Goal: Task Accomplishment & Management: Use online tool/utility

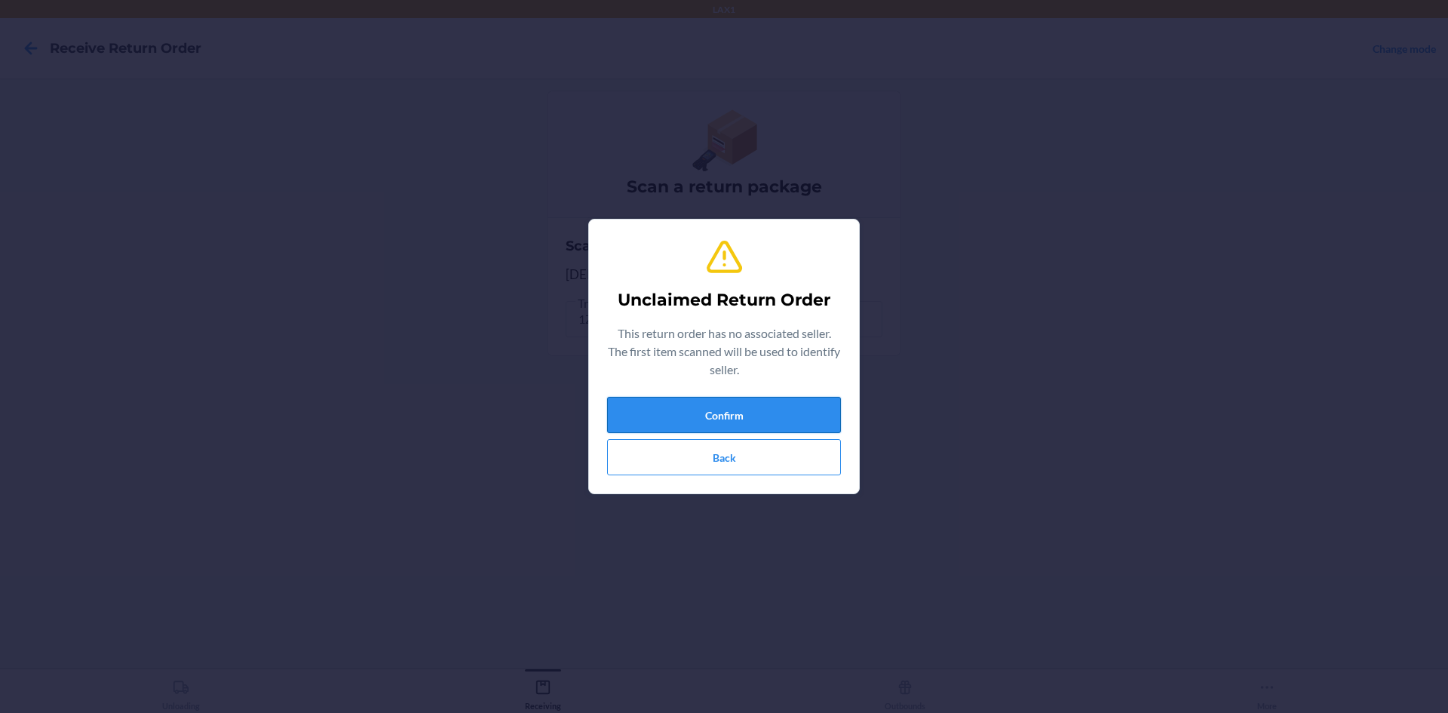
click at [782, 406] on button "Confirm" at bounding box center [724, 415] width 234 height 36
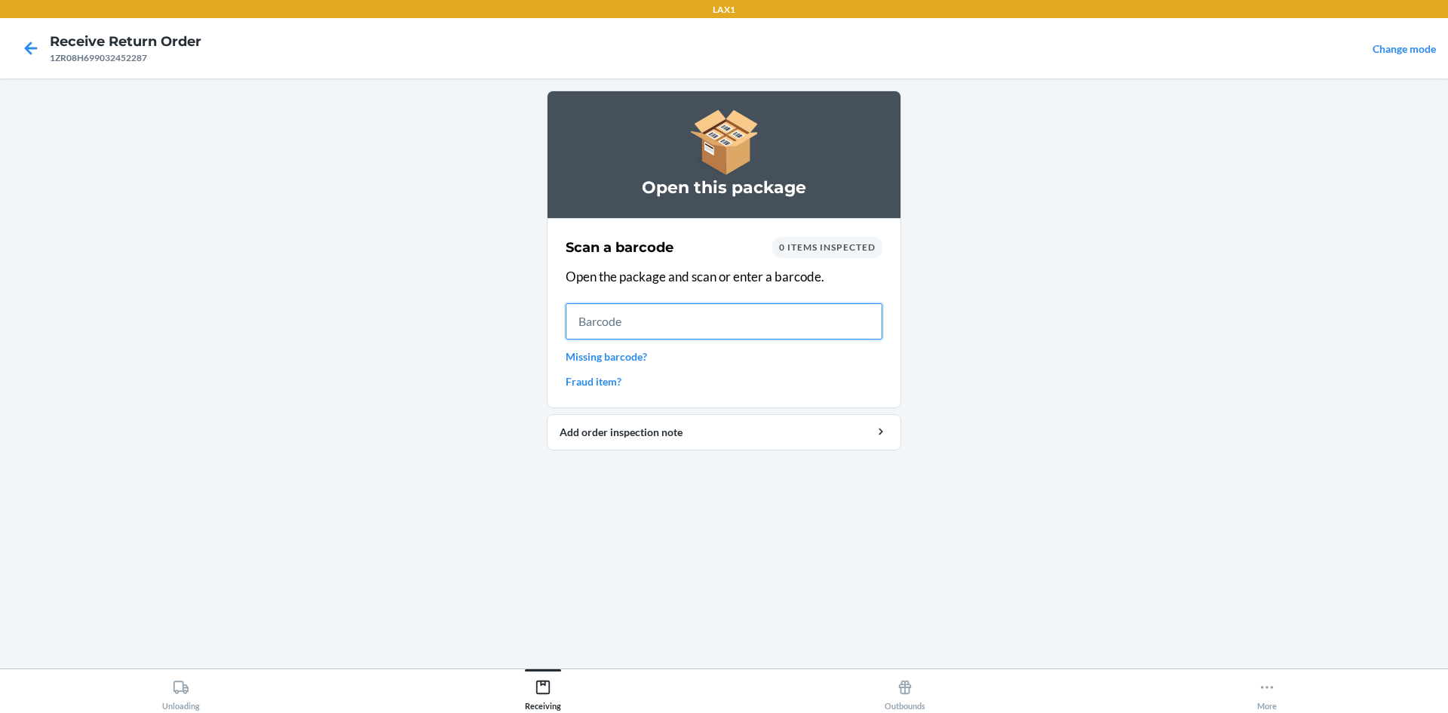
drag, startPoint x: 786, startPoint y: 551, endPoint x: 633, endPoint y: 326, distance: 272.6
click at [633, 326] on input "text" at bounding box center [724, 321] width 317 height 36
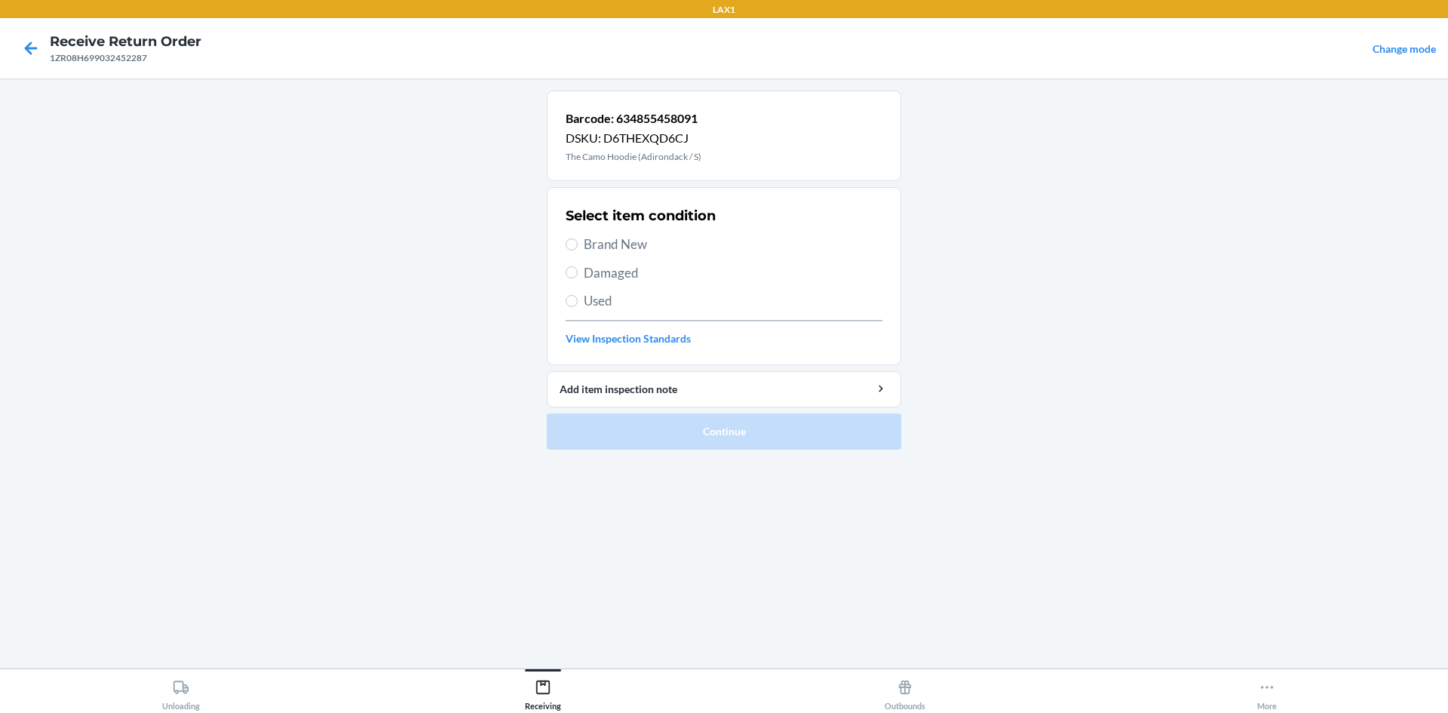
drag, startPoint x: 625, startPoint y: 245, endPoint x: 630, endPoint y: 255, distance: 10.8
click at [625, 247] on span "Brand New" at bounding box center [733, 245] width 299 height 20
click at [578, 247] on input "Brand New" at bounding box center [572, 244] width 12 height 12
radio input "true"
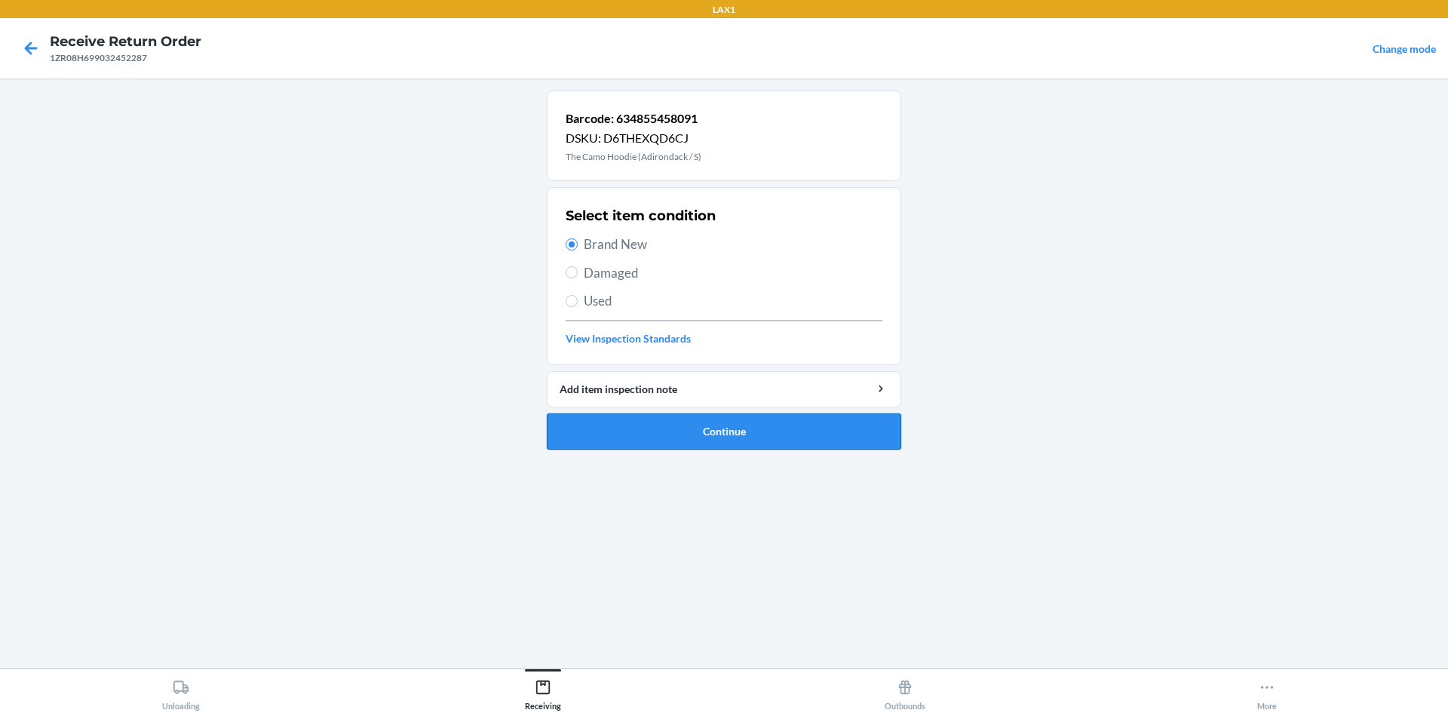
click at [719, 418] on button "Continue" at bounding box center [724, 431] width 354 height 36
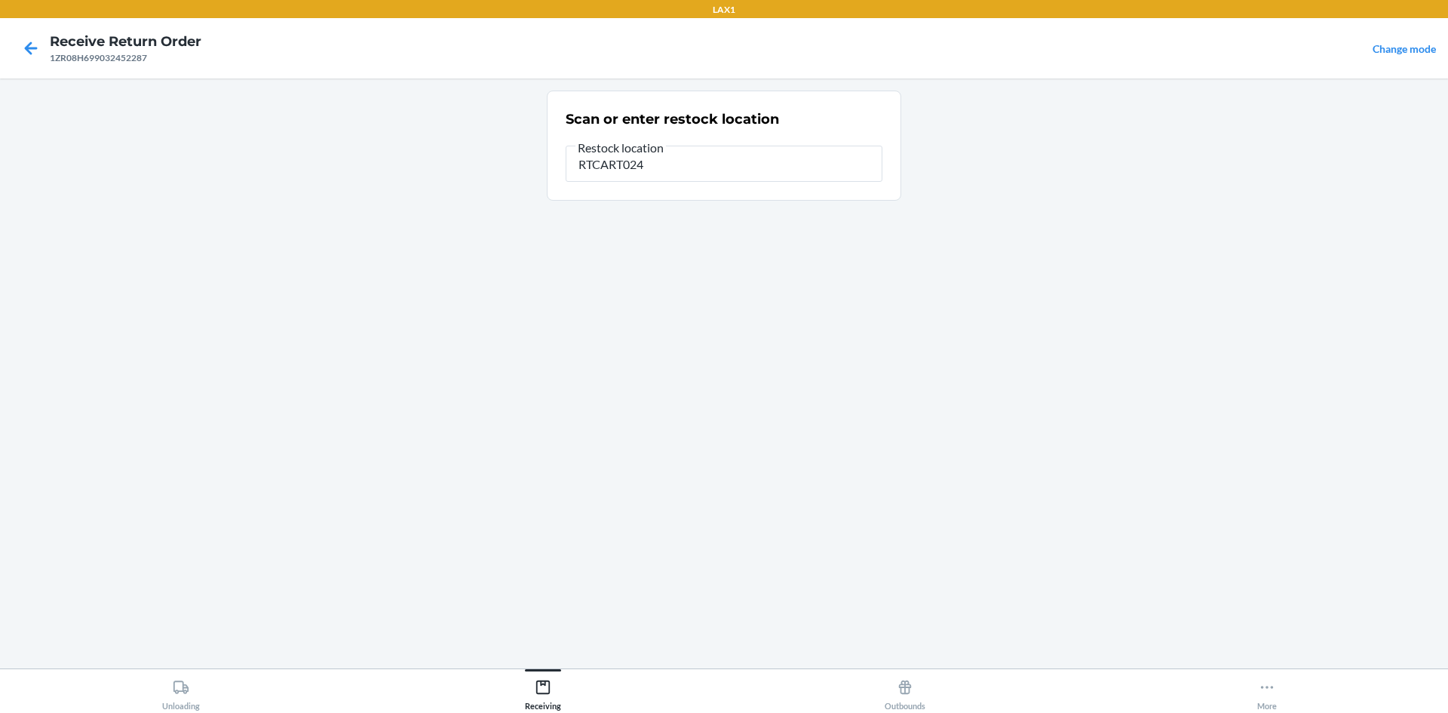
type input "RTCART024"
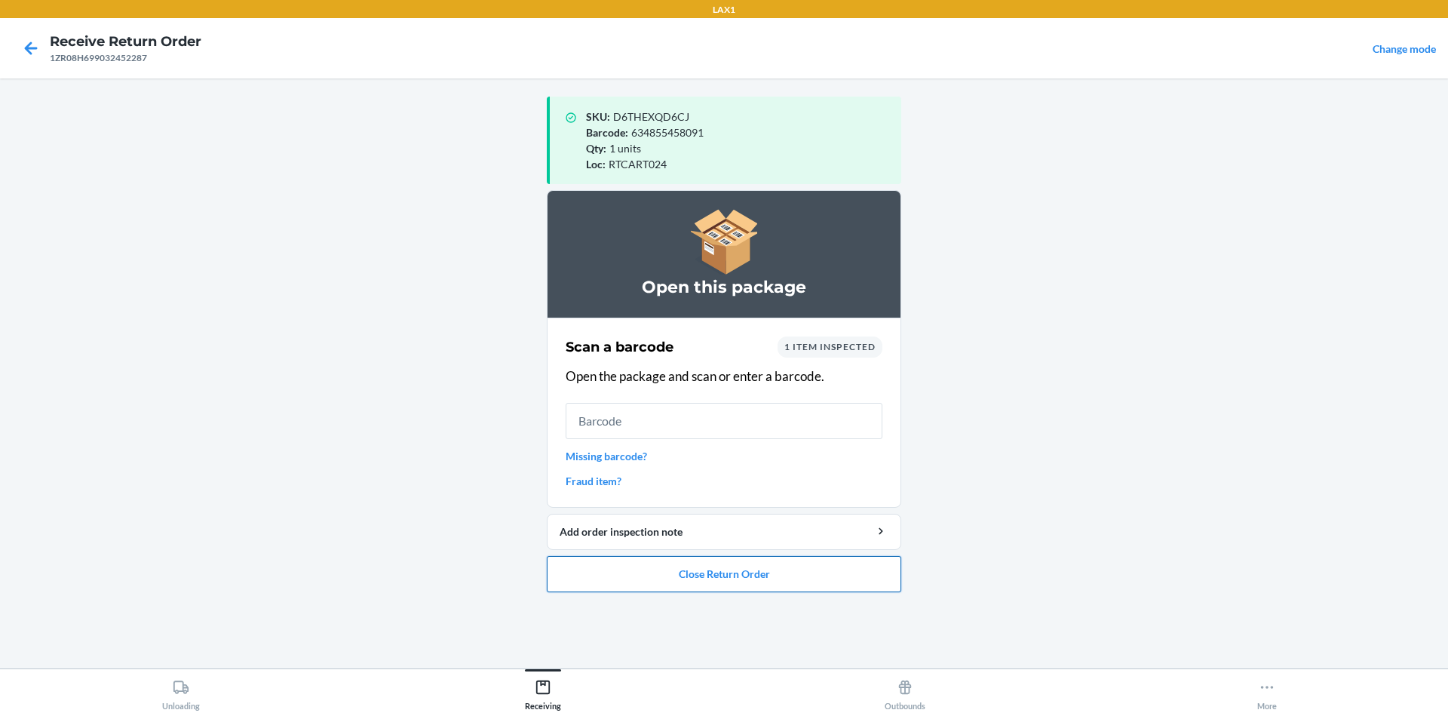
click at [814, 578] on button "Close Return Order" at bounding box center [724, 574] width 354 height 36
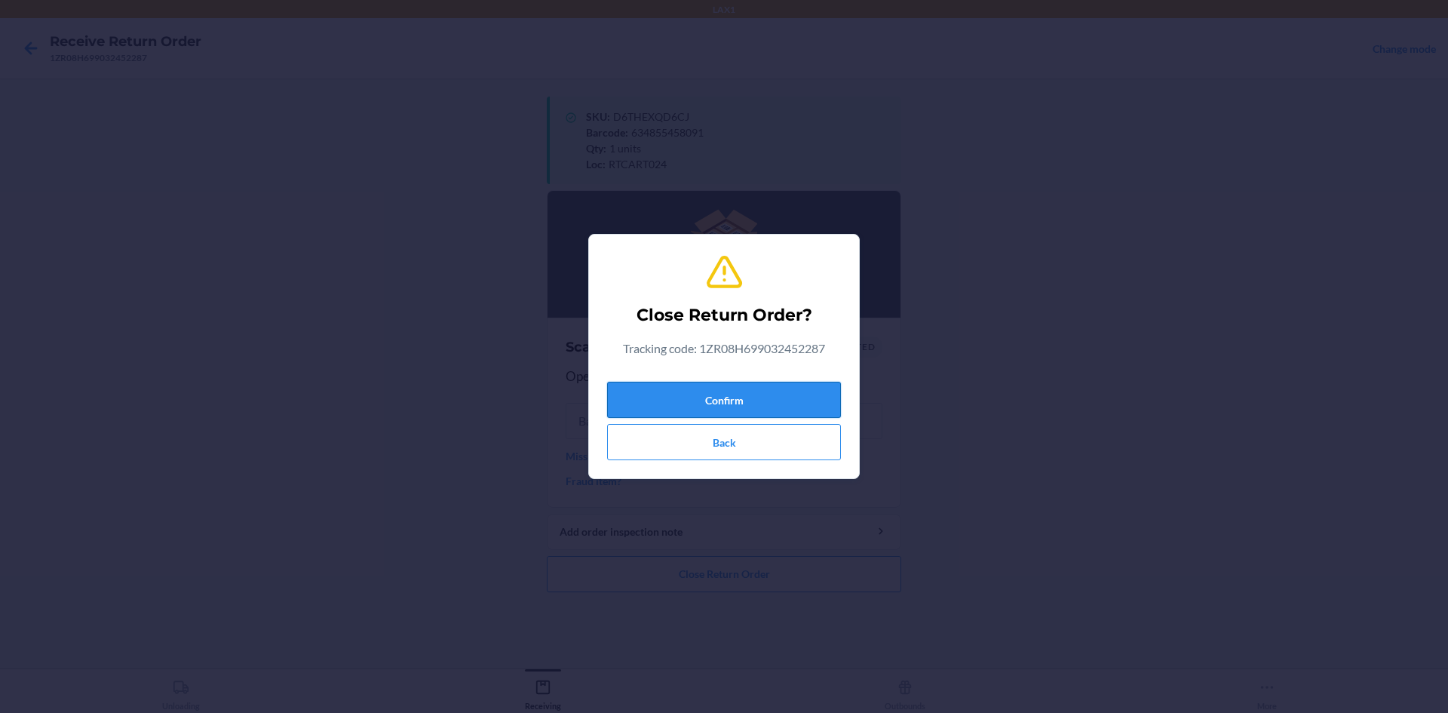
click at [646, 396] on button "Confirm" at bounding box center [724, 400] width 234 height 36
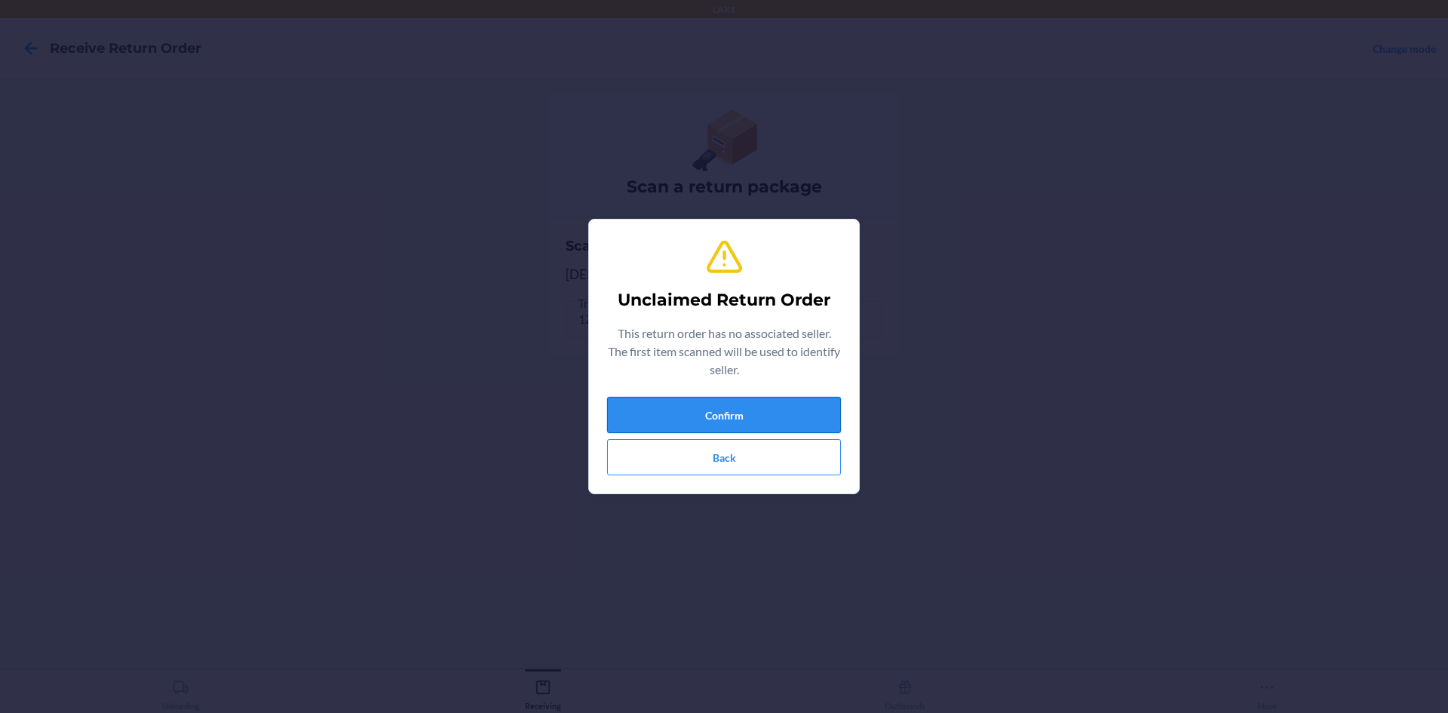
click at [792, 407] on button "Confirm" at bounding box center [724, 415] width 234 height 36
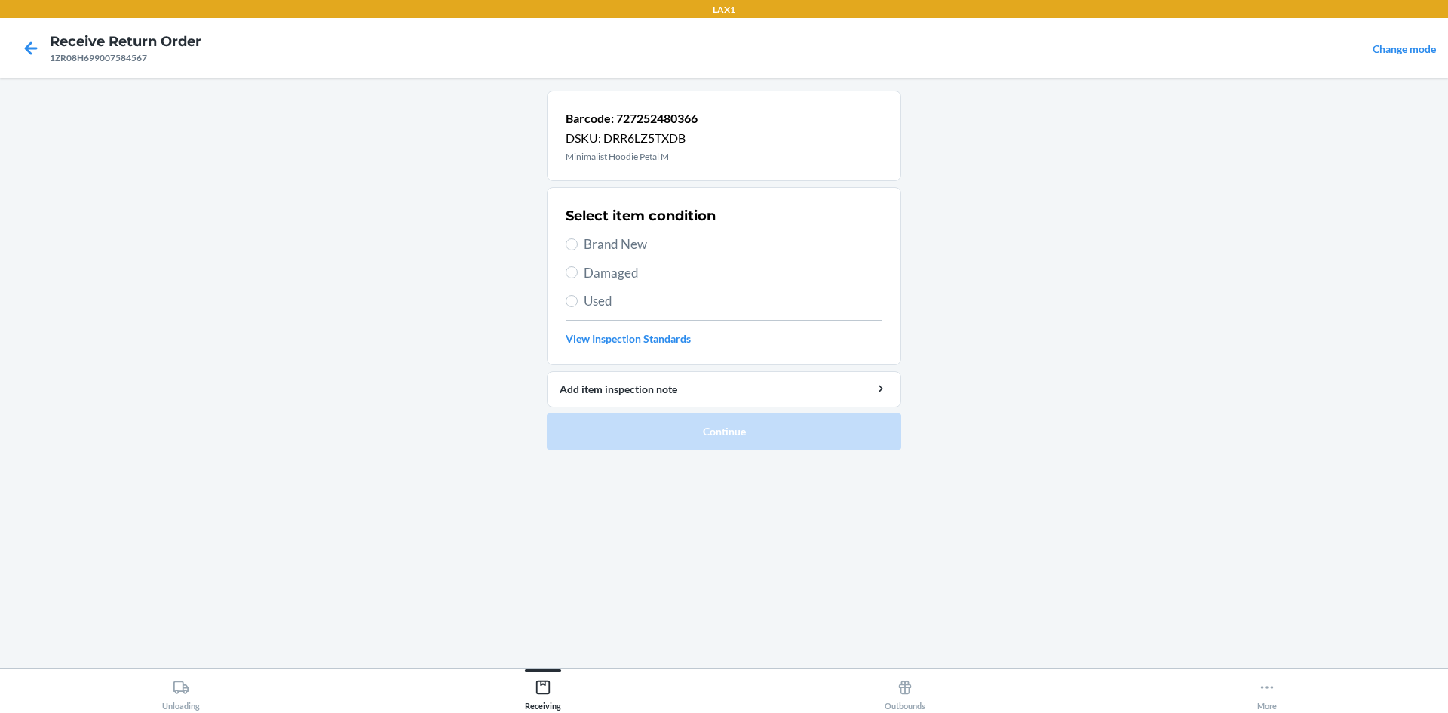
click at [628, 303] on span "Used" at bounding box center [733, 301] width 299 height 20
click at [578, 303] on input "Used" at bounding box center [572, 301] width 12 height 12
radio input "true"
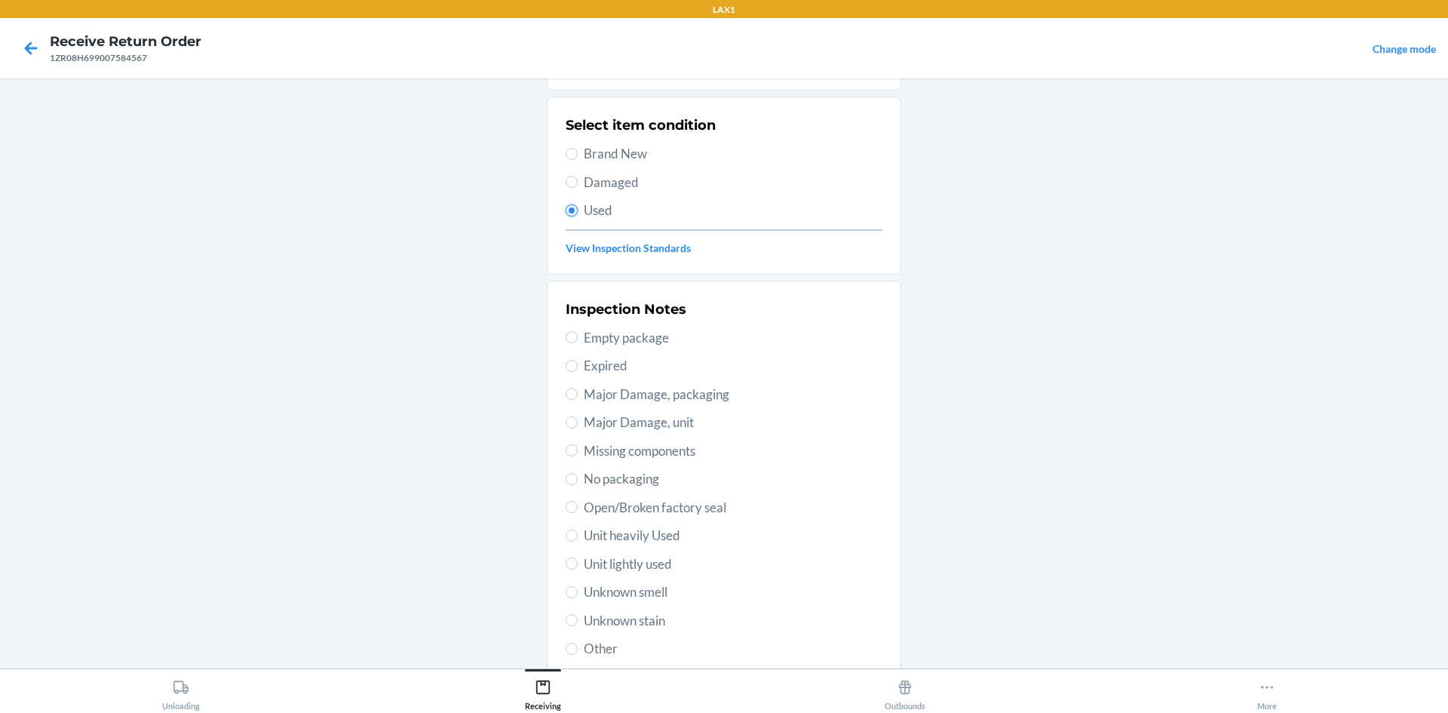
scroll to position [196, 0]
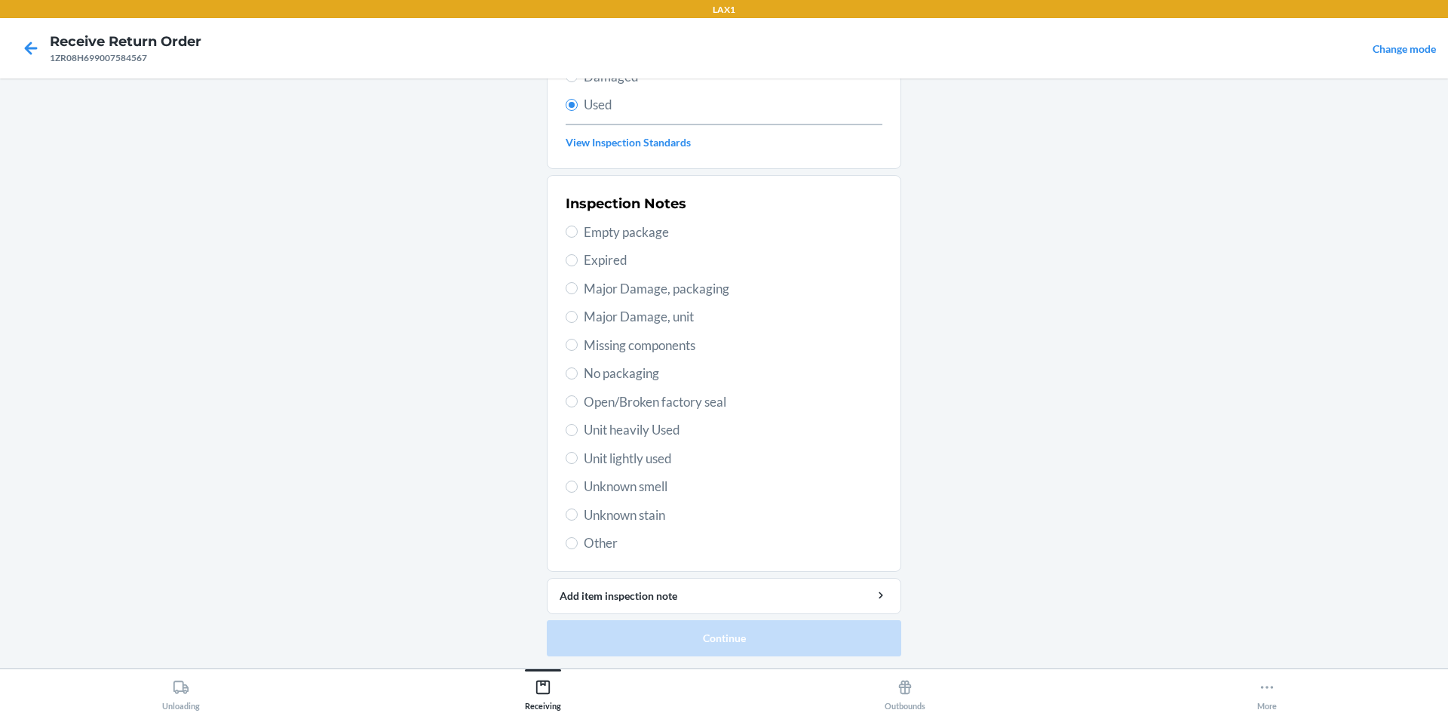
drag, startPoint x: 646, startPoint y: 430, endPoint x: 617, endPoint y: 514, distance: 89.2
click at [644, 431] on span "Unit heavily Used" at bounding box center [733, 430] width 299 height 20
click at [578, 431] on input "Unit heavily Used" at bounding box center [572, 430] width 12 height 12
radio input "true"
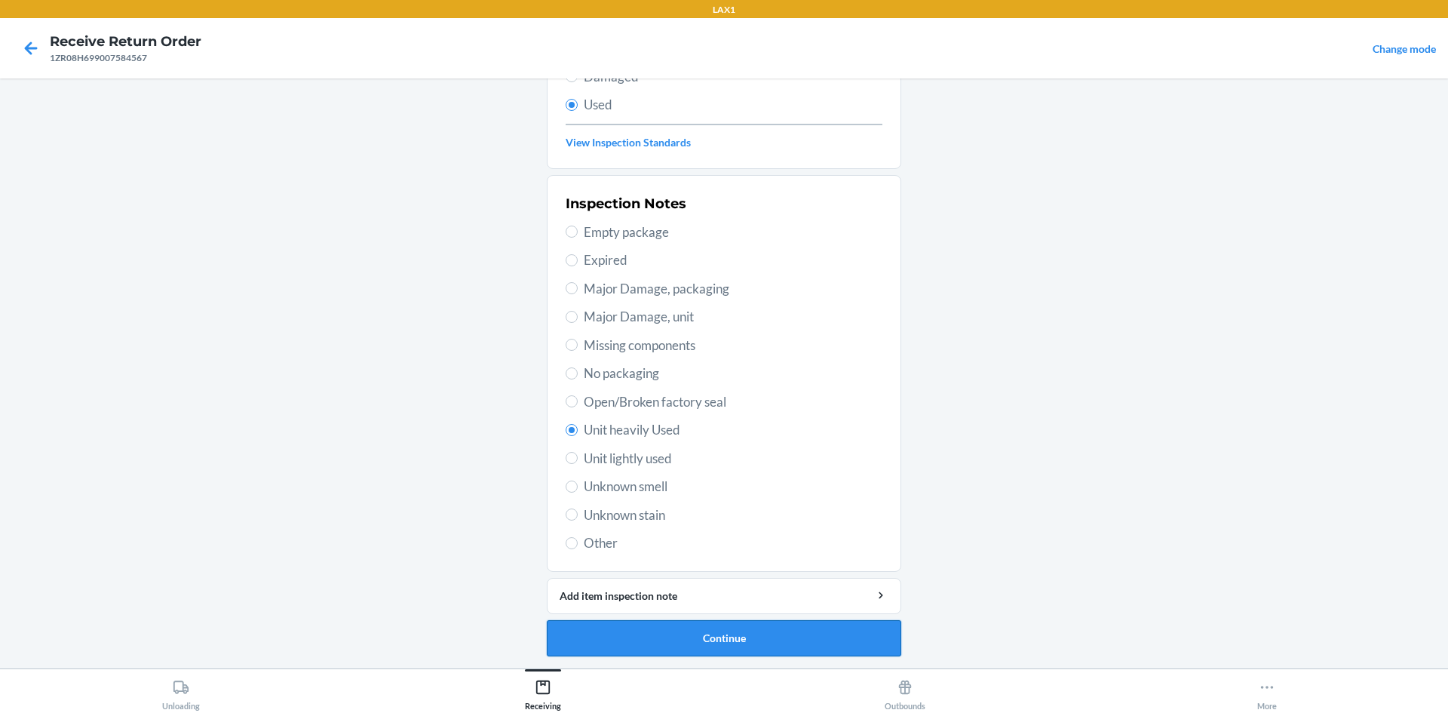
click at [600, 641] on button "Continue" at bounding box center [724, 638] width 354 height 36
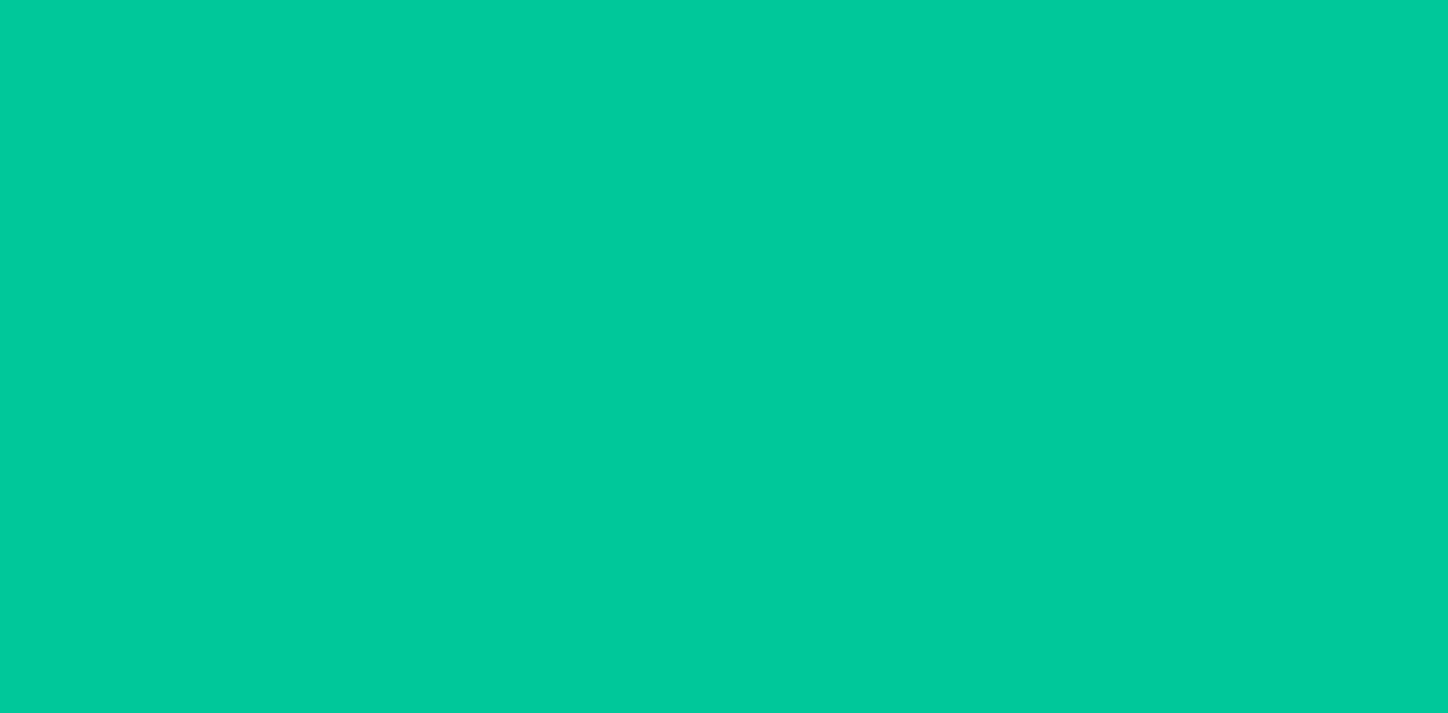
scroll to position [0, 0]
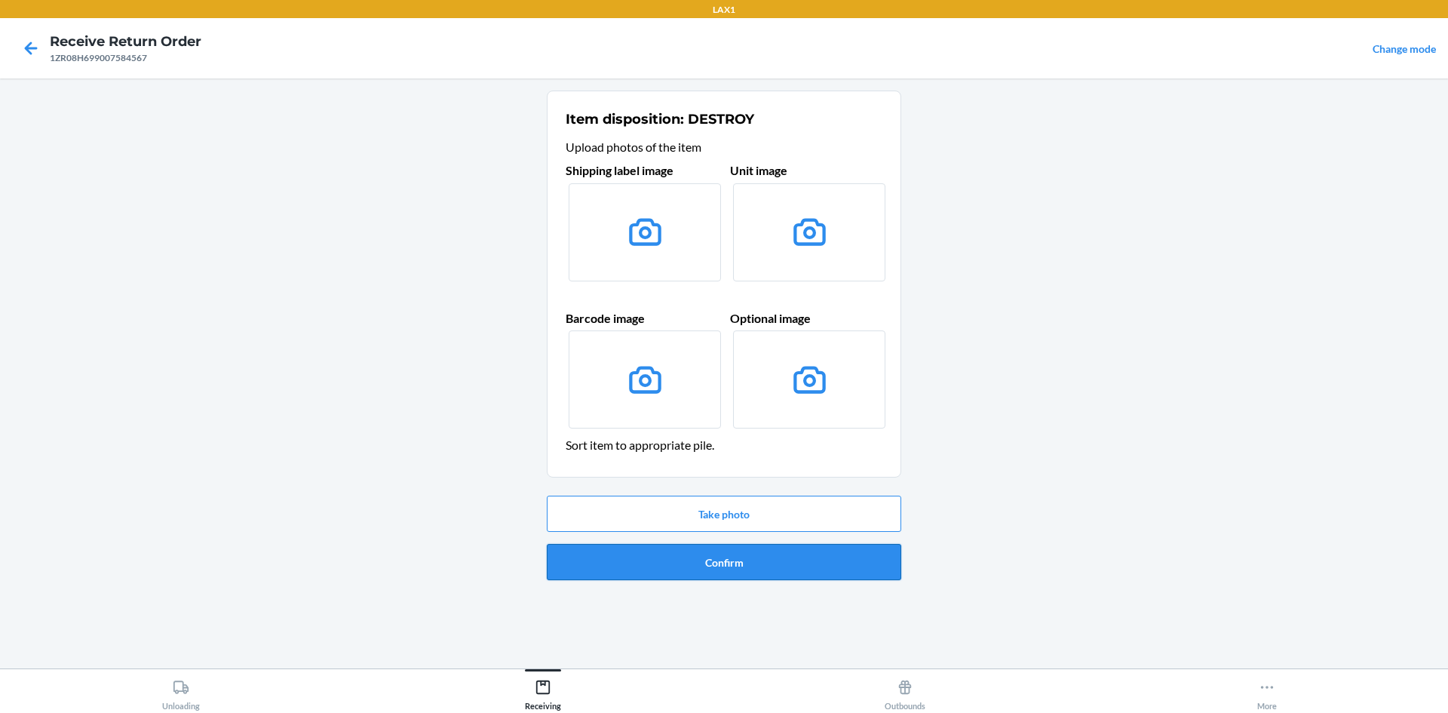
click at [655, 564] on button "Confirm" at bounding box center [724, 562] width 354 height 36
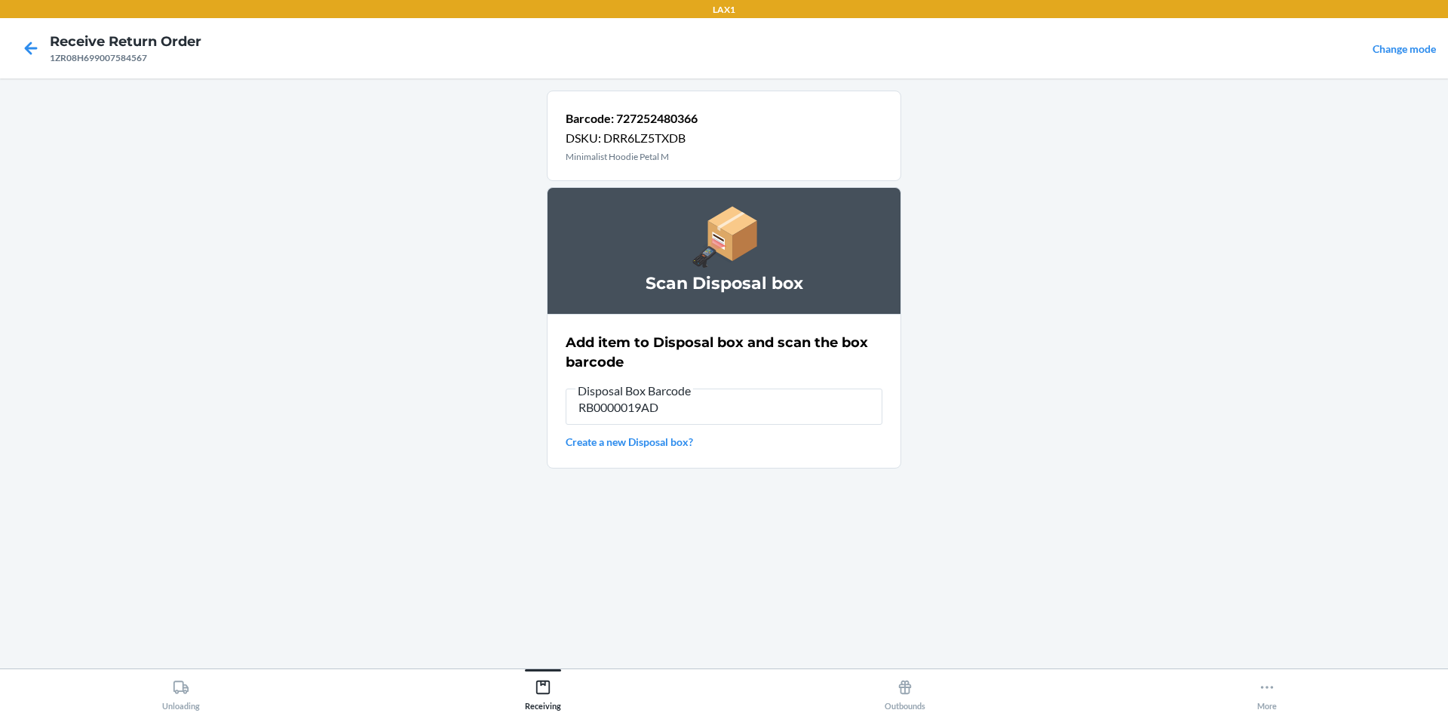
type input "RB0000019AD"
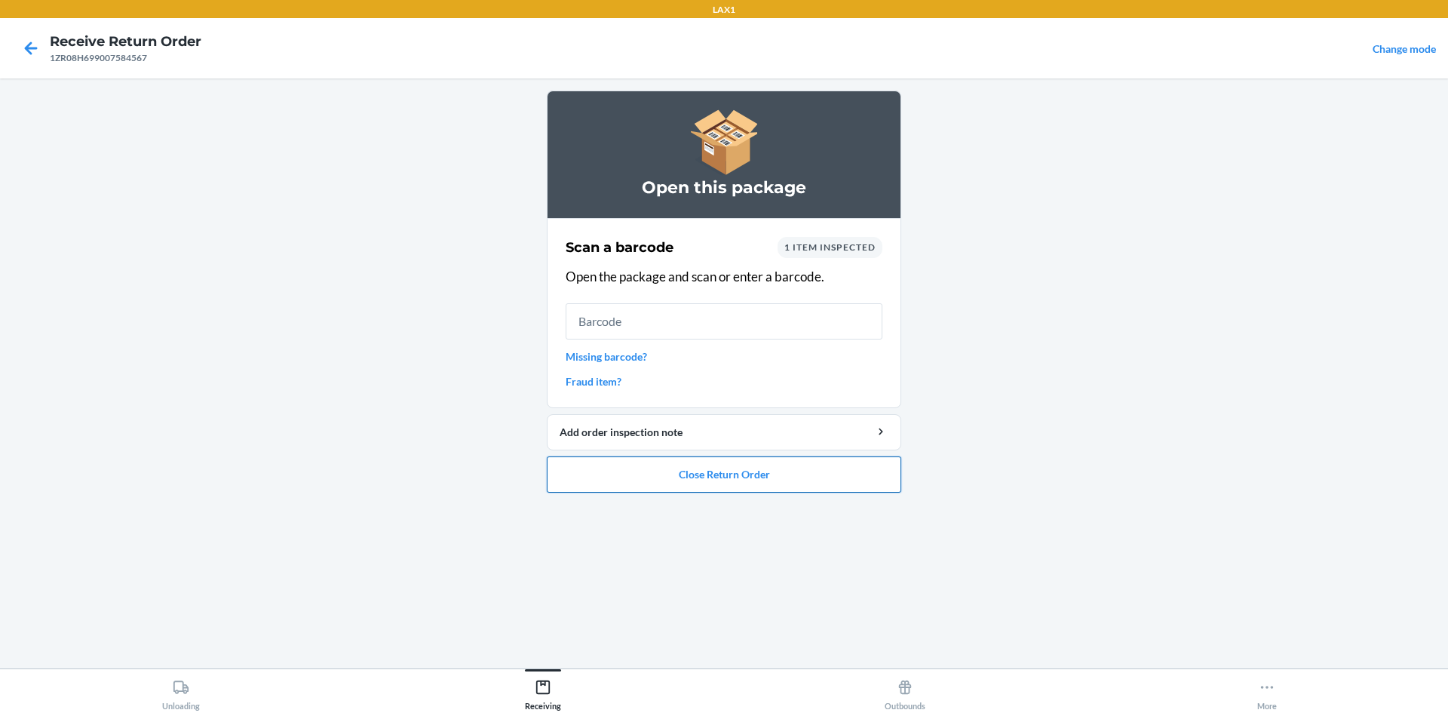
click at [630, 468] on button "Close Return Order" at bounding box center [724, 474] width 354 height 36
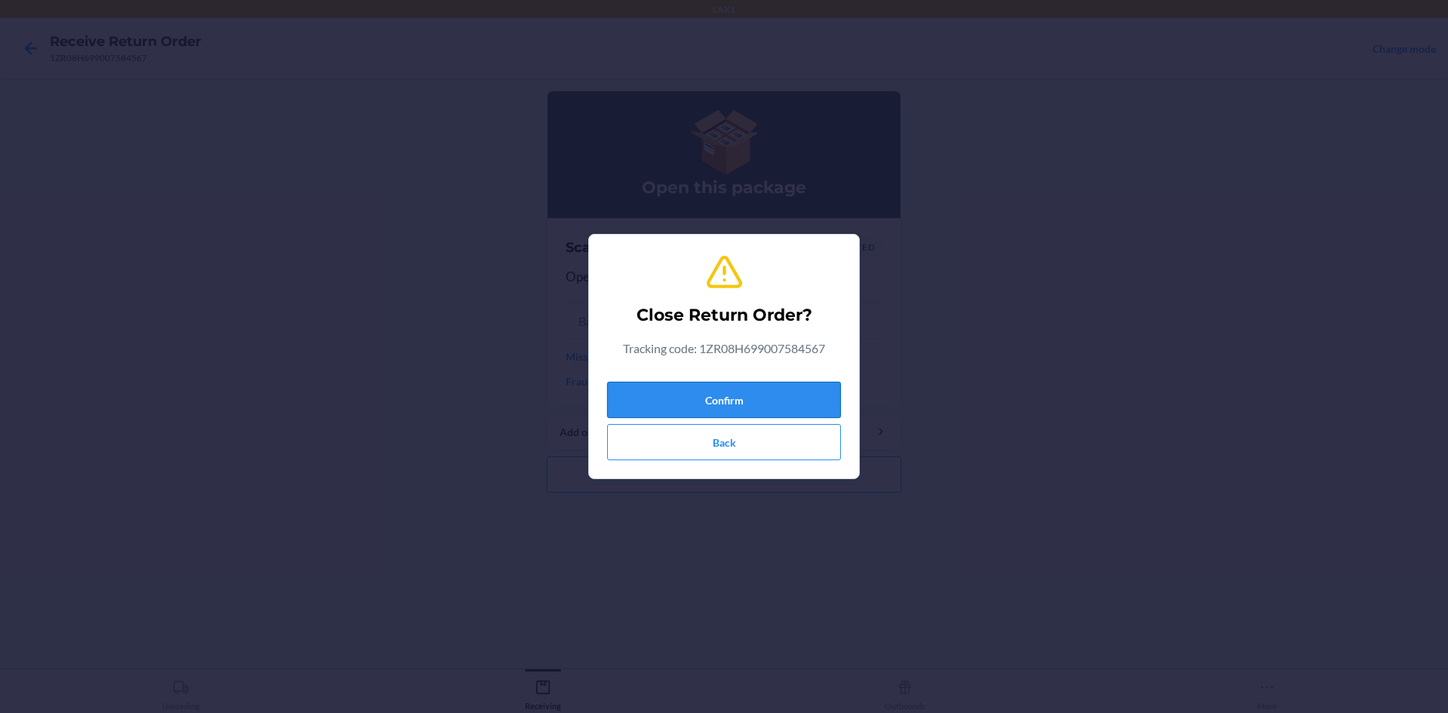
click at [690, 397] on button "Confirm" at bounding box center [724, 400] width 234 height 36
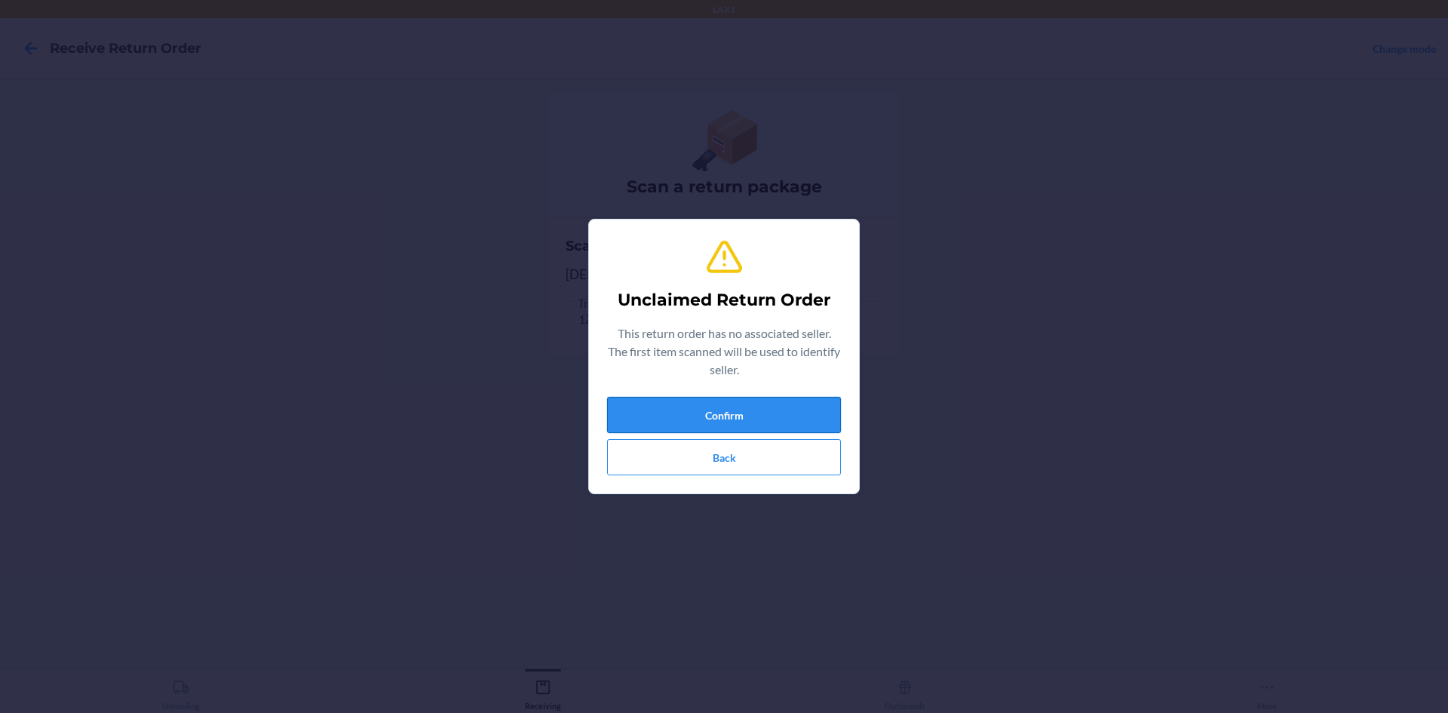
click at [738, 421] on button "Confirm" at bounding box center [724, 415] width 234 height 36
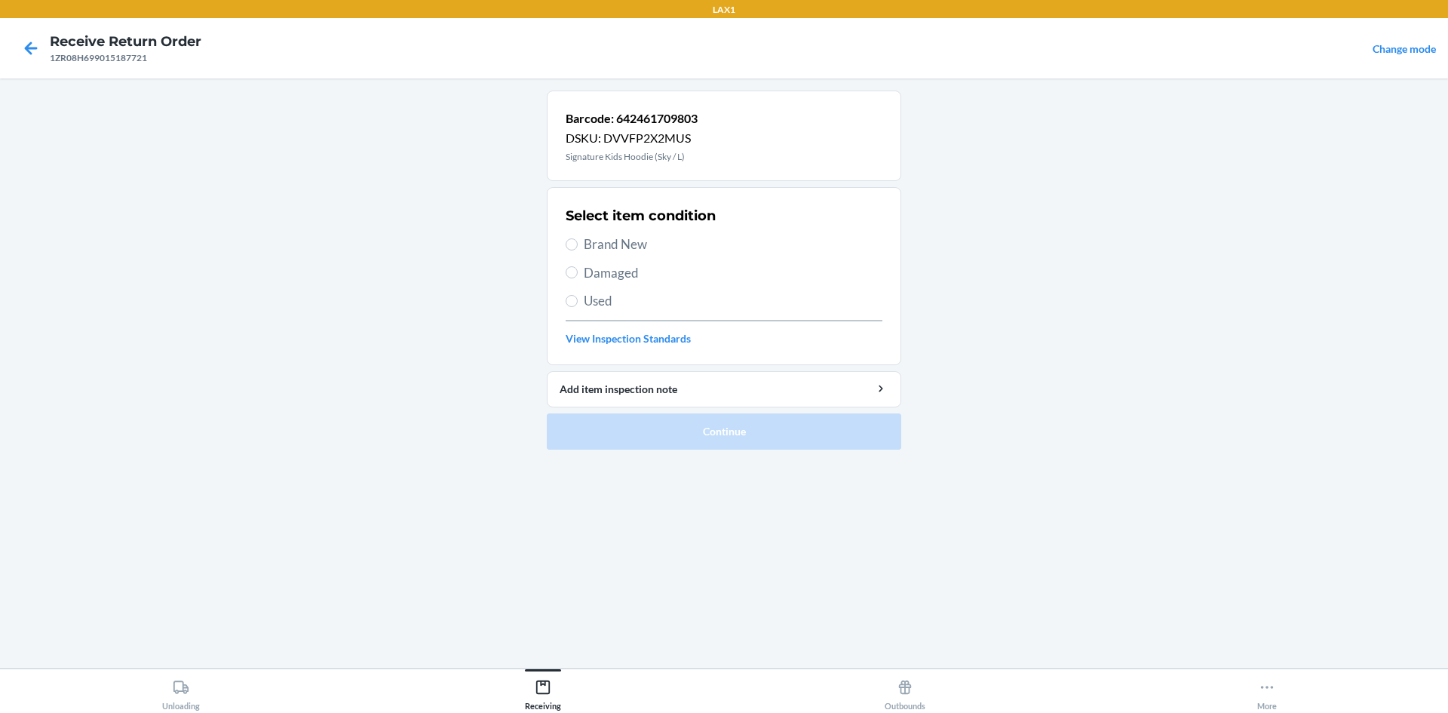
click at [603, 241] on span "Brand New" at bounding box center [733, 245] width 299 height 20
click at [578, 241] on input "Brand New" at bounding box center [572, 244] width 12 height 12
radio input "true"
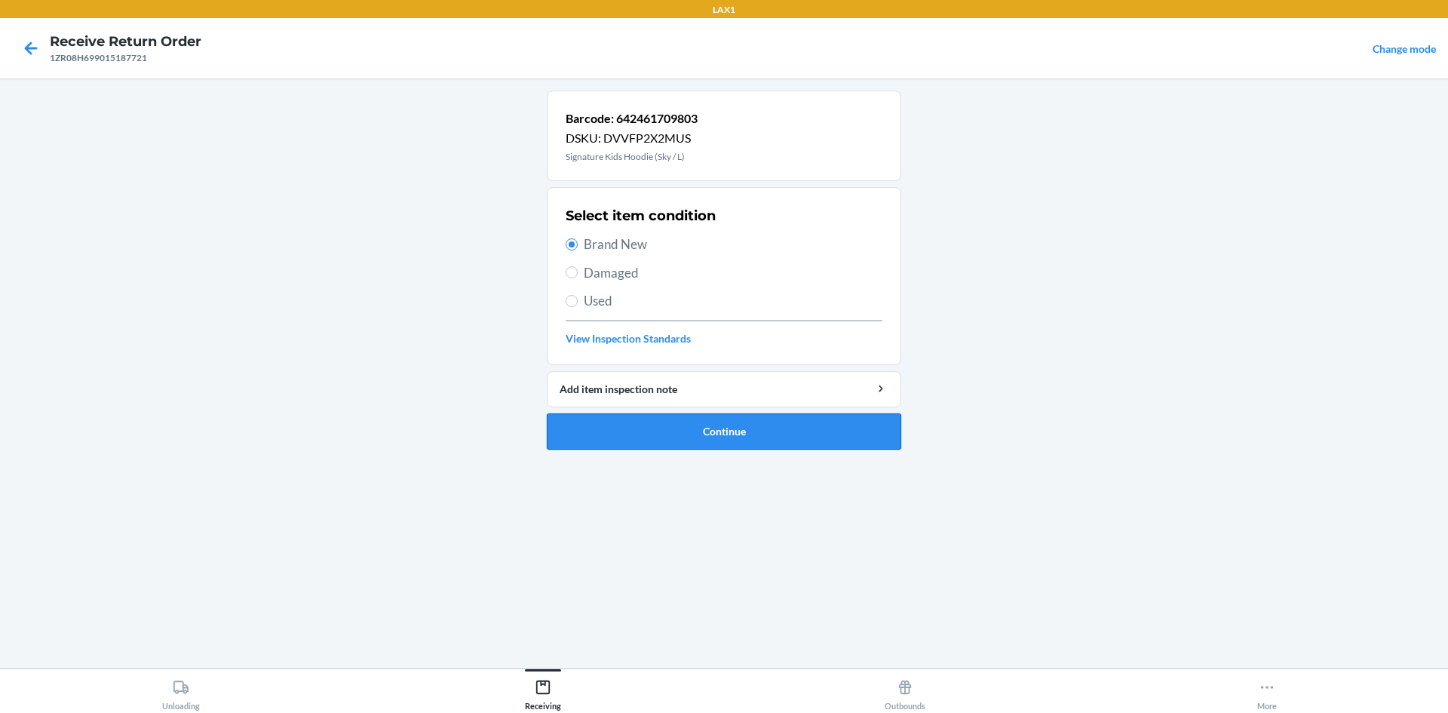
click at [732, 440] on button "Continue" at bounding box center [724, 431] width 354 height 36
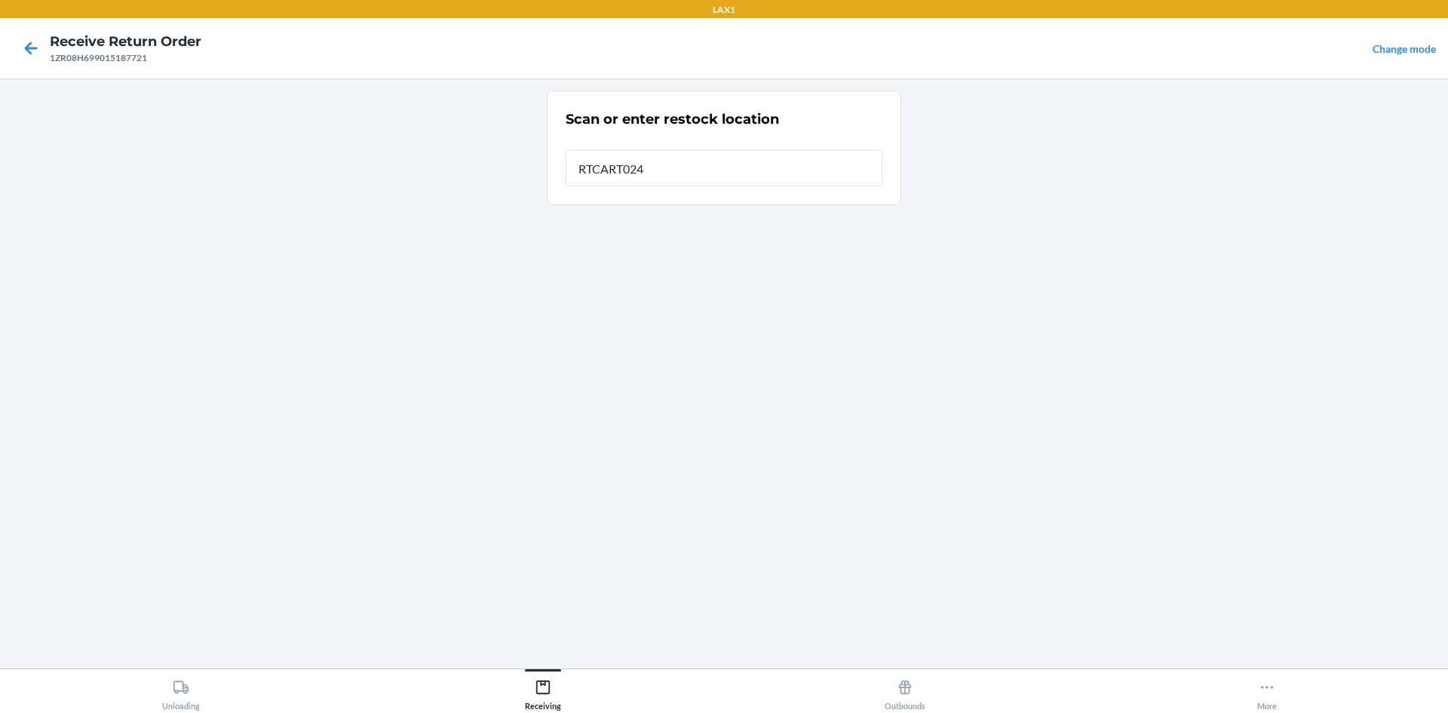
type input "RTCART024"
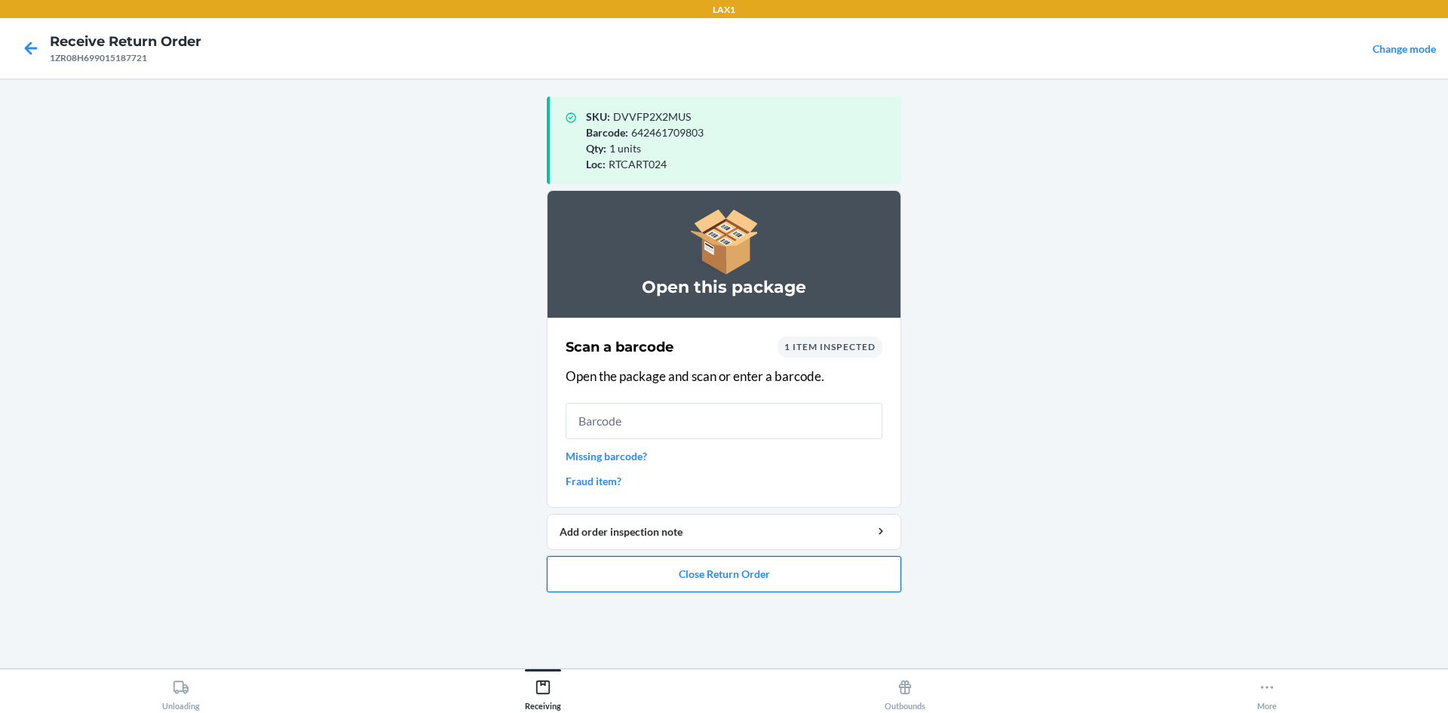
click at [713, 581] on button "Close Return Order" at bounding box center [724, 574] width 354 height 36
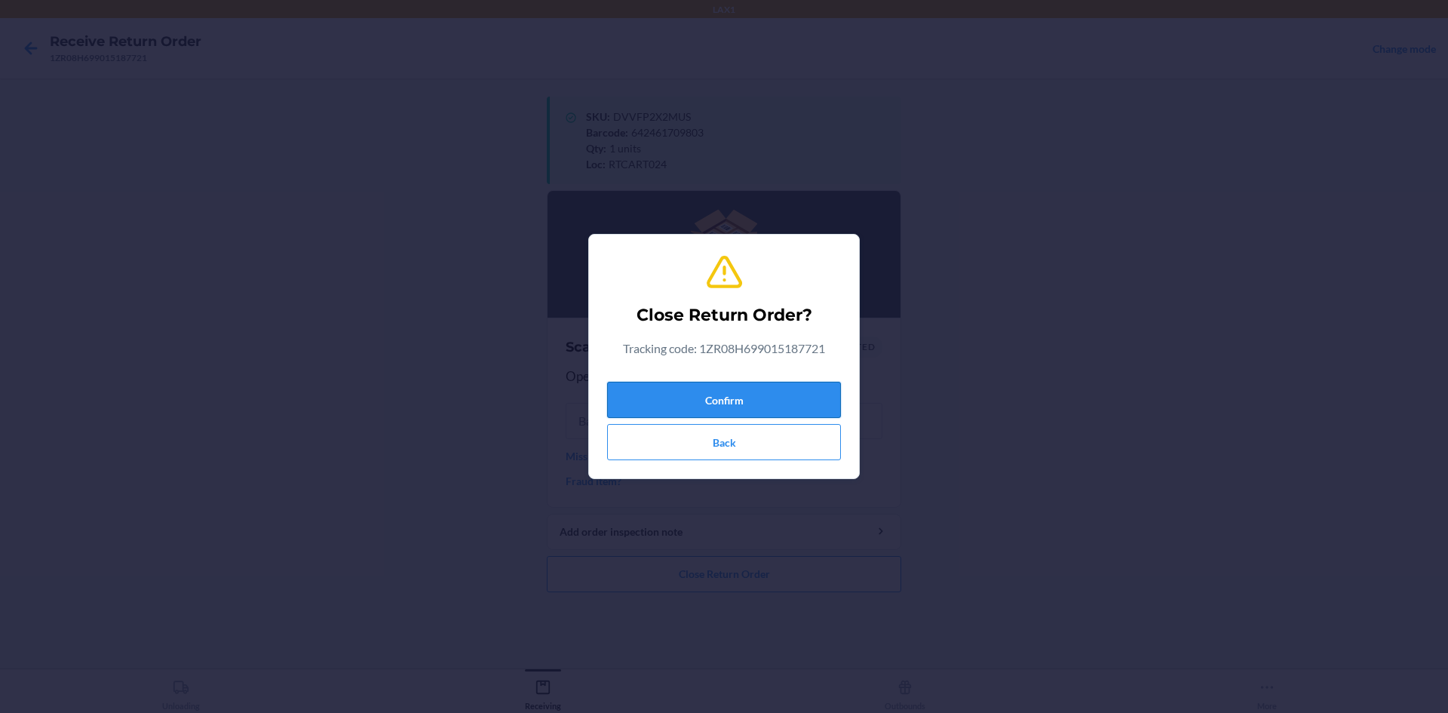
click at [742, 406] on button "Confirm" at bounding box center [724, 400] width 234 height 36
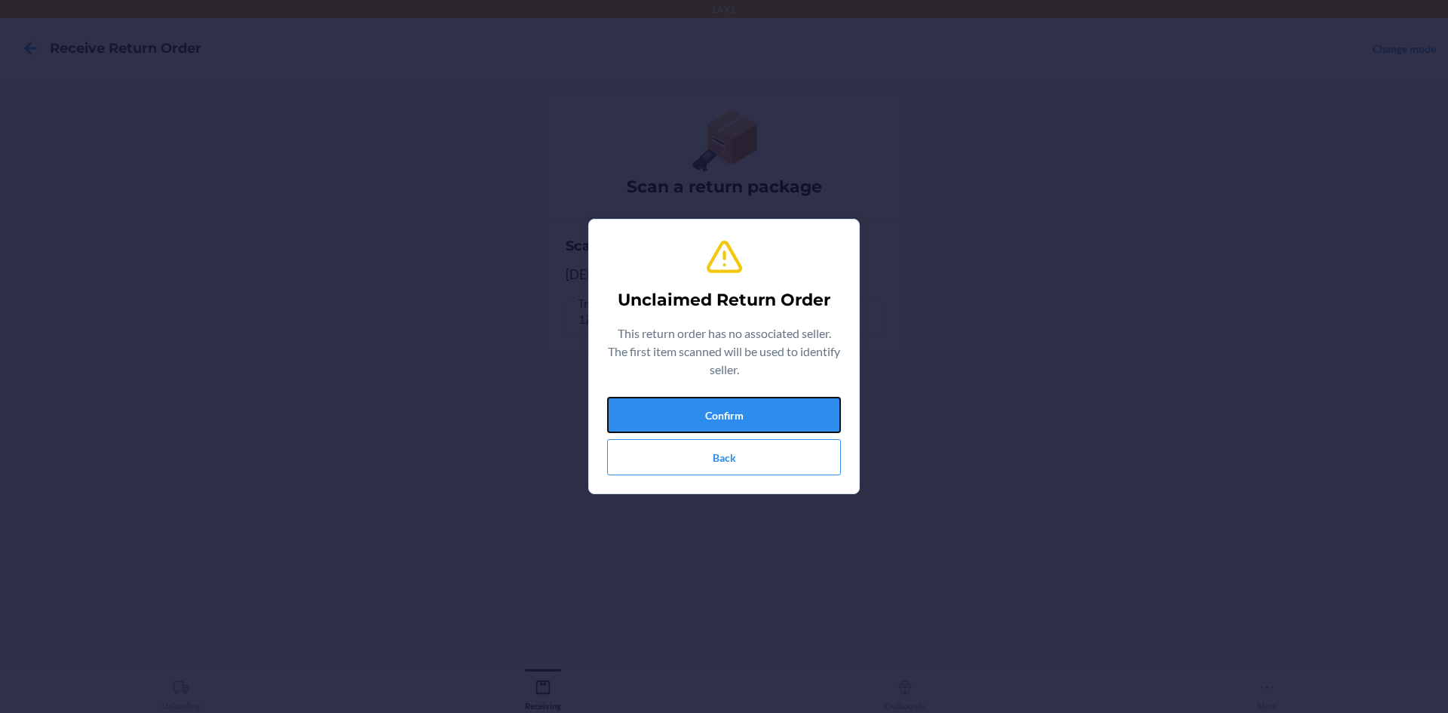
click at [755, 407] on button "Confirm" at bounding box center [724, 415] width 234 height 36
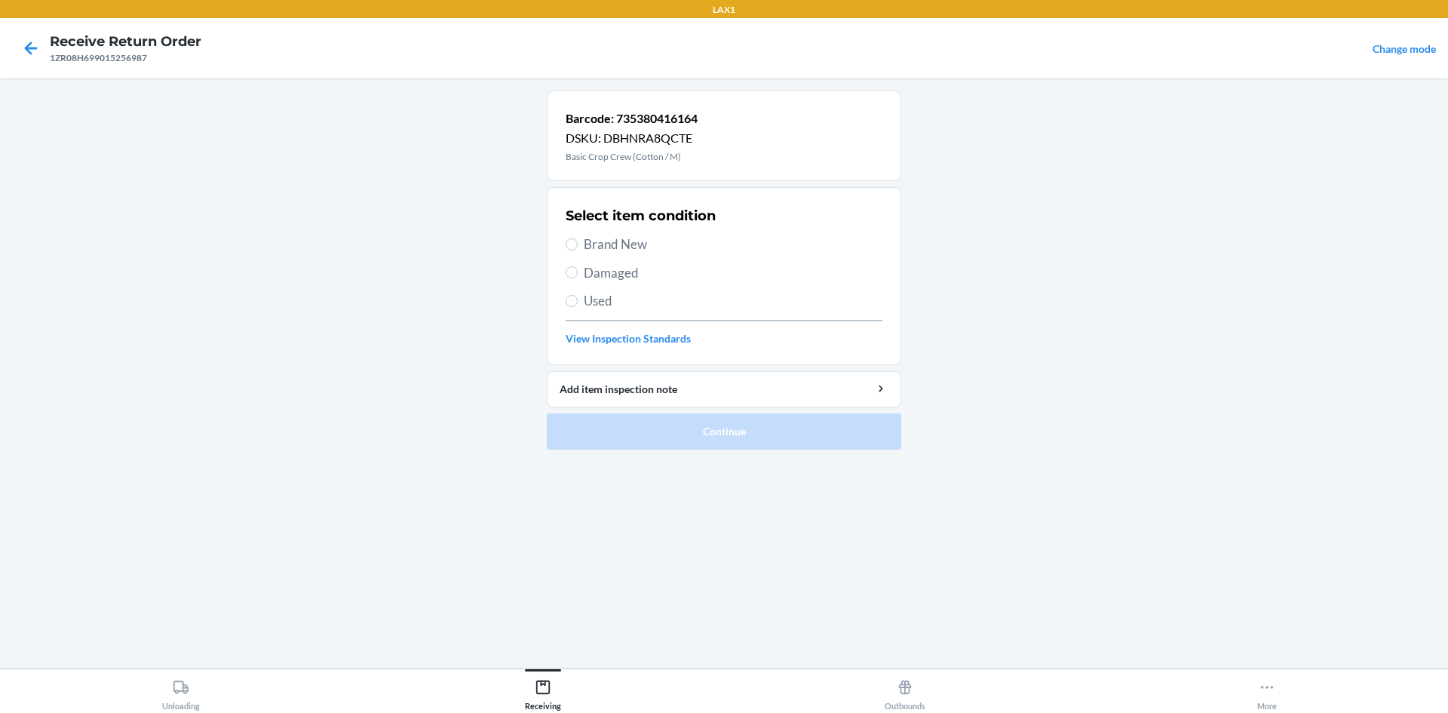
click at [618, 296] on span "Used" at bounding box center [733, 301] width 299 height 20
click at [578, 296] on input "Used" at bounding box center [572, 301] width 12 height 12
radio input "true"
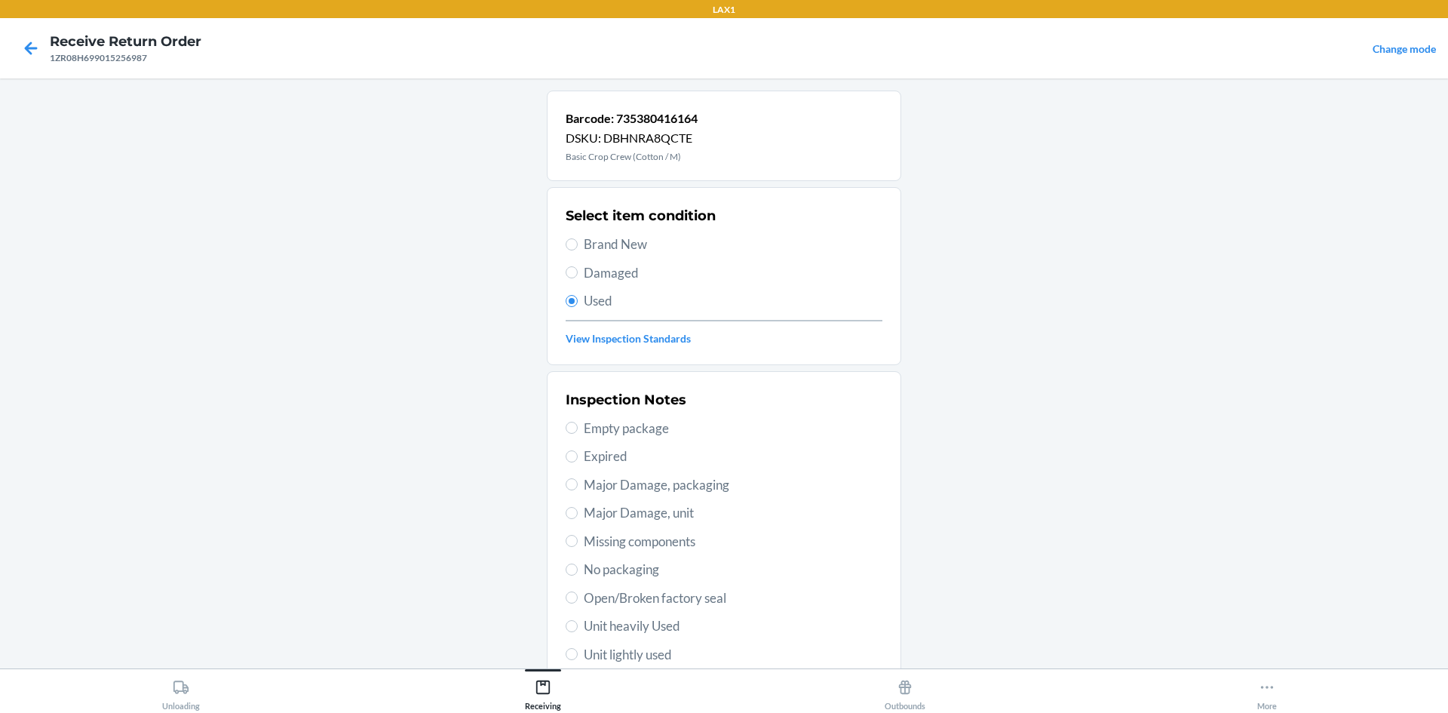
click at [633, 253] on span "Brand New" at bounding box center [733, 245] width 299 height 20
click at [578, 250] on input "Brand New" at bounding box center [572, 244] width 12 height 12
radio input "true"
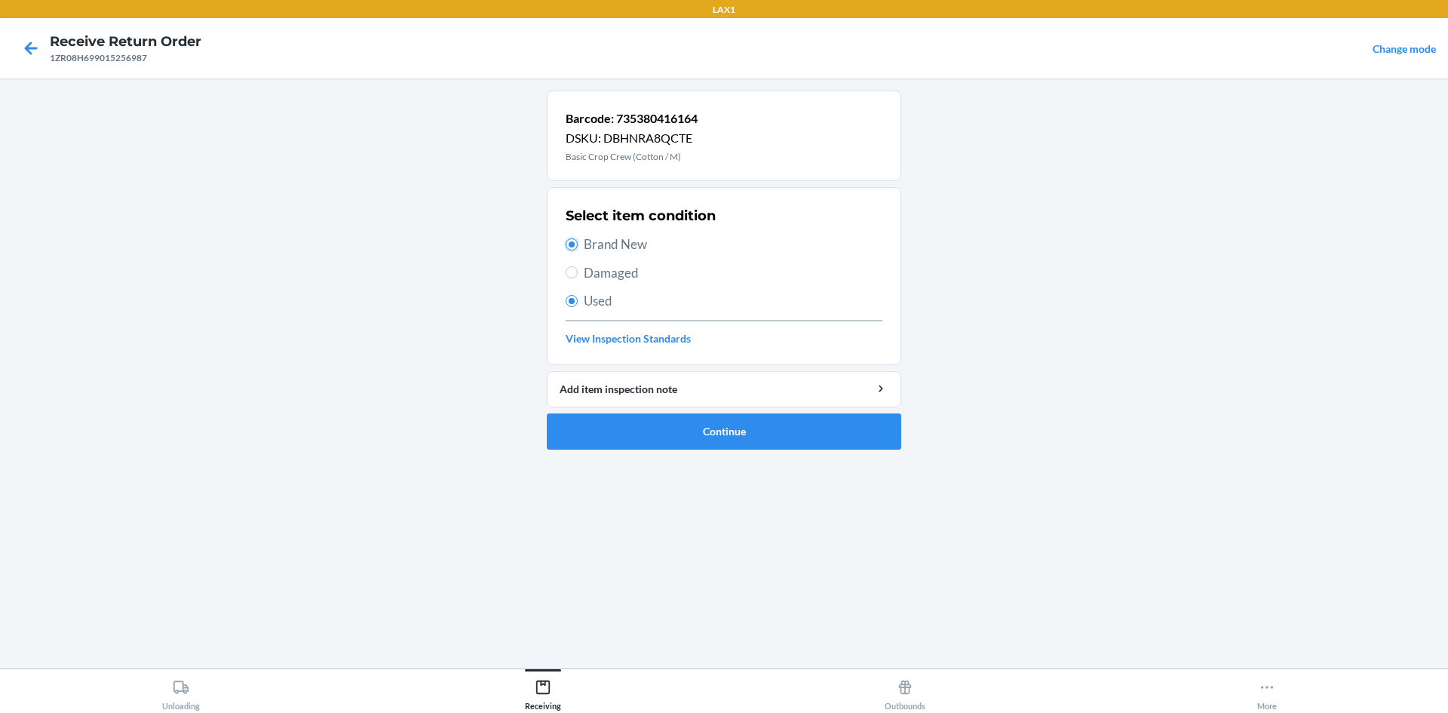
radio input "false"
click at [652, 448] on button "Continue" at bounding box center [724, 431] width 354 height 36
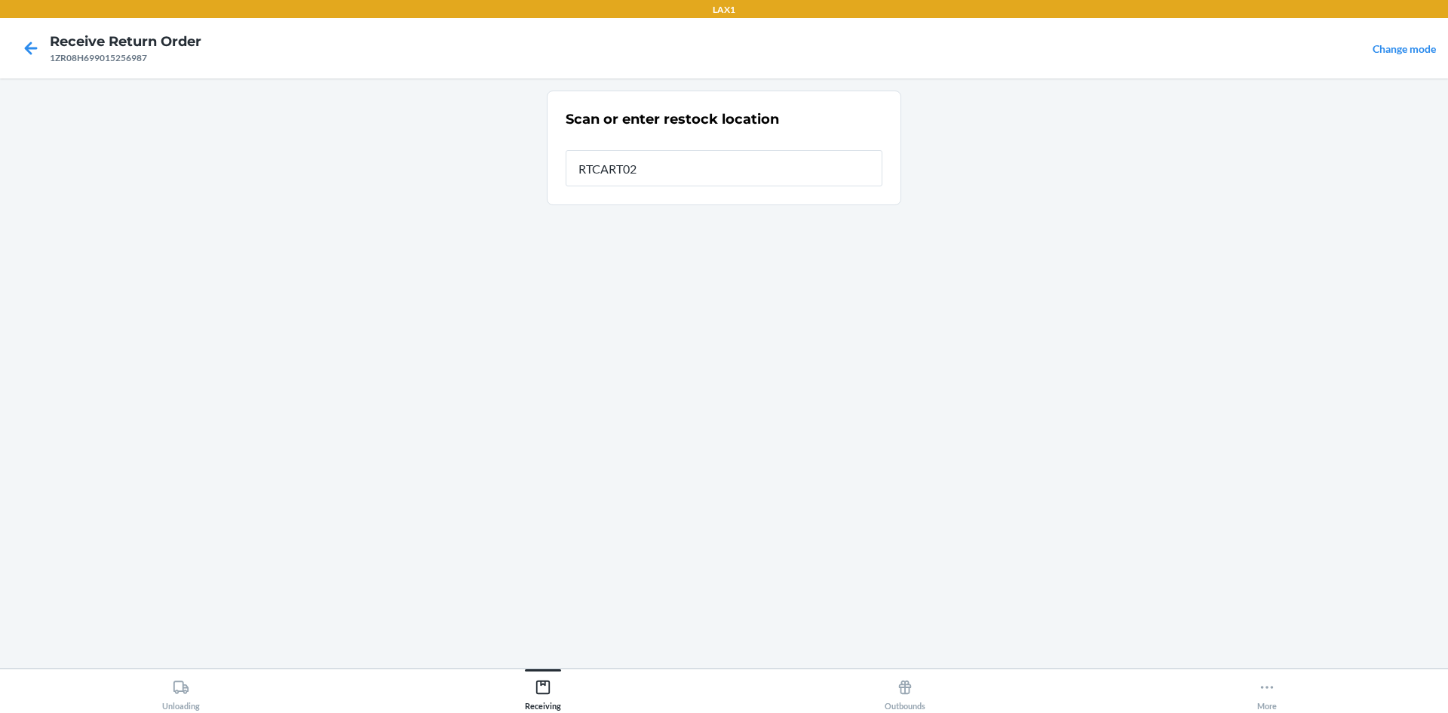
type input "RTCART024"
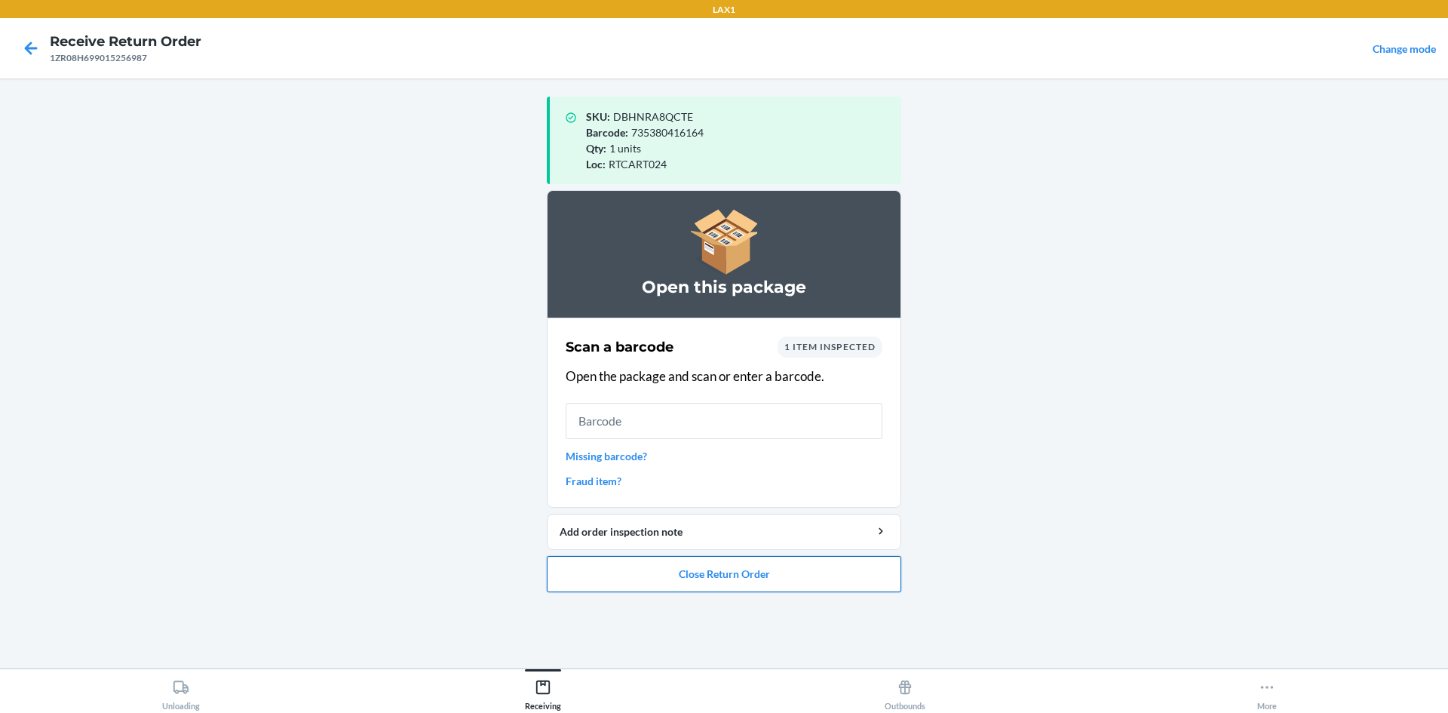
click at [647, 582] on button "Close Return Order" at bounding box center [724, 574] width 354 height 36
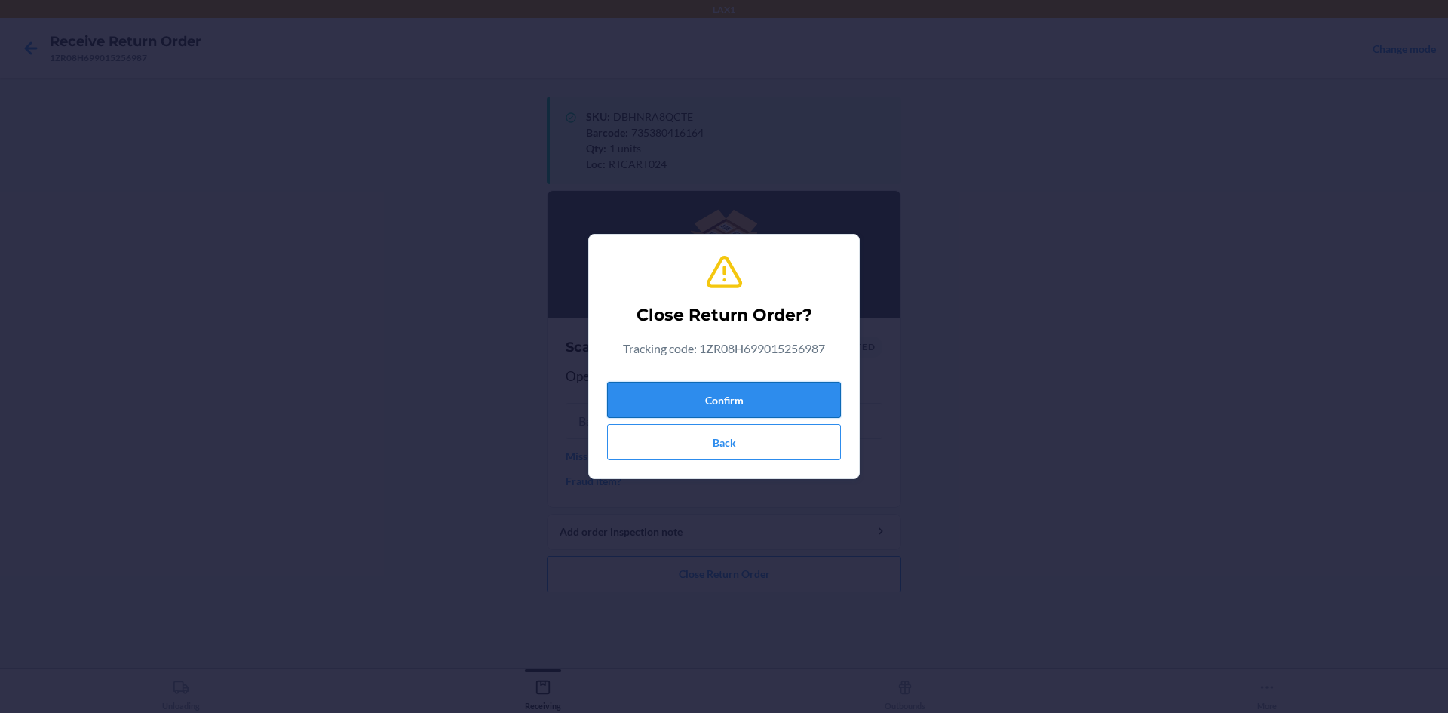
click at [674, 400] on button "Confirm" at bounding box center [724, 400] width 234 height 36
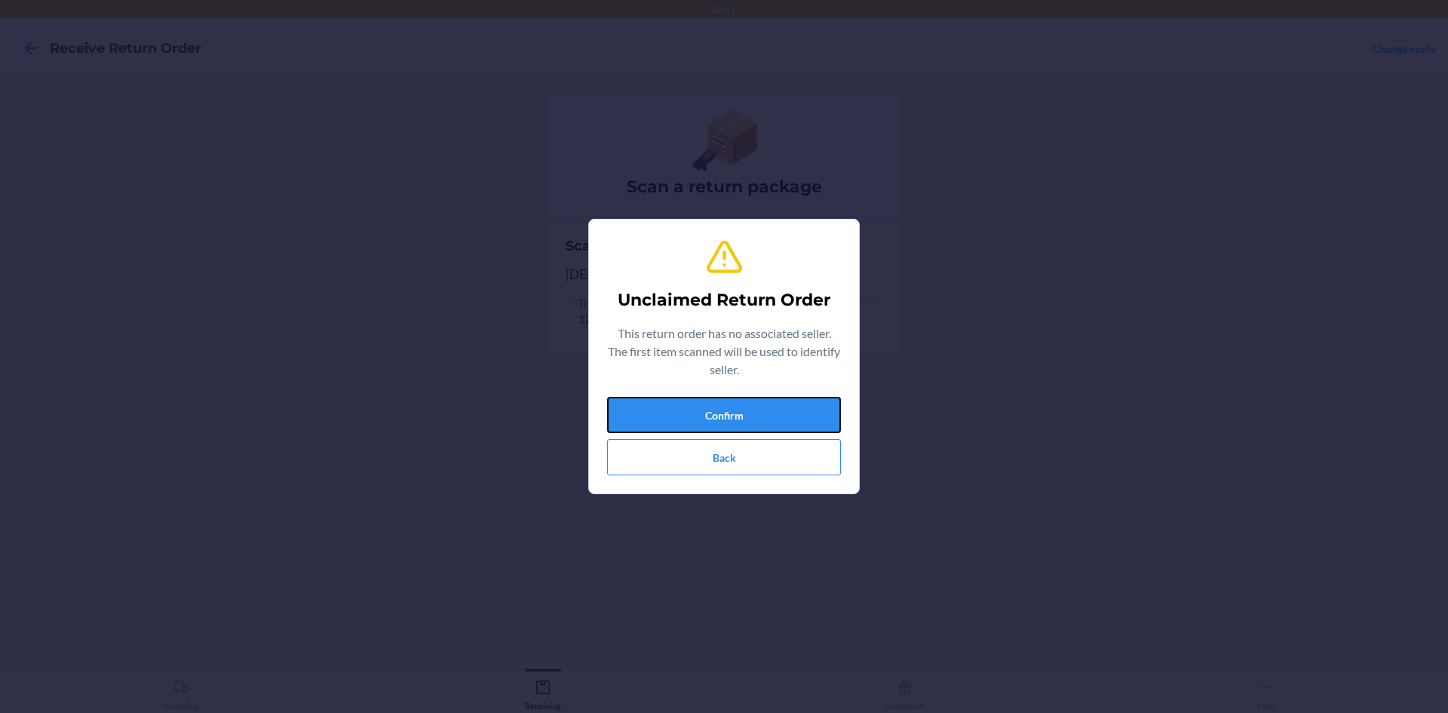
click at [674, 400] on button "Confirm" at bounding box center [724, 415] width 234 height 36
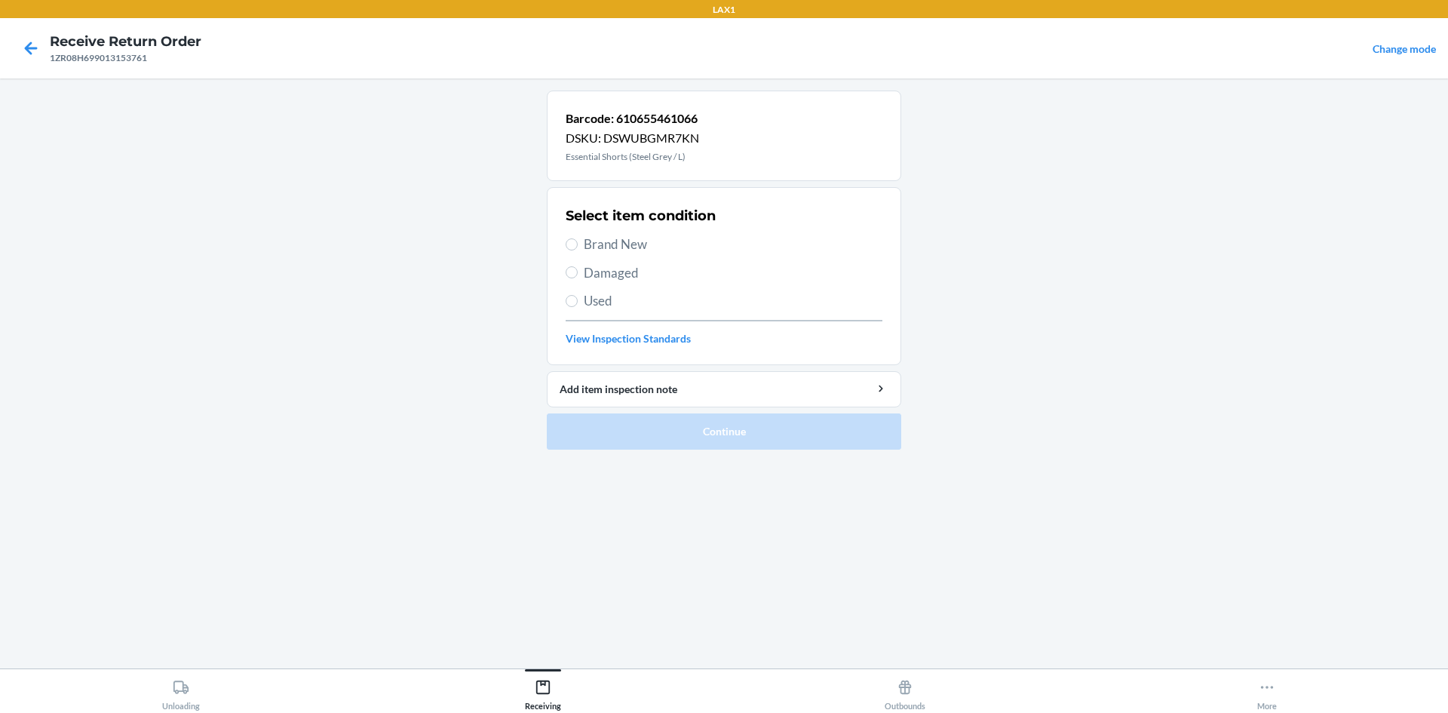
click at [661, 238] on span "Brand New" at bounding box center [733, 245] width 299 height 20
click at [578, 238] on input "Brand New" at bounding box center [572, 244] width 12 height 12
radio input "true"
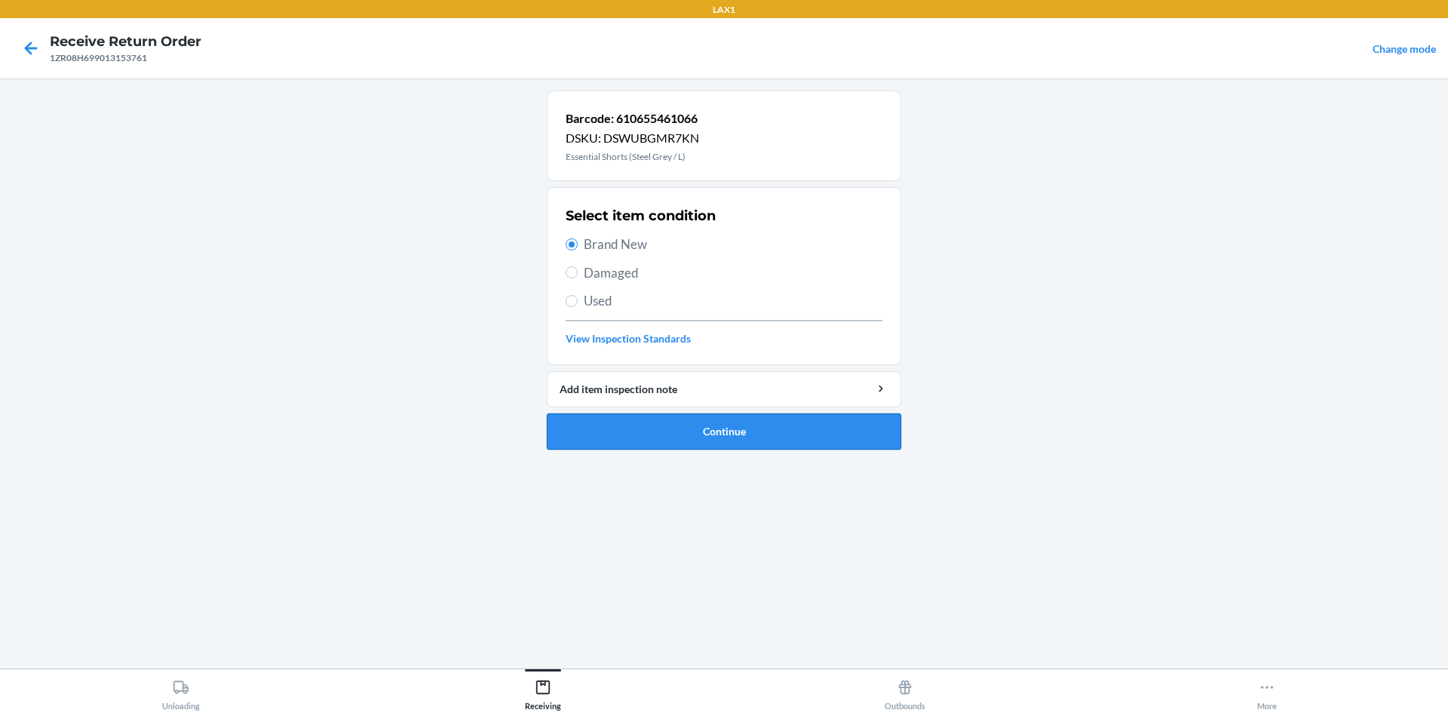
click at [803, 437] on button "Continue" at bounding box center [724, 431] width 354 height 36
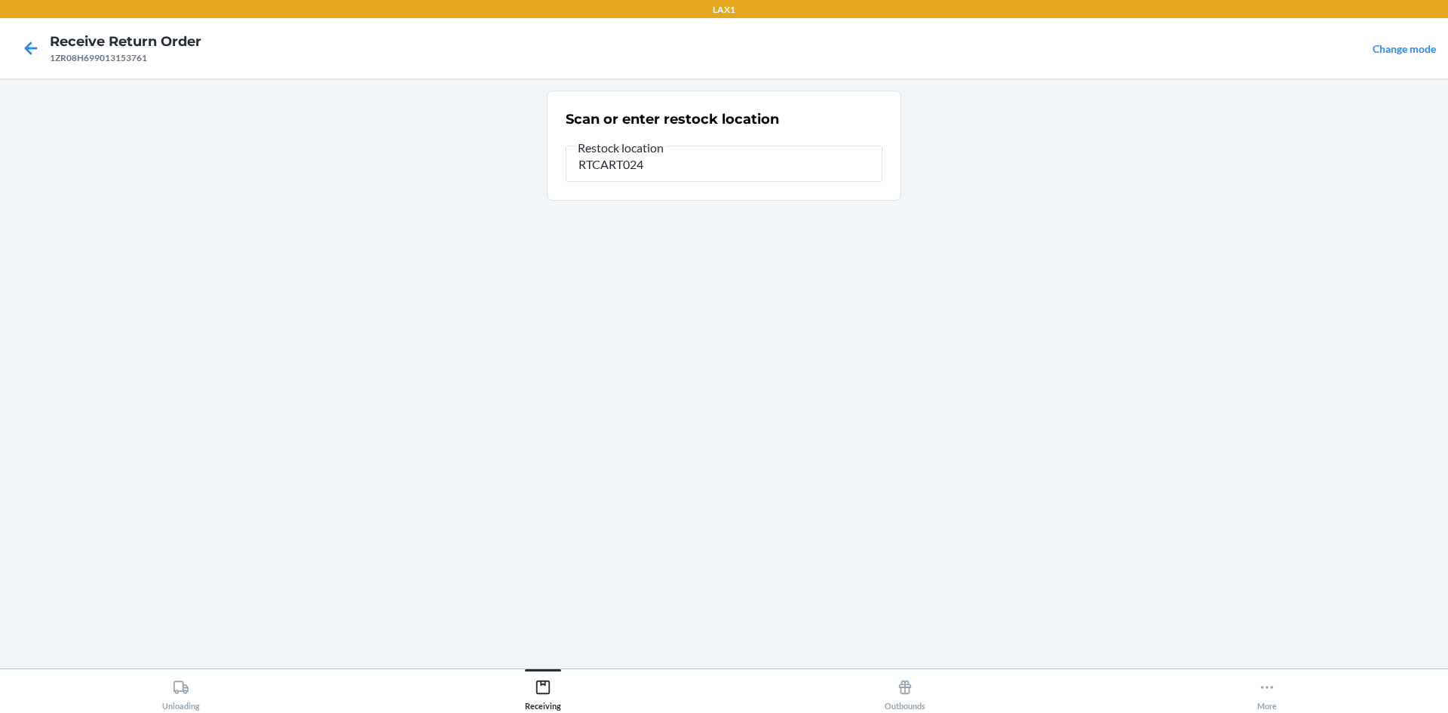
type input "RTCART024"
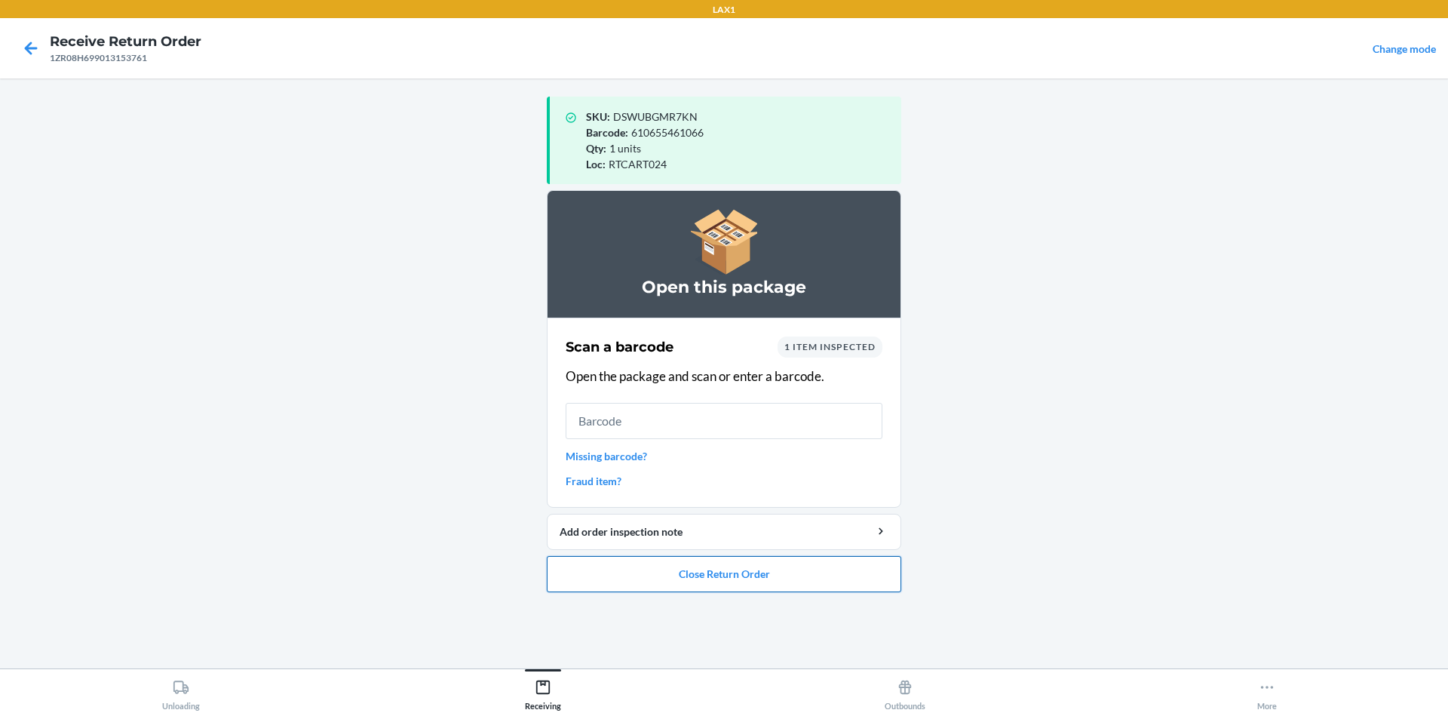
click at [747, 566] on button "Close Return Order" at bounding box center [724, 574] width 354 height 36
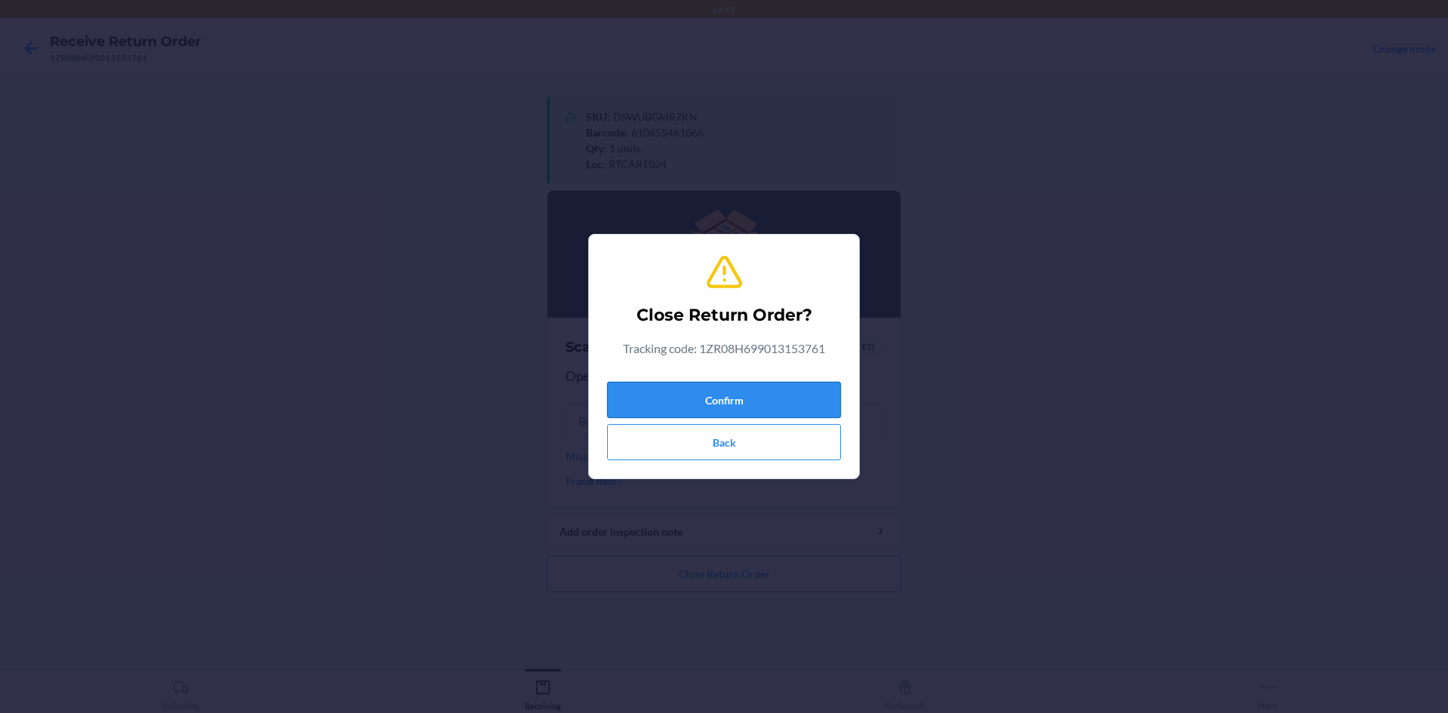
click at [715, 405] on button "Confirm" at bounding box center [724, 400] width 234 height 36
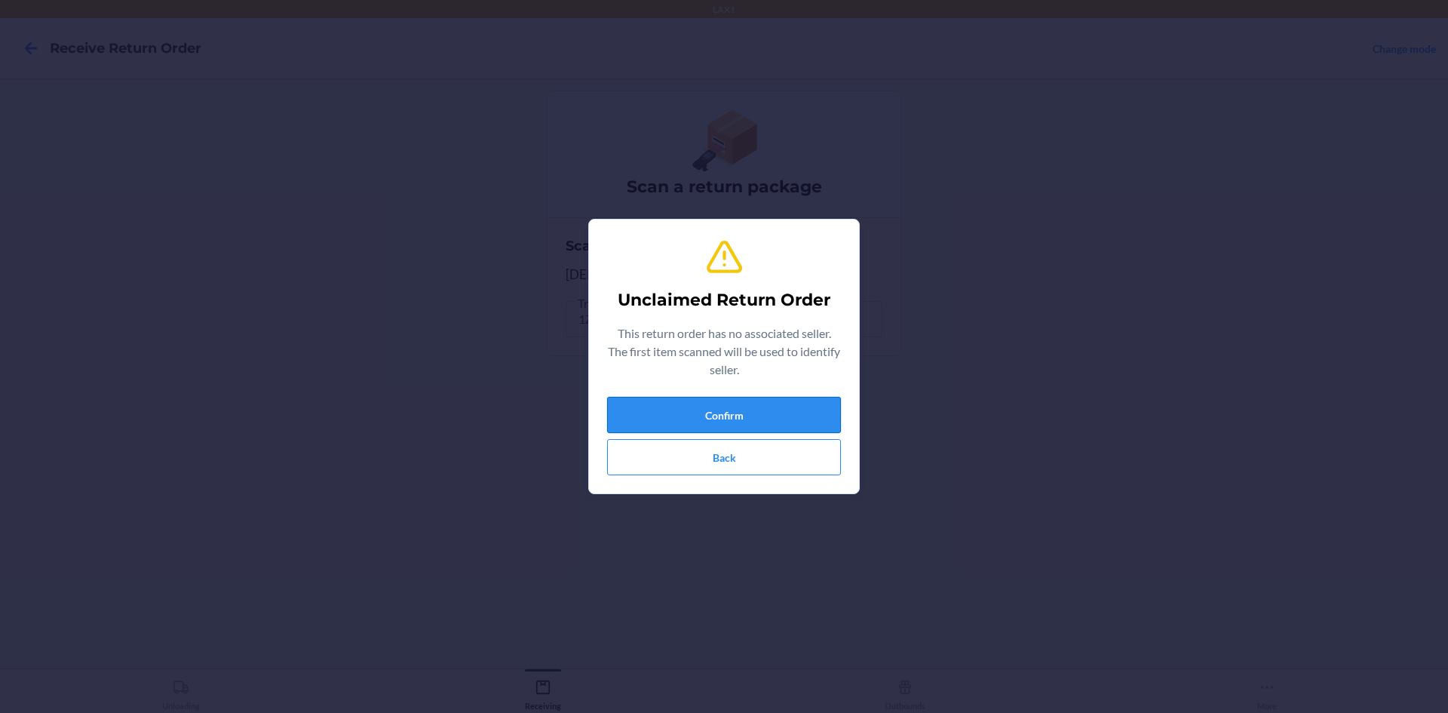
click at [714, 404] on button "Confirm" at bounding box center [724, 415] width 234 height 36
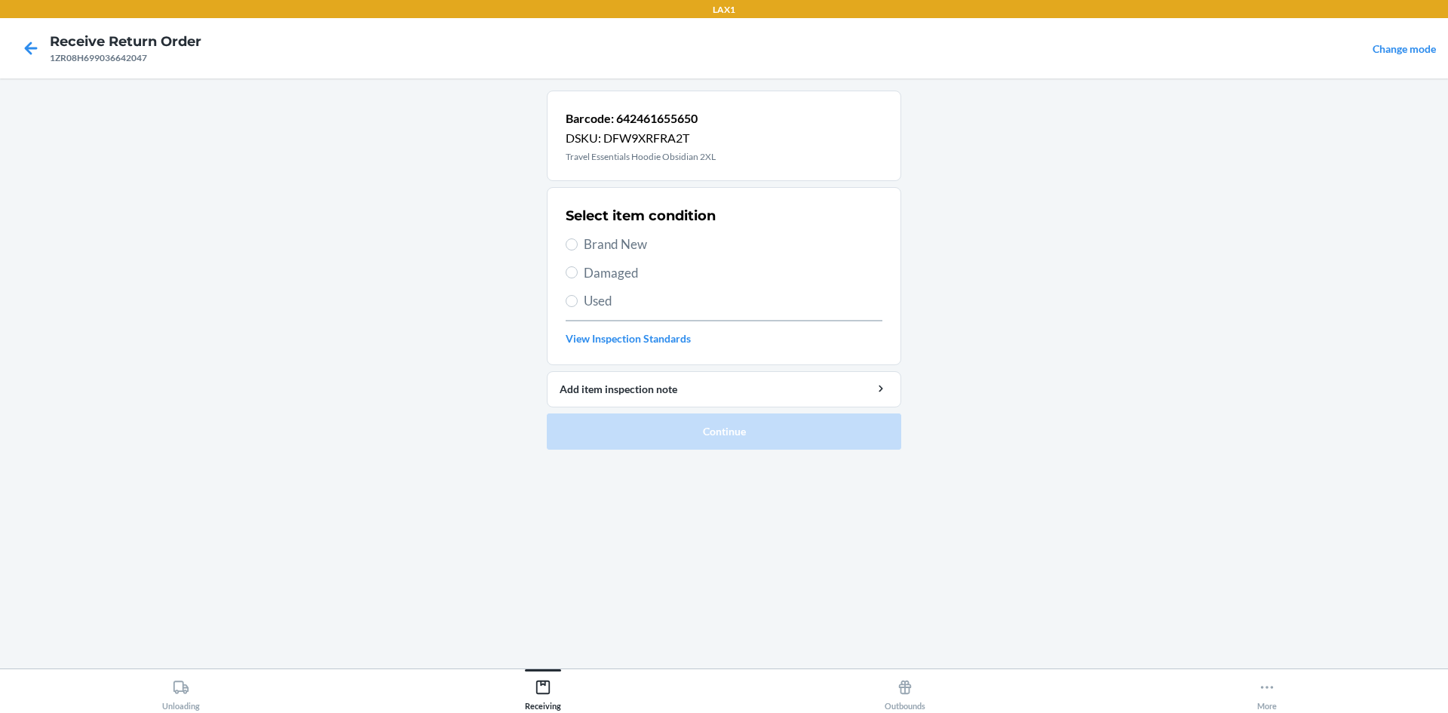
click at [643, 249] on span "Brand New" at bounding box center [733, 245] width 299 height 20
click at [578, 249] on input "Brand New" at bounding box center [572, 244] width 12 height 12
radio input "true"
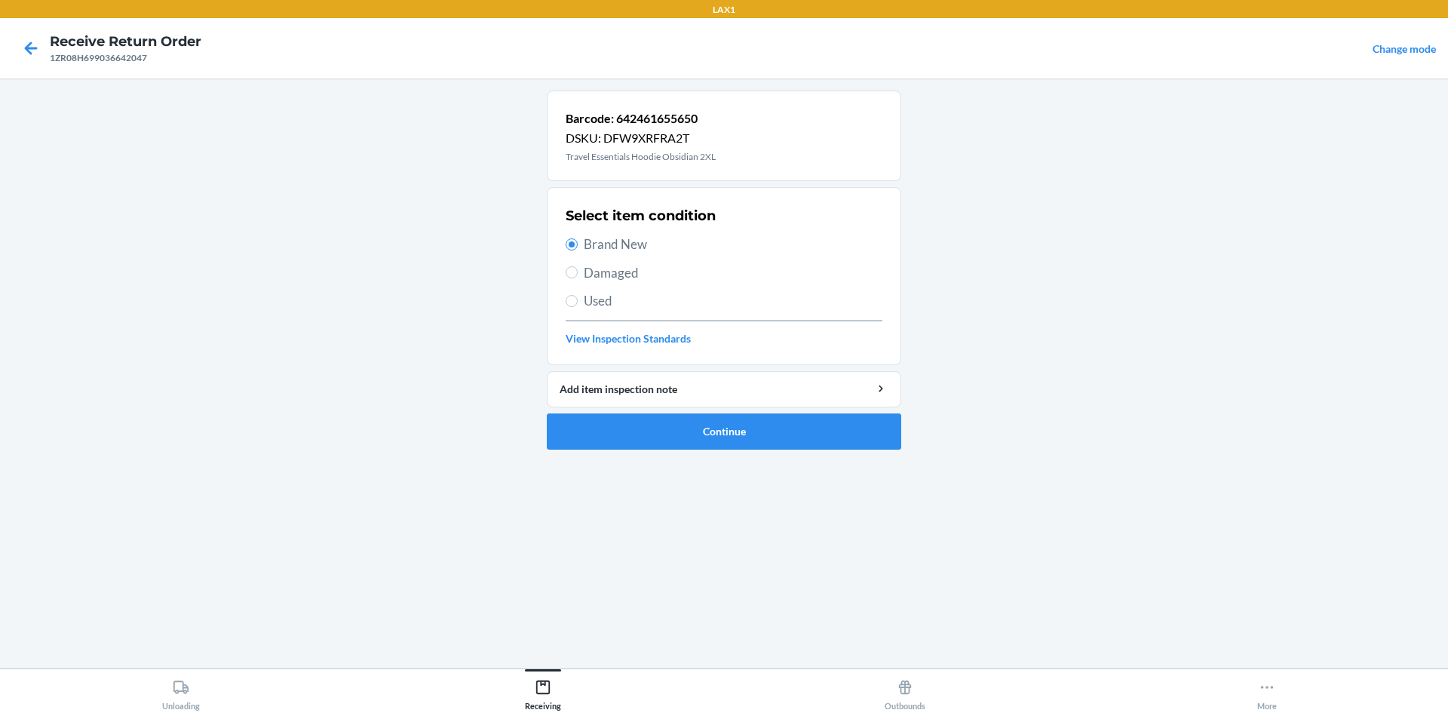
click at [622, 308] on span "Used" at bounding box center [733, 301] width 299 height 20
click at [578, 307] on input "Used" at bounding box center [572, 301] width 12 height 12
radio input "true"
radio input "false"
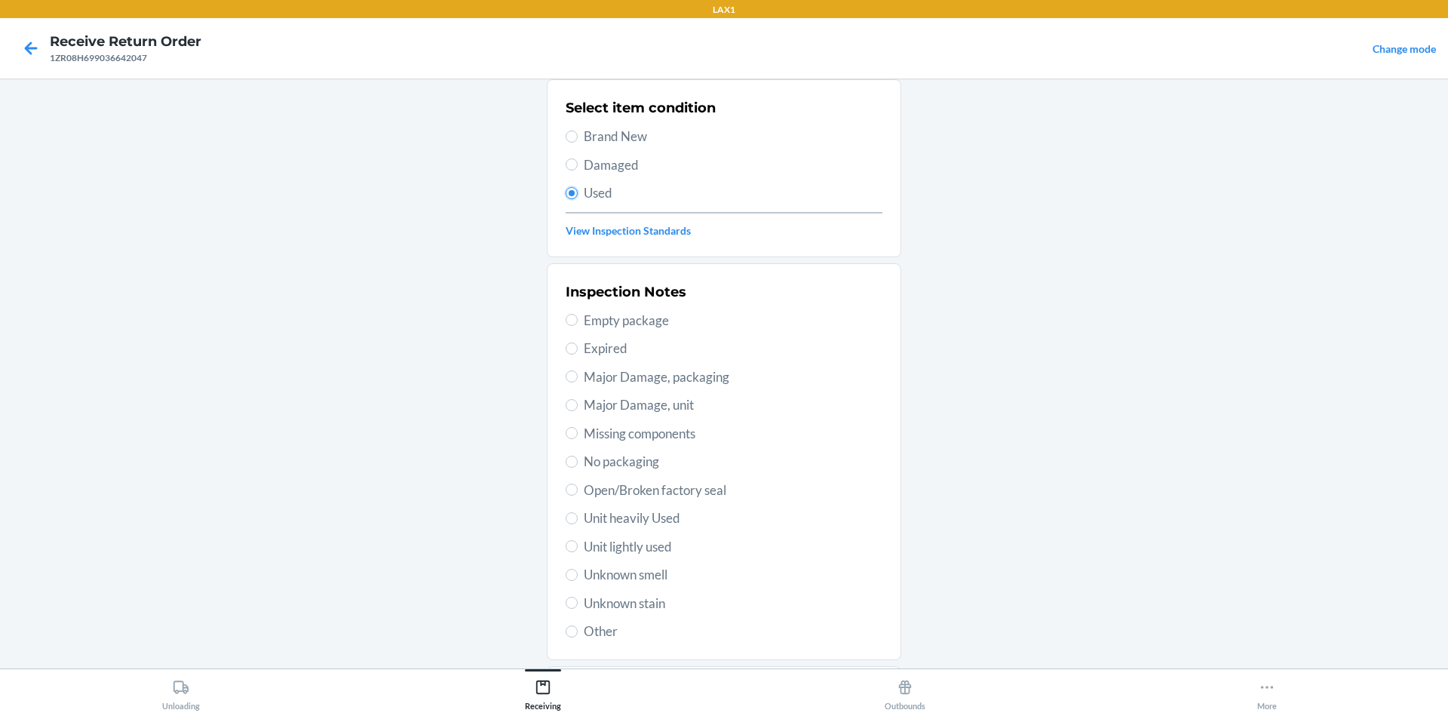
scroll to position [196, 0]
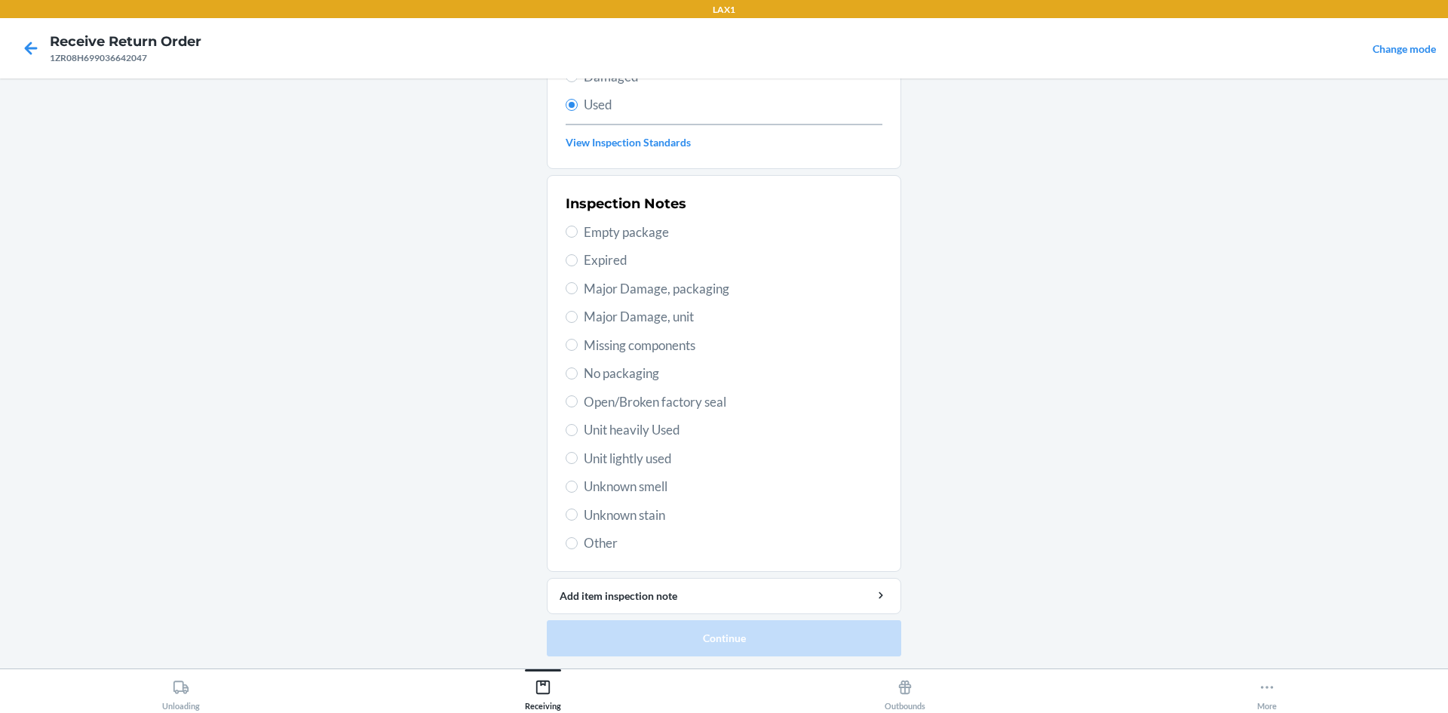
click at [640, 440] on div "Inspection Notes Empty package Expired Major Damage, packaging Major Damage, un…" at bounding box center [724, 373] width 317 height 368
click at [640, 433] on span "Unit heavily Used" at bounding box center [733, 430] width 299 height 20
click at [578, 433] on input "Unit heavily Used" at bounding box center [572, 430] width 12 height 12
radio input "true"
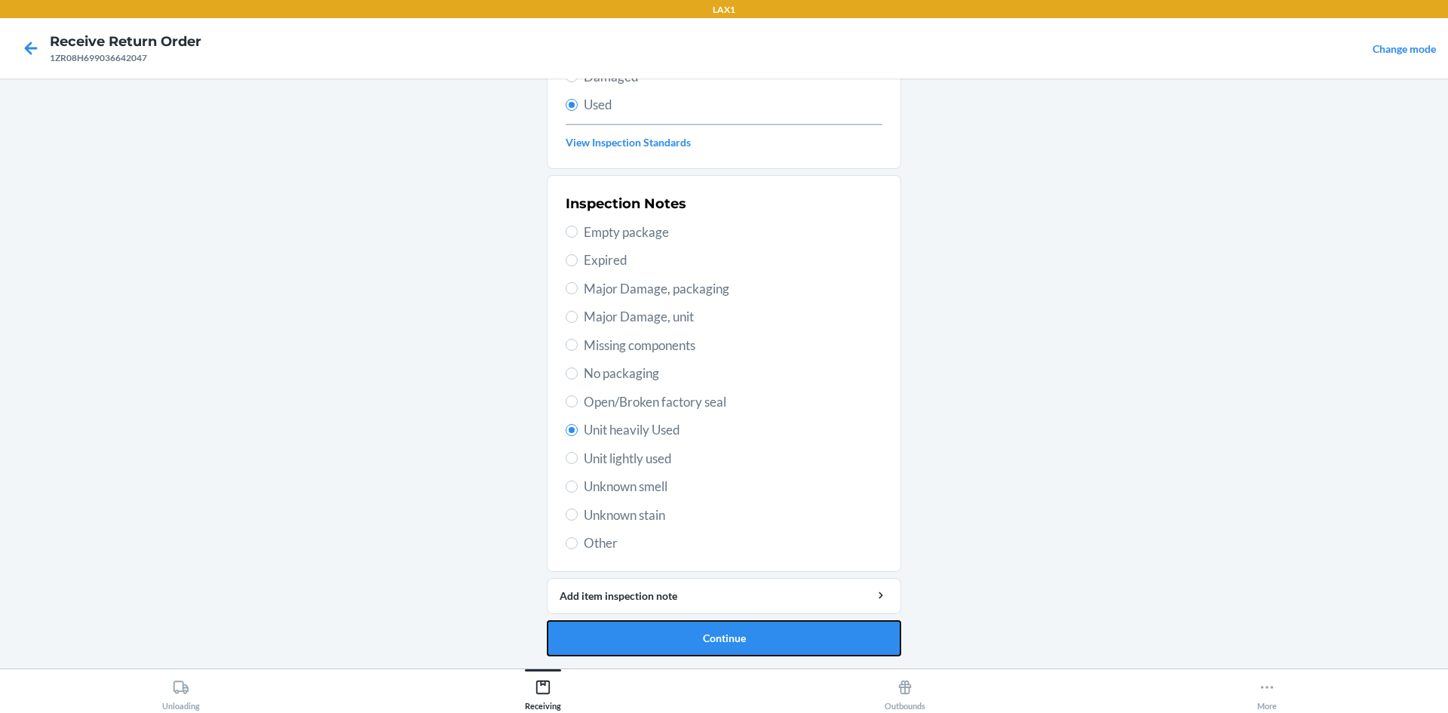
drag, startPoint x: 631, startPoint y: 647, endPoint x: 608, endPoint y: 605, distance: 47.9
click at [630, 647] on button "Continue" at bounding box center [724, 638] width 354 height 36
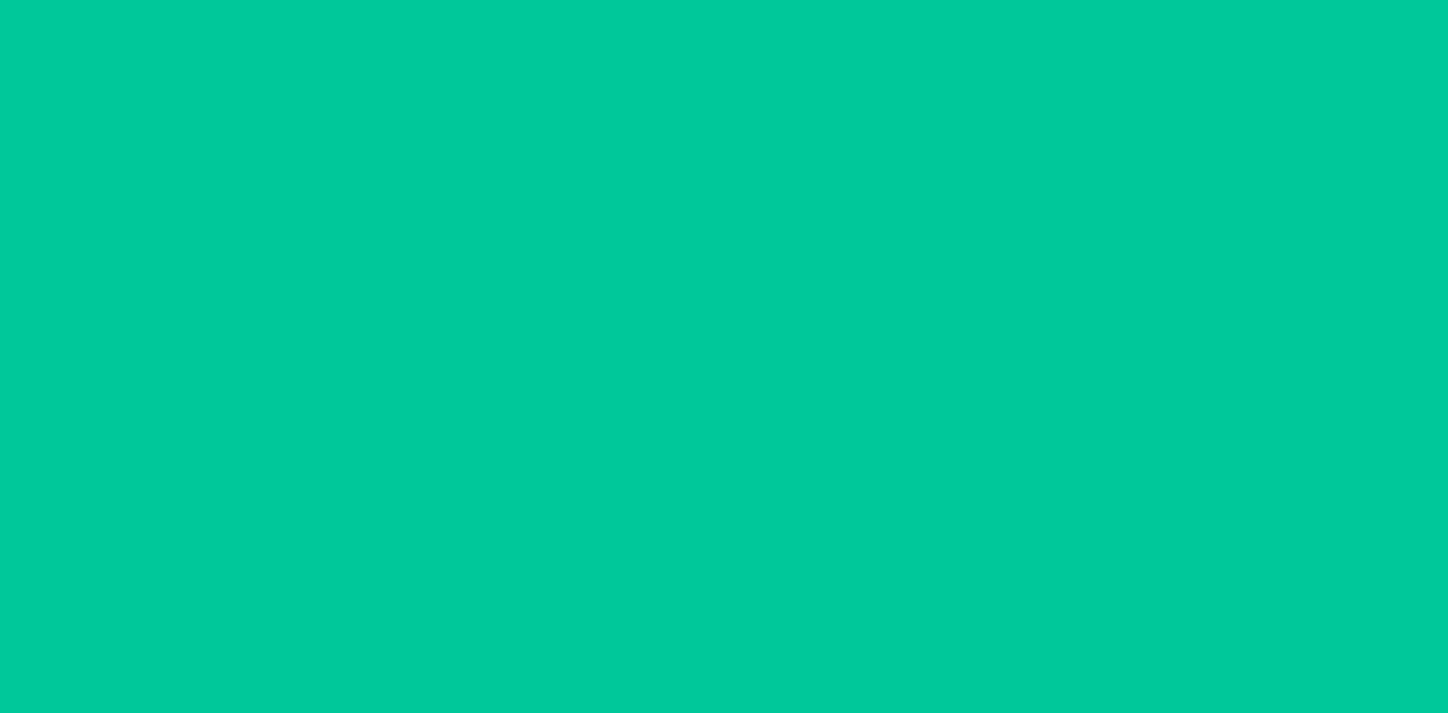
scroll to position [0, 0]
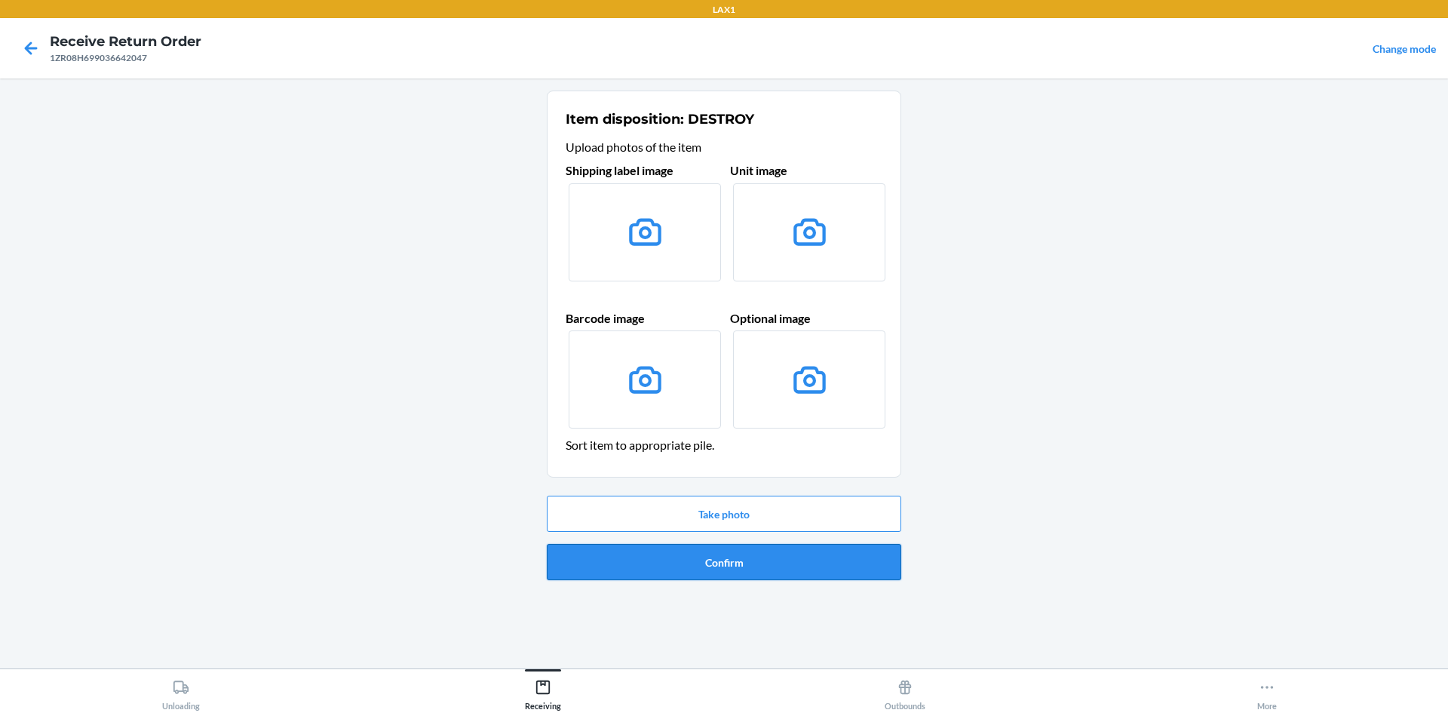
click at [782, 563] on button "Confirm" at bounding box center [724, 562] width 354 height 36
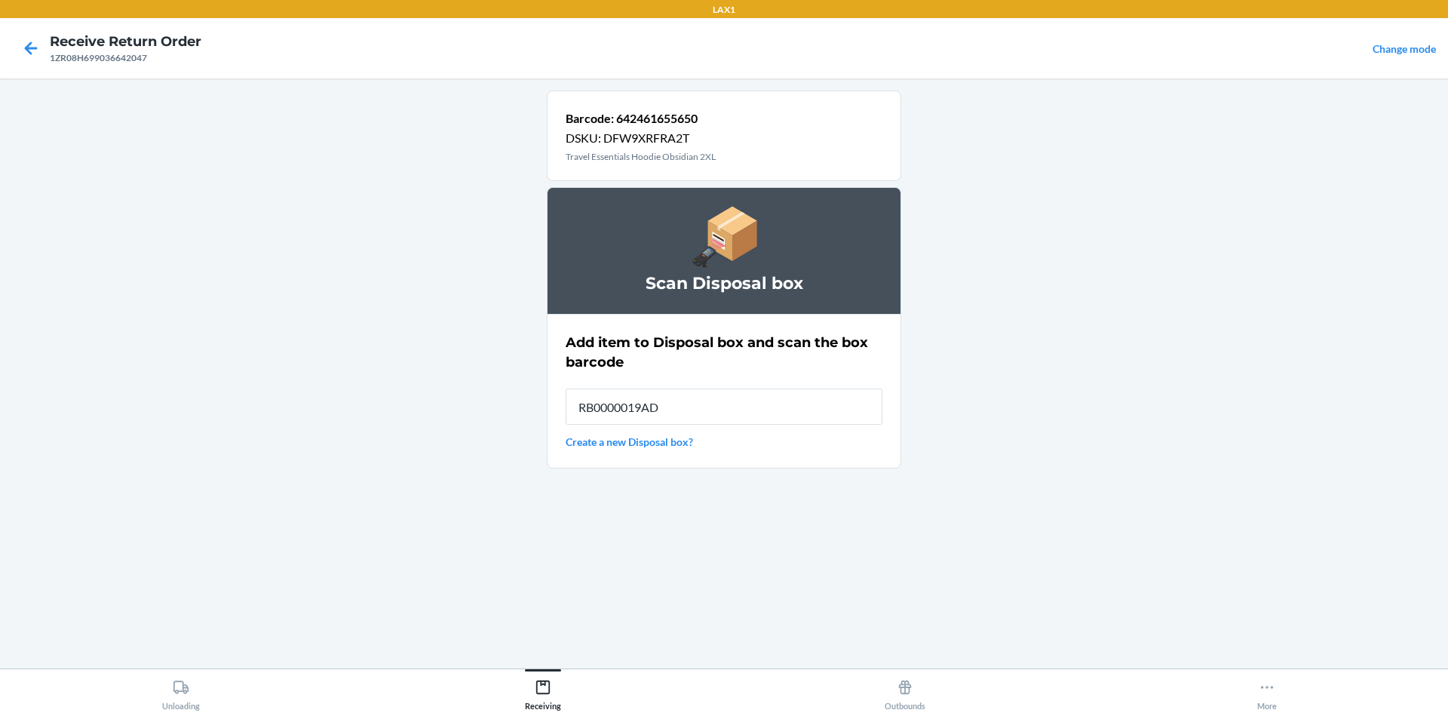
type input "RB0000019AD"
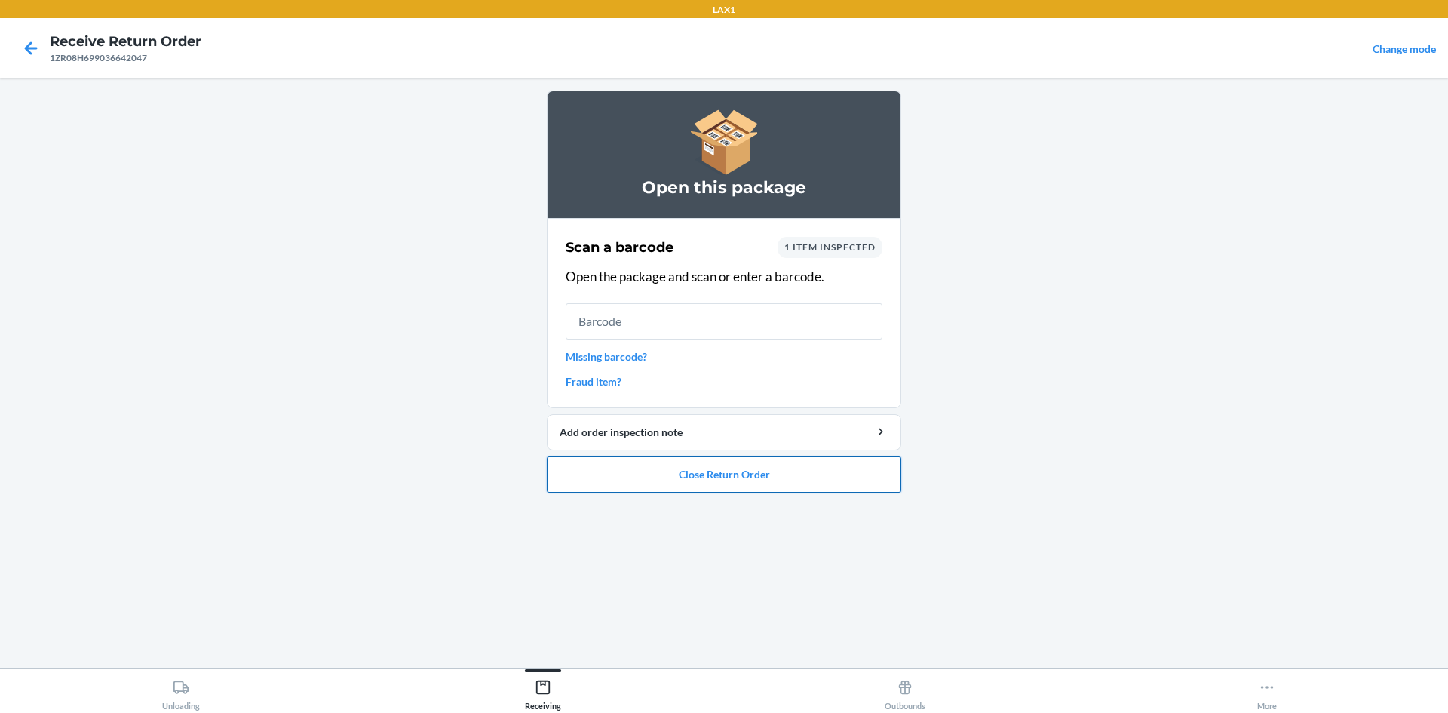
click at [711, 468] on button "Close Return Order" at bounding box center [724, 474] width 354 height 36
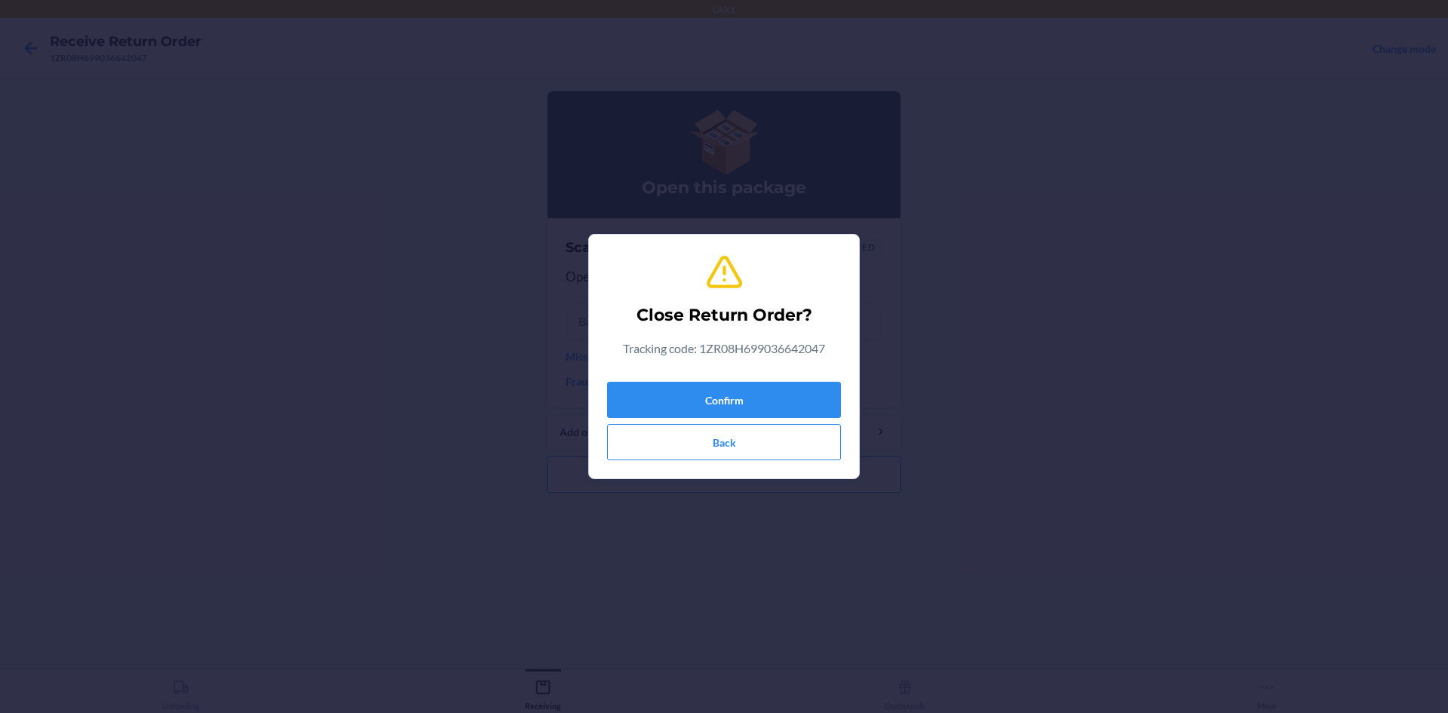
click at [714, 421] on div "Confirm Back" at bounding box center [724, 418] width 234 height 84
click at [710, 401] on button "Confirm" at bounding box center [724, 400] width 234 height 36
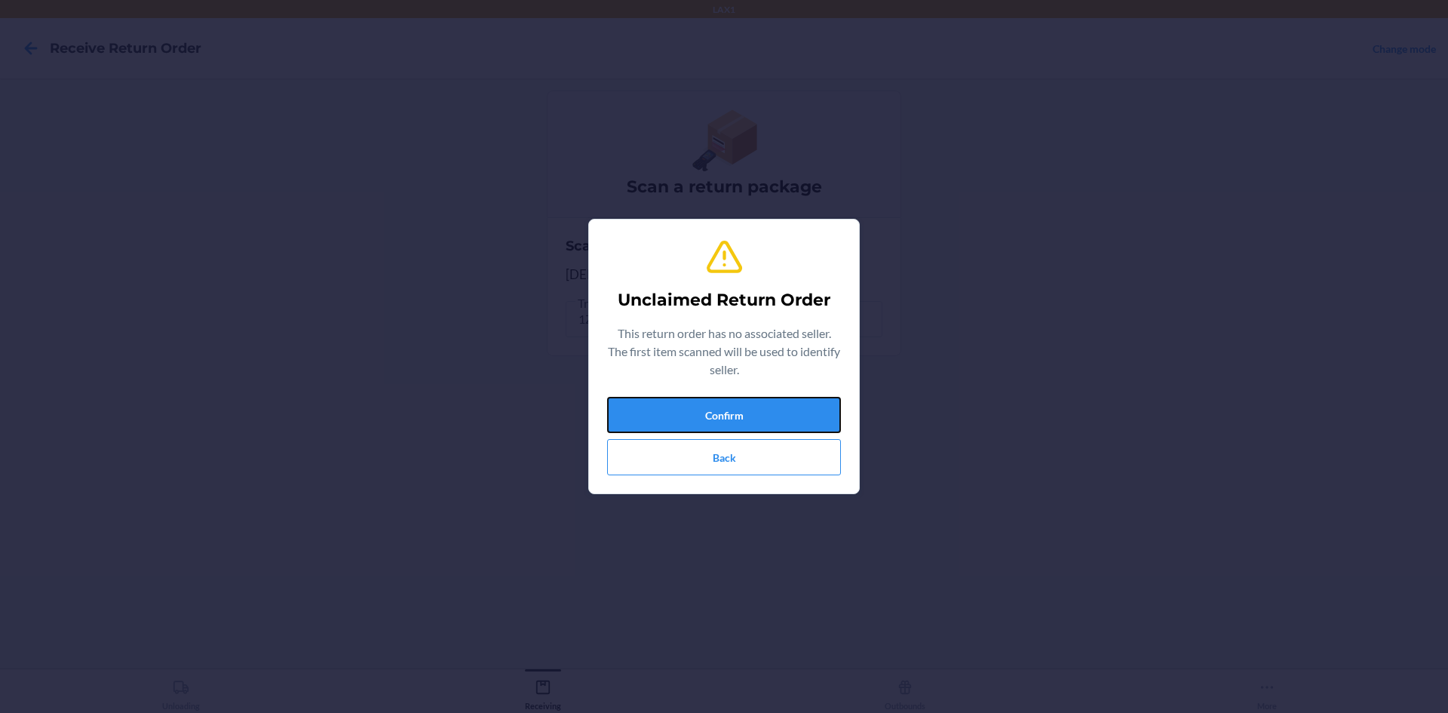
click at [710, 401] on button "Confirm" at bounding box center [724, 415] width 234 height 36
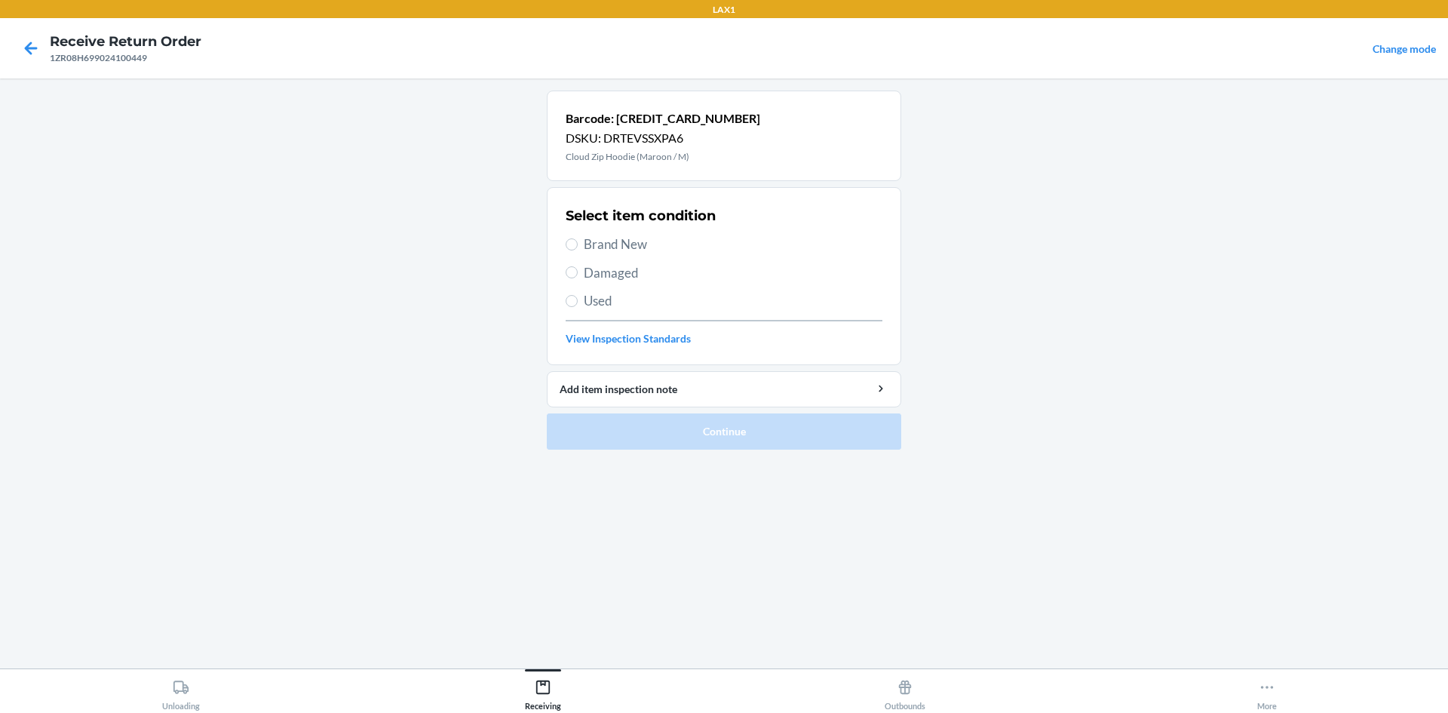
click at [763, 302] on span "Used" at bounding box center [733, 301] width 299 height 20
click at [578, 302] on input "Used" at bounding box center [572, 301] width 12 height 12
radio input "true"
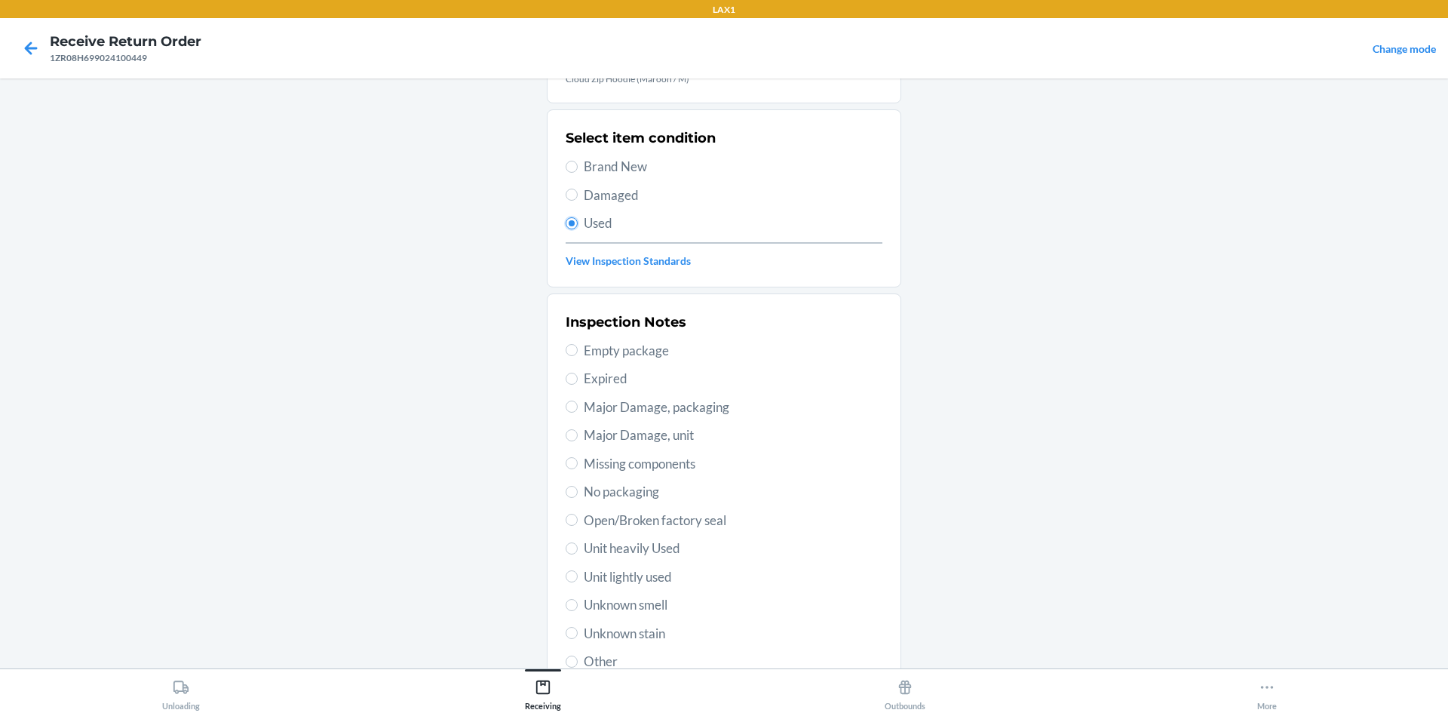
scroll to position [196, 0]
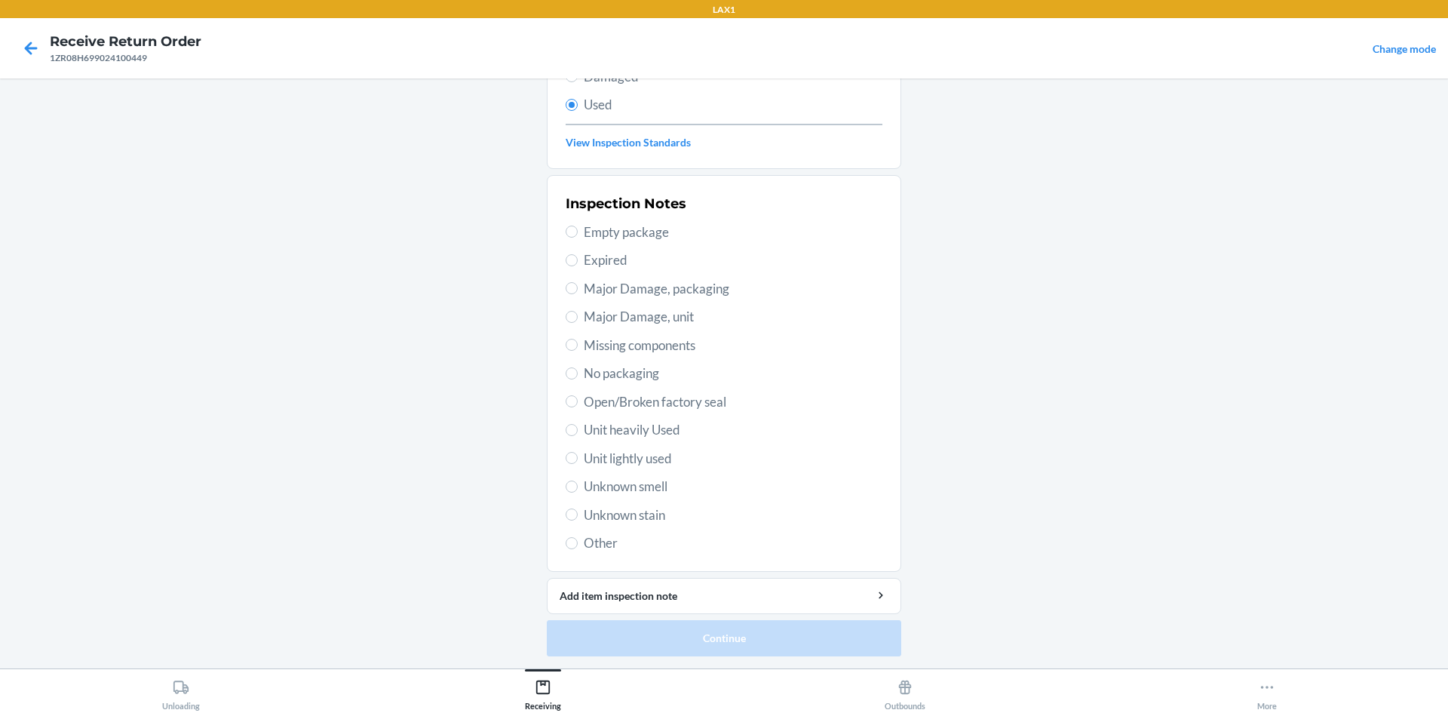
click at [617, 440] on div "Inspection Notes Empty package Expired Major Damage, packaging Major Damage, un…" at bounding box center [724, 373] width 317 height 368
click at [617, 431] on span "Unit heavily Used" at bounding box center [733, 430] width 299 height 20
click at [578, 431] on input "Unit heavily Used" at bounding box center [572, 430] width 12 height 12
radio input "true"
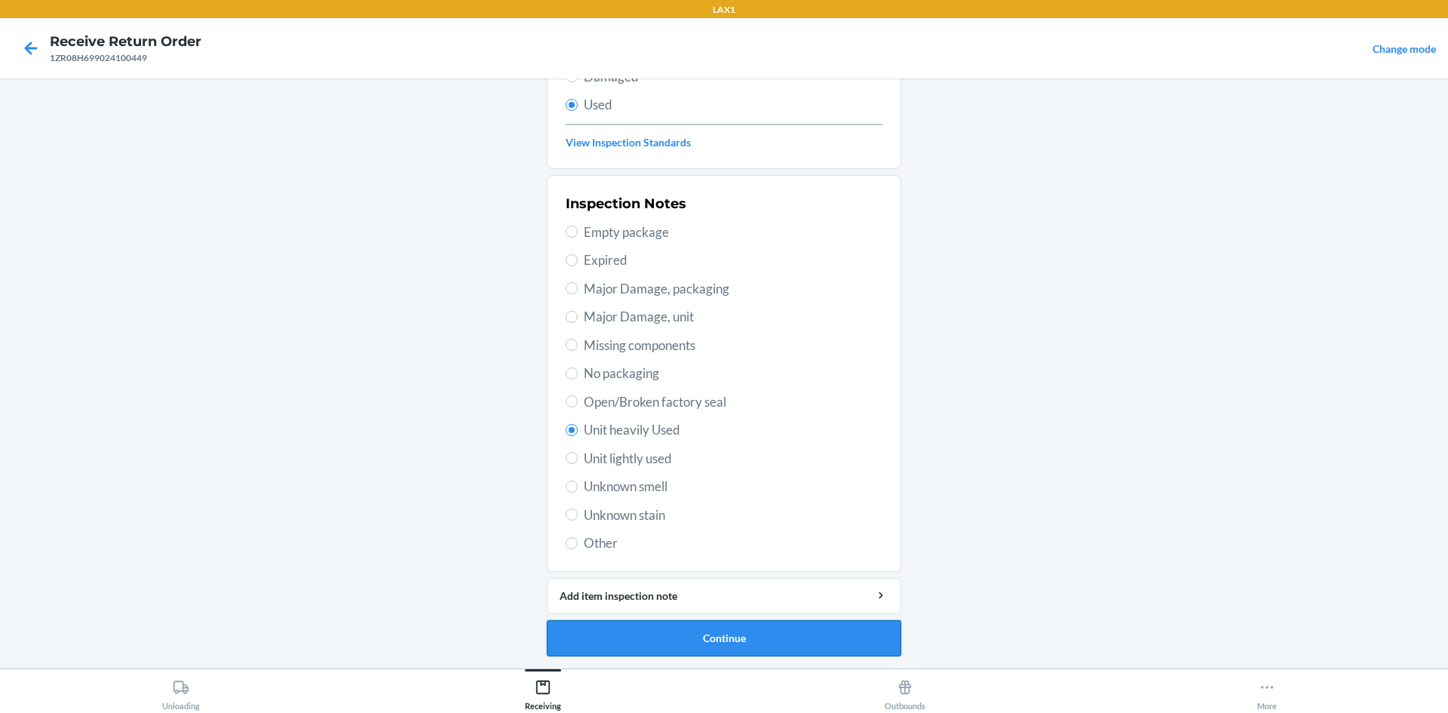
click at [682, 634] on button "Continue" at bounding box center [724, 638] width 354 height 36
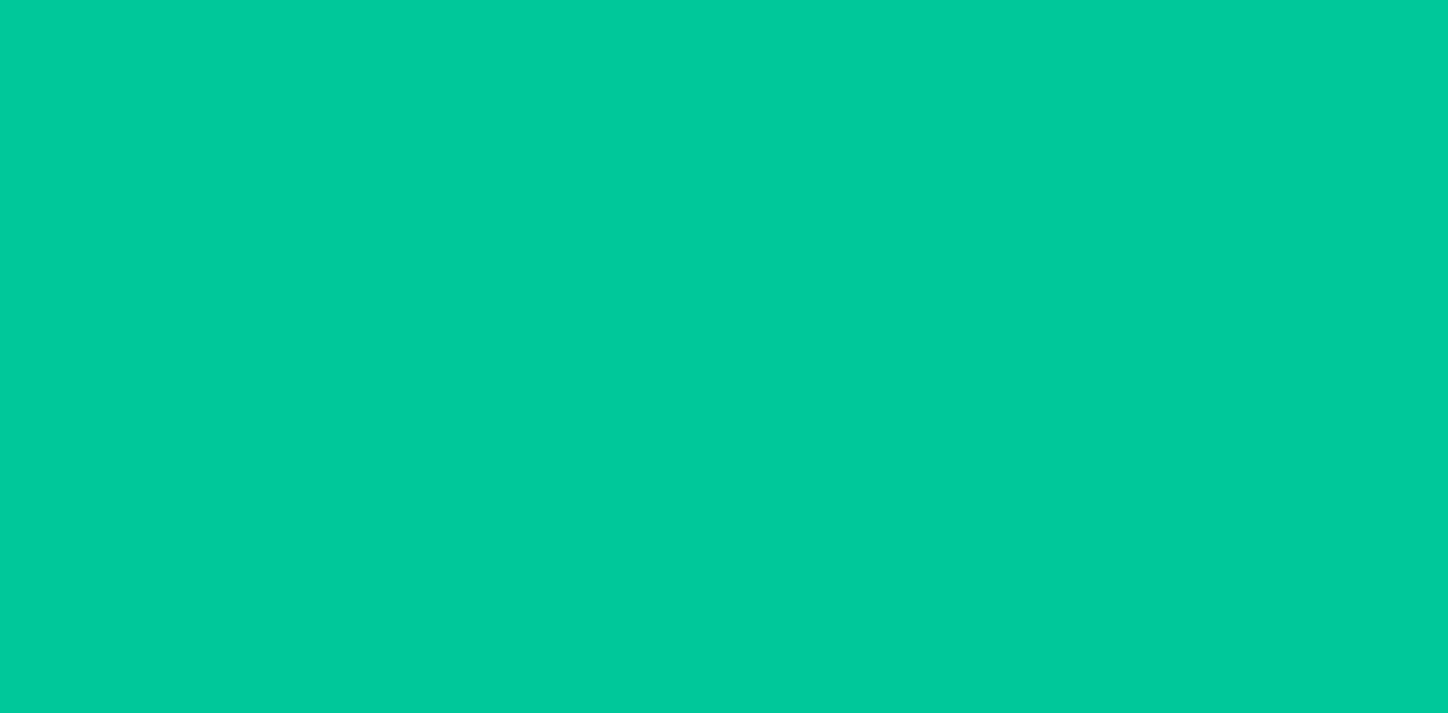
scroll to position [0, 0]
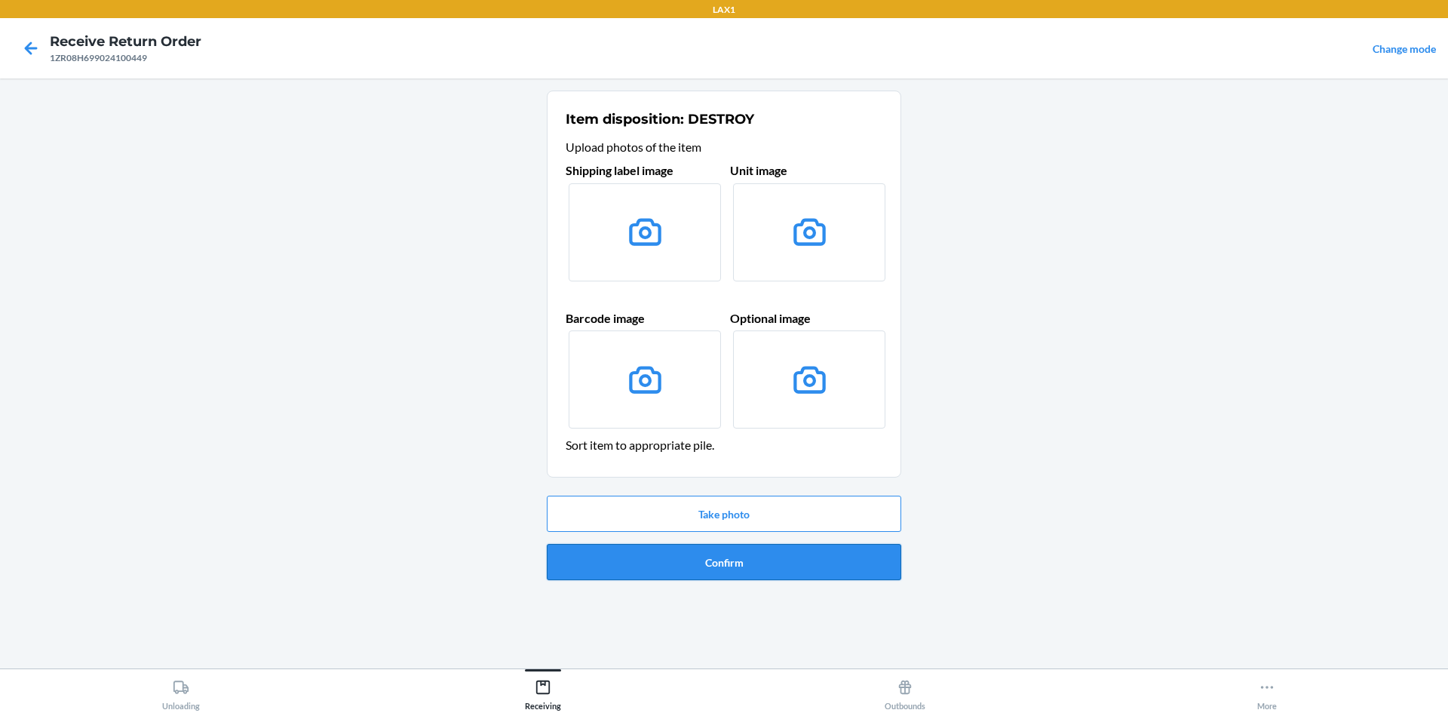
click at [686, 552] on button "Confirm" at bounding box center [724, 562] width 354 height 36
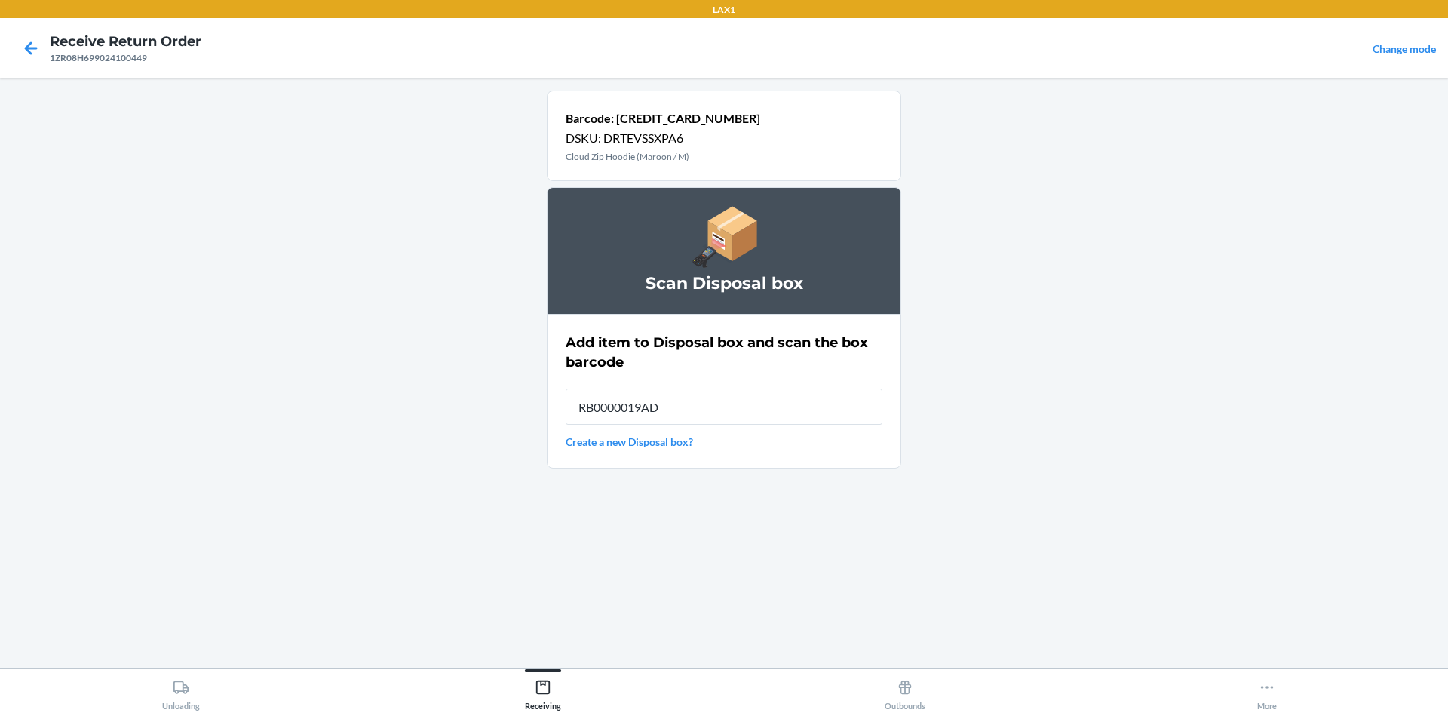
type input "RB0000019AD"
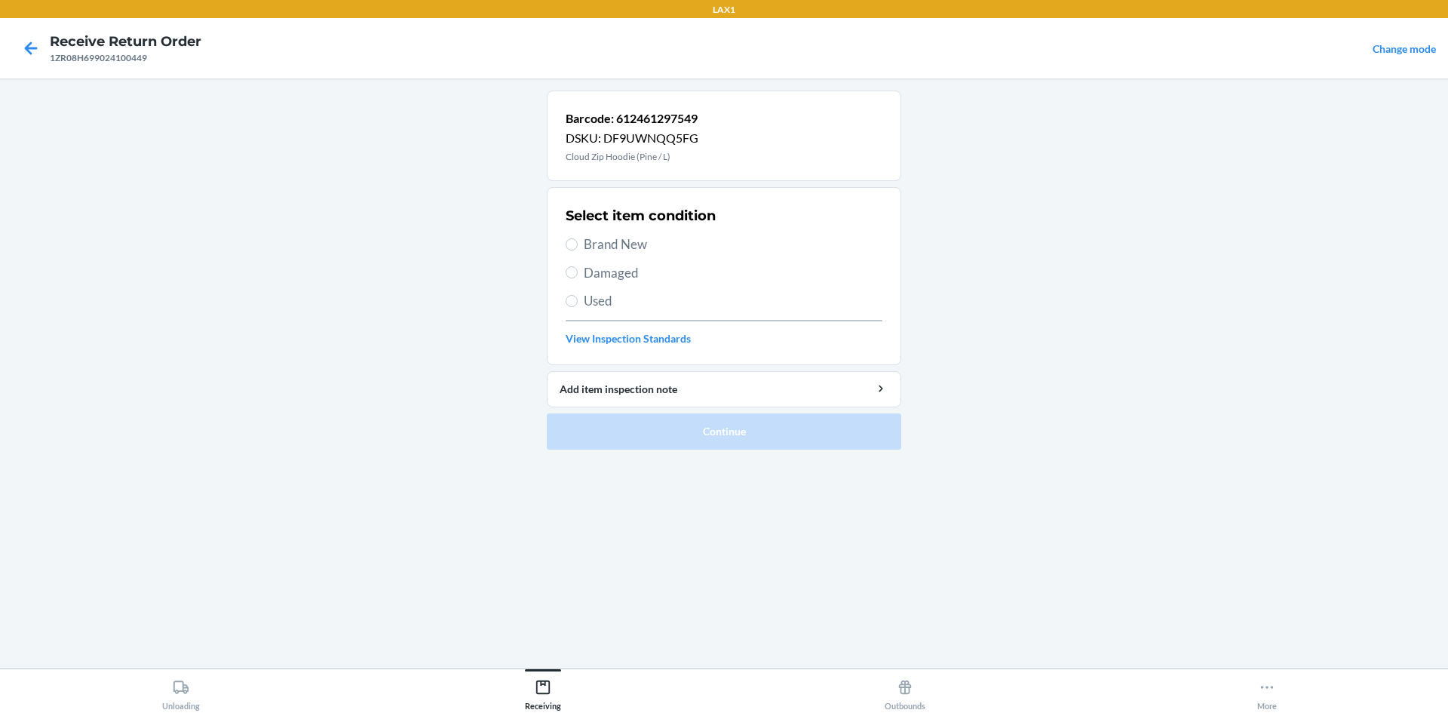
click at [618, 301] on span "Used" at bounding box center [733, 301] width 299 height 20
click at [578, 301] on input "Used" at bounding box center [572, 301] width 12 height 12
radio input "true"
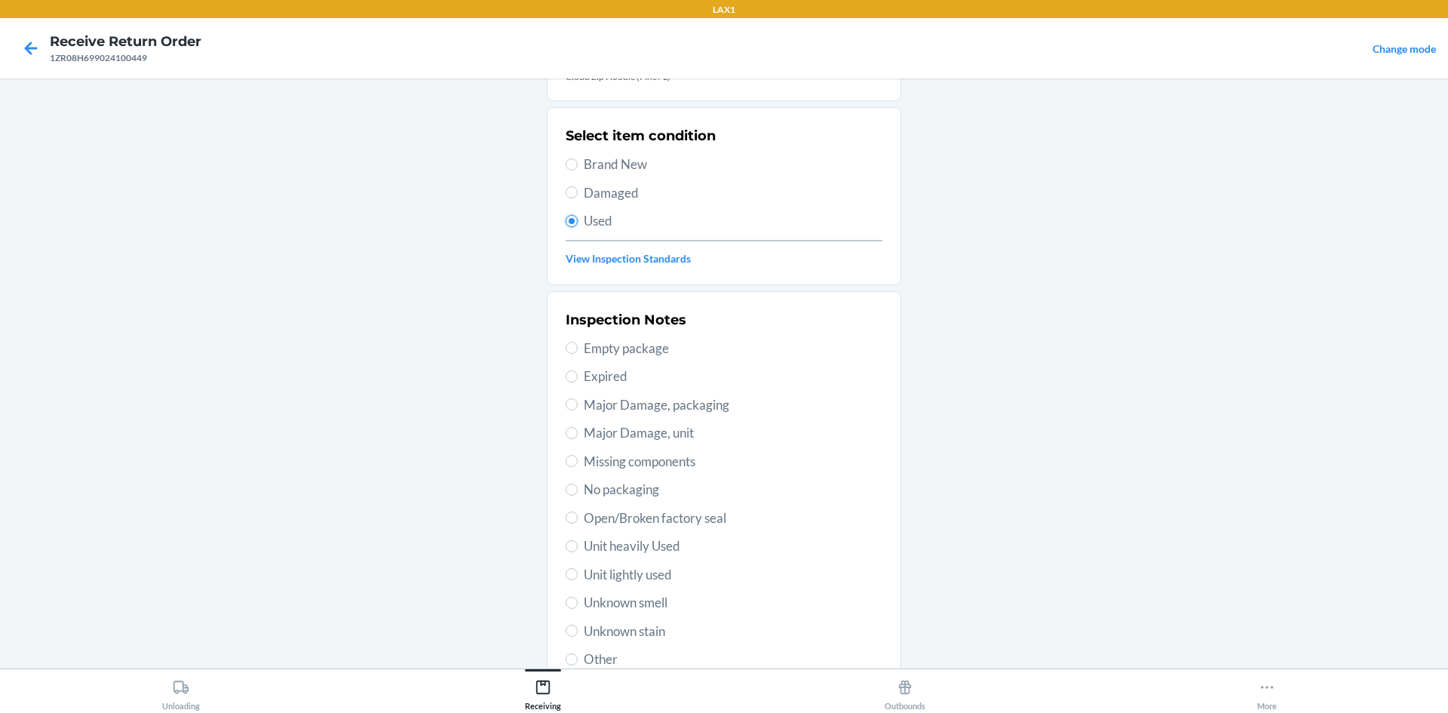
scroll to position [196, 0]
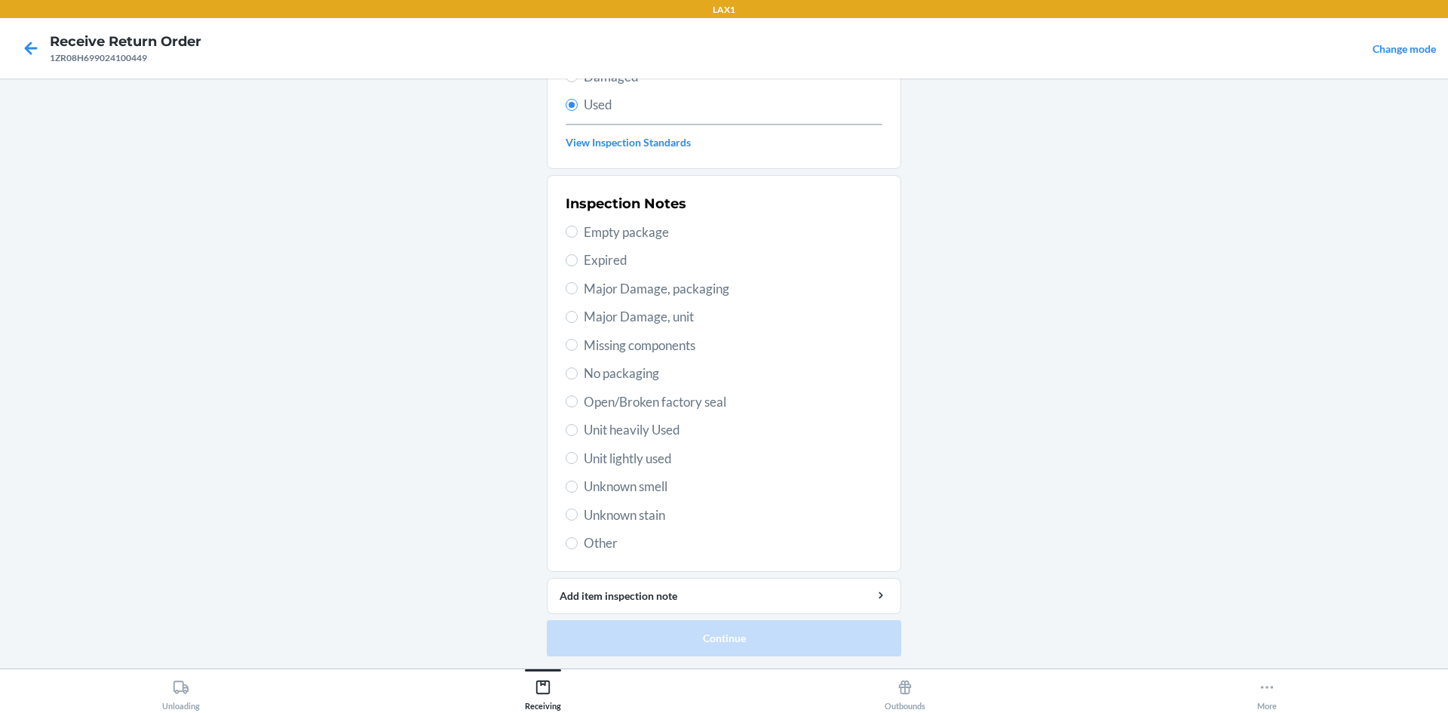
click at [644, 426] on span "Unit heavily Used" at bounding box center [733, 430] width 299 height 20
click at [578, 426] on input "Unit heavily Used" at bounding box center [572, 430] width 12 height 12
radio input "true"
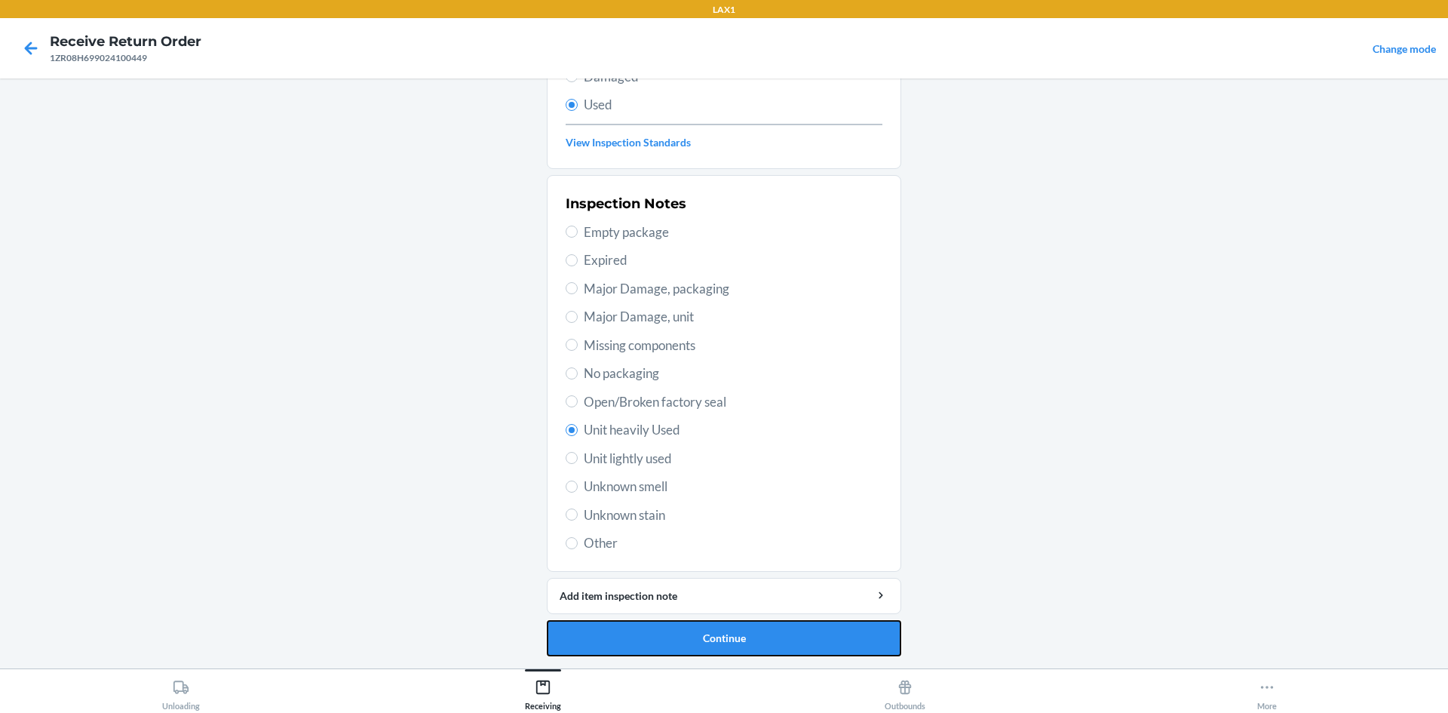
click at [661, 622] on button "Continue" at bounding box center [724, 638] width 354 height 36
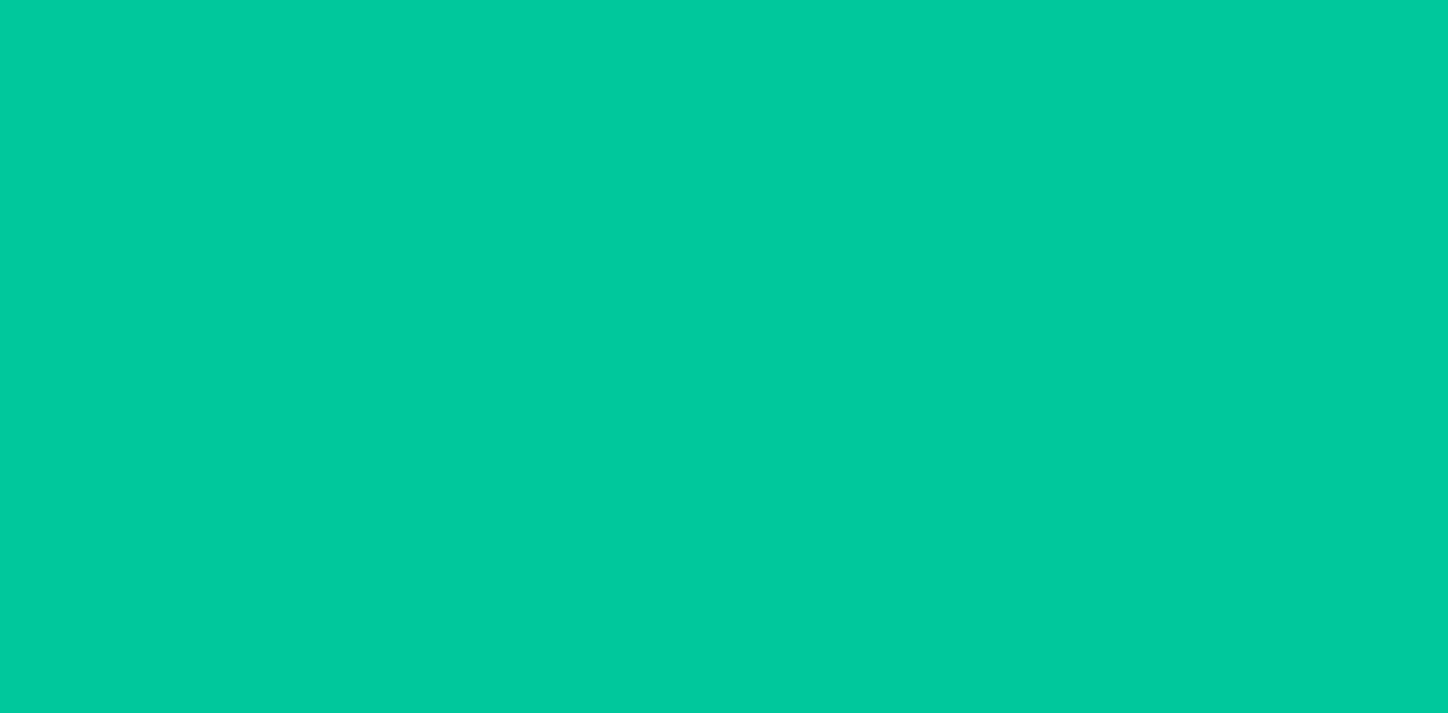
scroll to position [0, 0]
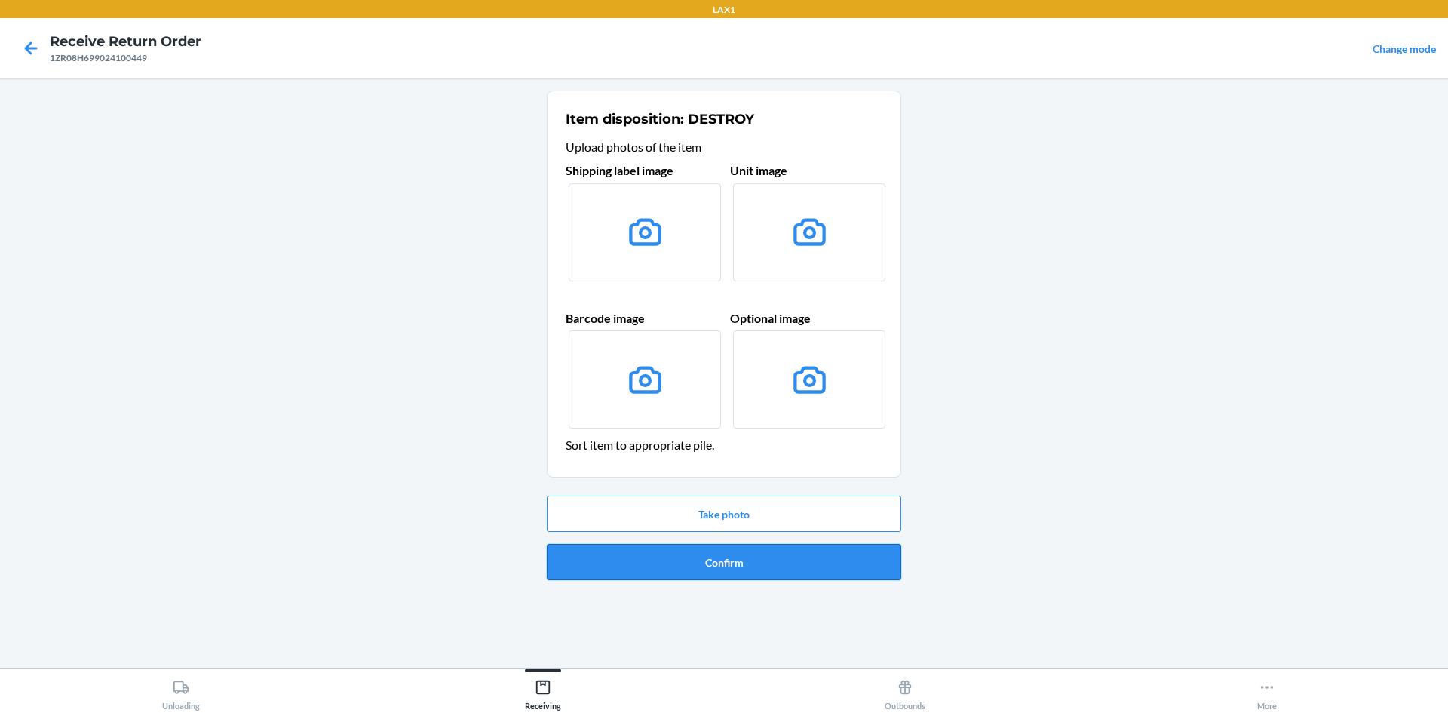
click at [637, 574] on button "Confirm" at bounding box center [724, 562] width 354 height 36
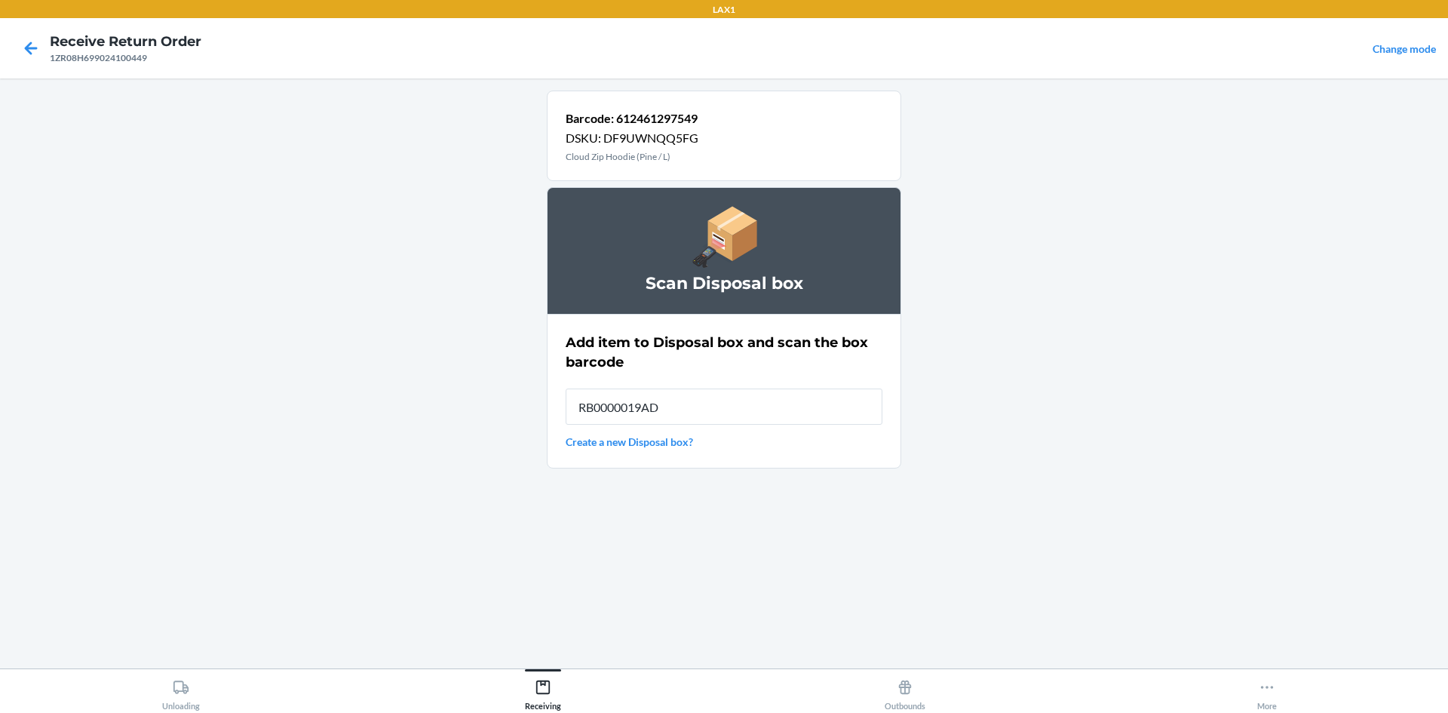
type input "RB0000019AD"
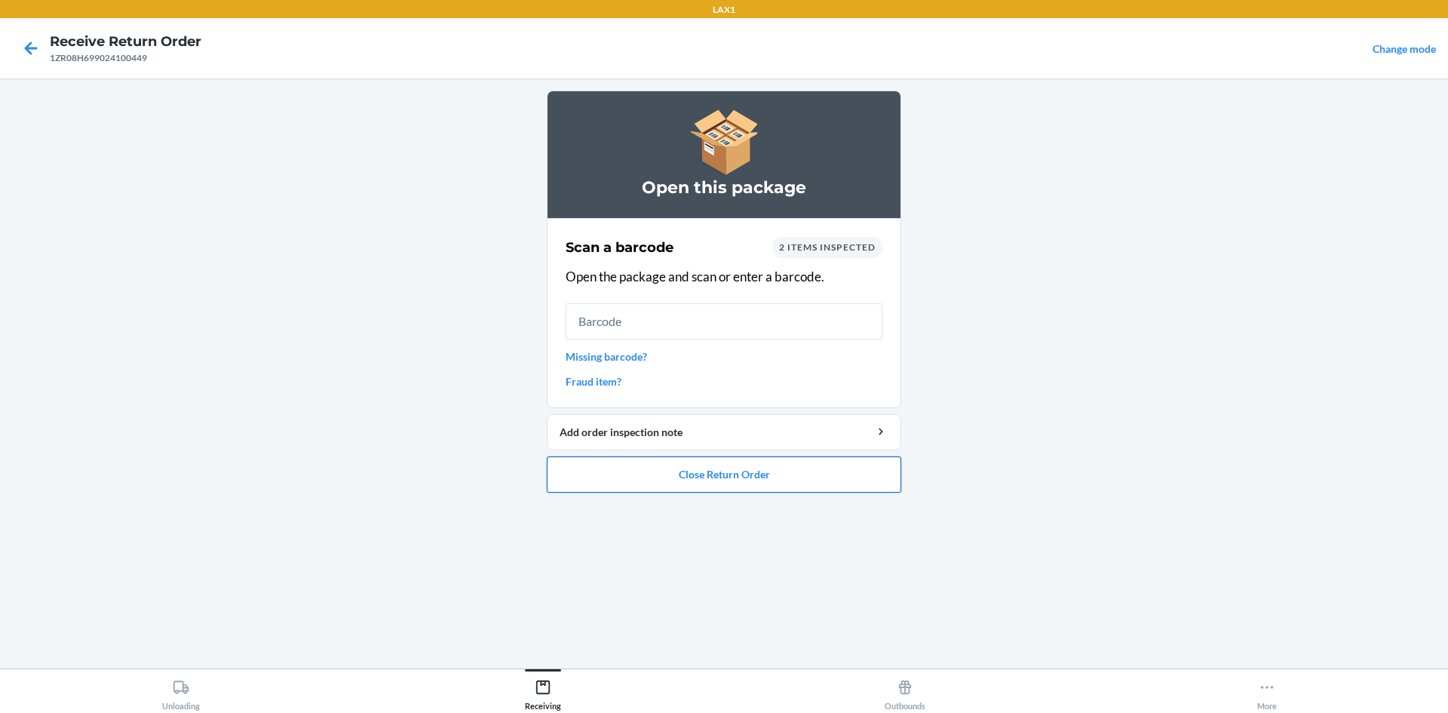
click at [721, 480] on button "Close Return Order" at bounding box center [724, 474] width 354 height 36
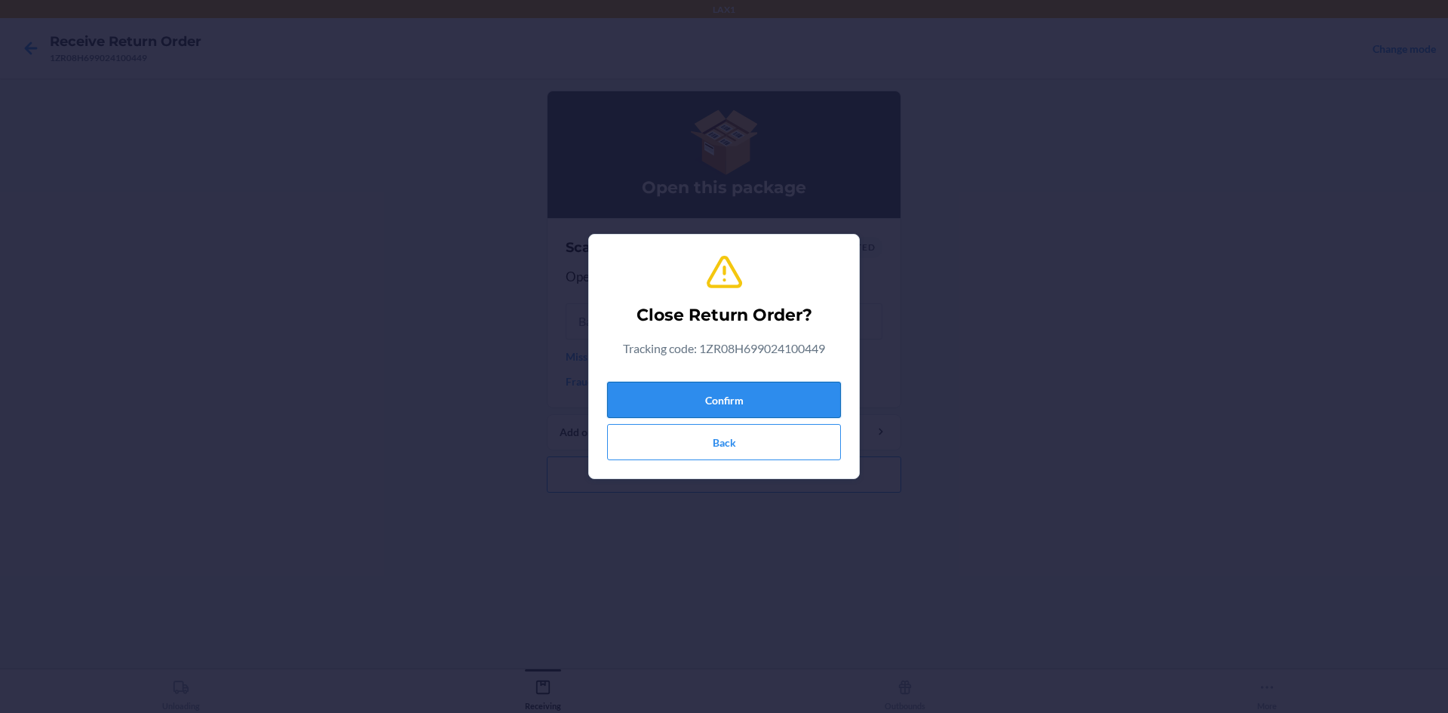
click at [737, 393] on button "Confirm" at bounding box center [724, 400] width 234 height 36
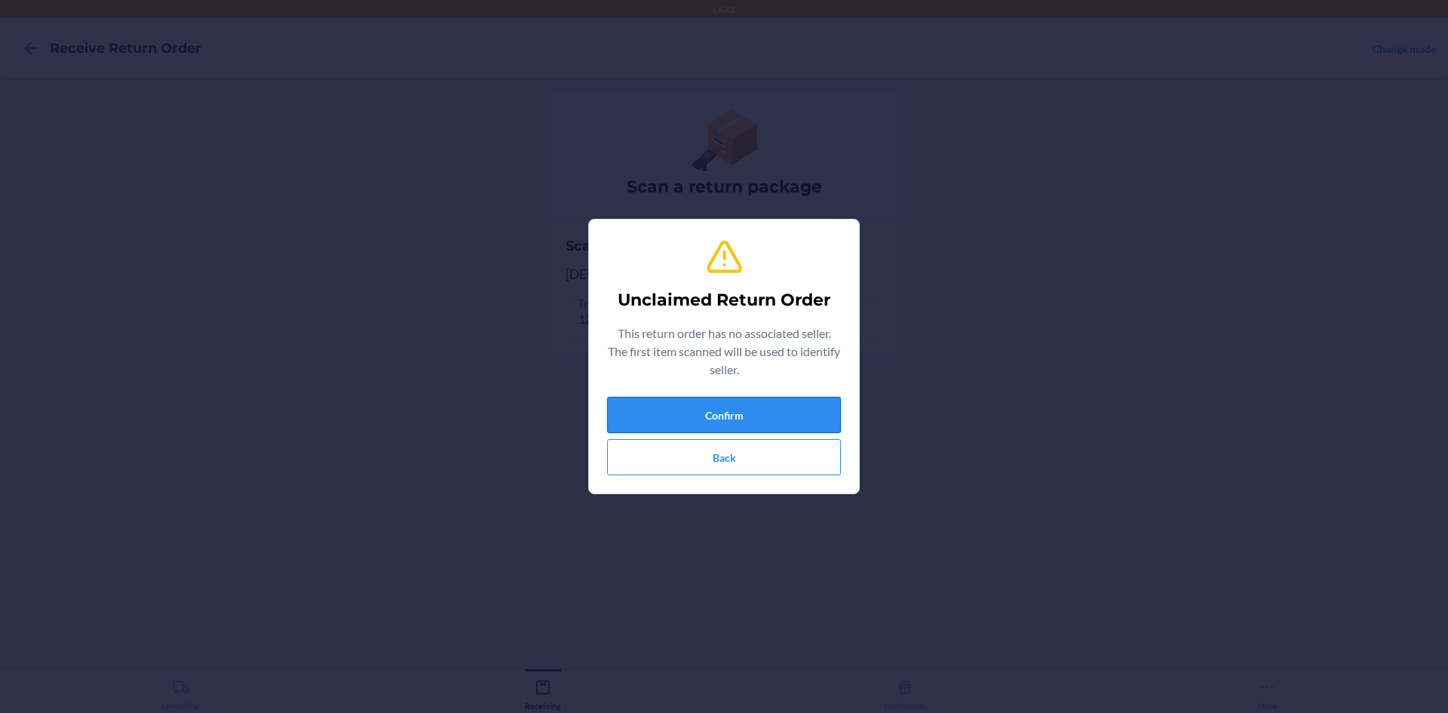
click at [680, 424] on button "Confirm" at bounding box center [724, 415] width 234 height 36
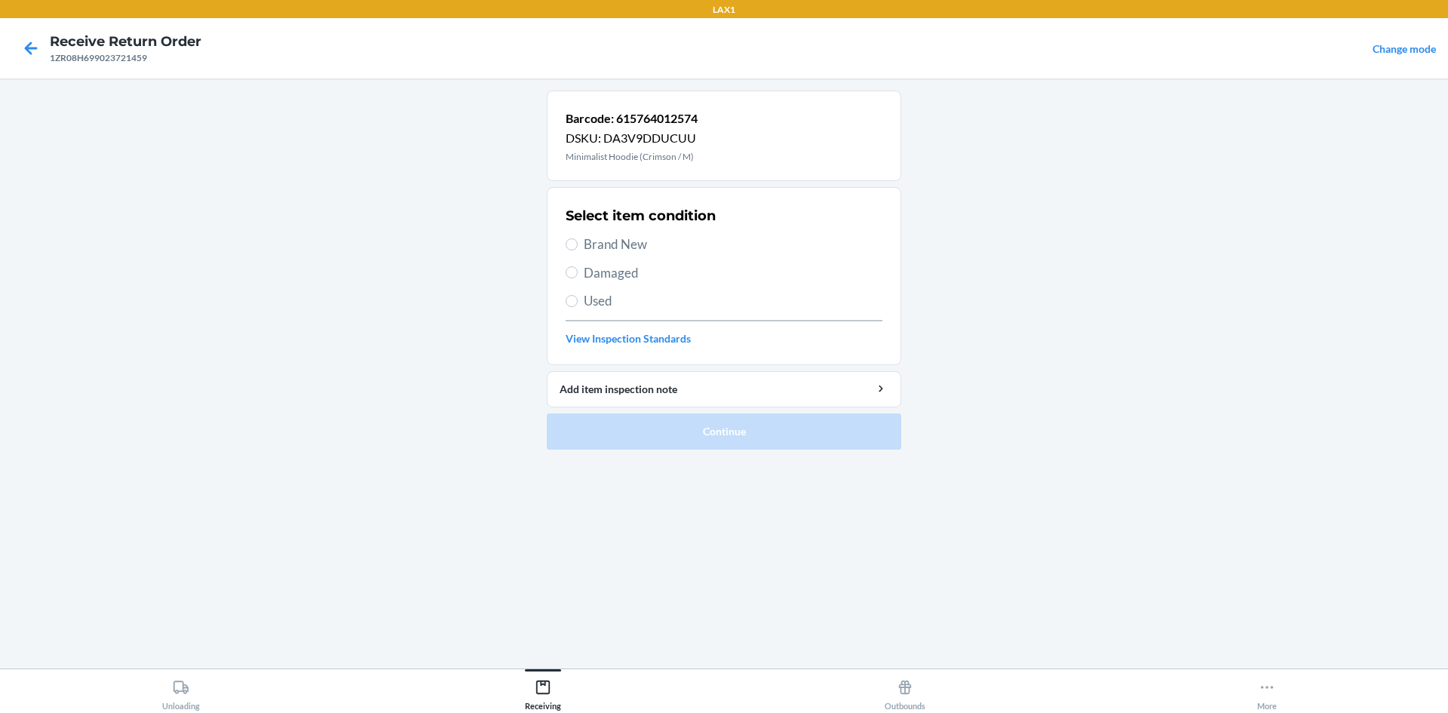
click at [633, 237] on span "Brand New" at bounding box center [733, 245] width 299 height 20
click at [578, 238] on input "Brand New" at bounding box center [572, 244] width 12 height 12
radio input "true"
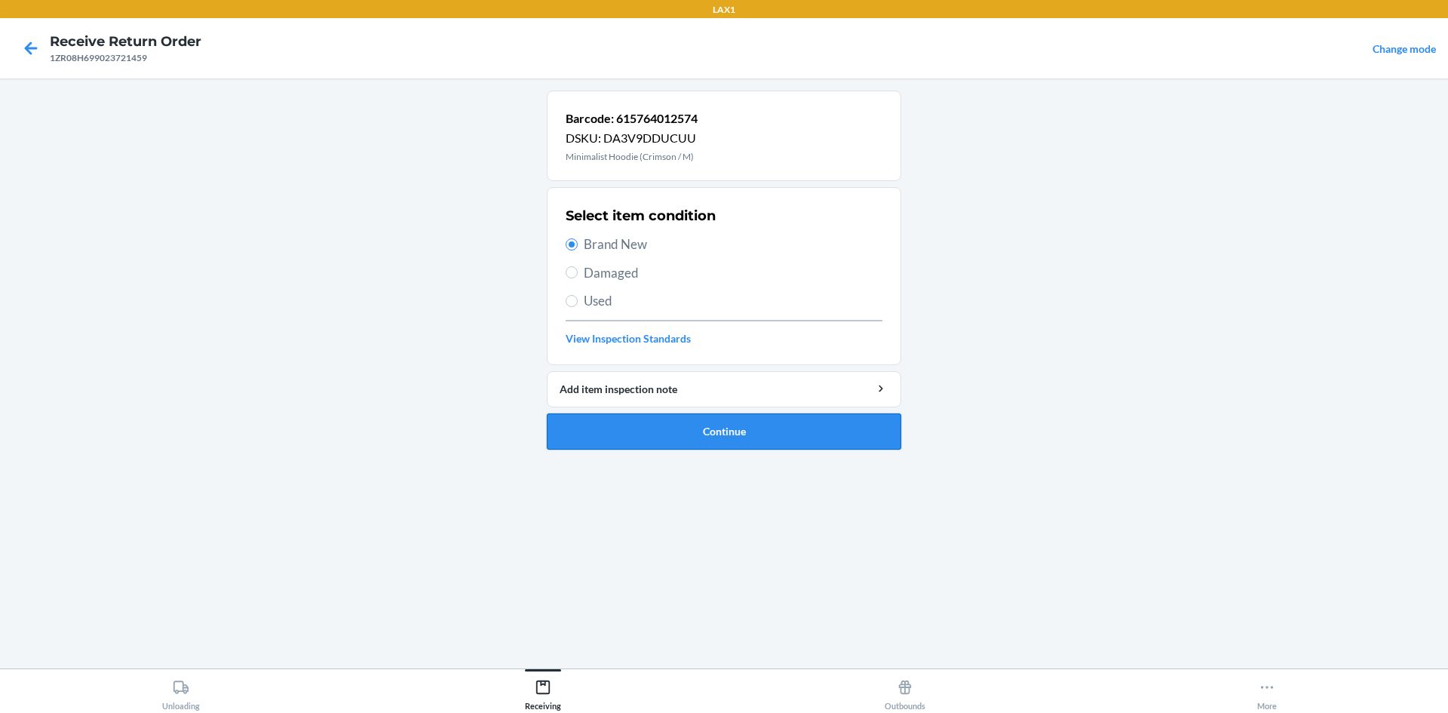
click at [667, 424] on button "Continue" at bounding box center [724, 431] width 354 height 36
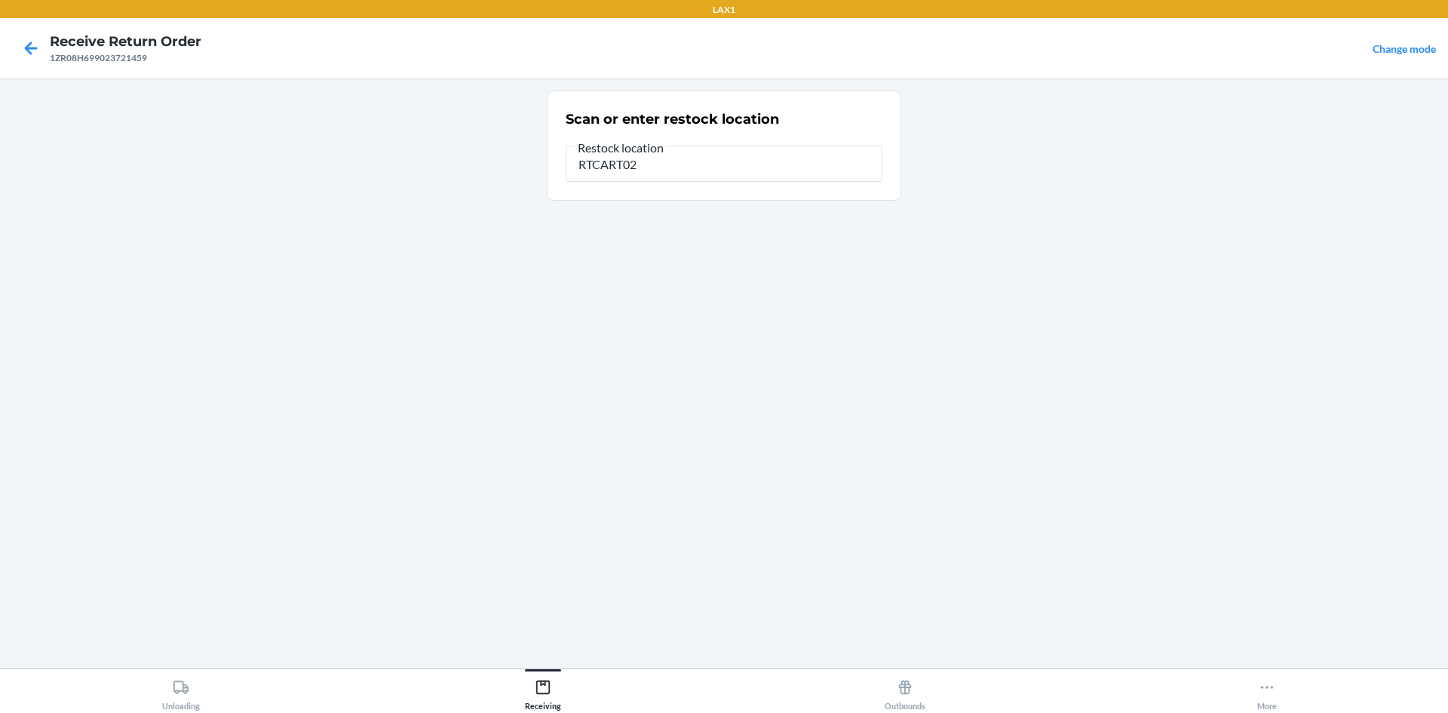
type input "RTCART024"
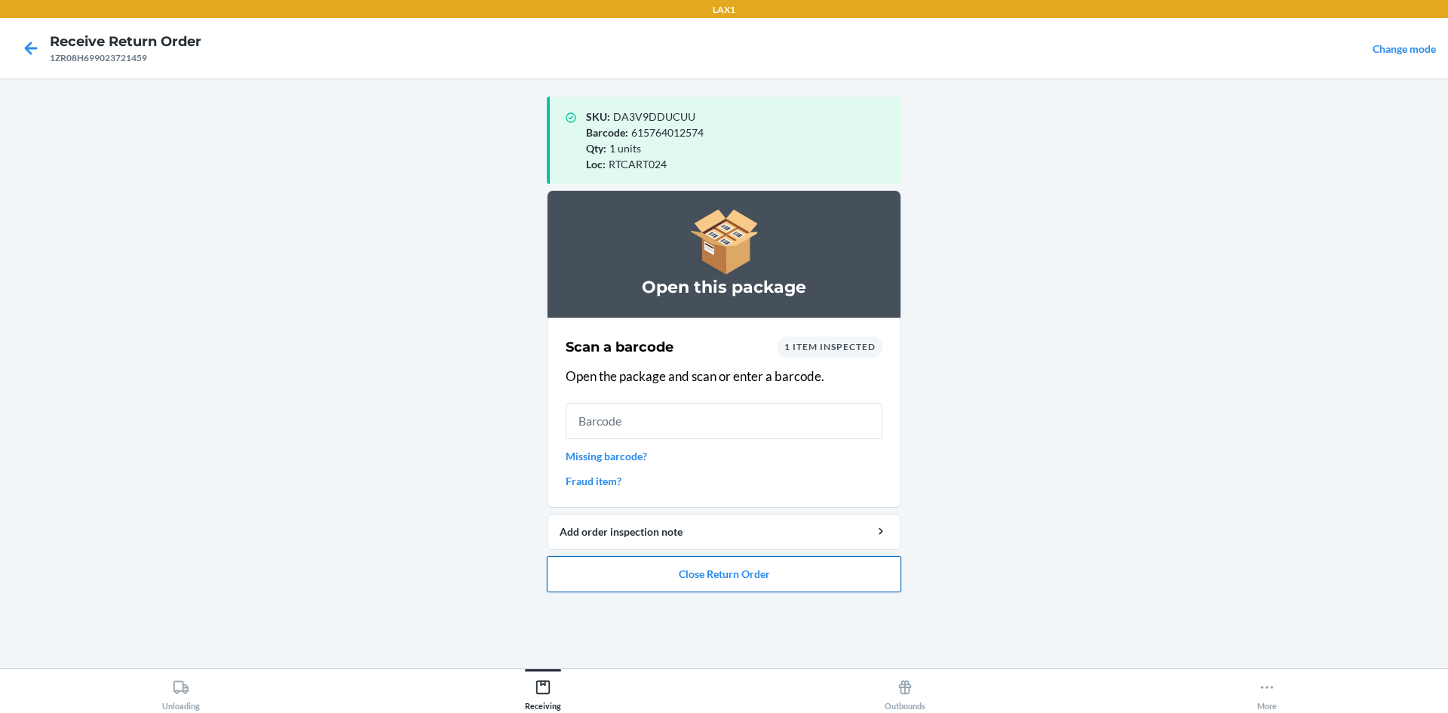
click at [662, 585] on button "Close Return Order" at bounding box center [724, 574] width 354 height 36
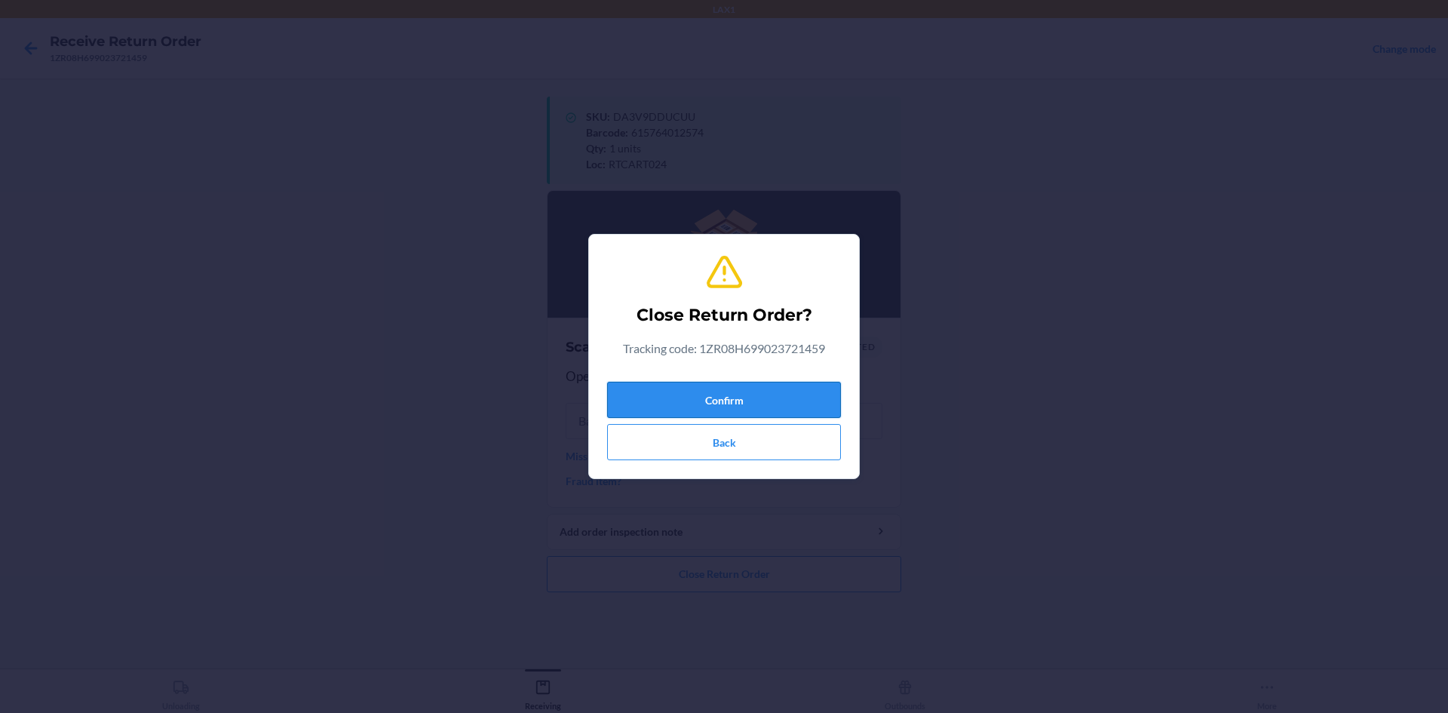
click at [667, 404] on button "Confirm" at bounding box center [724, 400] width 234 height 36
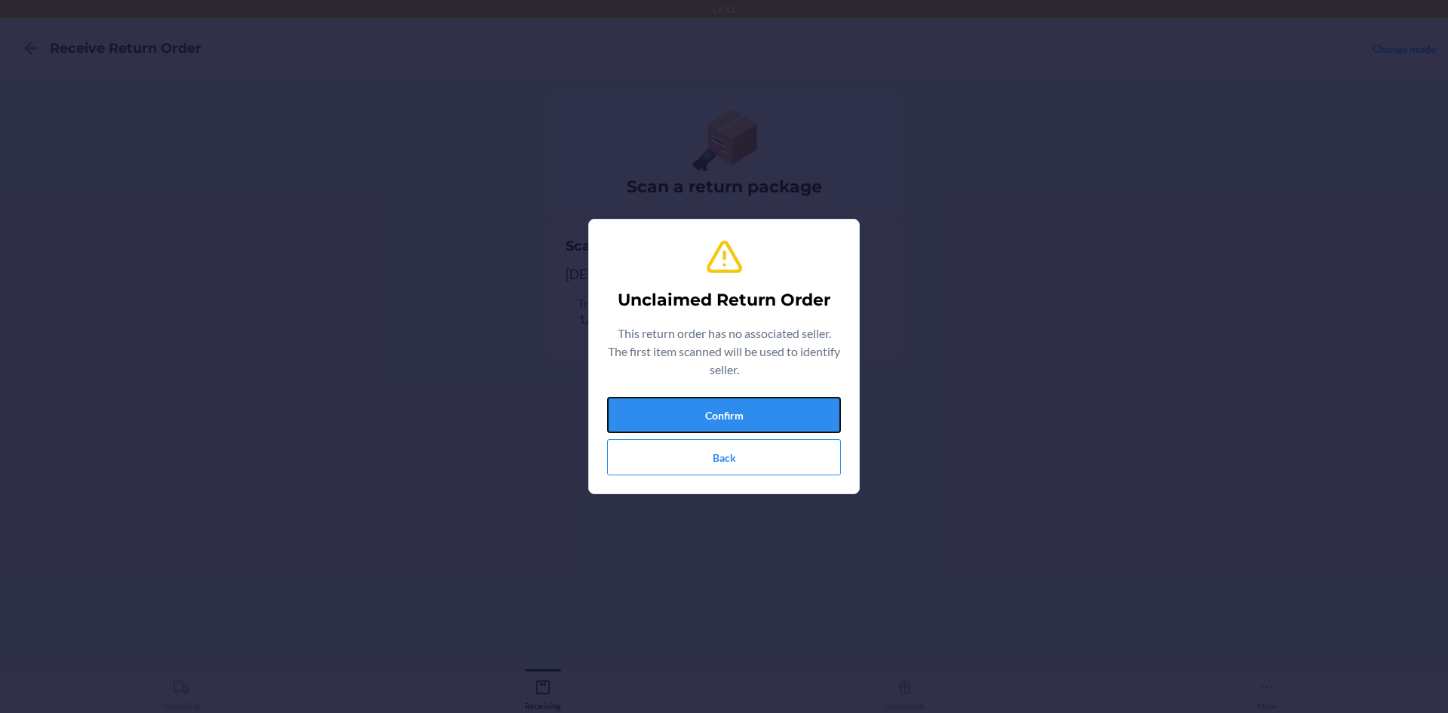
click at [671, 408] on button "Confirm" at bounding box center [724, 415] width 234 height 36
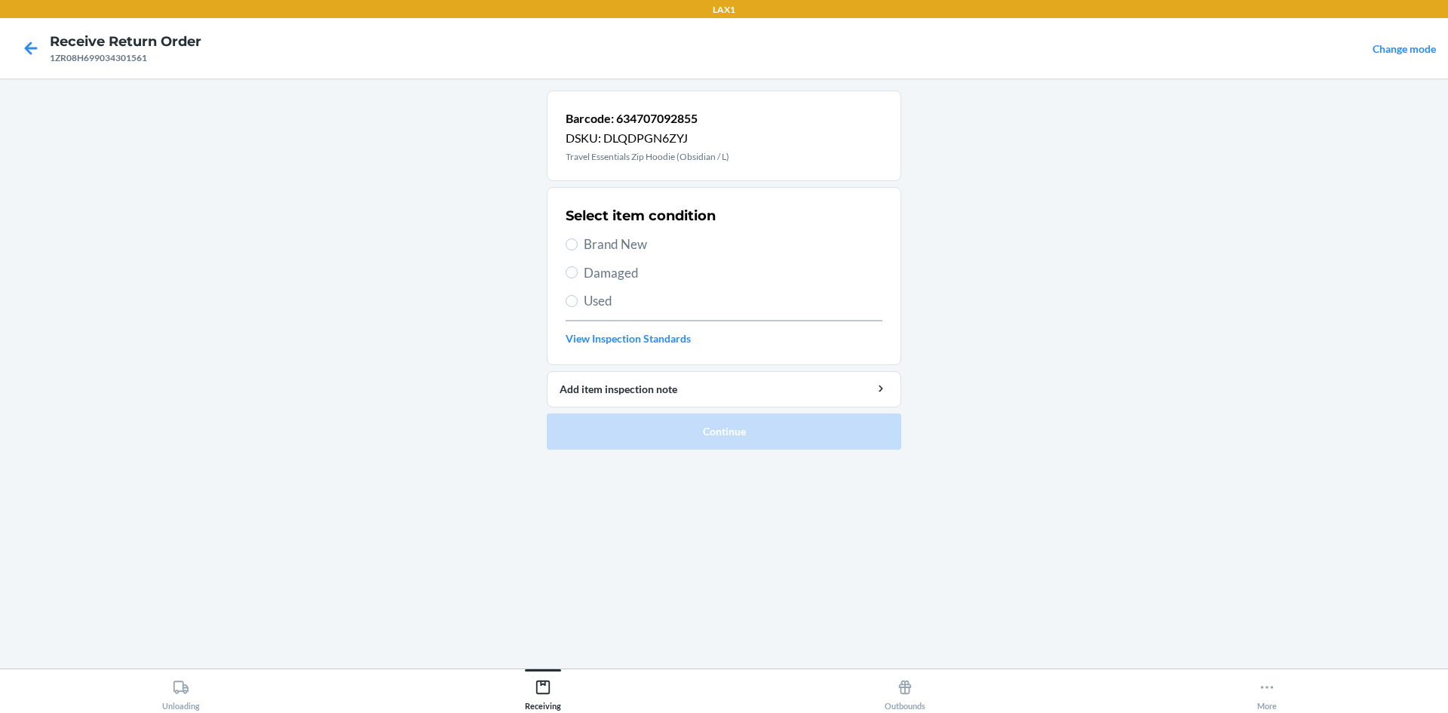
click at [637, 300] on span "Used" at bounding box center [733, 301] width 299 height 20
click at [578, 300] on input "Used" at bounding box center [572, 301] width 12 height 12
radio input "true"
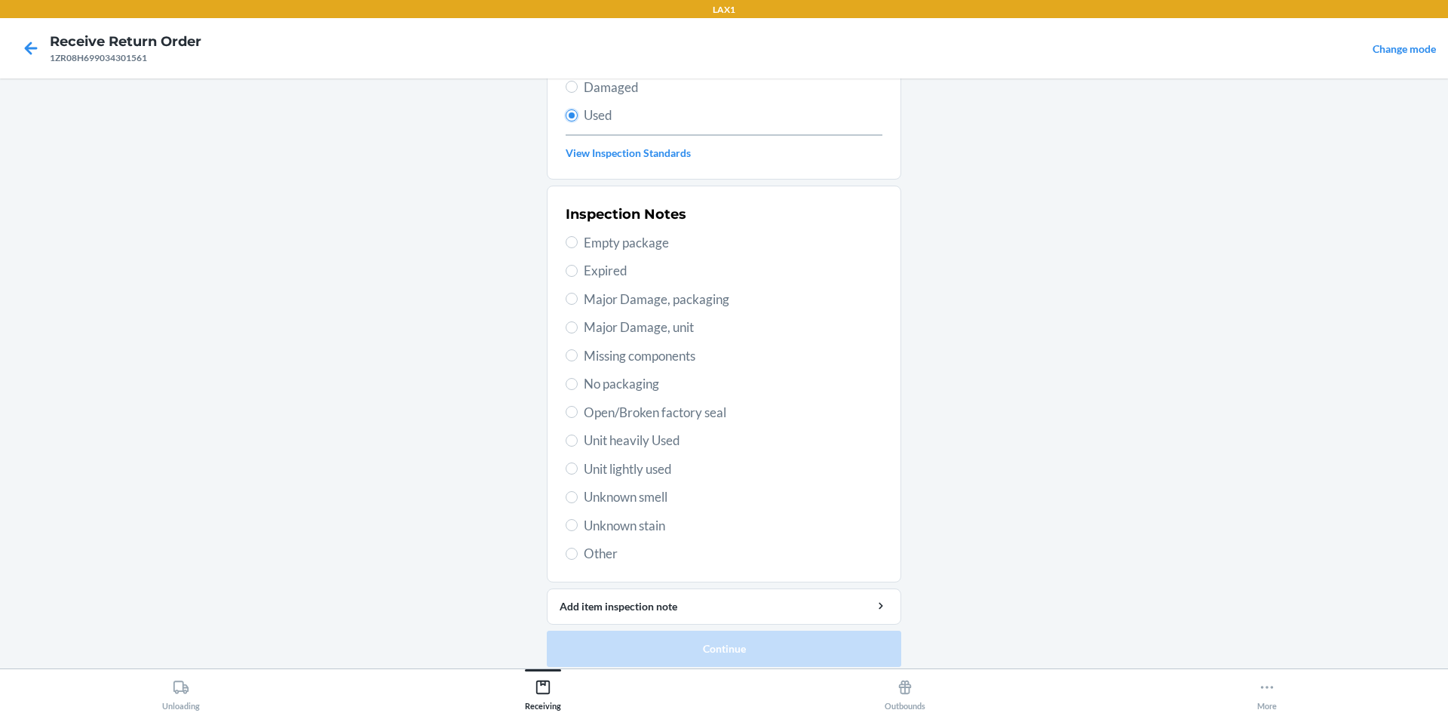
scroll to position [196, 0]
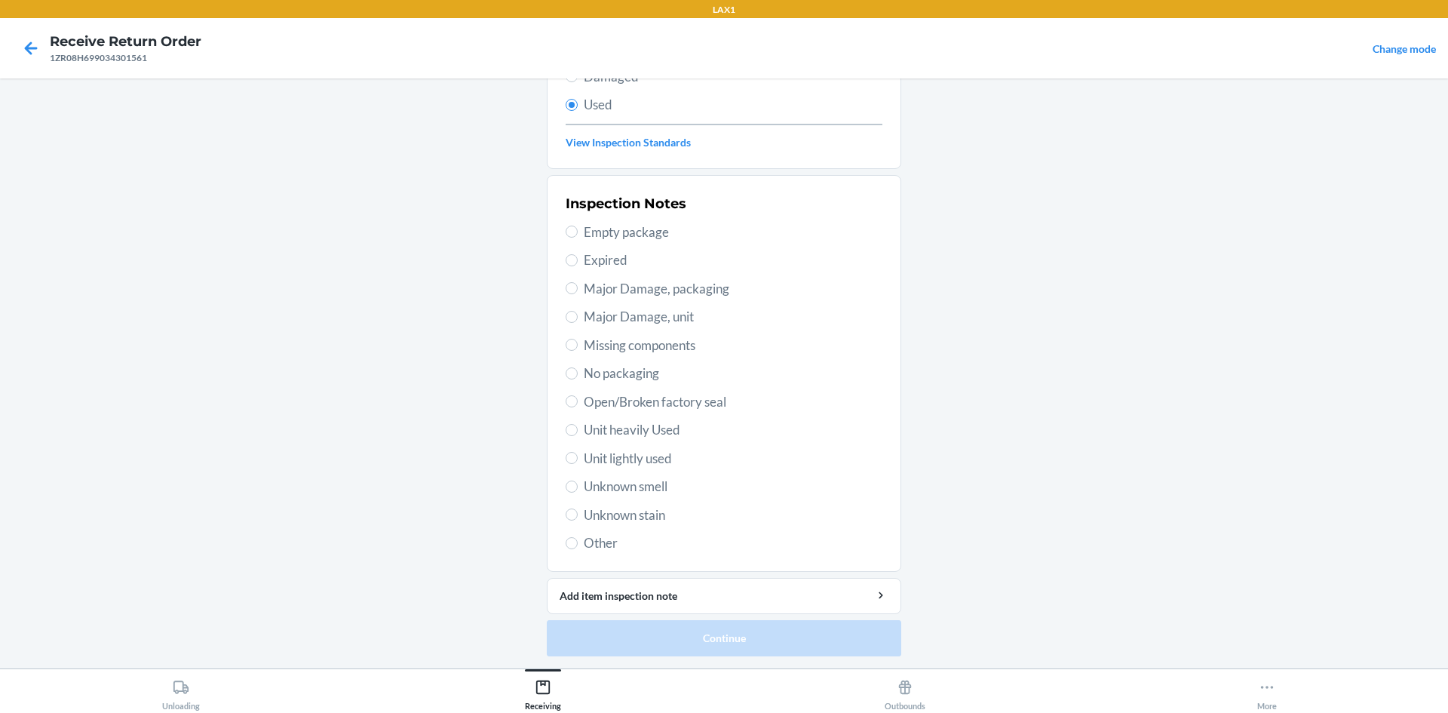
click at [629, 424] on span "Unit heavily Used" at bounding box center [733, 430] width 299 height 20
click at [578, 424] on input "Unit heavily Used" at bounding box center [572, 430] width 12 height 12
radio input "true"
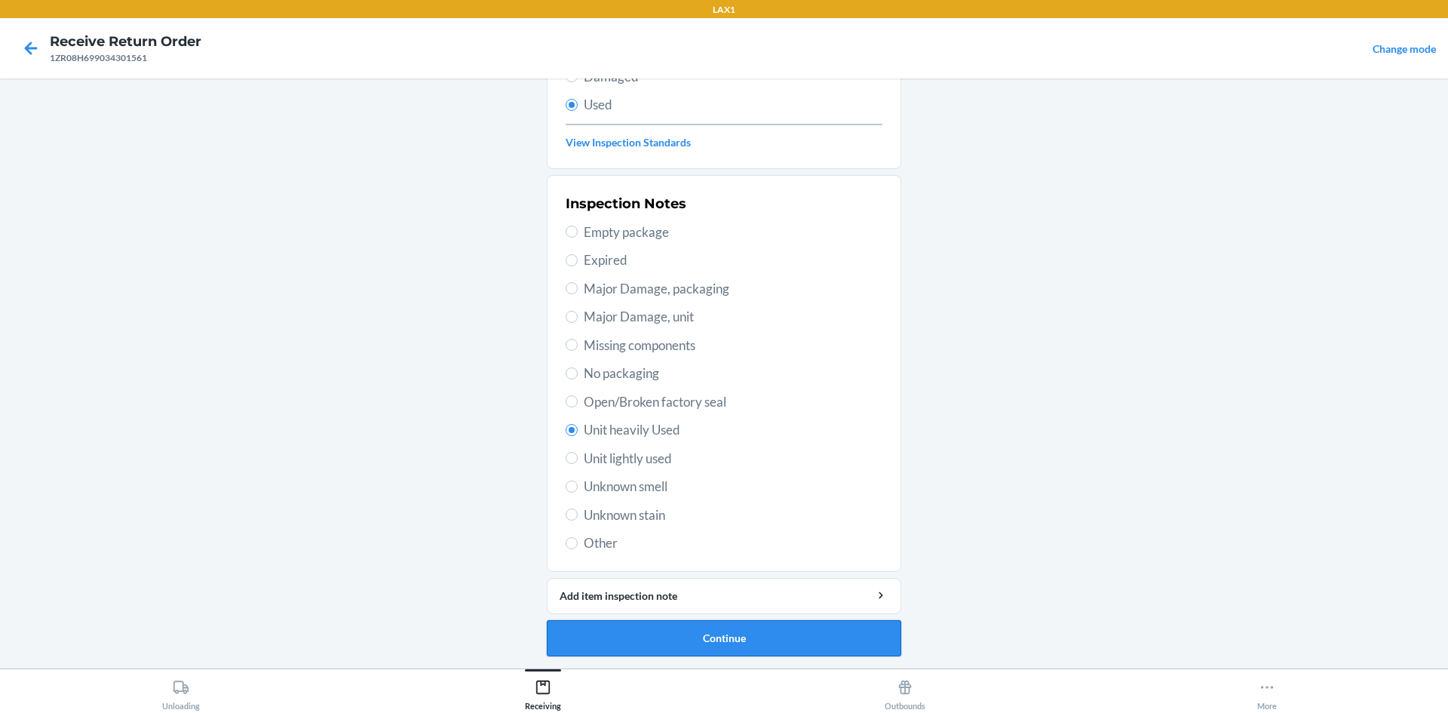
click at [731, 637] on button "Continue" at bounding box center [724, 638] width 354 height 36
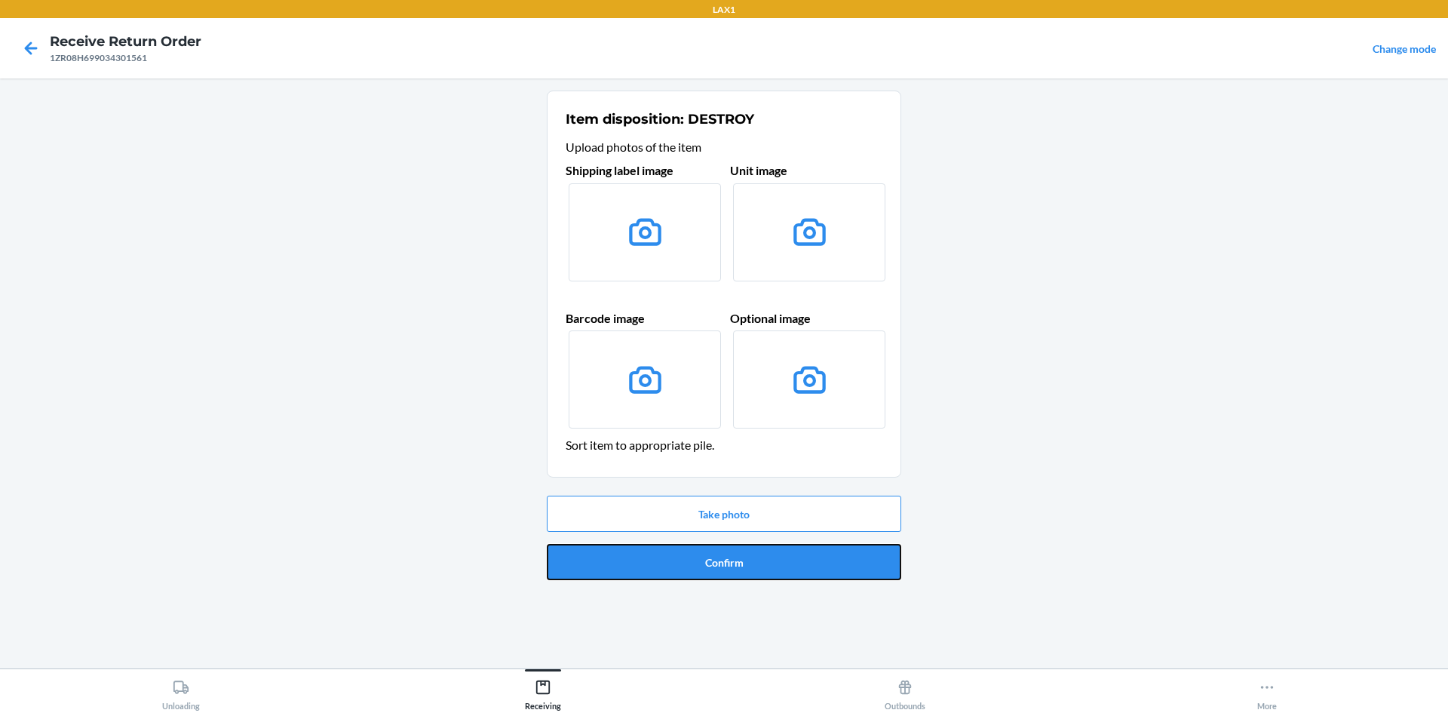
drag, startPoint x: 709, startPoint y: 579, endPoint x: 710, endPoint y: 567, distance: 12.1
click at [709, 578] on button "Confirm" at bounding box center [724, 562] width 354 height 36
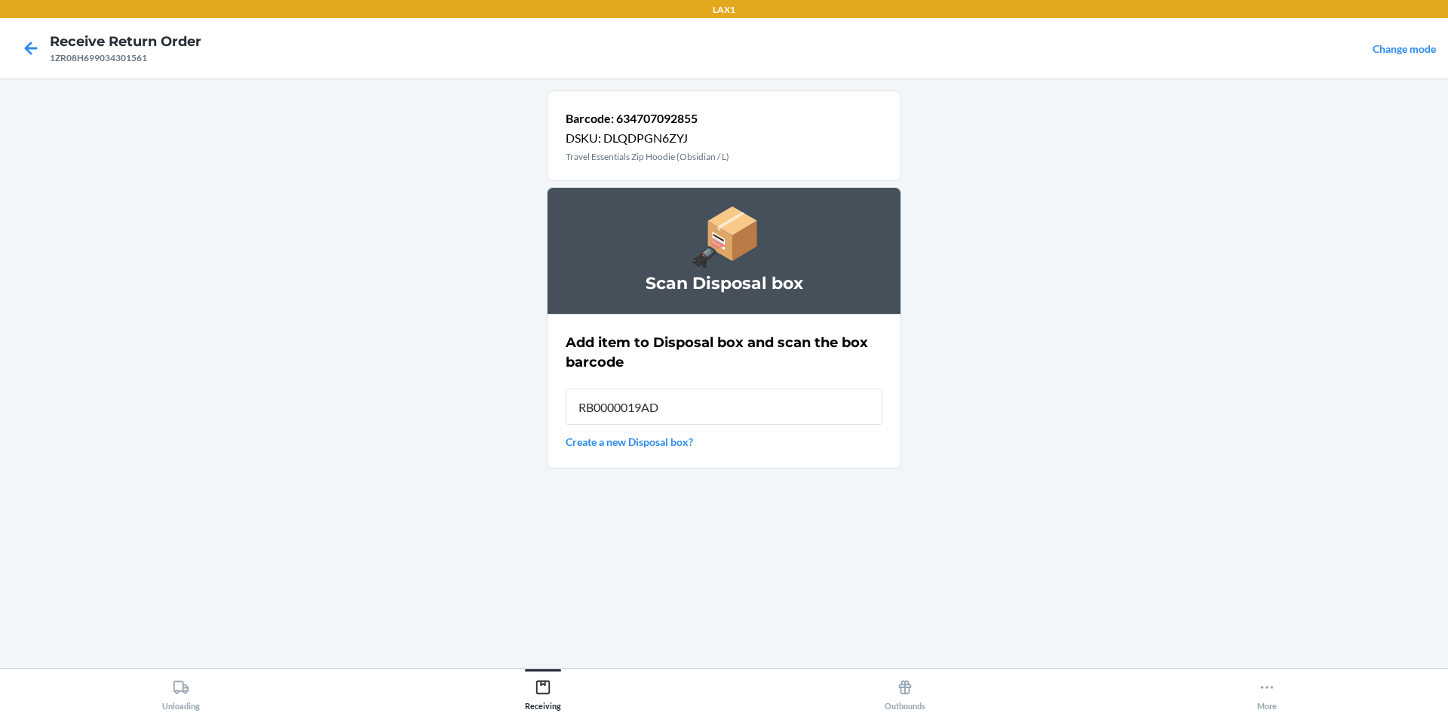
type input "RB0000019AD"
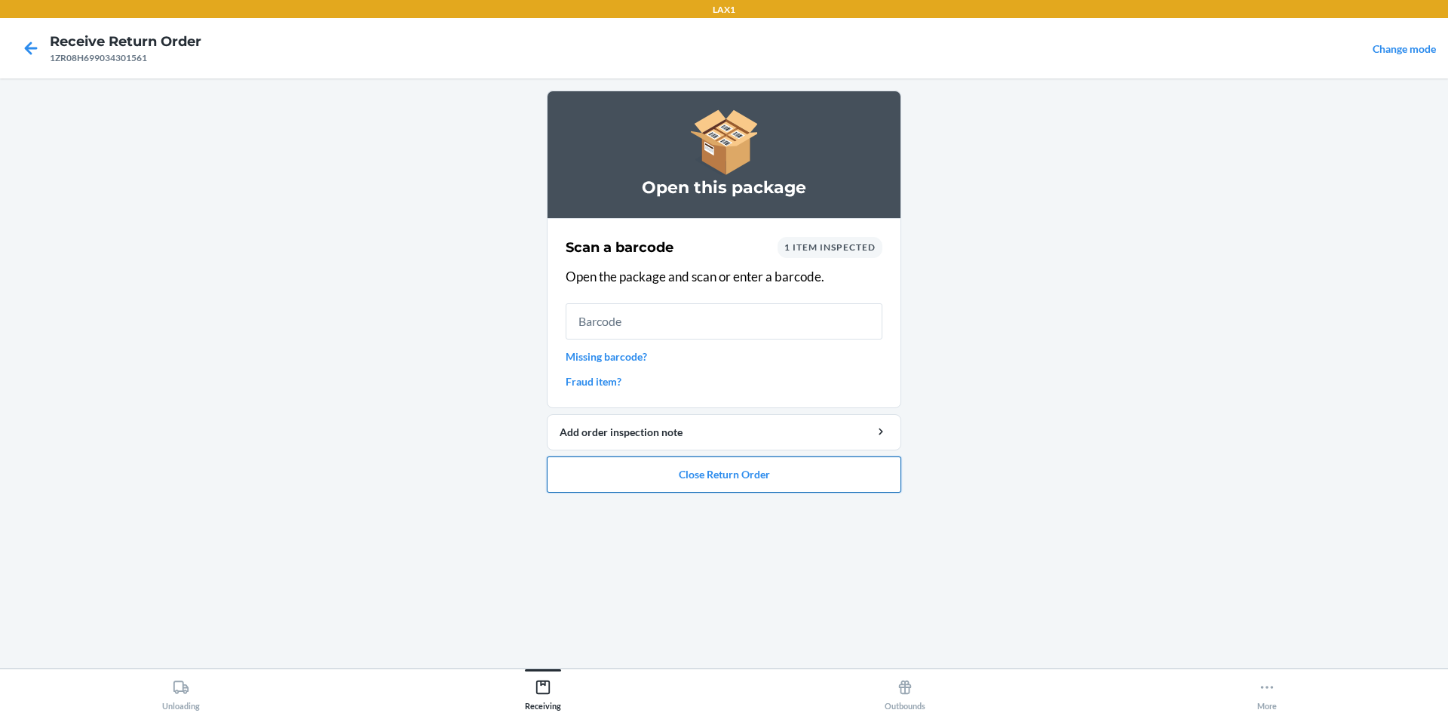
click at [710, 467] on button "Close Return Order" at bounding box center [724, 474] width 354 height 36
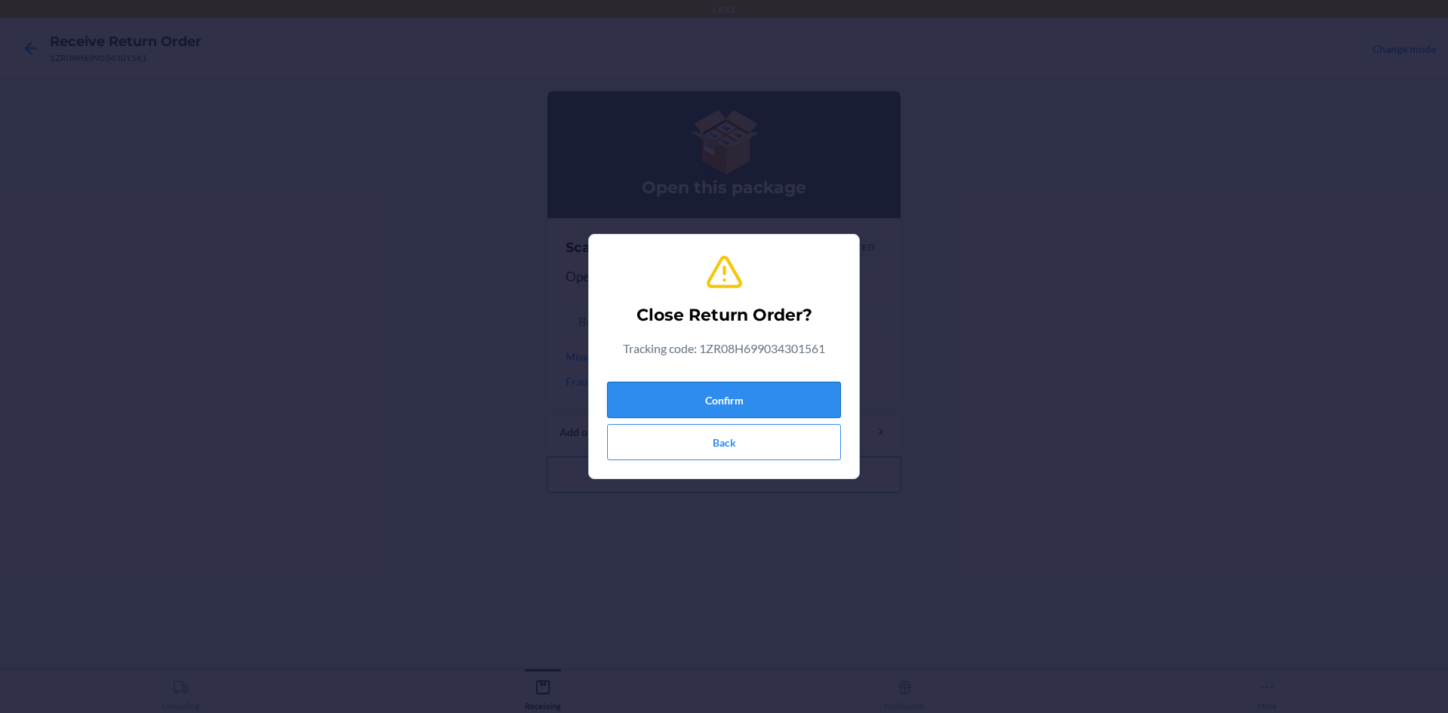
click at [712, 386] on button "Confirm" at bounding box center [724, 400] width 234 height 36
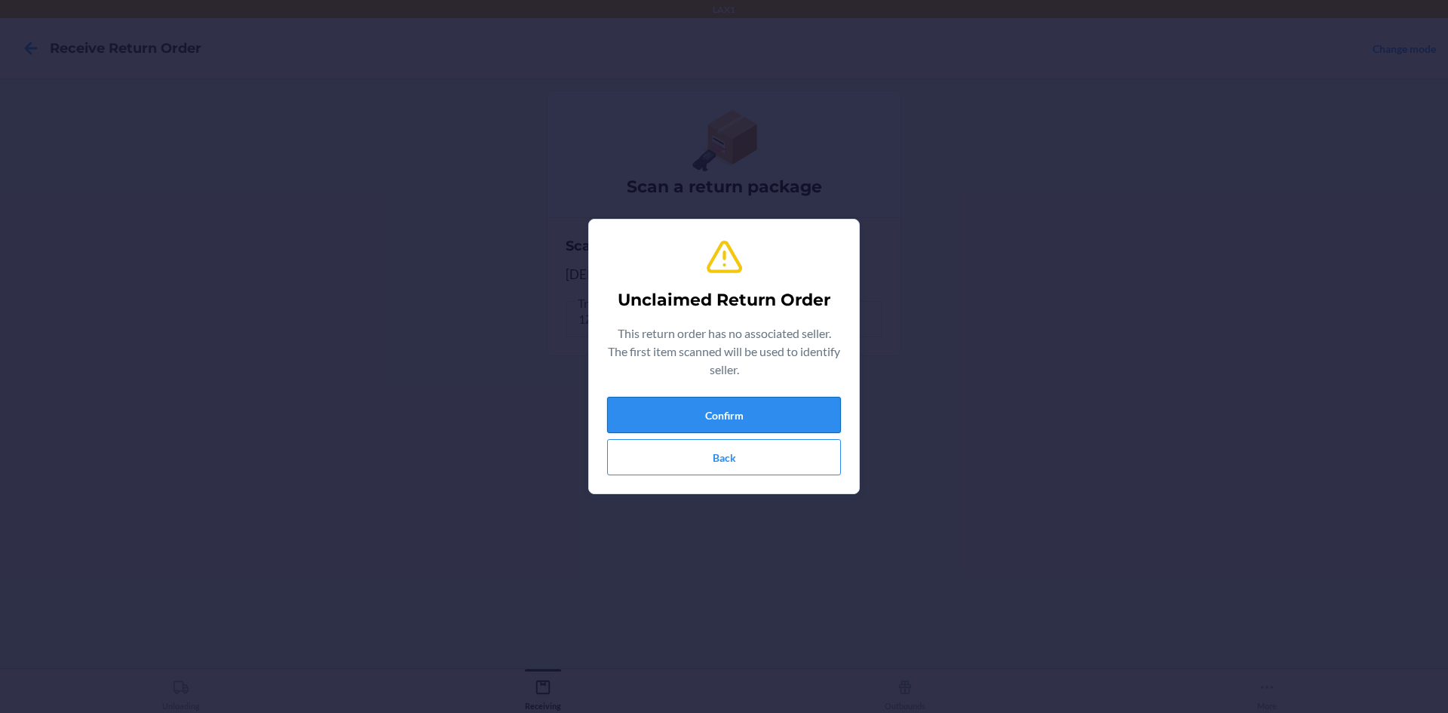
click at [792, 414] on button "Confirm" at bounding box center [724, 415] width 234 height 36
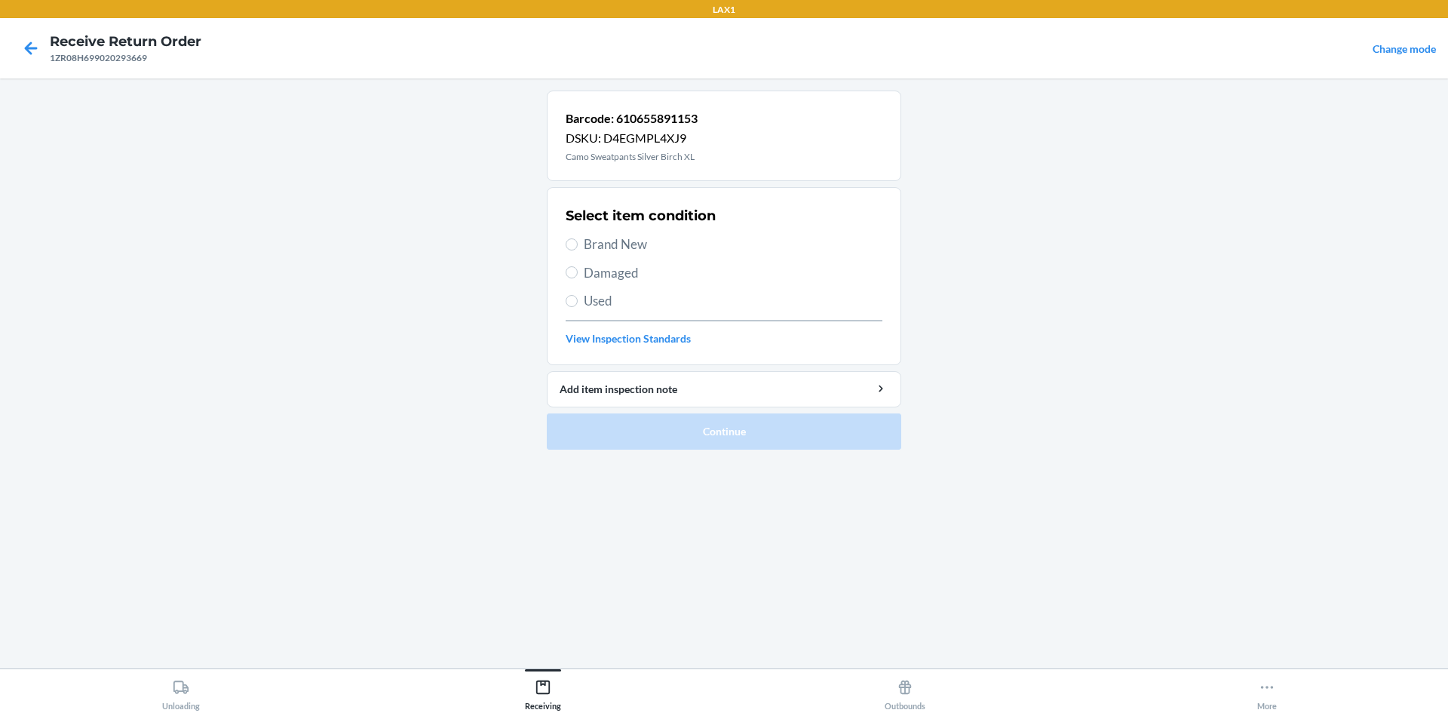
drag, startPoint x: 628, startPoint y: 235, endPoint x: 647, endPoint y: 341, distance: 107.4
click at [631, 237] on span "Brand New" at bounding box center [733, 245] width 299 height 20
click at [578, 238] on input "Brand New" at bounding box center [572, 244] width 12 height 12
radio input "true"
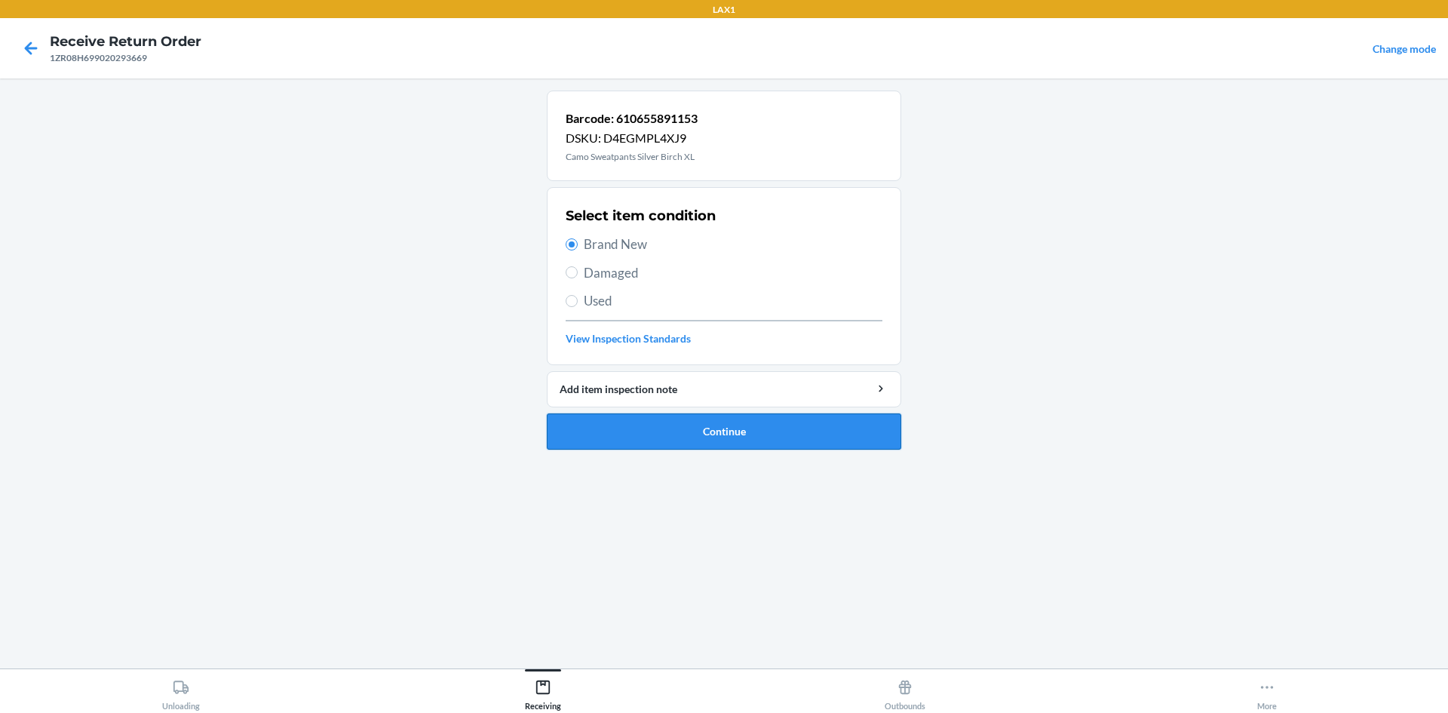
click at [661, 423] on button "Continue" at bounding box center [724, 431] width 354 height 36
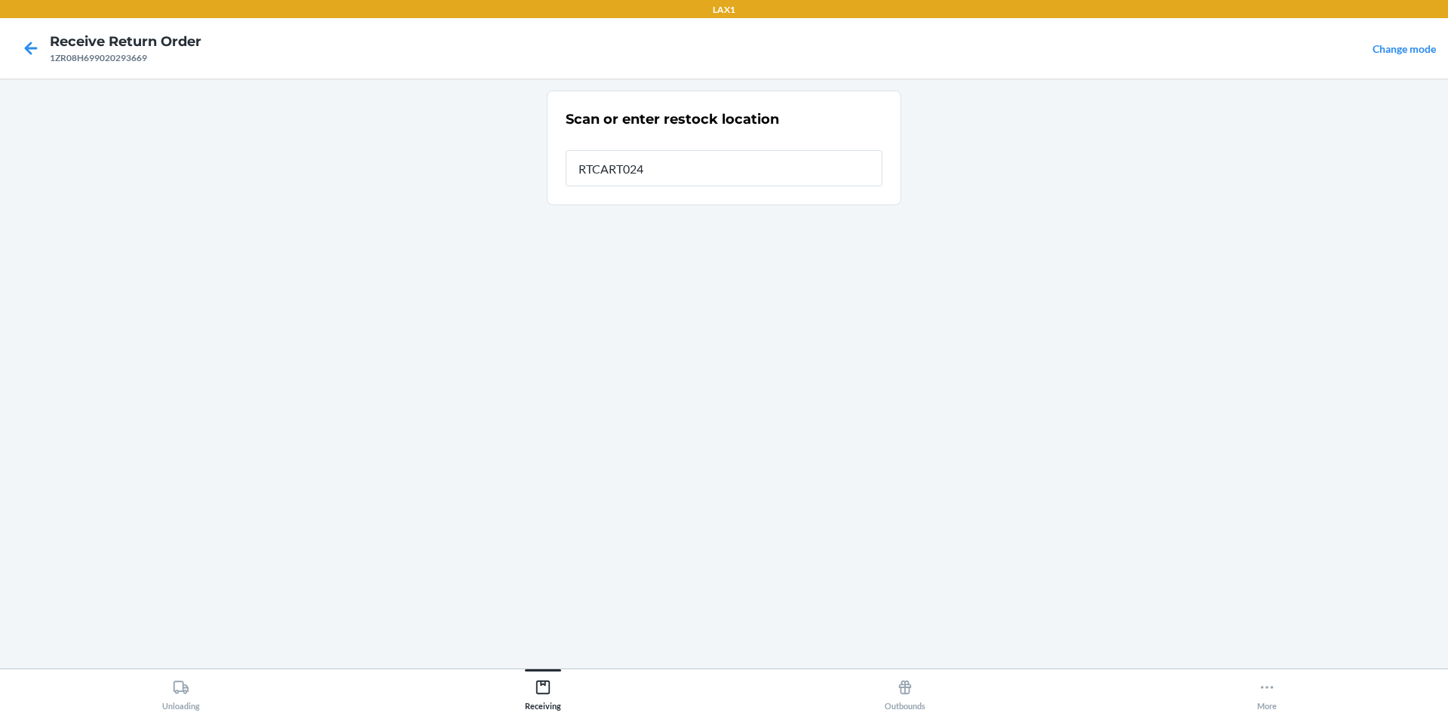
type input "RTCART024"
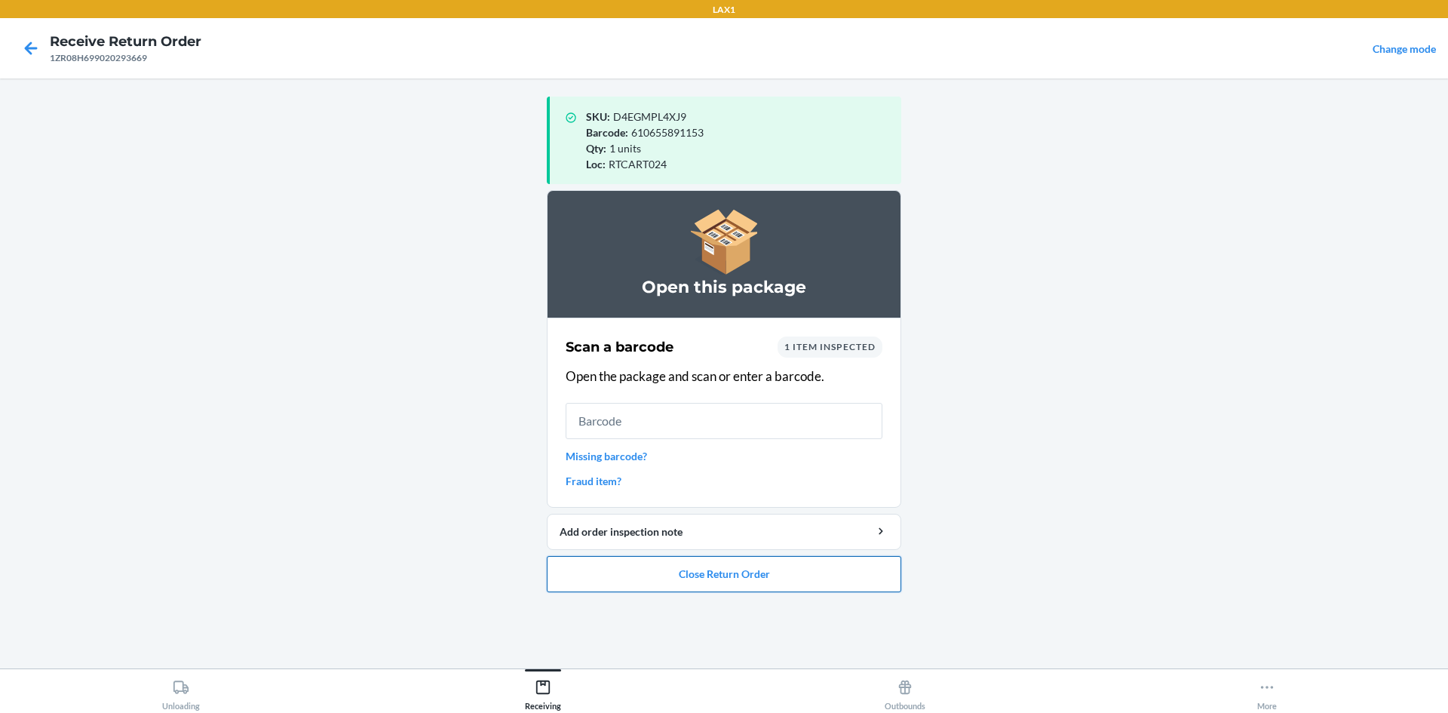
click at [763, 581] on button "Close Return Order" at bounding box center [724, 574] width 354 height 36
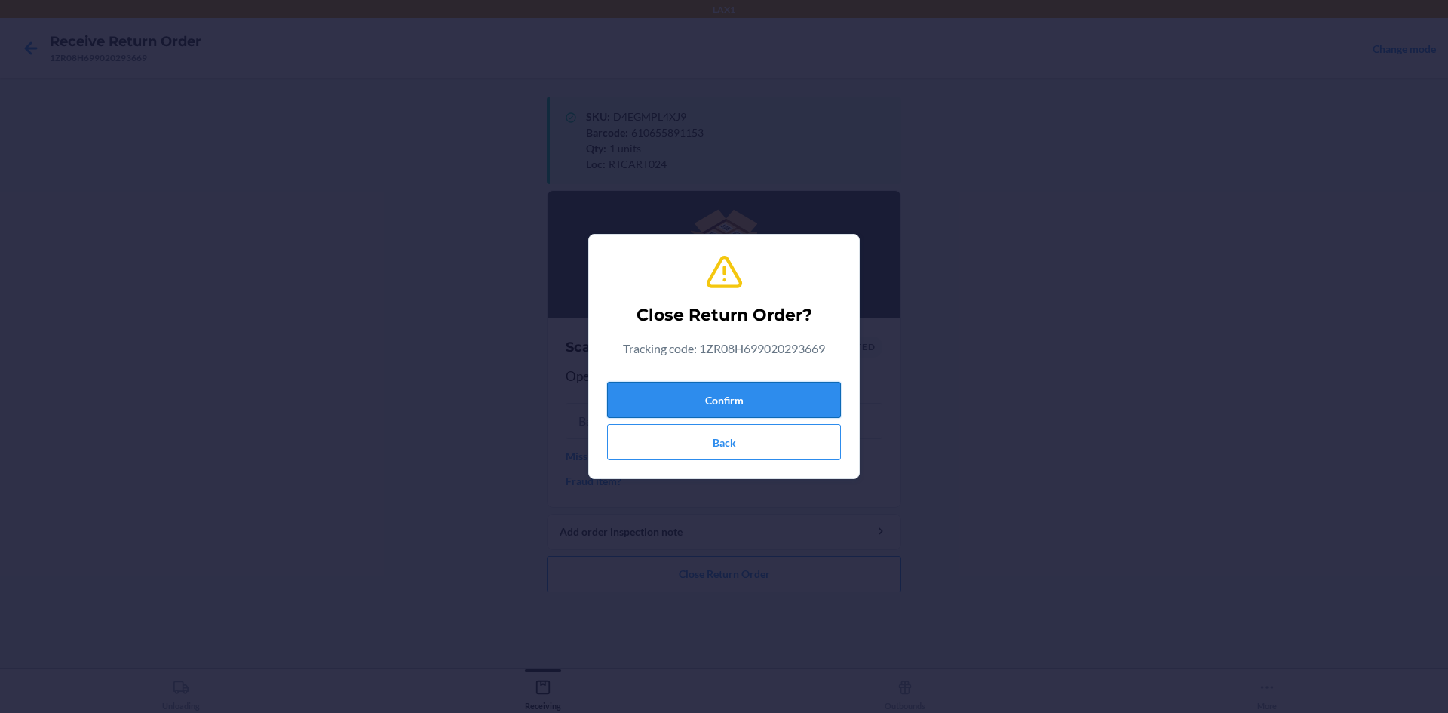
click at [670, 392] on button "Confirm" at bounding box center [724, 400] width 234 height 36
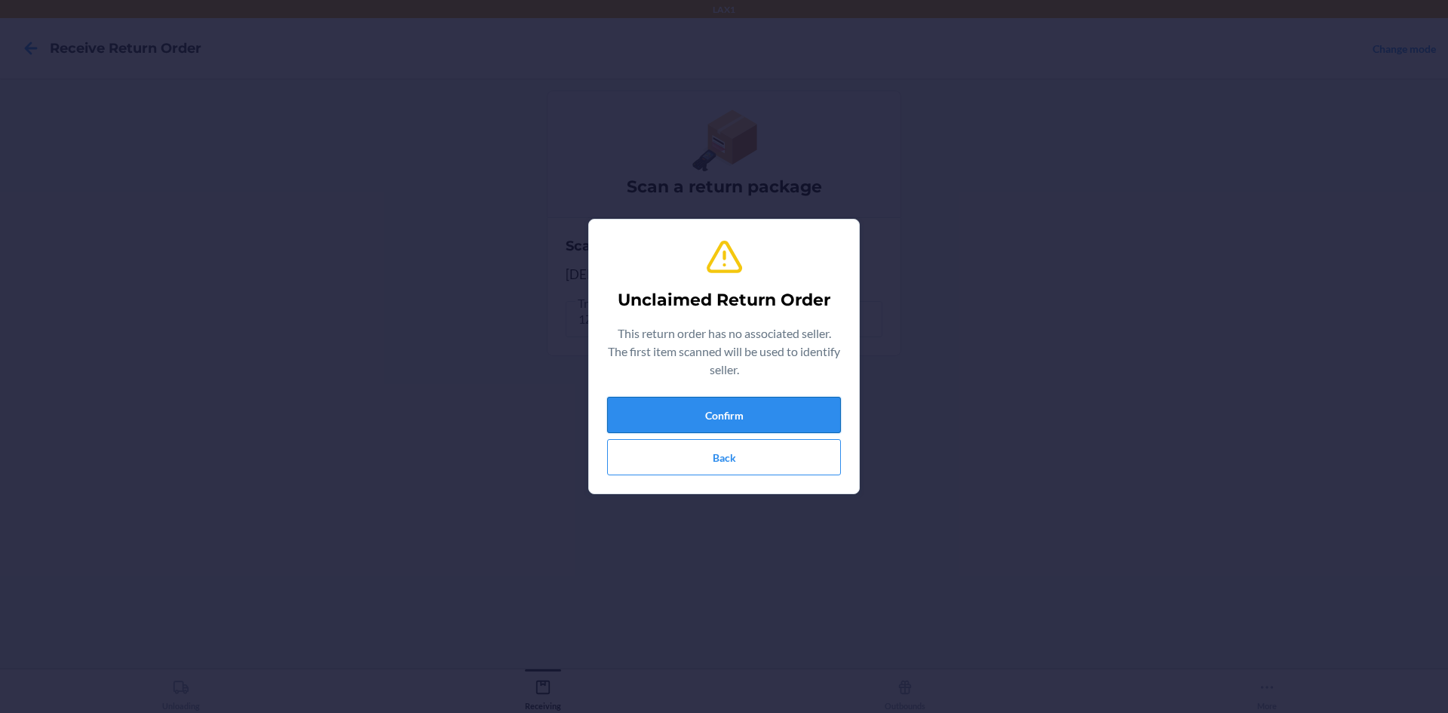
click at [670, 428] on button "Confirm" at bounding box center [724, 415] width 234 height 36
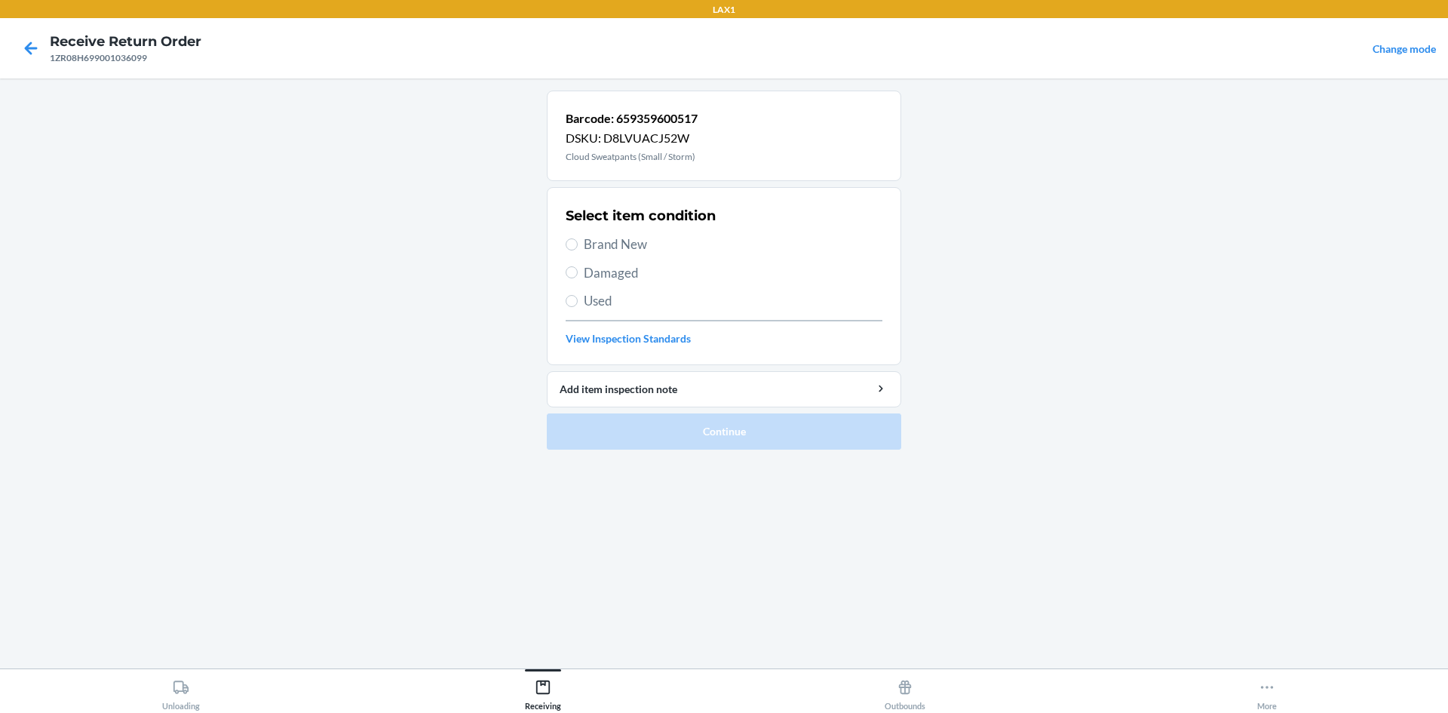
click at [625, 243] on span "Brand New" at bounding box center [733, 245] width 299 height 20
click at [578, 243] on input "Brand New" at bounding box center [572, 244] width 12 height 12
radio input "true"
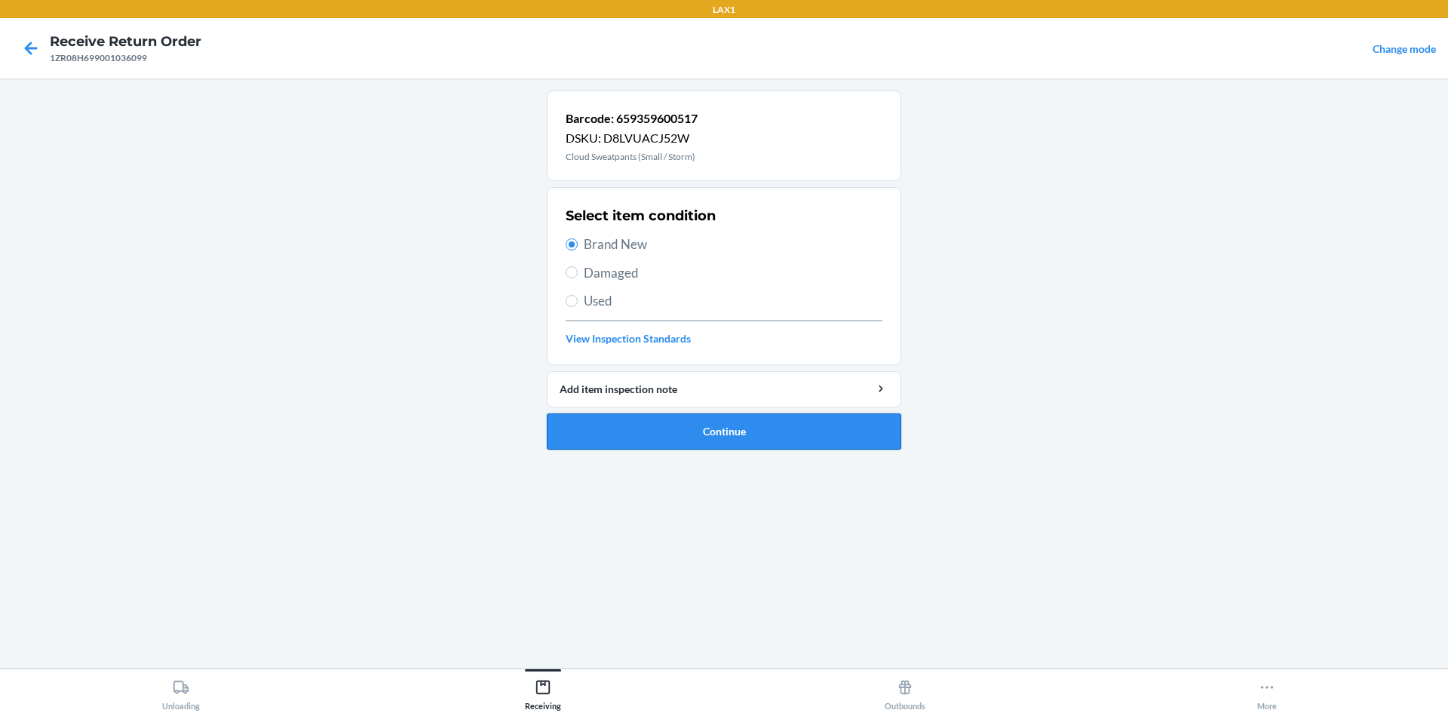
drag, startPoint x: 640, startPoint y: 421, endPoint x: 640, endPoint y: 432, distance: 11.3
click at [640, 432] on button "Continue" at bounding box center [724, 431] width 354 height 36
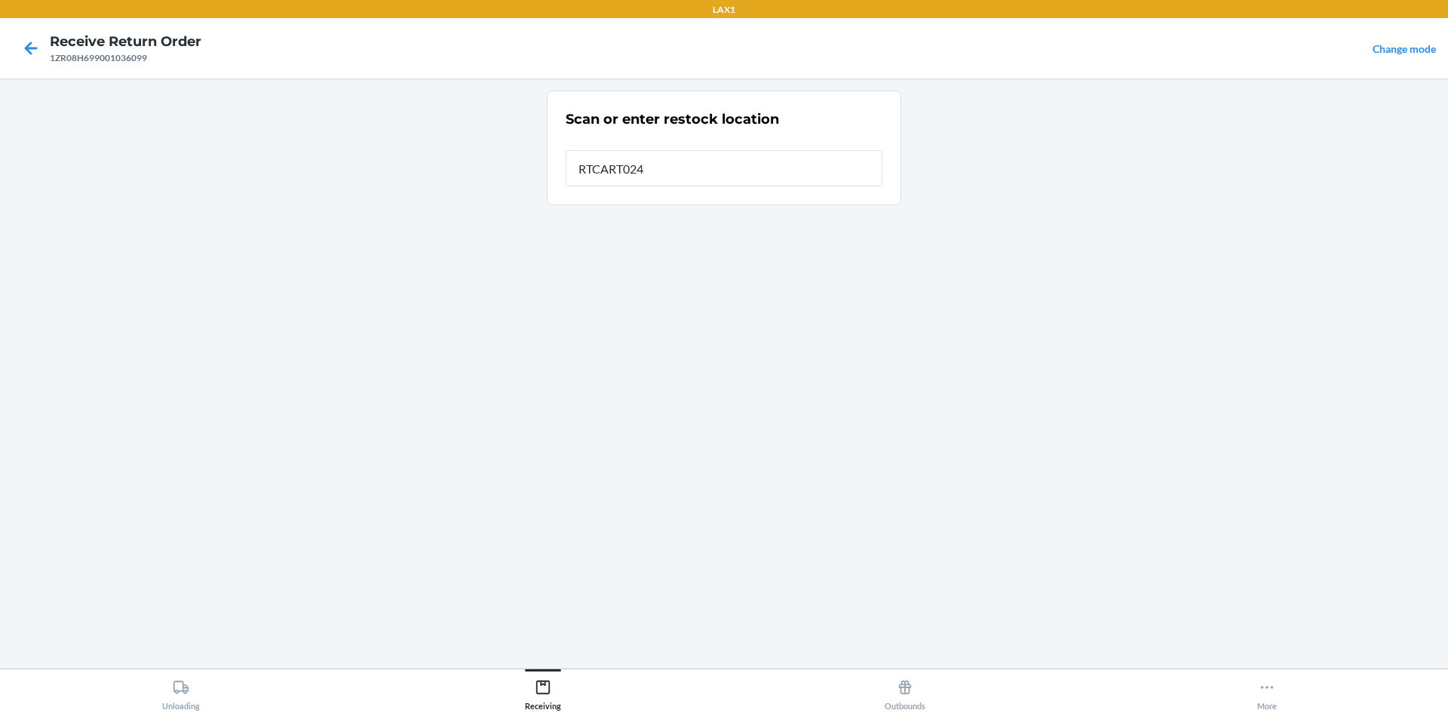
type input "RTCART024"
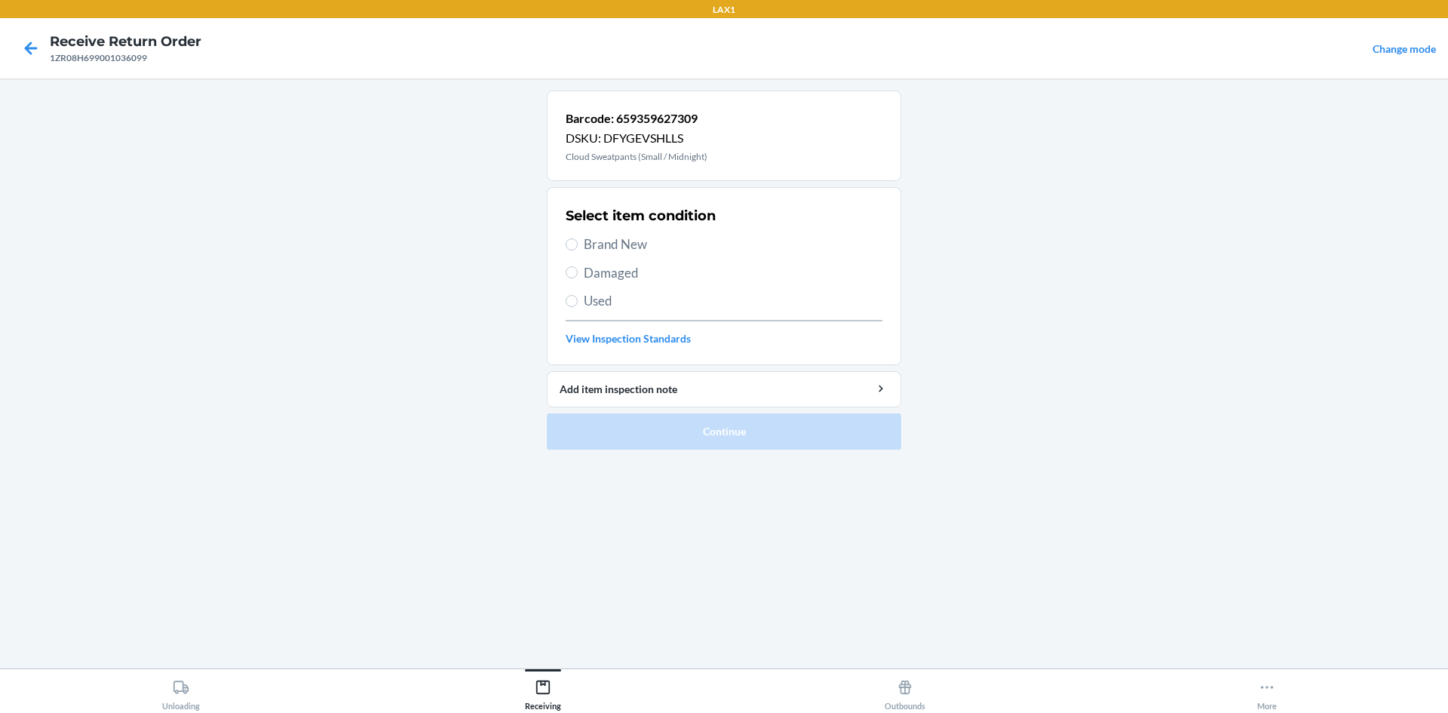
click at [622, 304] on span "Used" at bounding box center [733, 301] width 299 height 20
click at [578, 304] on input "Used" at bounding box center [572, 301] width 12 height 12
radio input "true"
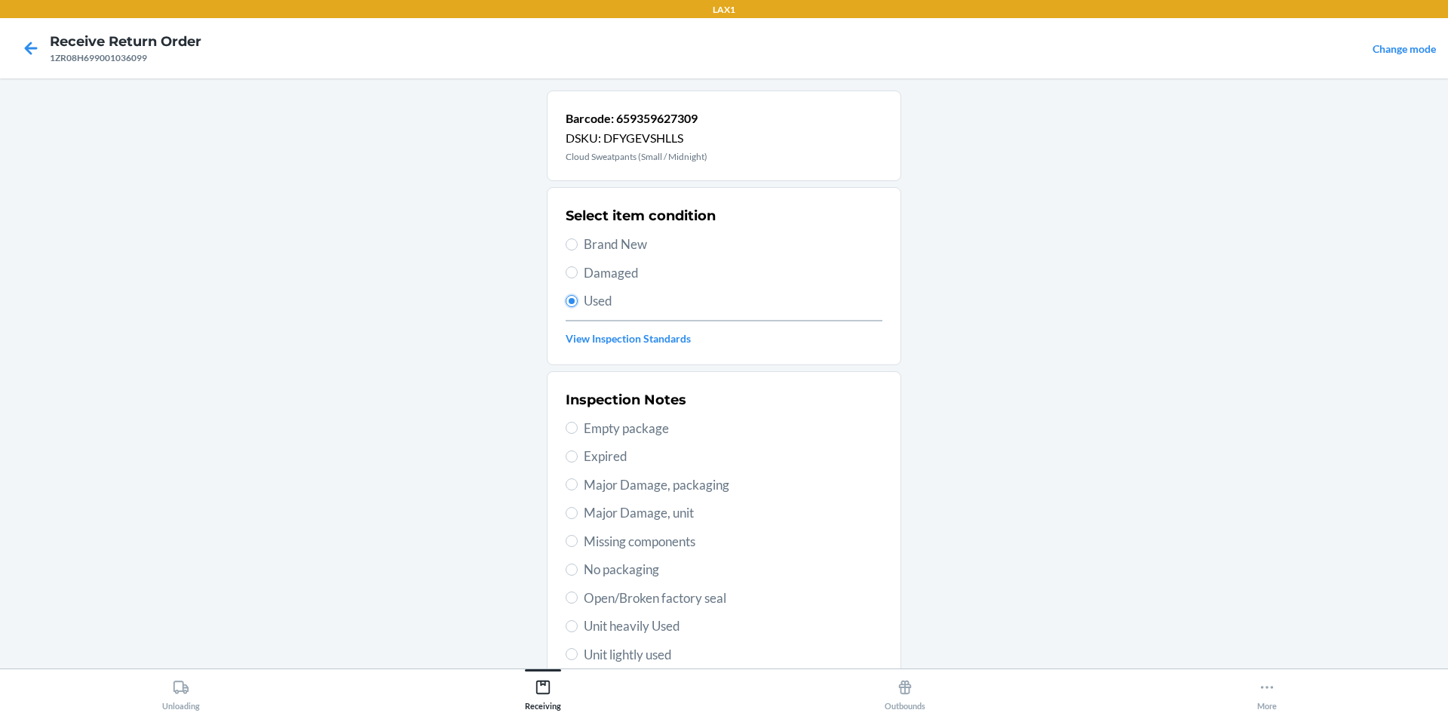
scroll to position [196, 0]
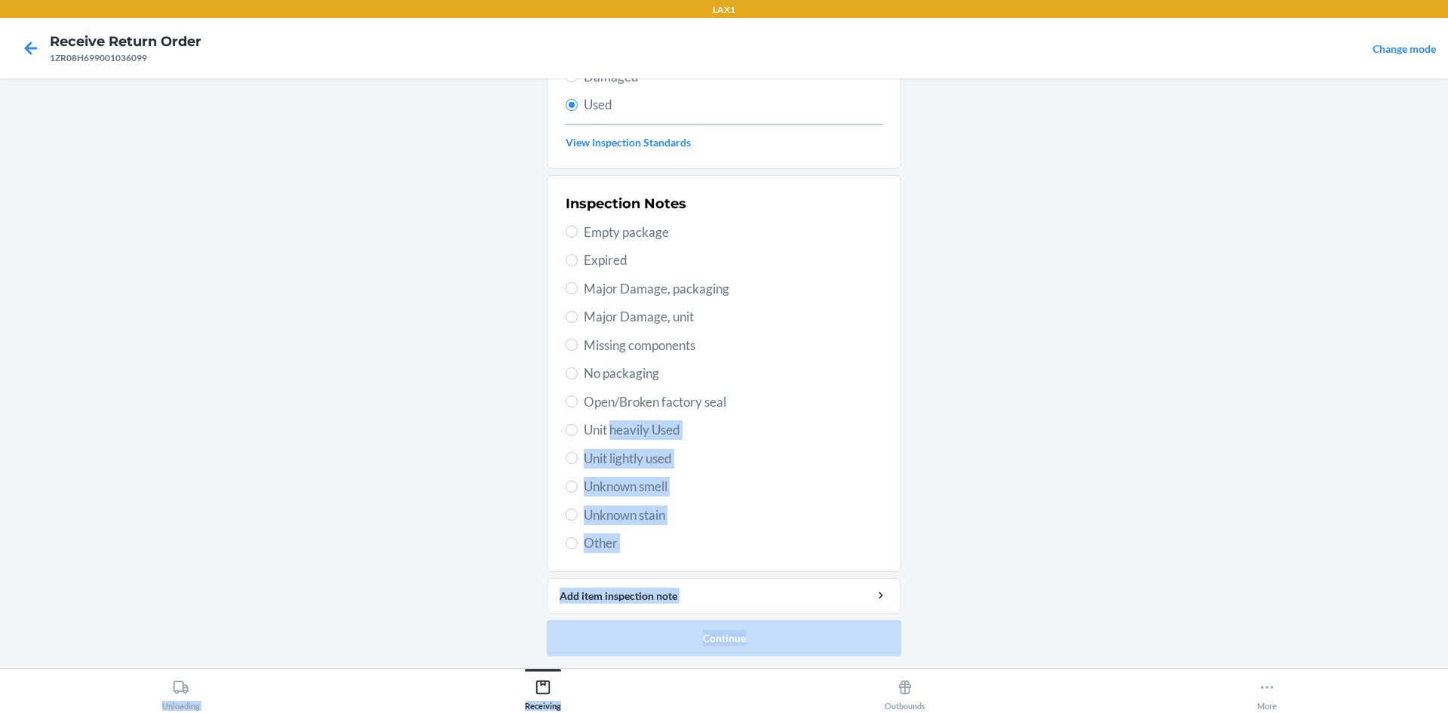
drag, startPoint x: 609, startPoint y: 434, endPoint x: 696, endPoint y: 745, distance: 323.5
click at [696, 712] on html "LAX1 Receive Return Order 1ZR08H699001036099 Change mode Barcode: 659359627309 …" at bounding box center [724, 356] width 1448 height 713
click at [677, 419] on div "Inspection Notes Empty package Expired Major Damage, packaging Major Damage, un…" at bounding box center [724, 373] width 317 height 368
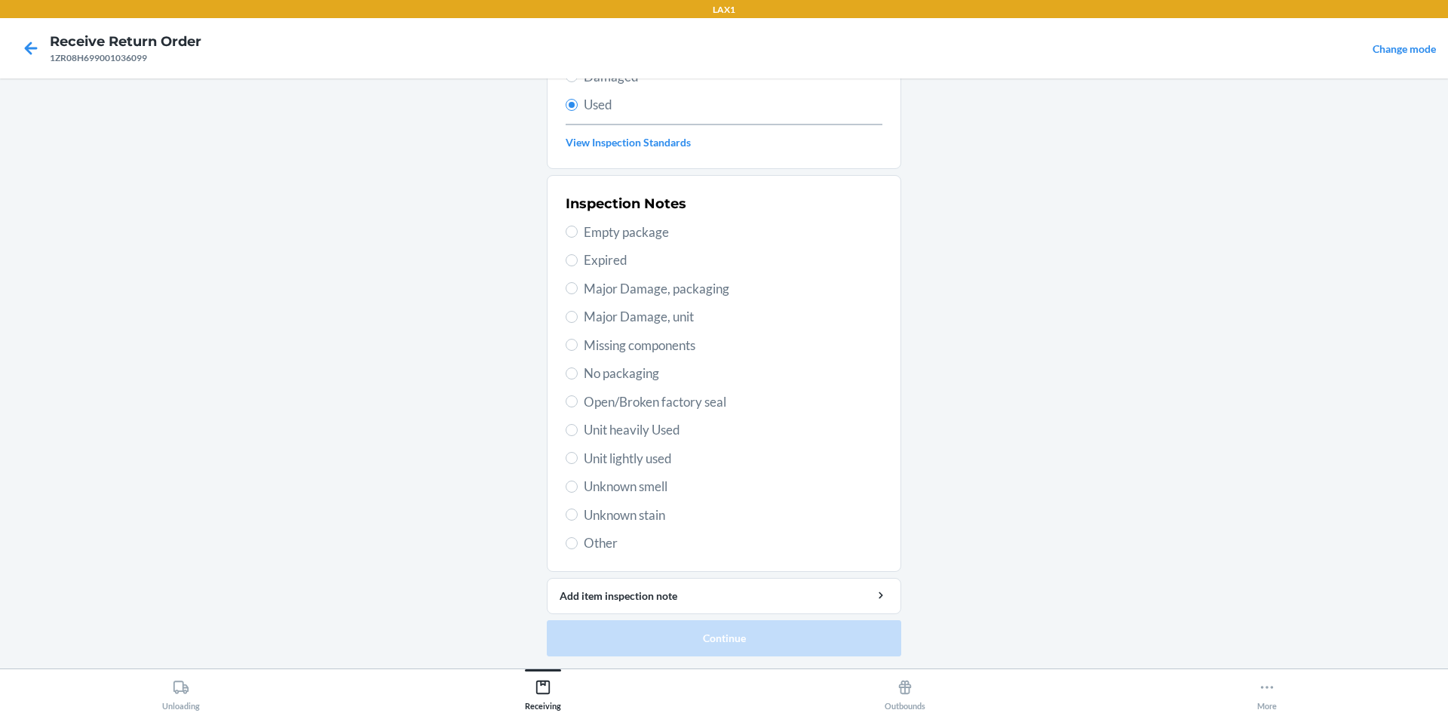
click at [667, 437] on span "Unit heavily Used" at bounding box center [733, 430] width 299 height 20
click at [578, 436] on input "Unit heavily Used" at bounding box center [572, 430] width 12 height 12
radio input "true"
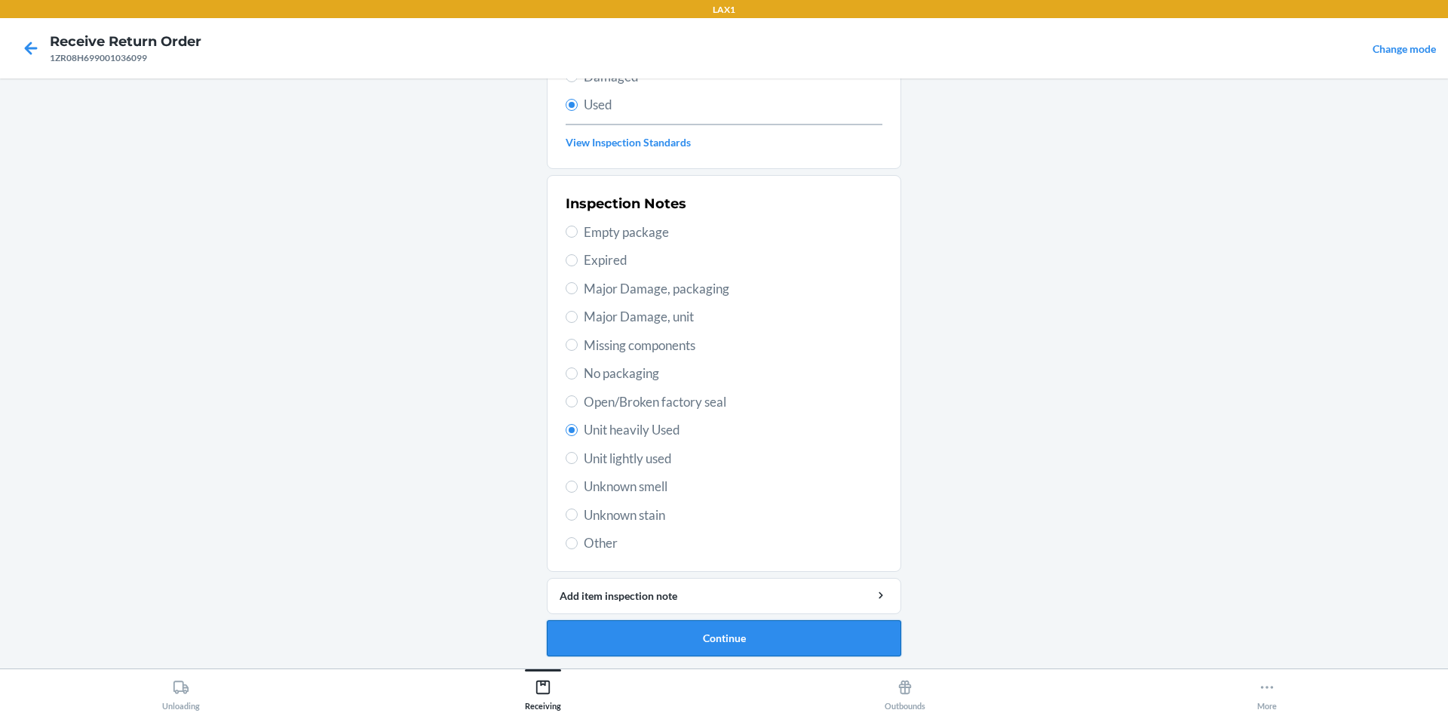
click at [701, 649] on button "Continue" at bounding box center [724, 638] width 354 height 36
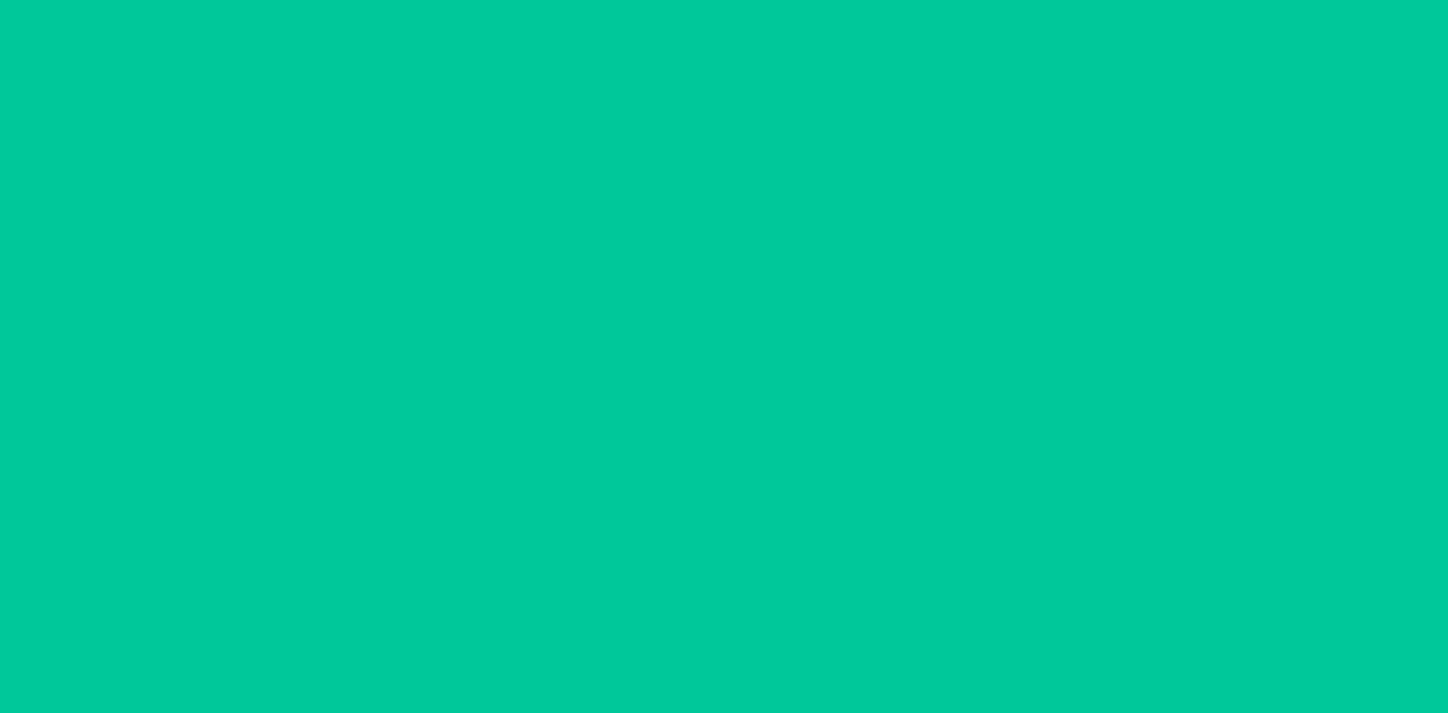
scroll to position [0, 0]
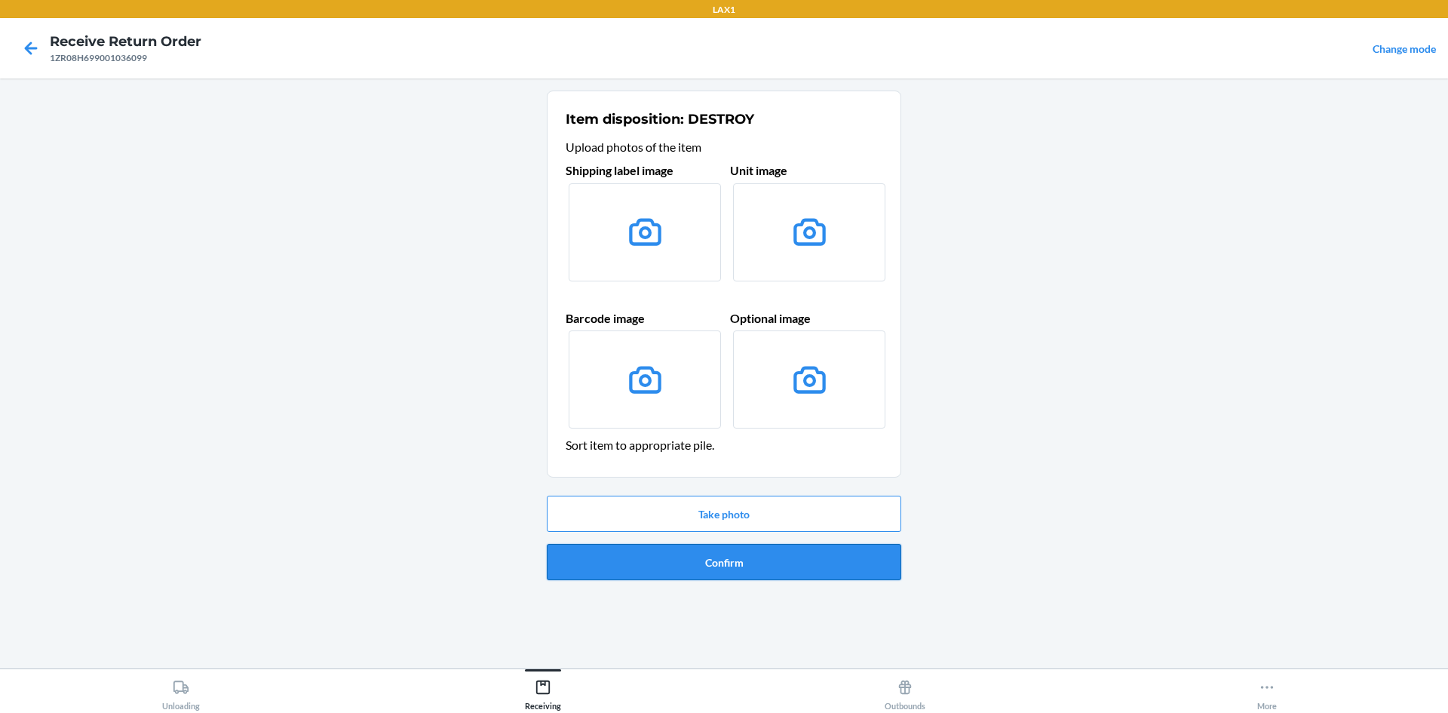
click at [718, 566] on button "Confirm" at bounding box center [724, 562] width 354 height 36
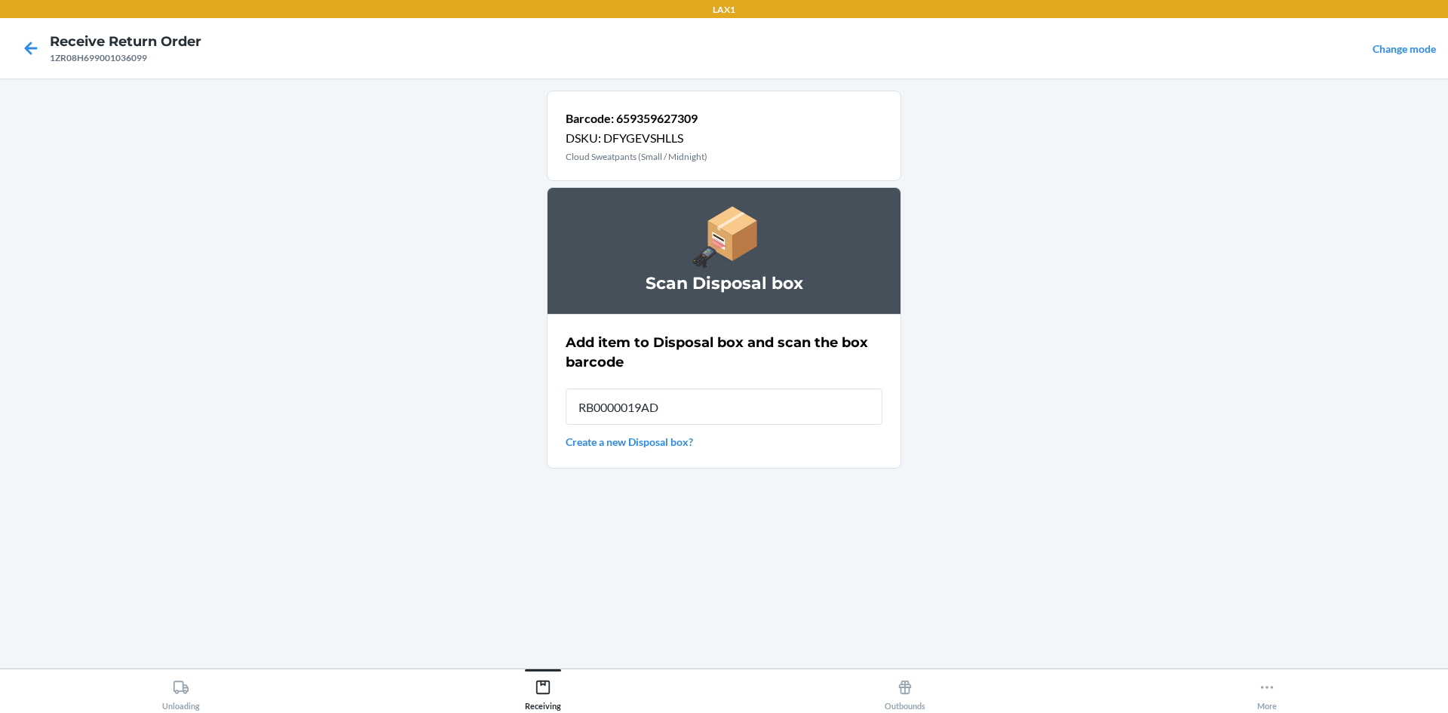
type input "RB0000019AD"
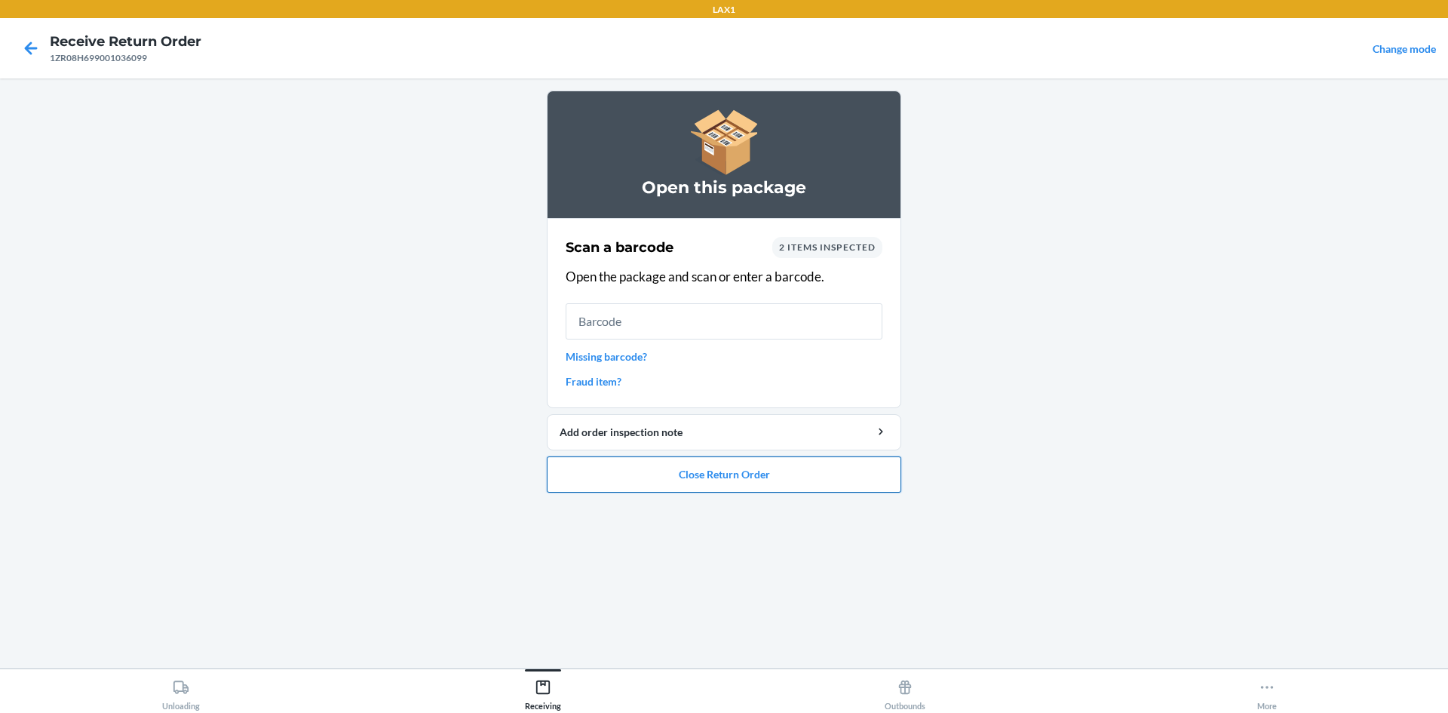
click at [667, 477] on button "Close Return Order" at bounding box center [724, 474] width 354 height 36
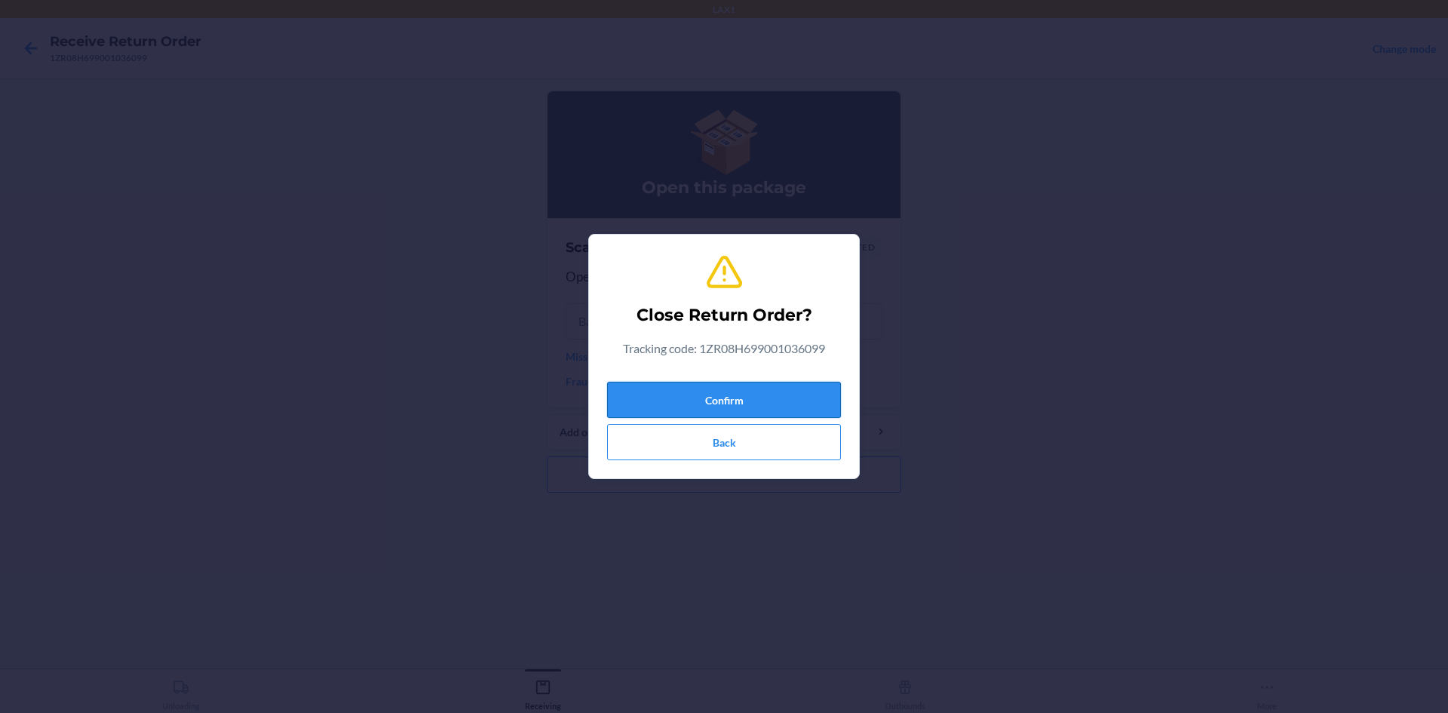
click at [675, 385] on button "Confirm" at bounding box center [724, 400] width 234 height 36
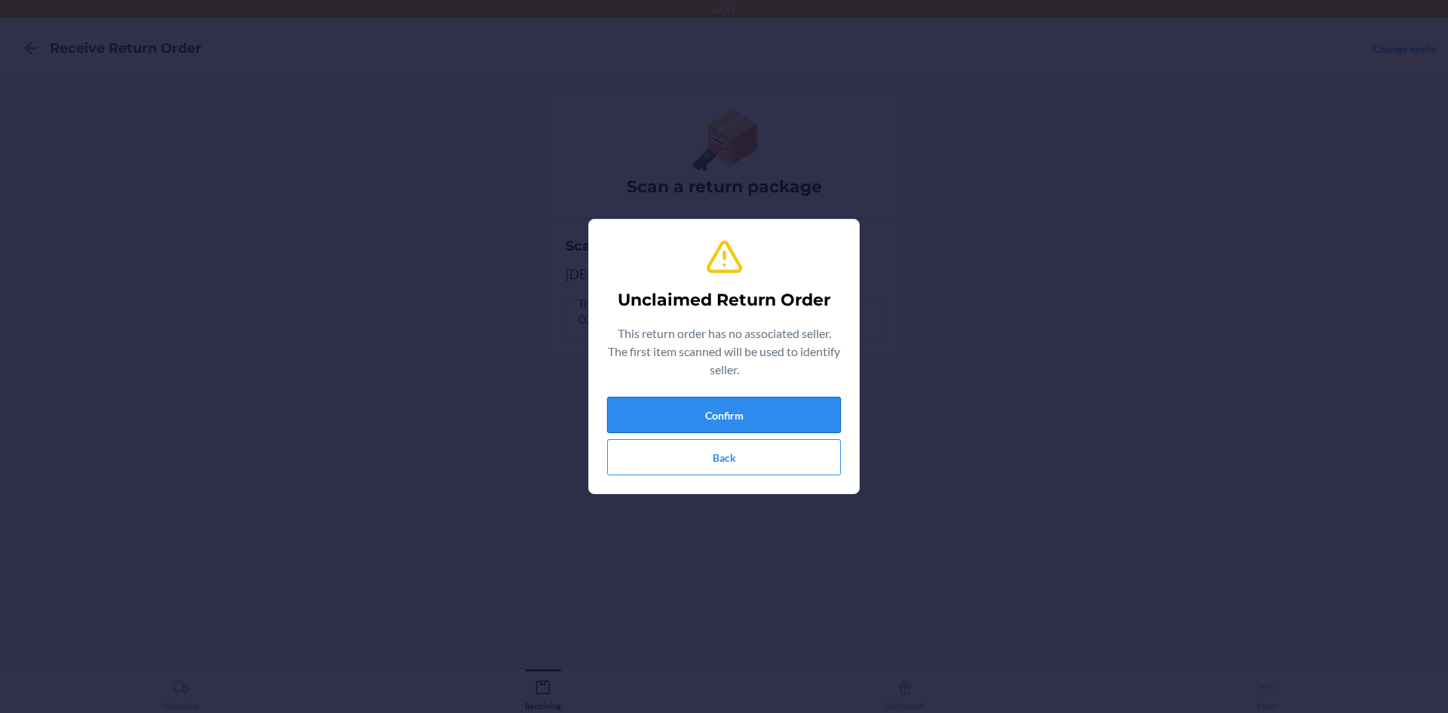
click at [706, 400] on button "Confirm" at bounding box center [724, 415] width 234 height 36
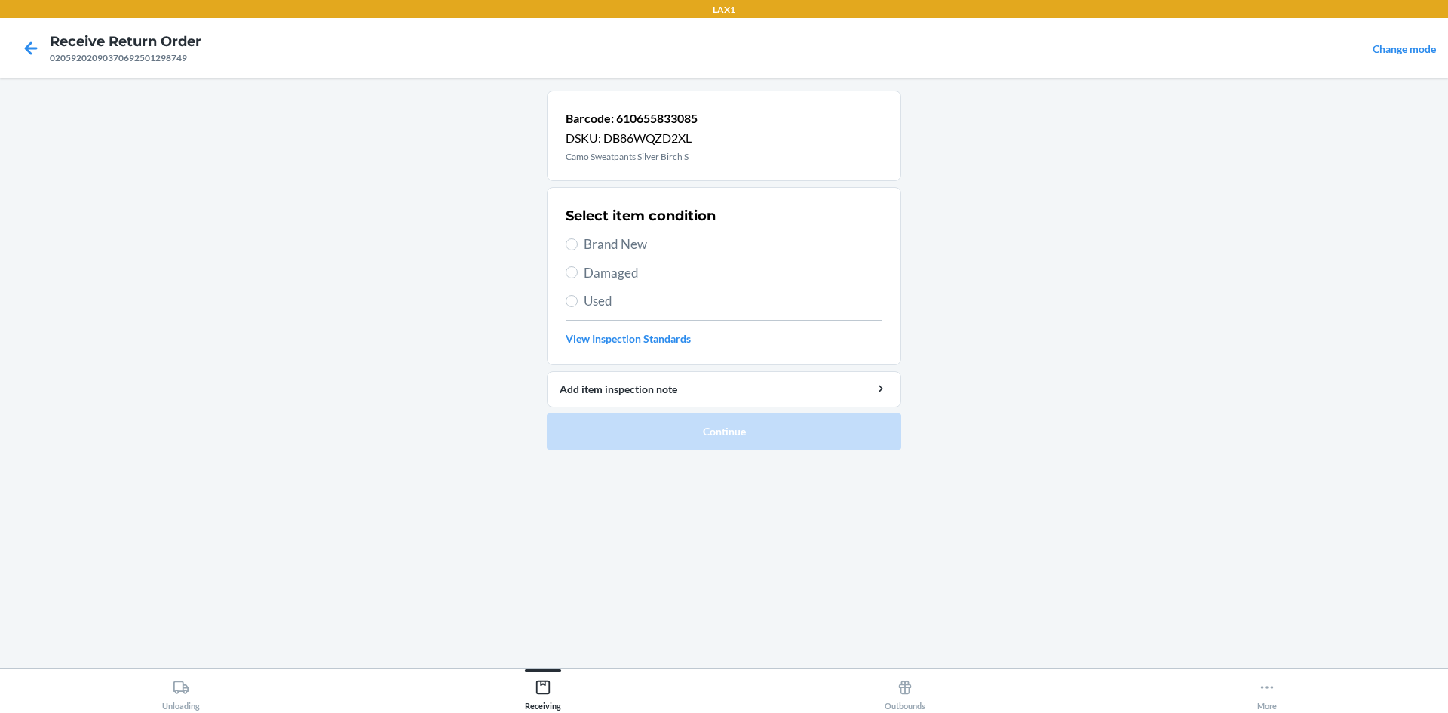
click at [661, 310] on span "Used" at bounding box center [733, 301] width 299 height 20
click at [578, 307] on input "Used" at bounding box center [572, 301] width 12 height 12
radio input "true"
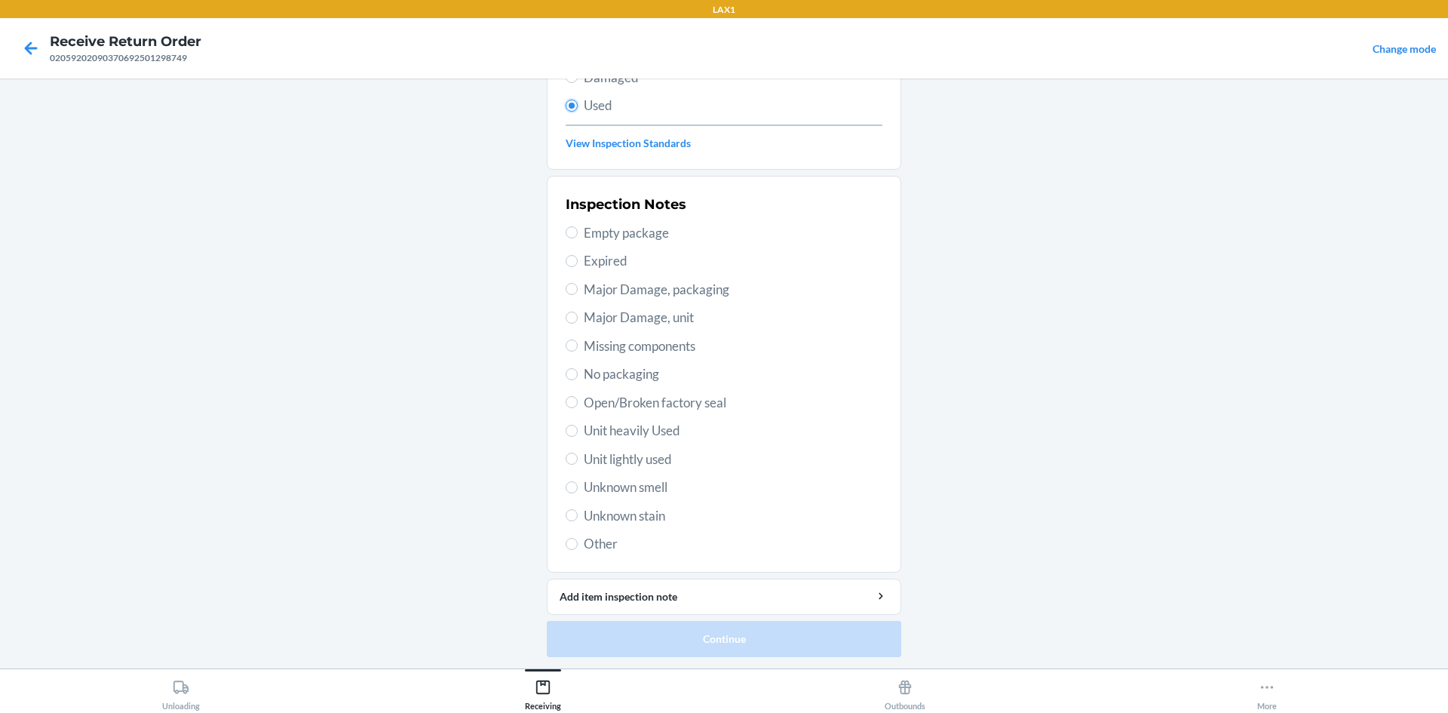
scroll to position [196, 0]
drag, startPoint x: 634, startPoint y: 541, endPoint x: 726, endPoint y: 431, distance: 144.0
click at [726, 431] on div "Inspection Notes Empty package Expired Major Damage, packaging Major Damage, un…" at bounding box center [724, 373] width 317 height 368
click at [726, 431] on span "Unit heavily Used" at bounding box center [733, 430] width 299 height 20
click at [578, 431] on input "Unit heavily Used" at bounding box center [572, 430] width 12 height 12
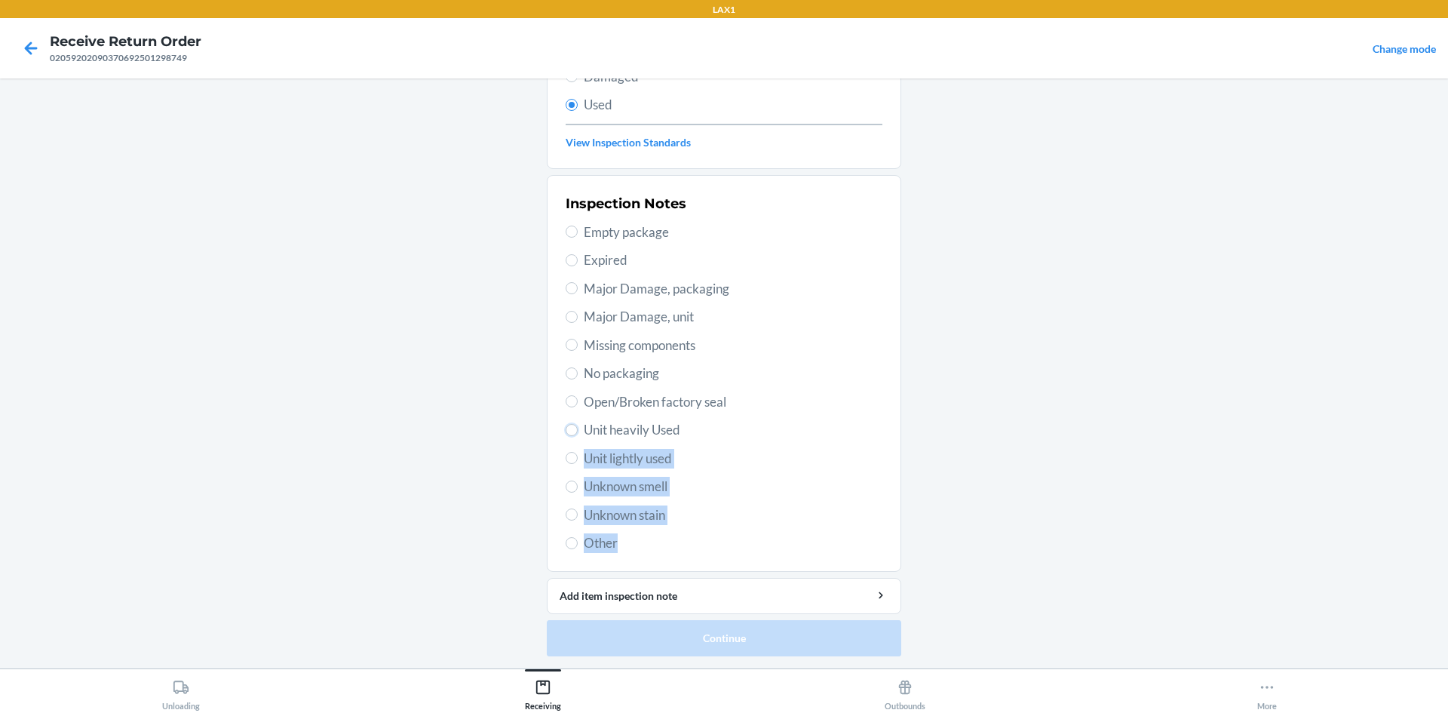
radio input "true"
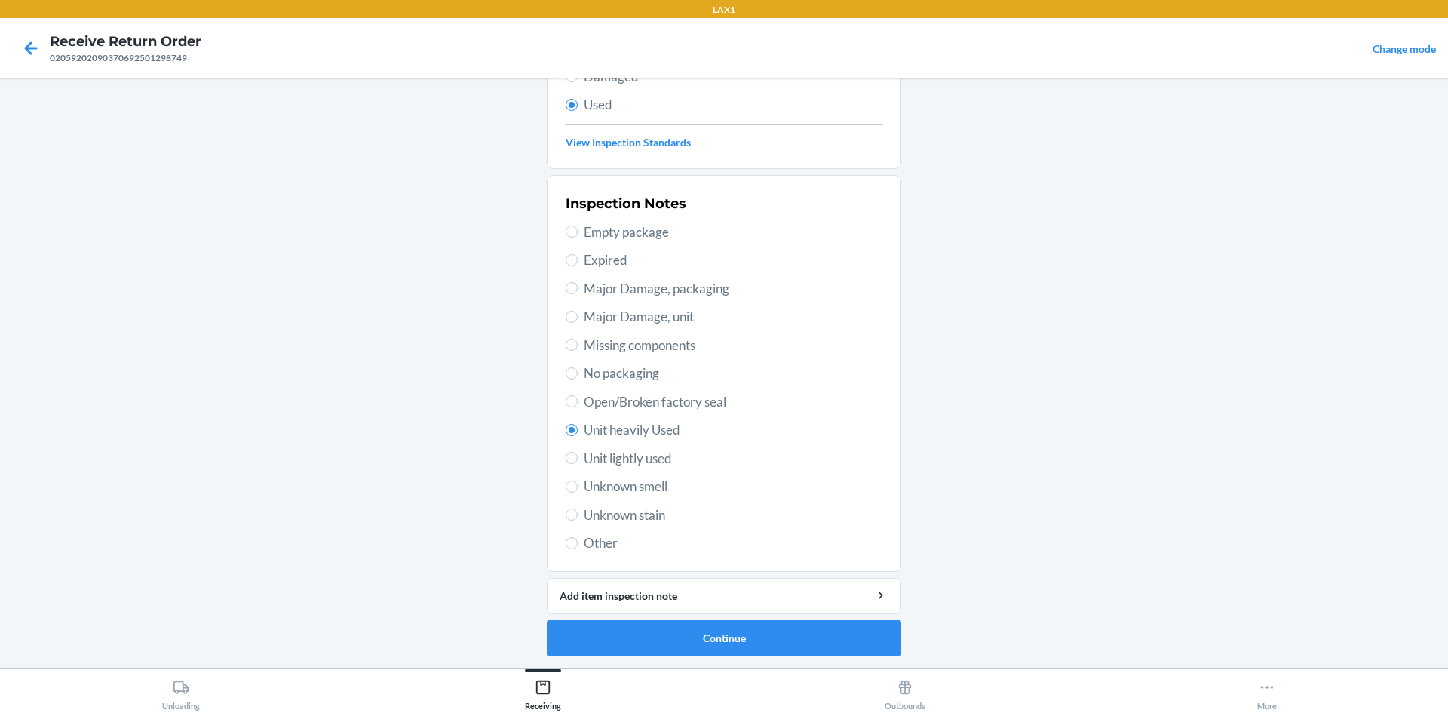
click at [726, 431] on span "Unit heavily Used" at bounding box center [733, 430] width 299 height 20
click at [578, 431] on input "Unit heavily Used" at bounding box center [572, 430] width 12 height 12
click at [663, 622] on button "Continue" at bounding box center [724, 638] width 354 height 36
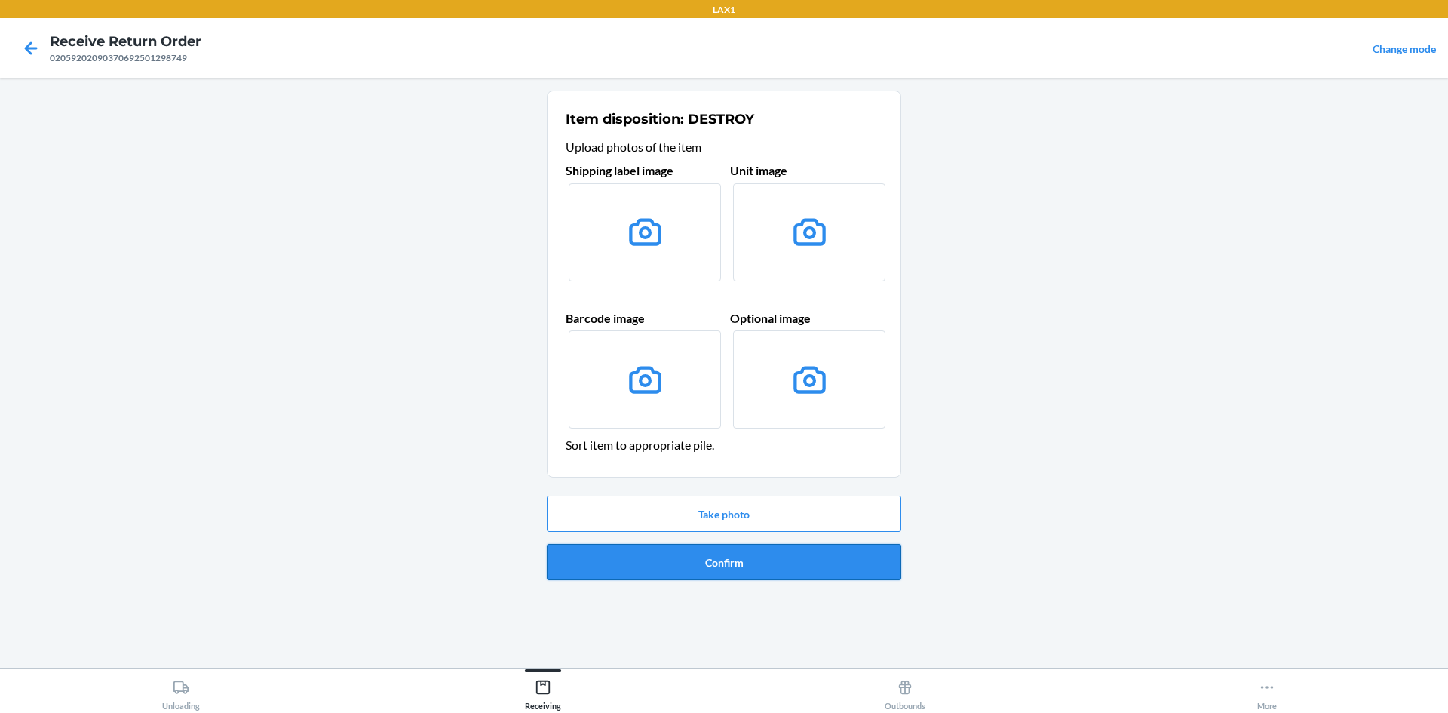
click at [673, 575] on button "Confirm" at bounding box center [724, 562] width 354 height 36
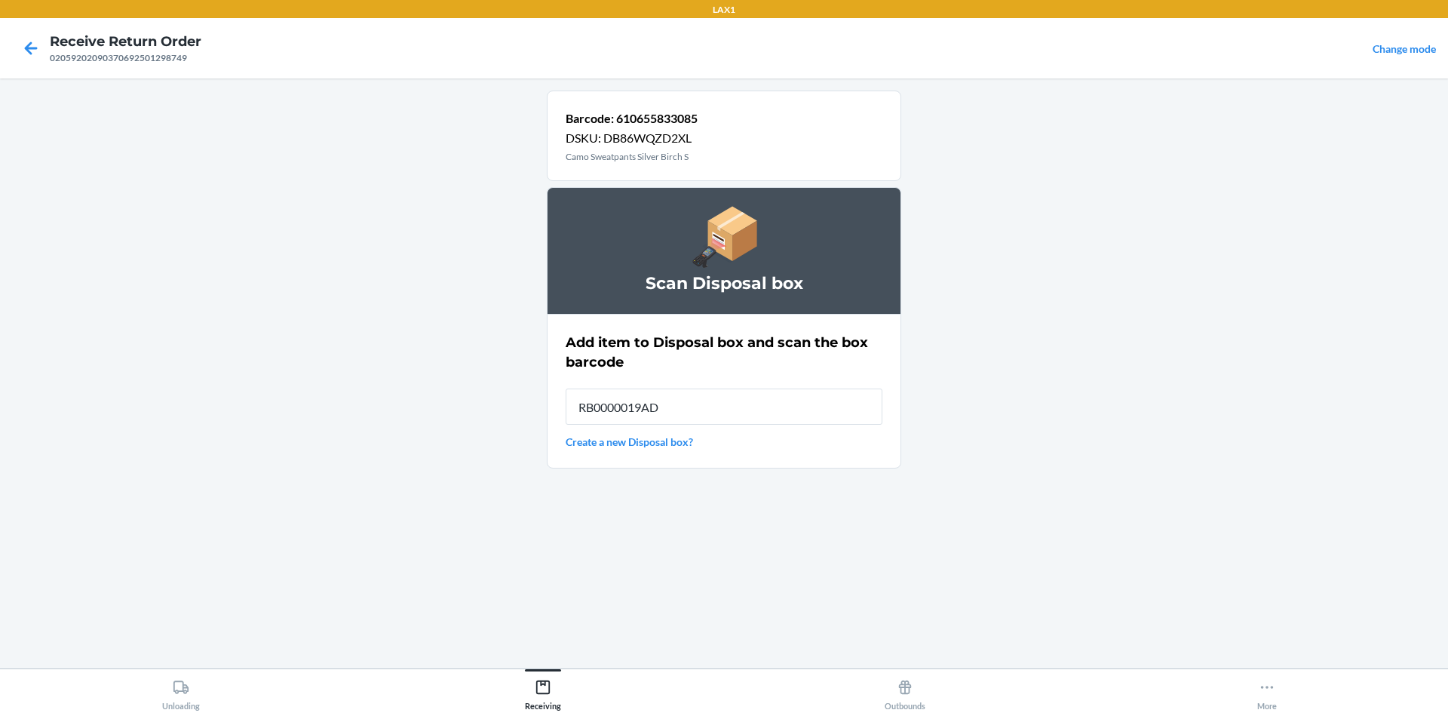
type input "RB0000019AD"
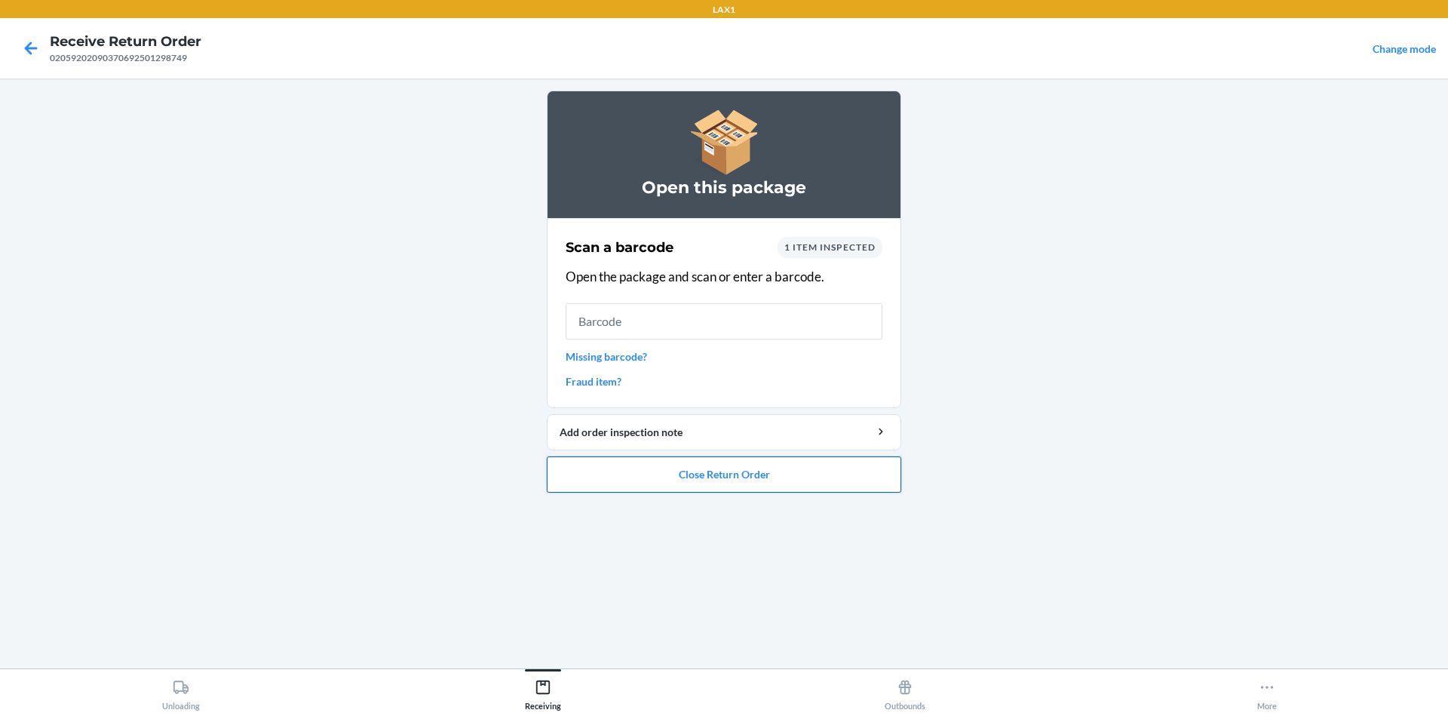
click at [768, 462] on button "Close Return Order" at bounding box center [724, 474] width 354 height 36
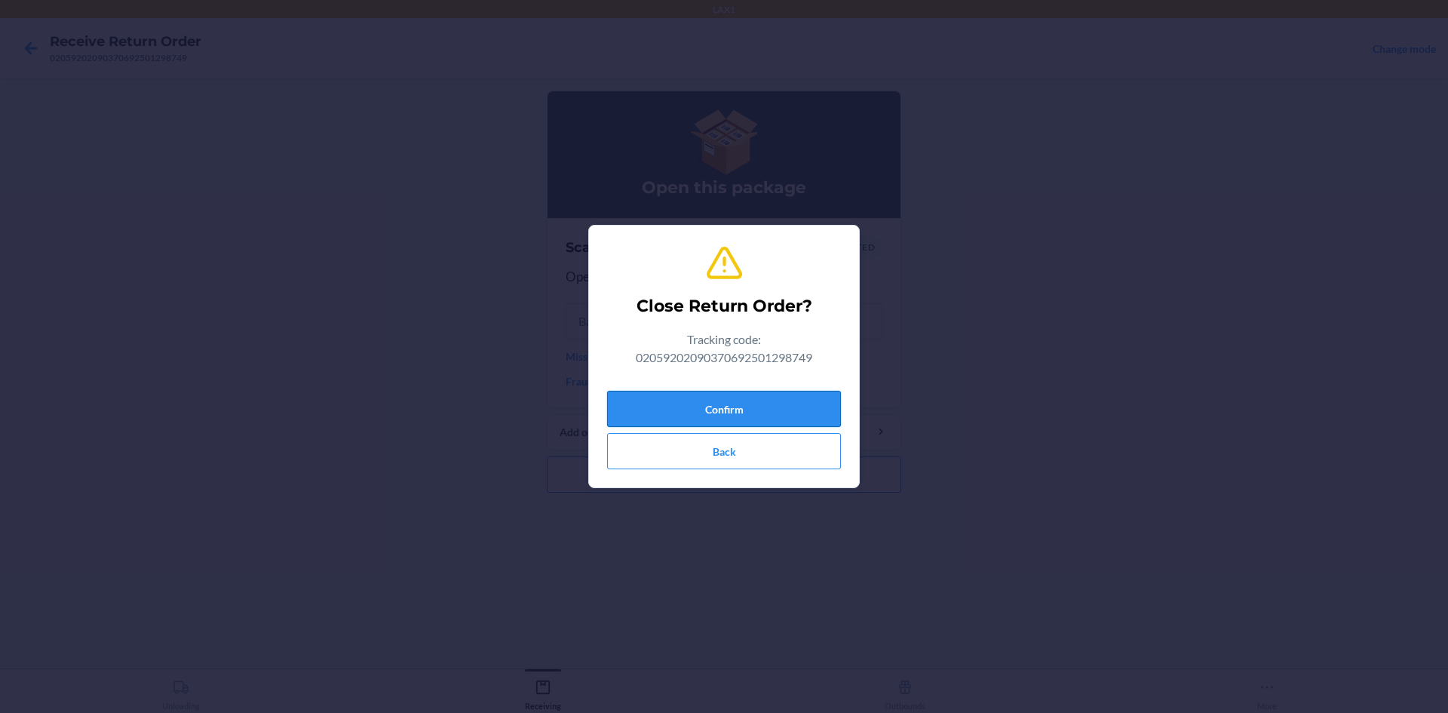
click at [756, 406] on button "Confirm" at bounding box center [724, 409] width 234 height 36
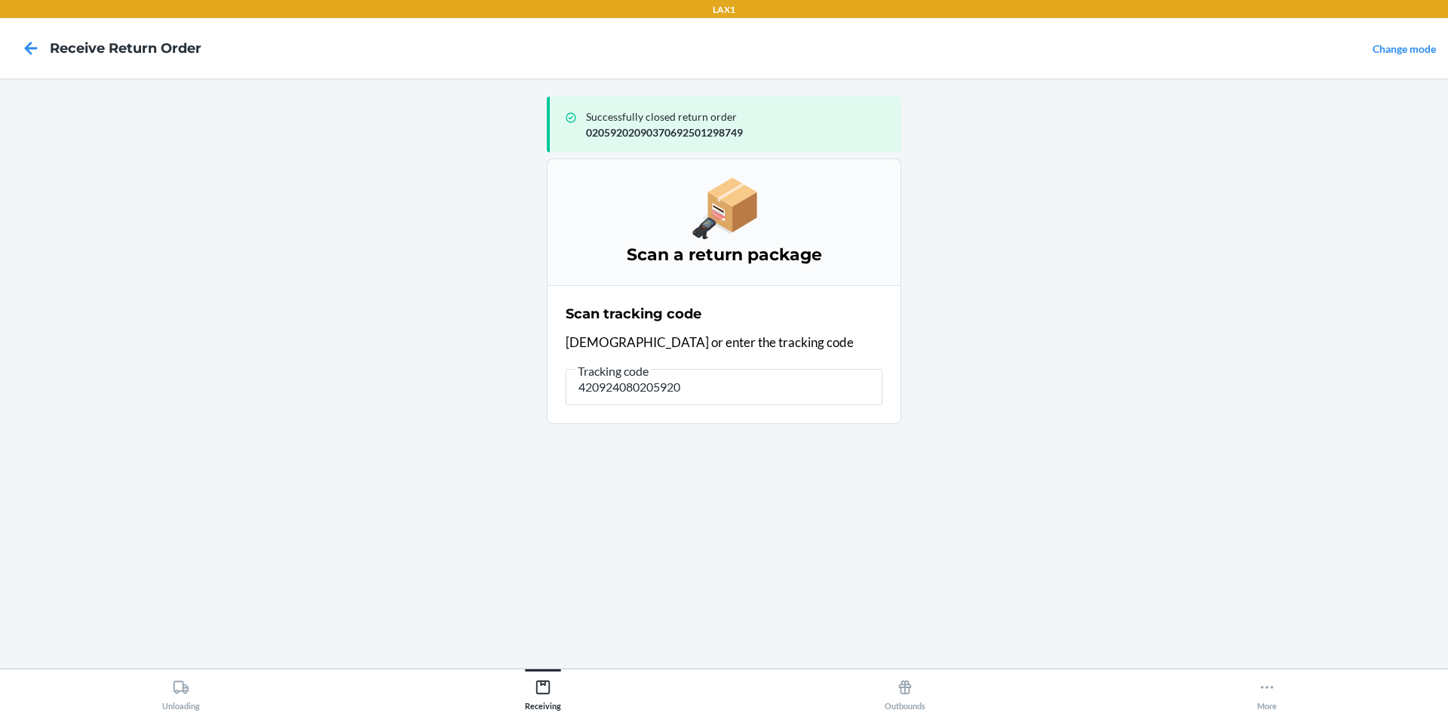
type input "4209240802059202"
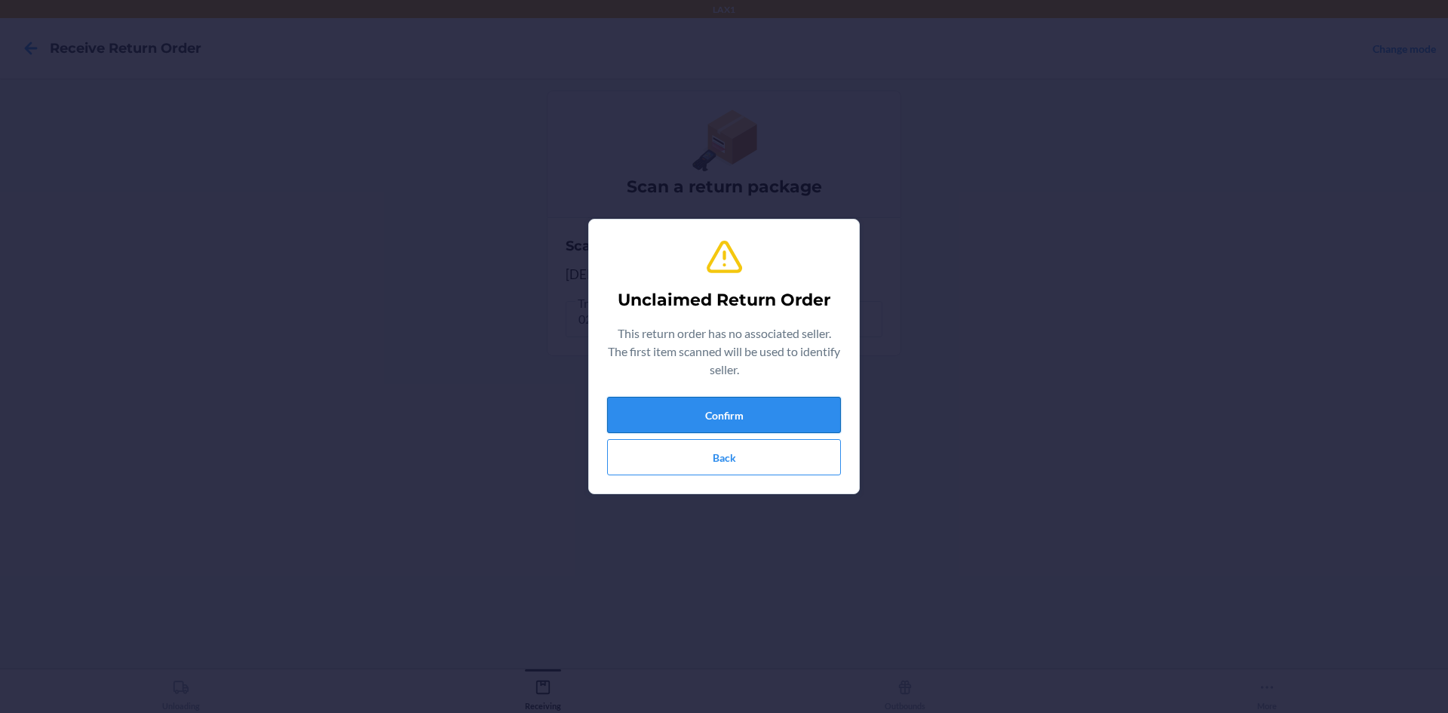
click at [738, 411] on button "Confirm" at bounding box center [724, 415] width 234 height 36
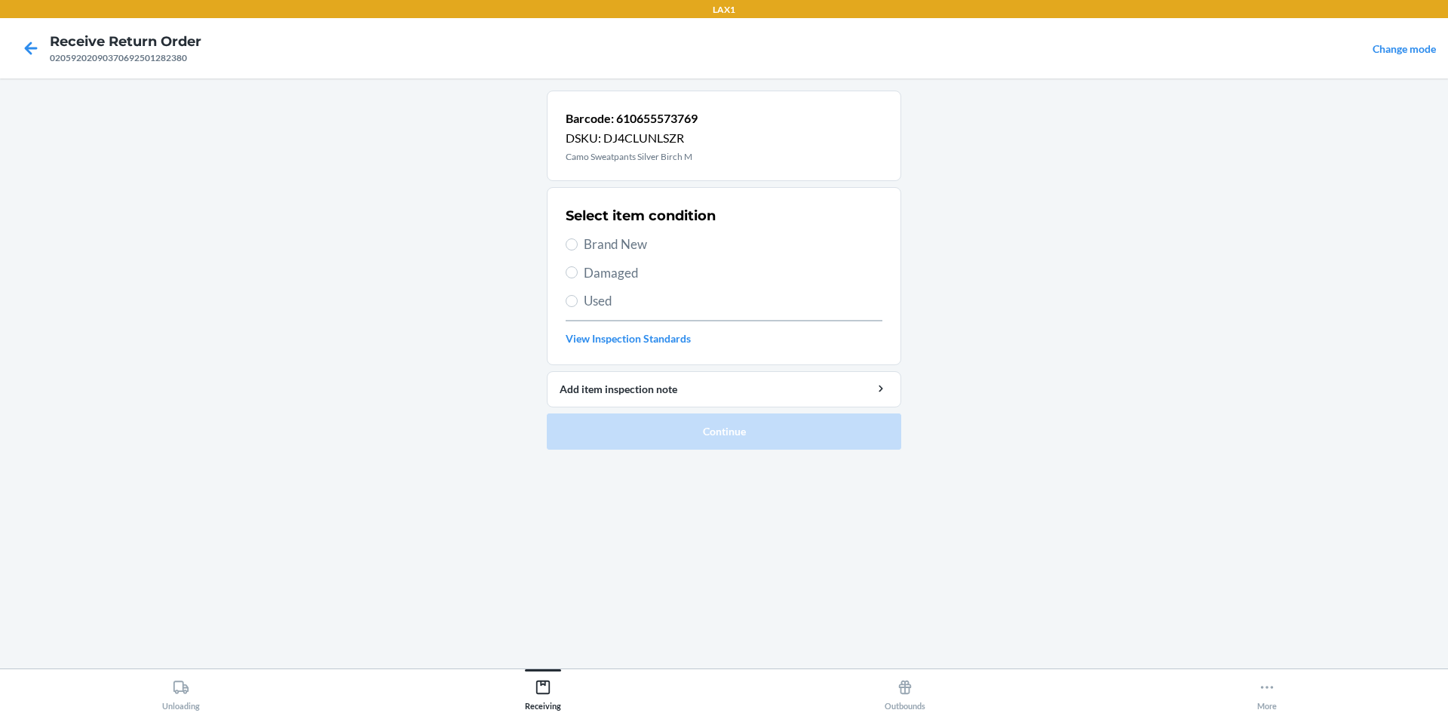
click at [604, 296] on span "Used" at bounding box center [733, 301] width 299 height 20
click at [578, 296] on input "Used" at bounding box center [572, 301] width 12 height 12
radio input "true"
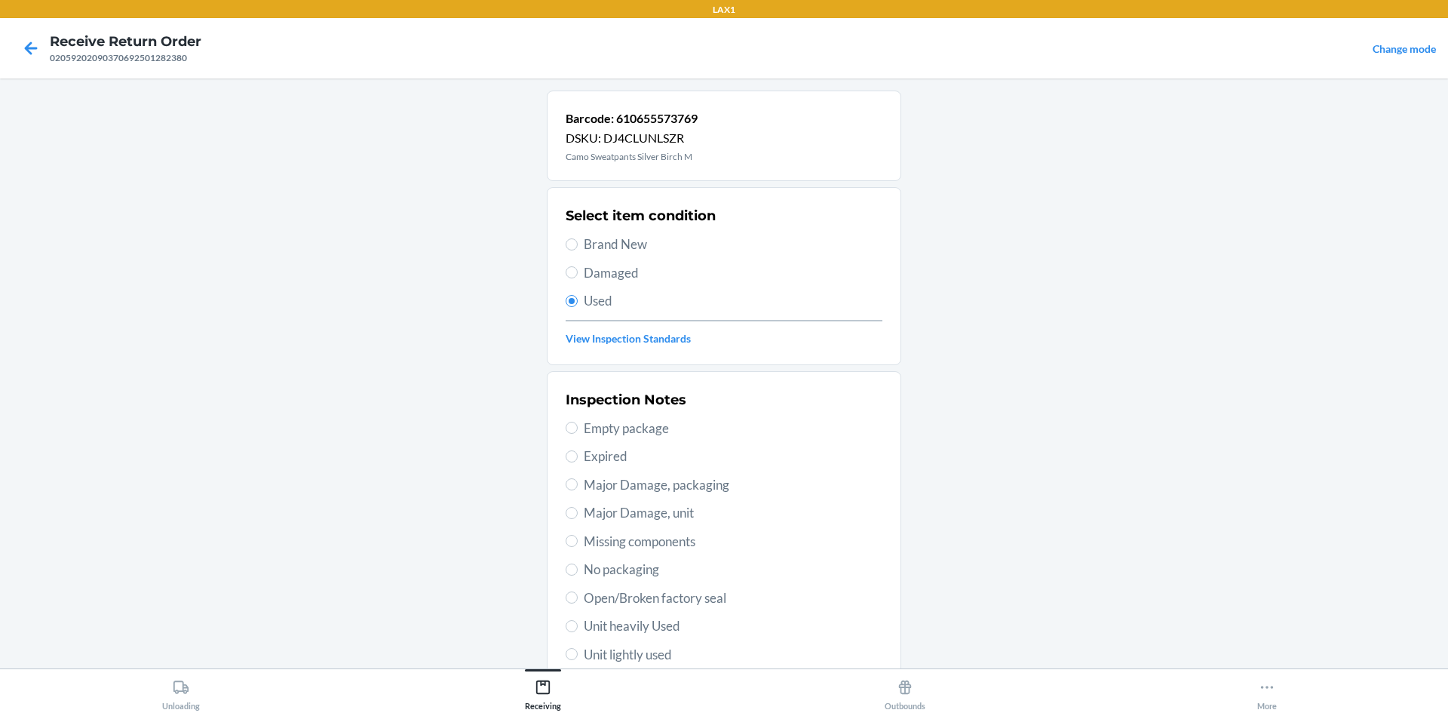
drag, startPoint x: 735, startPoint y: 243, endPoint x: 729, endPoint y: 260, distance: 18.4
click at [735, 242] on span "Brand New" at bounding box center [733, 245] width 299 height 20
click at [578, 242] on input "Brand New" at bounding box center [572, 244] width 12 height 12
radio input "true"
radio input "false"
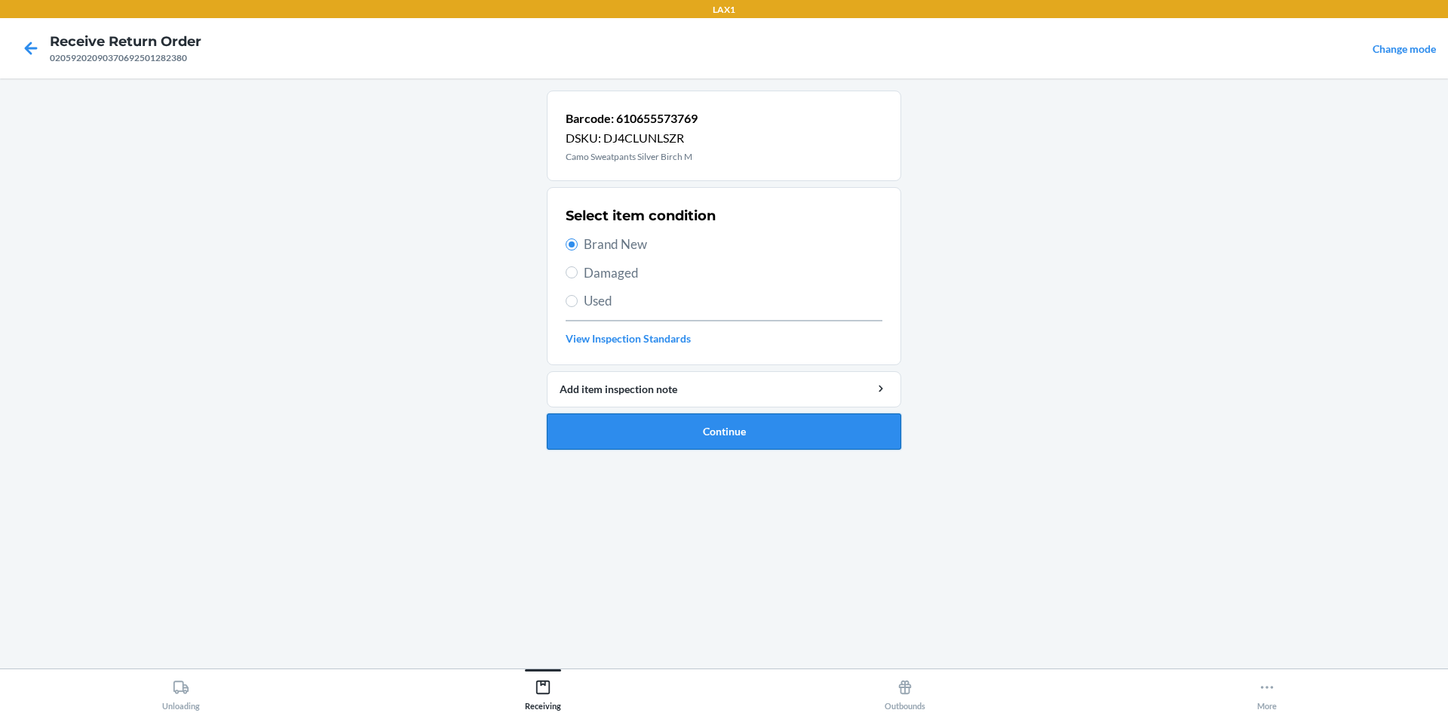
click at [715, 435] on button "Continue" at bounding box center [724, 431] width 354 height 36
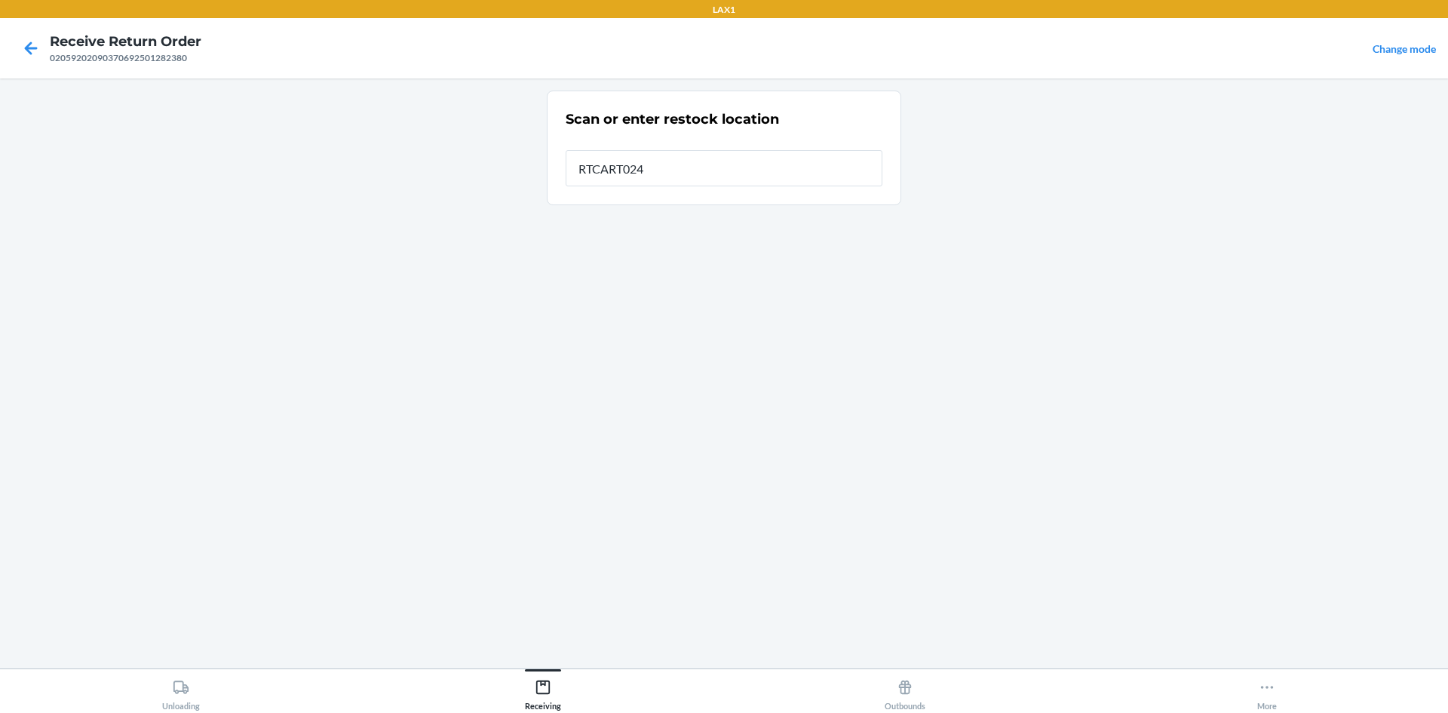
type input "RTCART024"
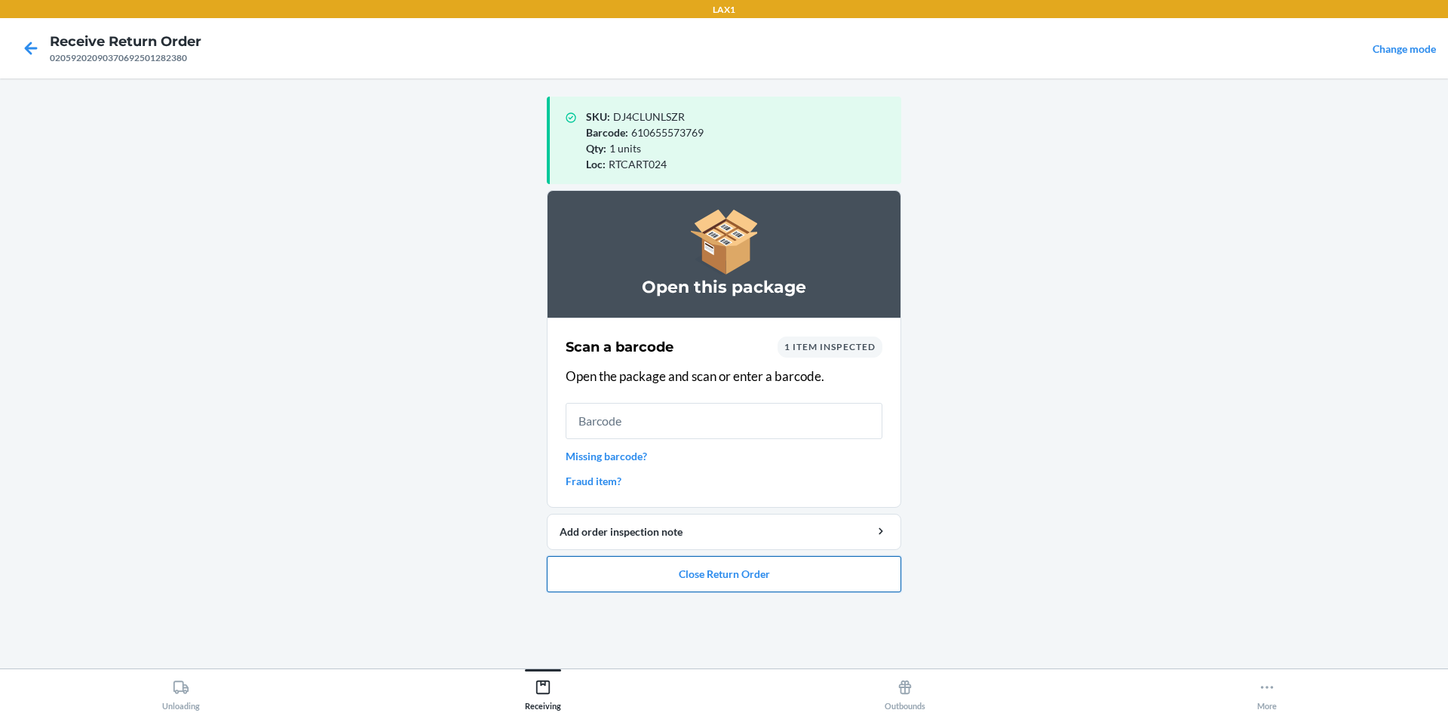
click at [631, 575] on button "Close Return Order" at bounding box center [724, 574] width 354 height 36
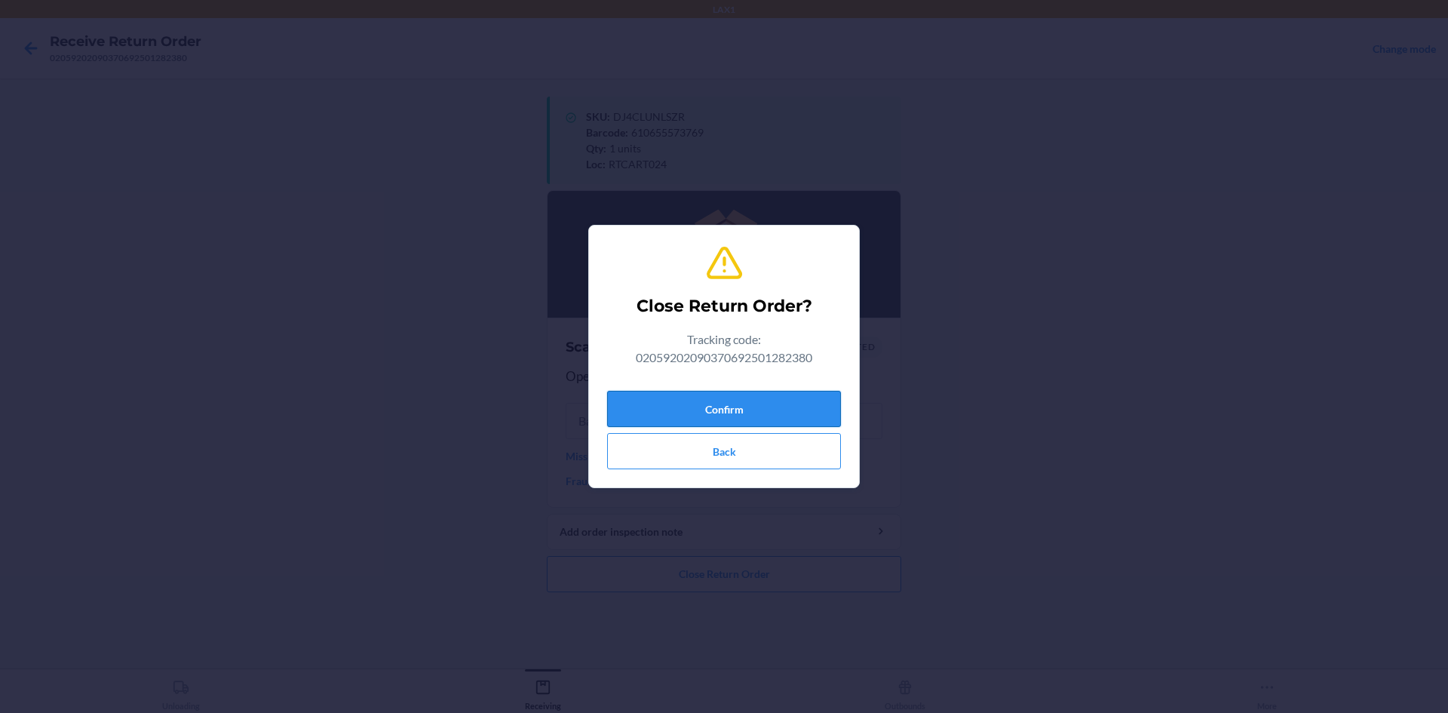
click at [674, 407] on button "Confirm" at bounding box center [724, 409] width 234 height 36
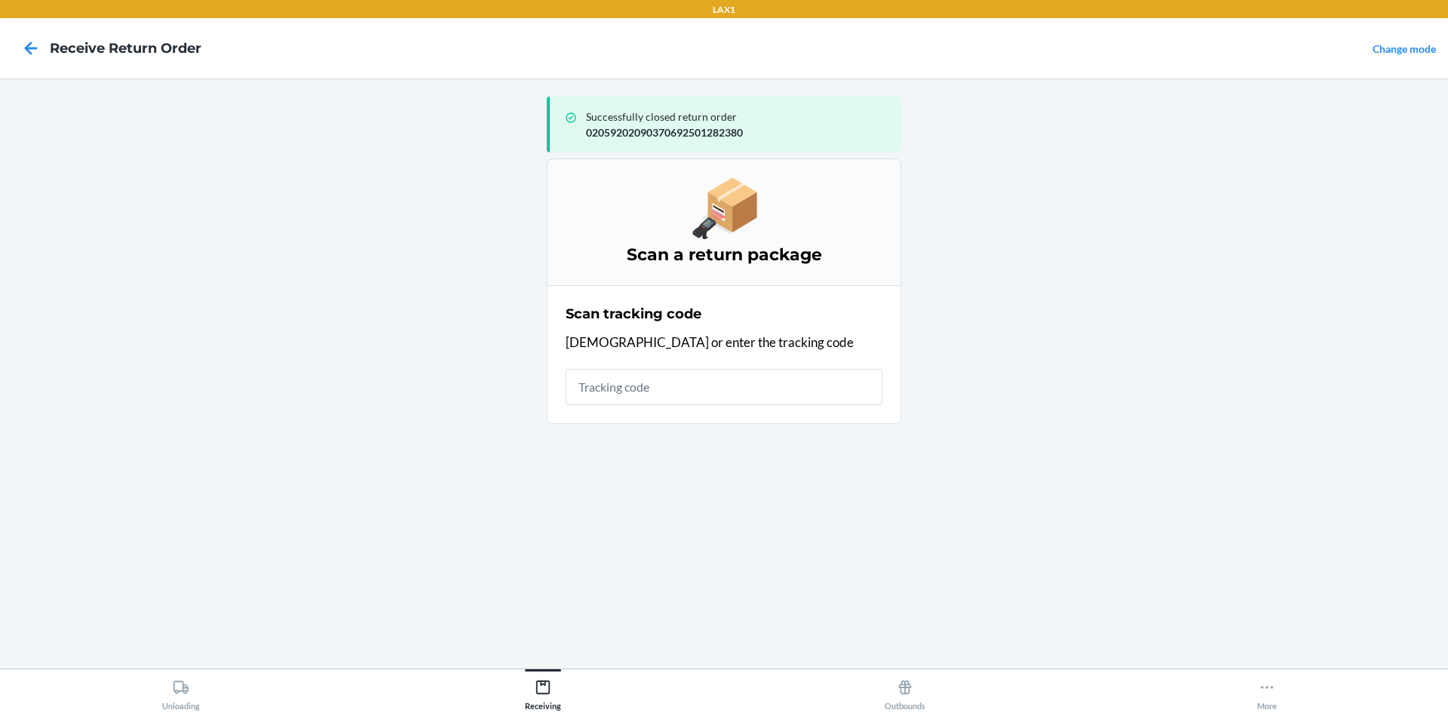
drag, startPoint x: 674, startPoint y: 406, endPoint x: 695, endPoint y: 529, distance: 124.7
click at [695, 529] on div "Successfully closed return order 02059202090370692501282380 Scan a return packa…" at bounding box center [724, 374] width 354 height 566
click at [784, 381] on input "text" at bounding box center [724, 387] width 317 height 36
type input "42092408020592020903706925005653"
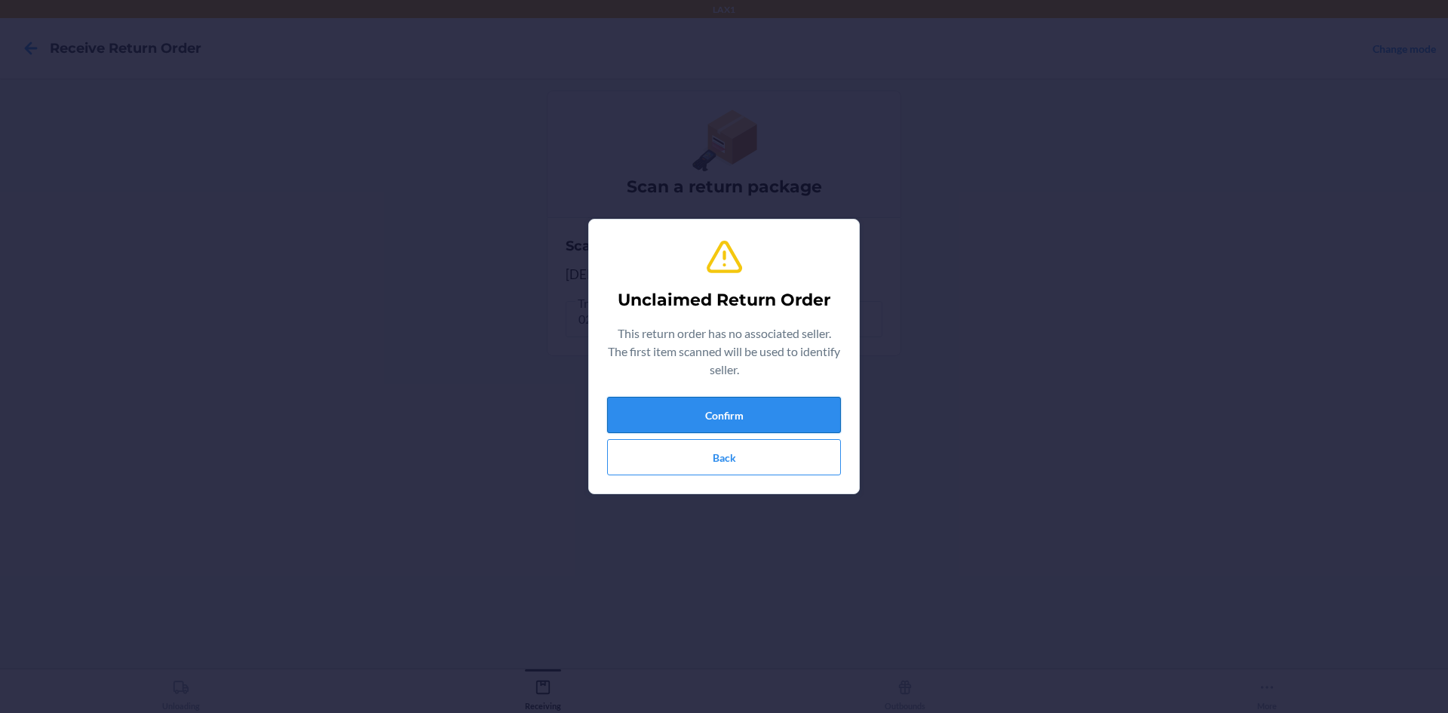
click at [796, 425] on button "Confirm" at bounding box center [724, 415] width 234 height 36
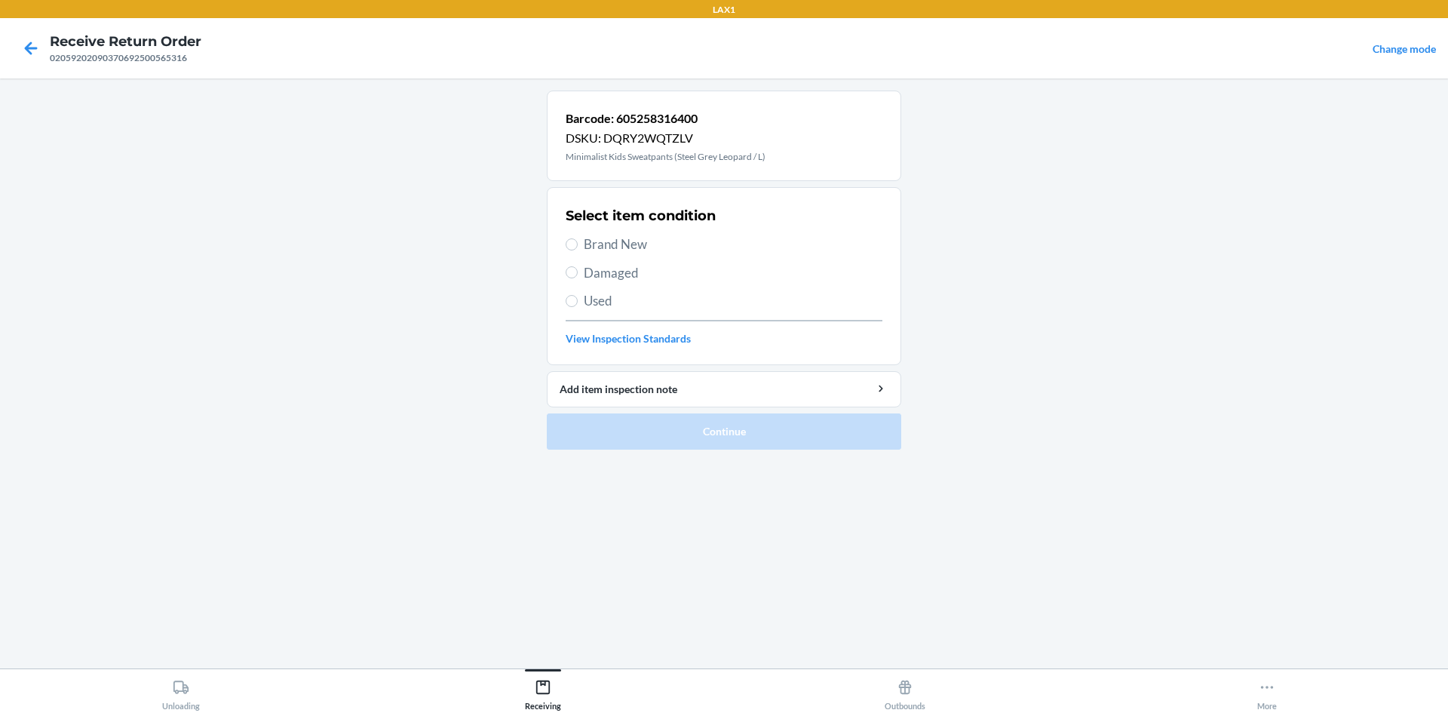
click at [631, 298] on span "Used" at bounding box center [733, 301] width 299 height 20
click at [578, 298] on input "Used" at bounding box center [572, 301] width 12 height 12
radio input "true"
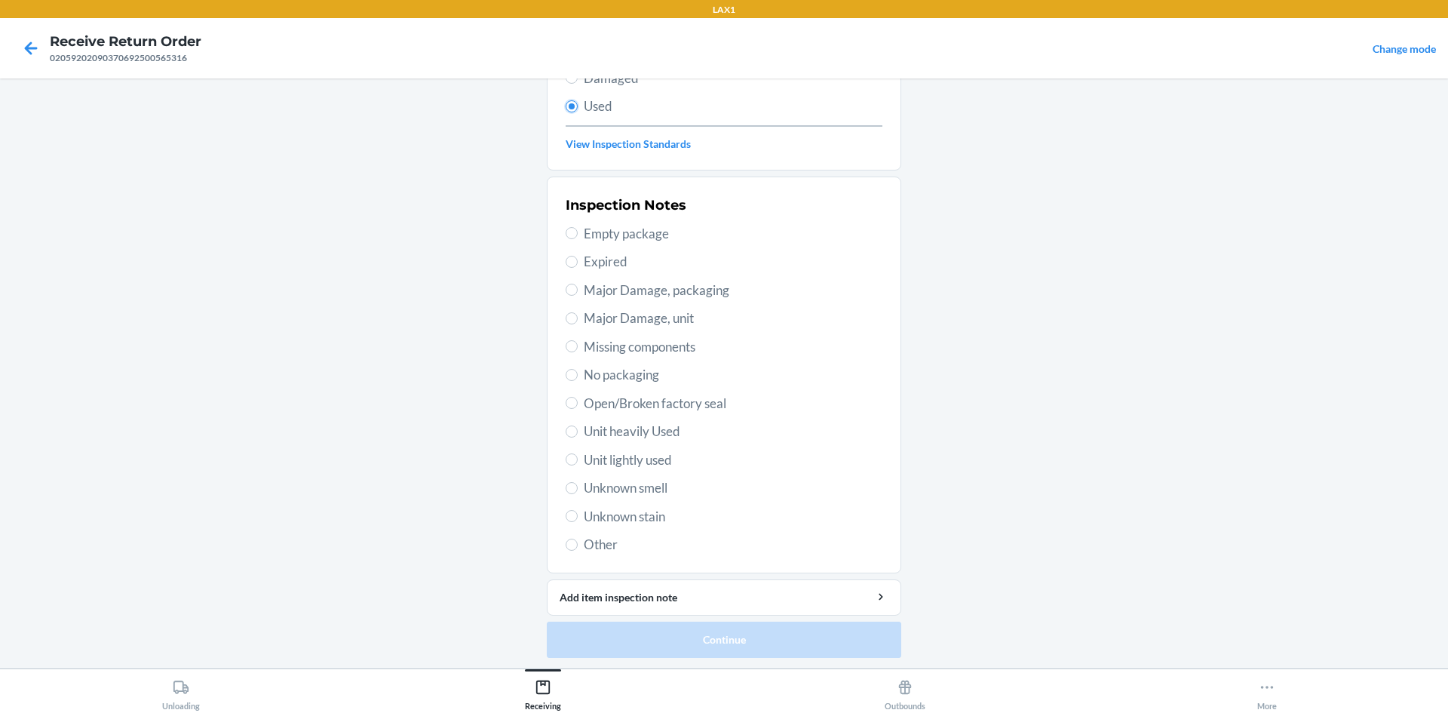
scroll to position [196, 0]
click at [744, 440] on div "Inspection Notes Empty package Expired Major Damage, packaging Major Damage, un…" at bounding box center [724, 373] width 317 height 368
click at [723, 420] on span "Unit heavily Used" at bounding box center [733, 430] width 299 height 20
click at [578, 424] on input "Unit heavily Used" at bounding box center [572, 430] width 12 height 12
radio input "true"
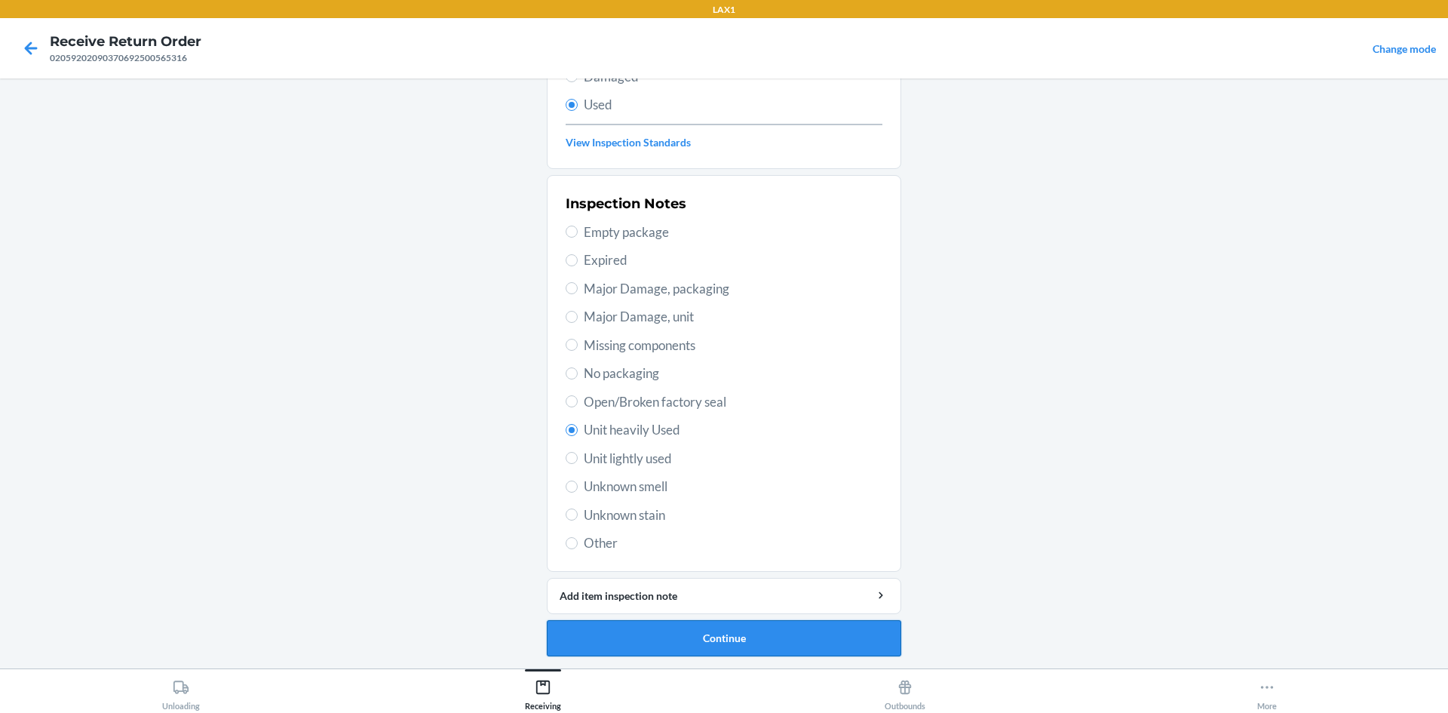
click at [756, 638] on button "Continue" at bounding box center [724, 638] width 354 height 36
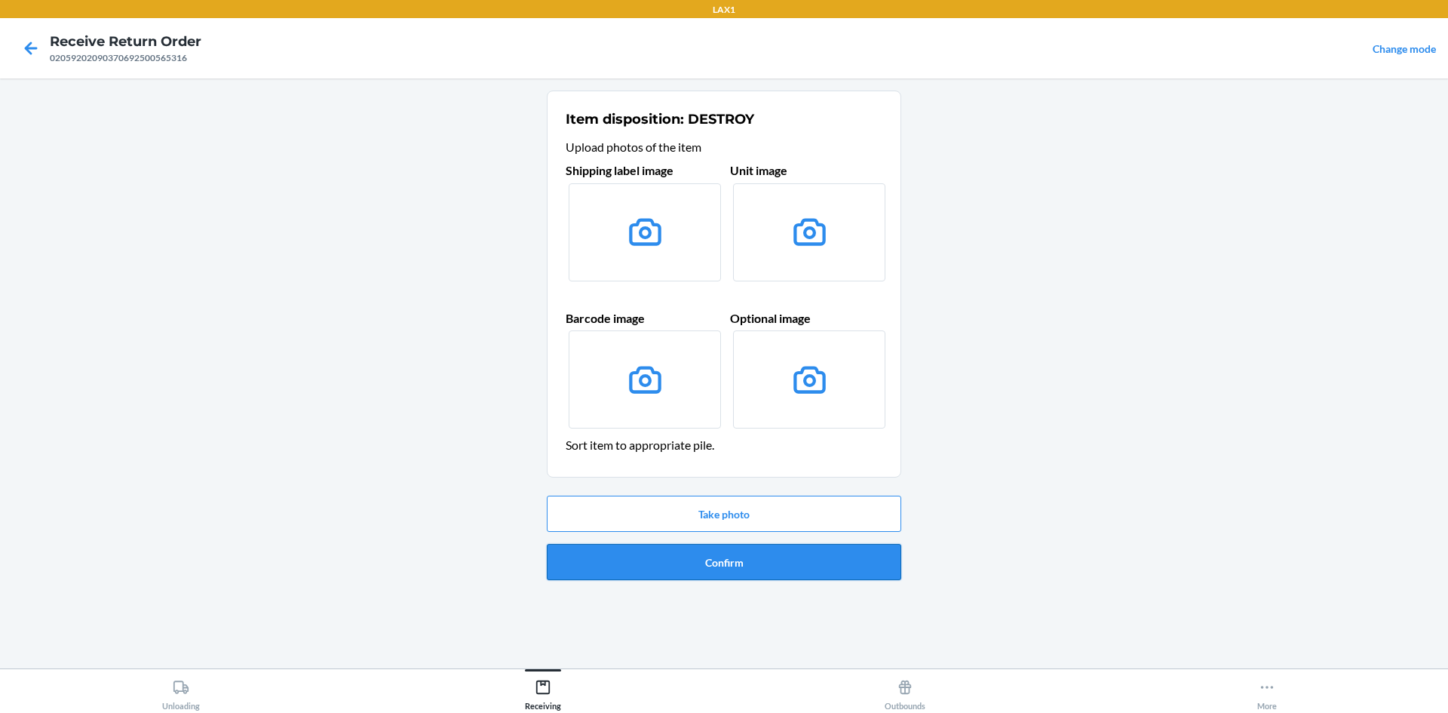
click at [694, 571] on button "Confirm" at bounding box center [724, 562] width 354 height 36
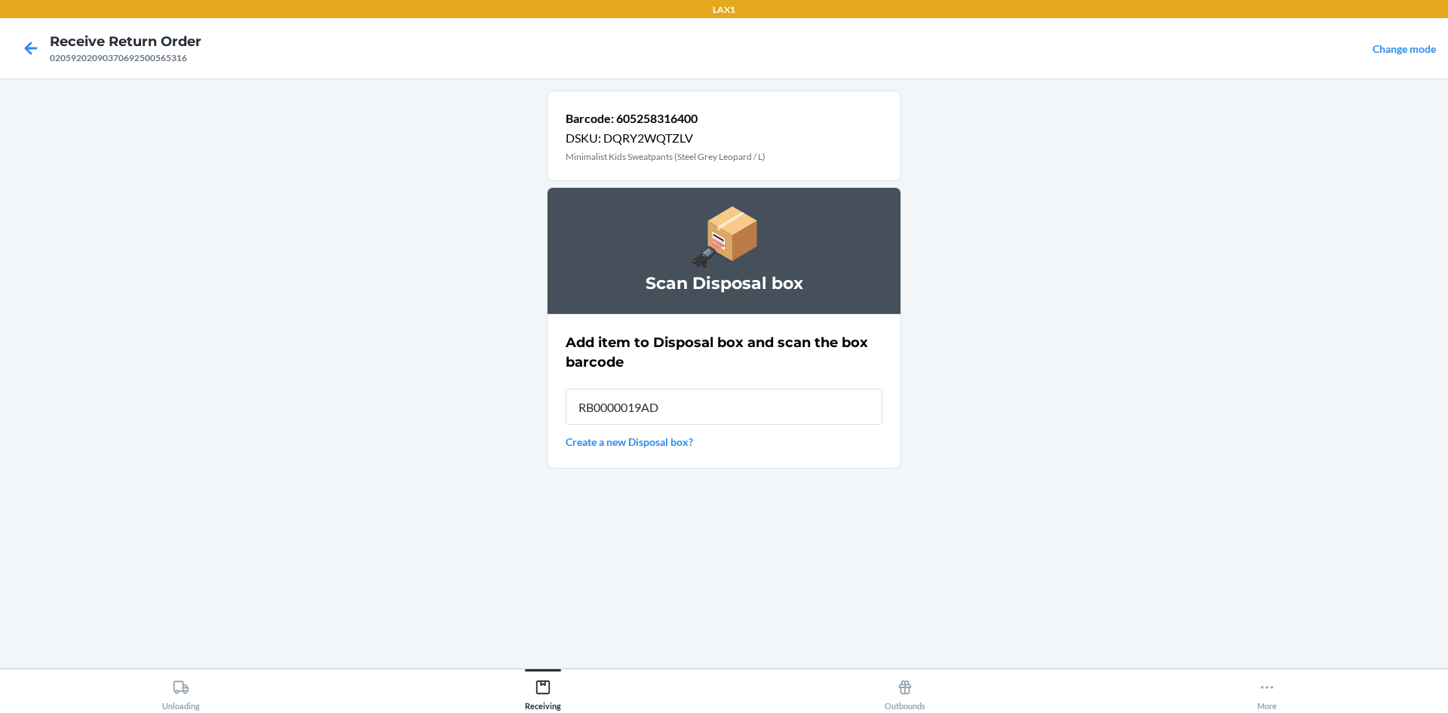
type input "RB0000019AD"
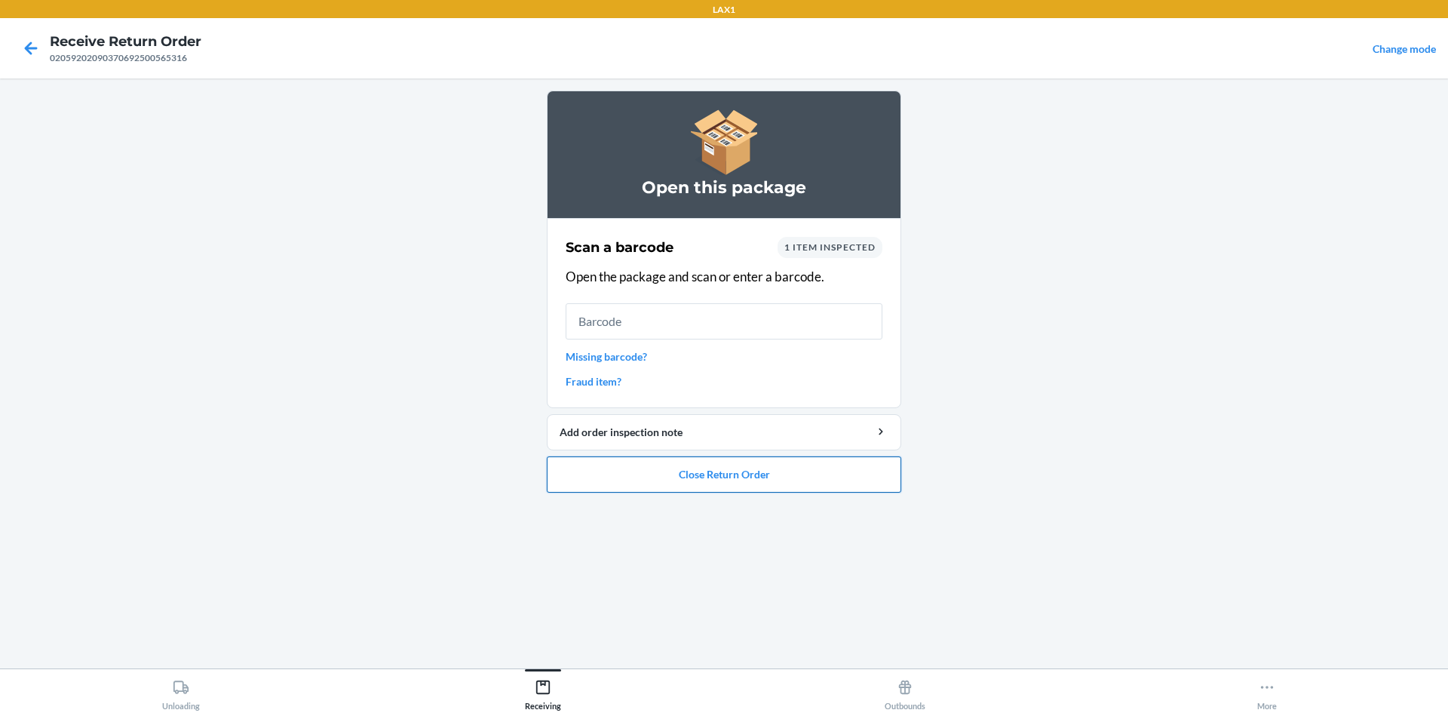
click at [642, 475] on button "Close Return Order" at bounding box center [724, 474] width 354 height 36
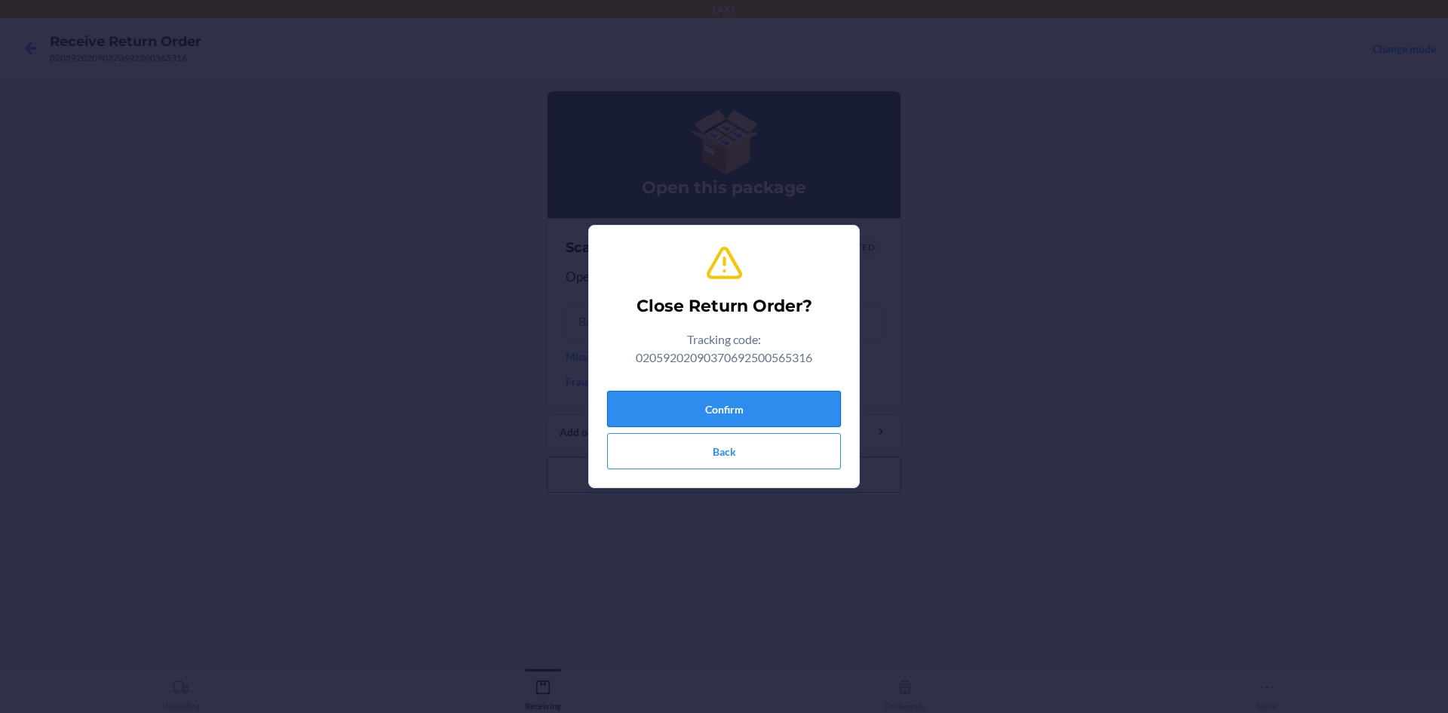
click at [667, 410] on button "Confirm" at bounding box center [724, 409] width 234 height 36
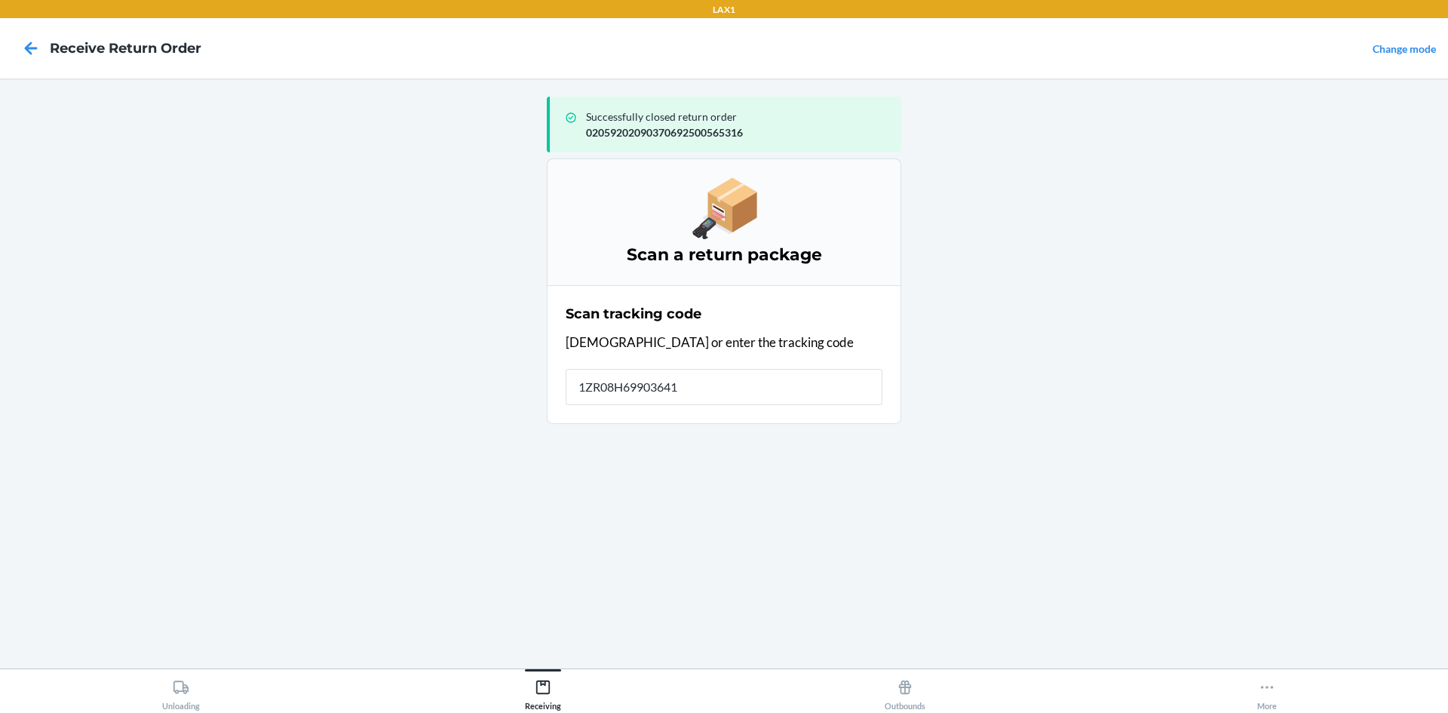
type input "1ZR08H699036418"
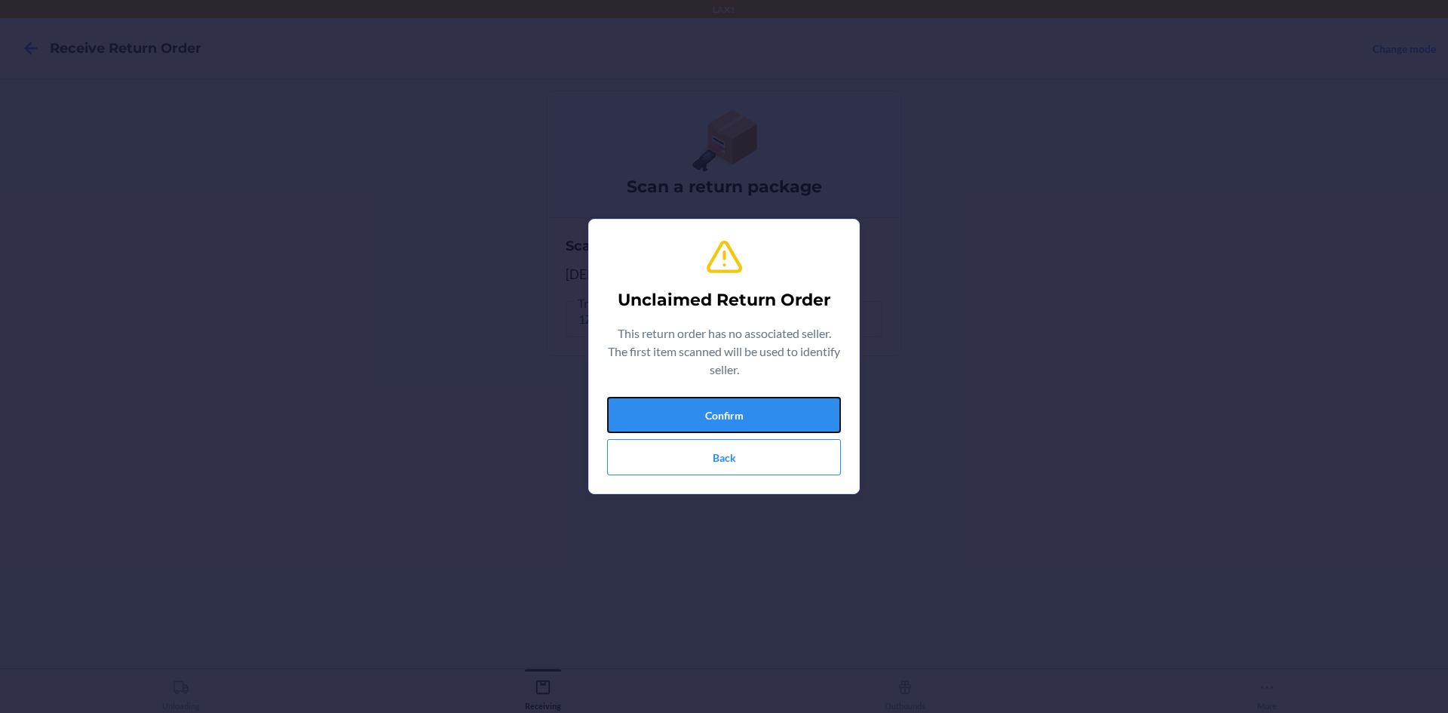
click at [667, 410] on button "Confirm" at bounding box center [724, 415] width 234 height 36
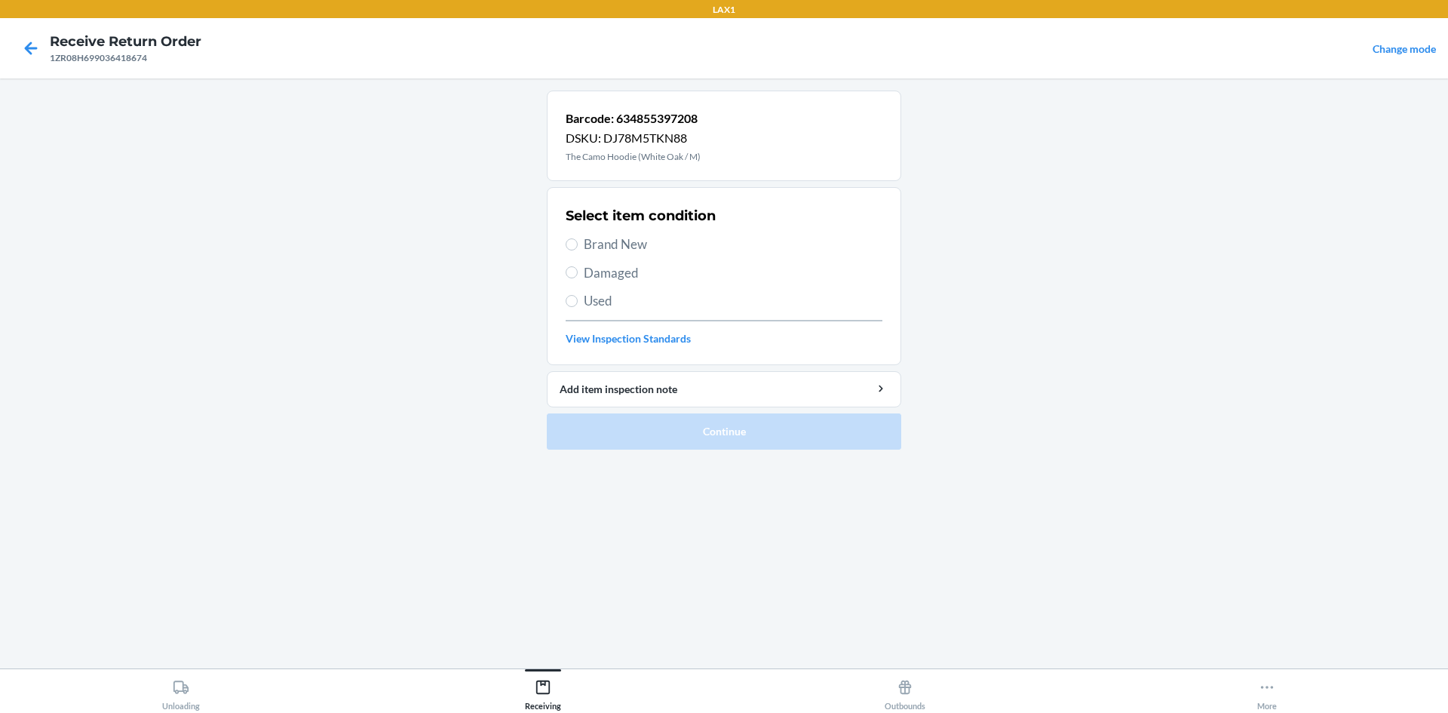
click at [670, 240] on span "Brand New" at bounding box center [733, 245] width 299 height 20
click at [578, 240] on input "Brand New" at bounding box center [572, 244] width 12 height 12
radio input "true"
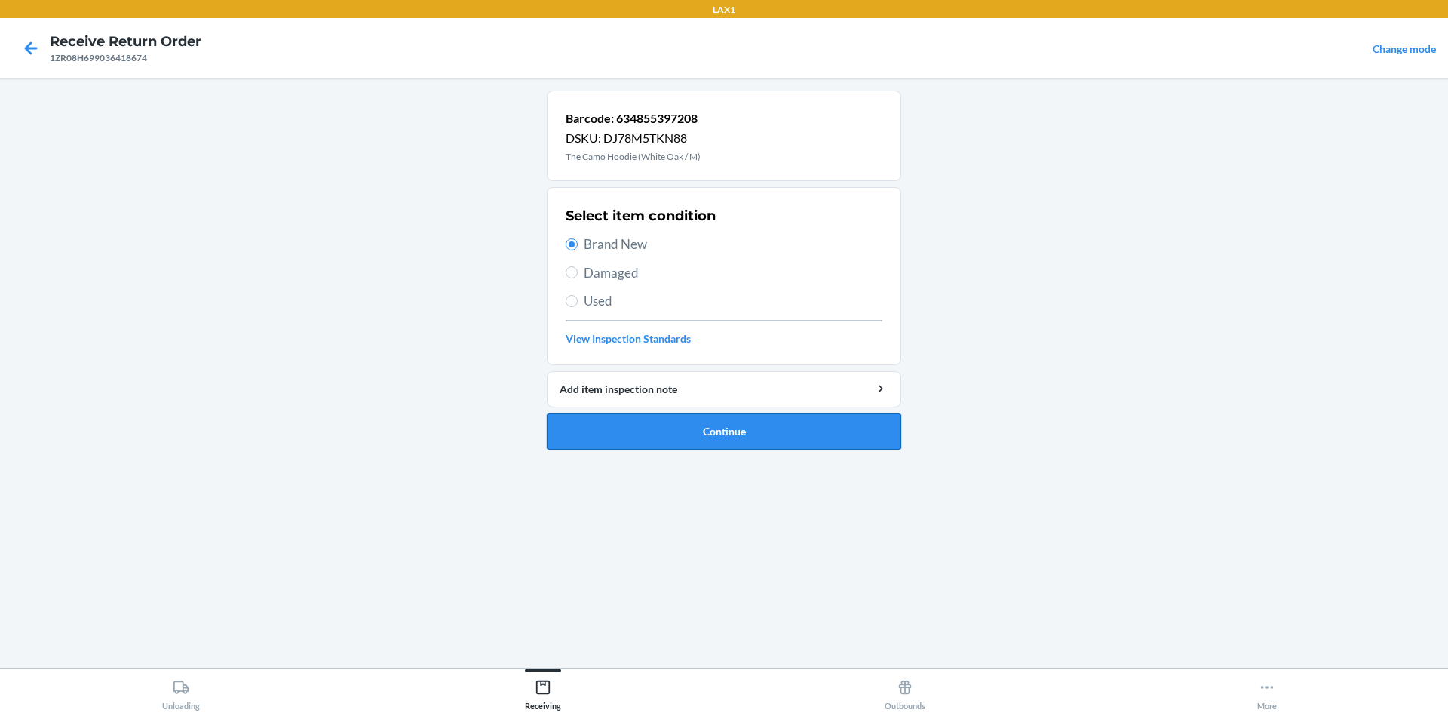
click at [699, 433] on button "Continue" at bounding box center [724, 431] width 354 height 36
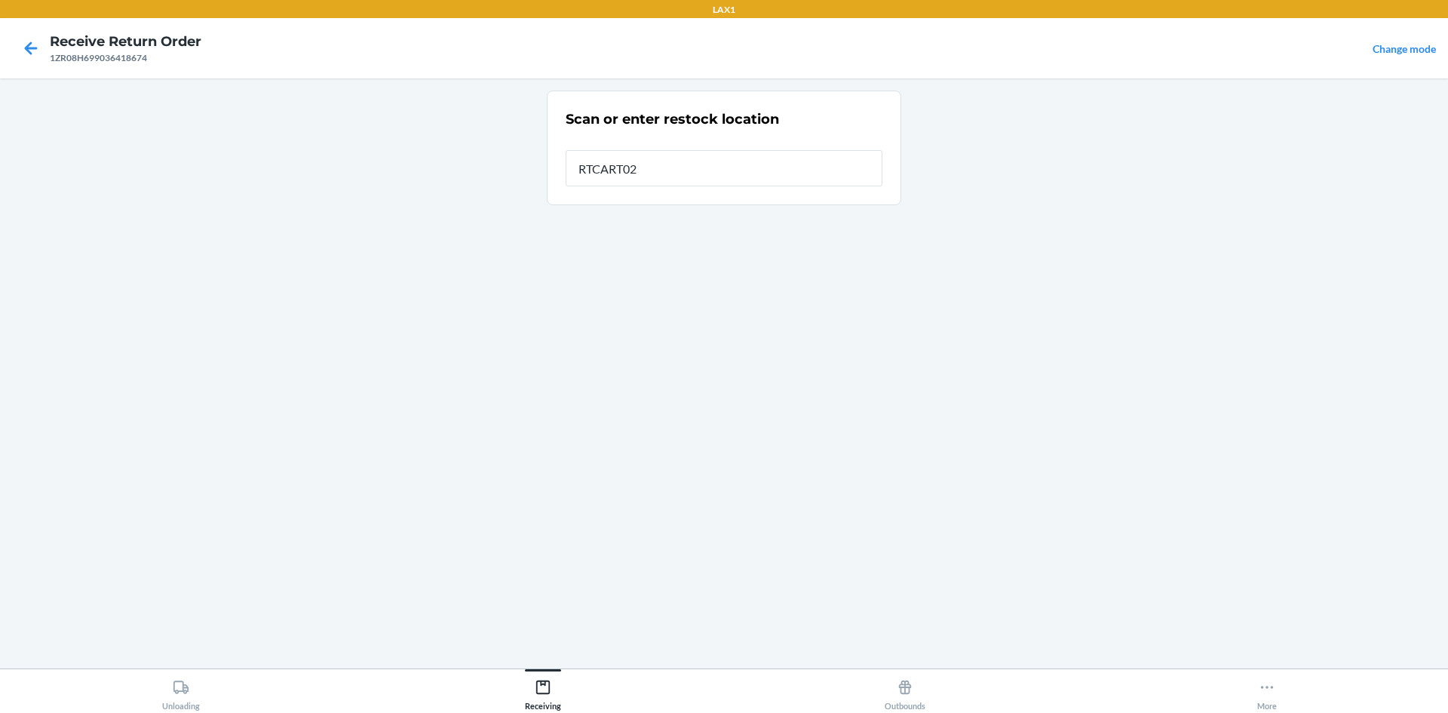
type input "RTCART024"
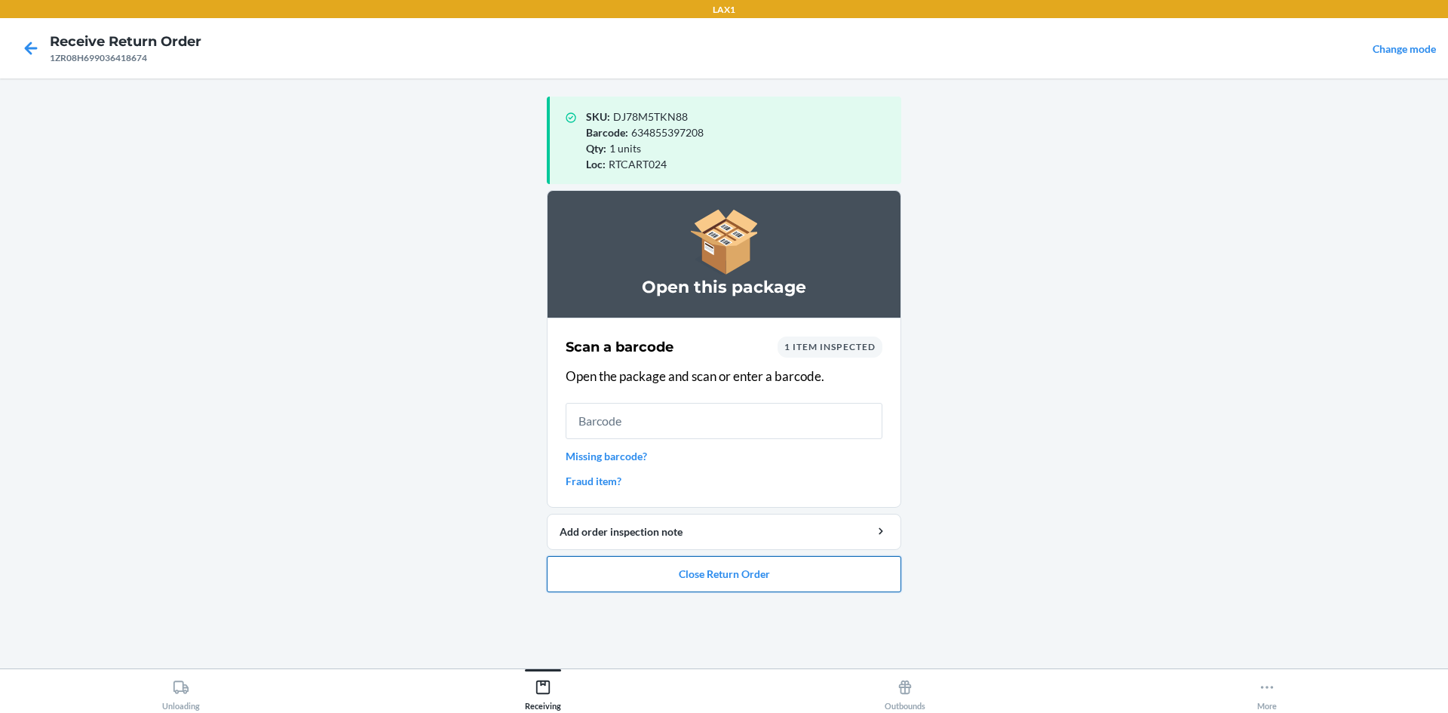
click at [753, 585] on button "Close Return Order" at bounding box center [724, 574] width 354 height 36
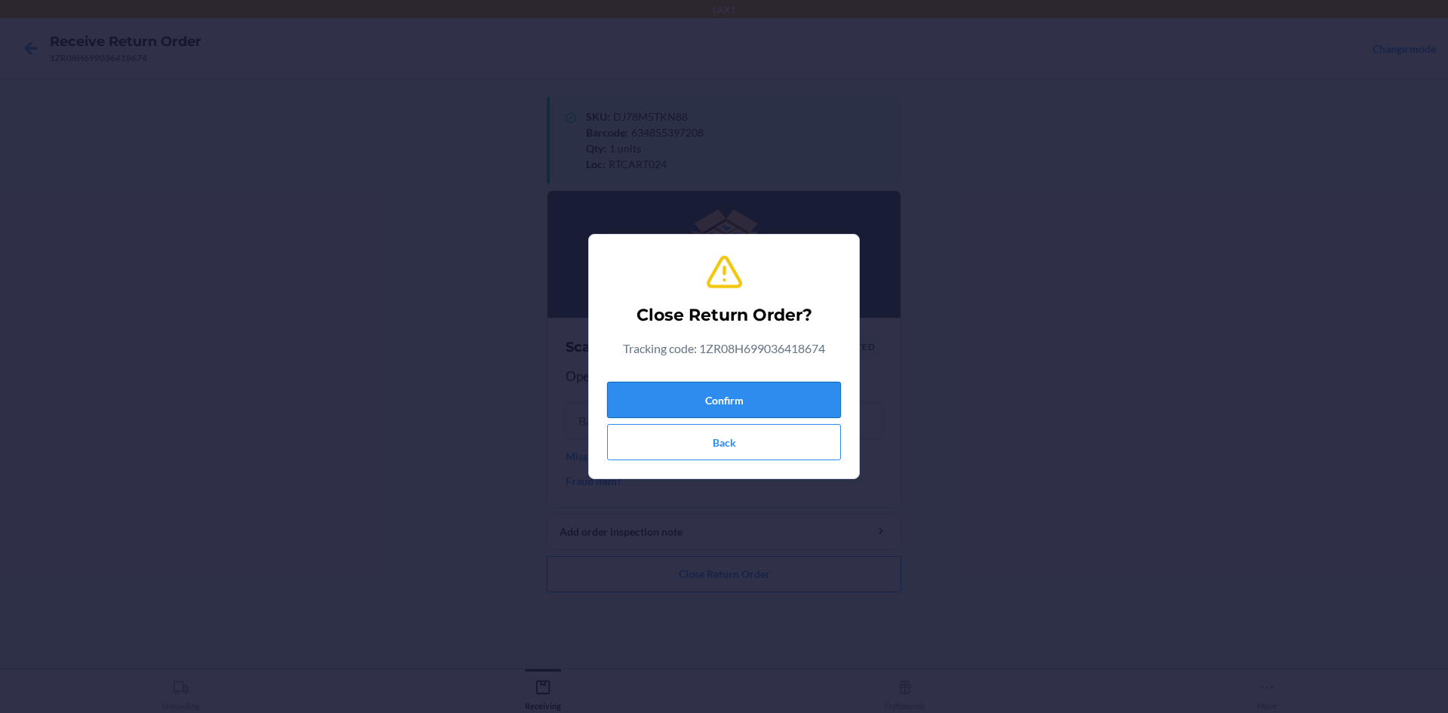
click at [741, 394] on button "Confirm" at bounding box center [724, 400] width 234 height 36
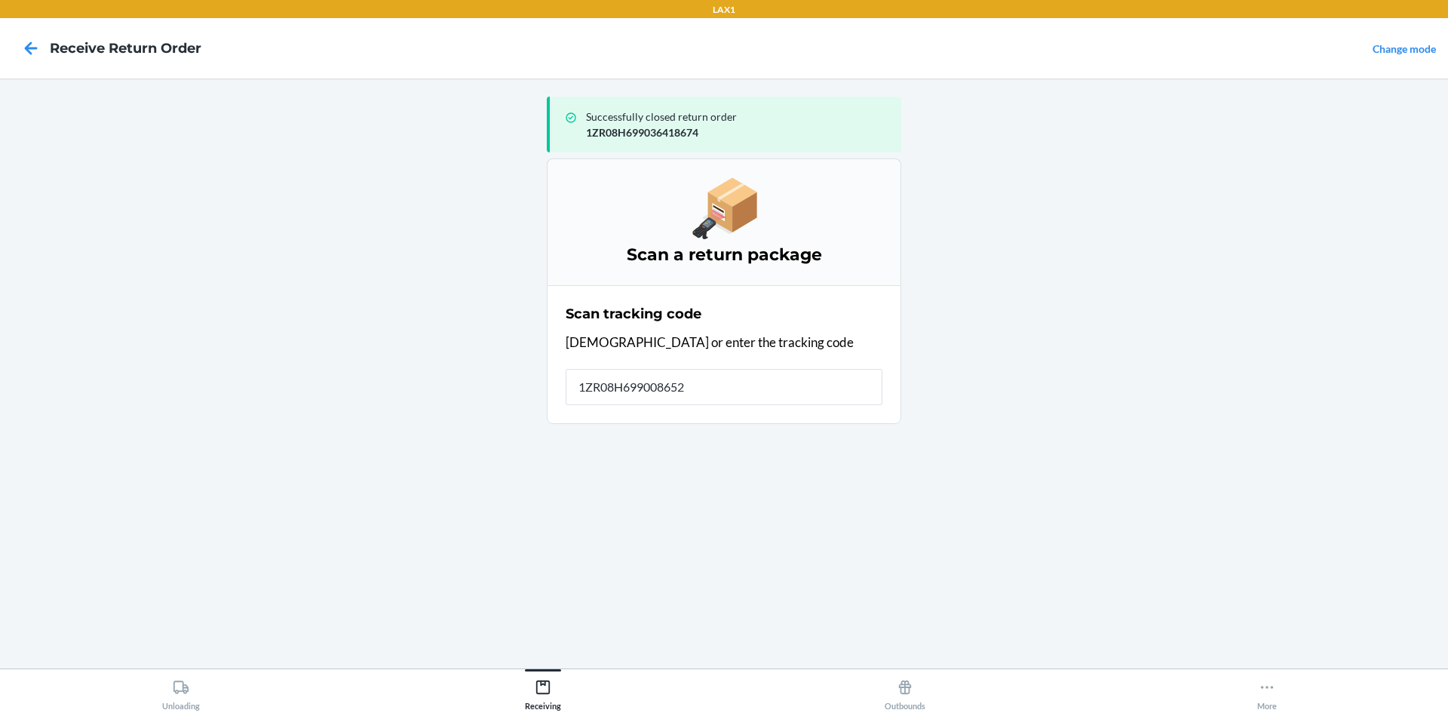
type input "1ZR08H6990086527"
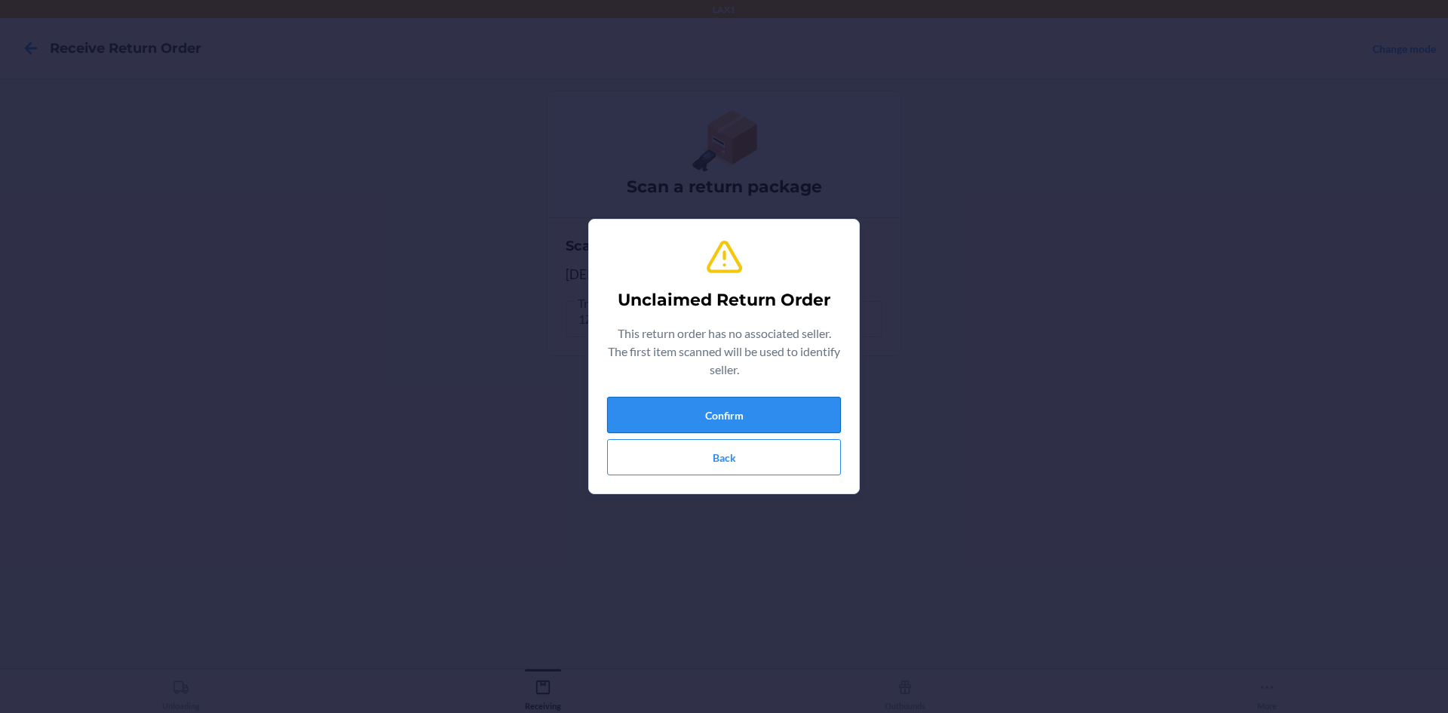
click at [768, 422] on button "Confirm" at bounding box center [724, 415] width 234 height 36
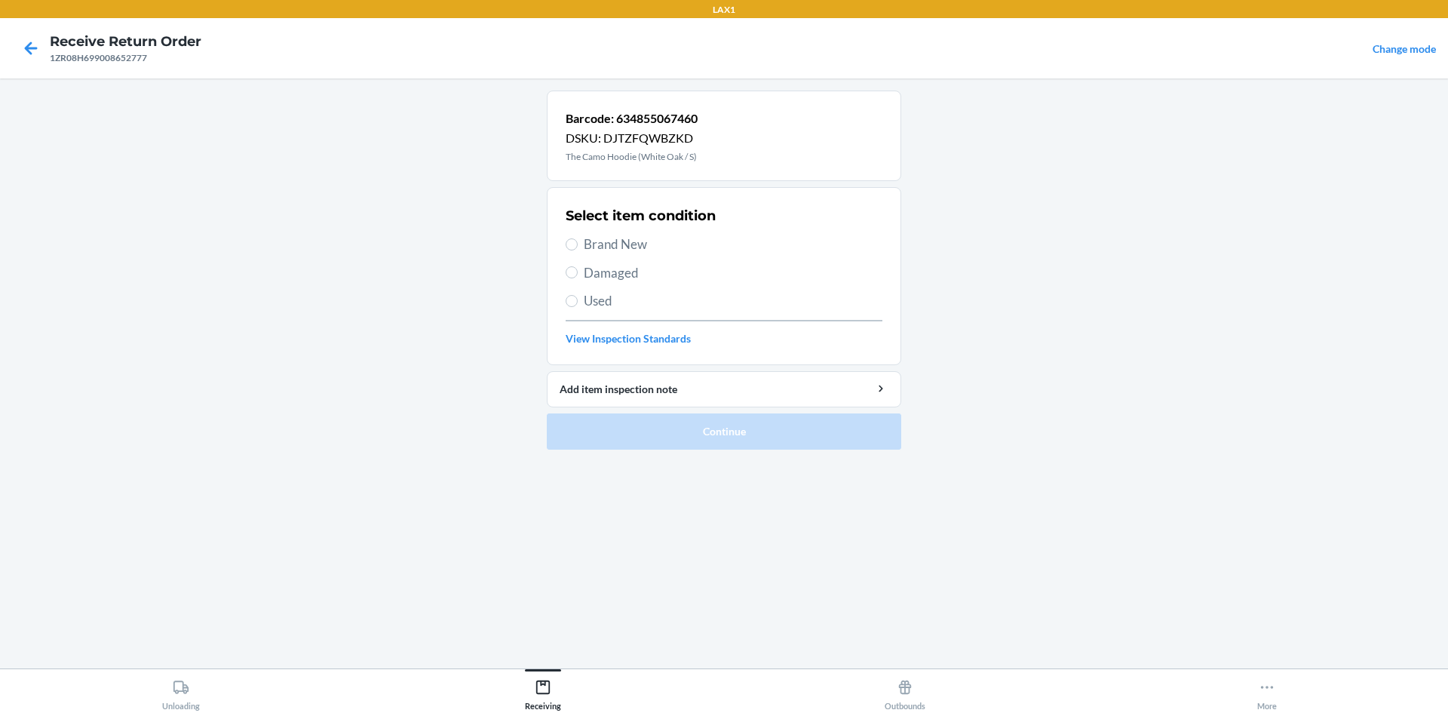
click at [662, 305] on span "Used" at bounding box center [733, 301] width 299 height 20
click at [578, 305] on input "Used" at bounding box center [572, 301] width 12 height 12
radio input "true"
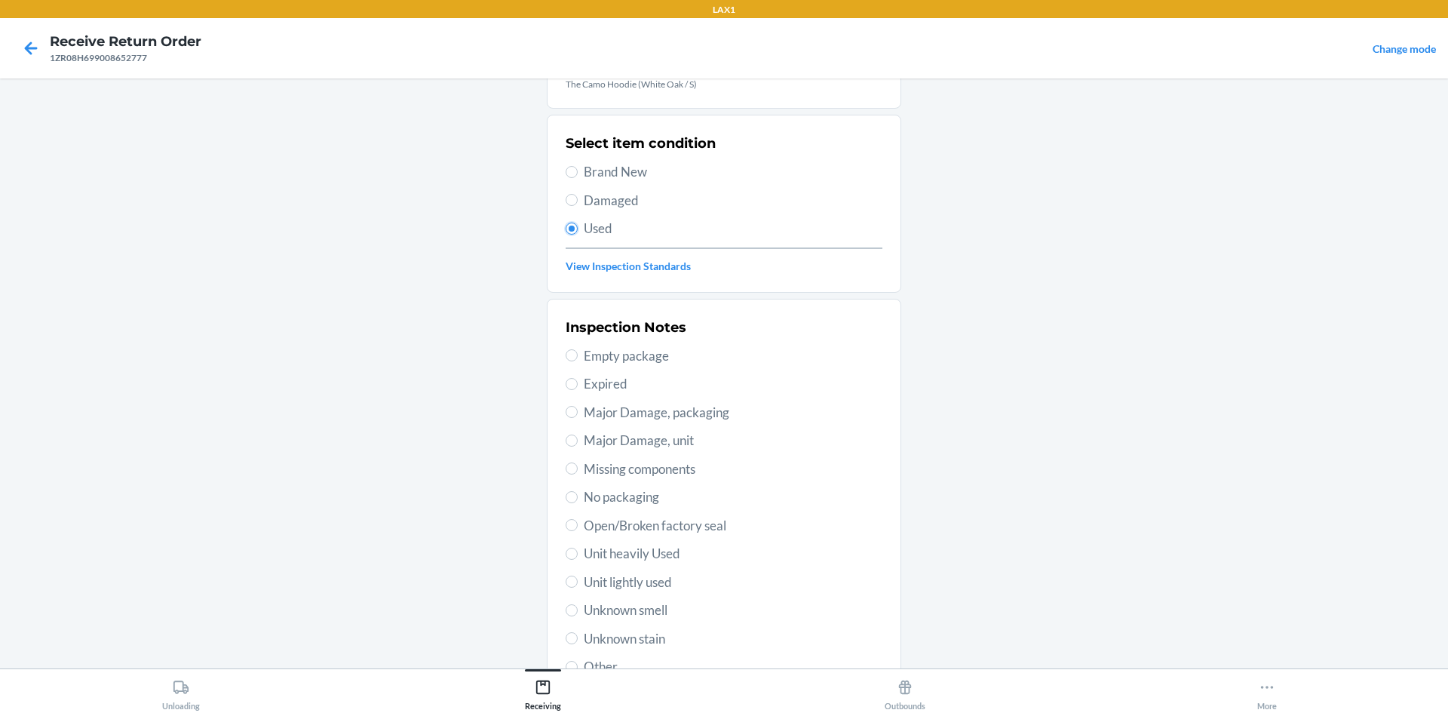
scroll to position [196, 0]
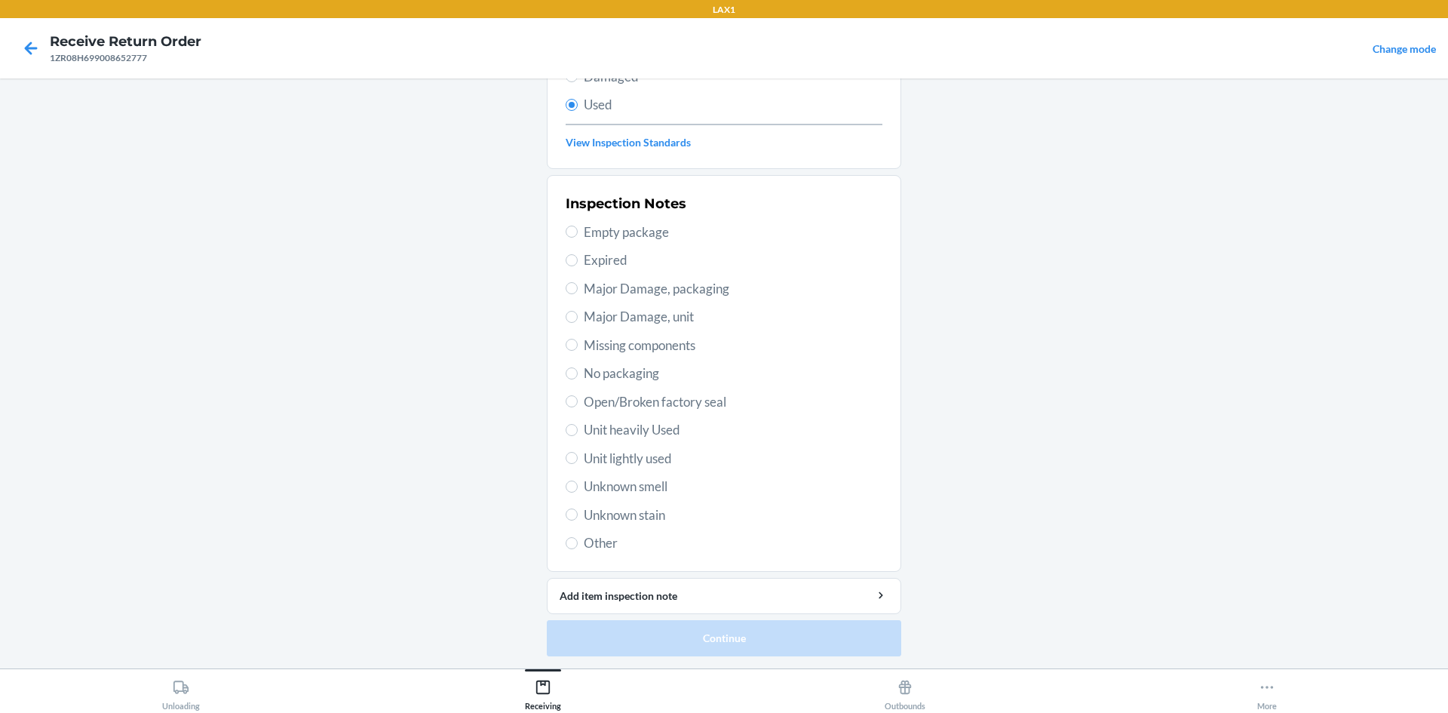
click at [697, 436] on span "Unit heavily Used" at bounding box center [733, 430] width 299 height 20
click at [578, 436] on input "Unit heavily Used" at bounding box center [572, 430] width 12 height 12
radio input "true"
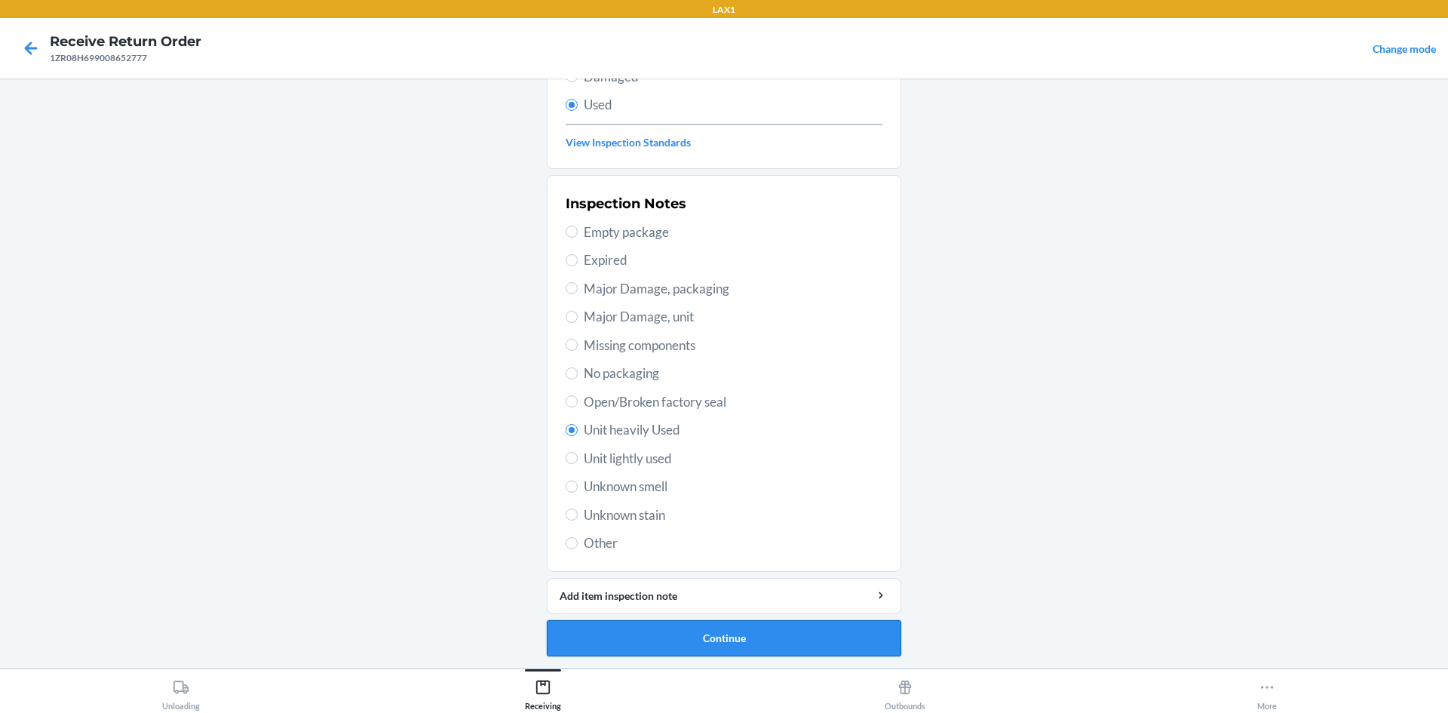
click at [736, 625] on button "Continue" at bounding box center [724, 638] width 354 height 36
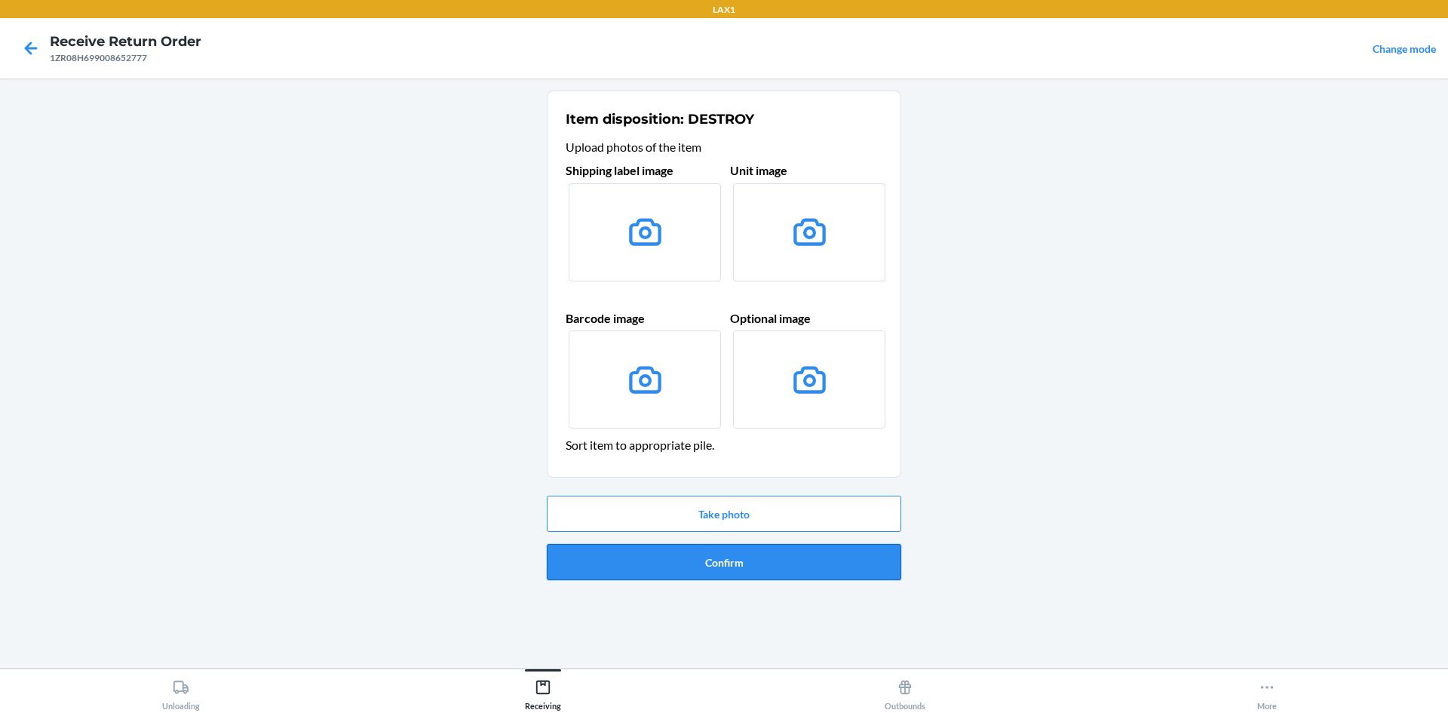
click at [687, 568] on button "Confirm" at bounding box center [724, 562] width 354 height 36
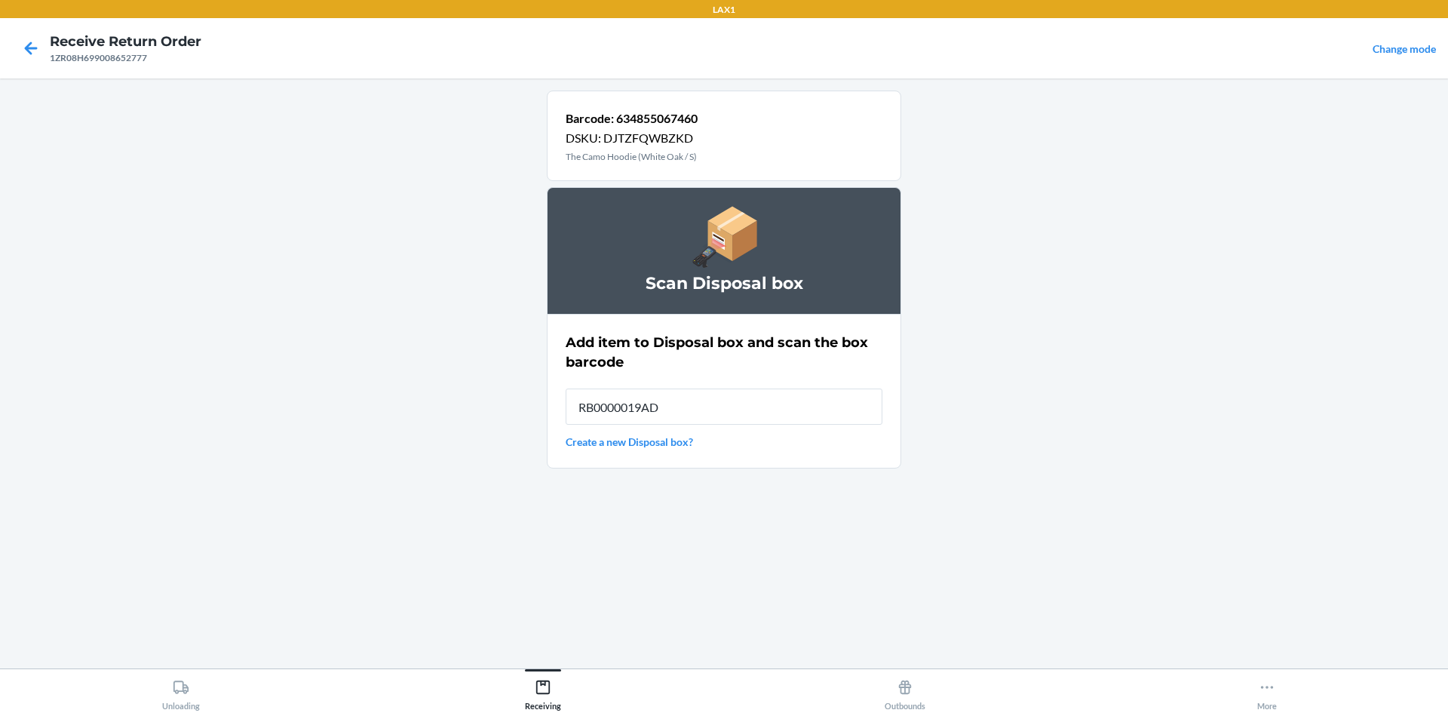
type input "RB0000019AD"
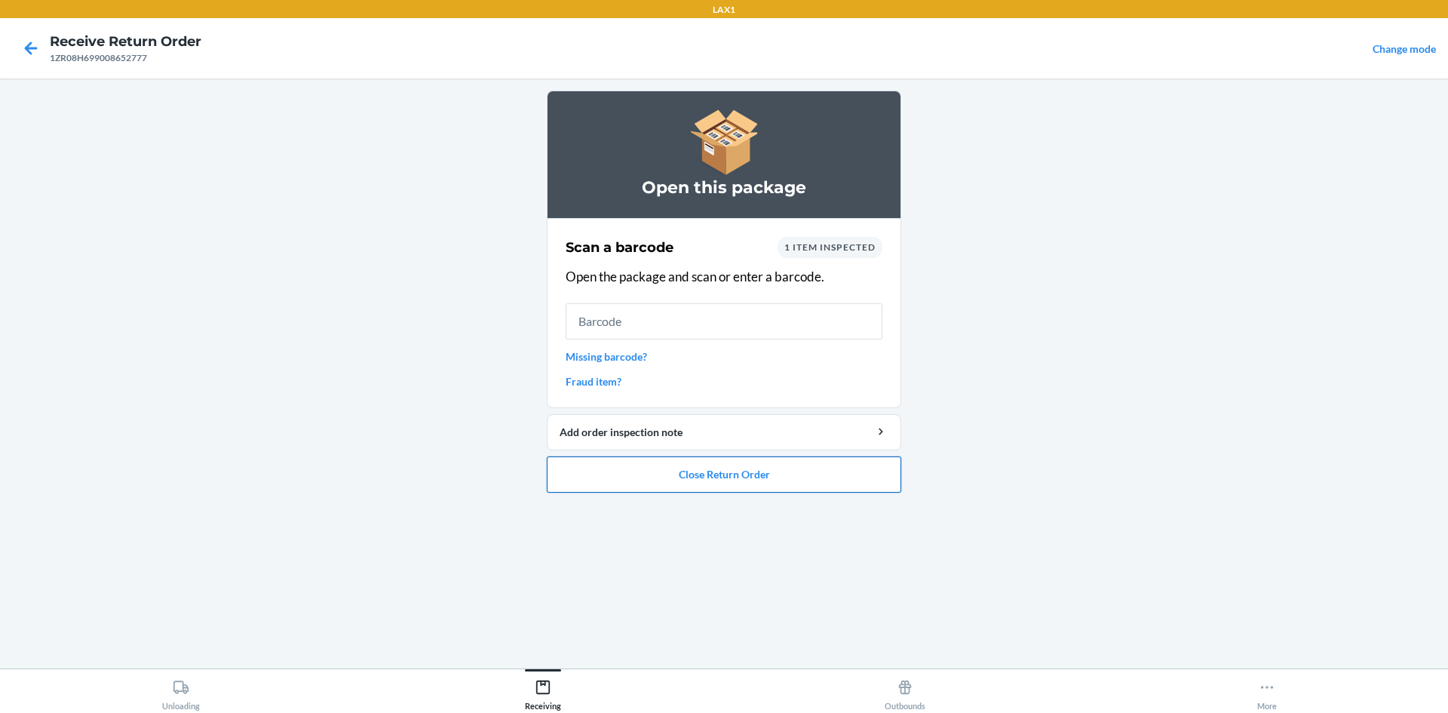
click at [692, 477] on button "Close Return Order" at bounding box center [724, 474] width 354 height 36
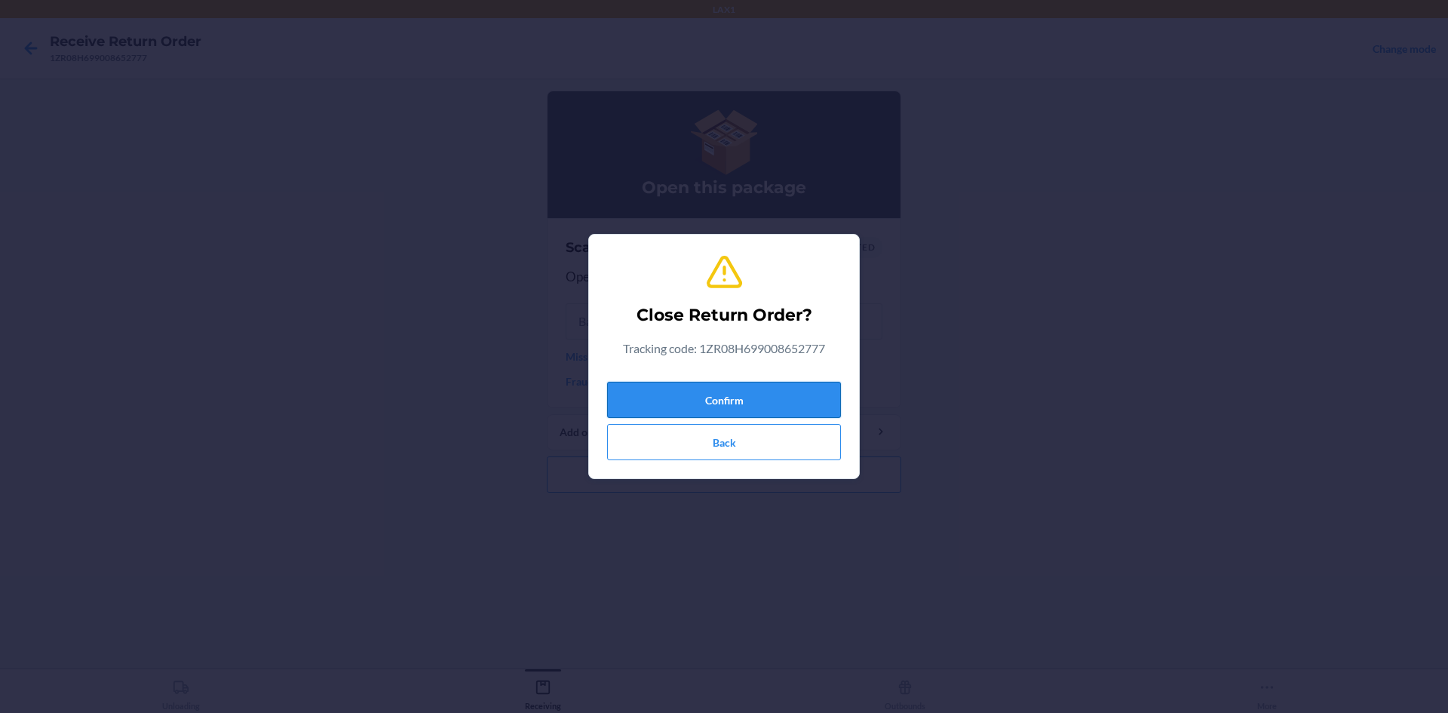
click at [683, 382] on button "Confirm" at bounding box center [724, 400] width 234 height 36
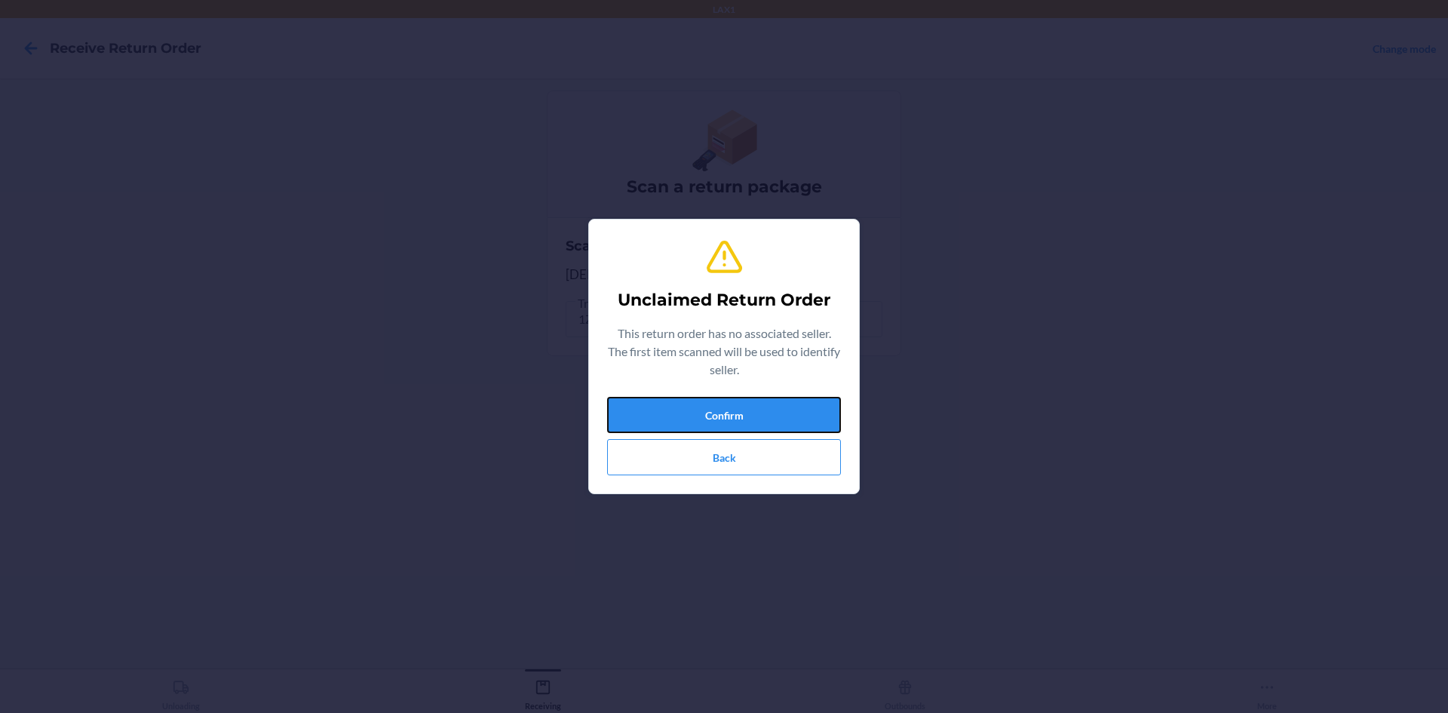
drag, startPoint x: 748, startPoint y: 423, endPoint x: 750, endPoint y: 437, distance: 13.7
click at [750, 436] on div "Confirm Back" at bounding box center [724, 436] width 234 height 78
click at [693, 407] on button "Confirm" at bounding box center [724, 415] width 234 height 36
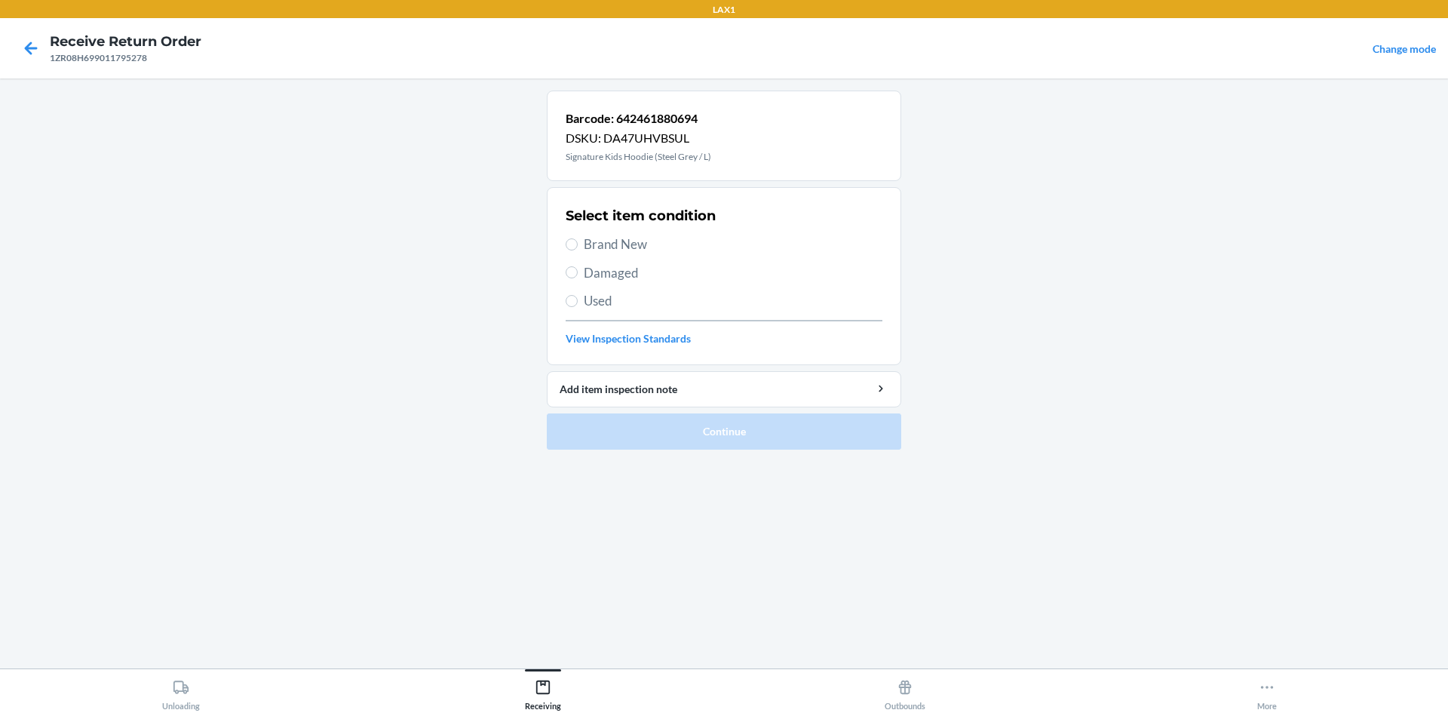
click at [609, 247] on span "Brand New" at bounding box center [733, 245] width 299 height 20
click at [578, 247] on input "Brand New" at bounding box center [572, 244] width 12 height 12
radio input "true"
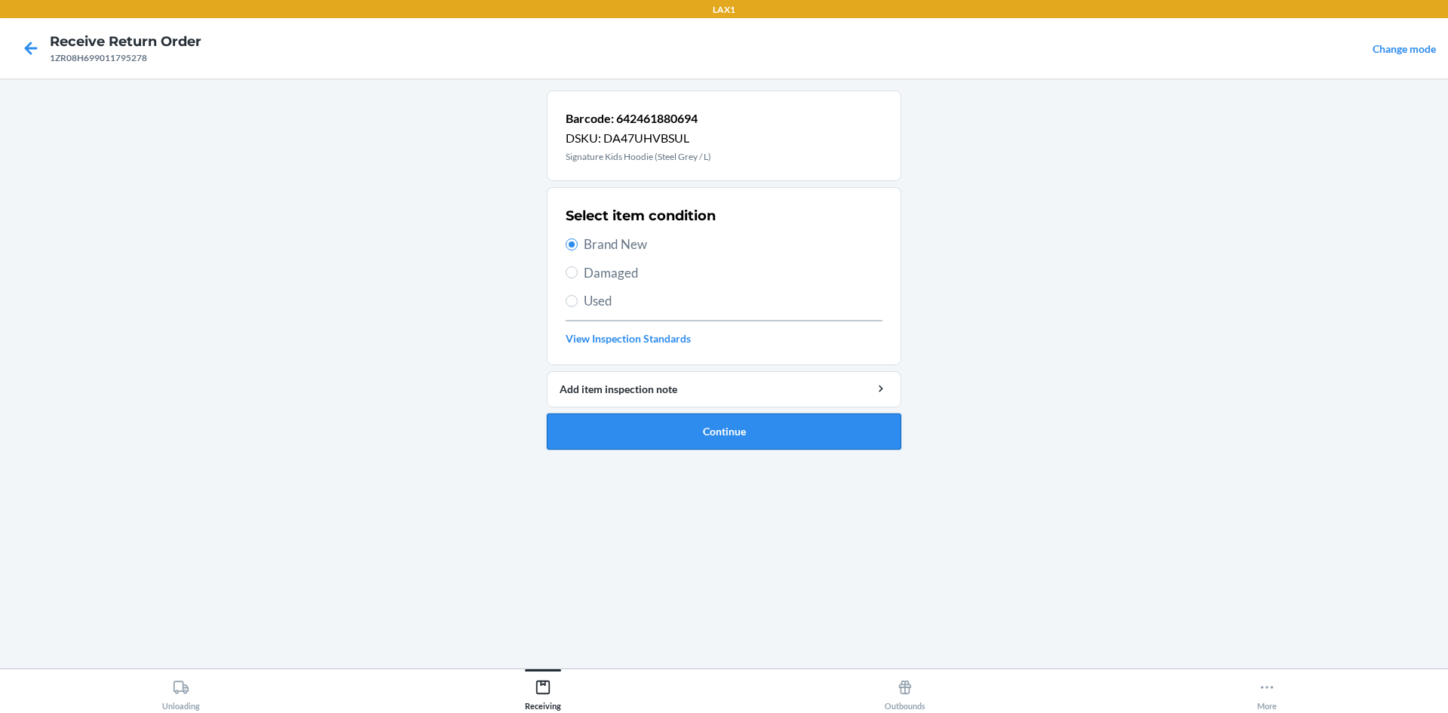
click at [729, 443] on button "Continue" at bounding box center [724, 431] width 354 height 36
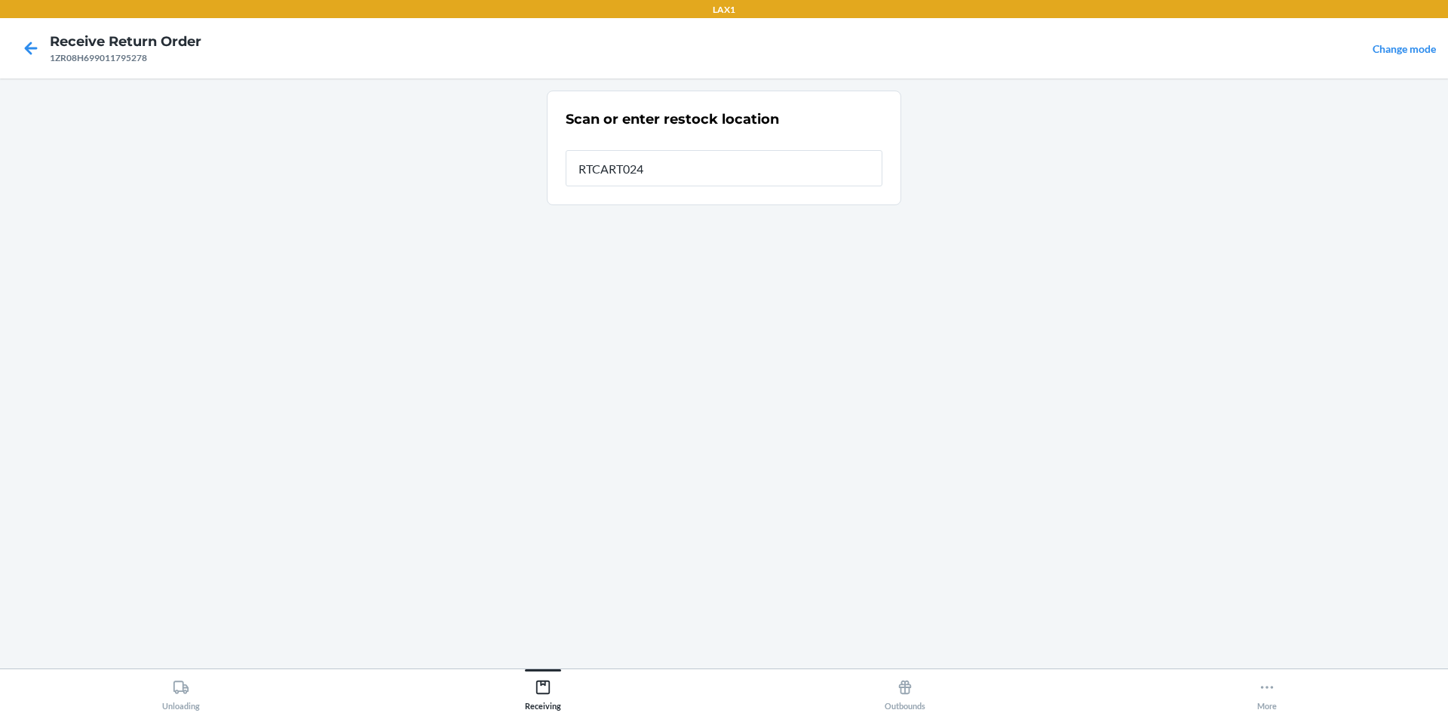
type input "RTCART024"
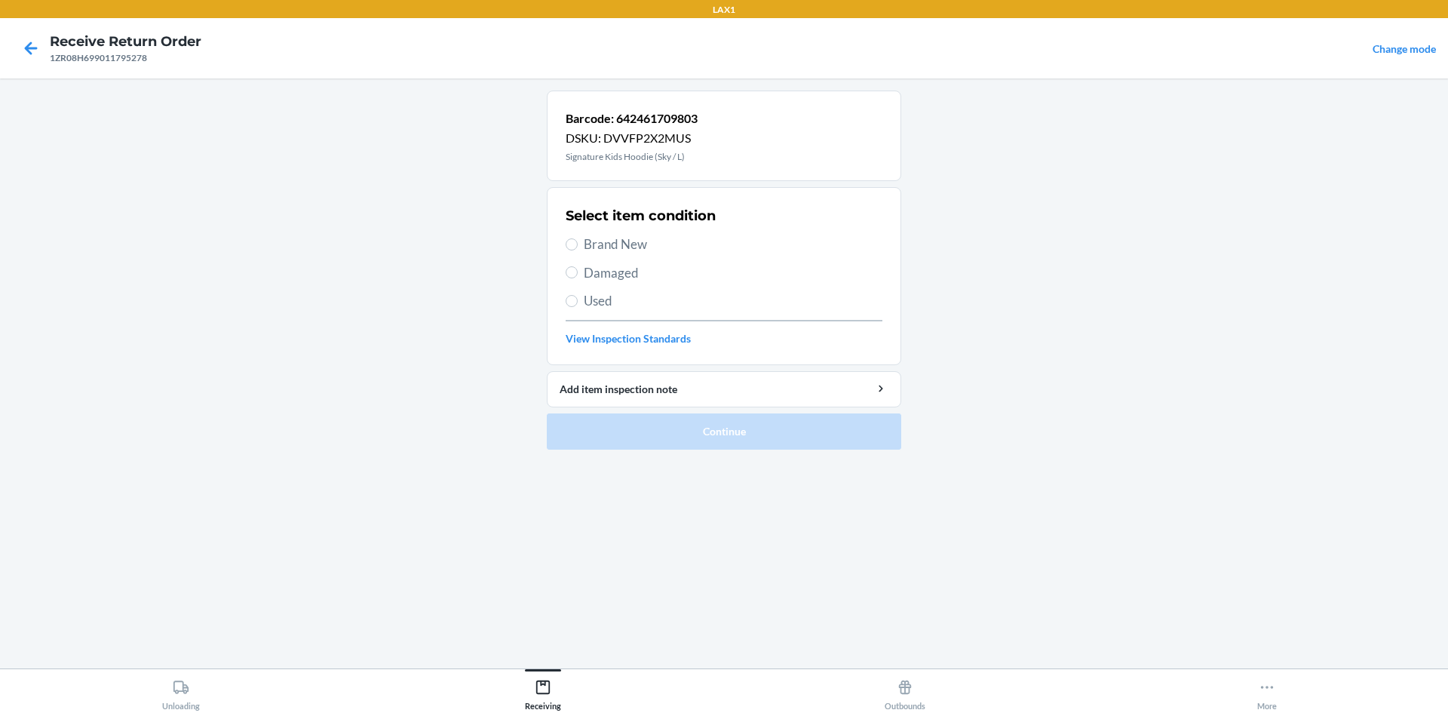
click at [642, 251] on span "Brand New" at bounding box center [733, 245] width 299 height 20
click at [578, 250] on input "Brand New" at bounding box center [572, 244] width 12 height 12
radio input "true"
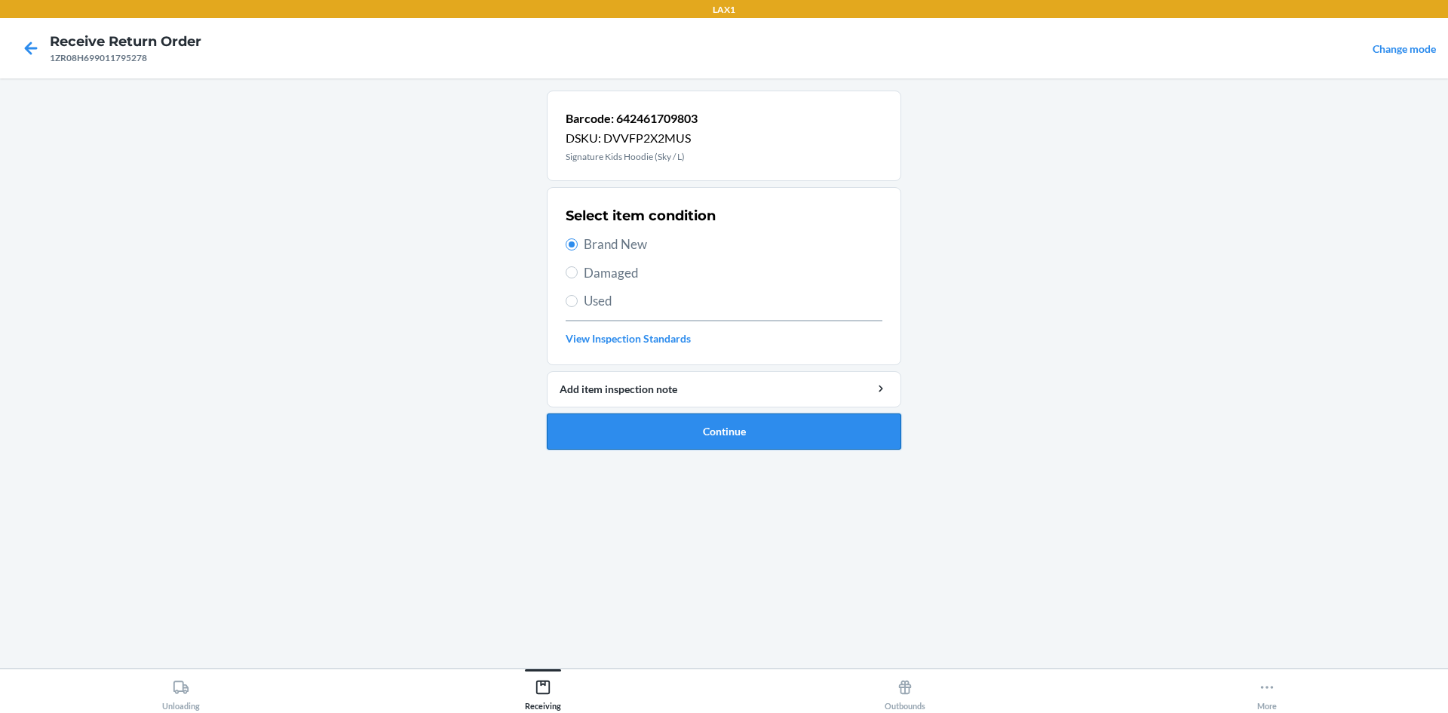
click at [676, 436] on button "Continue" at bounding box center [724, 431] width 354 height 36
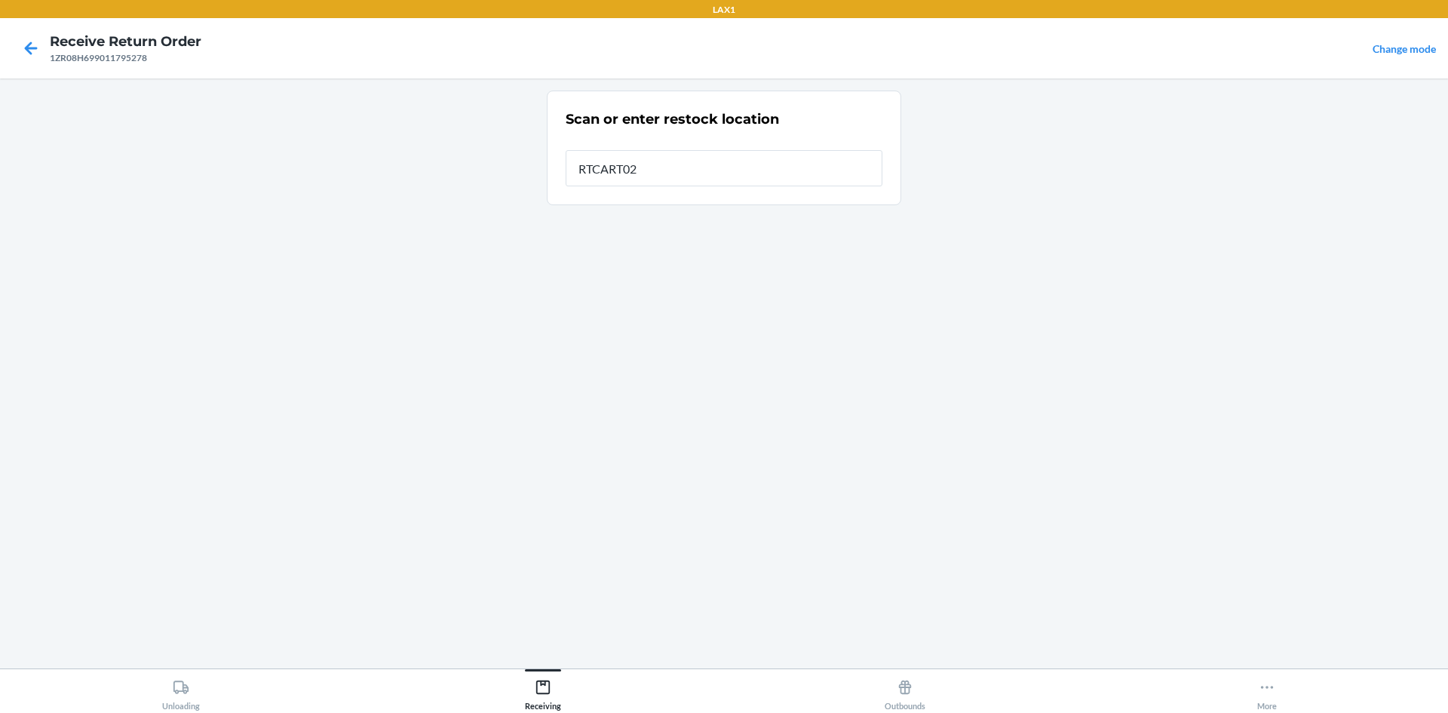
type input "RTCART024"
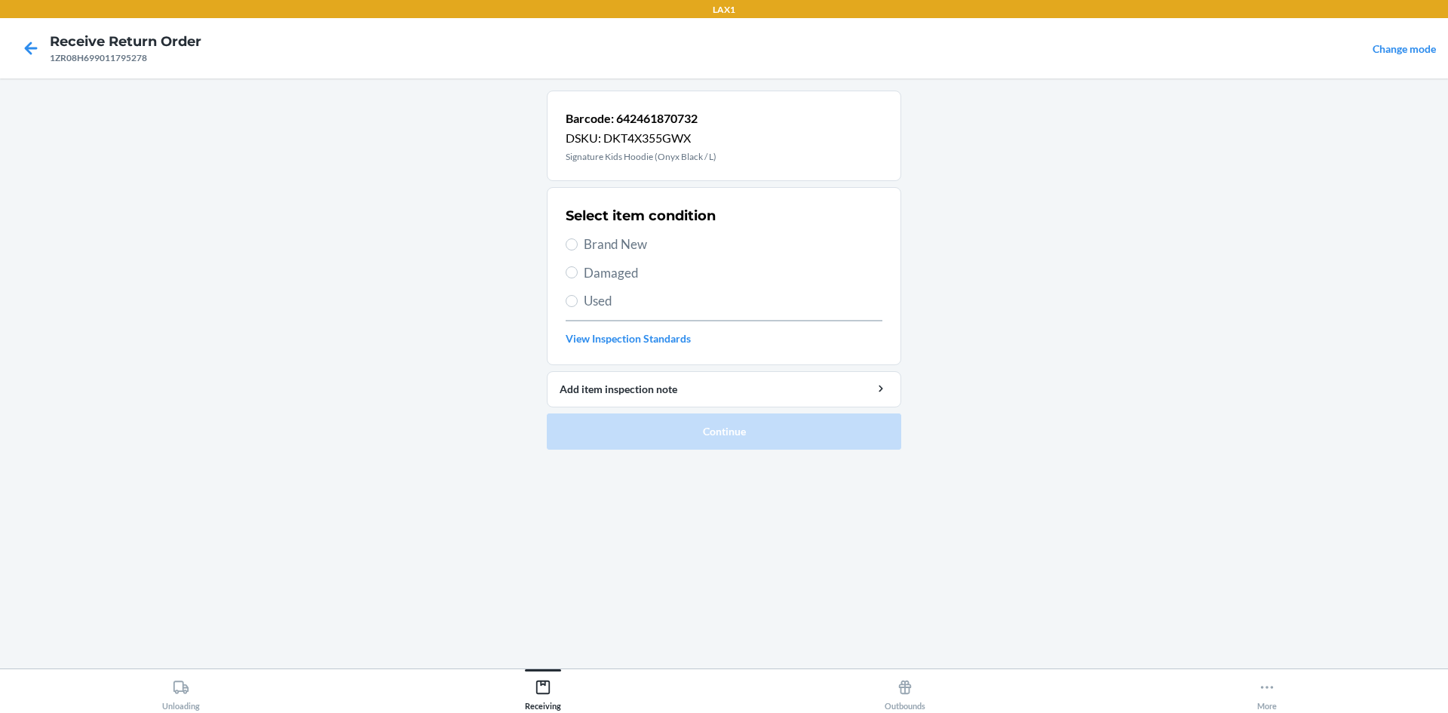
click at [664, 302] on span "Used" at bounding box center [733, 301] width 299 height 20
click at [578, 302] on input "Used" at bounding box center [572, 301] width 12 height 12
radio input "true"
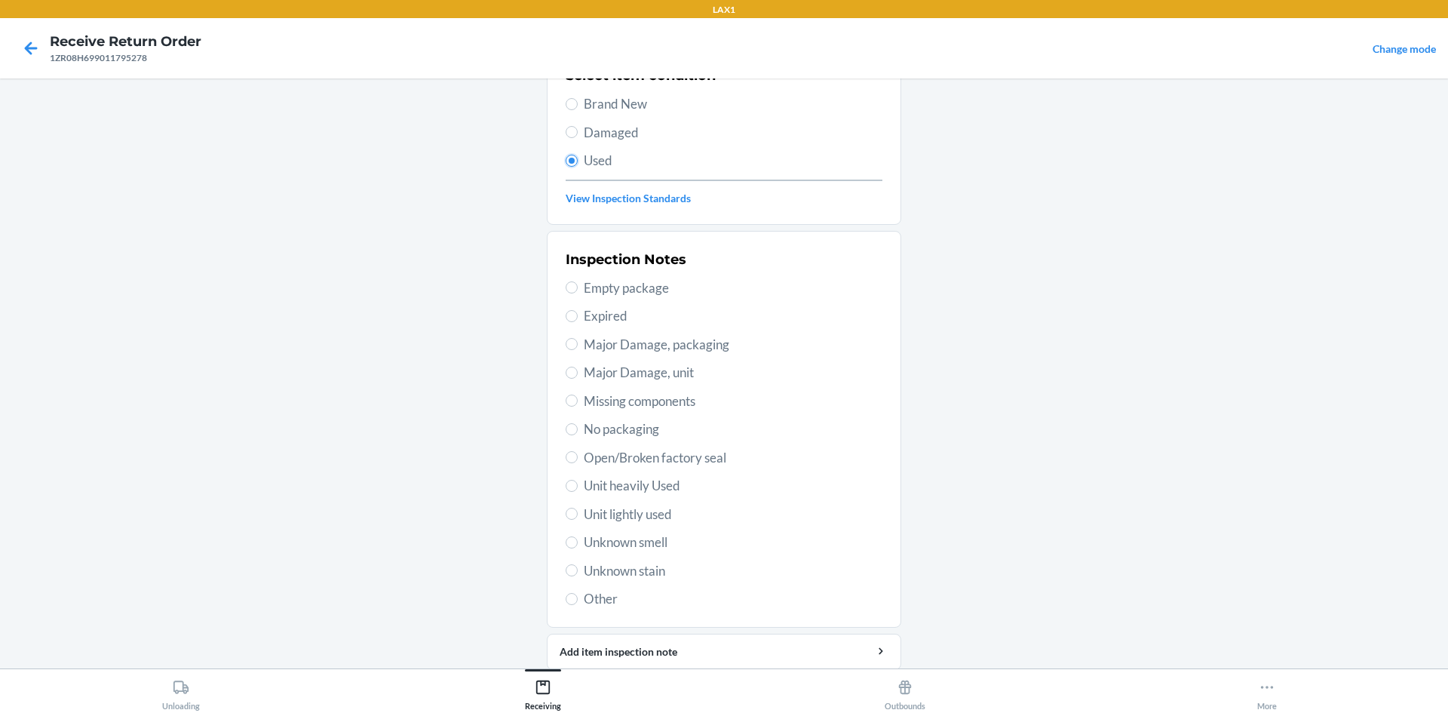
scroll to position [196, 0]
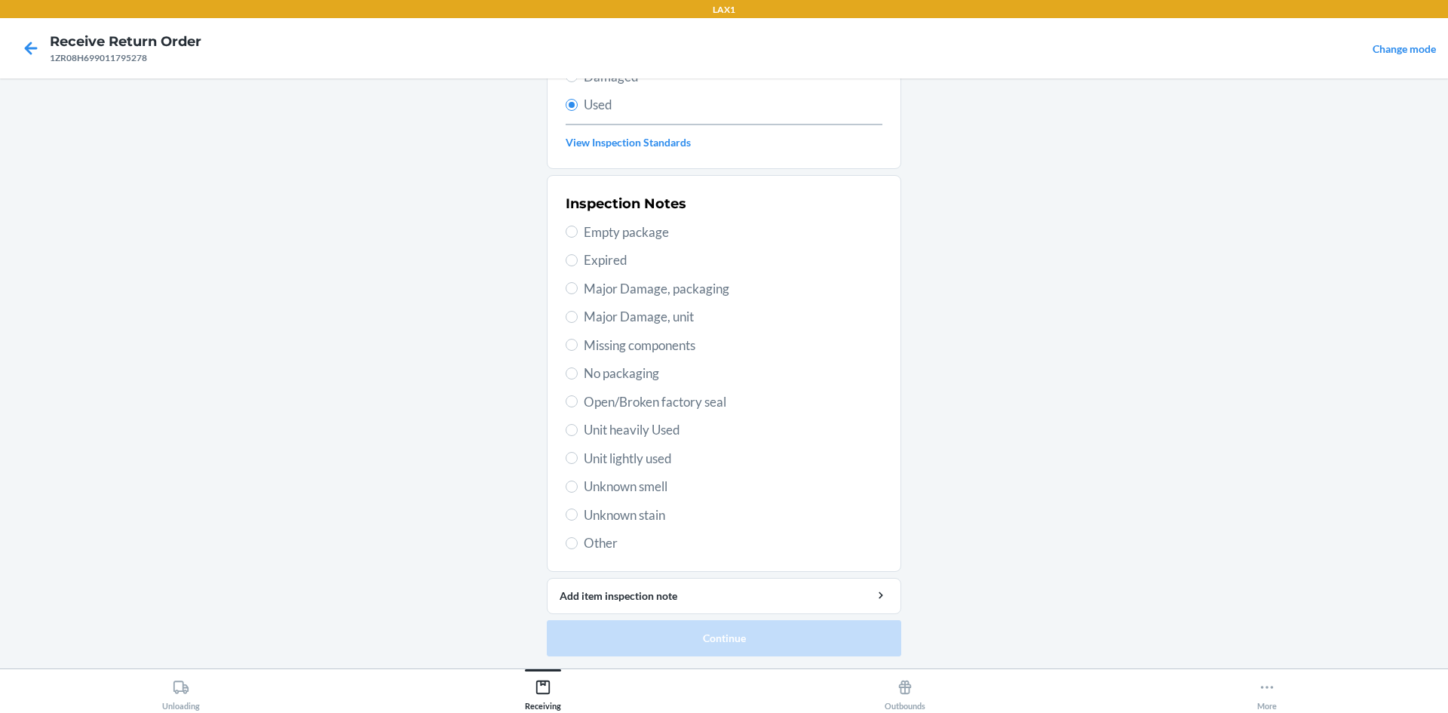
click at [643, 434] on span "Unit heavily Used" at bounding box center [733, 430] width 299 height 20
click at [578, 434] on input "Unit heavily Used" at bounding box center [572, 430] width 12 height 12
radio input "true"
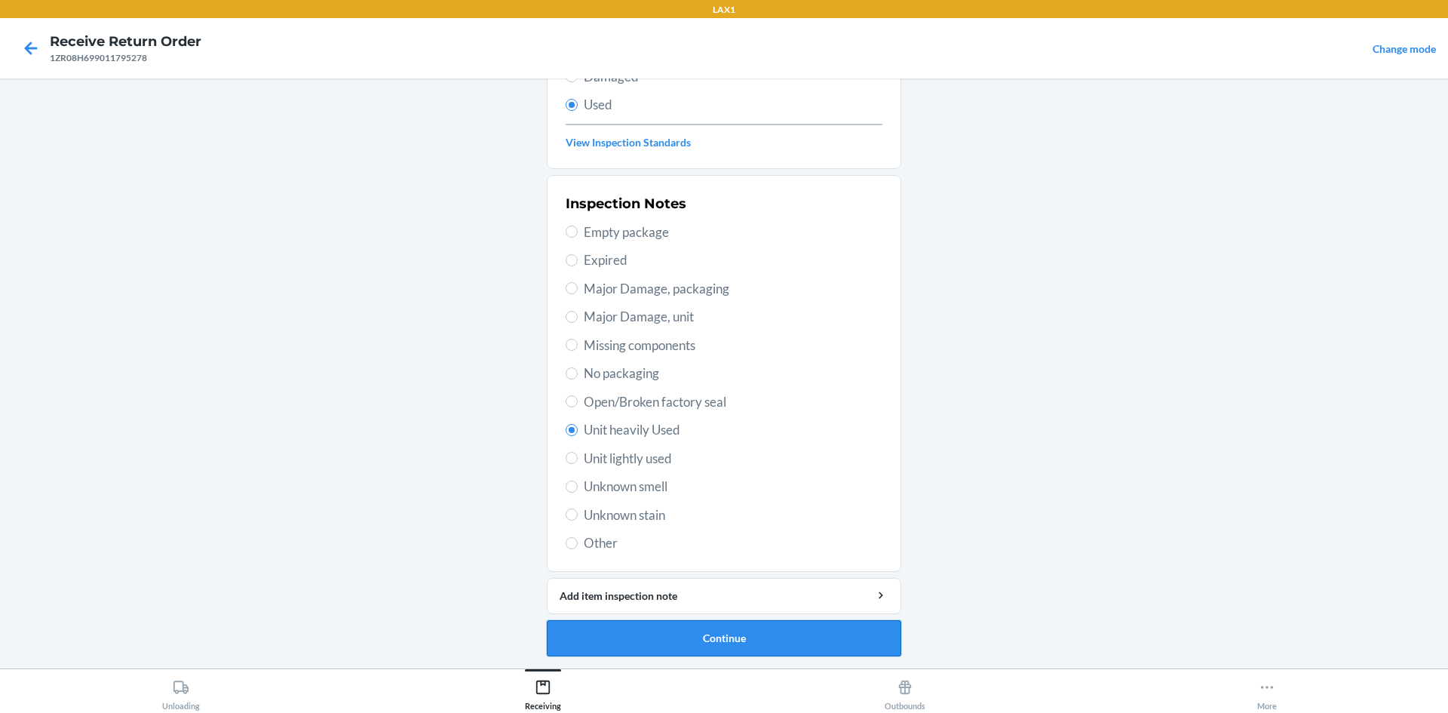
click at [736, 633] on button "Continue" at bounding box center [724, 638] width 354 height 36
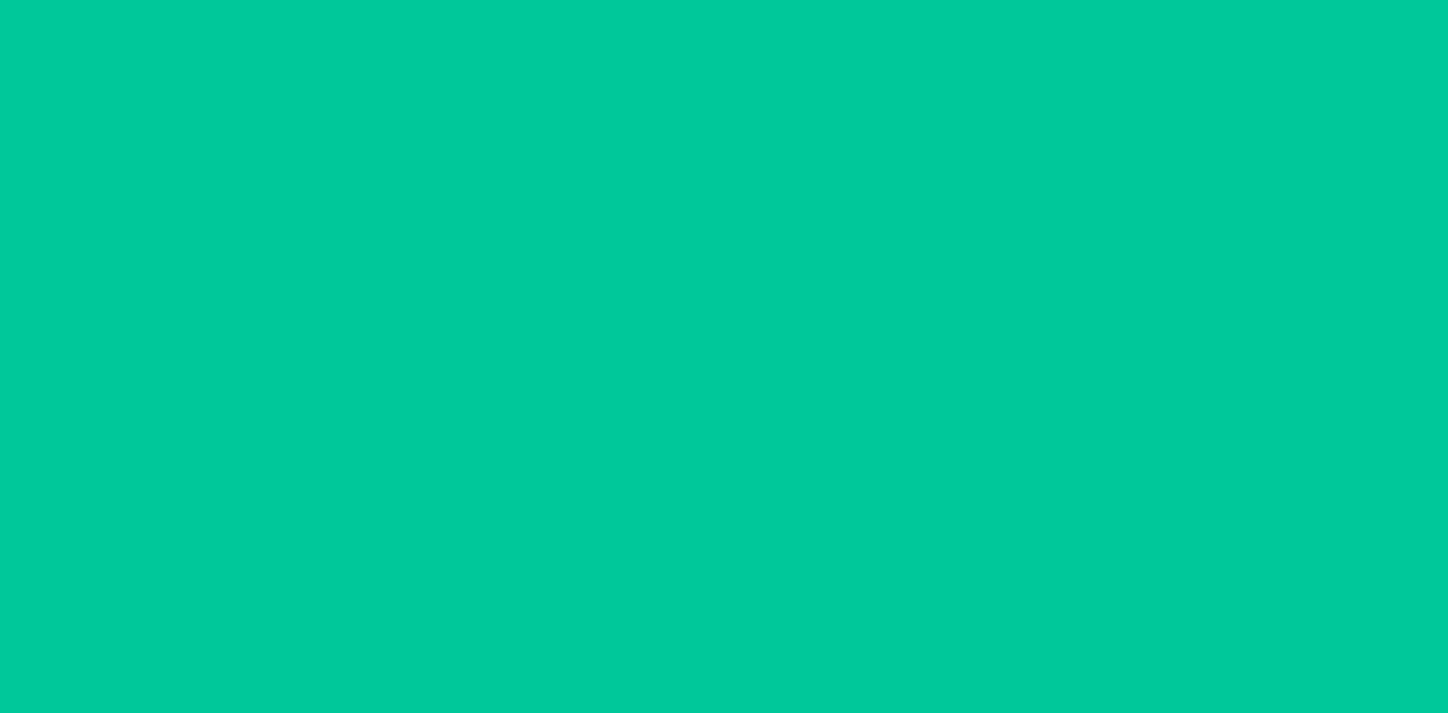
scroll to position [0, 0]
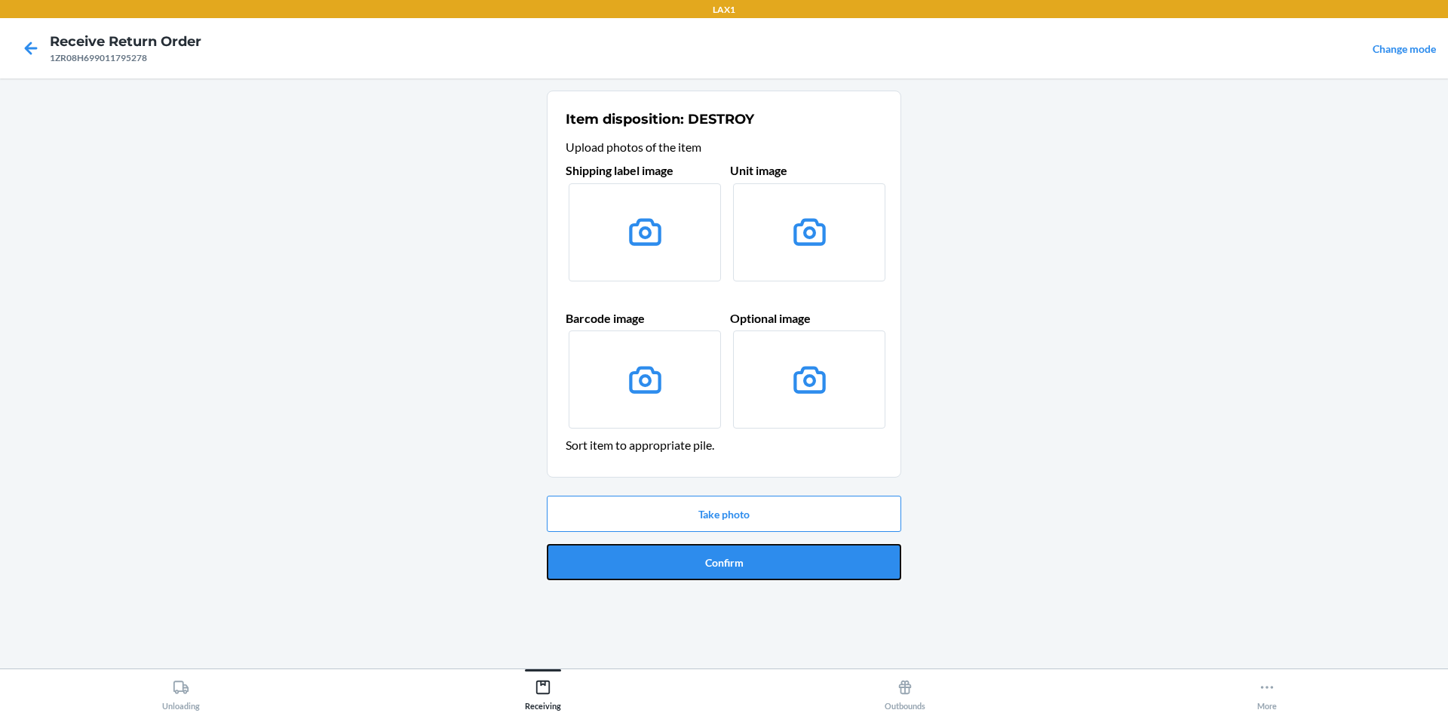
click at [733, 560] on button "Confirm" at bounding box center [724, 562] width 354 height 36
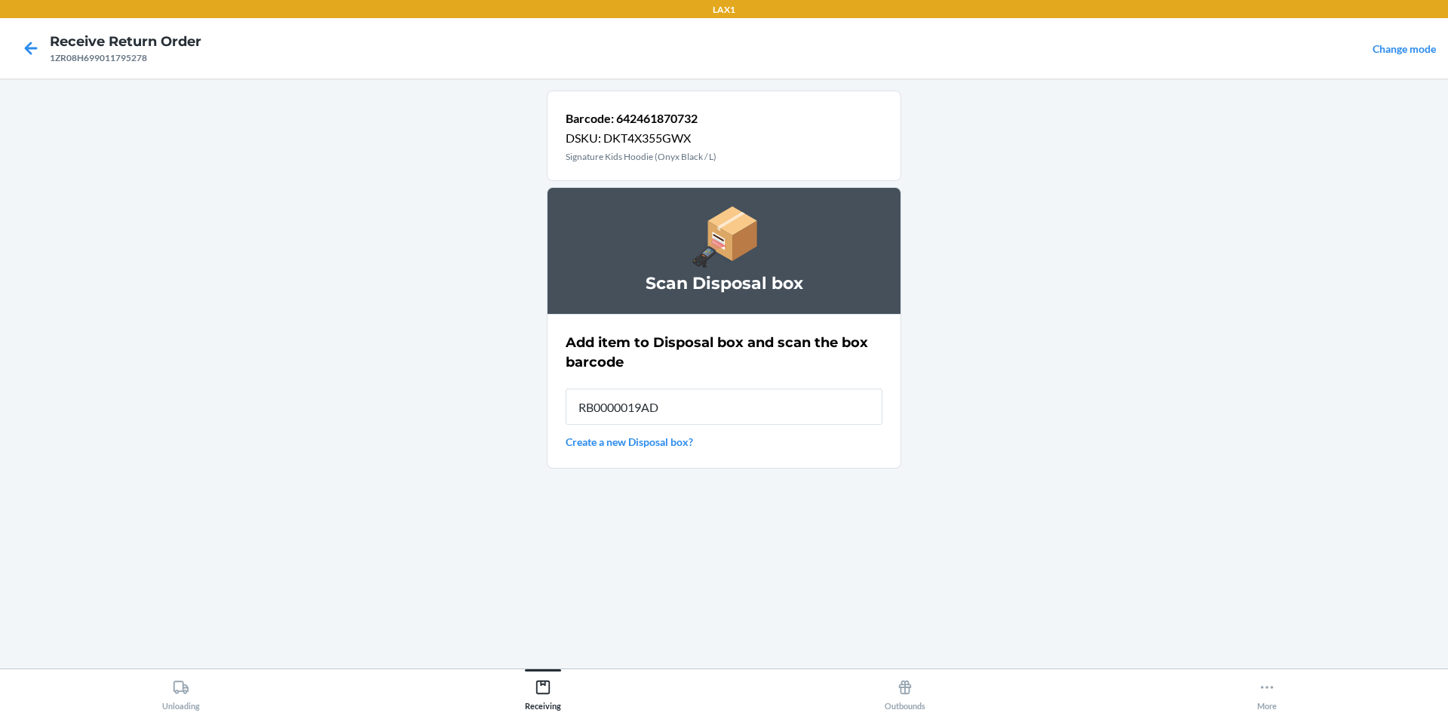
type input "RB0000019AD"
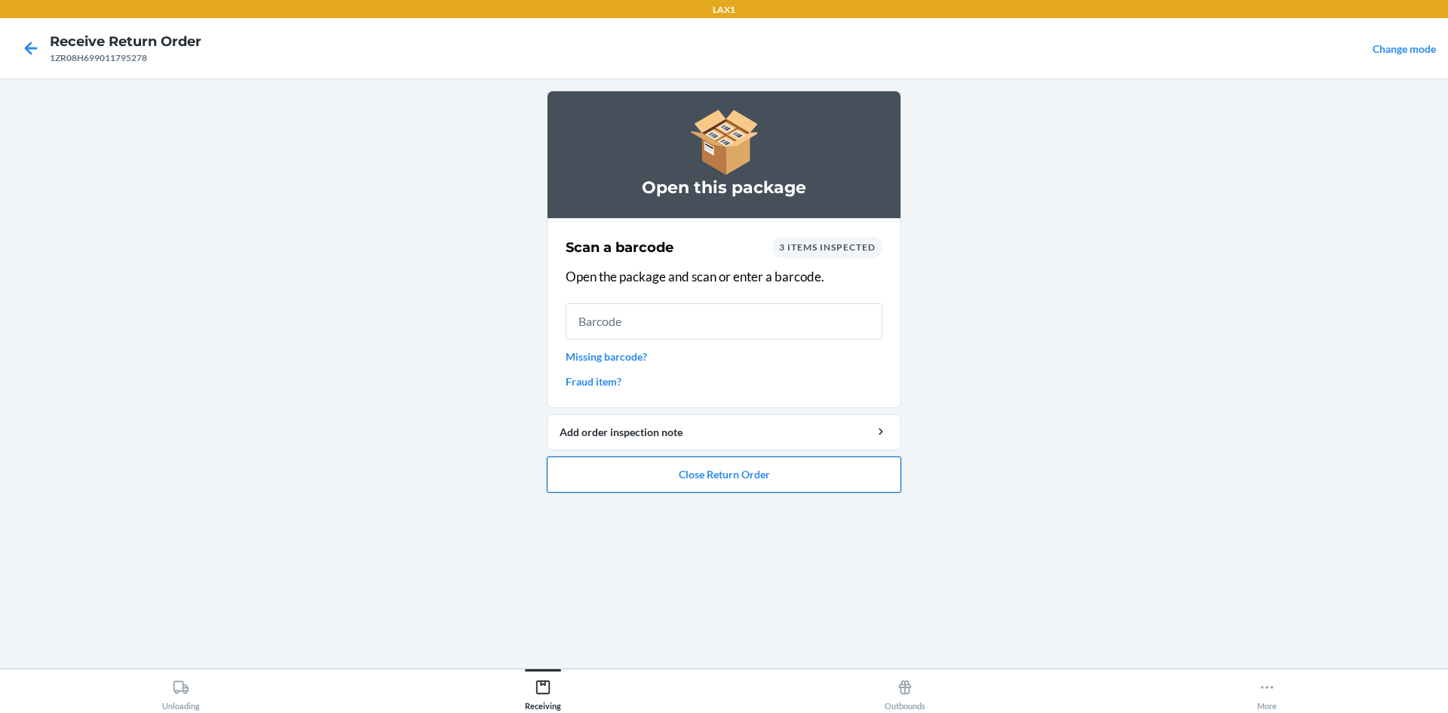
click at [709, 471] on button "Close Return Order" at bounding box center [724, 474] width 354 height 36
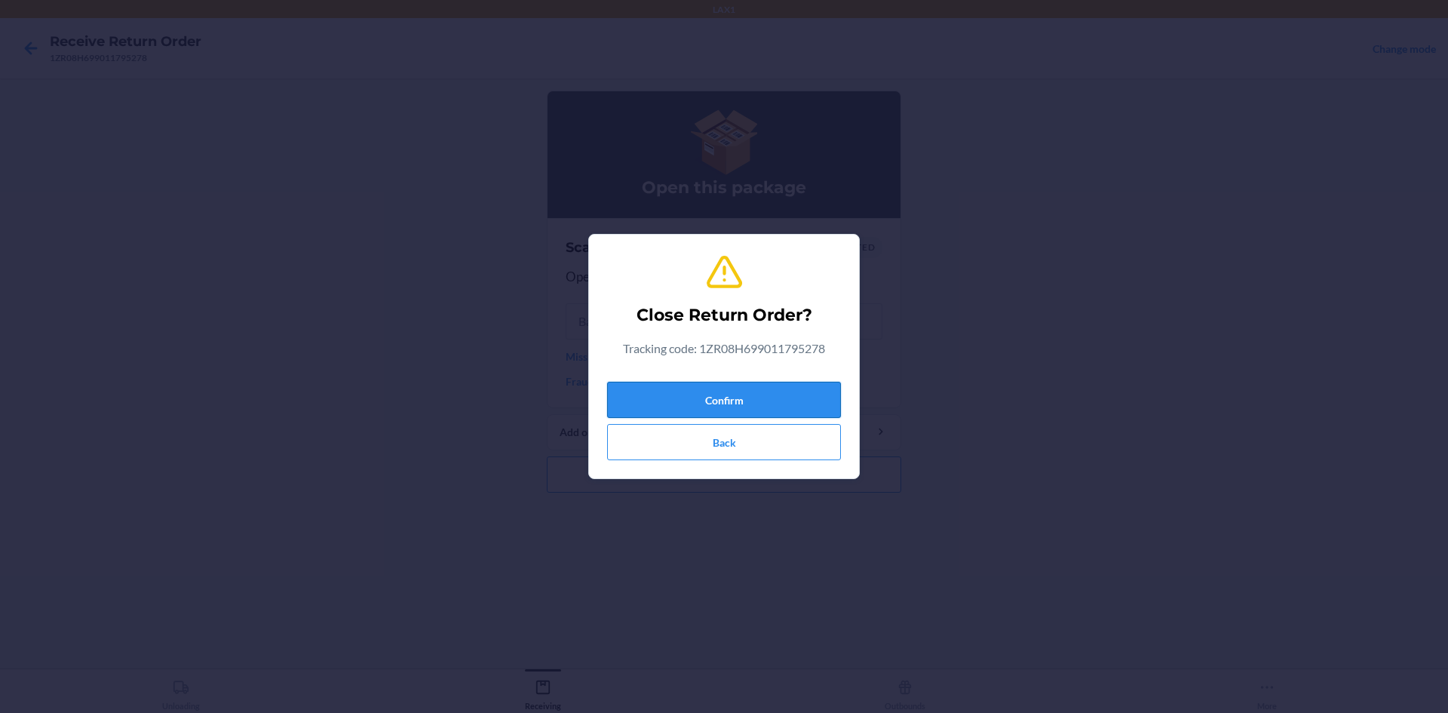
click at [726, 400] on button "Confirm" at bounding box center [724, 400] width 234 height 36
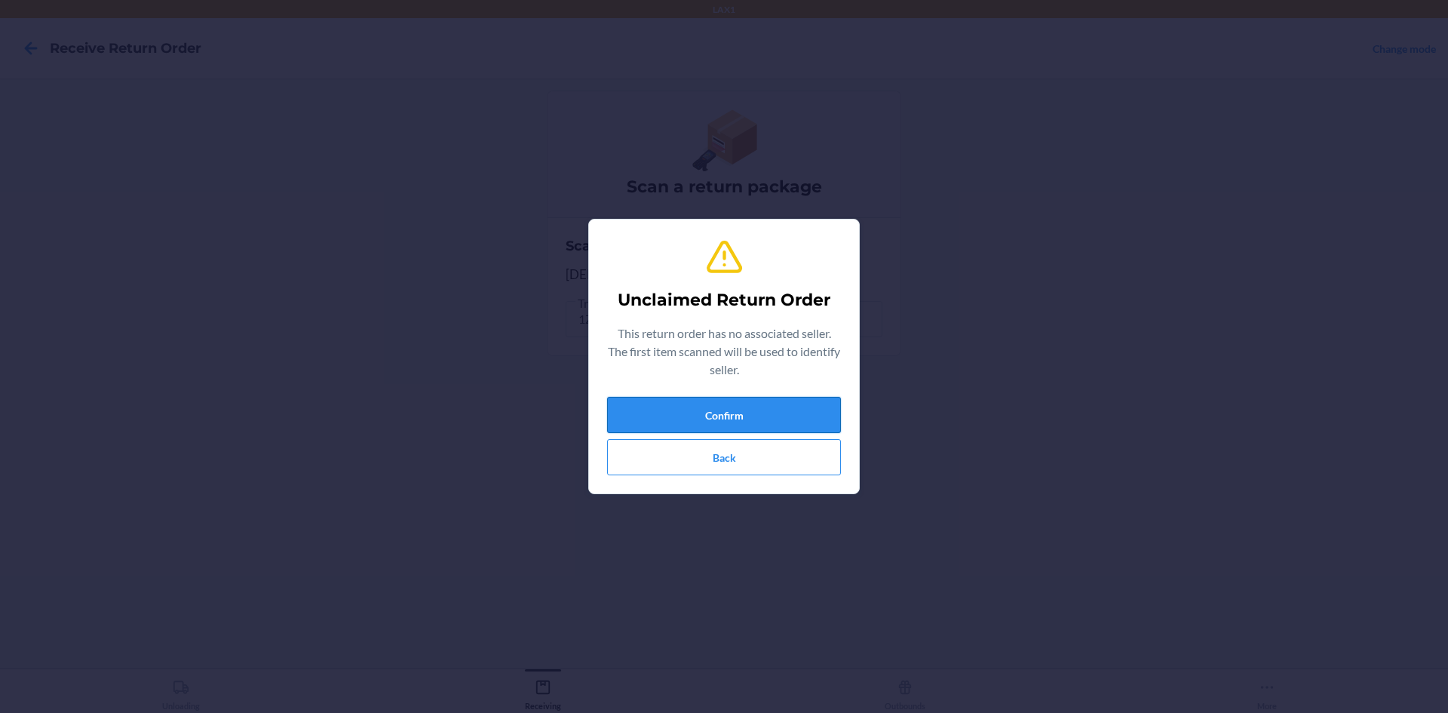
drag, startPoint x: 713, startPoint y: 414, endPoint x: 710, endPoint y: 422, distance: 8.1
click at [710, 422] on button "Confirm" at bounding box center [724, 415] width 234 height 36
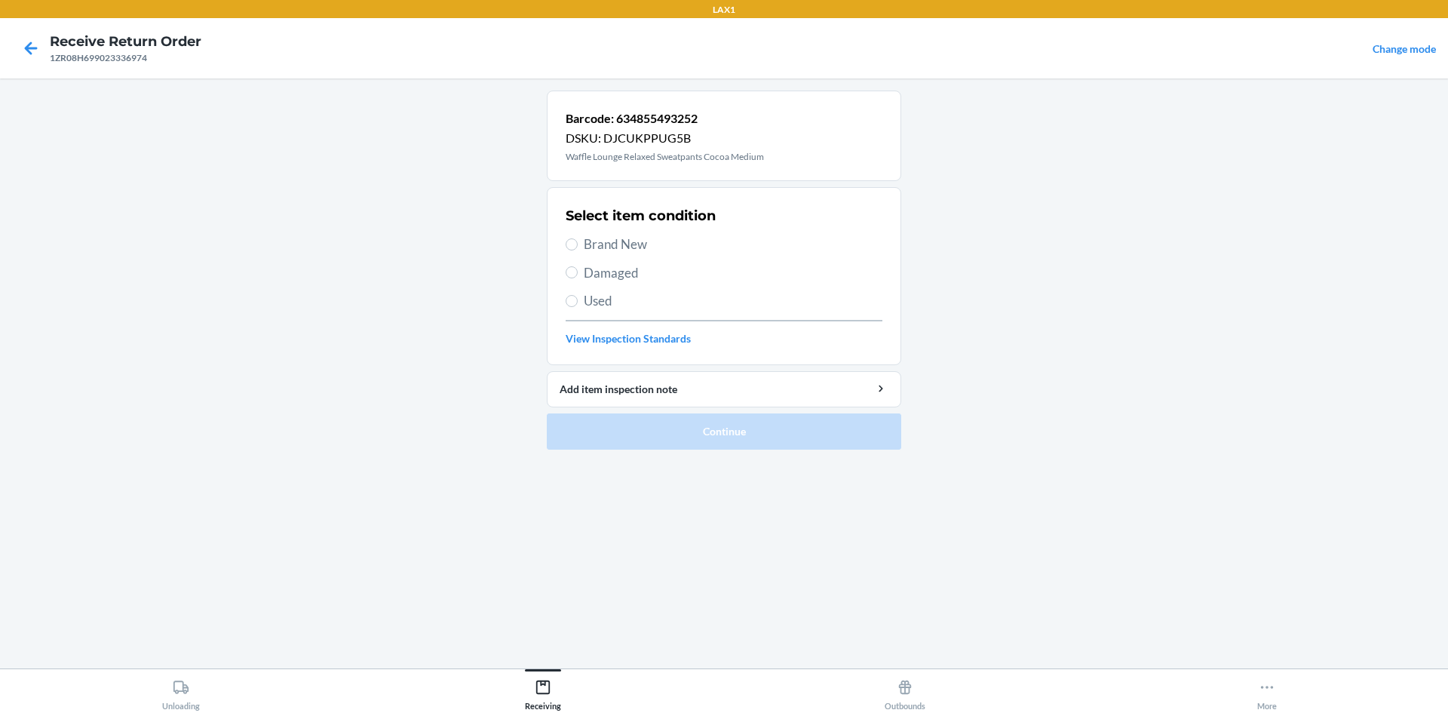
click at [731, 249] on span "Brand New" at bounding box center [733, 245] width 299 height 20
click at [578, 249] on input "Brand New" at bounding box center [572, 244] width 12 height 12
radio input "true"
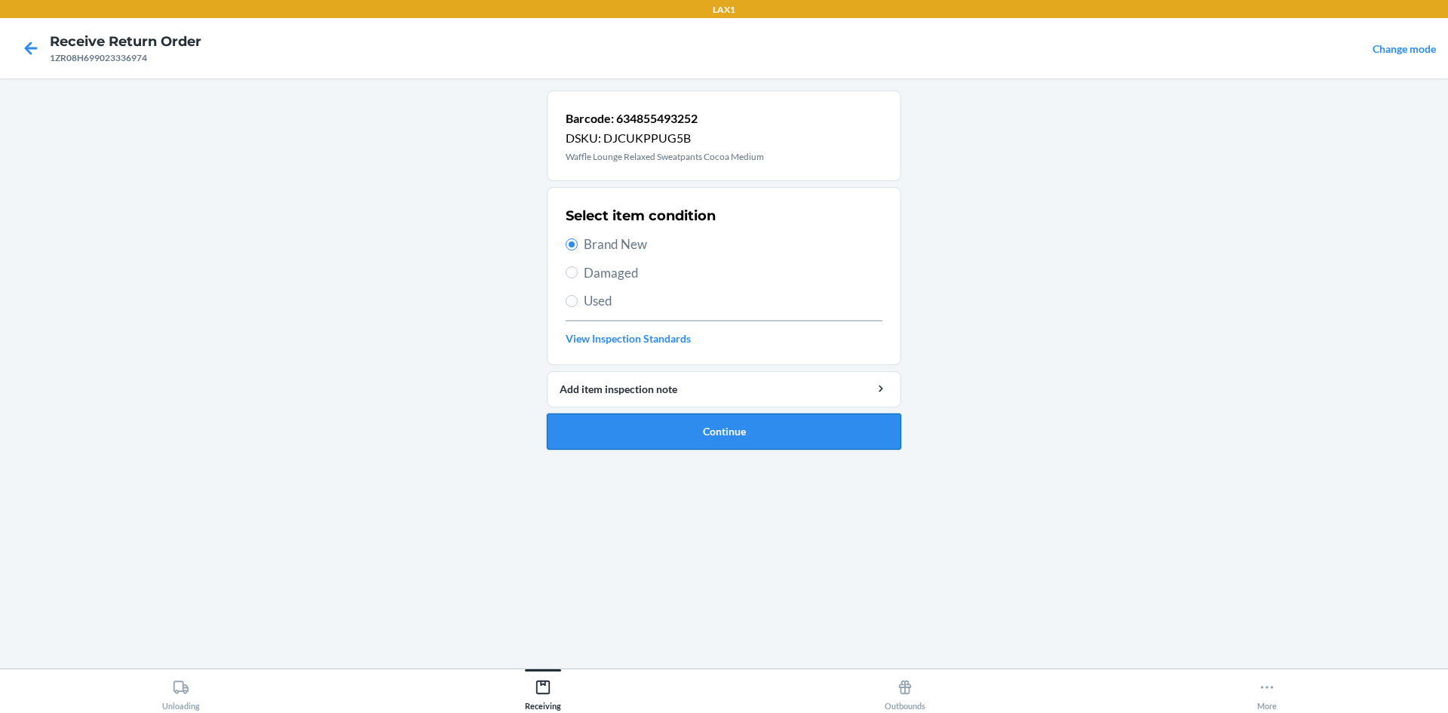
click at [735, 430] on button "Continue" at bounding box center [724, 431] width 354 height 36
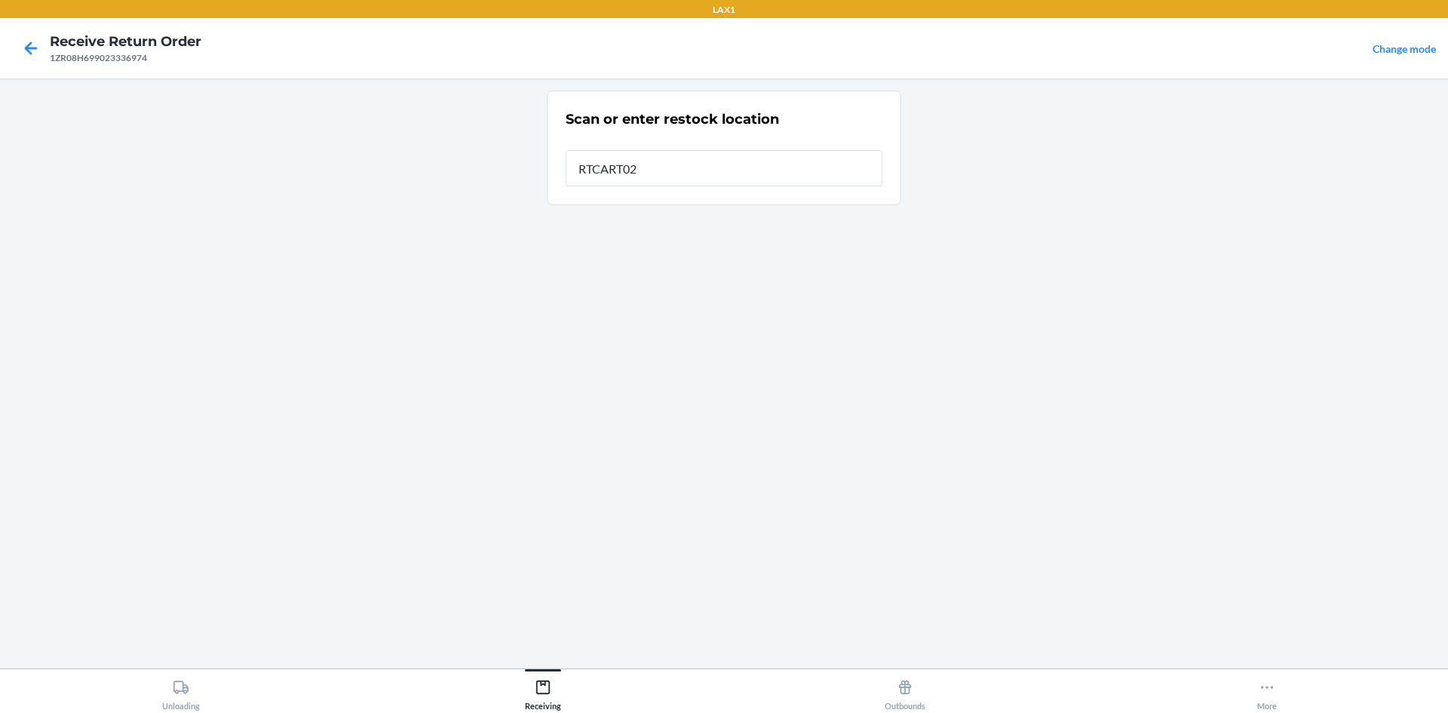
type input "RTCART024"
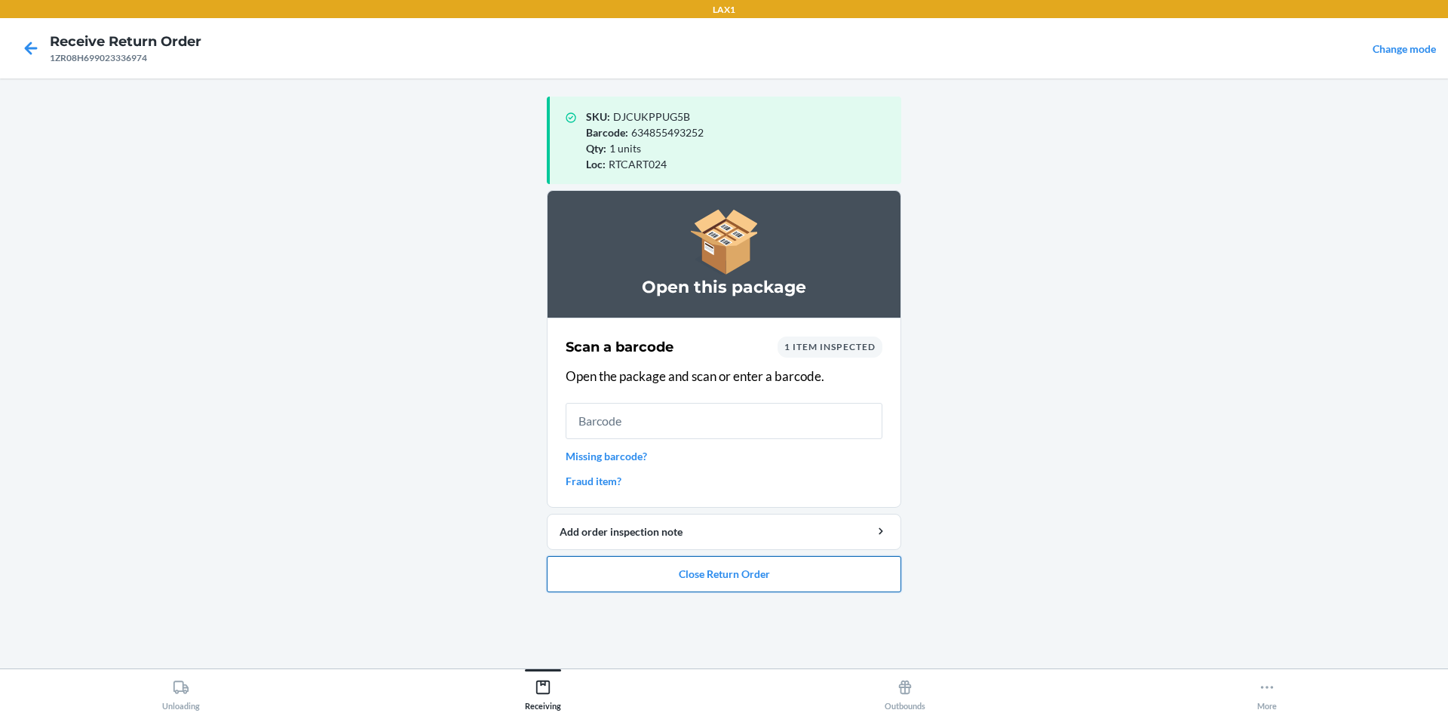
click at [552, 574] on button "Close Return Order" at bounding box center [724, 574] width 354 height 36
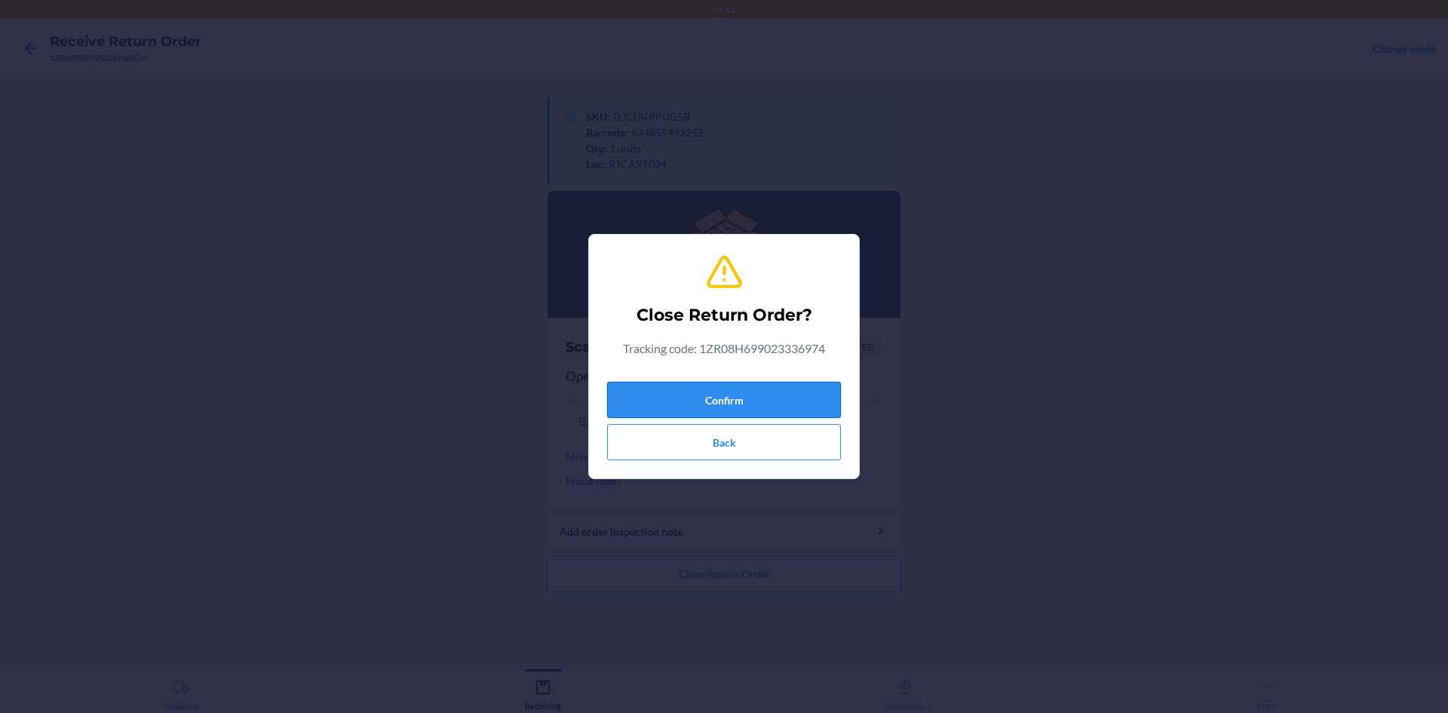
click at [666, 382] on button "Confirm" at bounding box center [724, 400] width 234 height 36
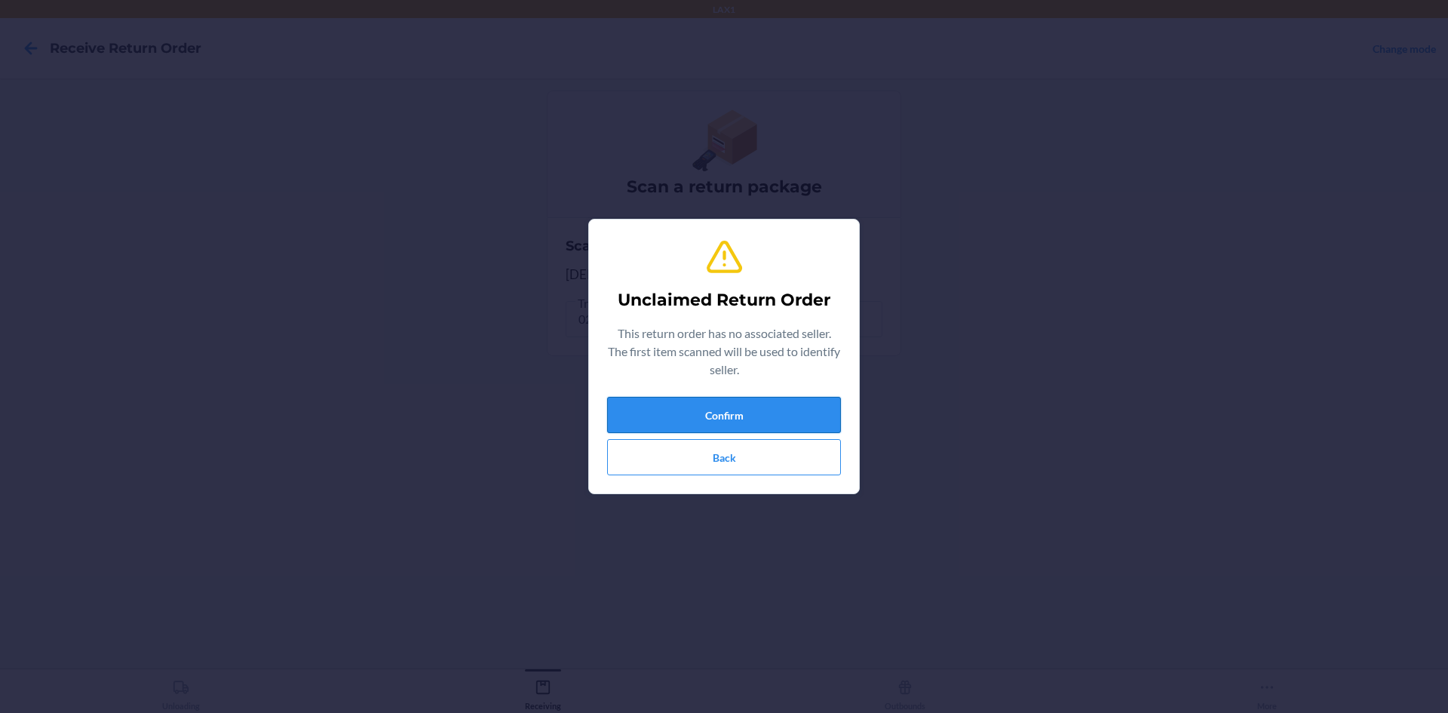
click at [665, 425] on button "Confirm" at bounding box center [724, 415] width 234 height 36
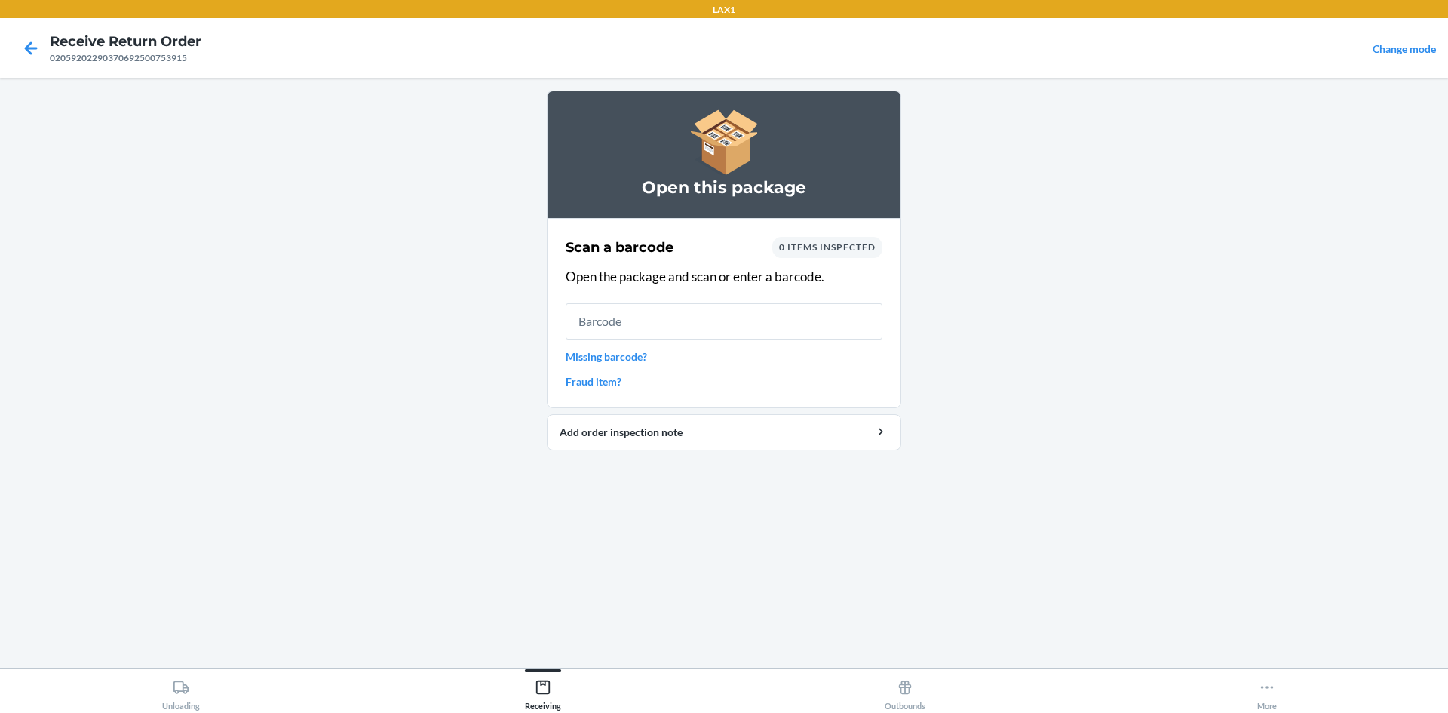
drag, startPoint x: 634, startPoint y: 347, endPoint x: 639, endPoint y: 357, distance: 10.8
click at [635, 347] on div "Scan a barcode 0 items inspected Open the package and scan or enter a barcode. …" at bounding box center [724, 312] width 317 height 161
click at [639, 359] on link "Missing barcode?" at bounding box center [724, 356] width 317 height 16
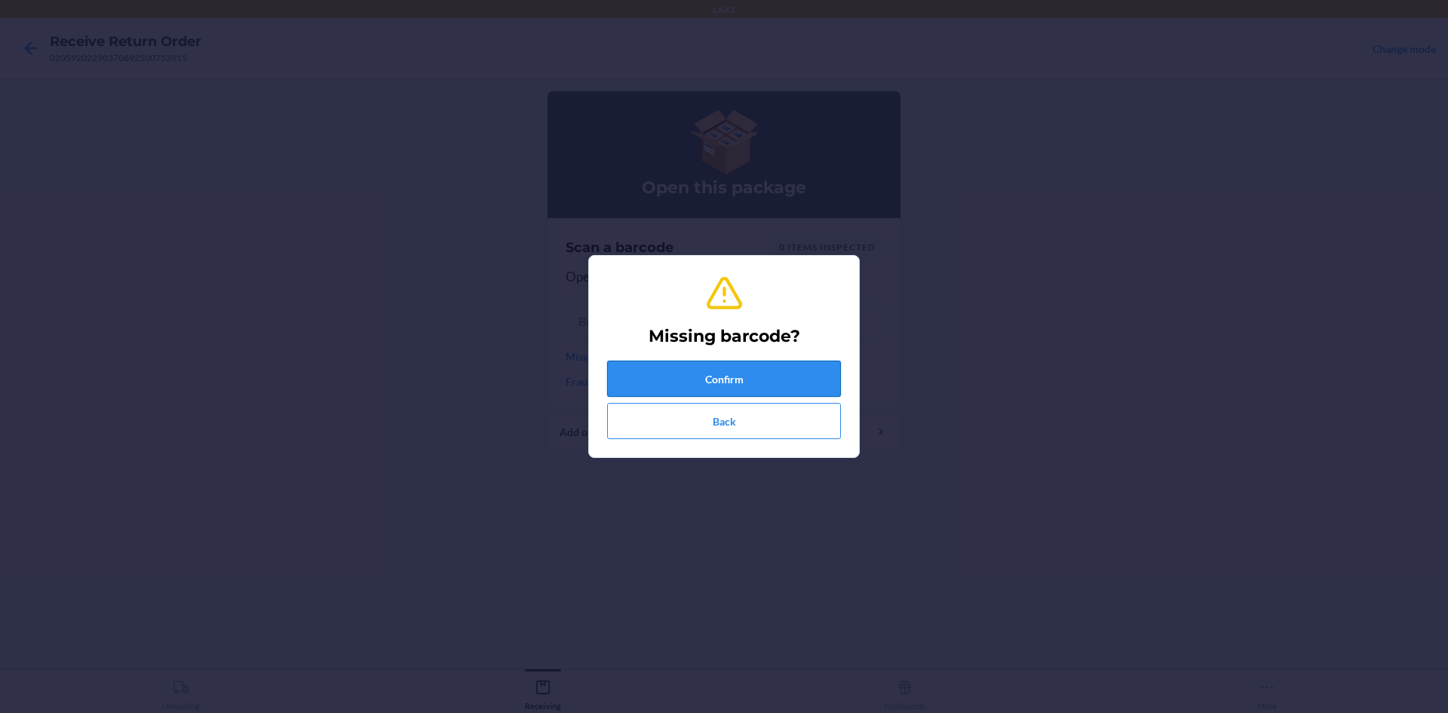
click at [689, 376] on button "Confirm" at bounding box center [724, 379] width 234 height 36
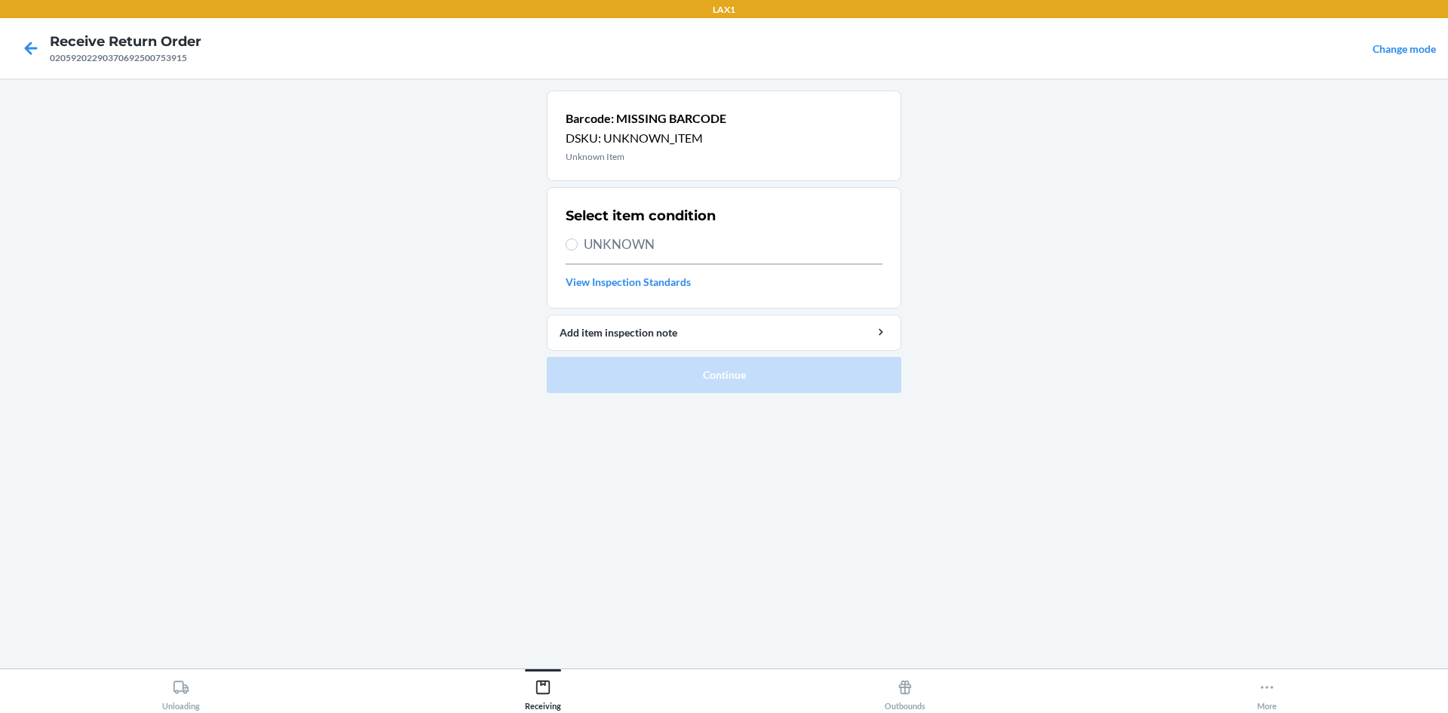
click at [649, 253] on span "UNKNOWN" at bounding box center [733, 245] width 299 height 20
click at [578, 250] on input "UNKNOWN" at bounding box center [572, 244] width 12 height 12
radio input "true"
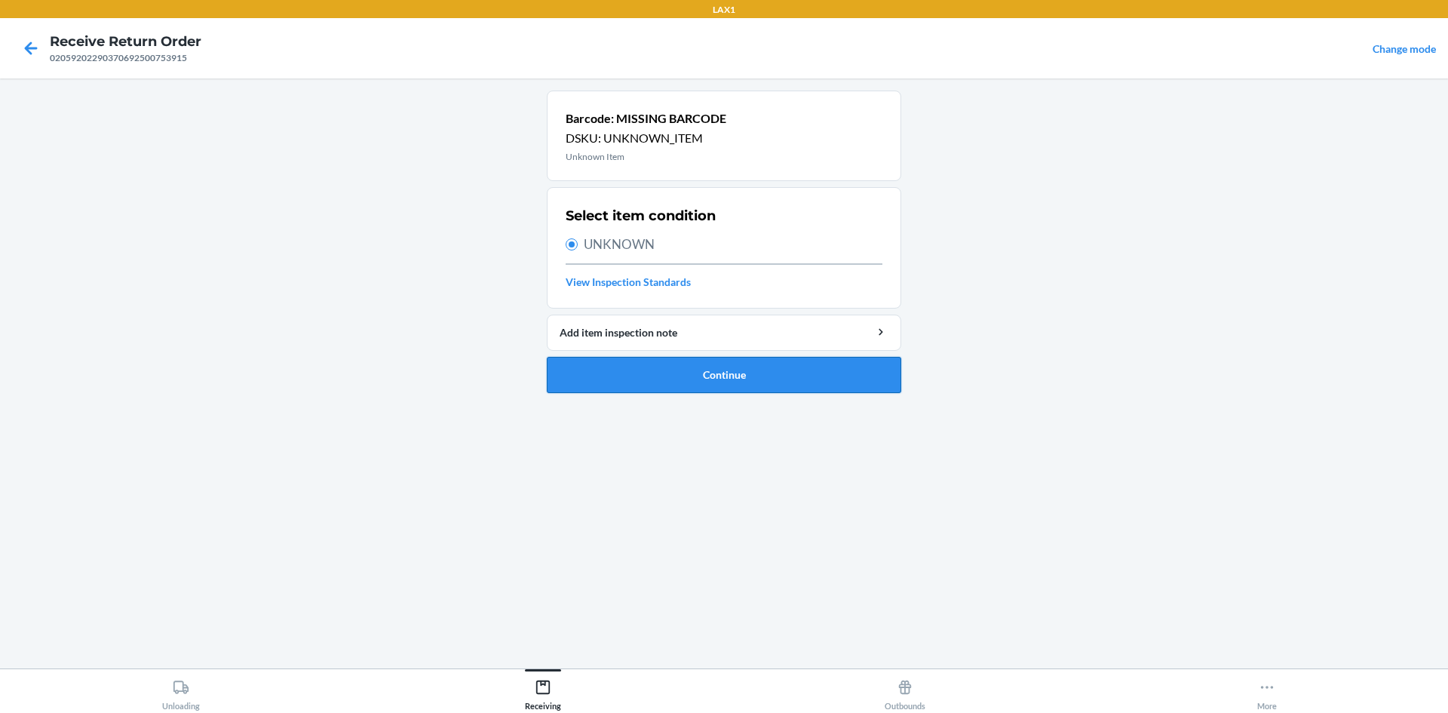
click at [679, 364] on button "Continue" at bounding box center [724, 375] width 354 height 36
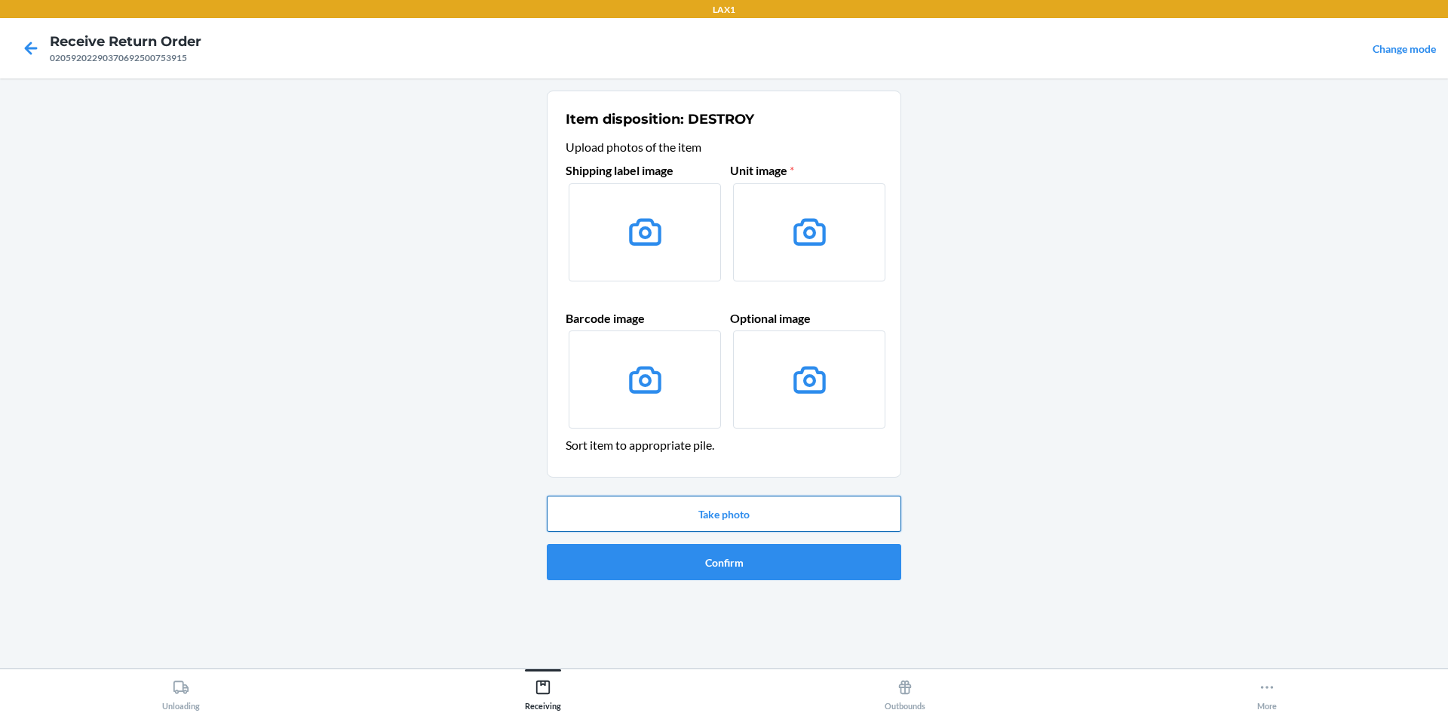
click at [772, 508] on button "Take photo" at bounding box center [724, 514] width 354 height 36
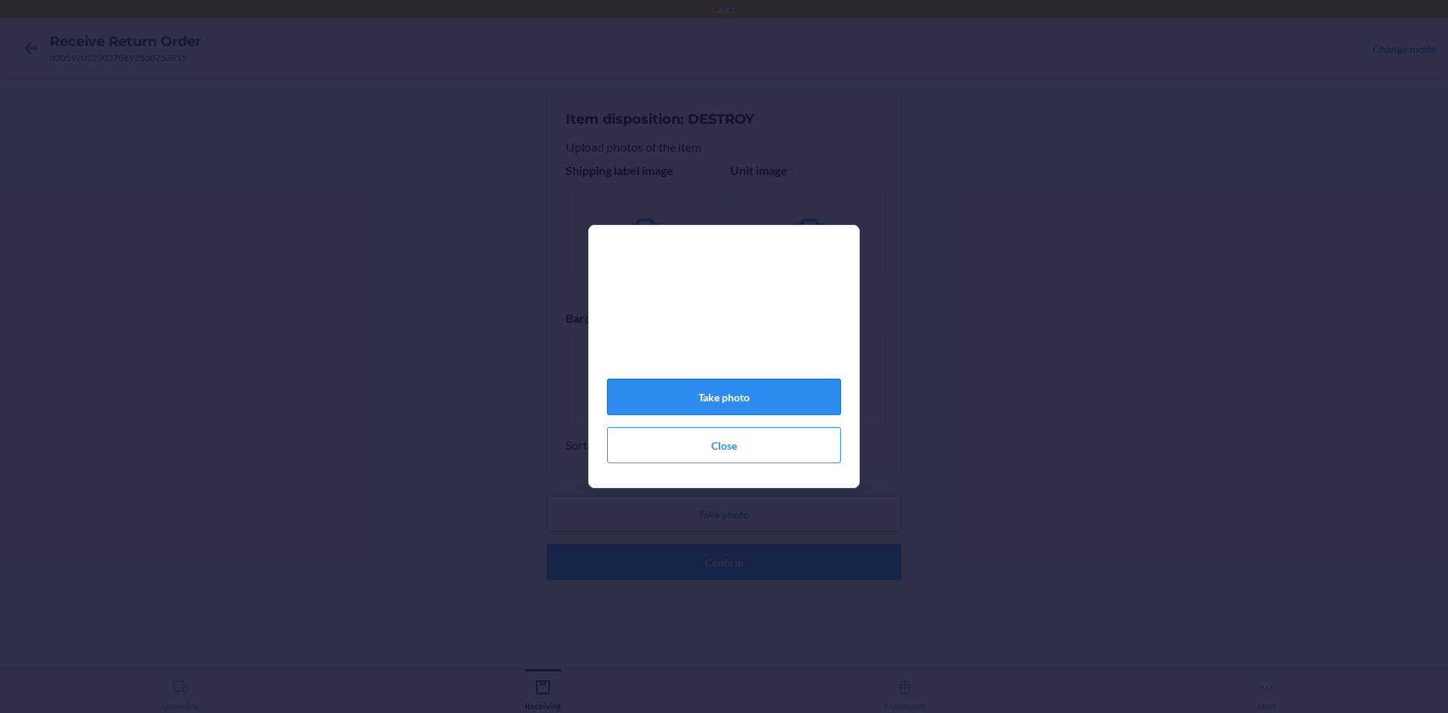
click at [742, 406] on button "Take photo" at bounding box center [724, 397] width 234 height 36
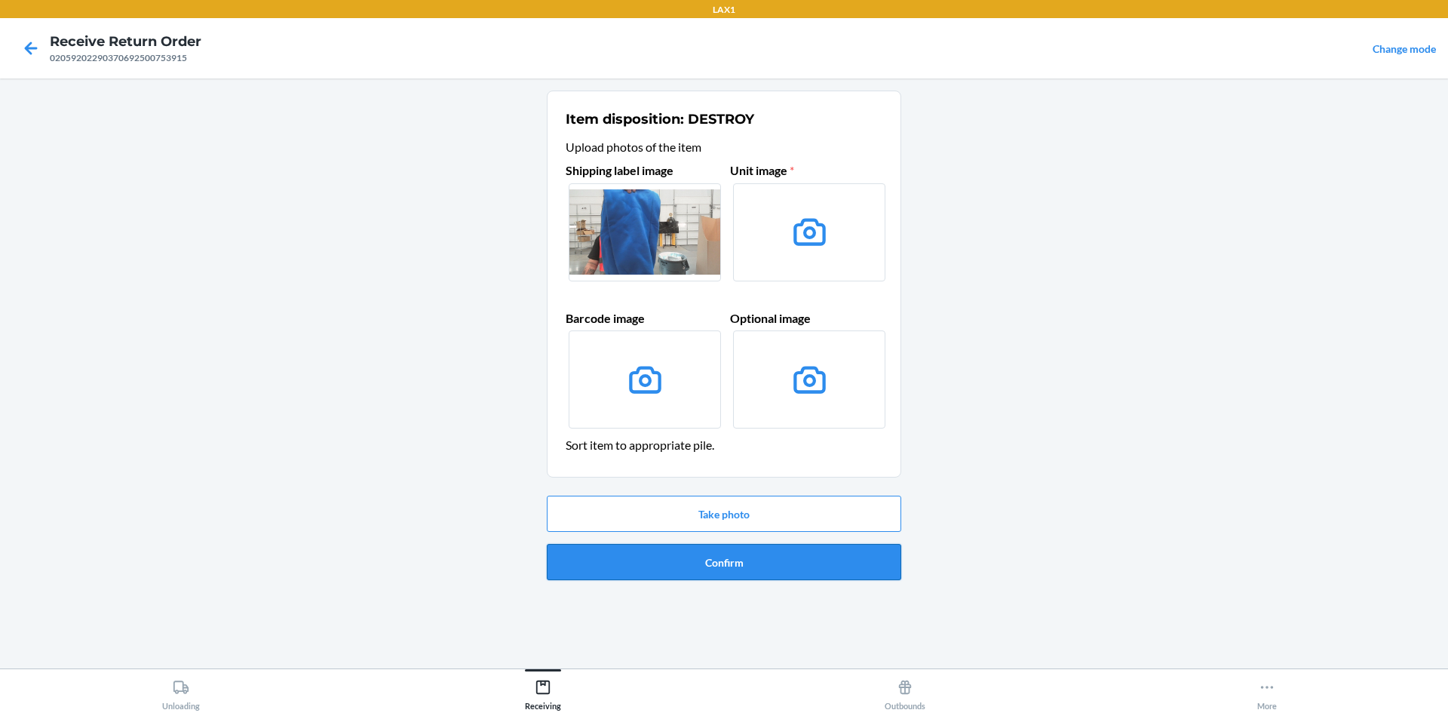
click at [712, 570] on button "Confirm" at bounding box center [724, 562] width 354 height 36
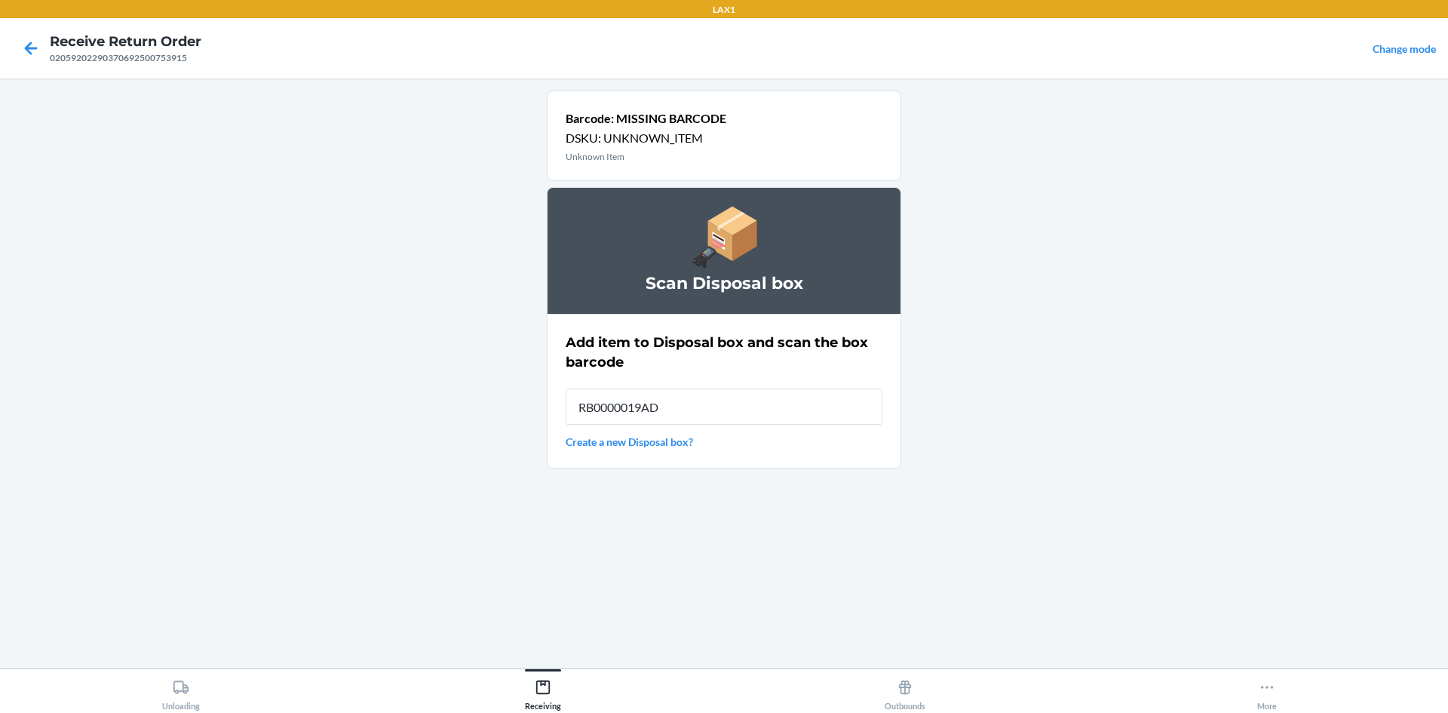
type input "RB0000019AD"
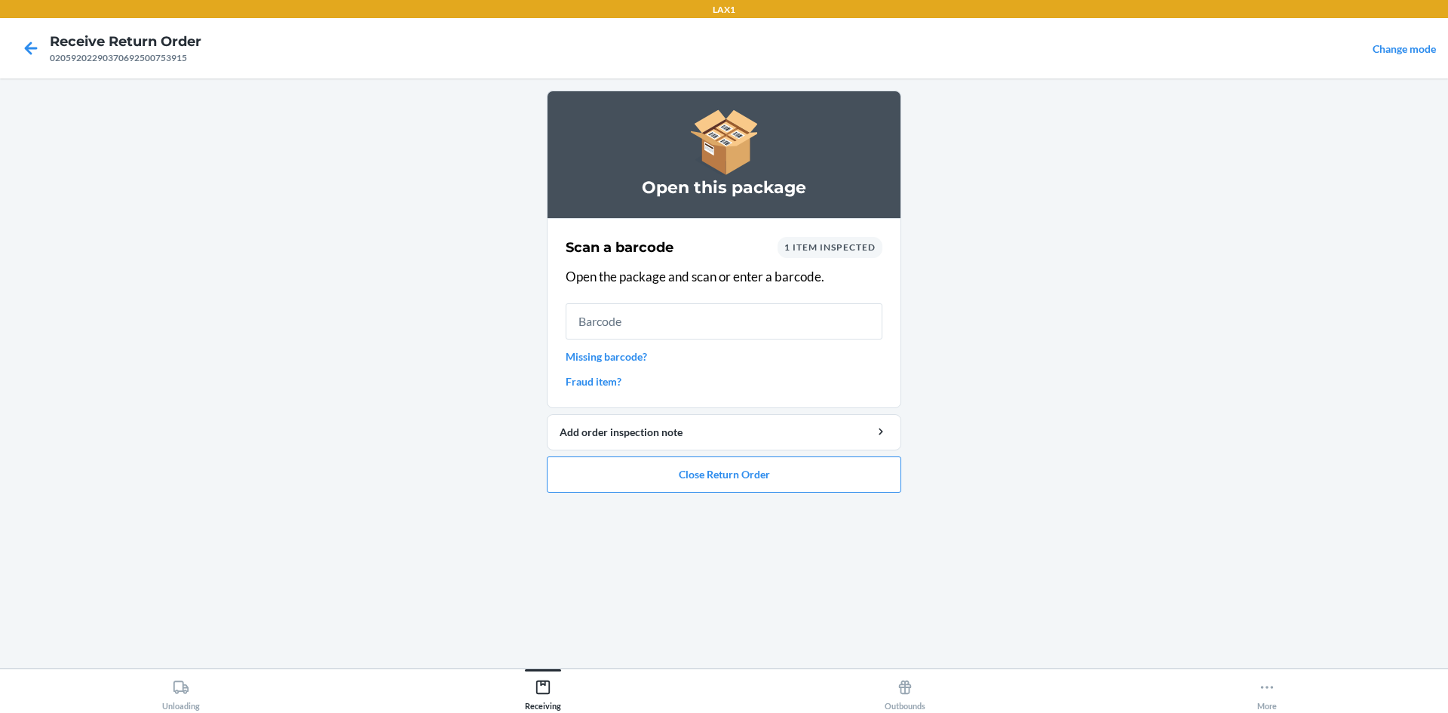
click at [624, 359] on link "Missing barcode?" at bounding box center [724, 356] width 317 height 16
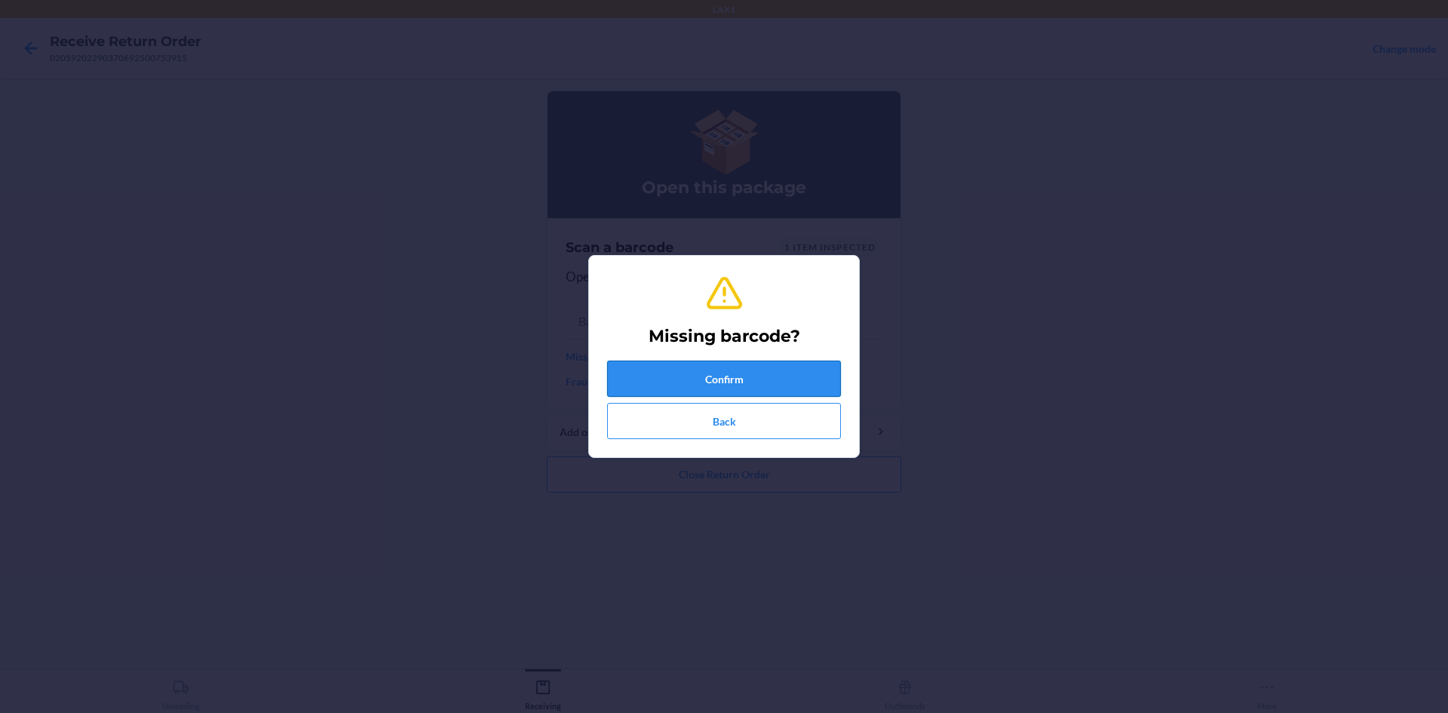
click at [667, 371] on button "Confirm" at bounding box center [724, 379] width 234 height 36
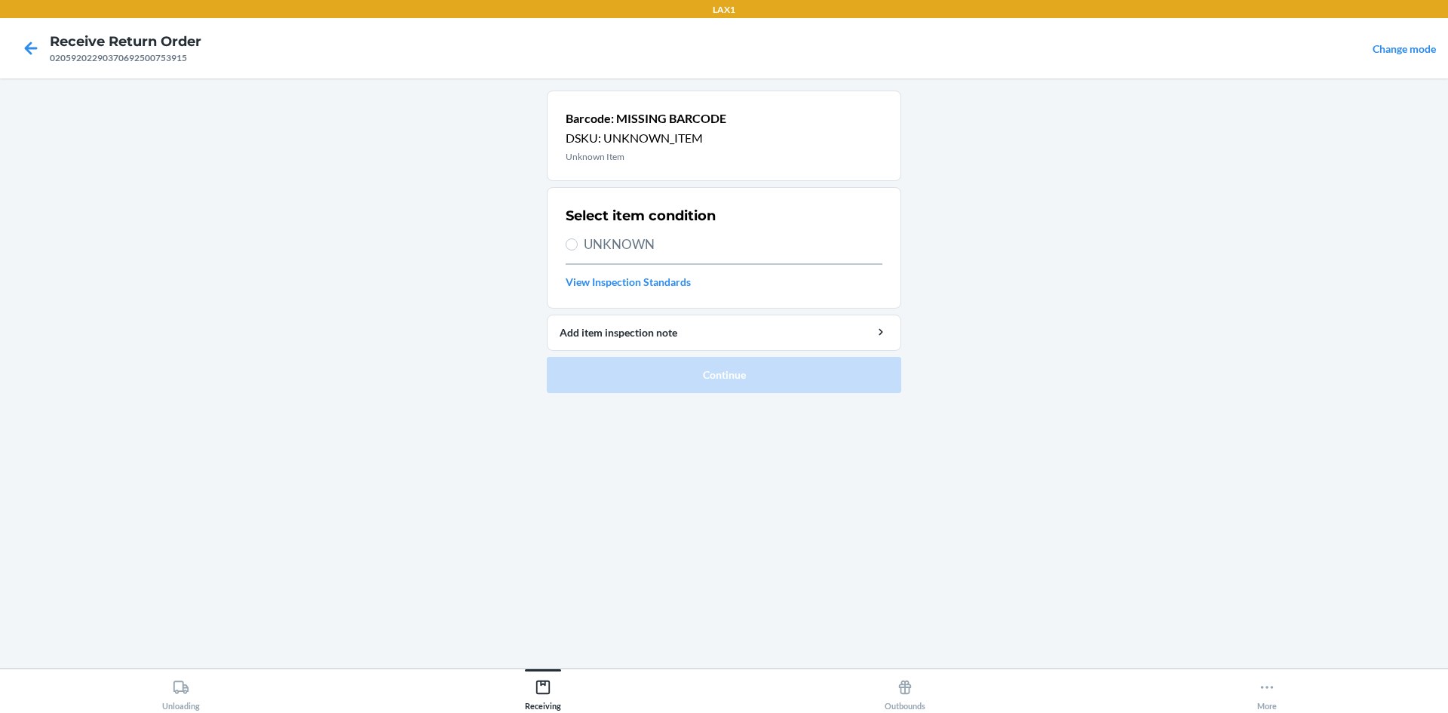
click at [671, 245] on span "UNKNOWN" at bounding box center [733, 245] width 299 height 20
click at [578, 245] on input "UNKNOWN" at bounding box center [572, 244] width 12 height 12
radio input "true"
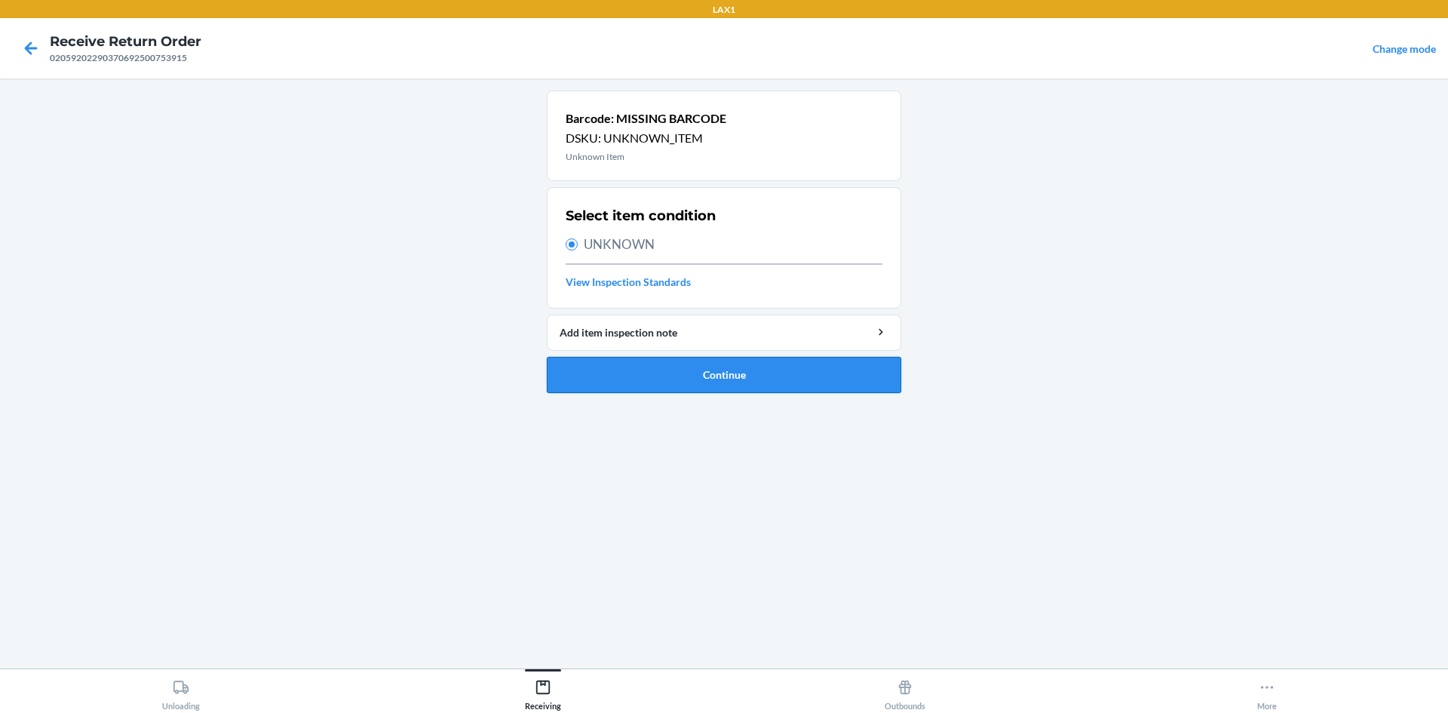
click at [671, 378] on button "Continue" at bounding box center [724, 375] width 354 height 36
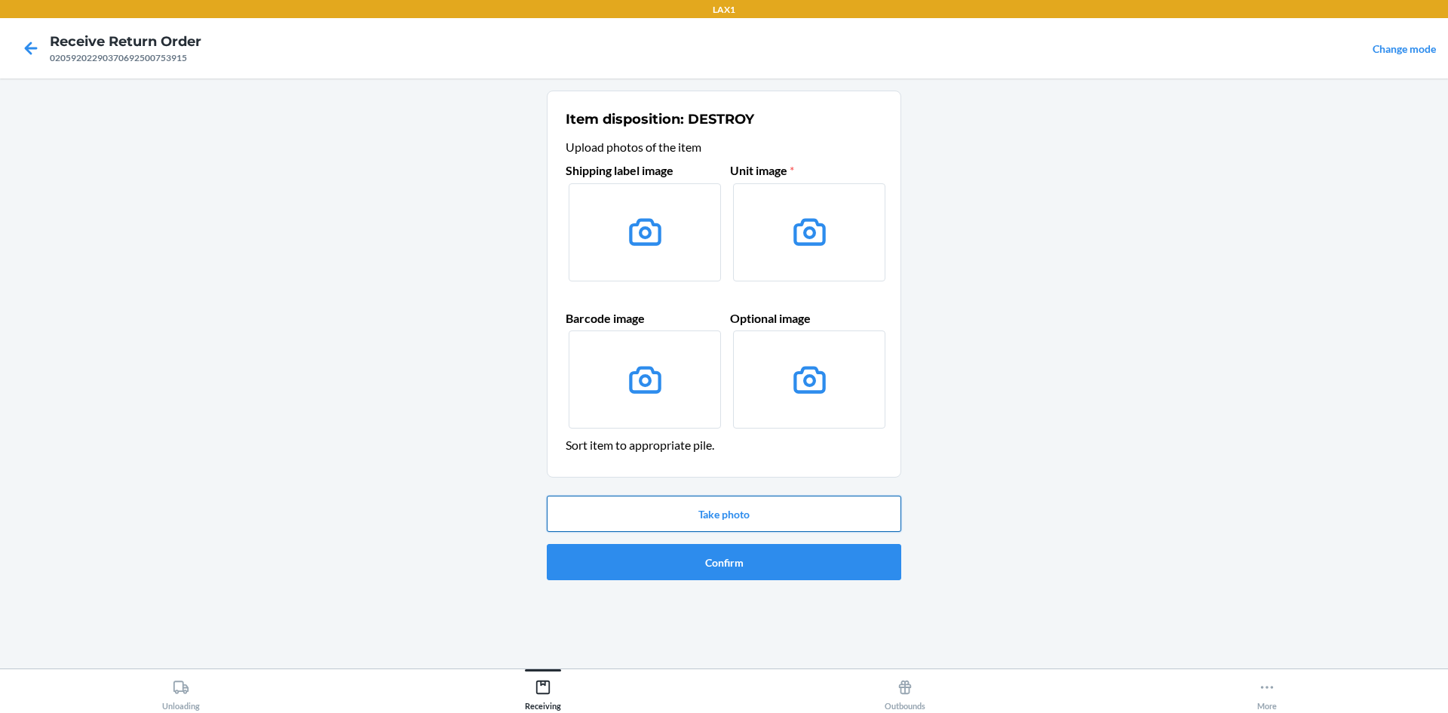
click at [639, 505] on button "Take photo" at bounding box center [724, 514] width 354 height 36
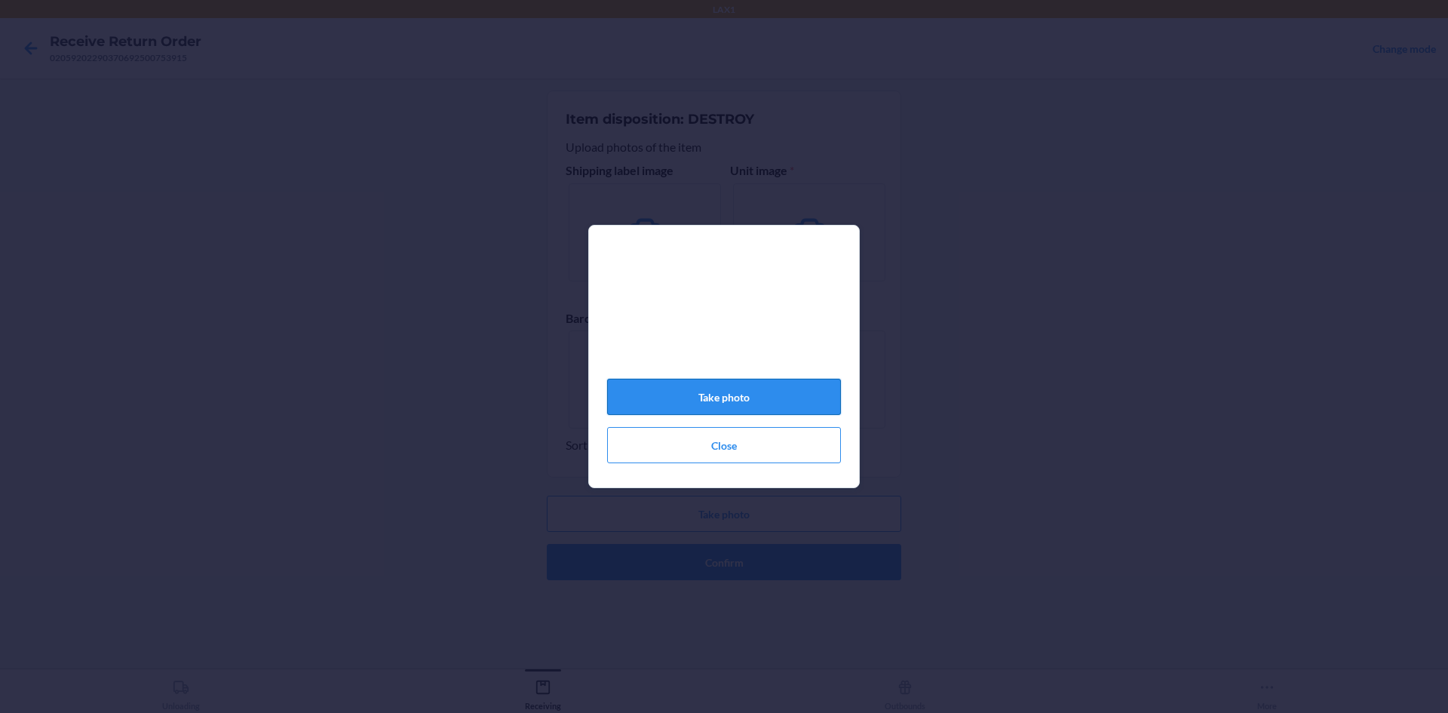
click at [692, 404] on button "Take photo" at bounding box center [724, 397] width 234 height 36
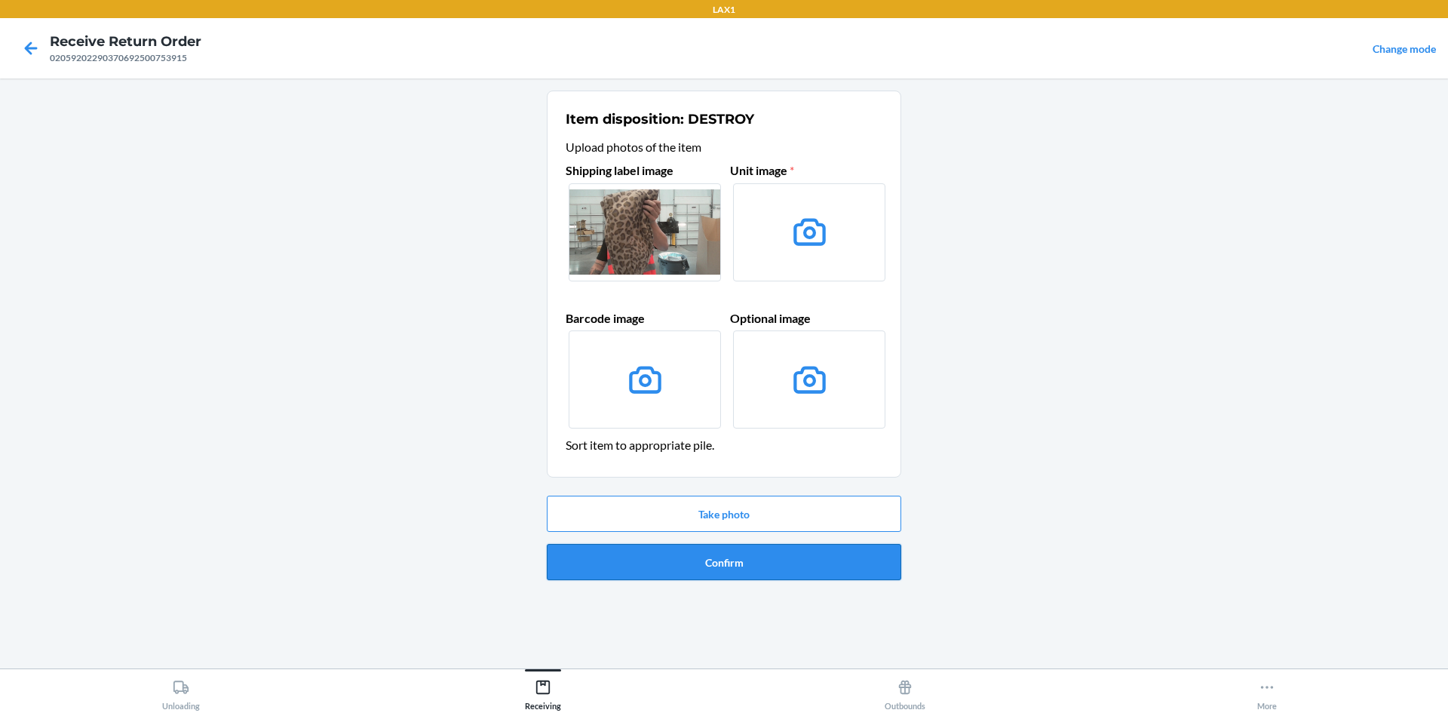
click at [669, 572] on button "Confirm" at bounding box center [724, 562] width 354 height 36
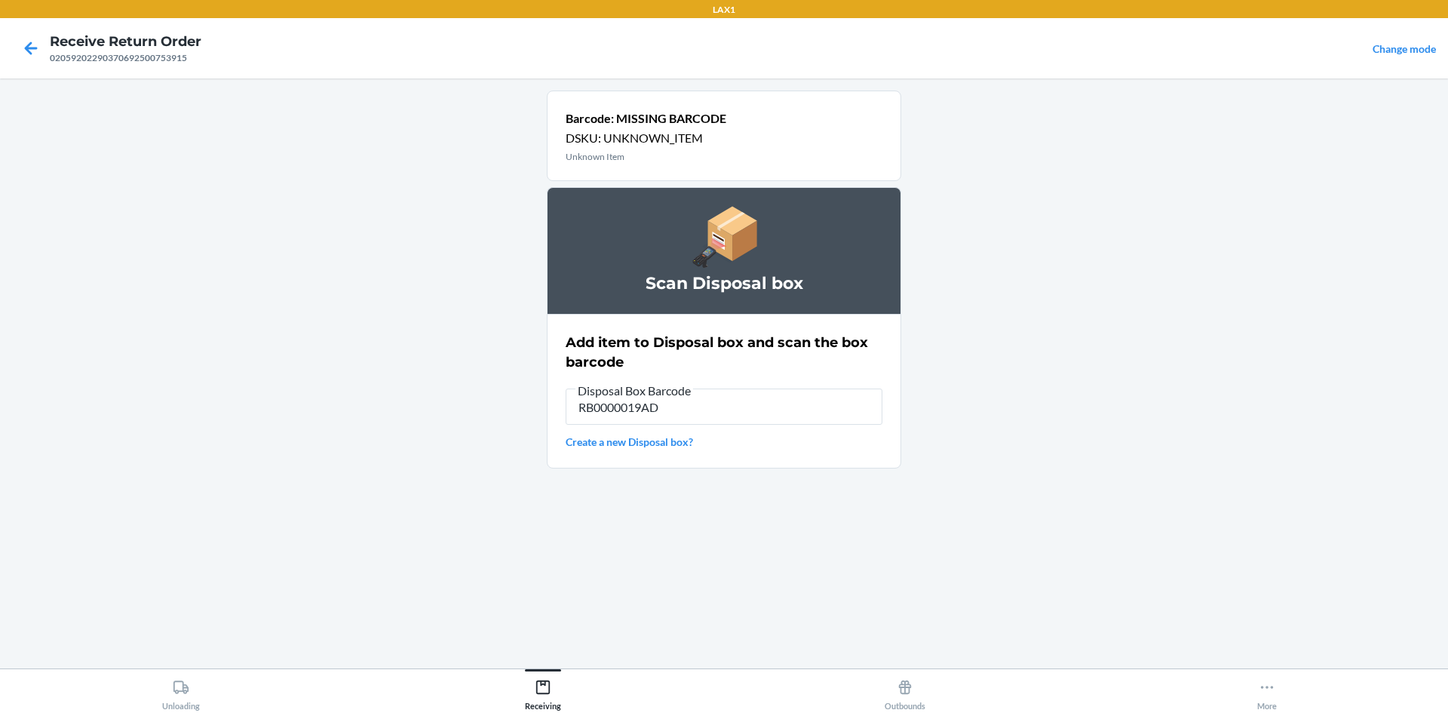
type input "RB0000019AD"
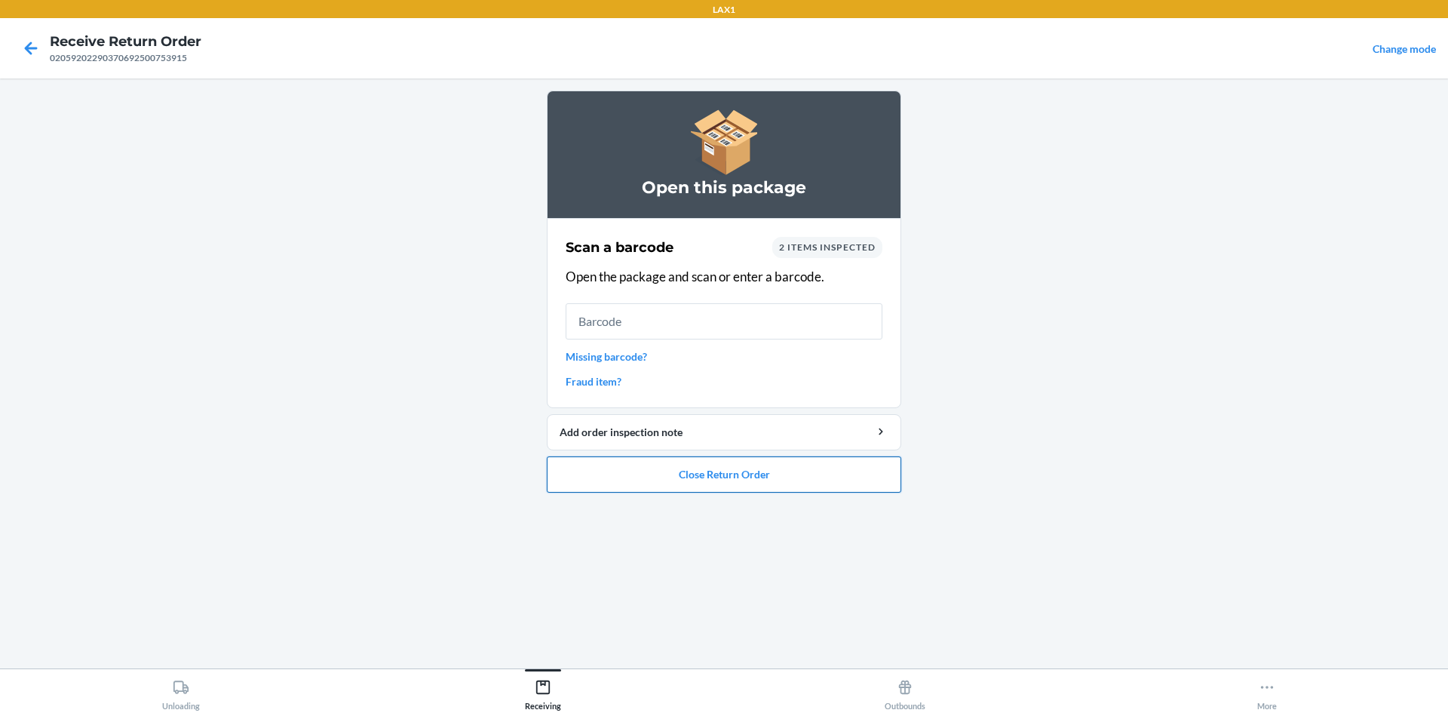
click at [739, 490] on button "Close Return Order" at bounding box center [724, 474] width 354 height 36
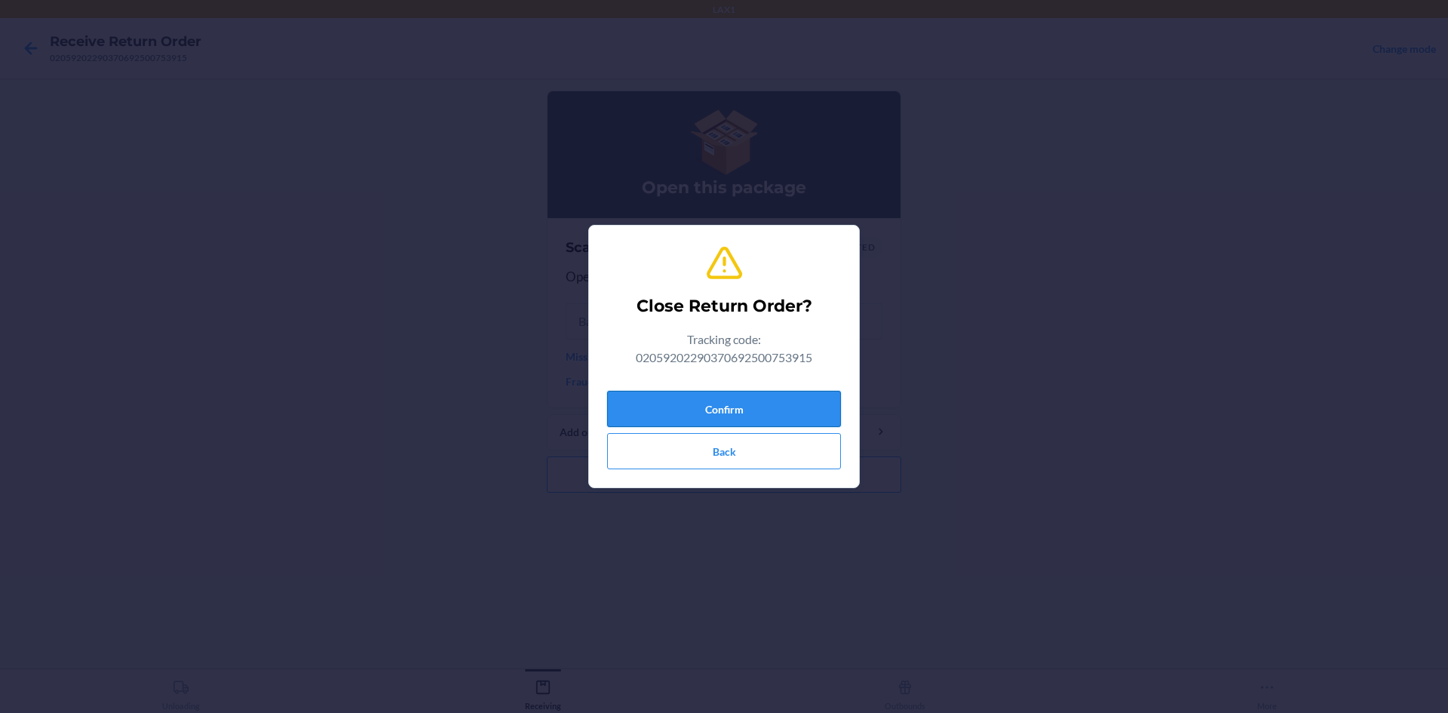
click at [732, 393] on button "Confirm" at bounding box center [724, 409] width 234 height 36
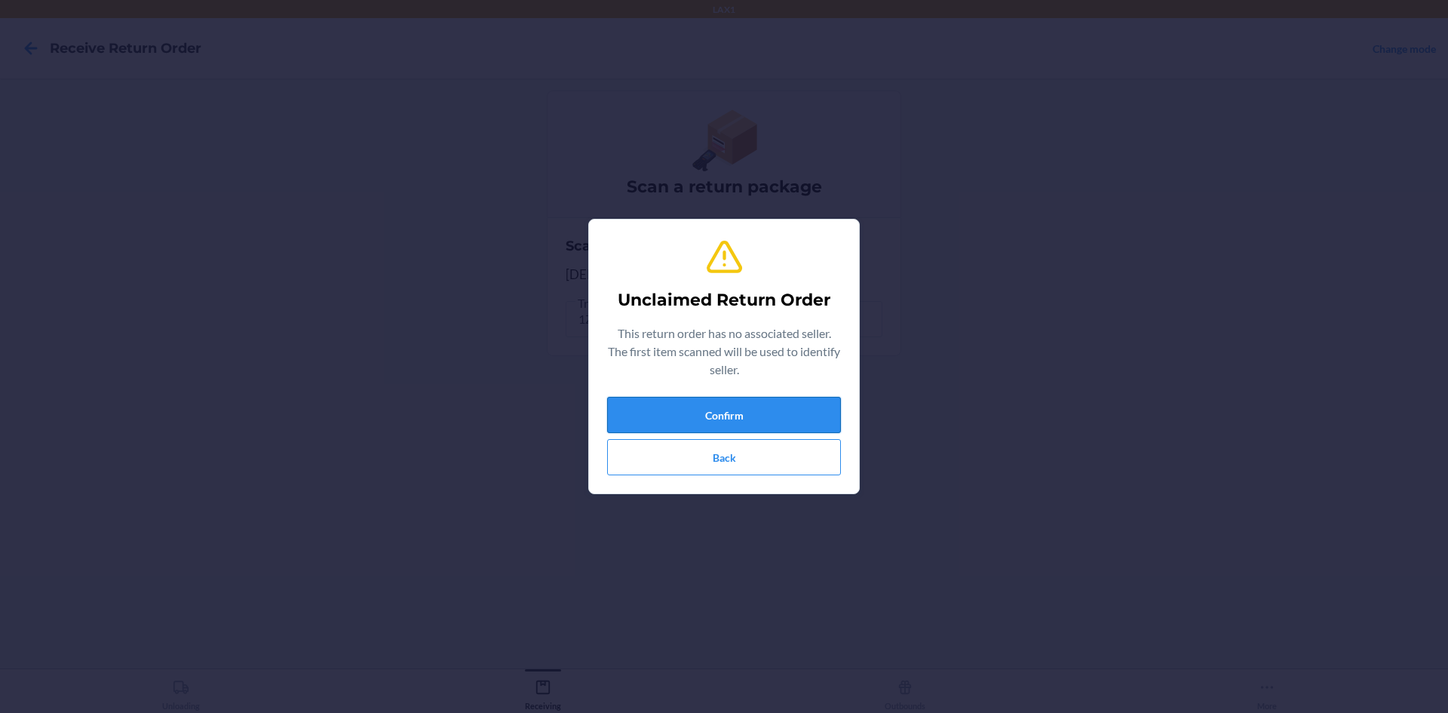
click at [840, 408] on button "Confirm" at bounding box center [724, 415] width 234 height 36
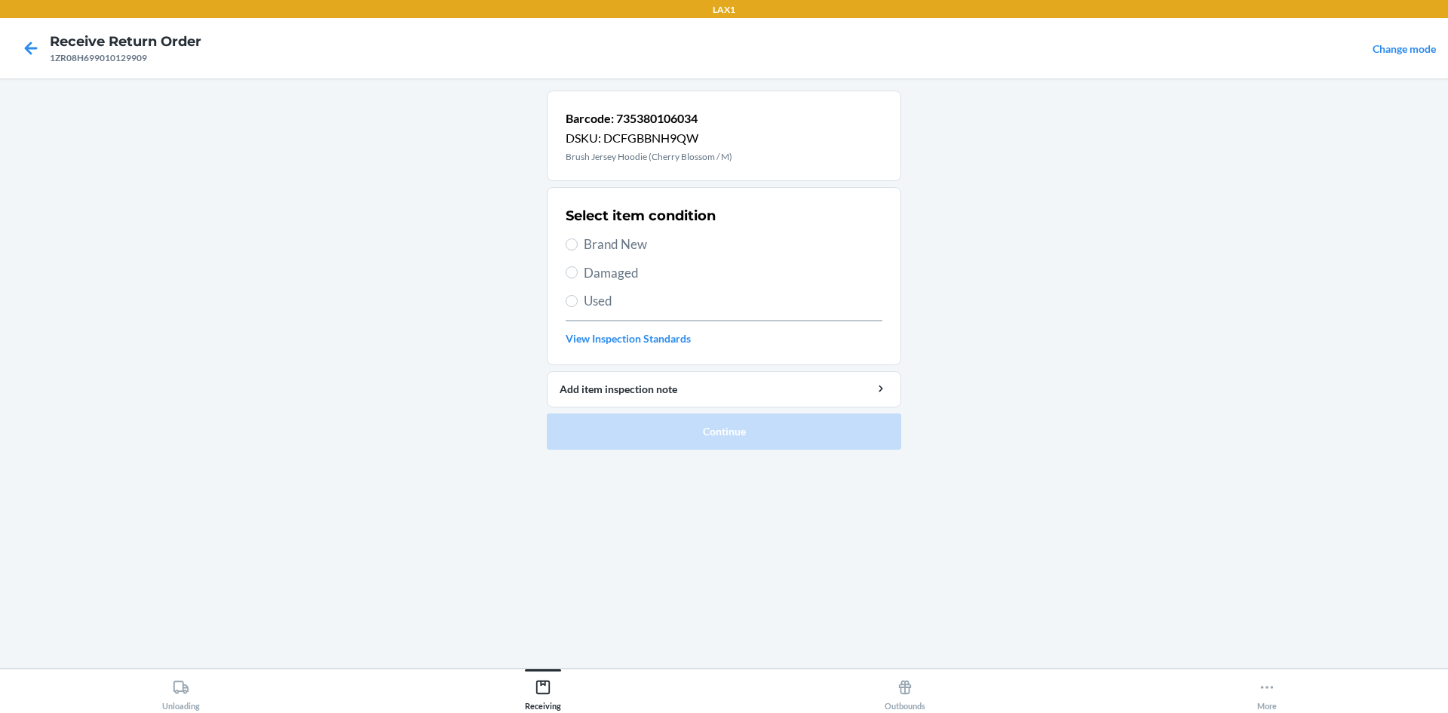
click at [658, 238] on span "Brand New" at bounding box center [733, 245] width 299 height 20
click at [578, 238] on input "Brand New" at bounding box center [572, 244] width 12 height 12
radio input "true"
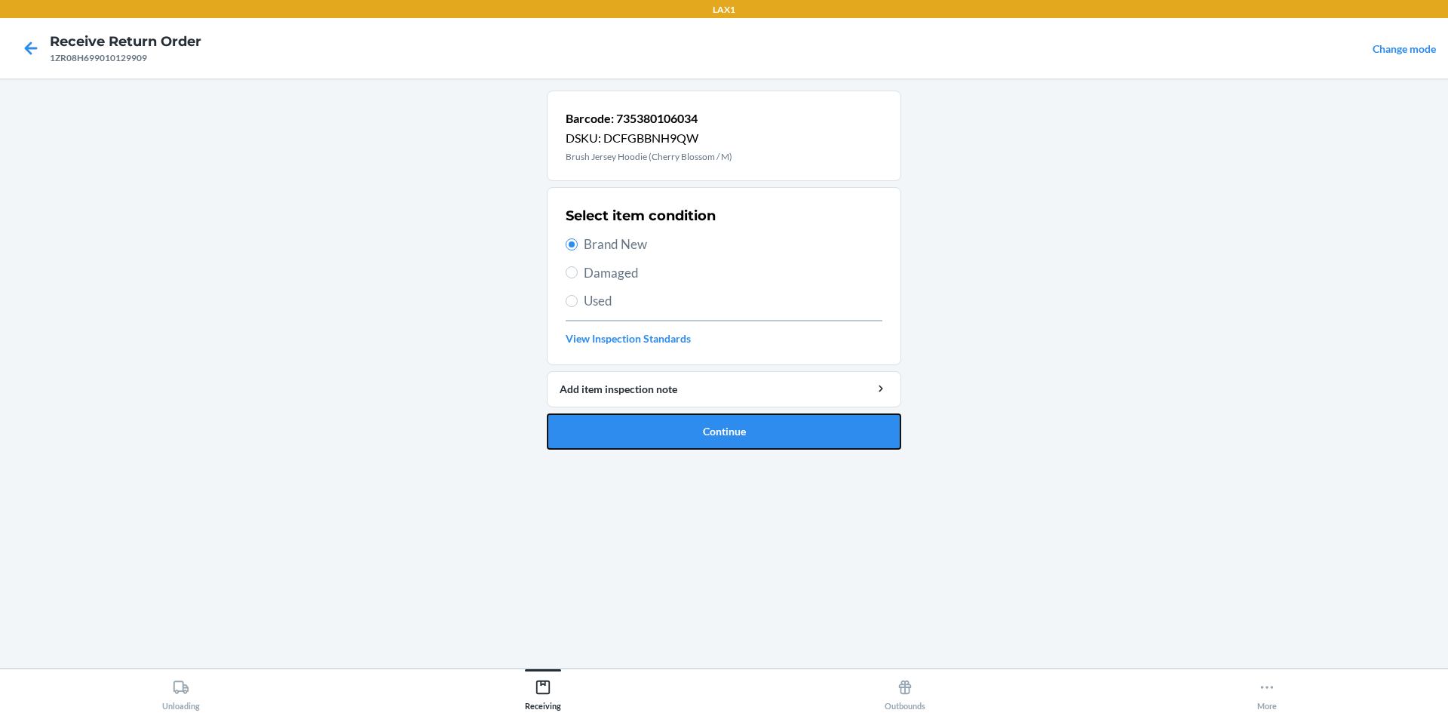
click at [740, 422] on button "Continue" at bounding box center [724, 431] width 354 height 36
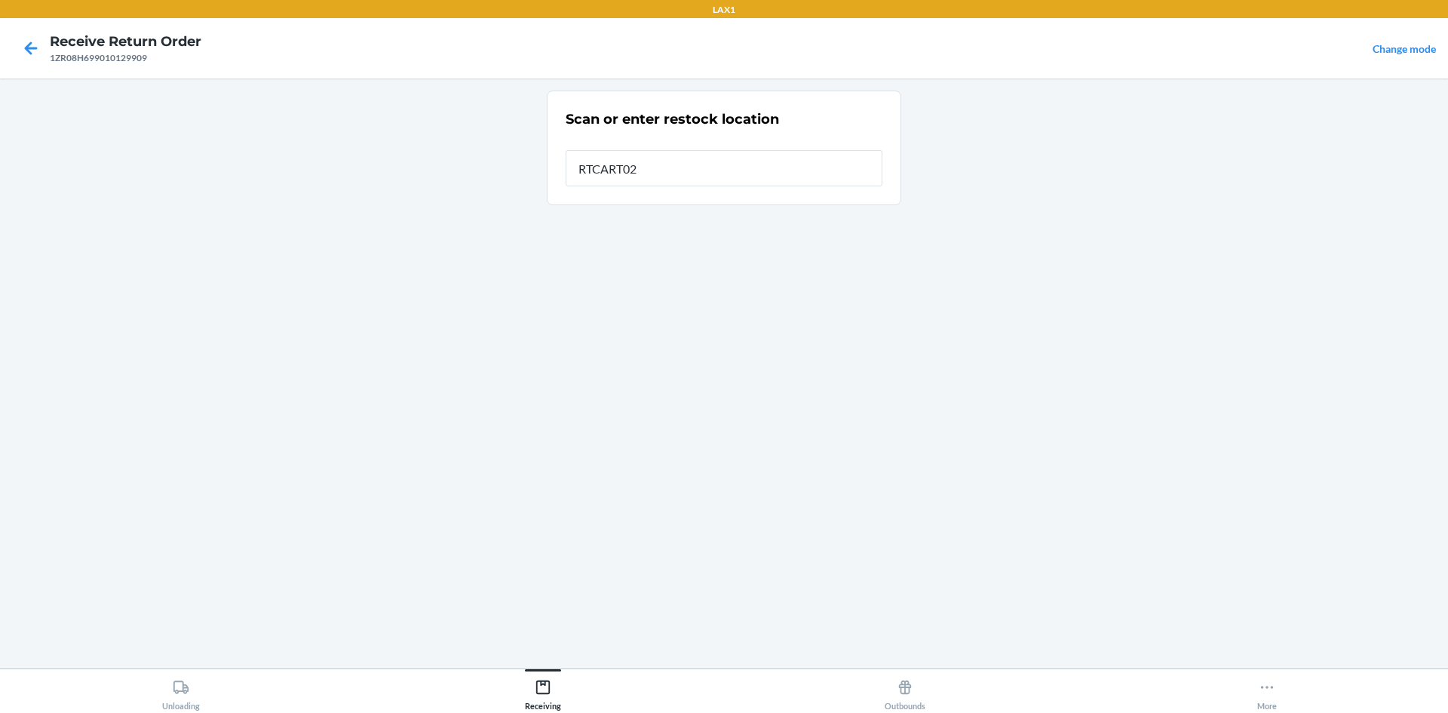
type input "RTCART024"
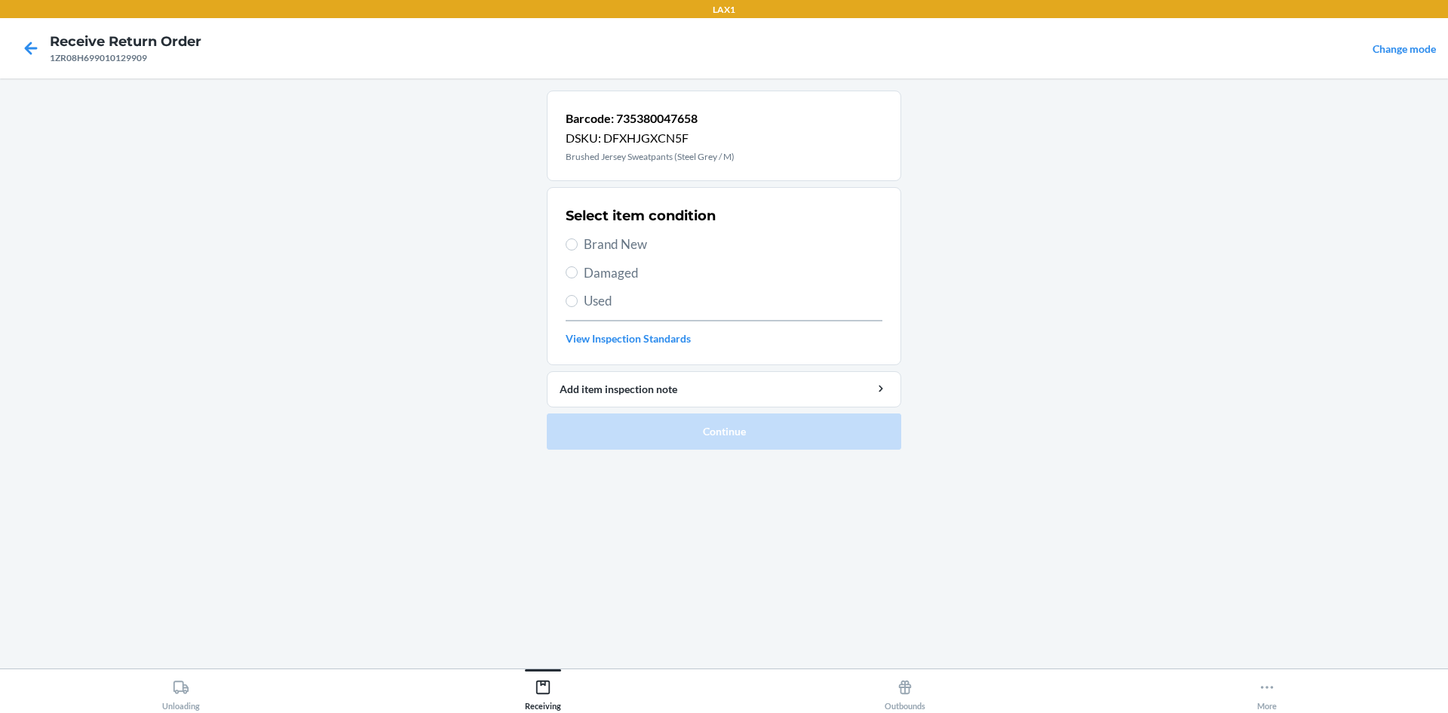
click at [664, 241] on span "Brand New" at bounding box center [733, 245] width 299 height 20
click at [578, 241] on input "Brand New" at bounding box center [572, 244] width 12 height 12
radio input "true"
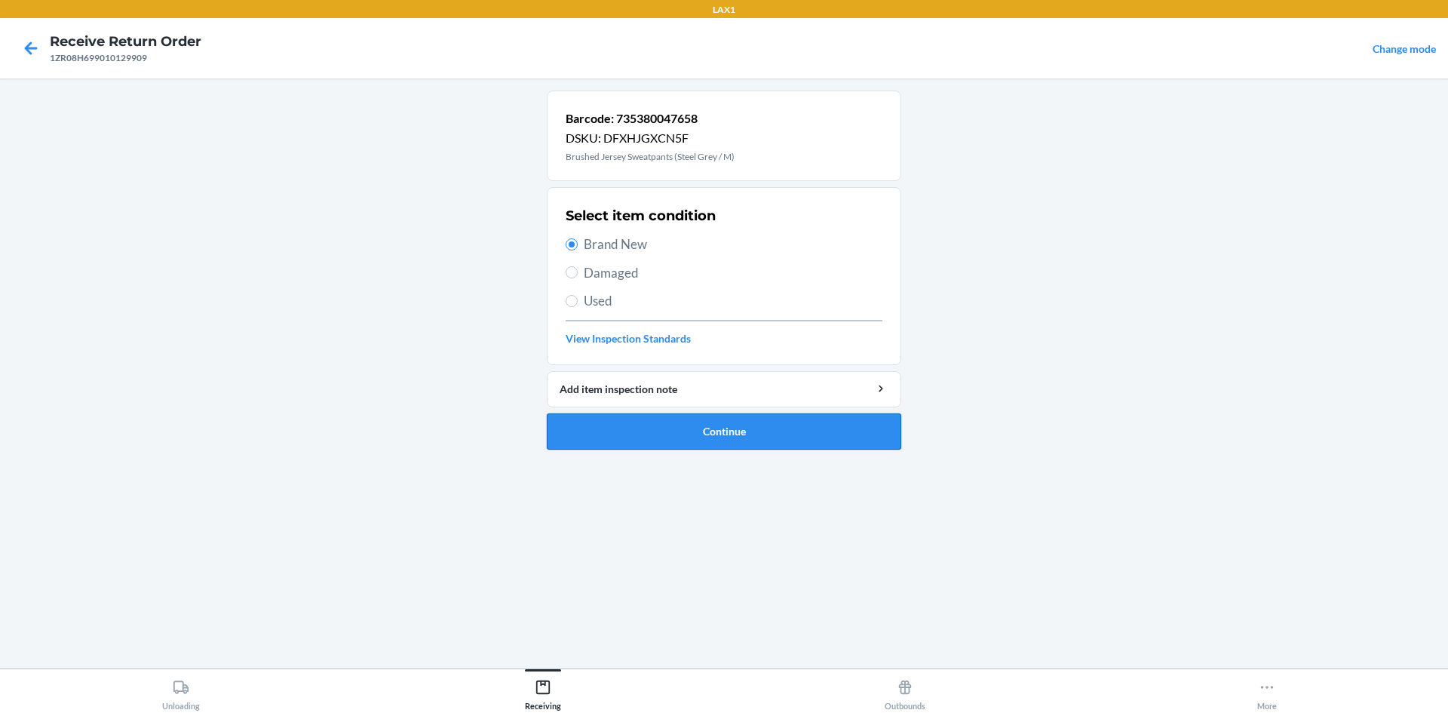
click at [689, 440] on button "Continue" at bounding box center [724, 431] width 354 height 36
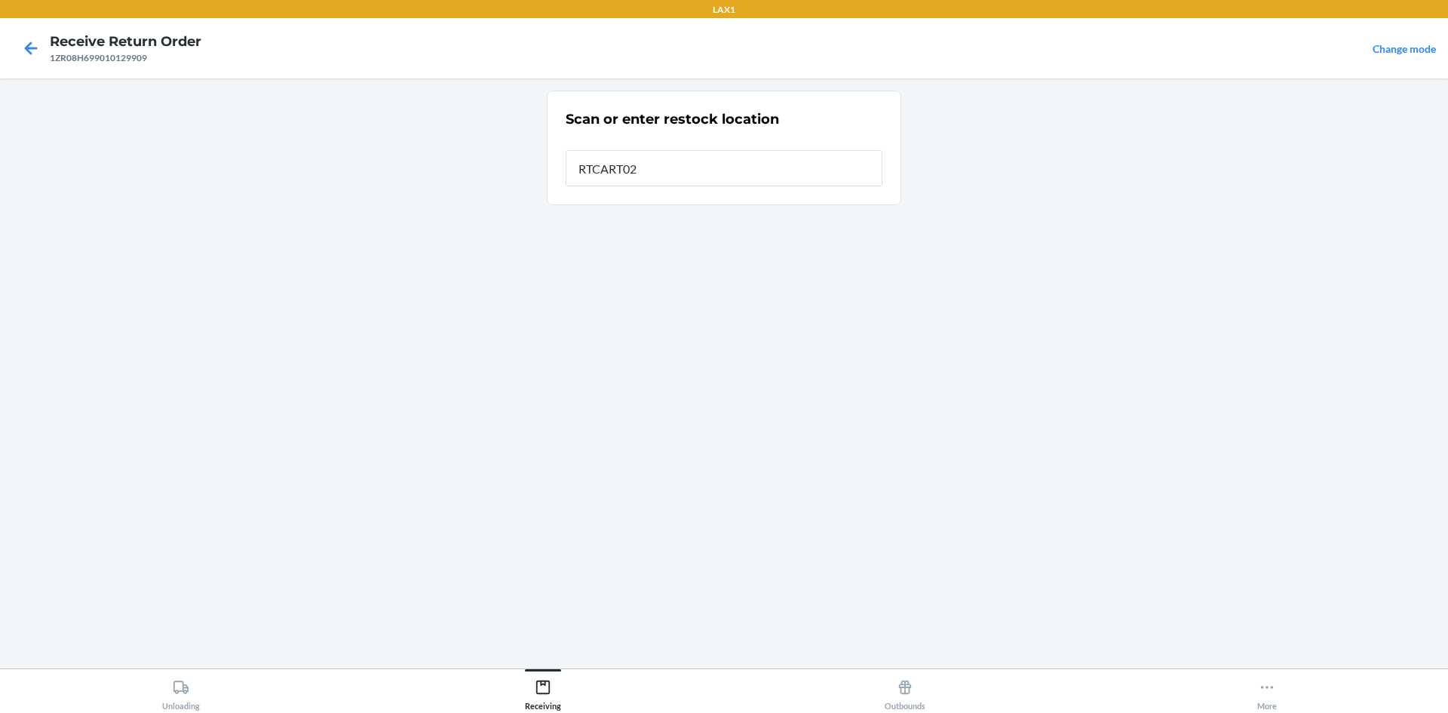
type input "RTCART024"
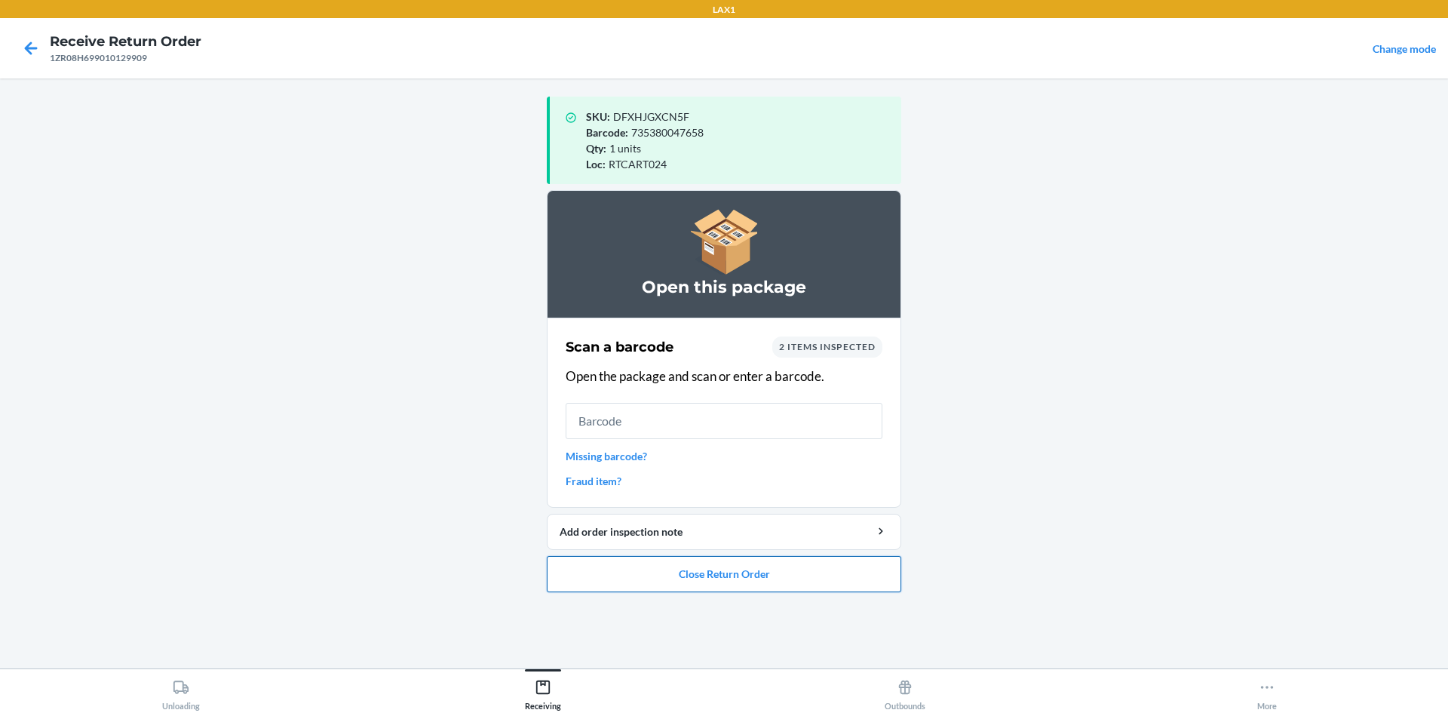
click at [722, 575] on button "Close Return Order" at bounding box center [724, 574] width 354 height 36
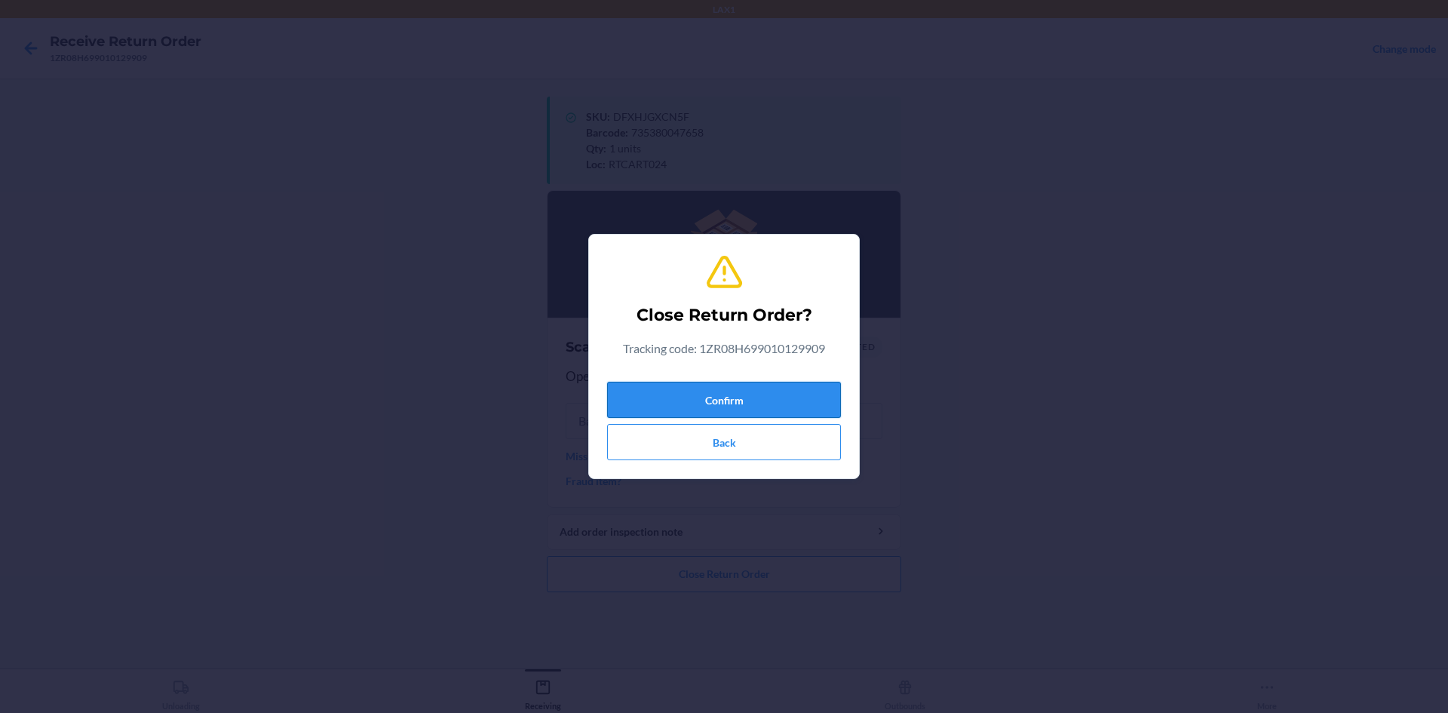
click at [726, 404] on button "Confirm" at bounding box center [724, 400] width 234 height 36
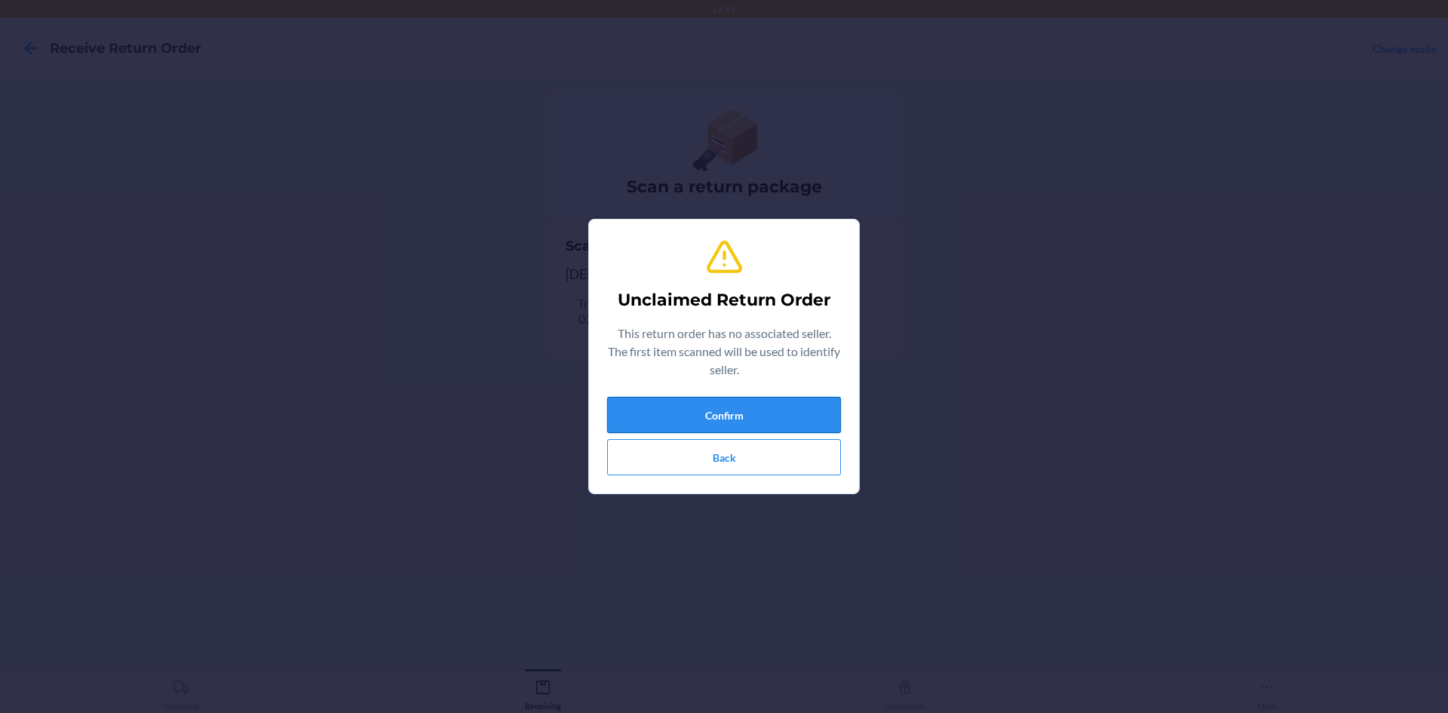
click at [801, 413] on button "Confirm" at bounding box center [724, 415] width 234 height 36
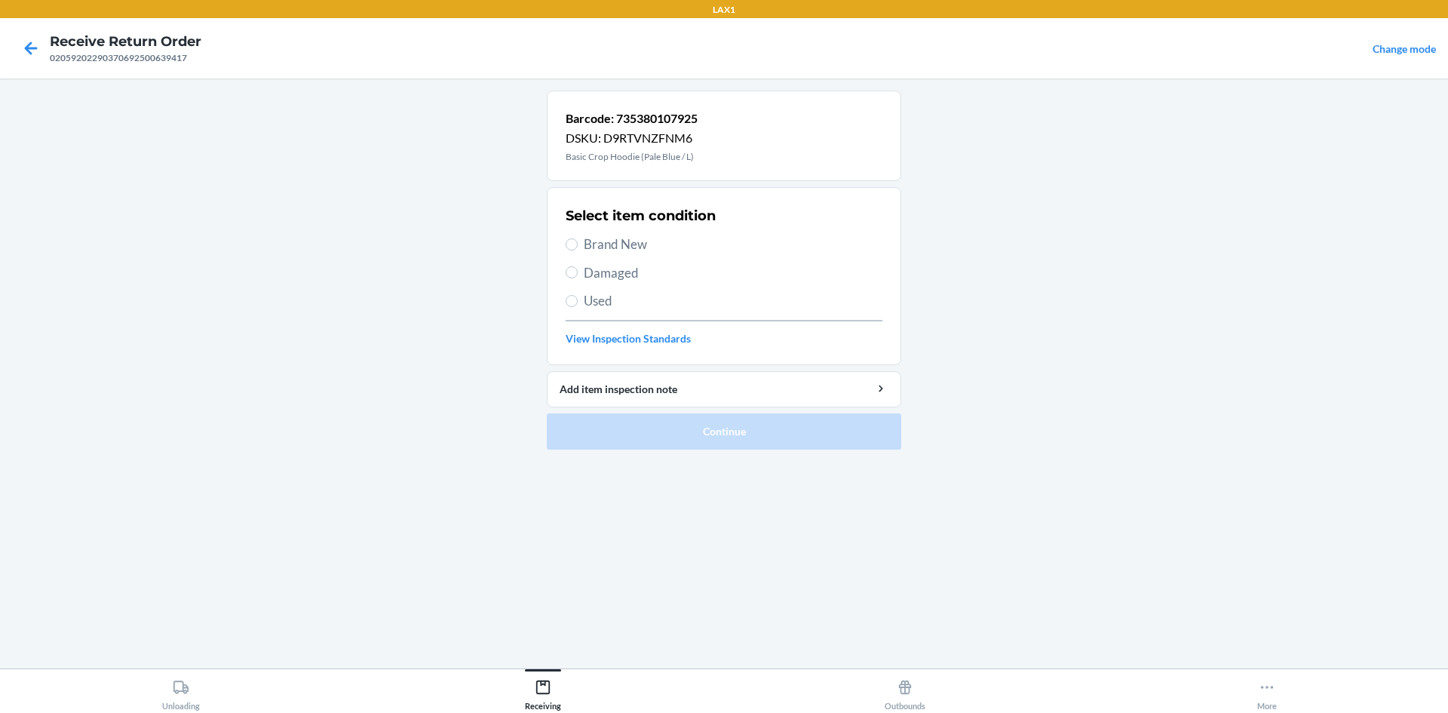
click at [653, 308] on span "Used" at bounding box center [733, 301] width 299 height 20
click at [578, 307] on input "Used" at bounding box center [572, 301] width 12 height 12
radio input "true"
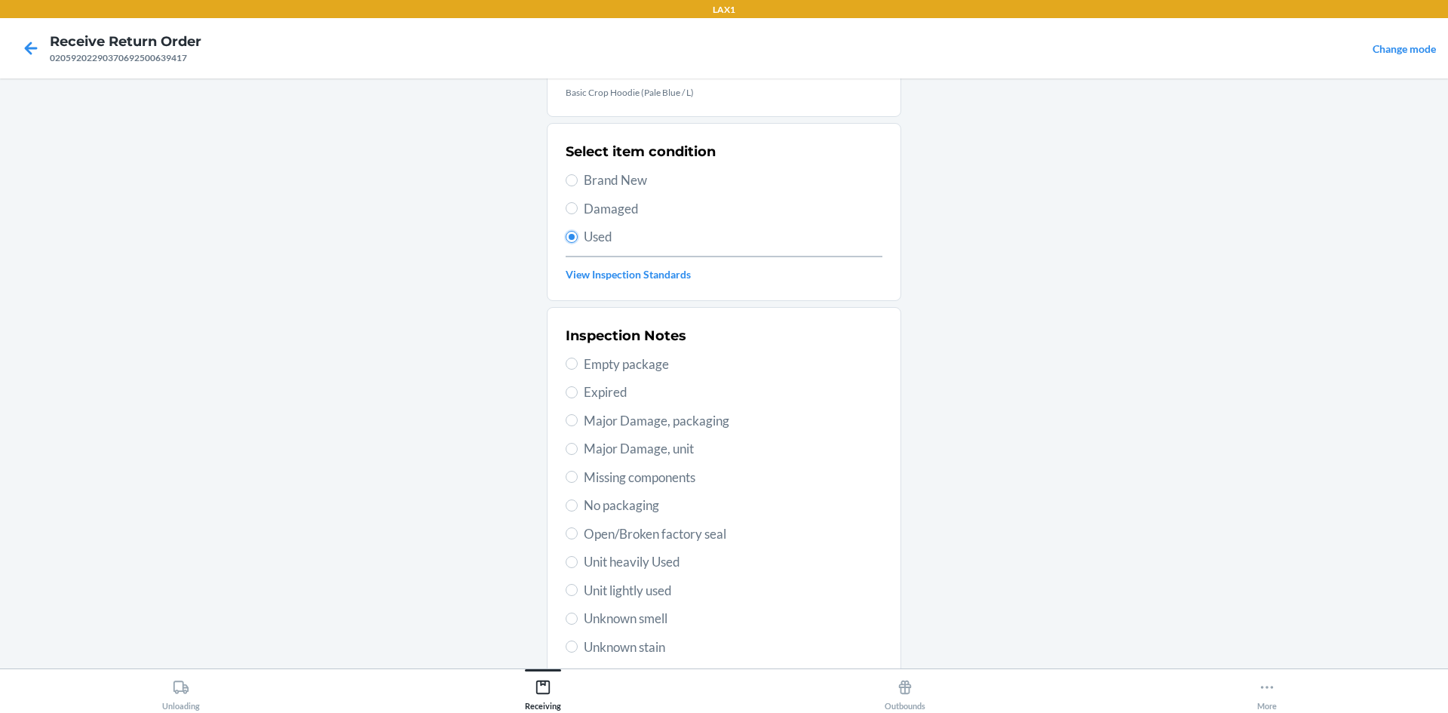
scroll to position [196, 0]
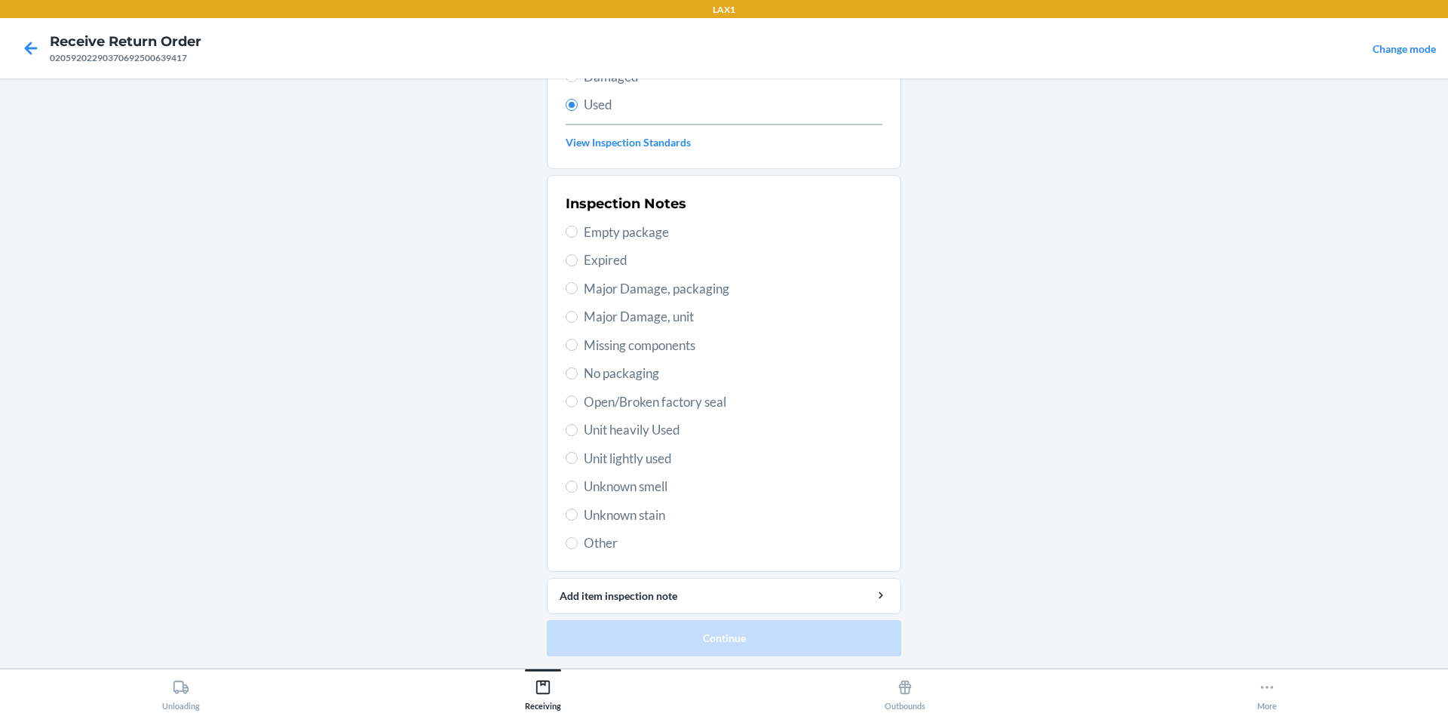
click at [656, 435] on span "Unit heavily Used" at bounding box center [733, 430] width 299 height 20
click at [578, 435] on input "Unit heavily Used" at bounding box center [572, 430] width 12 height 12
radio input "true"
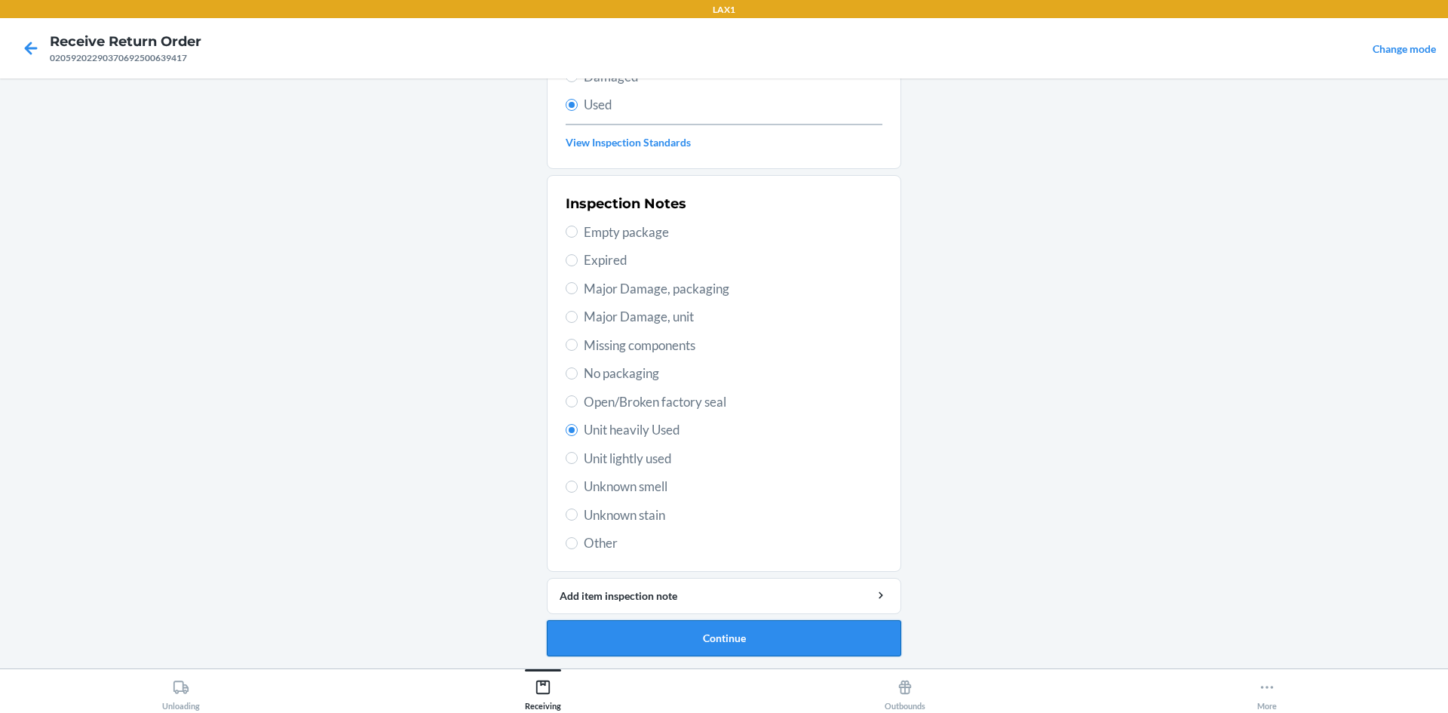
click at [701, 628] on button "Continue" at bounding box center [724, 638] width 354 height 36
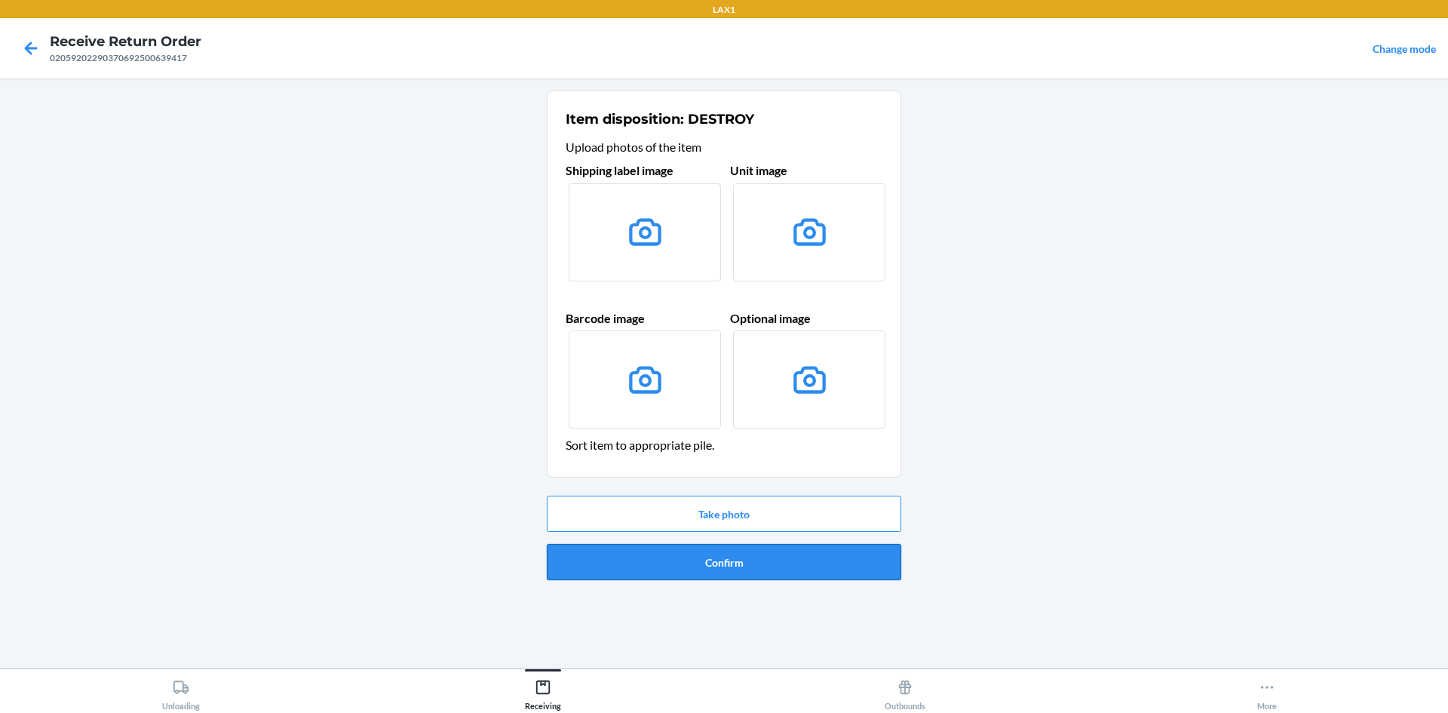
click at [712, 557] on button "Confirm" at bounding box center [724, 562] width 354 height 36
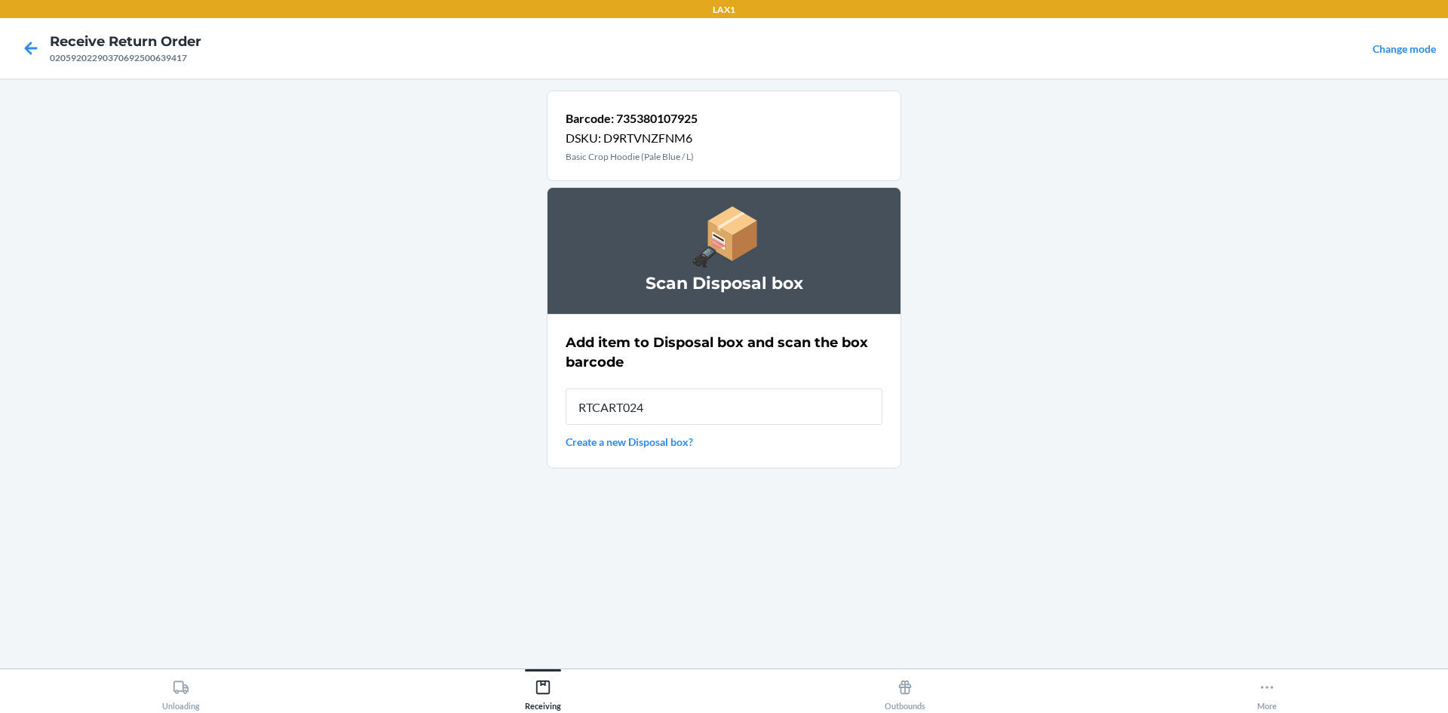
type input "RTCART024"
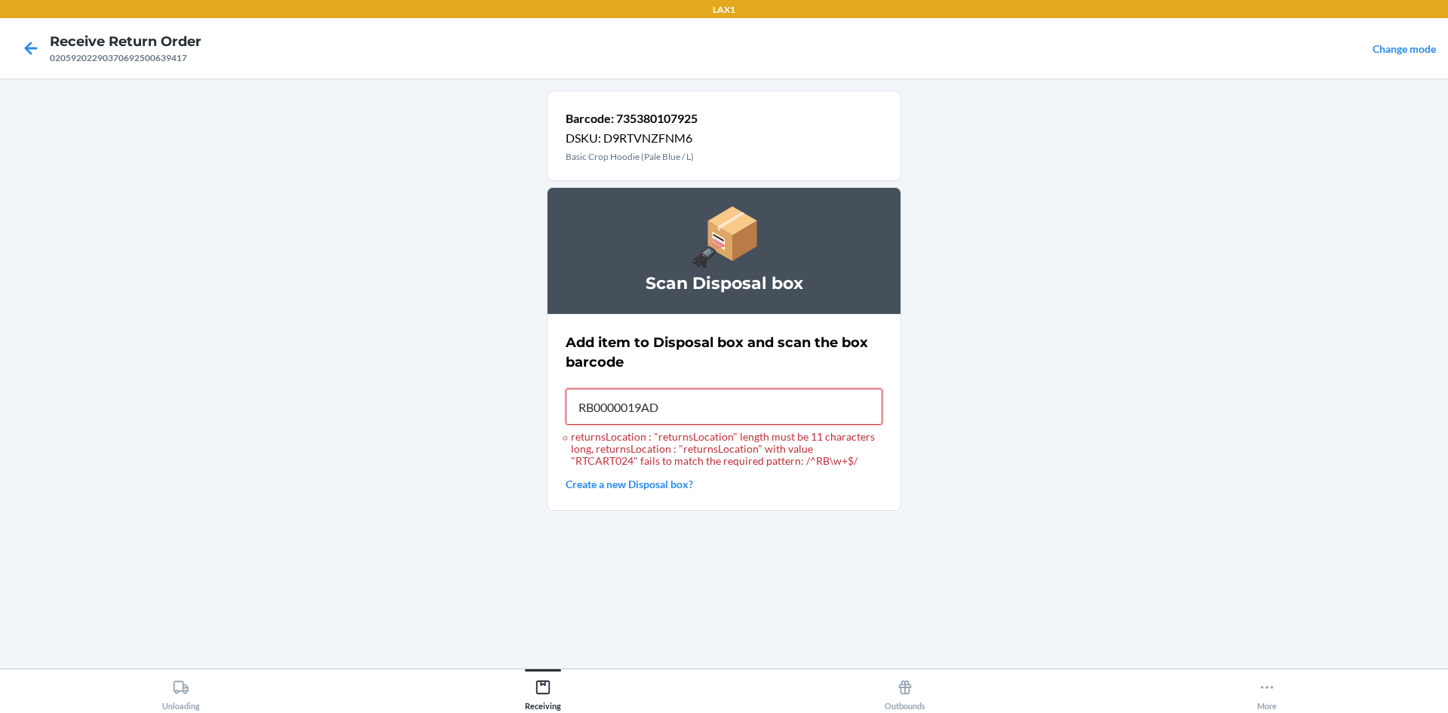
type input "RB0000019AD"
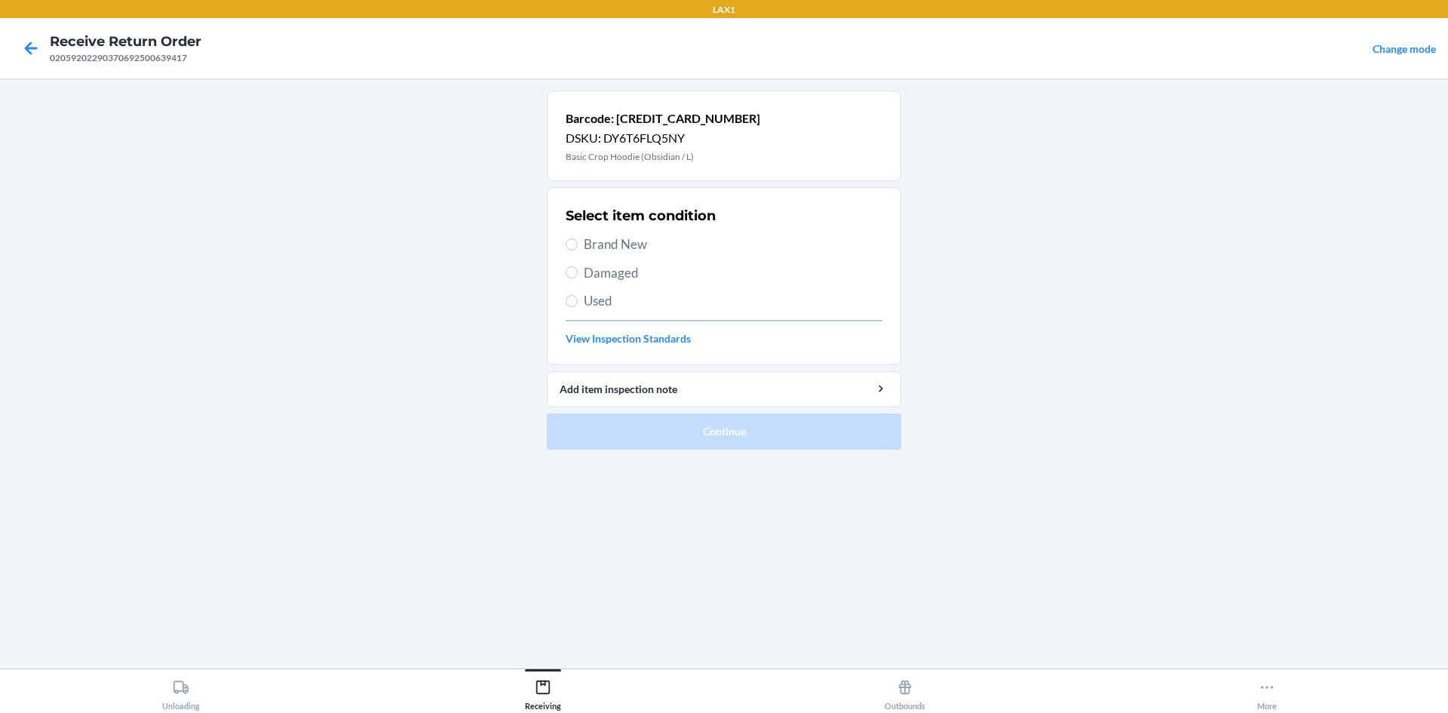
click at [652, 313] on div "Select item condition Brand New Damaged Used View Inspection Standards" at bounding box center [724, 275] width 317 height 149
drag, startPoint x: 658, startPoint y: 309, endPoint x: 688, endPoint y: 317, distance: 31.1
click at [659, 308] on span "Used" at bounding box center [733, 301] width 299 height 20
click at [578, 307] on input "Used" at bounding box center [572, 301] width 12 height 12
radio input "true"
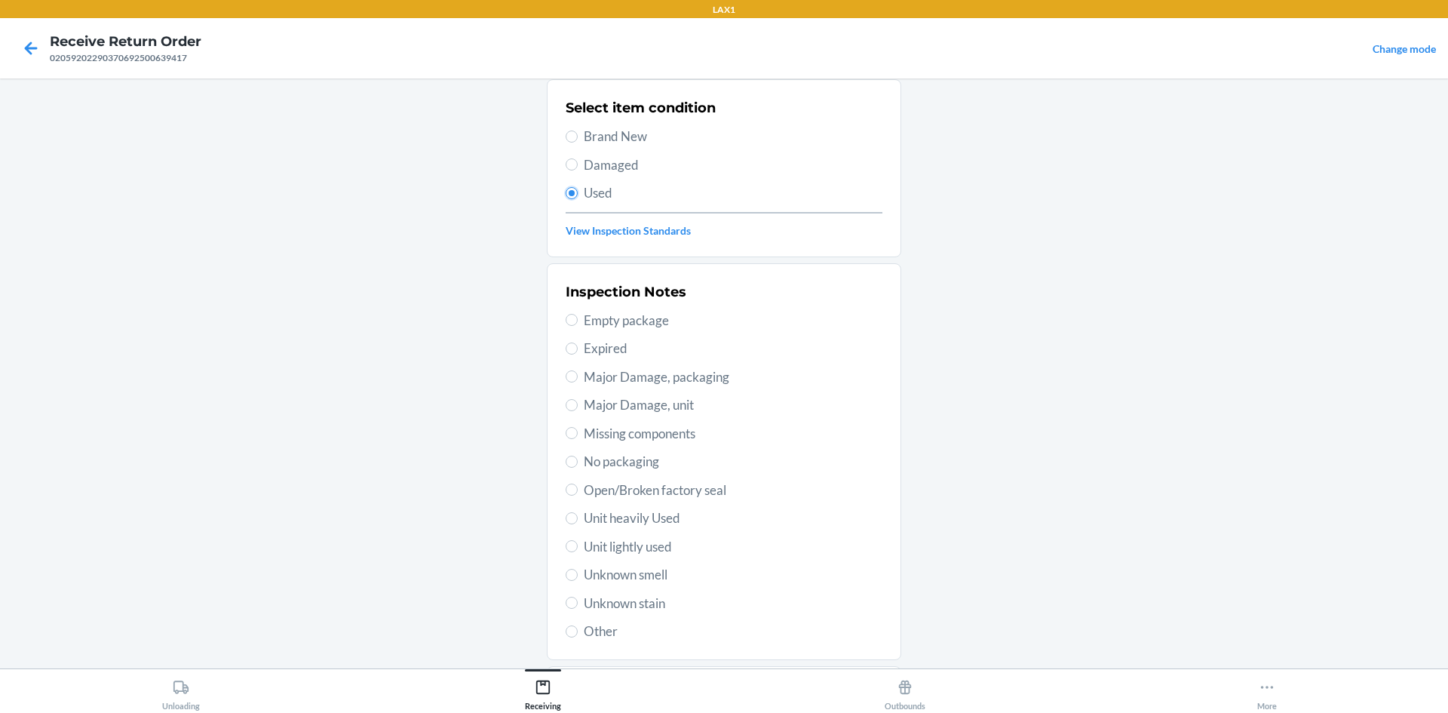
scroll to position [196, 0]
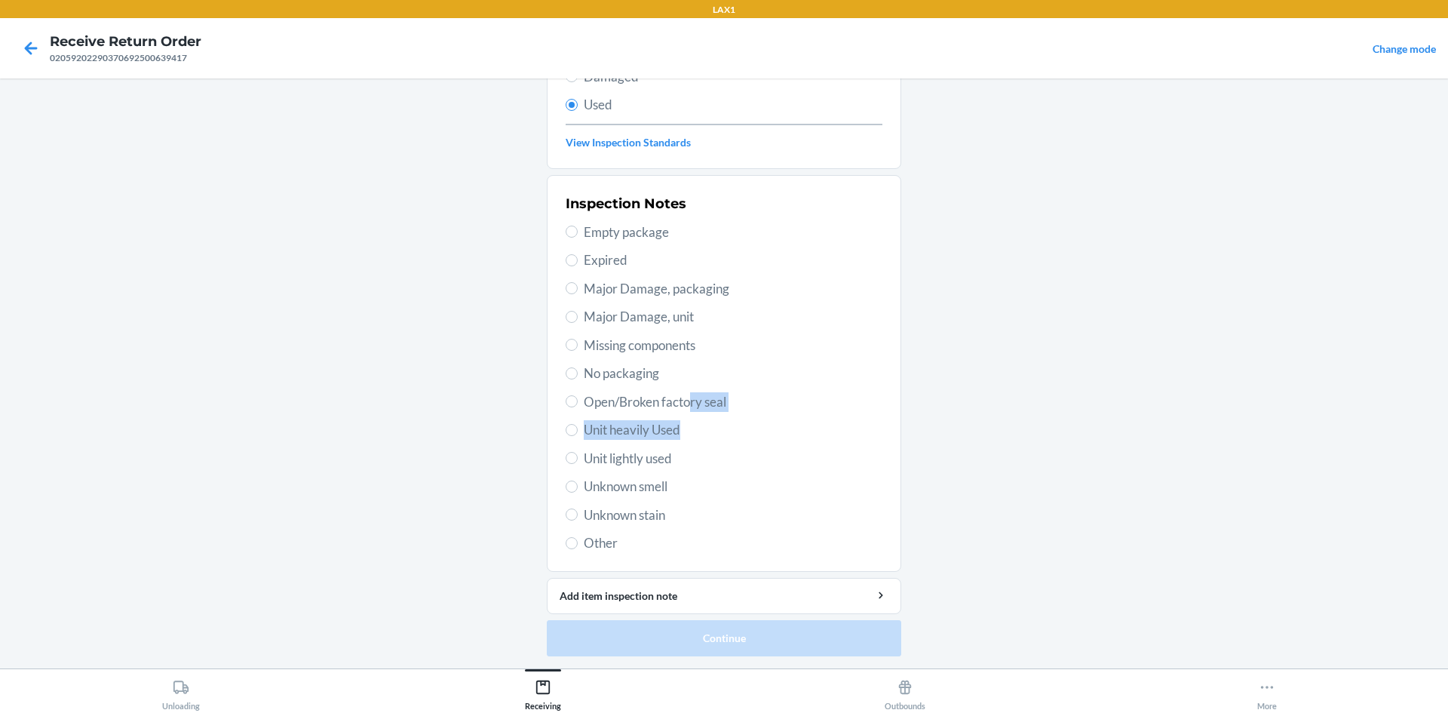
drag, startPoint x: 686, startPoint y: 414, endPoint x: 688, endPoint y: 428, distance: 14.4
click at [688, 428] on div "Inspection Notes Empty package Expired Major Damage, packaging Major Damage, un…" at bounding box center [724, 373] width 317 height 368
click at [695, 425] on span "Unit heavily Used" at bounding box center [733, 430] width 299 height 20
click at [578, 425] on input "Unit heavily Used" at bounding box center [572, 430] width 12 height 12
radio input "true"
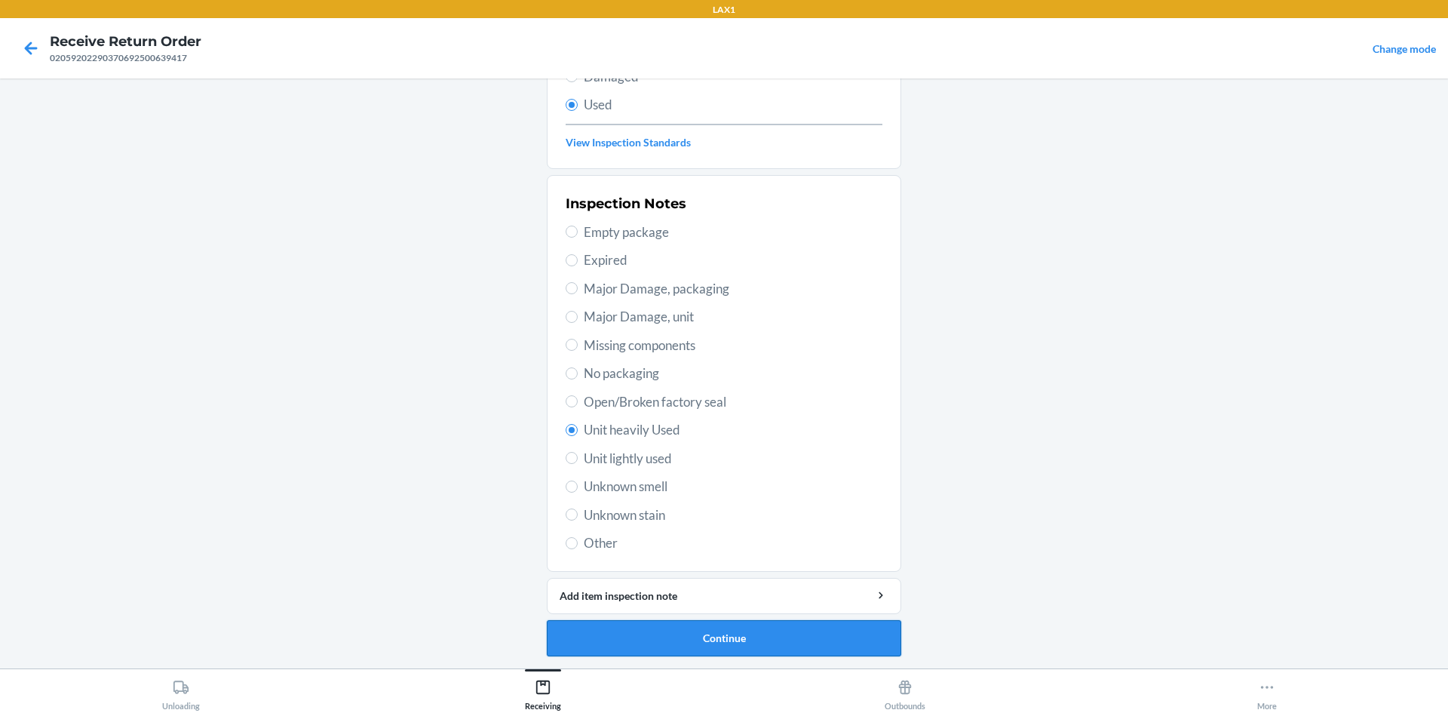
click at [670, 646] on button "Continue" at bounding box center [724, 638] width 354 height 36
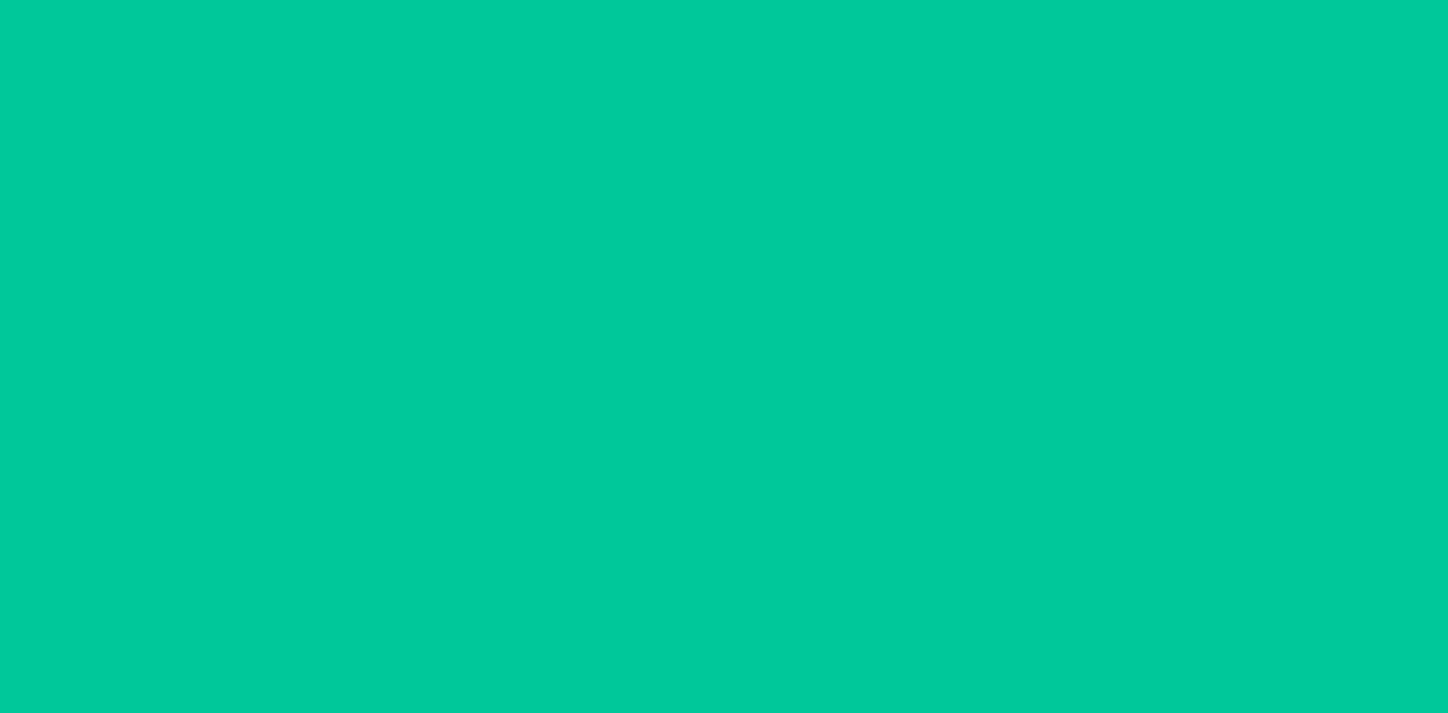
scroll to position [0, 0]
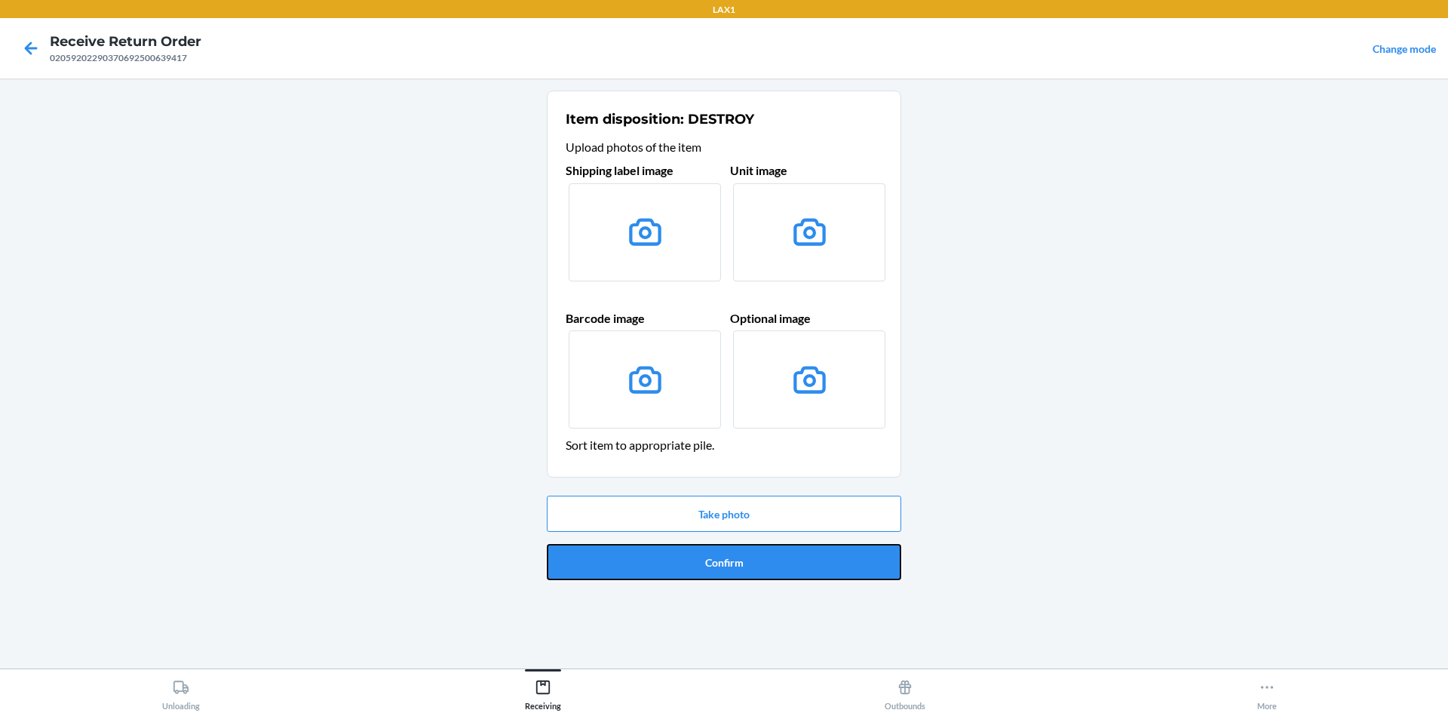
drag, startPoint x: 687, startPoint y: 568, endPoint x: 686, endPoint y: 554, distance: 14.4
click at [687, 560] on button "Confirm" at bounding box center [724, 562] width 354 height 36
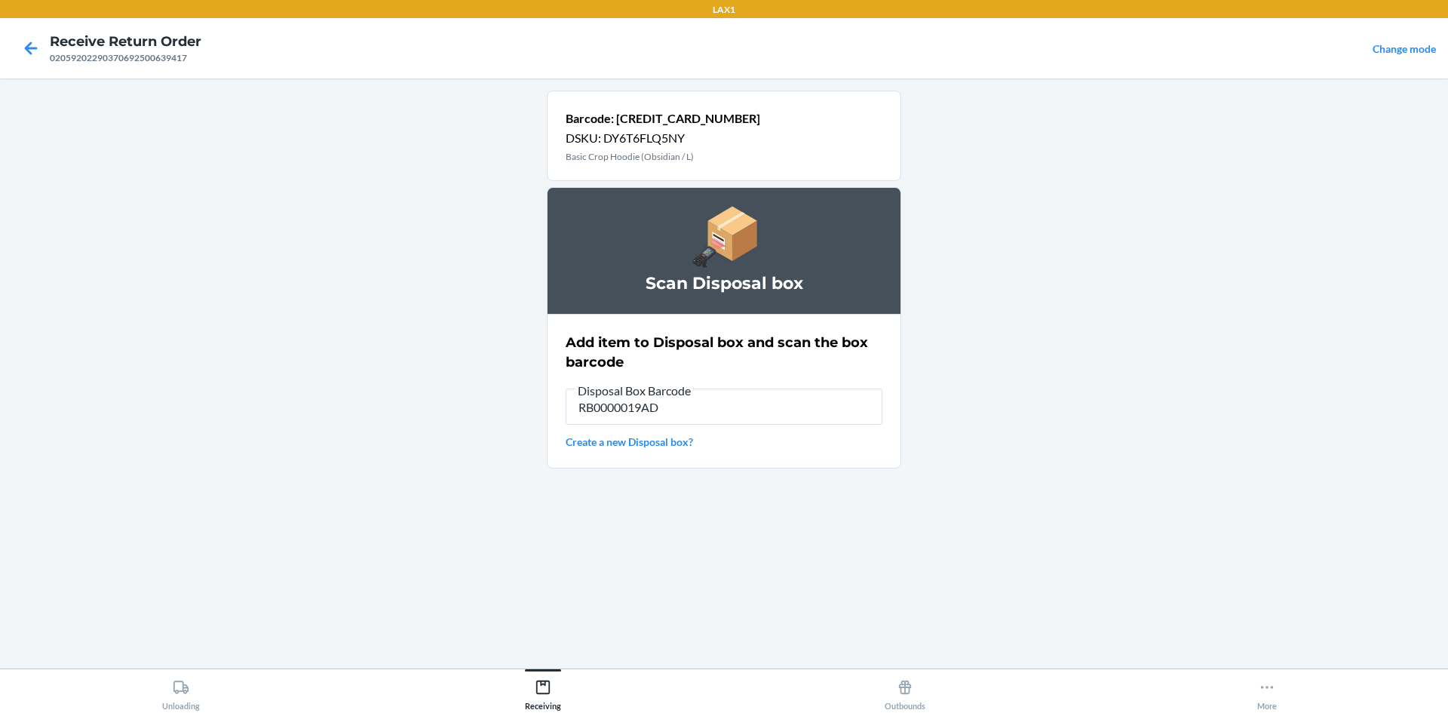
type input "RB0000019AD"
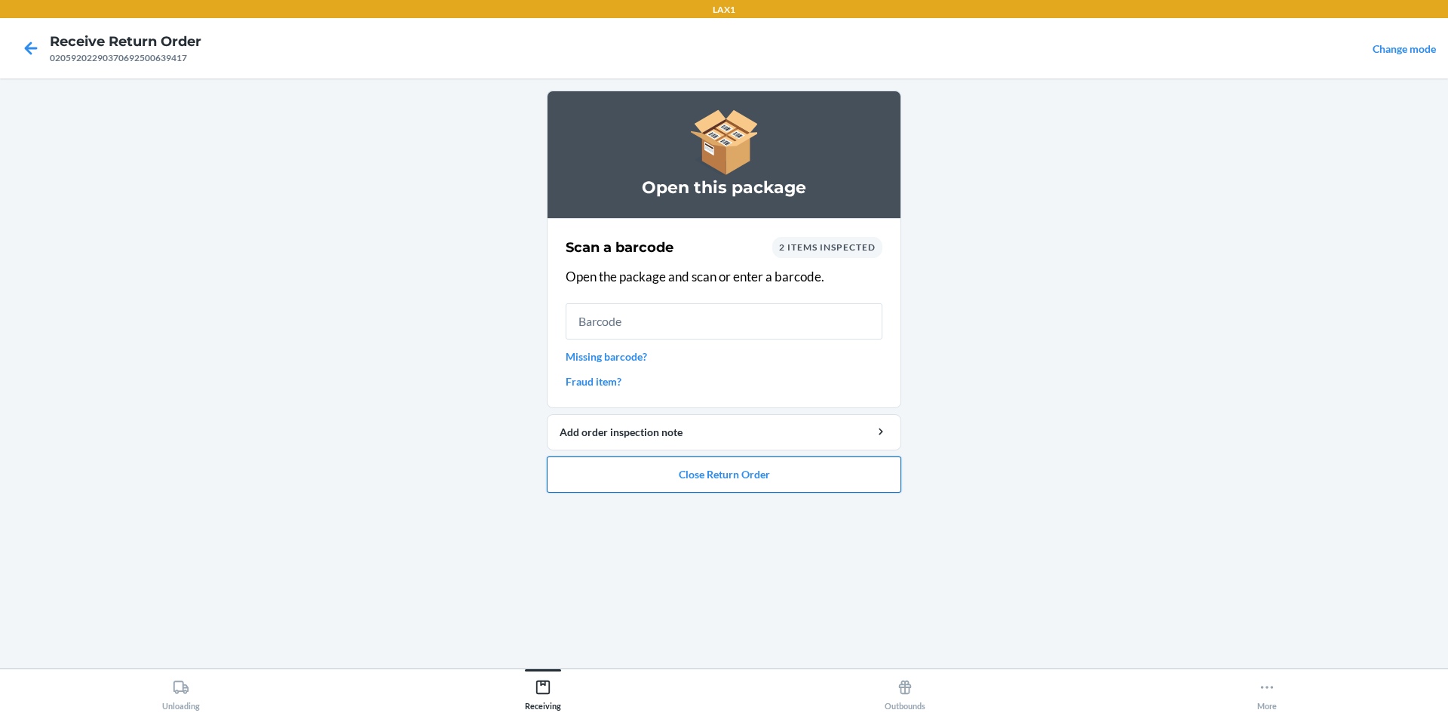
click at [748, 471] on button "Close Return Order" at bounding box center [724, 474] width 354 height 36
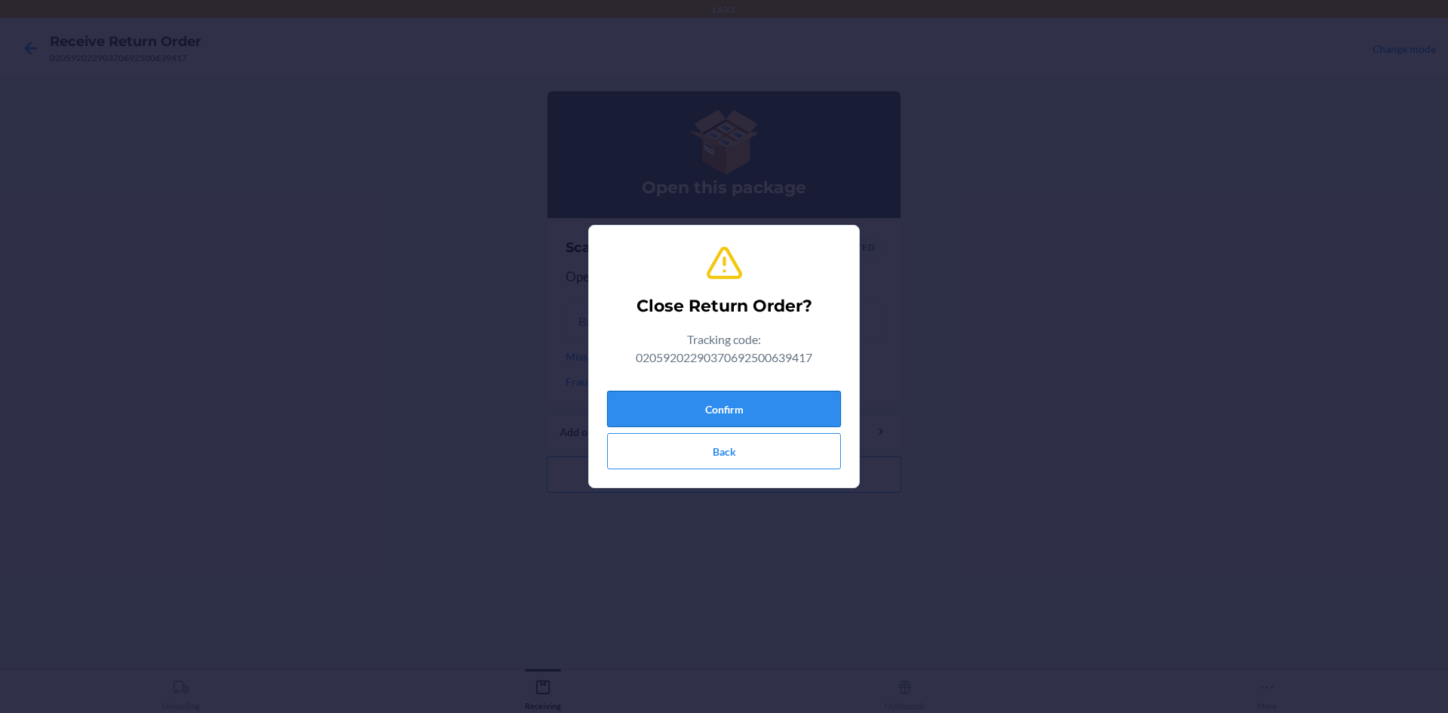
click at [763, 410] on button "Confirm" at bounding box center [724, 409] width 234 height 36
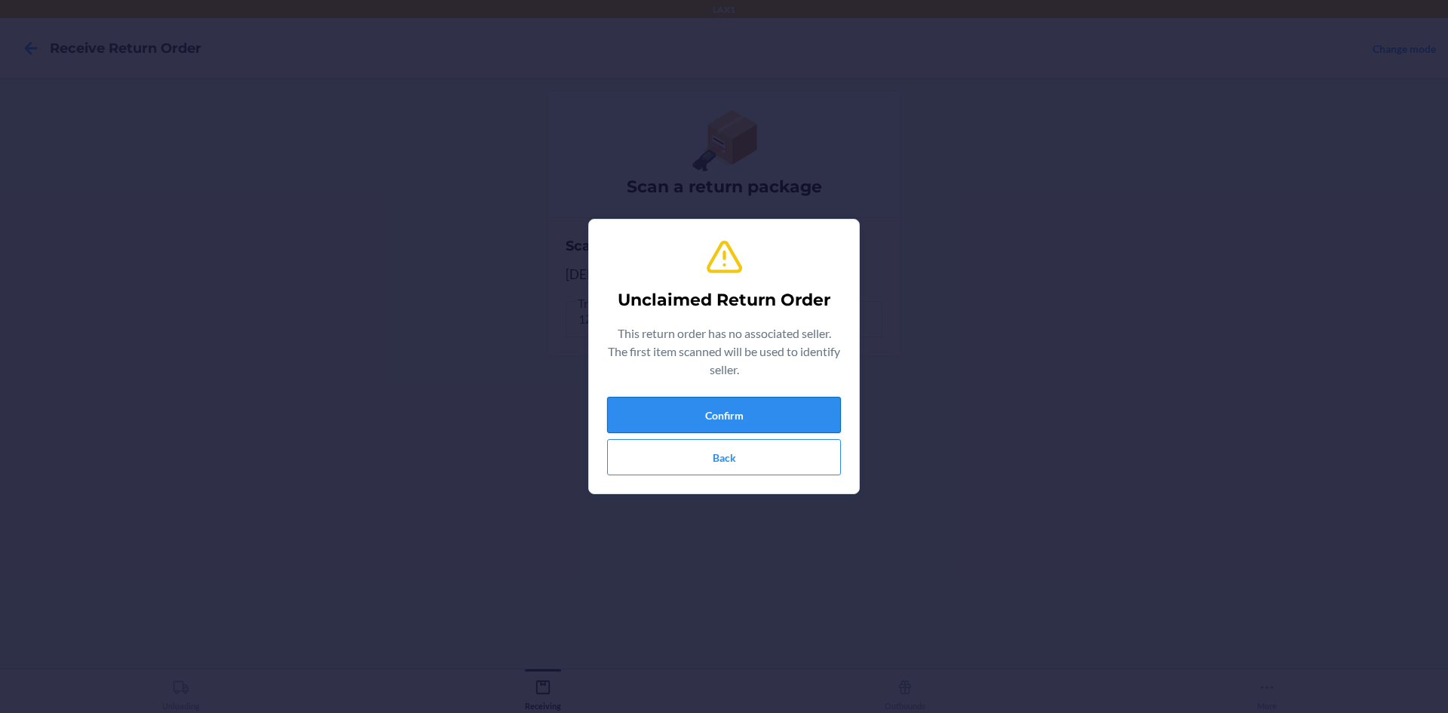
click at [631, 409] on button "Confirm" at bounding box center [724, 415] width 234 height 36
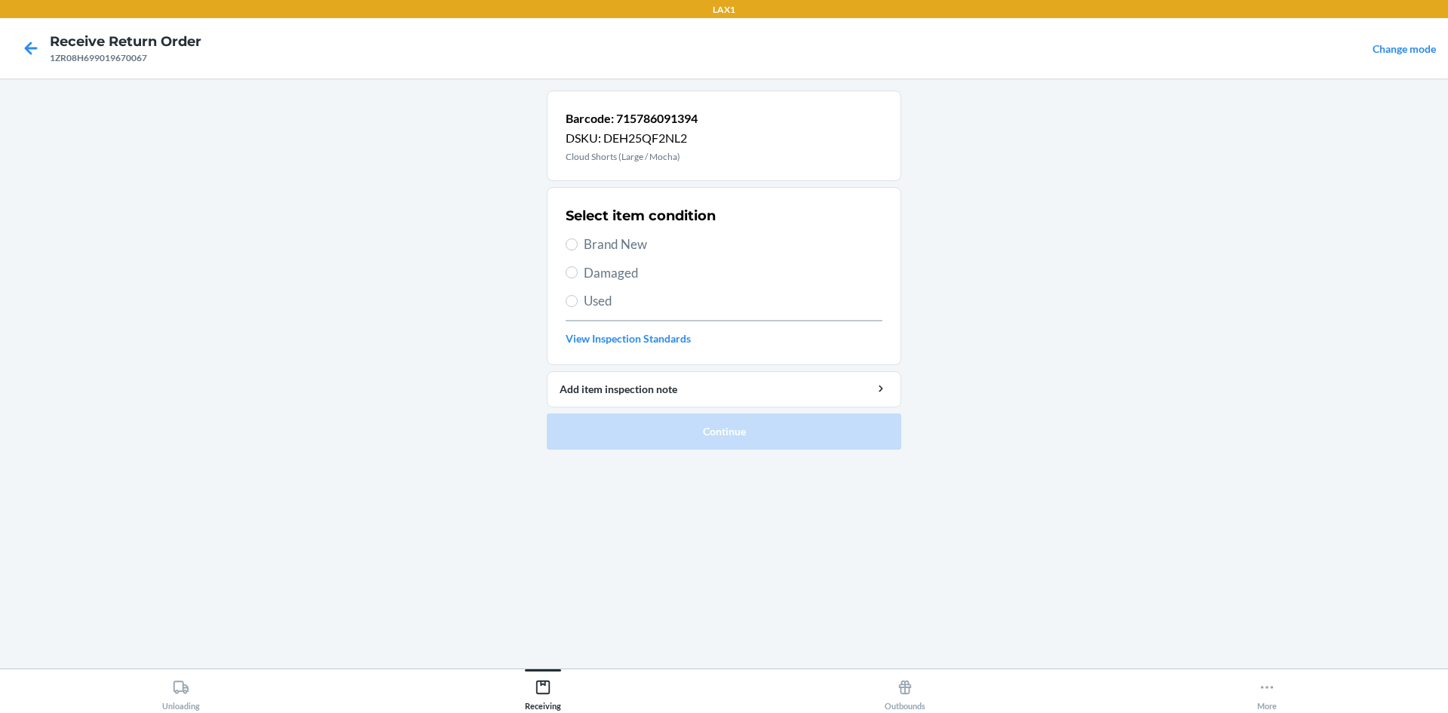
click at [734, 232] on div "Select item condition Brand New Damaged Used View Inspection Standards" at bounding box center [724, 275] width 317 height 149
click at [729, 231] on div "Select item condition Brand New Damaged Used View Inspection Standards" at bounding box center [724, 275] width 317 height 149
click at [728, 243] on span "Brand New" at bounding box center [733, 245] width 299 height 20
click at [578, 243] on input "Brand New" at bounding box center [572, 244] width 12 height 12
radio input "true"
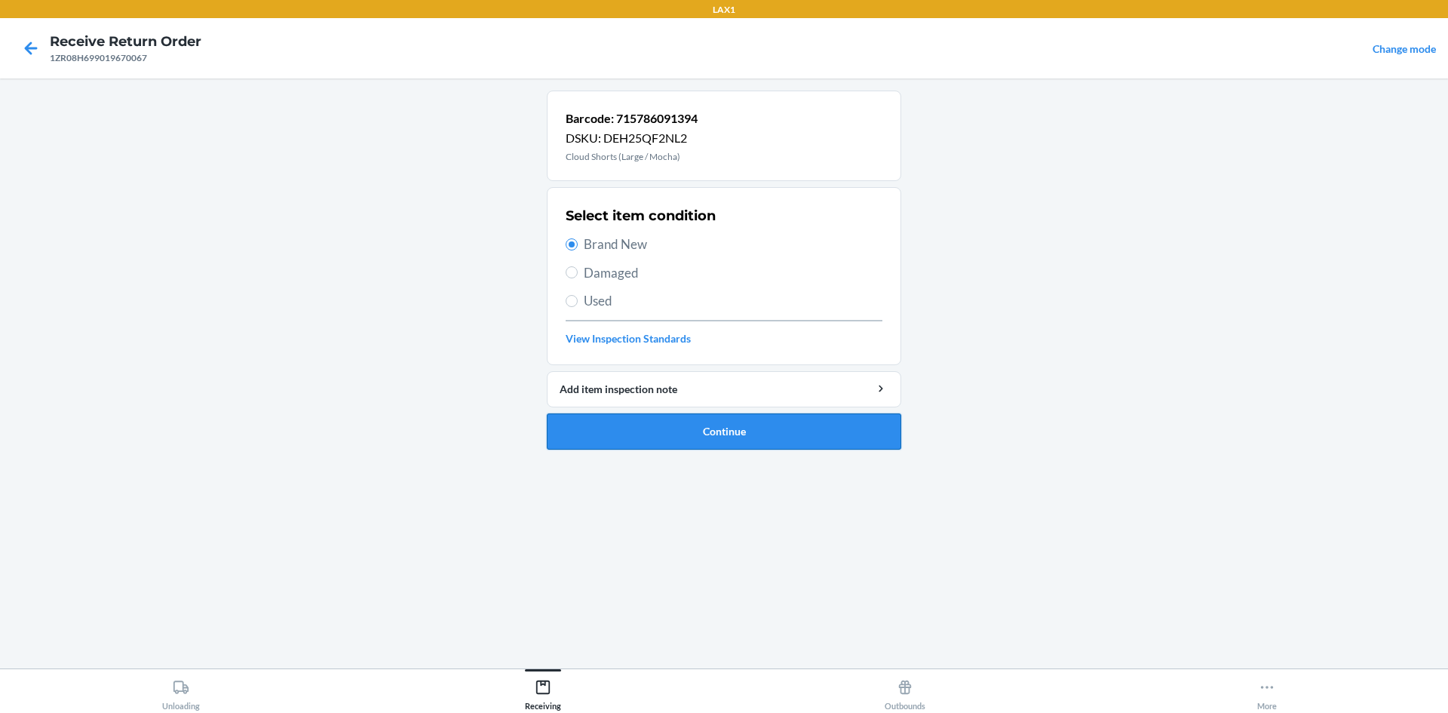
click at [741, 421] on button "Continue" at bounding box center [724, 431] width 354 height 36
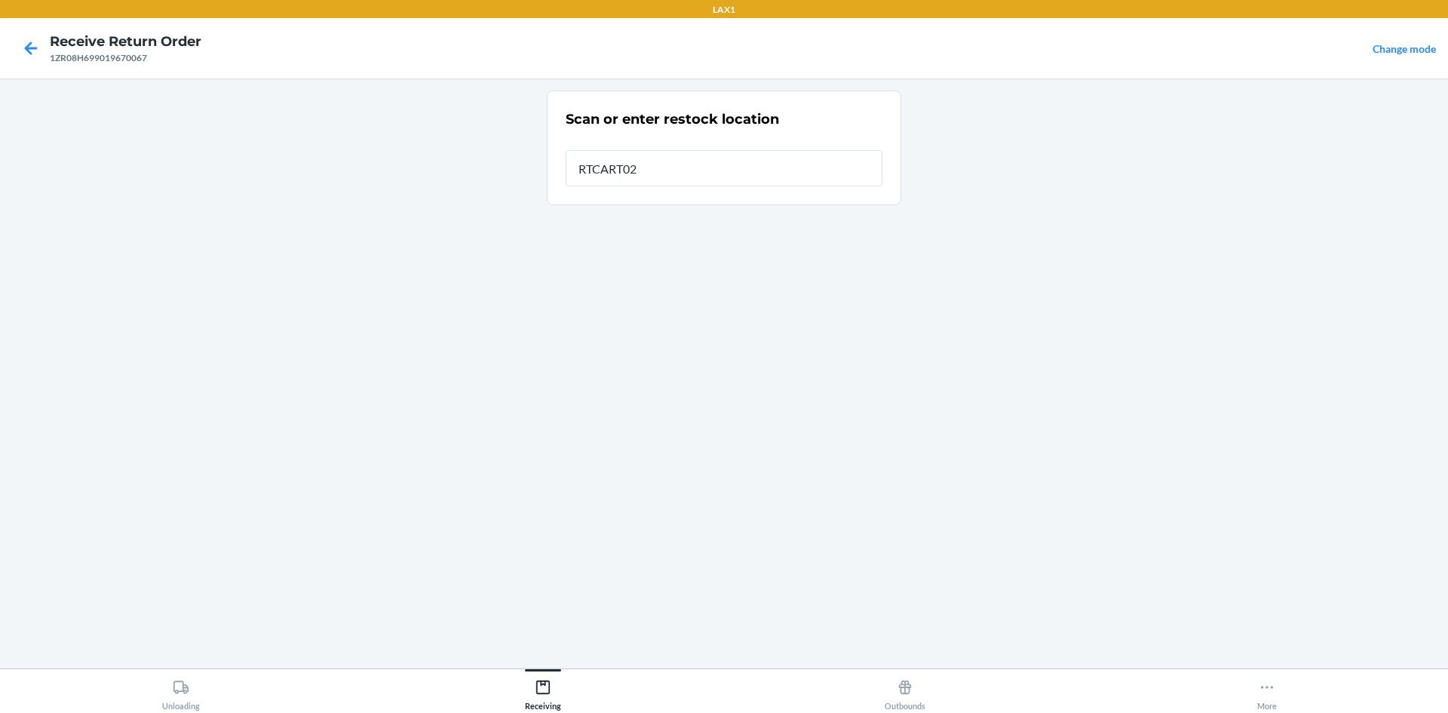
type input "RTCART024"
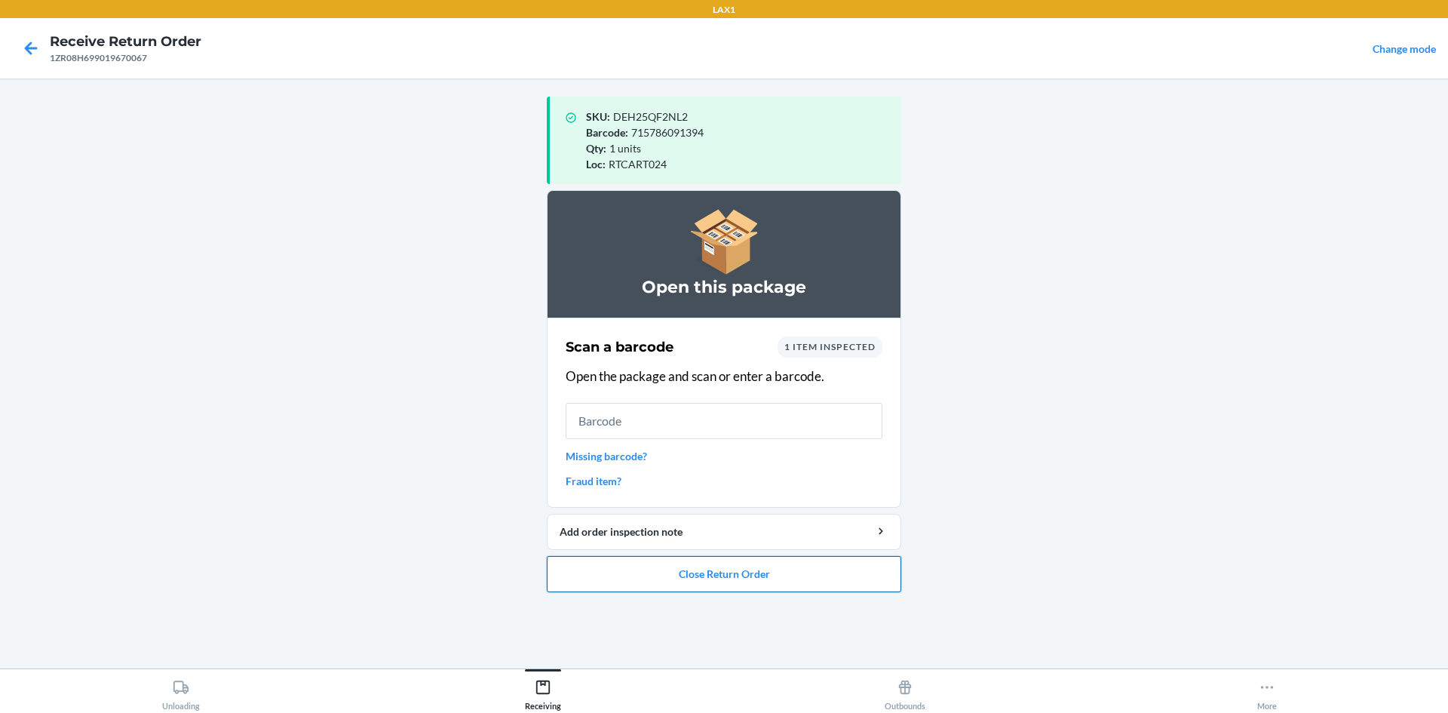
click at [666, 575] on button "Close Return Order" at bounding box center [724, 574] width 354 height 36
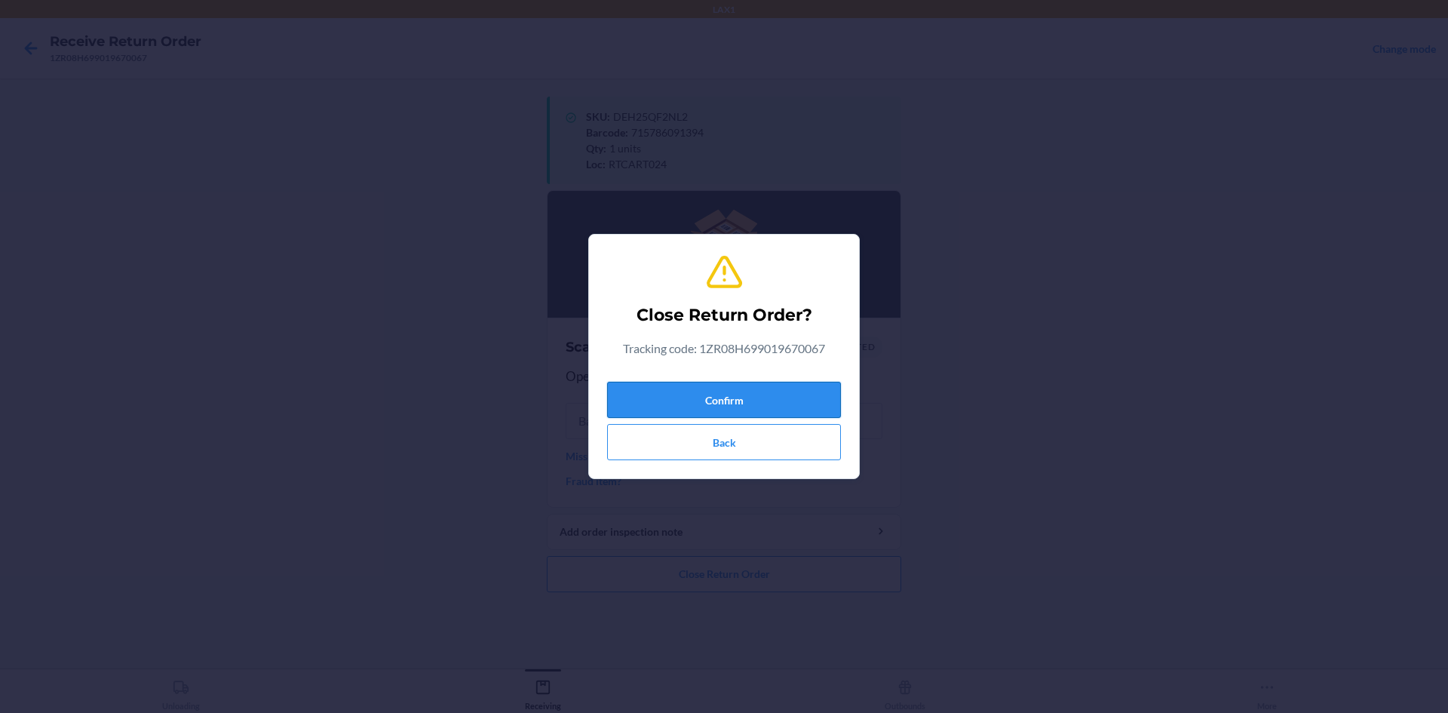
click at [704, 385] on button "Confirm" at bounding box center [724, 400] width 234 height 36
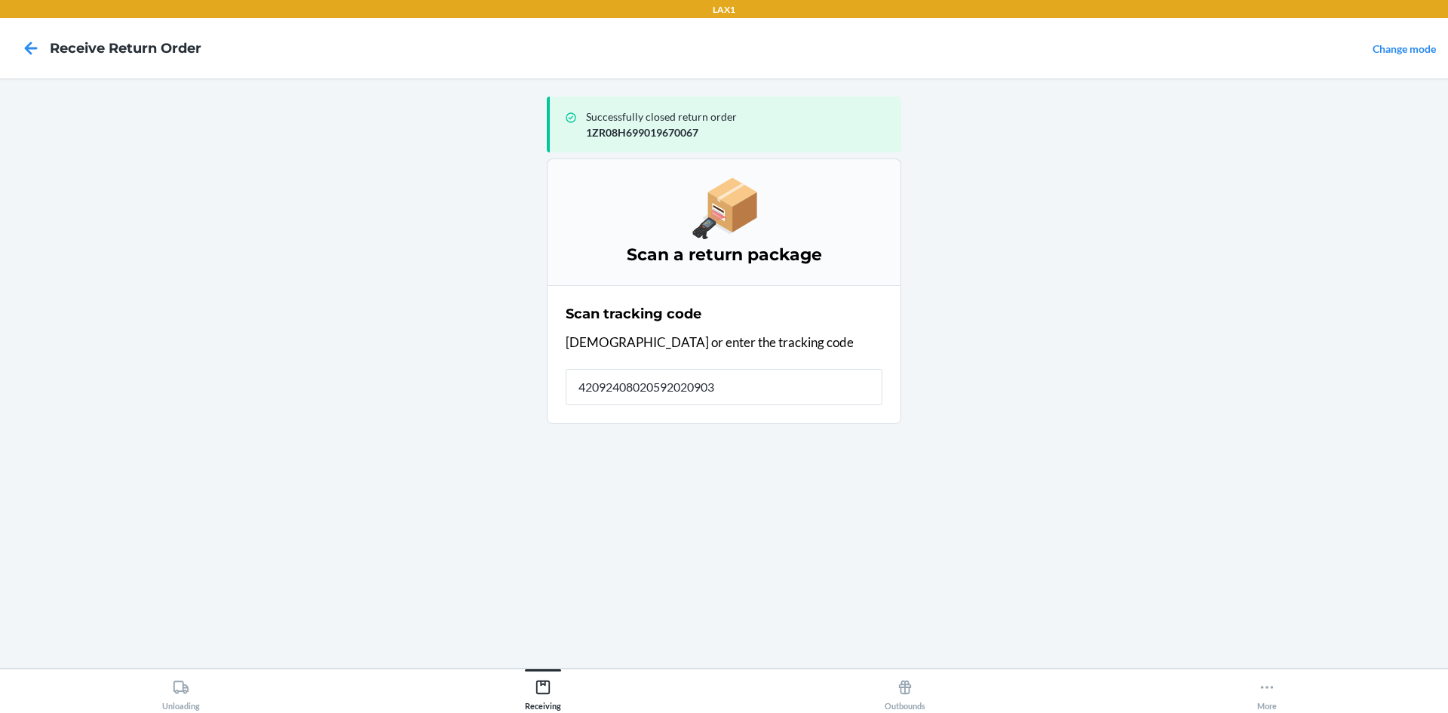
type input "420924080205920209037"
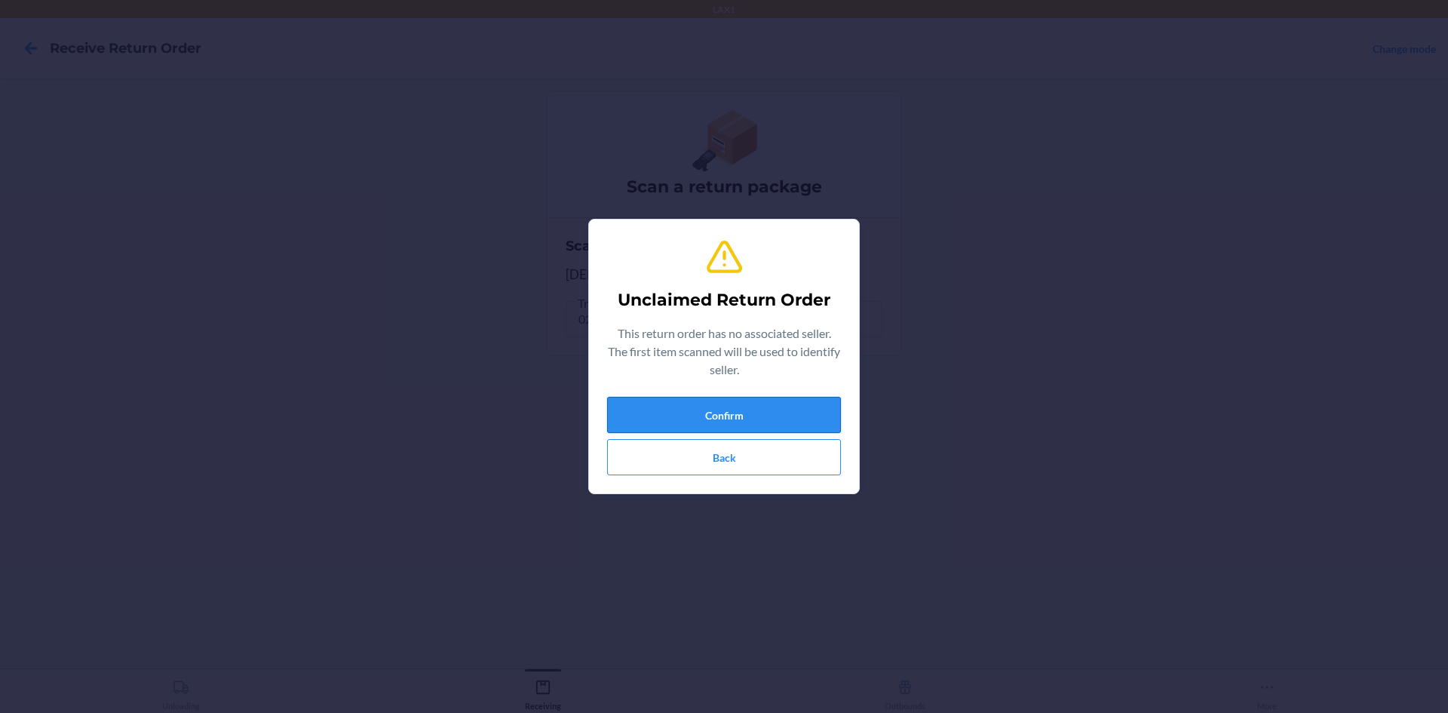
click at [732, 422] on button "Confirm" at bounding box center [724, 415] width 234 height 36
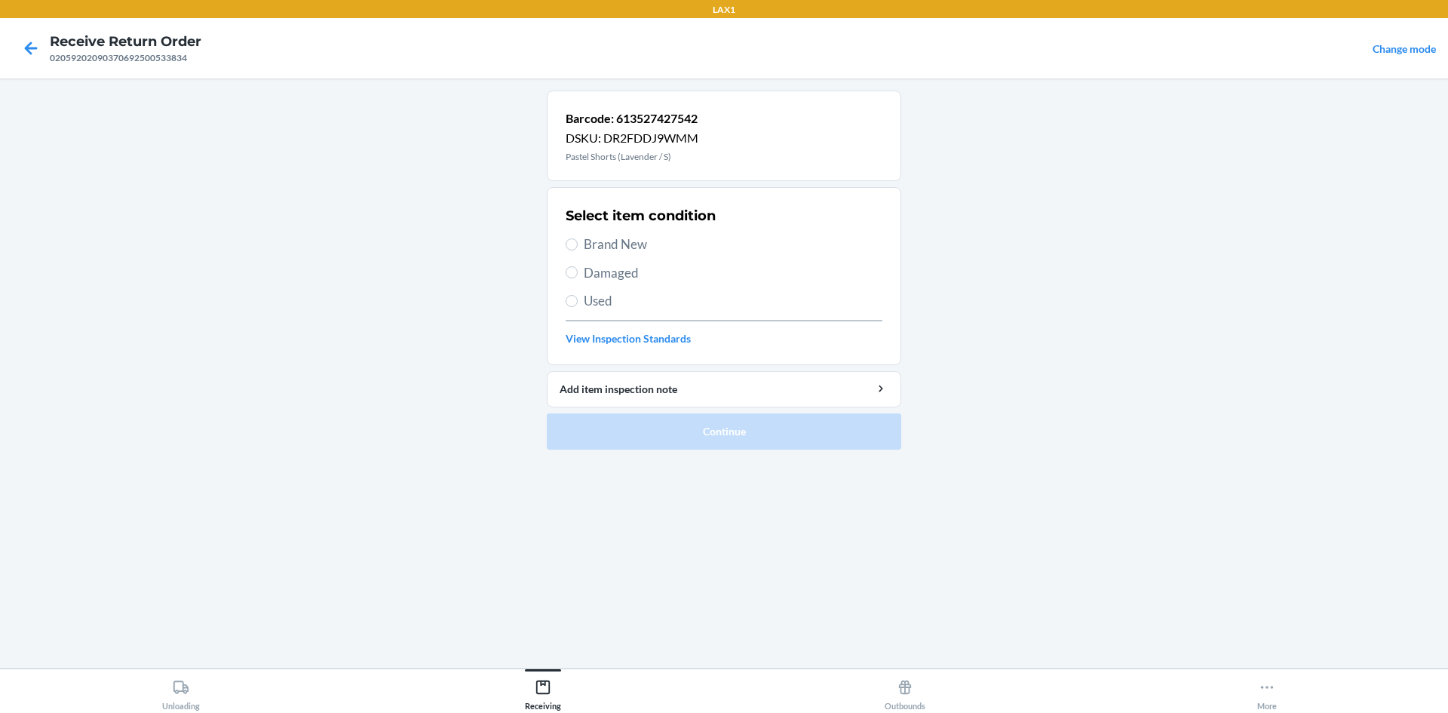
click at [615, 240] on span "Brand New" at bounding box center [733, 245] width 299 height 20
click at [578, 240] on input "Brand New" at bounding box center [572, 244] width 12 height 12
radio input "true"
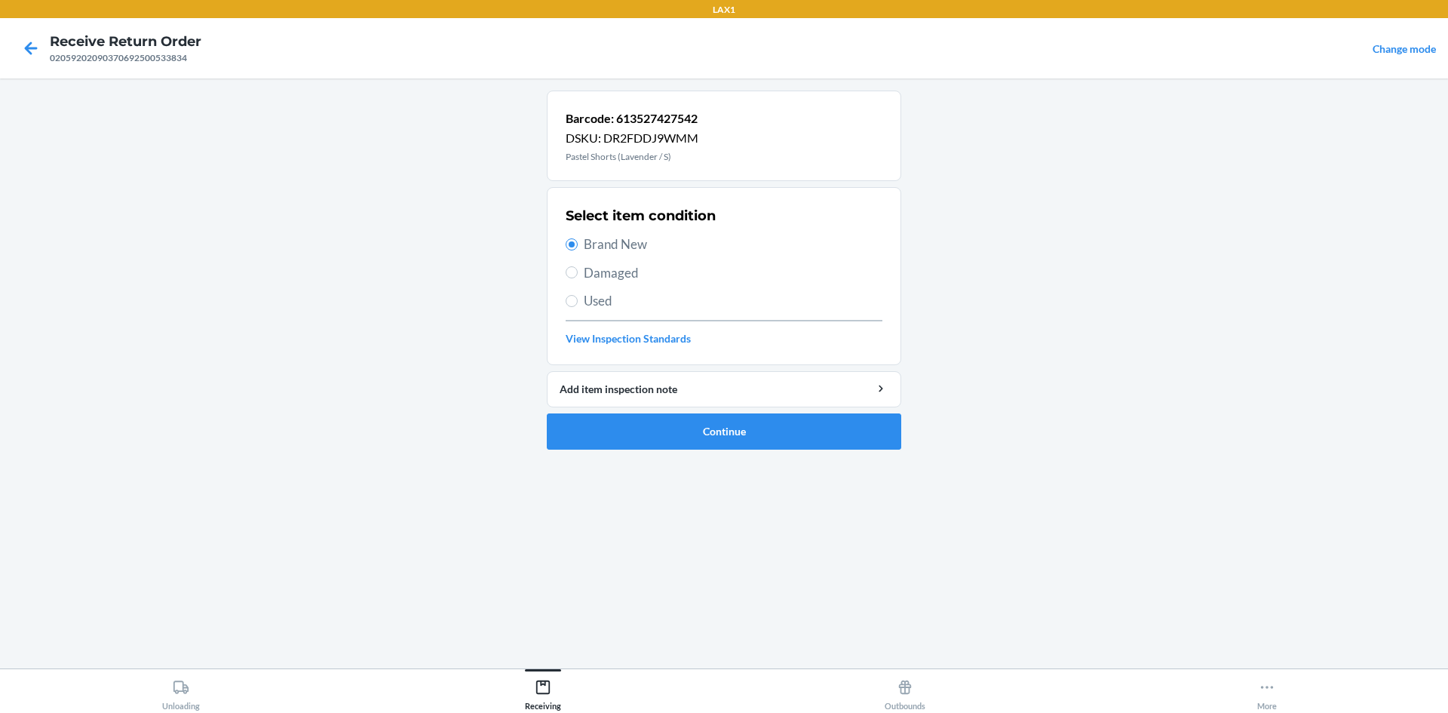
click at [732, 487] on div "Barcode: 613527427542 DSKU: DR2FDDJ9WMM Pastel Shorts (Lavender / S) Select ite…" at bounding box center [724, 374] width 354 height 566
click at [738, 437] on button "Continue" at bounding box center [724, 431] width 354 height 36
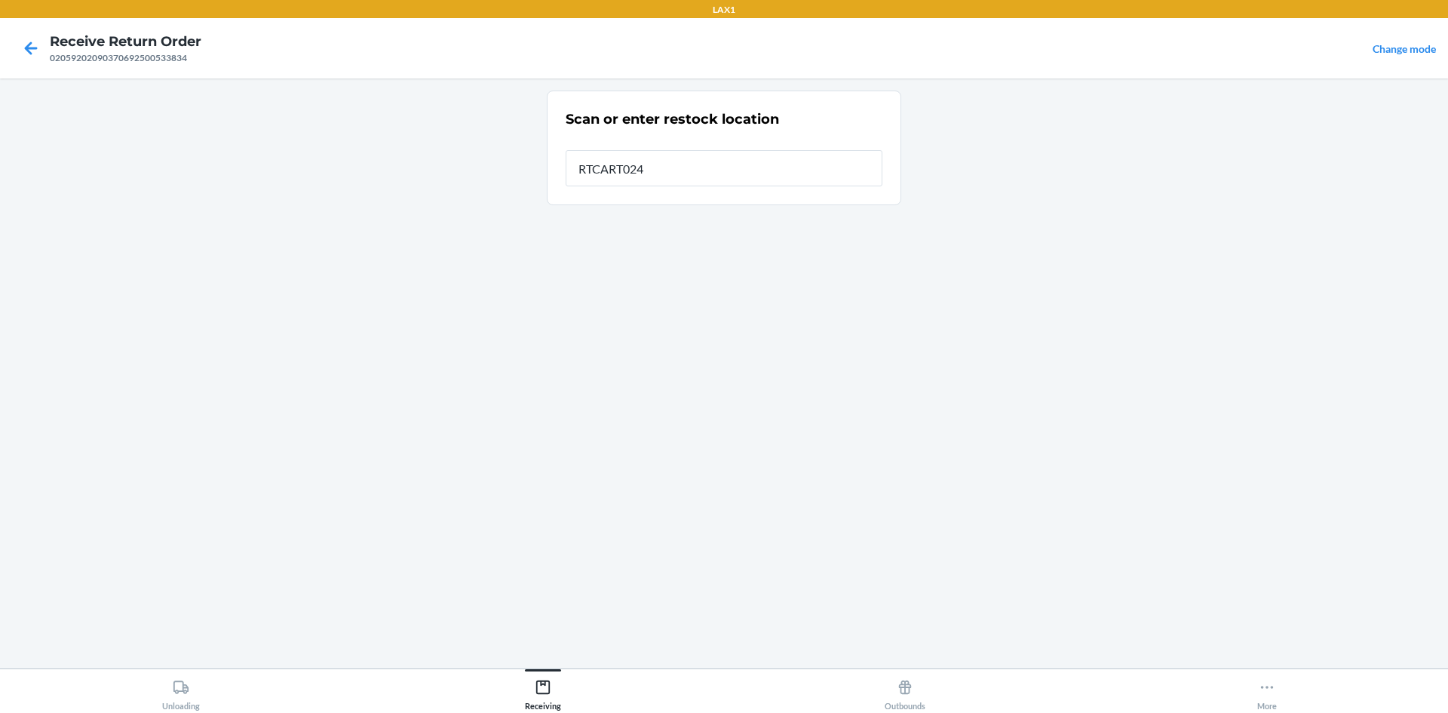
type input "RTCART024"
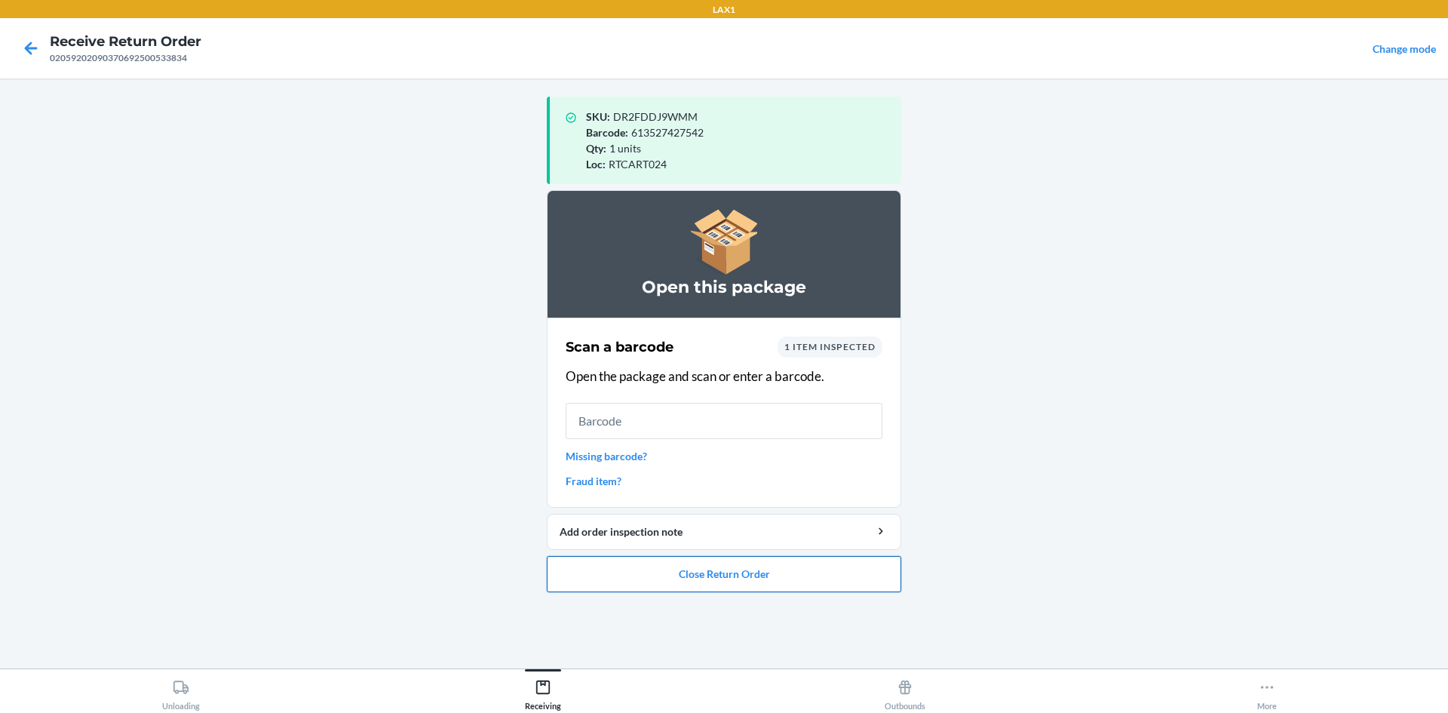
click at [799, 587] on button "Close Return Order" at bounding box center [724, 574] width 354 height 36
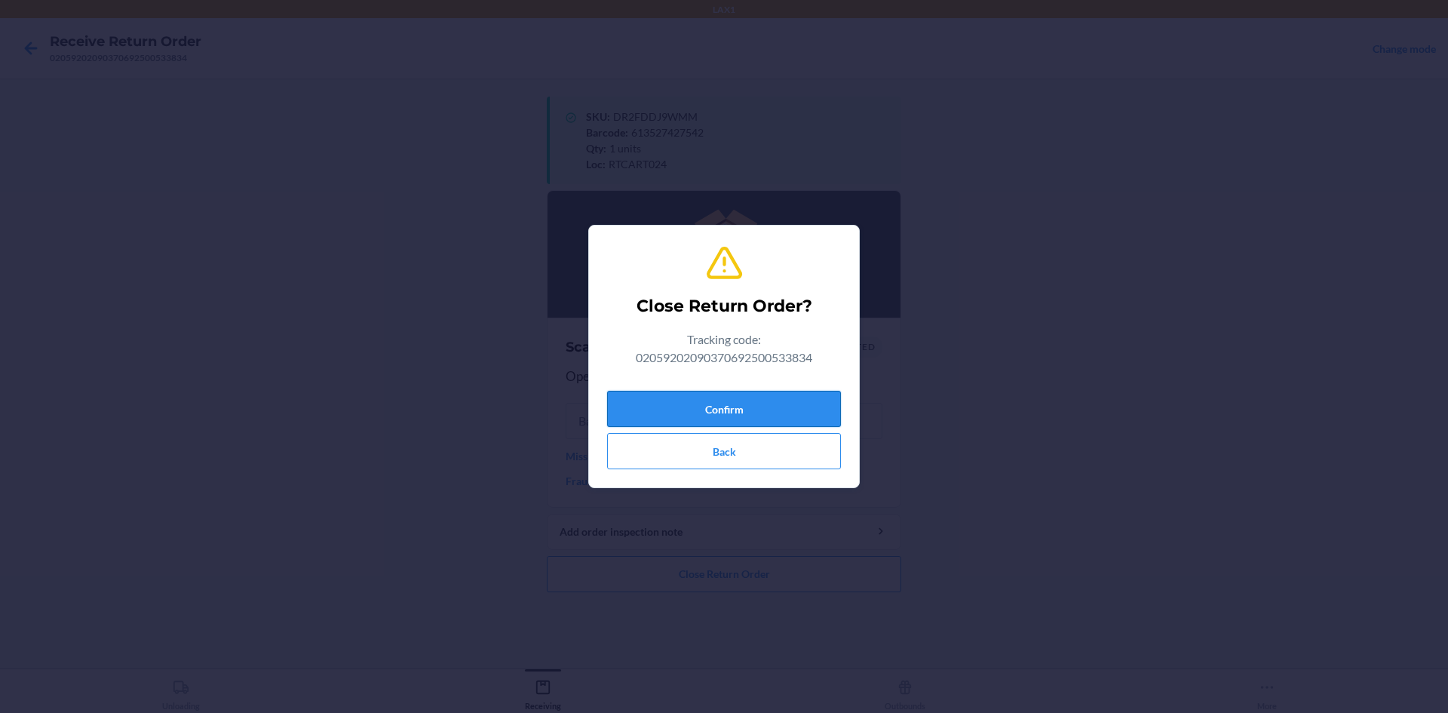
click at [698, 419] on button "Confirm" at bounding box center [724, 409] width 234 height 36
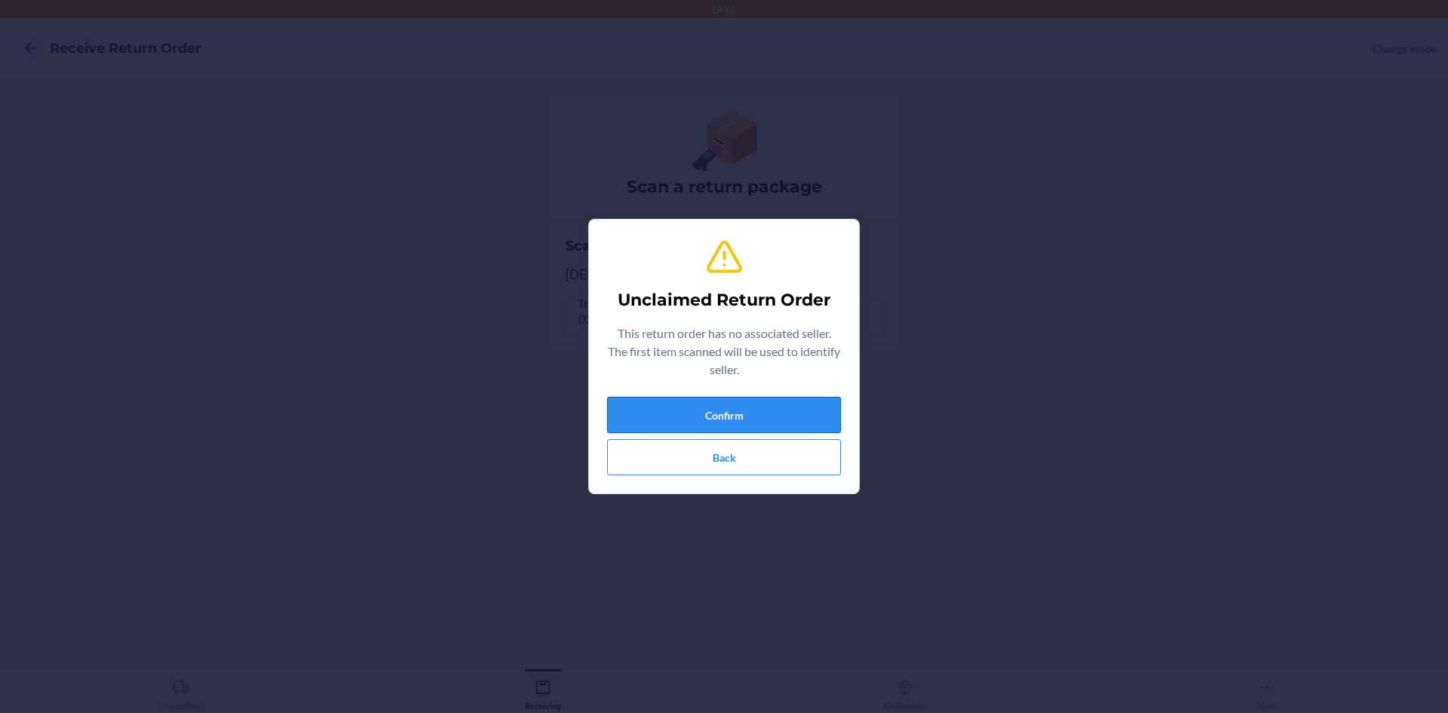
drag, startPoint x: 593, startPoint y: 425, endPoint x: 618, endPoint y: 427, distance: 24.9
click at [602, 427] on section "Unclaimed Return Order This return order has no associated seller. The first it…" at bounding box center [724, 356] width 272 height 275
click at [646, 420] on button "Confirm" at bounding box center [724, 415] width 234 height 36
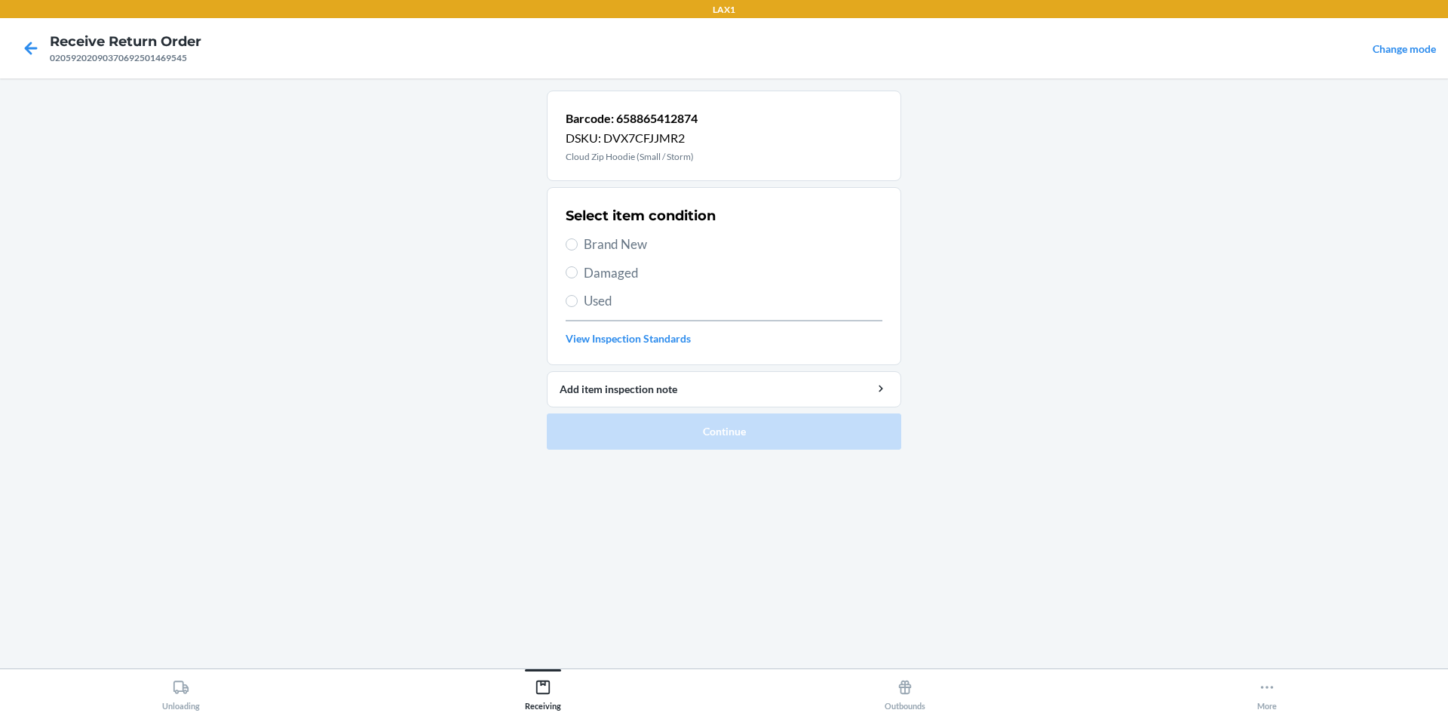
click at [622, 248] on span "Brand New" at bounding box center [733, 245] width 299 height 20
click at [578, 248] on input "Brand New" at bounding box center [572, 244] width 12 height 12
radio input "true"
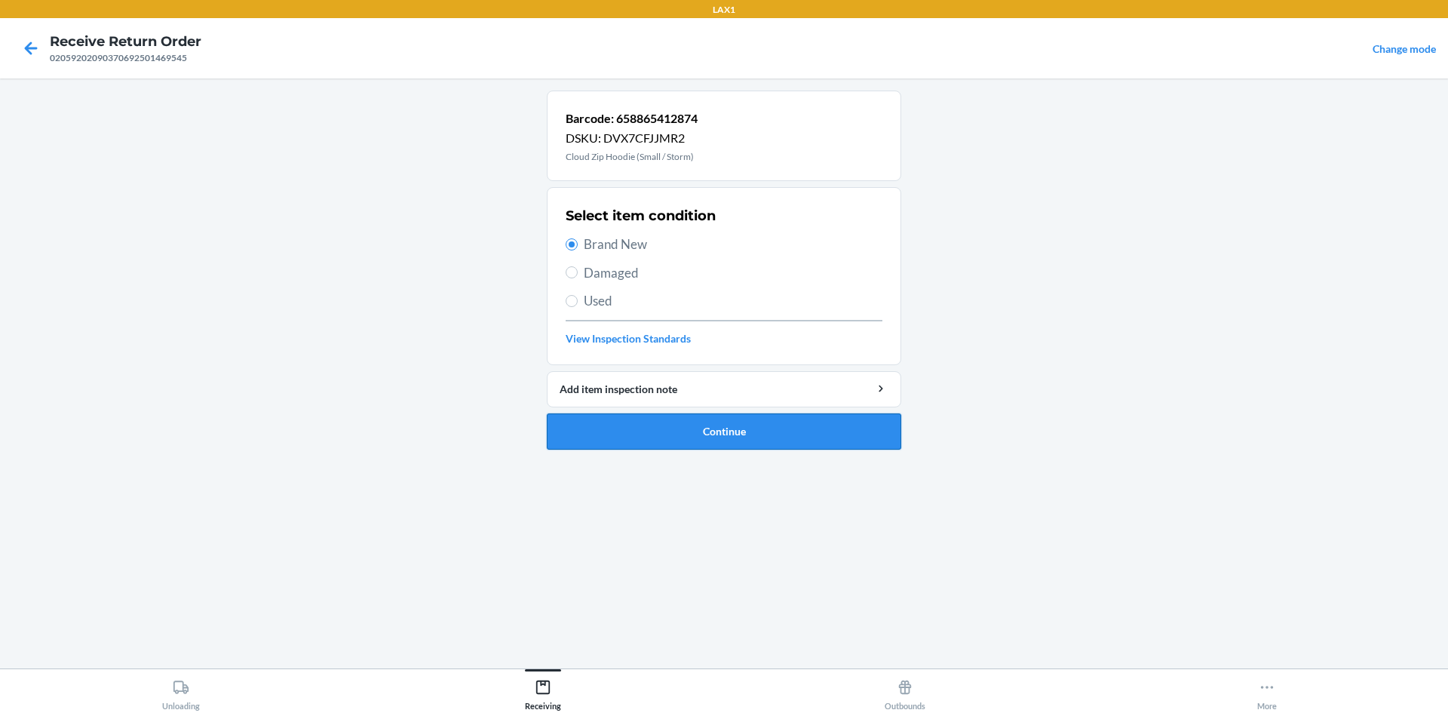
click at [643, 437] on button "Continue" at bounding box center [724, 431] width 354 height 36
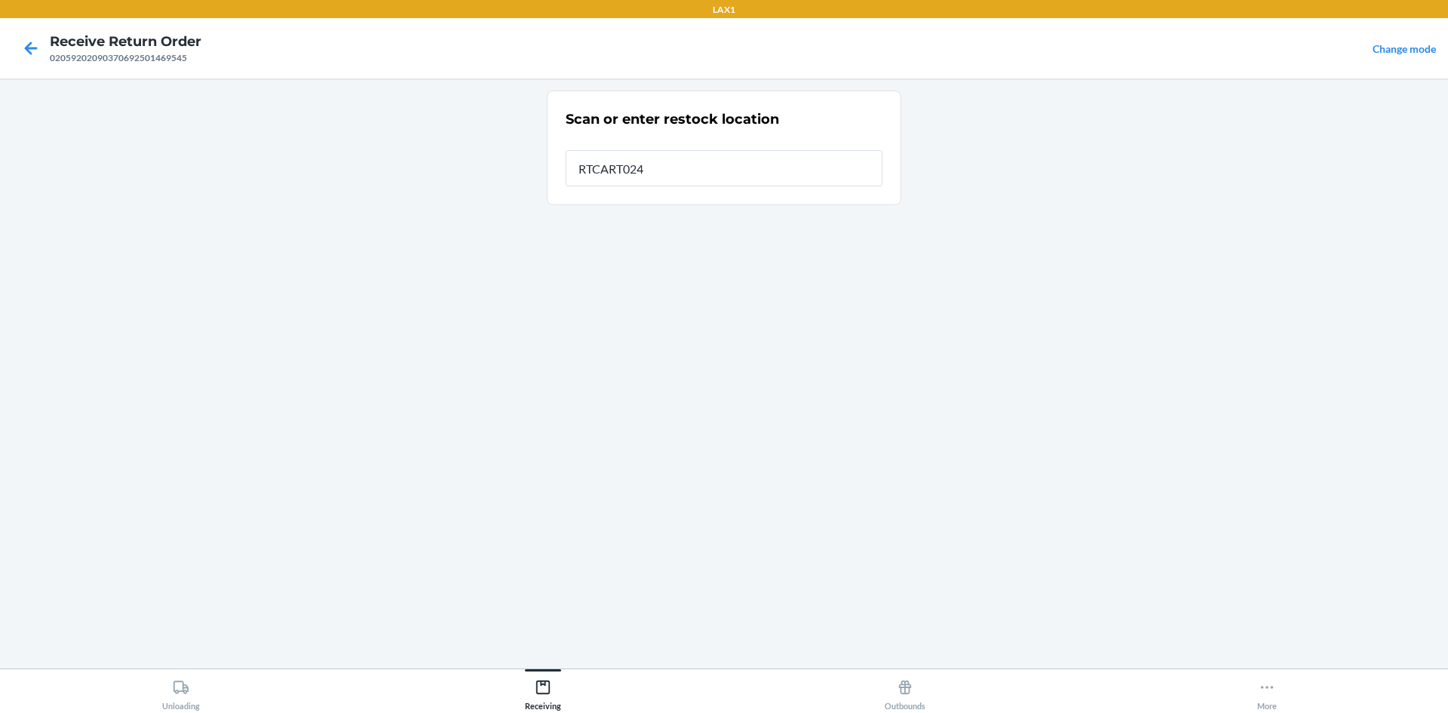
type input "RTCART024"
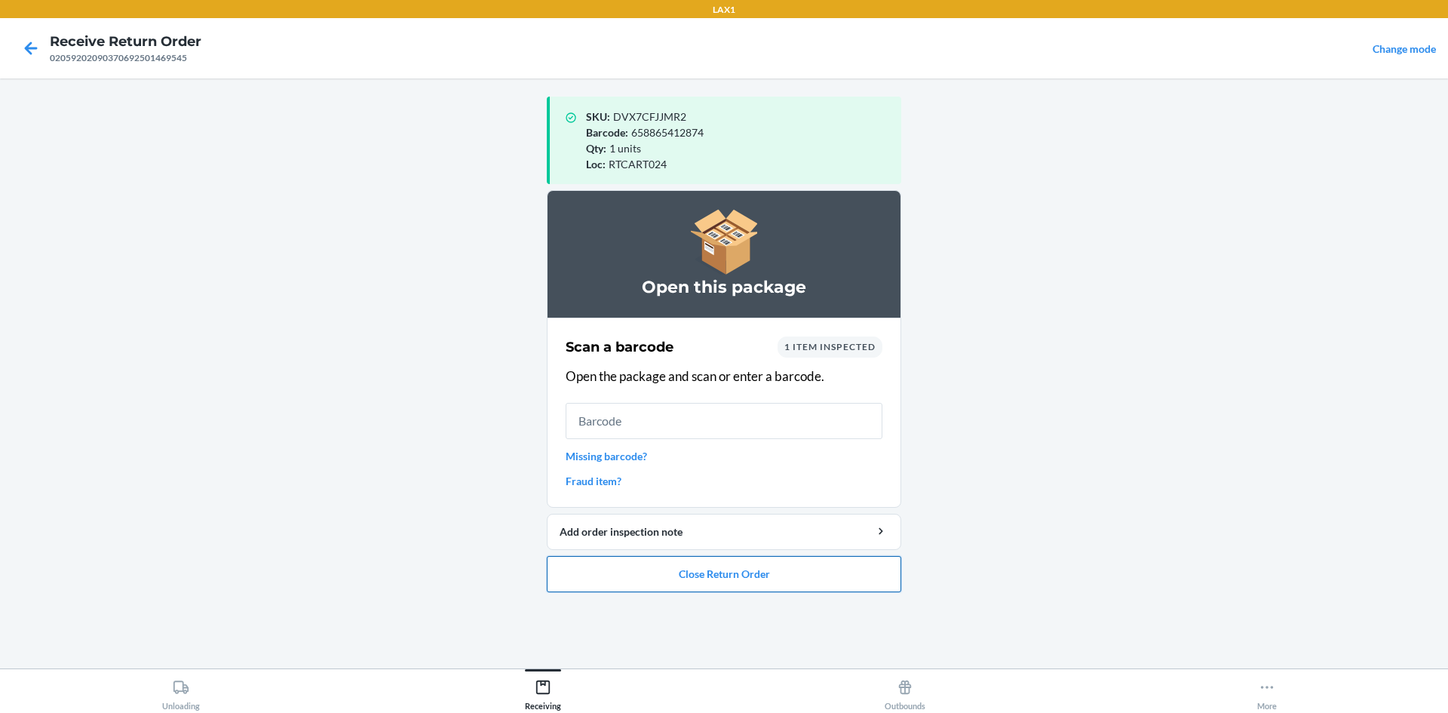
click at [683, 578] on button "Close Return Order" at bounding box center [724, 574] width 354 height 36
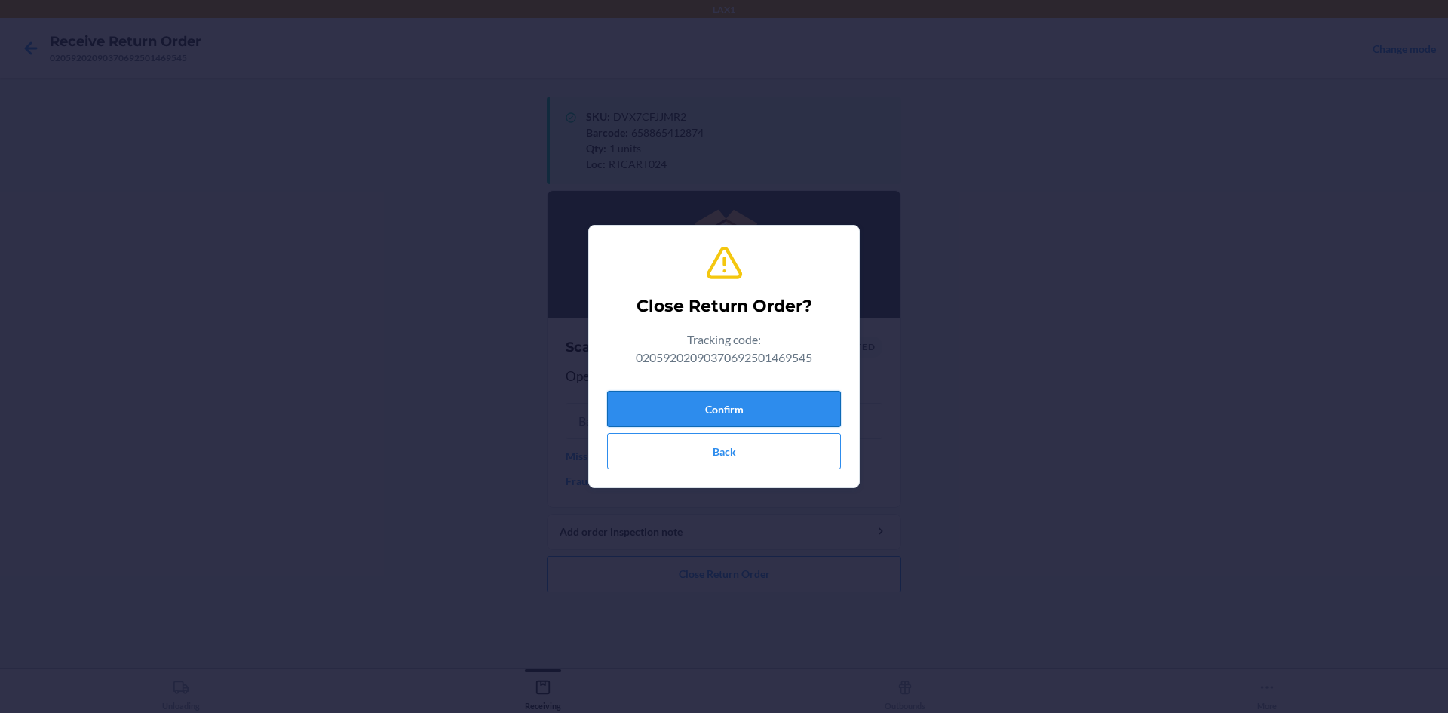
click at [732, 404] on button "Confirm" at bounding box center [724, 409] width 234 height 36
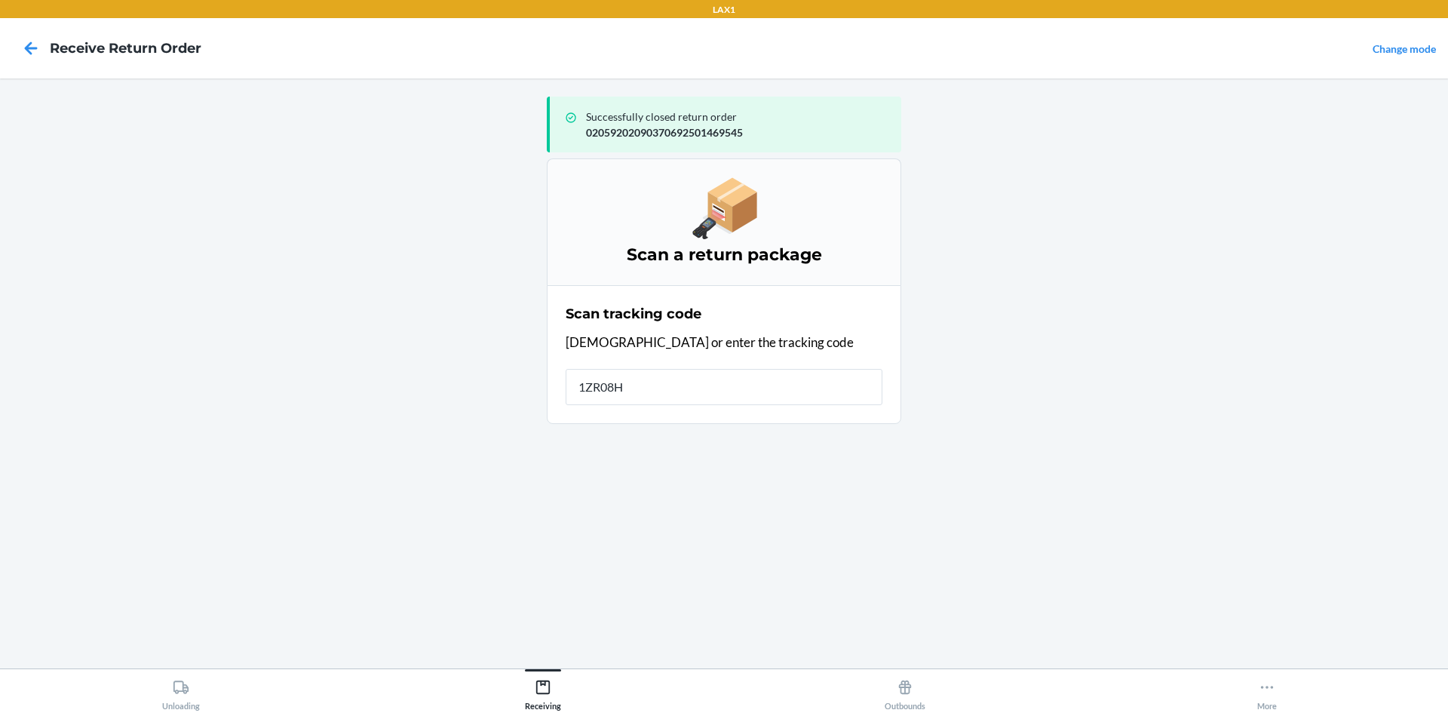
type input "1ZR08H6"
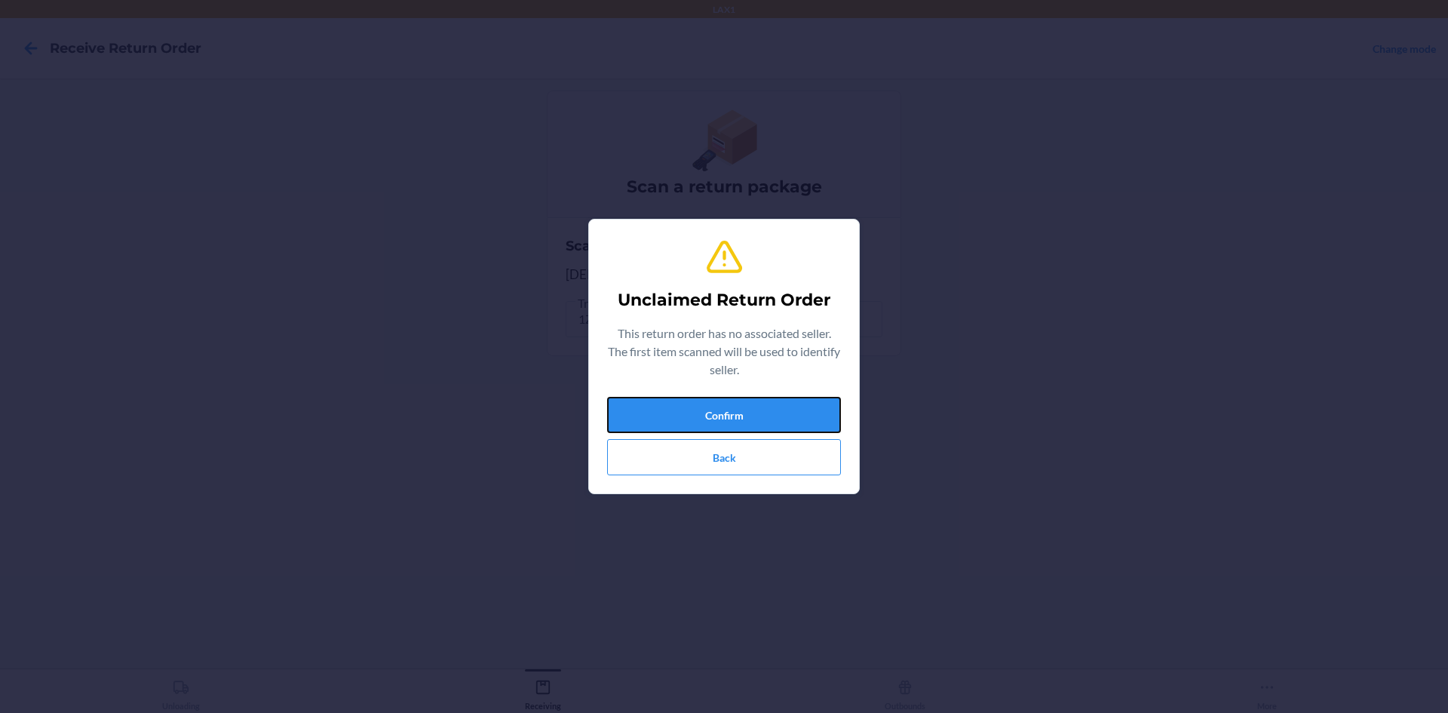
click at [731, 403] on button "Confirm" at bounding box center [724, 415] width 234 height 36
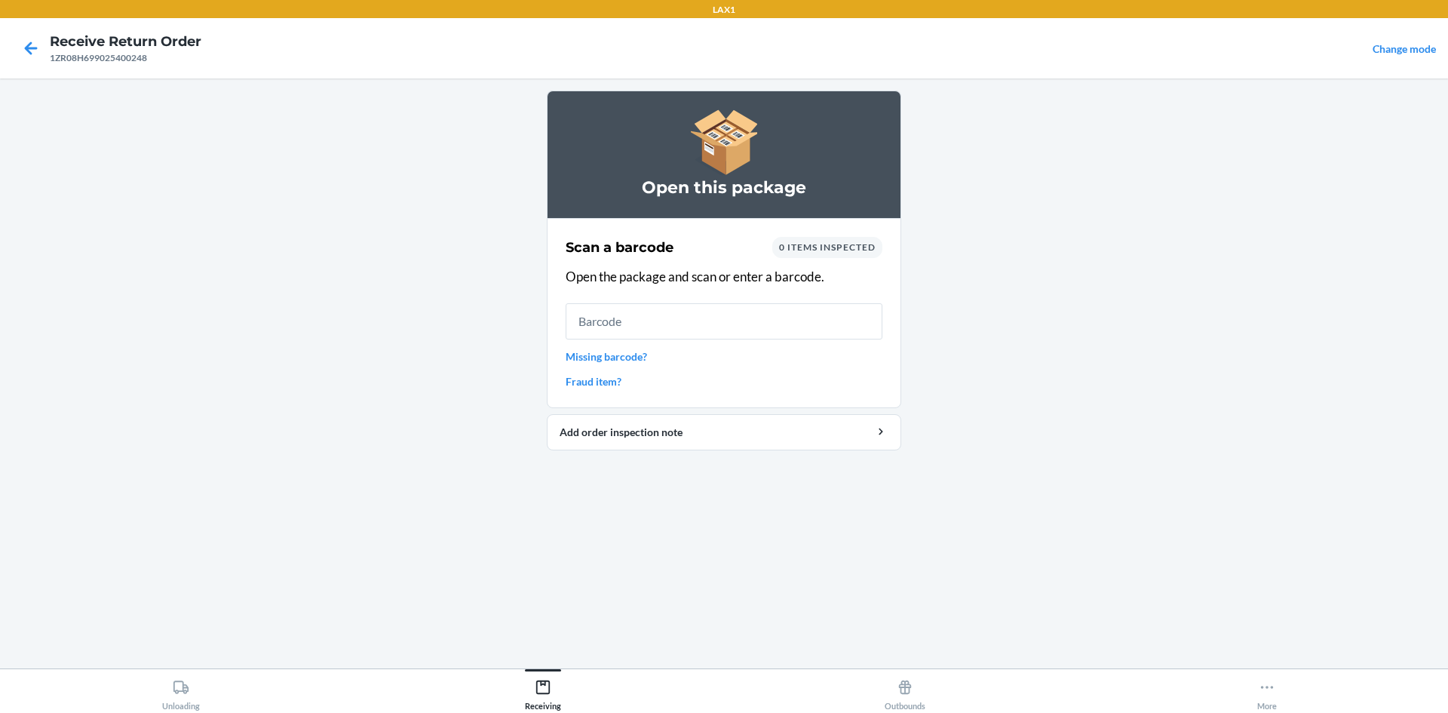
click at [648, 320] on input "text" at bounding box center [724, 321] width 317 height 36
click at [611, 358] on link "Missing barcode?" at bounding box center [724, 356] width 317 height 16
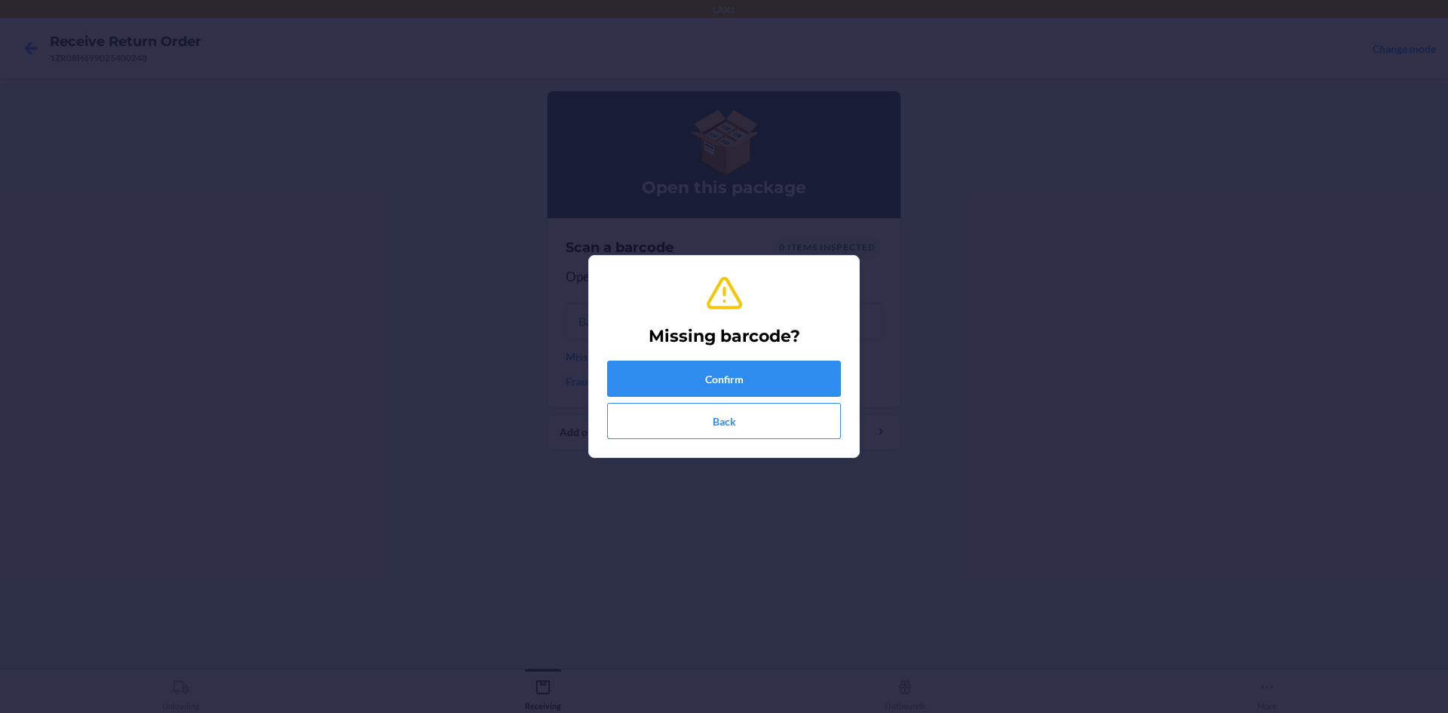
click at [641, 359] on div "Missing barcode? Confirm Back" at bounding box center [724, 356] width 234 height 177
click at [646, 373] on button "Confirm" at bounding box center [724, 379] width 234 height 36
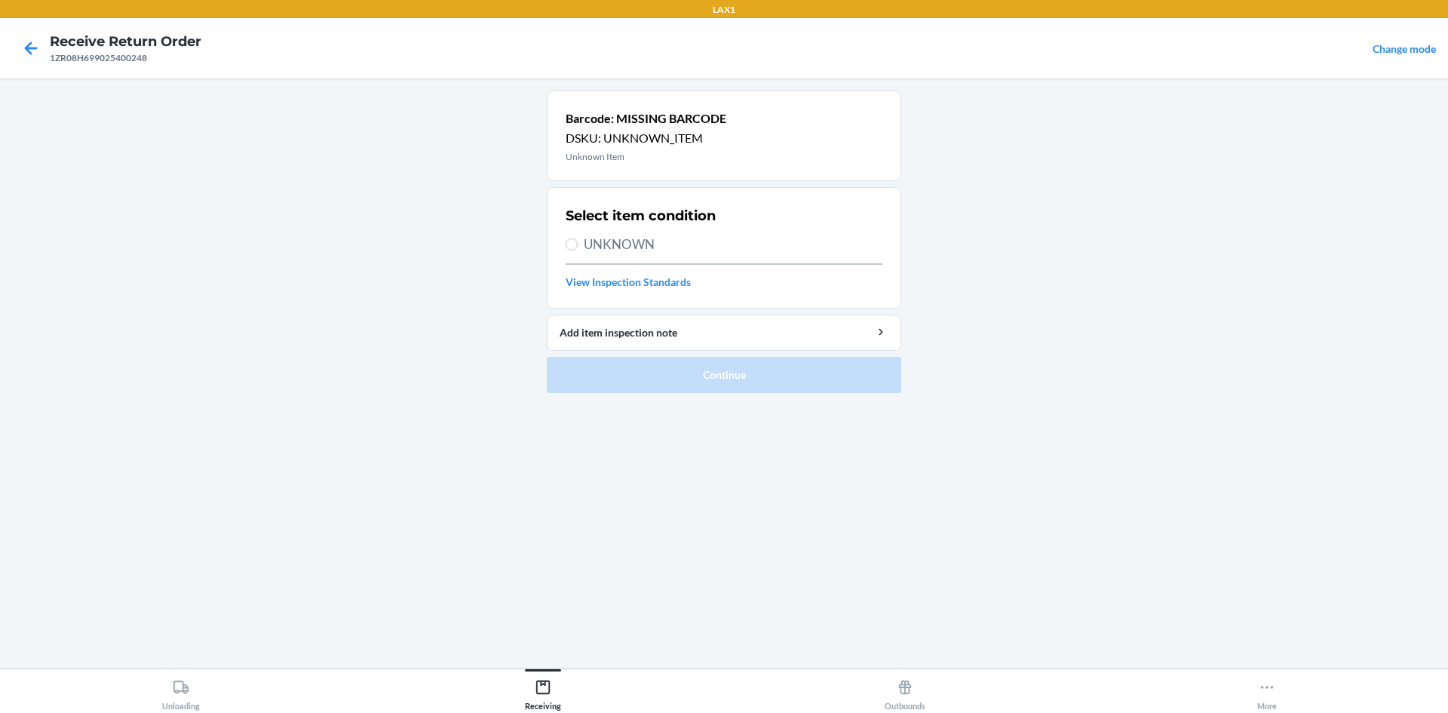
click at [601, 239] on span "UNKNOWN" at bounding box center [733, 245] width 299 height 20
click at [578, 239] on input "UNKNOWN" at bounding box center [572, 244] width 12 height 12
radio input "true"
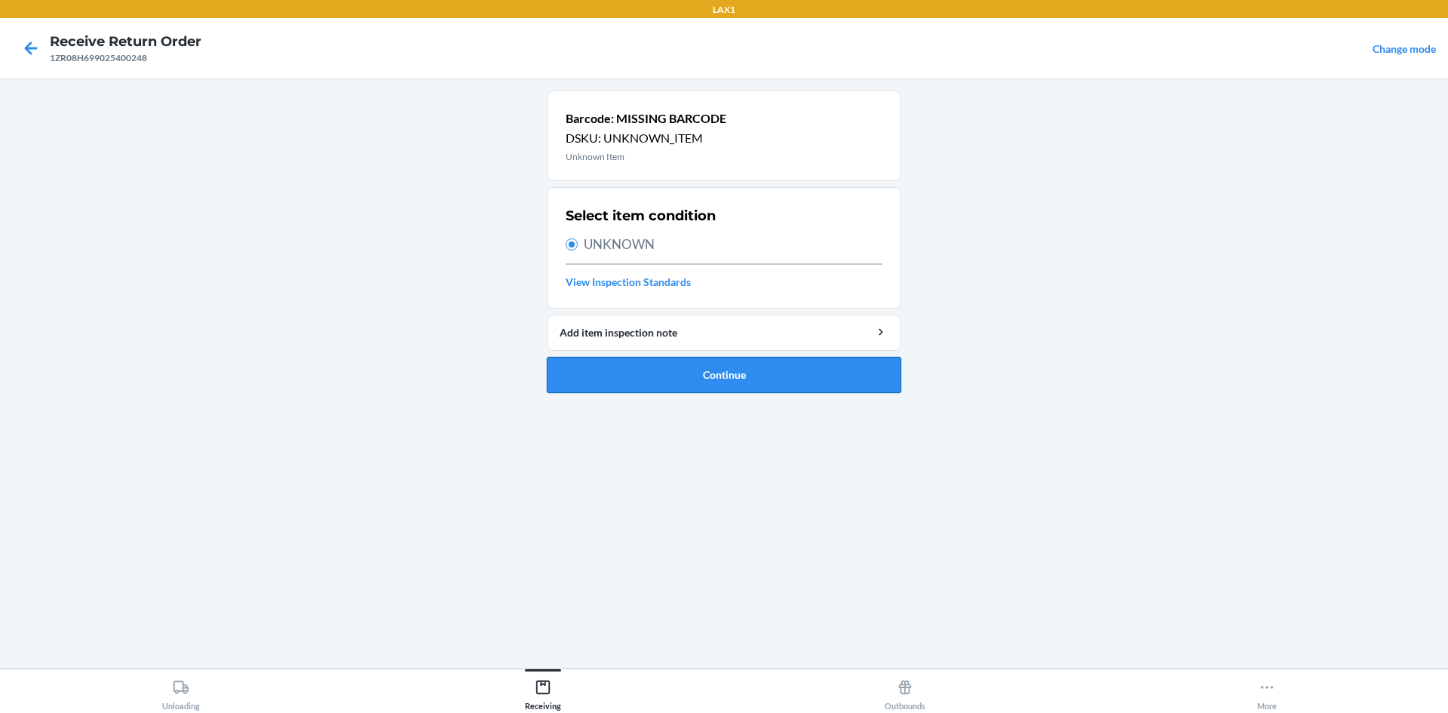
click at [620, 382] on button "Continue" at bounding box center [724, 375] width 354 height 36
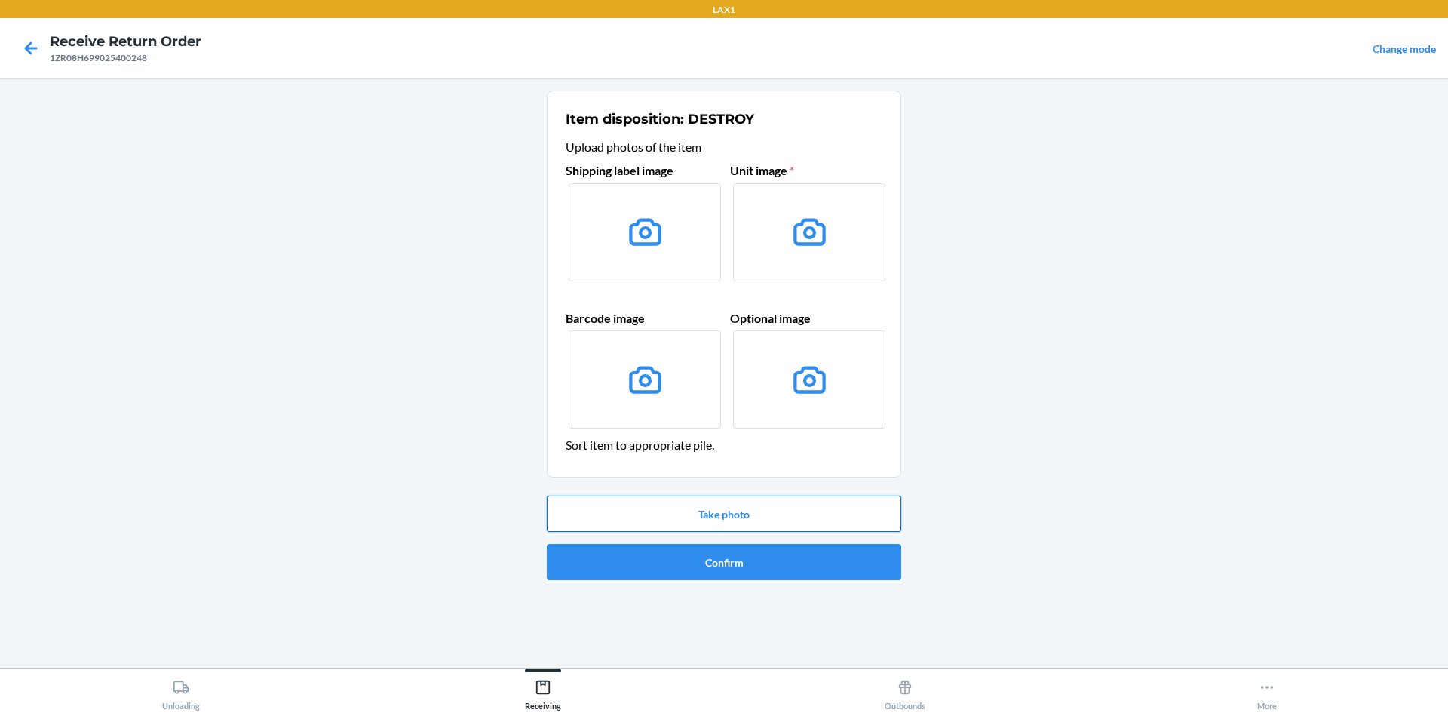
click at [740, 508] on button "Take photo" at bounding box center [724, 514] width 354 height 36
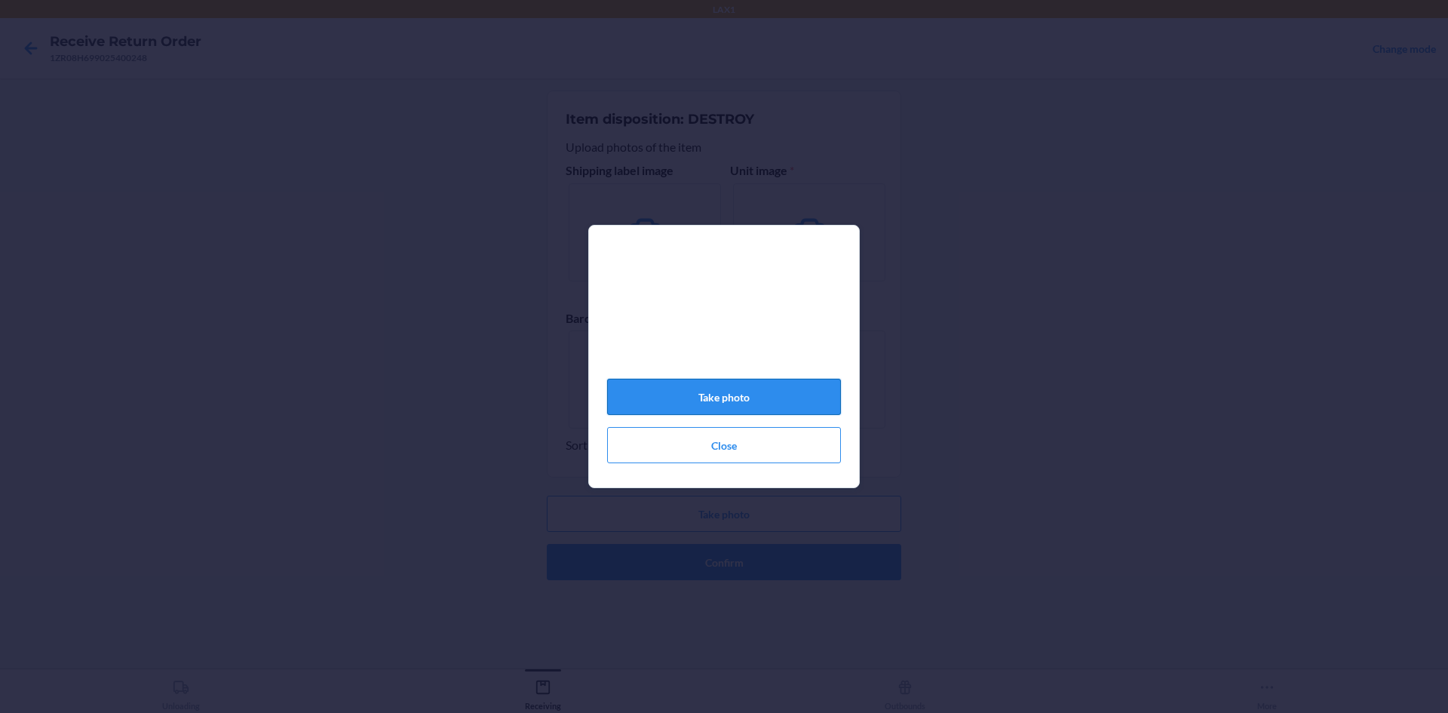
click at [759, 397] on button "Take photo" at bounding box center [724, 397] width 234 height 36
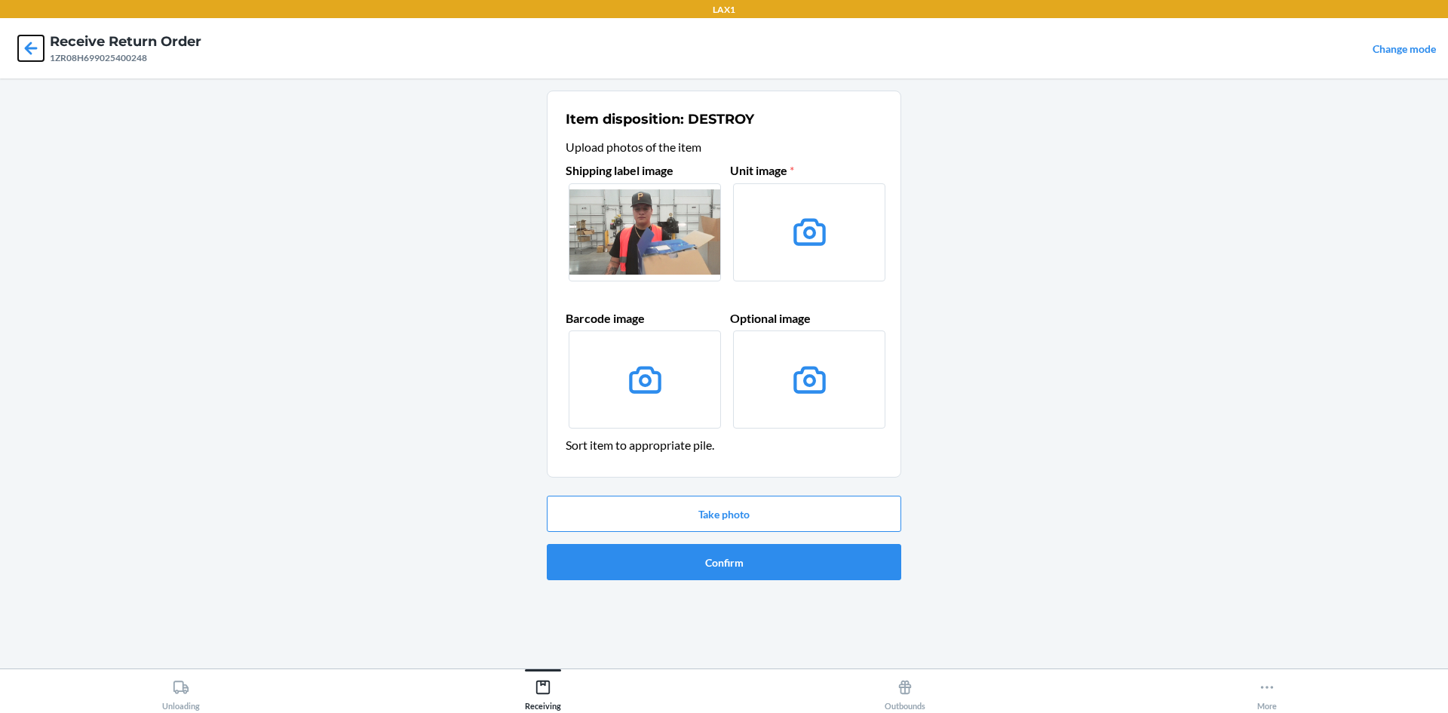
click at [27, 48] on icon at bounding box center [31, 47] width 13 height 13
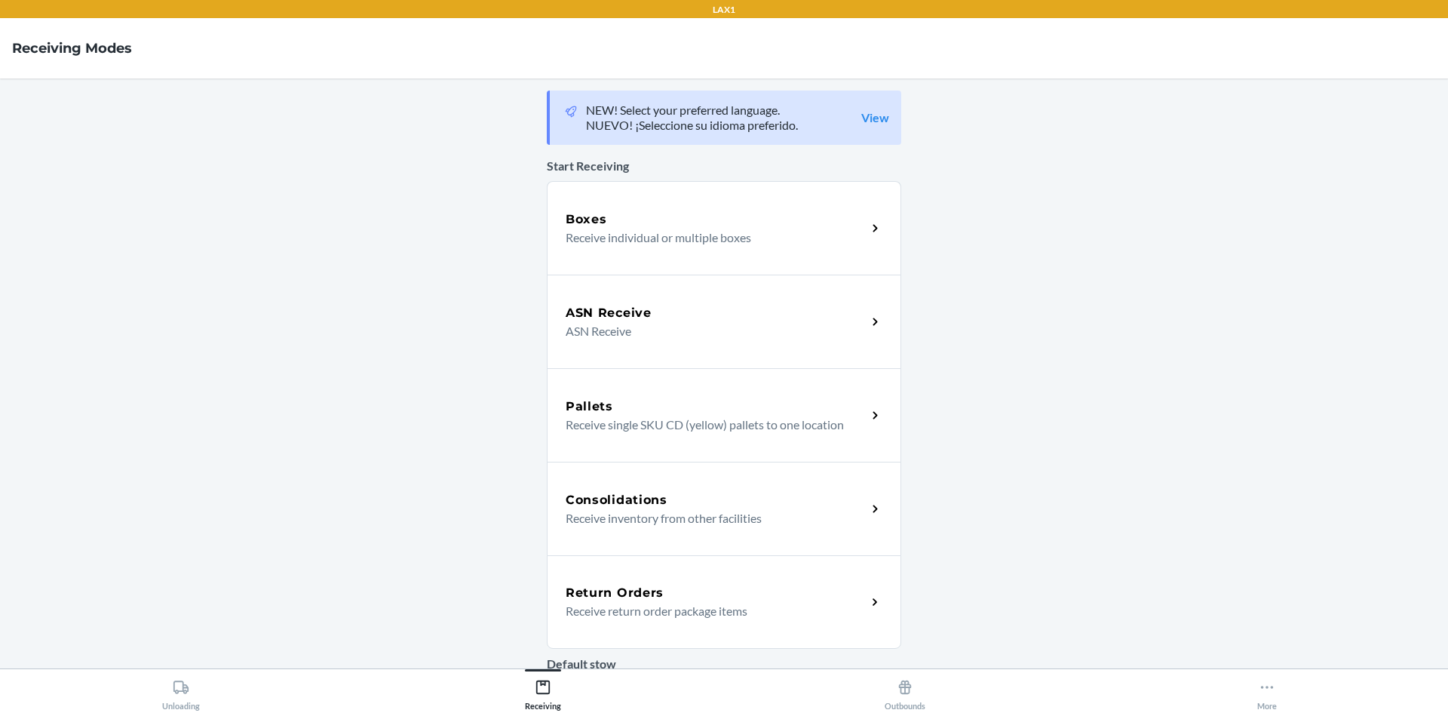
click at [692, 595] on div "Return Orders" at bounding box center [716, 593] width 301 height 18
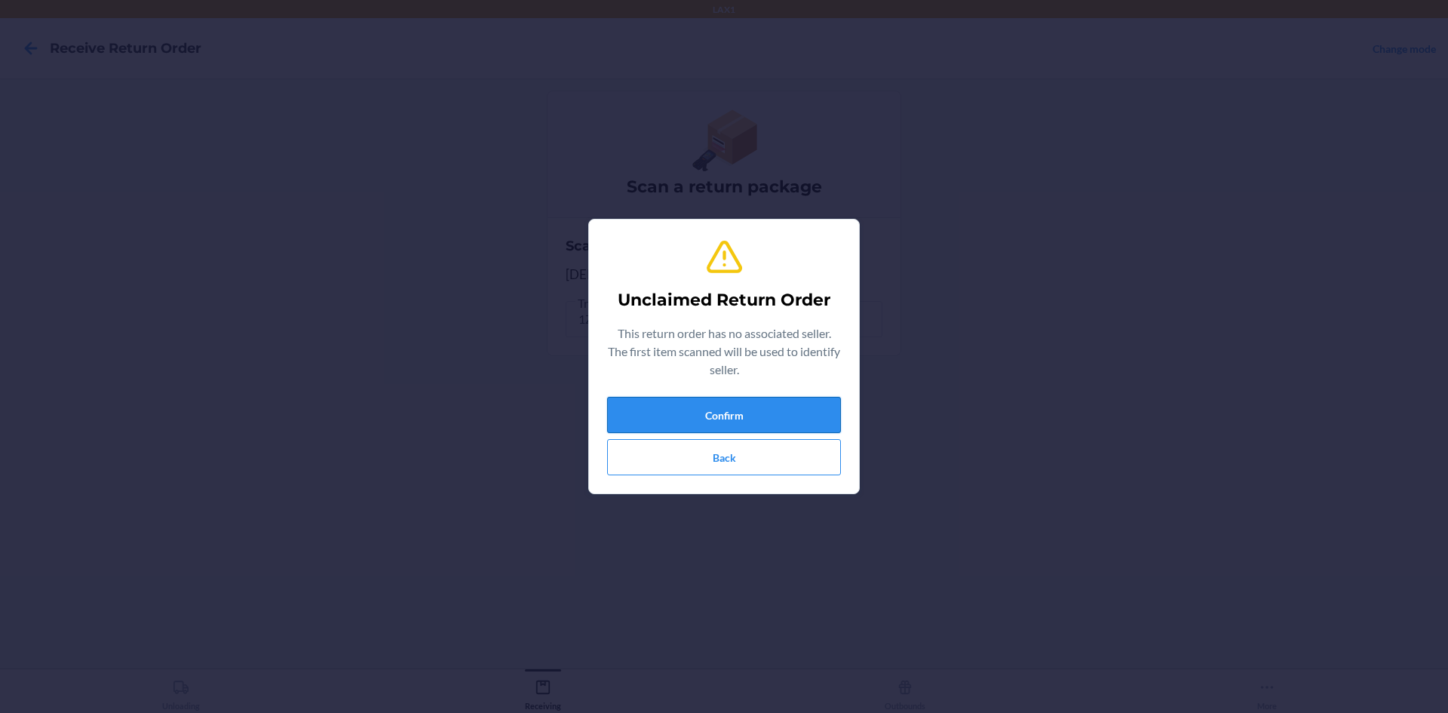
click at [723, 421] on button "Confirm" at bounding box center [724, 415] width 234 height 36
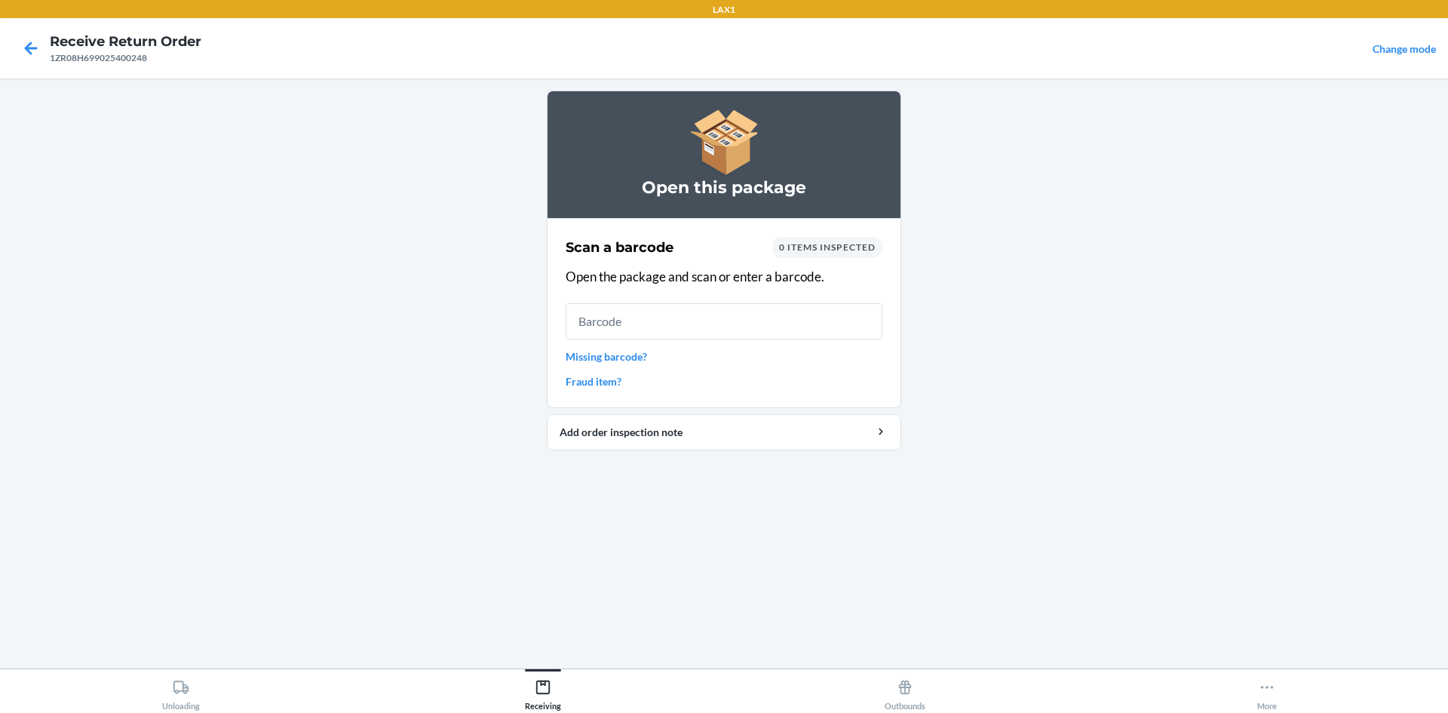
click at [613, 369] on div "Scan a barcode 0 items inspected Open the package and scan or enter a barcode. …" at bounding box center [724, 312] width 317 height 161
click at [613, 364] on div "Scan a barcode 0 items inspected Open the package and scan or enter a barcode. …" at bounding box center [724, 312] width 317 height 161
click at [614, 360] on link "Missing barcode?" at bounding box center [724, 356] width 317 height 16
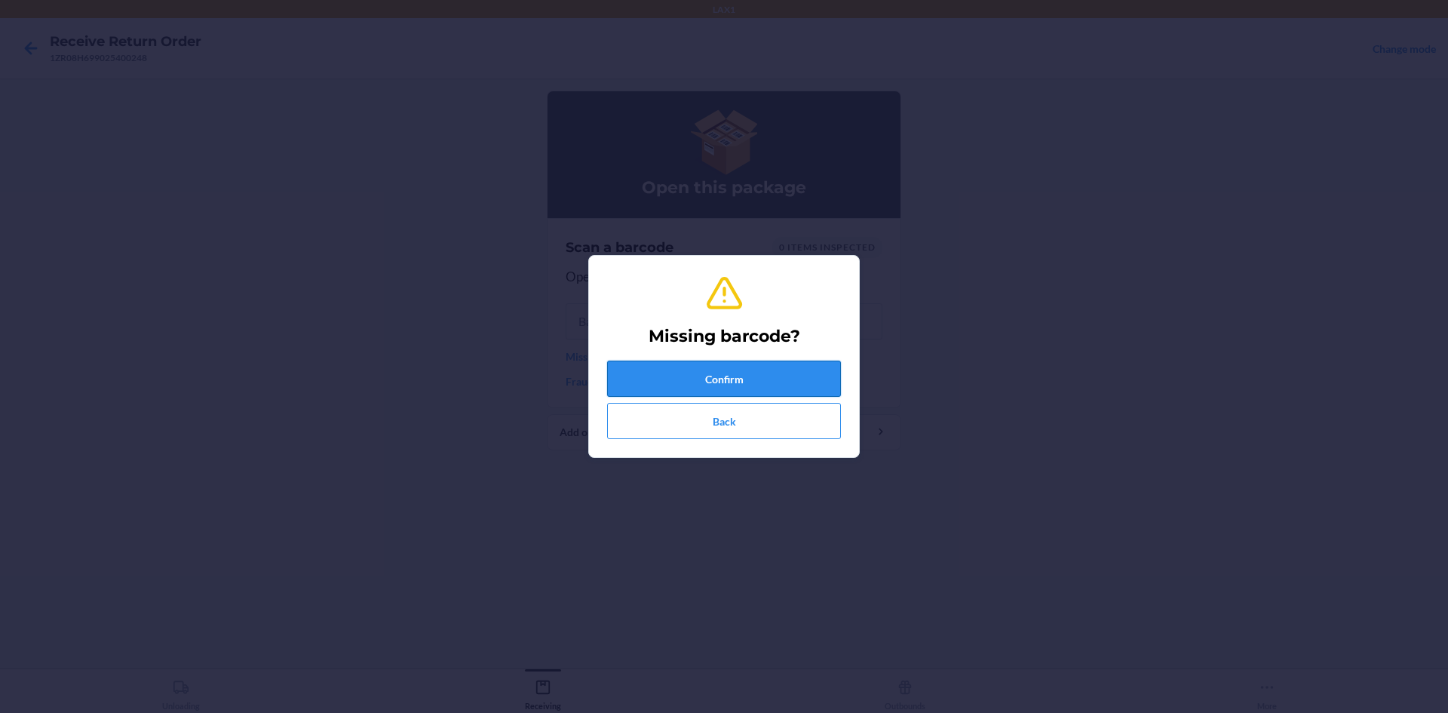
click at [689, 370] on button "Confirm" at bounding box center [724, 379] width 234 height 36
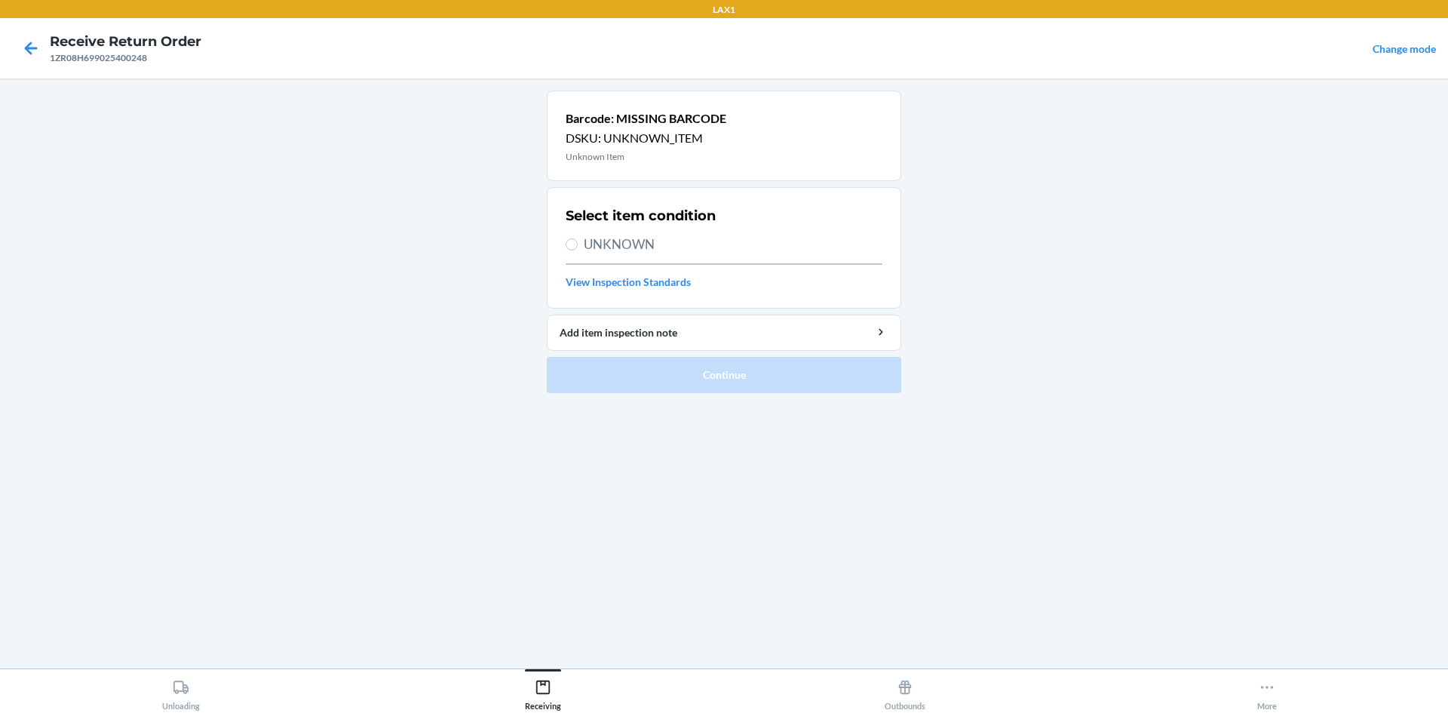
click at [626, 252] on span "UNKNOWN" at bounding box center [733, 245] width 299 height 20
click at [578, 250] on input "UNKNOWN" at bounding box center [572, 244] width 12 height 12
radio input "true"
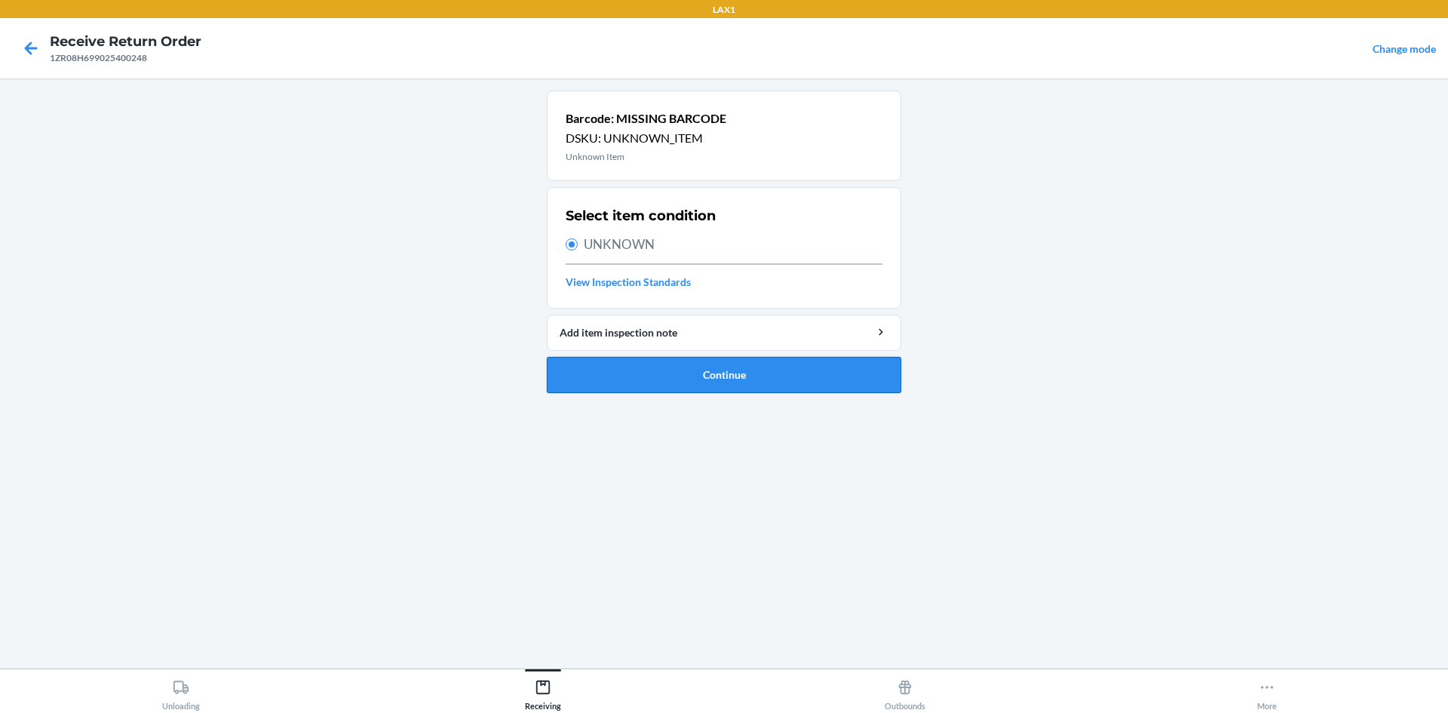
drag, startPoint x: 680, startPoint y: 353, endPoint x: 679, endPoint y: 380, distance: 27.2
click at [680, 378] on li "Barcode: MISSING BARCODE DSKU: UNKNOWN_ITEM Unknown Item Select item condition …" at bounding box center [724, 242] width 354 height 302
click at [680, 380] on button "Continue" at bounding box center [724, 375] width 354 height 36
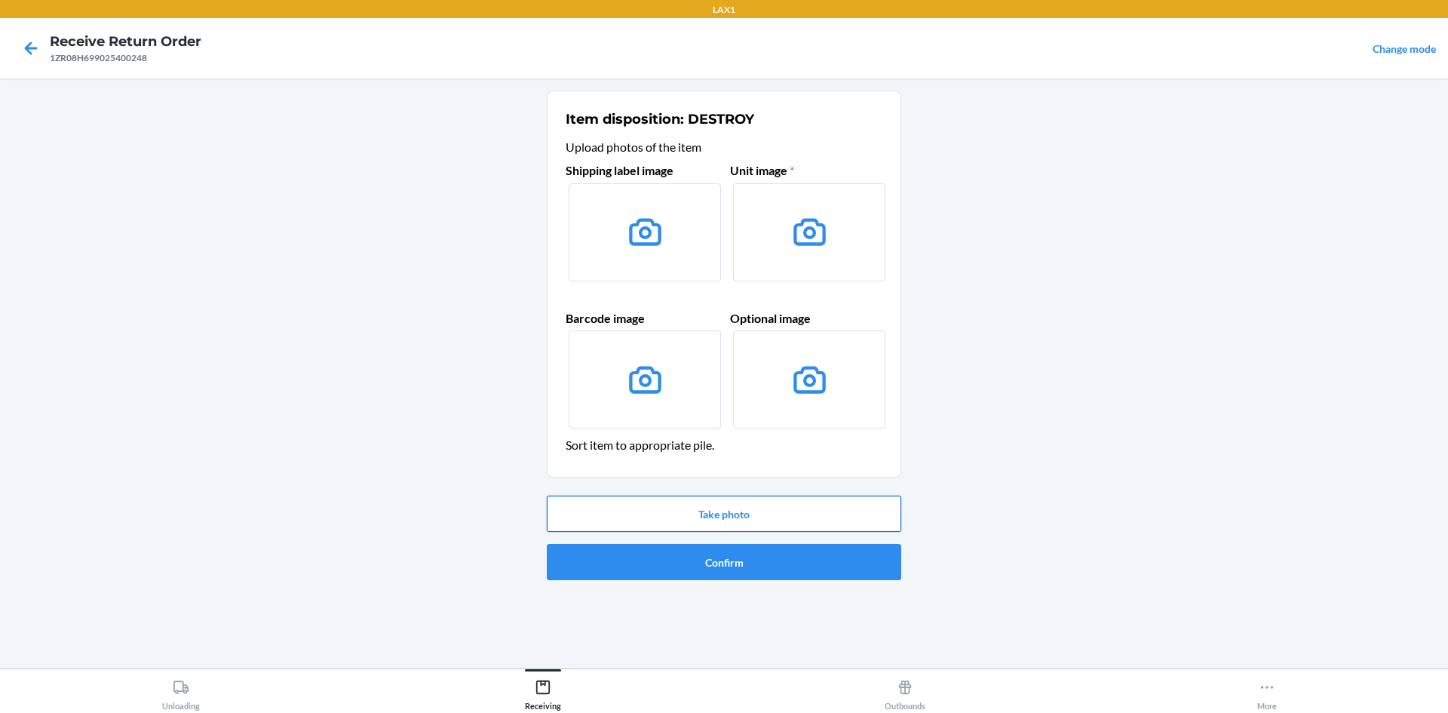
click at [774, 518] on button "Take photo" at bounding box center [724, 514] width 354 height 36
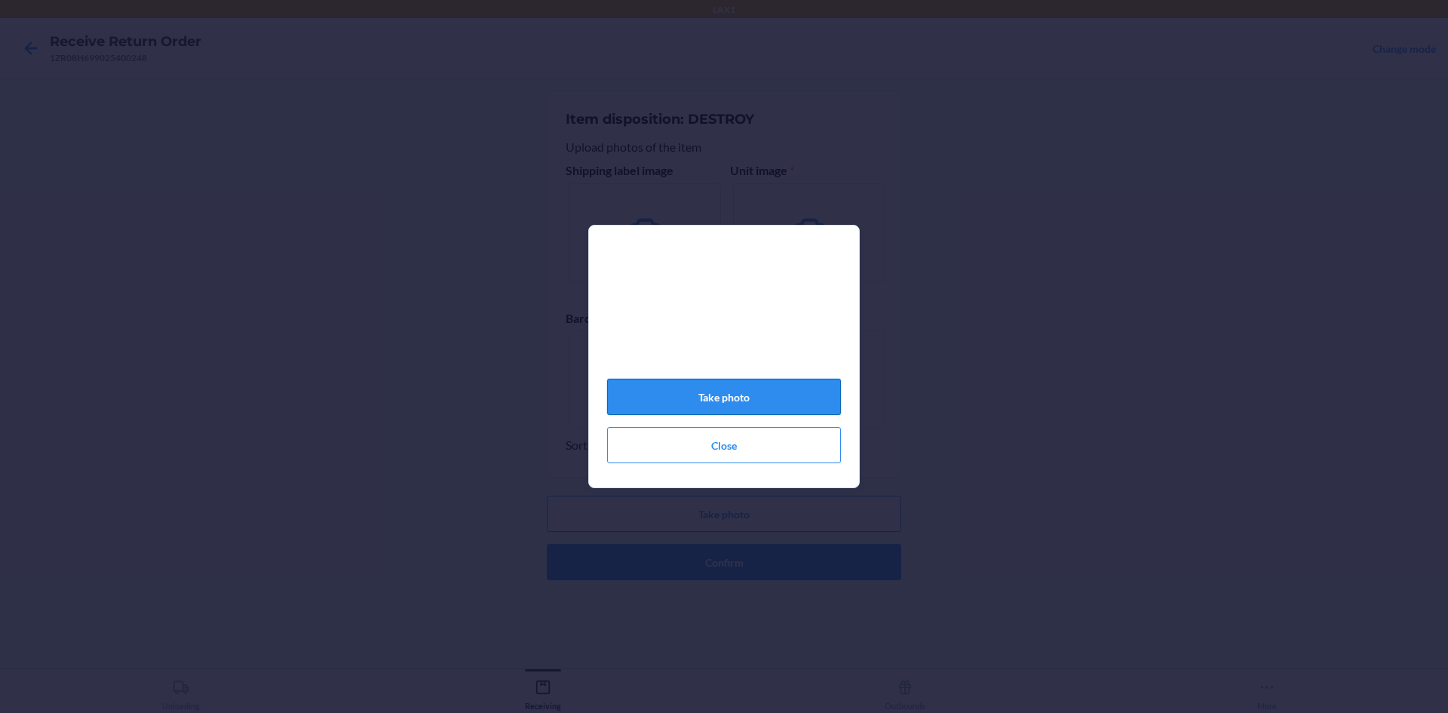
click at [759, 415] on button "Take photo" at bounding box center [724, 397] width 234 height 36
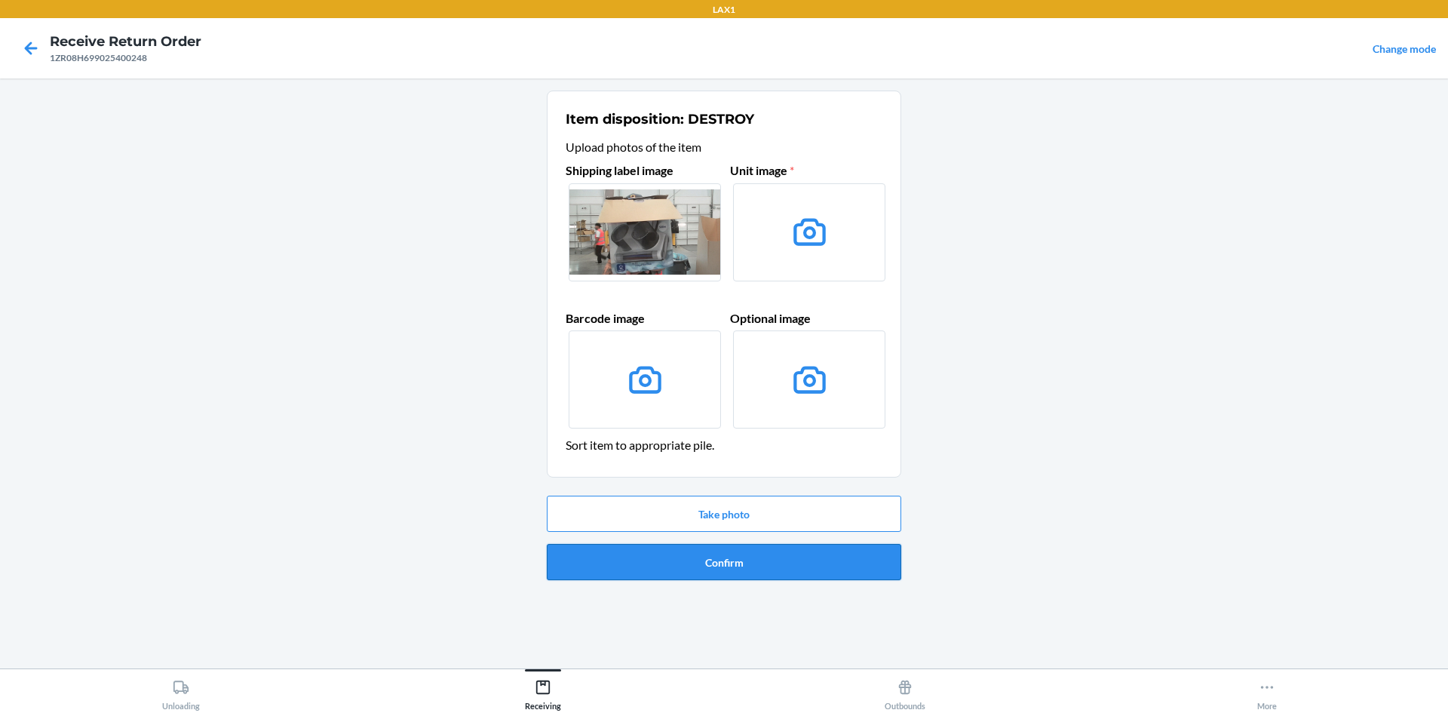
click at [781, 552] on button "Confirm" at bounding box center [724, 562] width 354 height 36
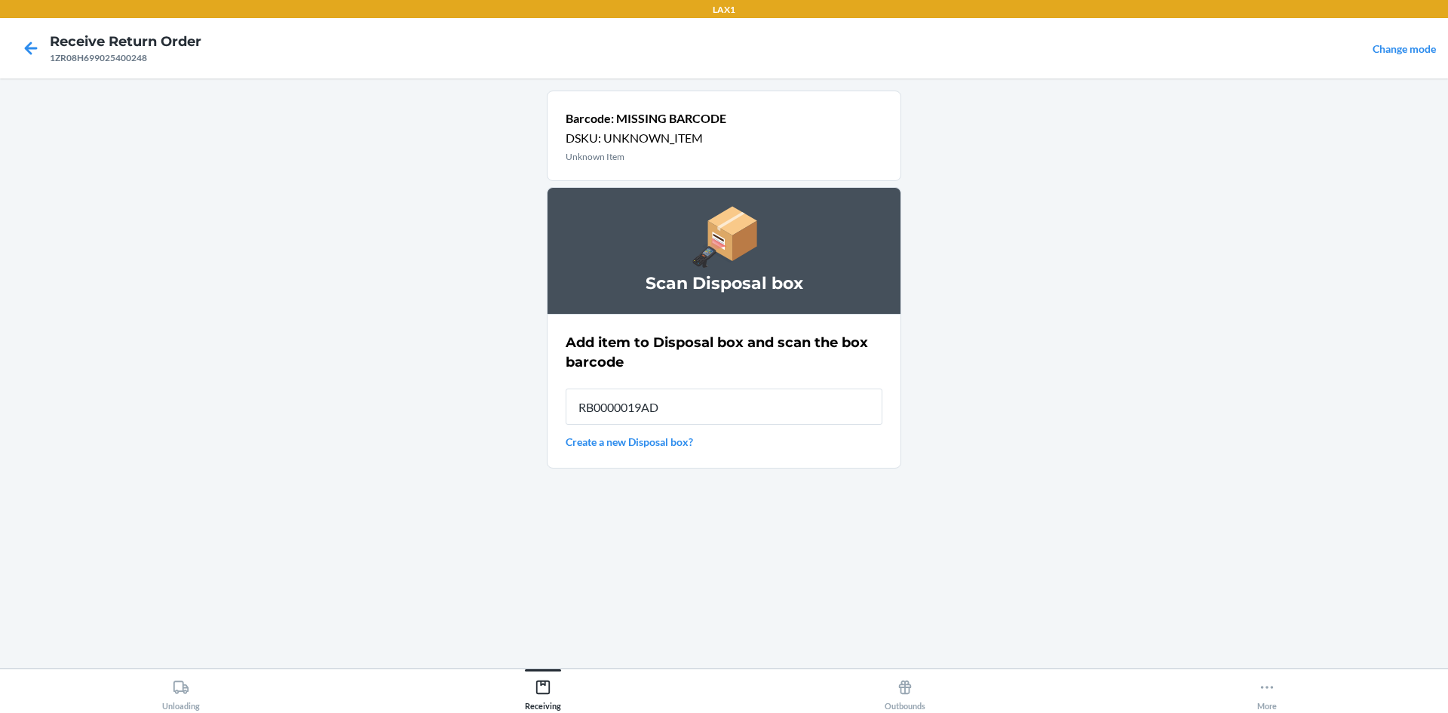
type input "RB0000019AD"
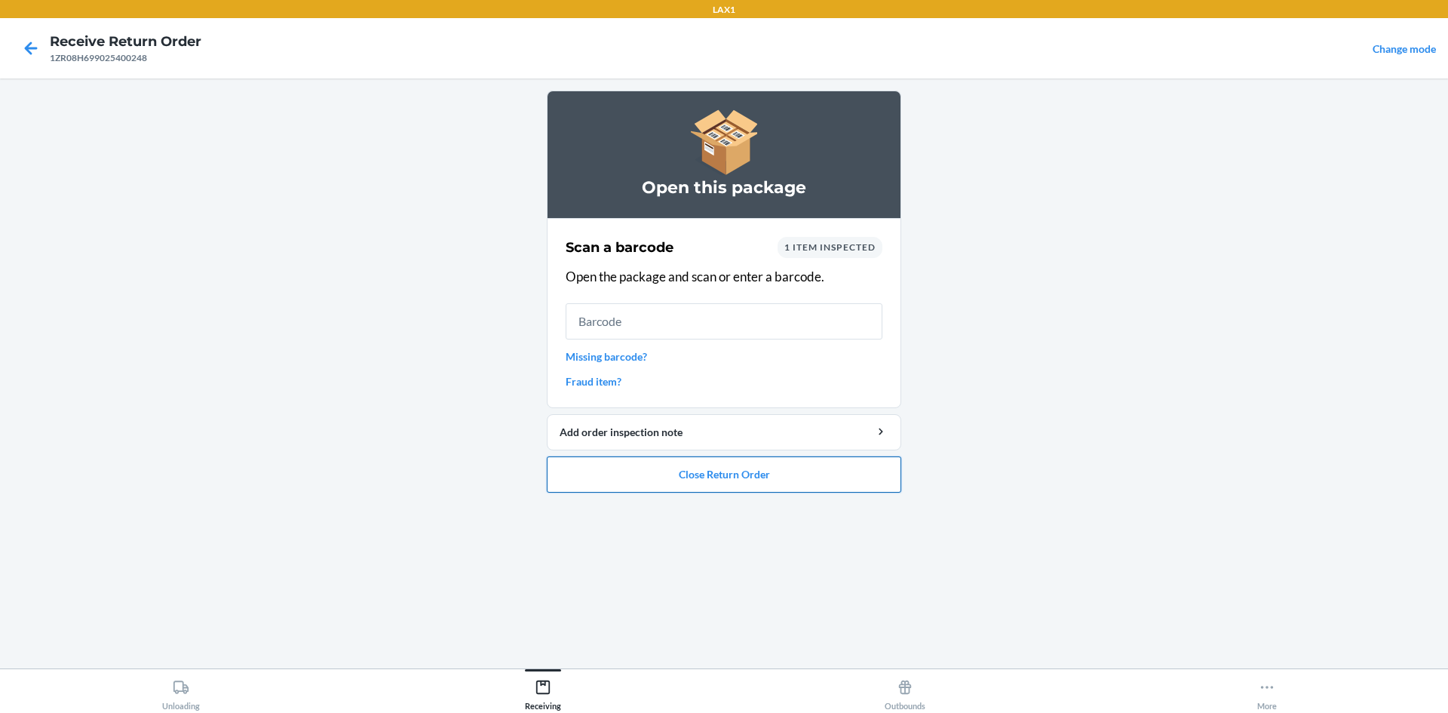
click at [741, 471] on button "Close Return Order" at bounding box center [724, 474] width 354 height 36
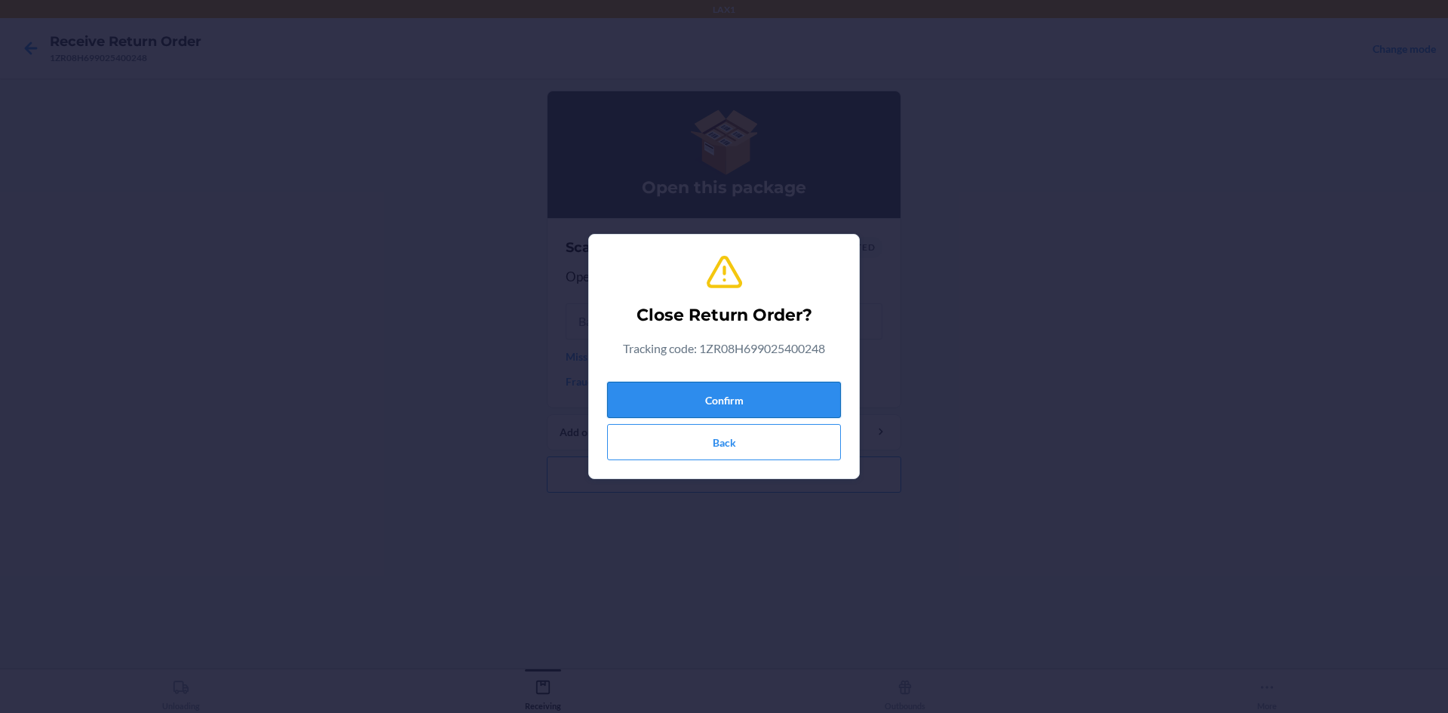
click at [716, 382] on button "Confirm" at bounding box center [724, 400] width 234 height 36
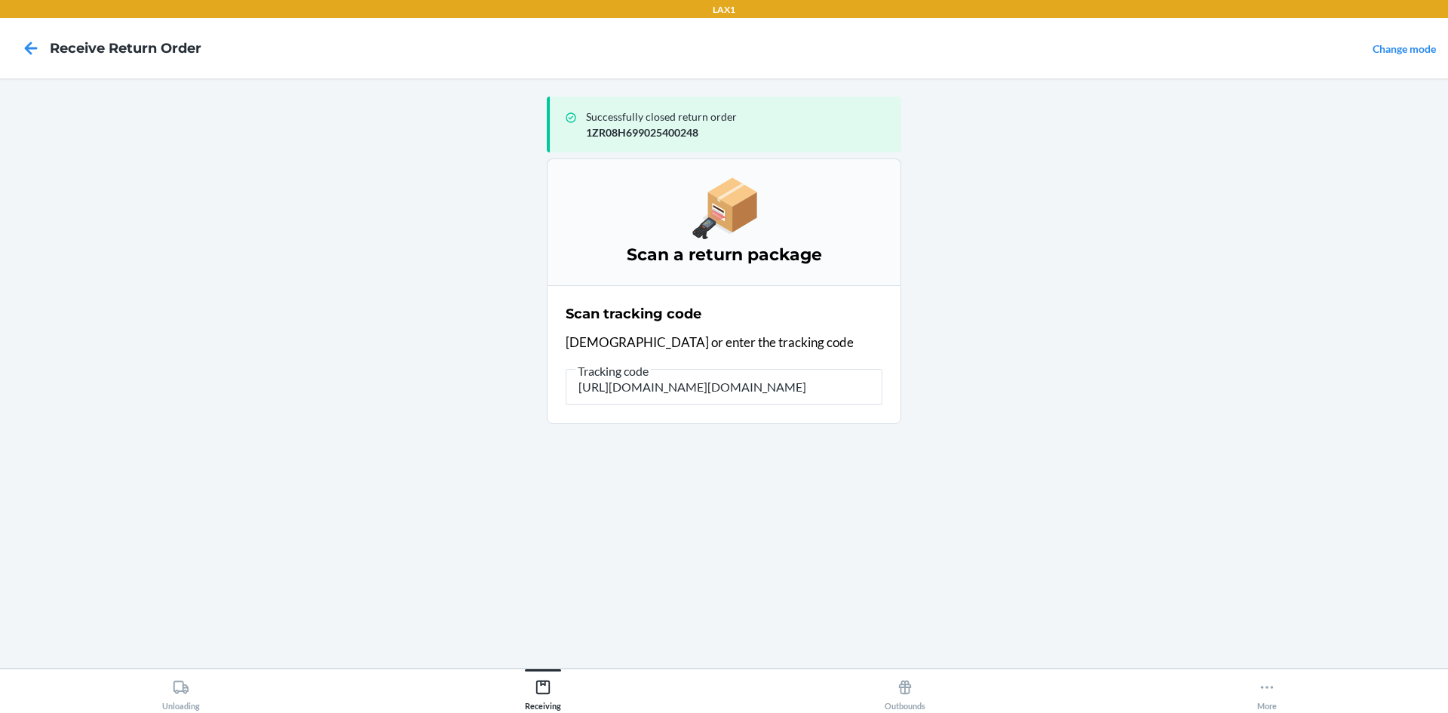
type input "[URL][DOMAIN_NAME]"
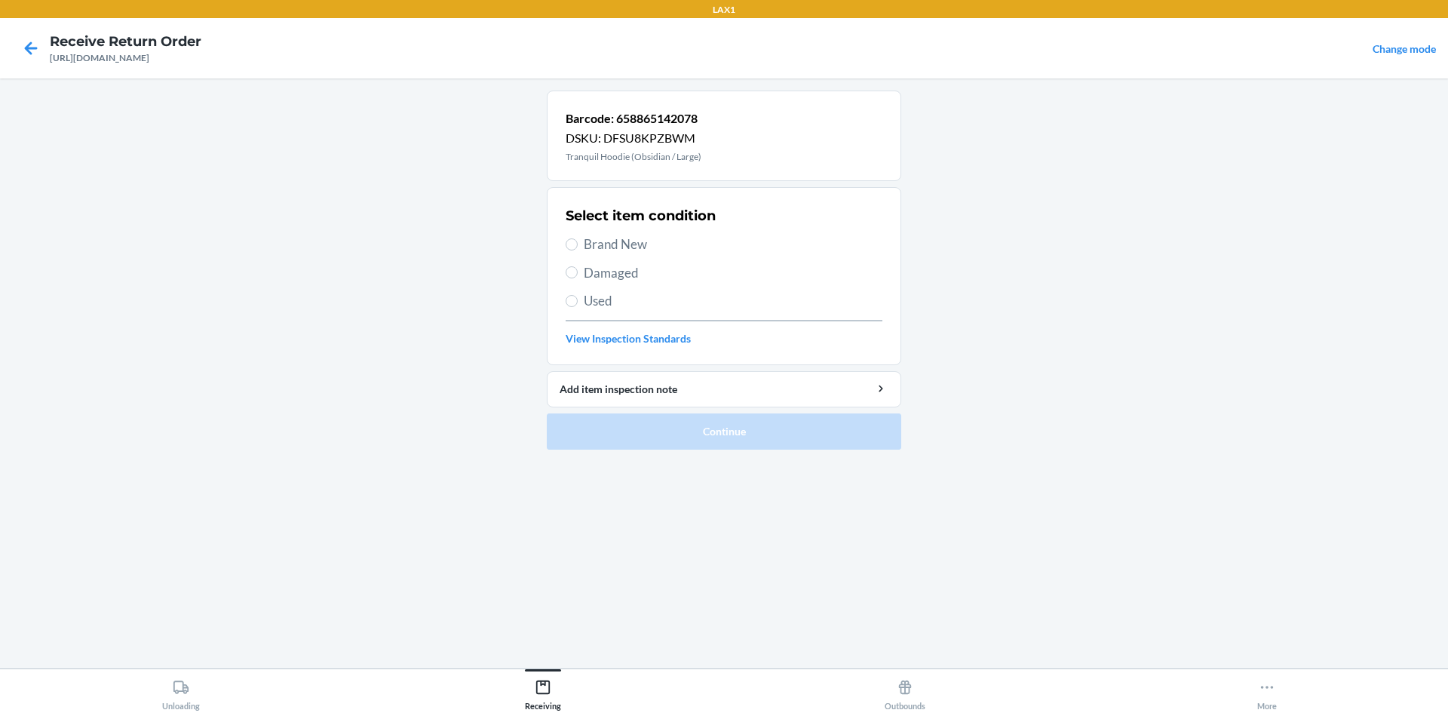
click at [596, 242] on span "Brand New" at bounding box center [733, 245] width 299 height 20
click at [578, 242] on input "Brand New" at bounding box center [572, 244] width 12 height 12
radio input "true"
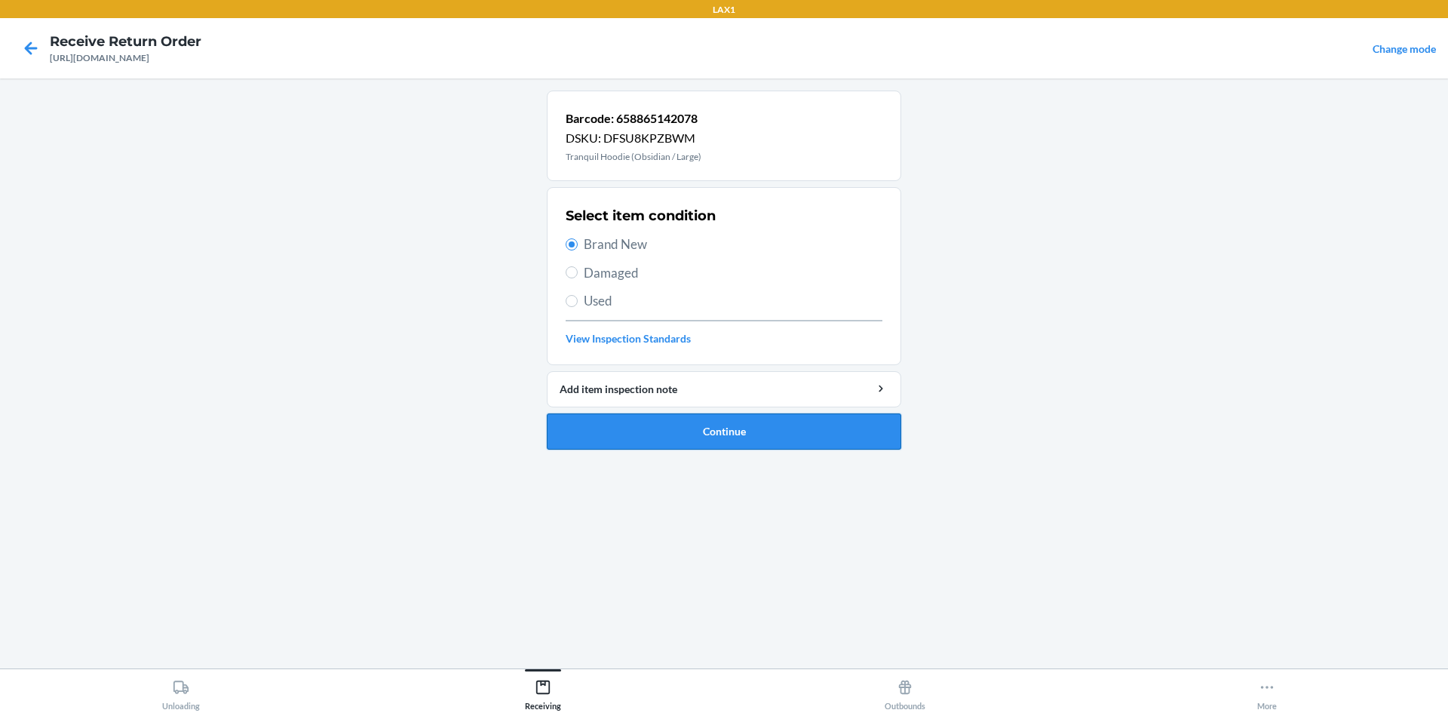
click at [637, 432] on button "Continue" at bounding box center [724, 431] width 354 height 36
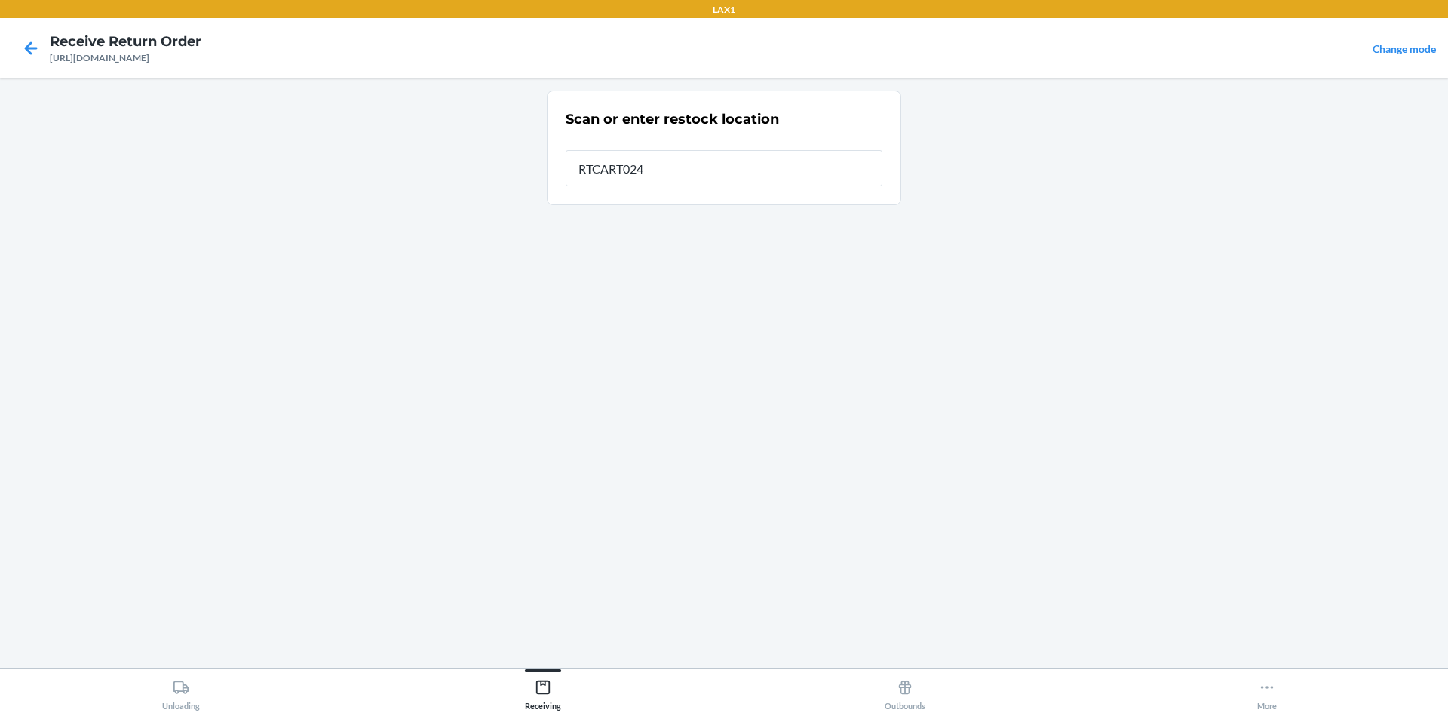
type input "RTCART024"
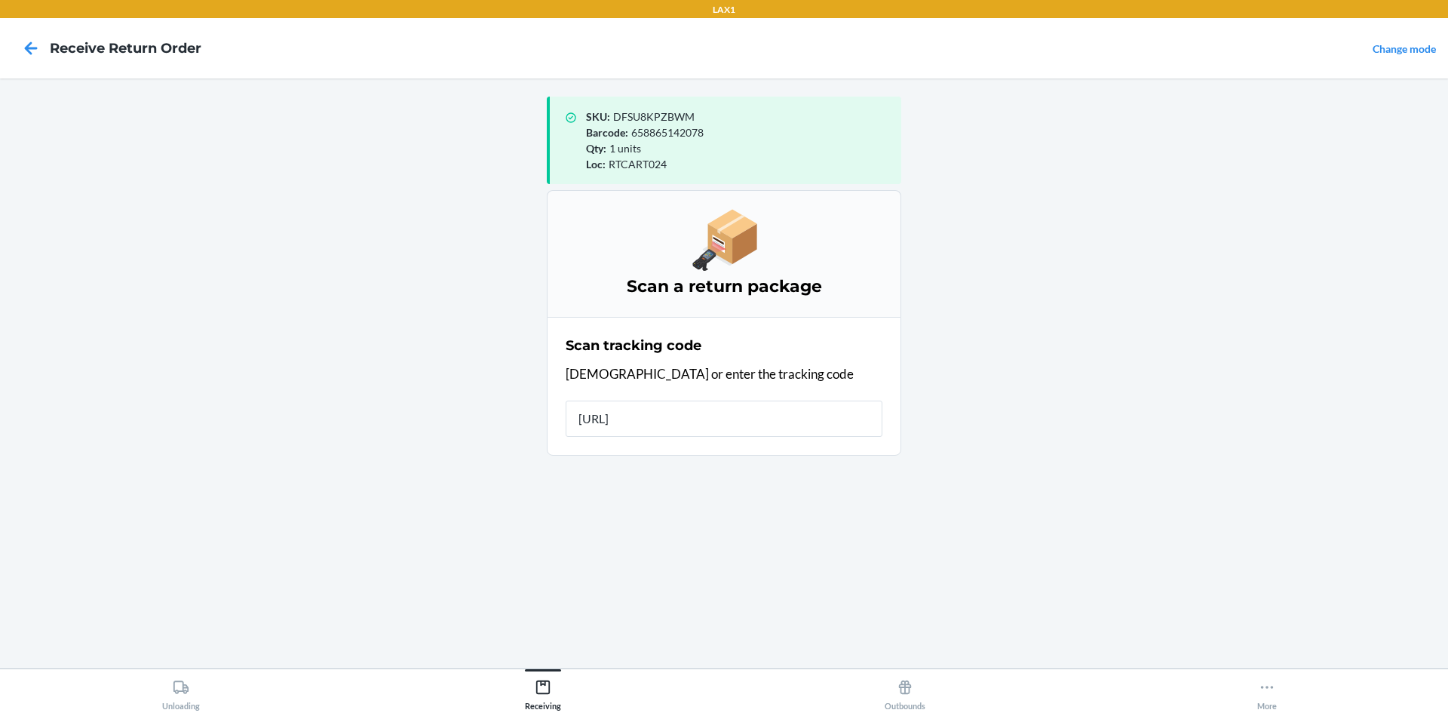
type input "[URL]"
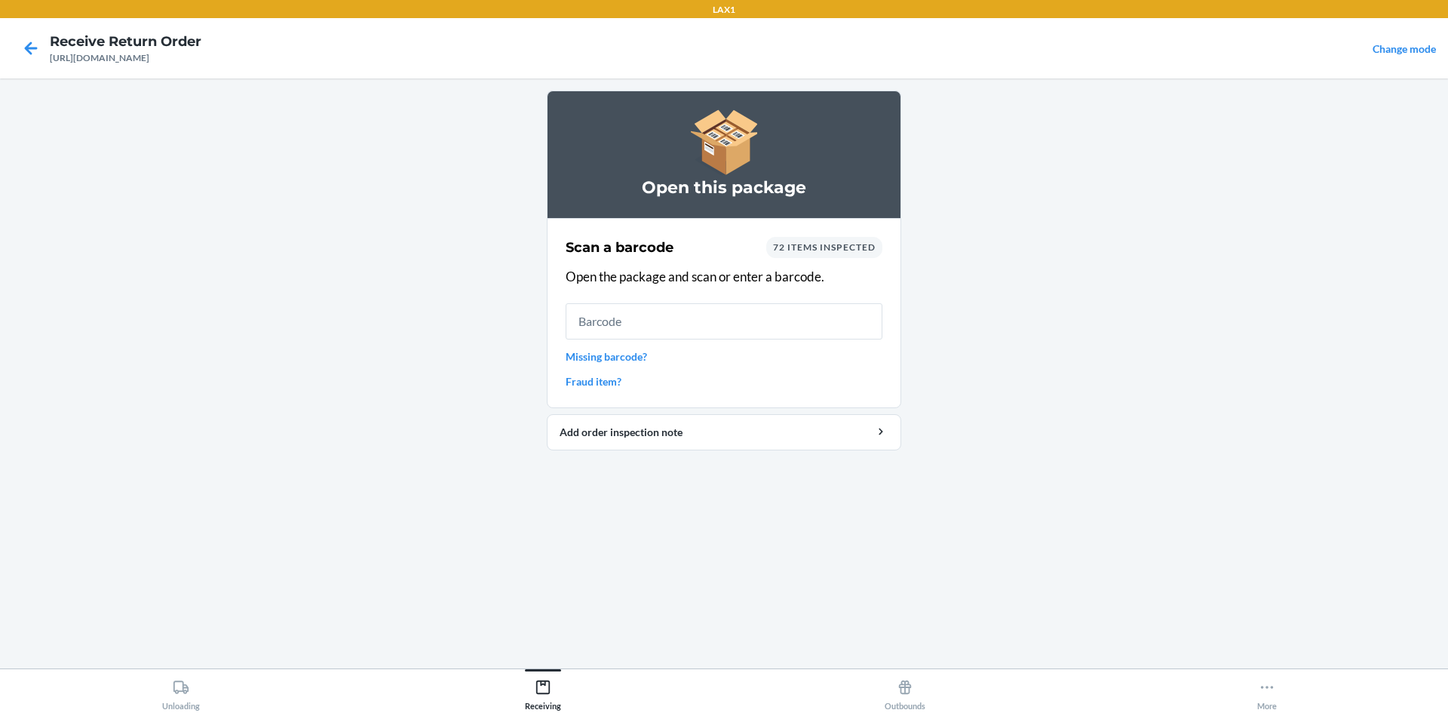
click at [632, 356] on link "Missing barcode?" at bounding box center [724, 356] width 317 height 16
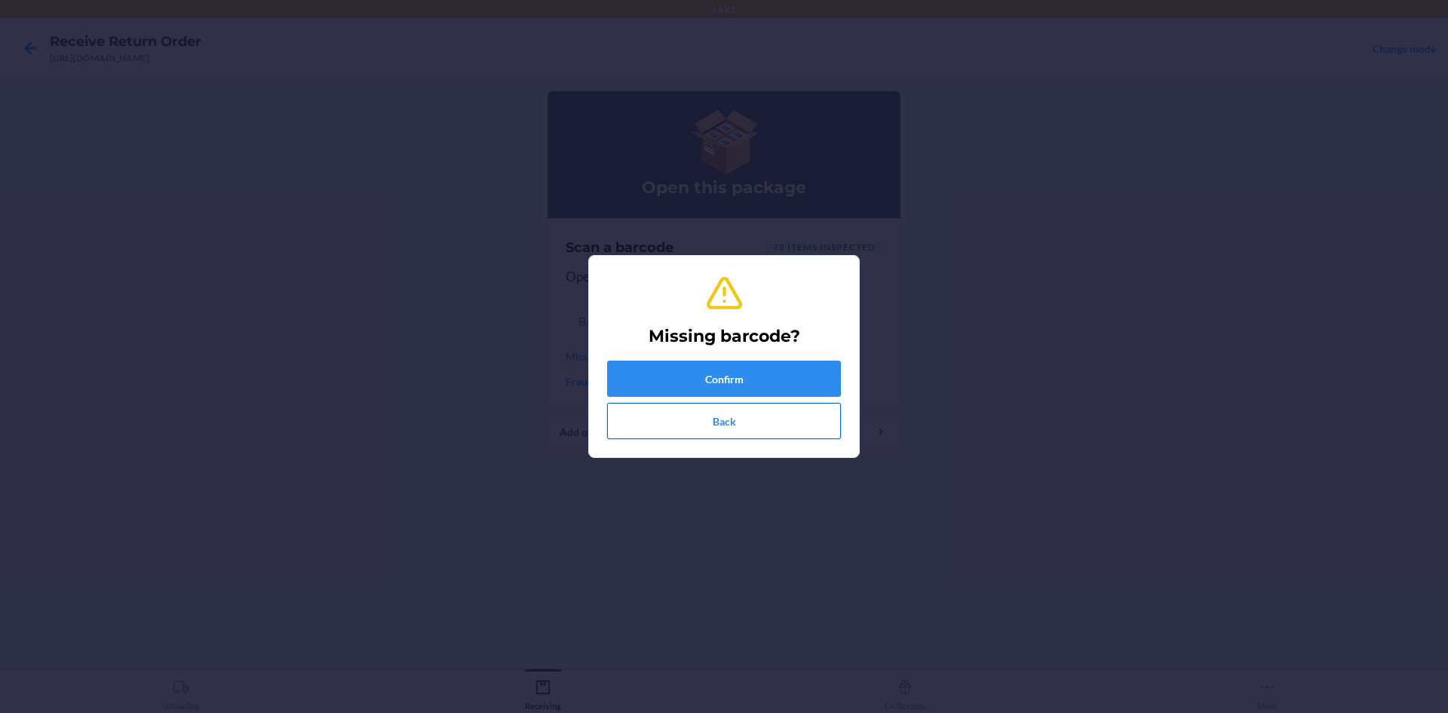
click at [644, 422] on button "Back" at bounding box center [724, 421] width 234 height 36
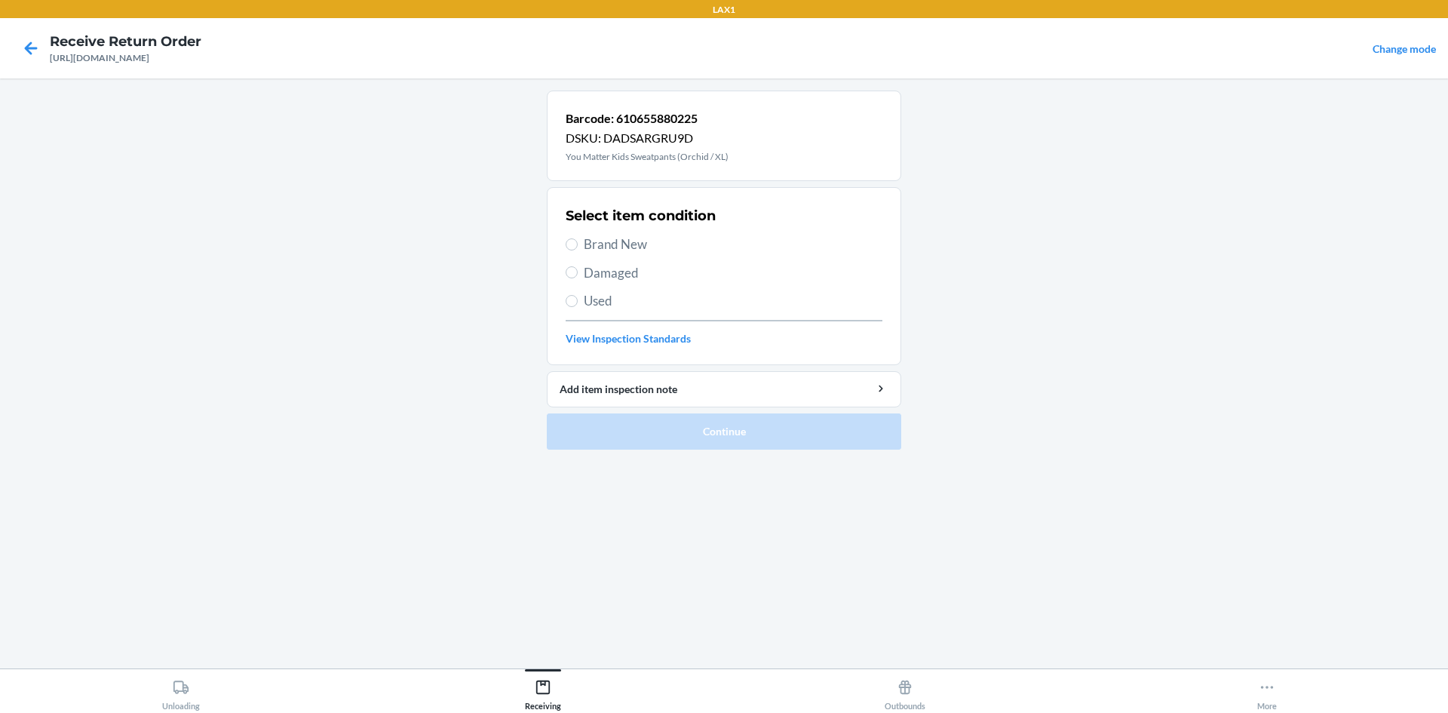
click at [587, 303] on span "Used" at bounding box center [733, 301] width 299 height 20
click at [578, 303] on input "Used" at bounding box center [572, 301] width 12 height 12
radio input "true"
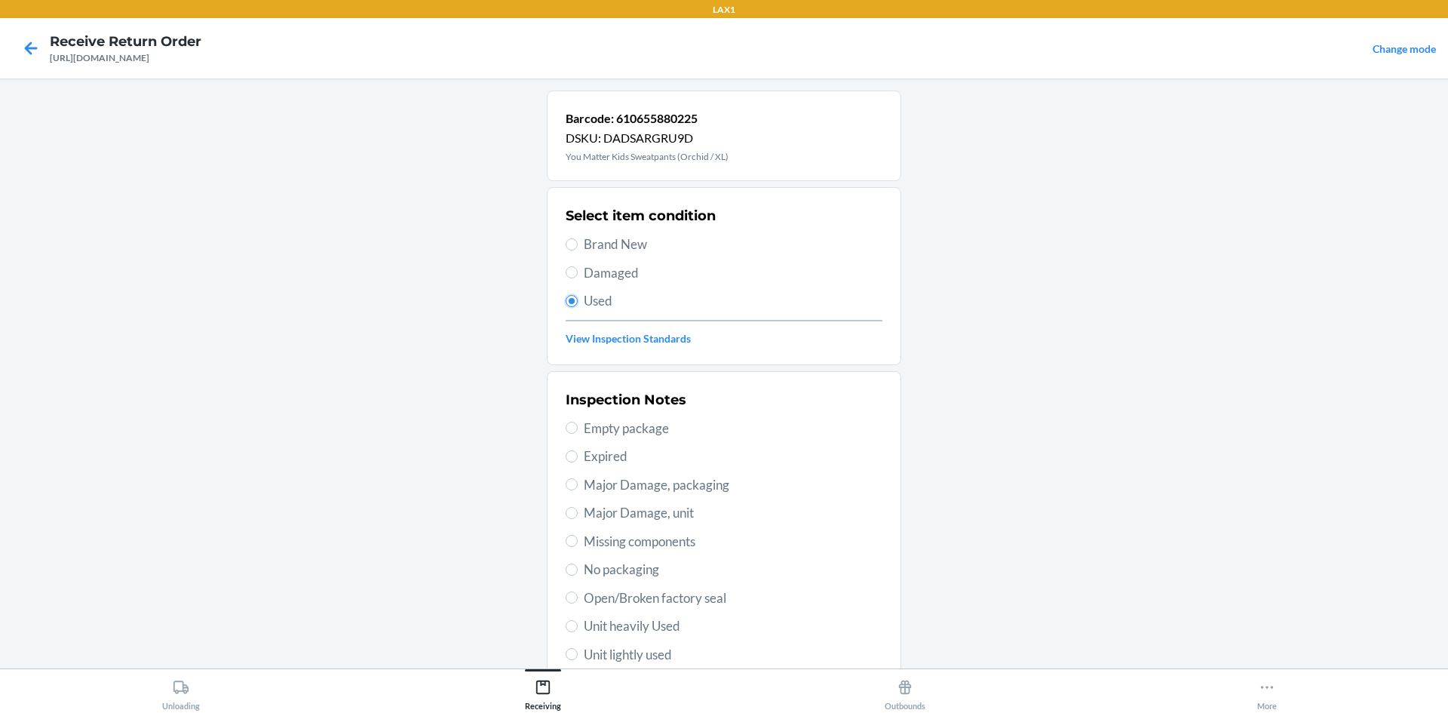
scroll to position [196, 0]
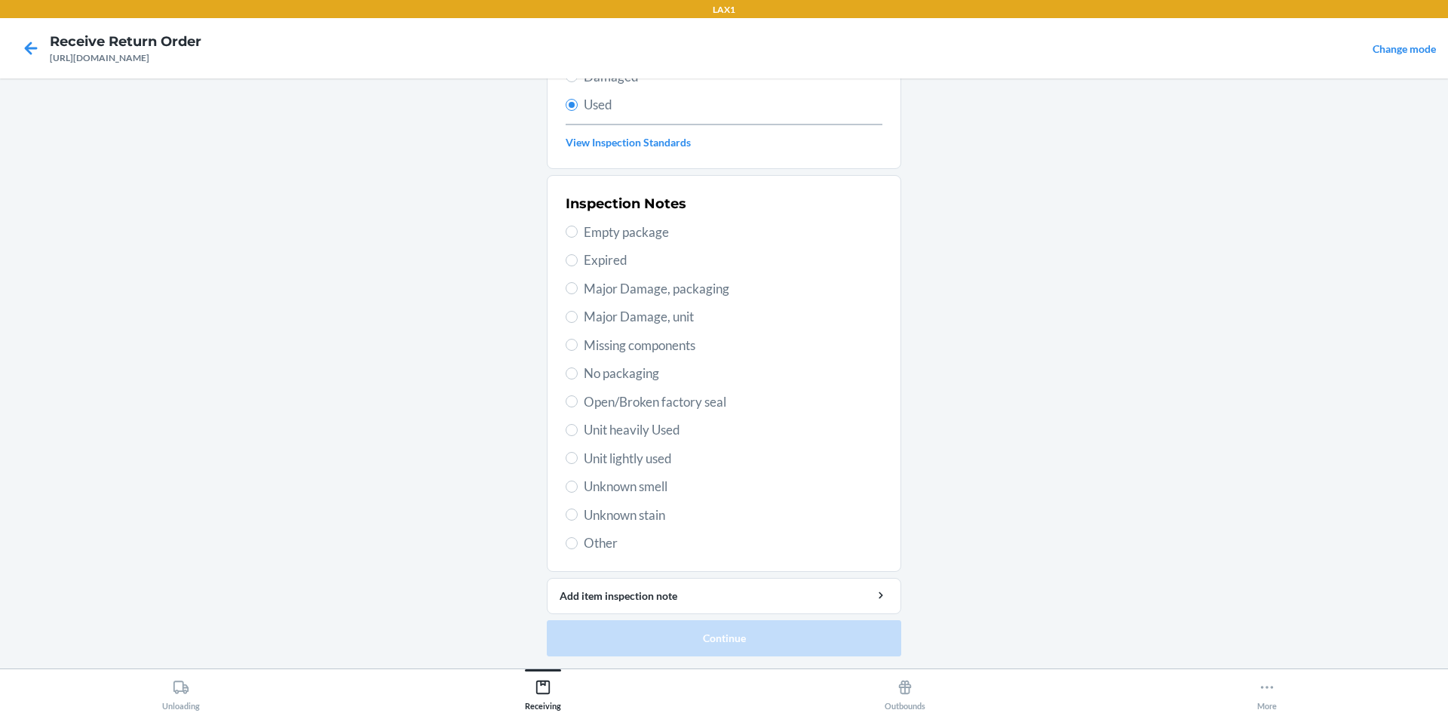
click at [633, 426] on span "Unit heavily Used" at bounding box center [733, 430] width 299 height 20
click at [578, 426] on input "Unit heavily Used" at bounding box center [572, 430] width 12 height 12
radio input "true"
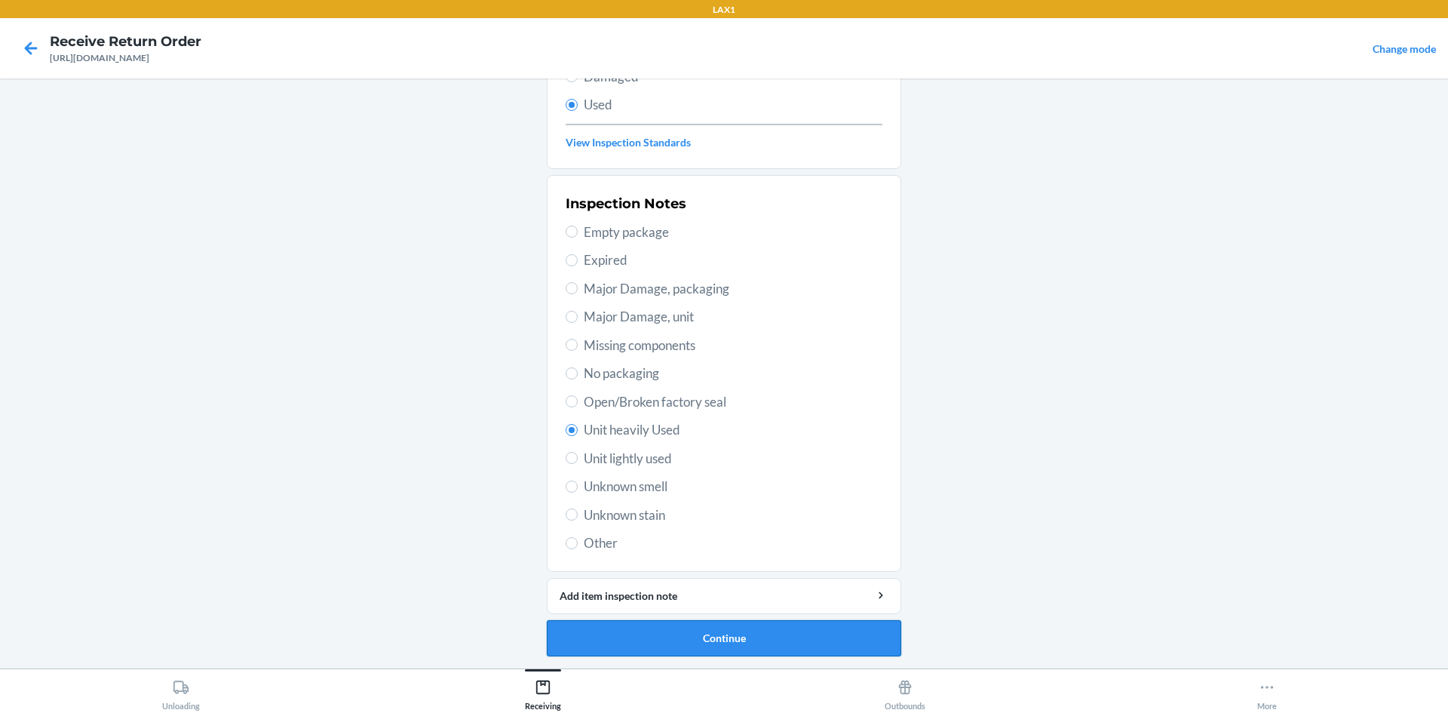
click at [649, 653] on button "Continue" at bounding box center [724, 638] width 354 height 36
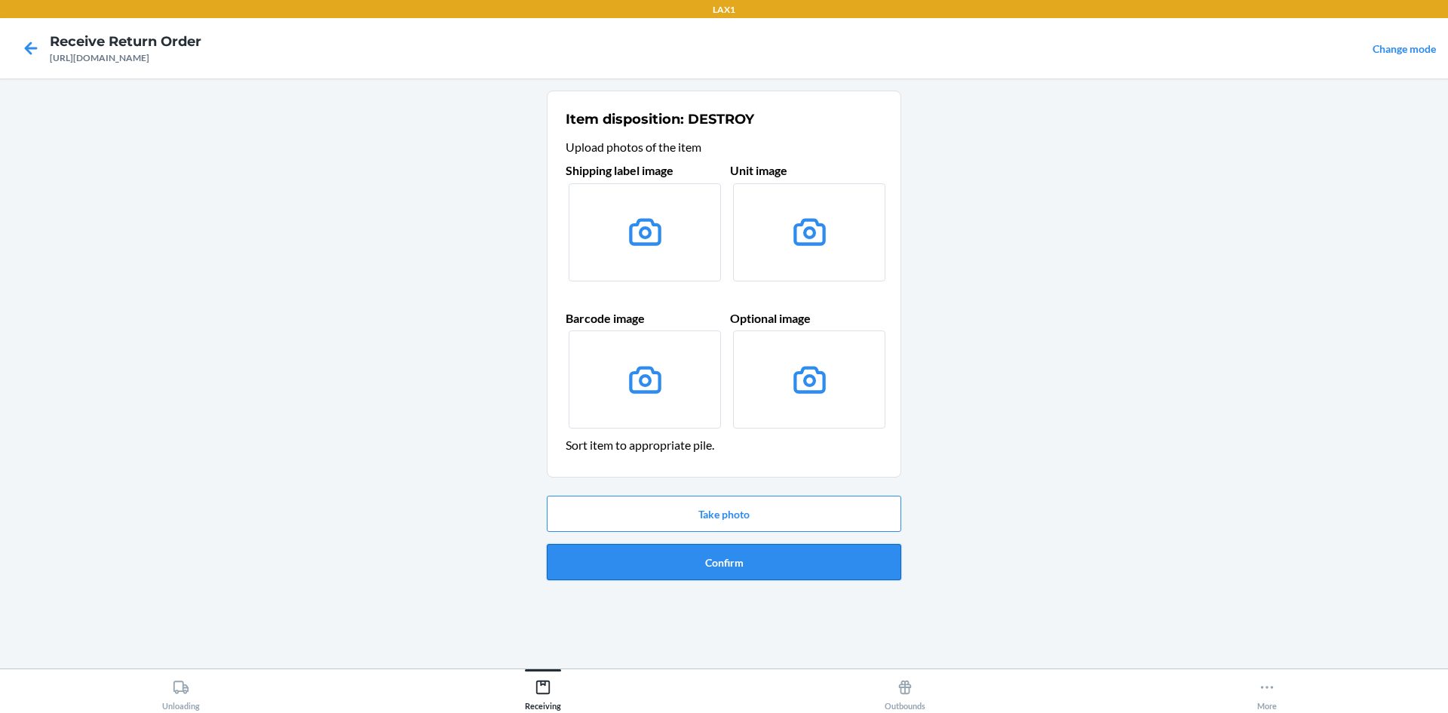
click at [674, 570] on button "Confirm" at bounding box center [724, 562] width 354 height 36
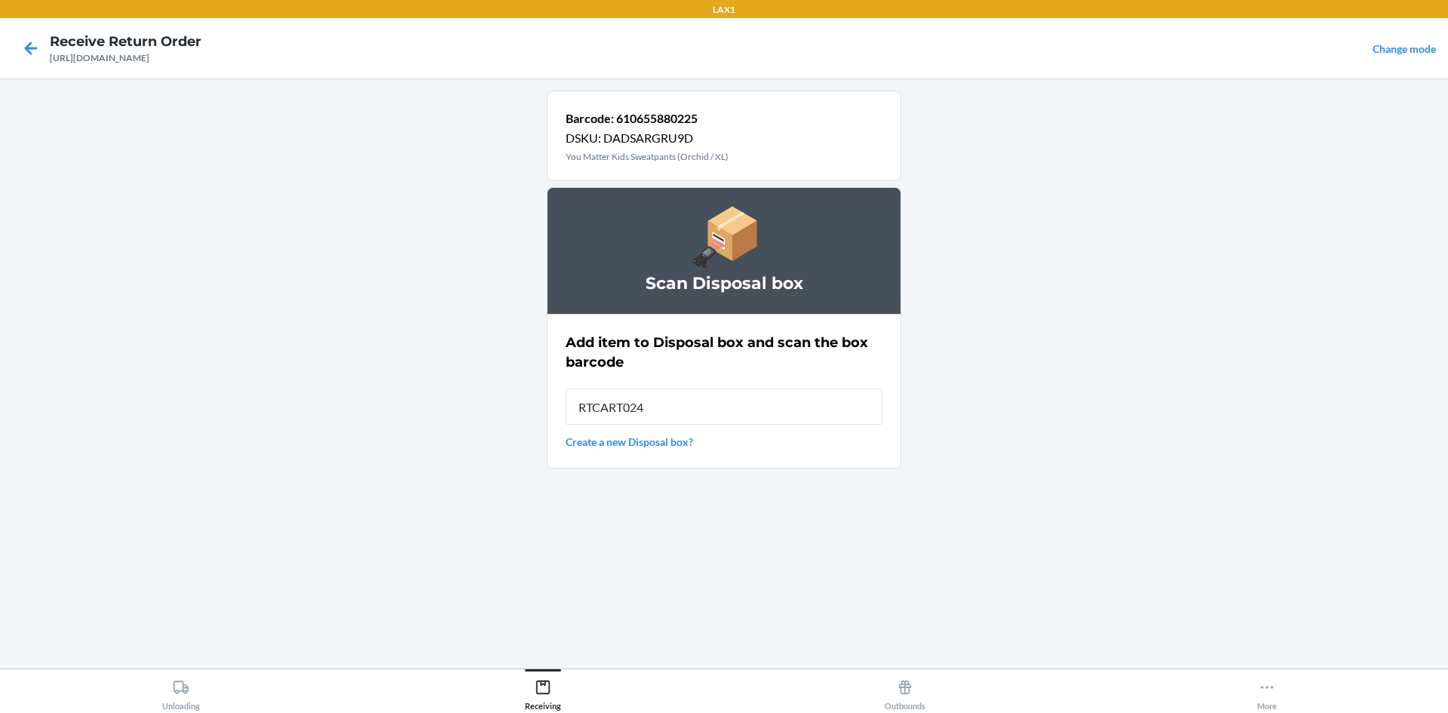
type input "RTCART024"
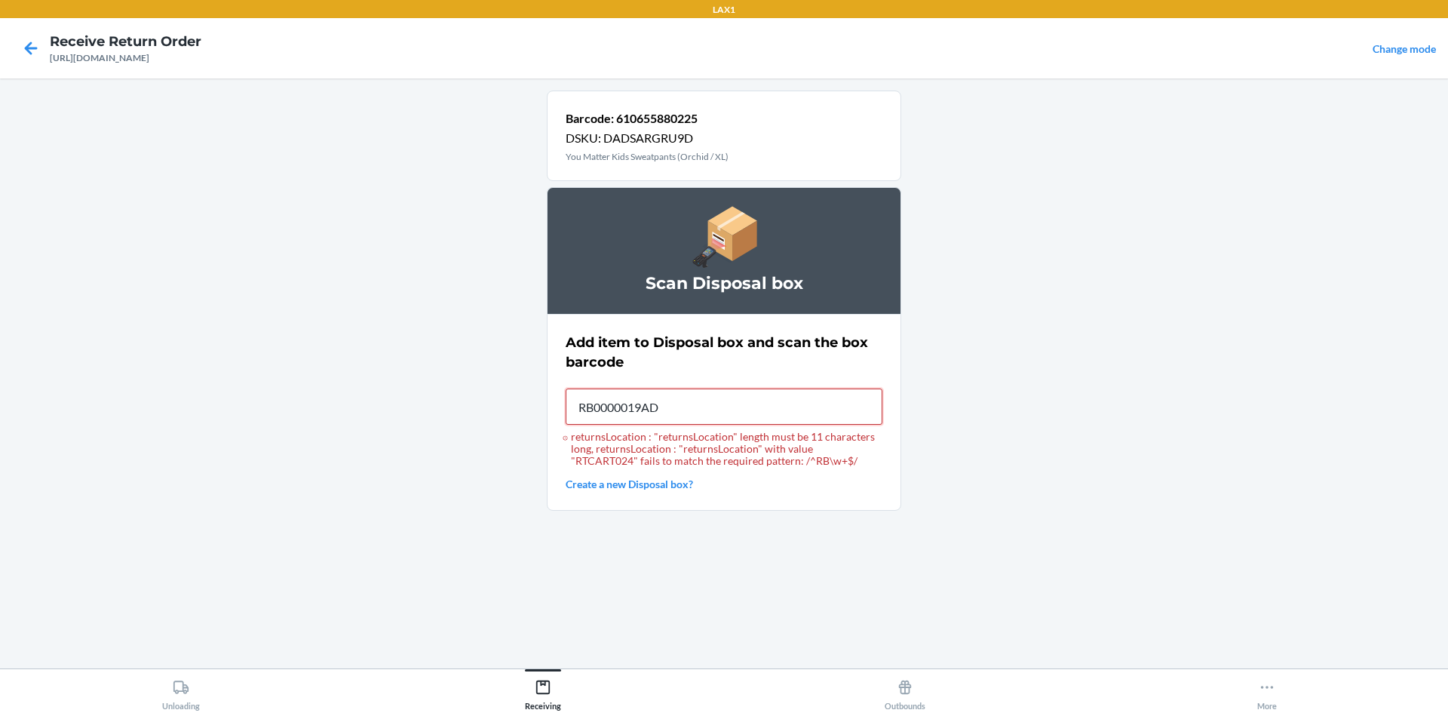
type input "RB0000019AD"
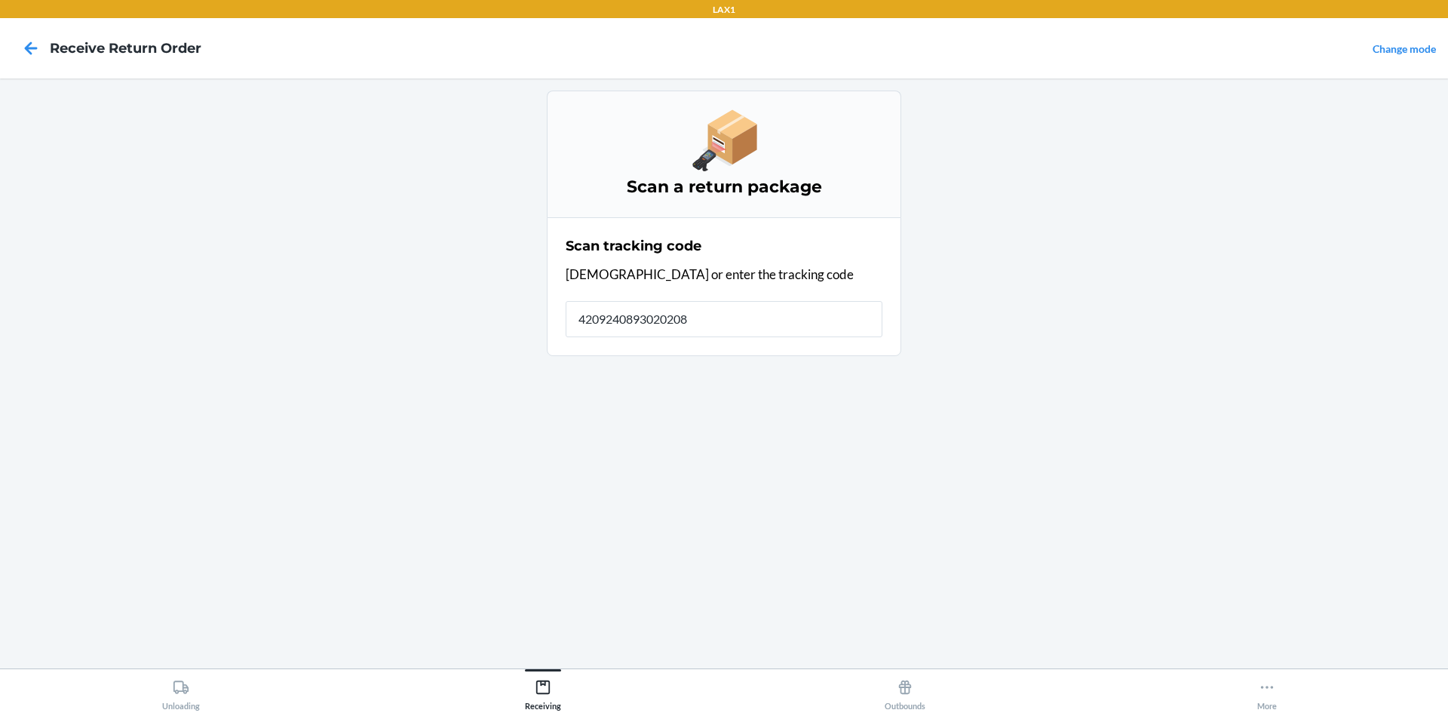
type input "42092408930202083"
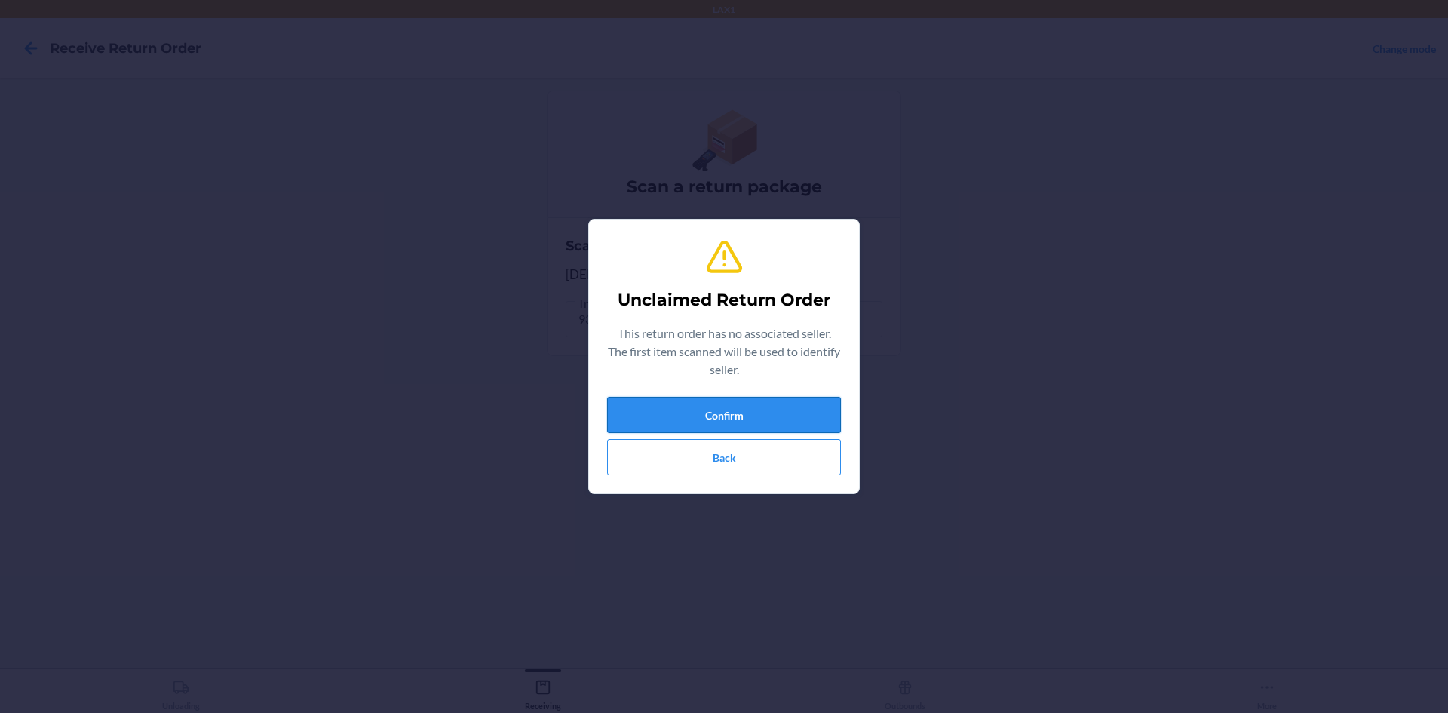
click at [730, 411] on button "Confirm" at bounding box center [724, 415] width 234 height 36
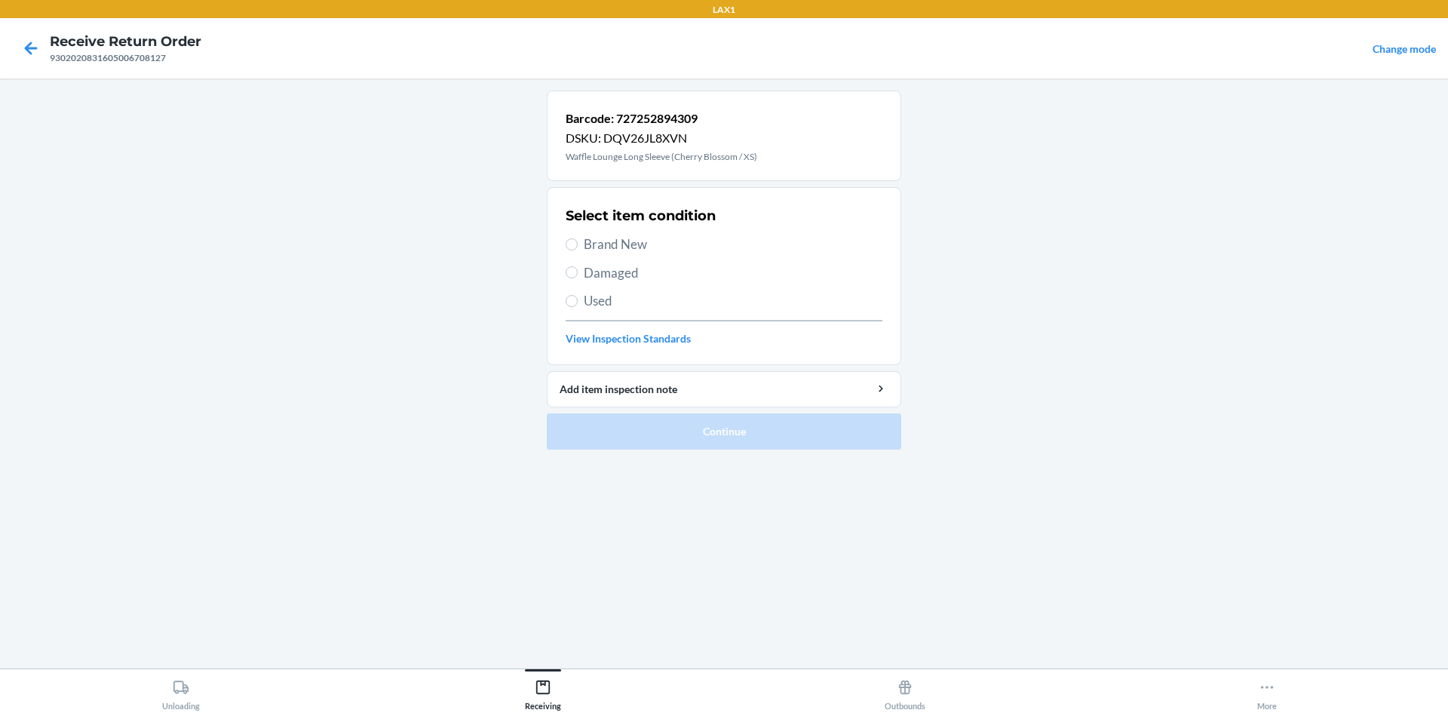
click at [715, 249] on span "Brand New" at bounding box center [733, 245] width 299 height 20
click at [578, 249] on input "Brand New" at bounding box center [572, 244] width 12 height 12
radio input "true"
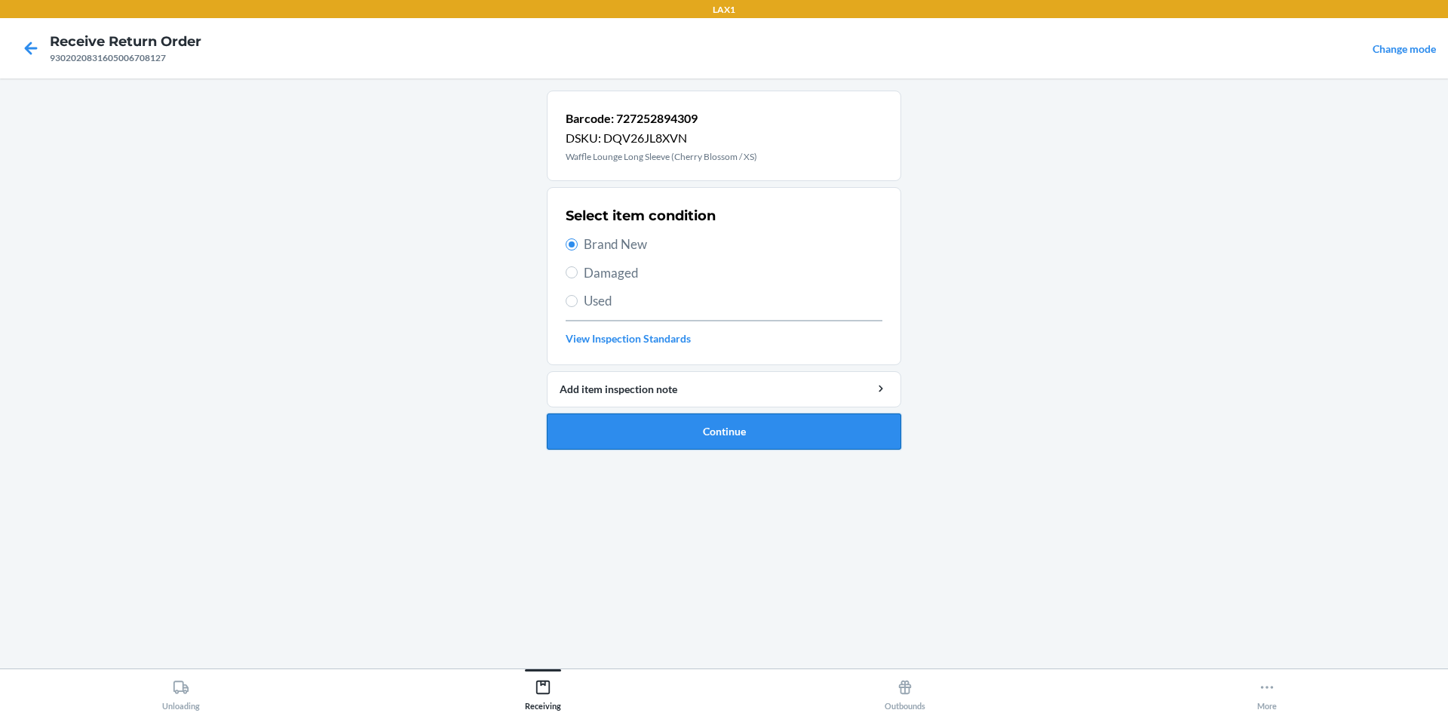
click at [765, 446] on button "Continue" at bounding box center [724, 431] width 354 height 36
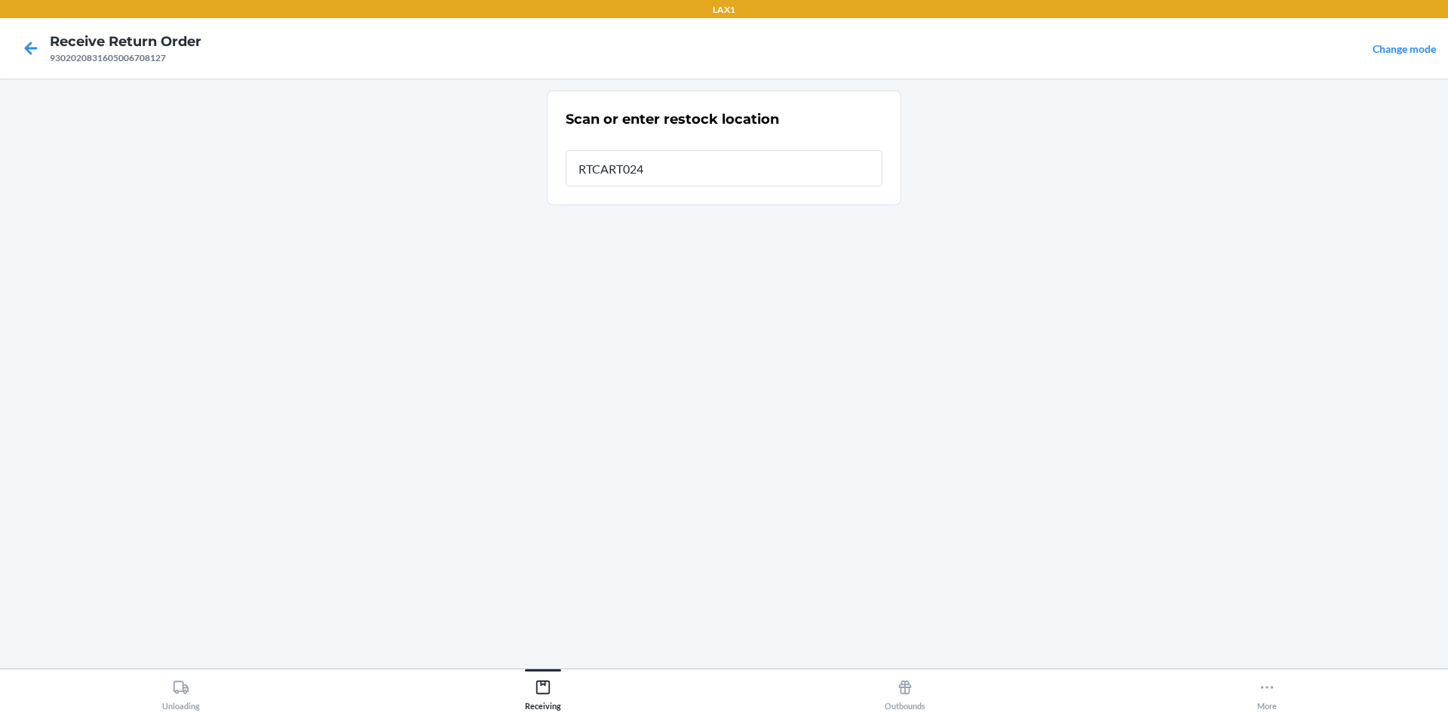
type input "RTCART024"
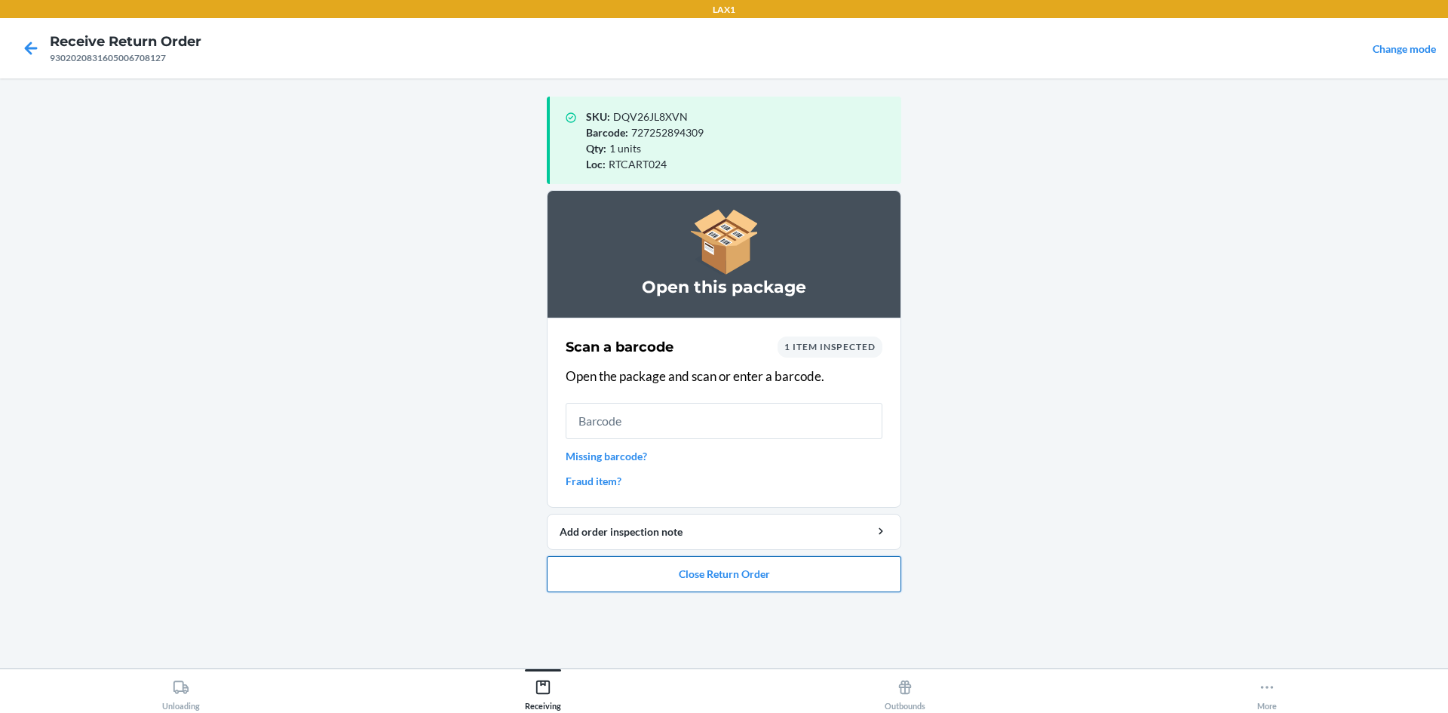
click at [805, 585] on button "Close Return Order" at bounding box center [724, 574] width 354 height 36
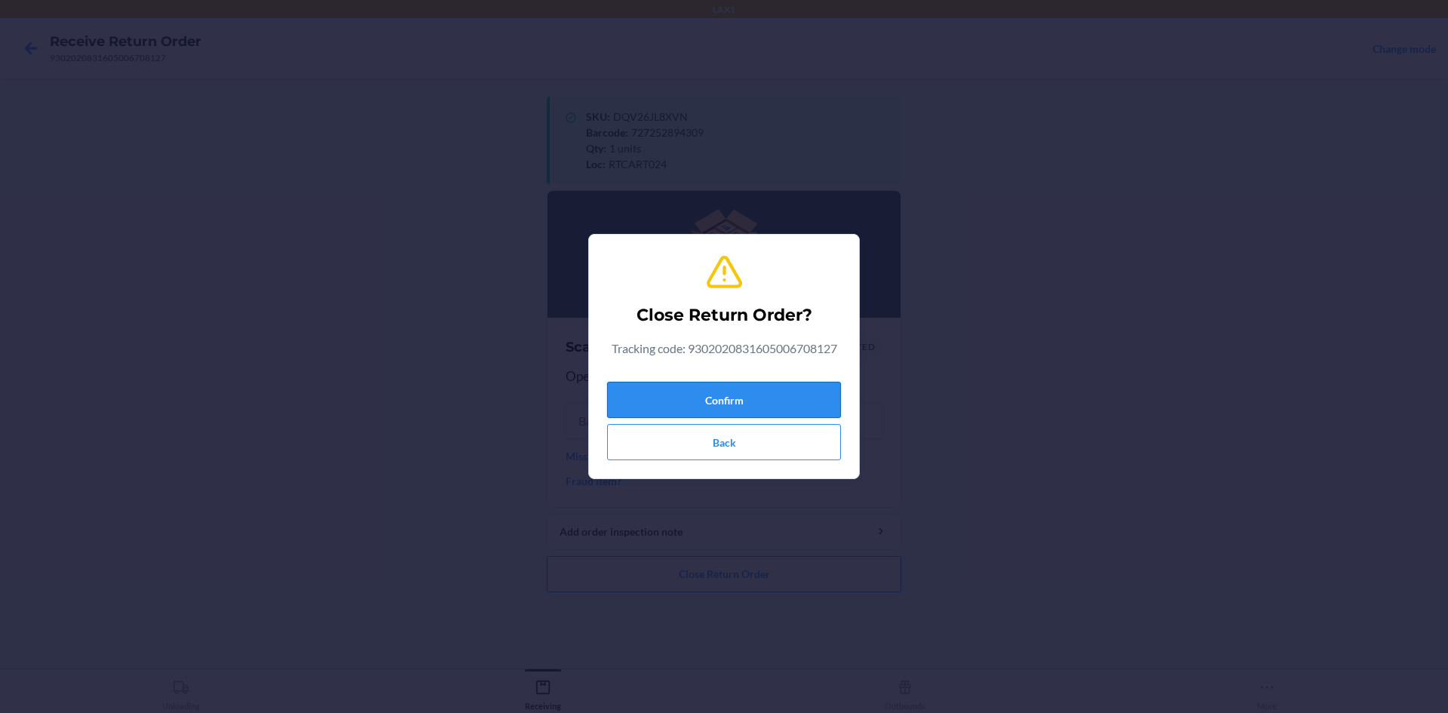
click at [733, 409] on button "Confirm" at bounding box center [724, 400] width 234 height 36
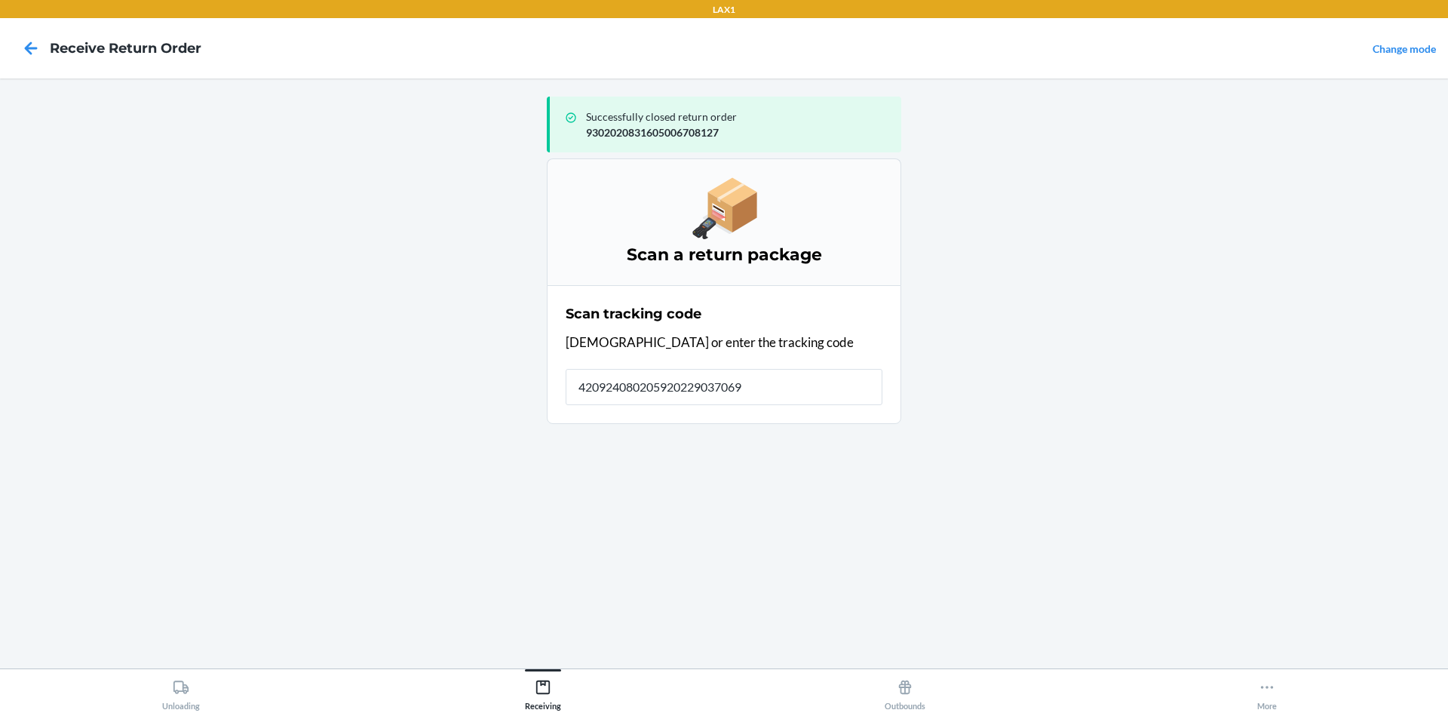
type input "4209240802059202290370692"
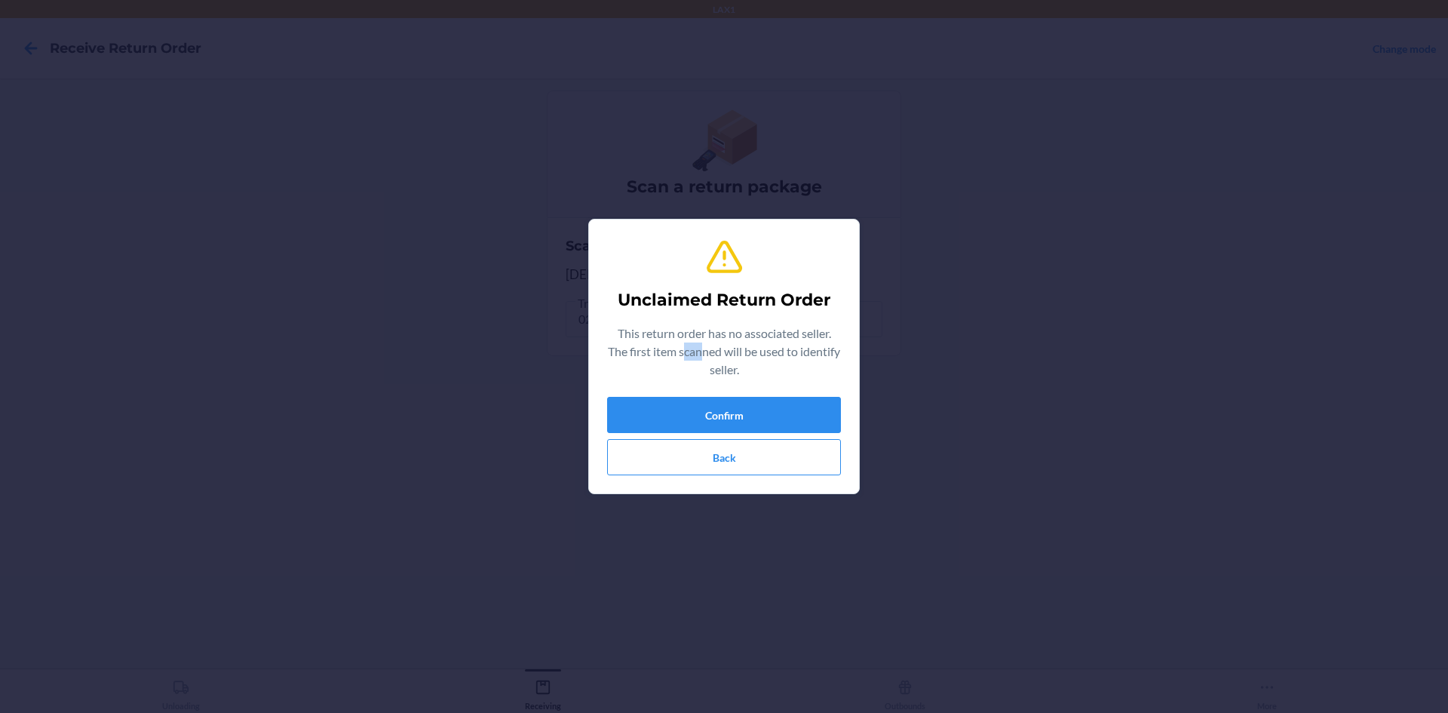
click at [702, 348] on p "This return order has no associated seller. The first item scanned will be used…" at bounding box center [724, 351] width 234 height 54
drag, startPoint x: 680, startPoint y: 389, endPoint x: 665, endPoint y: 398, distance: 16.9
click at [670, 398] on div "Unclaimed Return Order This return order has no associated seller. The first it…" at bounding box center [724, 357] width 234 height 250
click at [657, 399] on button "Confirm" at bounding box center [724, 415] width 234 height 36
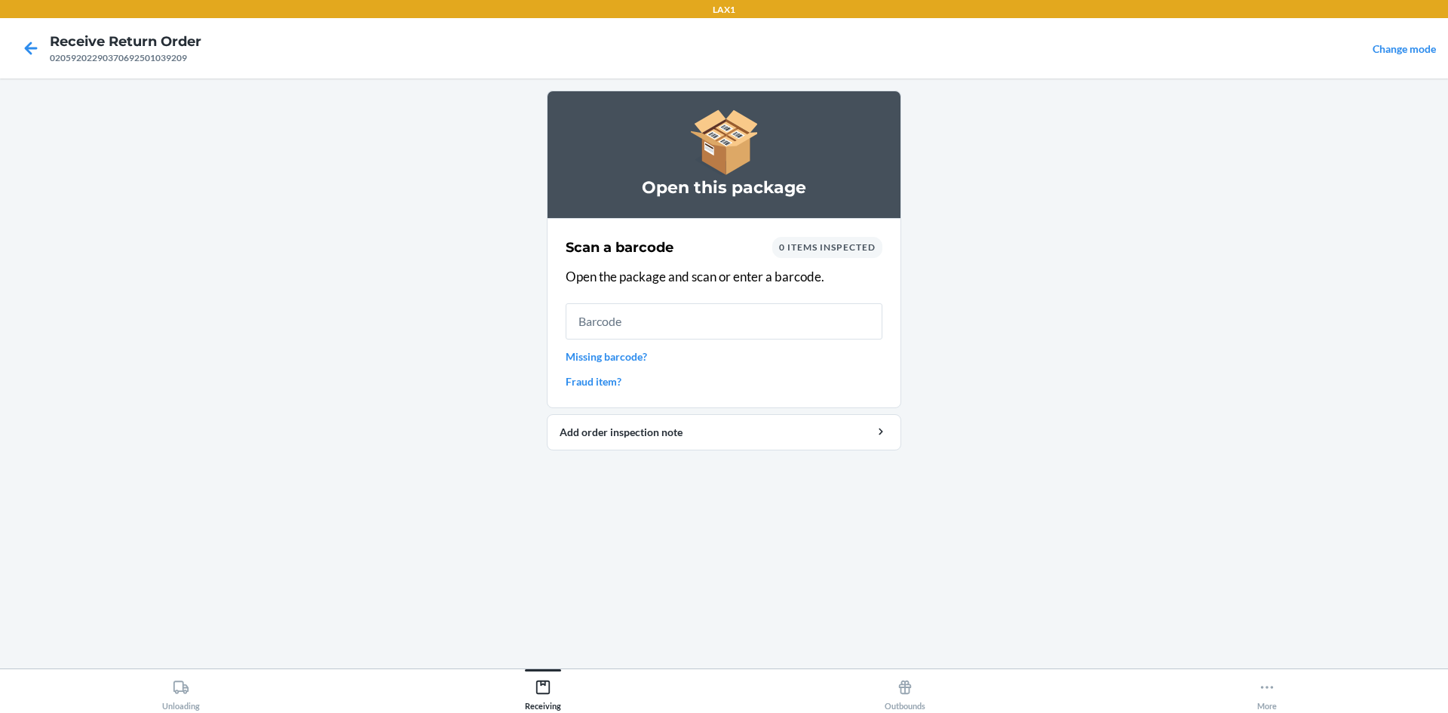
click at [597, 359] on link "Missing barcode?" at bounding box center [724, 356] width 317 height 16
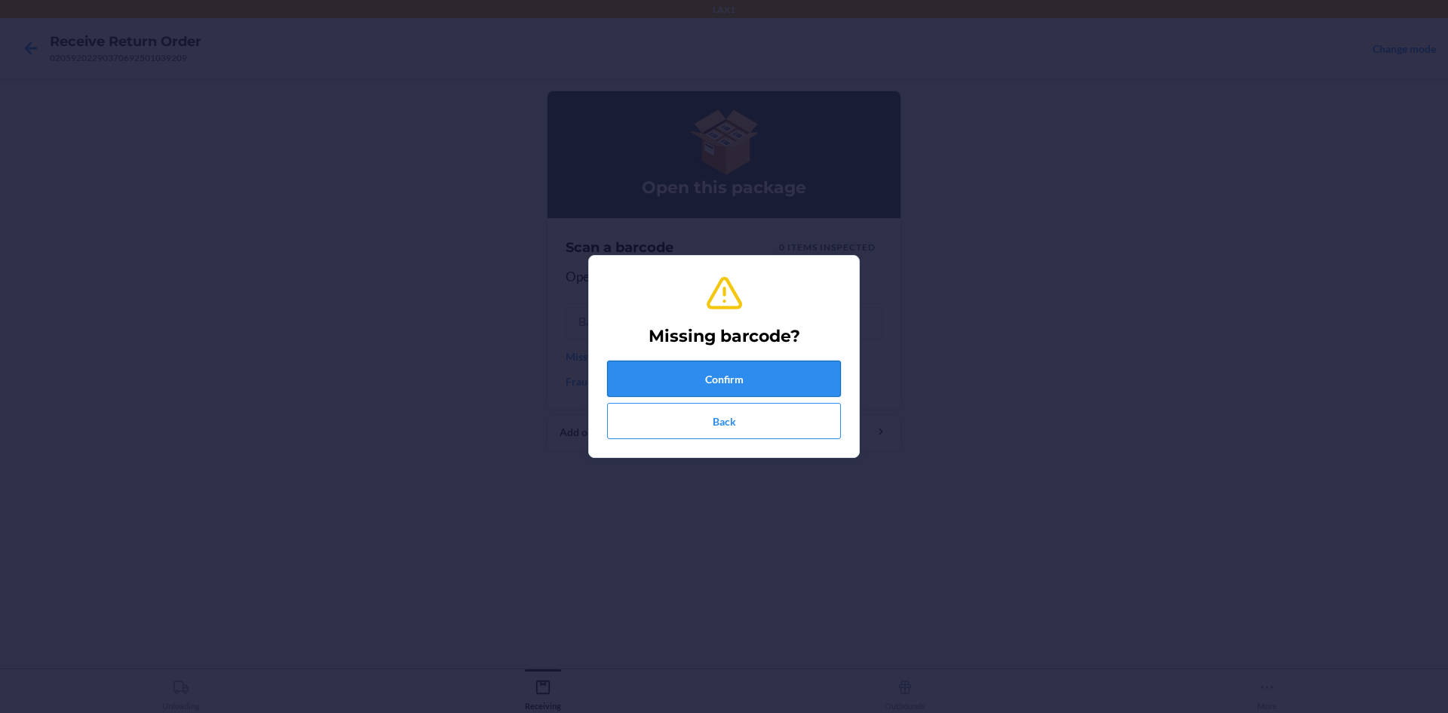
click at [693, 394] on button "Confirm" at bounding box center [724, 379] width 234 height 36
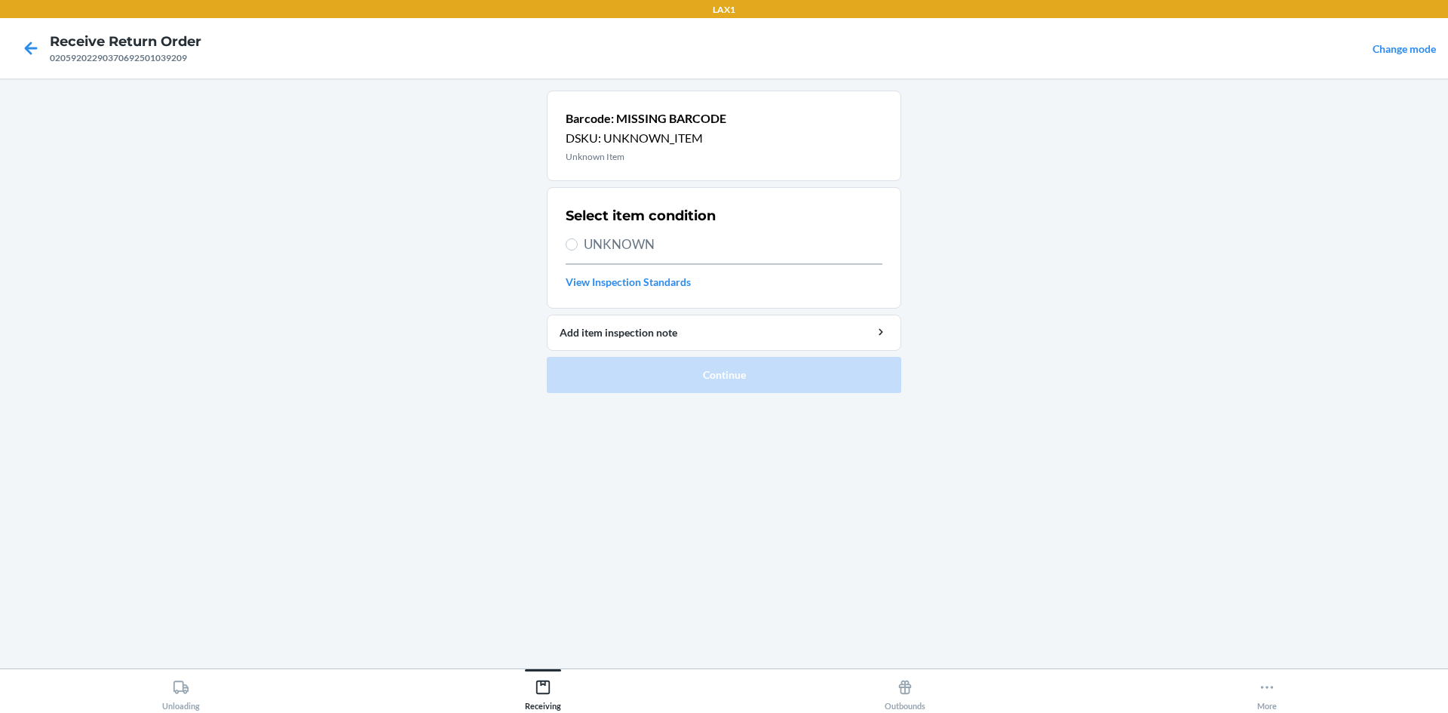
click at [677, 234] on div "Select item condition UNKNOWN View Inspection Standards" at bounding box center [724, 247] width 317 height 93
click at [640, 247] on span "UNKNOWN" at bounding box center [733, 245] width 299 height 20
click at [578, 247] on input "UNKNOWN" at bounding box center [572, 244] width 12 height 12
radio input "true"
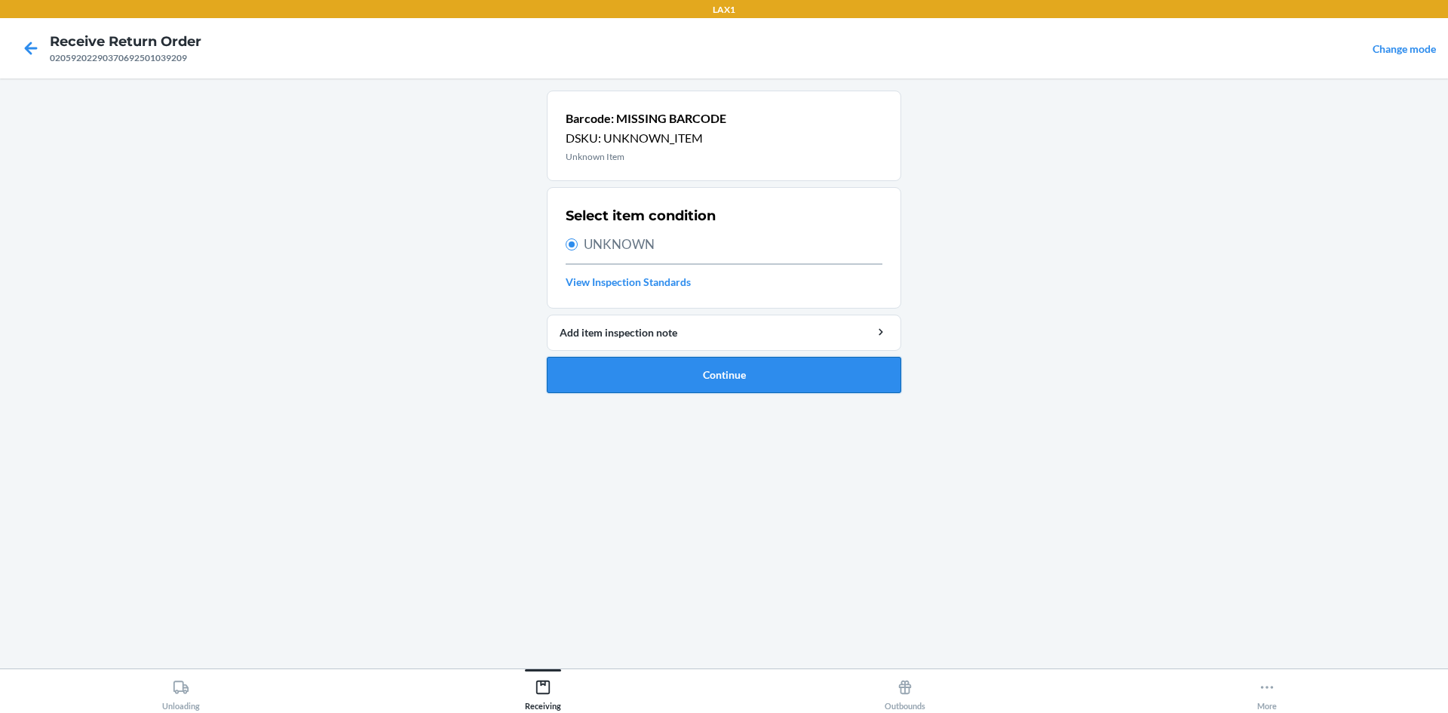
click at [645, 382] on button "Continue" at bounding box center [724, 375] width 354 height 36
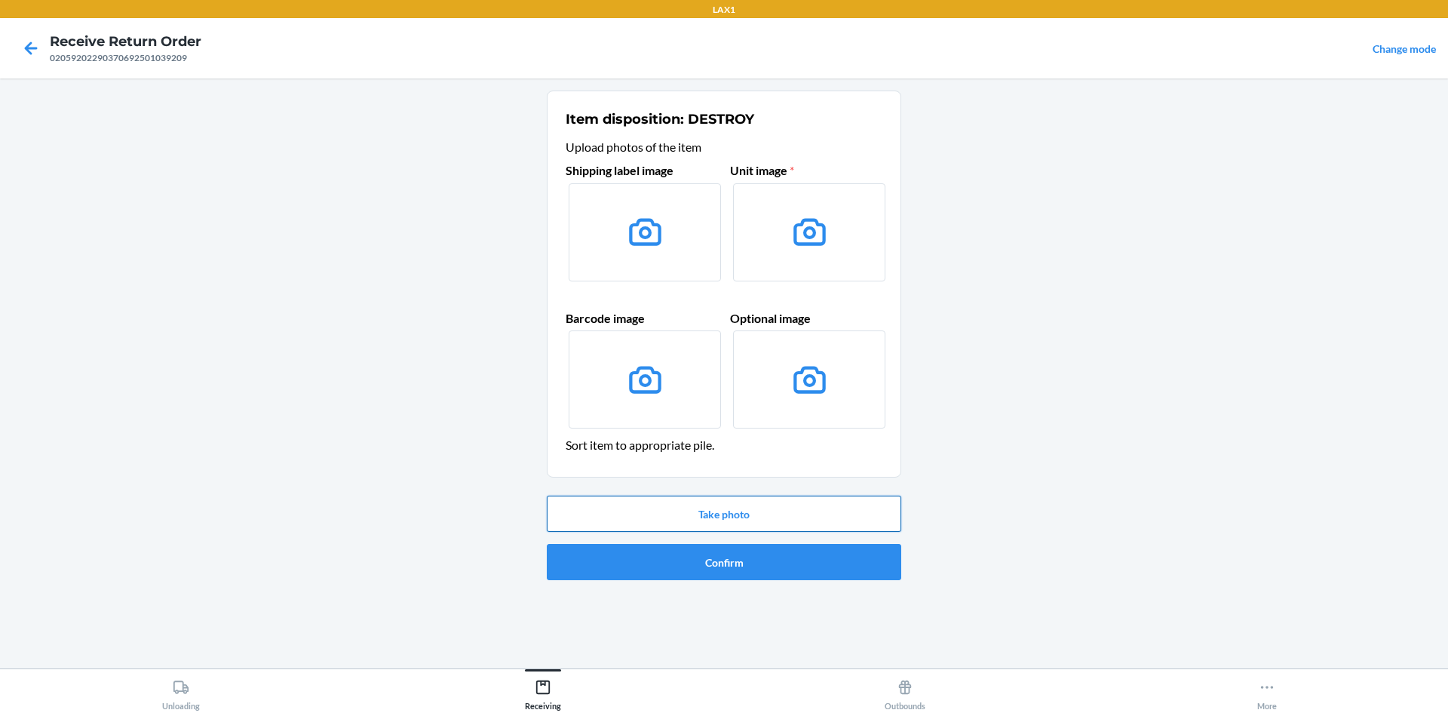
click at [603, 499] on button "Take photo" at bounding box center [724, 514] width 354 height 36
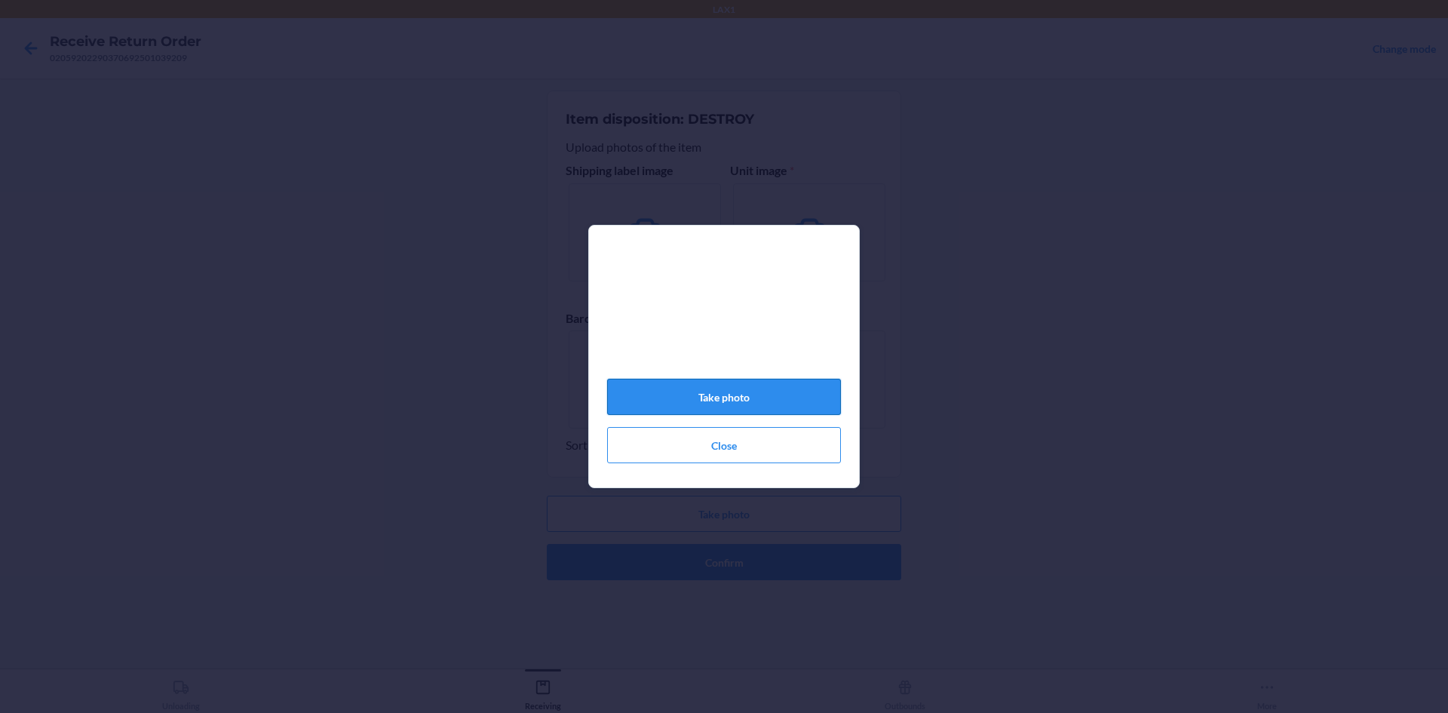
click at [711, 415] on button "Take photo" at bounding box center [724, 397] width 234 height 36
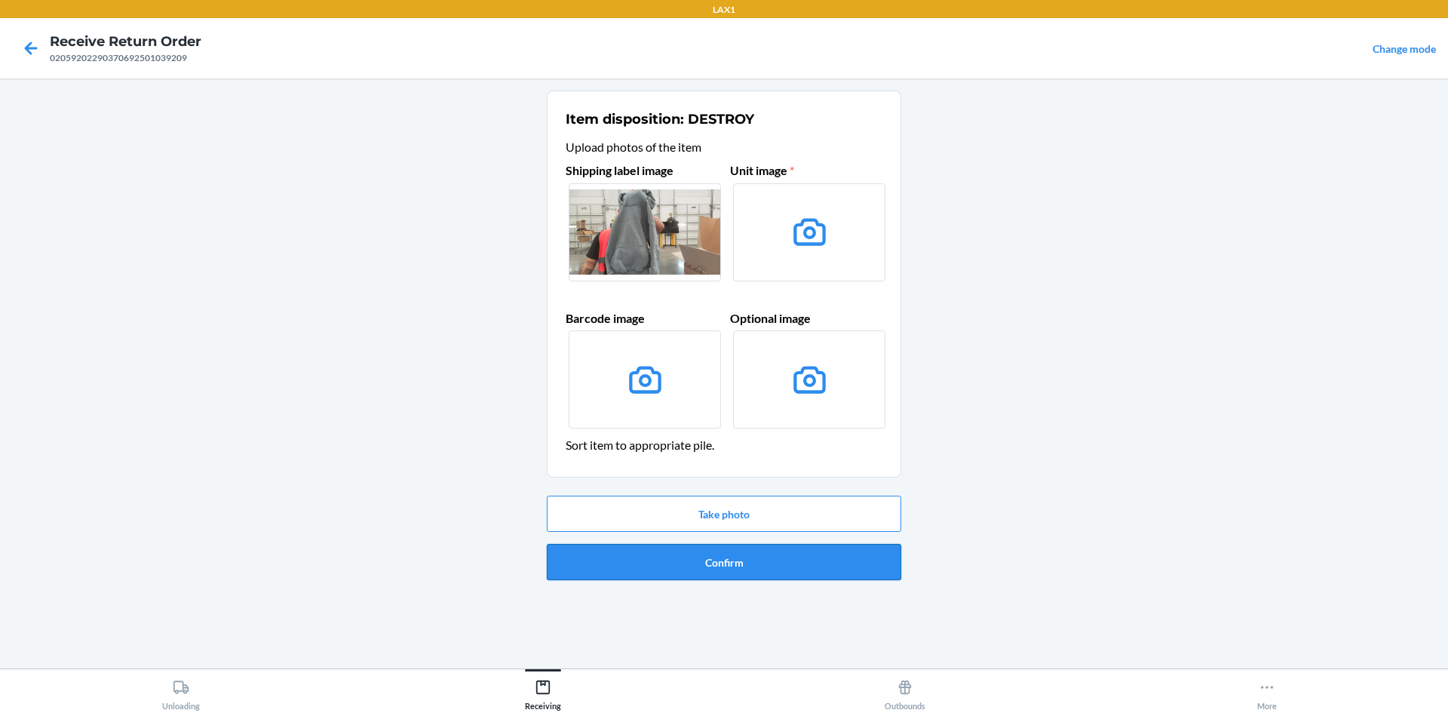
click at [658, 559] on button "Confirm" at bounding box center [724, 562] width 354 height 36
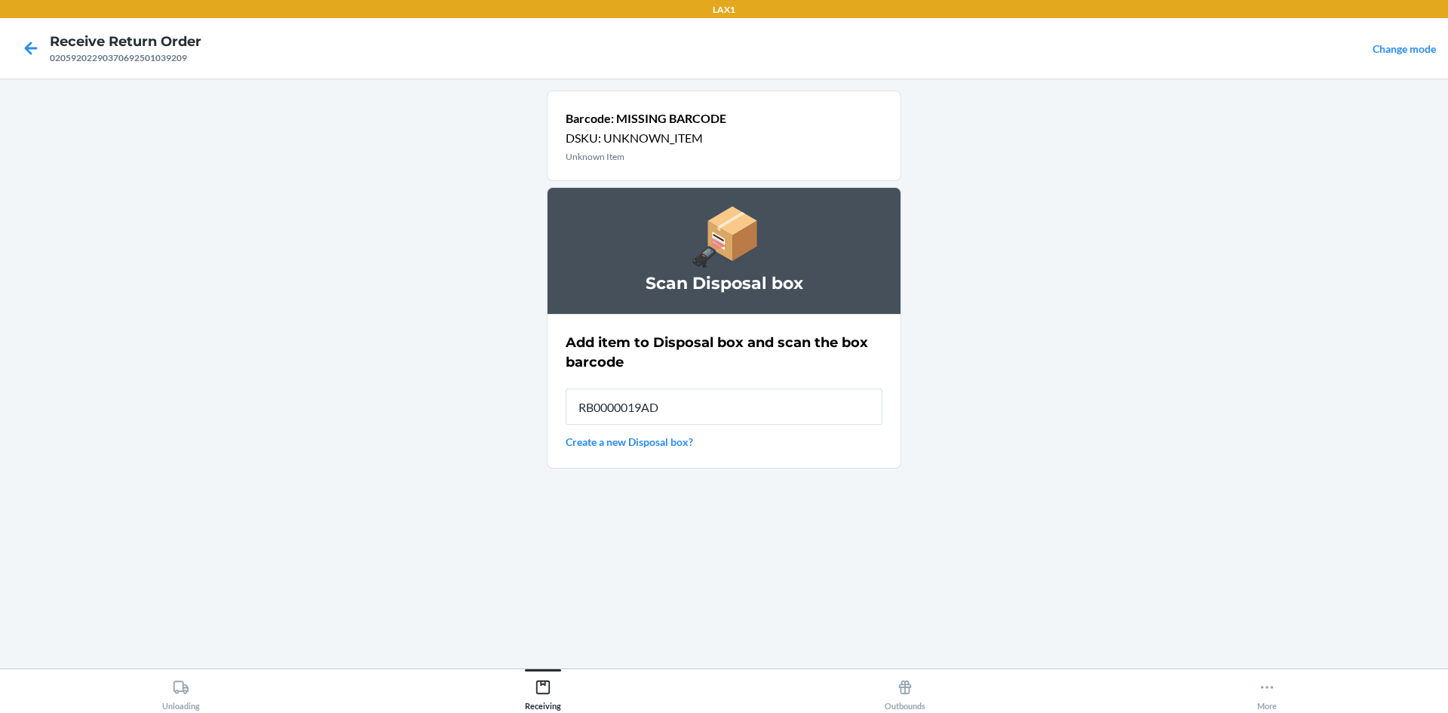
type input "RB0000019AD"
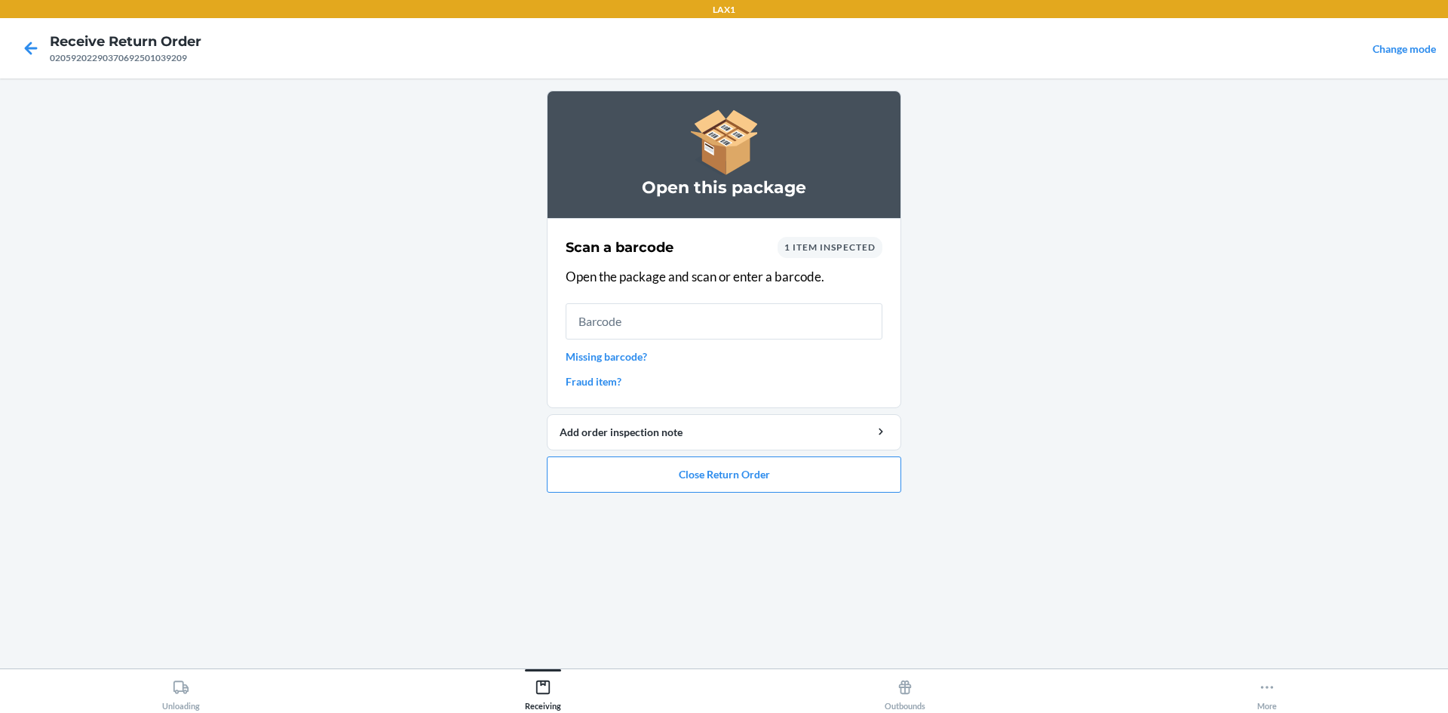
click at [578, 361] on link "Missing barcode?" at bounding box center [724, 356] width 317 height 16
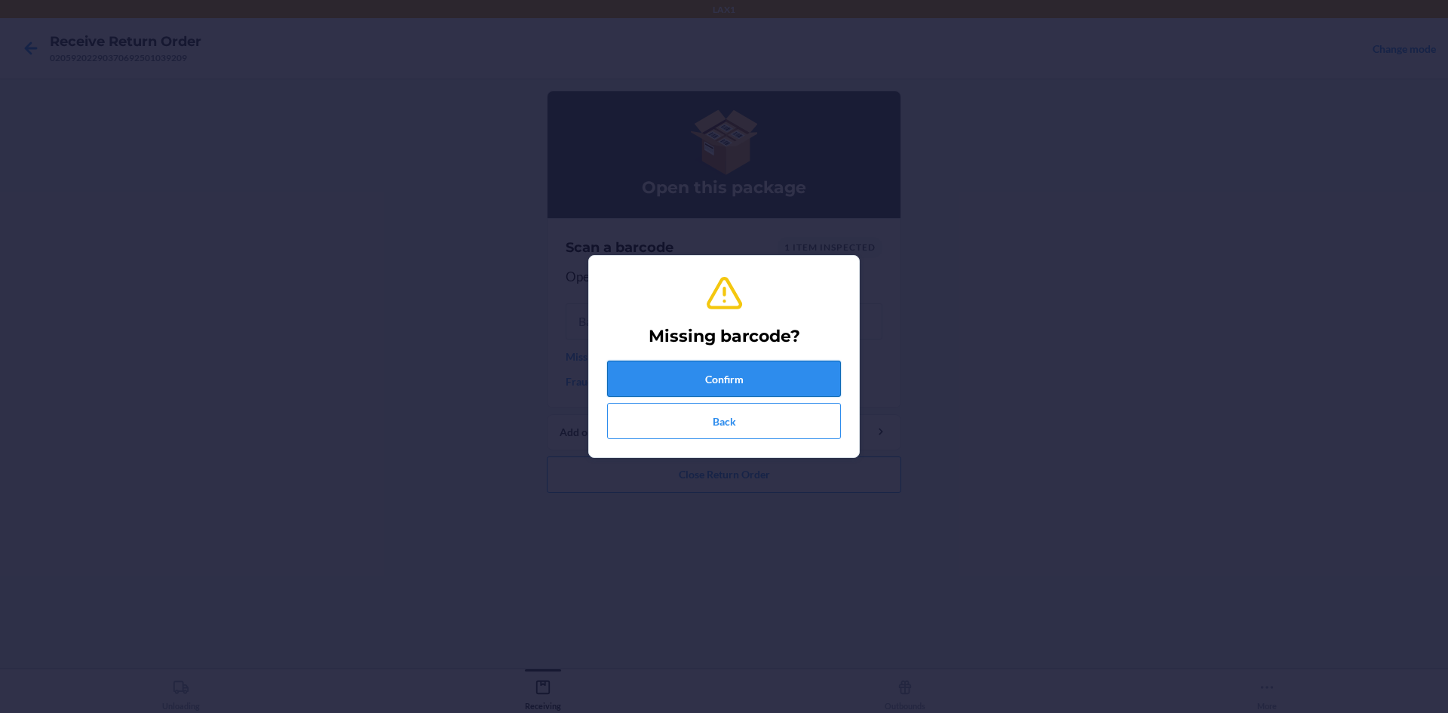
click at [680, 367] on button "Confirm" at bounding box center [724, 379] width 234 height 36
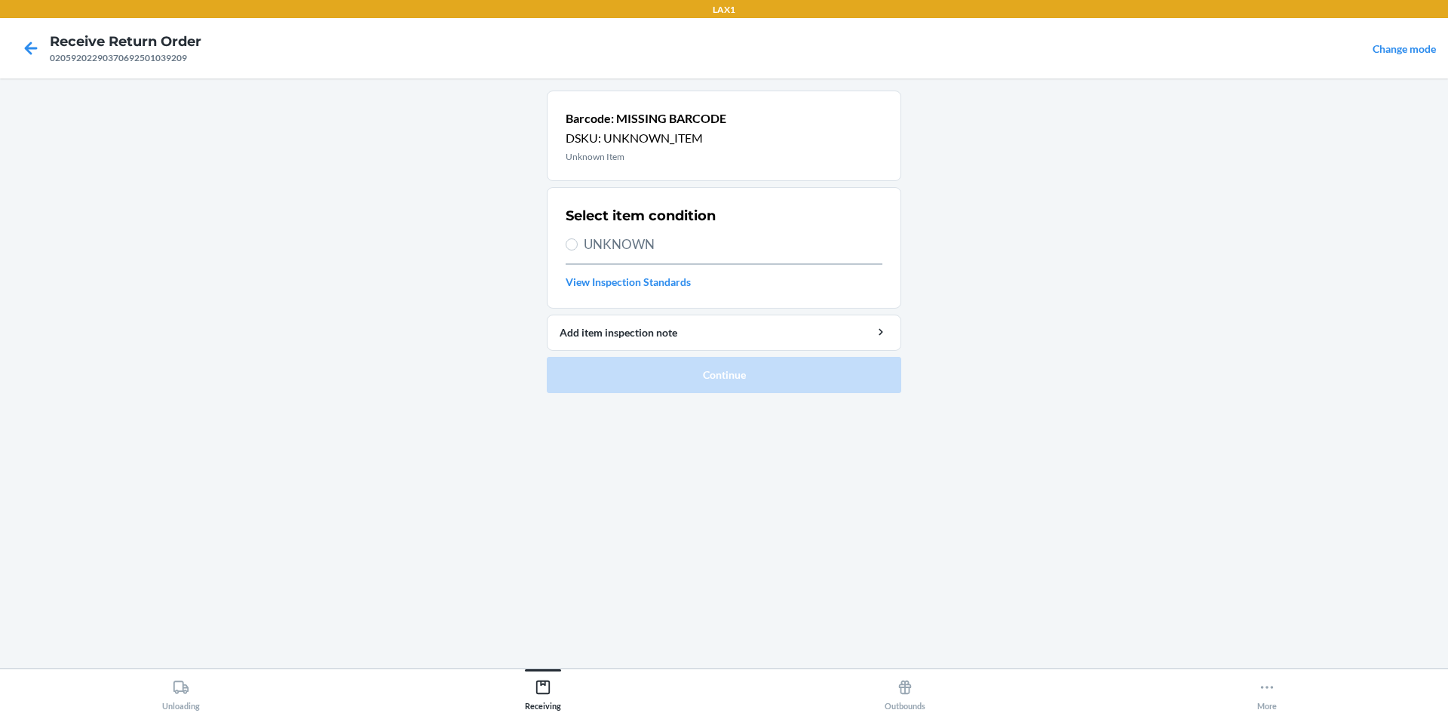
drag, startPoint x: 642, startPoint y: 241, endPoint x: 650, endPoint y: 304, distance: 63.9
click at [642, 241] on span "UNKNOWN" at bounding box center [733, 245] width 299 height 20
click at [578, 241] on input "UNKNOWN" at bounding box center [572, 244] width 12 height 12
radio input "true"
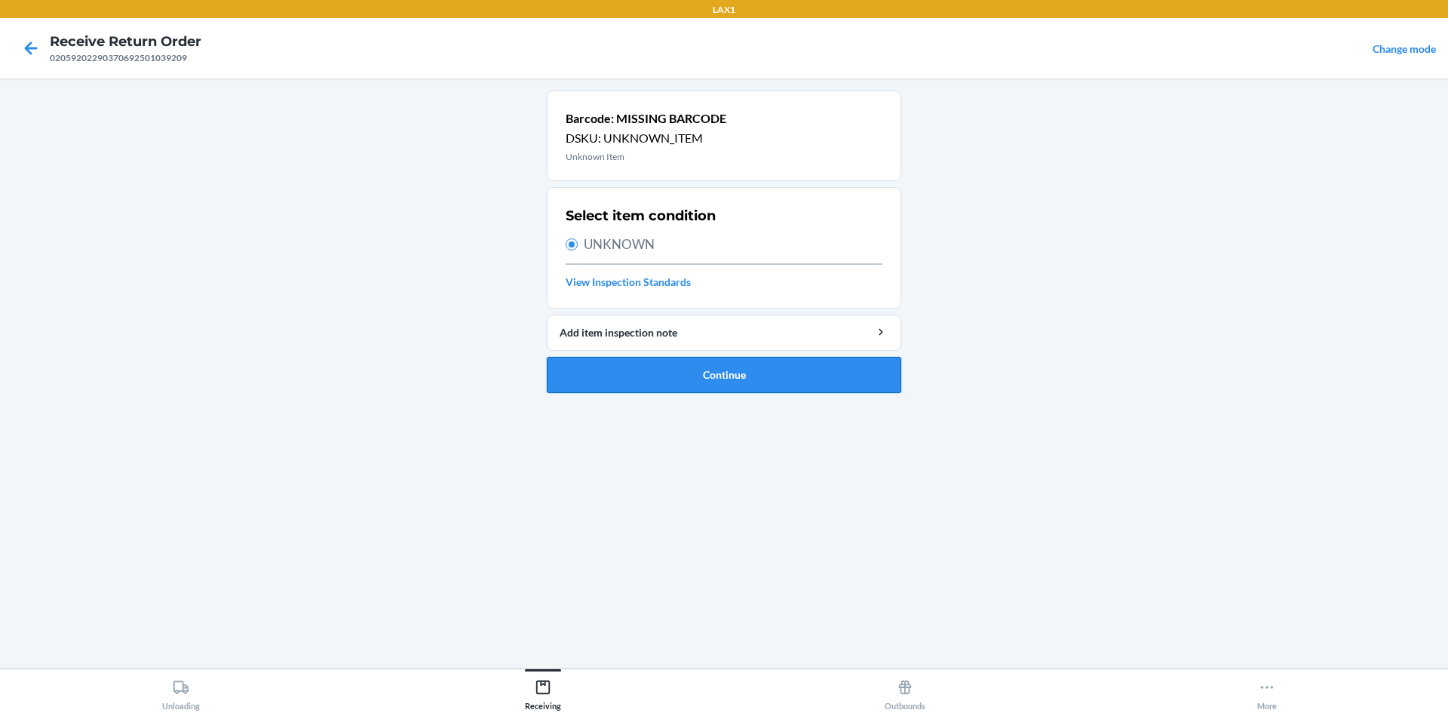
click at [648, 369] on button "Continue" at bounding box center [724, 375] width 354 height 36
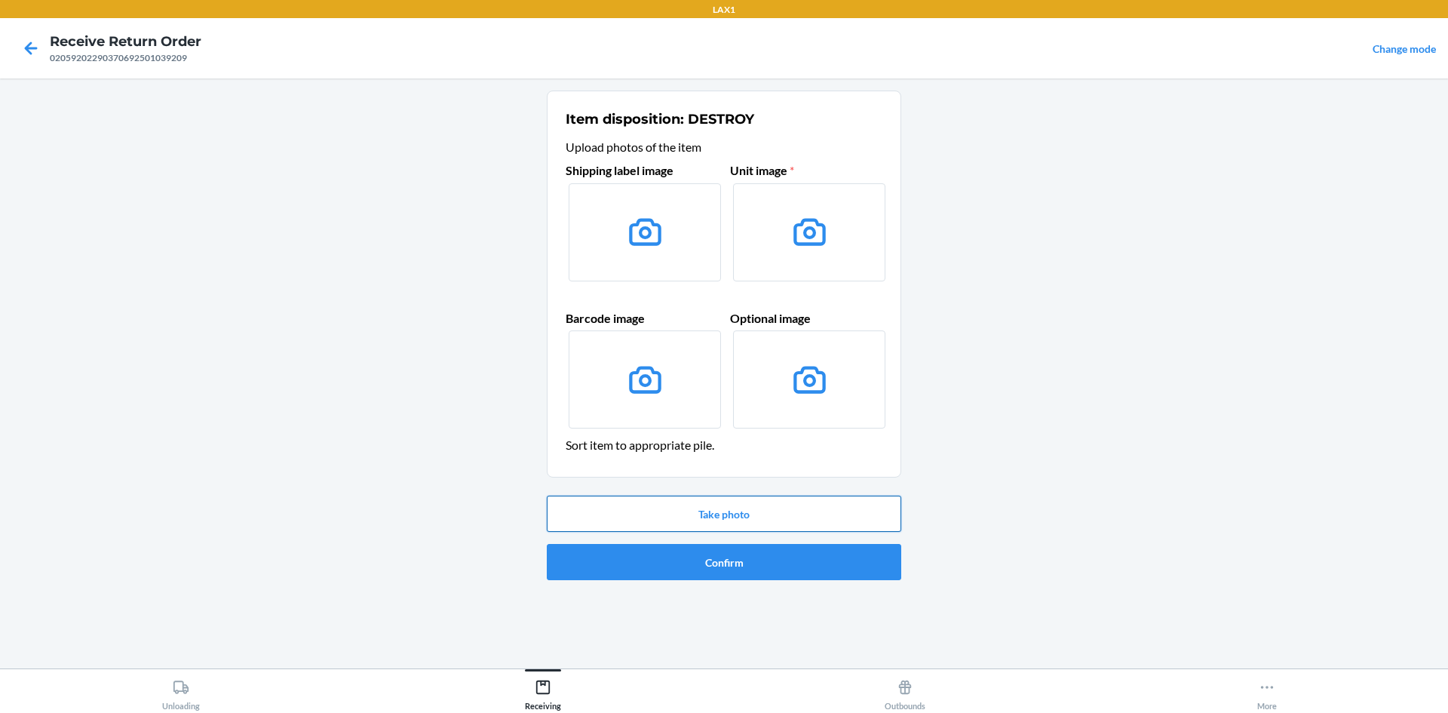
click at [687, 518] on button "Take photo" at bounding box center [724, 514] width 354 height 36
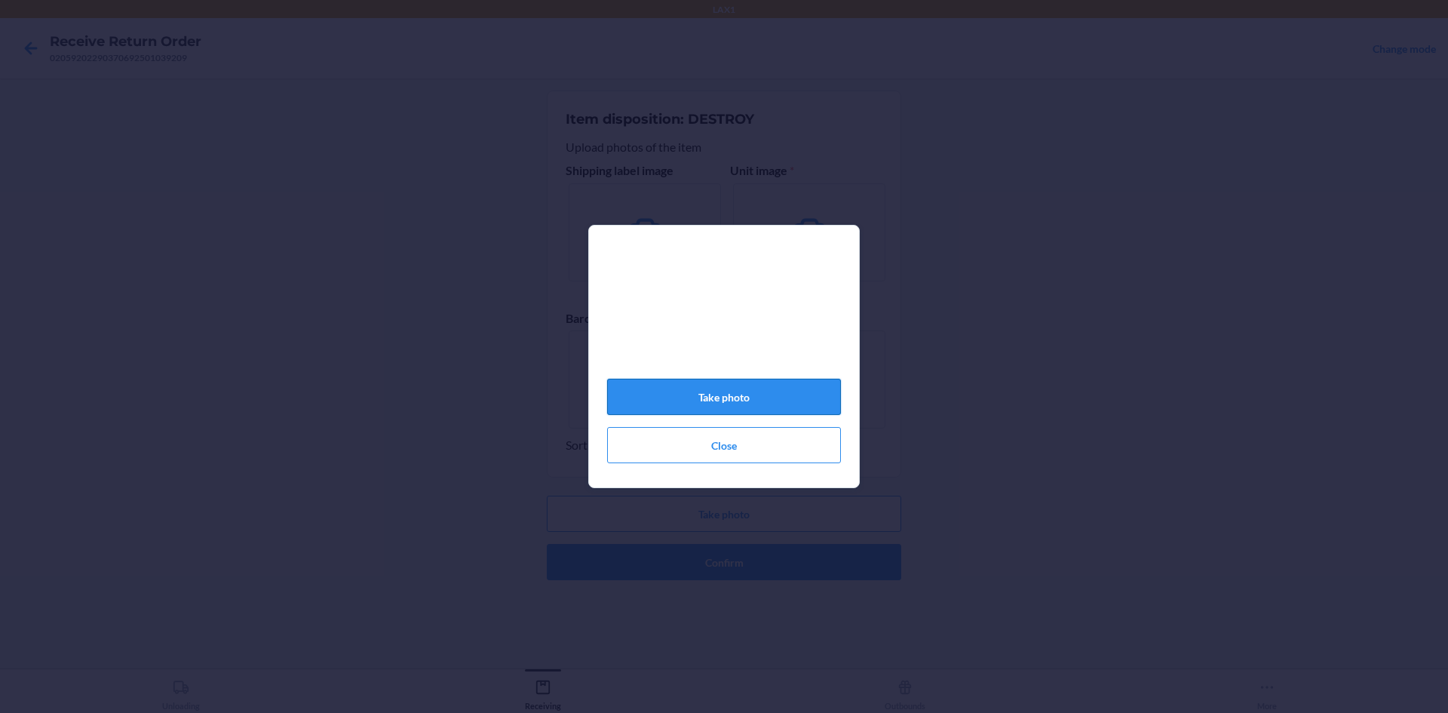
click at [677, 404] on button "Take photo" at bounding box center [724, 397] width 234 height 36
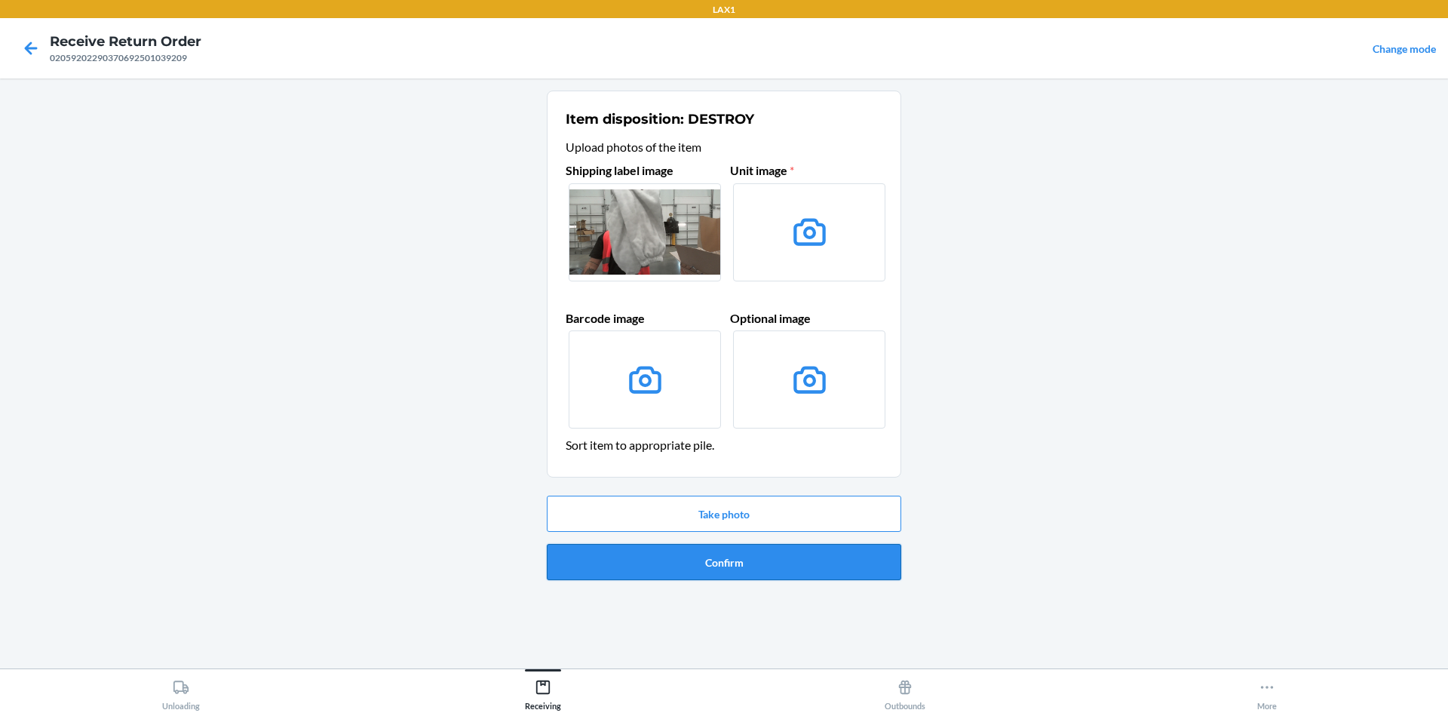
click at [678, 566] on button "Confirm" at bounding box center [724, 562] width 354 height 36
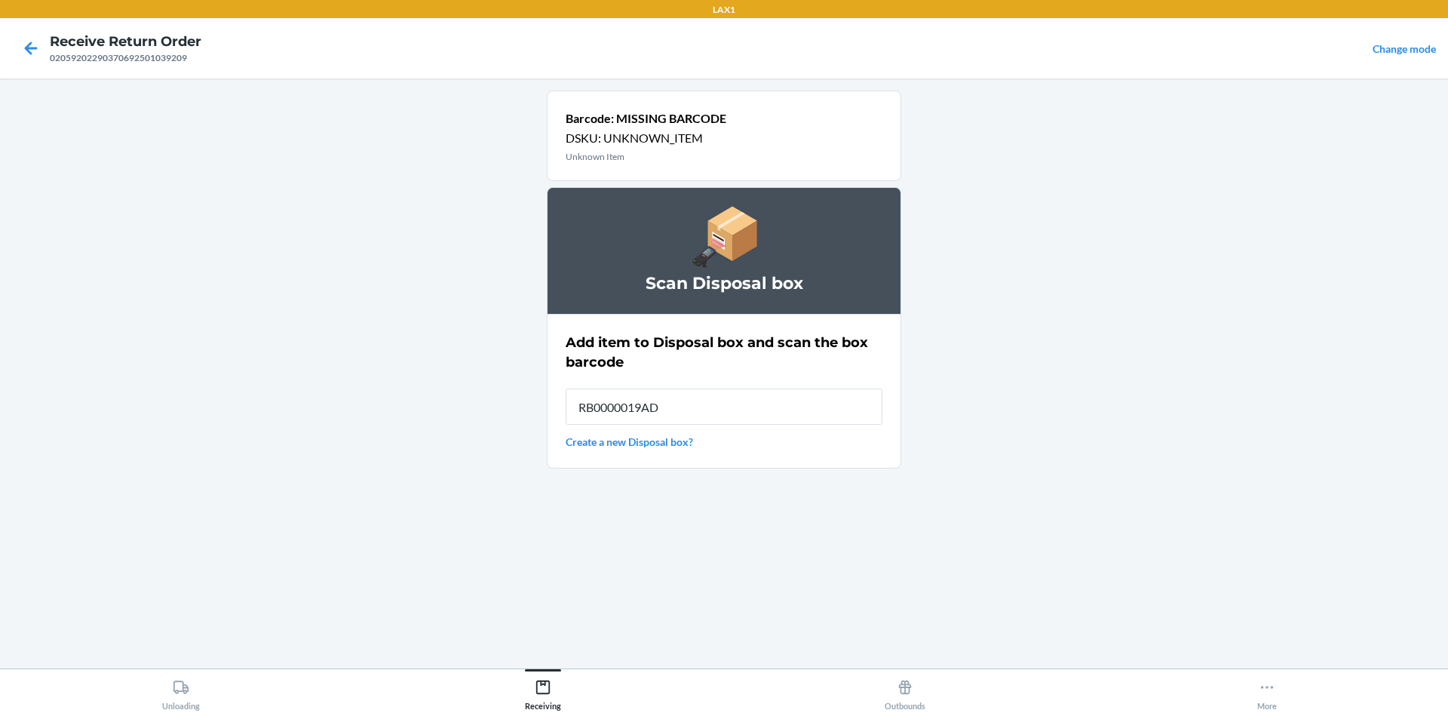
type input "RB0000019AD"
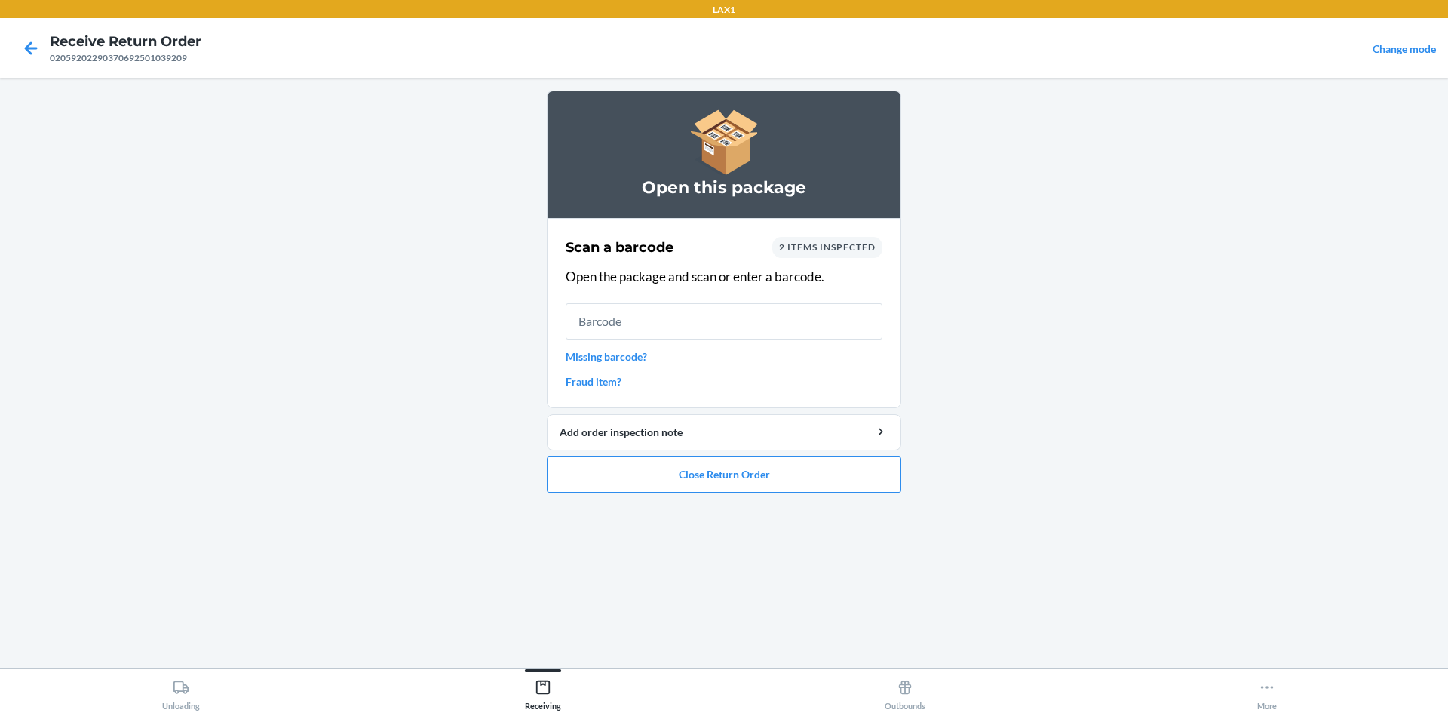
click at [629, 350] on link "Missing barcode?" at bounding box center [724, 356] width 317 height 16
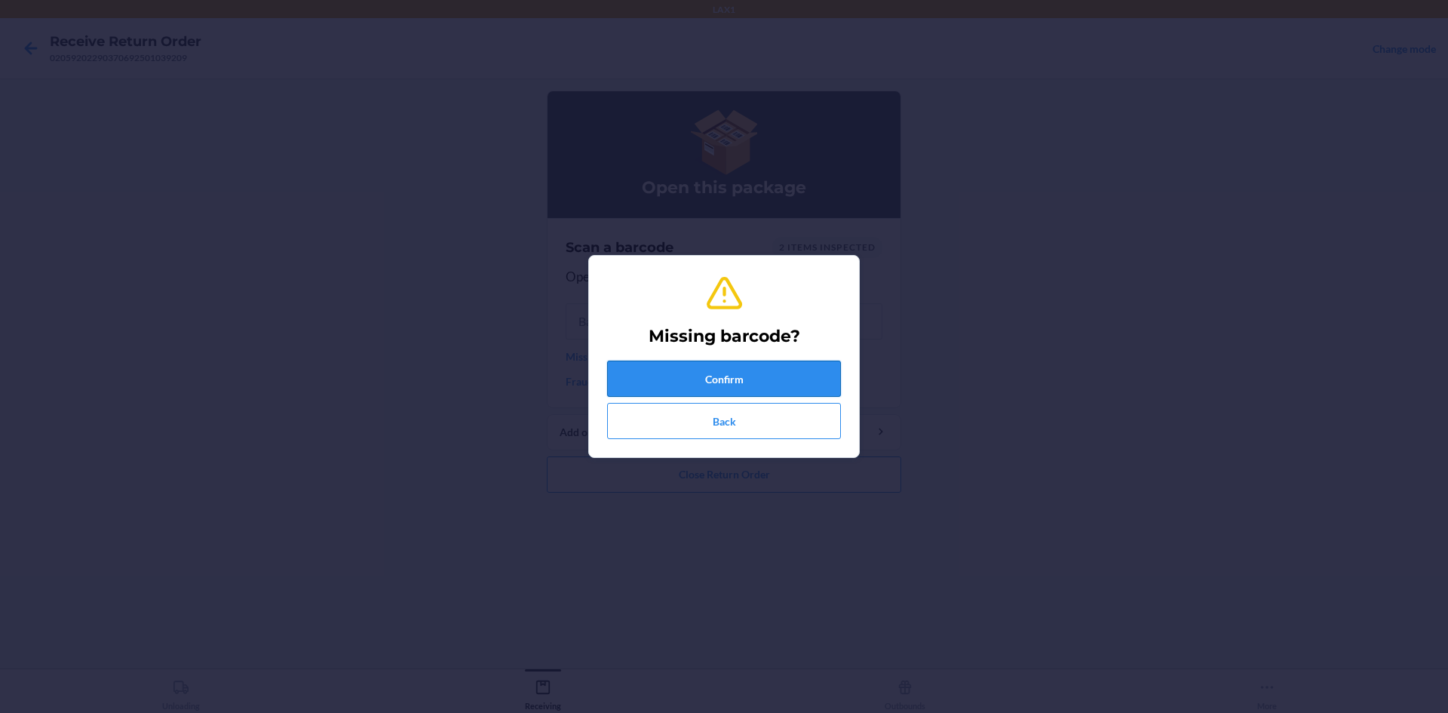
click at [658, 370] on button "Confirm" at bounding box center [724, 379] width 234 height 36
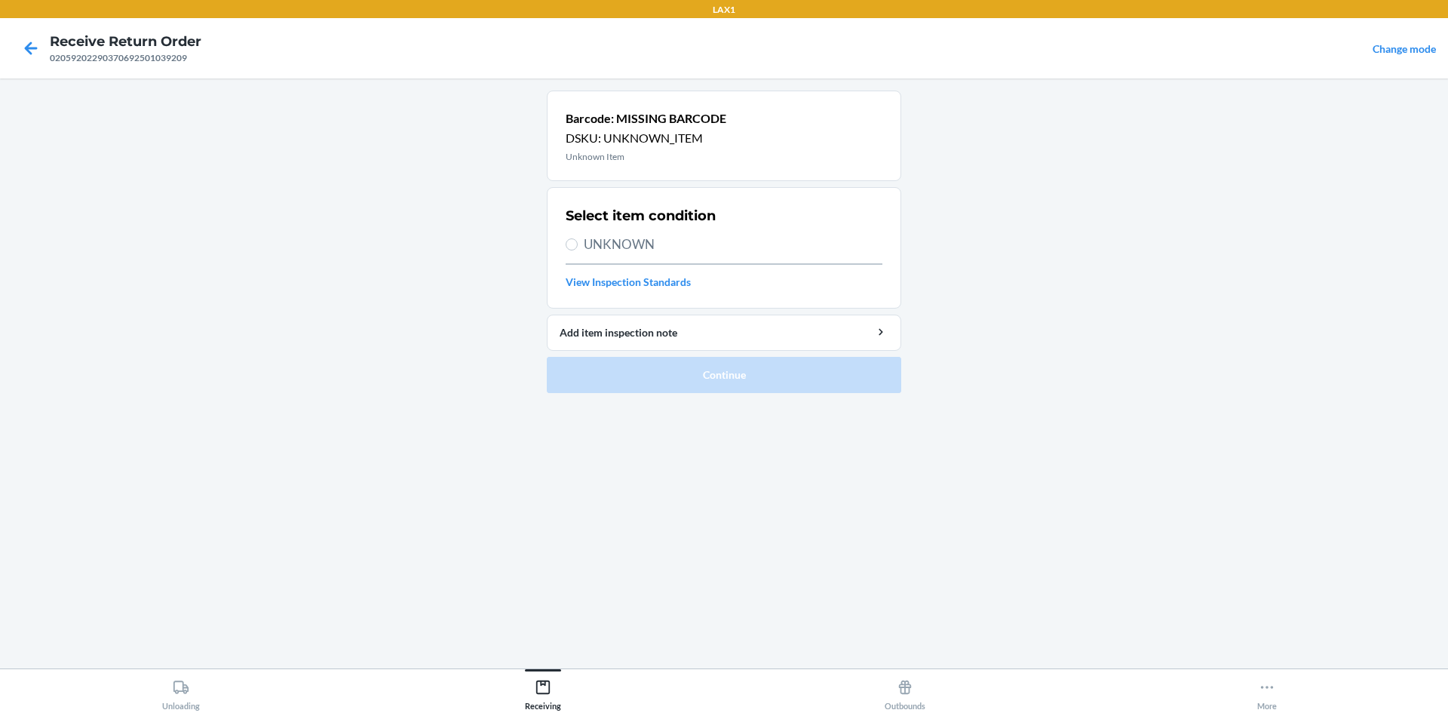
click at [667, 238] on span "UNKNOWN" at bounding box center [733, 245] width 299 height 20
click at [578, 238] on input "UNKNOWN" at bounding box center [572, 244] width 12 height 12
radio input "true"
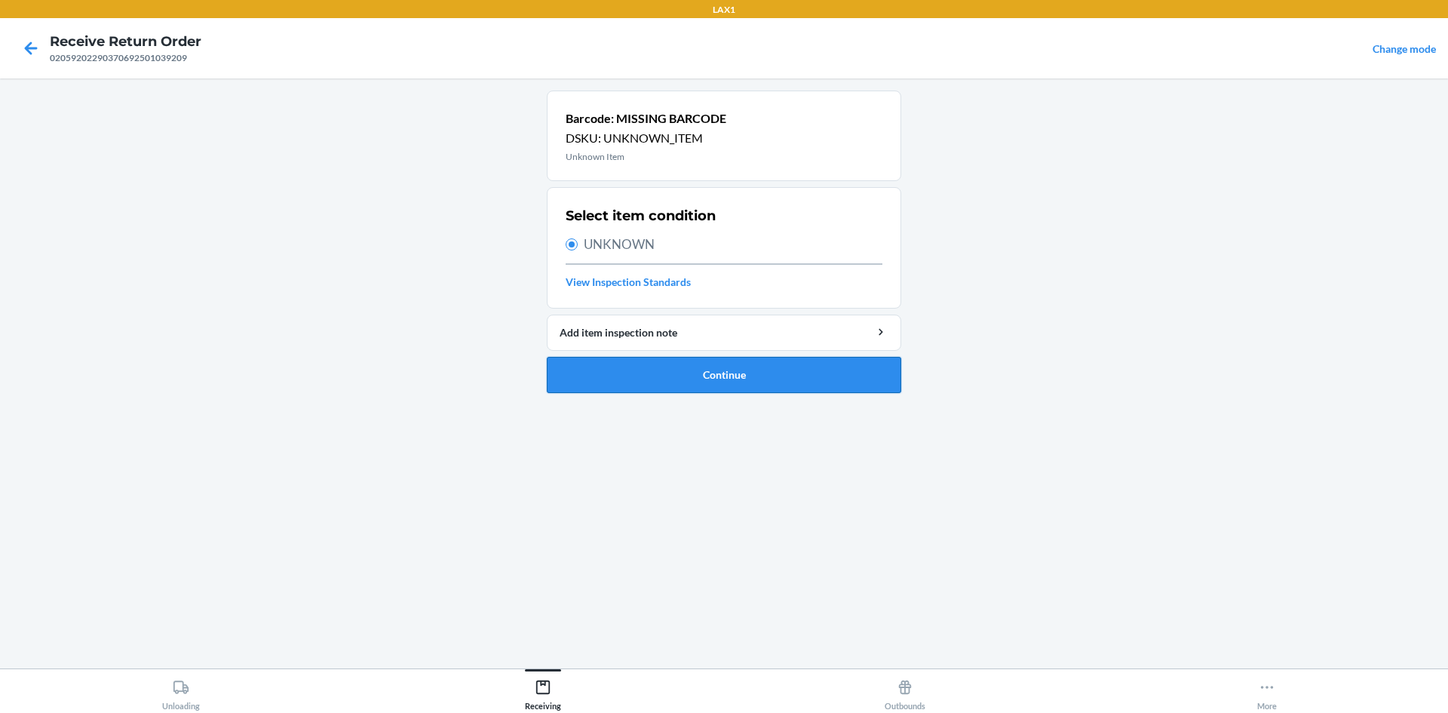
click at [685, 363] on button "Continue" at bounding box center [724, 375] width 354 height 36
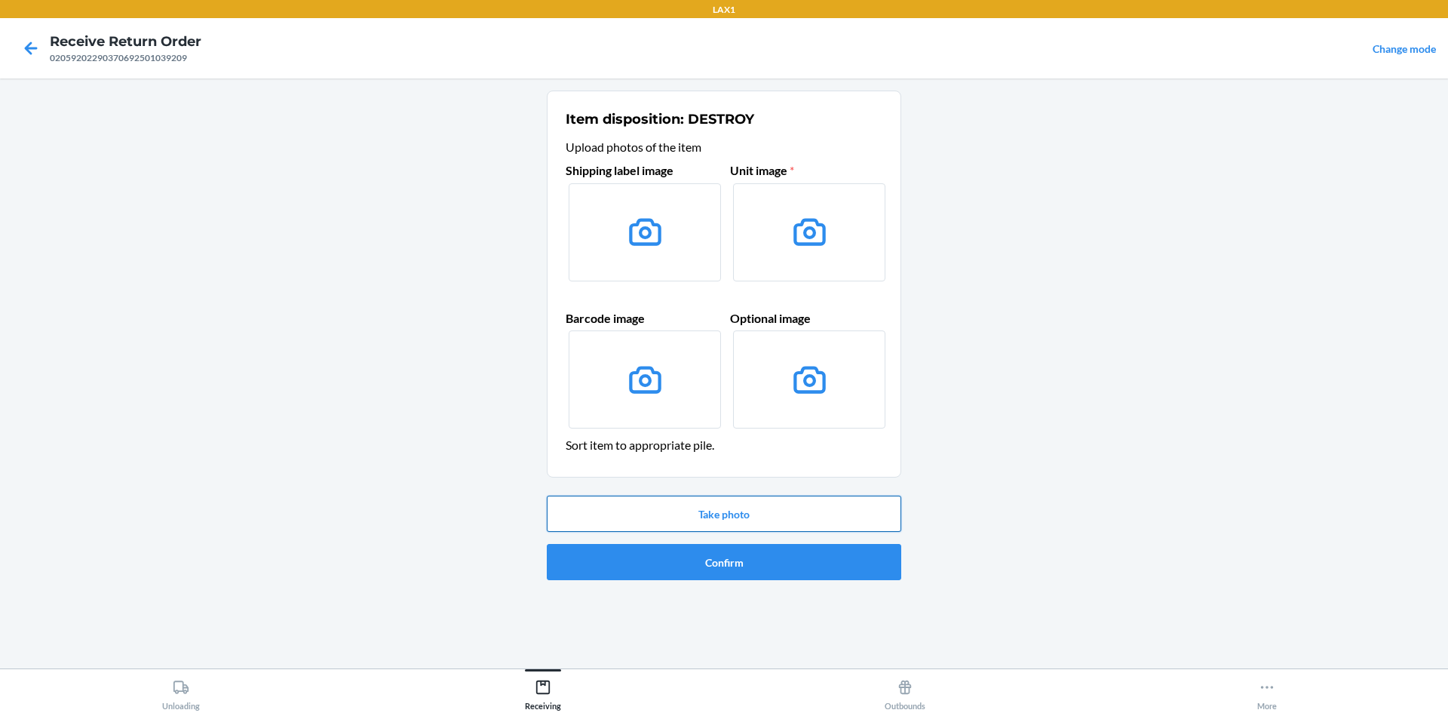
click at [668, 522] on button "Take photo" at bounding box center [724, 514] width 354 height 36
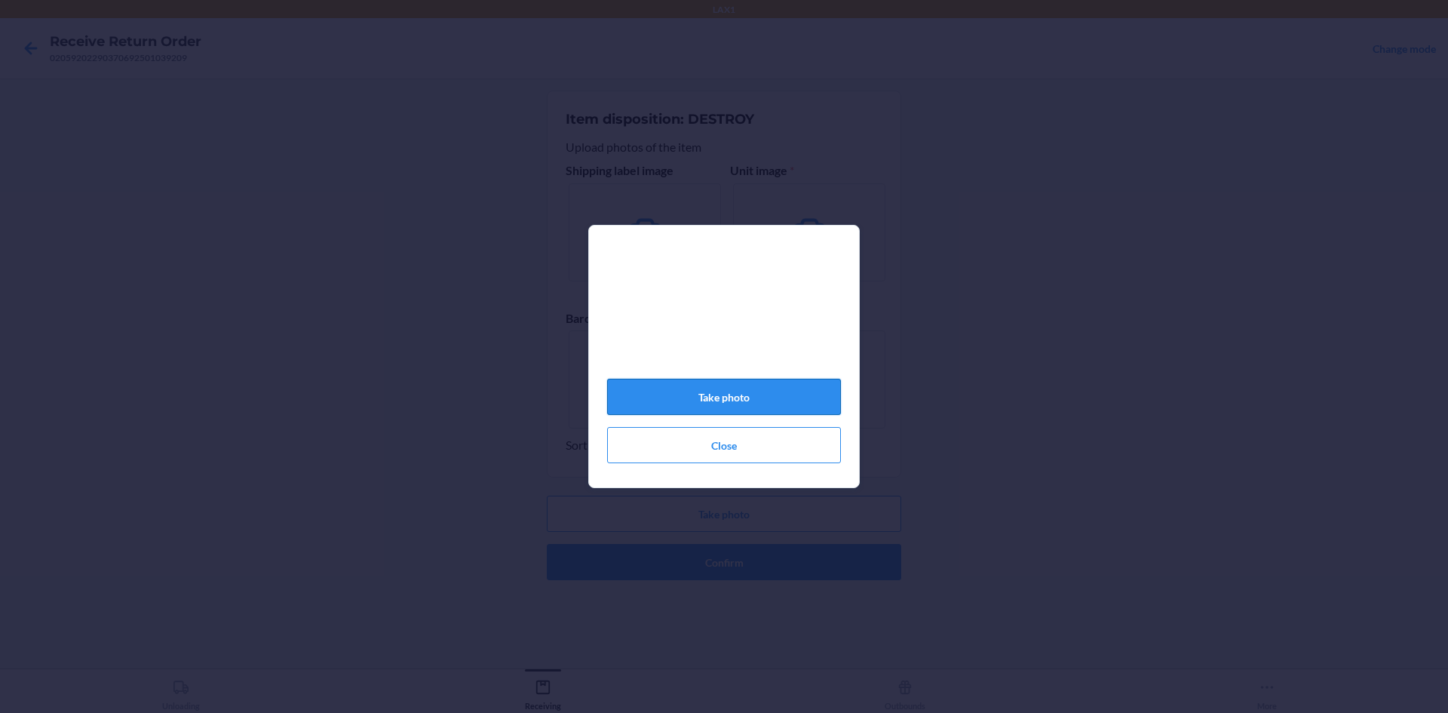
click at [802, 406] on button "Take photo" at bounding box center [724, 397] width 234 height 36
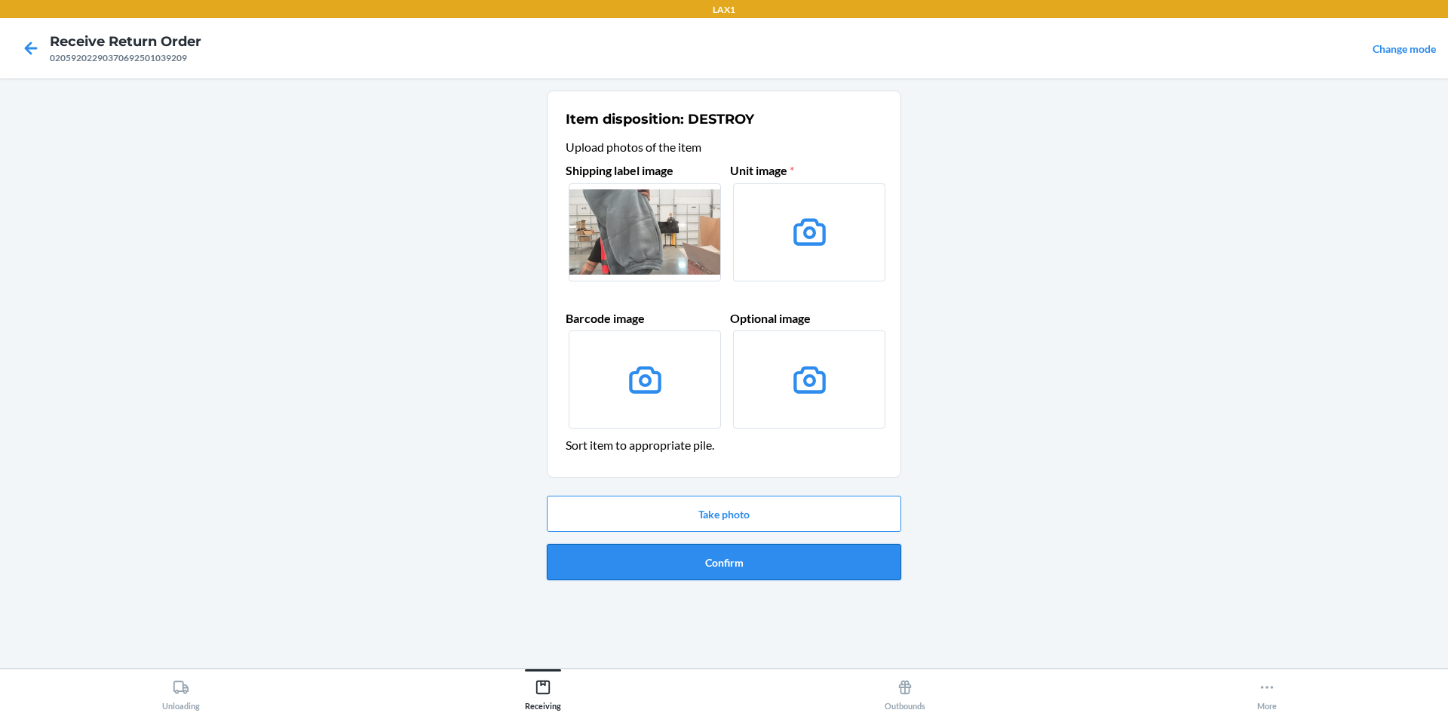
click at [698, 555] on button "Confirm" at bounding box center [724, 562] width 354 height 36
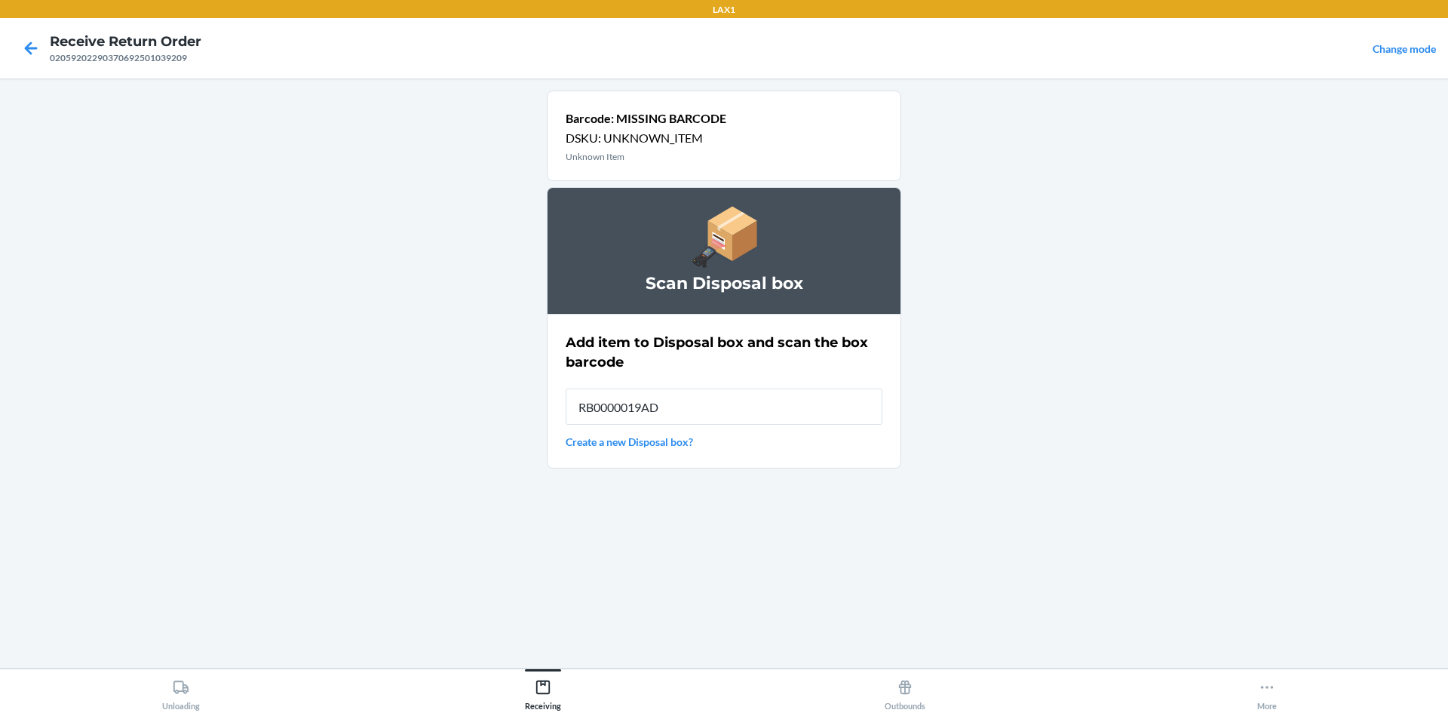
type input "RB0000019AD"
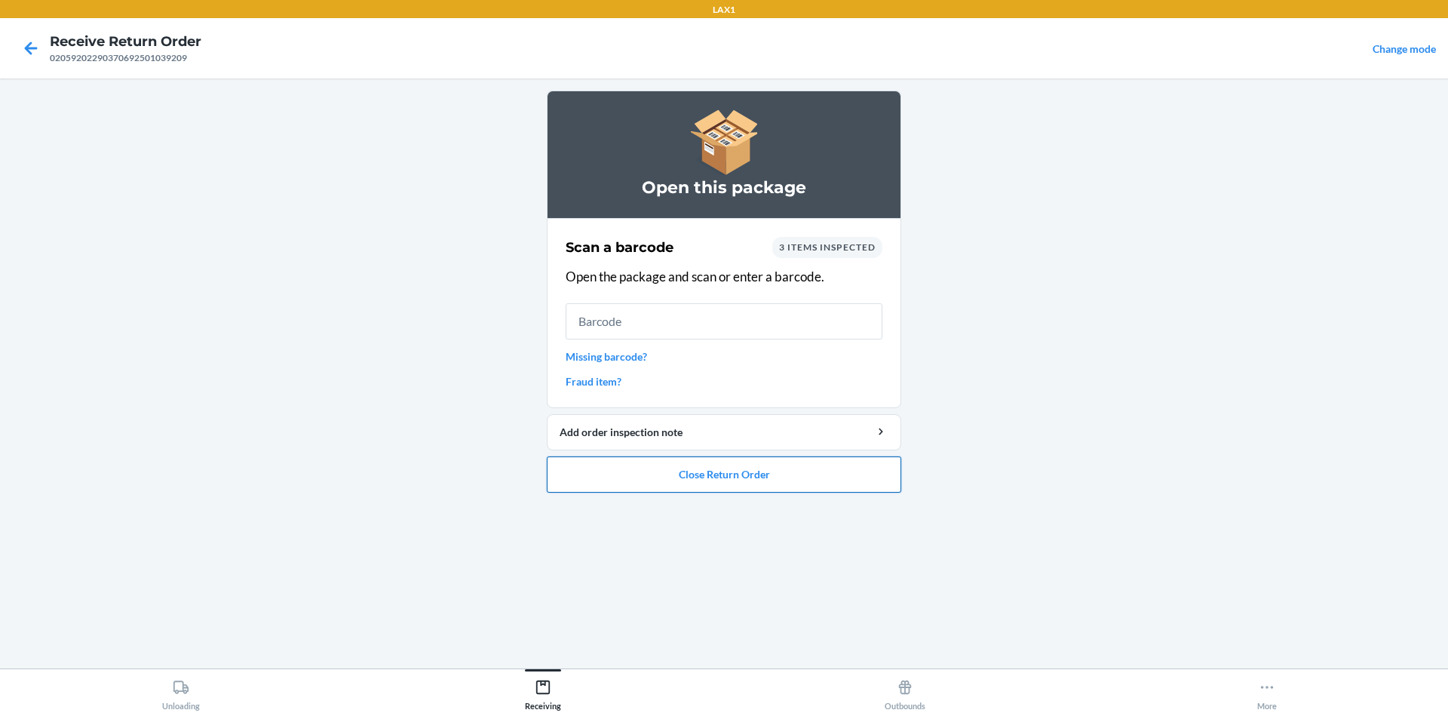
click at [584, 478] on button "Close Return Order" at bounding box center [724, 474] width 354 height 36
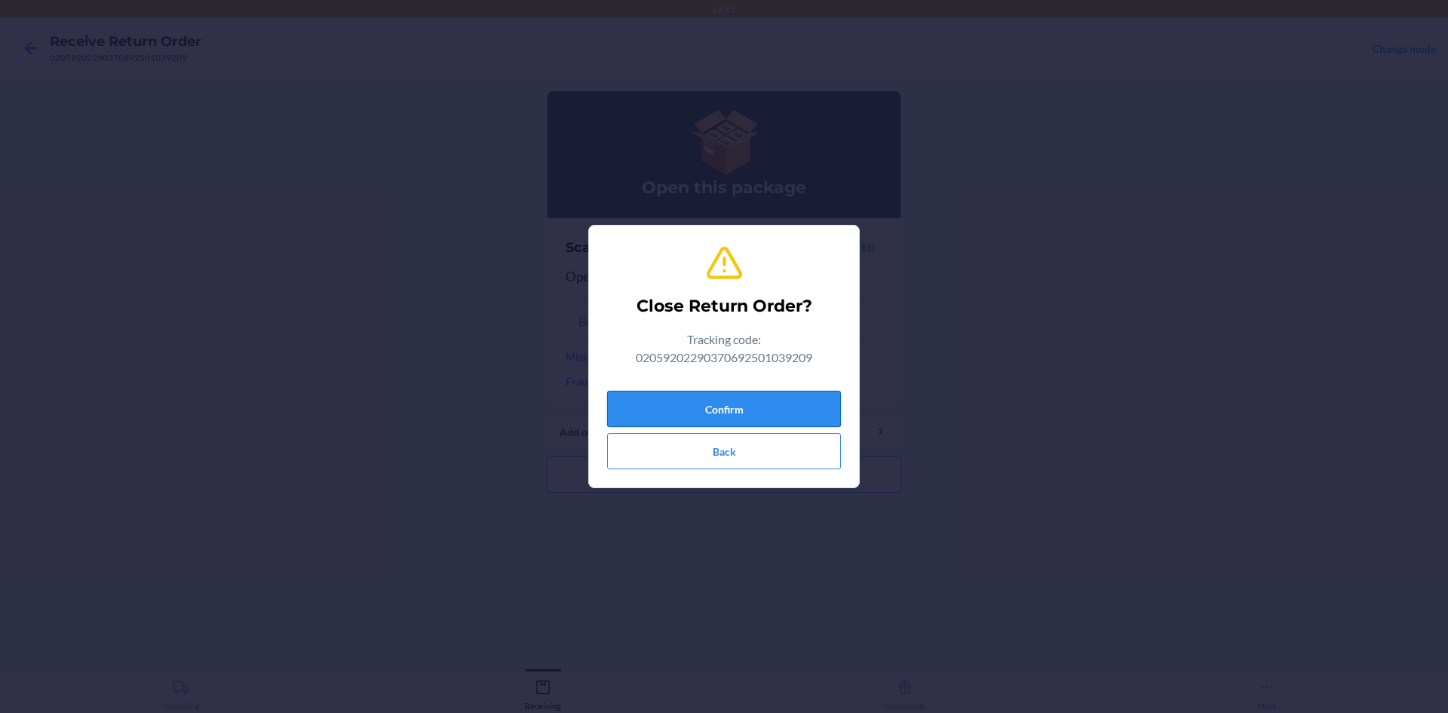
click at [618, 404] on button "Confirm" at bounding box center [724, 409] width 234 height 36
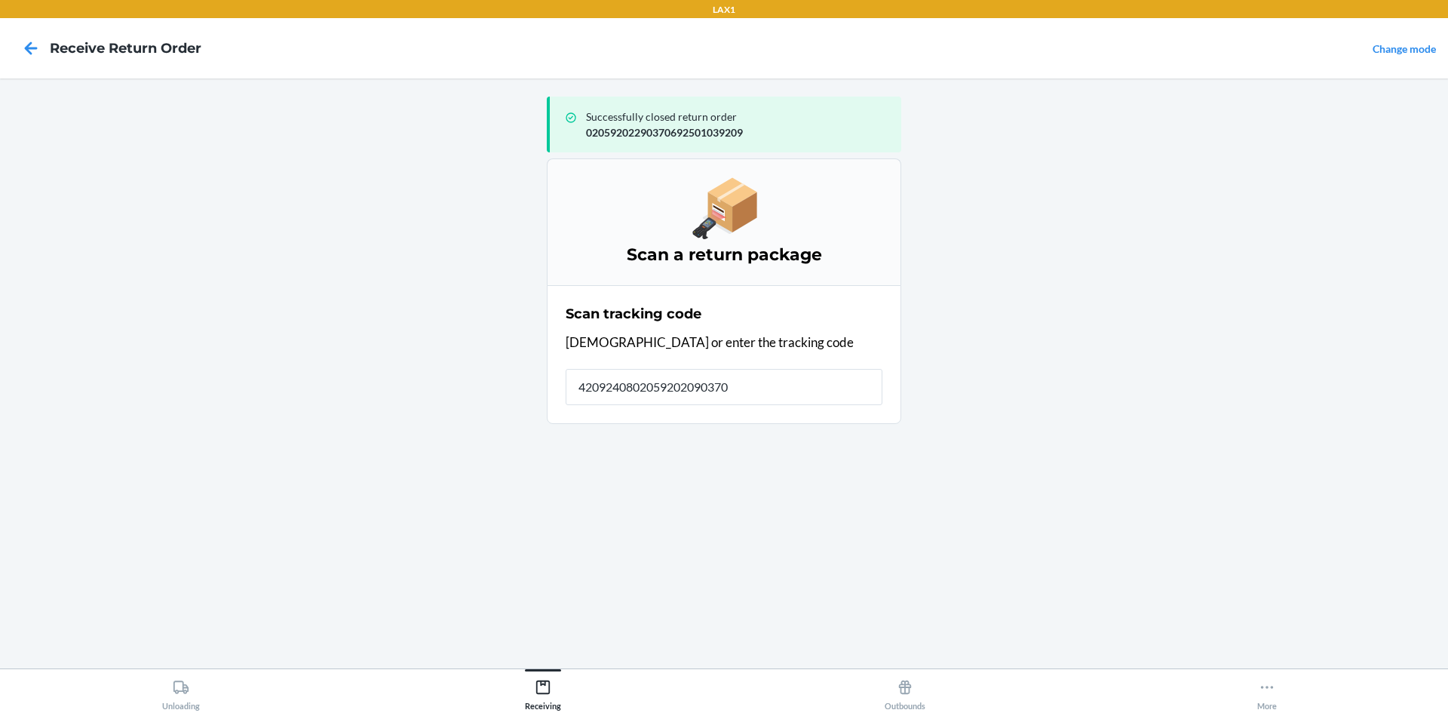
type input "42092408020592020903706"
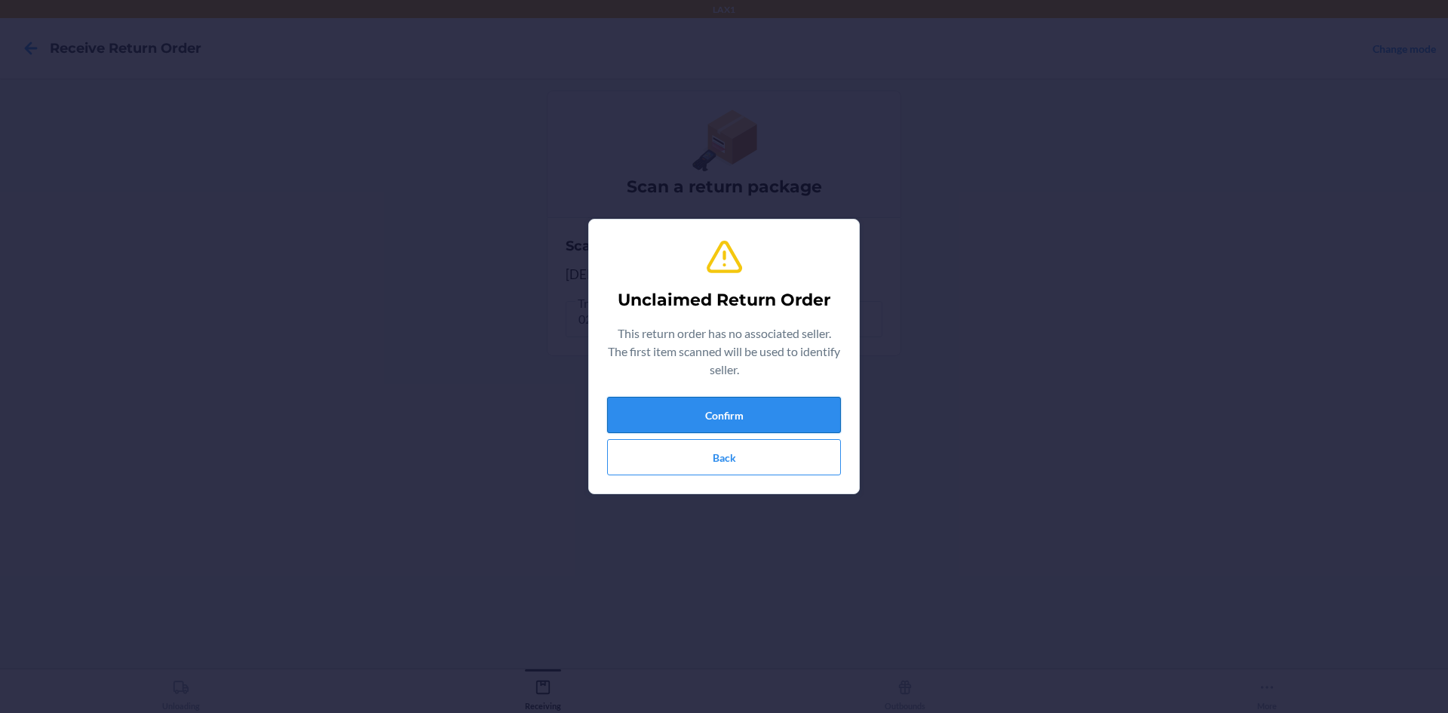
click at [733, 425] on button "Confirm" at bounding box center [724, 415] width 234 height 36
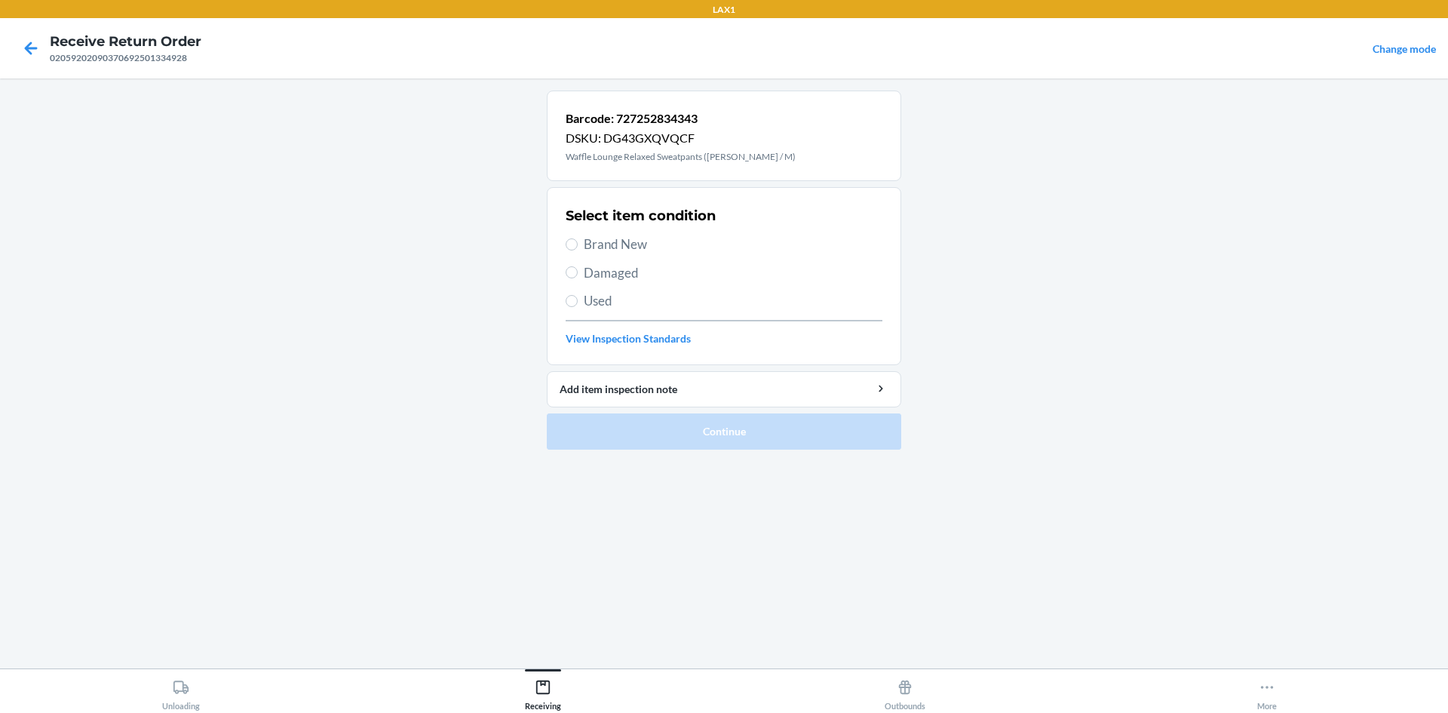
drag, startPoint x: 624, startPoint y: 293, endPoint x: 585, endPoint y: 302, distance: 40.4
click at [624, 294] on span "Used" at bounding box center [733, 301] width 299 height 20
click at [578, 295] on input "Used" at bounding box center [572, 301] width 12 height 12
radio input "true"
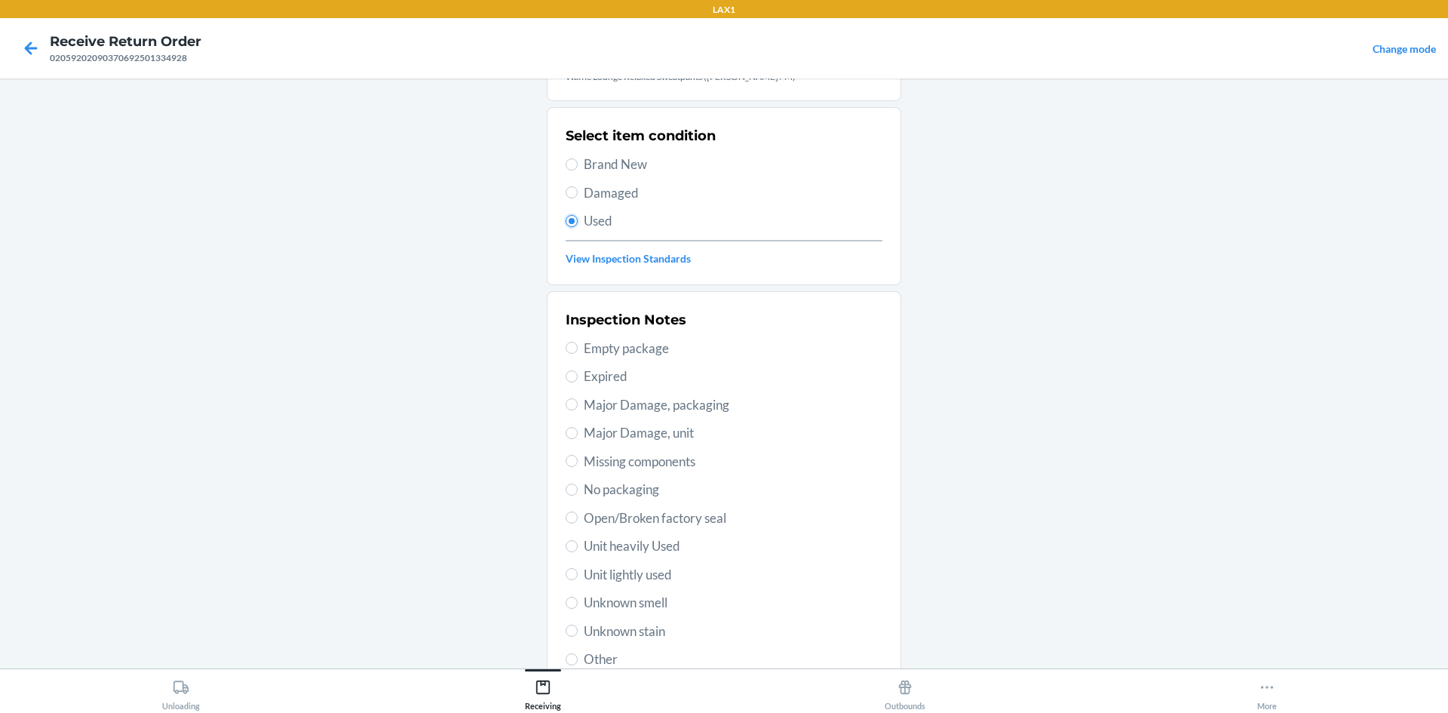
scroll to position [196, 0]
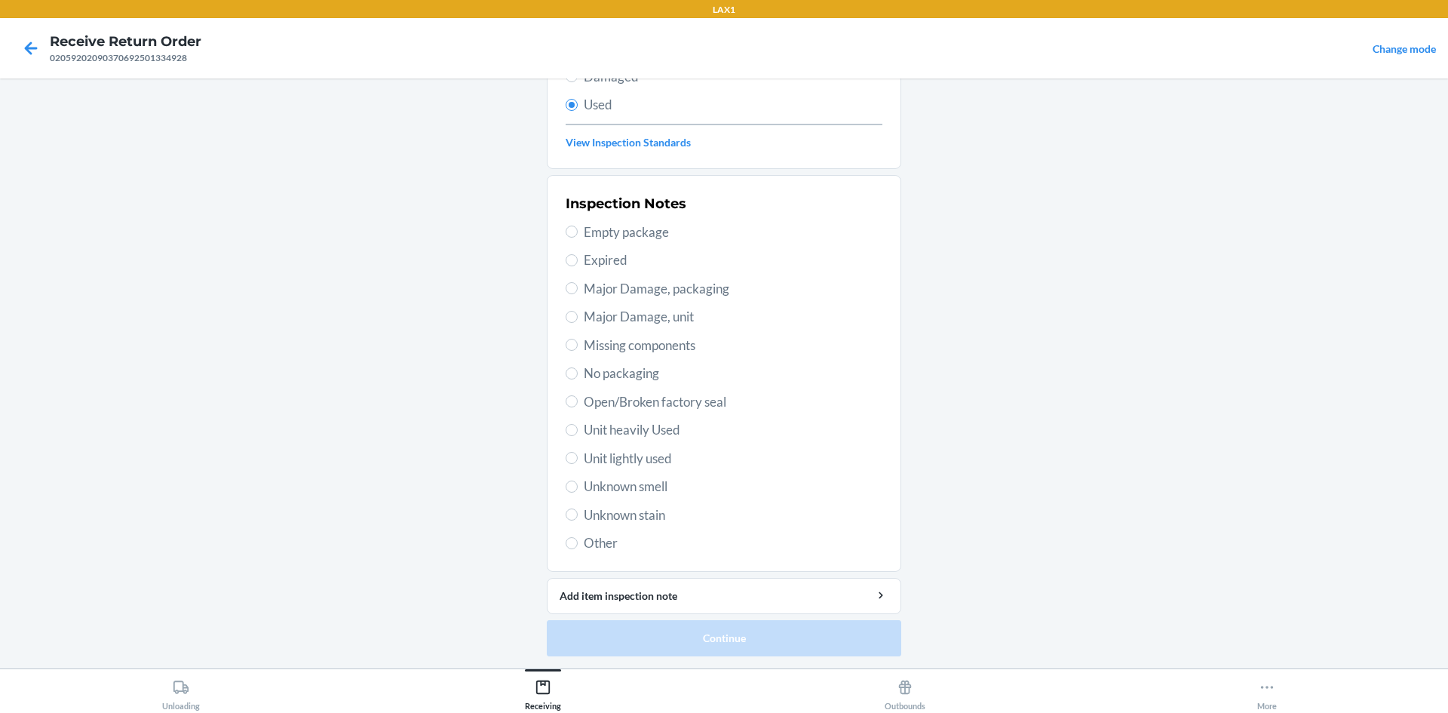
click at [626, 434] on span "Unit heavily Used" at bounding box center [733, 430] width 299 height 20
click at [578, 434] on input "Unit heavily Used" at bounding box center [572, 430] width 12 height 12
radio input "true"
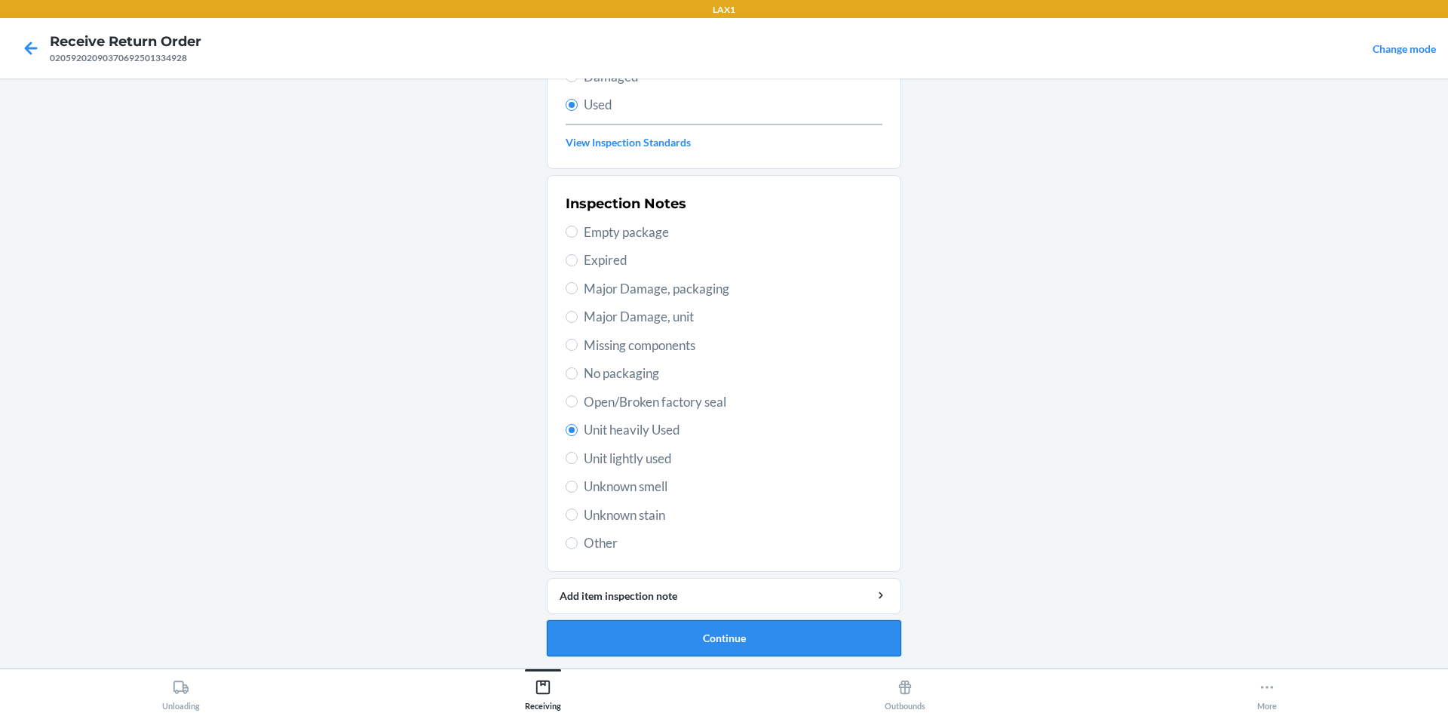
drag, startPoint x: 626, startPoint y: 653, endPoint x: 633, endPoint y: 647, distance: 9.1
click at [633, 647] on button "Continue" at bounding box center [724, 638] width 354 height 36
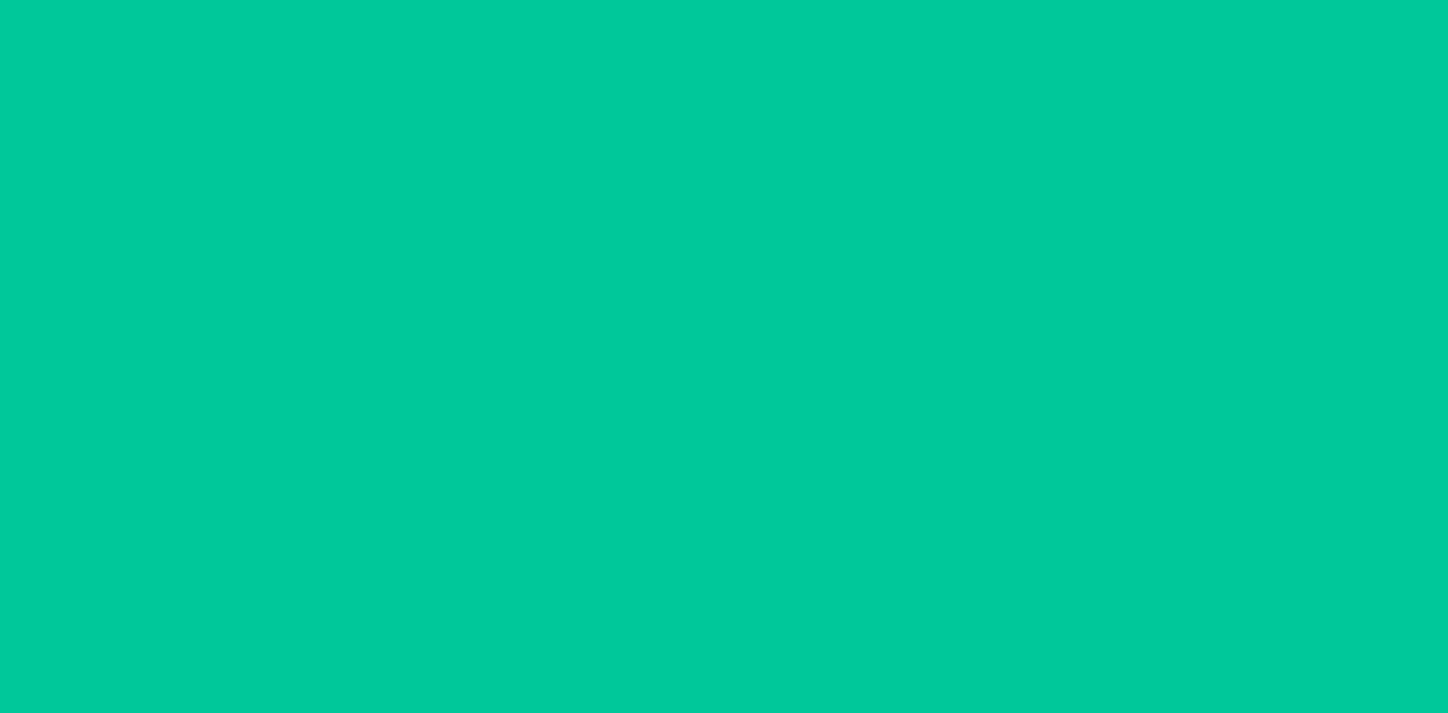
scroll to position [0, 0]
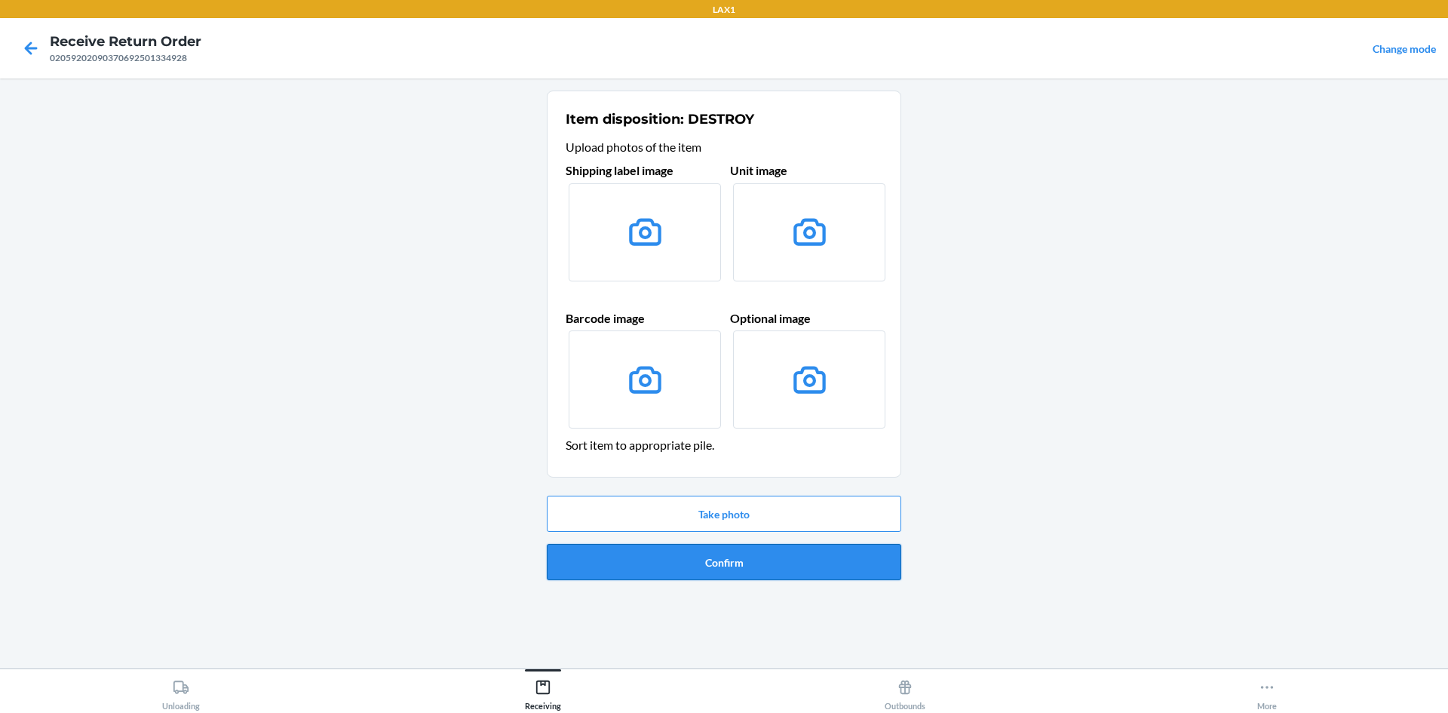
click at [643, 570] on button "Confirm" at bounding box center [724, 562] width 354 height 36
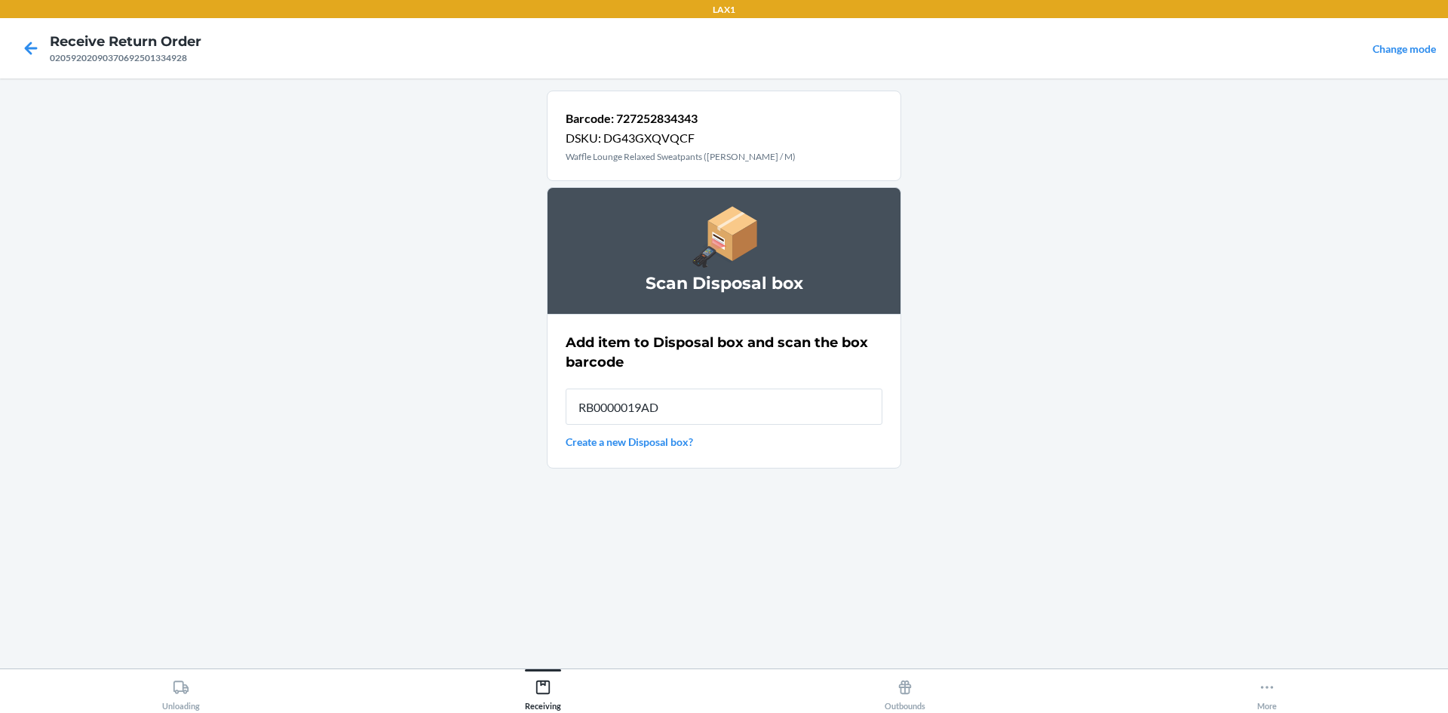
type input "RB0000019AD"
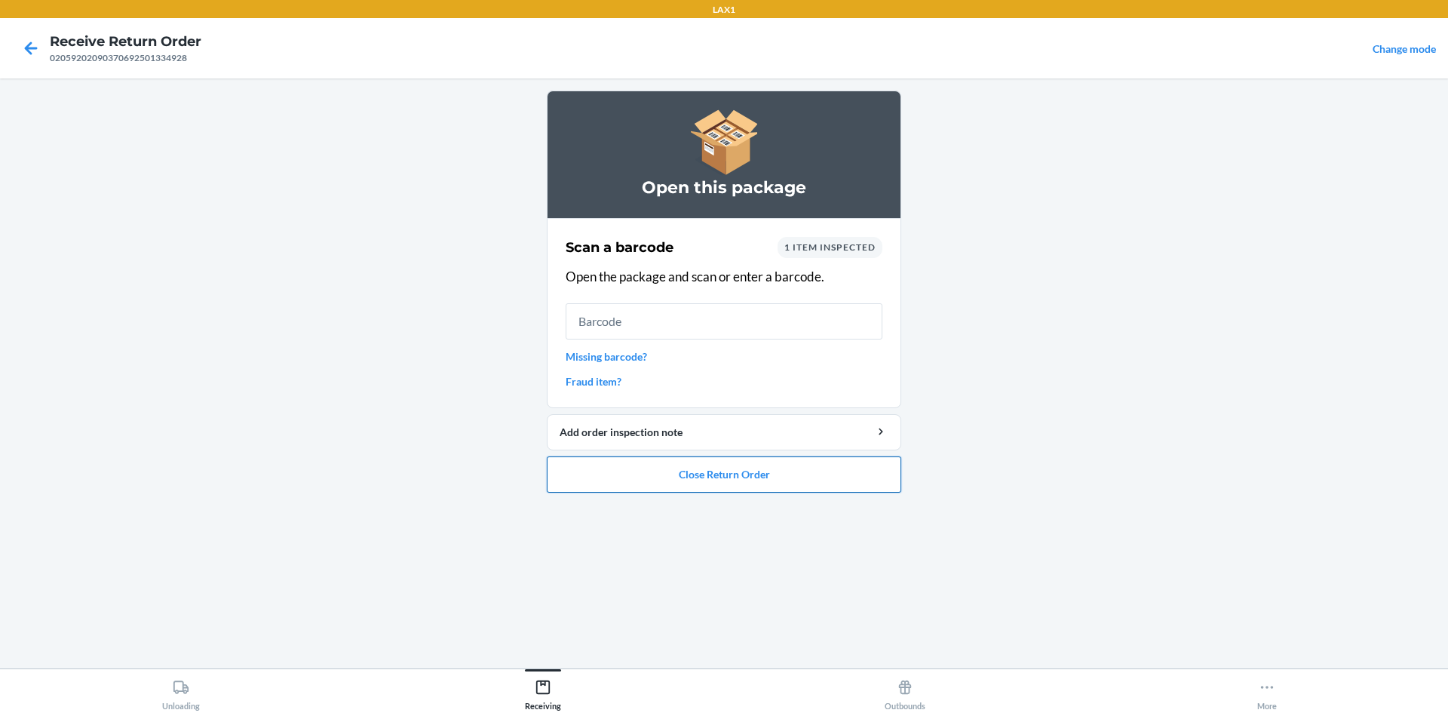
click at [747, 471] on button "Close Return Order" at bounding box center [724, 474] width 354 height 36
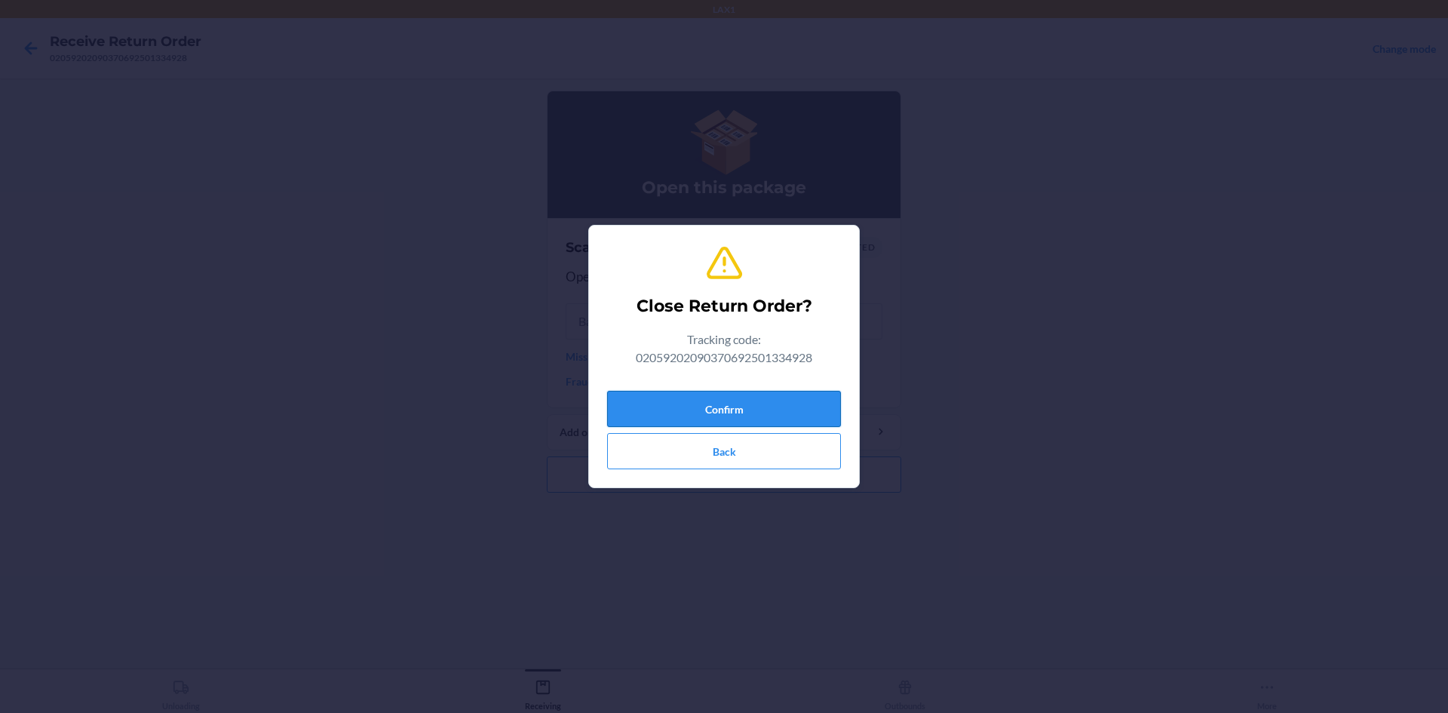
click at [724, 403] on button "Confirm" at bounding box center [724, 409] width 234 height 36
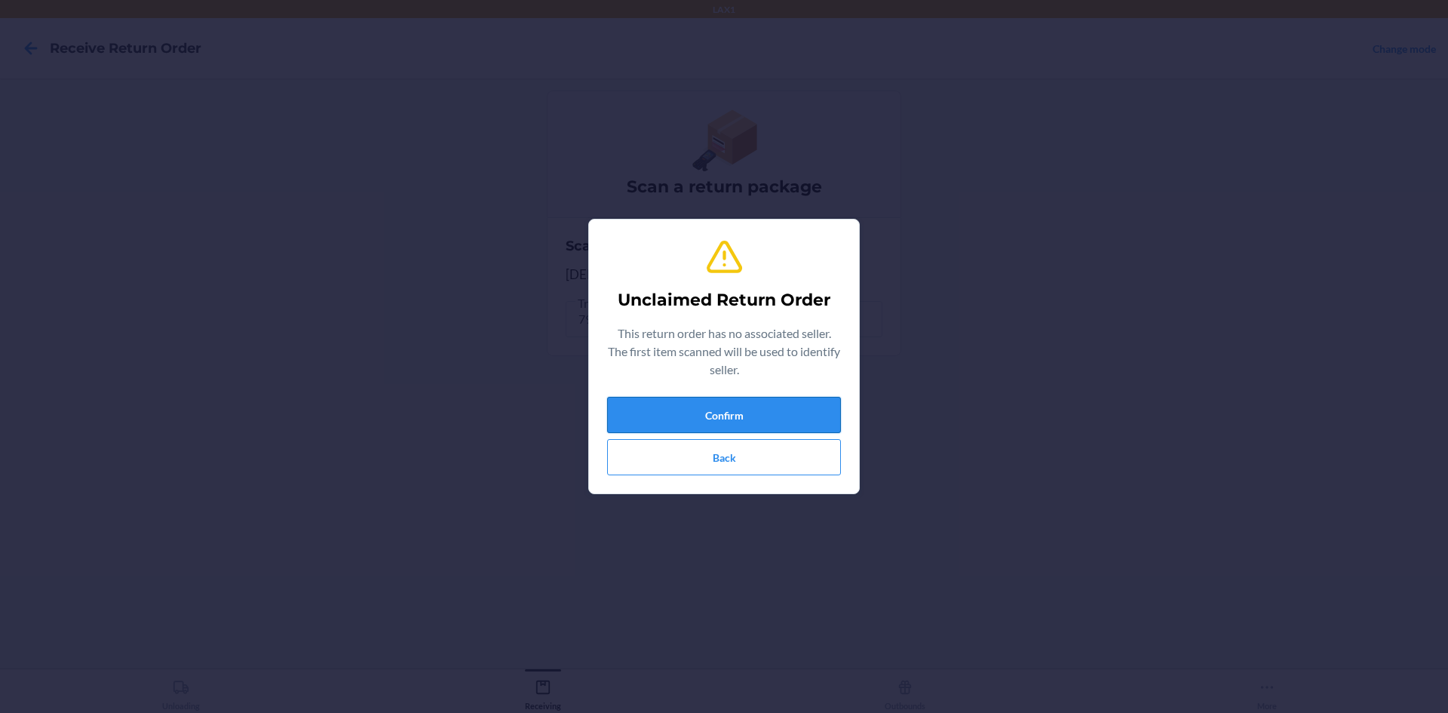
click at [670, 400] on button "Confirm" at bounding box center [724, 415] width 234 height 36
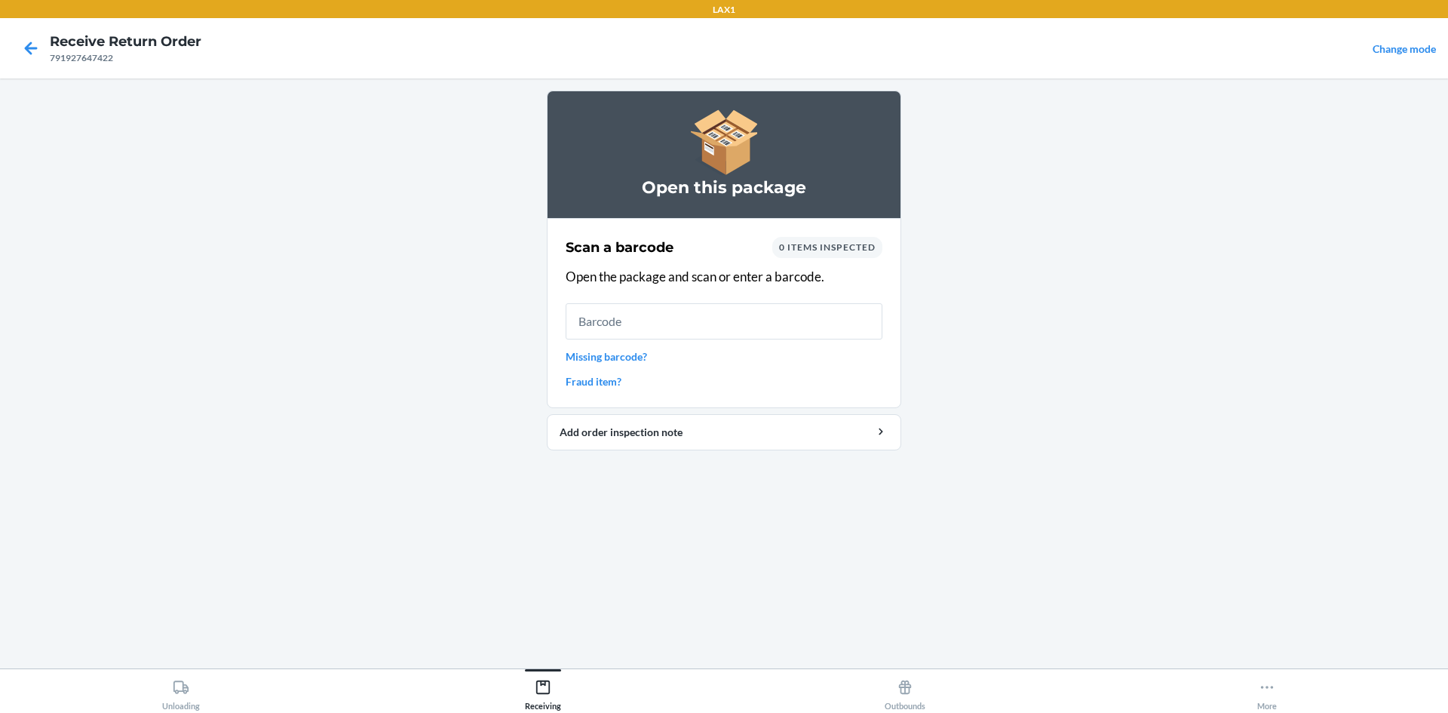
click at [623, 361] on link "Missing barcode?" at bounding box center [724, 356] width 317 height 16
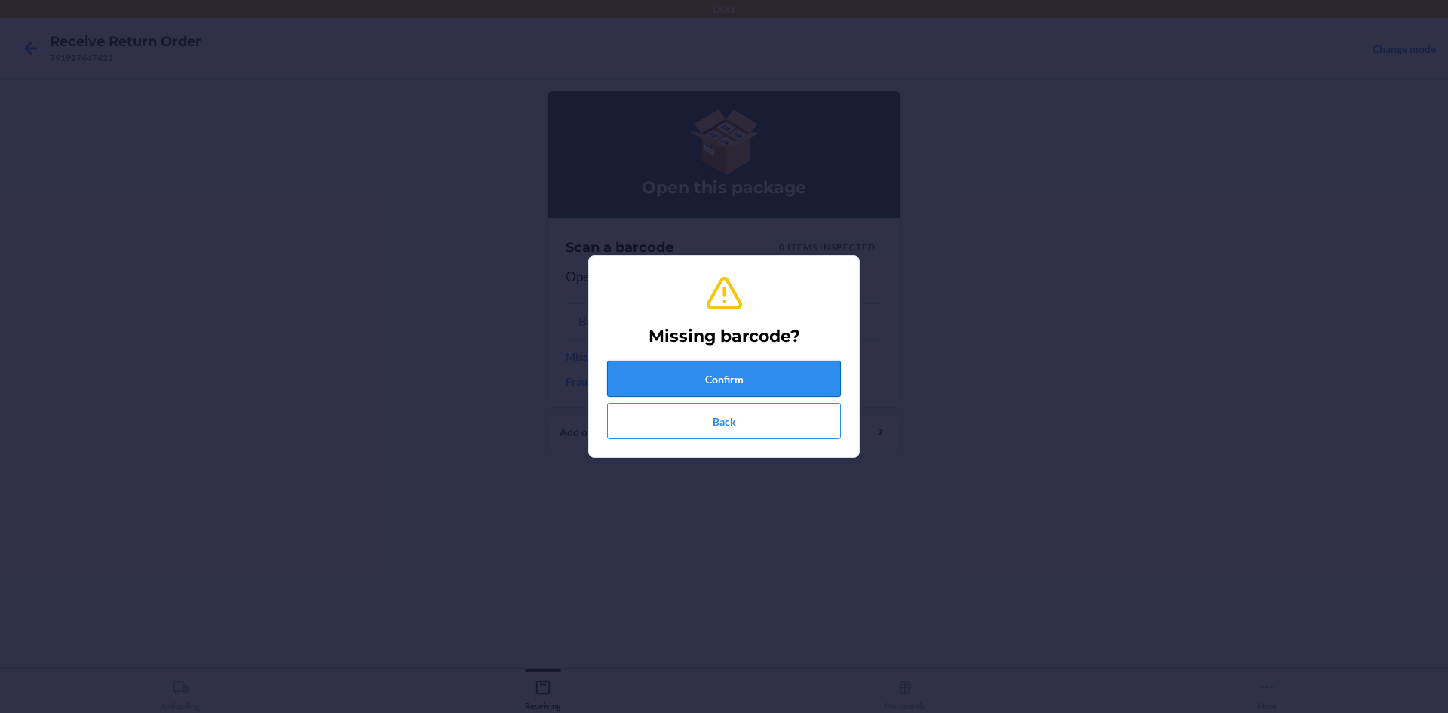
click at [666, 372] on button "Confirm" at bounding box center [724, 379] width 234 height 36
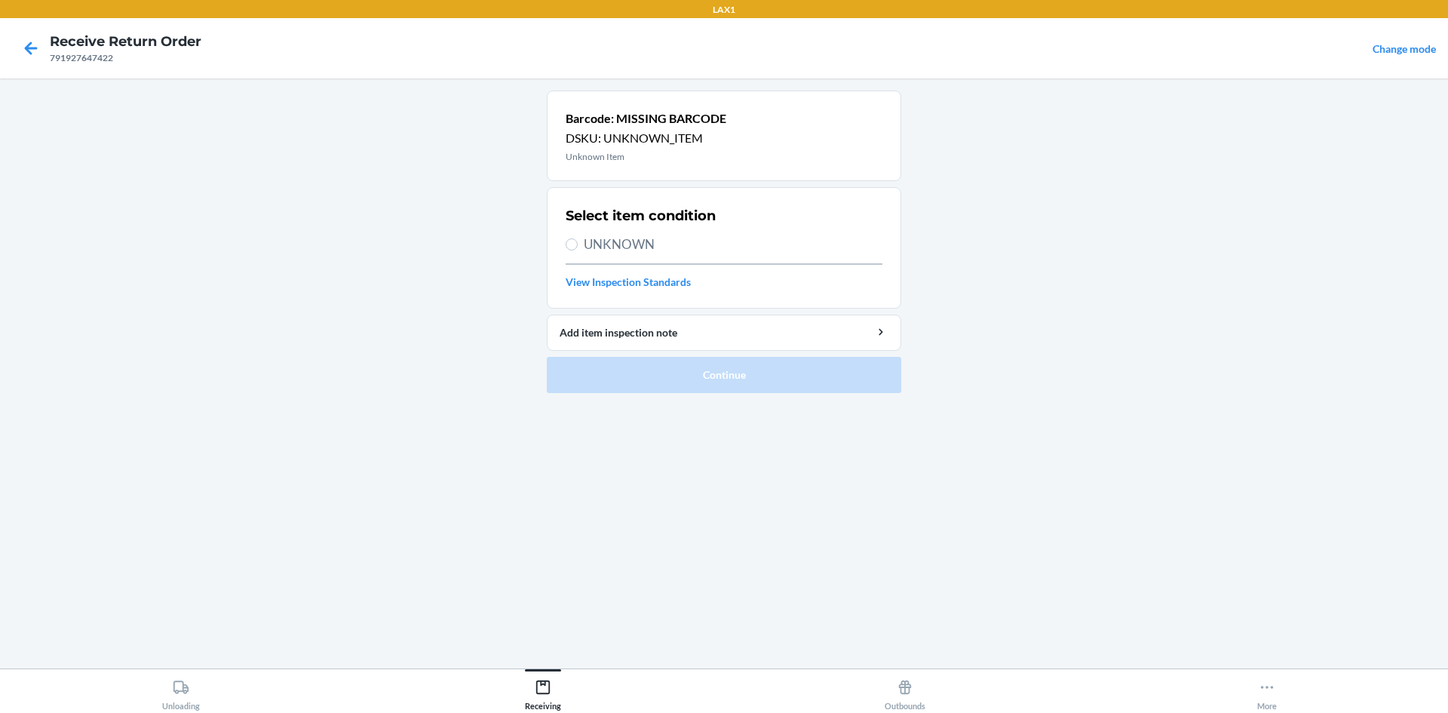
click at [699, 244] on span "UNKNOWN" at bounding box center [733, 245] width 299 height 20
click at [578, 244] on input "UNKNOWN" at bounding box center [572, 244] width 12 height 12
radio input "true"
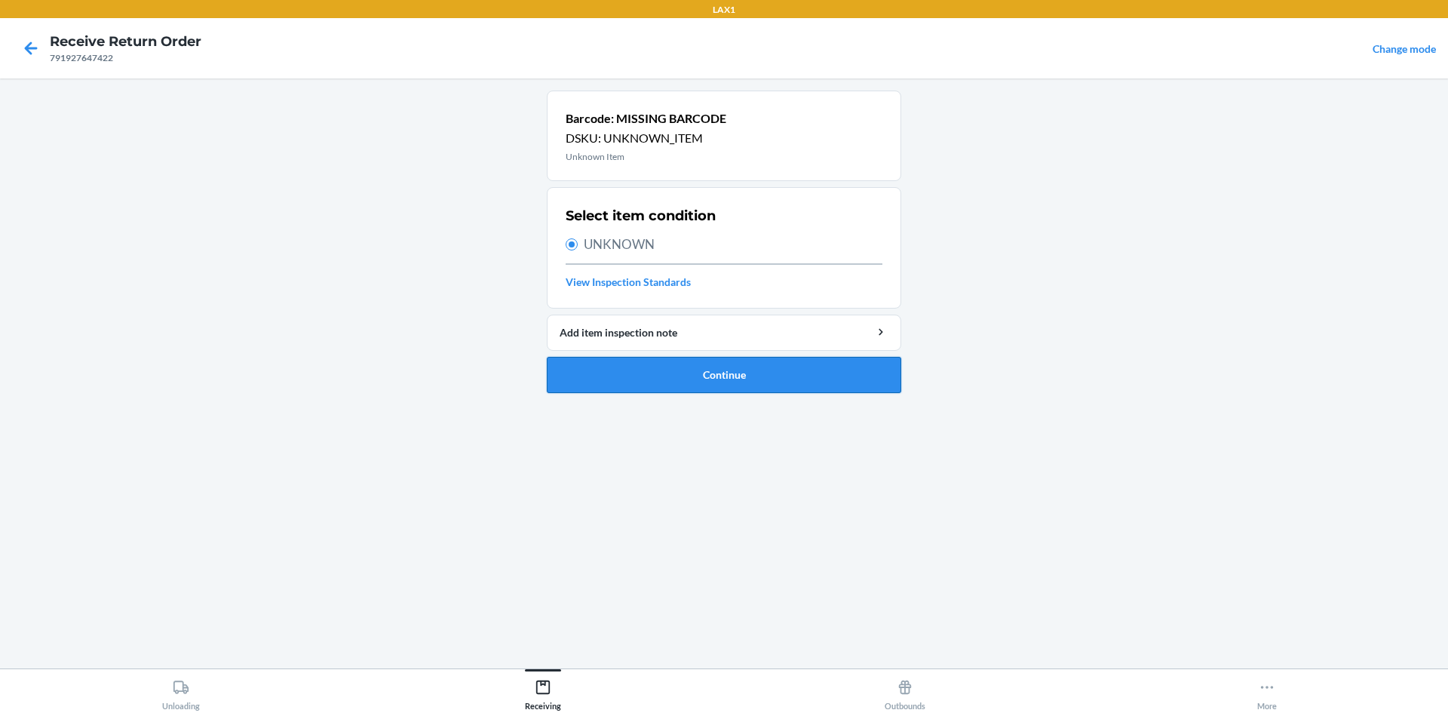
click at [738, 371] on button "Continue" at bounding box center [724, 375] width 354 height 36
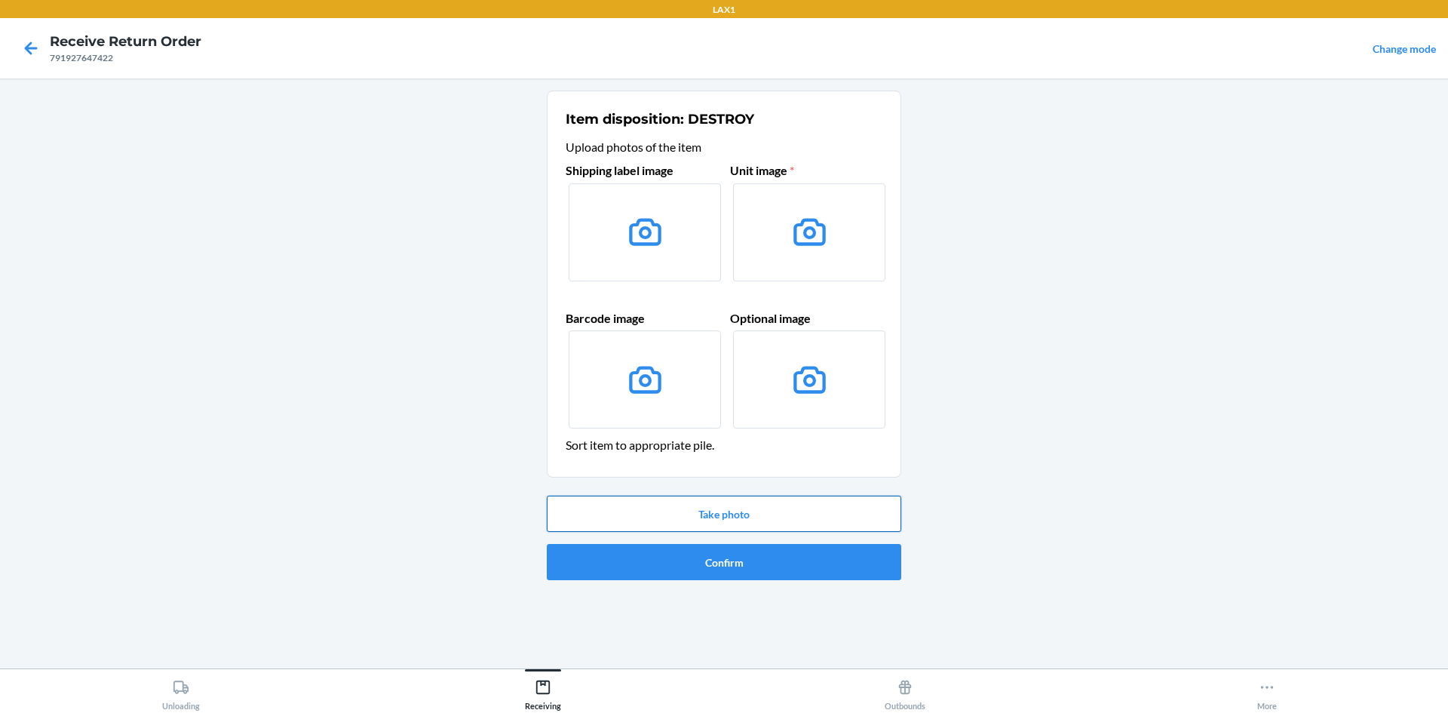
click at [680, 507] on button "Take photo" at bounding box center [724, 514] width 354 height 36
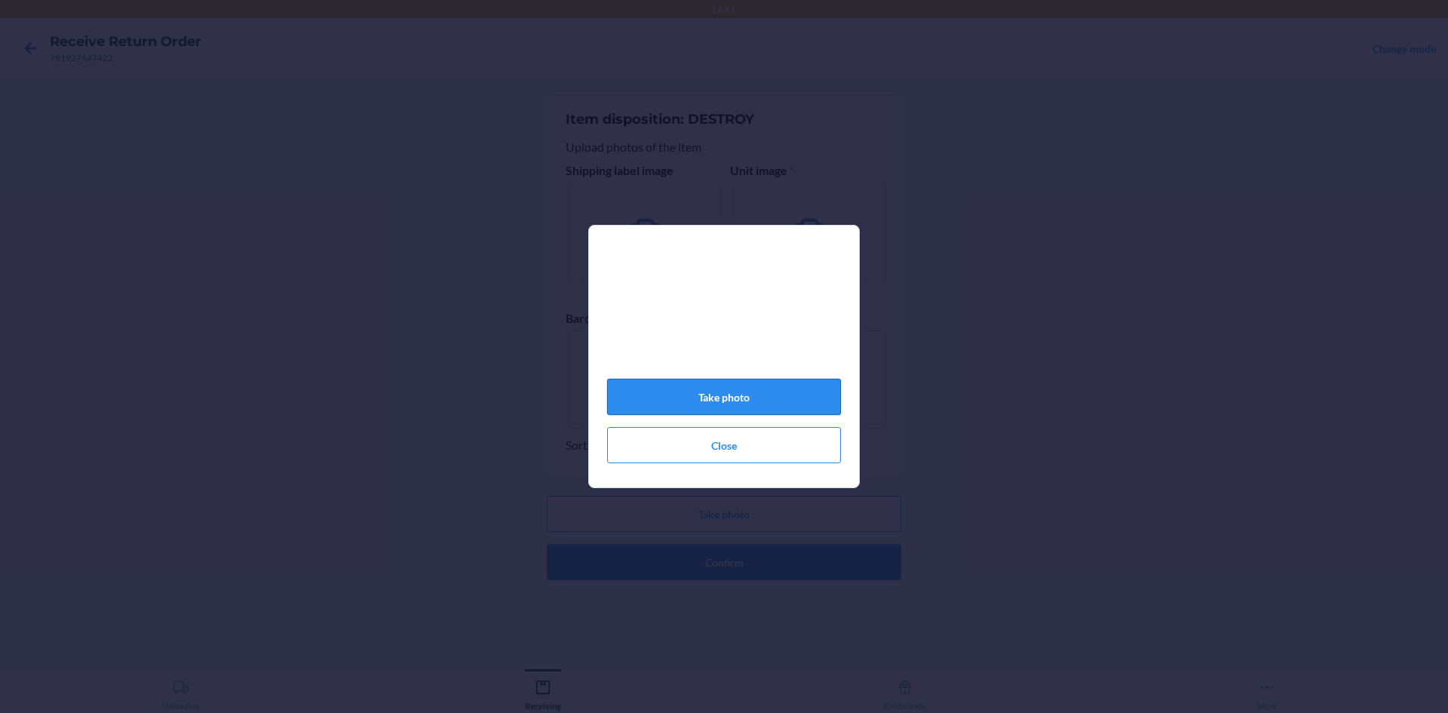
click at [692, 414] on button "Take photo" at bounding box center [724, 397] width 234 height 36
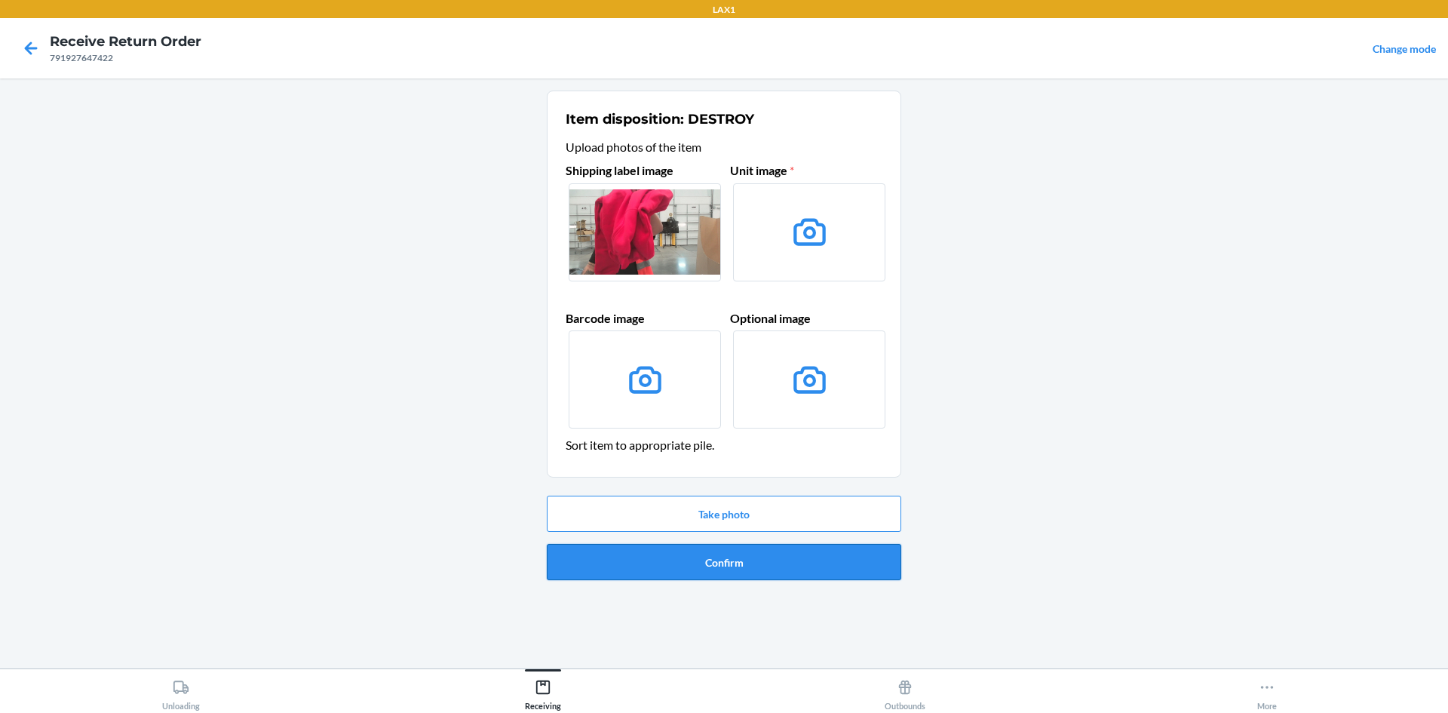
click at [690, 563] on button "Confirm" at bounding box center [724, 562] width 354 height 36
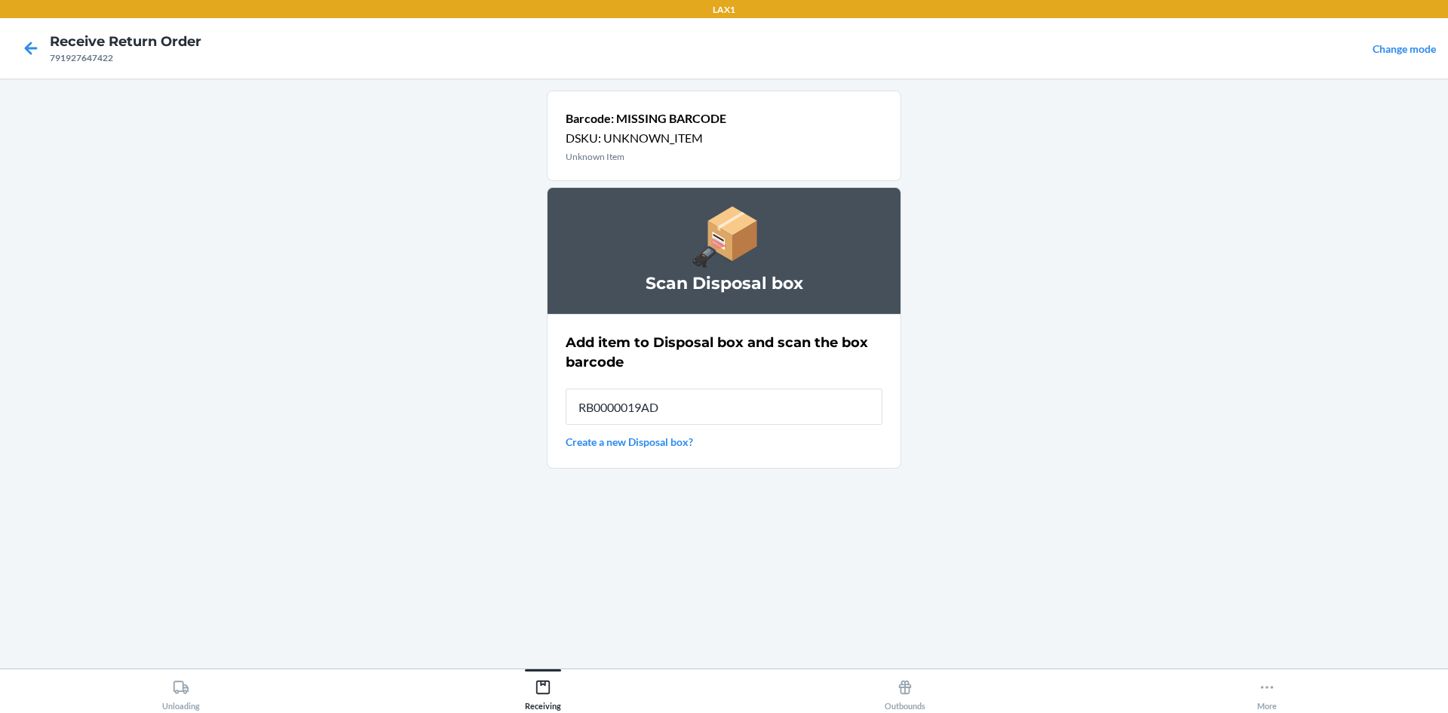
type input "RB0000019AD"
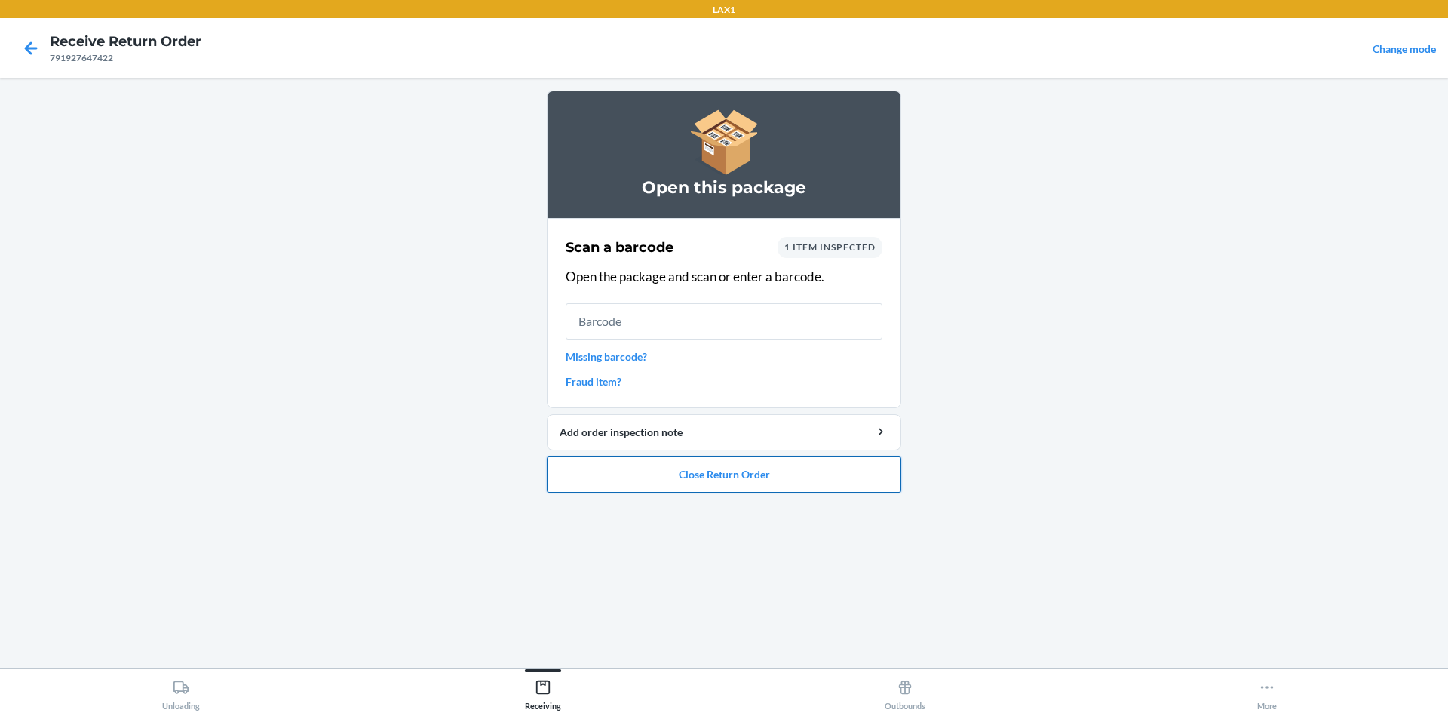
click at [769, 483] on button "Close Return Order" at bounding box center [724, 474] width 354 height 36
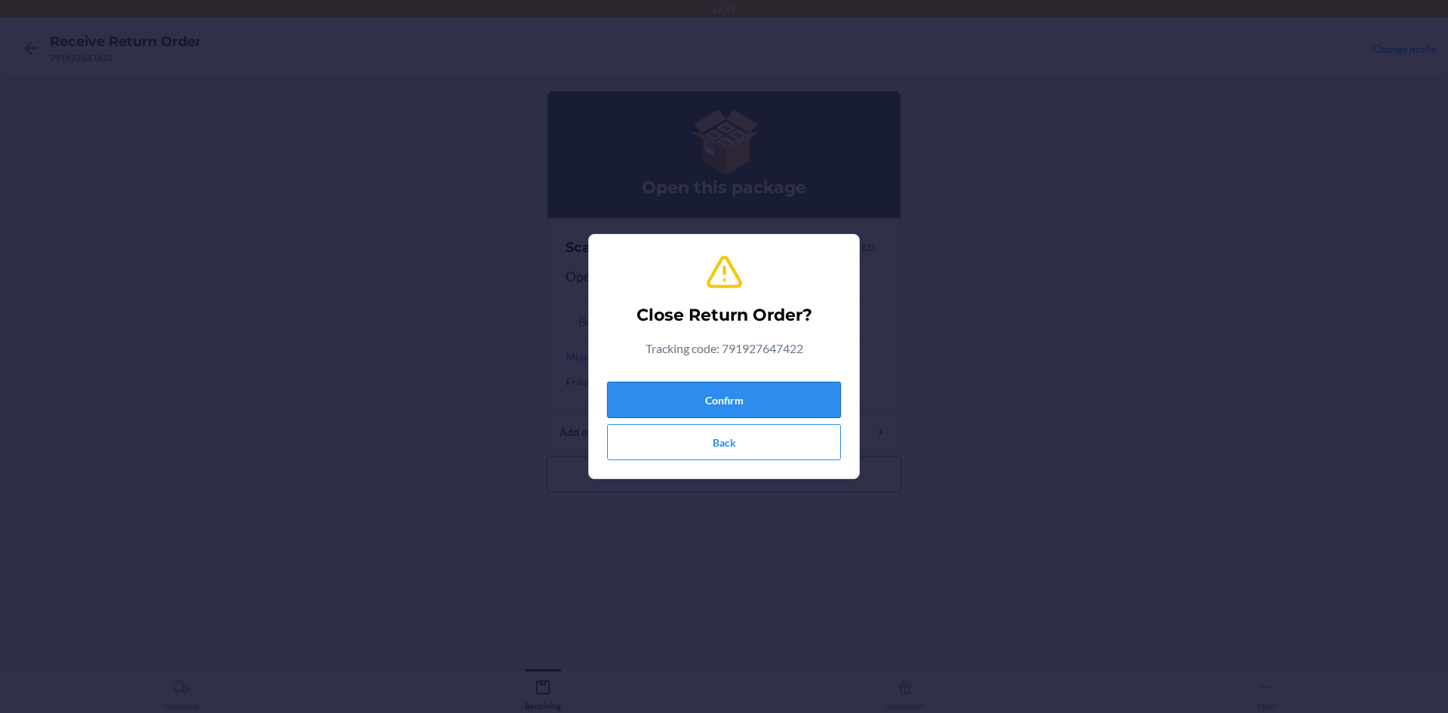
click at [767, 413] on button "Confirm" at bounding box center [724, 400] width 234 height 36
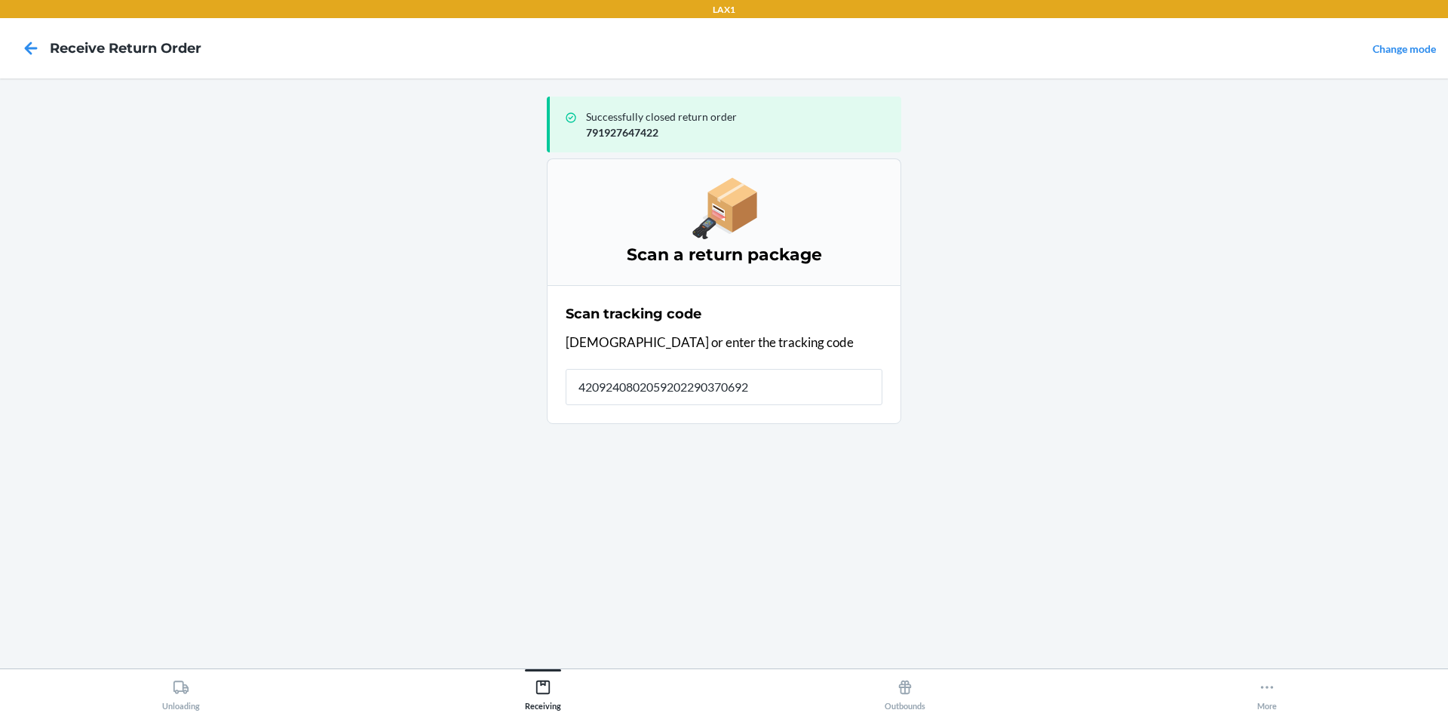
type input "42092408020592022903706925"
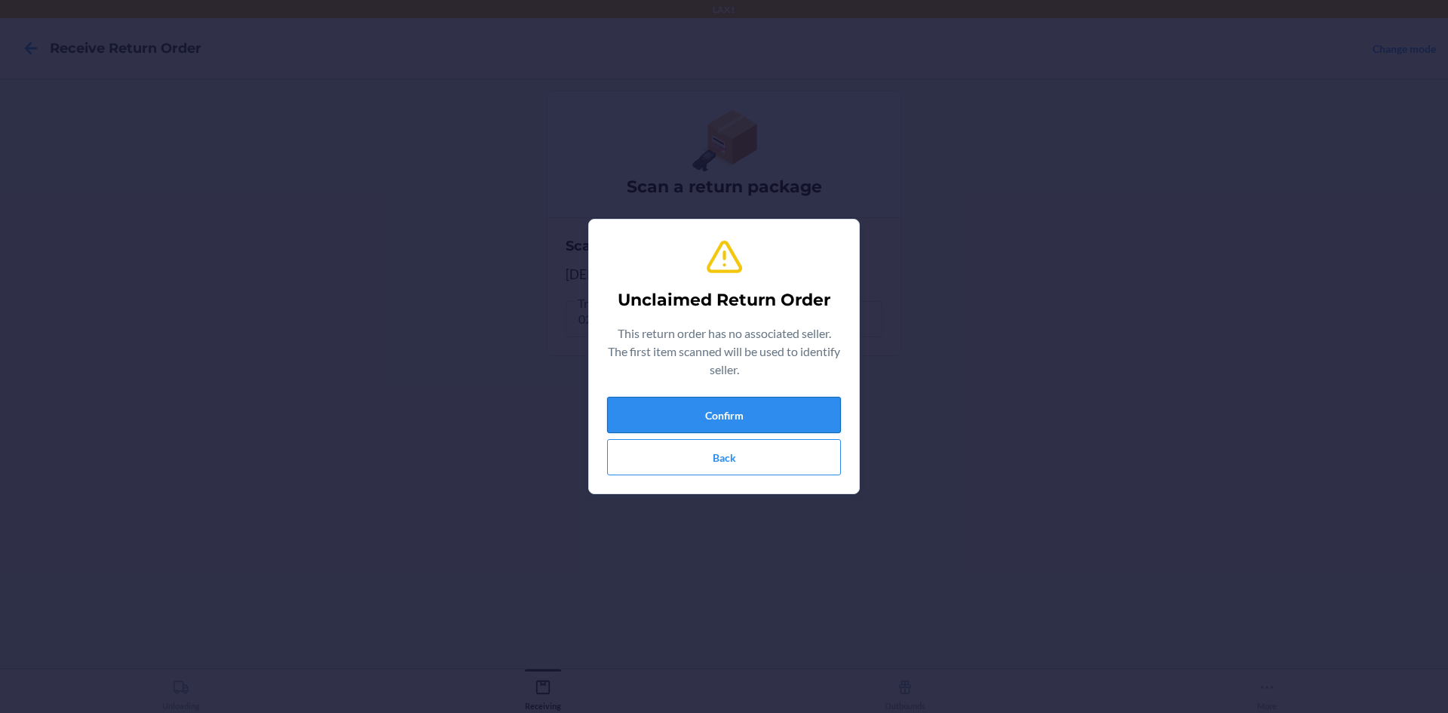
click at [766, 412] on button "Confirm" at bounding box center [724, 415] width 234 height 36
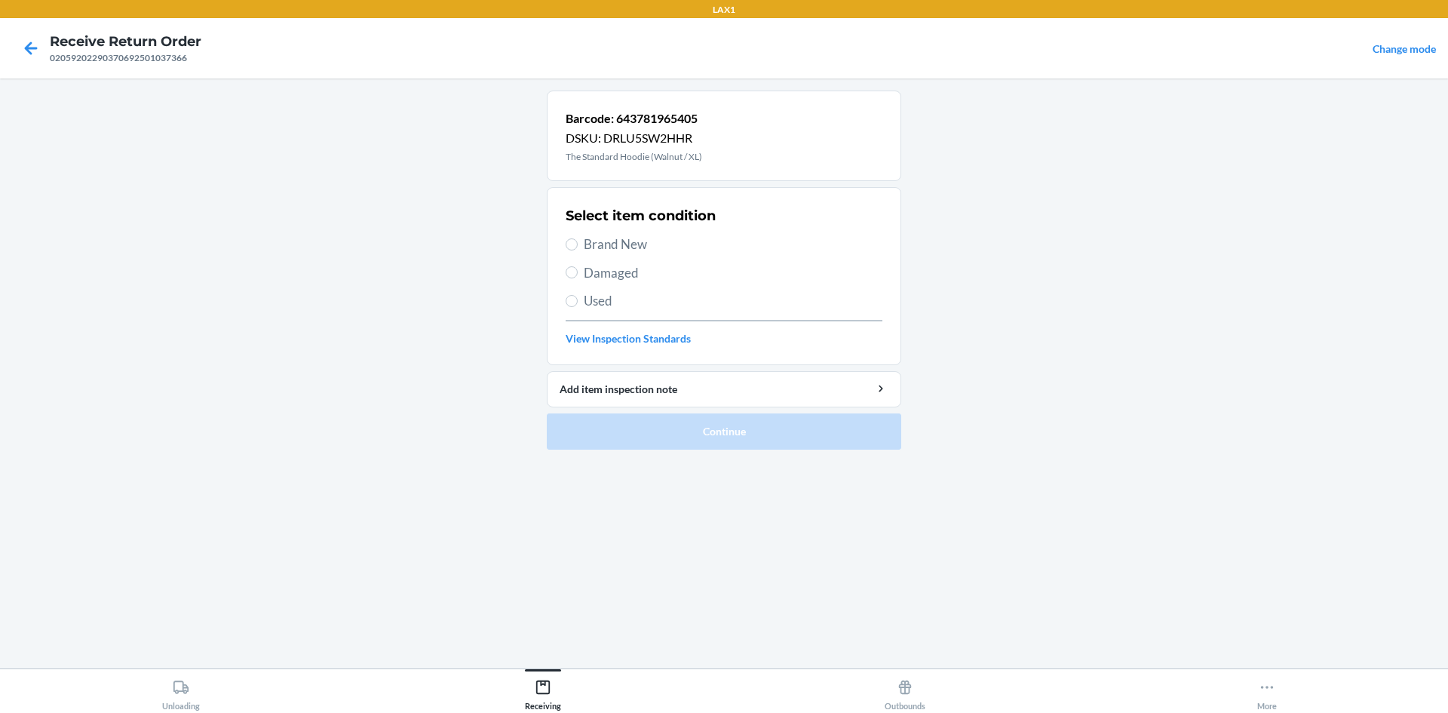
drag, startPoint x: 652, startPoint y: 237, endPoint x: 652, endPoint y: 251, distance: 14.3
click at [651, 241] on span "Brand New" at bounding box center [733, 245] width 299 height 20
click at [578, 241] on input "Brand New" at bounding box center [572, 244] width 12 height 12
radio input "true"
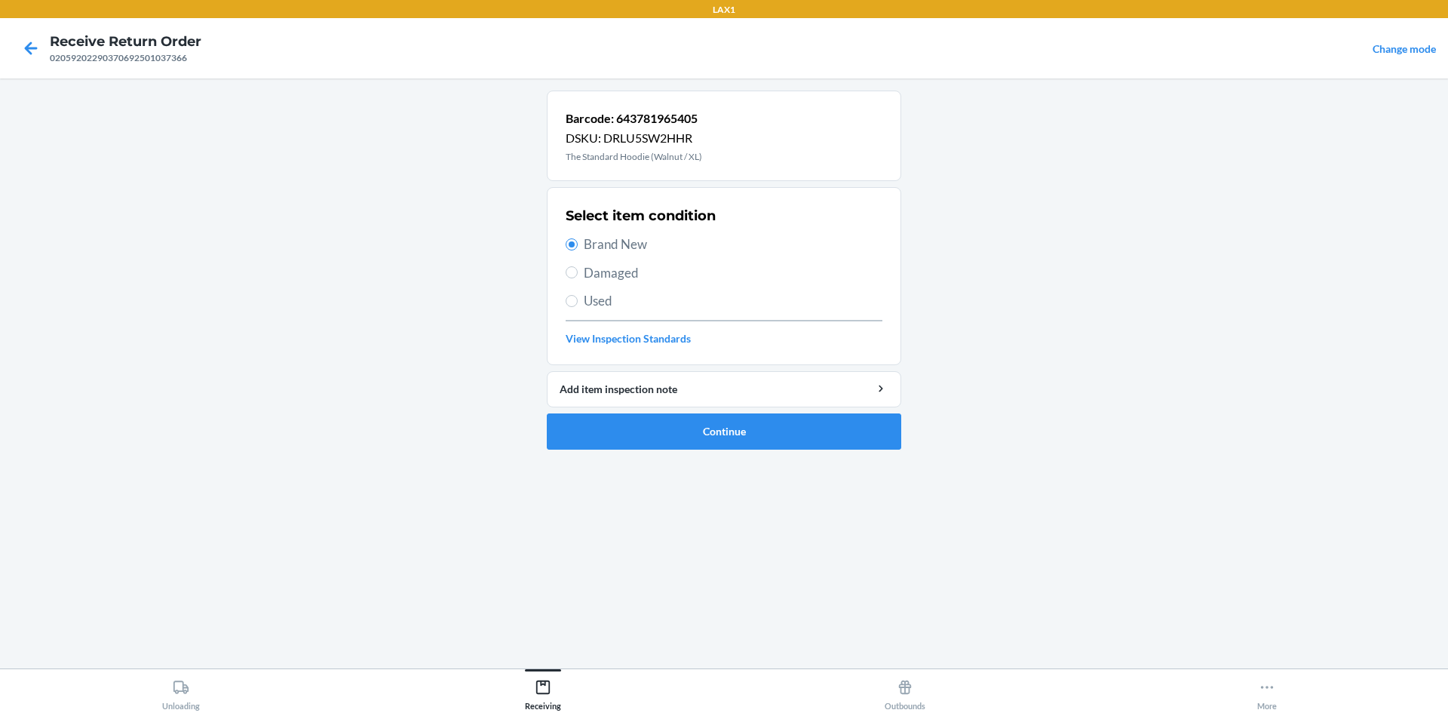
drag, startPoint x: 656, startPoint y: 410, endPoint x: 647, endPoint y: 411, distance: 9.1
click at [653, 411] on li "Barcode: 643781965405 DSKU: DRLU5SW2HHR The Standard Hoodie (Walnut / XL) Selec…" at bounding box center [724, 270] width 354 height 359
click at [643, 424] on button "Continue" at bounding box center [724, 431] width 354 height 36
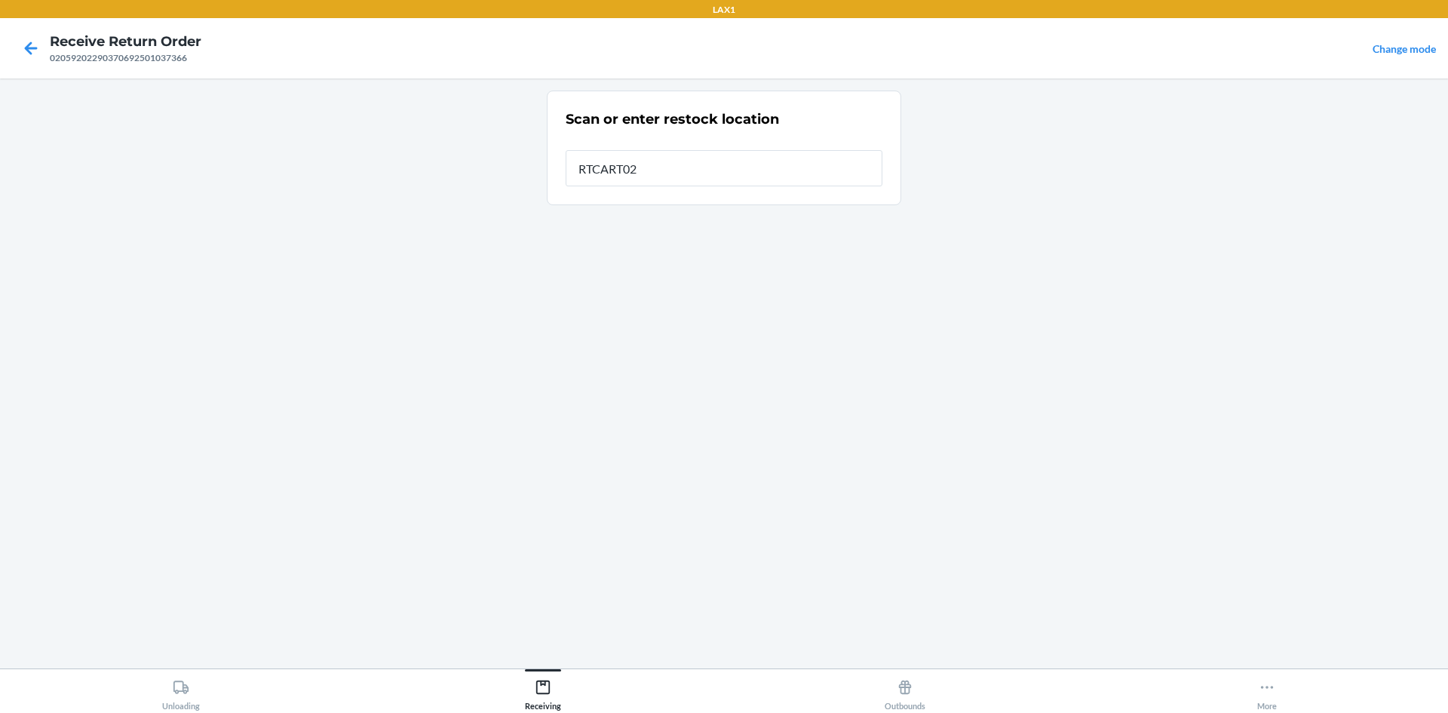
type input "RTCART024"
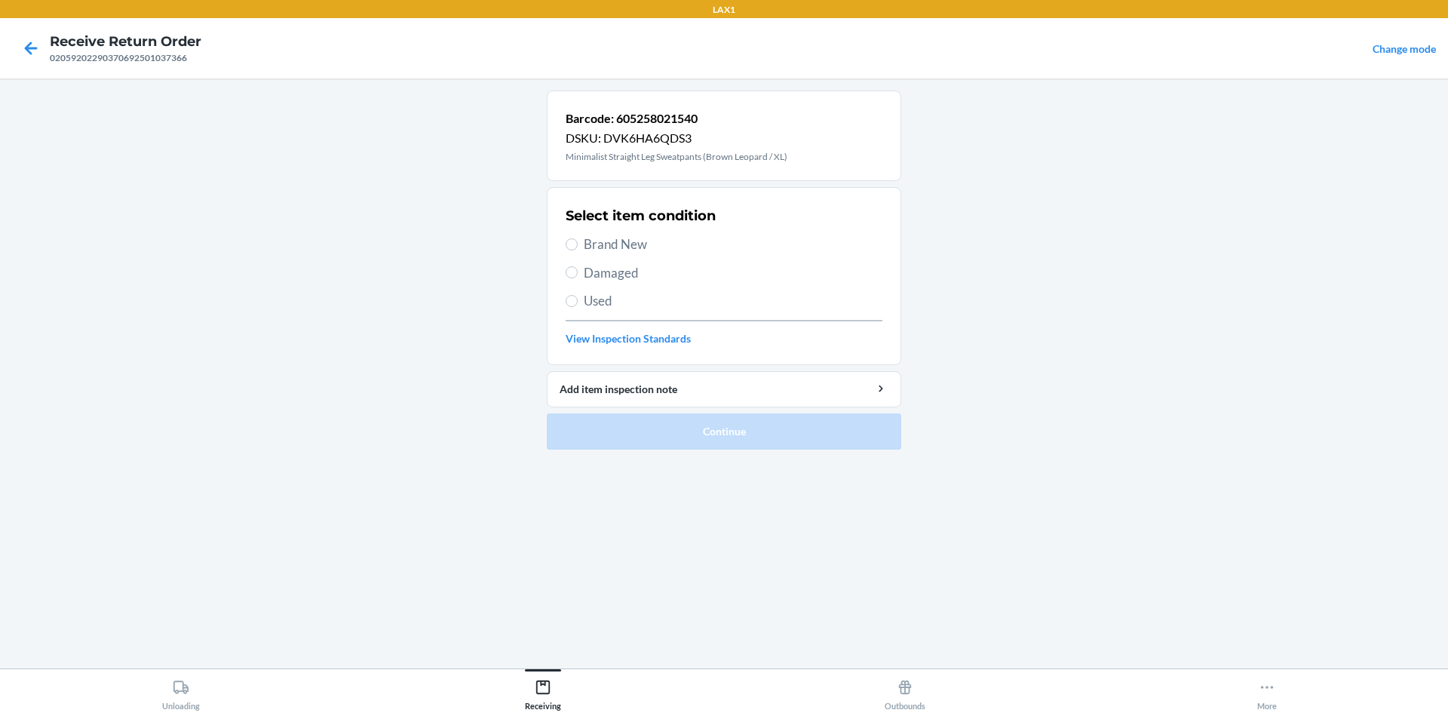
click at [639, 238] on span "Brand New" at bounding box center [733, 245] width 299 height 20
click at [578, 238] on input "Brand New" at bounding box center [572, 244] width 12 height 12
radio input "true"
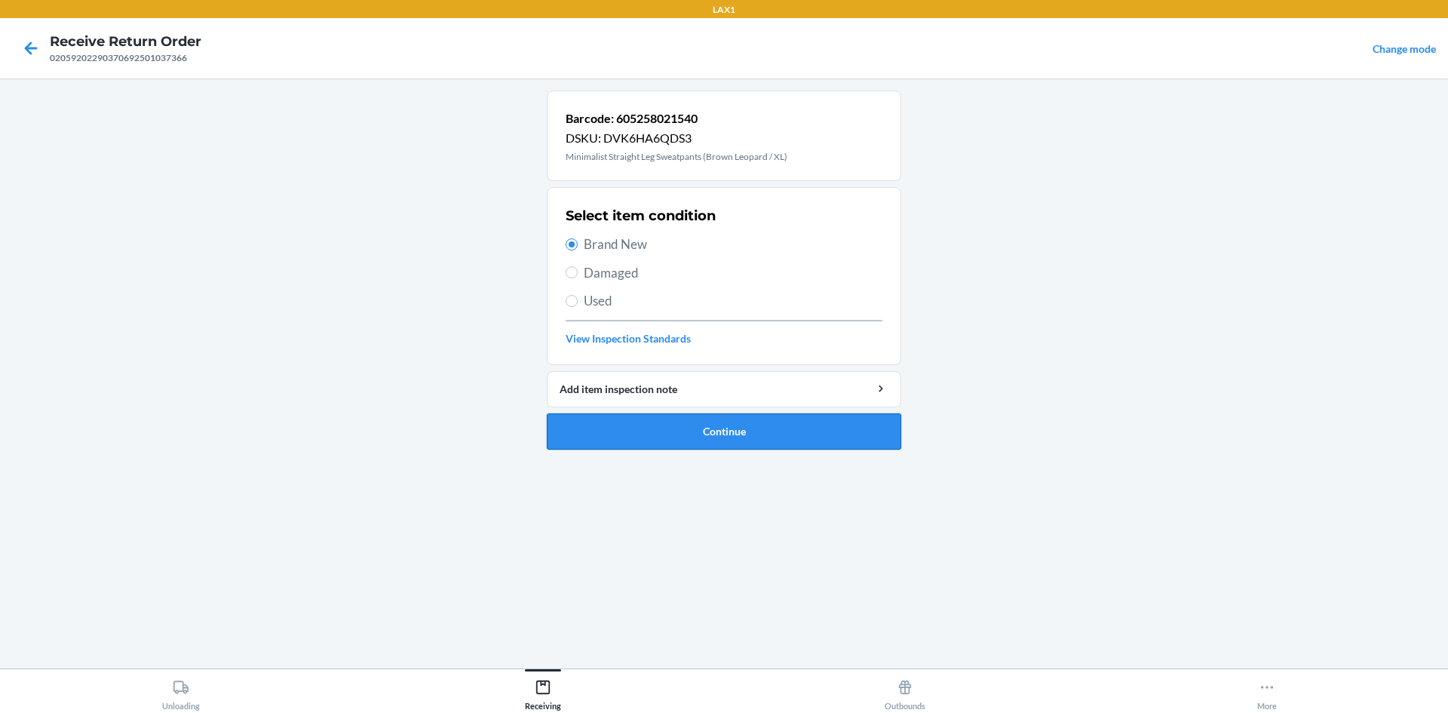
click at [721, 426] on button "Continue" at bounding box center [724, 431] width 354 height 36
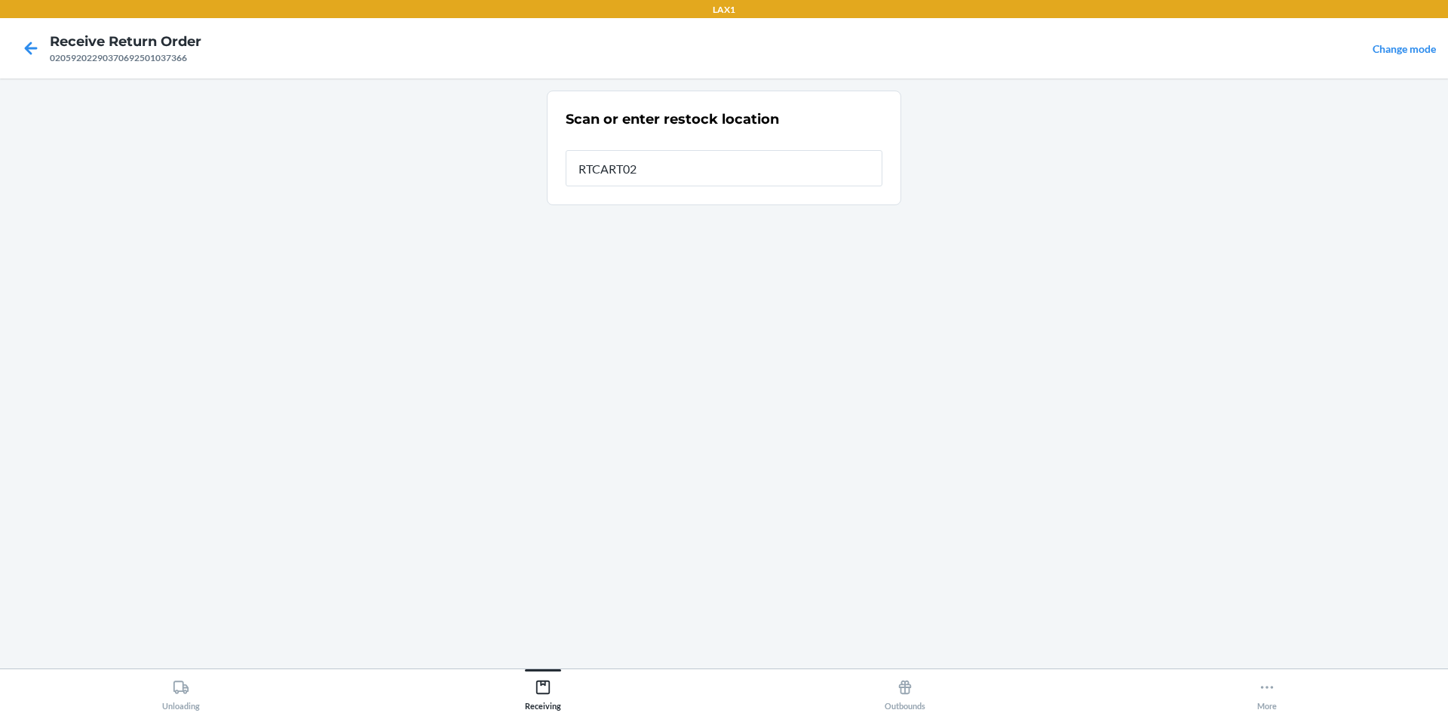
type input "RTCART024"
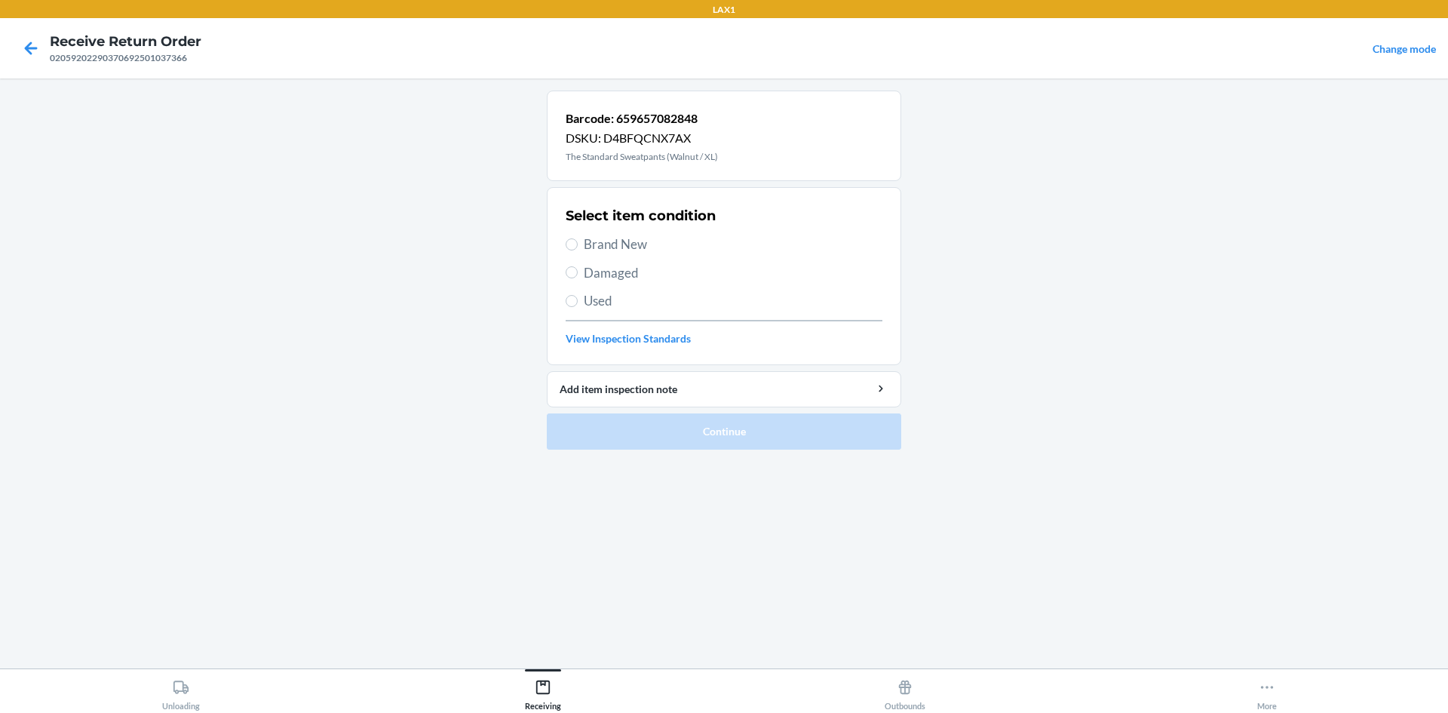
click at [628, 250] on span "Brand New" at bounding box center [733, 245] width 299 height 20
click at [578, 250] on input "Brand New" at bounding box center [572, 244] width 12 height 12
radio input "true"
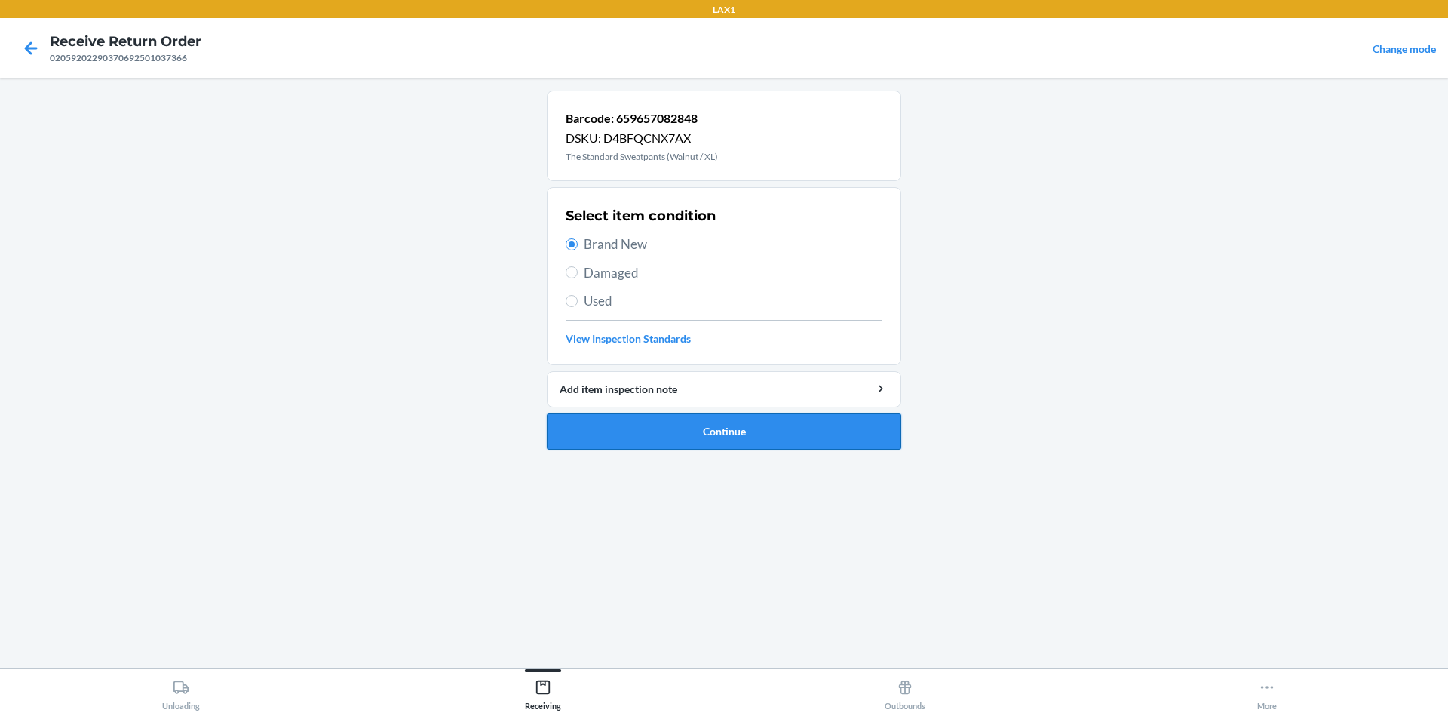
drag, startPoint x: 629, startPoint y: 410, endPoint x: 629, endPoint y: 425, distance: 15.1
click at [629, 425] on li "Barcode: 659657082848 DSKU: D4BFQCNX7AX The Standard Sweatpants (Walnut / XL) S…" at bounding box center [724, 270] width 354 height 359
click at [629, 425] on button "Continue" at bounding box center [724, 431] width 354 height 36
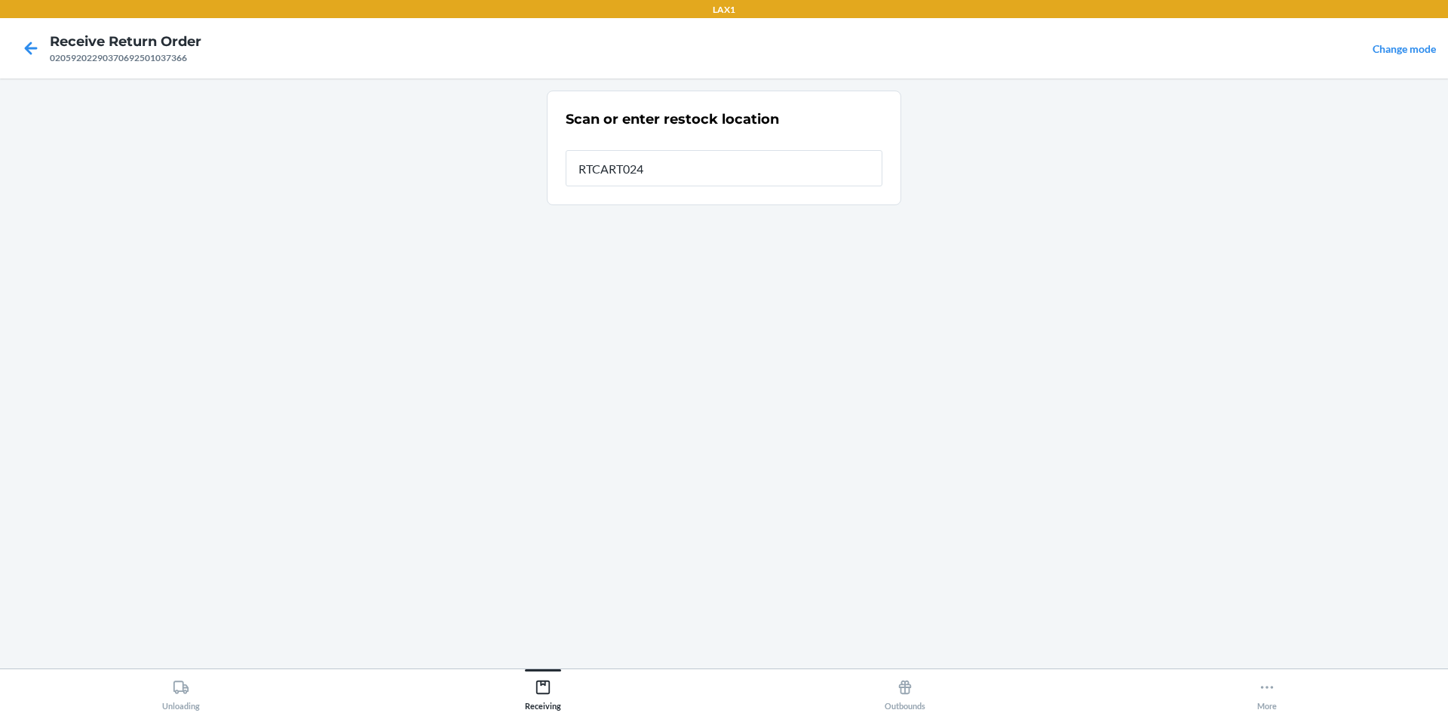
type input "RTCART024"
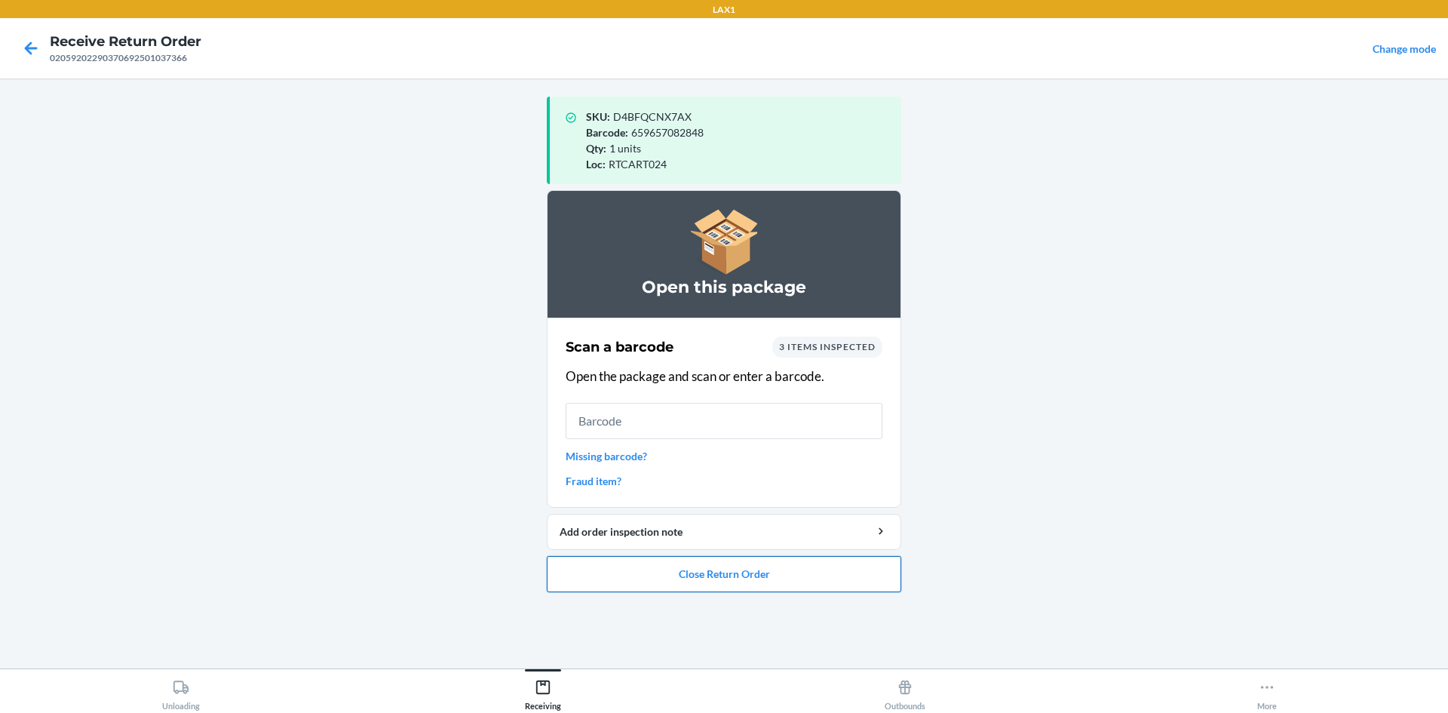
click at [683, 571] on button "Close Return Order" at bounding box center [724, 574] width 354 height 36
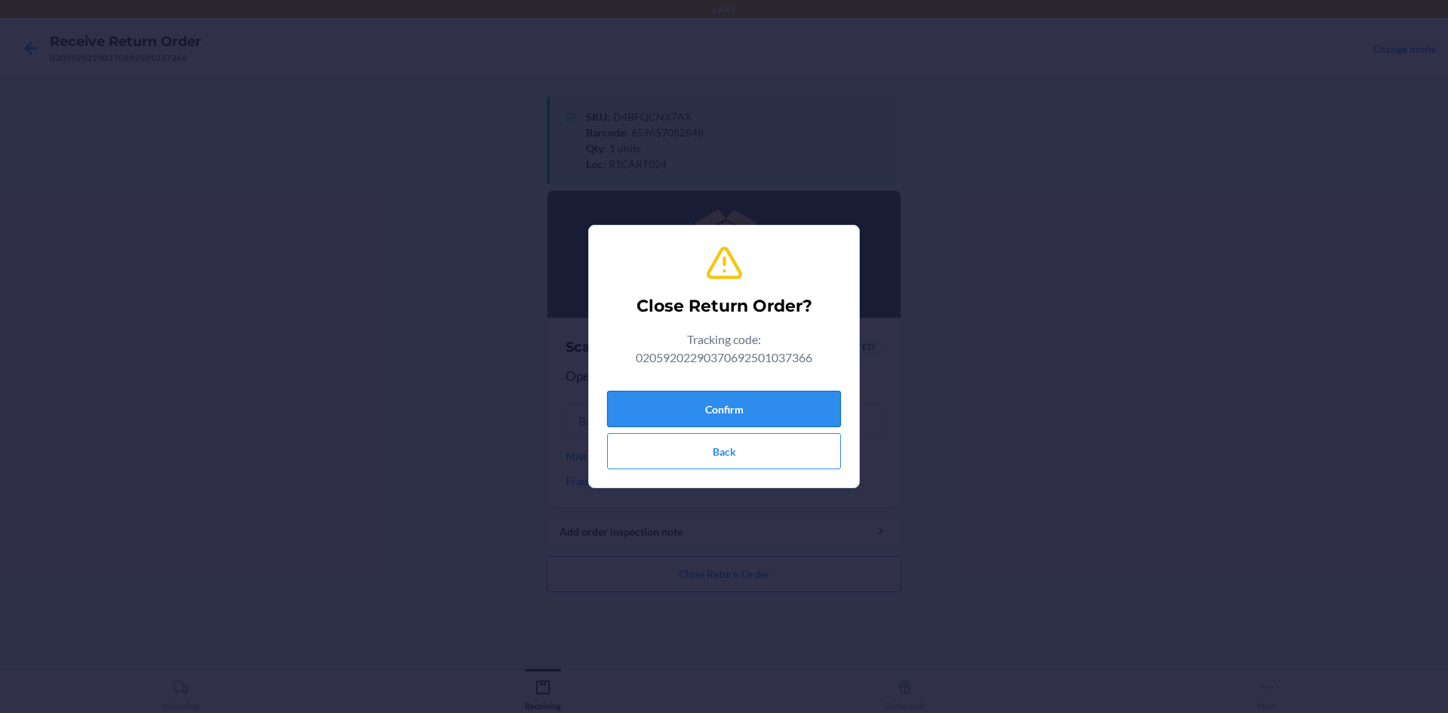
click at [735, 398] on button "Confirm" at bounding box center [724, 409] width 234 height 36
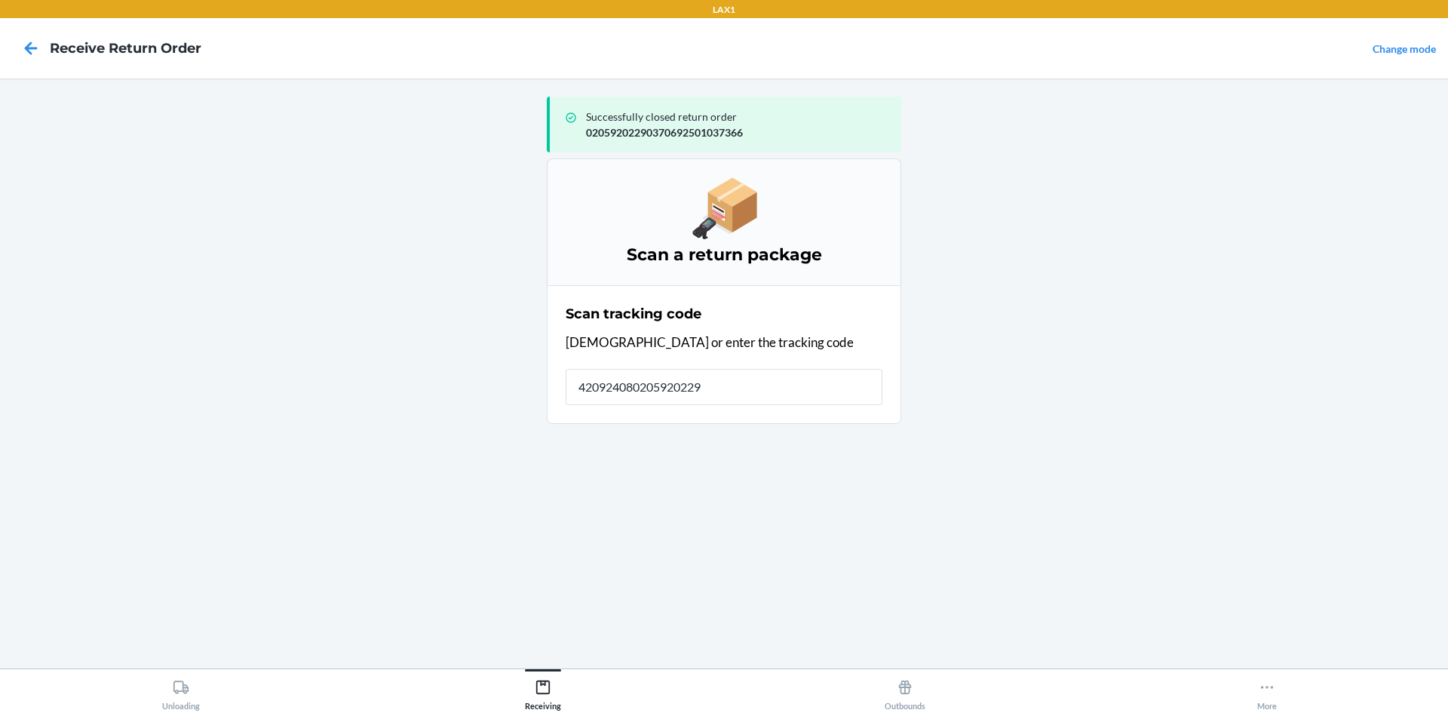
type input "4209240802059202290"
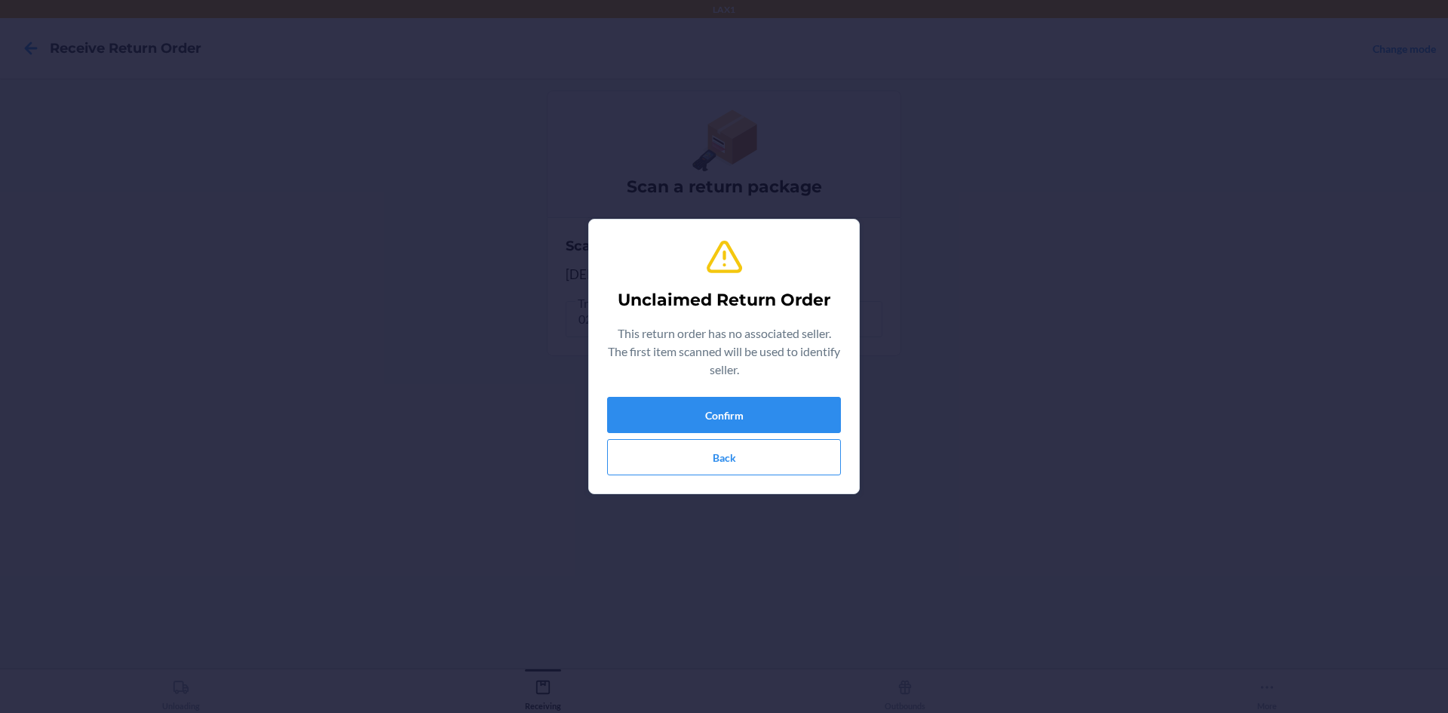
type input "[CREDIT_CARD_NUMBER]"
drag, startPoint x: 711, startPoint y: 412, endPoint x: 711, endPoint y: 421, distance: 9.1
click at [711, 421] on button "Confirm" at bounding box center [724, 415] width 234 height 36
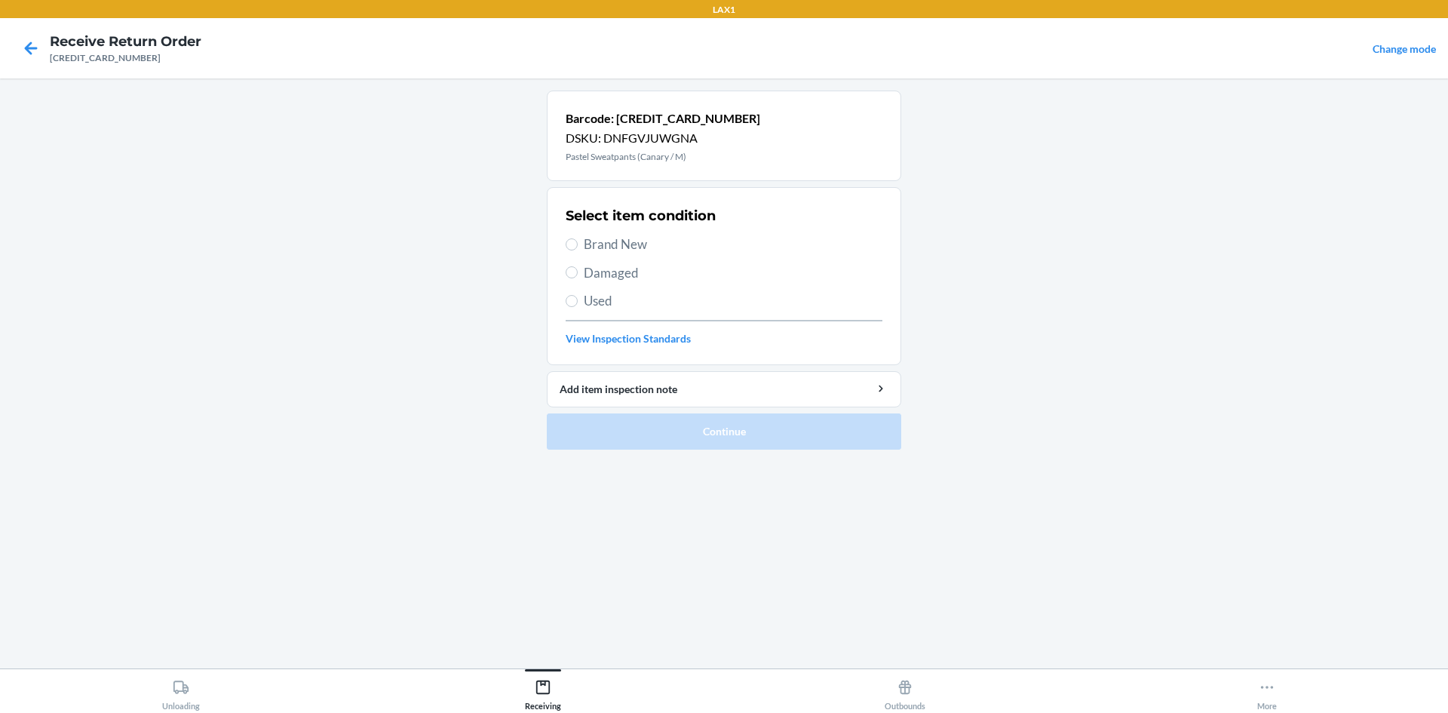
click at [643, 299] on span "Used" at bounding box center [733, 301] width 299 height 20
click at [578, 299] on input "Used" at bounding box center [572, 301] width 12 height 12
radio input "true"
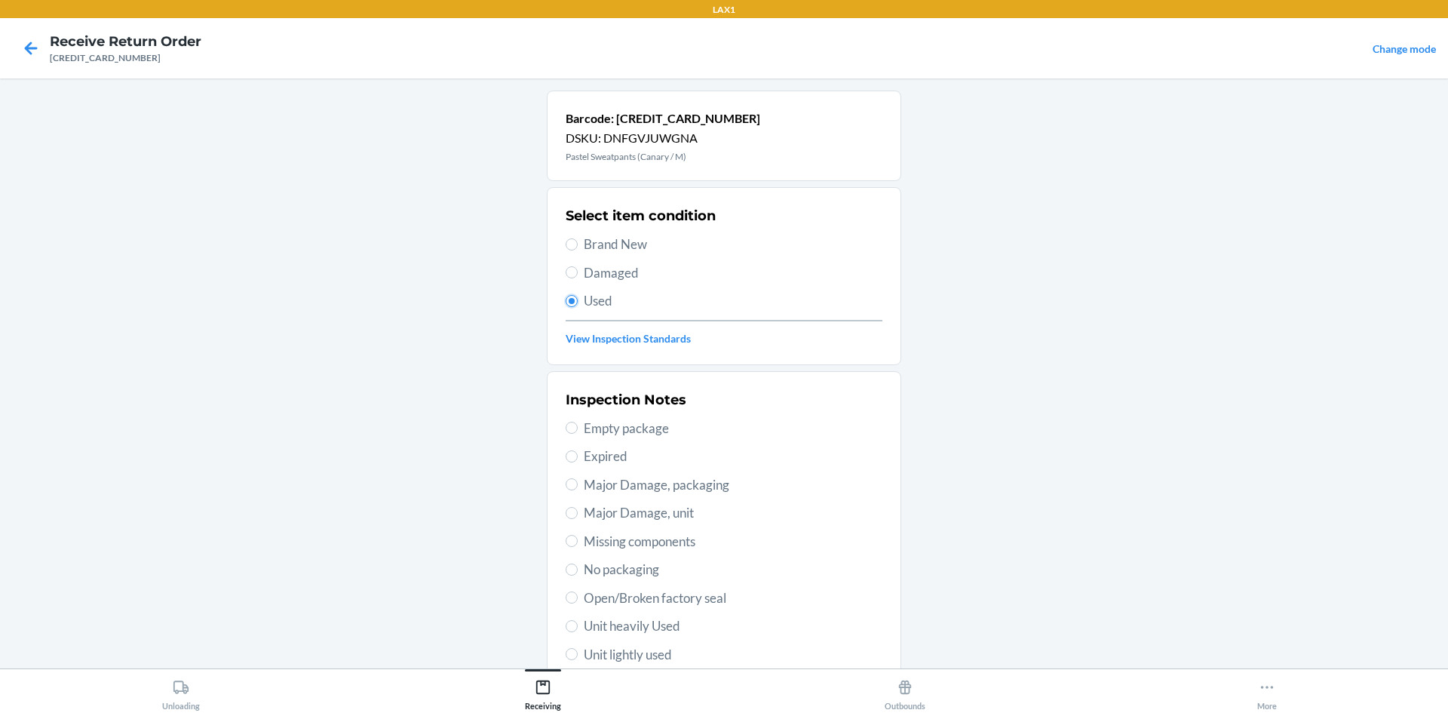
scroll to position [196, 0]
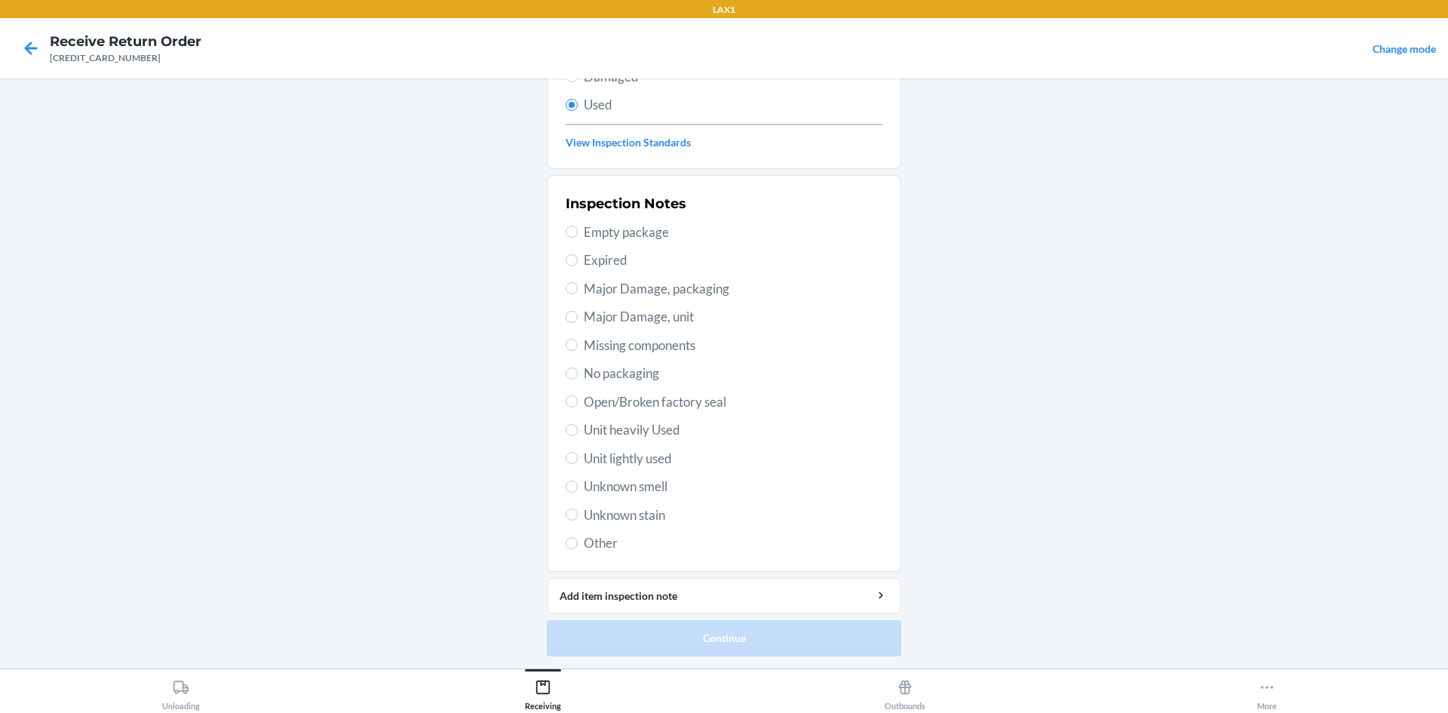
click at [654, 433] on span "Unit heavily Used" at bounding box center [733, 430] width 299 height 20
click at [578, 433] on input "Unit heavily Used" at bounding box center [572, 430] width 12 height 12
radio input "true"
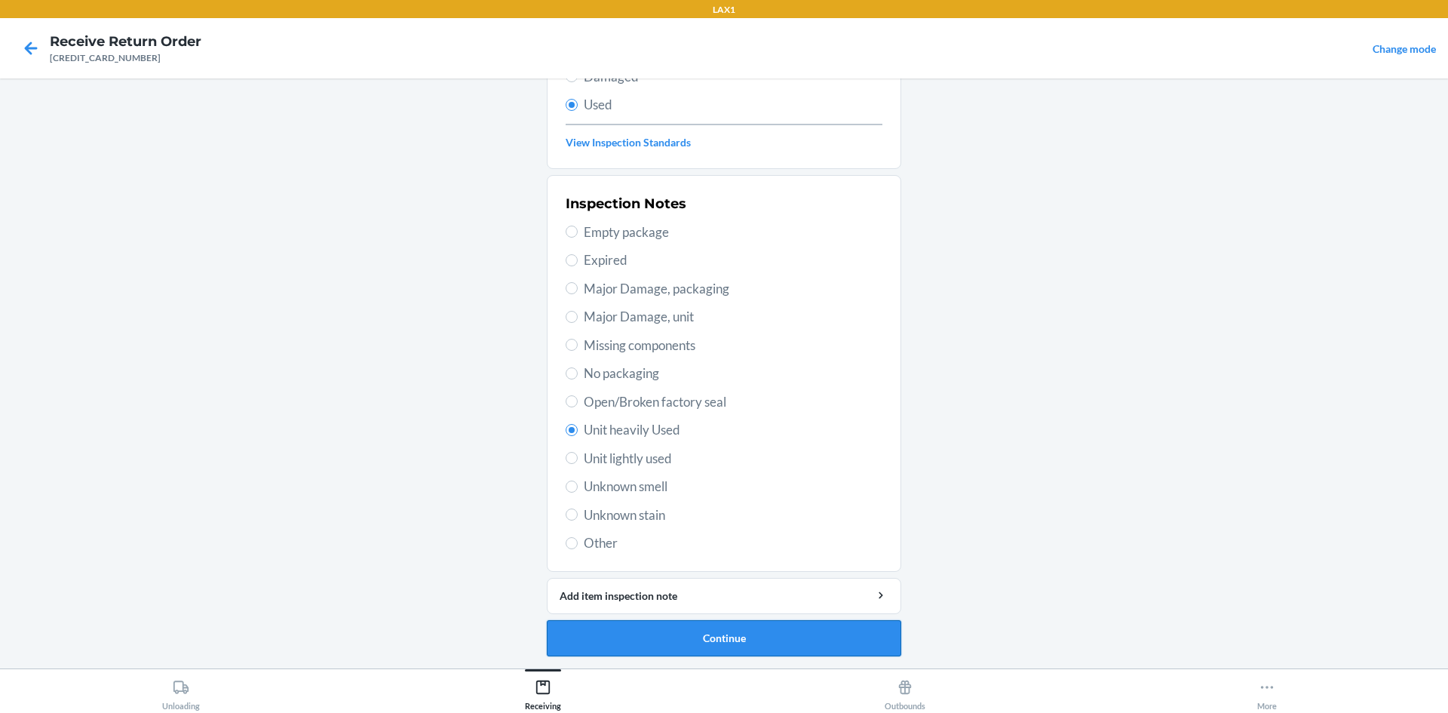
click at [701, 624] on button "Continue" at bounding box center [724, 638] width 354 height 36
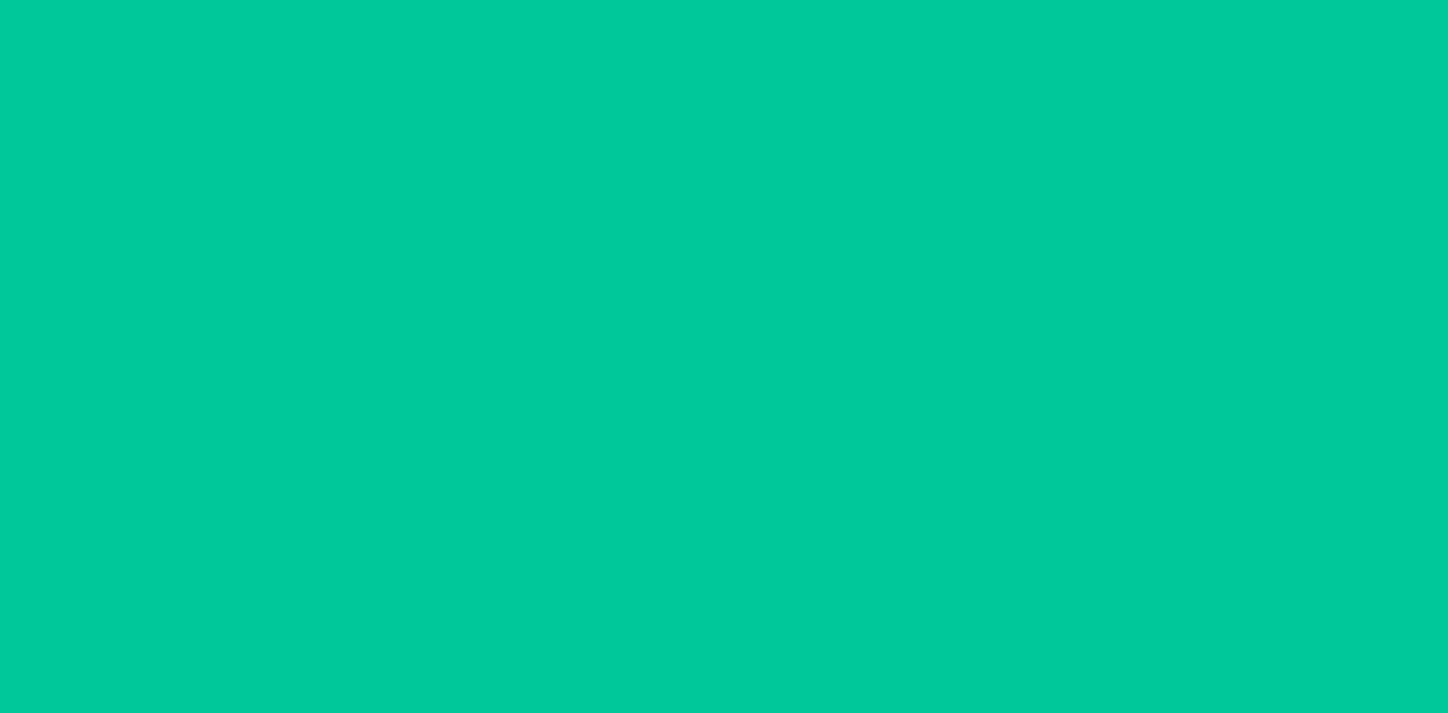
scroll to position [0, 0]
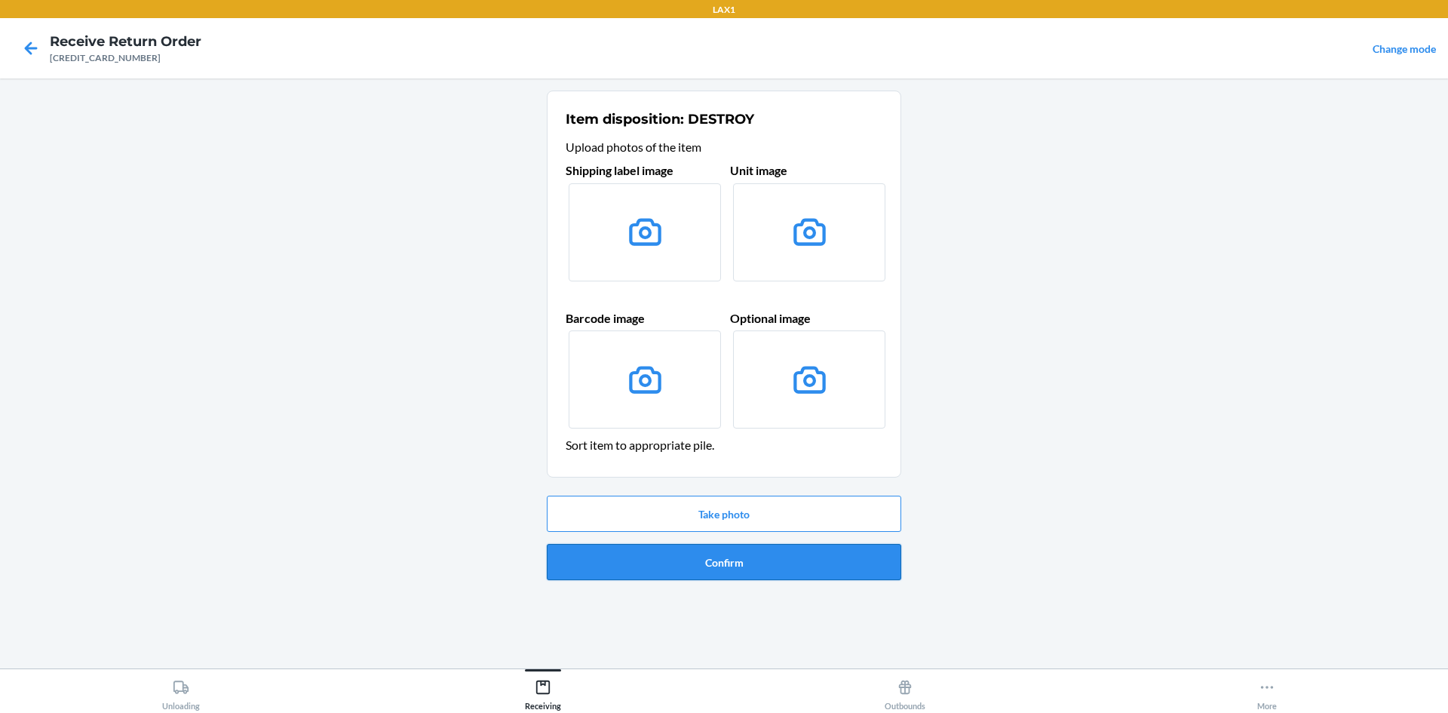
click at [704, 560] on button "Confirm" at bounding box center [724, 562] width 354 height 36
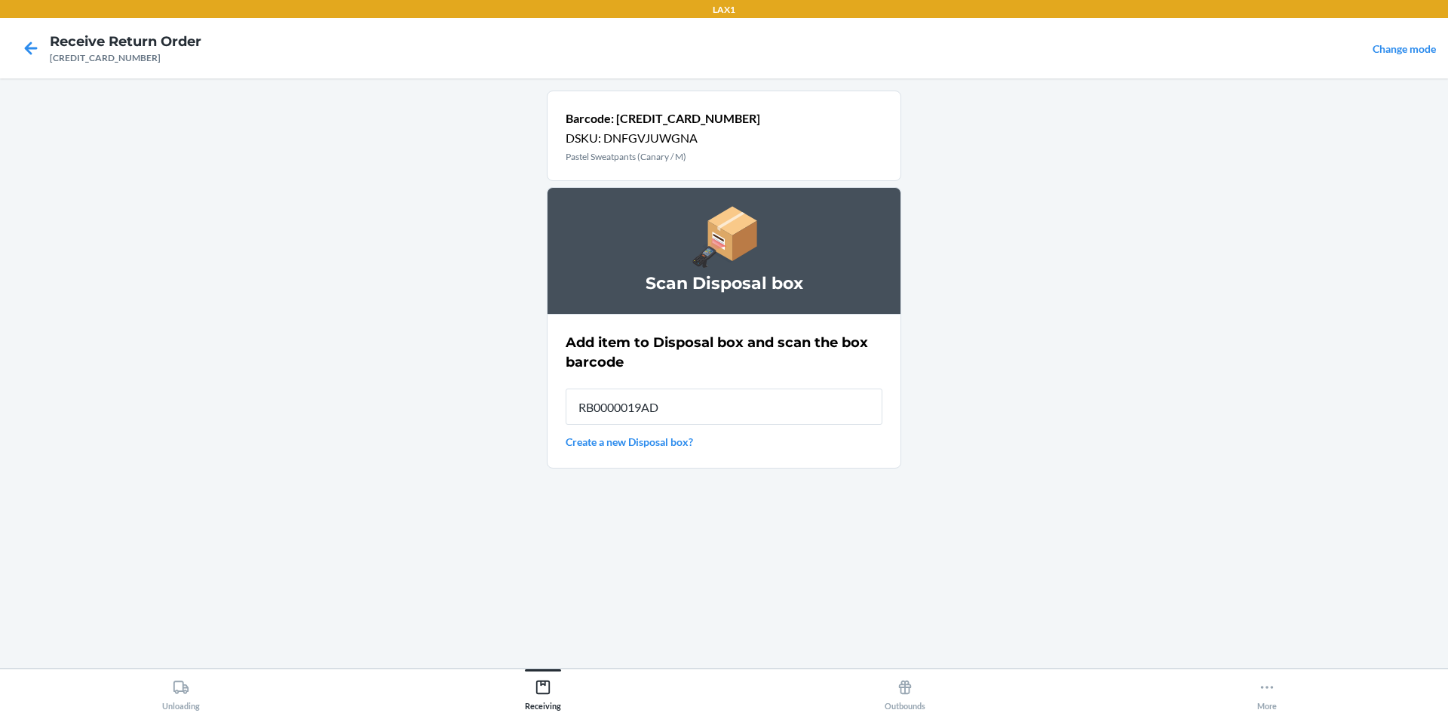
type input "RB0000019AD"
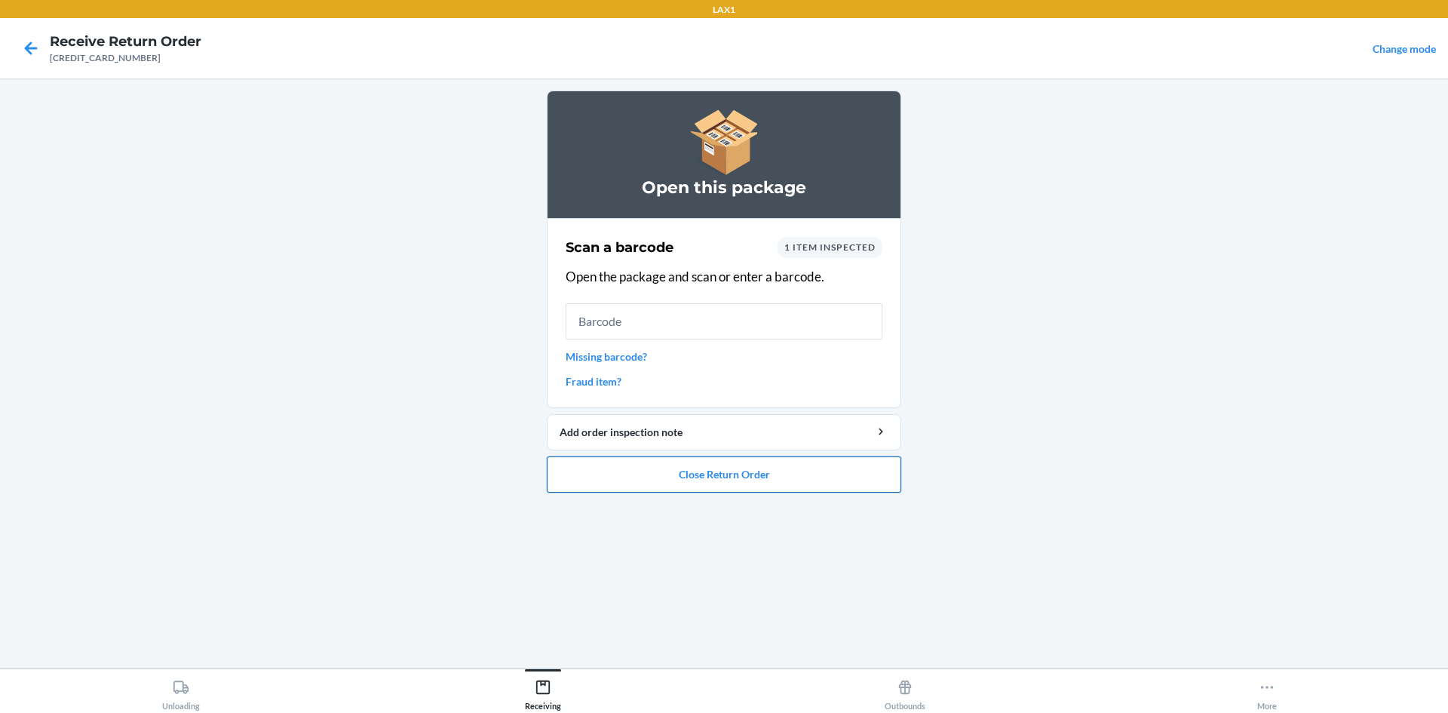
click at [727, 477] on button "Close Return Order" at bounding box center [724, 474] width 354 height 36
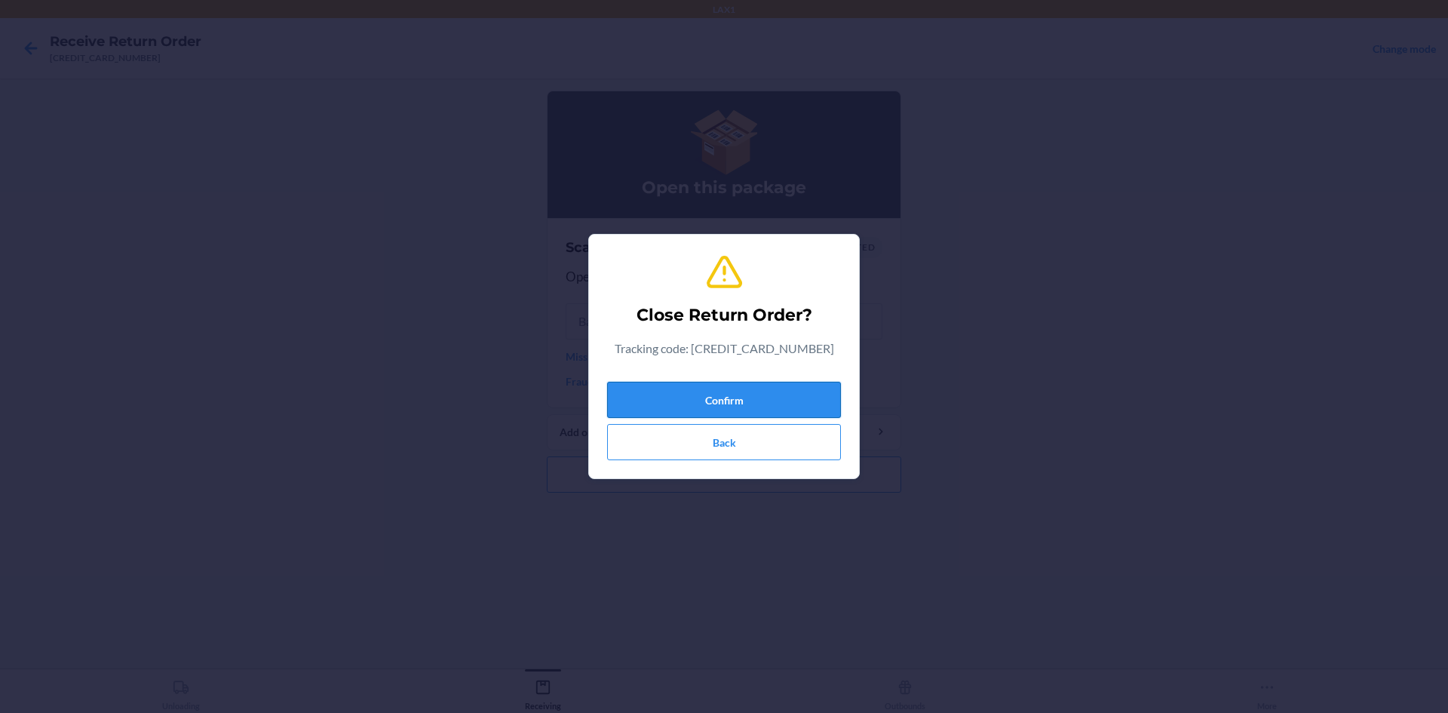
click at [791, 392] on button "Confirm" at bounding box center [724, 400] width 234 height 36
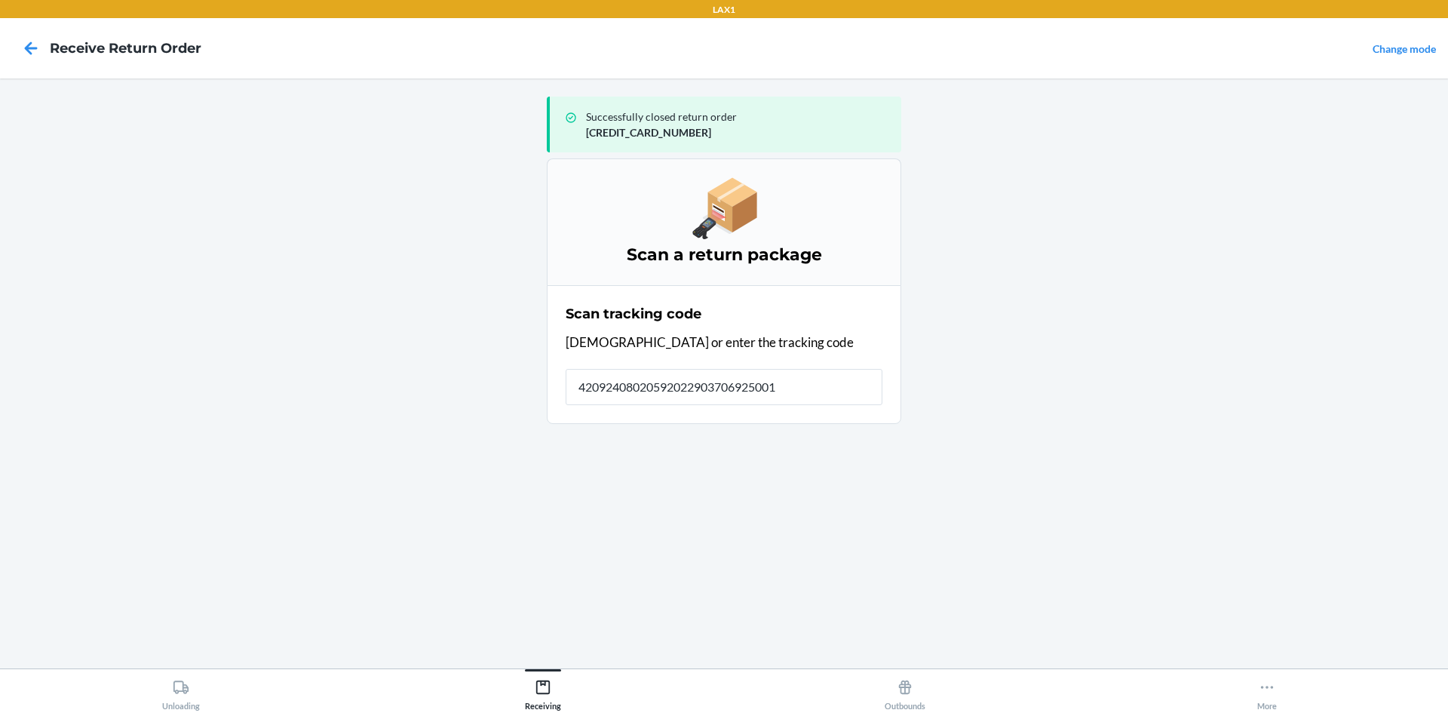
type input "420924080205920229037069250011"
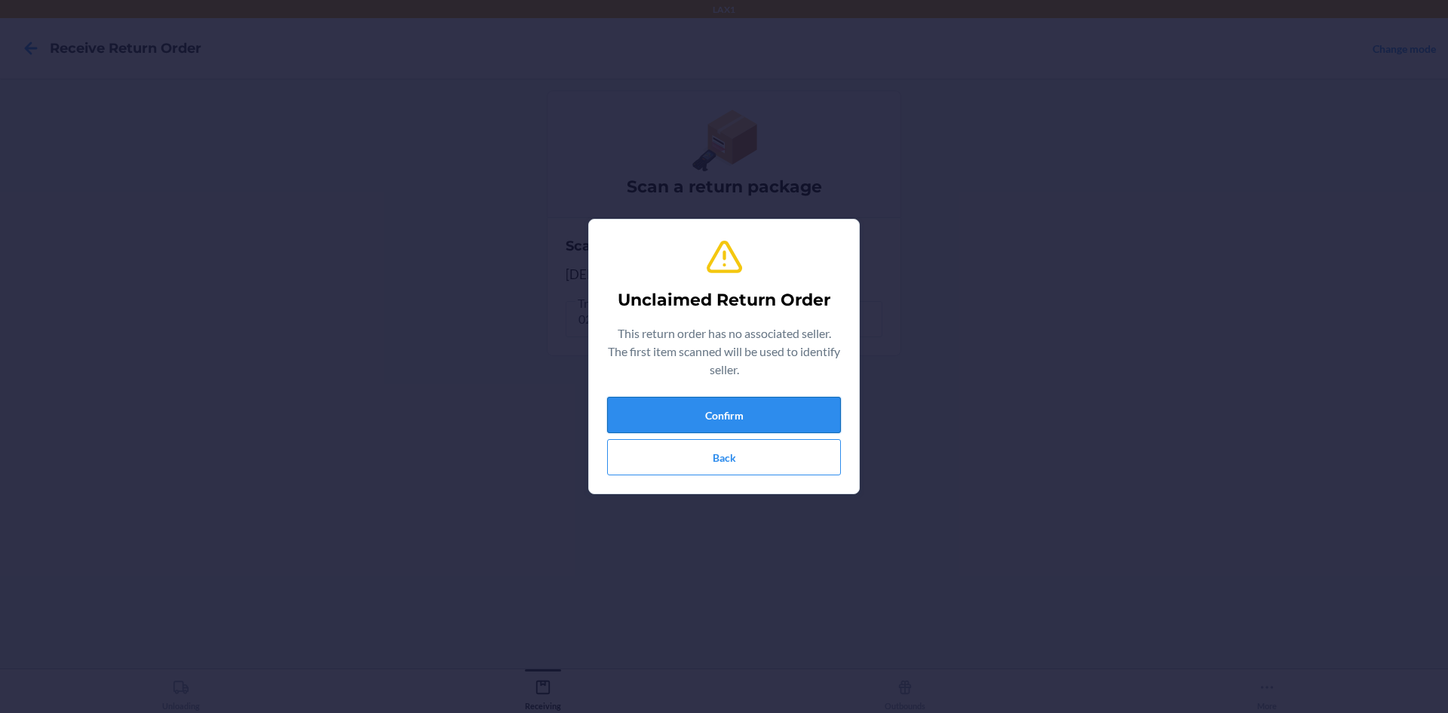
click at [668, 420] on button "Confirm" at bounding box center [724, 415] width 234 height 36
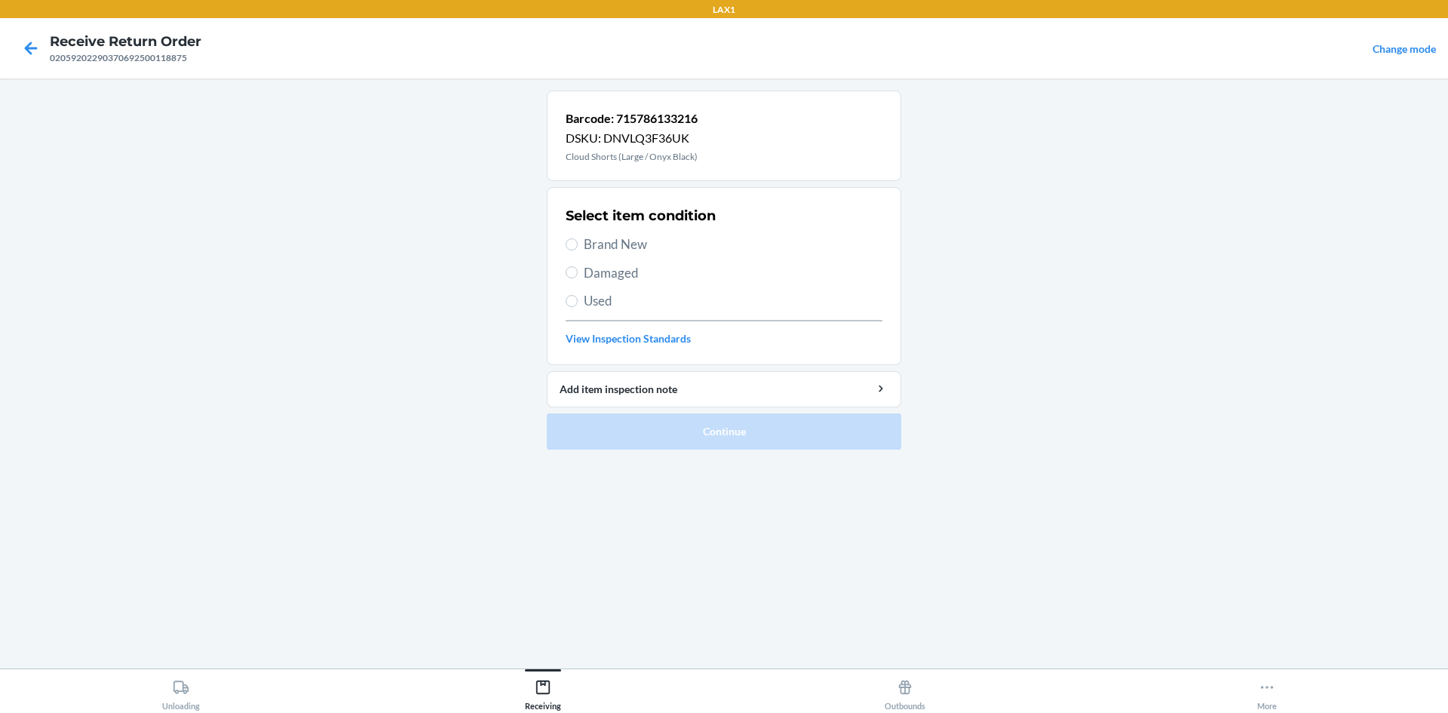
click at [676, 312] on div "Select item condition Brand New Damaged Used View Inspection Standards" at bounding box center [724, 275] width 317 height 149
click at [683, 308] on span "Used" at bounding box center [733, 301] width 299 height 20
click at [578, 307] on input "Used" at bounding box center [572, 301] width 12 height 12
radio input "true"
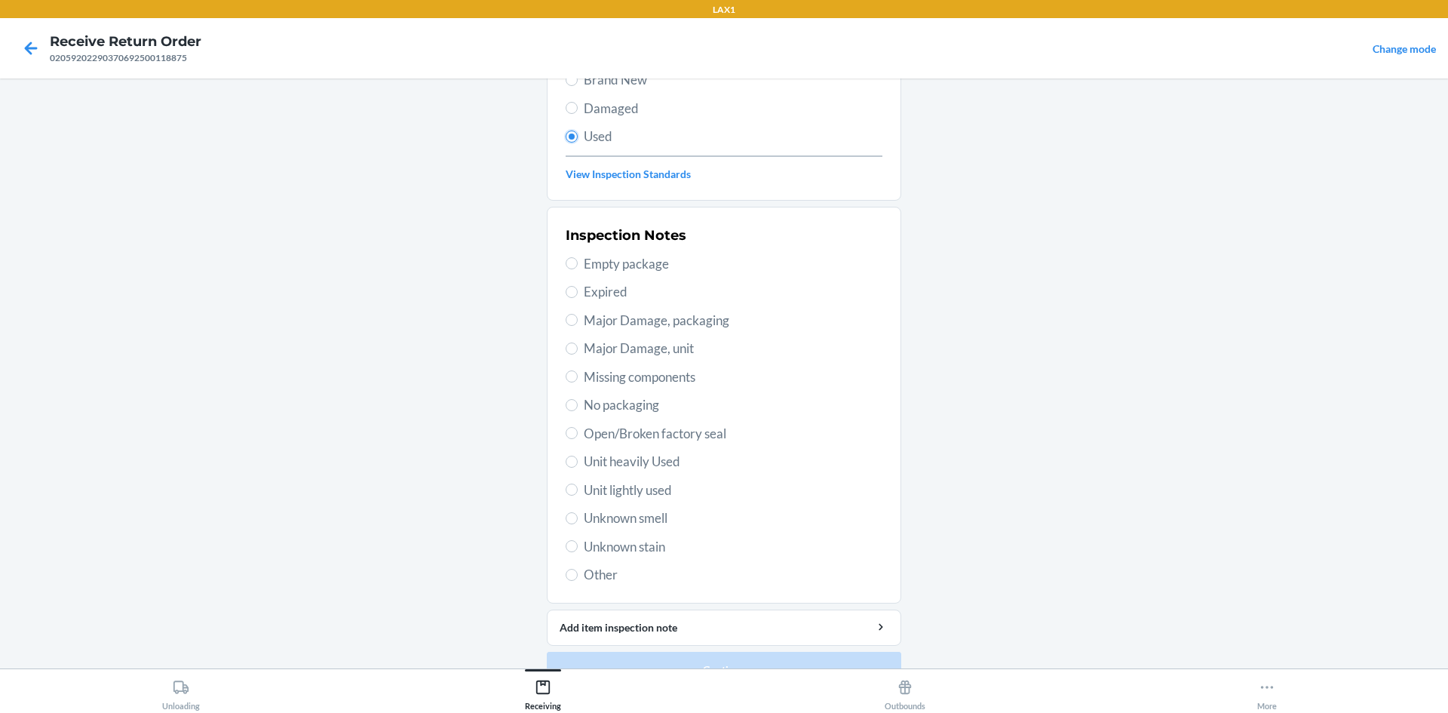
scroll to position [196, 0]
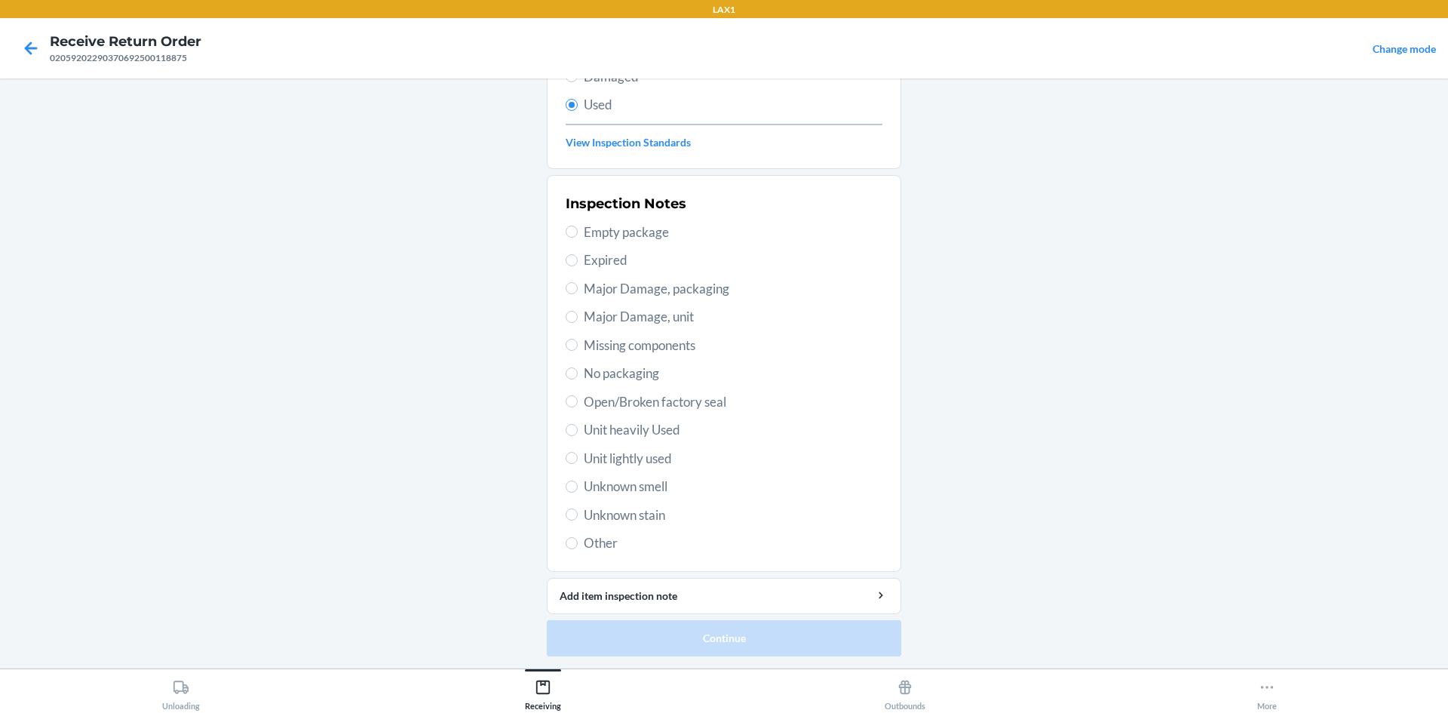
click at [701, 426] on span "Unit heavily Used" at bounding box center [733, 430] width 299 height 20
click at [578, 426] on input "Unit heavily Used" at bounding box center [572, 430] width 12 height 12
radio input "true"
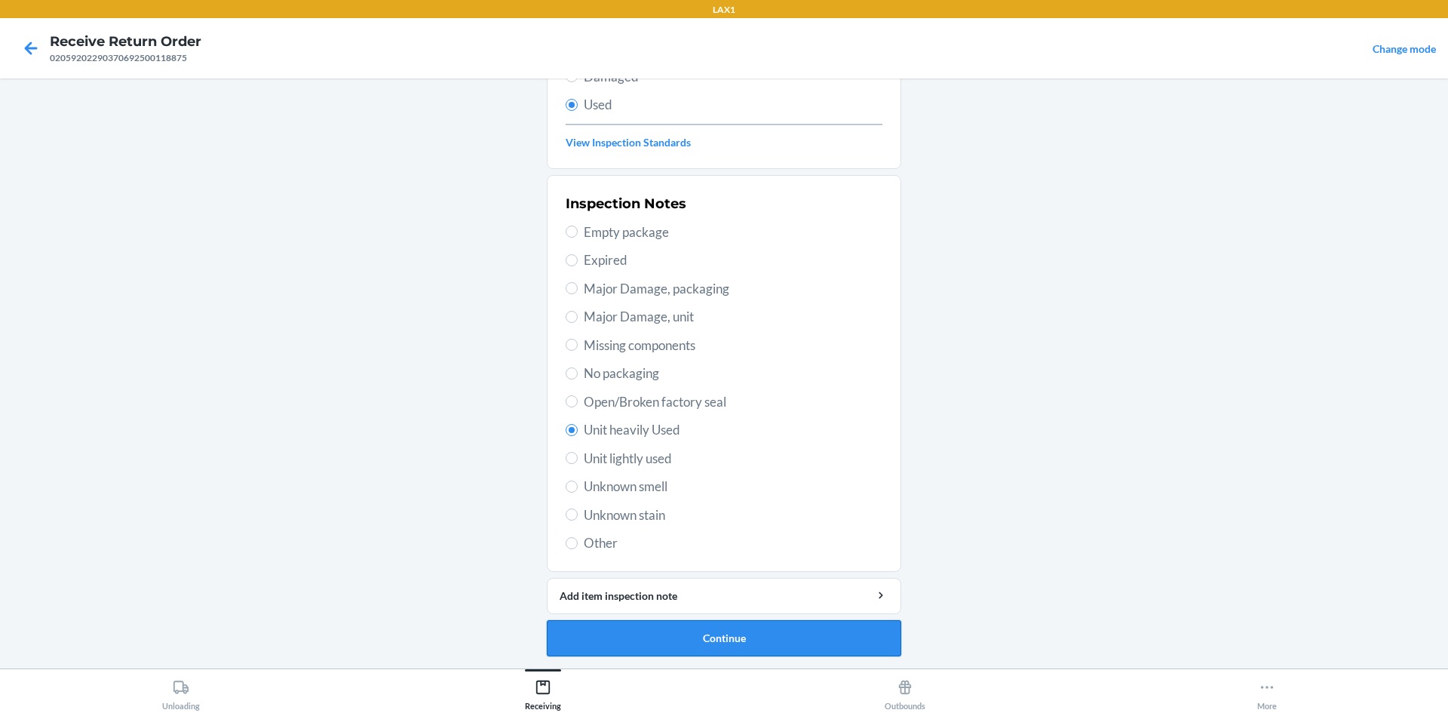
click at [599, 634] on button "Continue" at bounding box center [724, 638] width 354 height 36
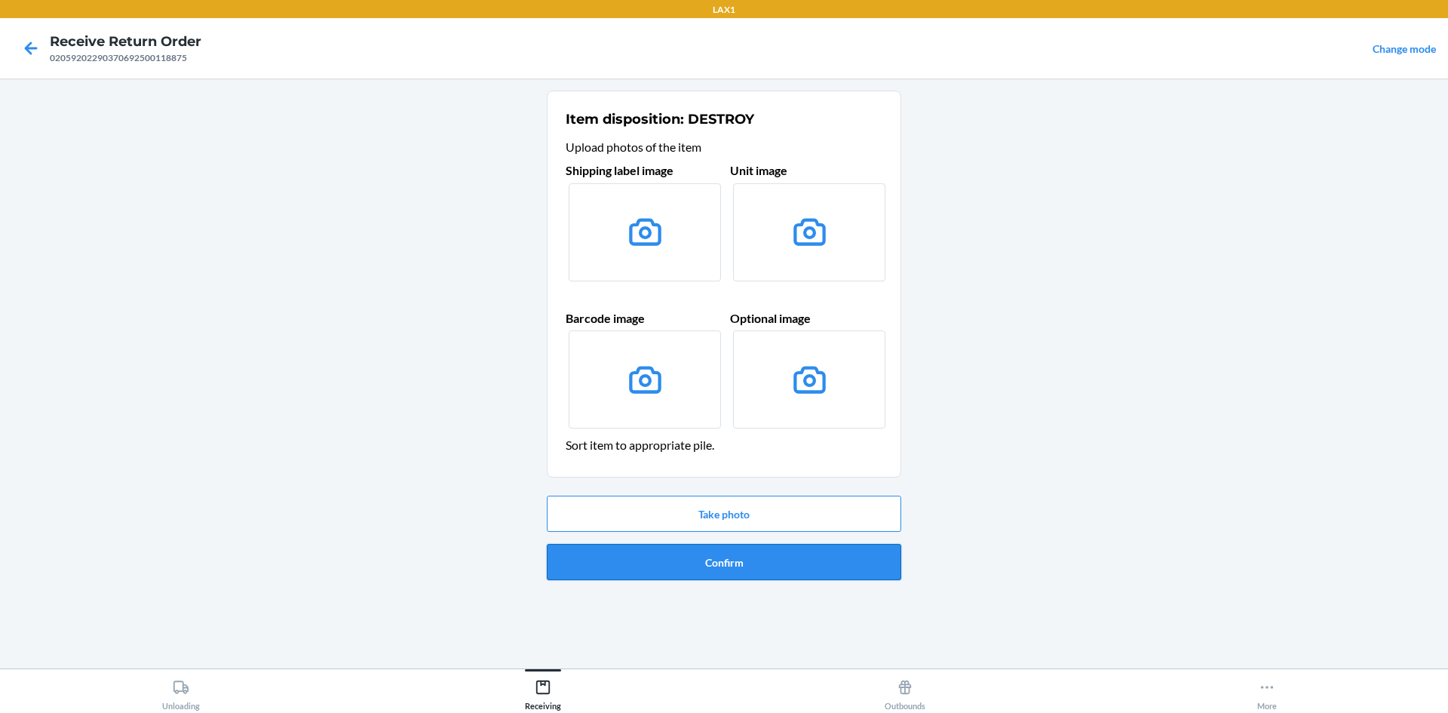
click at [598, 566] on button "Confirm" at bounding box center [724, 562] width 354 height 36
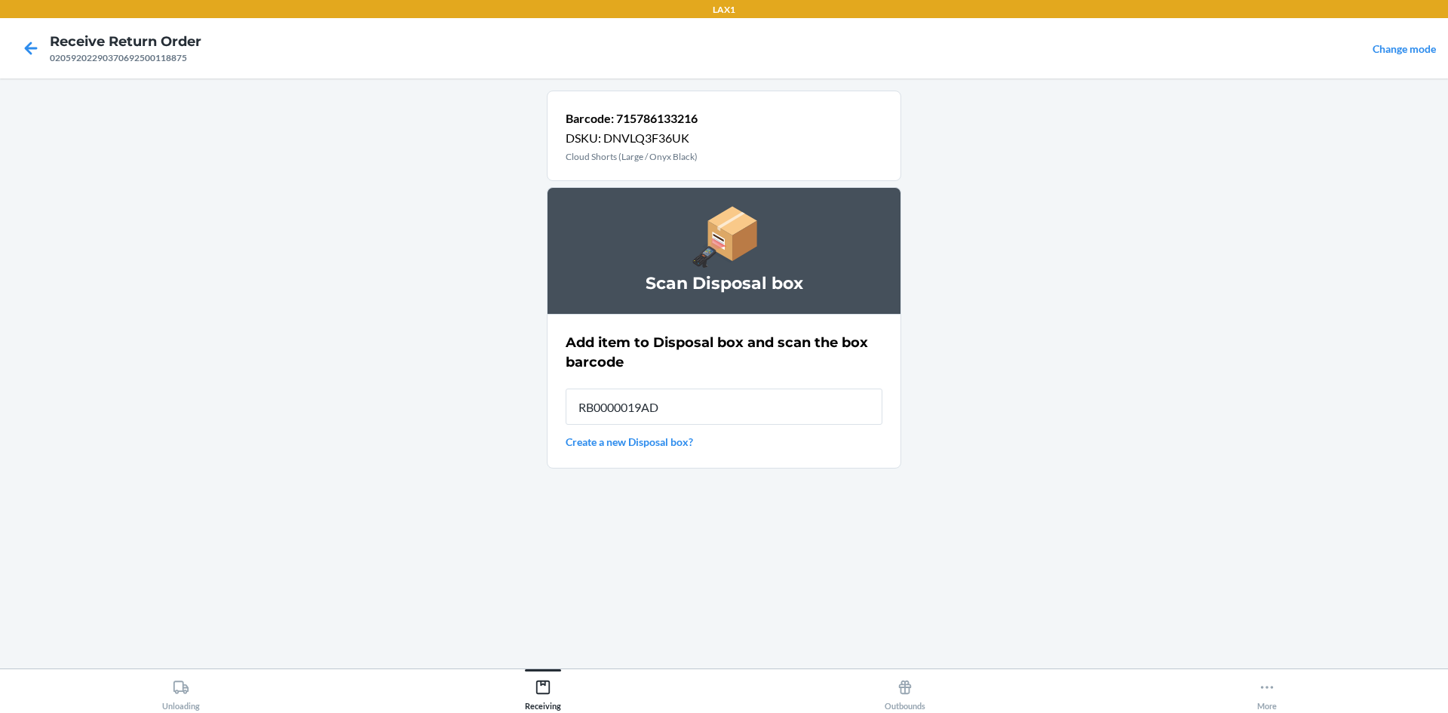
type input "RB0000019AD"
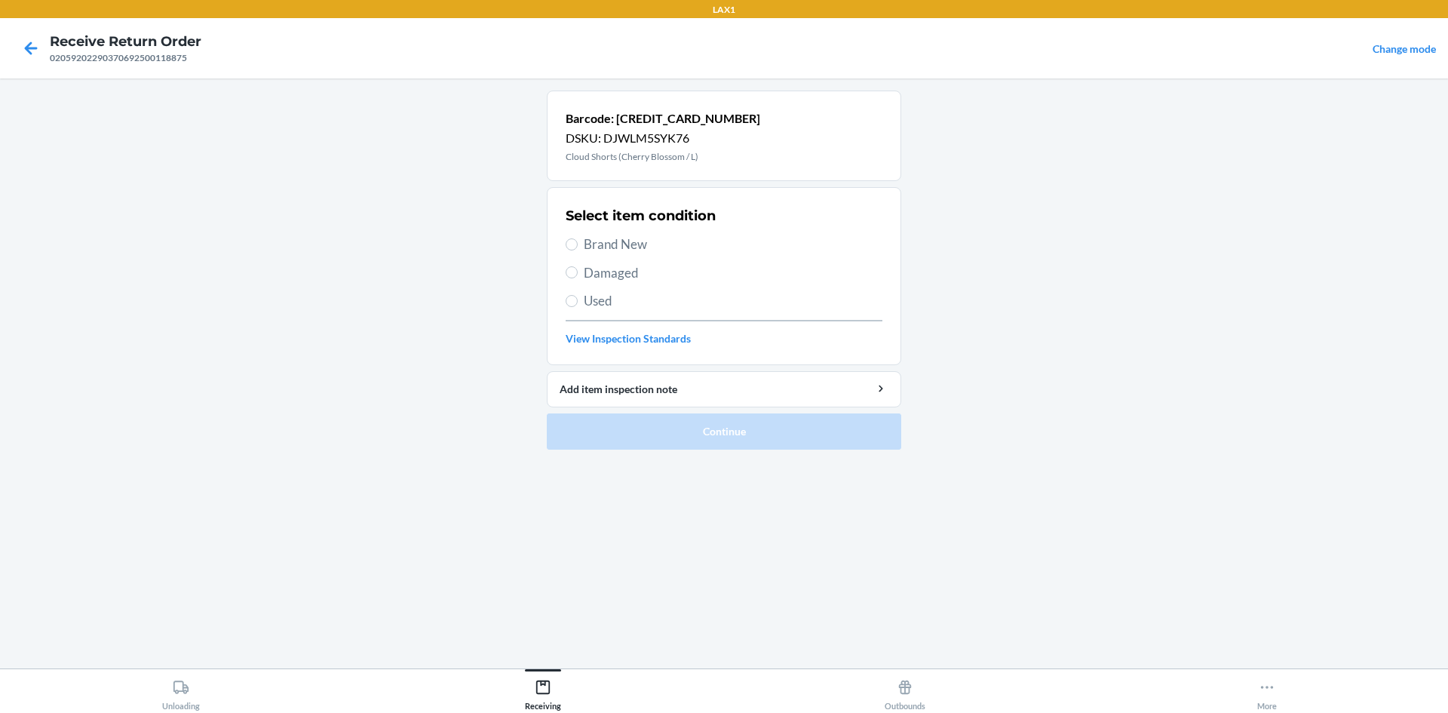
click at [651, 243] on span "Brand New" at bounding box center [733, 245] width 299 height 20
click at [578, 243] on input "Brand New" at bounding box center [572, 244] width 12 height 12
radio input "true"
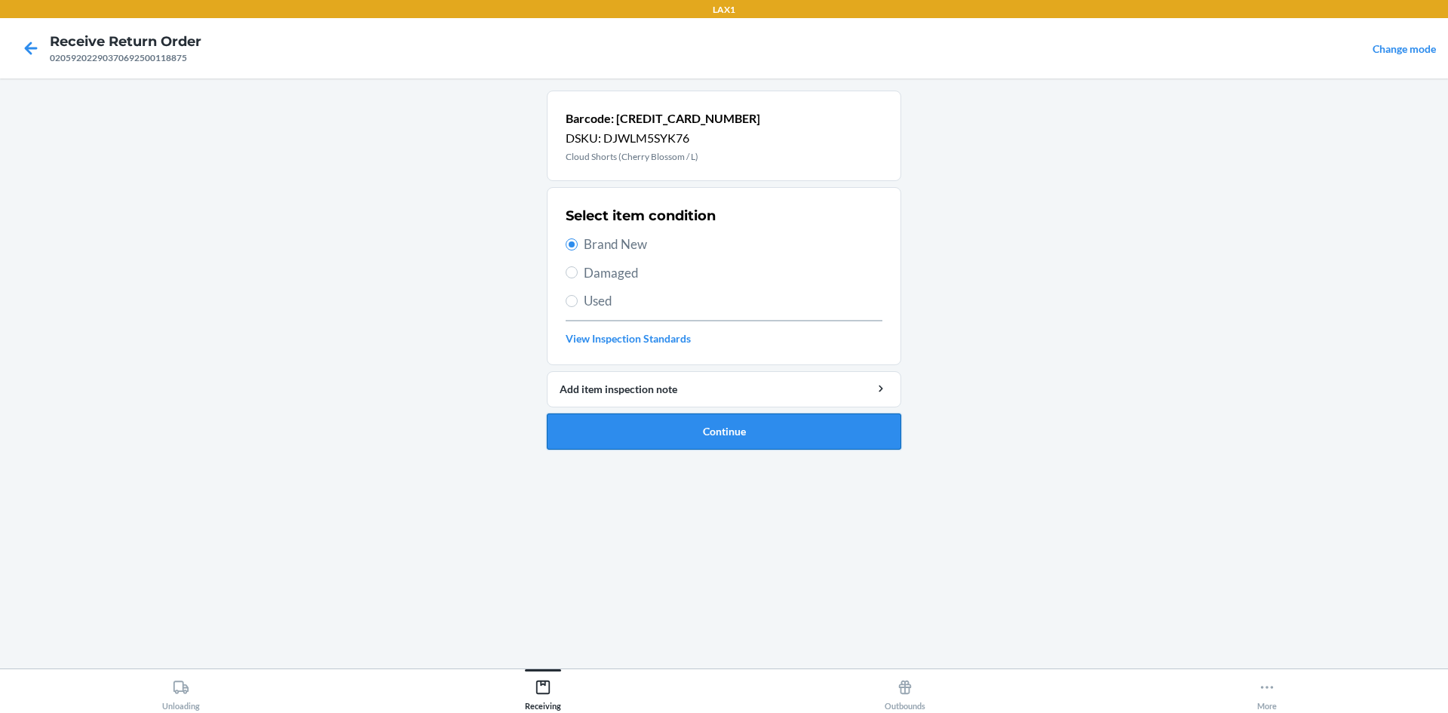
click at [765, 419] on button "Continue" at bounding box center [724, 431] width 354 height 36
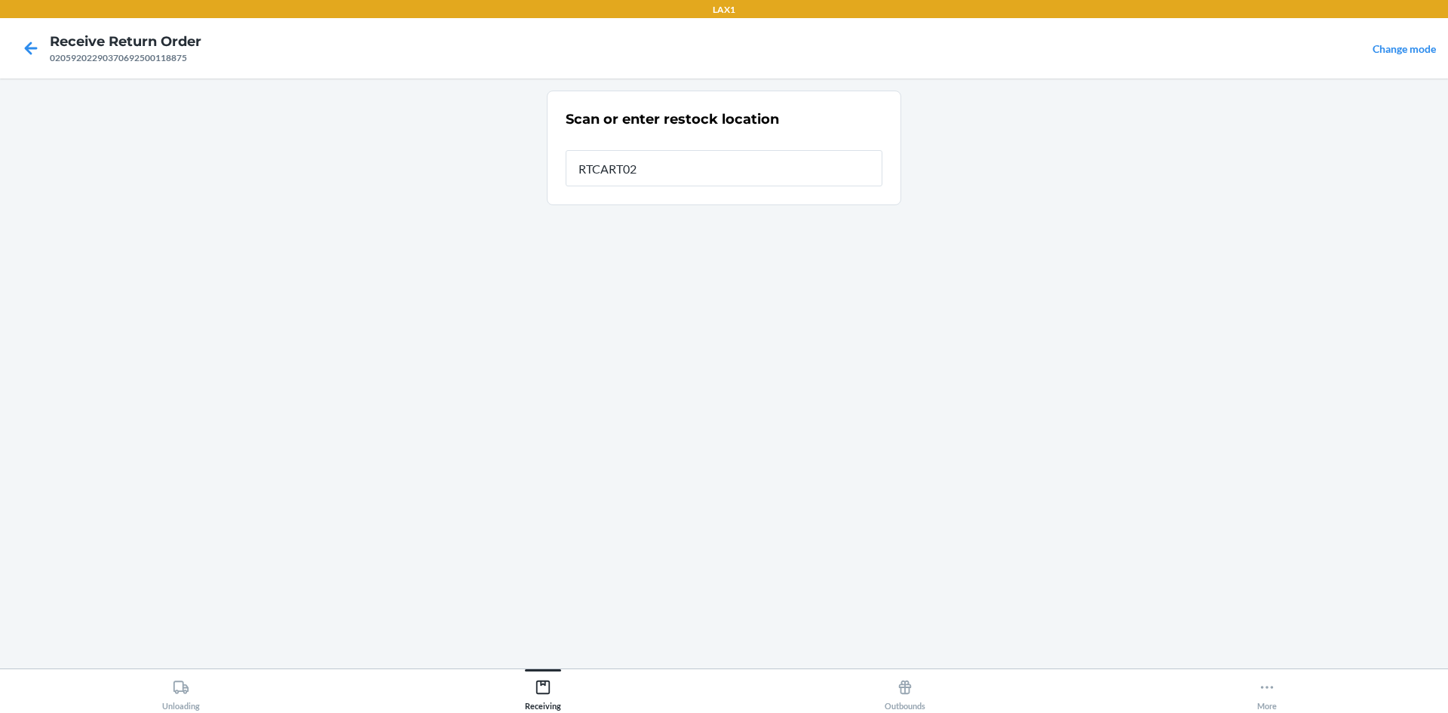
type input "RTCART024"
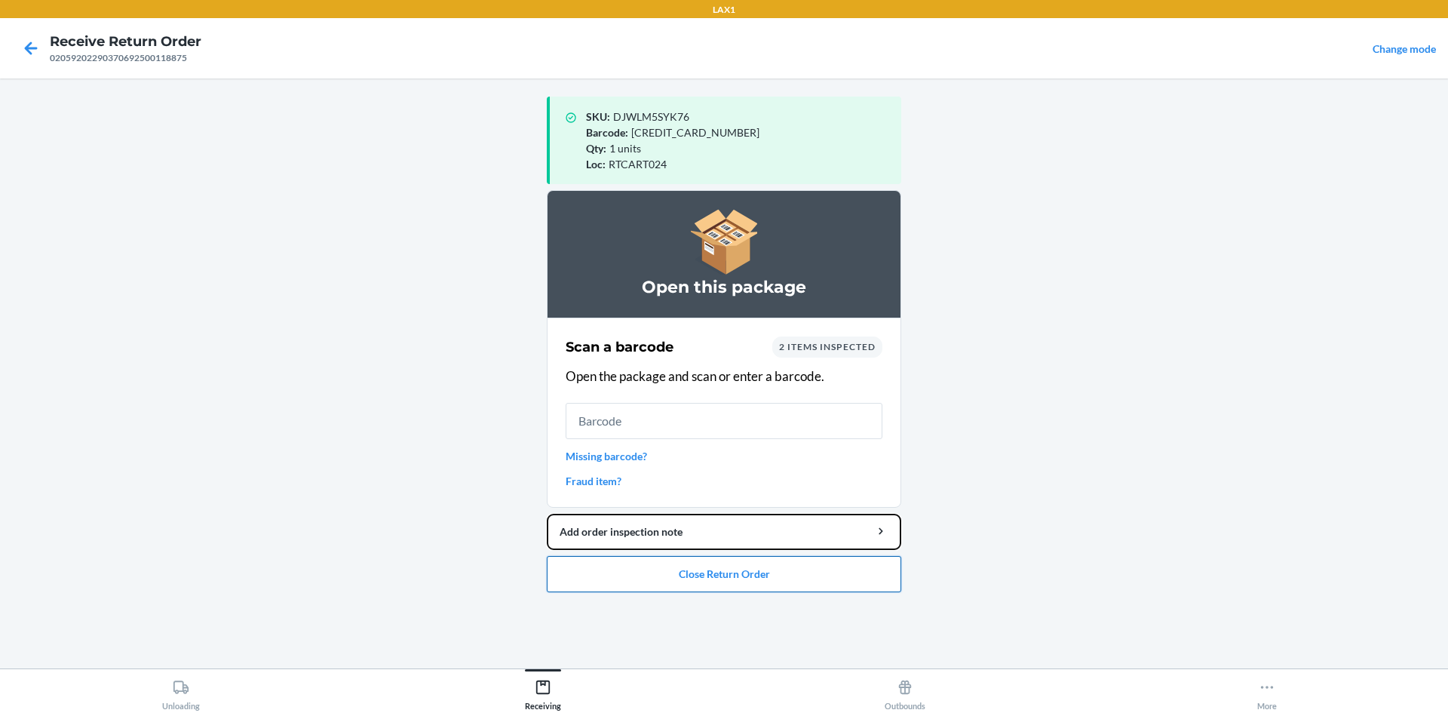
drag, startPoint x: 683, startPoint y: 539, endPoint x: 694, endPoint y: 581, distance: 43.0
click at [689, 594] on ol "Open this package Scan a barcode 2 items inspected Open the package and scan or…" at bounding box center [724, 397] width 354 height 414
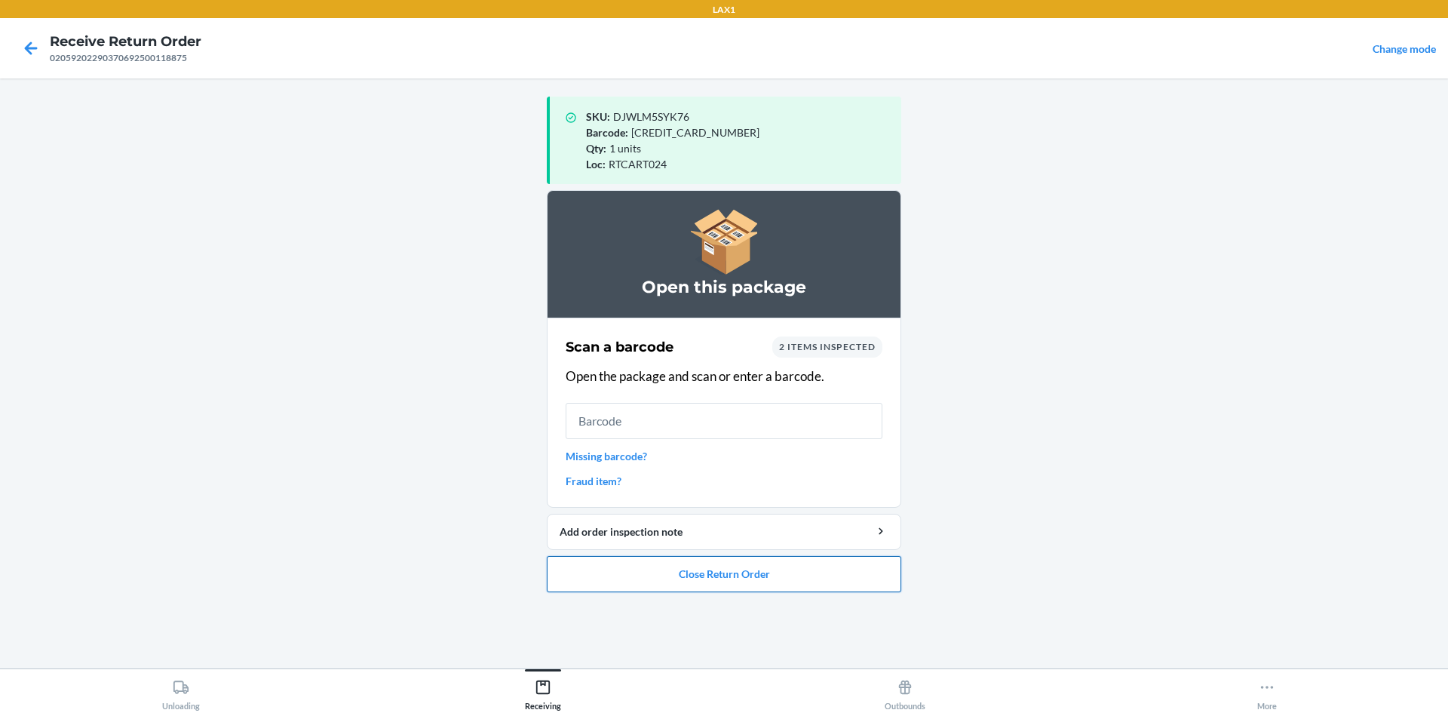
click at [694, 580] on button "Close Return Order" at bounding box center [724, 574] width 354 height 36
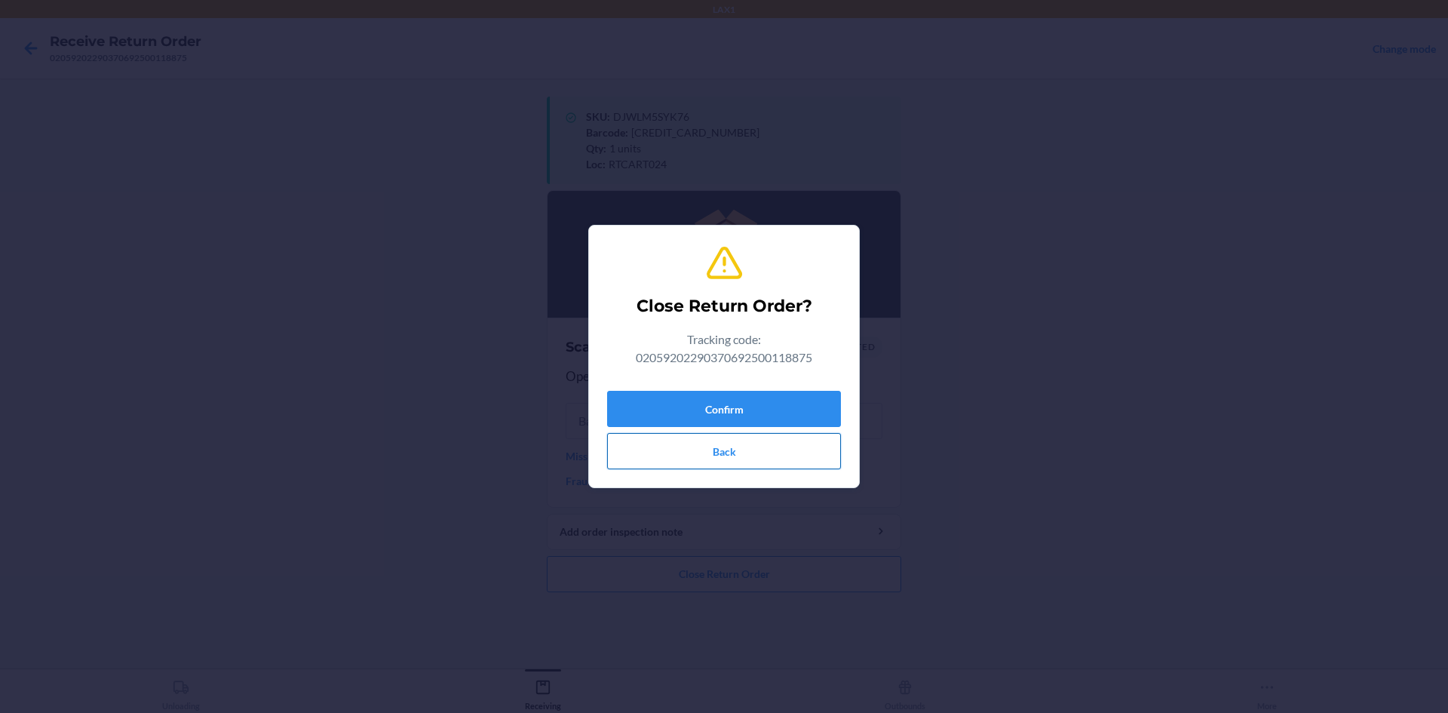
click at [727, 451] on button "Back" at bounding box center [724, 451] width 234 height 36
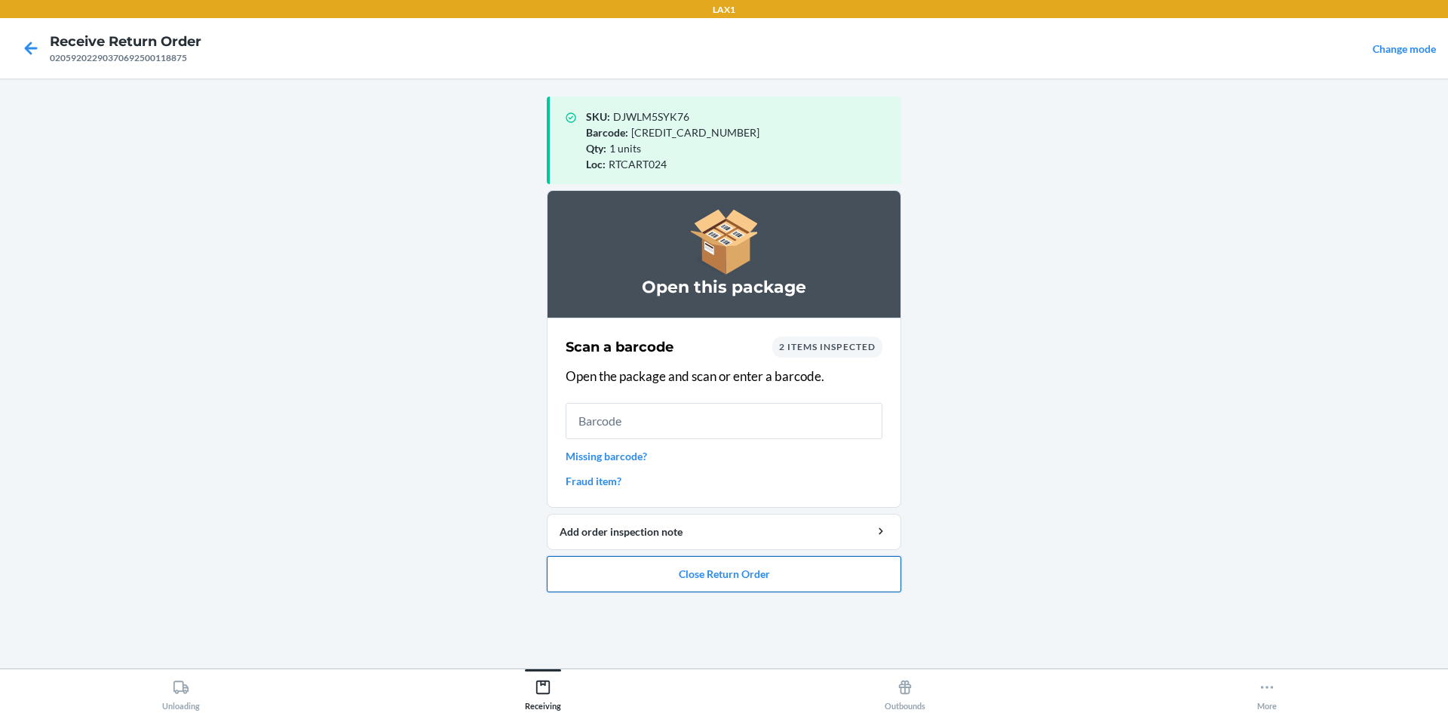
click at [754, 588] on button "Close Return Order" at bounding box center [724, 574] width 354 height 36
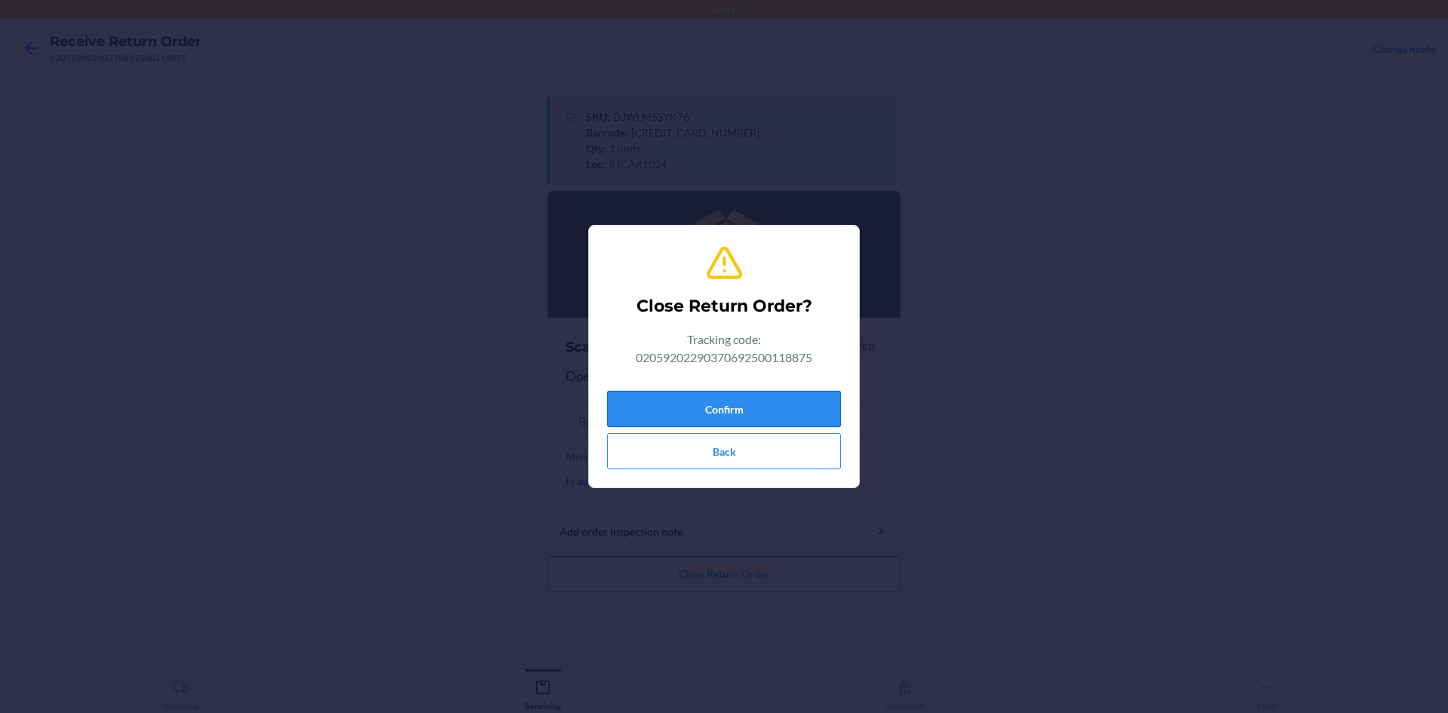
click at [744, 401] on button "Confirm" at bounding box center [724, 409] width 234 height 36
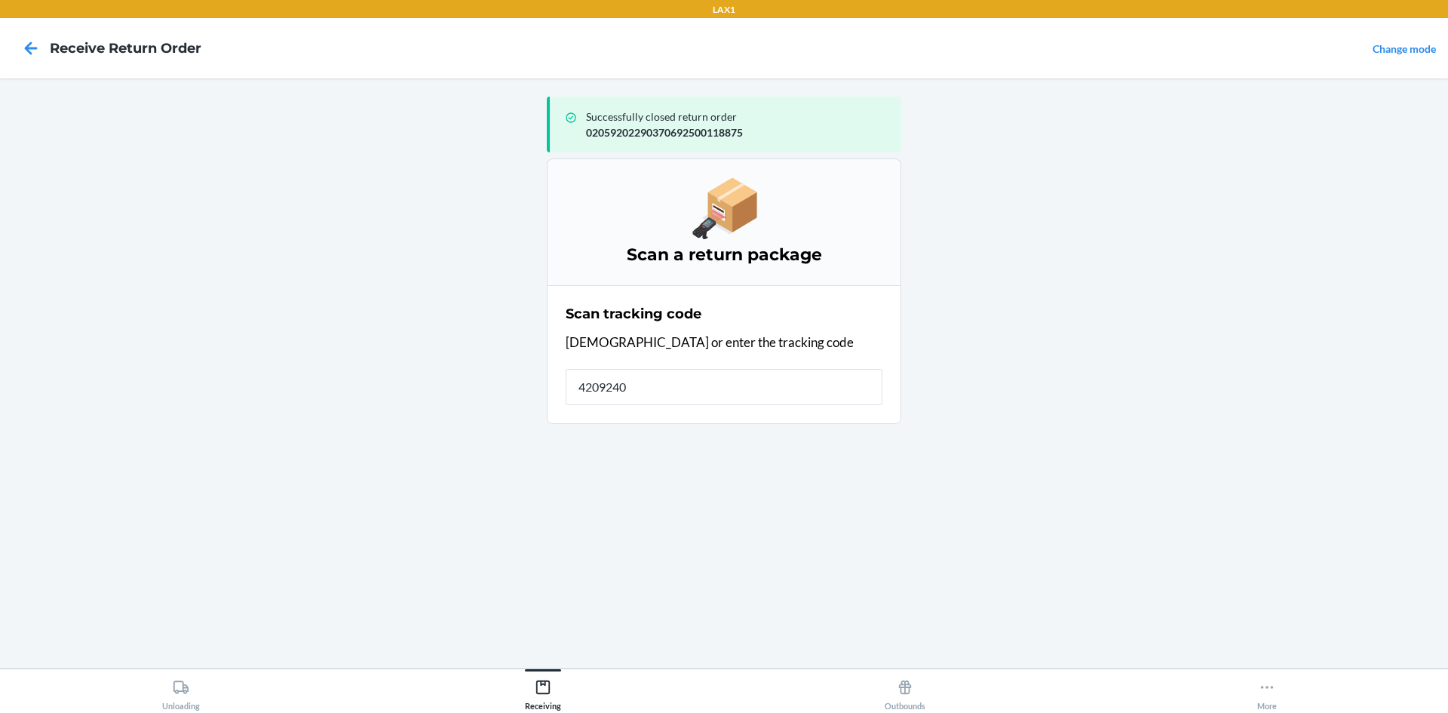
type input "42092408"
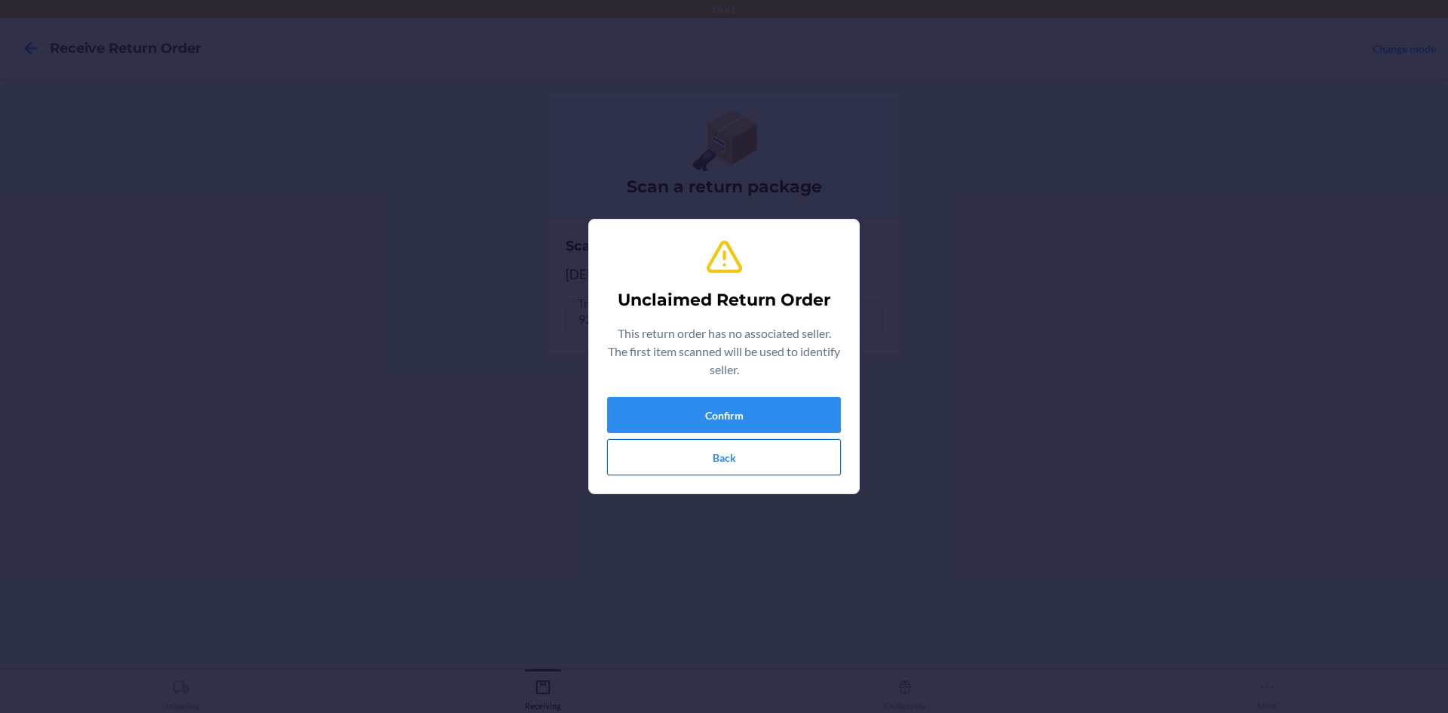
click at [766, 473] on button "Back" at bounding box center [724, 457] width 234 height 36
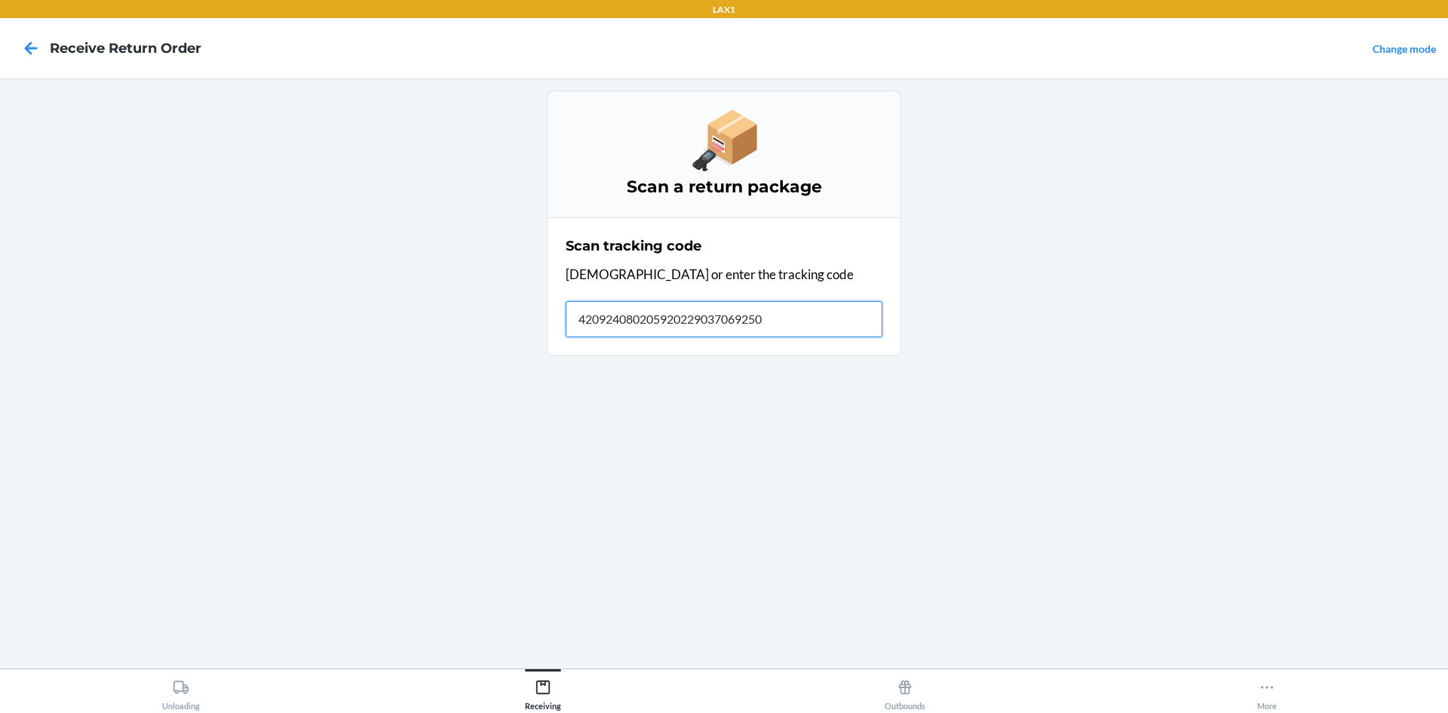
type input "4209240802059202290370692500"
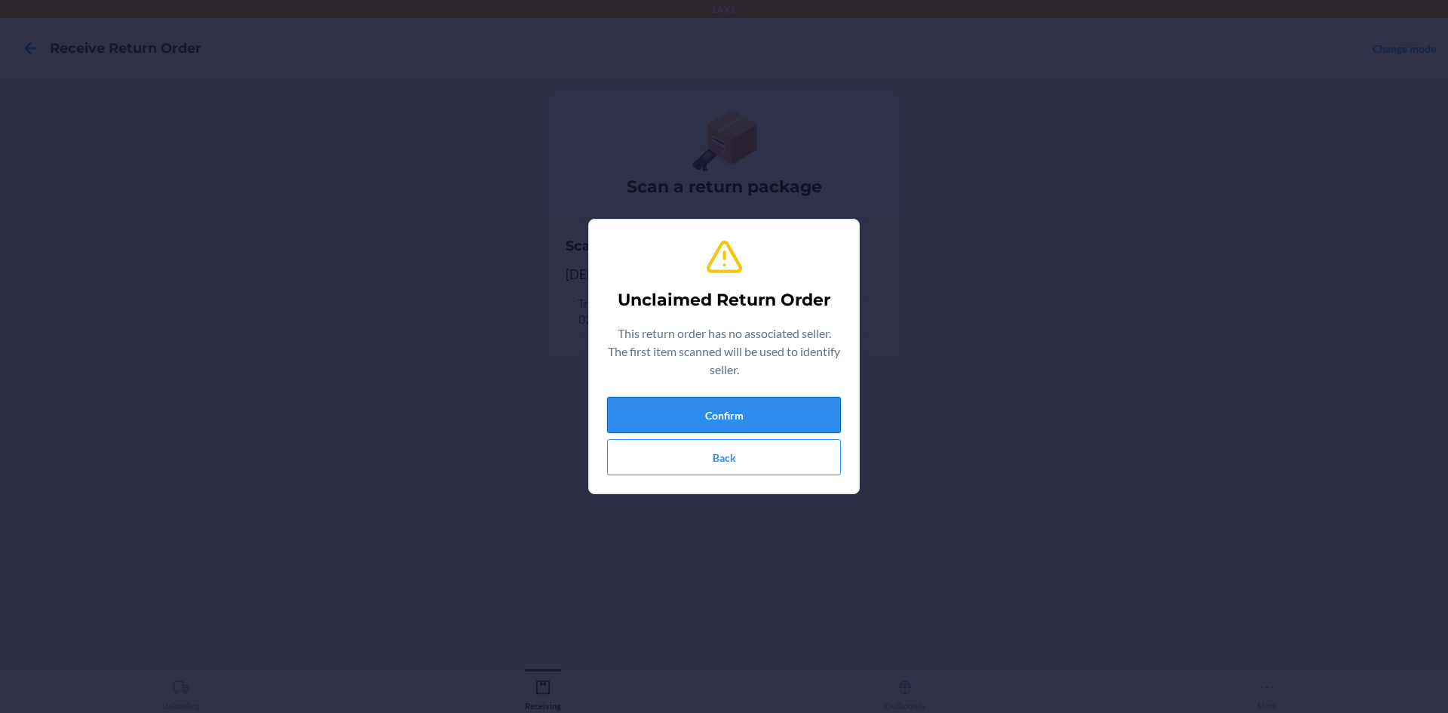
click at [746, 422] on button "Confirm" at bounding box center [724, 415] width 234 height 36
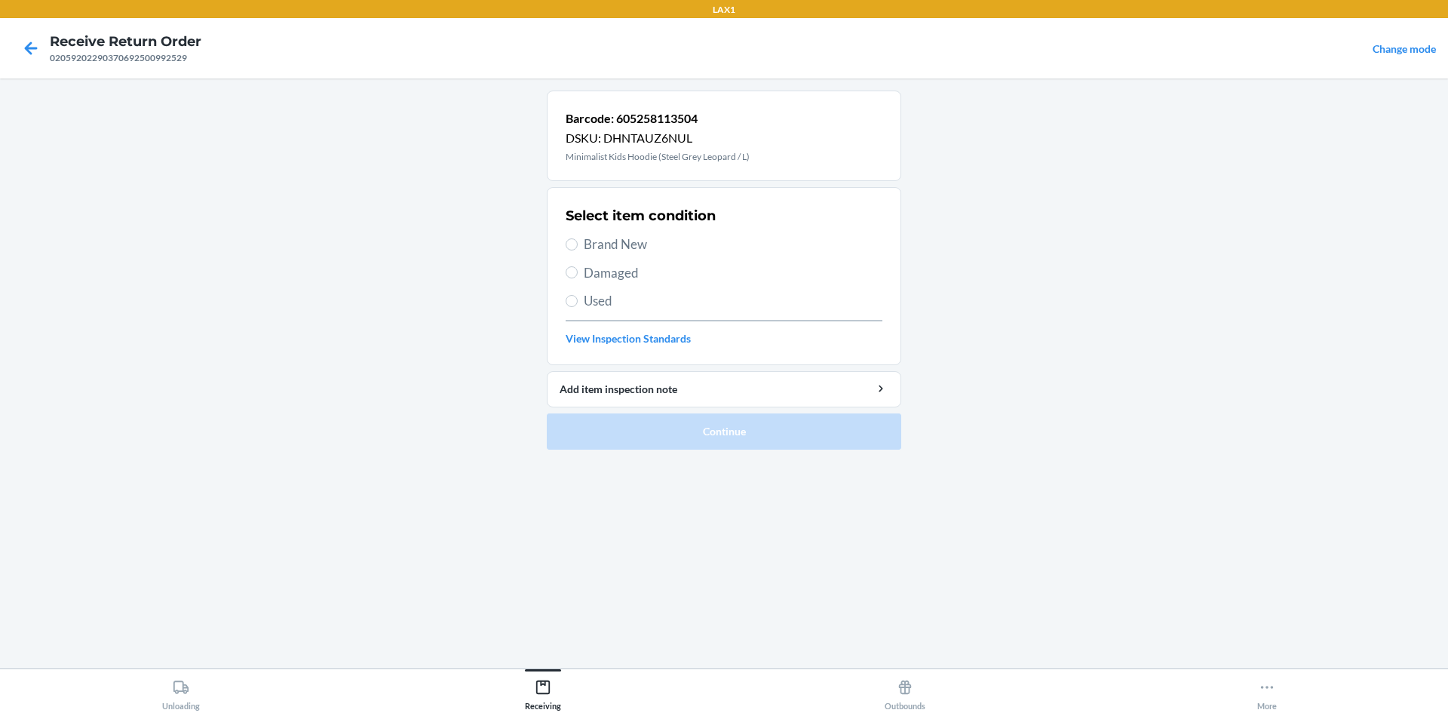
click at [723, 296] on span "Used" at bounding box center [733, 301] width 299 height 20
click at [578, 296] on input "Used" at bounding box center [572, 301] width 12 height 12
radio input "true"
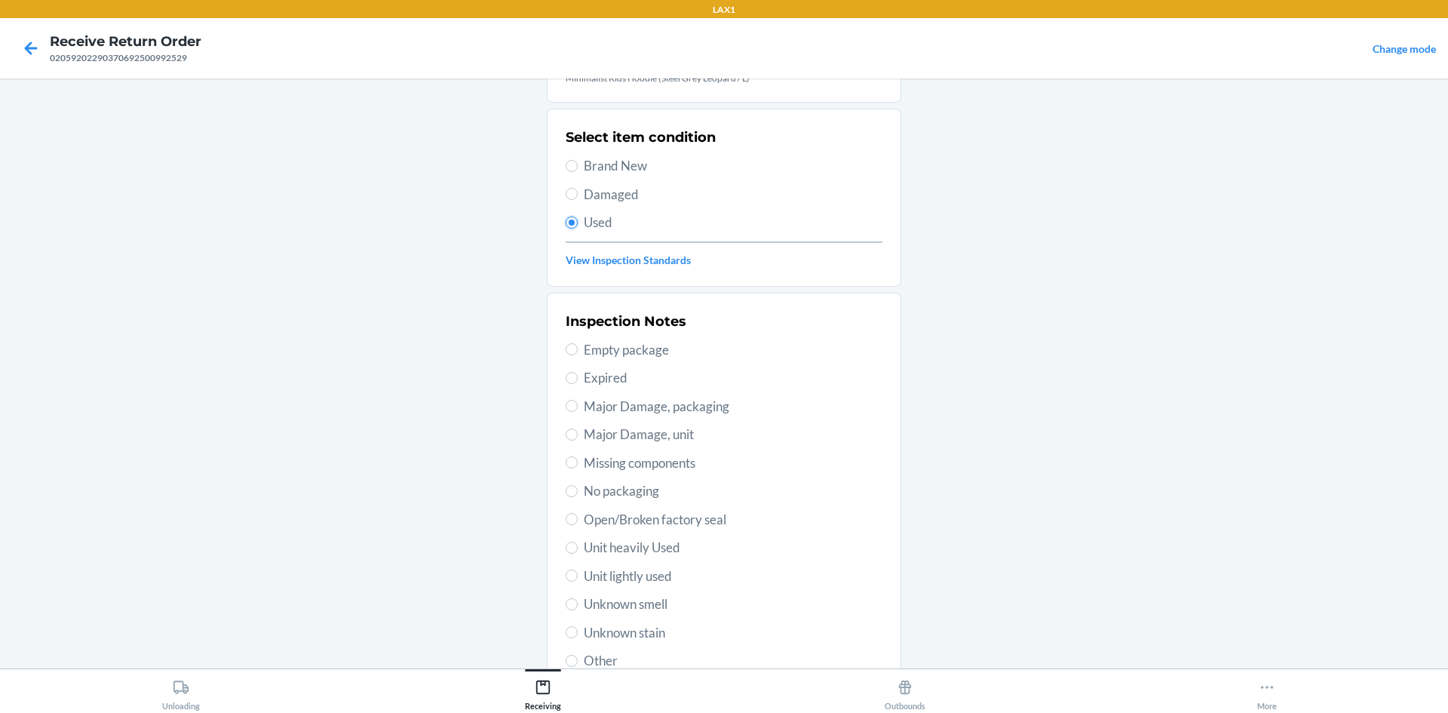
scroll to position [196, 0]
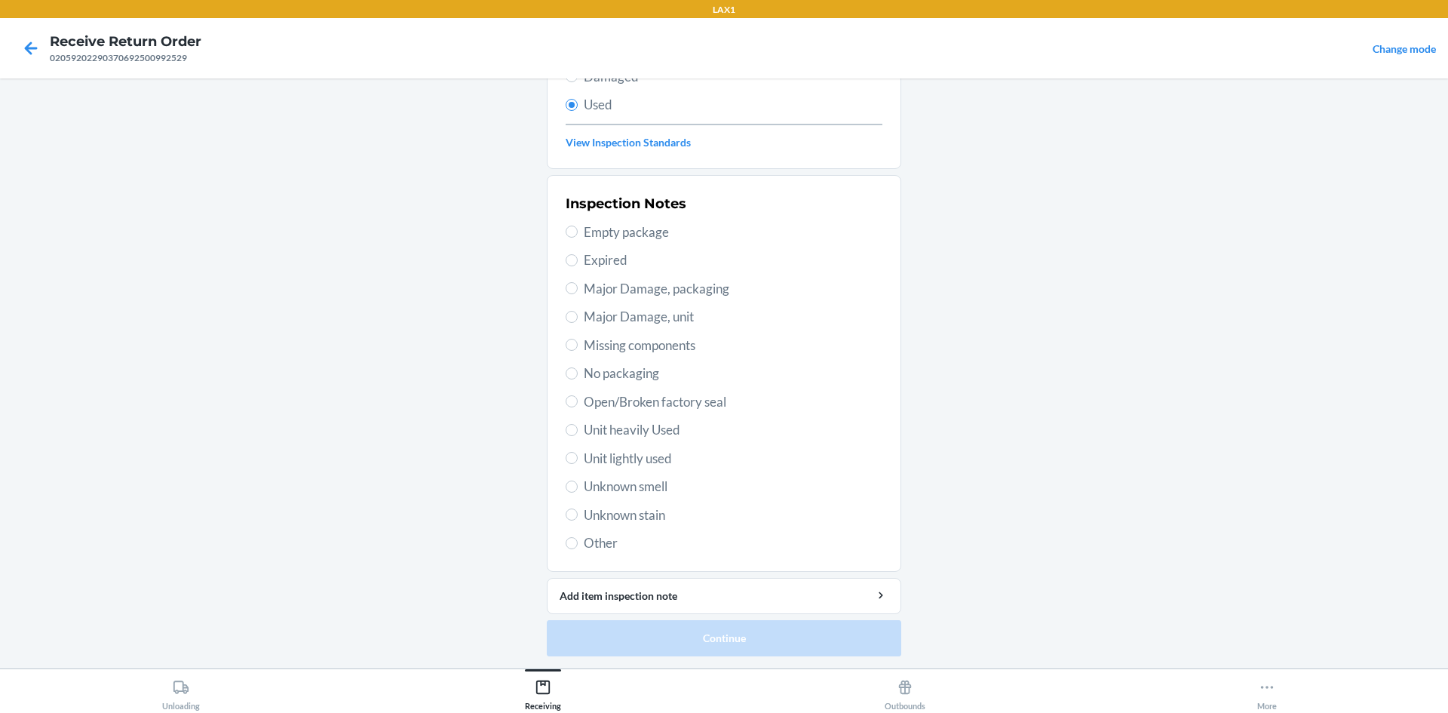
click at [689, 418] on div "Inspection Notes Empty package Expired Major Damage, packaging Major Damage, un…" at bounding box center [724, 373] width 317 height 368
click at [683, 431] on span "Unit heavily Used" at bounding box center [733, 430] width 299 height 20
click at [578, 431] on input "Unit heavily Used" at bounding box center [572, 430] width 12 height 12
radio input "true"
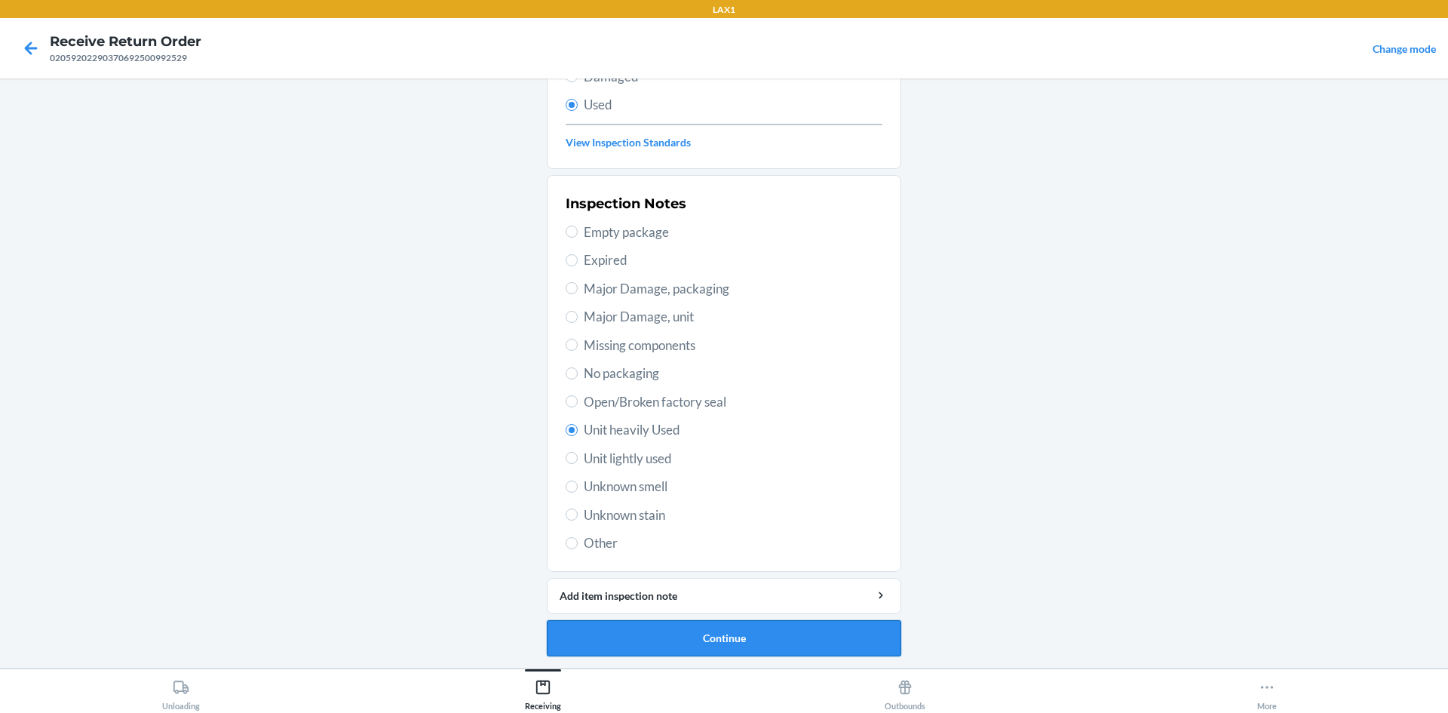
click at [686, 646] on button "Continue" at bounding box center [724, 638] width 354 height 36
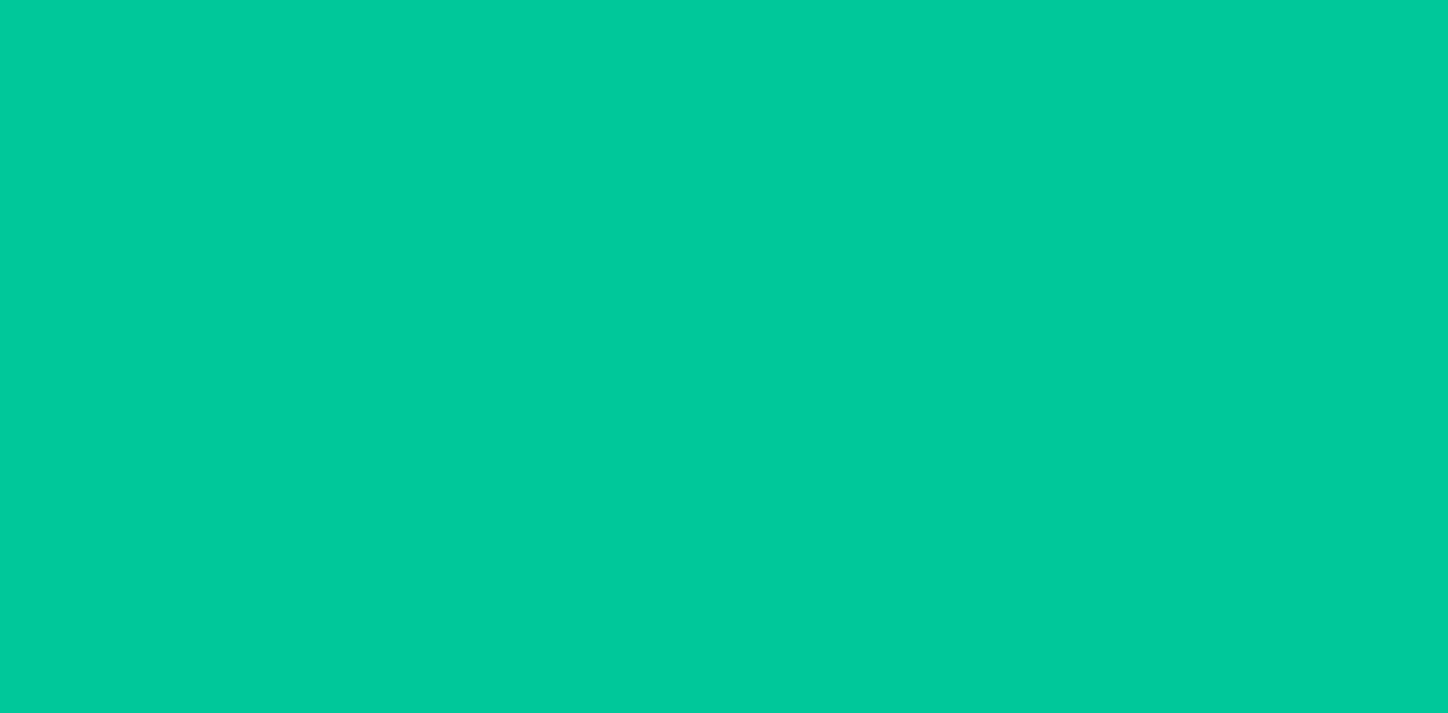
scroll to position [0, 0]
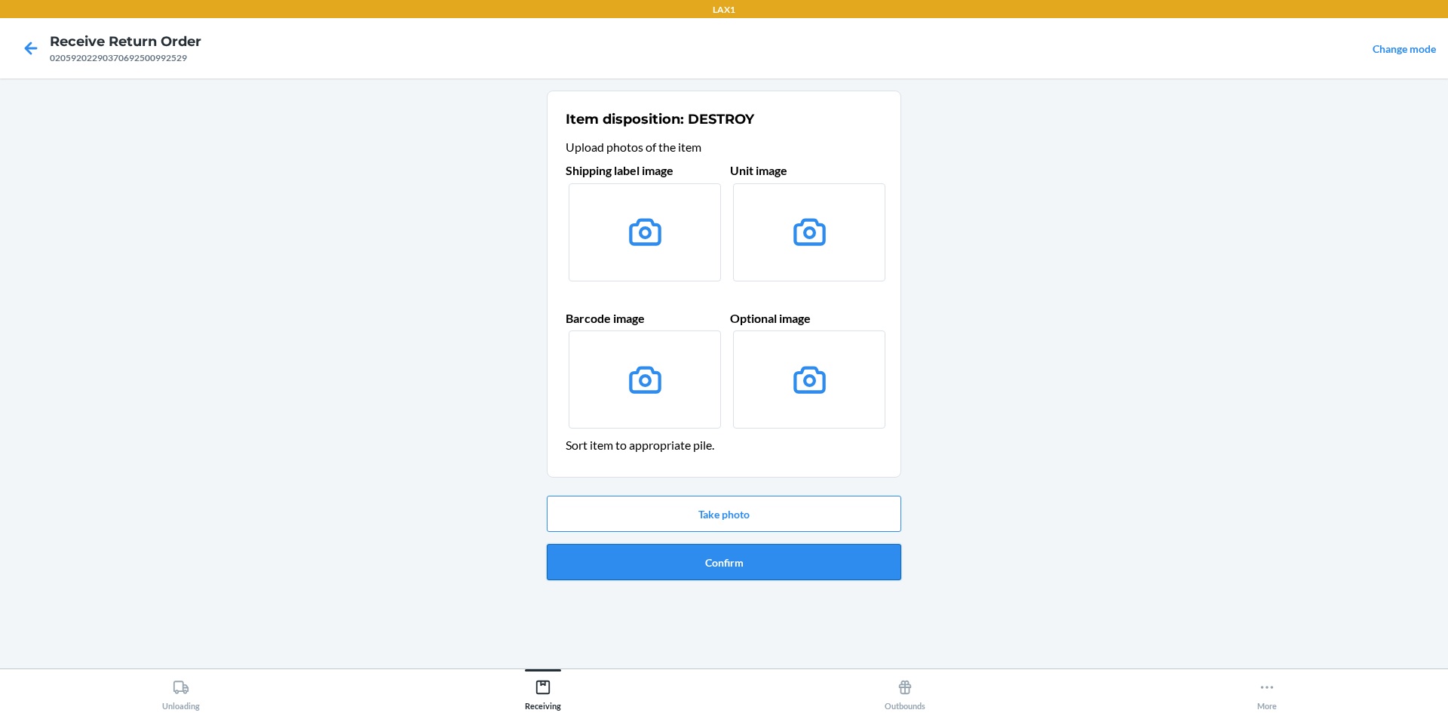
click at [698, 562] on button "Confirm" at bounding box center [724, 562] width 354 height 36
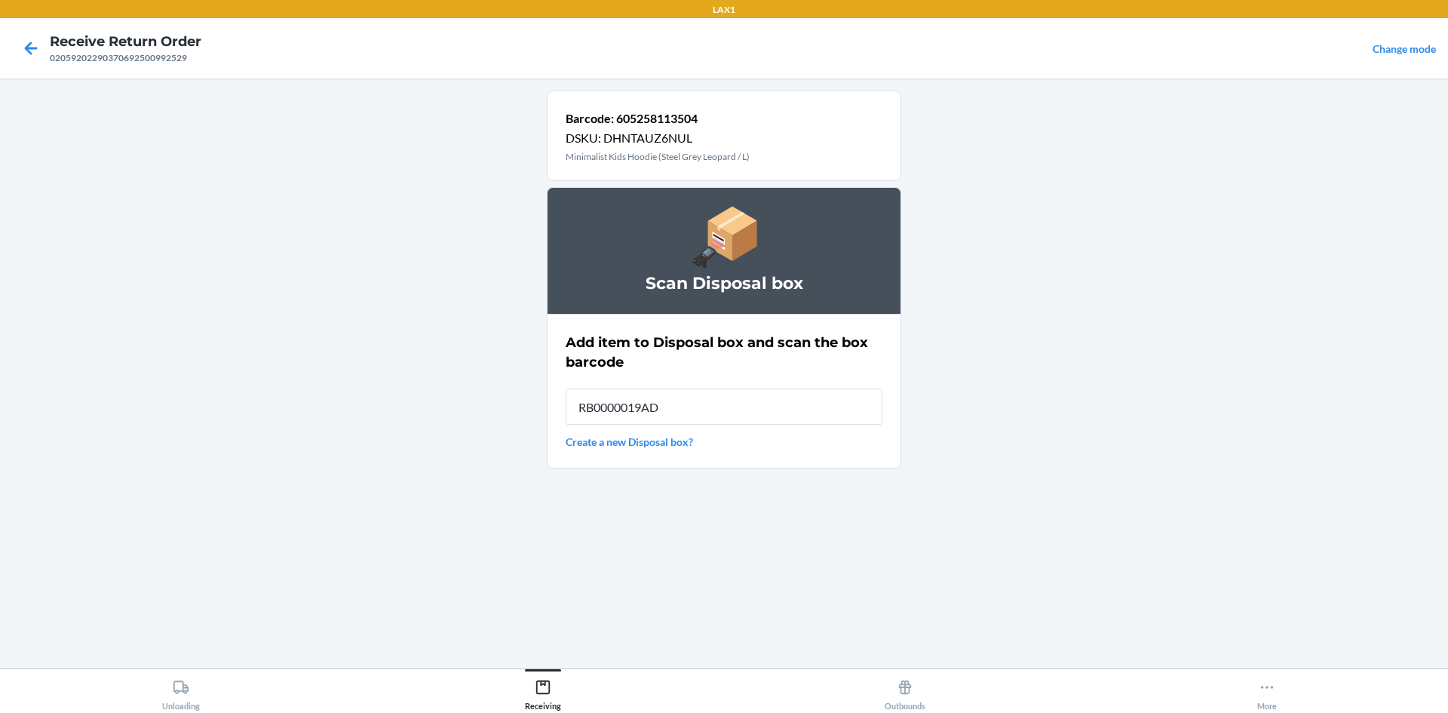
type input "RB0000019AD"
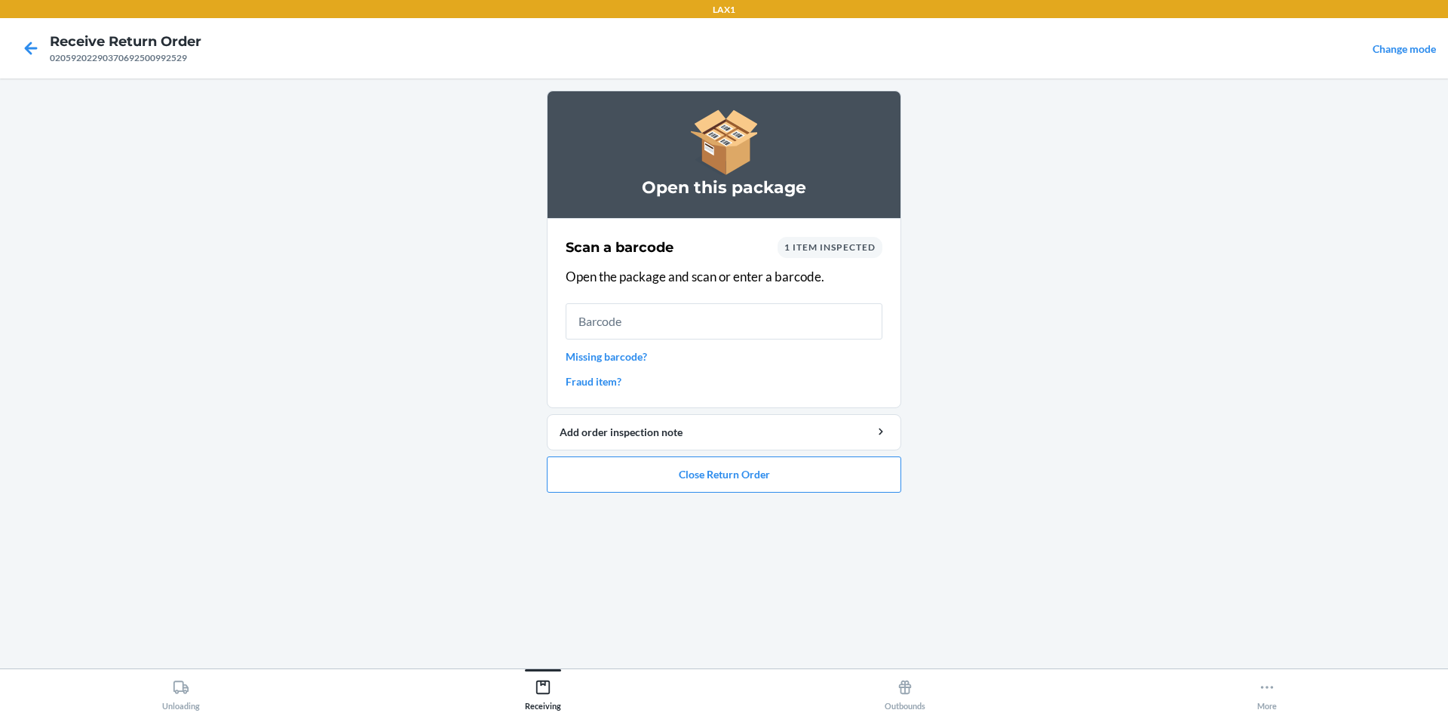
click at [628, 356] on link "Missing barcode?" at bounding box center [724, 356] width 317 height 16
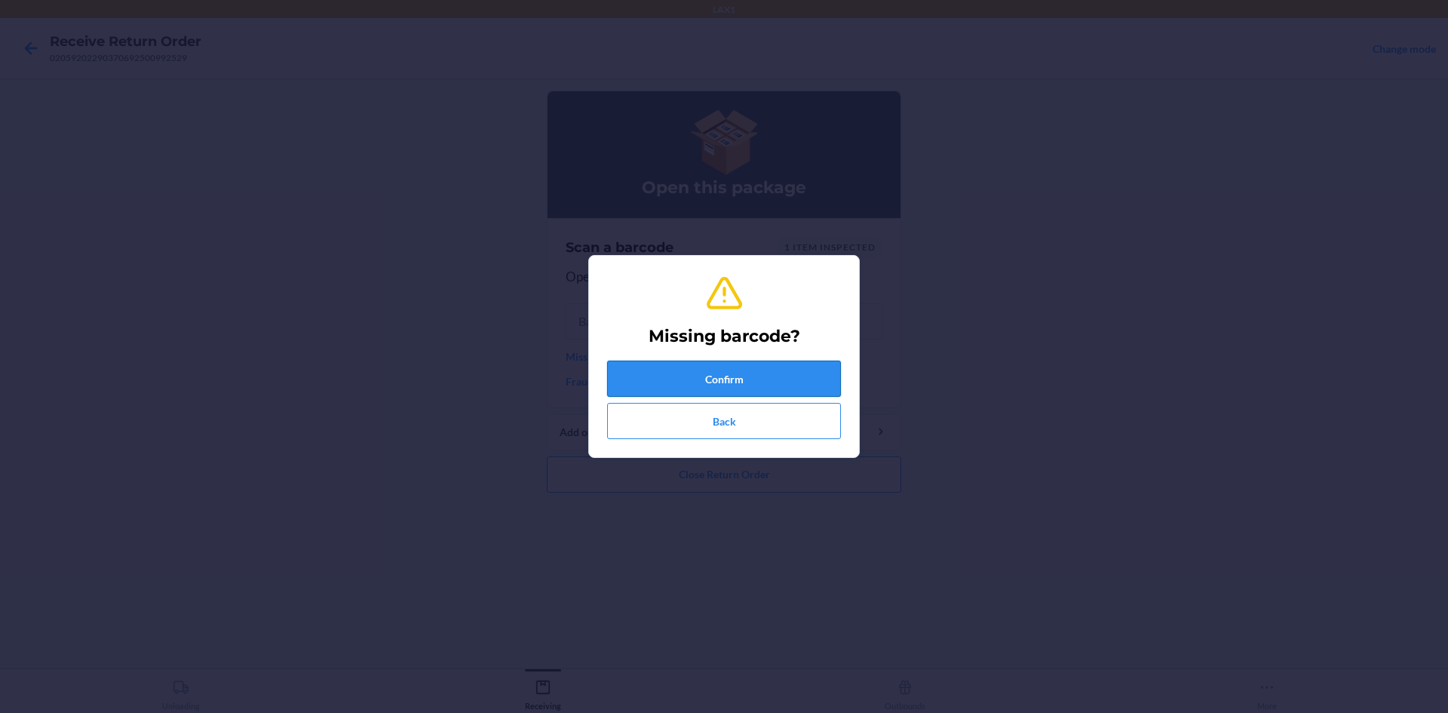
click at [681, 394] on button "Confirm" at bounding box center [724, 379] width 234 height 36
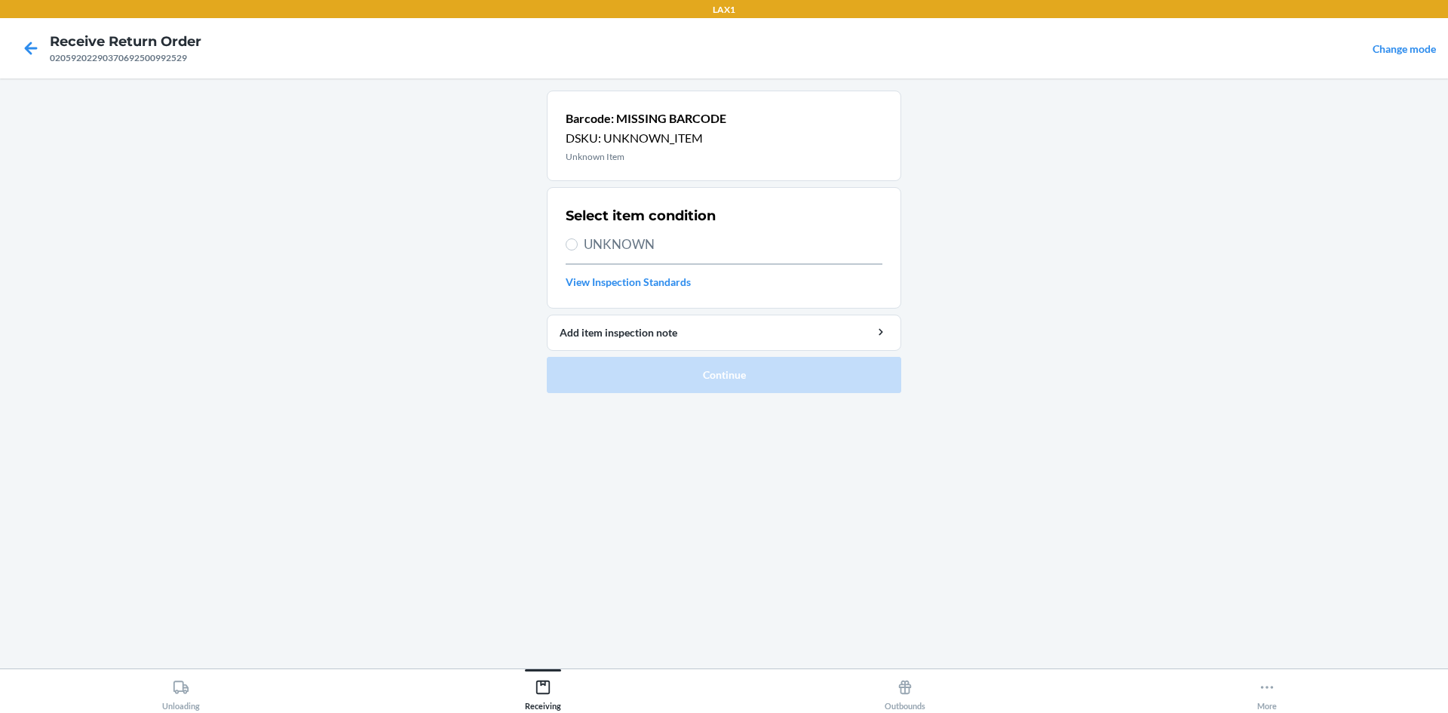
click at [677, 246] on span "UNKNOWN" at bounding box center [733, 245] width 299 height 20
click at [578, 246] on input "UNKNOWN" at bounding box center [572, 244] width 12 height 12
radio input "true"
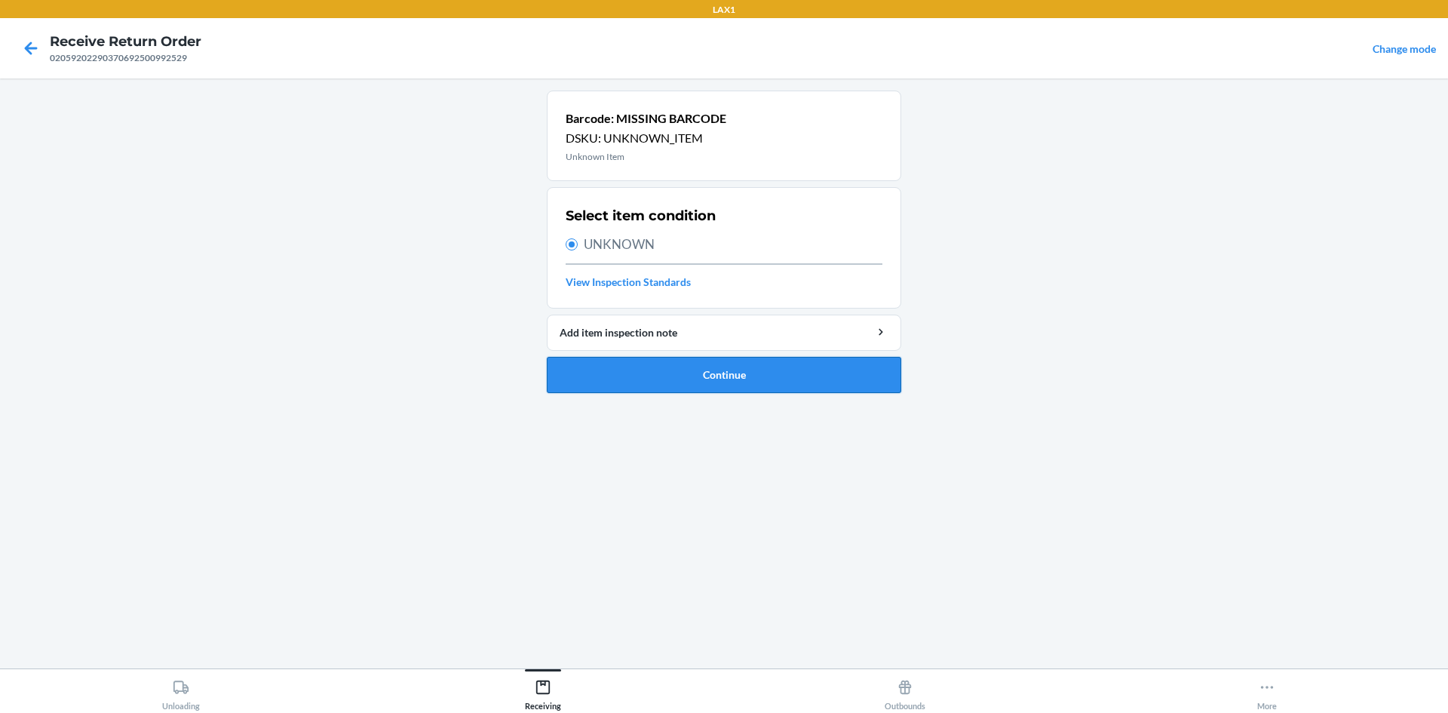
click at [752, 373] on button "Continue" at bounding box center [724, 375] width 354 height 36
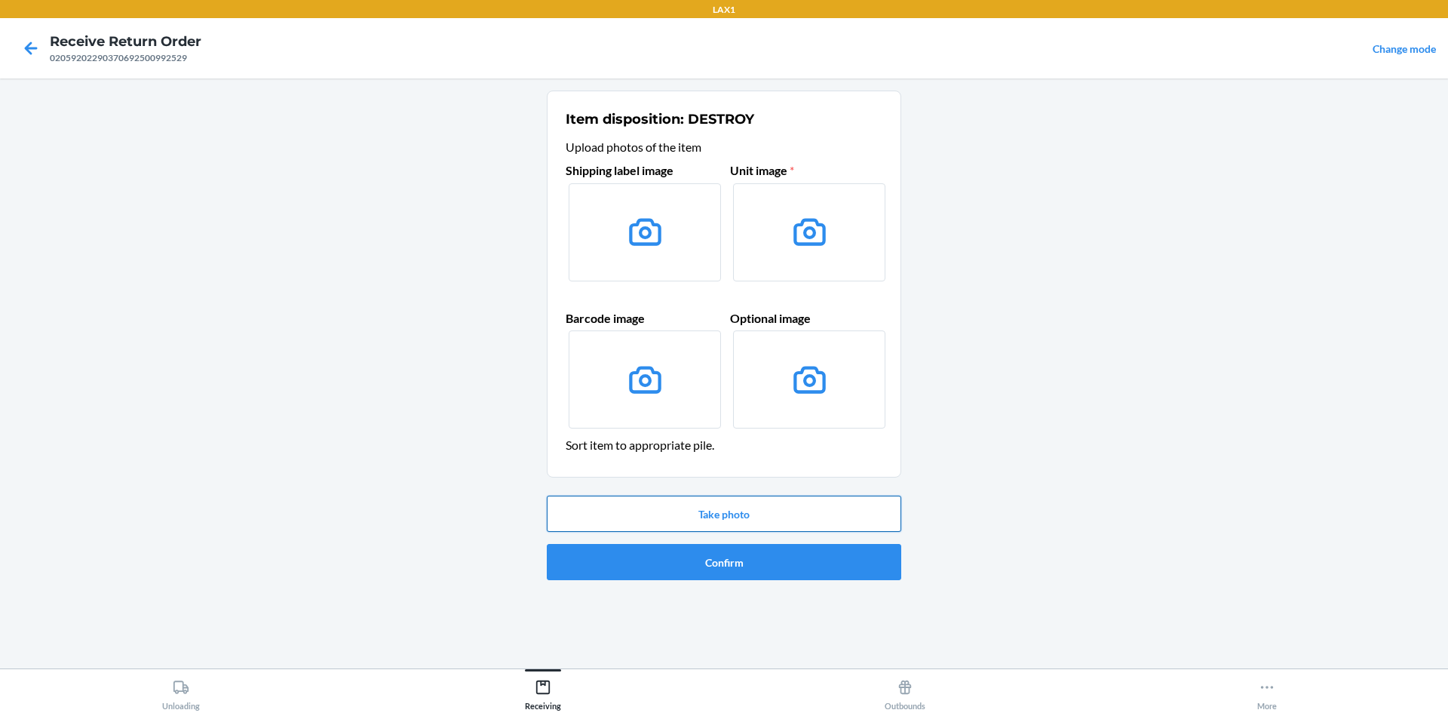
click at [737, 512] on button "Take photo" at bounding box center [724, 514] width 354 height 36
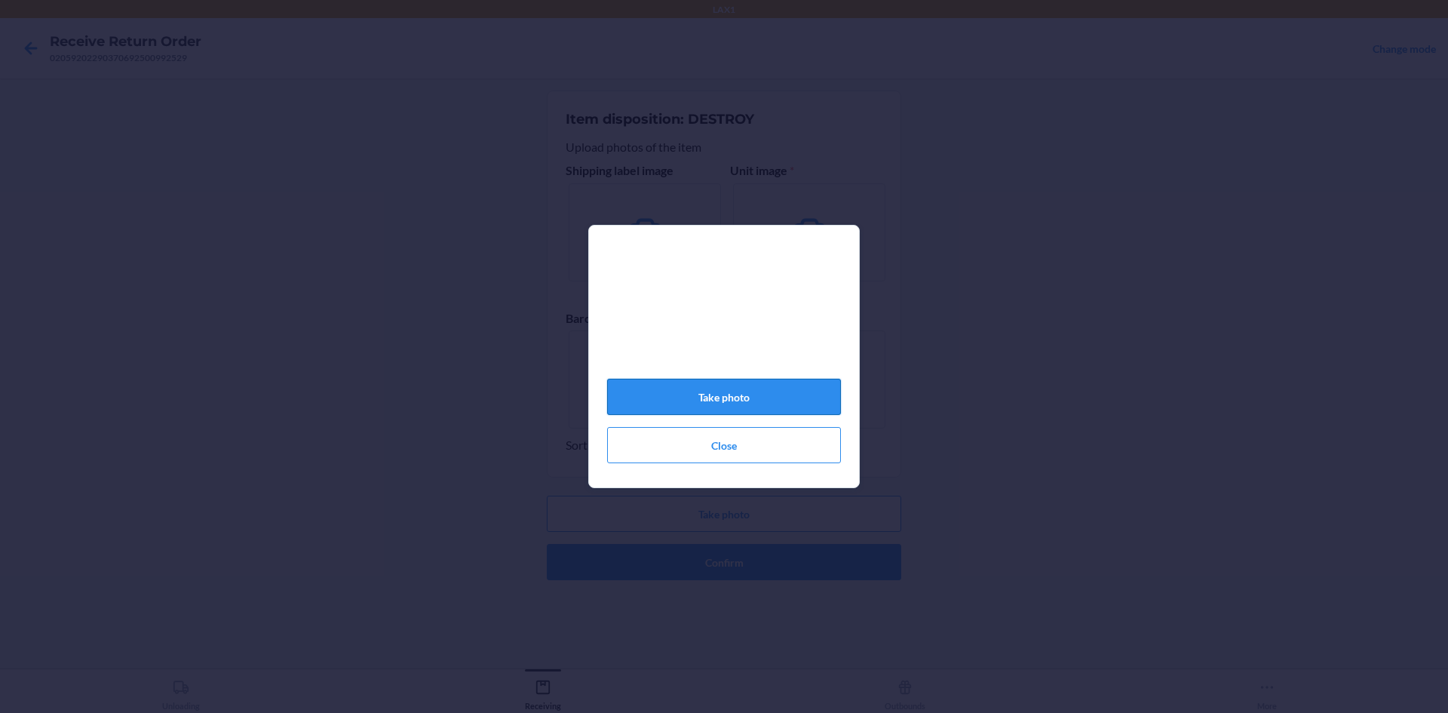
click at [766, 403] on button "Take photo" at bounding box center [724, 397] width 234 height 36
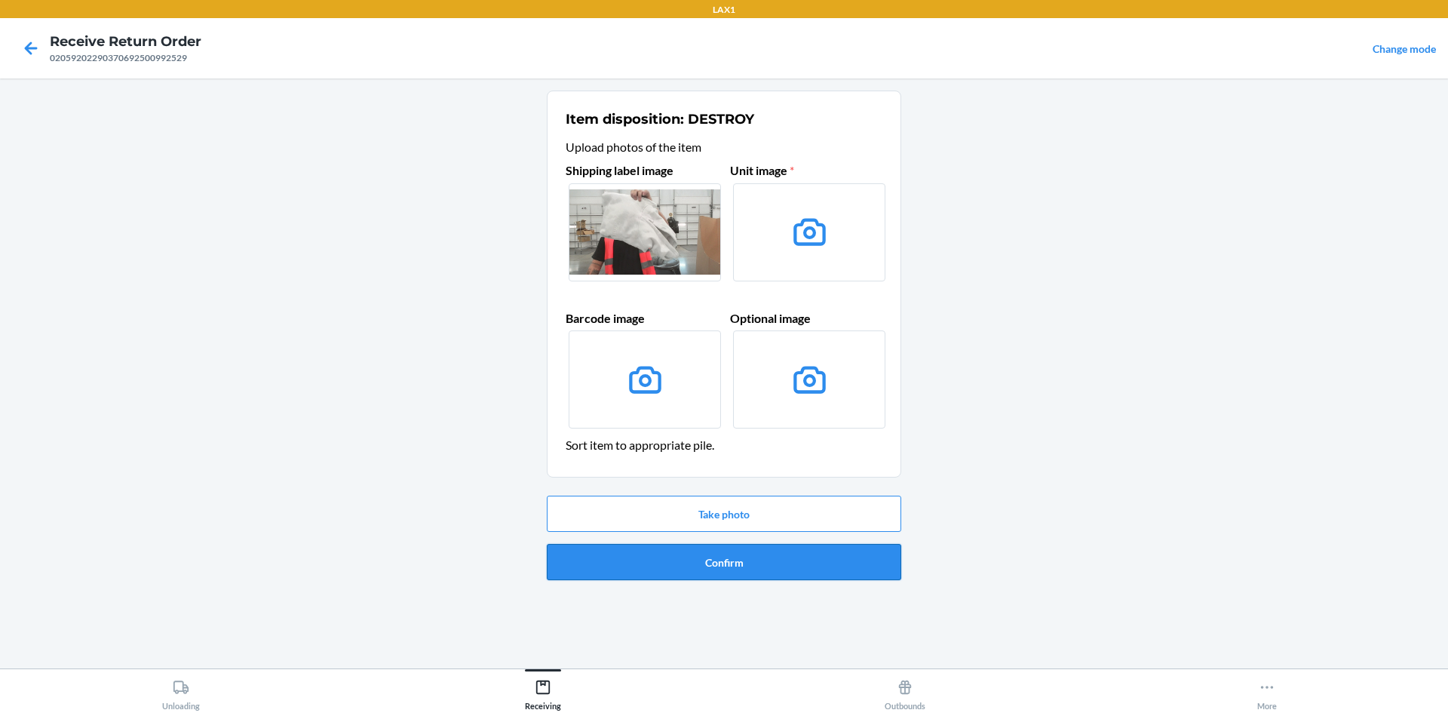
click at [775, 564] on button "Confirm" at bounding box center [724, 562] width 354 height 36
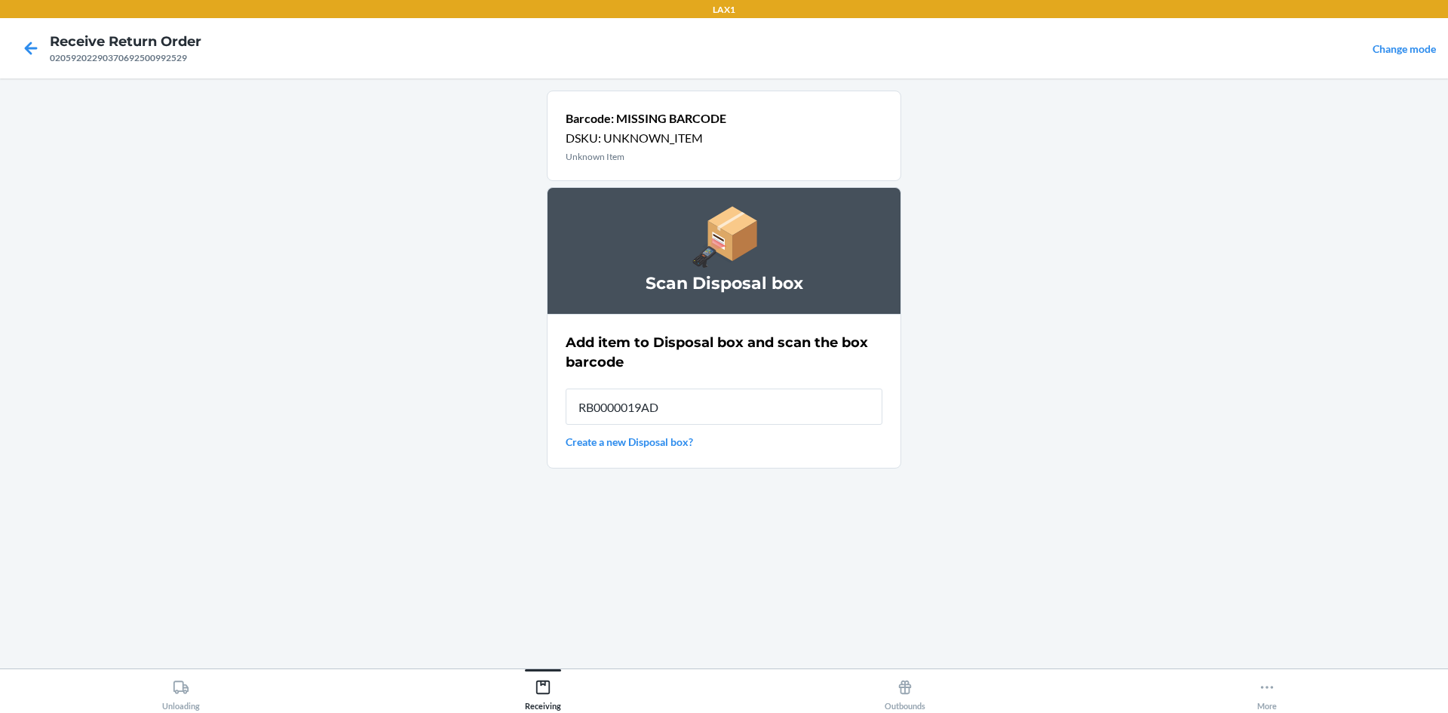
type input "RB0000019AD"
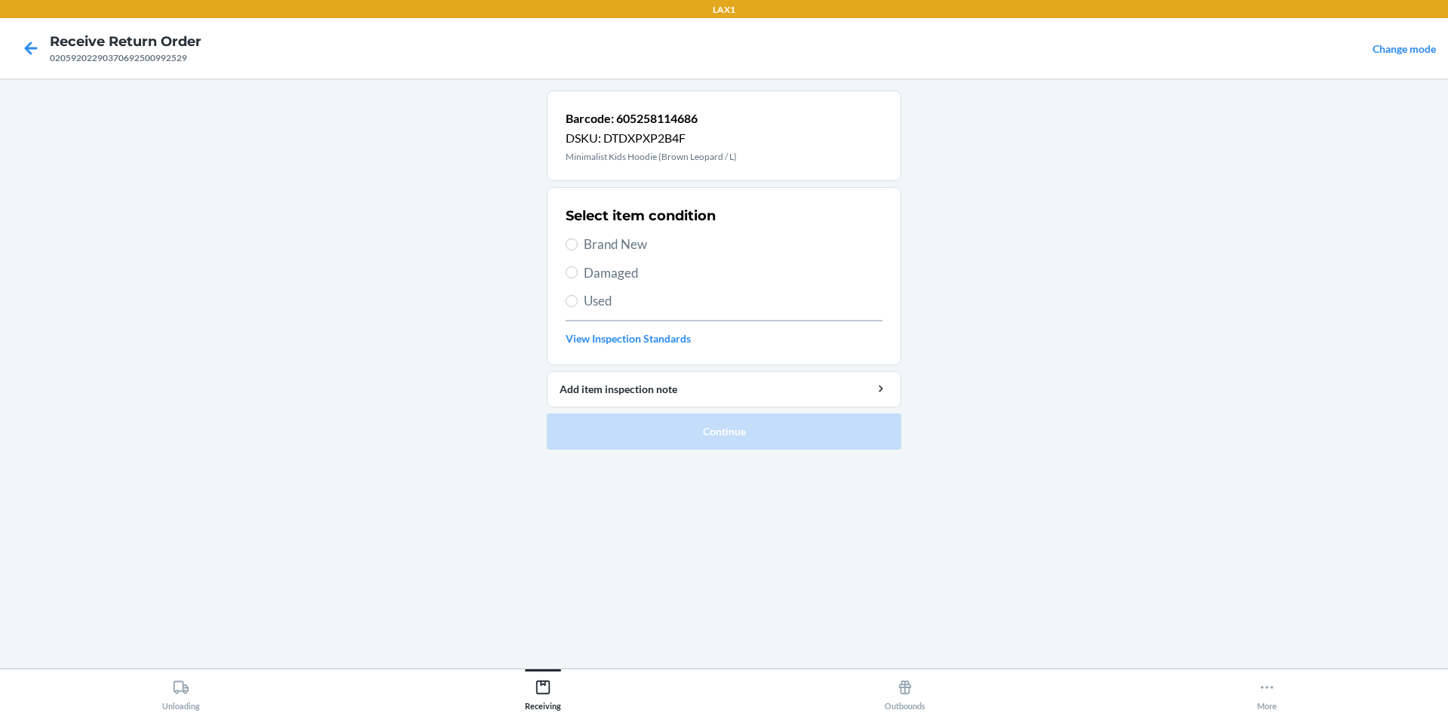
click at [702, 309] on span "Used" at bounding box center [733, 301] width 299 height 20
click at [578, 307] on input "Used" at bounding box center [572, 301] width 12 height 12
radio input "true"
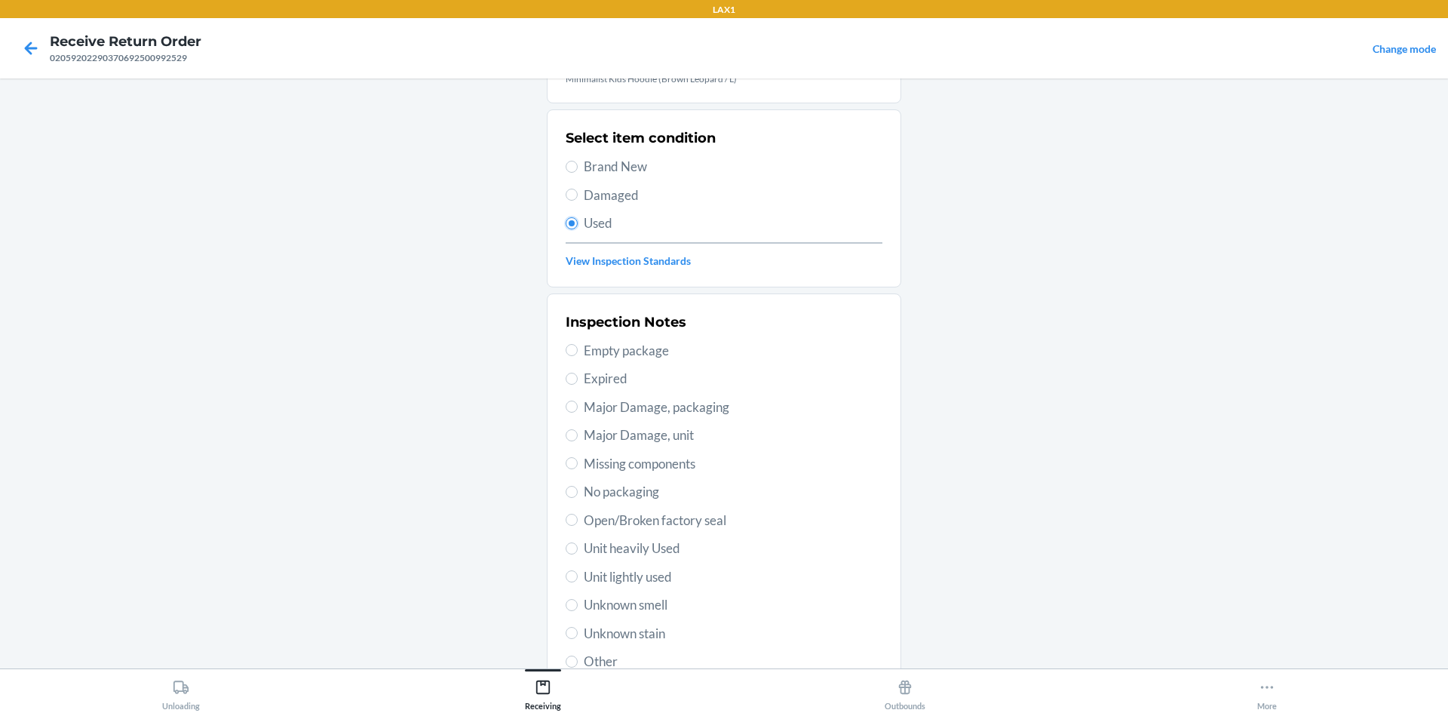
scroll to position [196, 0]
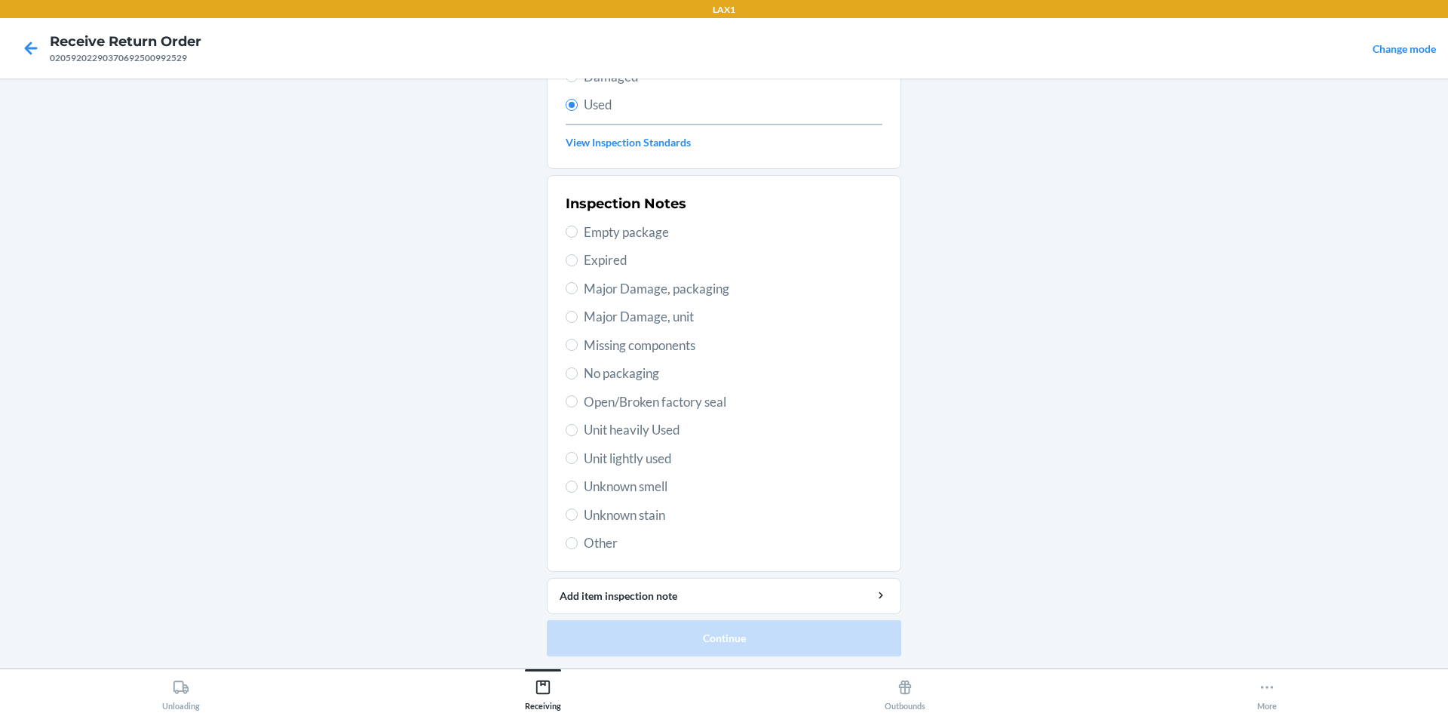
drag, startPoint x: 672, startPoint y: 419, endPoint x: 670, endPoint y: 428, distance: 10.1
click at [670, 428] on div "Inspection Notes Empty package Expired Major Damage, packaging Major Damage, un…" at bounding box center [724, 373] width 317 height 368
click at [666, 440] on div "Inspection Notes Empty package Expired Major Damage, packaging Major Damage, un…" at bounding box center [724, 373] width 317 height 368
click at [720, 434] on span "Unit heavily Used" at bounding box center [733, 430] width 299 height 20
click at [578, 434] on input "Unit heavily Used" at bounding box center [572, 430] width 12 height 12
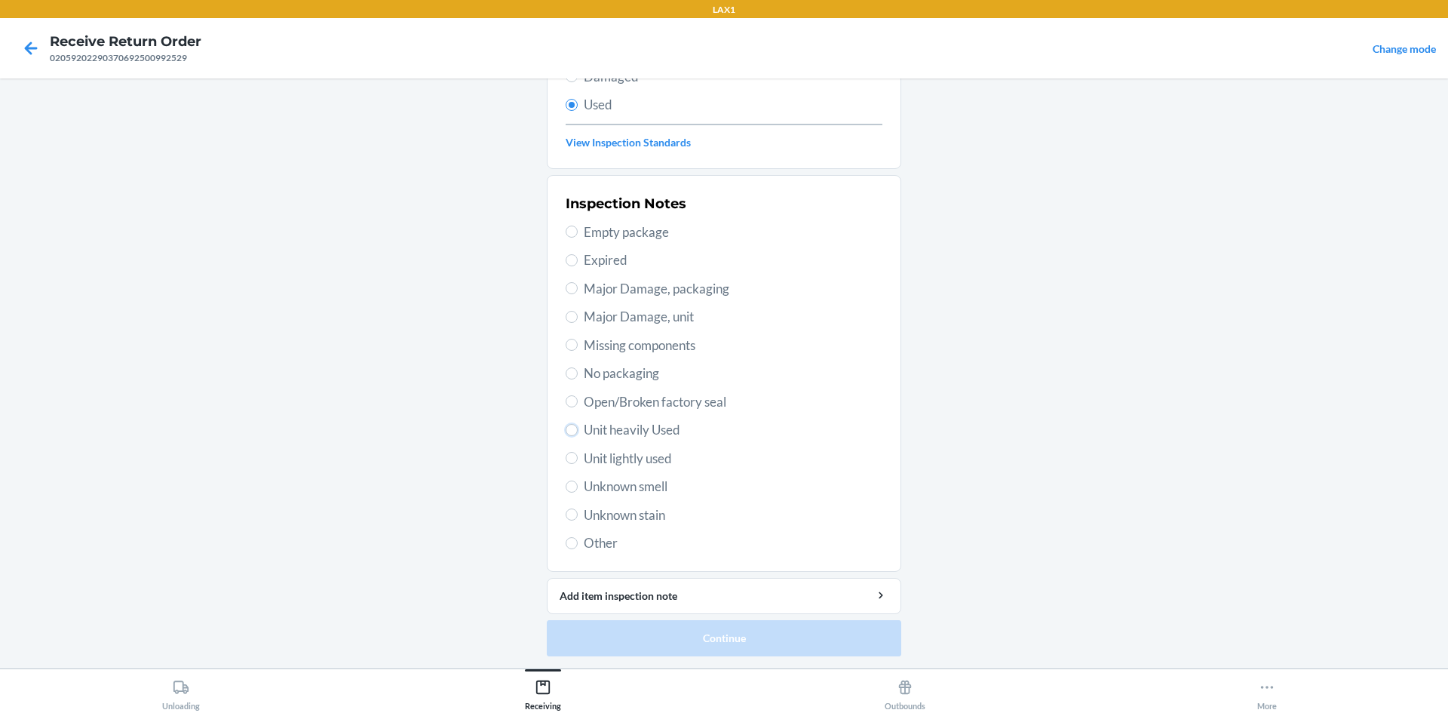
radio input "true"
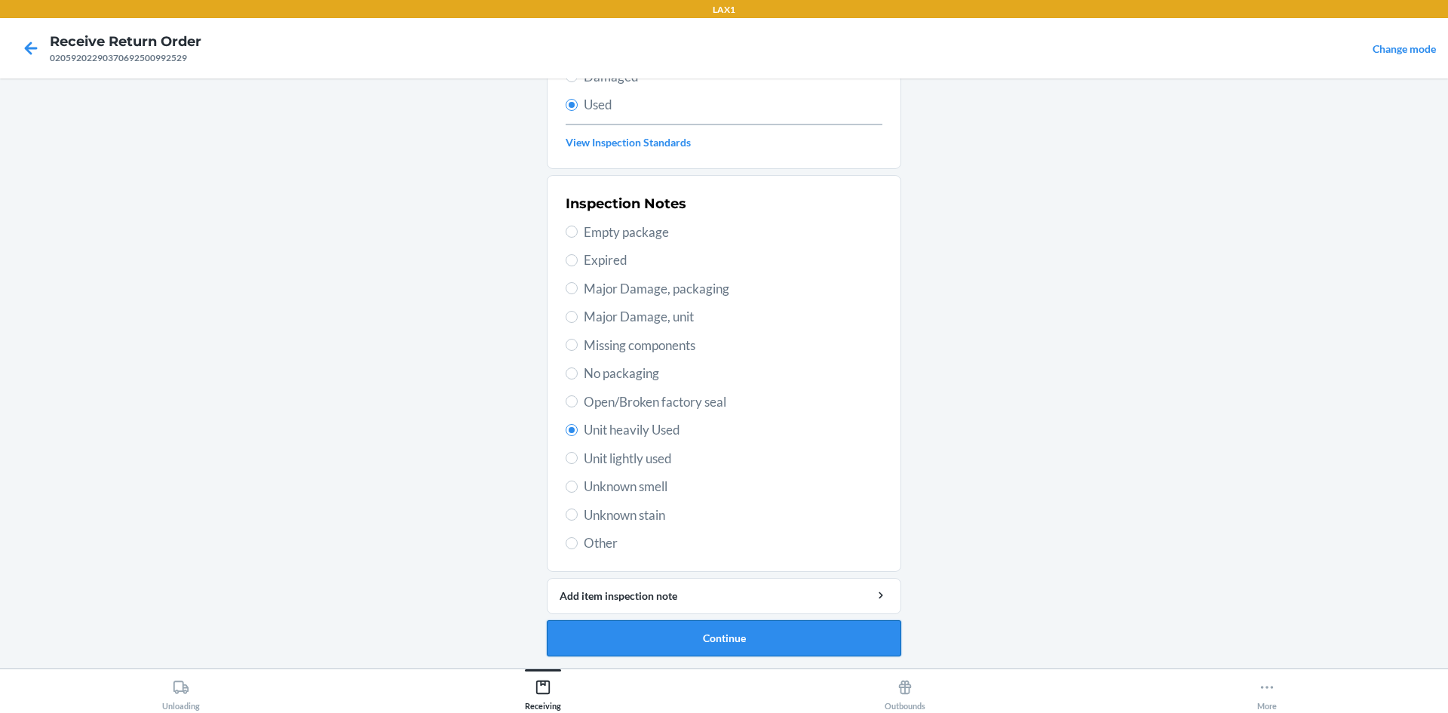
click at [714, 634] on button "Continue" at bounding box center [724, 638] width 354 height 36
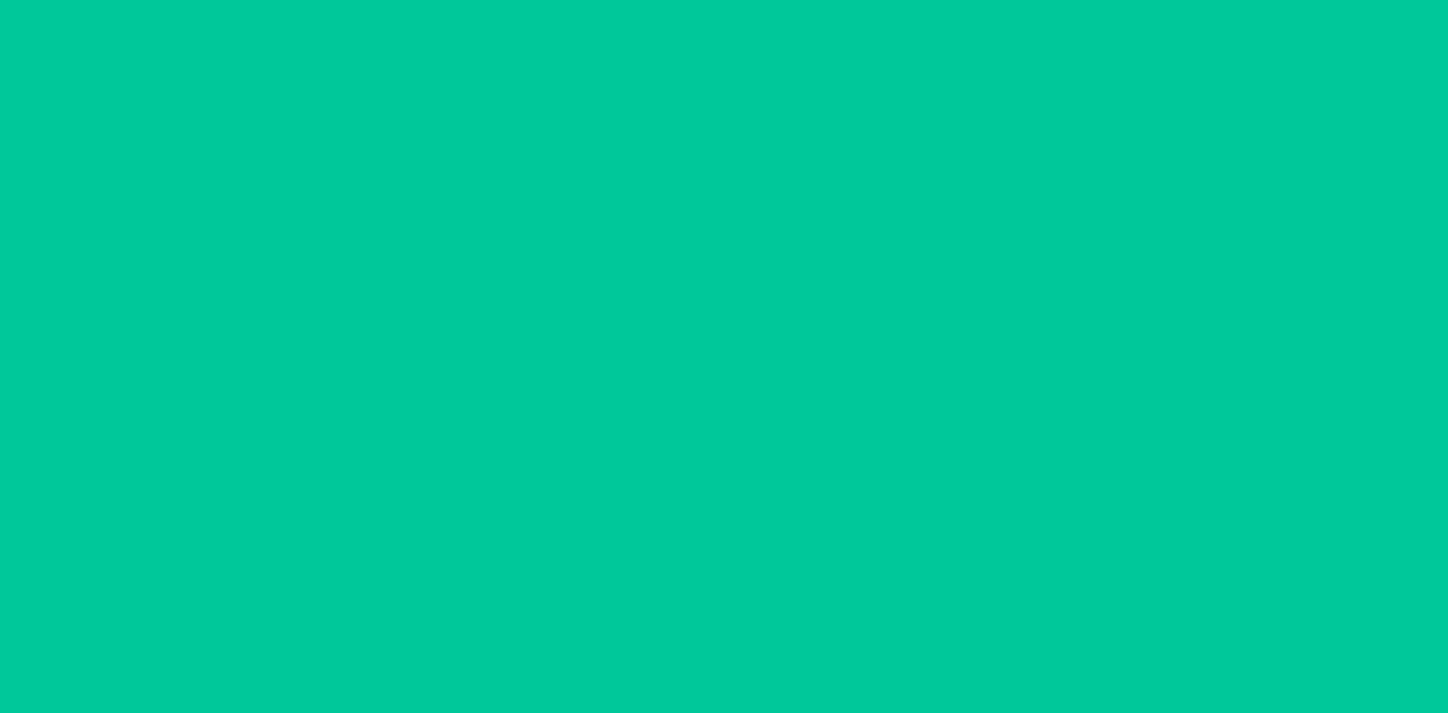
scroll to position [0, 0]
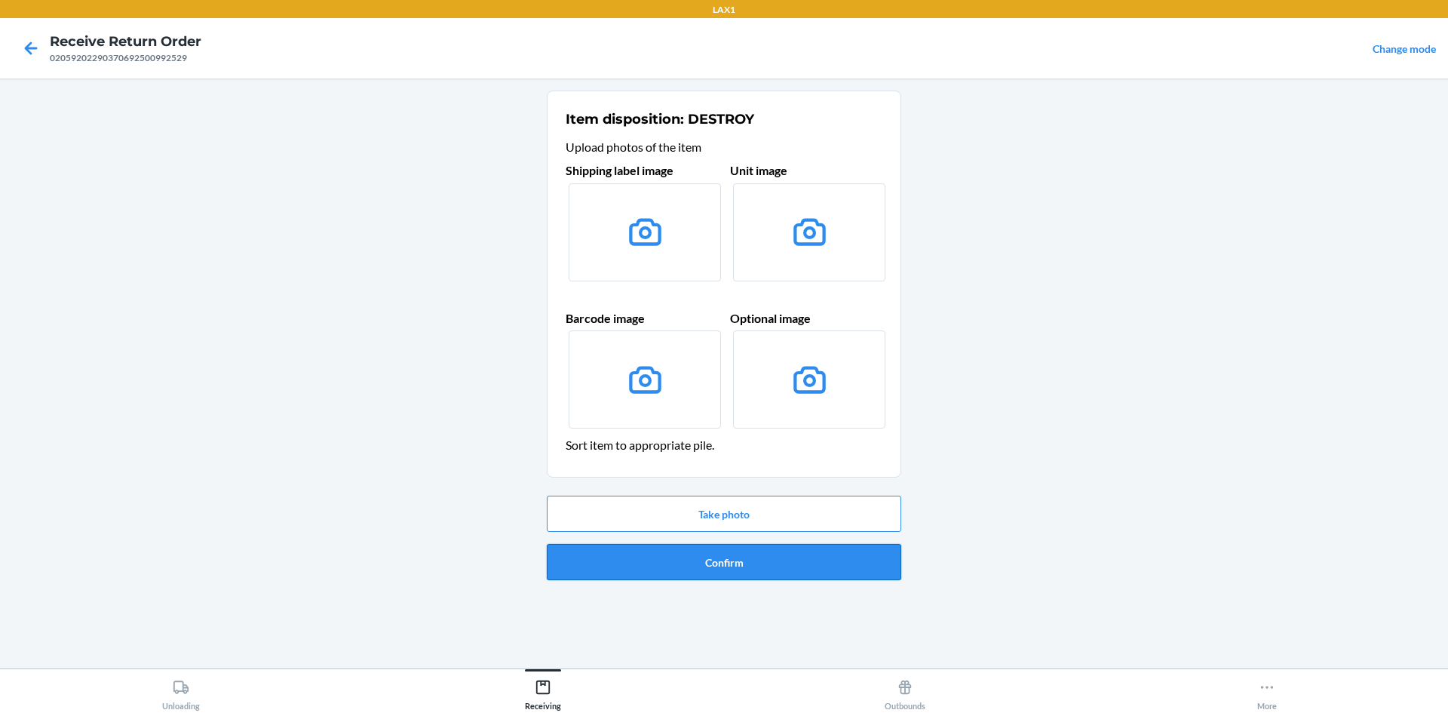
click at [795, 569] on button "Confirm" at bounding box center [724, 562] width 354 height 36
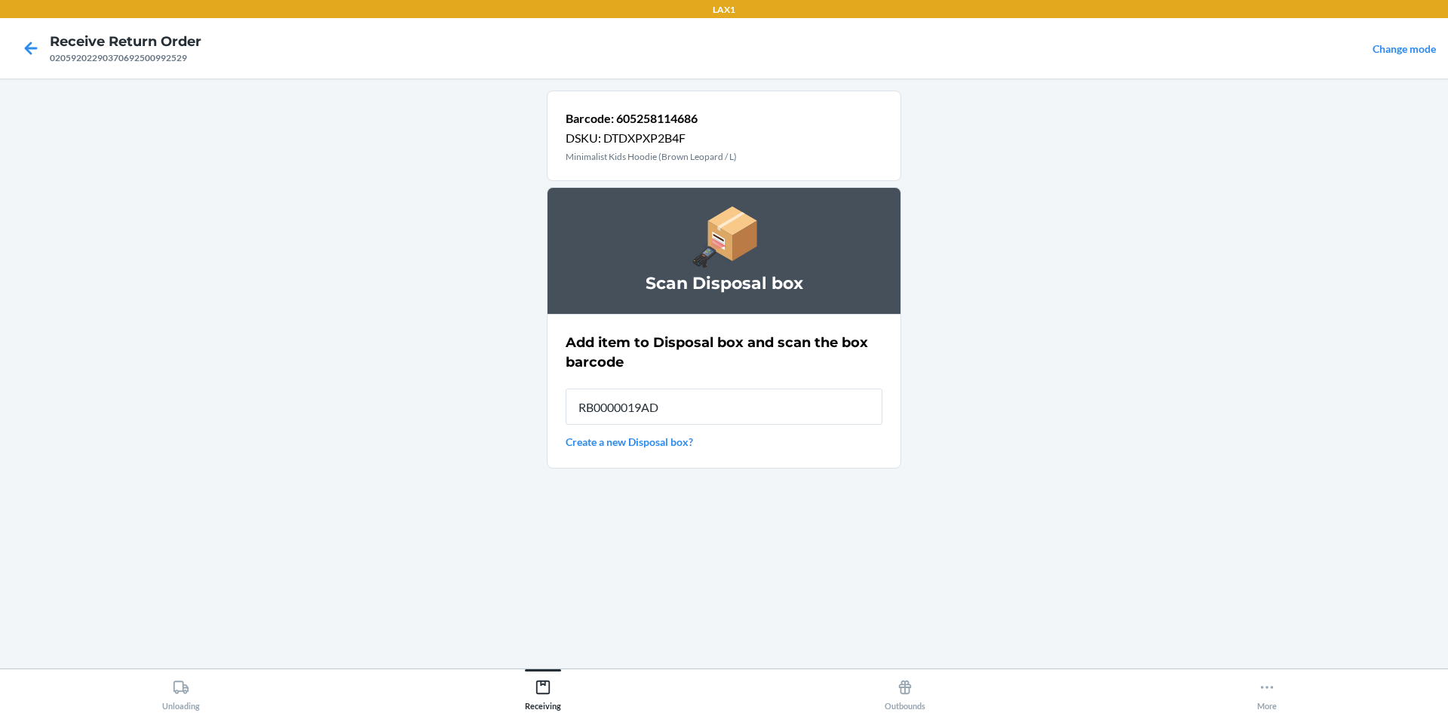
type input "RB0000019AD"
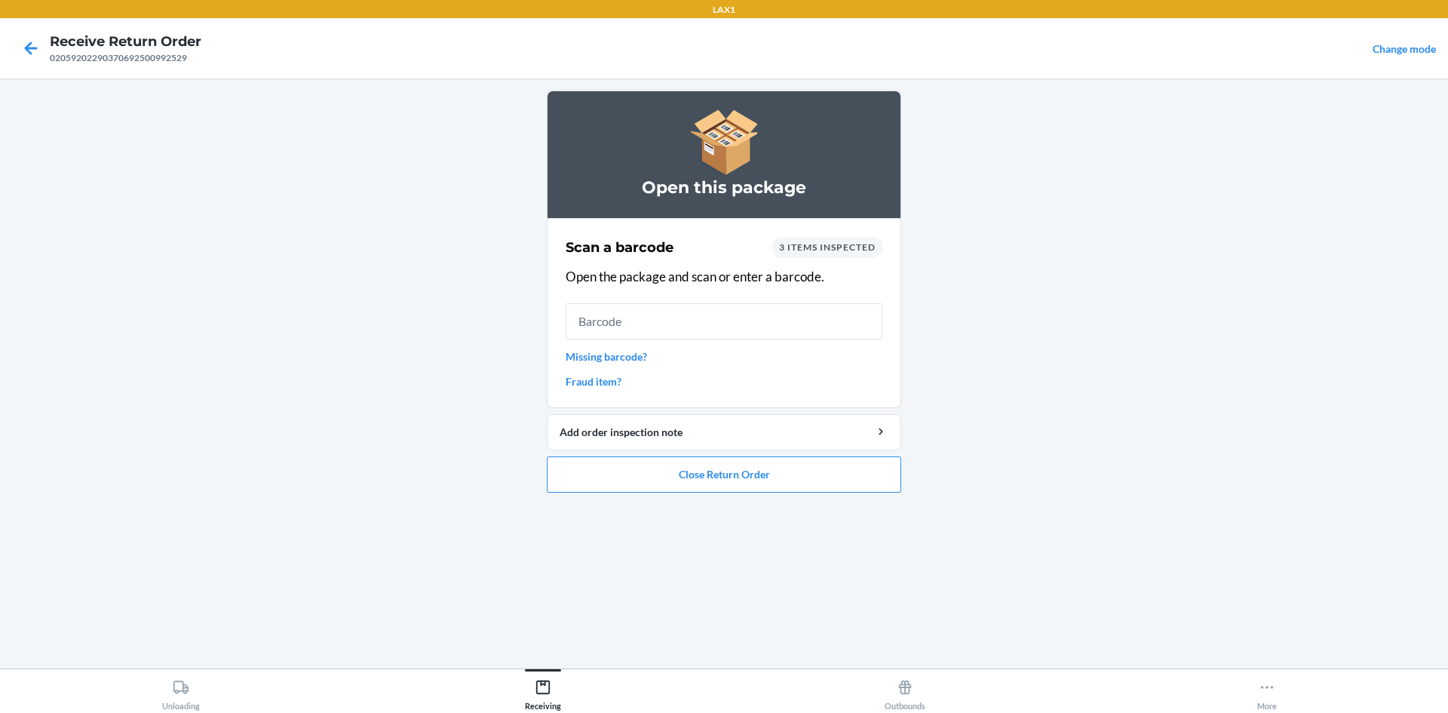
click at [689, 493] on ol "Open this package Scan a barcode 3 items inspected Open the package and scan or…" at bounding box center [724, 298] width 354 height 414
click at [718, 464] on button "Close Return Order" at bounding box center [724, 474] width 354 height 36
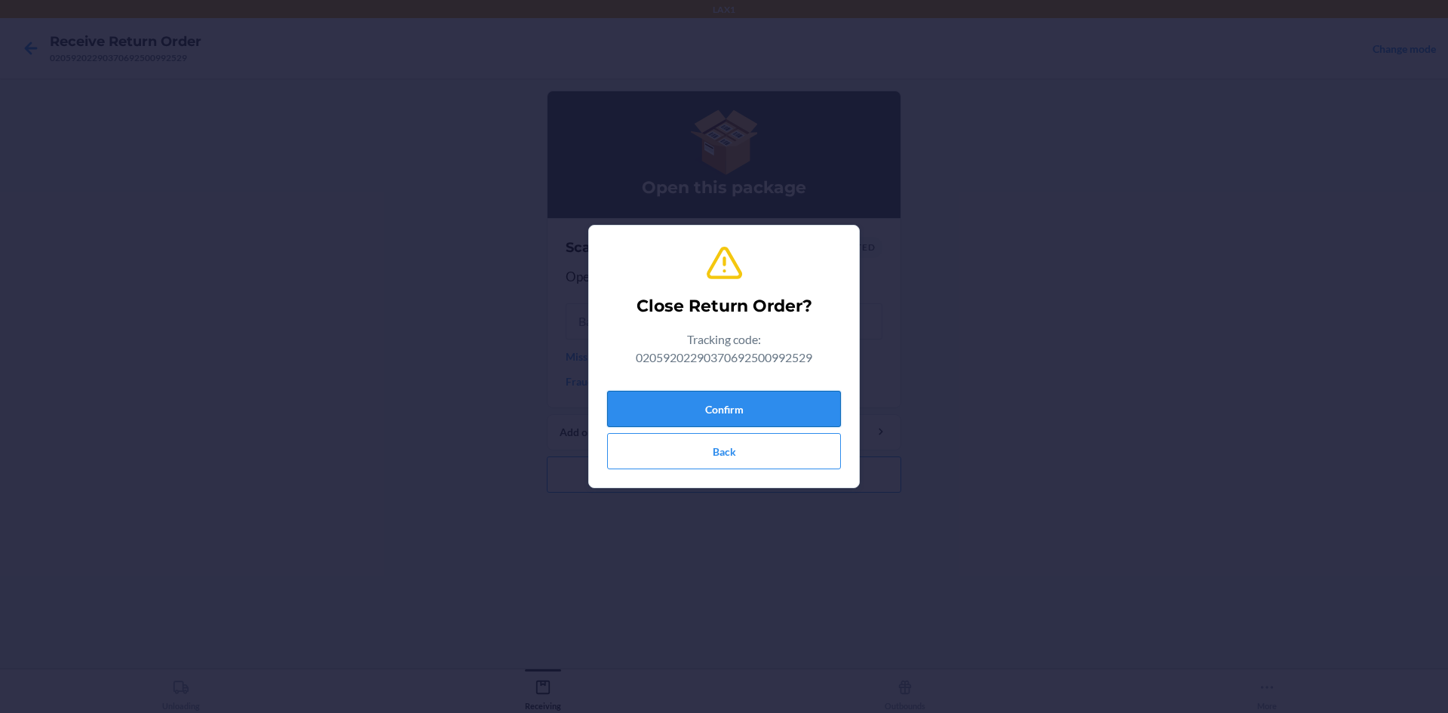
click at [738, 407] on button "Confirm" at bounding box center [724, 409] width 234 height 36
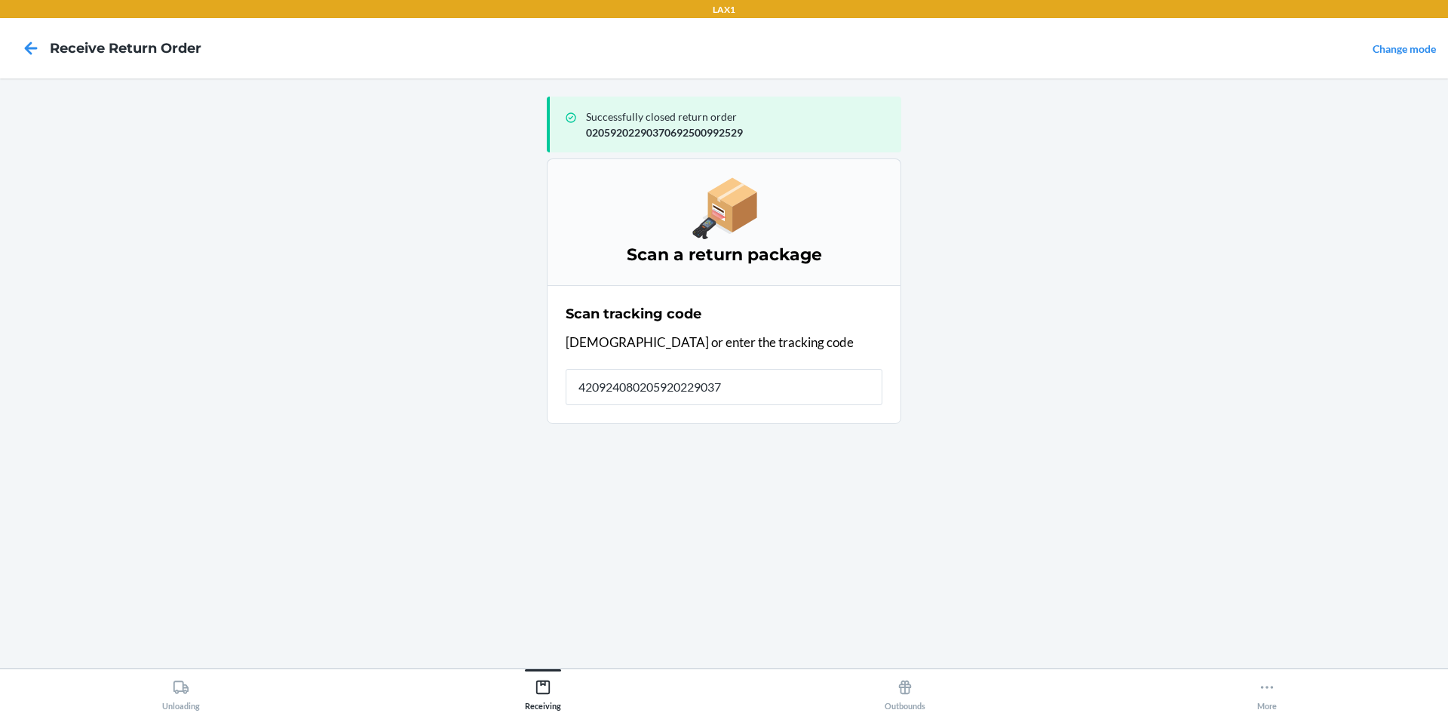
type input "4209240802059202290370"
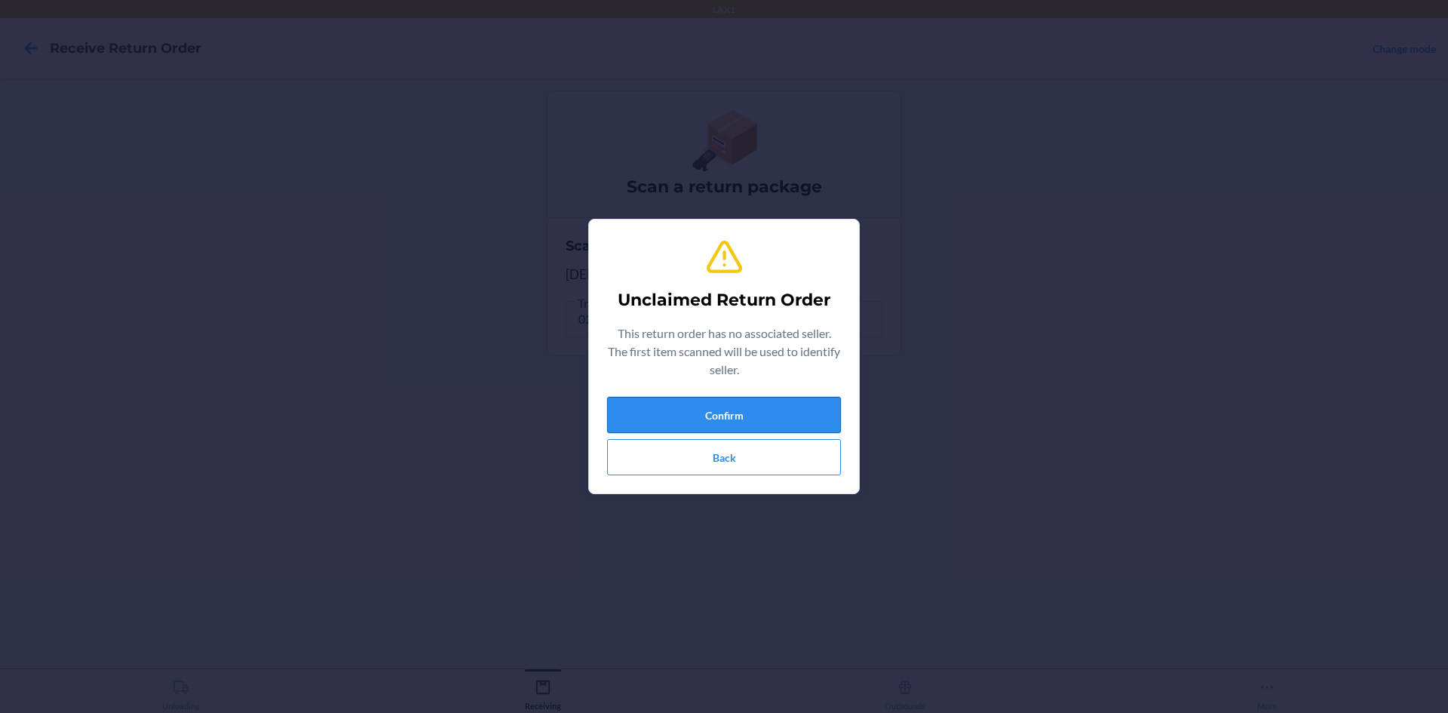
click at [699, 422] on button "Confirm" at bounding box center [724, 415] width 234 height 36
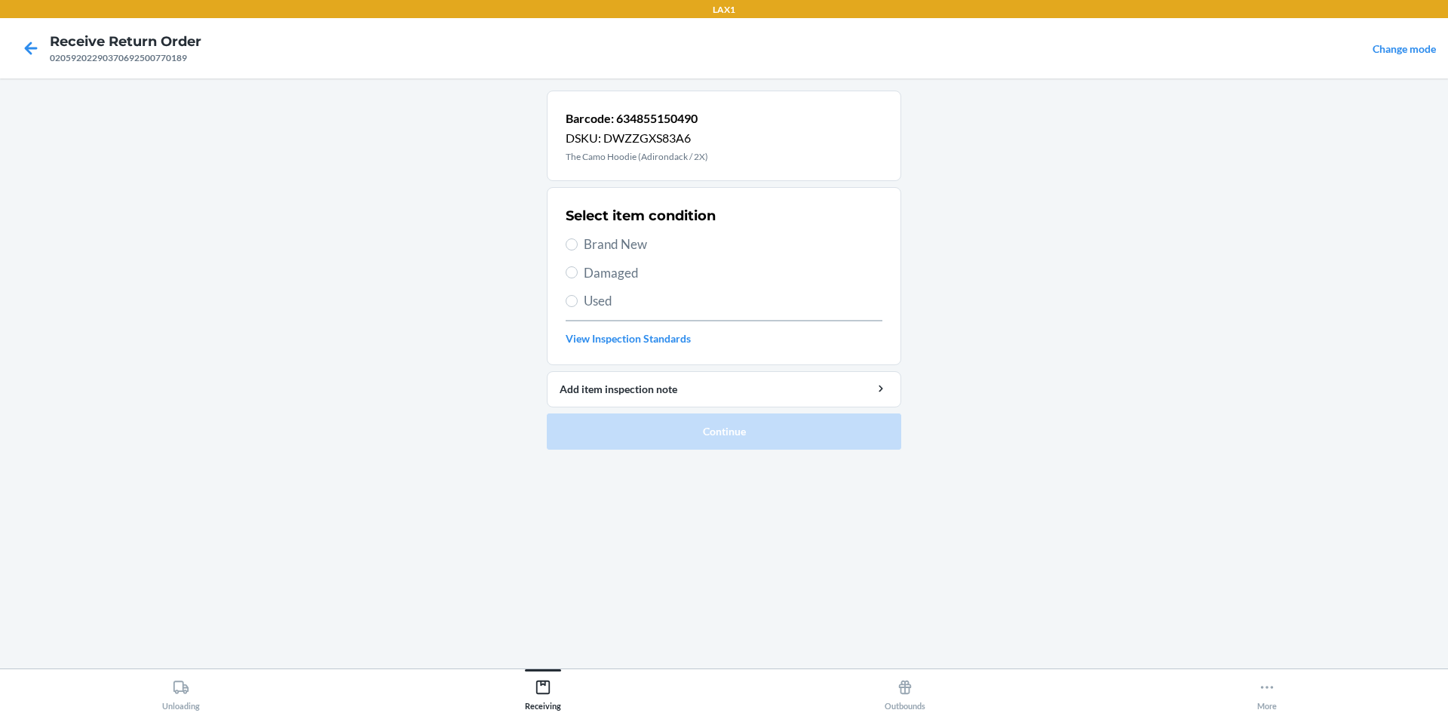
click at [644, 262] on div "Select item condition Brand New Damaged Used View Inspection Standards" at bounding box center [724, 275] width 317 height 149
click at [643, 257] on div "Select item condition Brand New Damaged Used View Inspection Standards" at bounding box center [724, 275] width 317 height 149
click at [655, 244] on span "Brand New" at bounding box center [733, 245] width 299 height 20
click at [578, 244] on input "Brand New" at bounding box center [572, 244] width 12 height 12
radio input "true"
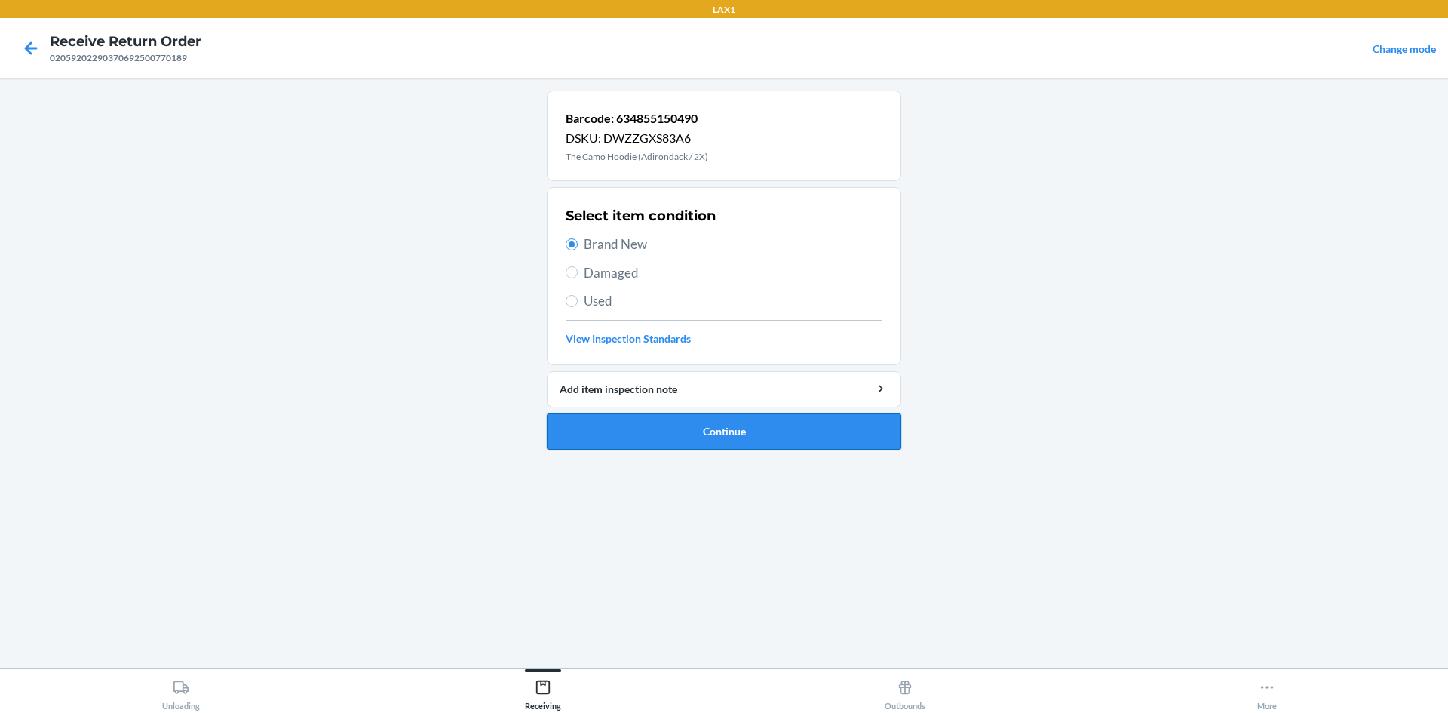
click at [711, 438] on button "Continue" at bounding box center [724, 431] width 354 height 36
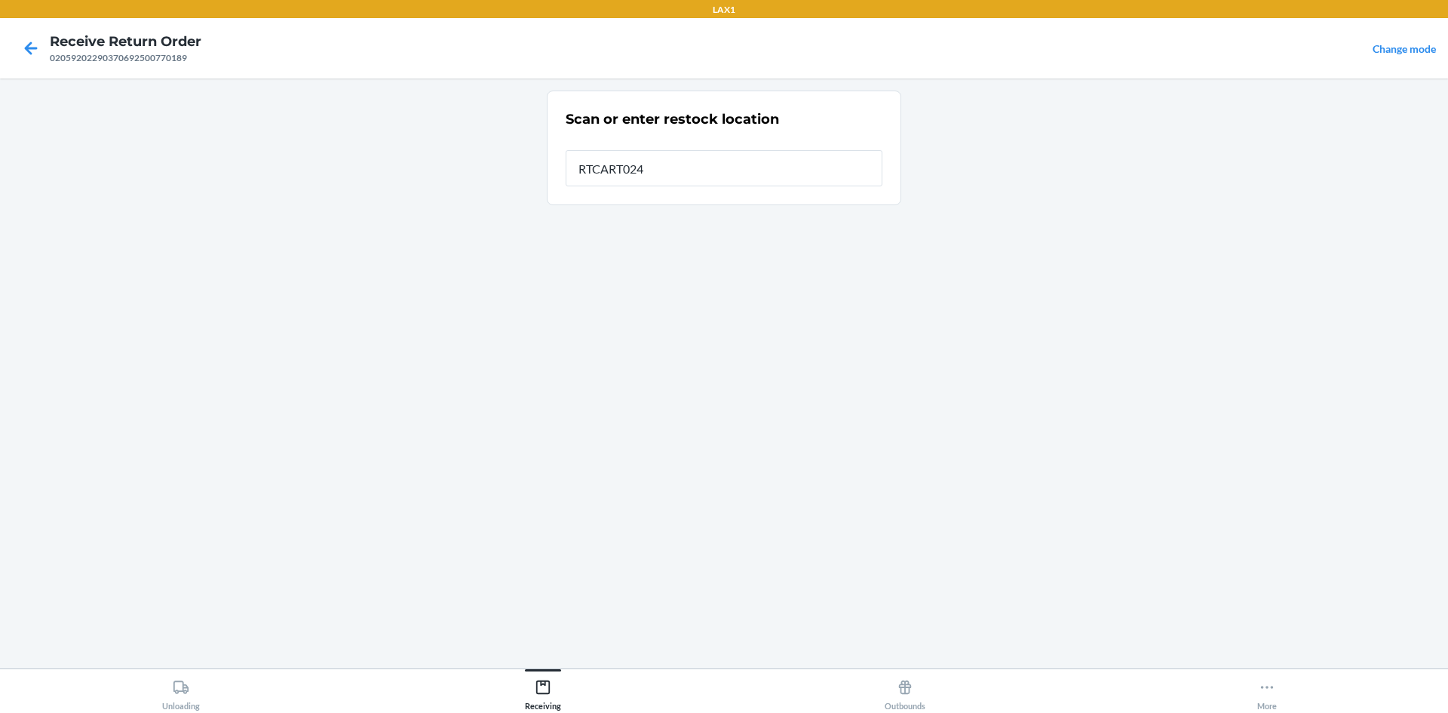
type input "RTCART024"
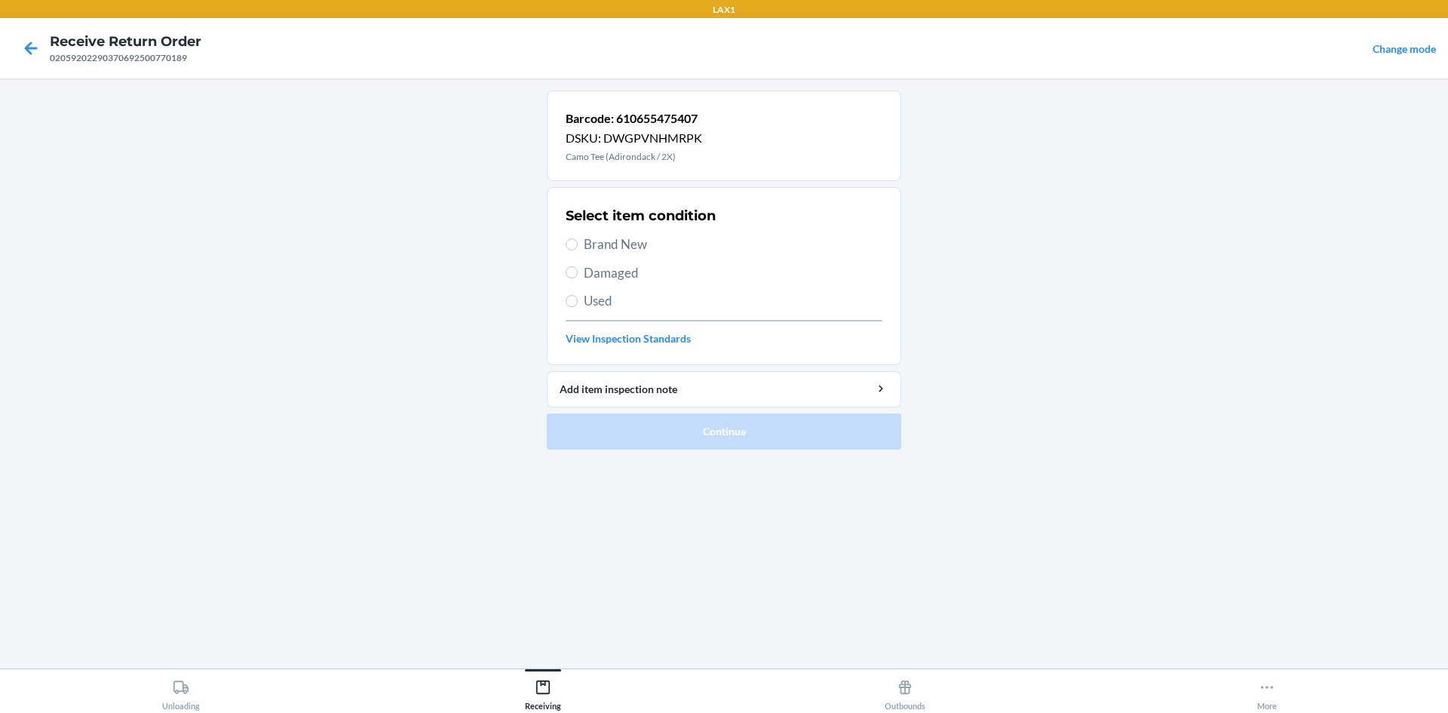
click at [641, 249] on span "Brand New" at bounding box center [733, 245] width 299 height 20
click at [578, 249] on input "Brand New" at bounding box center [572, 244] width 12 height 12
radio input "true"
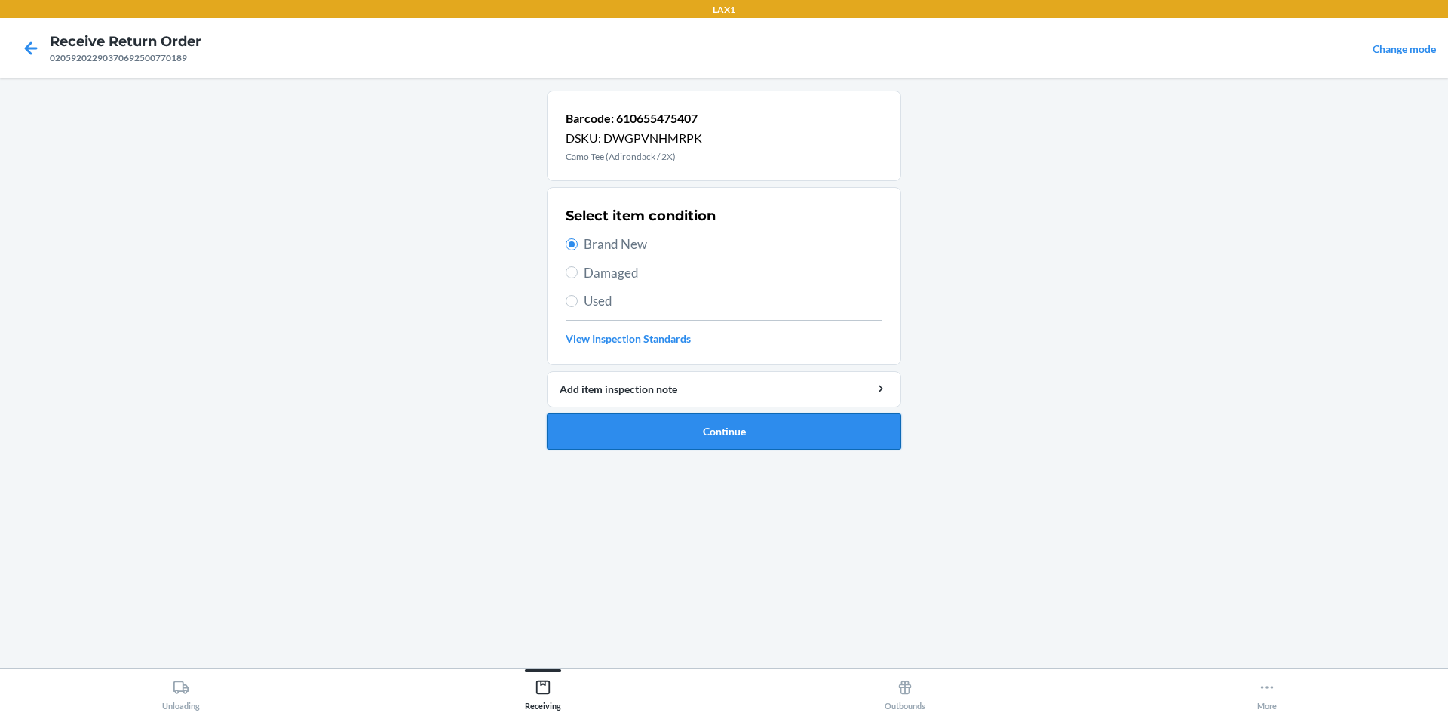
click at [684, 418] on button "Continue" at bounding box center [724, 431] width 354 height 36
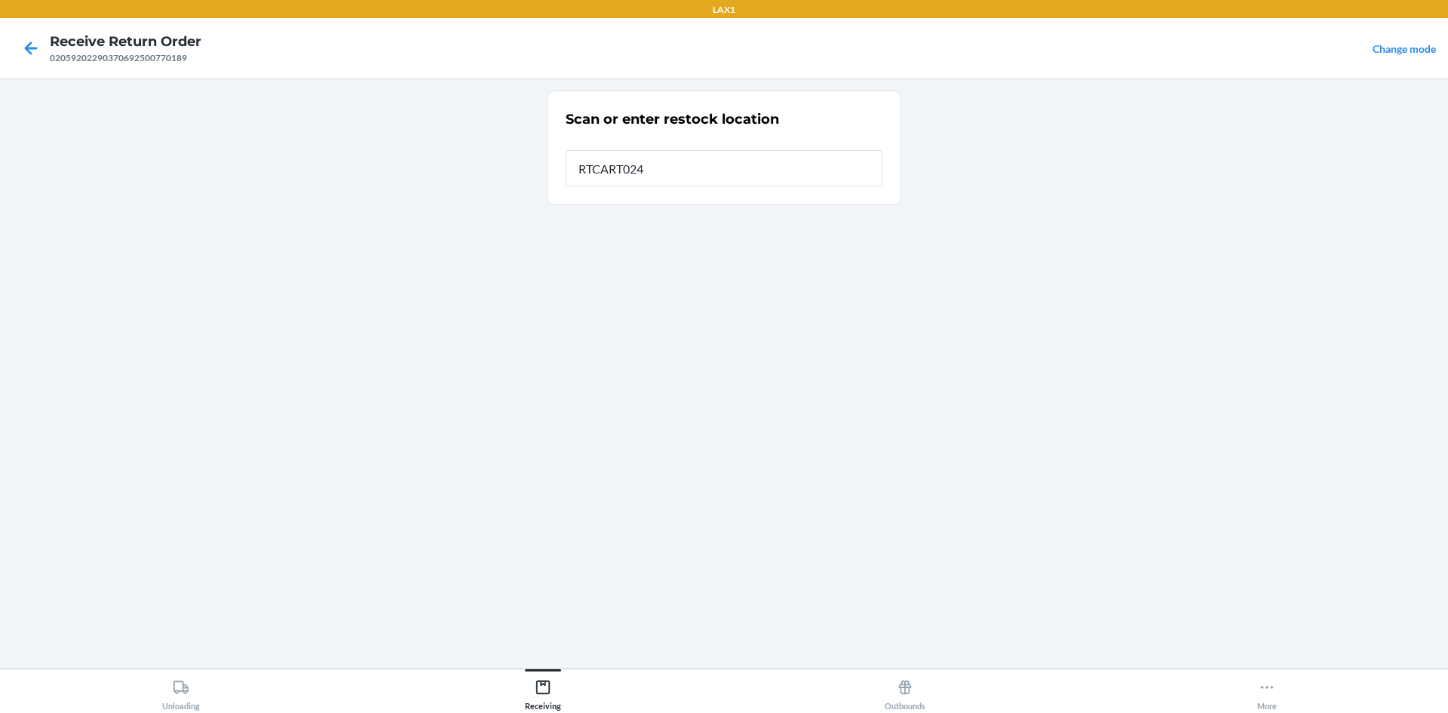
type input "RTCART024"
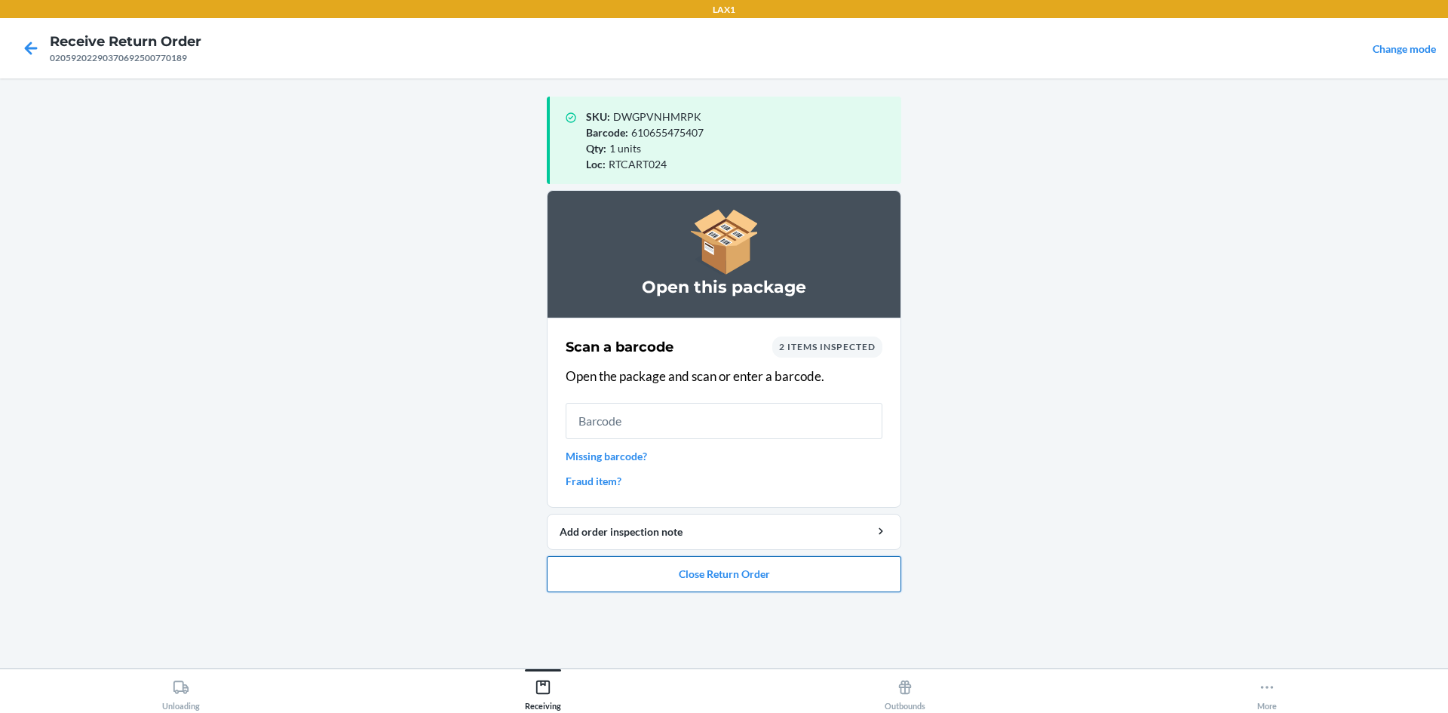
click at [707, 563] on button "Close Return Order" at bounding box center [724, 574] width 354 height 36
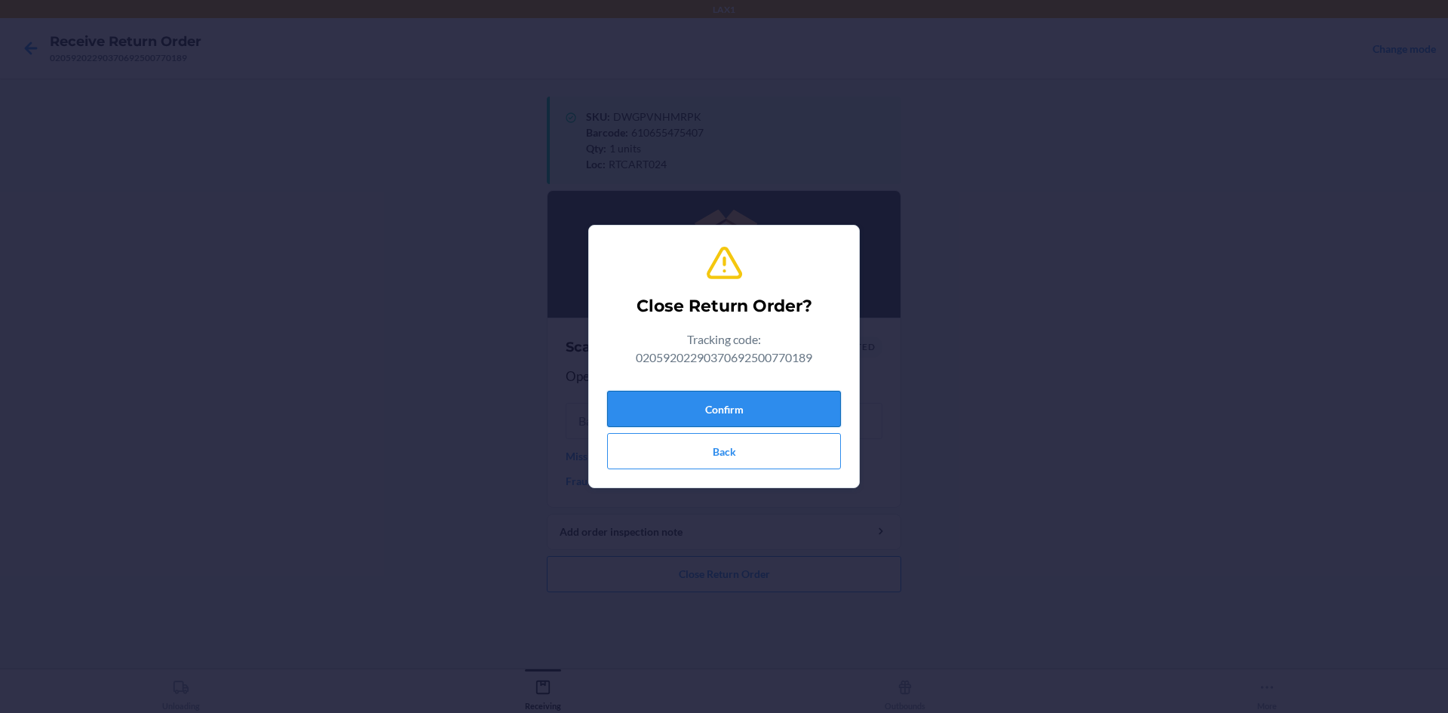
click at [713, 421] on button "Confirm" at bounding box center [724, 409] width 234 height 36
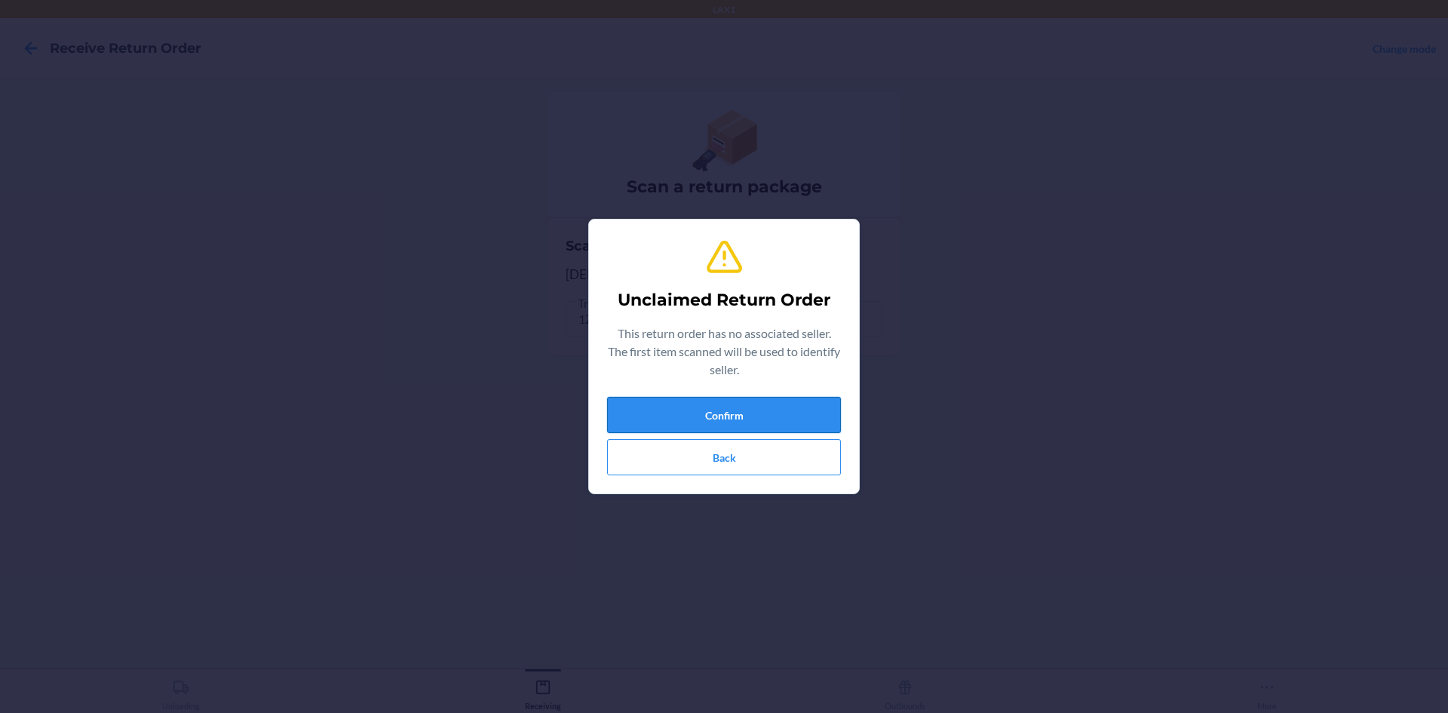
click at [701, 424] on button "Confirm" at bounding box center [724, 415] width 234 height 36
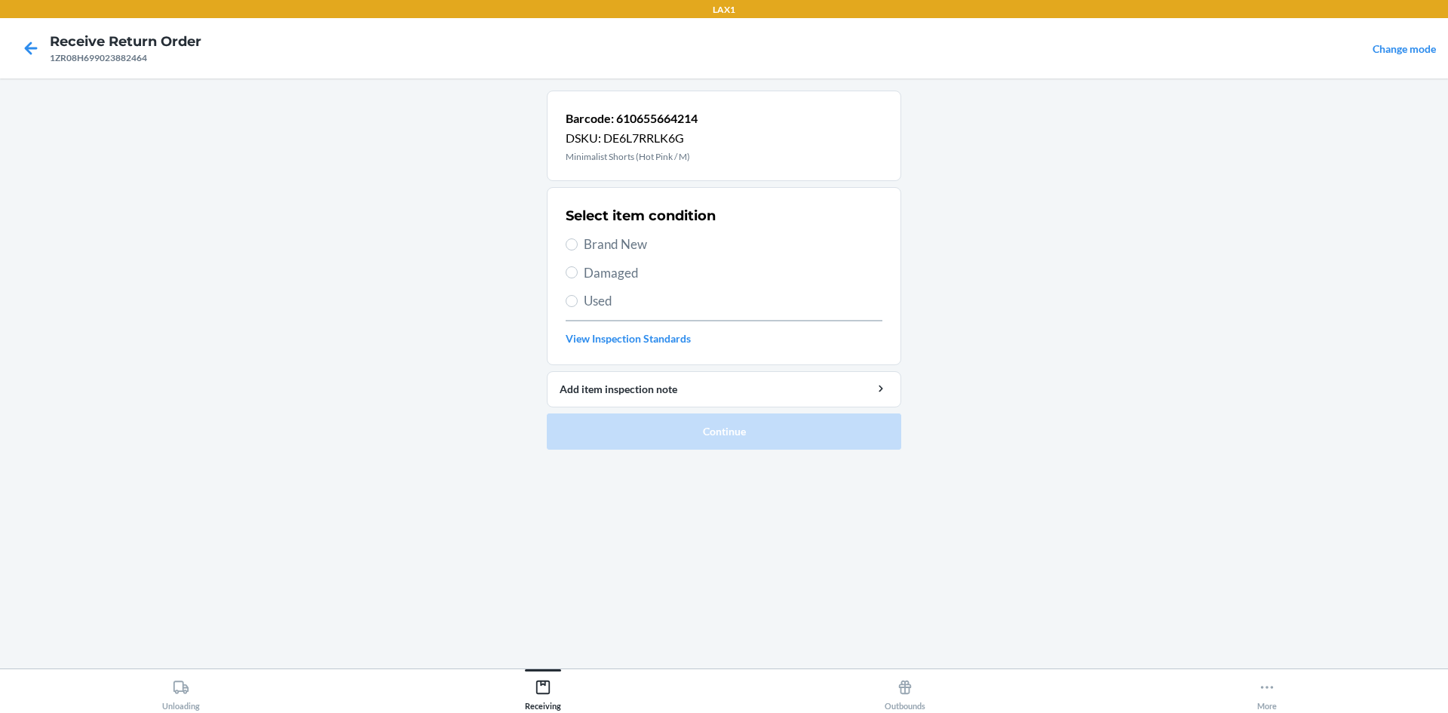
click at [653, 241] on span "Brand New" at bounding box center [733, 245] width 299 height 20
click at [578, 241] on input "Brand New" at bounding box center [572, 244] width 12 height 12
radio input "true"
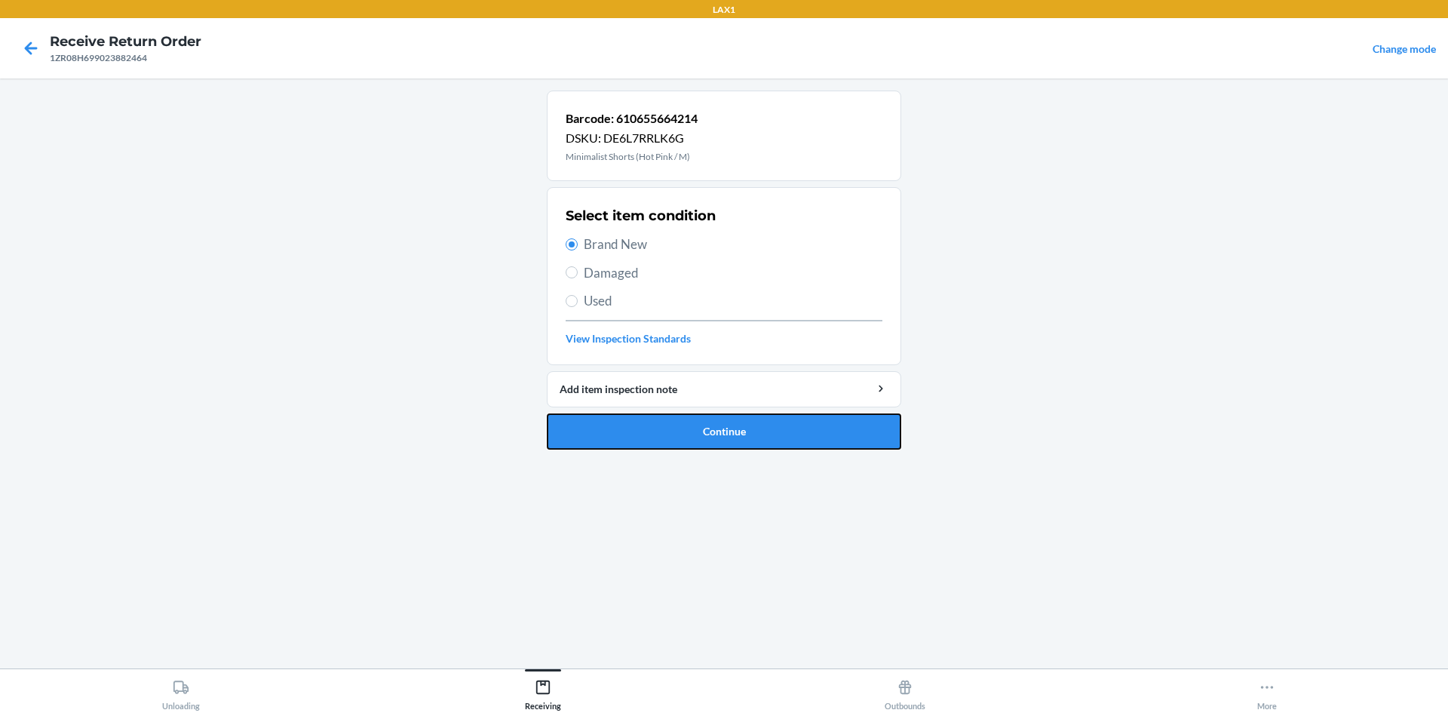
click at [680, 429] on button "Continue" at bounding box center [724, 431] width 354 height 36
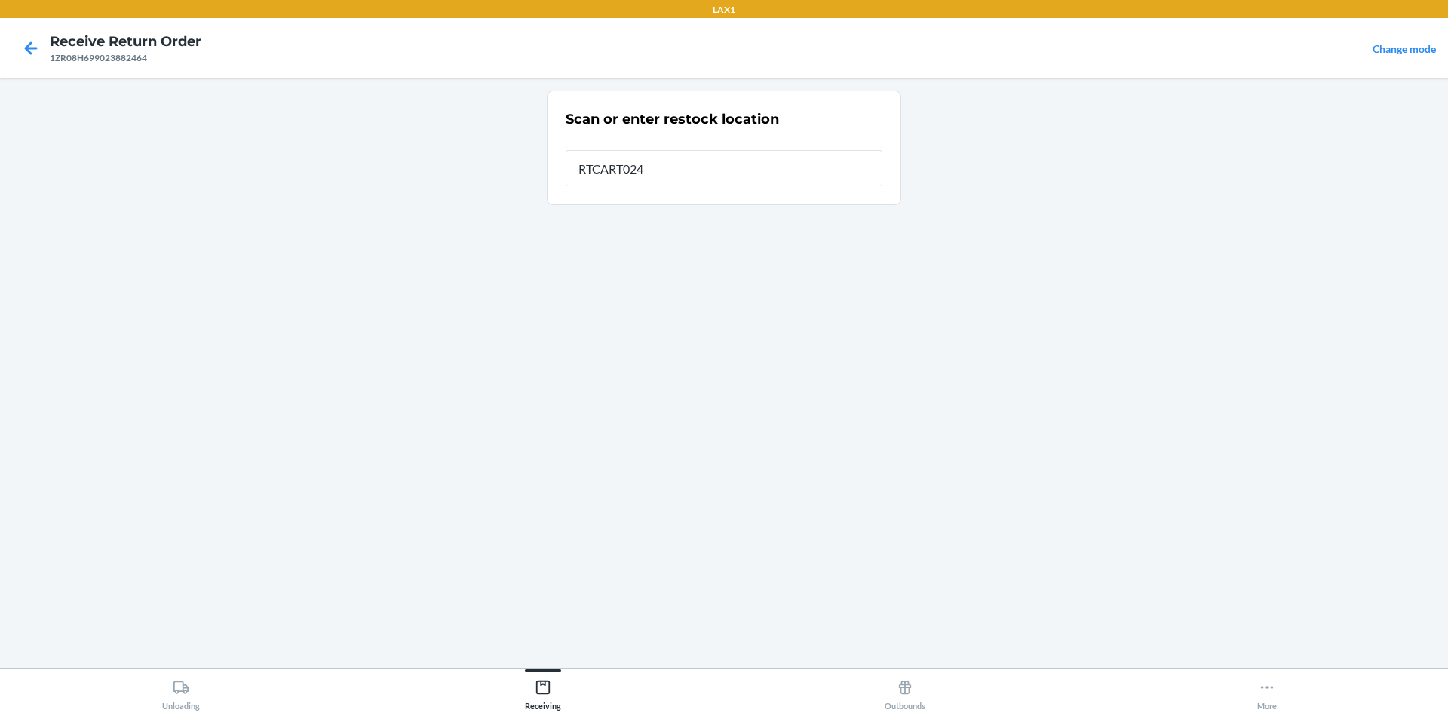
type input "RTCART024"
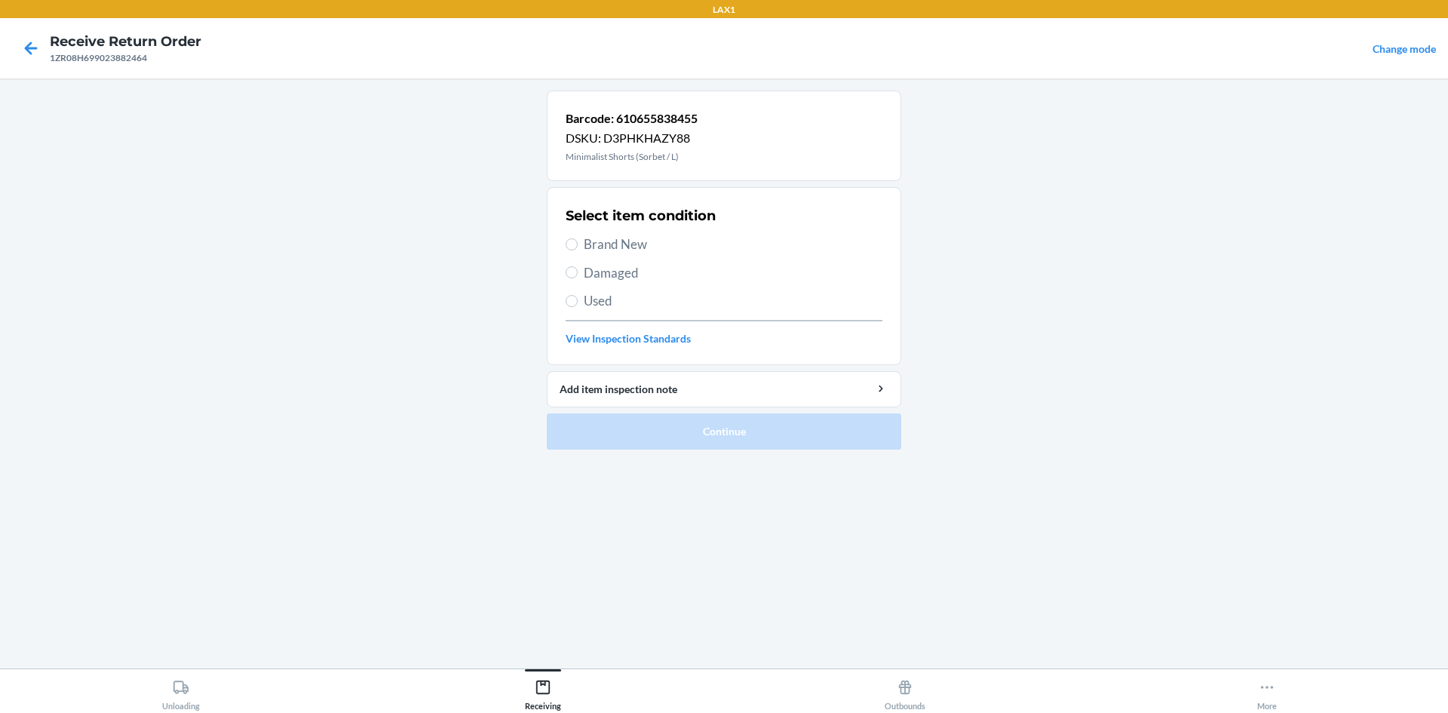
click at [674, 237] on span "Brand New" at bounding box center [733, 245] width 299 height 20
click at [578, 238] on input "Brand New" at bounding box center [572, 244] width 12 height 12
radio input "true"
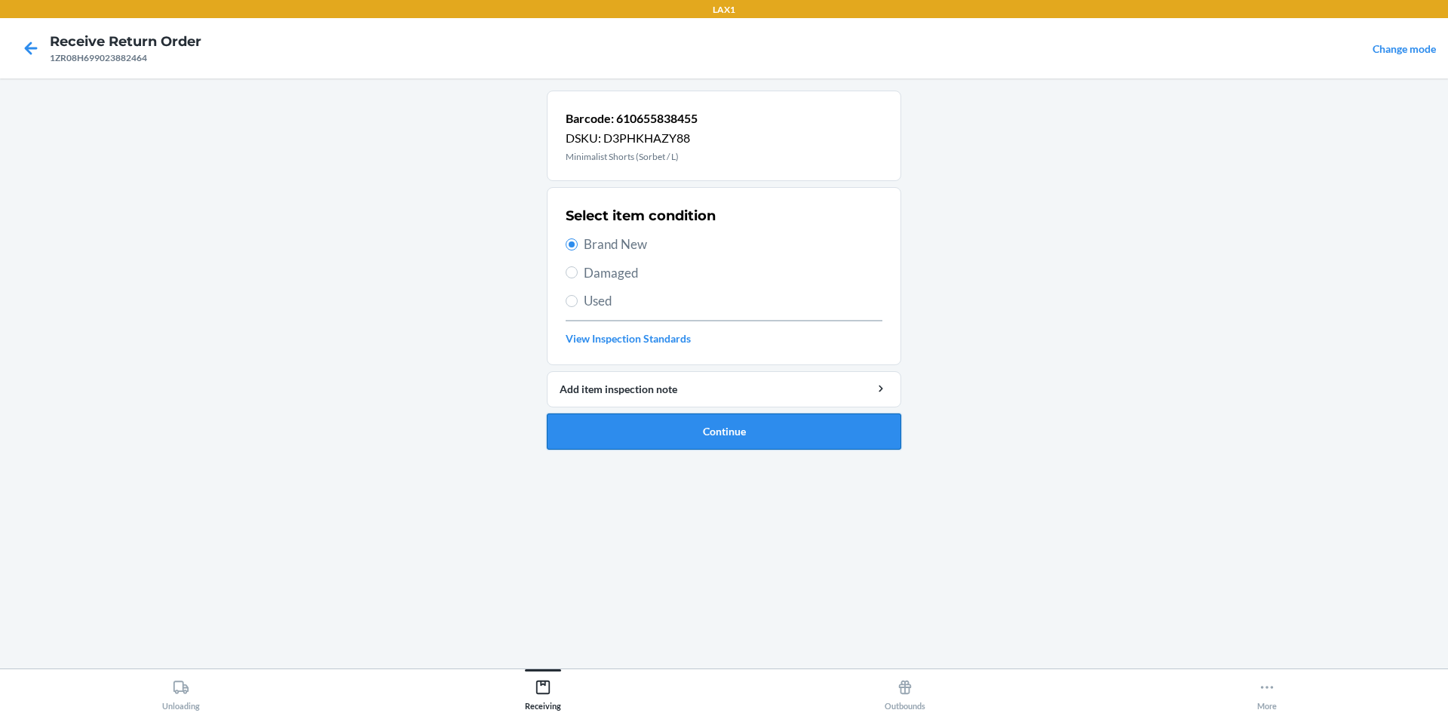
click at [664, 443] on button "Continue" at bounding box center [724, 431] width 354 height 36
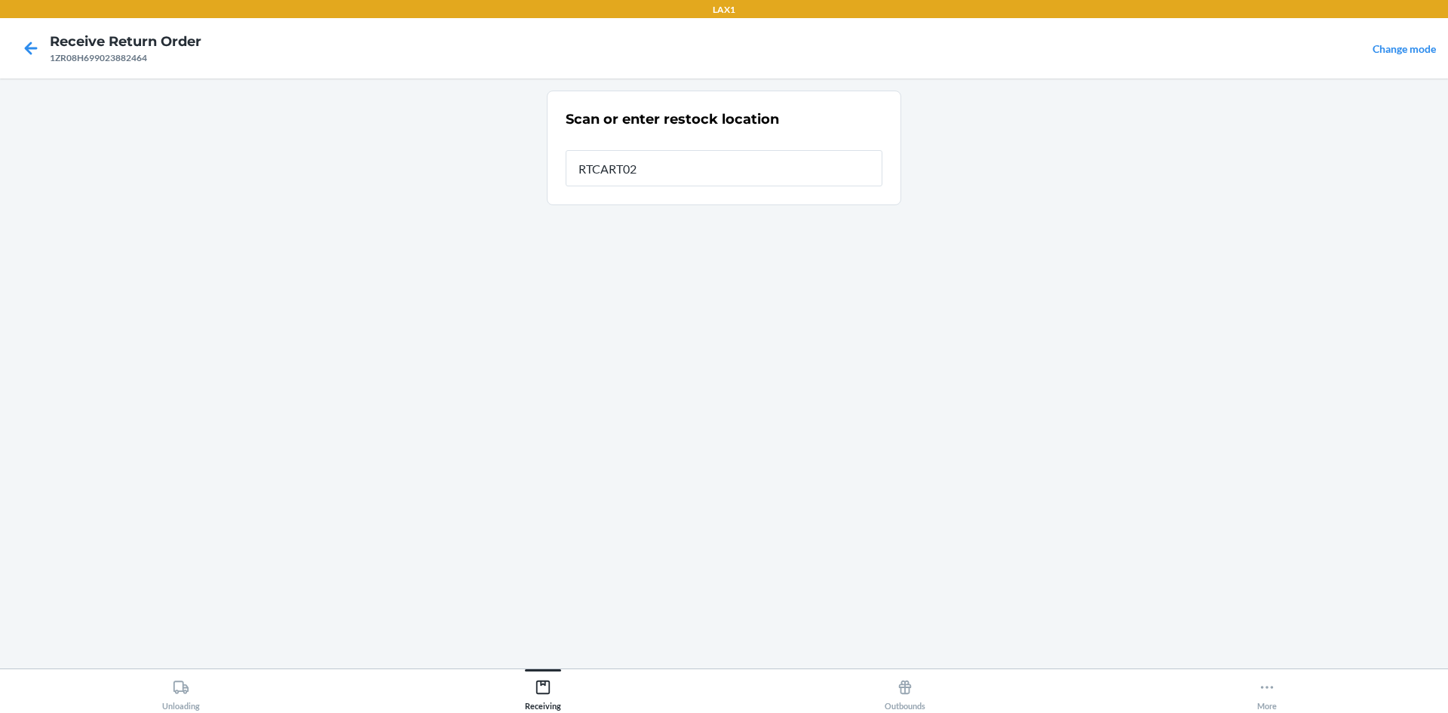
type input "RTCART024"
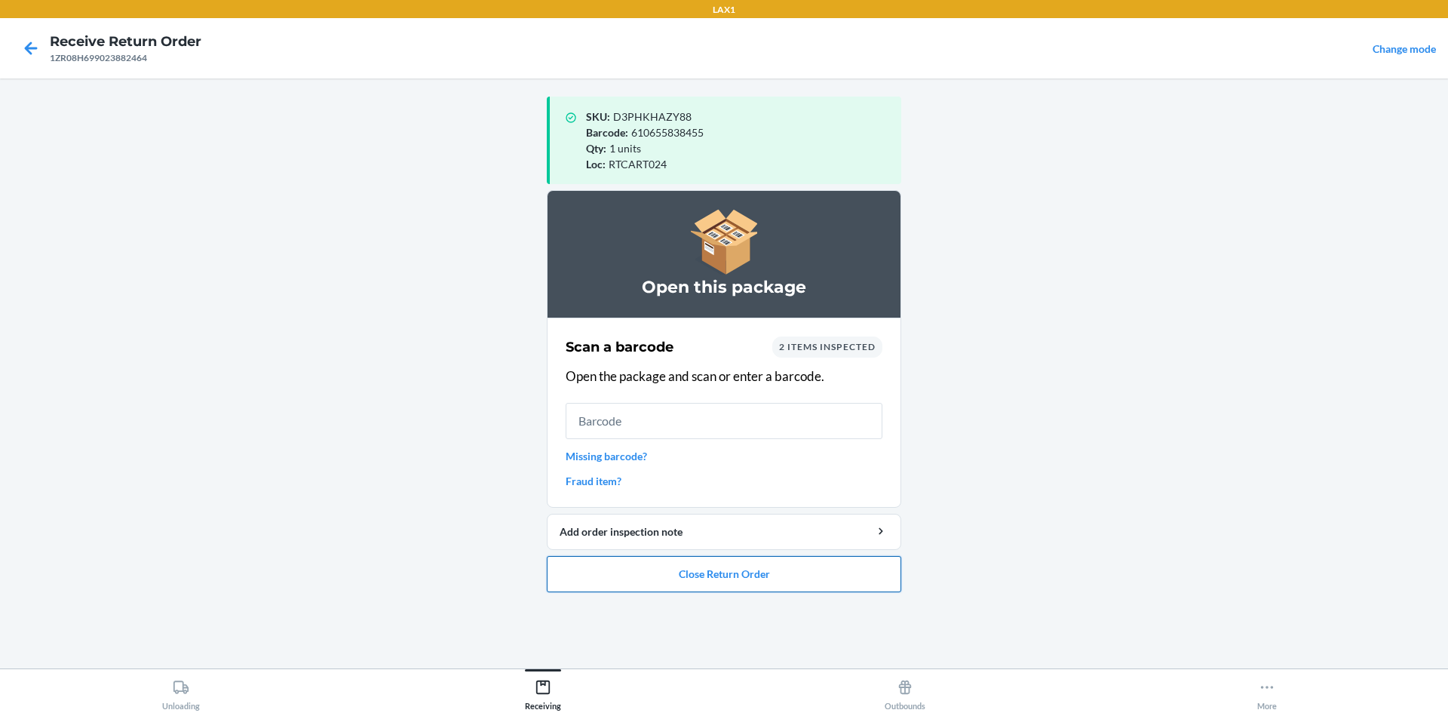
click at [696, 580] on button "Close Return Order" at bounding box center [724, 574] width 354 height 36
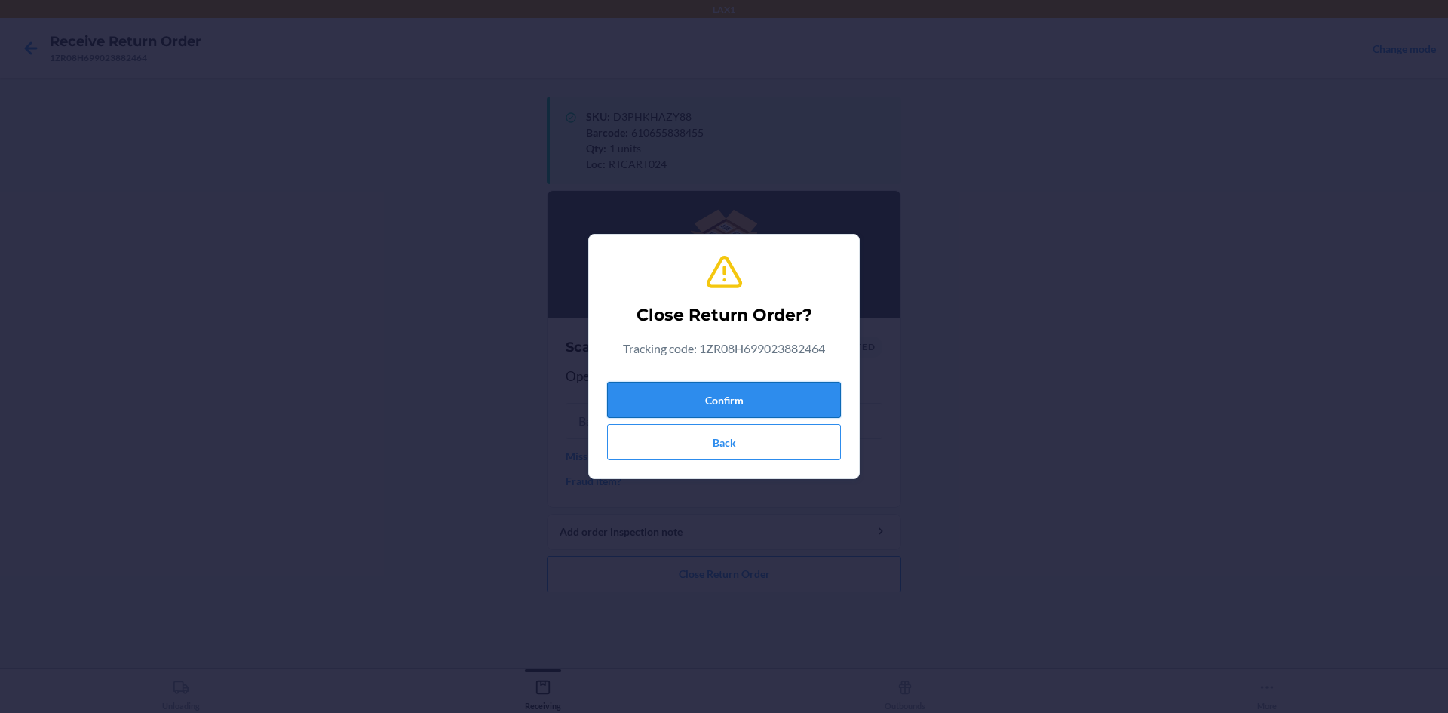
click at [738, 389] on button "Confirm" at bounding box center [724, 400] width 234 height 36
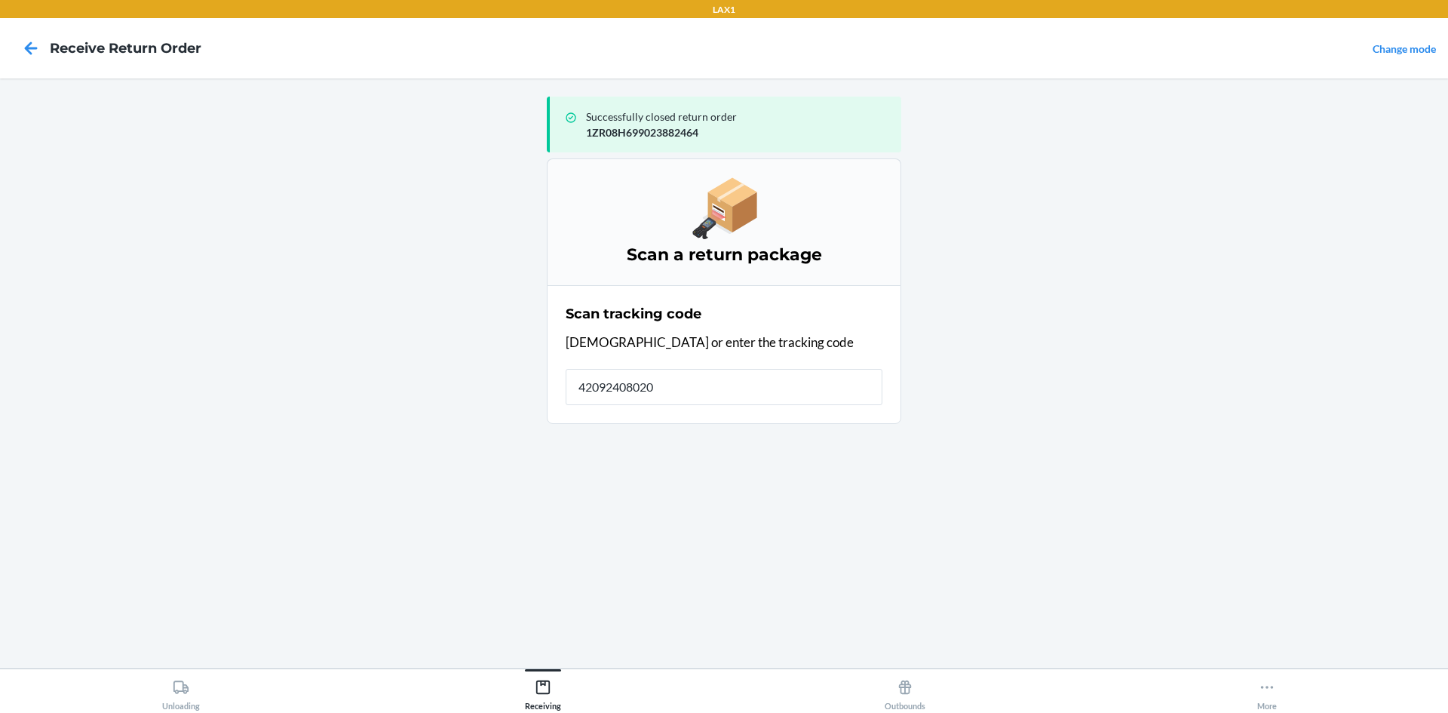
type input "420924080205"
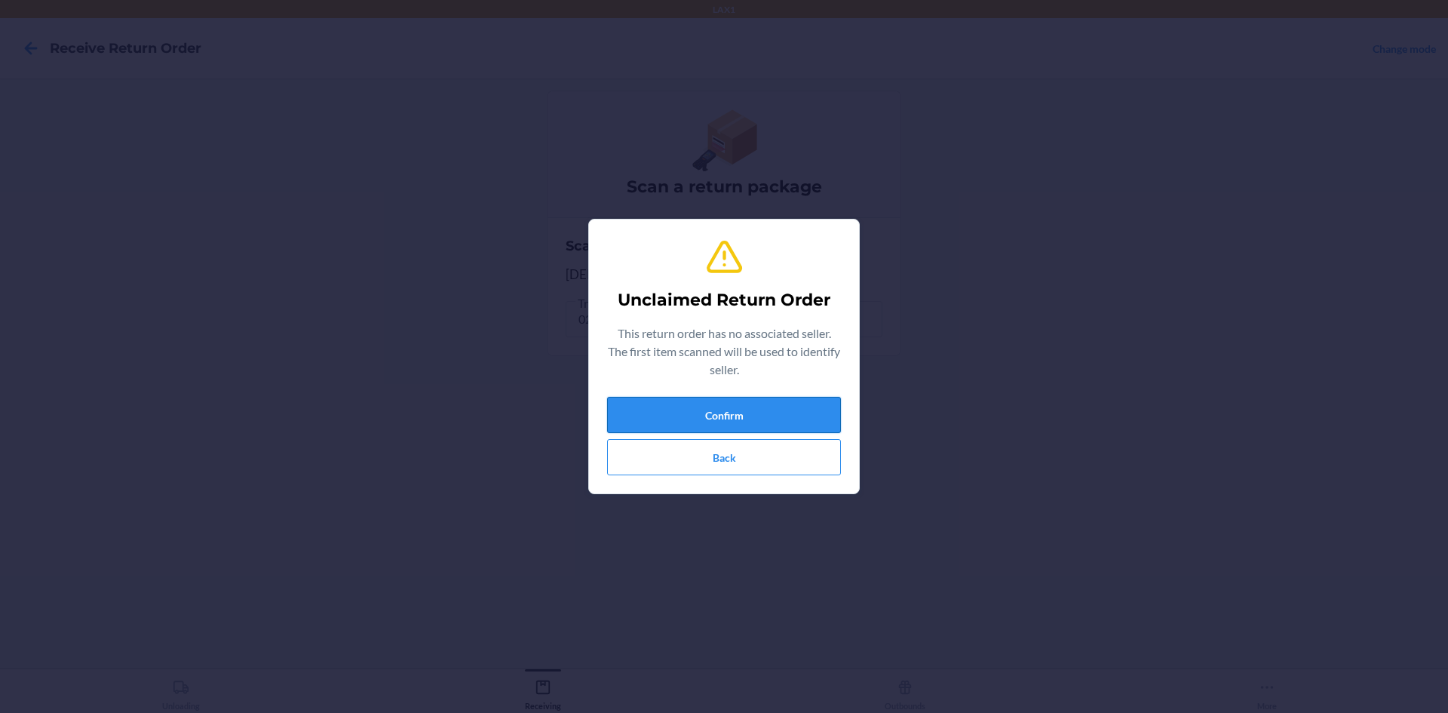
click at [607, 406] on button "Confirm" at bounding box center [724, 415] width 234 height 36
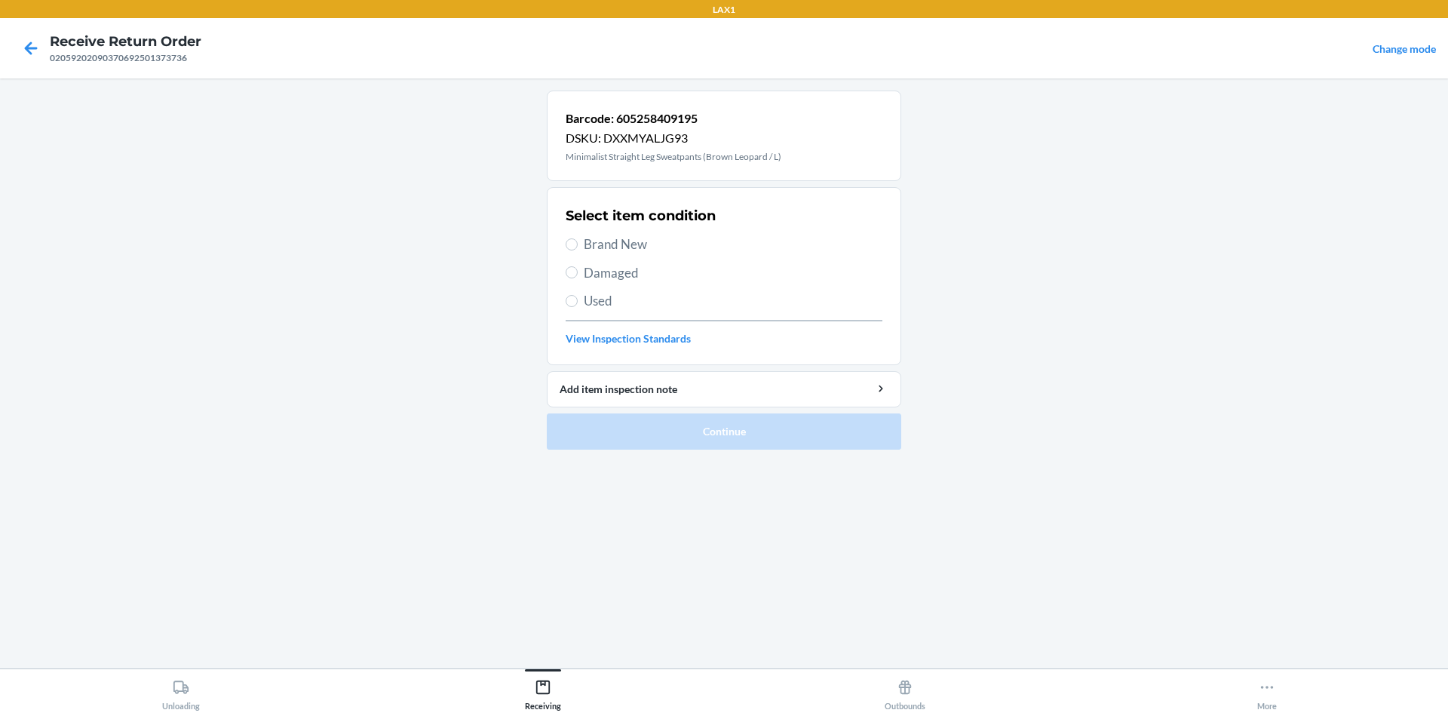
click at [606, 247] on span "Brand New" at bounding box center [733, 245] width 299 height 20
click at [578, 247] on input "Brand New" at bounding box center [572, 244] width 12 height 12
radio input "true"
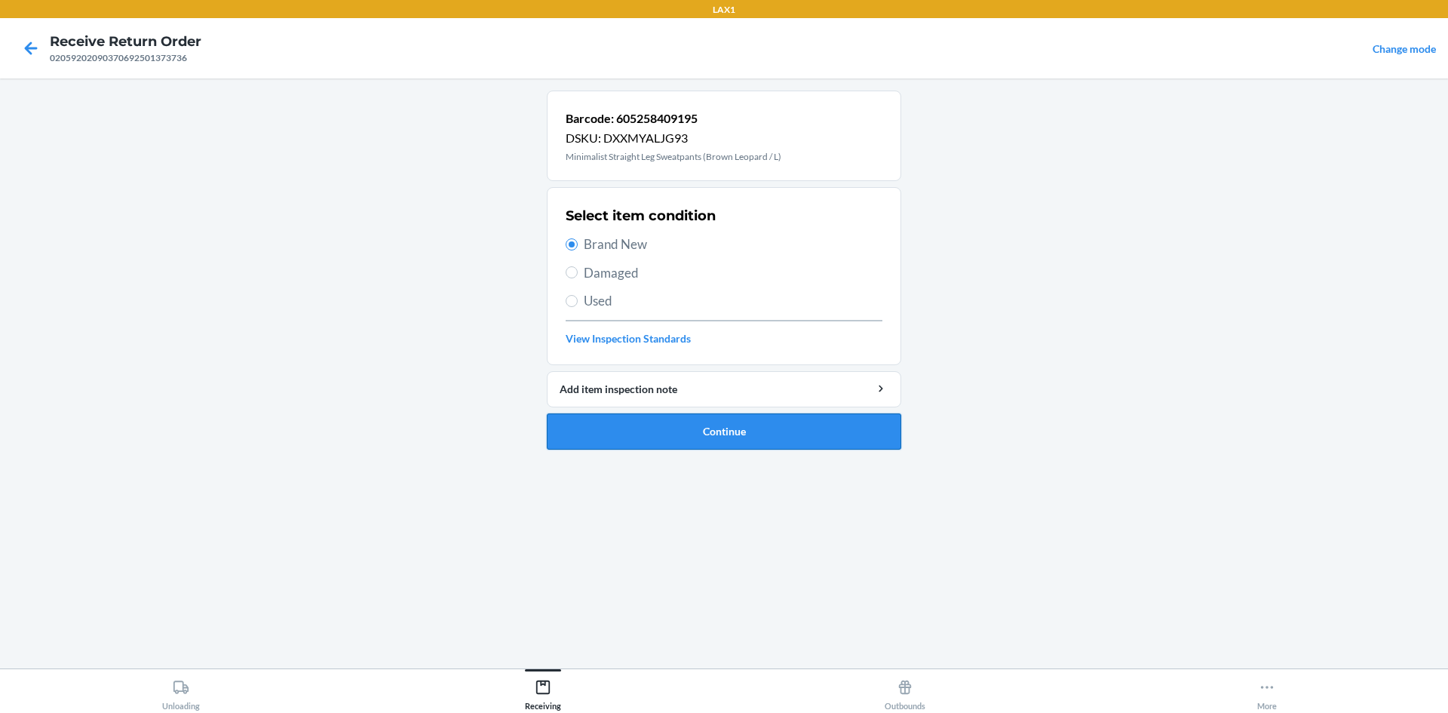
click at [625, 422] on button "Continue" at bounding box center [724, 431] width 354 height 36
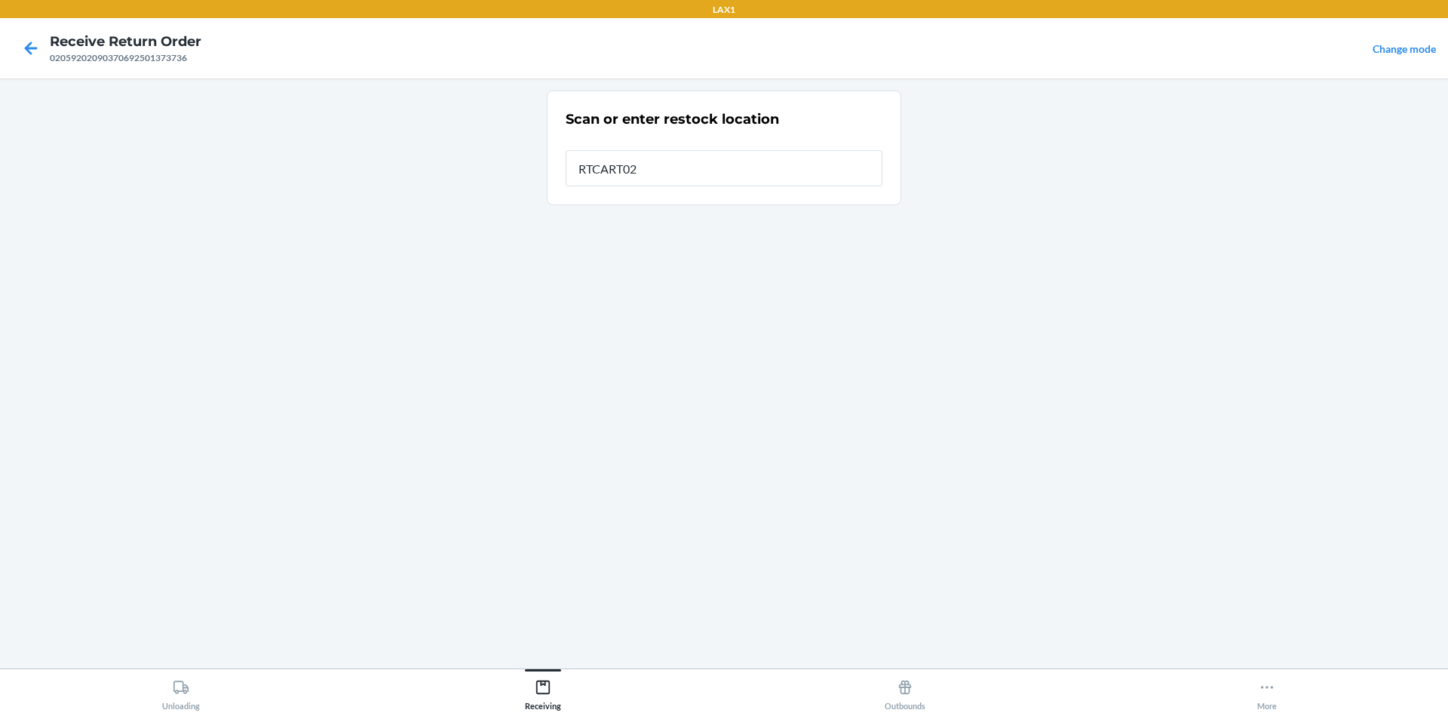
type input "RTCART024"
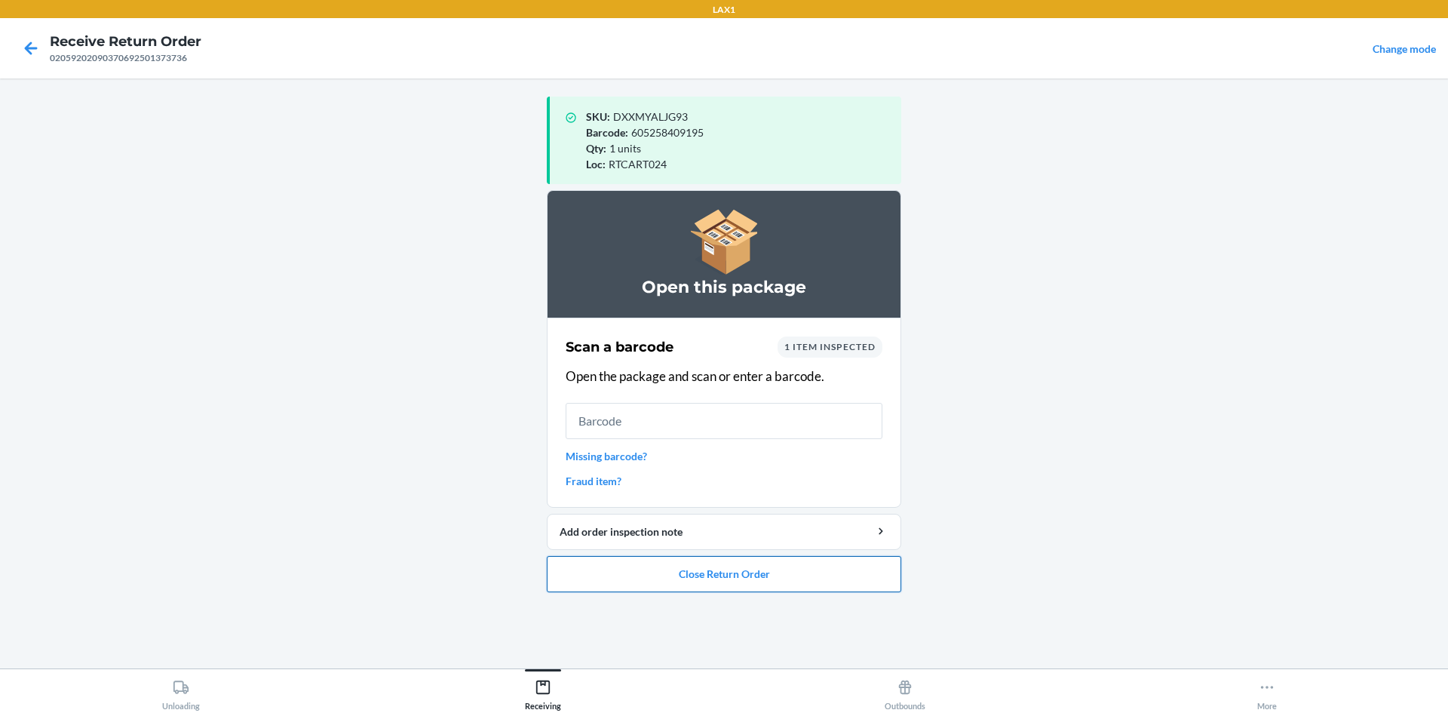
click at [701, 578] on button "Close Return Order" at bounding box center [724, 574] width 354 height 36
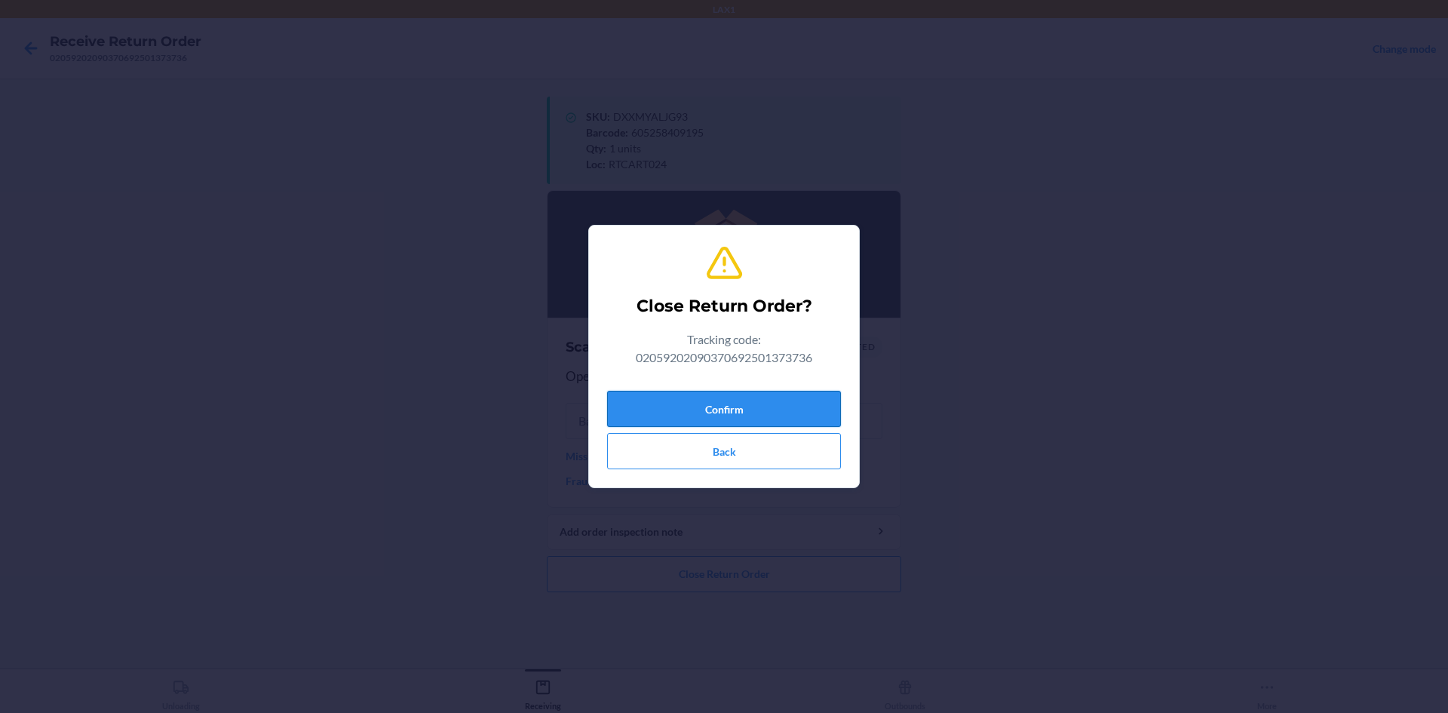
click at [720, 413] on button "Confirm" at bounding box center [724, 409] width 234 height 36
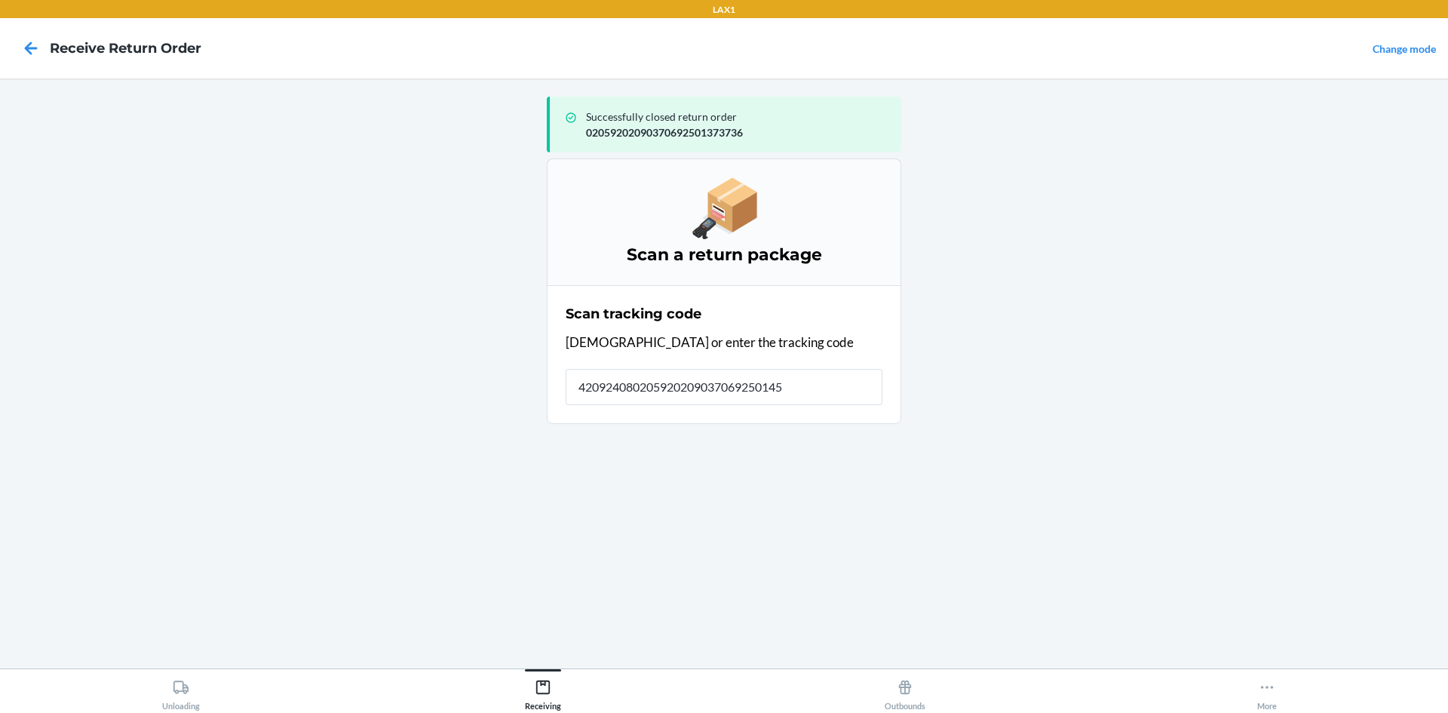
type input "4209240802059202090370692501456"
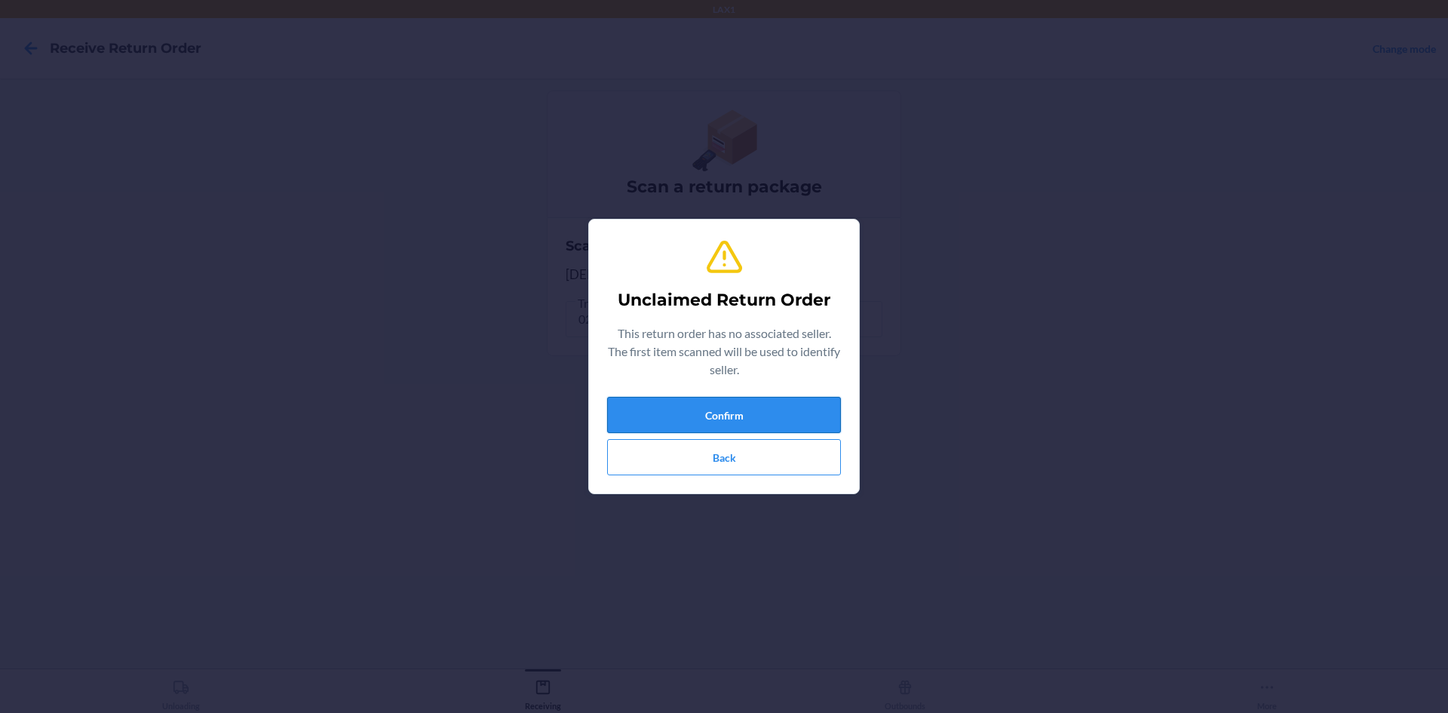
click at [712, 414] on button "Confirm" at bounding box center [724, 415] width 234 height 36
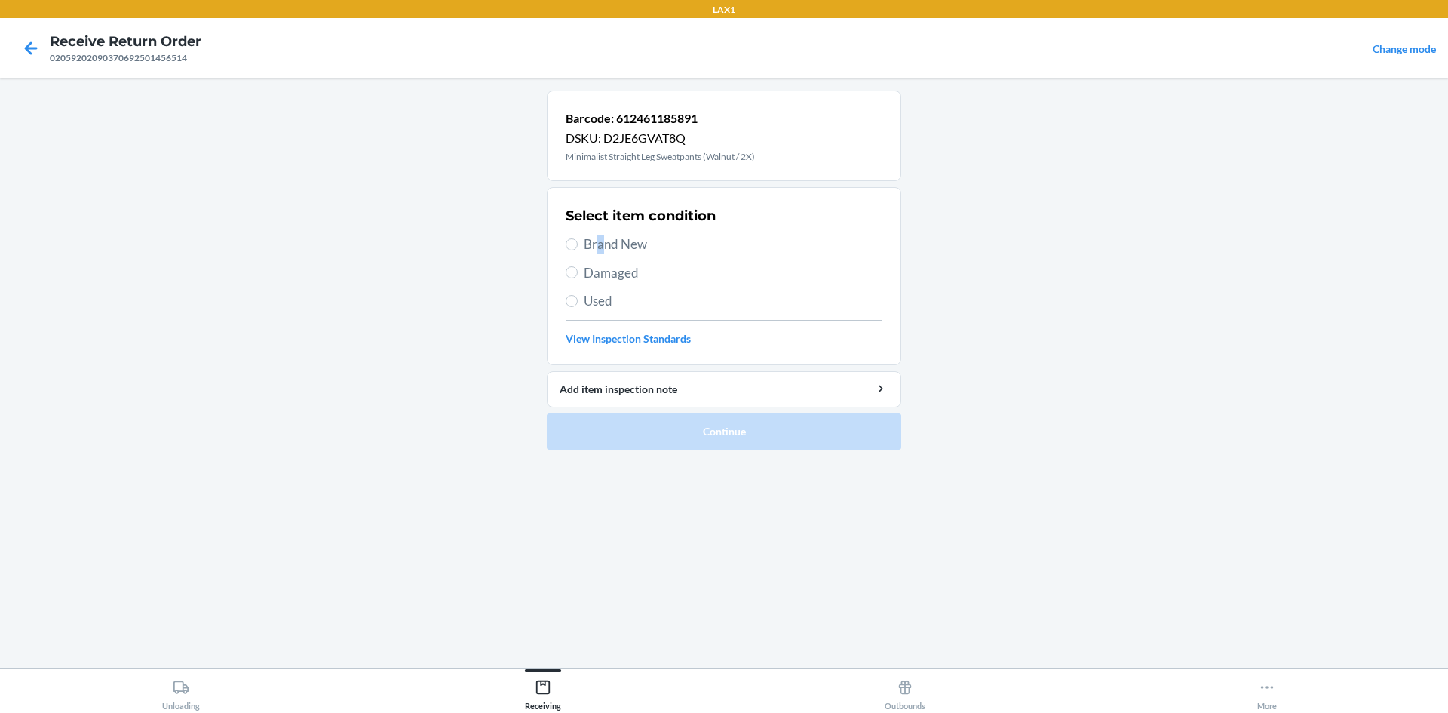
drag, startPoint x: 600, startPoint y: 235, endPoint x: 597, endPoint y: 243, distance: 9.1
click at [597, 243] on span "Brand New" at bounding box center [733, 245] width 299 height 20
click at [593, 242] on span "Brand New" at bounding box center [733, 245] width 299 height 20
click at [578, 242] on input "Brand New" at bounding box center [572, 244] width 12 height 12
radio input "true"
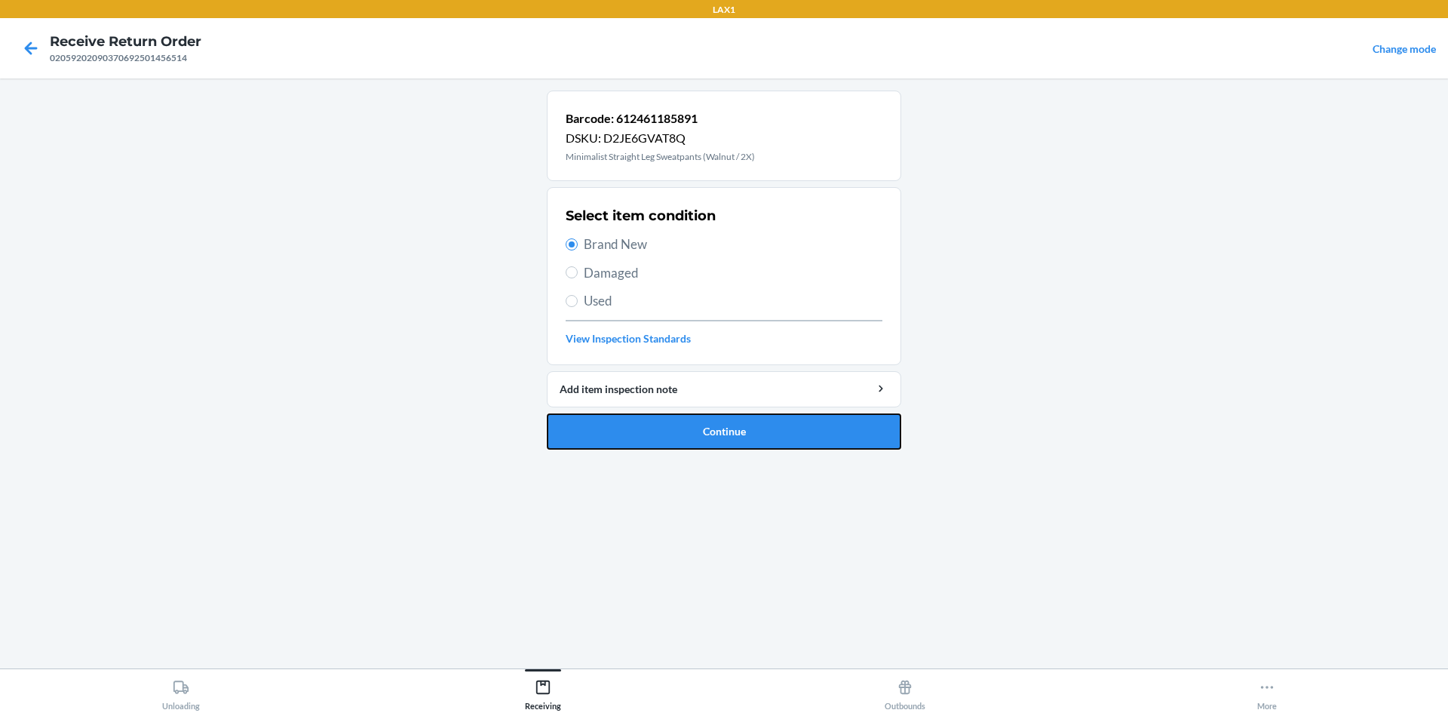
drag, startPoint x: 686, startPoint y: 445, endPoint x: 679, endPoint y: 427, distance: 19.3
click at [686, 444] on button "Continue" at bounding box center [724, 431] width 354 height 36
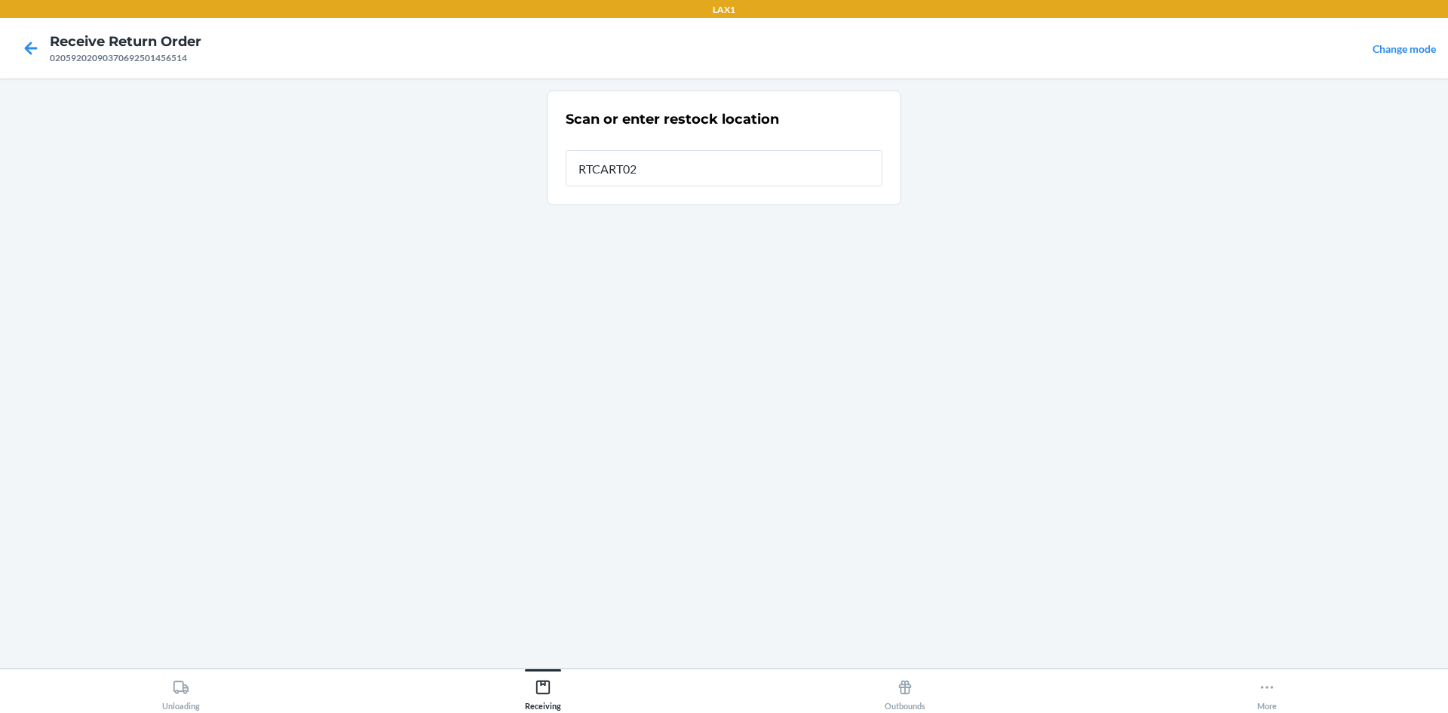
type input "RTCART024"
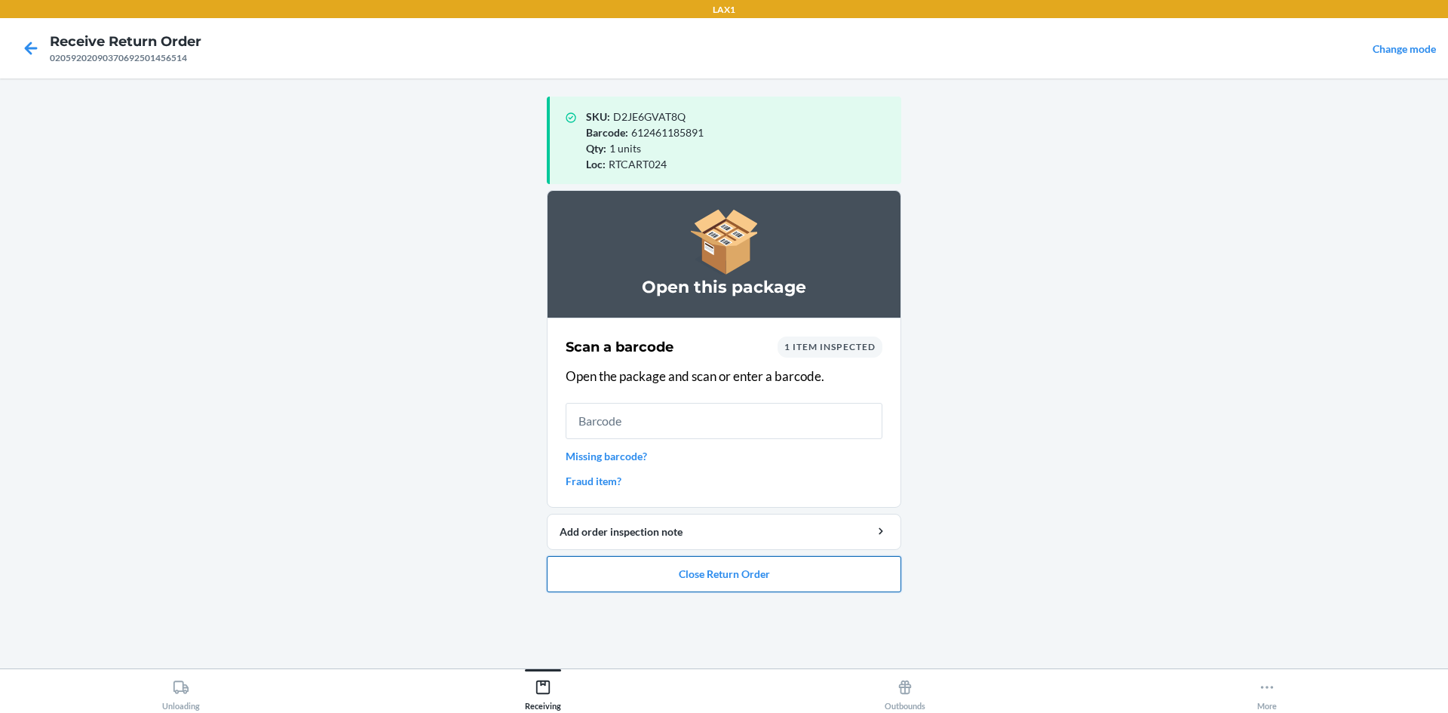
click at [749, 581] on button "Close Return Order" at bounding box center [724, 574] width 354 height 36
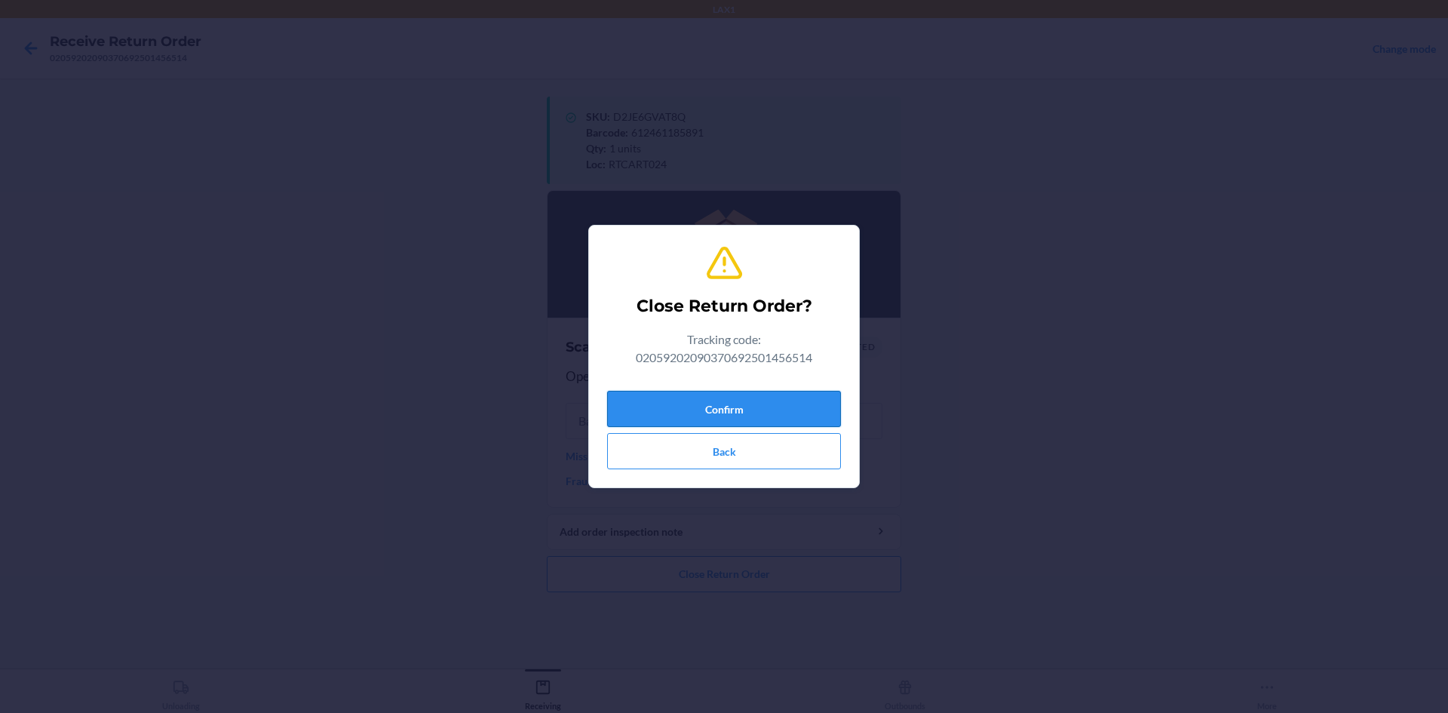
click at [741, 410] on button "Confirm" at bounding box center [724, 409] width 234 height 36
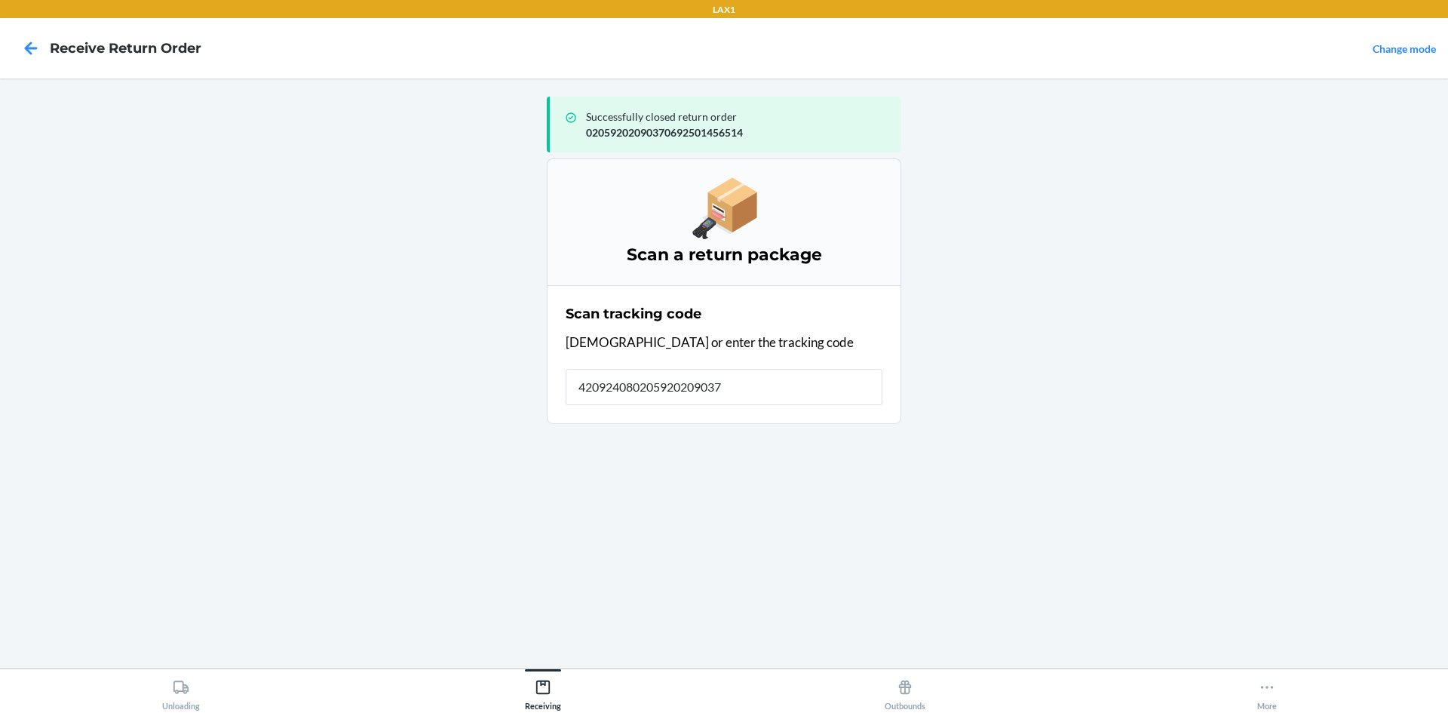
type input "4209240802059202090370"
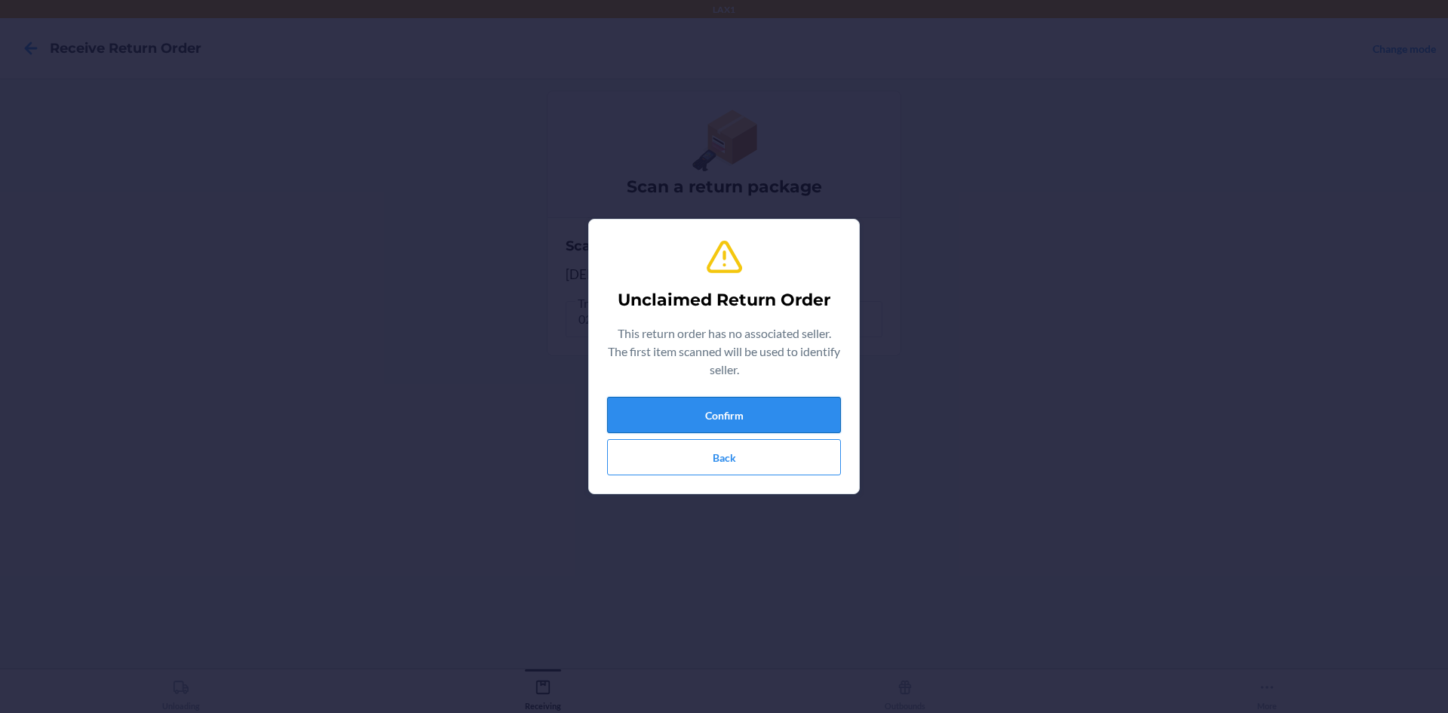
click at [712, 411] on button "Confirm" at bounding box center [724, 415] width 234 height 36
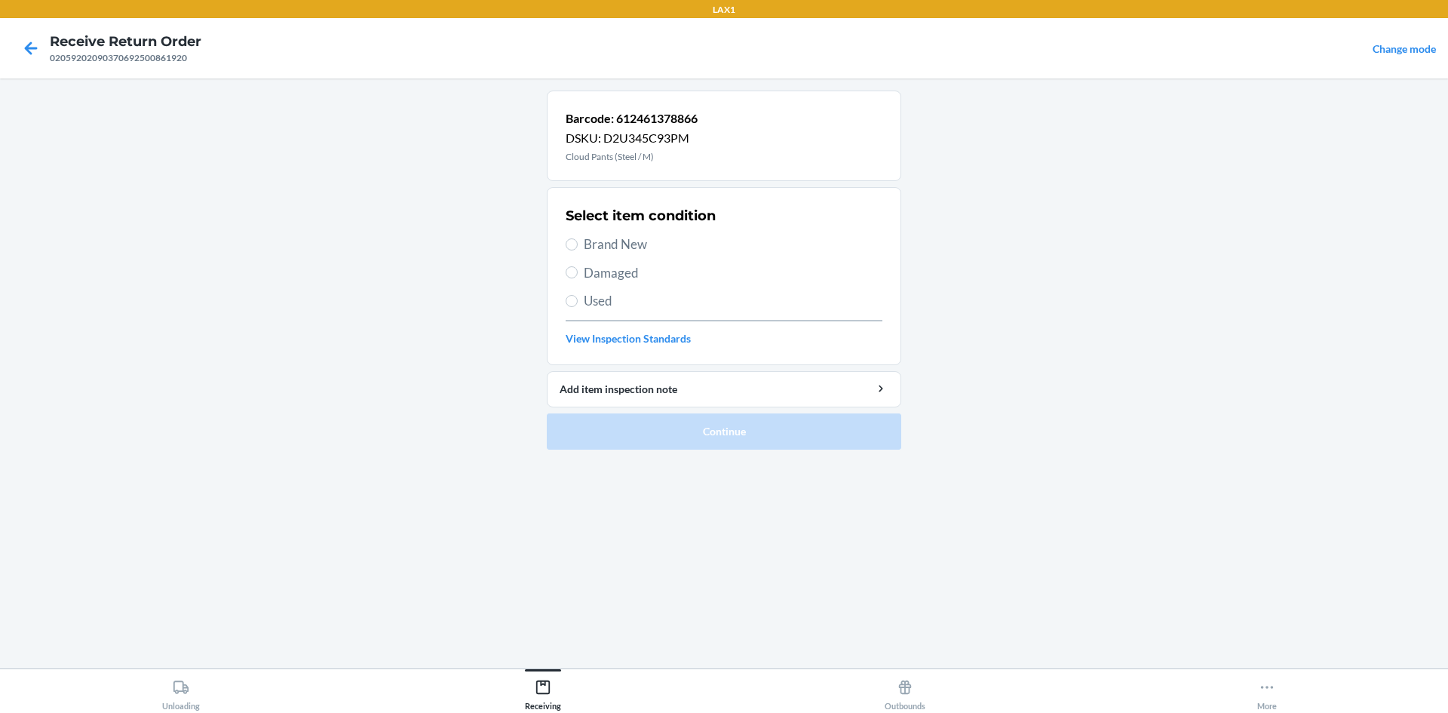
click at [614, 235] on span "Brand New" at bounding box center [733, 245] width 299 height 20
click at [578, 238] on input "Brand New" at bounding box center [572, 244] width 12 height 12
radio input "true"
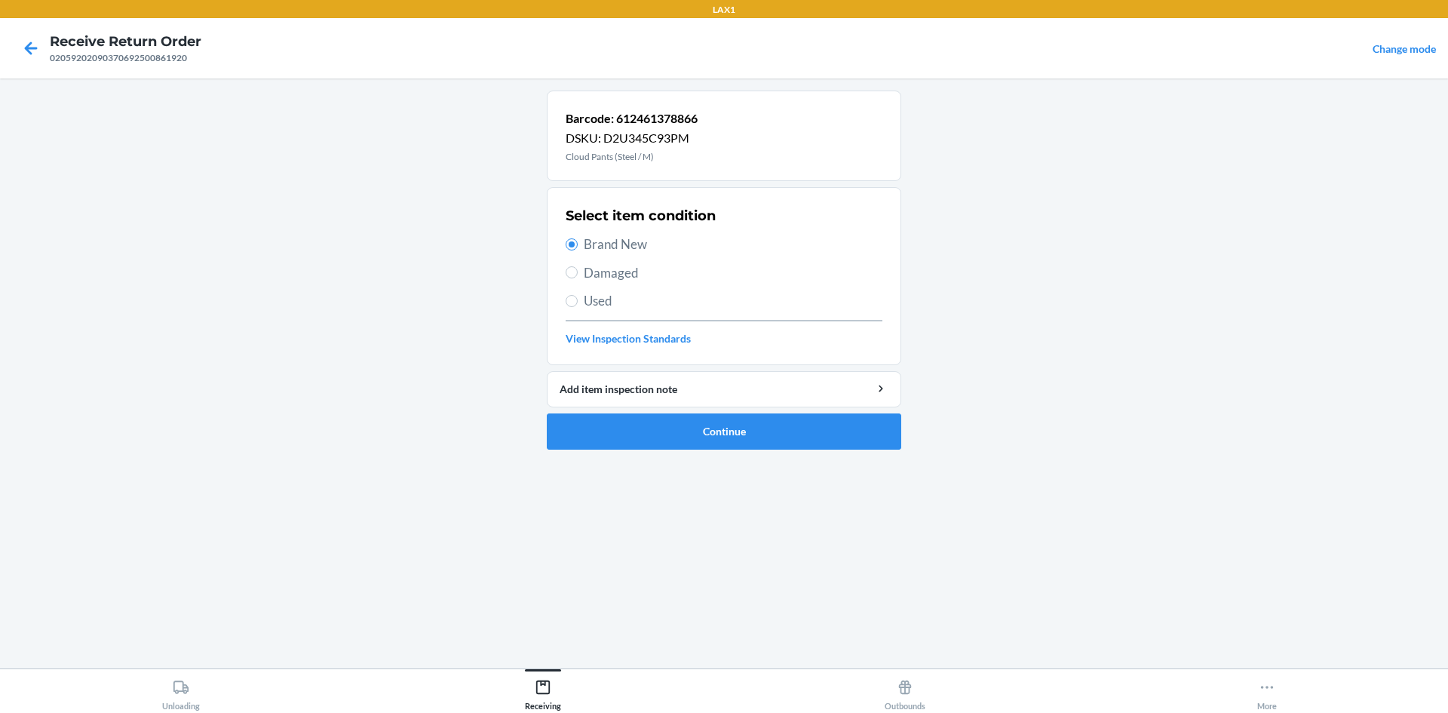
click at [726, 456] on ol "Barcode: 612461378866 DSKU: D2U345C93PM Cloud Pants (Steel / M) Select item con…" at bounding box center [724, 276] width 354 height 371
click at [726, 449] on button "Continue" at bounding box center [724, 431] width 354 height 36
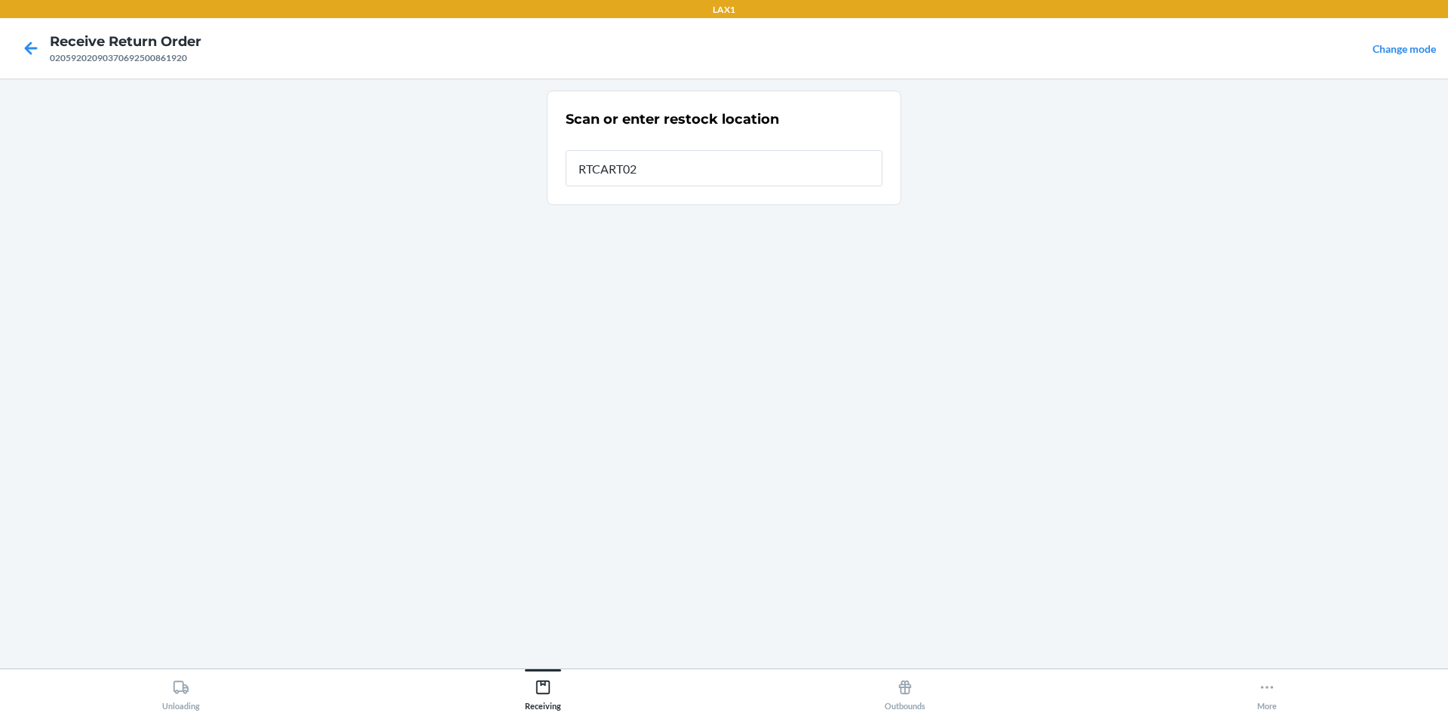
type input "RTCART024"
click at [705, 241] on div "Scan or enter restock location Restock location RTCART024" at bounding box center [724, 374] width 354 height 566
drag, startPoint x: 705, startPoint y: 241, endPoint x: 726, endPoint y: 241, distance: 21.1
click at [726, 241] on div "Scan or enter restock location Restock location RTCART024" at bounding box center [724, 374] width 354 height 566
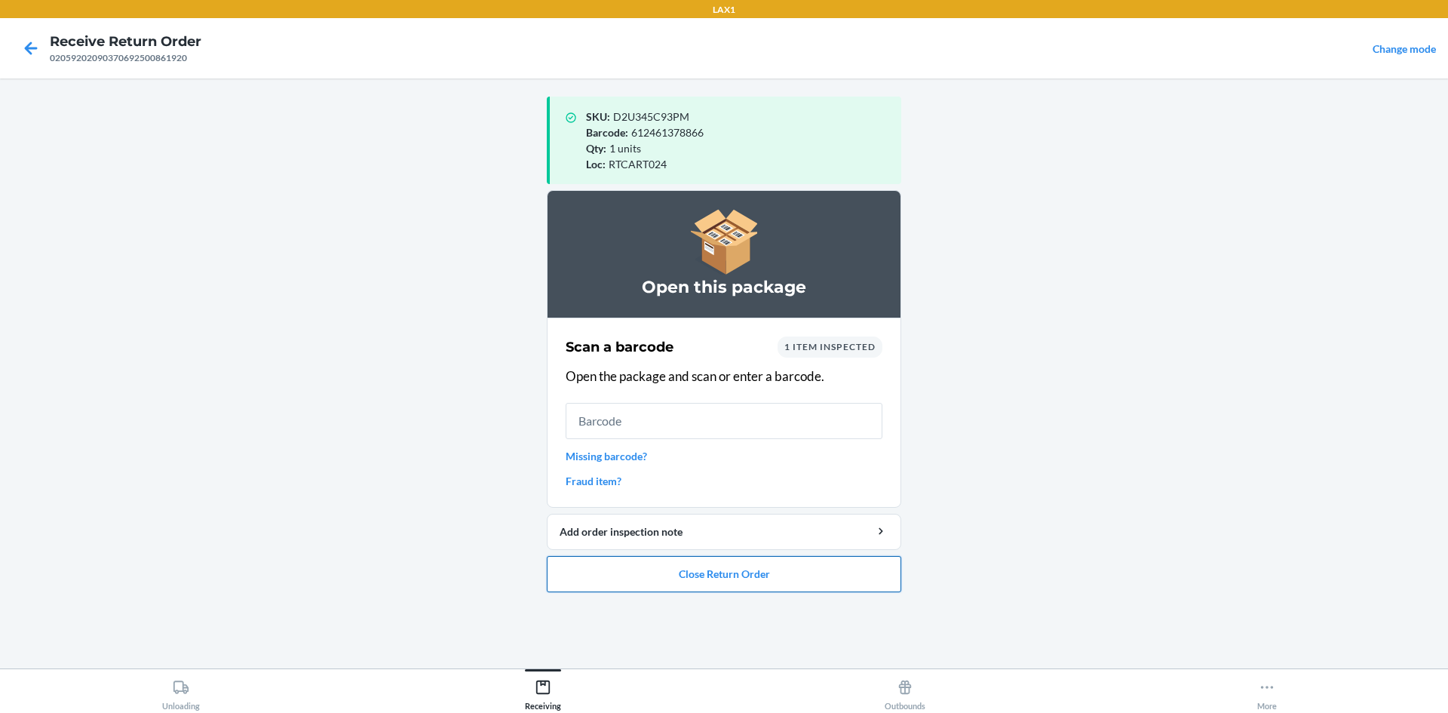
click at [683, 578] on button "Close Return Order" at bounding box center [724, 574] width 354 height 36
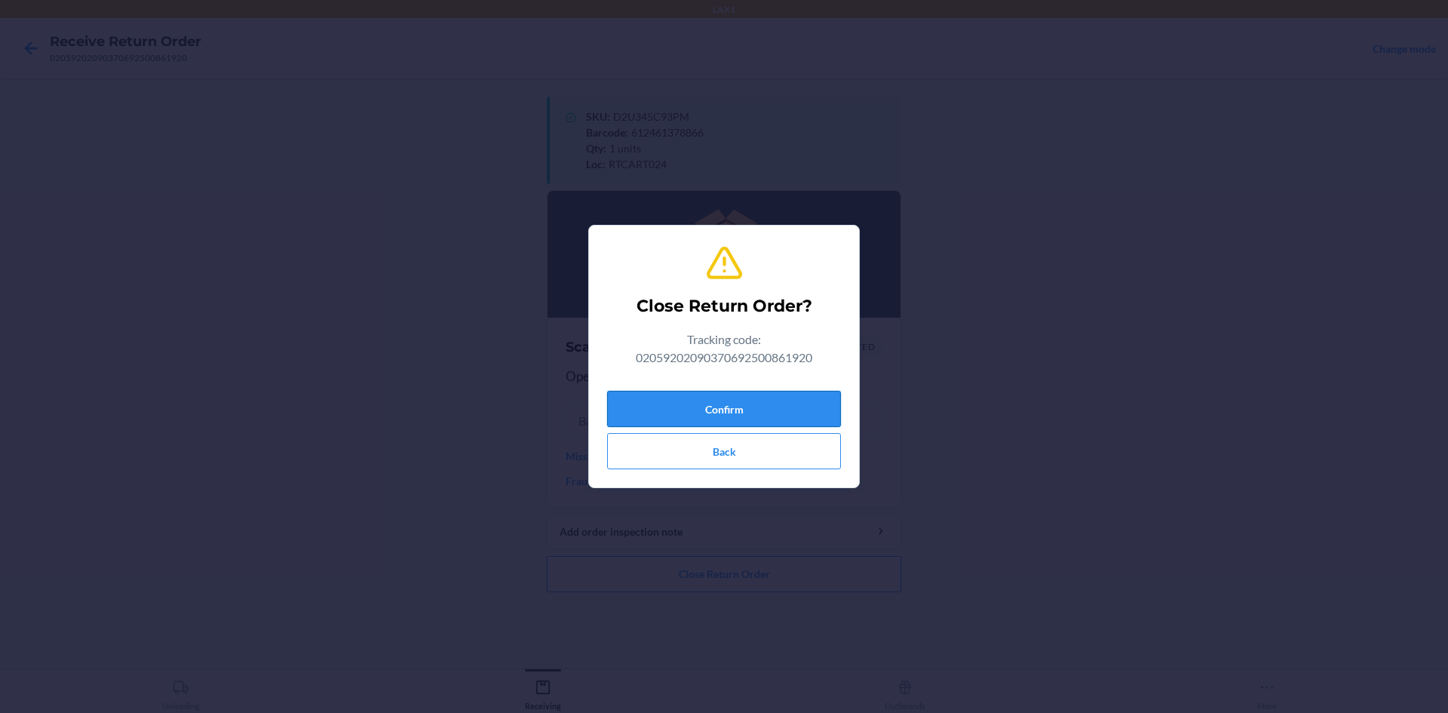
click at [749, 403] on button "Confirm" at bounding box center [724, 409] width 234 height 36
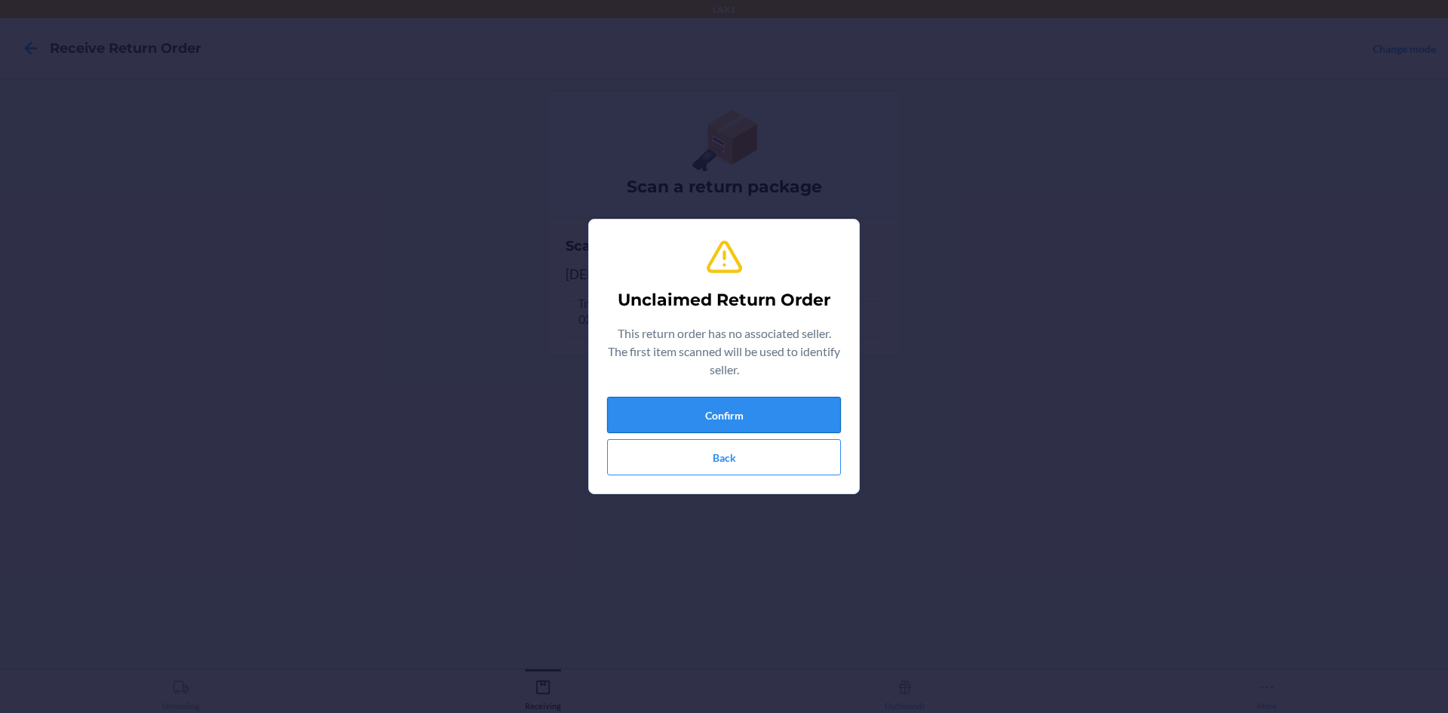
click at [660, 403] on button "Confirm" at bounding box center [724, 415] width 234 height 36
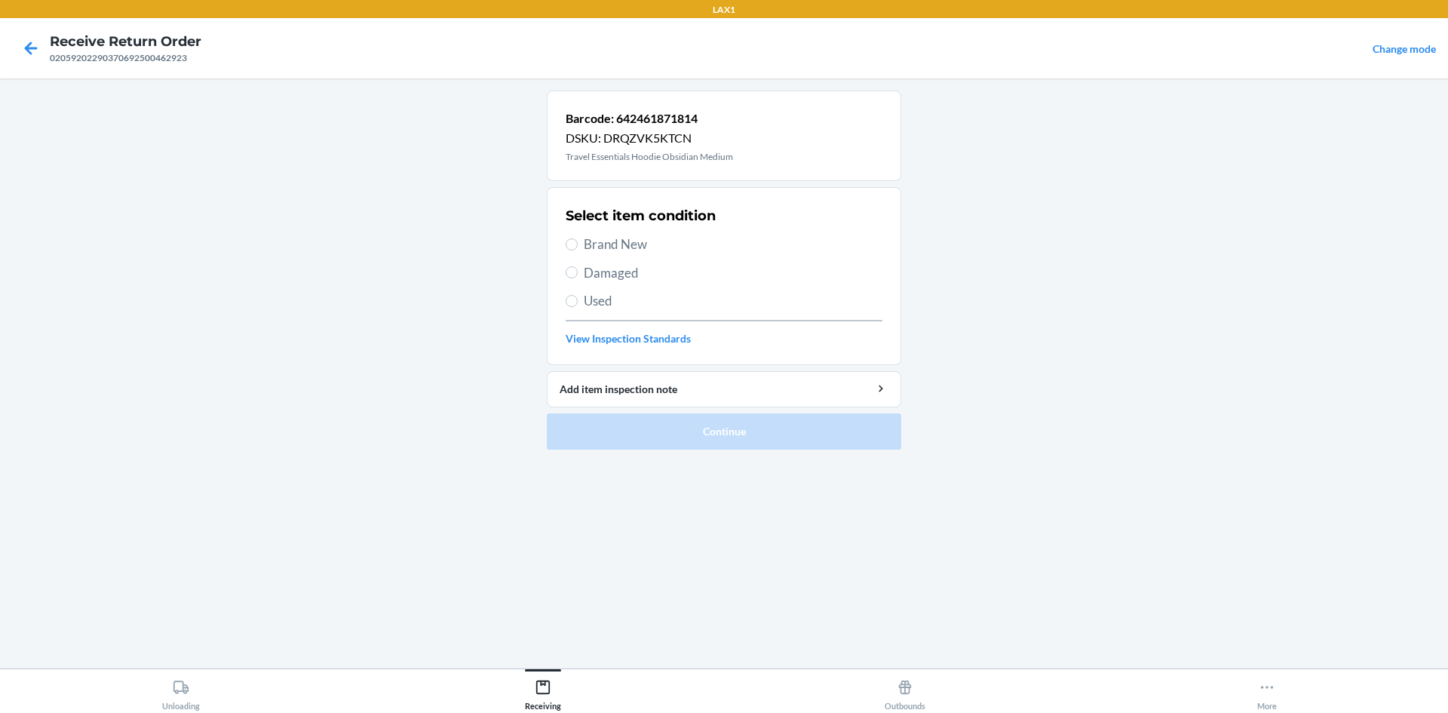
click at [651, 298] on span "Used" at bounding box center [733, 301] width 299 height 20
click at [578, 298] on input "Used" at bounding box center [572, 301] width 12 height 12
radio input "true"
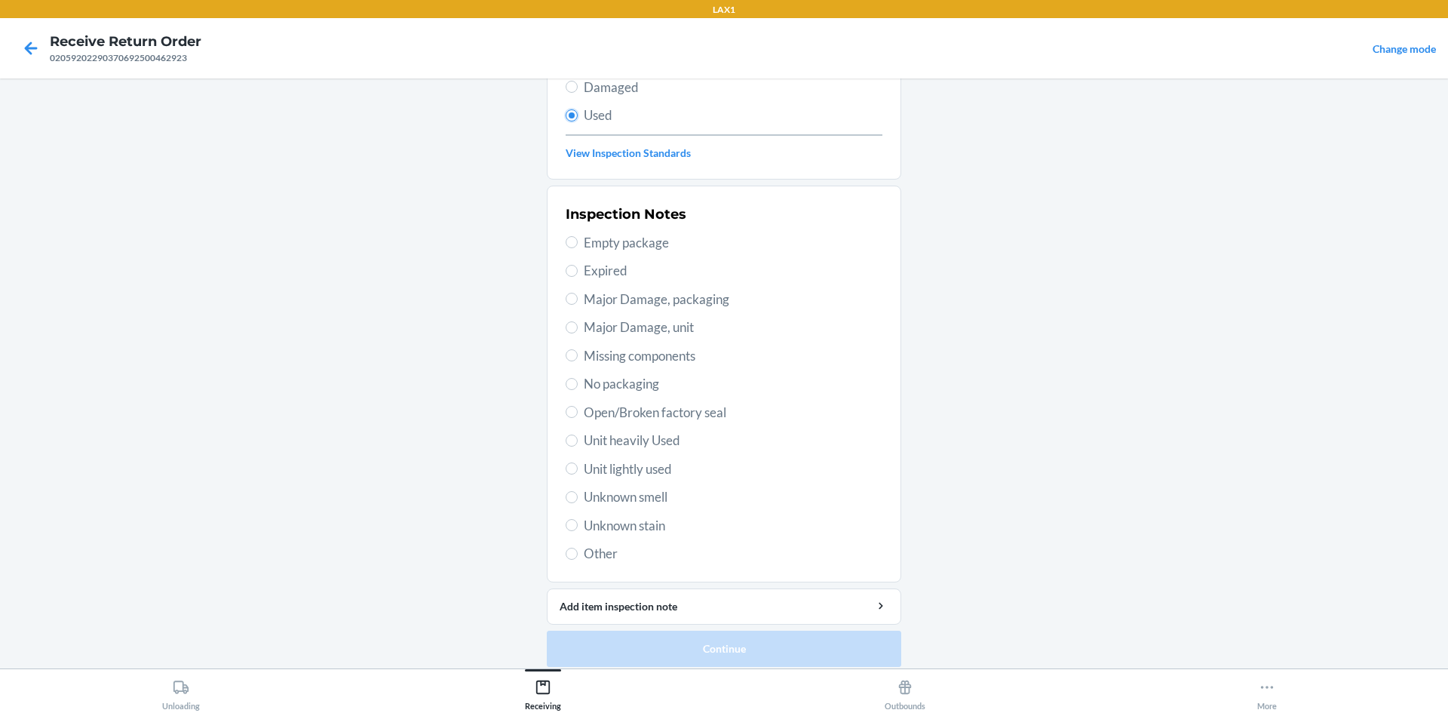
scroll to position [196, 0]
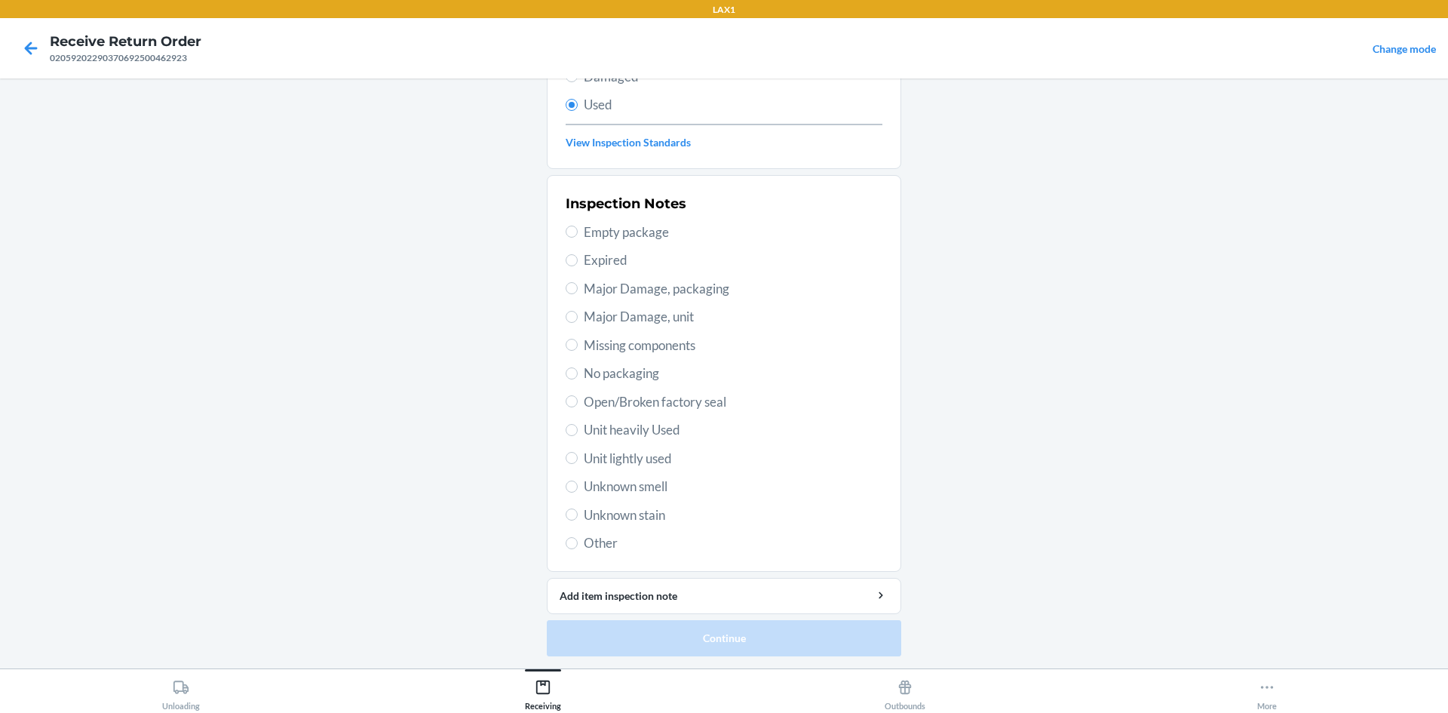
click at [688, 422] on span "Unit heavily Used" at bounding box center [733, 430] width 299 height 20
click at [578, 424] on input "Unit heavily Used" at bounding box center [572, 430] width 12 height 12
radio input "true"
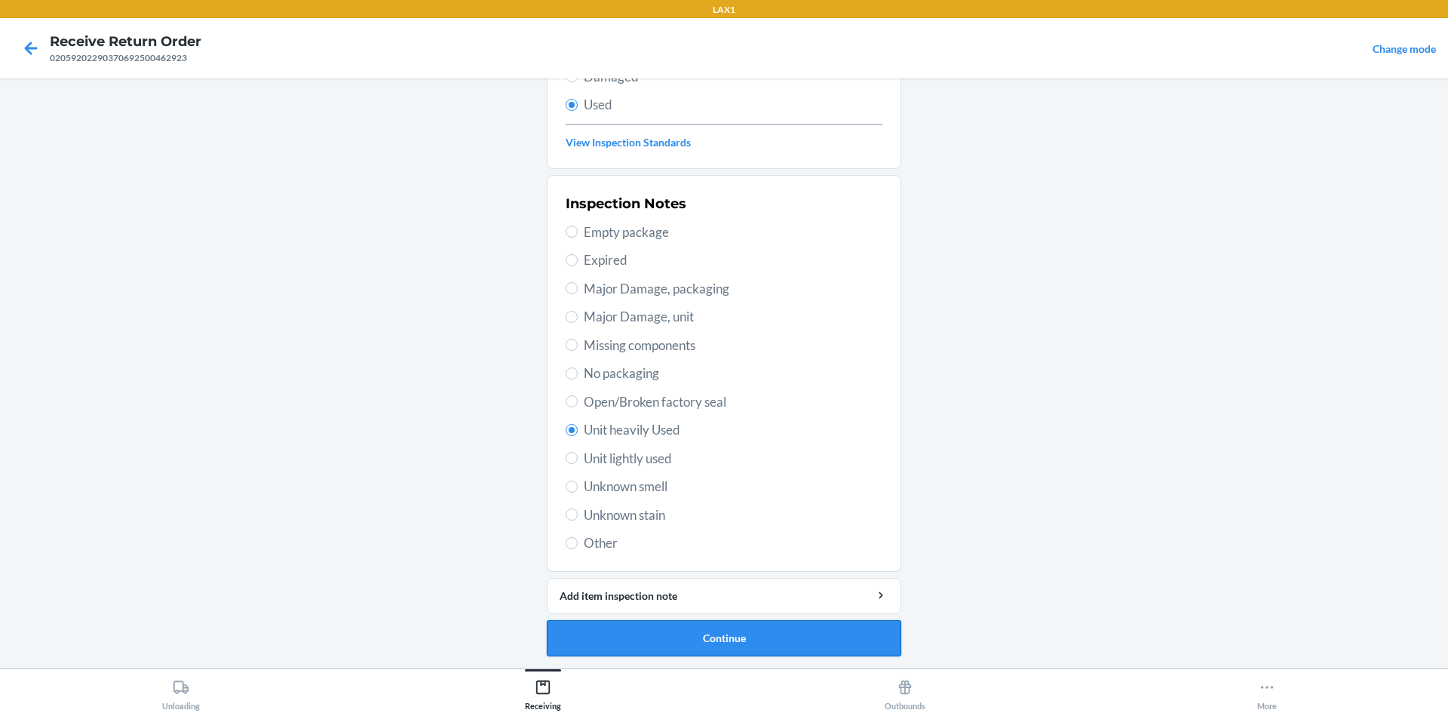
click at [663, 655] on button "Continue" at bounding box center [724, 638] width 354 height 36
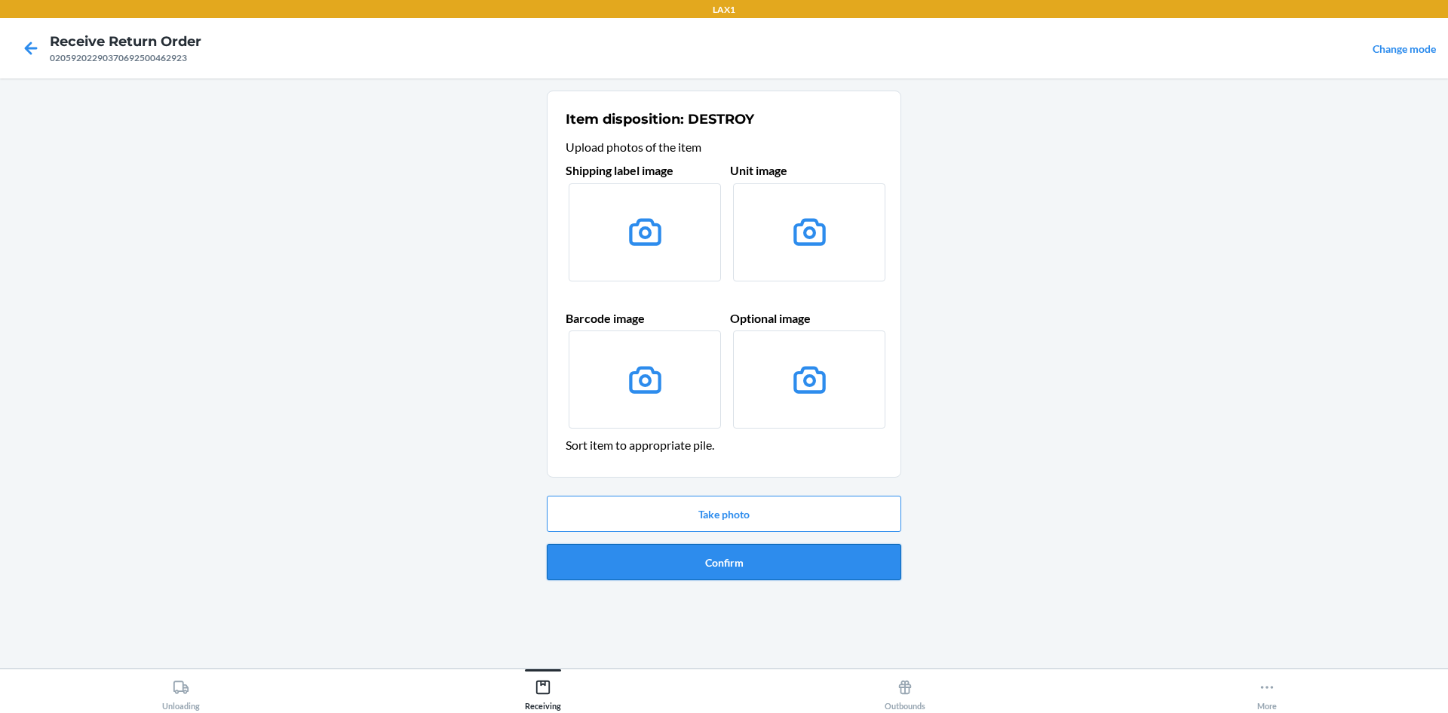
click at [696, 548] on button "Confirm" at bounding box center [724, 562] width 354 height 36
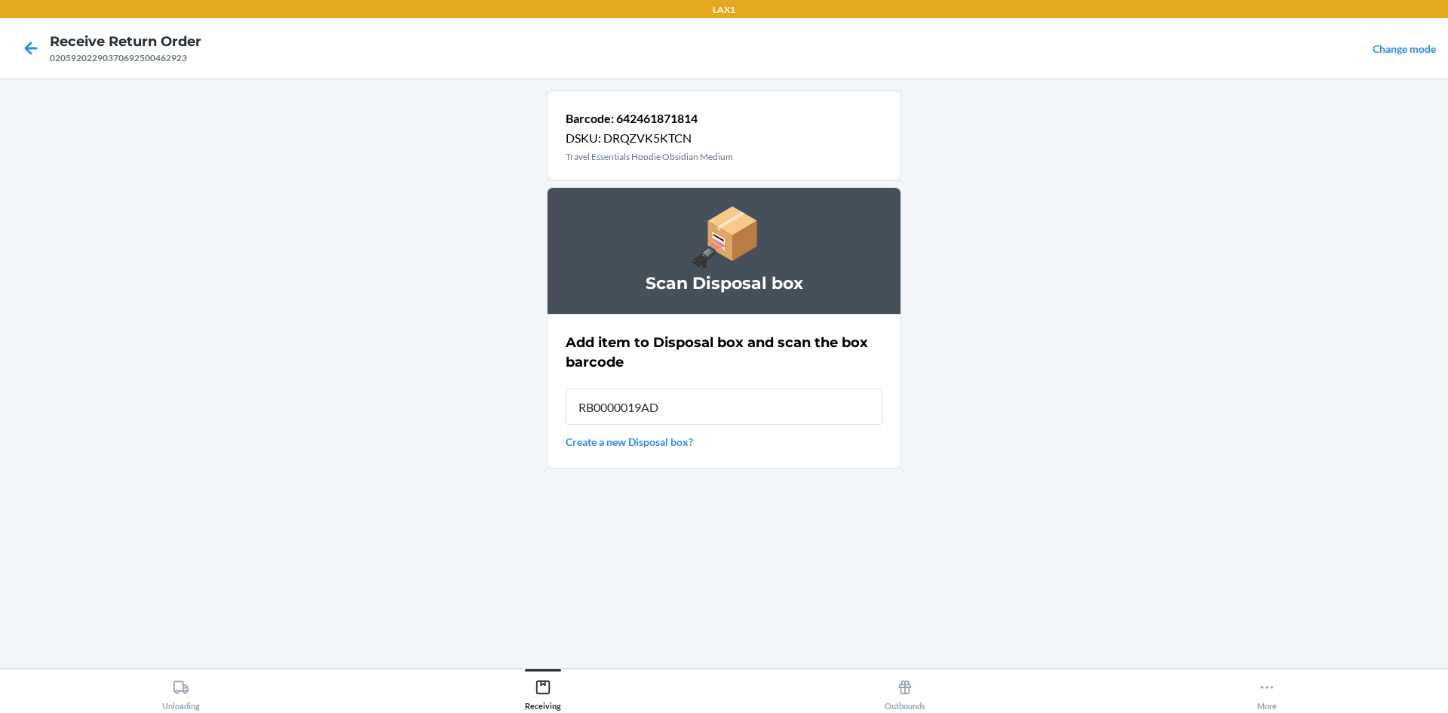
type input "RB0000019AD"
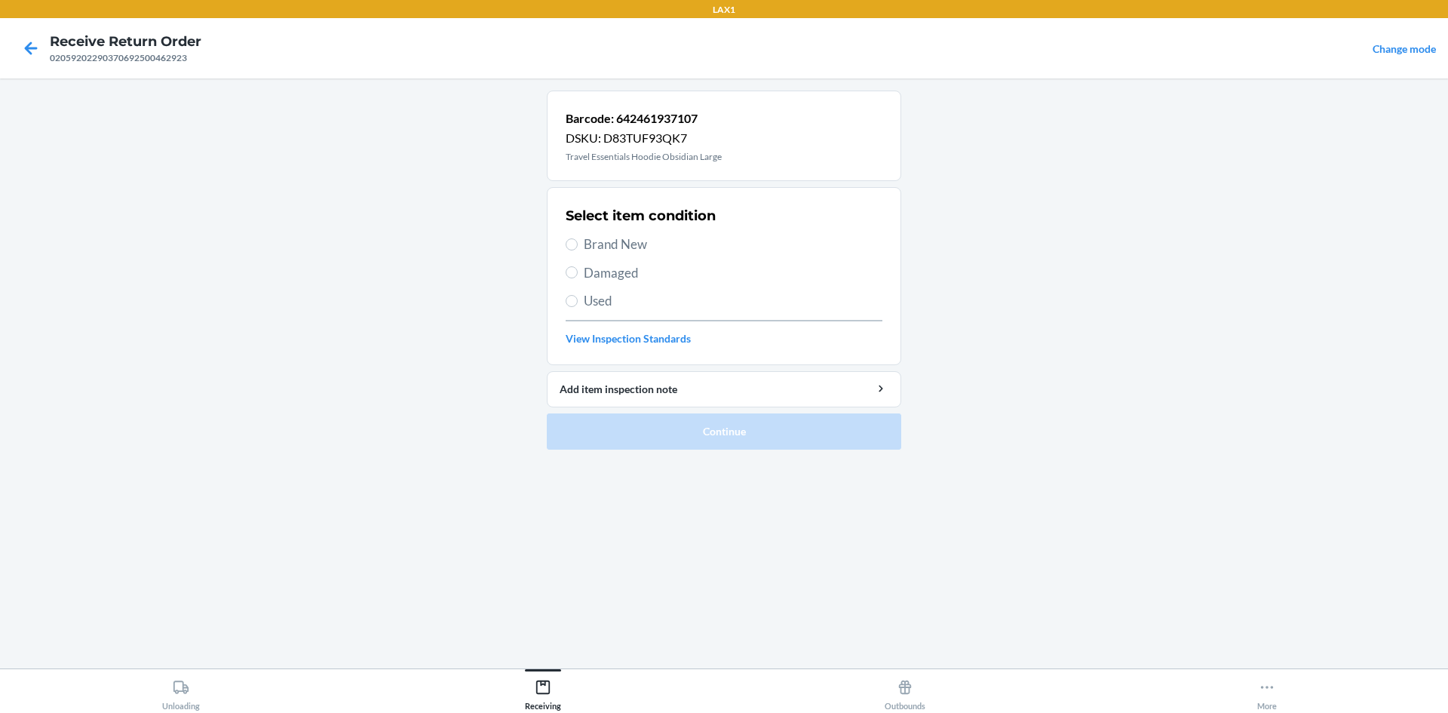
click at [650, 306] on span "Used" at bounding box center [733, 301] width 299 height 20
click at [578, 306] on input "Used" at bounding box center [572, 301] width 12 height 12
radio input "true"
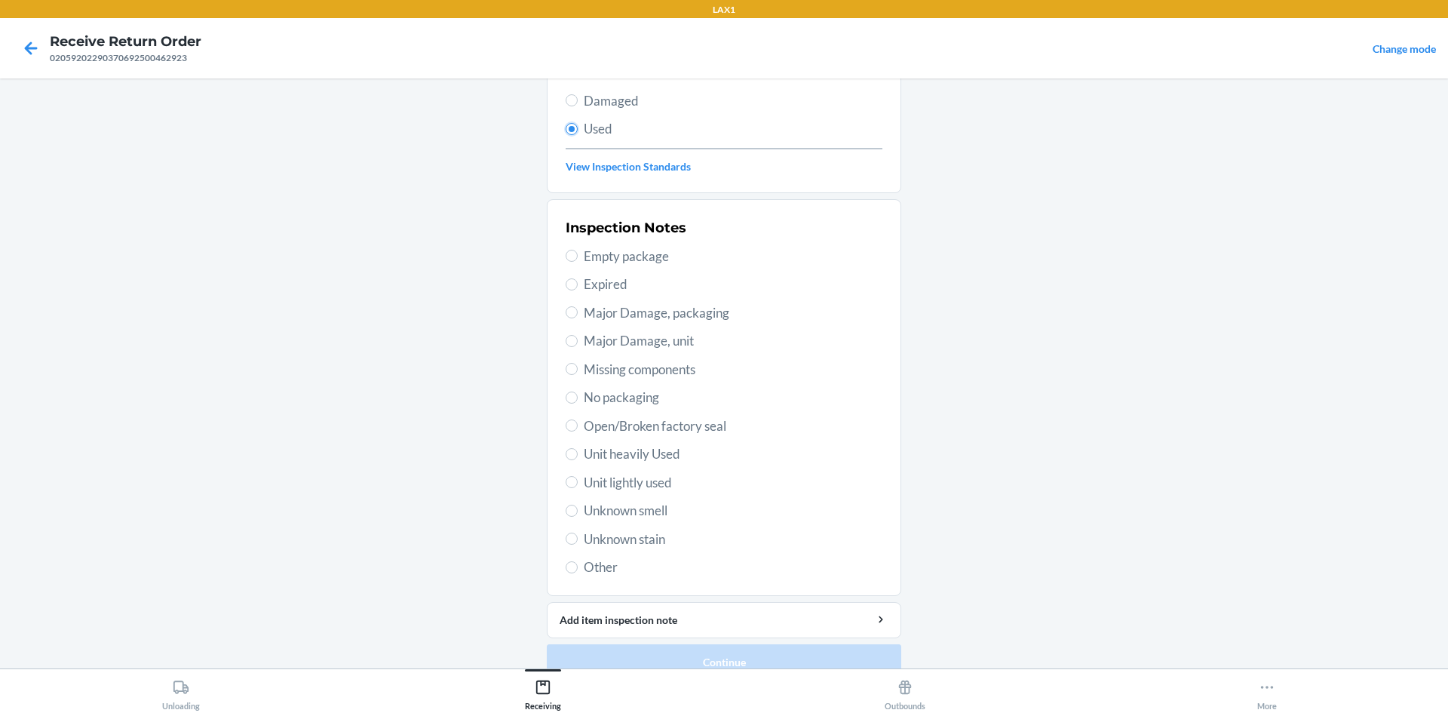
scroll to position [196, 0]
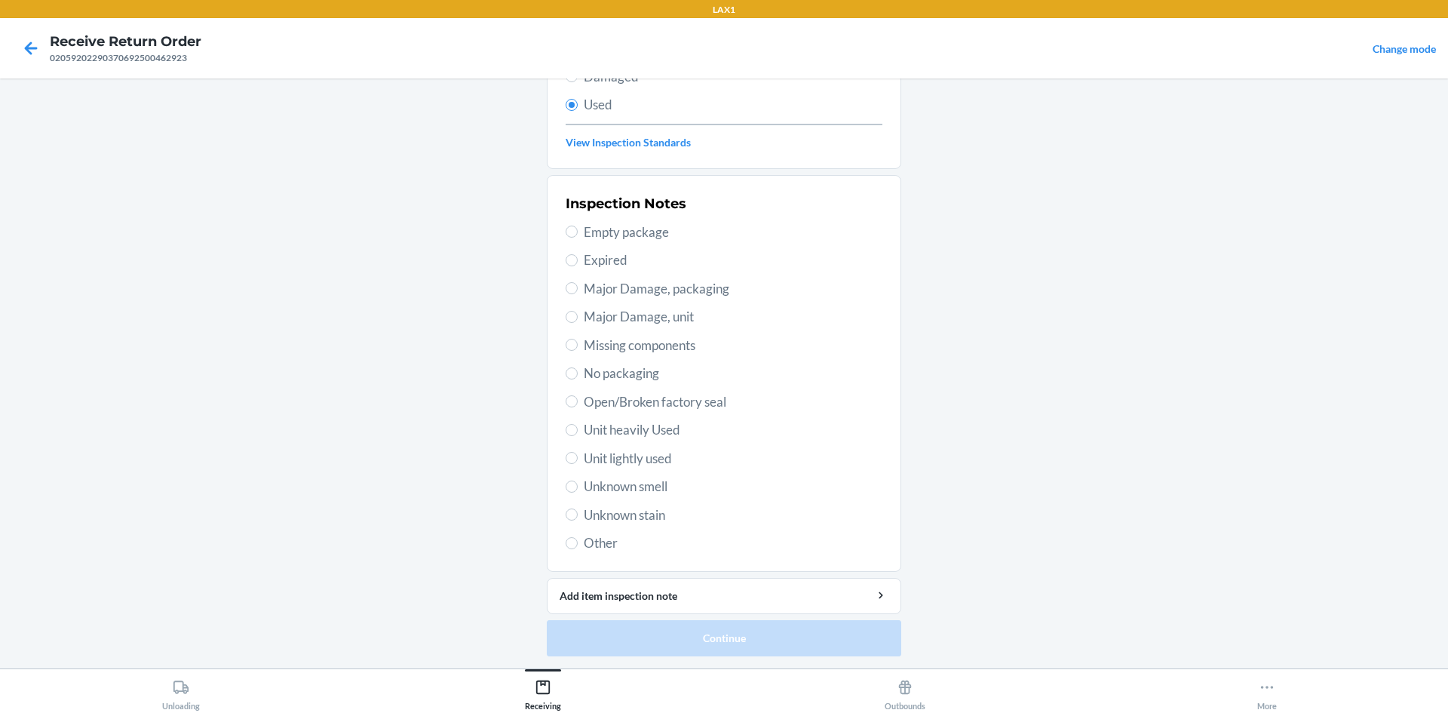
click at [670, 431] on span "Unit heavily Used" at bounding box center [733, 430] width 299 height 20
click at [578, 431] on input "Unit heavily Used" at bounding box center [572, 430] width 12 height 12
radio input "true"
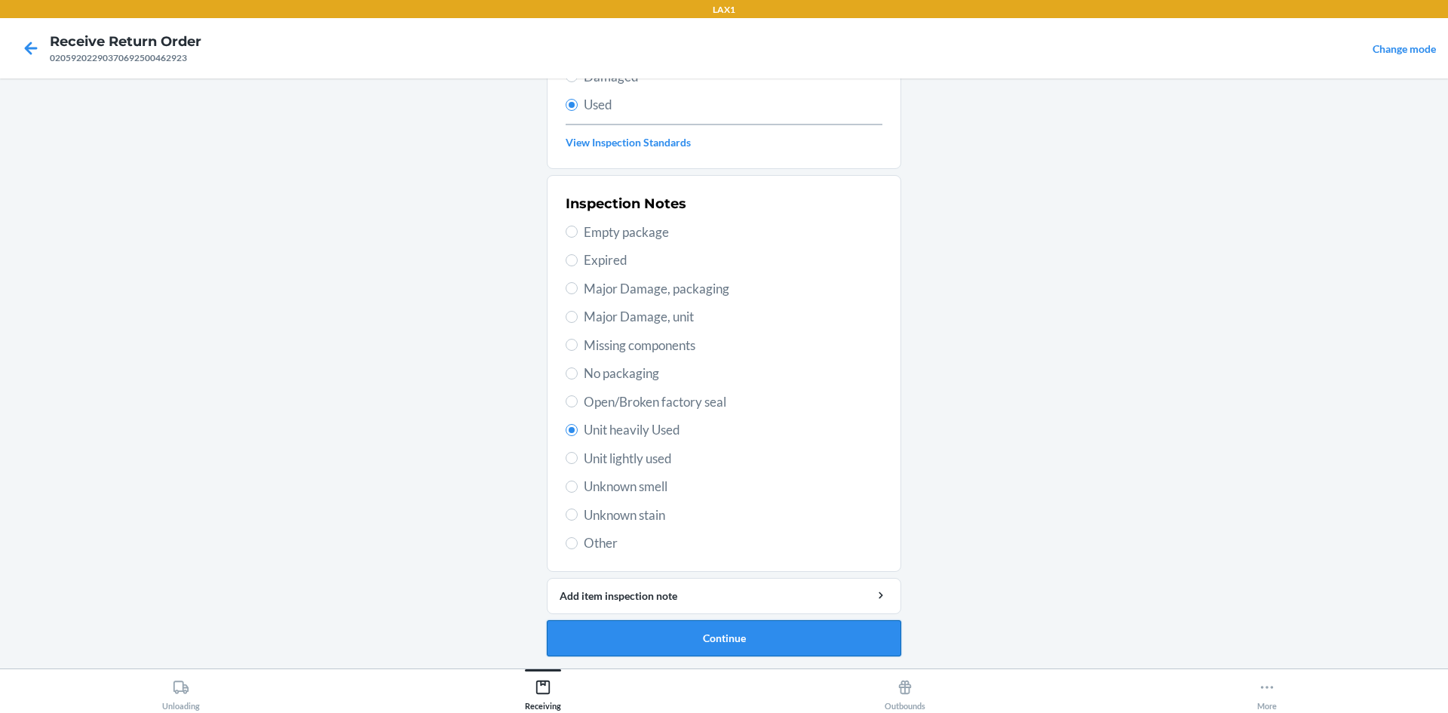
click at [734, 641] on button "Continue" at bounding box center [724, 638] width 354 height 36
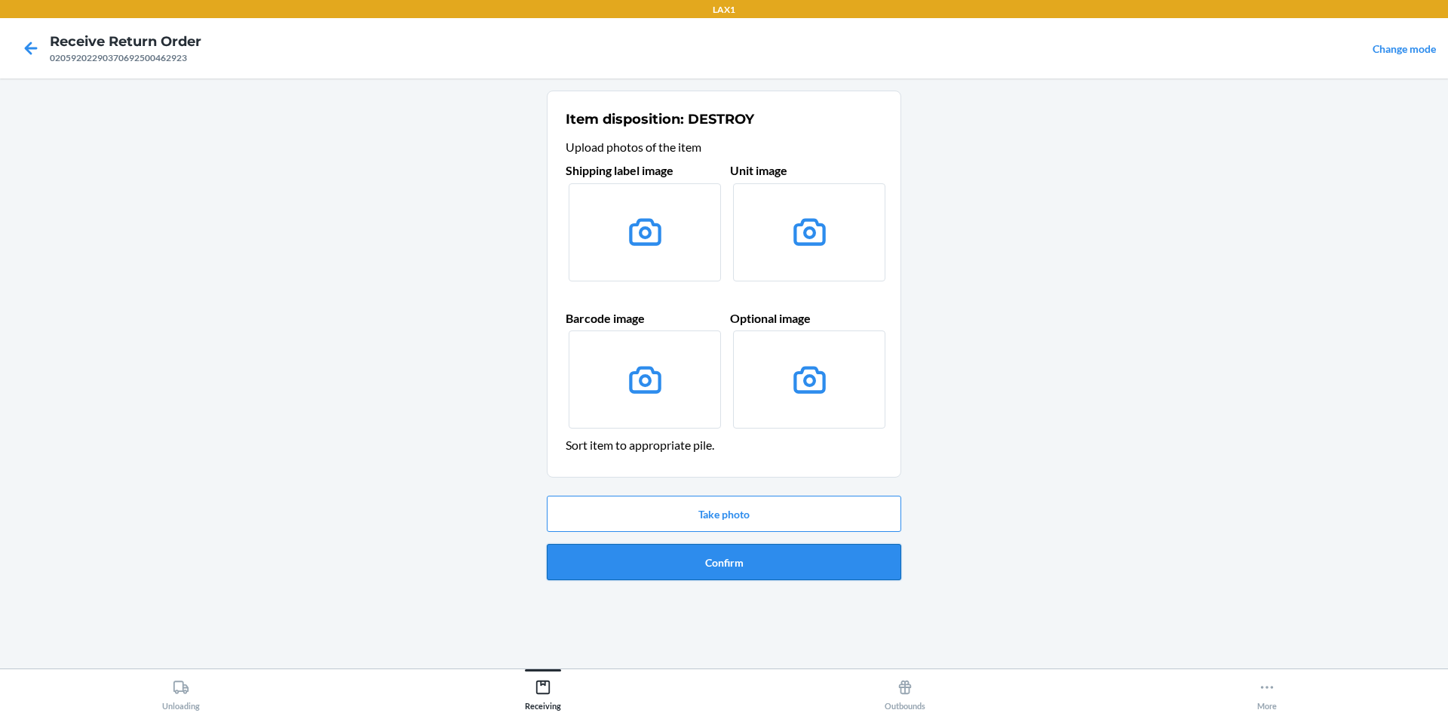
click at [719, 557] on button "Confirm" at bounding box center [724, 562] width 354 height 36
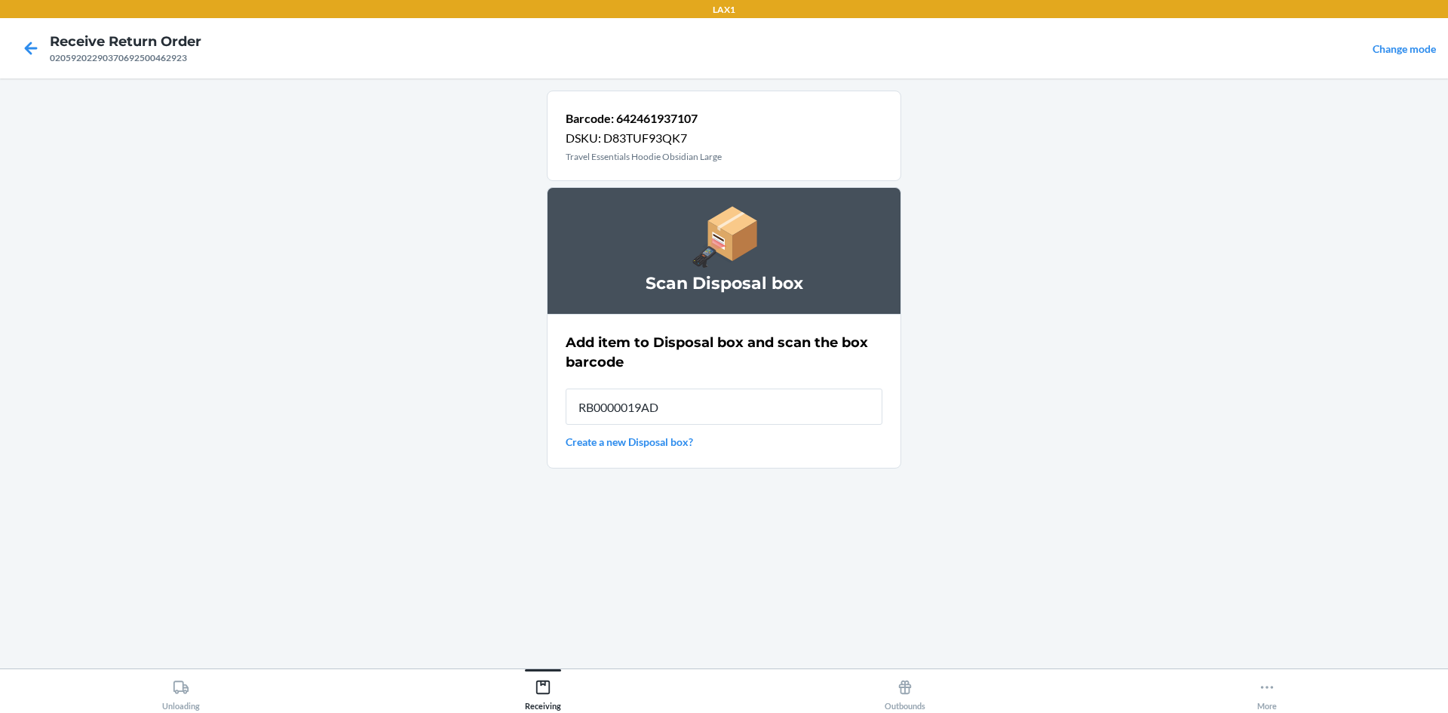
type input "RB0000019AD"
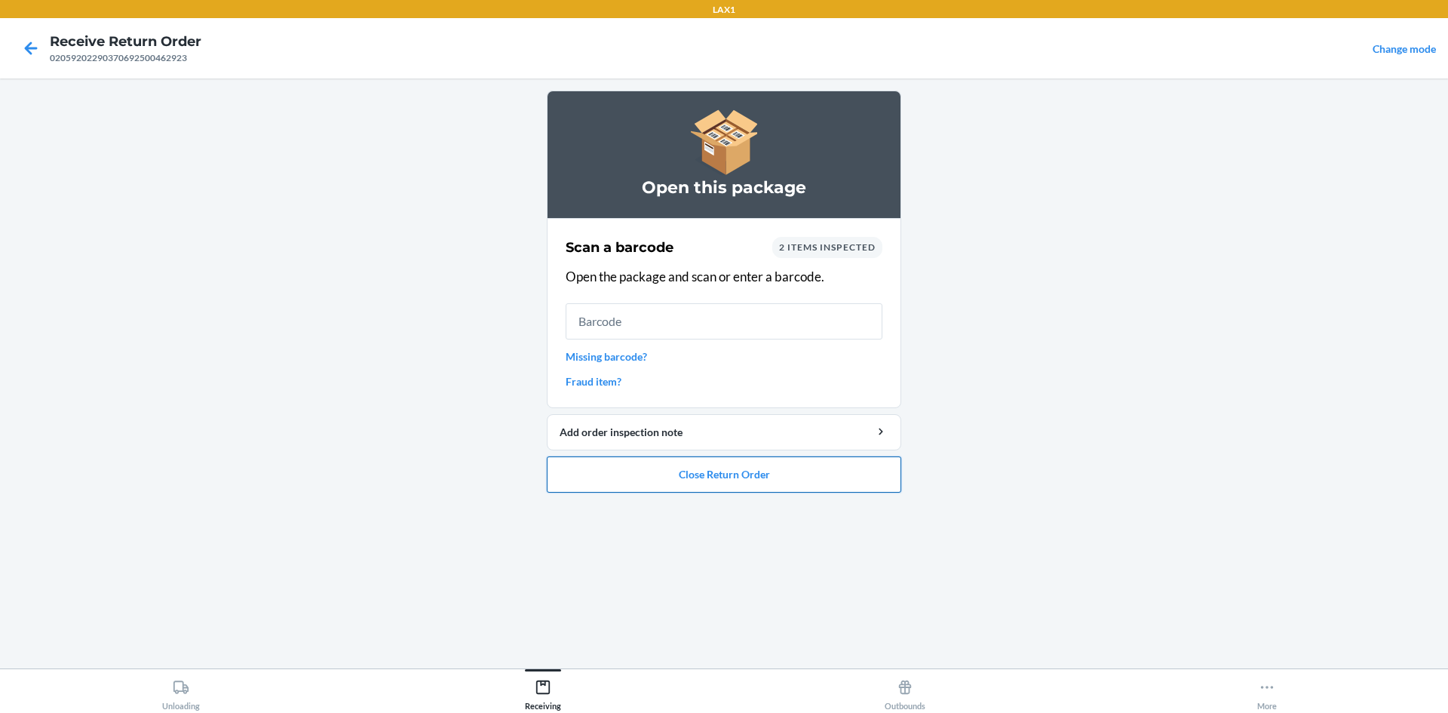
click at [781, 472] on button "Close Return Order" at bounding box center [724, 474] width 354 height 36
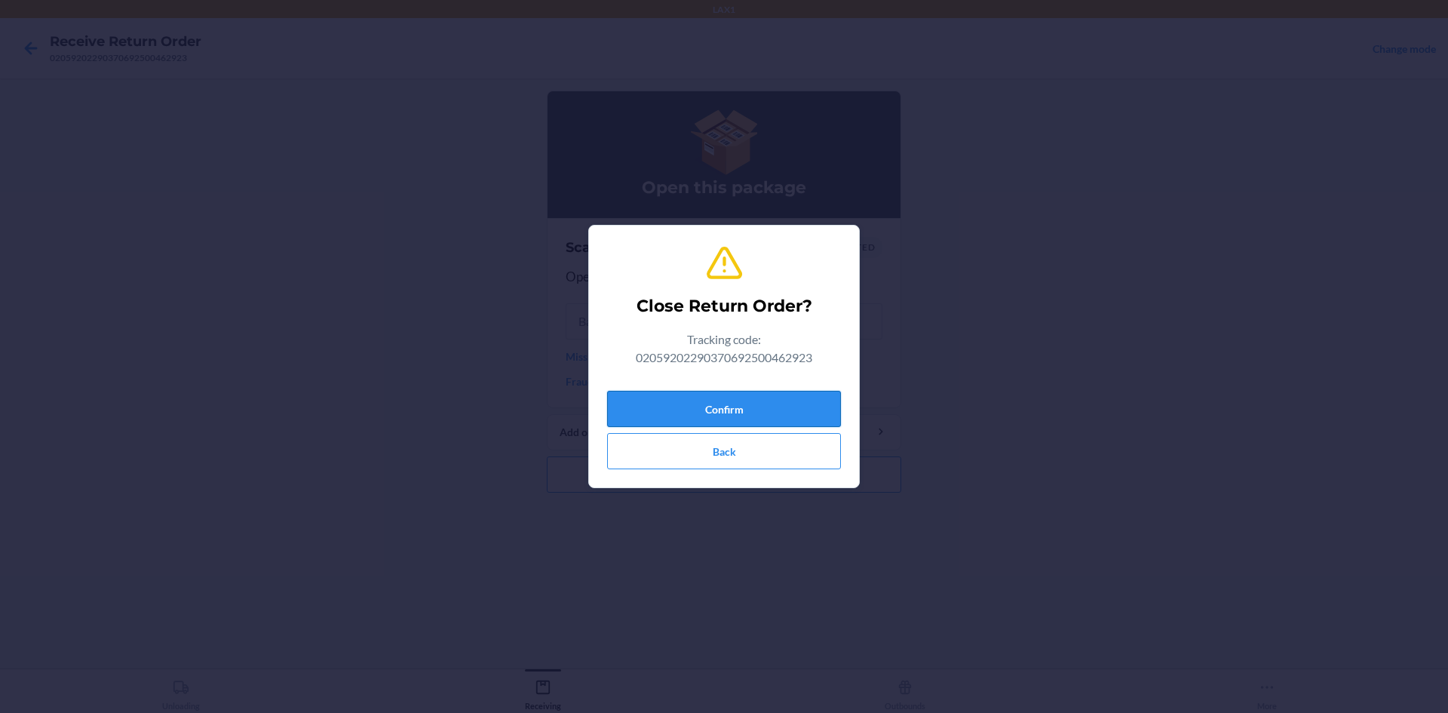
click at [750, 402] on button "Confirm" at bounding box center [724, 409] width 234 height 36
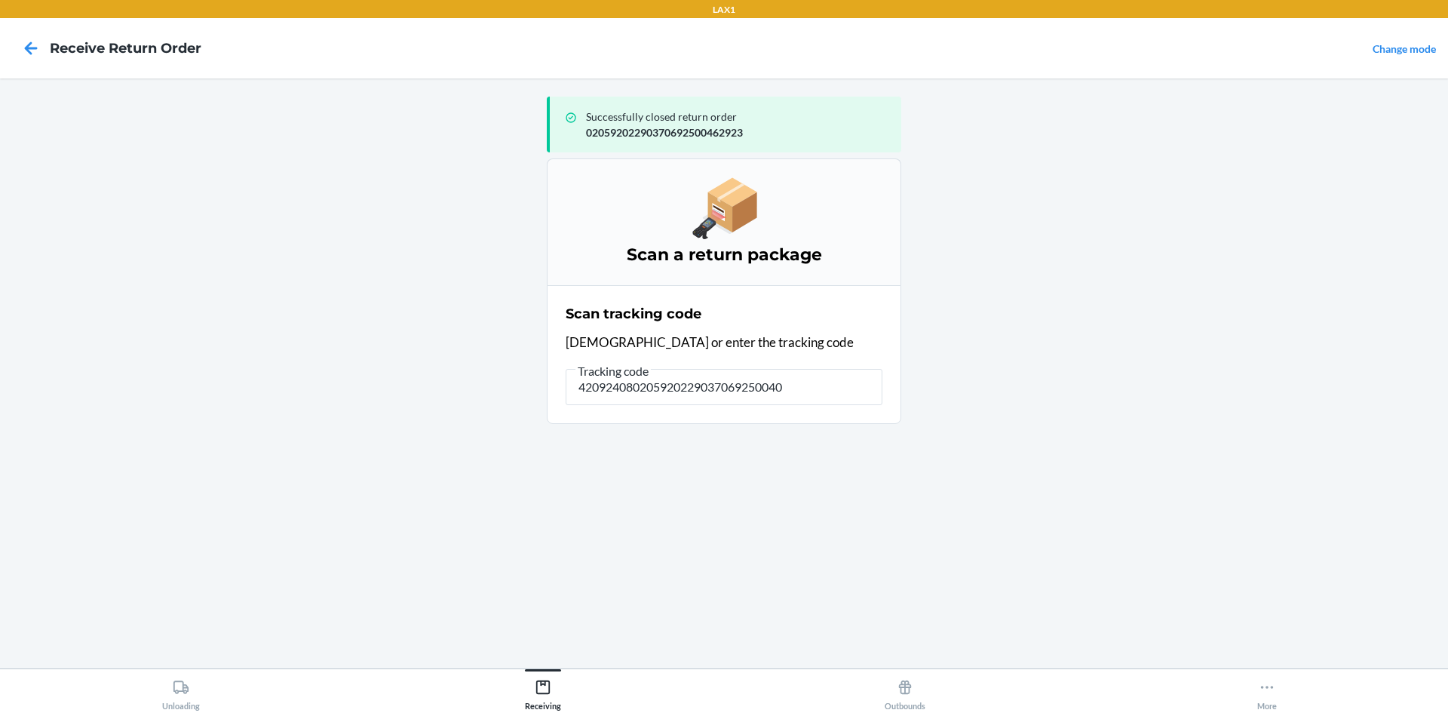
type input "4209240802059202290370692500404"
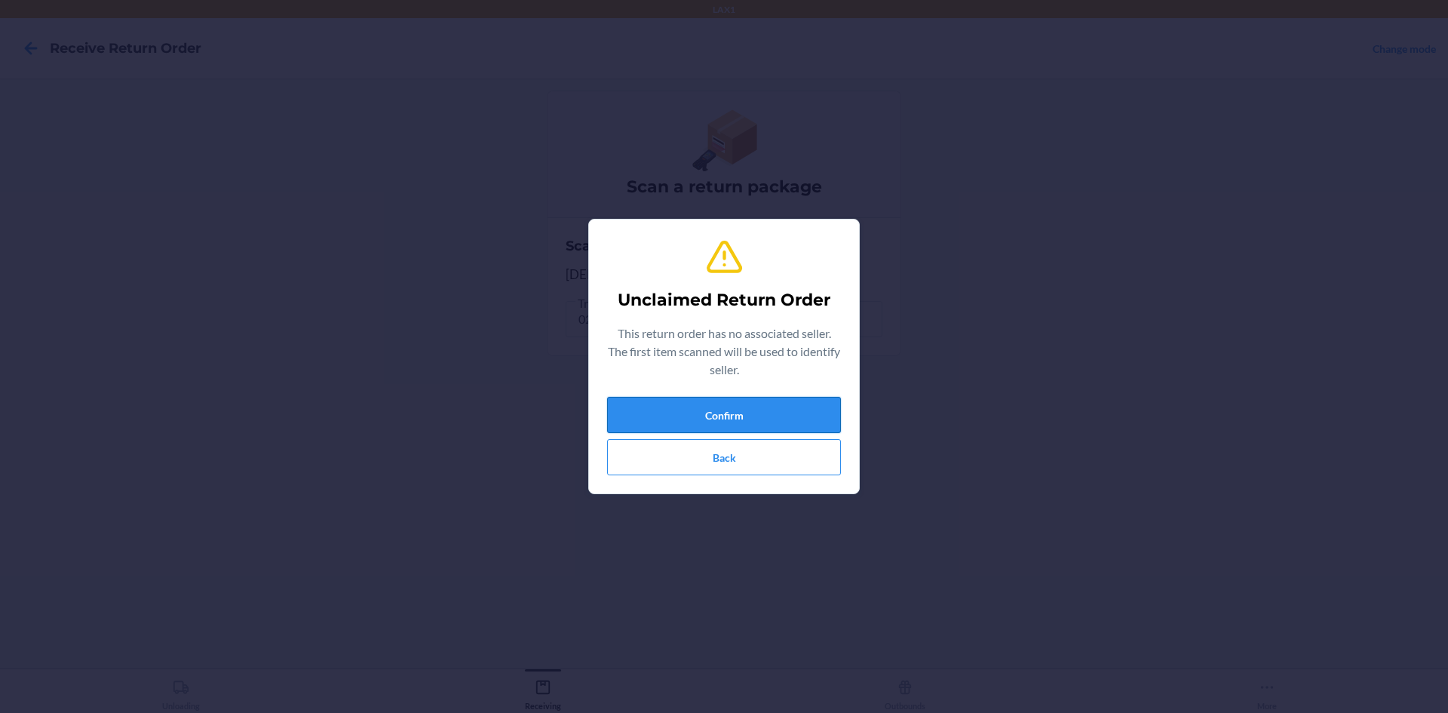
click at [662, 431] on button "Confirm" at bounding box center [724, 415] width 234 height 36
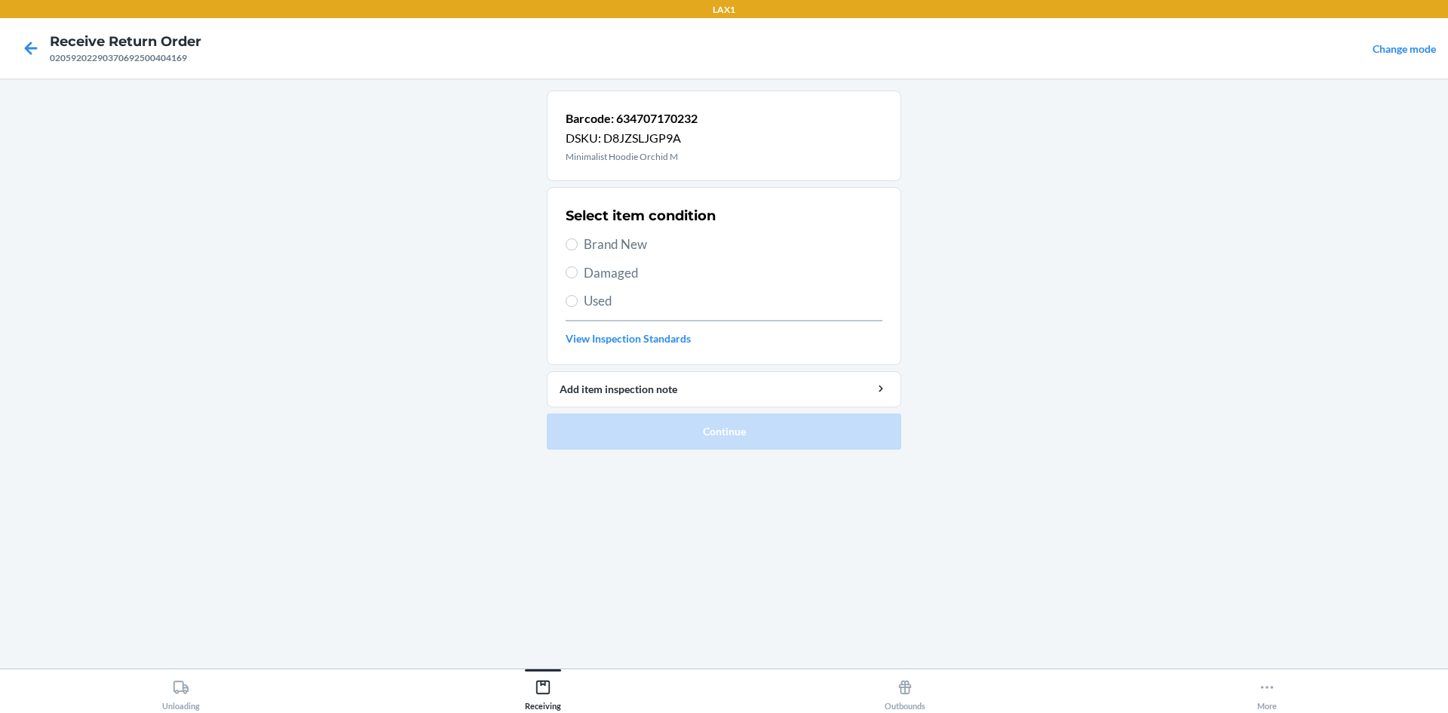
click at [624, 312] on div "Select item condition Brand New Damaged Used View Inspection Standards" at bounding box center [724, 275] width 317 height 149
click at [621, 305] on span "Used" at bounding box center [733, 301] width 299 height 20
click at [578, 305] on input "Used" at bounding box center [572, 301] width 12 height 12
radio input "true"
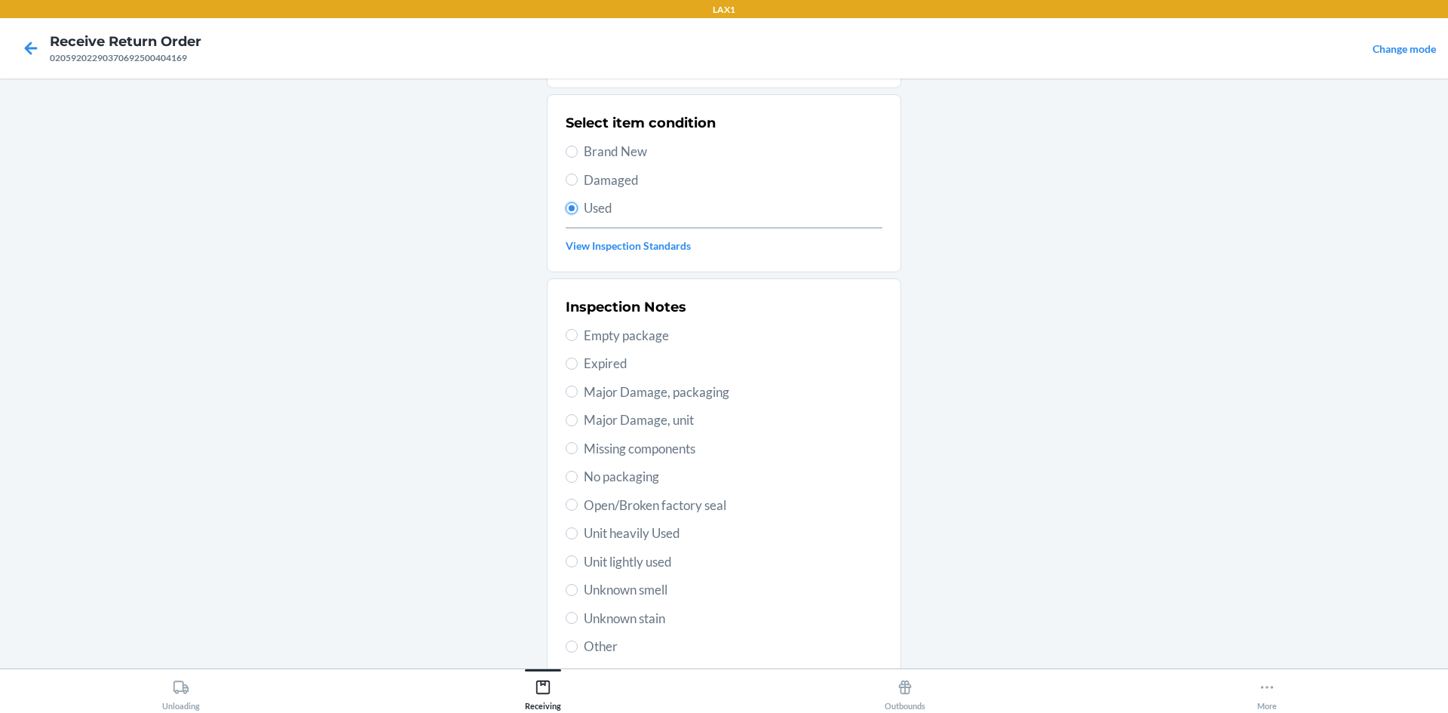
scroll to position [196, 0]
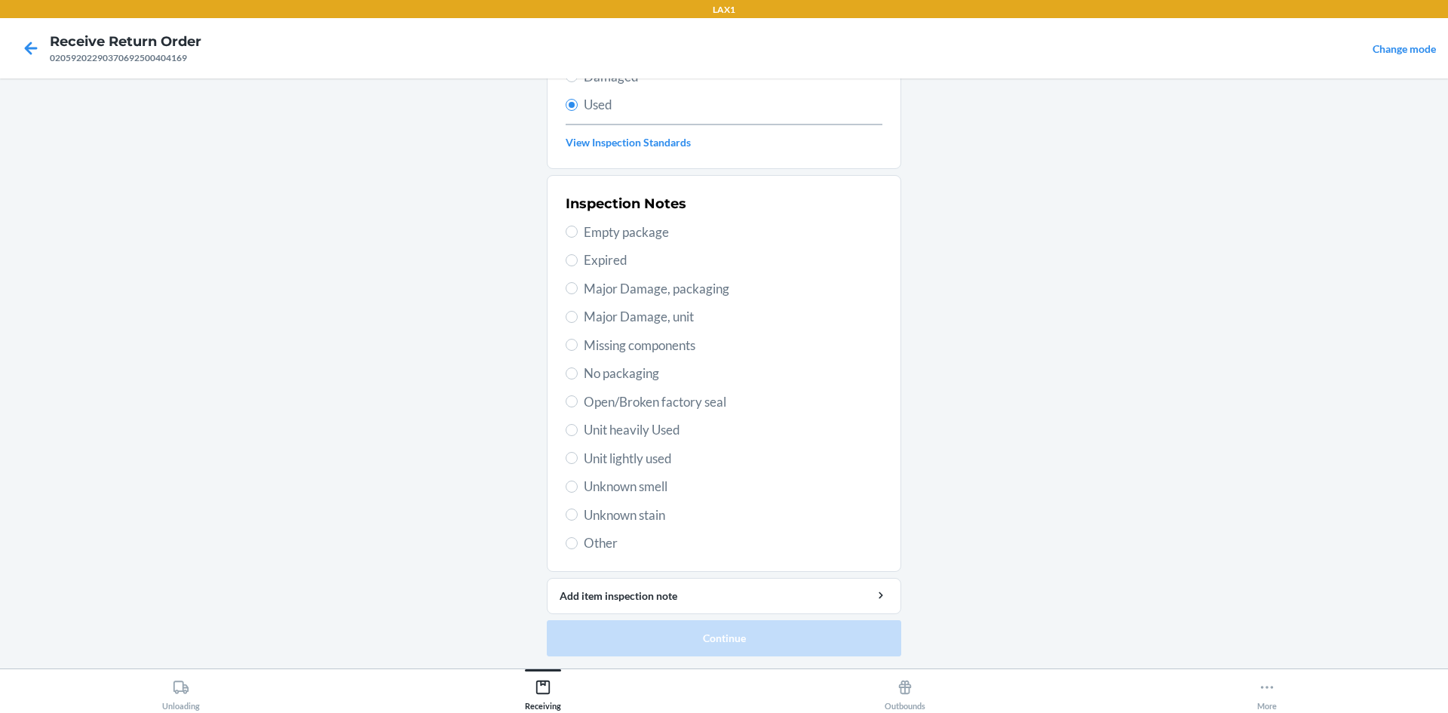
click at [655, 421] on span "Unit heavily Used" at bounding box center [733, 430] width 299 height 20
click at [578, 424] on input "Unit heavily Used" at bounding box center [572, 430] width 12 height 12
radio input "true"
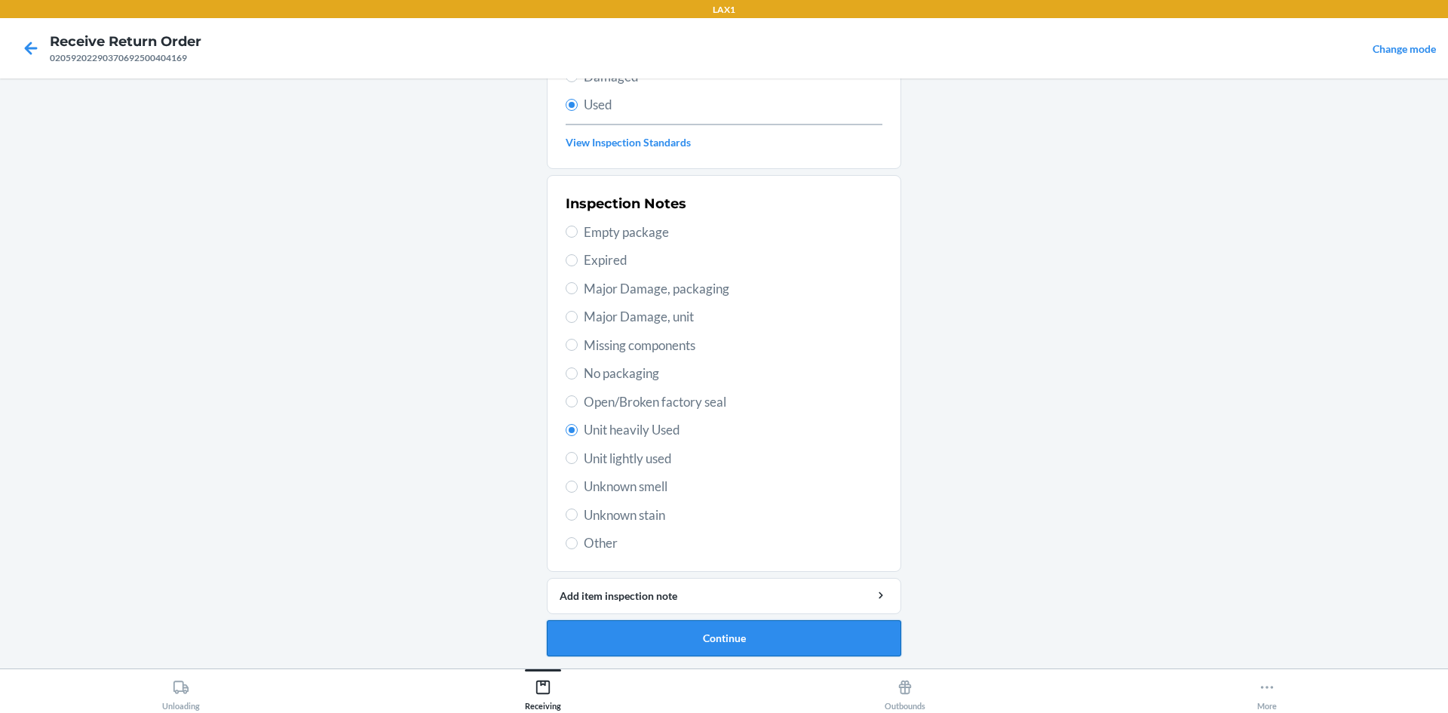
click at [636, 622] on button "Continue" at bounding box center [724, 638] width 354 height 36
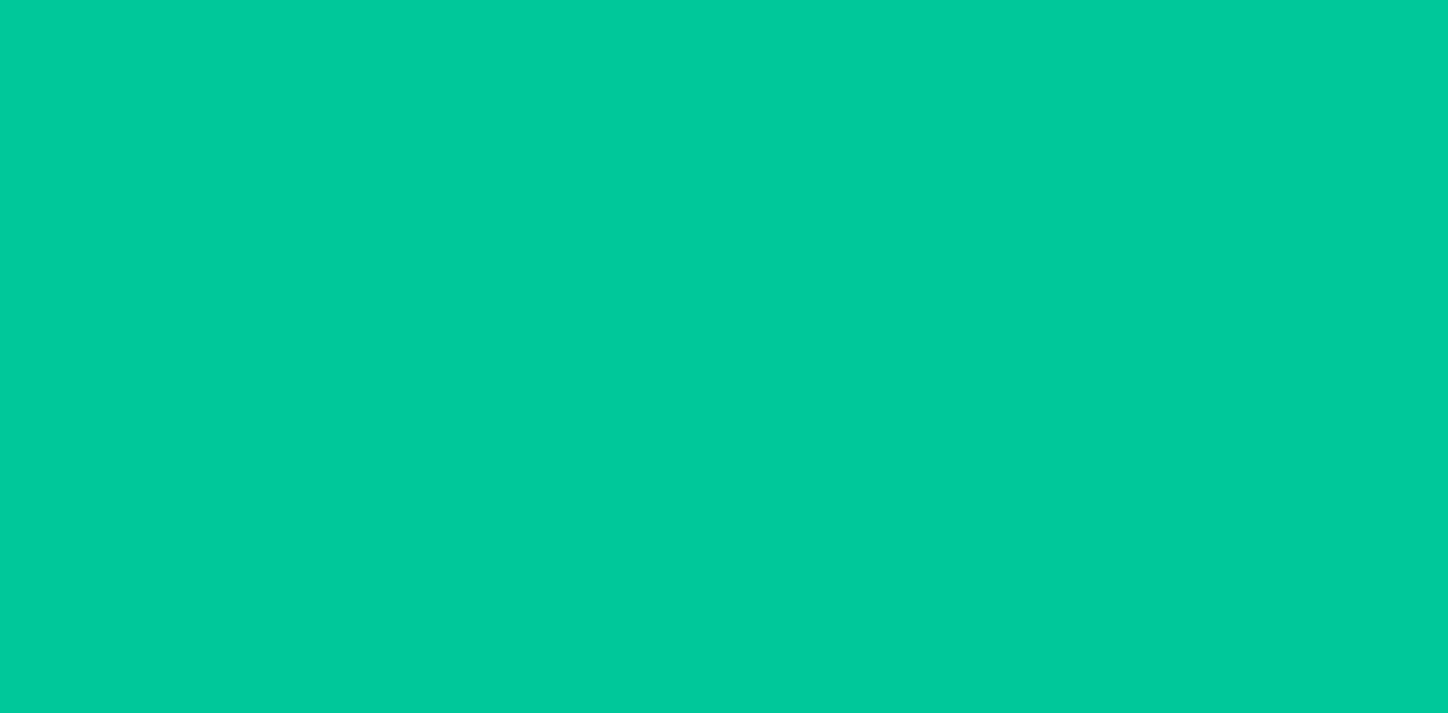
scroll to position [0, 0]
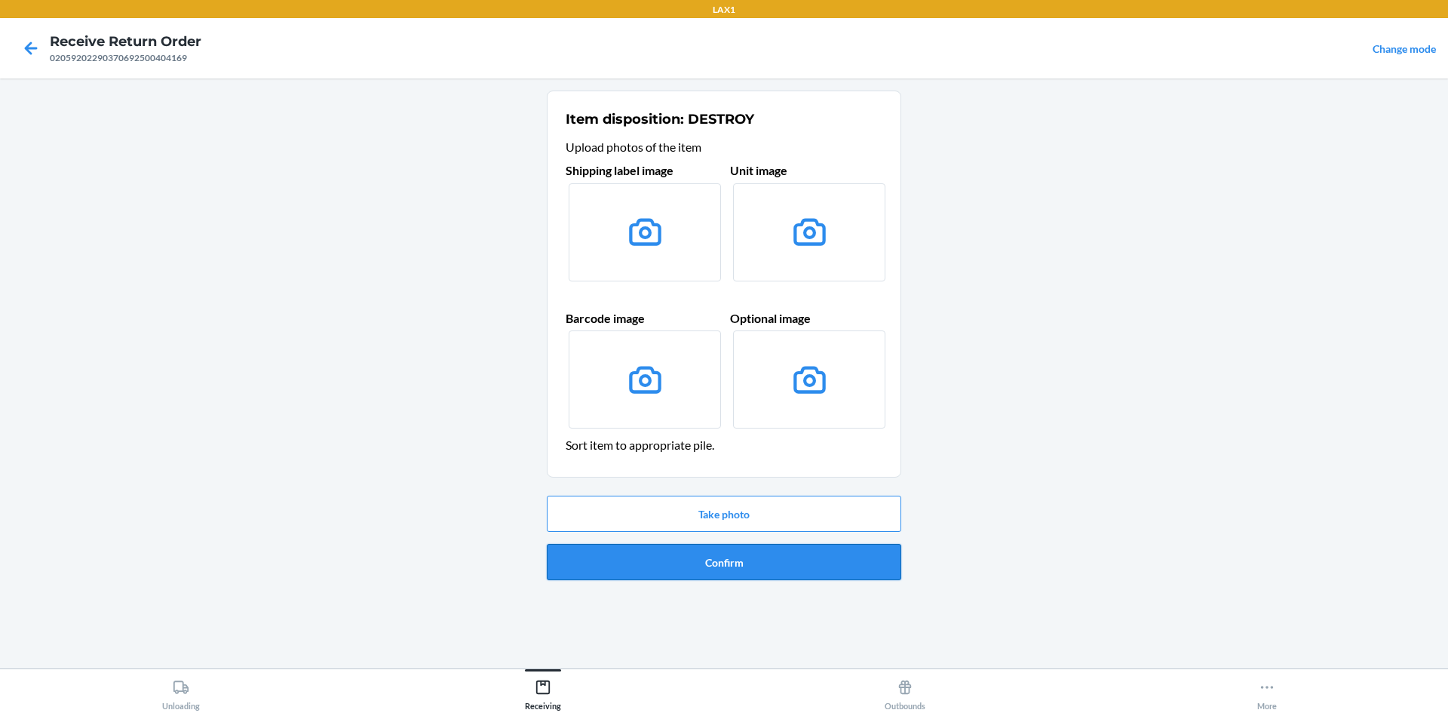
click at [649, 565] on button "Confirm" at bounding box center [724, 562] width 354 height 36
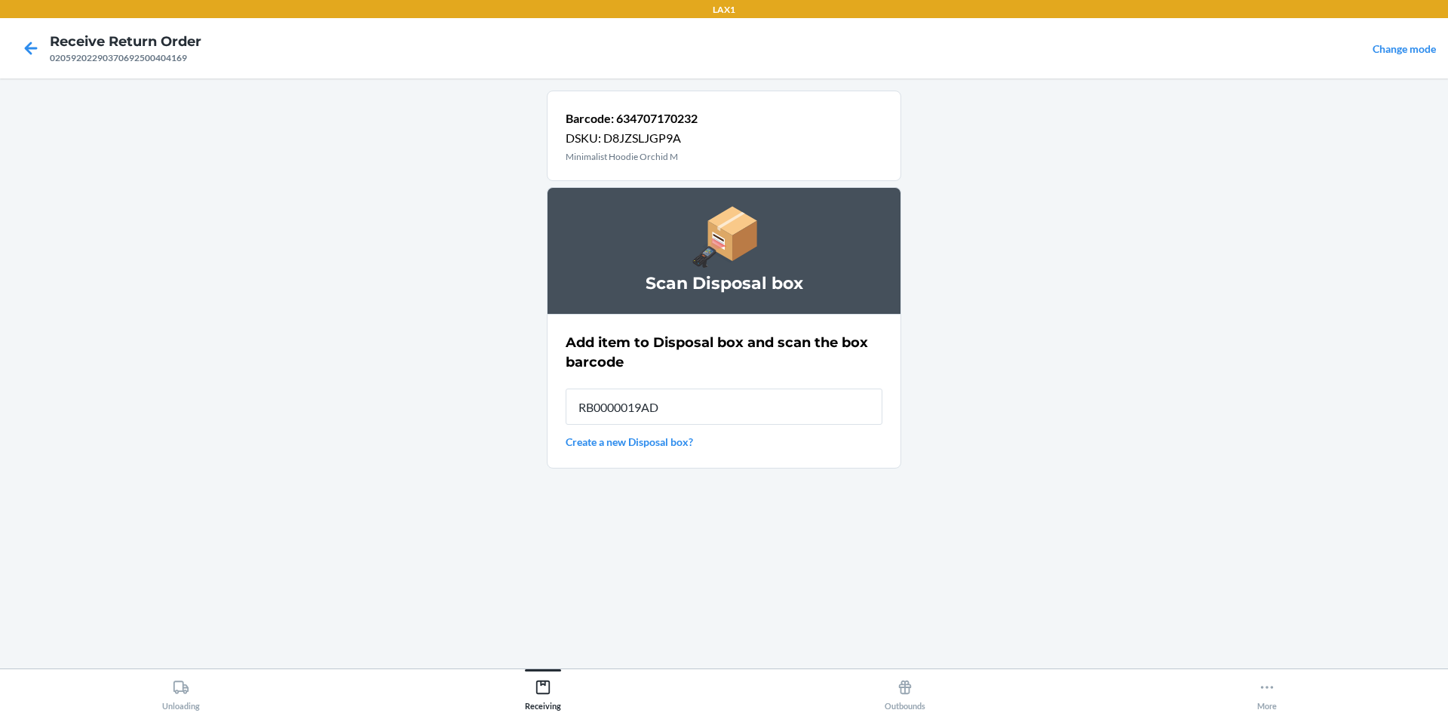
type input "RB0000019AD"
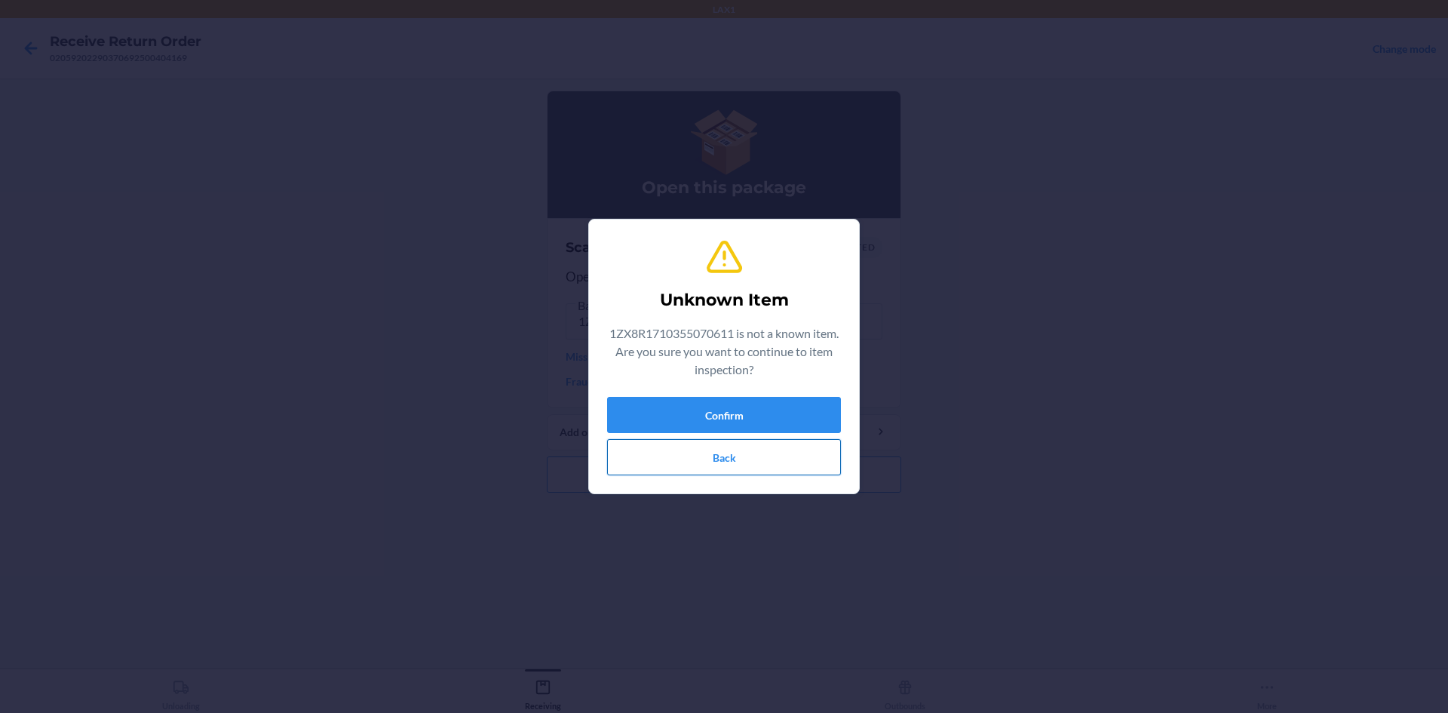
click at [628, 458] on button "Back" at bounding box center [724, 457] width 234 height 36
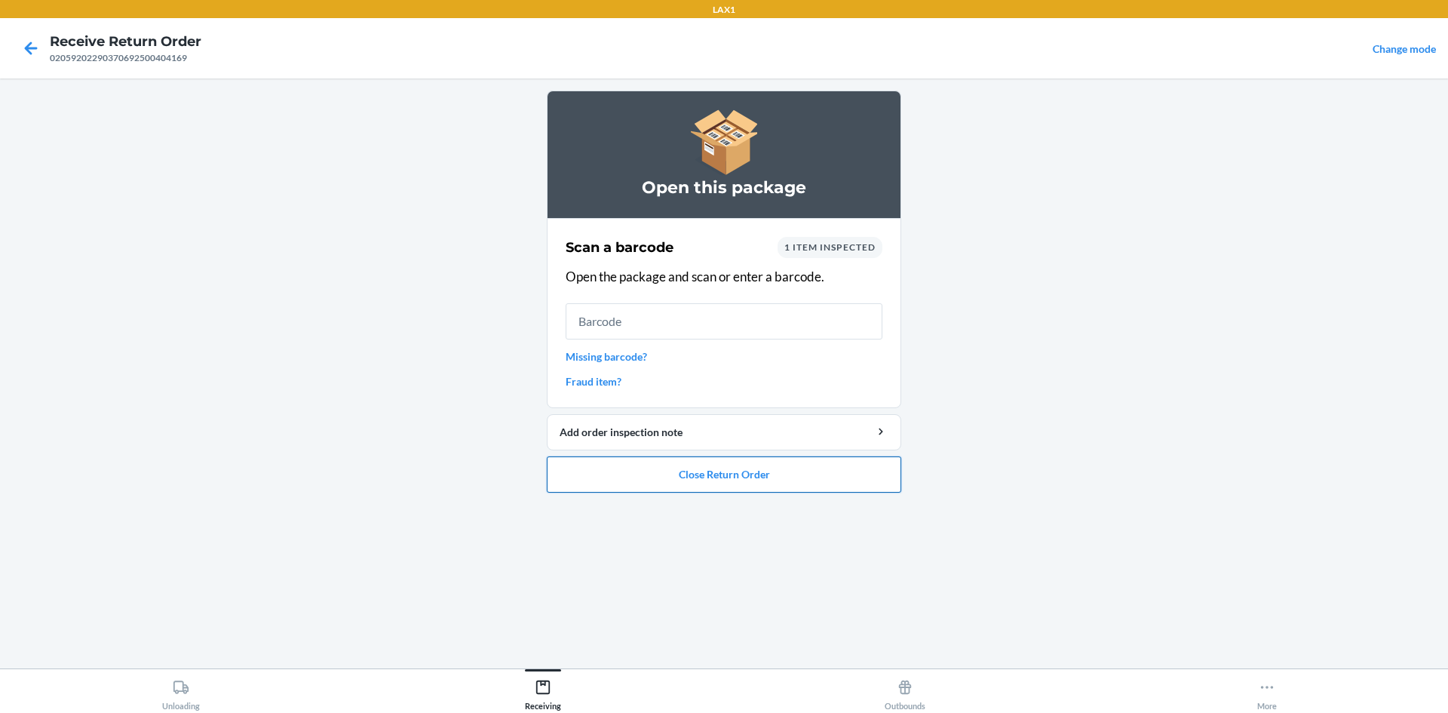
click at [697, 474] on button "Close Return Order" at bounding box center [724, 474] width 354 height 36
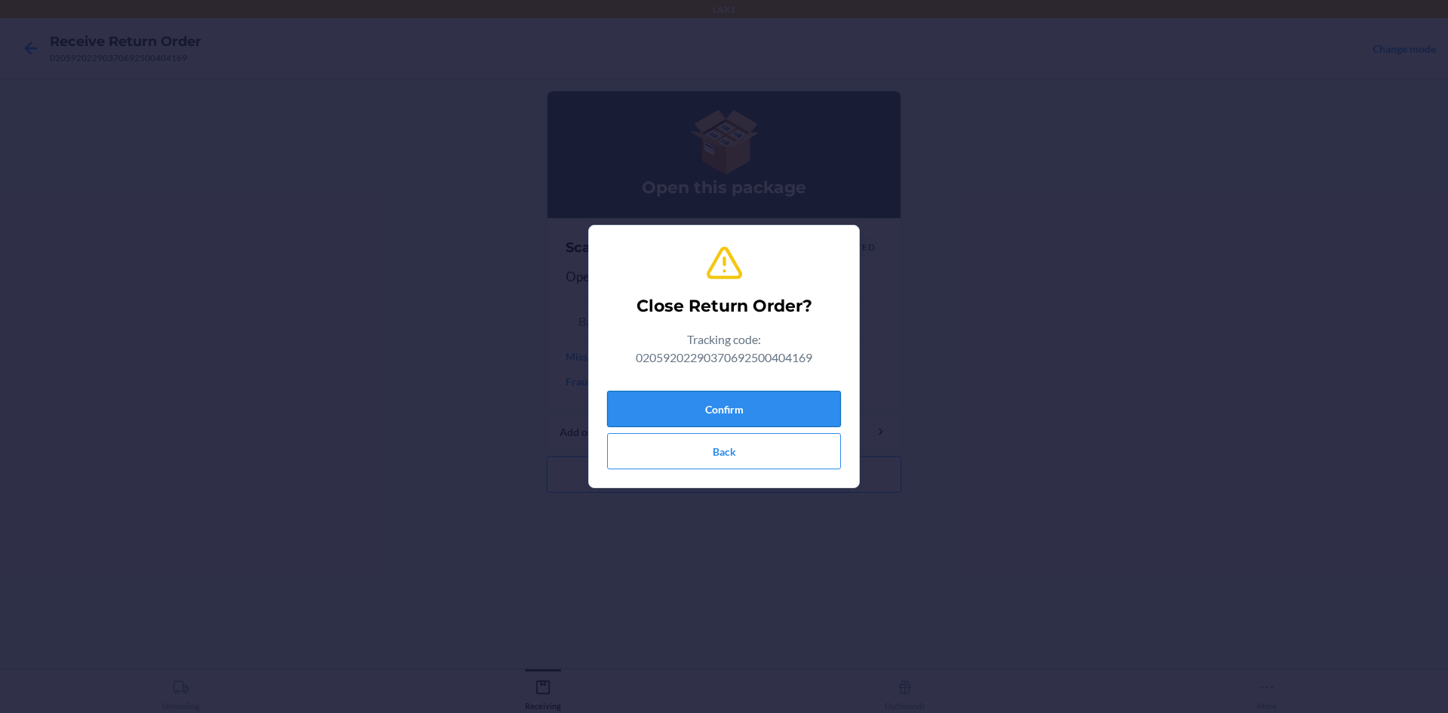
click at [717, 400] on button "Confirm" at bounding box center [724, 409] width 234 height 36
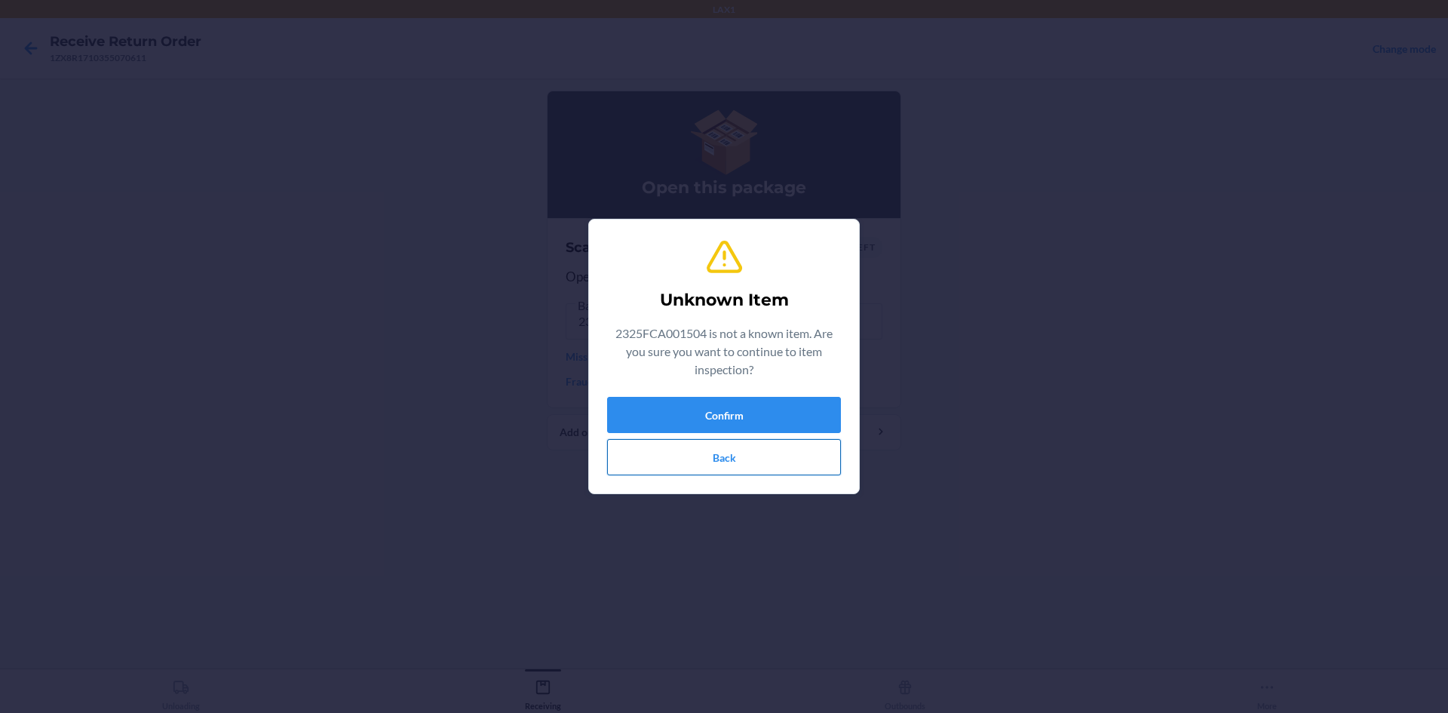
click at [741, 462] on button "Back" at bounding box center [724, 457] width 234 height 36
click at [771, 462] on button "Back" at bounding box center [724, 457] width 234 height 36
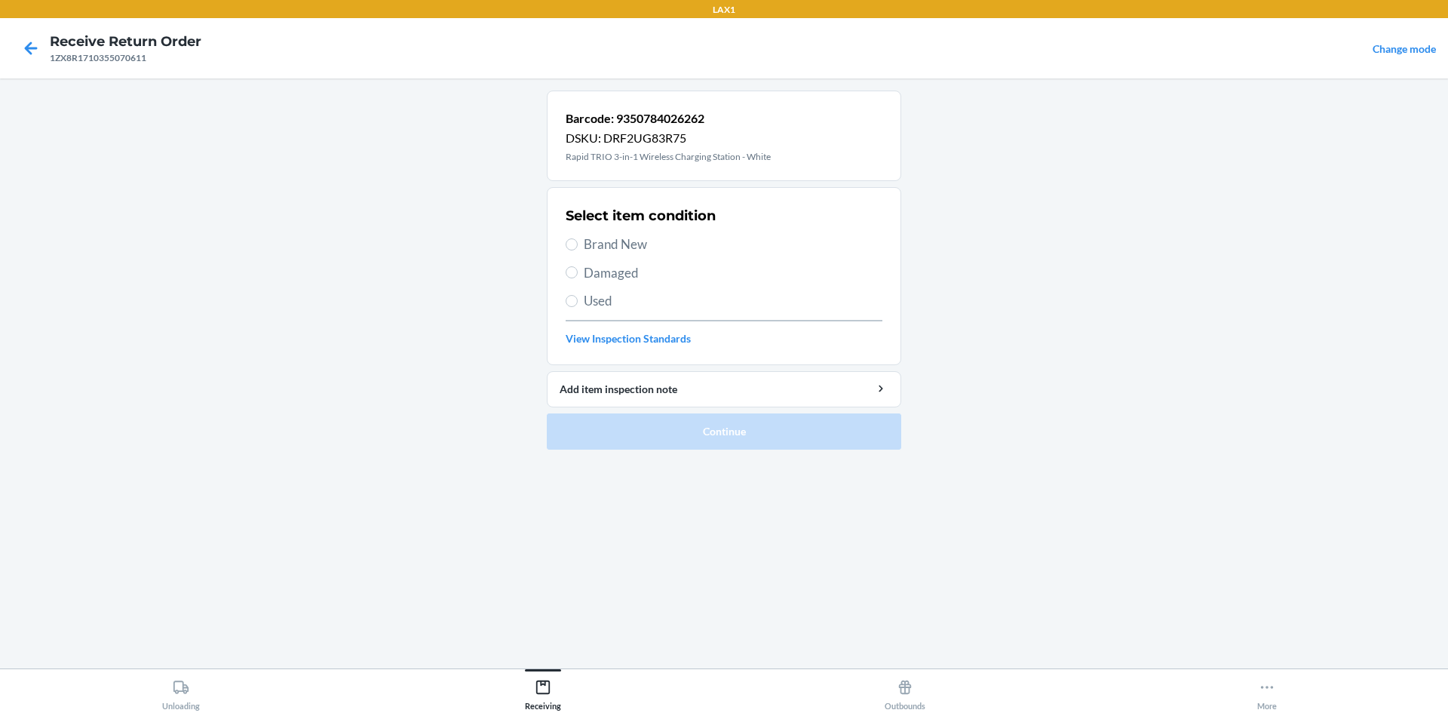
click at [628, 291] on span "Used" at bounding box center [733, 301] width 299 height 20
click at [578, 295] on input "Used" at bounding box center [572, 301] width 12 height 12
radio input "true"
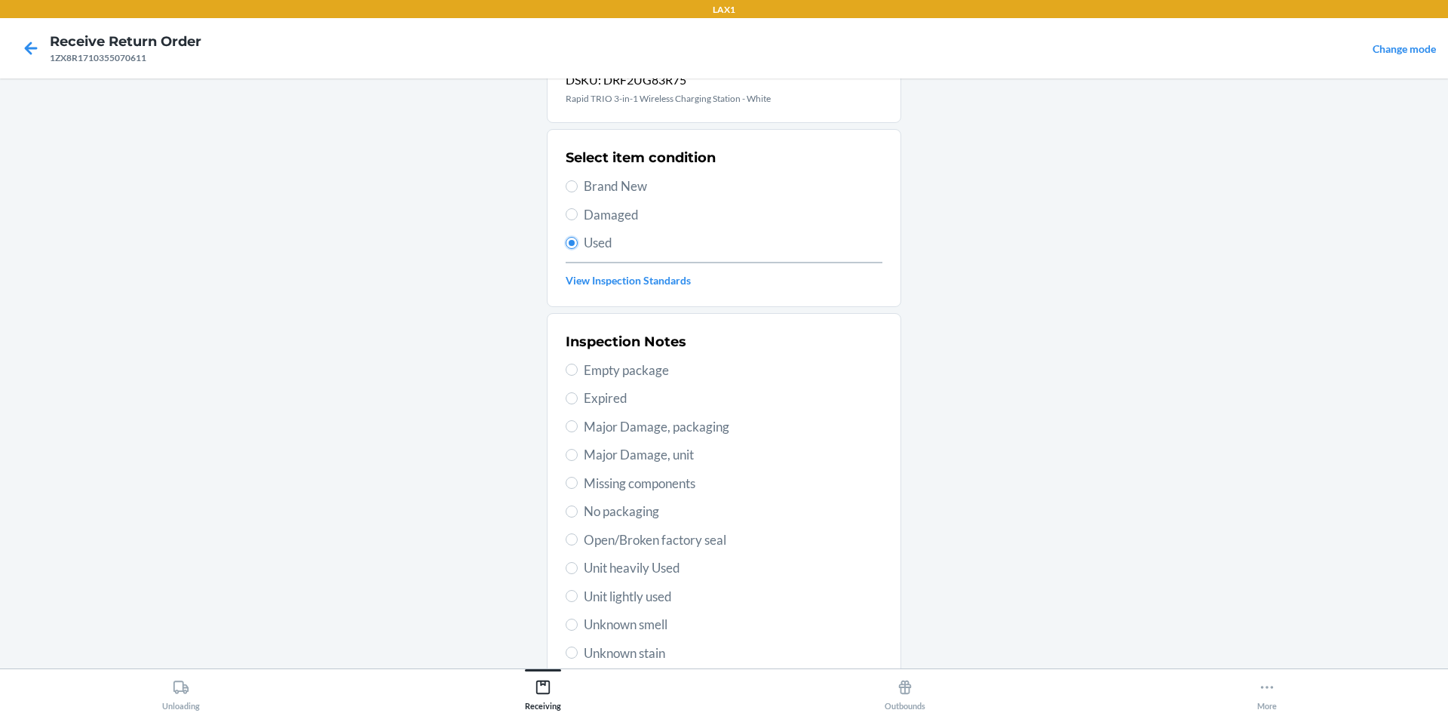
scroll to position [196, 0]
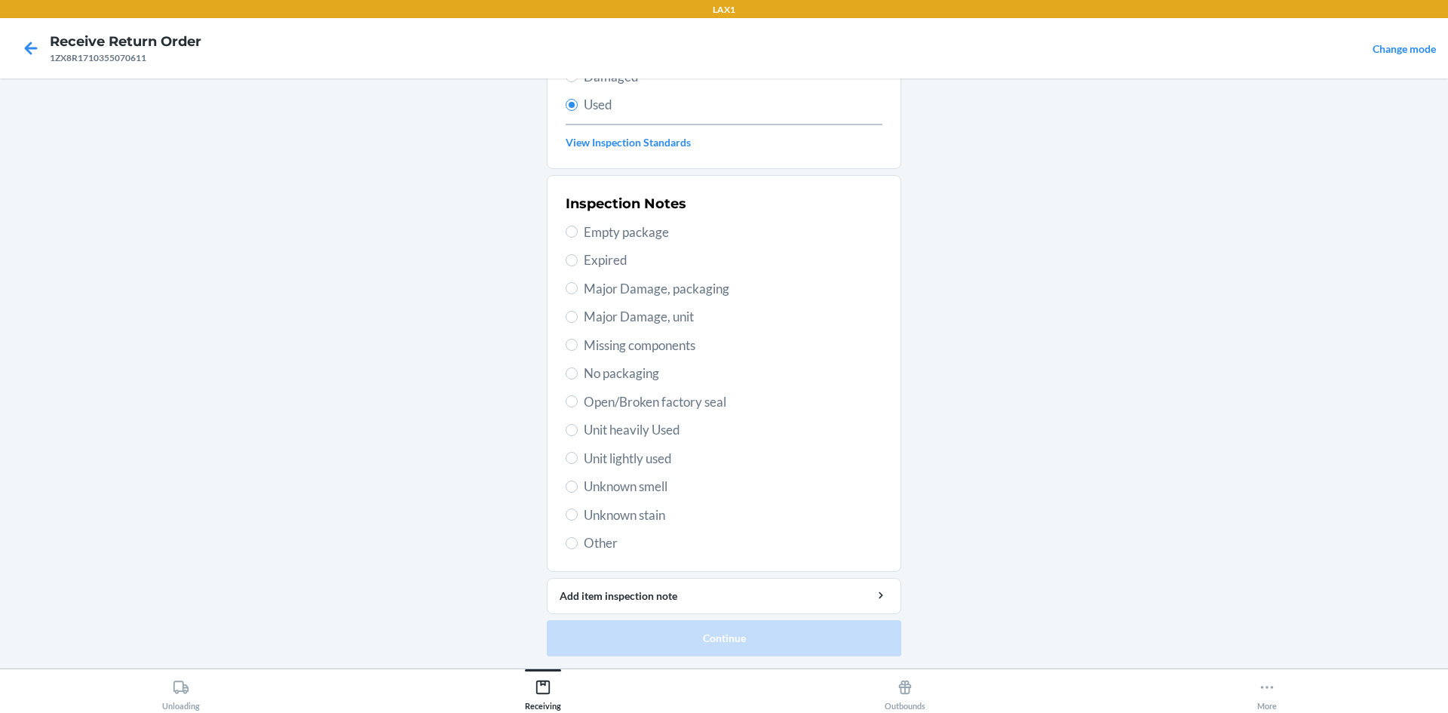
click at [707, 456] on span "Unit lightly used" at bounding box center [733, 459] width 299 height 20
click at [578, 456] on input "Unit lightly used" at bounding box center [572, 458] width 12 height 12
radio input "true"
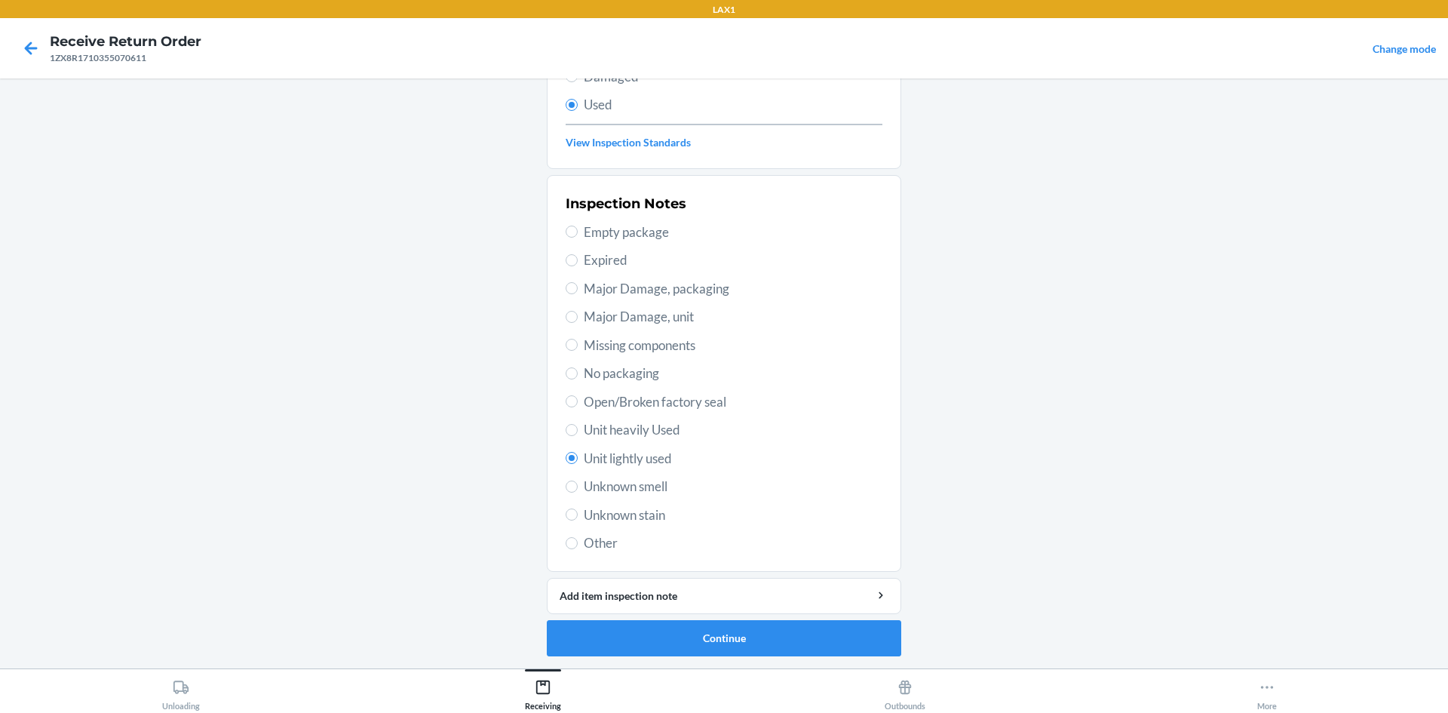
click at [659, 416] on div "Inspection Notes Empty package Expired Major Damage, packaging Major Damage, un…" at bounding box center [724, 373] width 317 height 368
click at [661, 428] on span "Unit heavily Used" at bounding box center [733, 430] width 299 height 20
click at [578, 428] on input "Unit heavily Used" at bounding box center [572, 430] width 12 height 12
radio input "true"
radio input "false"
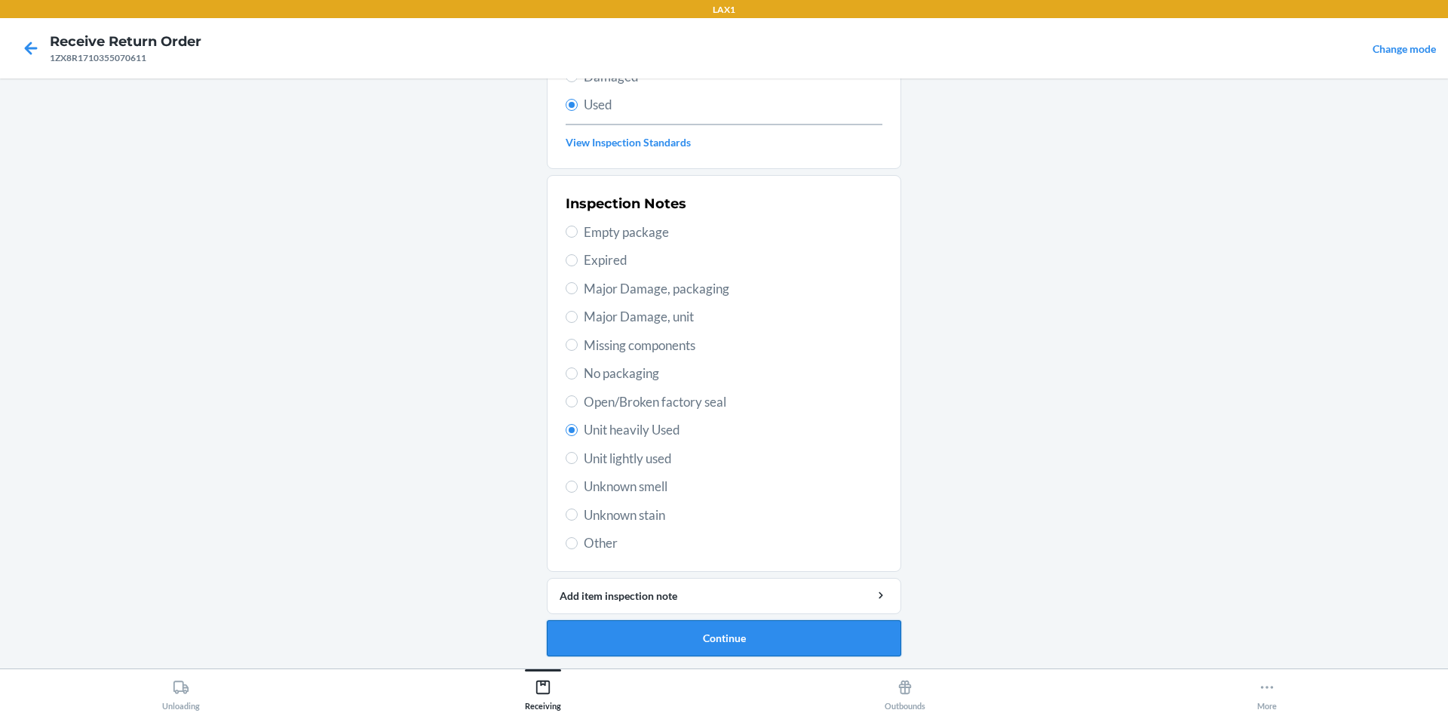
click at [664, 629] on button "Continue" at bounding box center [724, 638] width 354 height 36
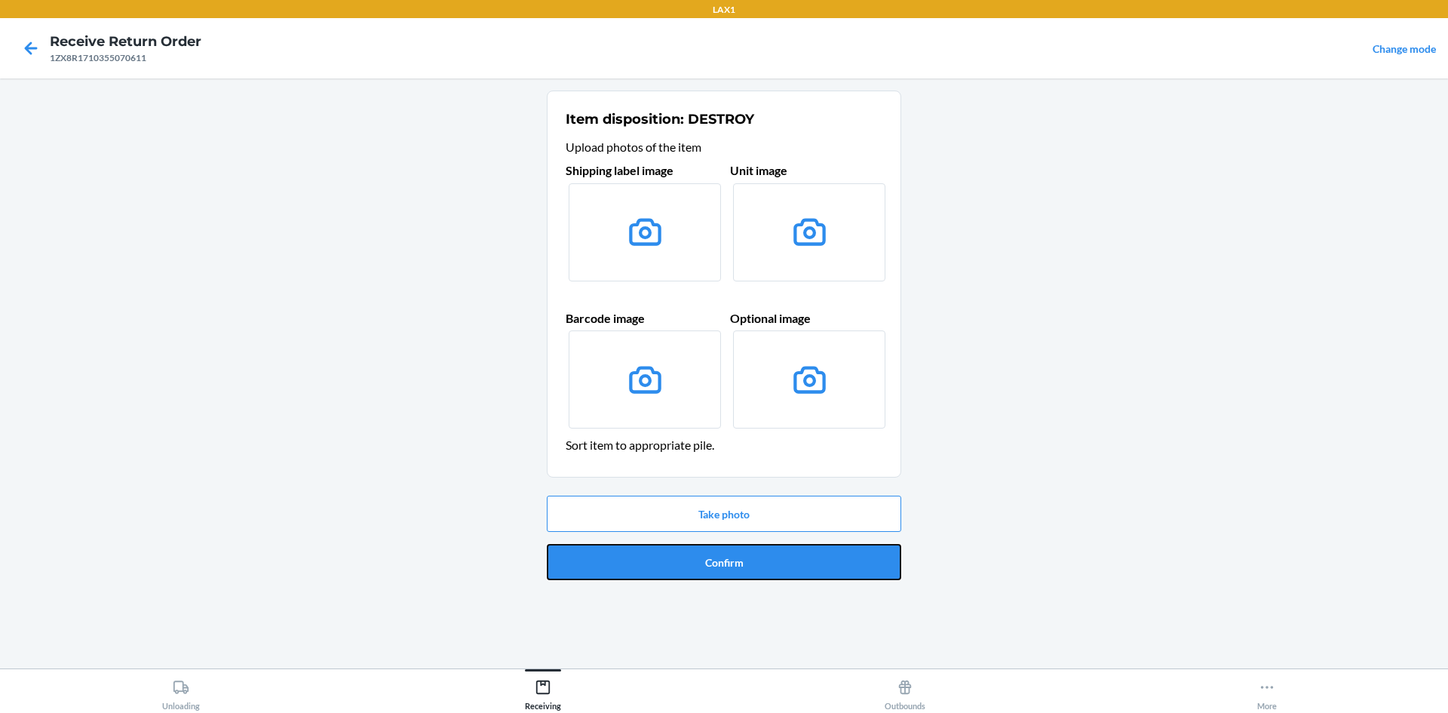
click at [654, 568] on button "Confirm" at bounding box center [724, 562] width 354 height 36
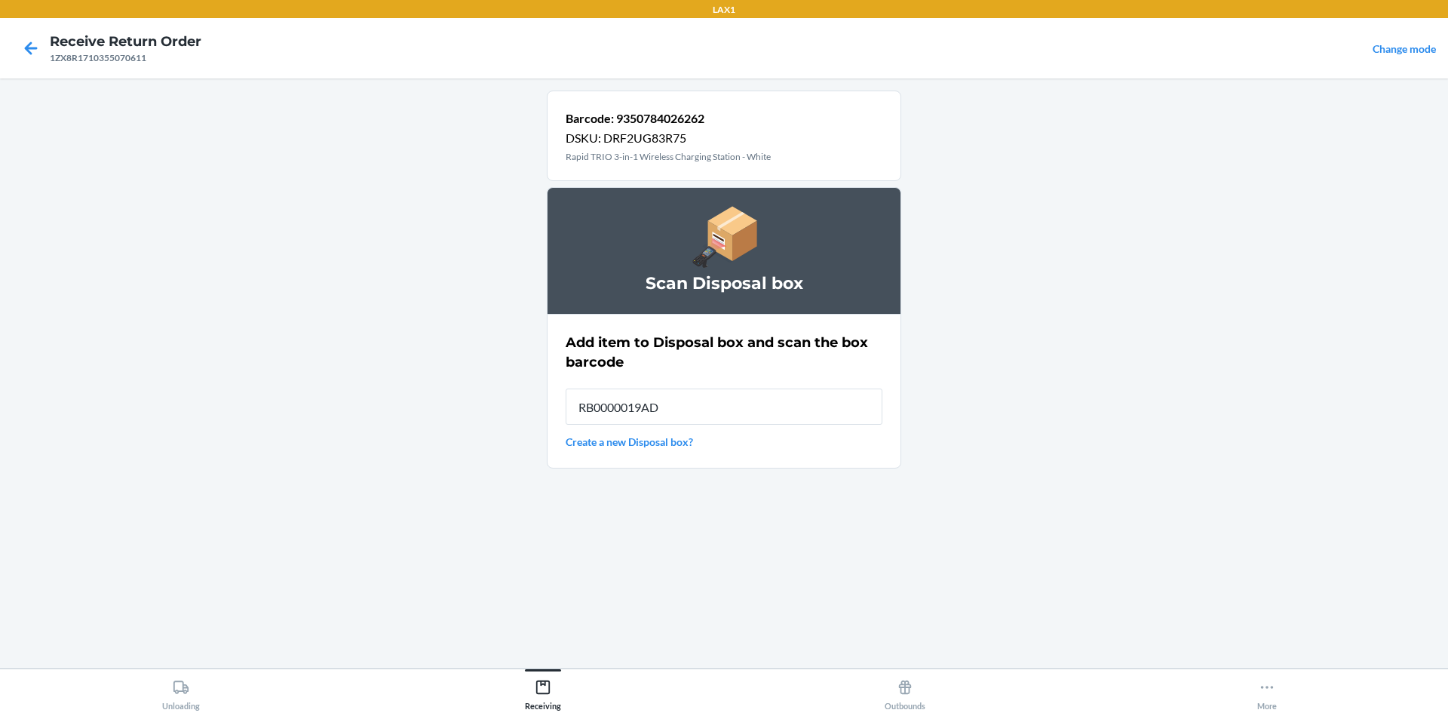
type input "RB0000019AD"
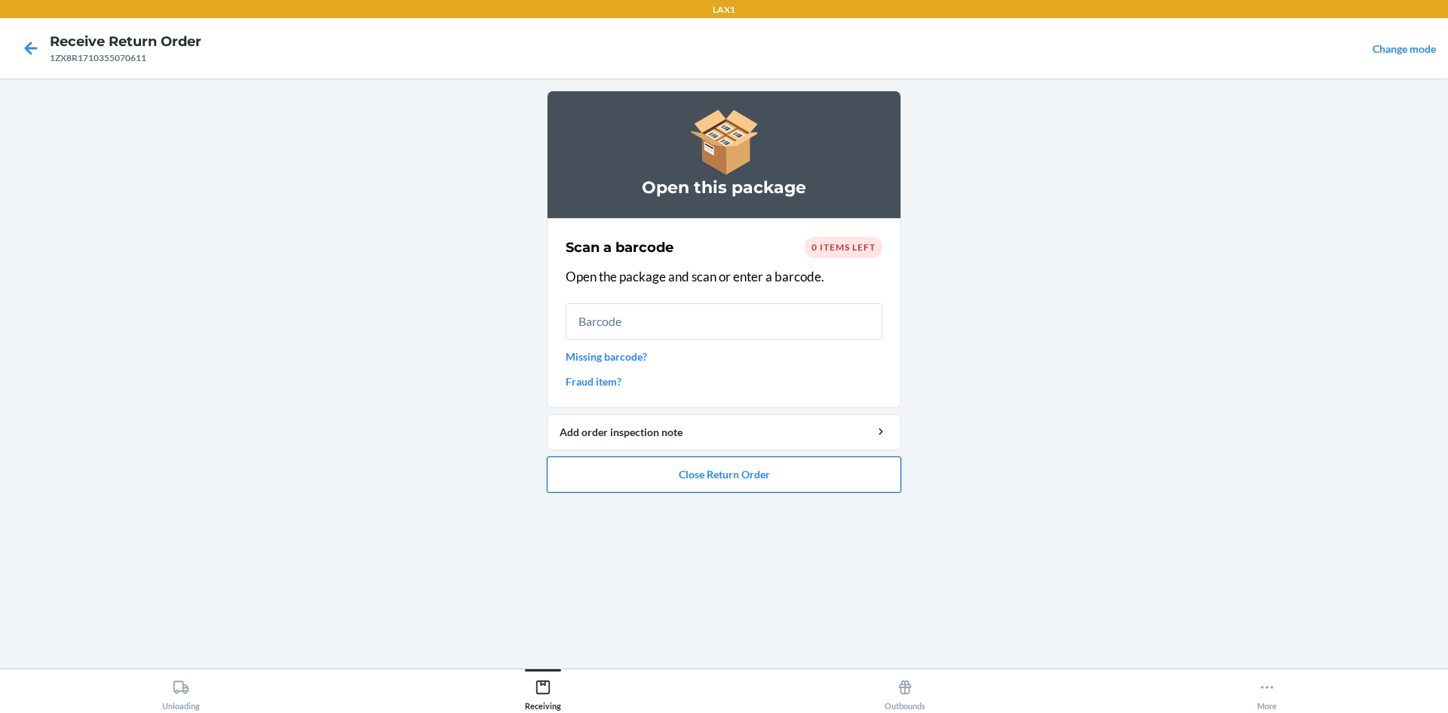
click at [712, 479] on button "Close Return Order" at bounding box center [724, 474] width 354 height 36
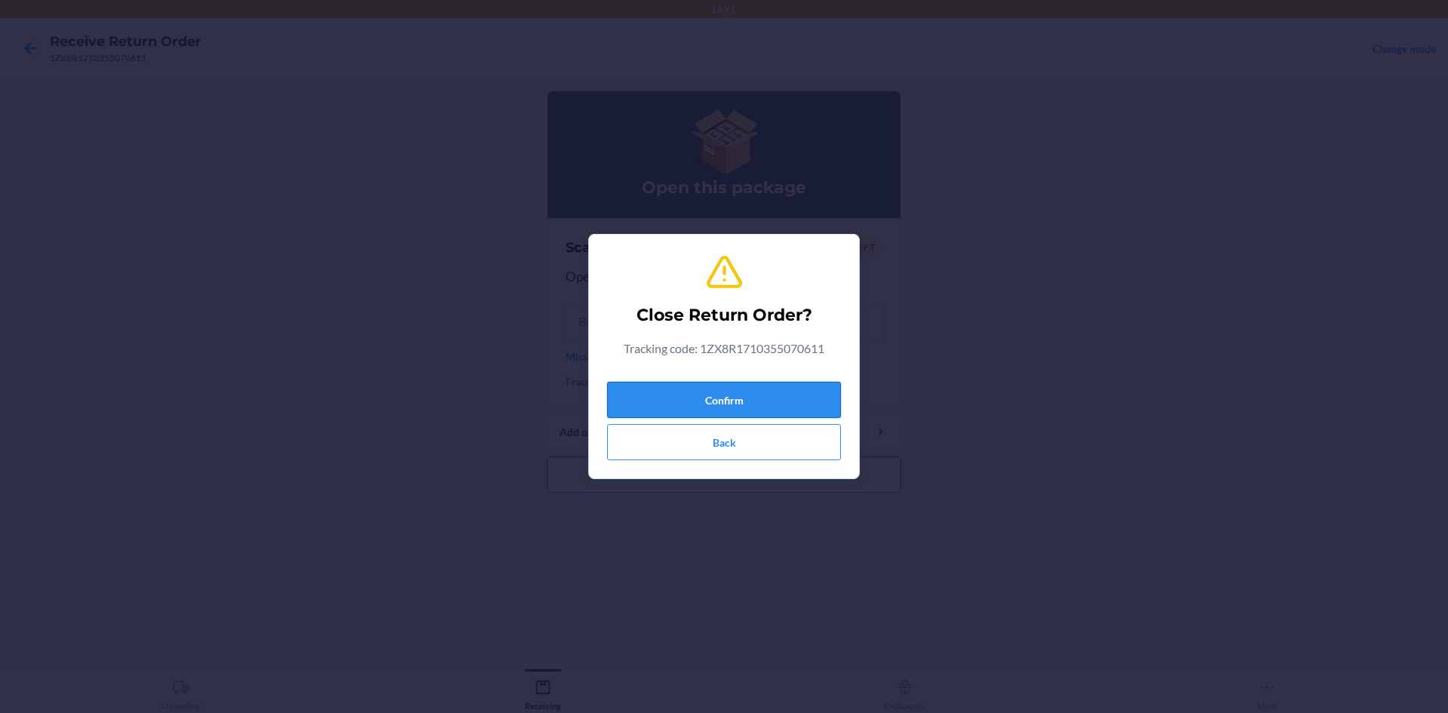
click at [721, 413] on button "Confirm" at bounding box center [724, 400] width 234 height 36
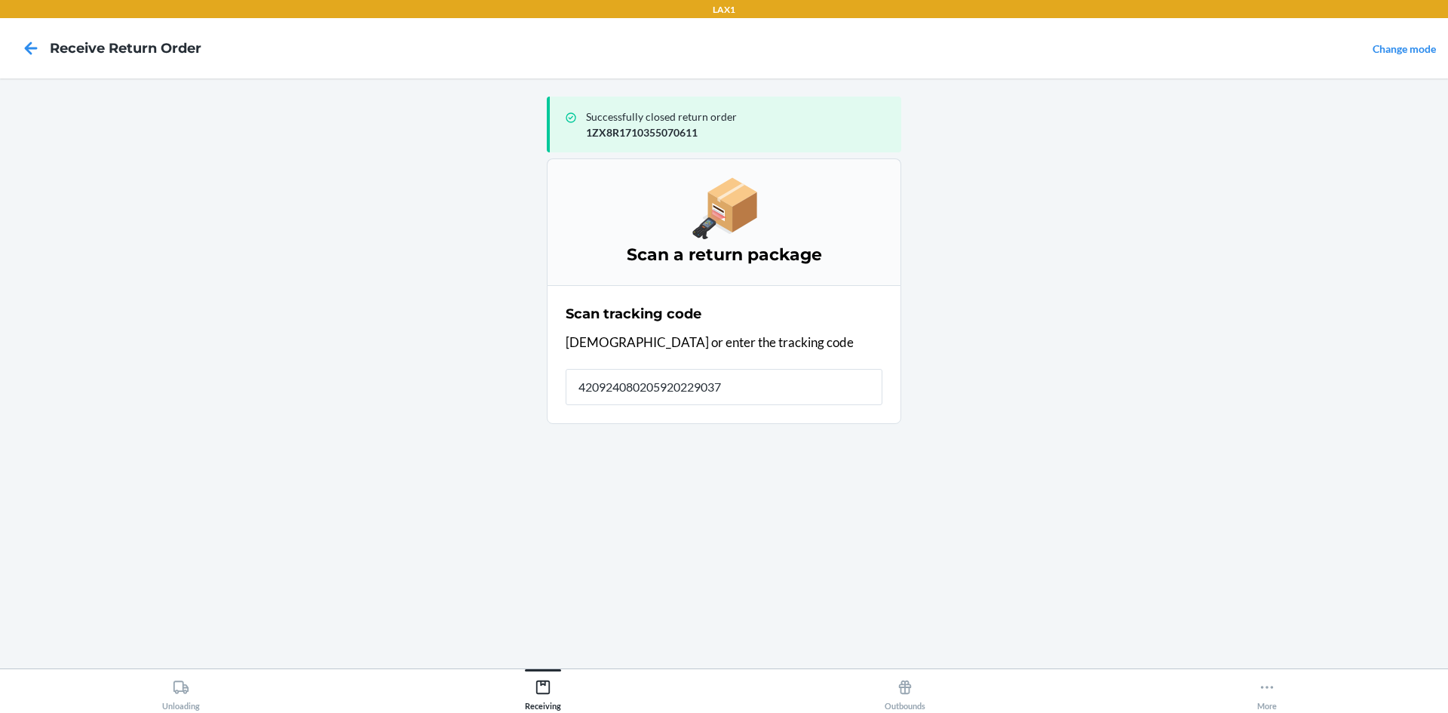
type input "4209240802059202290370"
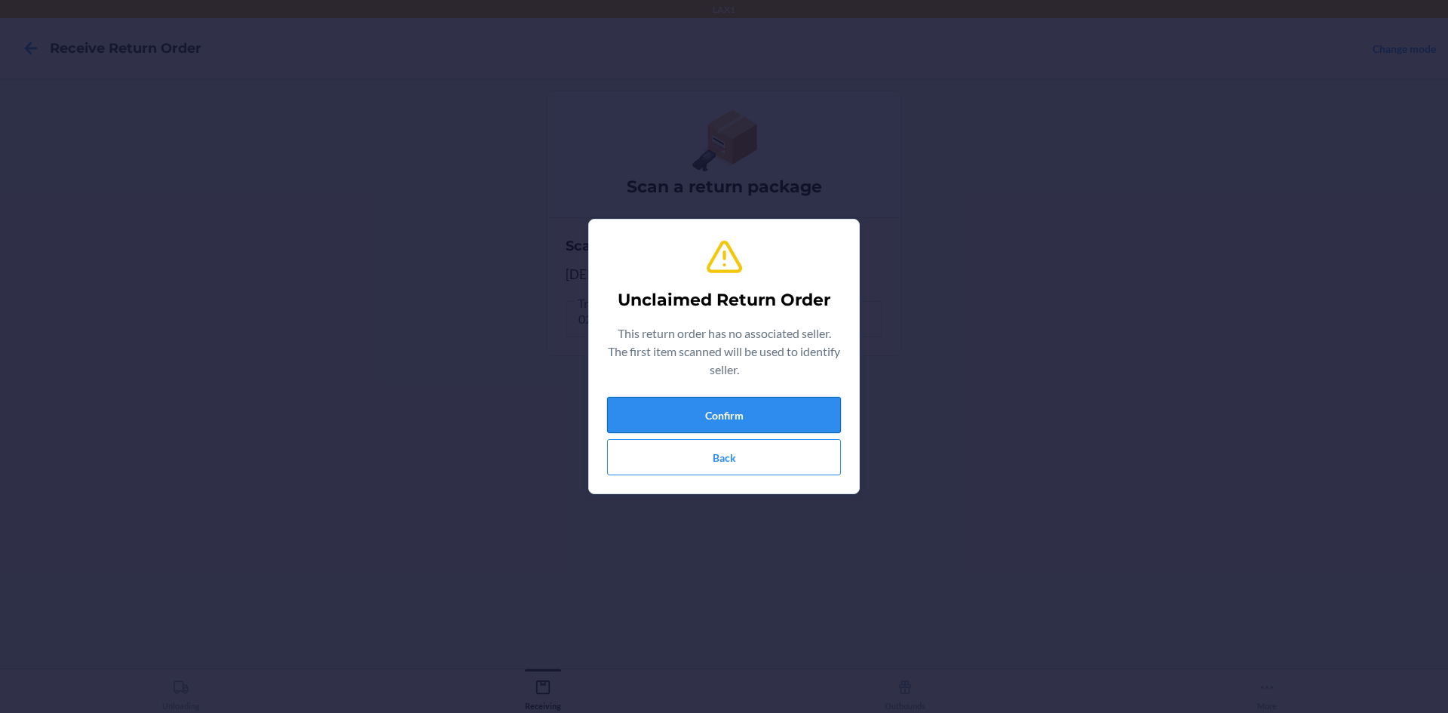
click at [646, 419] on button "Confirm" at bounding box center [724, 415] width 234 height 36
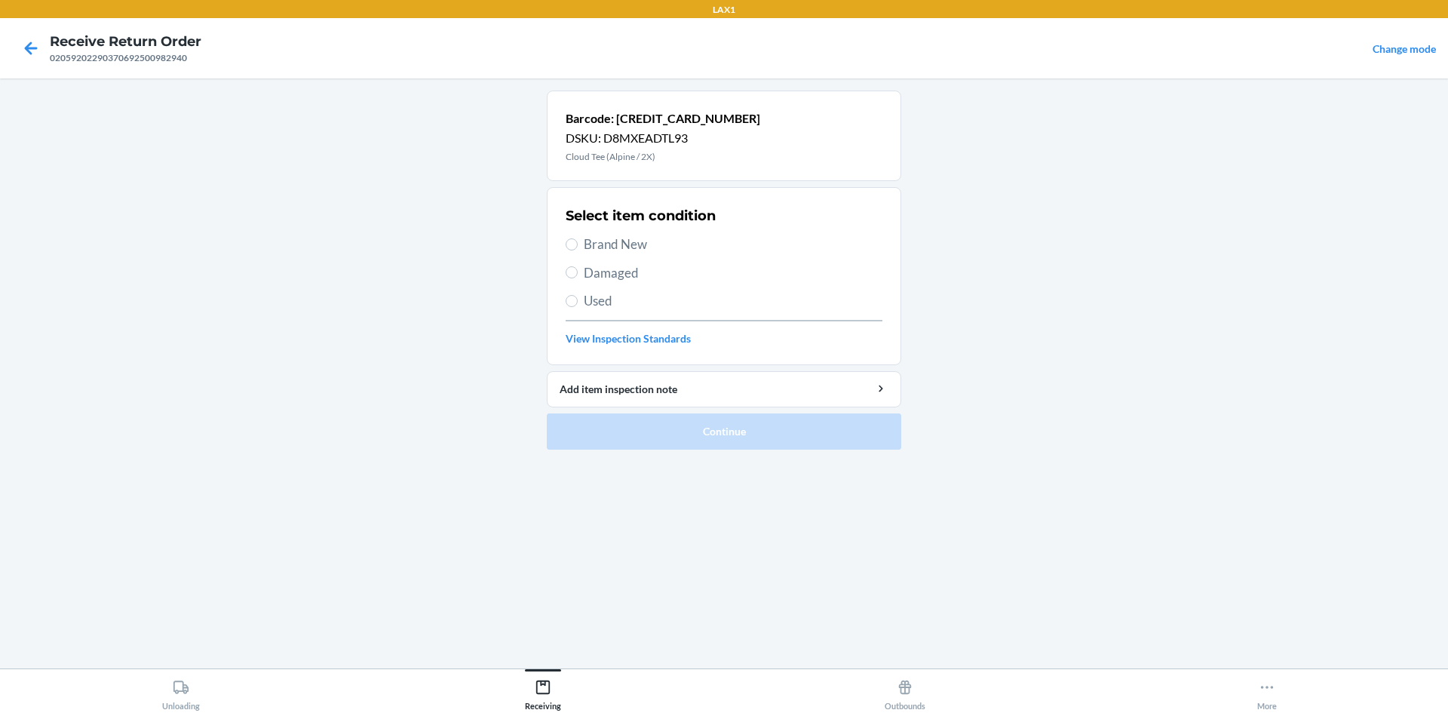
click at [624, 236] on span "Brand New" at bounding box center [733, 245] width 299 height 20
click at [578, 238] on input "Brand New" at bounding box center [572, 244] width 12 height 12
radio input "true"
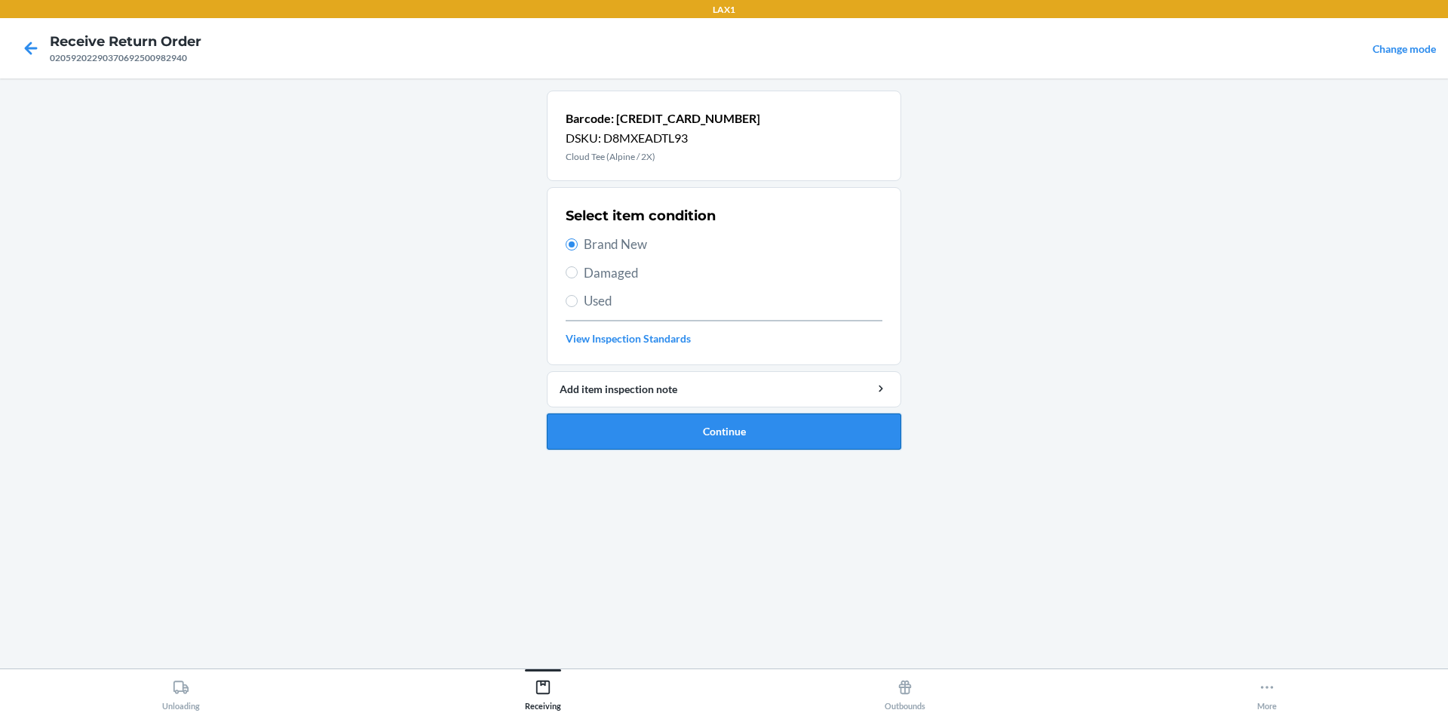
click at [706, 435] on button "Continue" at bounding box center [724, 431] width 354 height 36
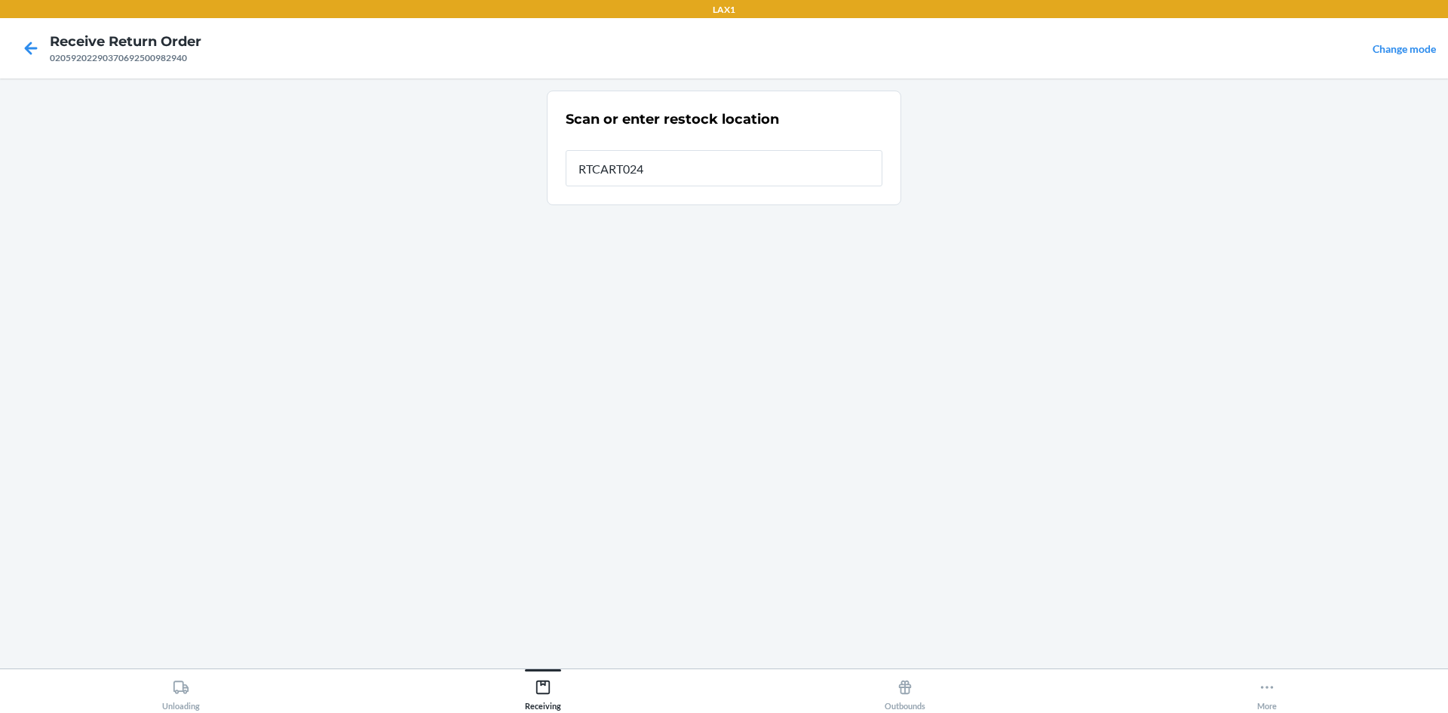
type input "RTCART024"
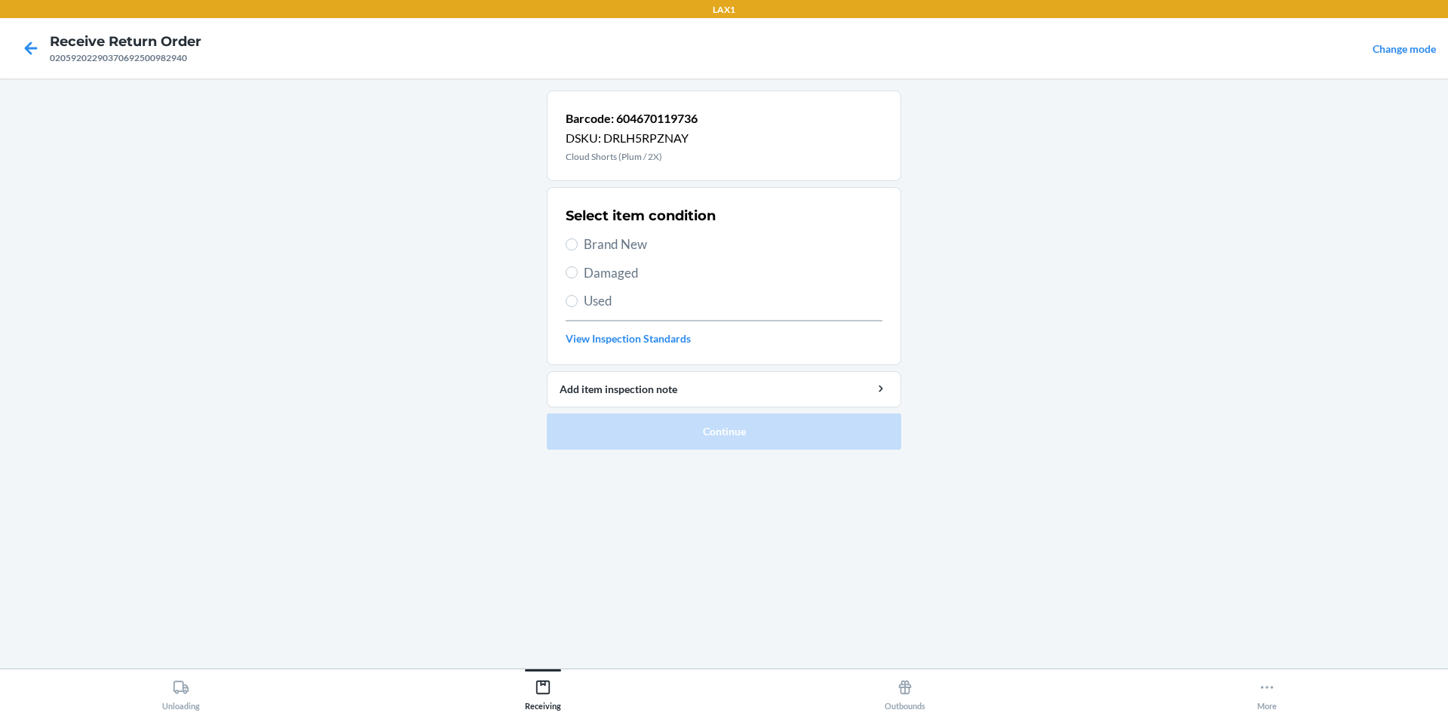
click at [628, 305] on span "Used" at bounding box center [733, 301] width 299 height 20
click at [578, 305] on input "Used" at bounding box center [572, 301] width 12 height 12
radio input "true"
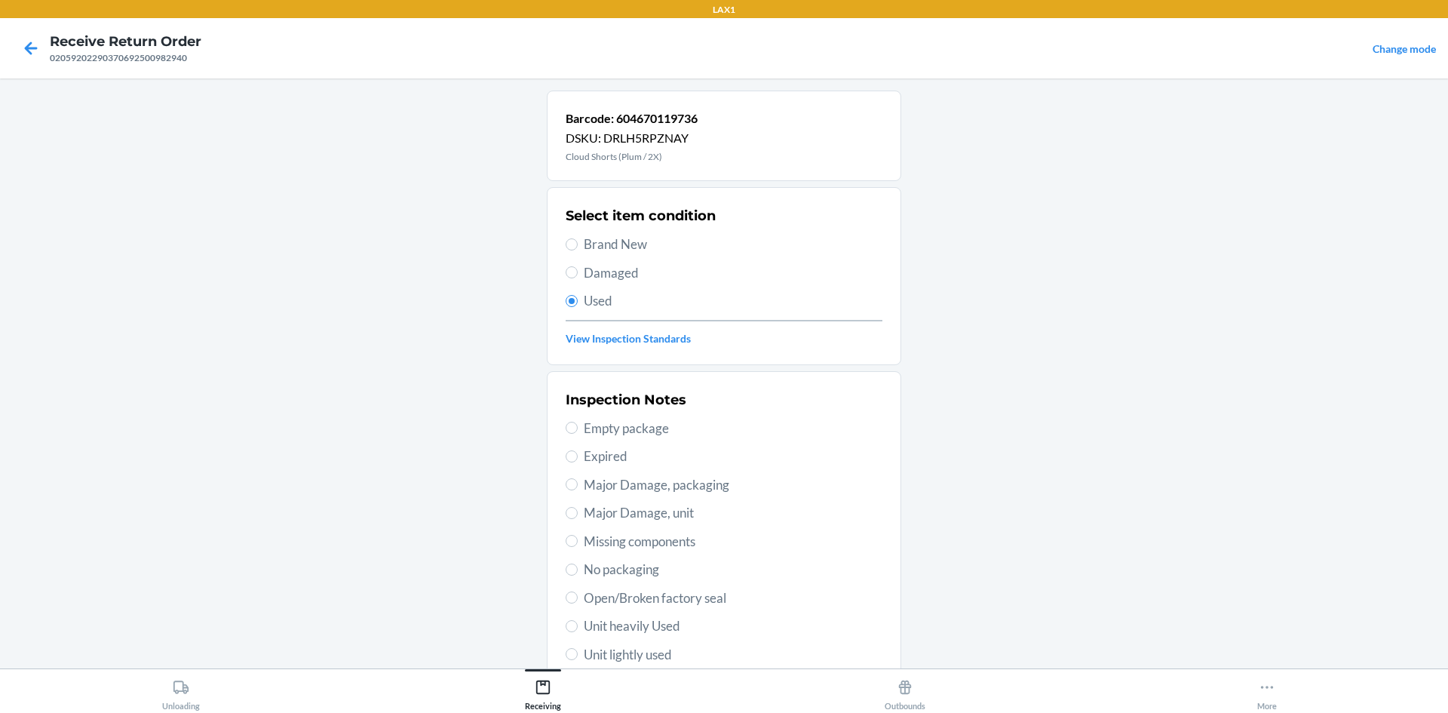
click at [658, 247] on span "Brand New" at bounding box center [733, 245] width 299 height 20
click at [578, 247] on input "Brand New" at bounding box center [572, 244] width 12 height 12
radio input "true"
radio input "false"
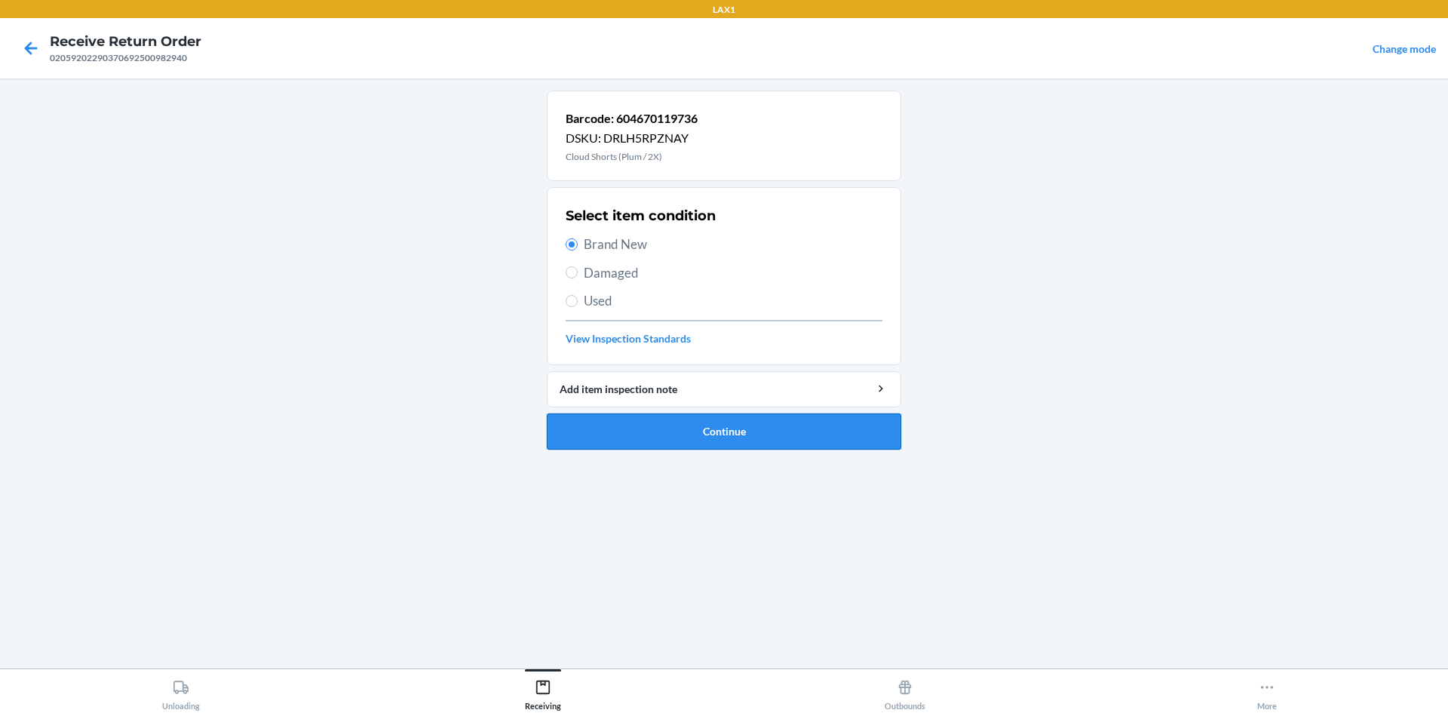
click at [710, 417] on button "Continue" at bounding box center [724, 431] width 354 height 36
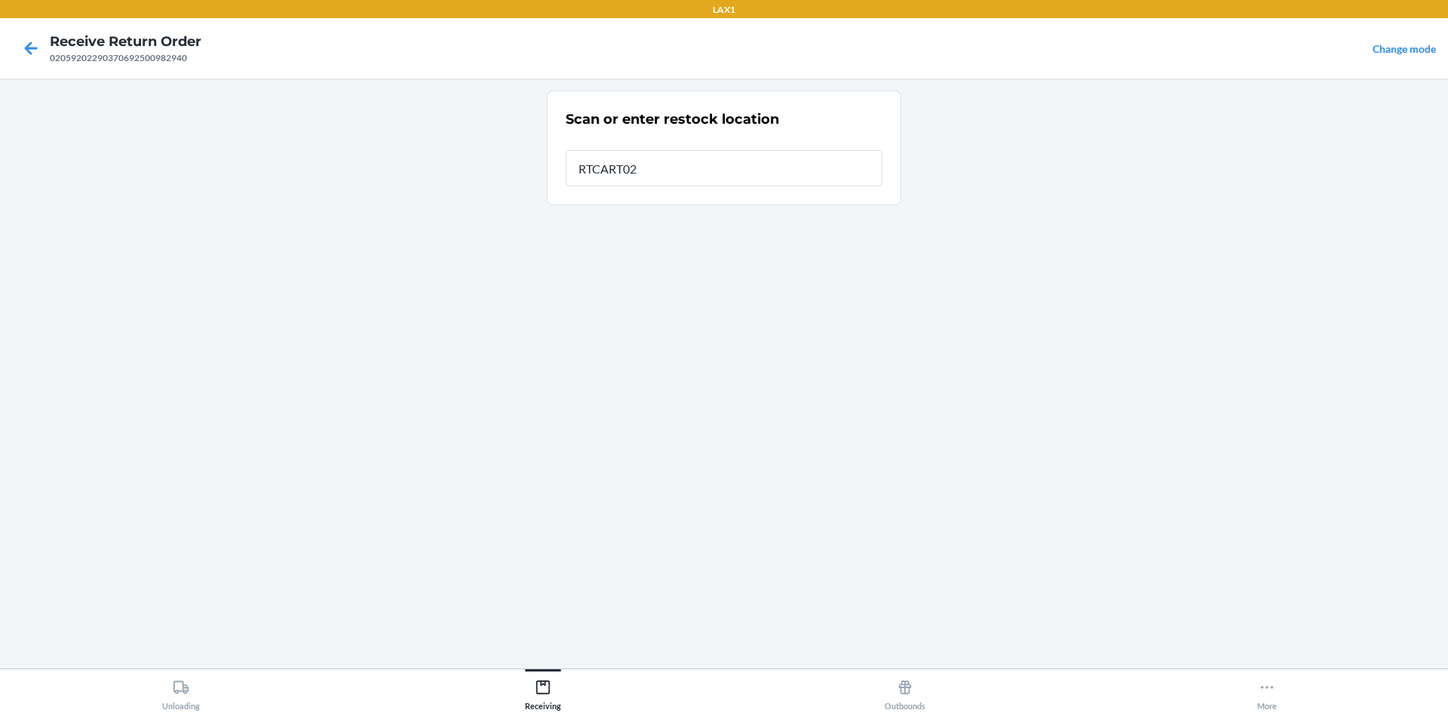
type input "RTCART024"
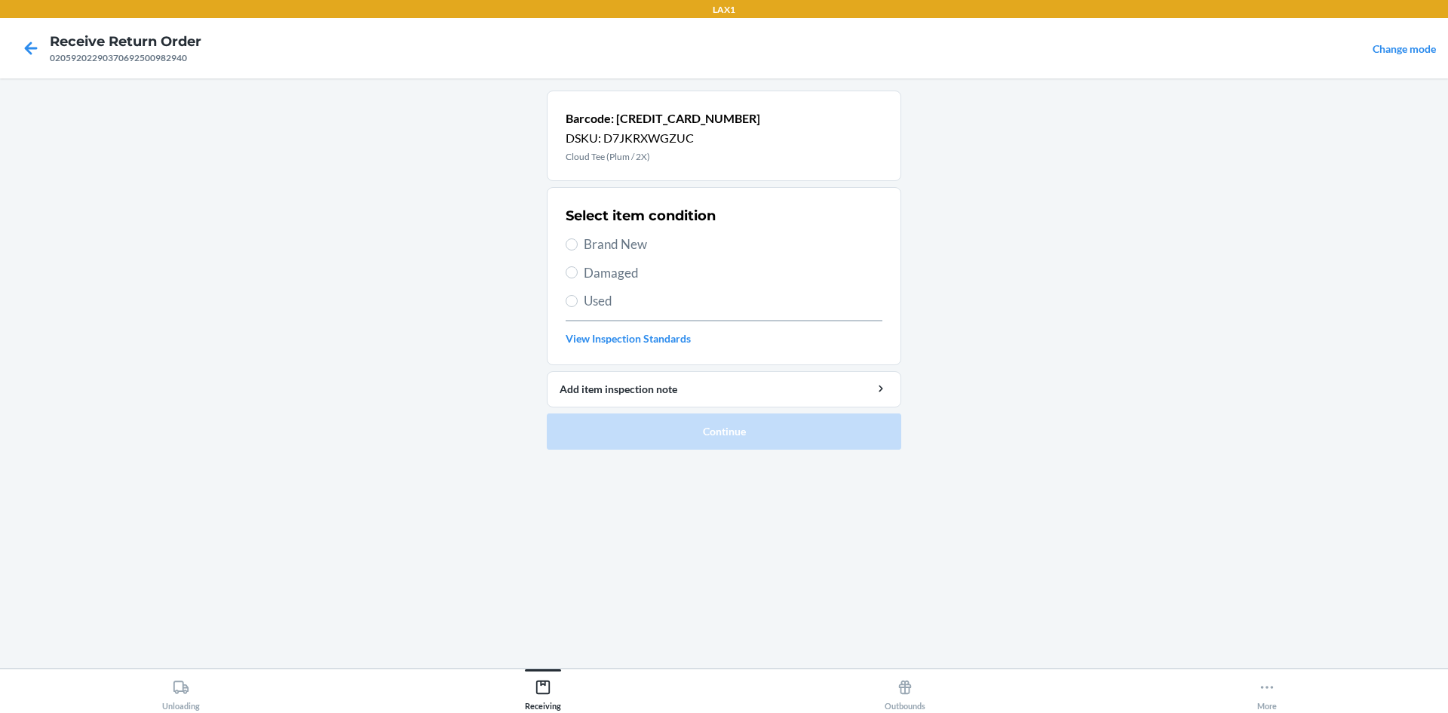
click at [828, 293] on span "Used" at bounding box center [733, 301] width 299 height 20
click at [578, 295] on input "Used" at bounding box center [572, 301] width 12 height 12
radio input "true"
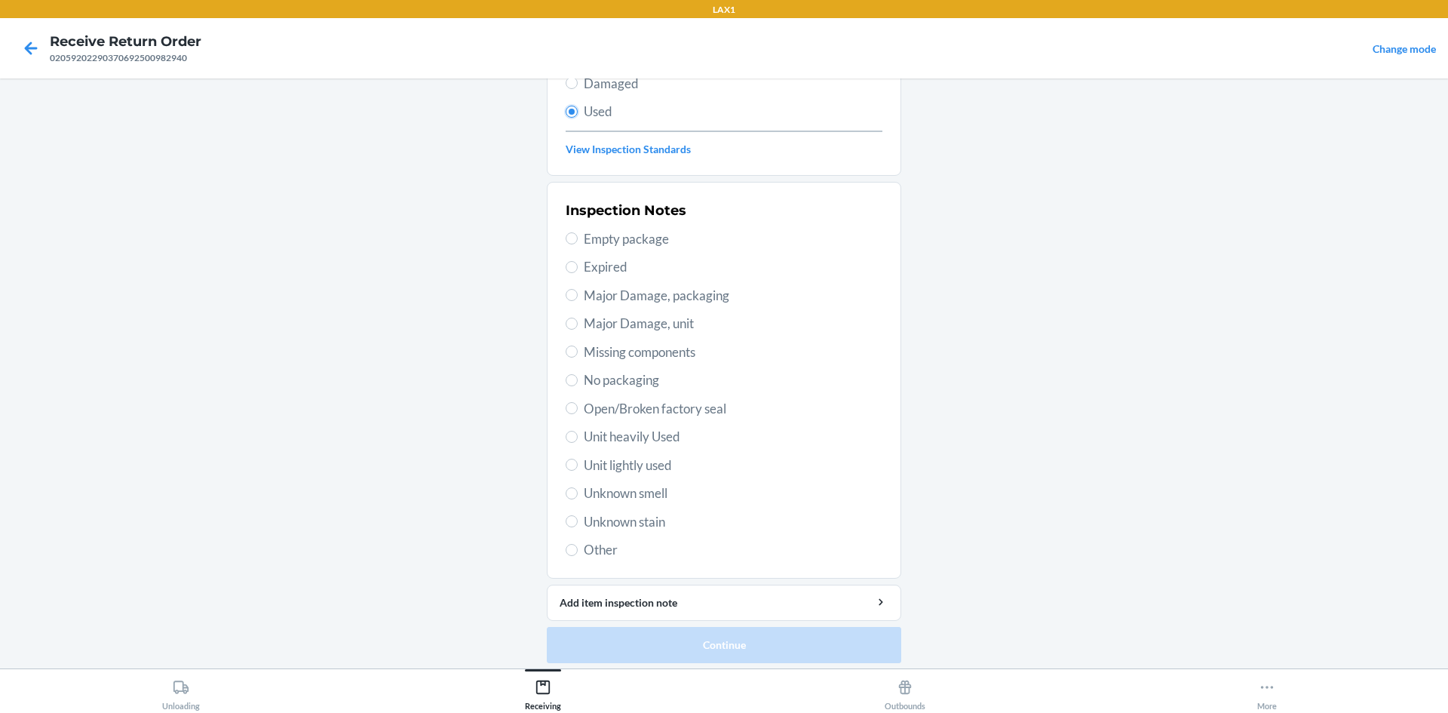
scroll to position [196, 0]
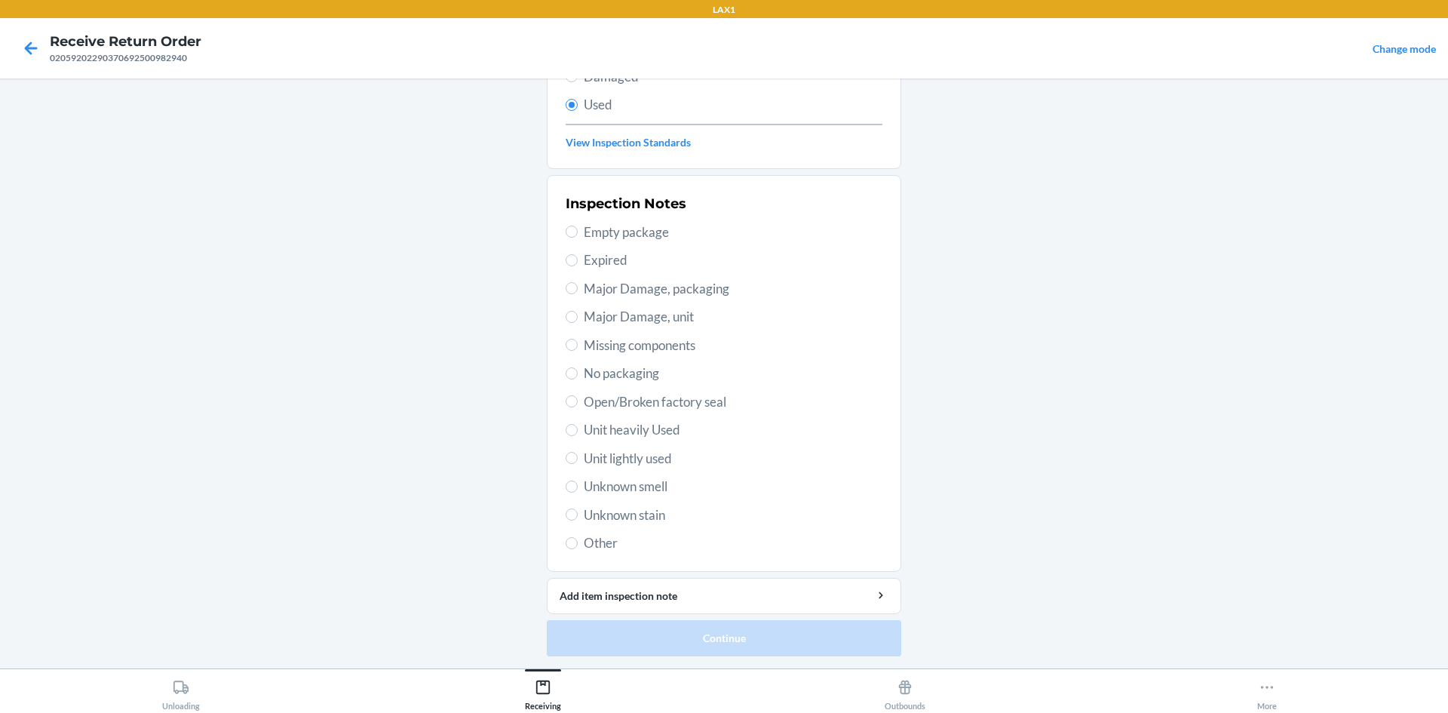
click at [652, 436] on span "Unit heavily Used" at bounding box center [733, 430] width 299 height 20
click at [578, 436] on input "Unit heavily Used" at bounding box center [572, 430] width 12 height 12
radio input "true"
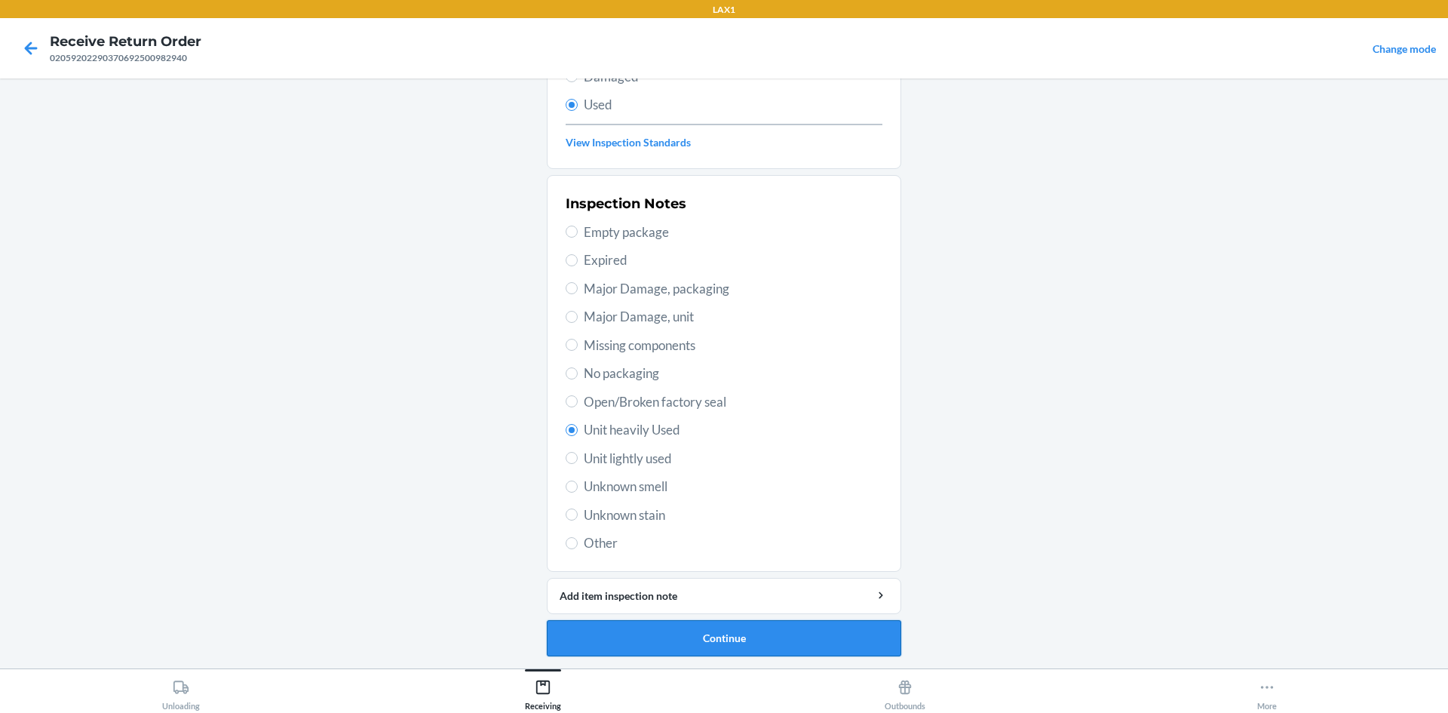
click at [686, 644] on button "Continue" at bounding box center [724, 638] width 354 height 36
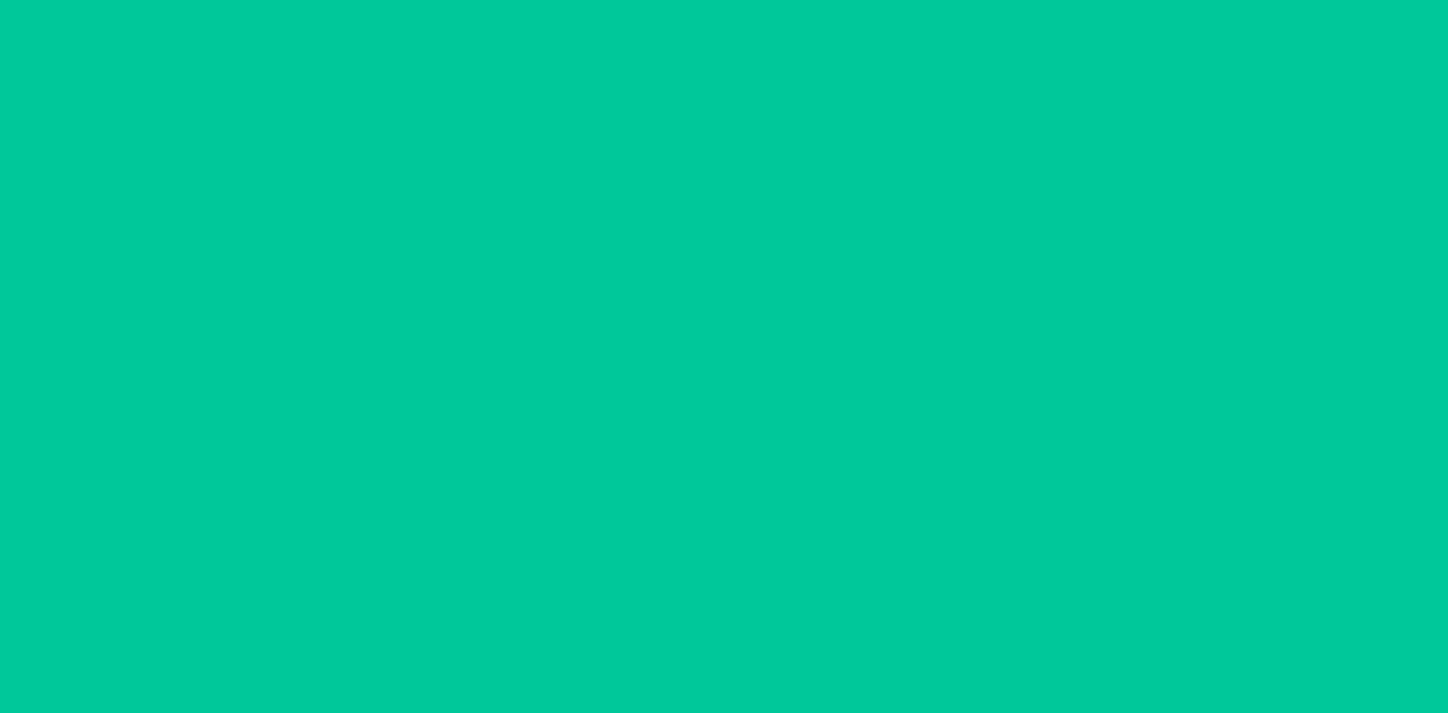
scroll to position [0, 0]
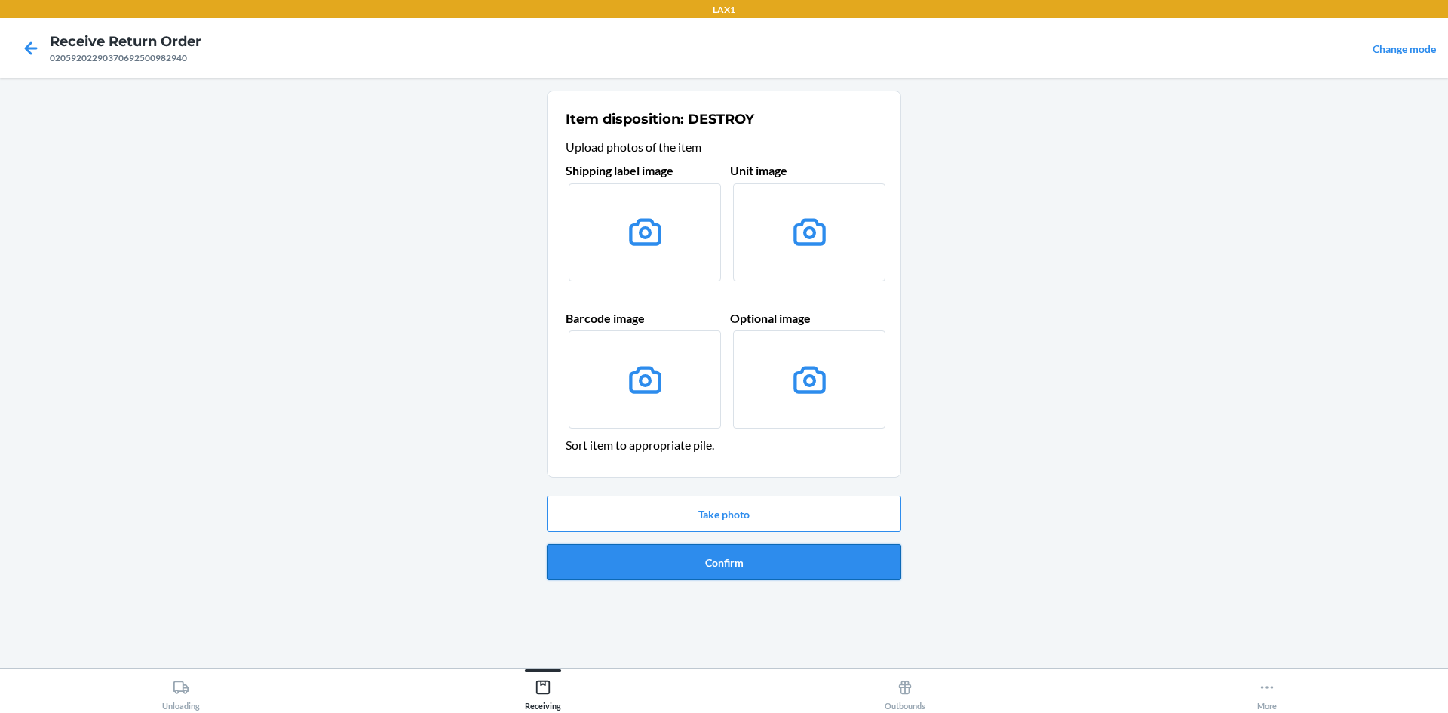
click at [701, 556] on button "Confirm" at bounding box center [724, 562] width 354 height 36
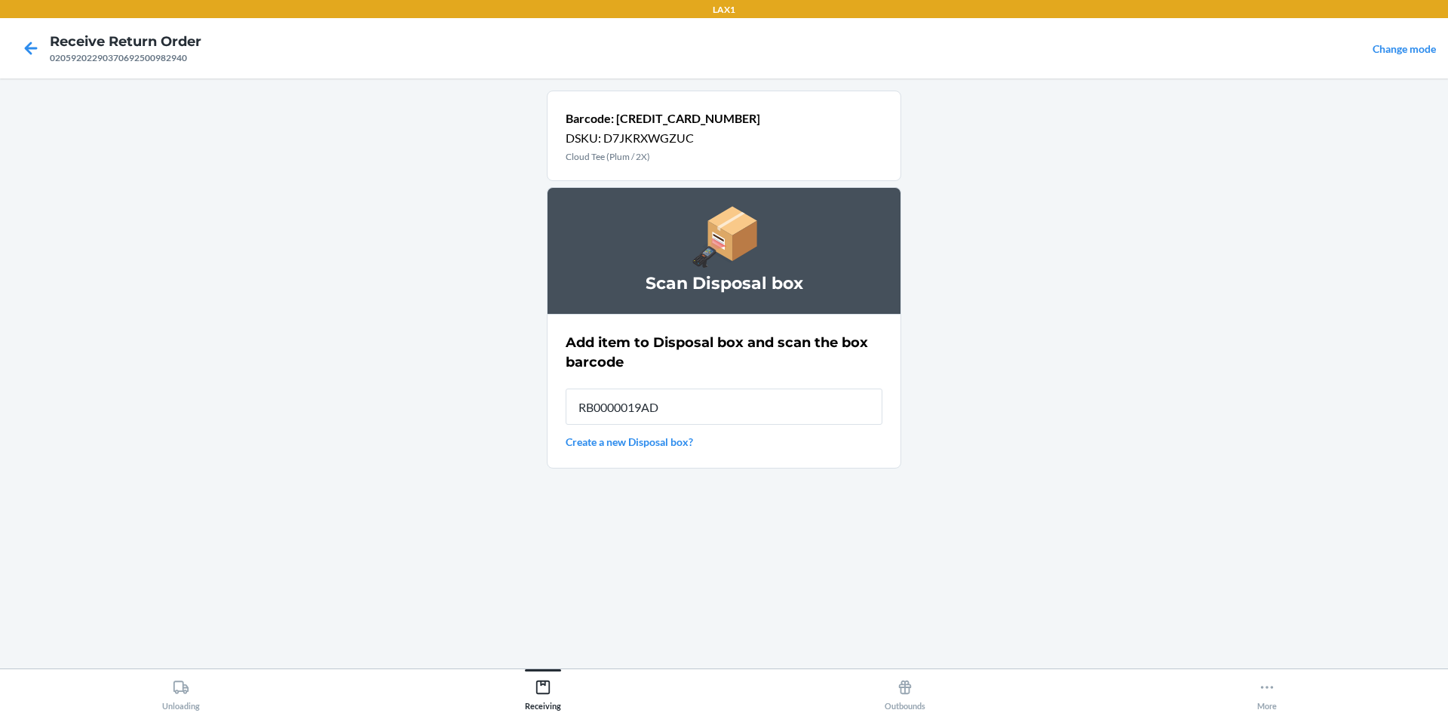
type input "RB0000019AD"
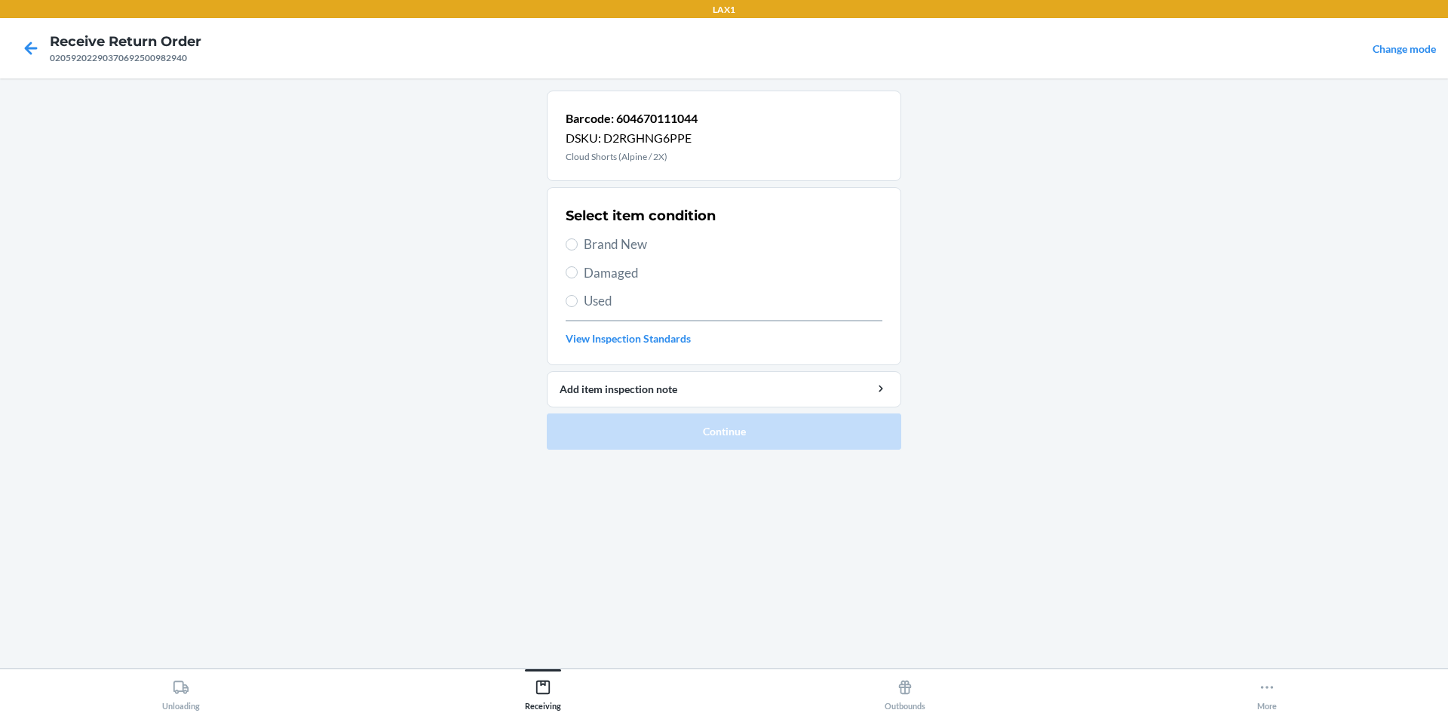
click at [657, 243] on span "Brand New" at bounding box center [733, 245] width 299 height 20
click at [578, 243] on input "Brand New" at bounding box center [572, 244] width 12 height 12
radio input "true"
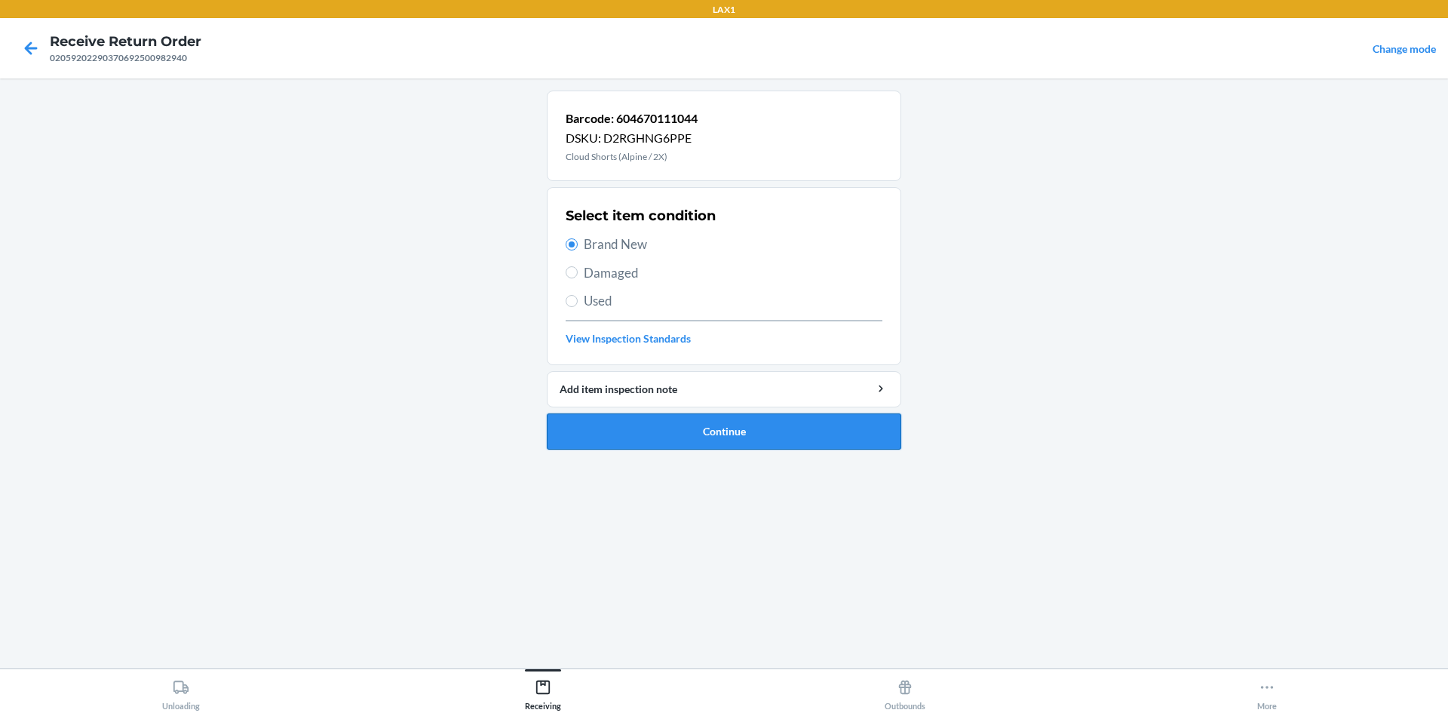
click at [716, 415] on button "Continue" at bounding box center [724, 431] width 354 height 36
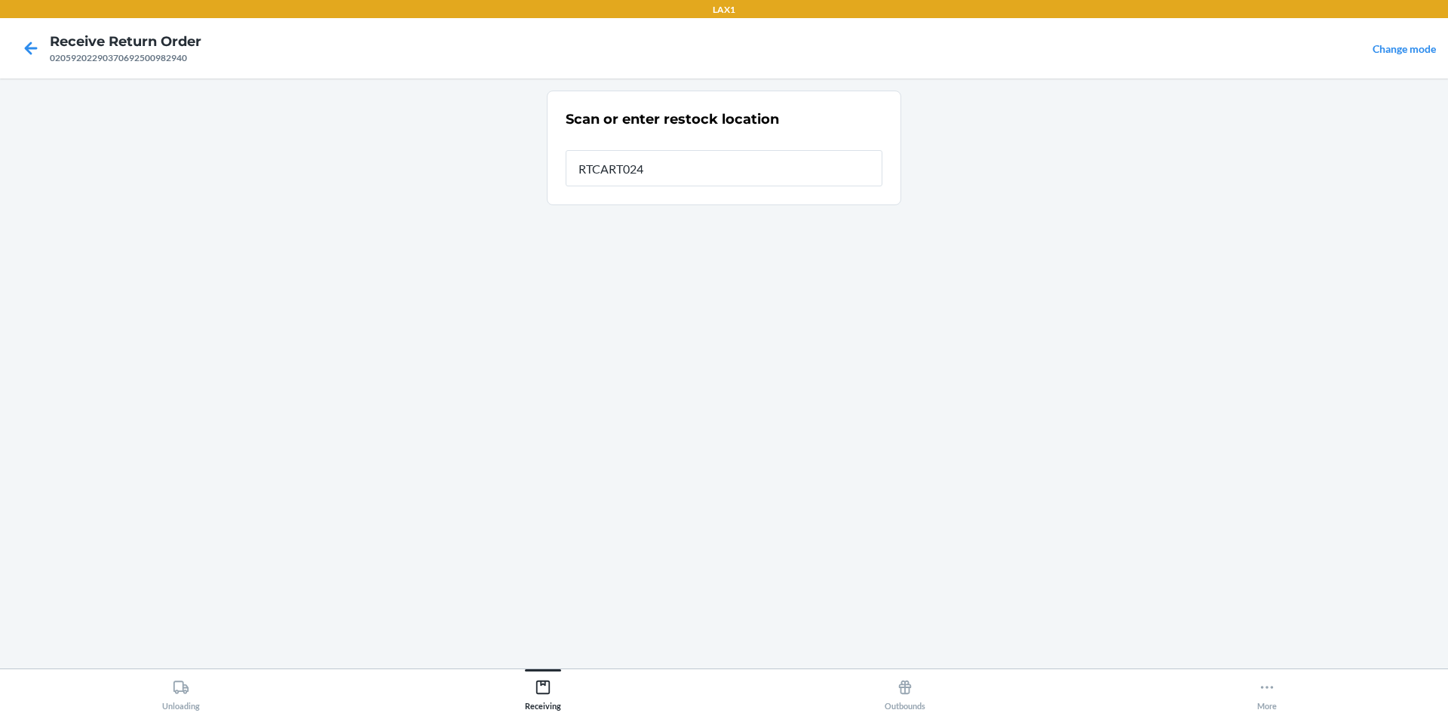
type input "RTCART024"
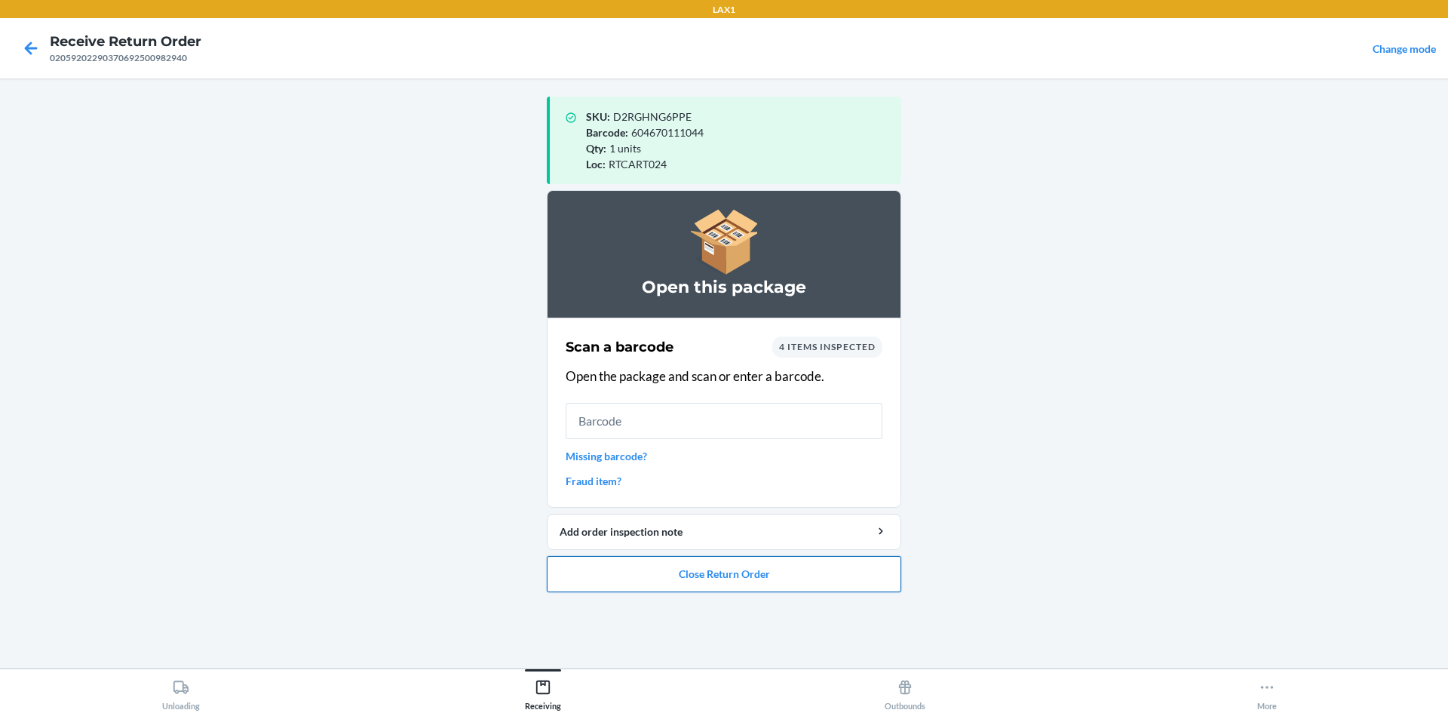
click at [726, 575] on button "Close Return Order" at bounding box center [724, 574] width 354 height 36
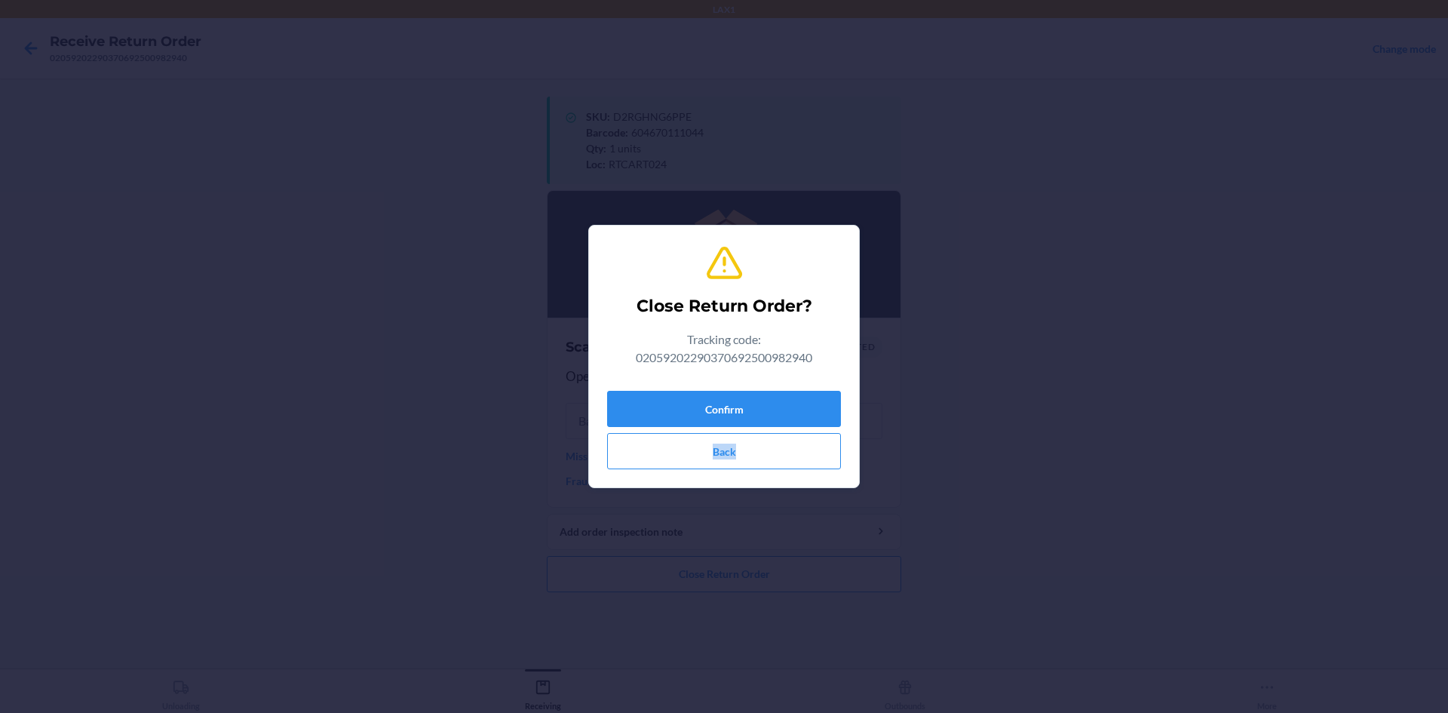
drag, startPoint x: 759, startPoint y: 430, endPoint x: 767, endPoint y: 388, distance: 42.9
click at [767, 388] on div "Confirm Back" at bounding box center [724, 427] width 234 height 84
click at [747, 403] on button "Confirm" at bounding box center [724, 409] width 234 height 36
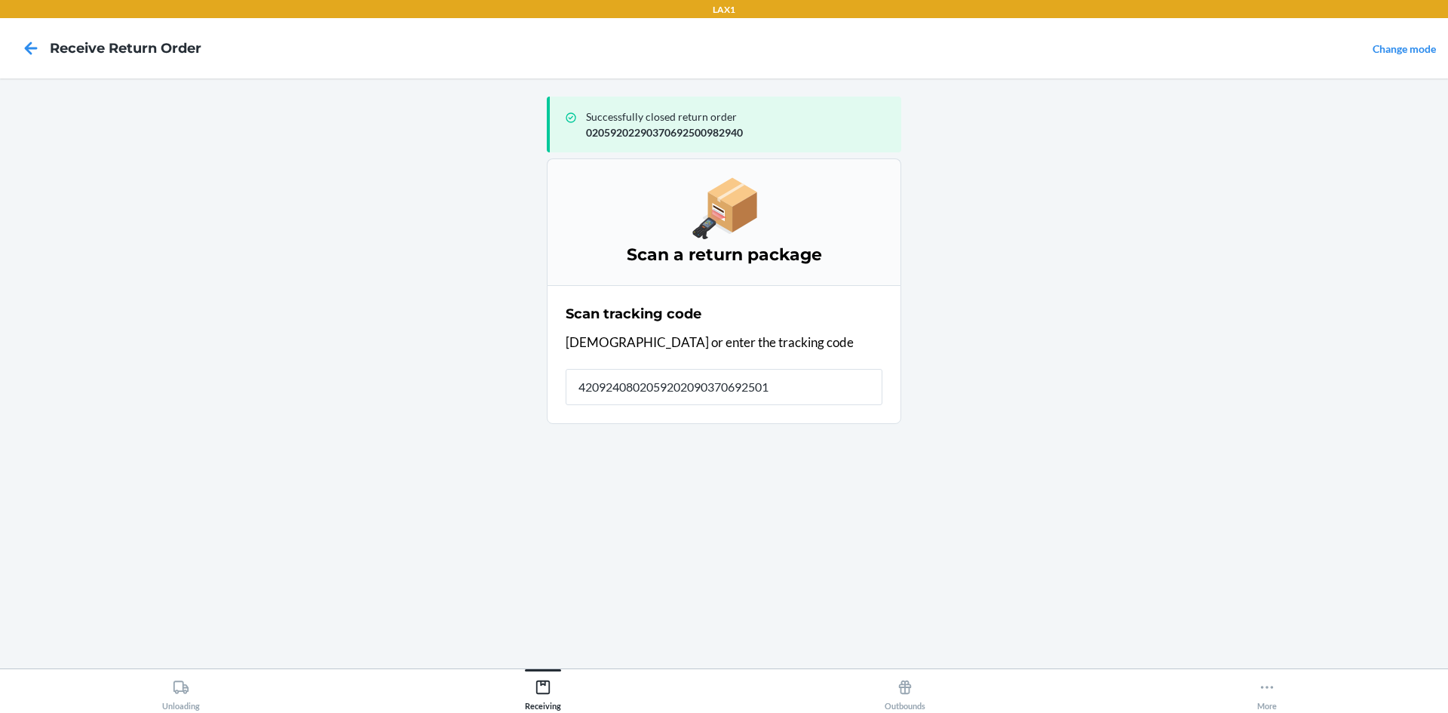
type input "42092408020592020903706925010"
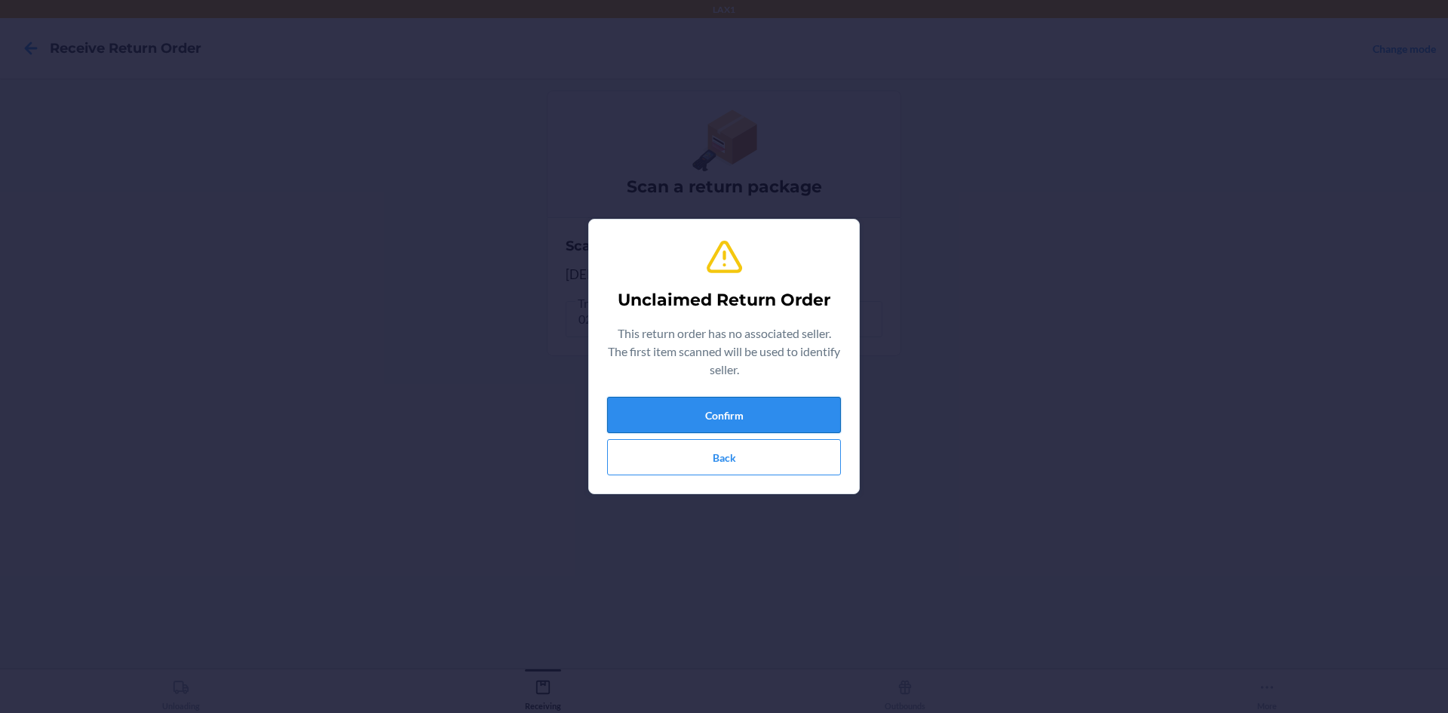
click at [756, 416] on button "Confirm" at bounding box center [724, 415] width 234 height 36
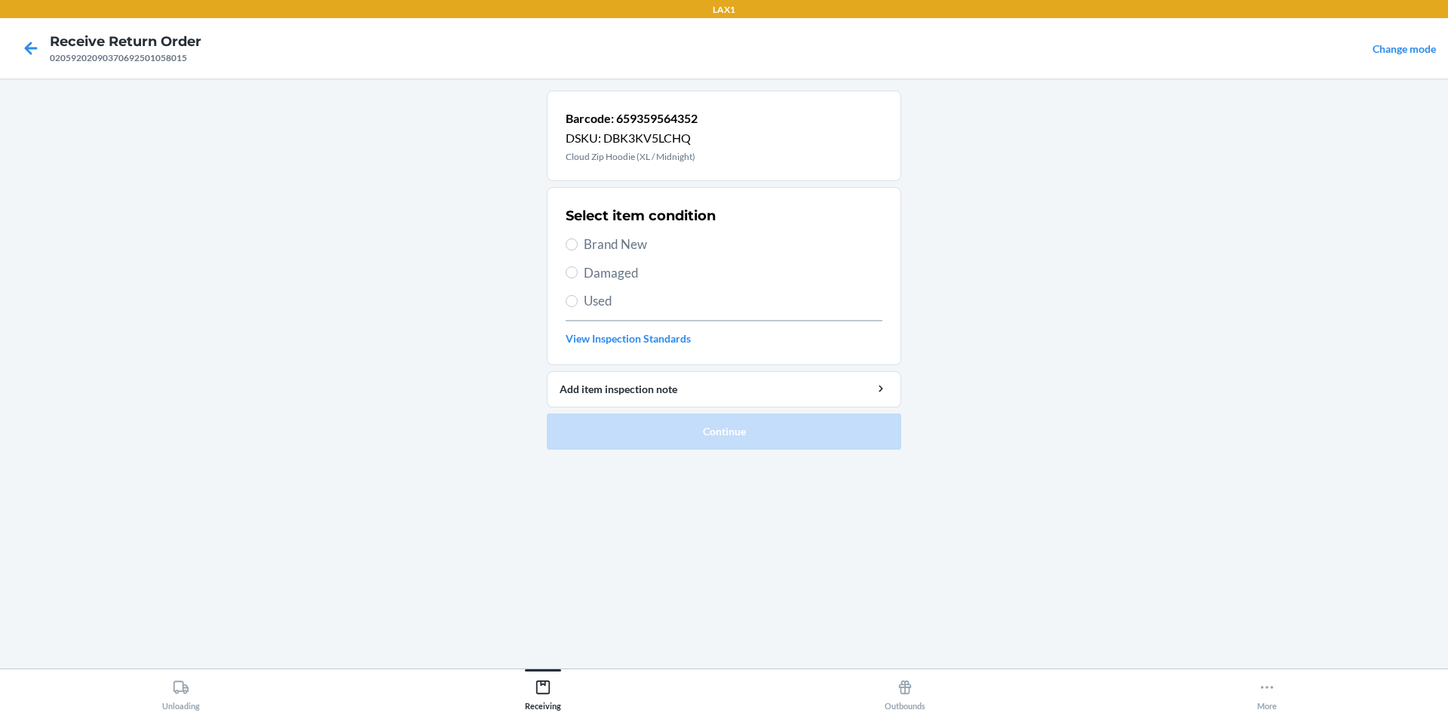
click at [655, 303] on span "Used" at bounding box center [733, 301] width 299 height 20
click at [578, 303] on input "Used" at bounding box center [572, 301] width 12 height 12
radio input "true"
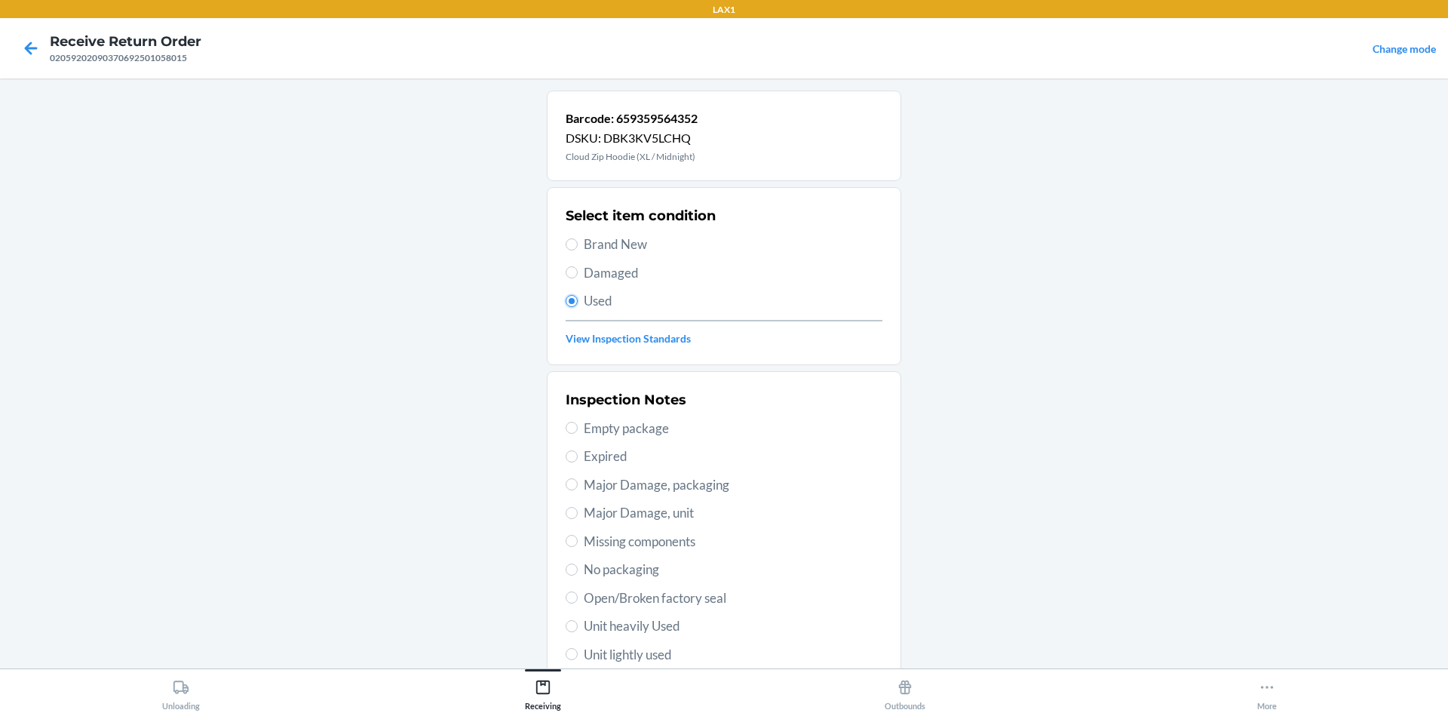
scroll to position [196, 0]
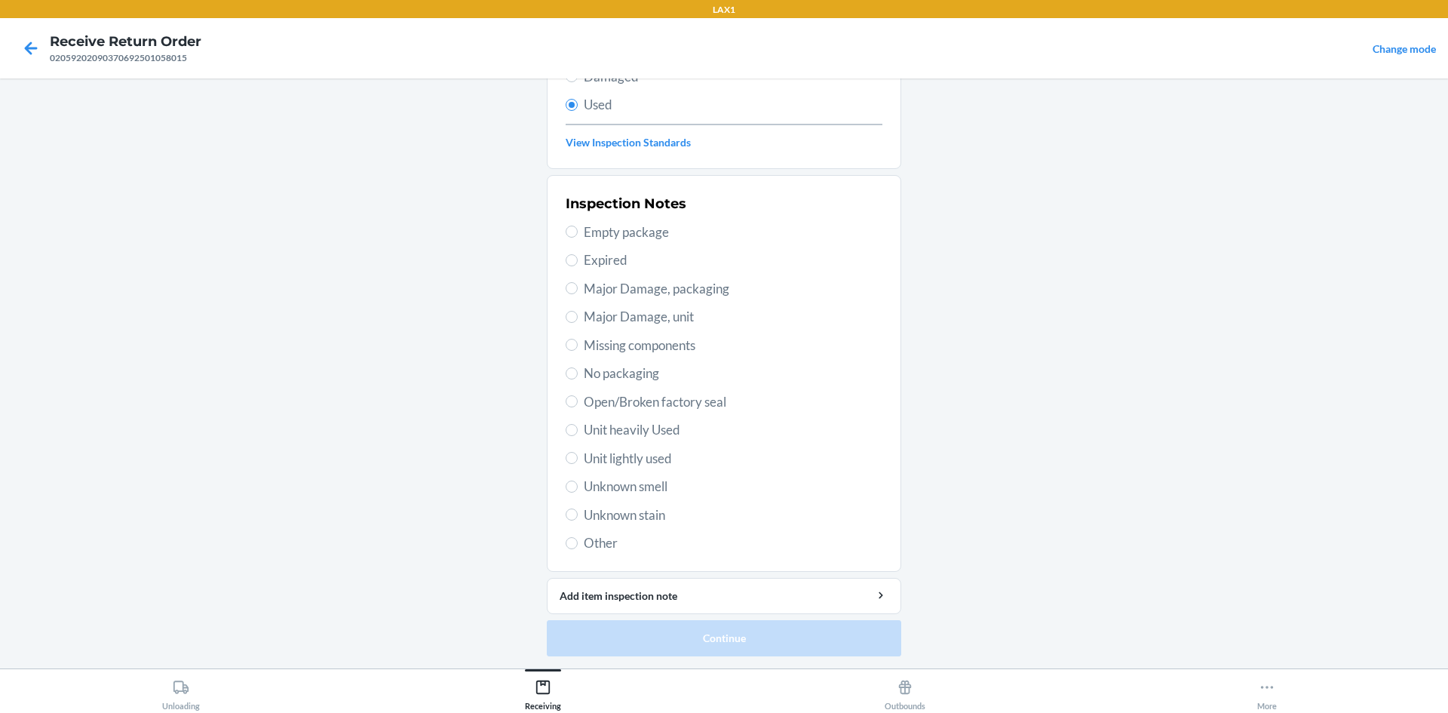
click at [685, 436] on span "Unit heavily Used" at bounding box center [733, 430] width 299 height 20
click at [578, 436] on input "Unit heavily Used" at bounding box center [572, 430] width 12 height 12
radio input "true"
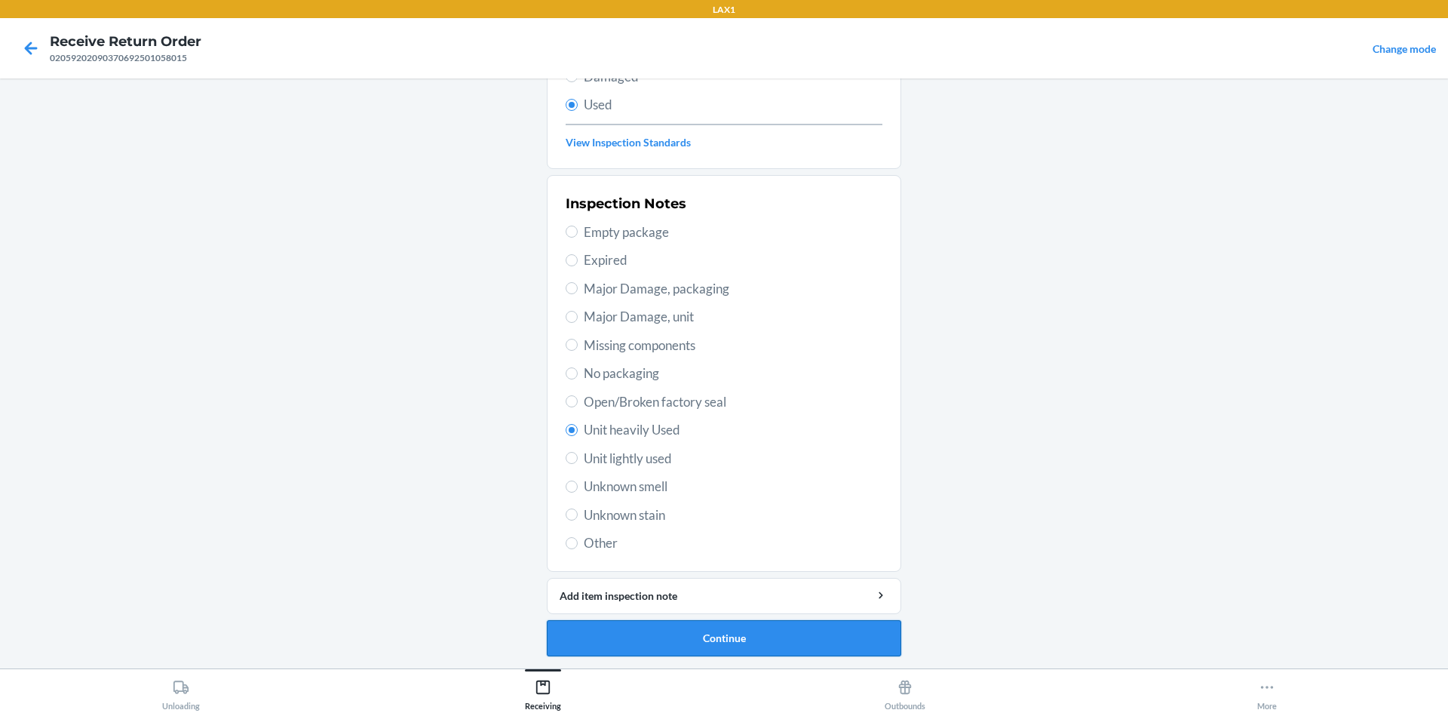
click at [720, 635] on button "Continue" at bounding box center [724, 638] width 354 height 36
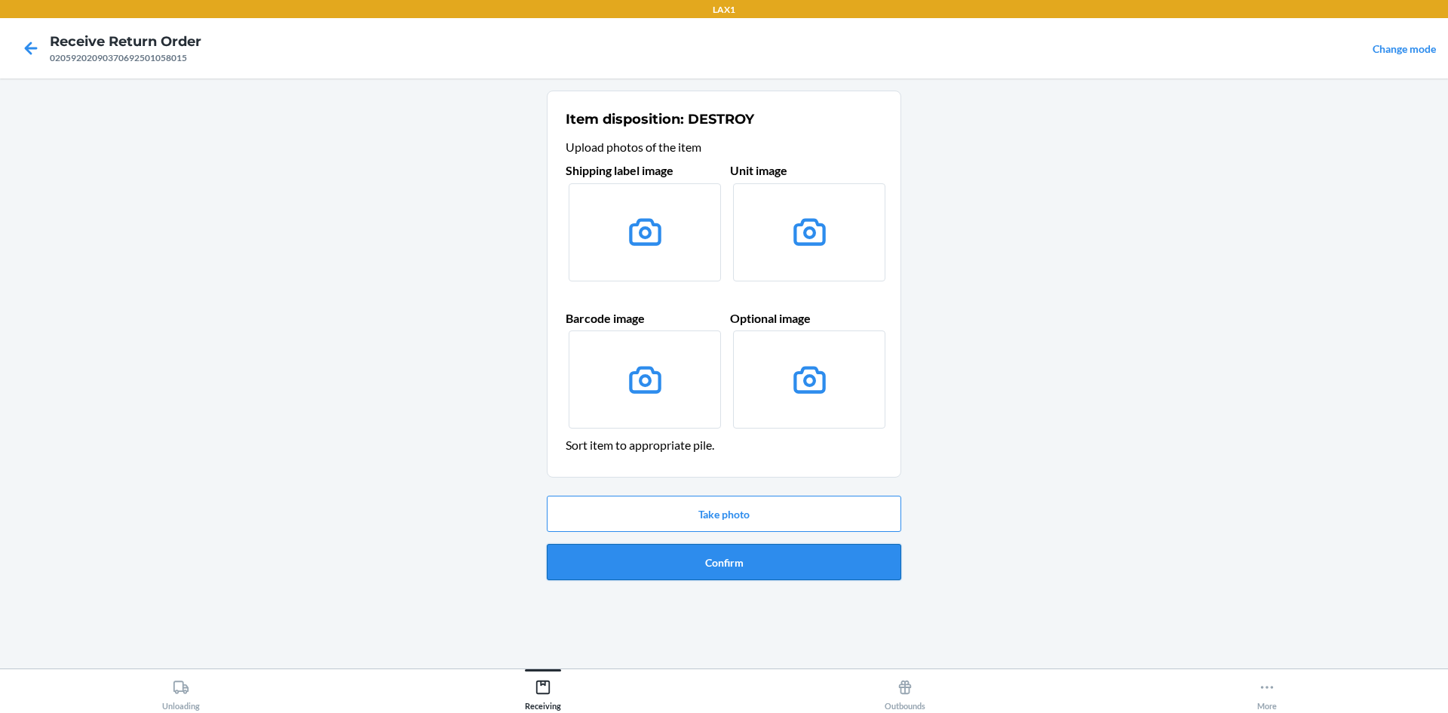
click at [623, 567] on button "Confirm" at bounding box center [724, 562] width 354 height 36
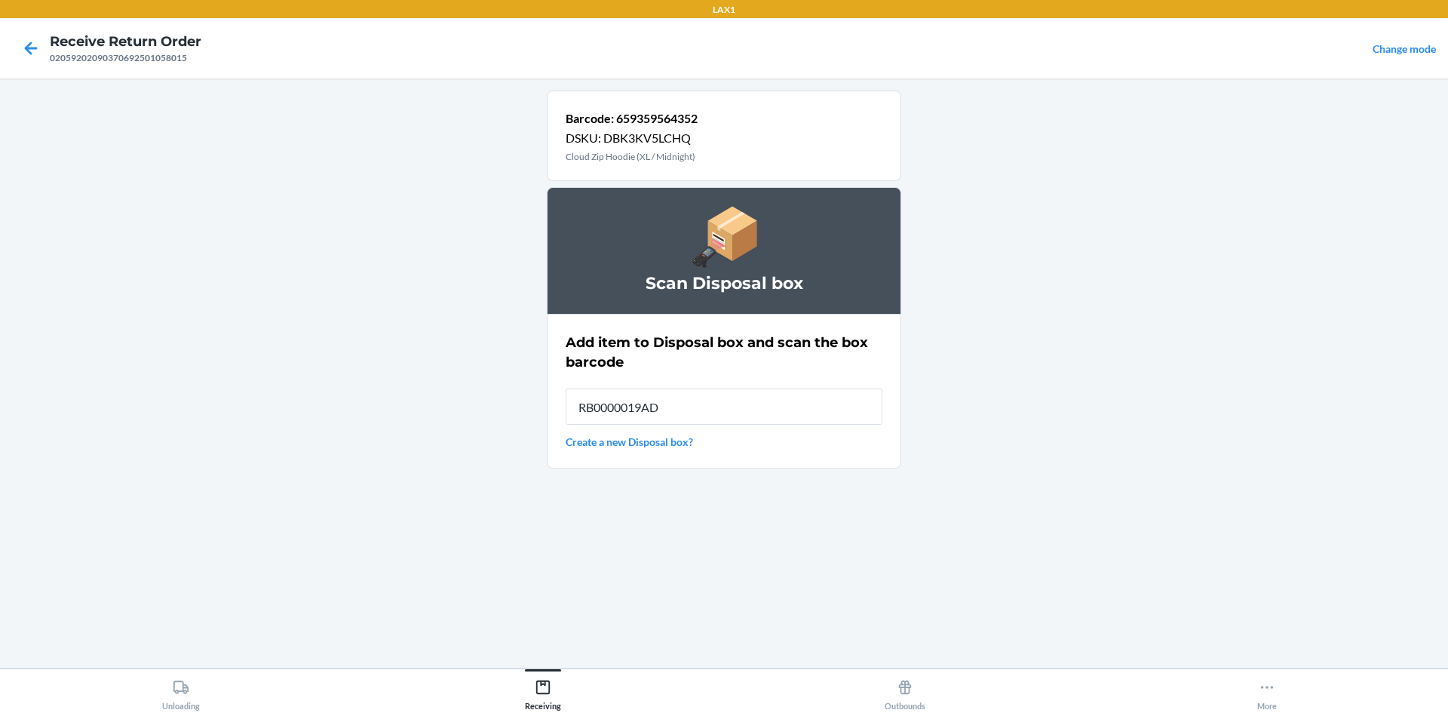
type input "RB0000019AD"
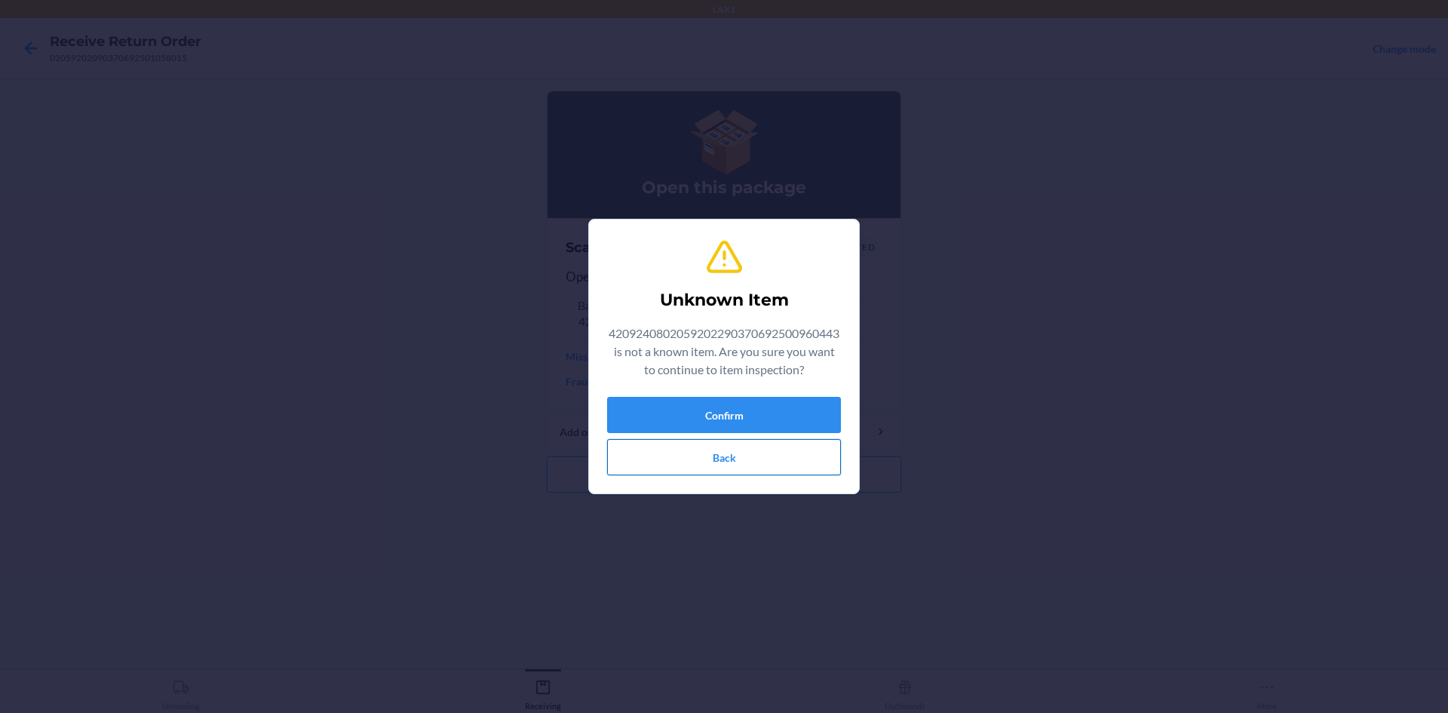
click at [675, 459] on button "Back" at bounding box center [724, 457] width 234 height 36
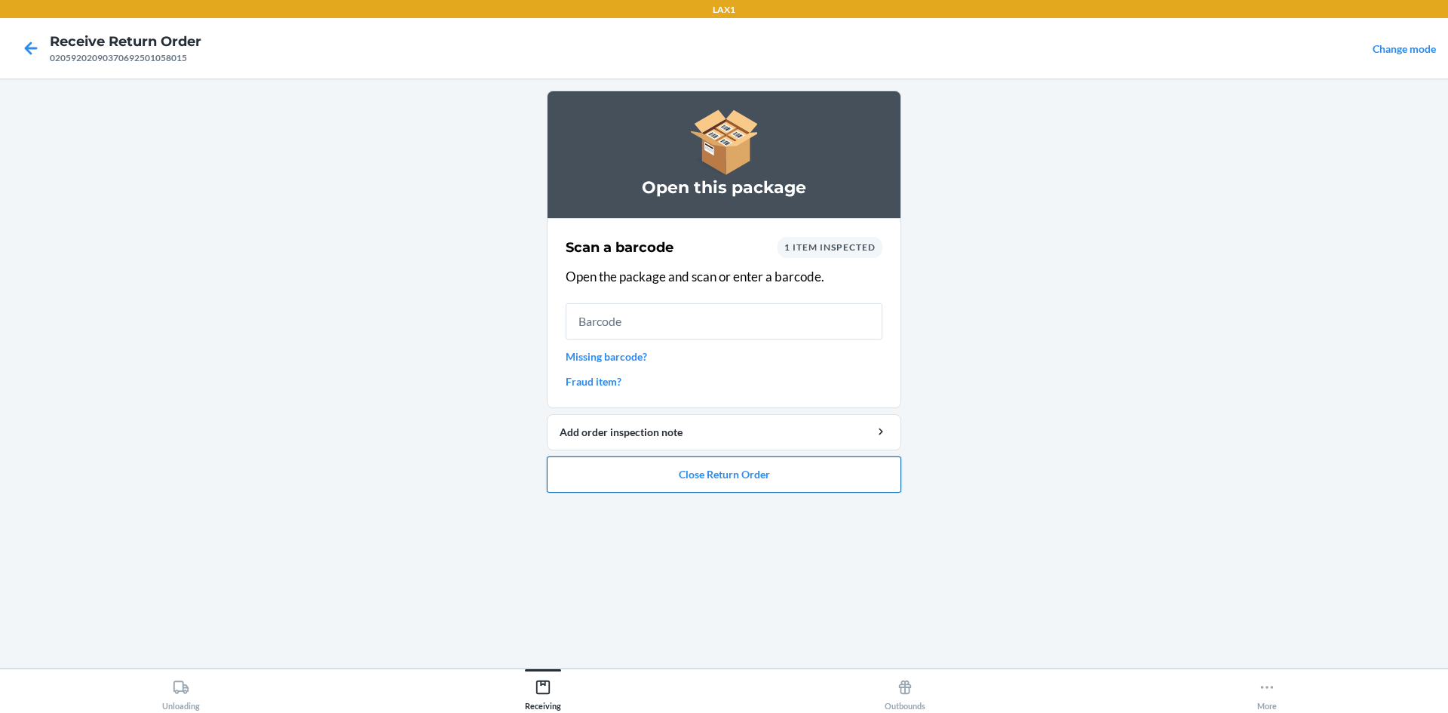
click at [676, 464] on button "Close Return Order" at bounding box center [724, 474] width 354 height 36
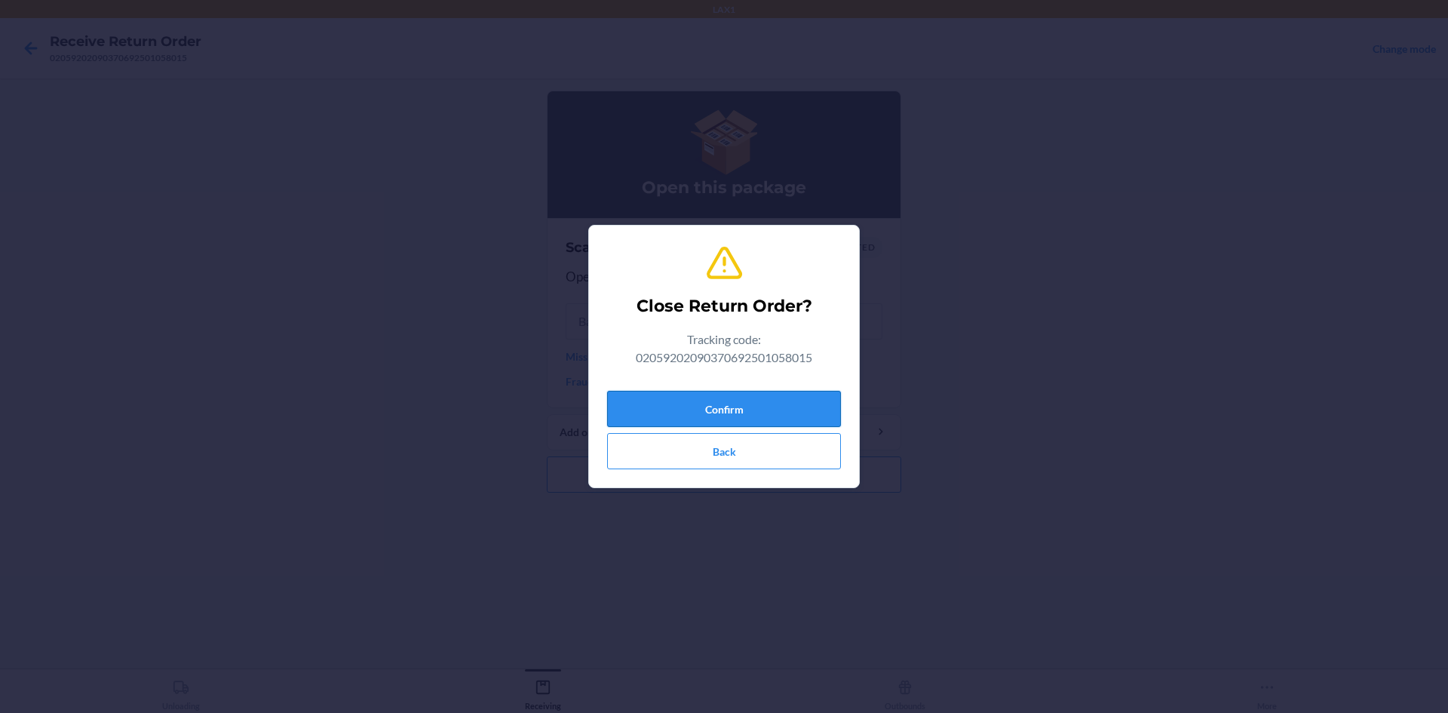
click at [712, 404] on button "Confirm" at bounding box center [724, 409] width 234 height 36
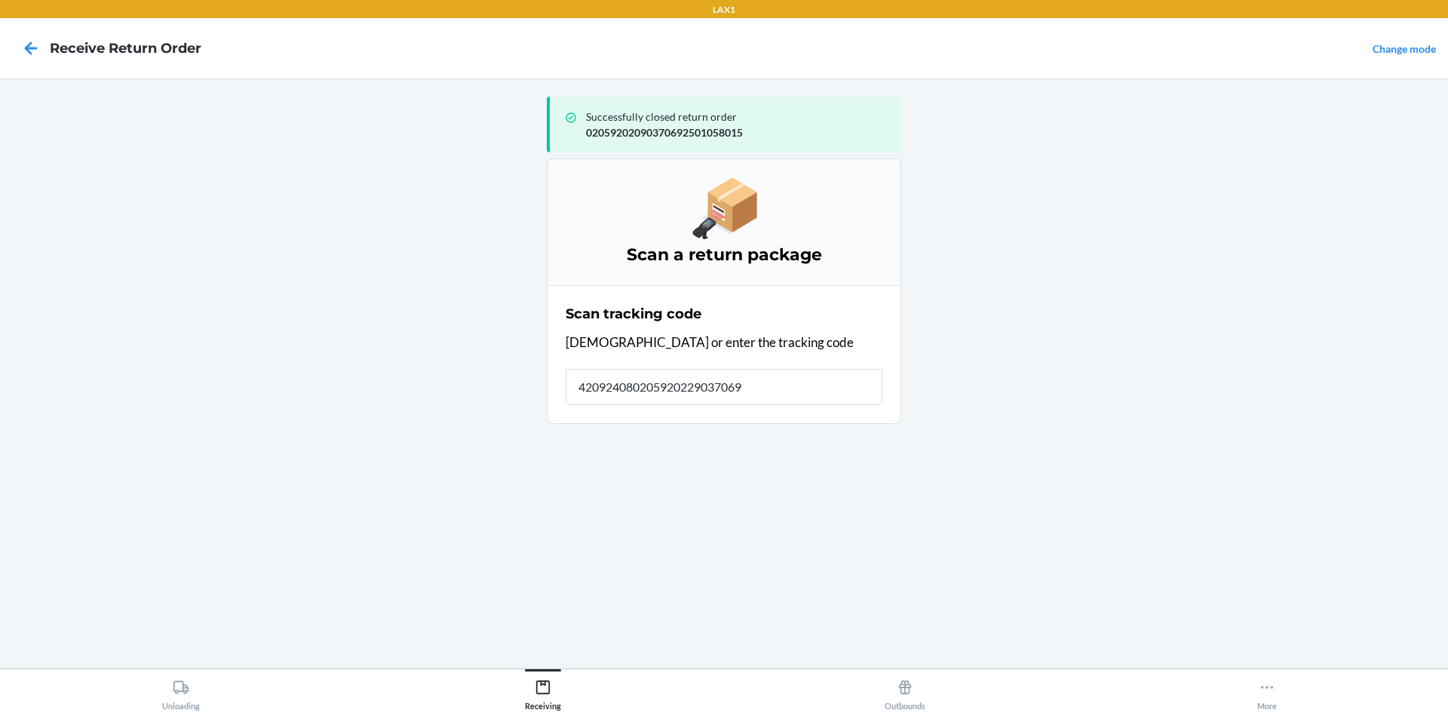
type input "4209240802059202290370692"
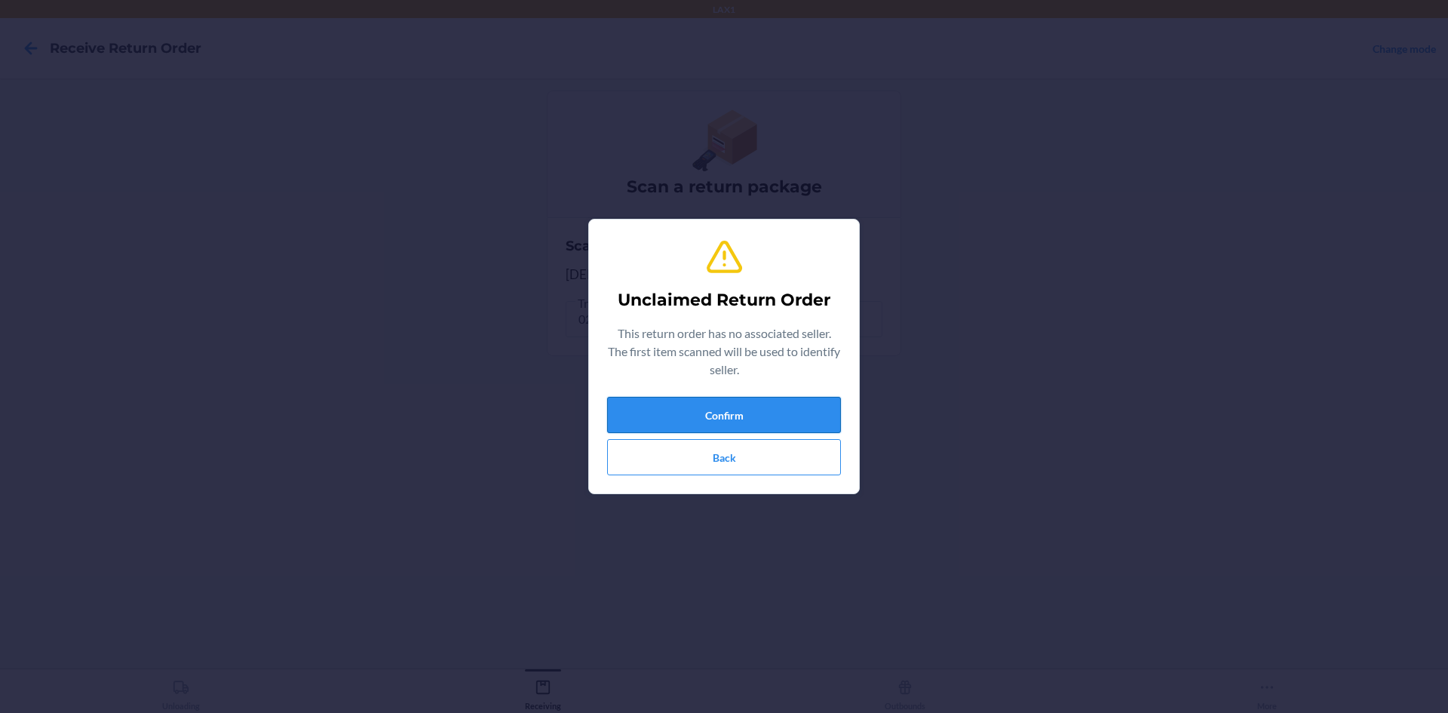
click at [769, 418] on button "Confirm" at bounding box center [724, 415] width 234 height 36
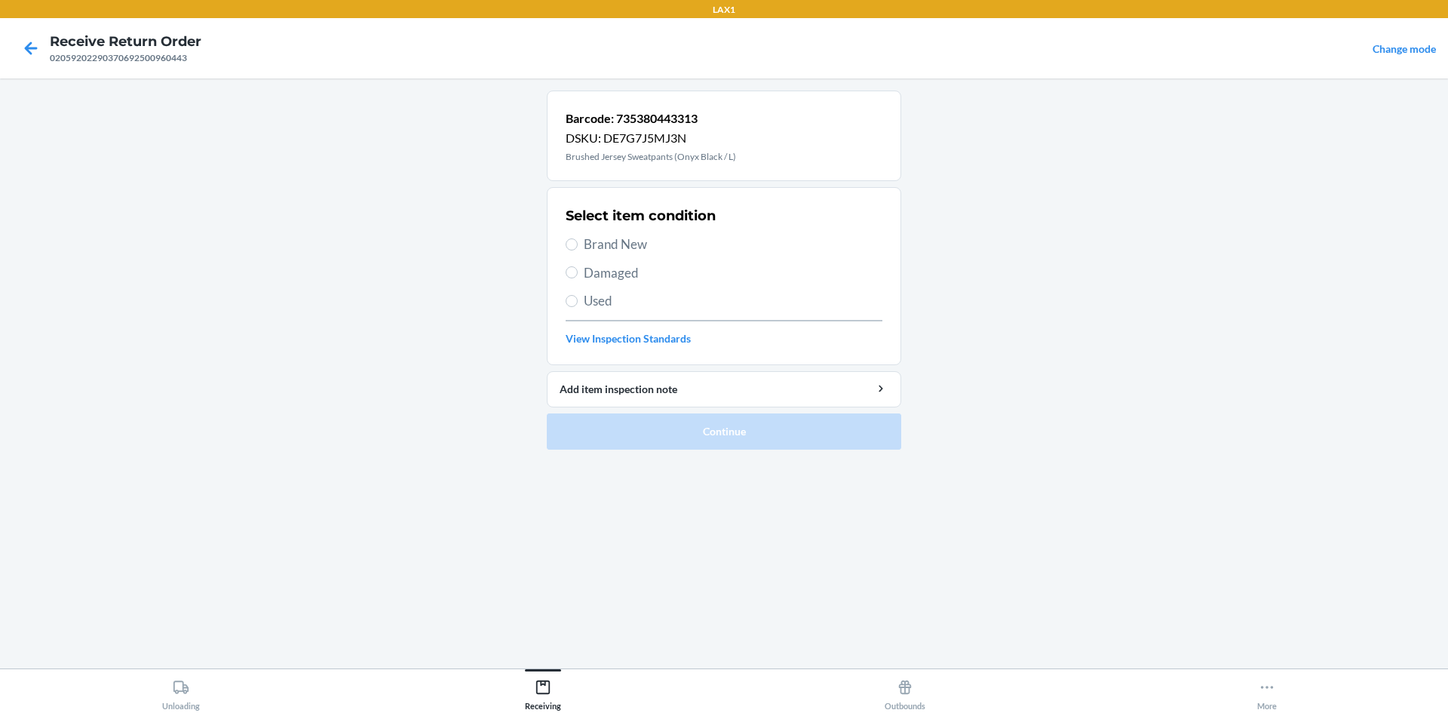
click at [615, 250] on span "Brand New" at bounding box center [733, 245] width 299 height 20
click at [578, 250] on input "Brand New" at bounding box center [572, 244] width 12 height 12
radio input "true"
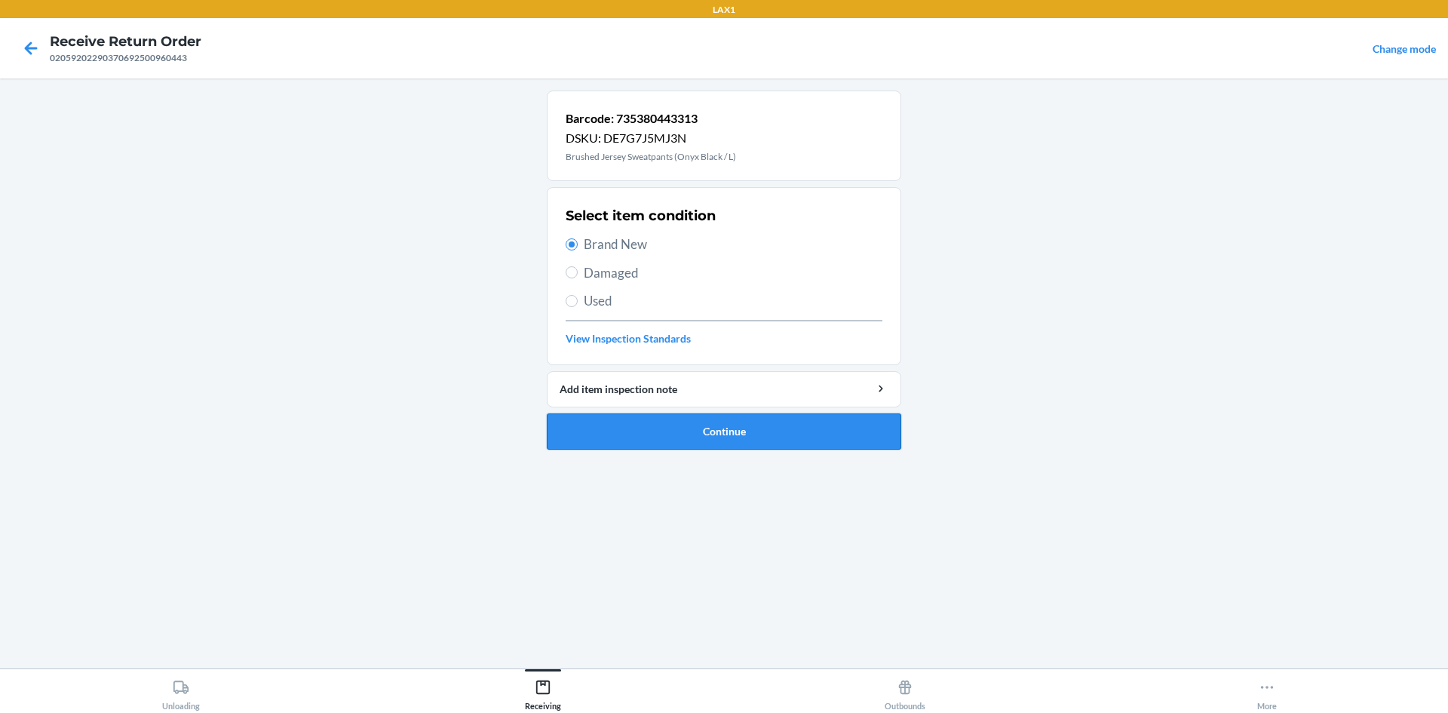
click at [640, 440] on button "Continue" at bounding box center [724, 431] width 354 height 36
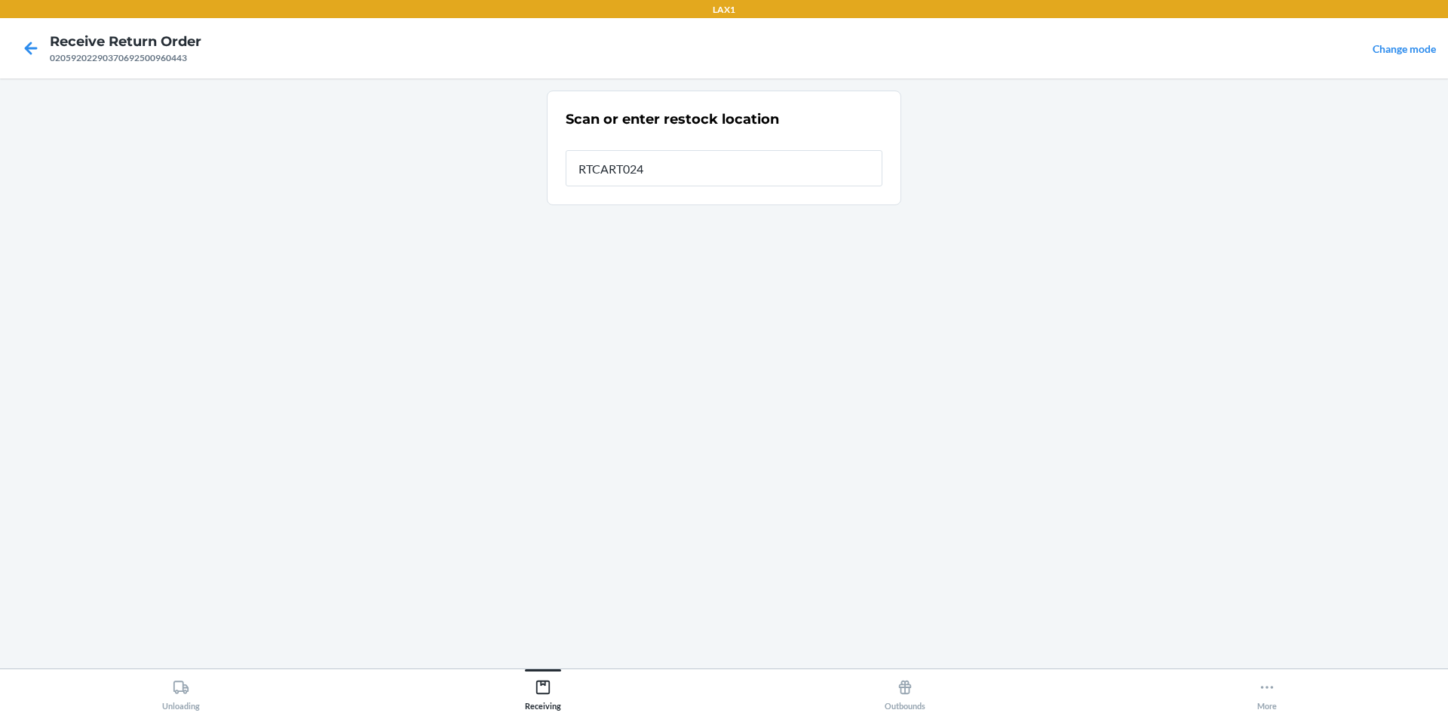
type input "RTCART024"
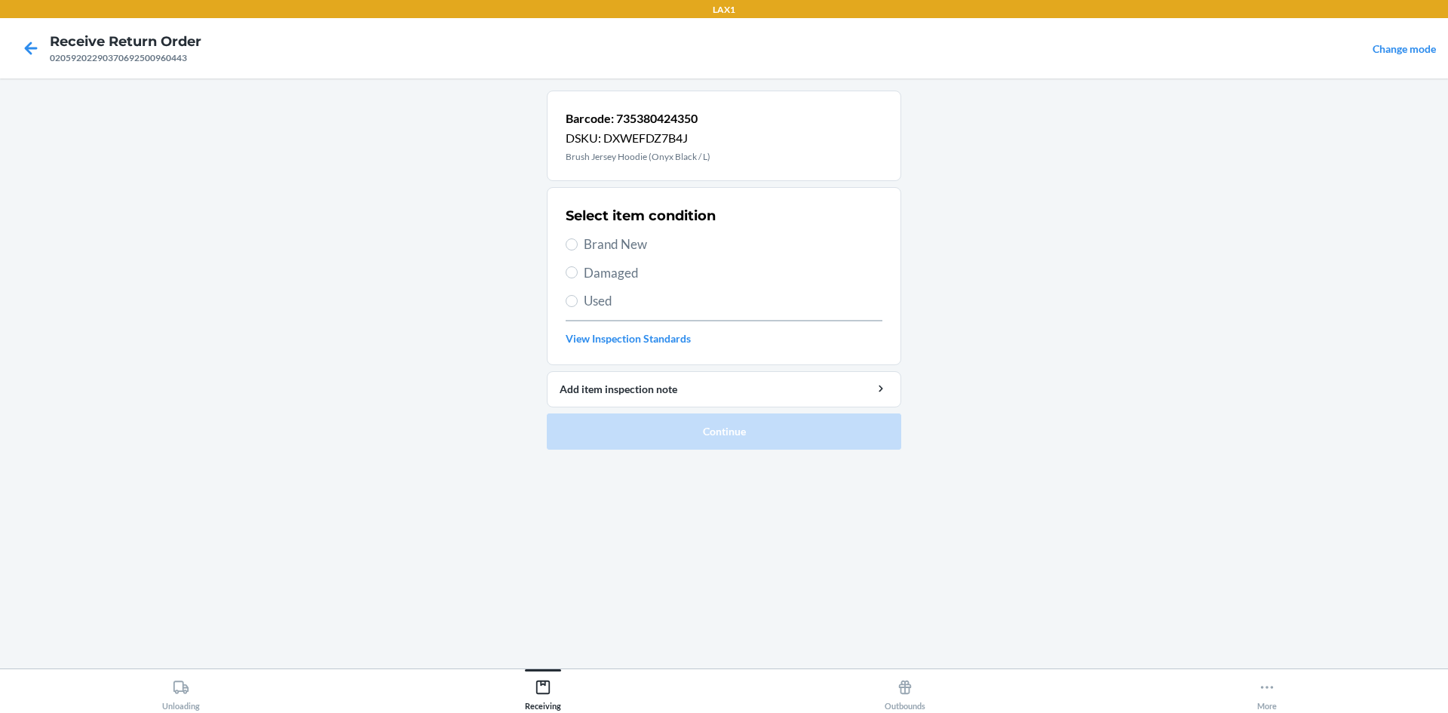
drag, startPoint x: 568, startPoint y: 238, endPoint x: 610, endPoint y: 279, distance: 58.7
click at [569, 240] on label "Brand New" at bounding box center [724, 245] width 317 height 20
click at [569, 240] on input "Brand New" at bounding box center [572, 244] width 12 height 12
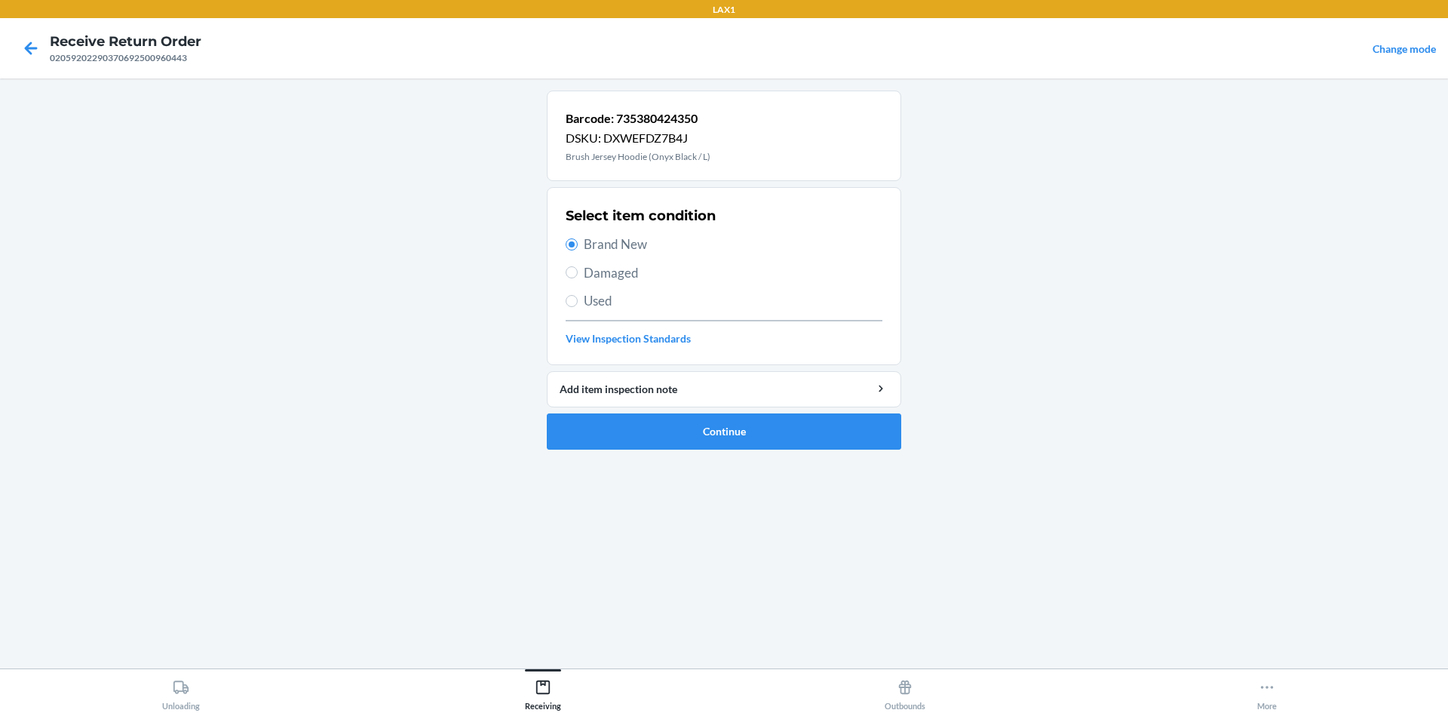
click at [690, 458] on ol "Barcode: 735380424350 DSKU: DXWEFDZ7B4J Brush Jersey Hoodie (Onyx Black / L) Se…" at bounding box center [724, 276] width 354 height 371
click at [694, 422] on button "Continue" at bounding box center [724, 431] width 354 height 36
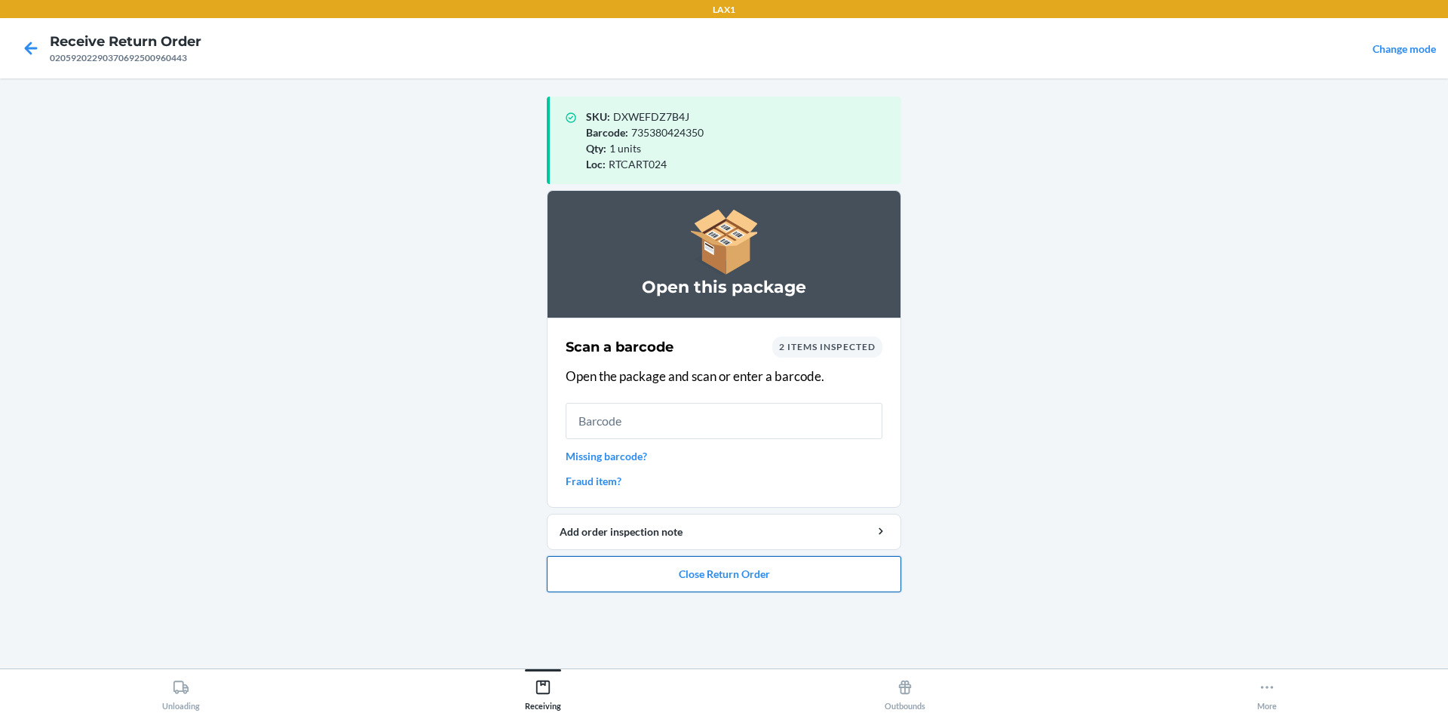
click at [684, 575] on button "Close Return Order" at bounding box center [724, 574] width 354 height 36
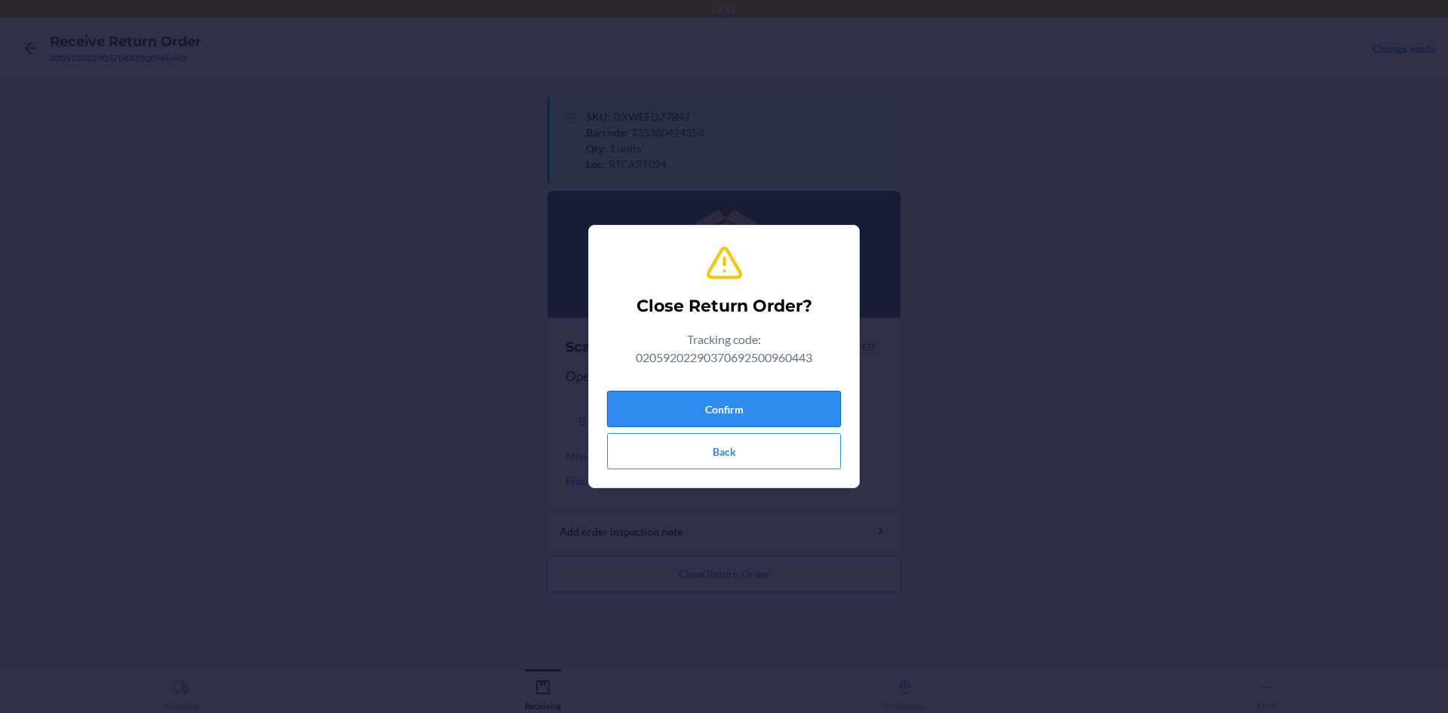
click at [697, 402] on button "Confirm" at bounding box center [724, 409] width 234 height 36
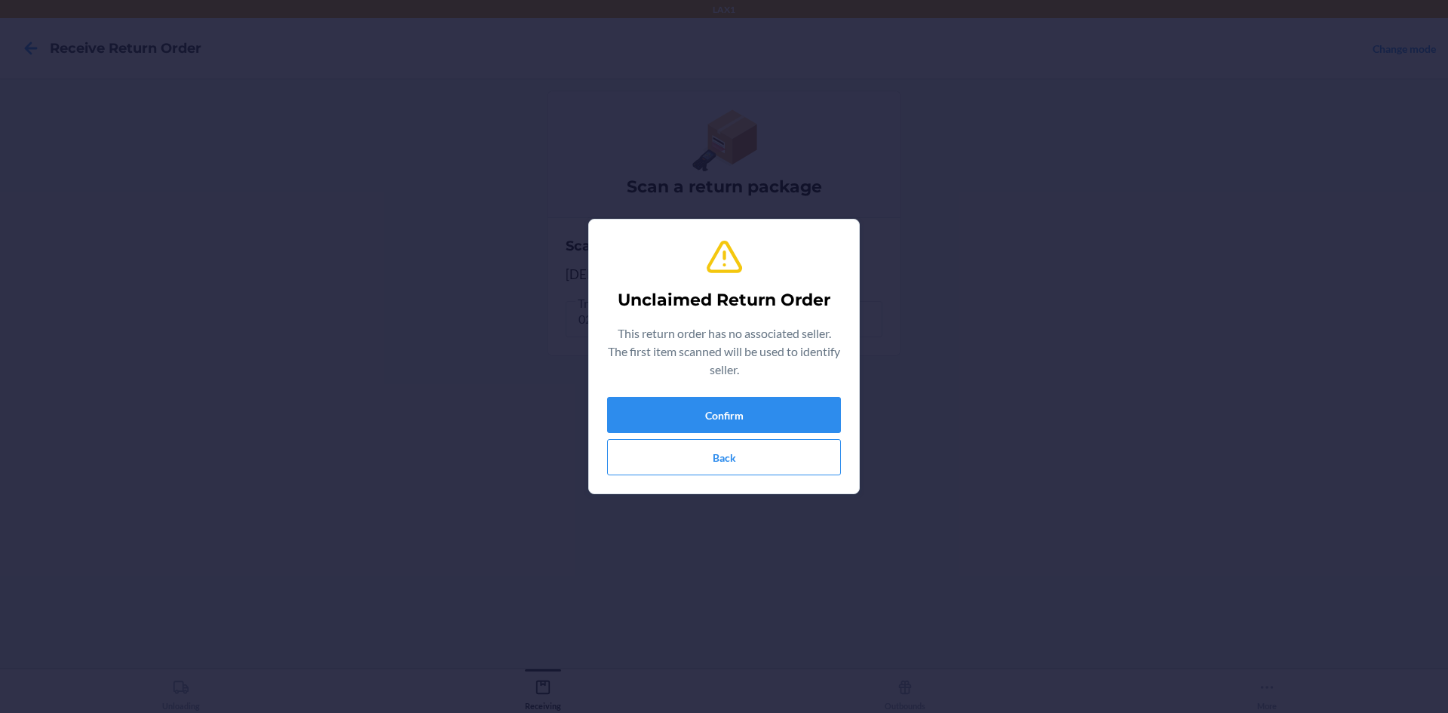
click at [667, 396] on div "Unclaimed Return Order This return order has no associated seller. The first it…" at bounding box center [724, 357] width 234 height 250
click at [666, 409] on button "Confirm" at bounding box center [724, 415] width 234 height 36
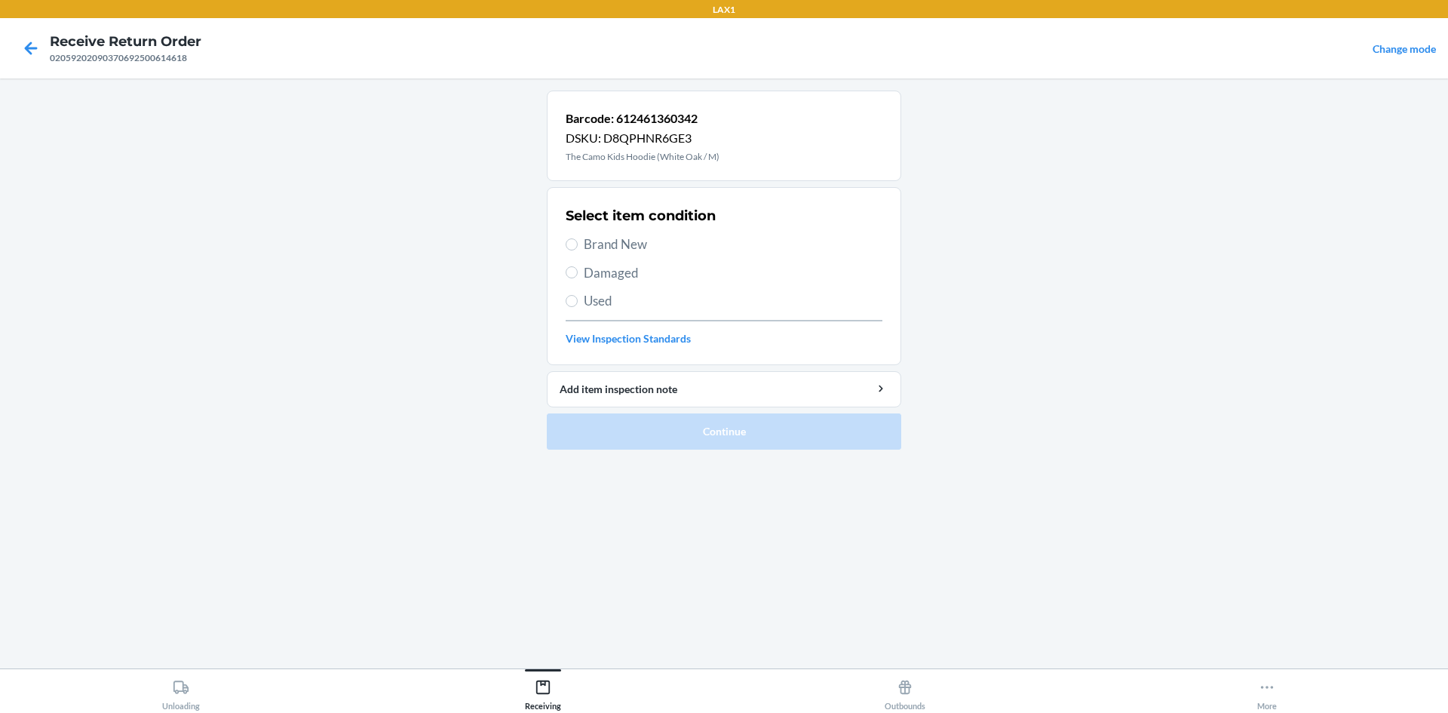
click at [654, 313] on div "Select item condition Brand New Damaged Used View Inspection Standards" at bounding box center [724, 275] width 317 height 149
click at [660, 310] on div "Select item condition Brand New Damaged Used View Inspection Standards" at bounding box center [724, 275] width 317 height 149
click at [662, 304] on span "Used" at bounding box center [733, 301] width 299 height 20
click at [578, 304] on input "Used" at bounding box center [572, 301] width 12 height 12
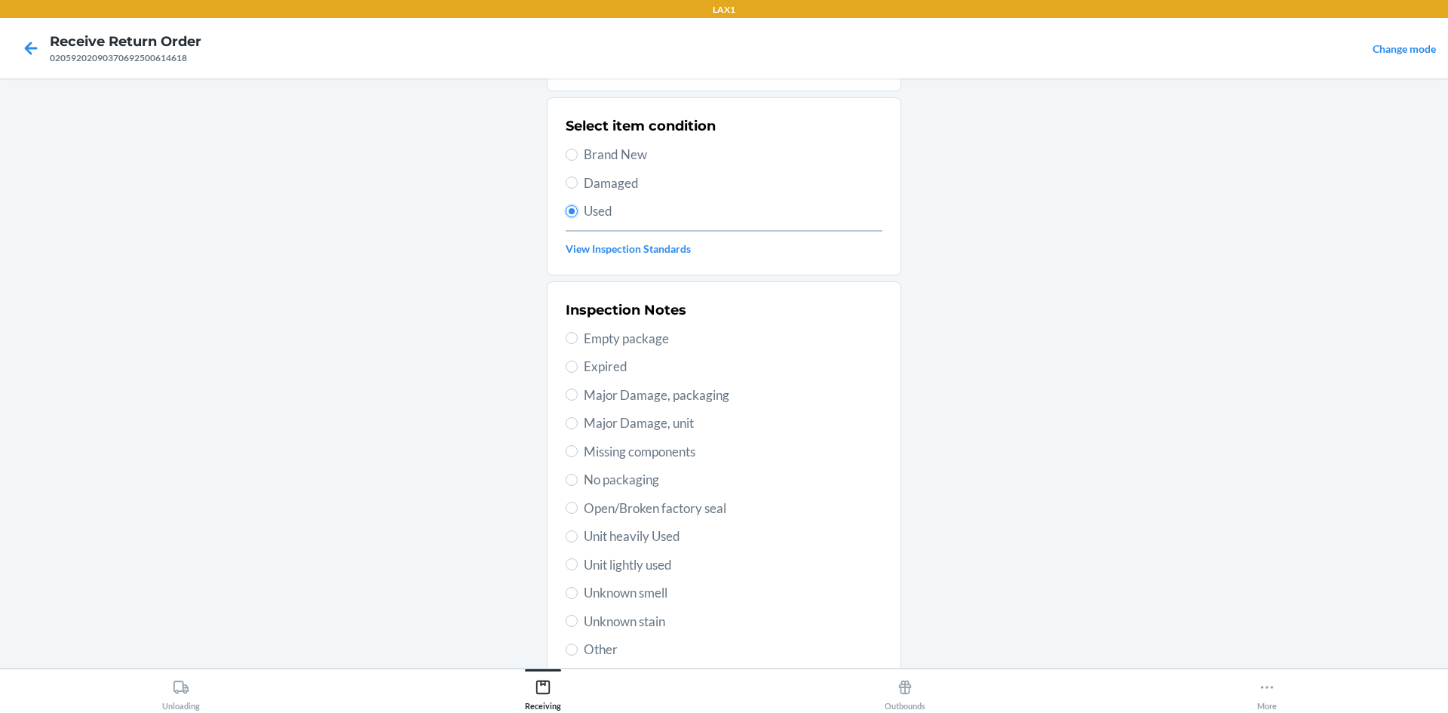
scroll to position [196, 0]
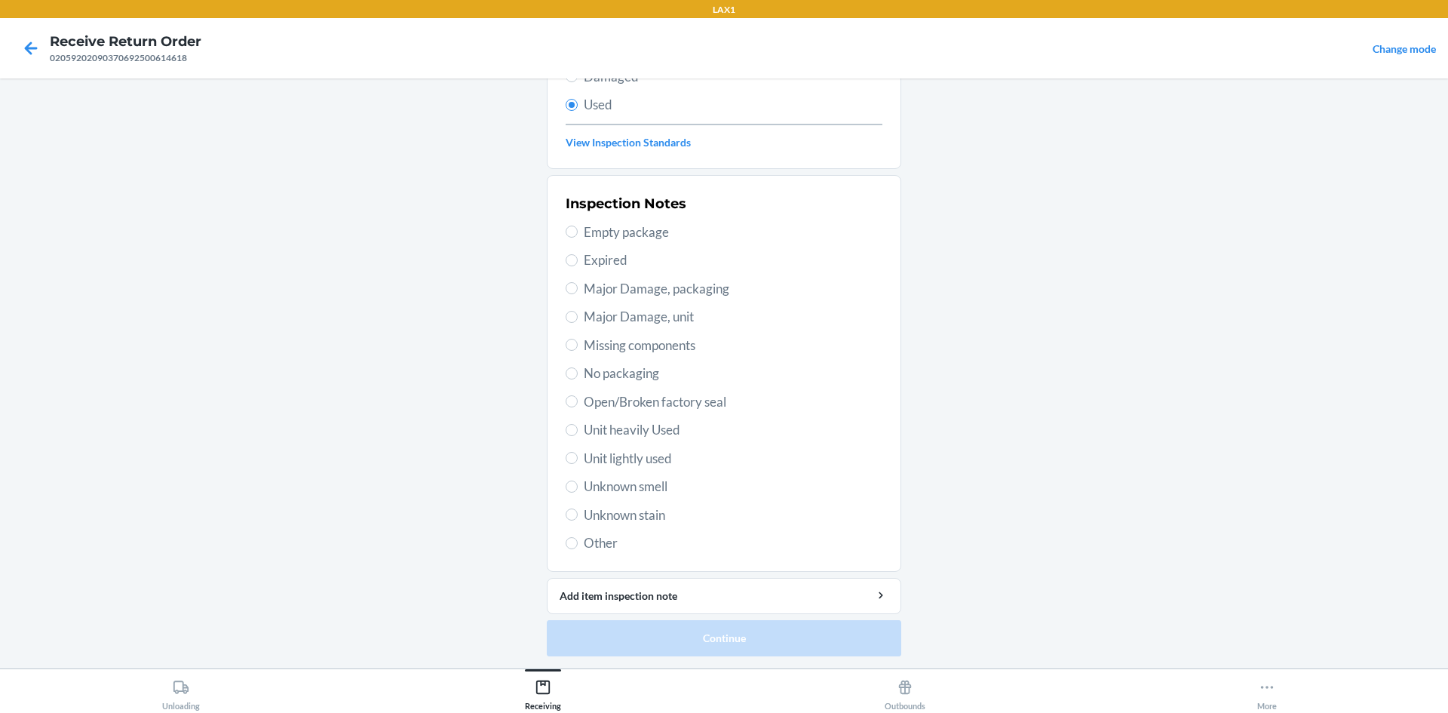
click at [660, 434] on span "Unit heavily Used" at bounding box center [733, 430] width 299 height 20
click at [578, 434] on input "Unit heavily Used" at bounding box center [572, 430] width 12 height 12
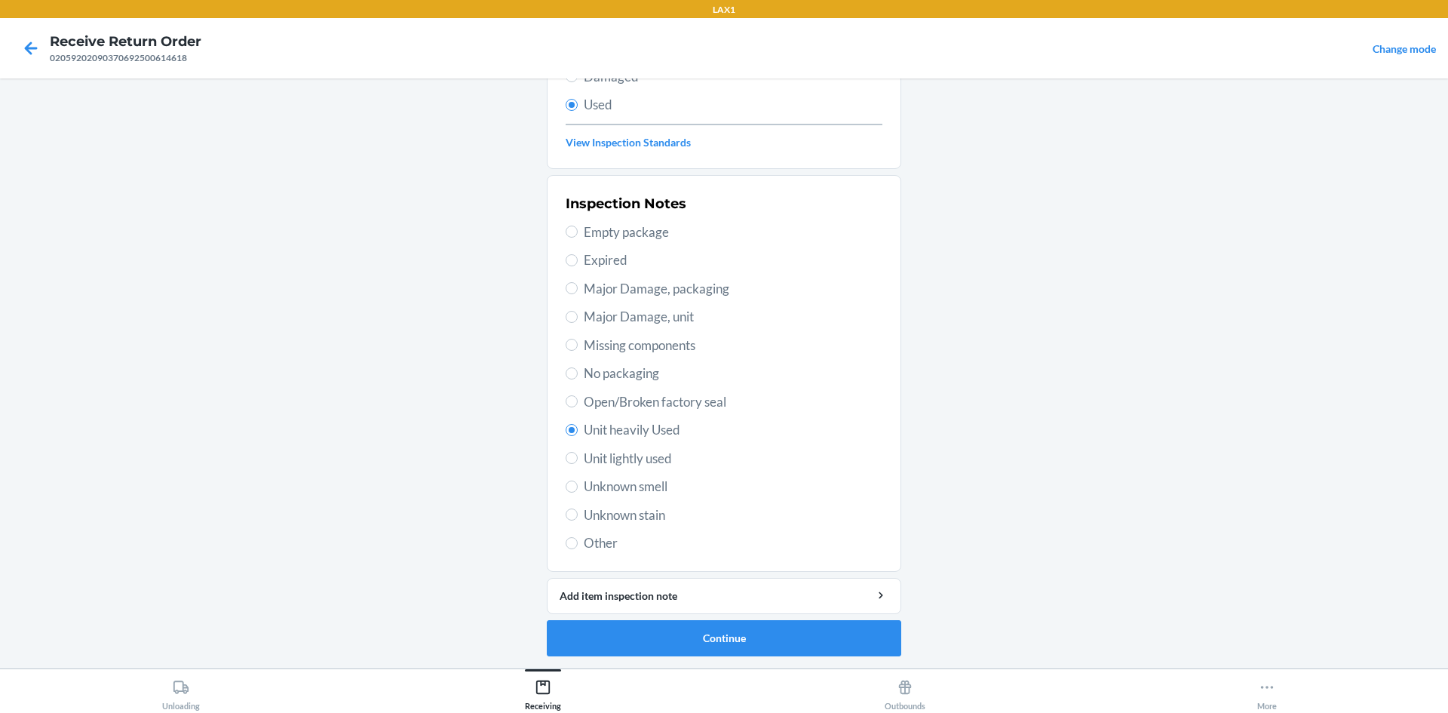
click at [657, 663] on ol "Barcode: 612461360342 DSKU: D8QPHNR6GE3 The Camo Kids Hoodie (White Oak / M) Se…" at bounding box center [724, 281] width 354 height 774
click at [664, 645] on button "Continue" at bounding box center [724, 638] width 354 height 36
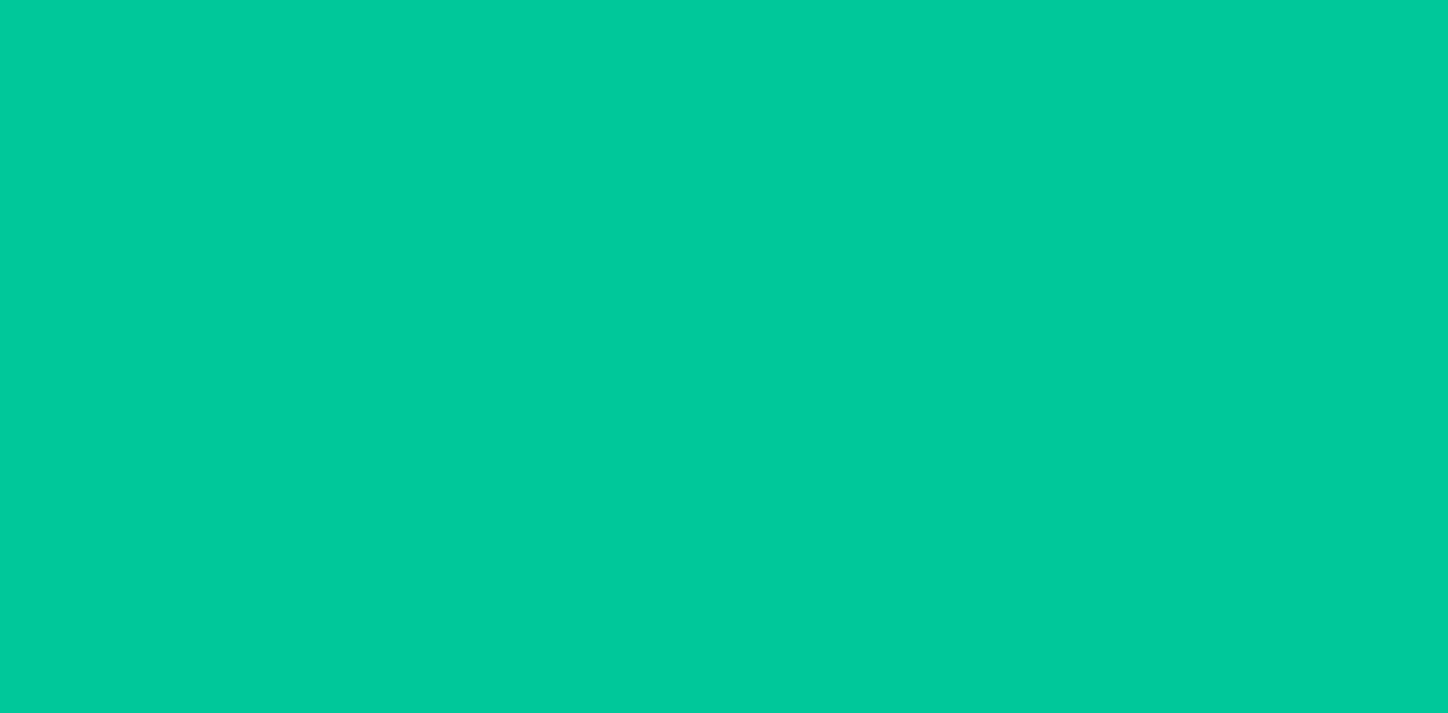
scroll to position [0, 0]
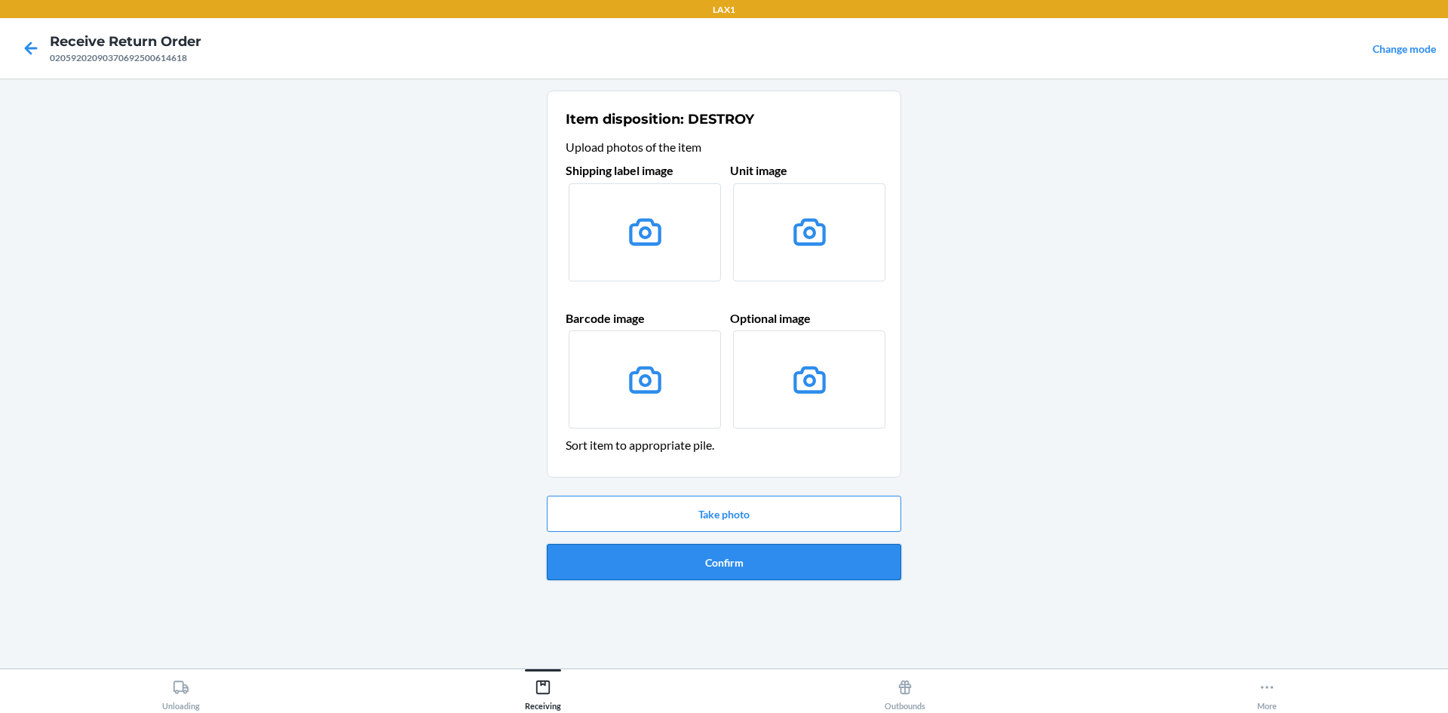
click at [748, 568] on button "Confirm" at bounding box center [724, 562] width 354 height 36
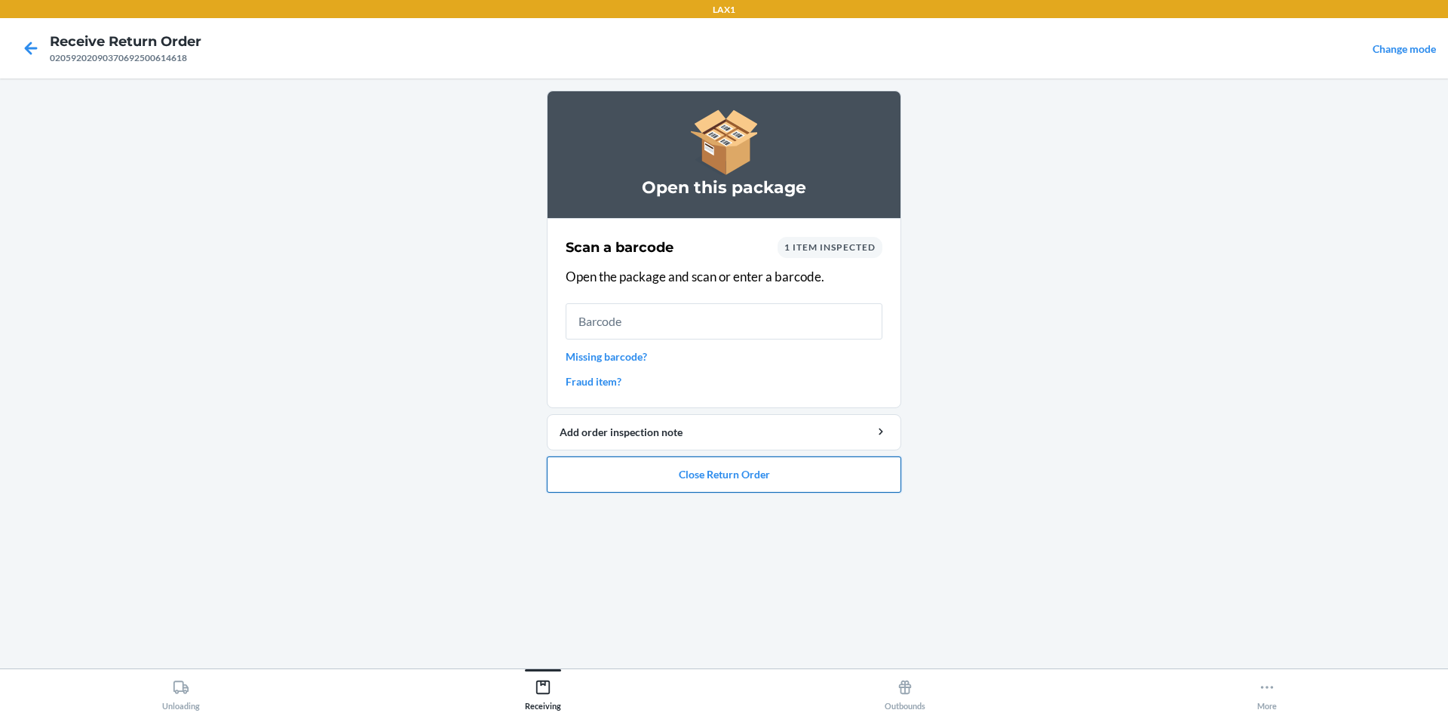
click at [865, 480] on button "Close Return Order" at bounding box center [724, 474] width 354 height 36
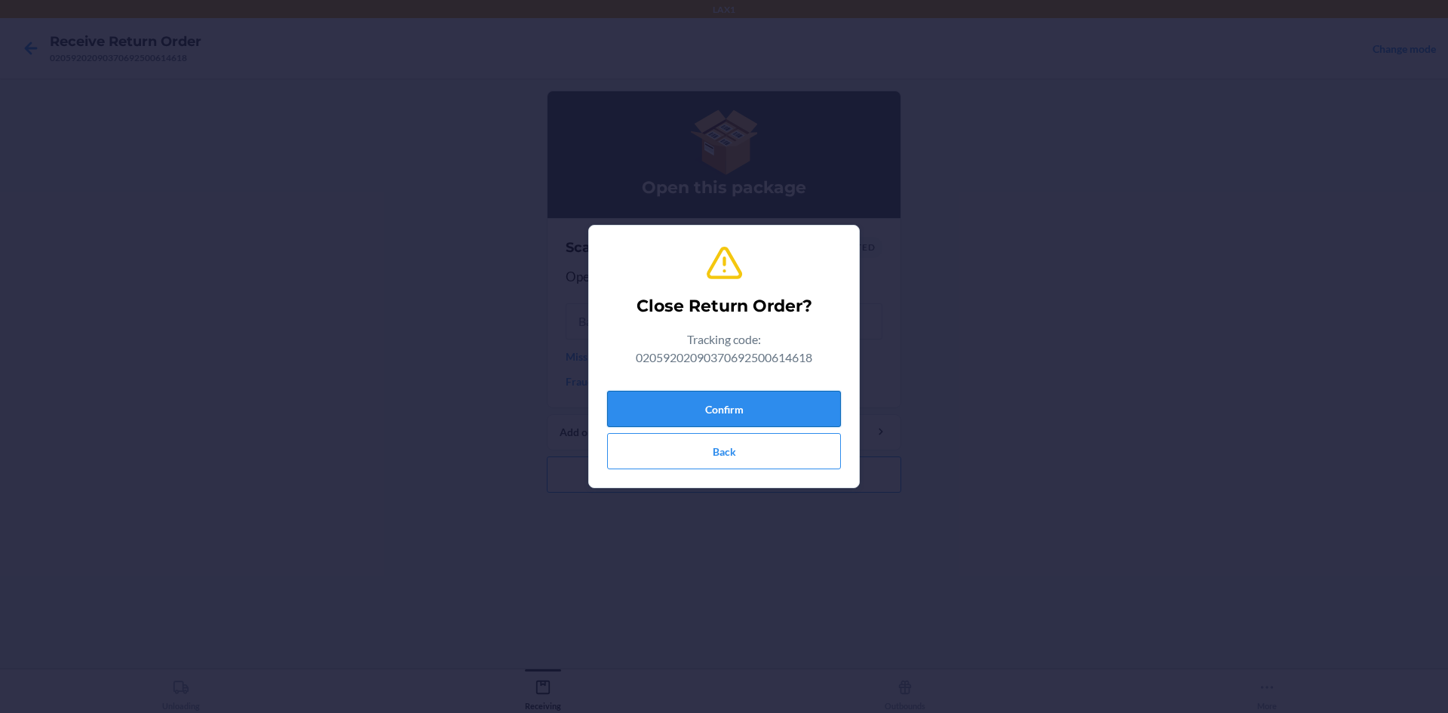
click at [743, 410] on button "Confirm" at bounding box center [724, 409] width 234 height 36
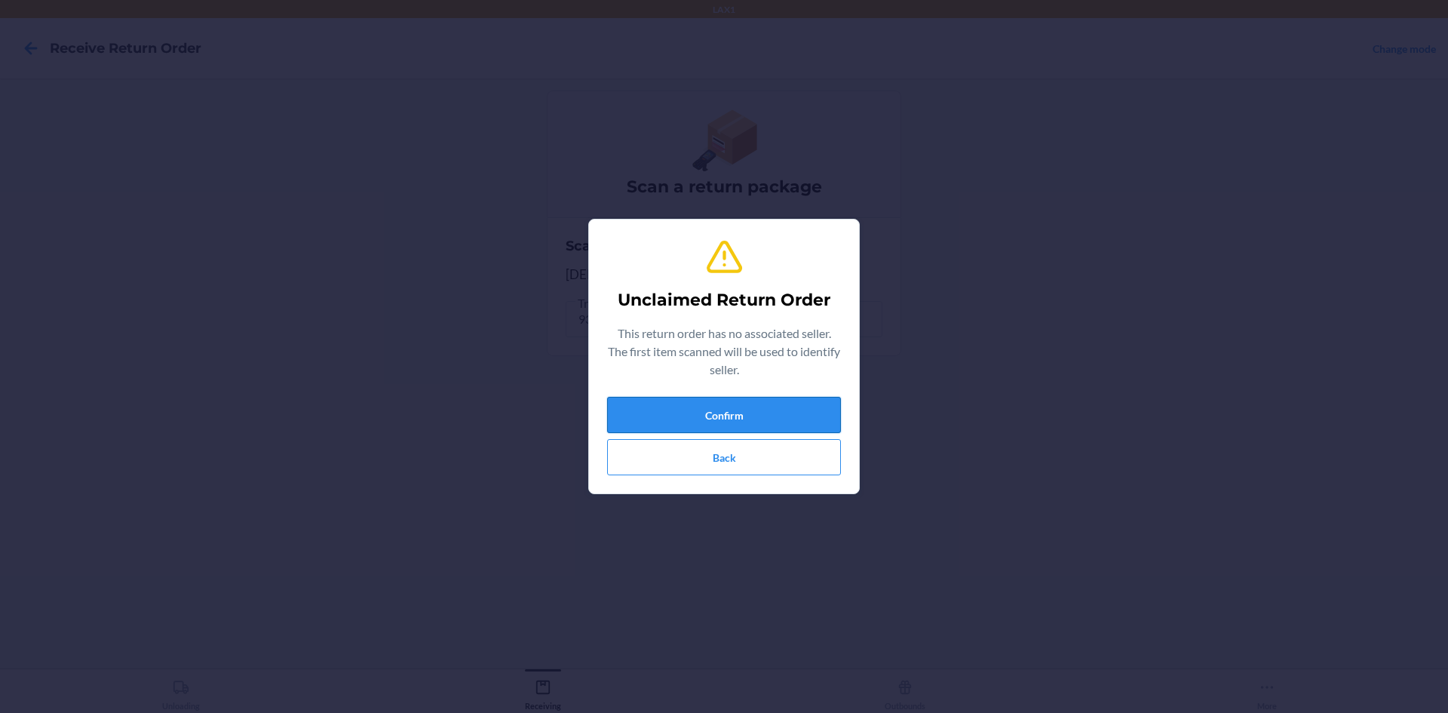
click at [611, 413] on button "Confirm" at bounding box center [724, 415] width 234 height 36
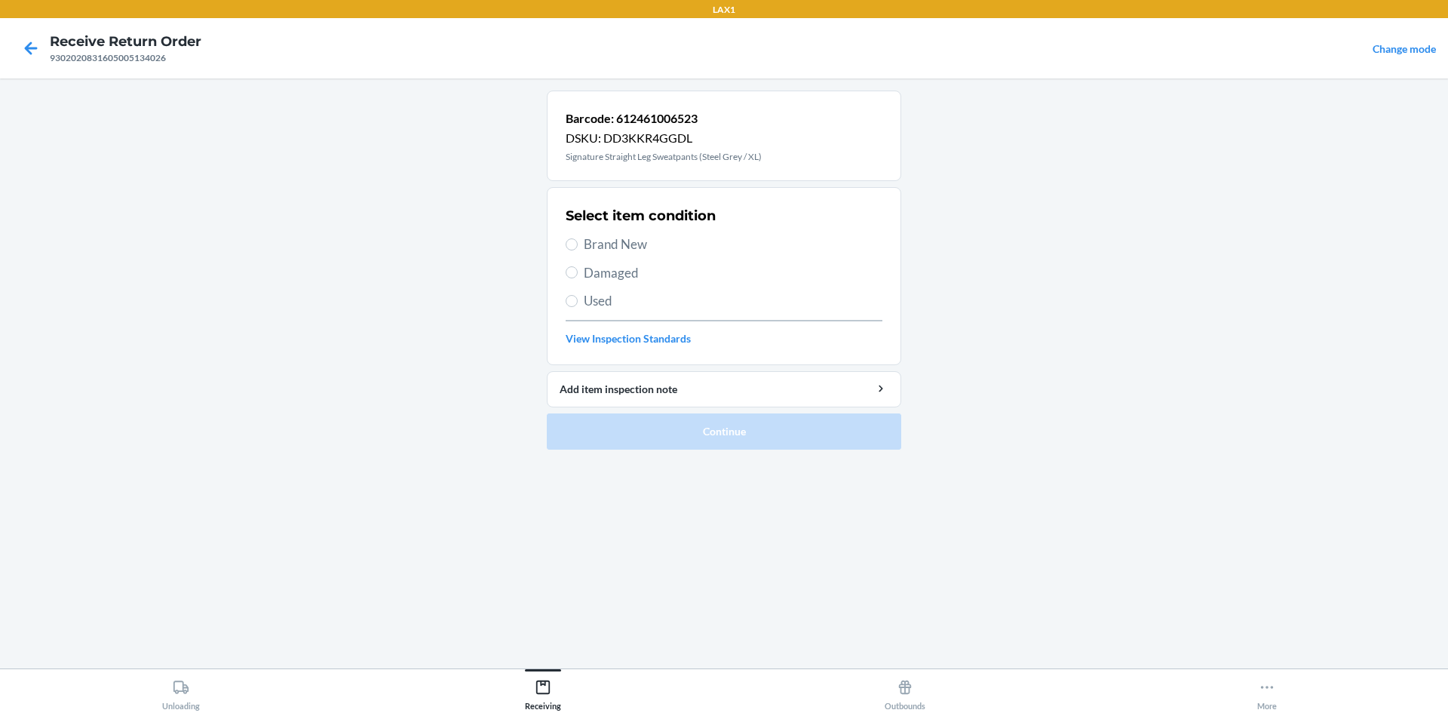
click at [689, 318] on div "Select item condition Brand New Damaged Used View Inspection Standards" at bounding box center [724, 275] width 317 height 149
click at [689, 312] on div "Select item condition Brand New Damaged Used View Inspection Standards" at bounding box center [724, 275] width 317 height 149
click at [692, 301] on span "Used" at bounding box center [733, 301] width 299 height 20
click at [578, 301] on input "Used" at bounding box center [572, 301] width 12 height 12
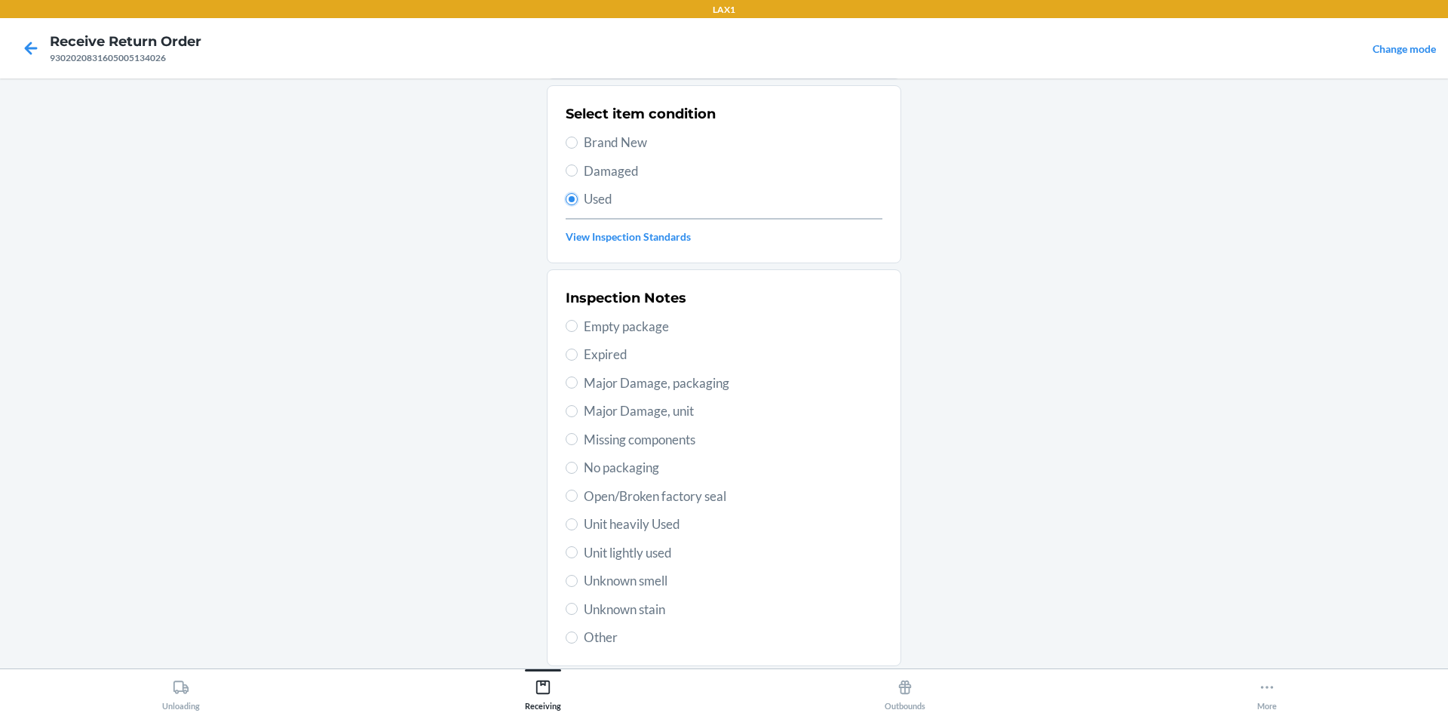
scroll to position [196, 0]
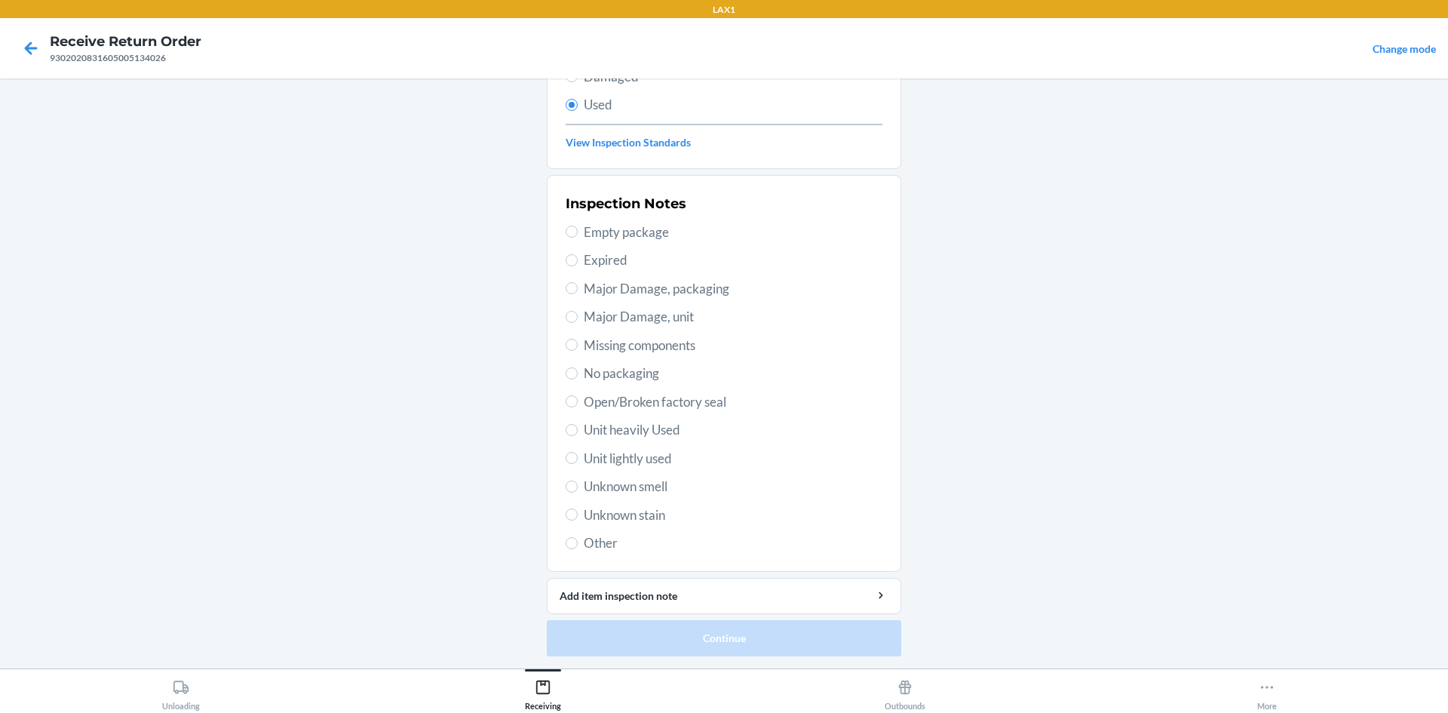
click at [652, 440] on div "Inspection Notes Empty package Expired Major Damage, packaging Major Damage, un…" at bounding box center [724, 373] width 317 height 368
click at [648, 432] on span "Unit heavily Used" at bounding box center [733, 430] width 299 height 20
click at [578, 432] on input "Unit heavily Used" at bounding box center [572, 430] width 12 height 12
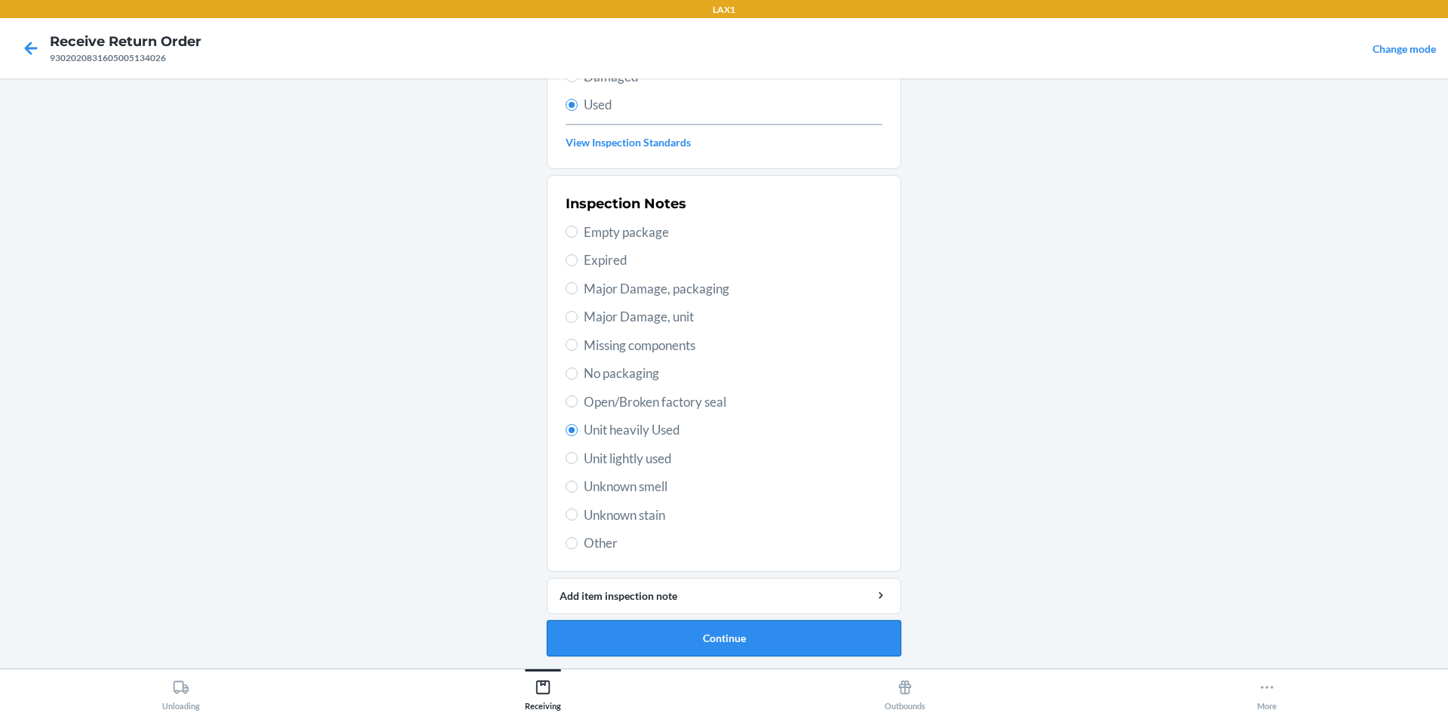
click at [696, 622] on button "Continue" at bounding box center [724, 638] width 354 height 36
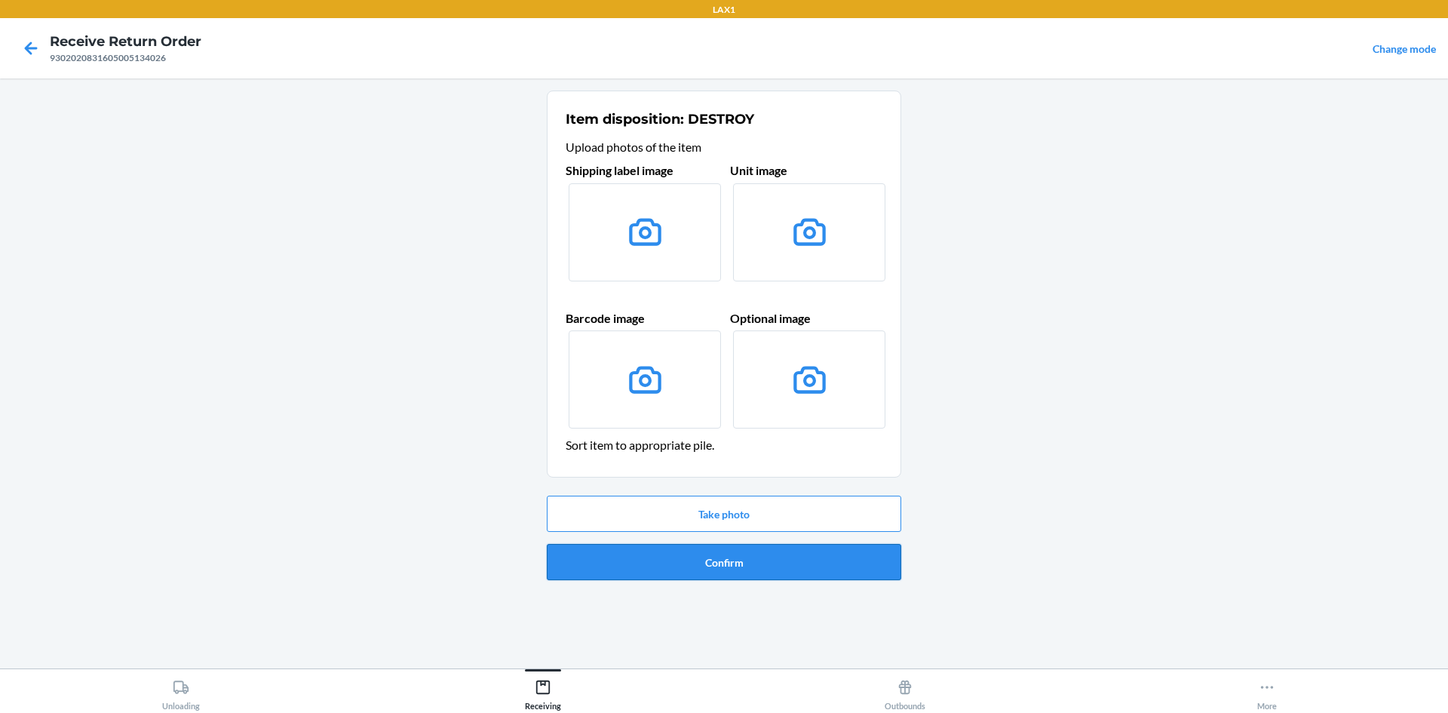
click at [704, 559] on button "Confirm" at bounding box center [724, 562] width 354 height 36
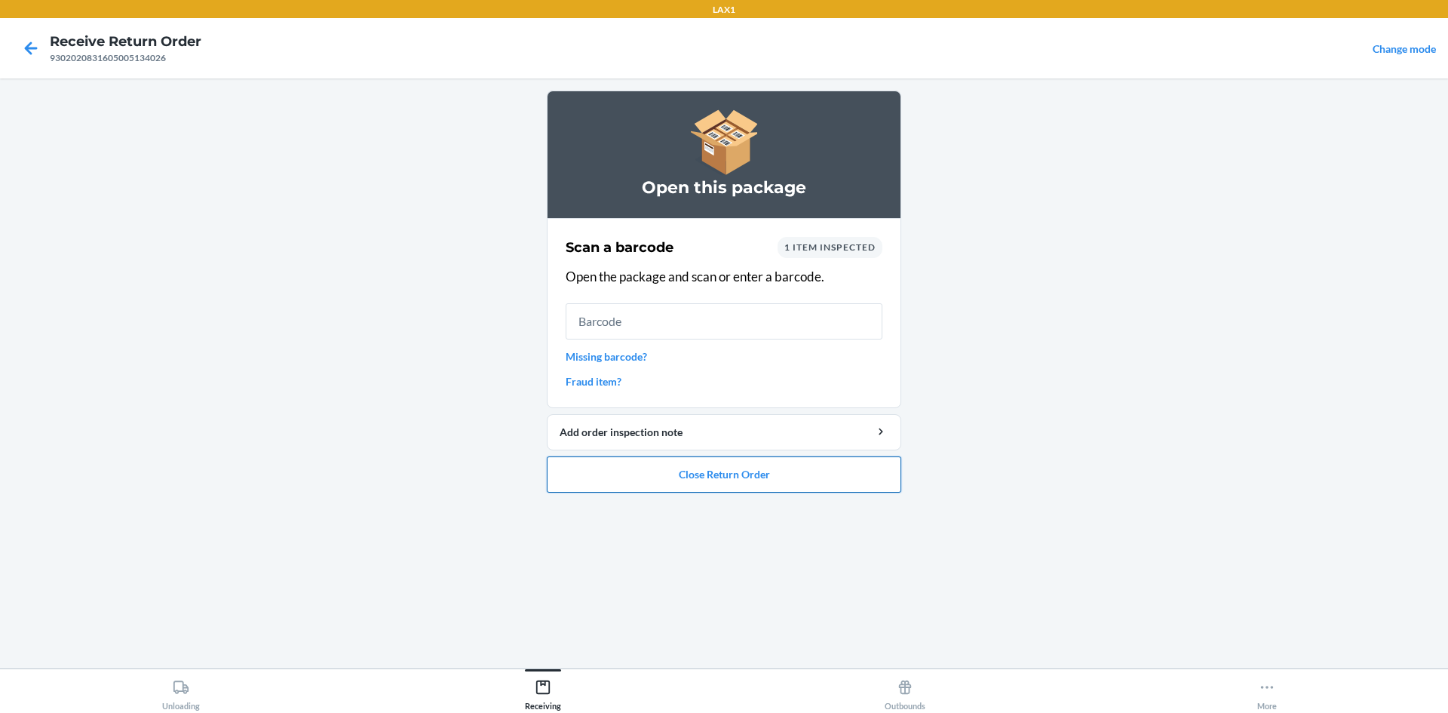
click at [753, 484] on button "Close Return Order" at bounding box center [724, 474] width 354 height 36
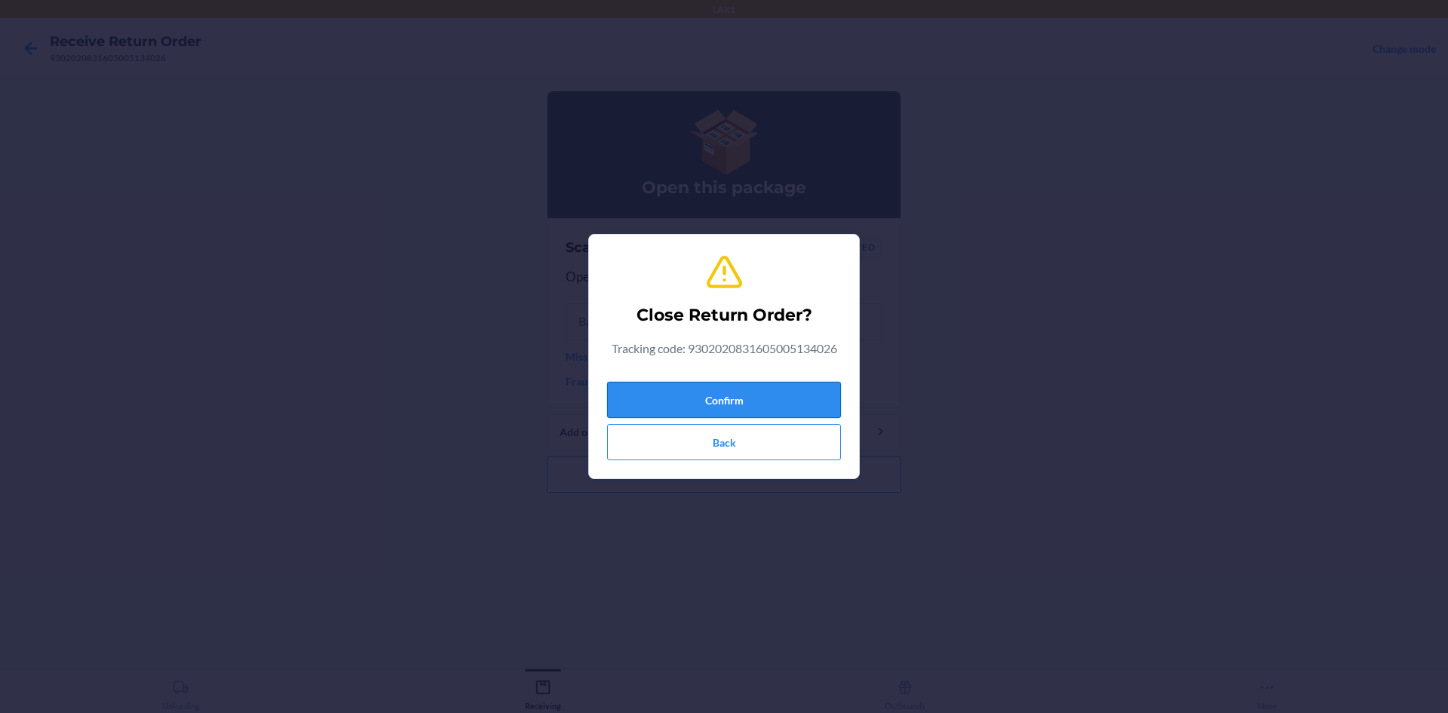
click at [726, 402] on button "Confirm" at bounding box center [724, 400] width 234 height 36
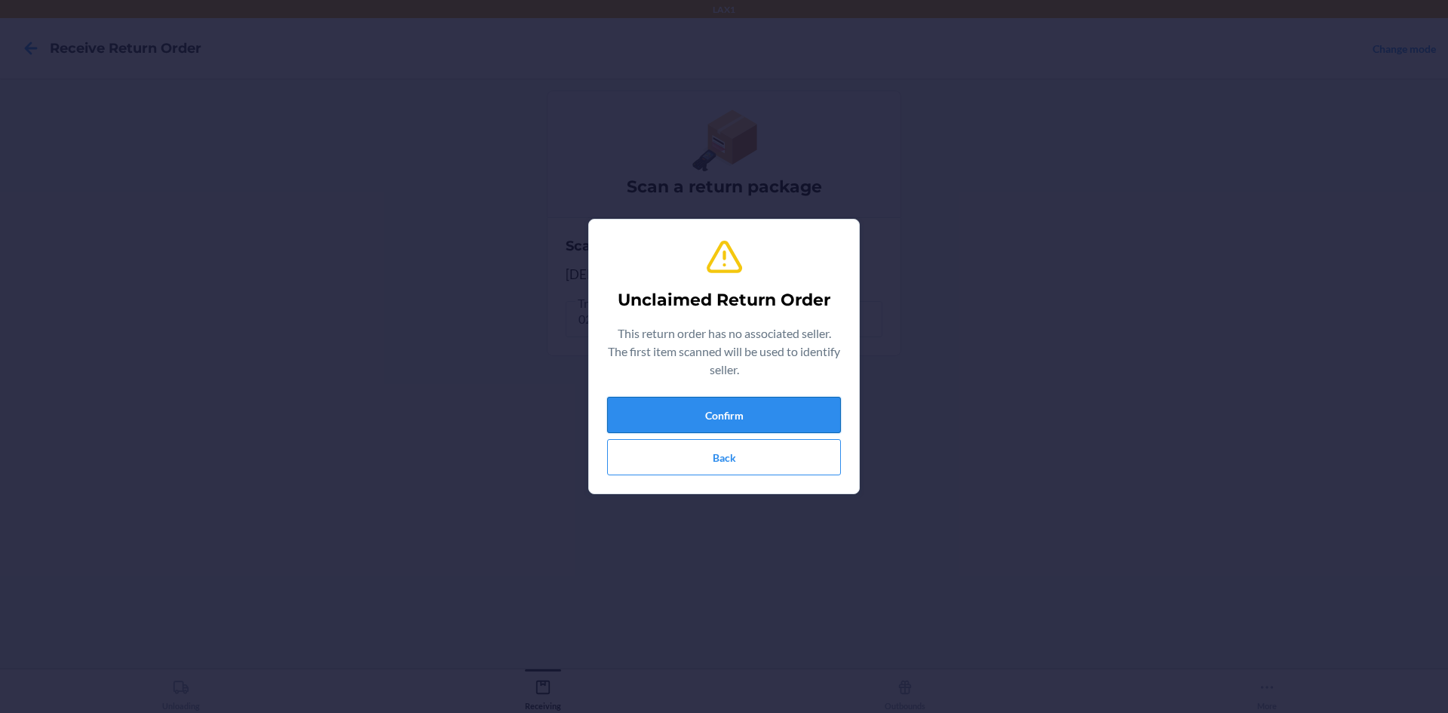
click at [802, 418] on button "Confirm" at bounding box center [724, 415] width 234 height 36
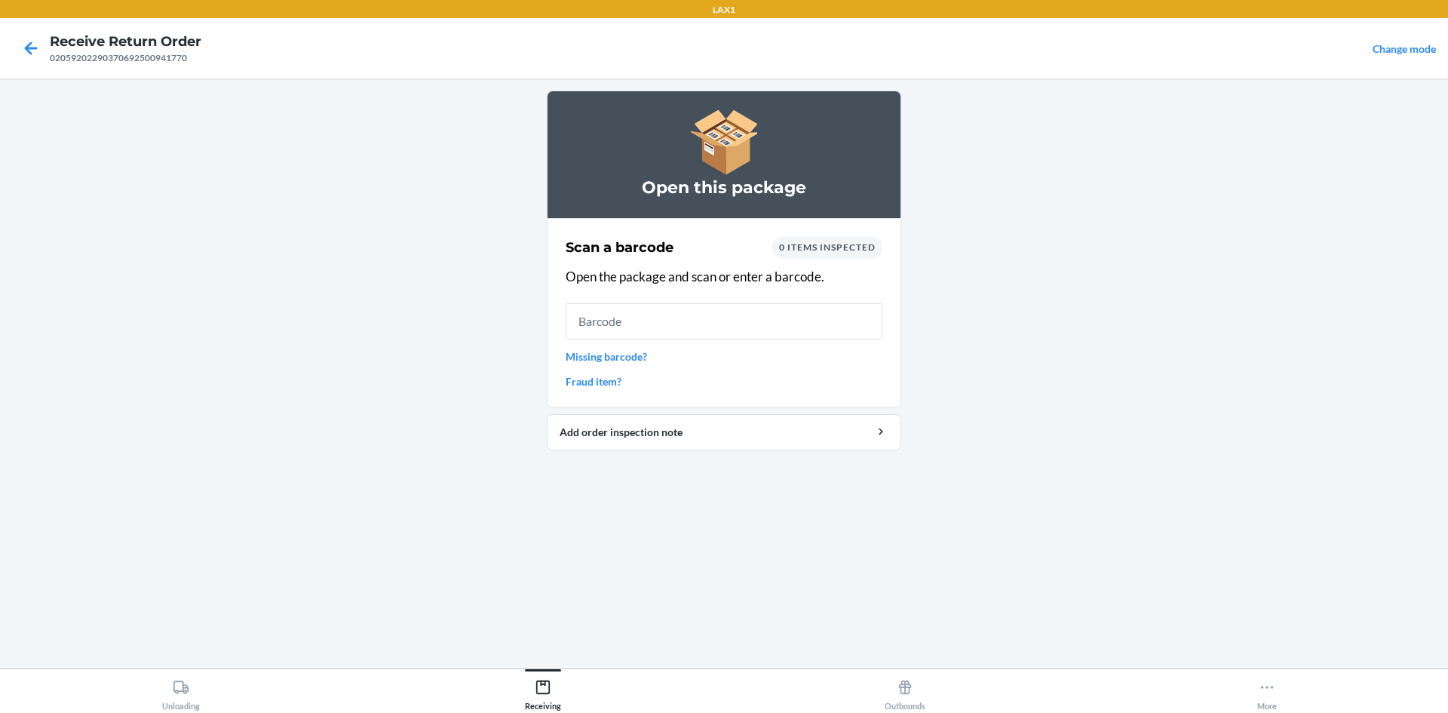
click at [618, 353] on link "Missing barcode?" at bounding box center [724, 356] width 317 height 16
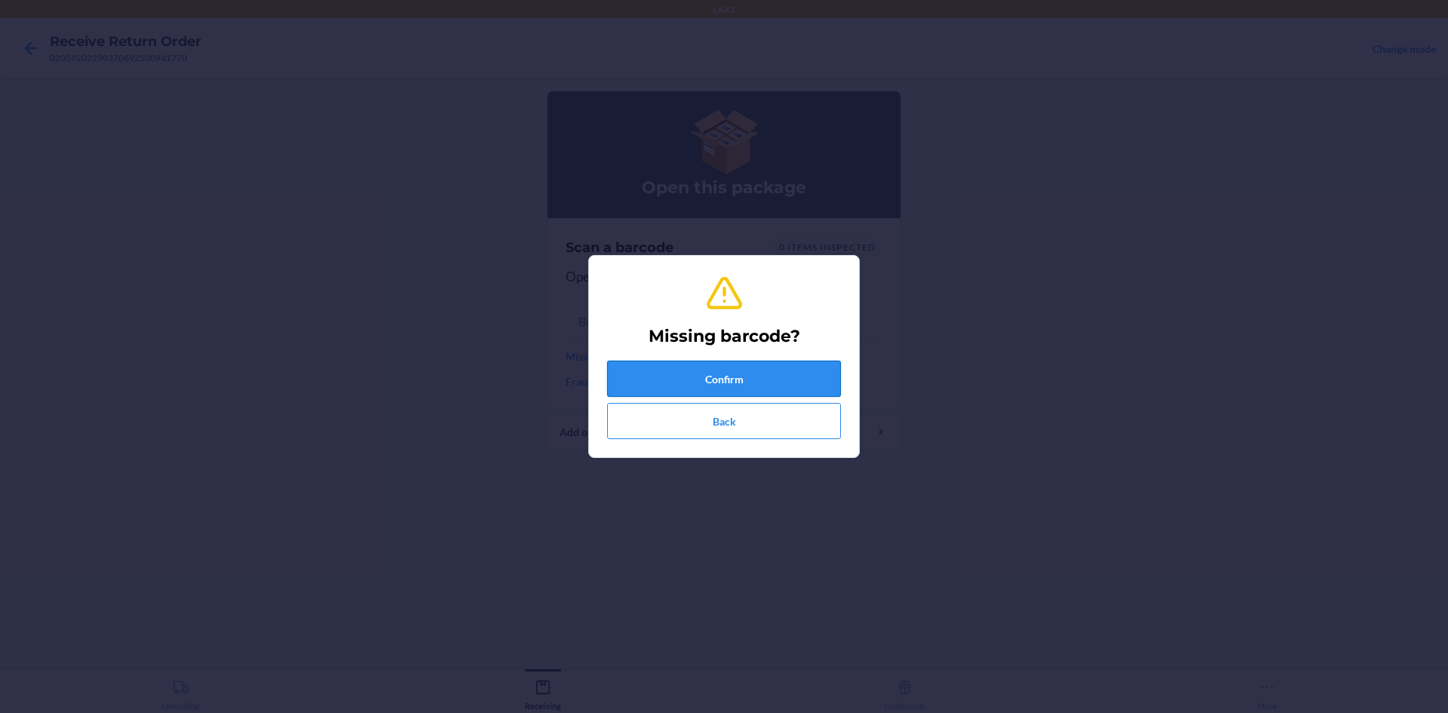
click at [658, 364] on button "Confirm" at bounding box center [724, 379] width 234 height 36
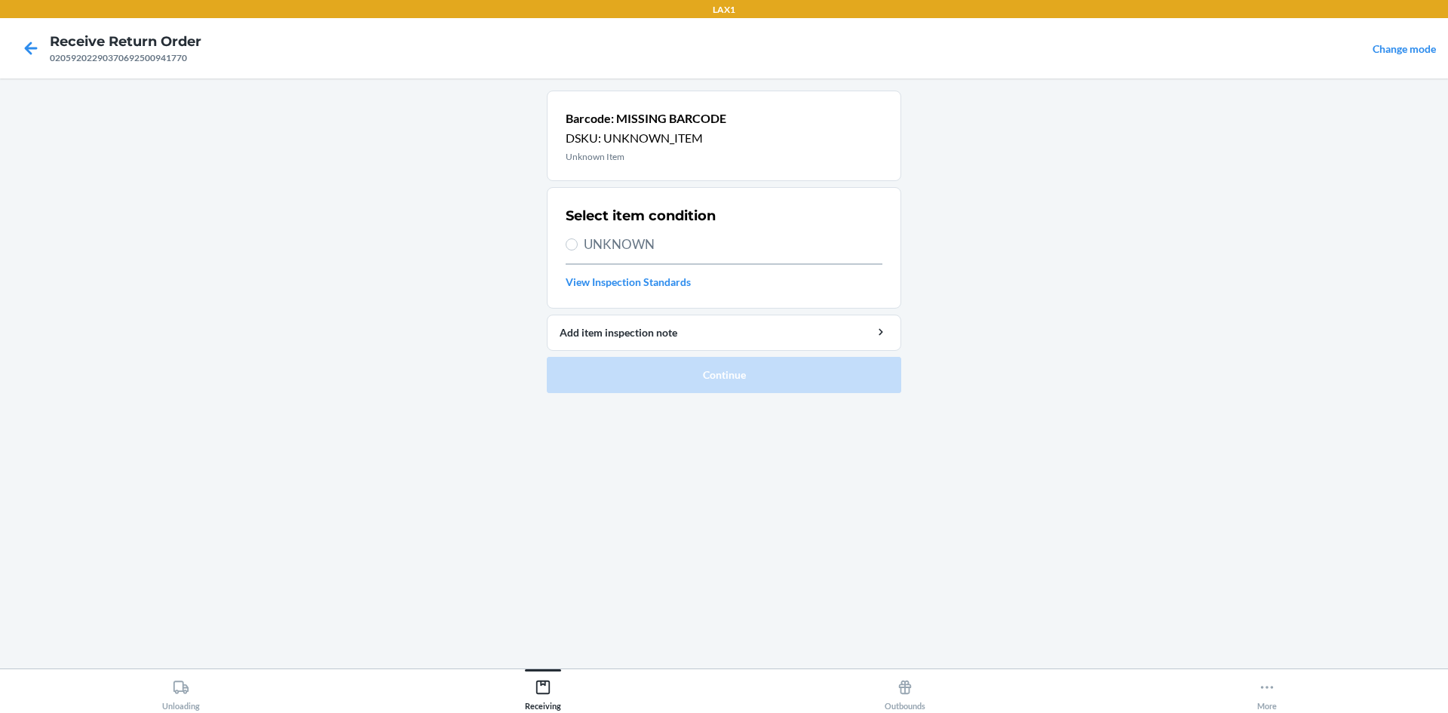
click at [670, 239] on span "UNKNOWN" at bounding box center [733, 245] width 299 height 20
click at [578, 239] on input "UNKNOWN" at bounding box center [572, 244] width 12 height 12
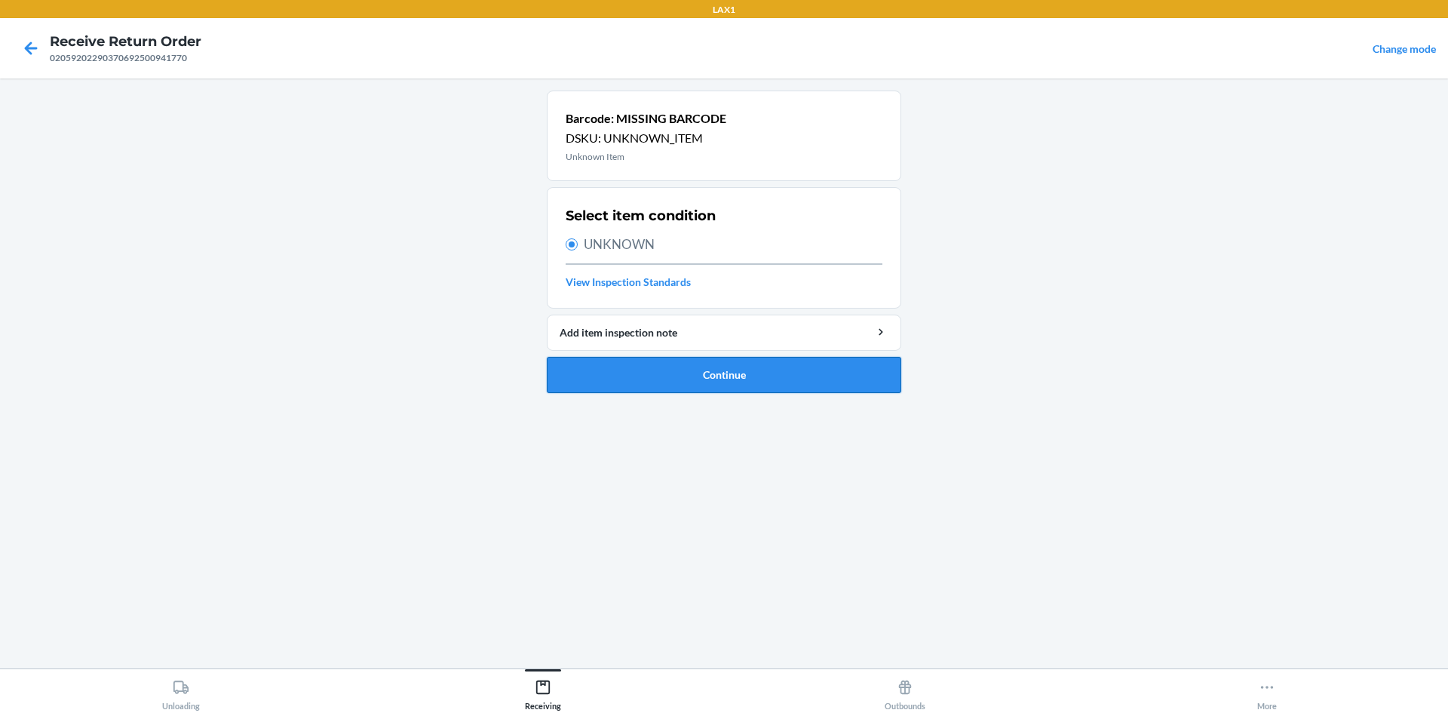
click at [734, 384] on button "Continue" at bounding box center [724, 375] width 354 height 36
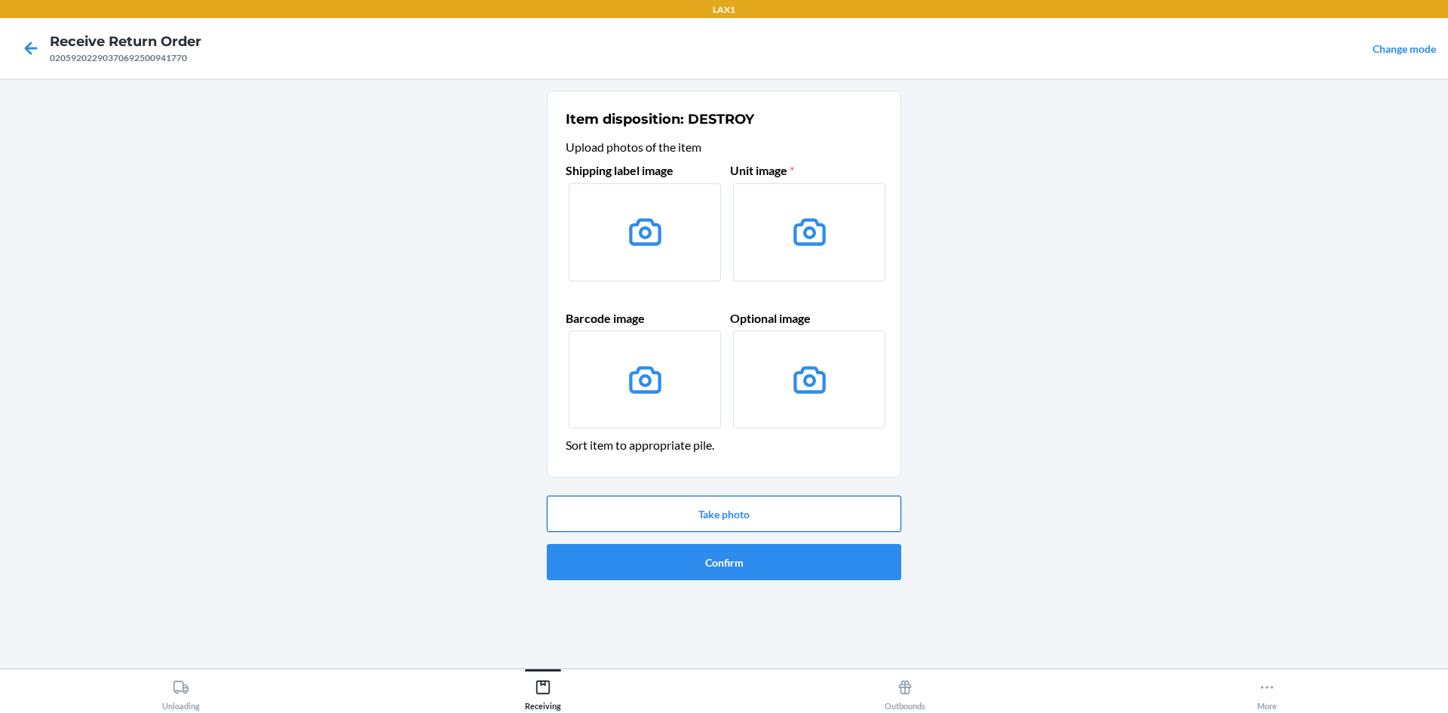
click at [728, 511] on button "Take photo" at bounding box center [724, 514] width 354 height 36
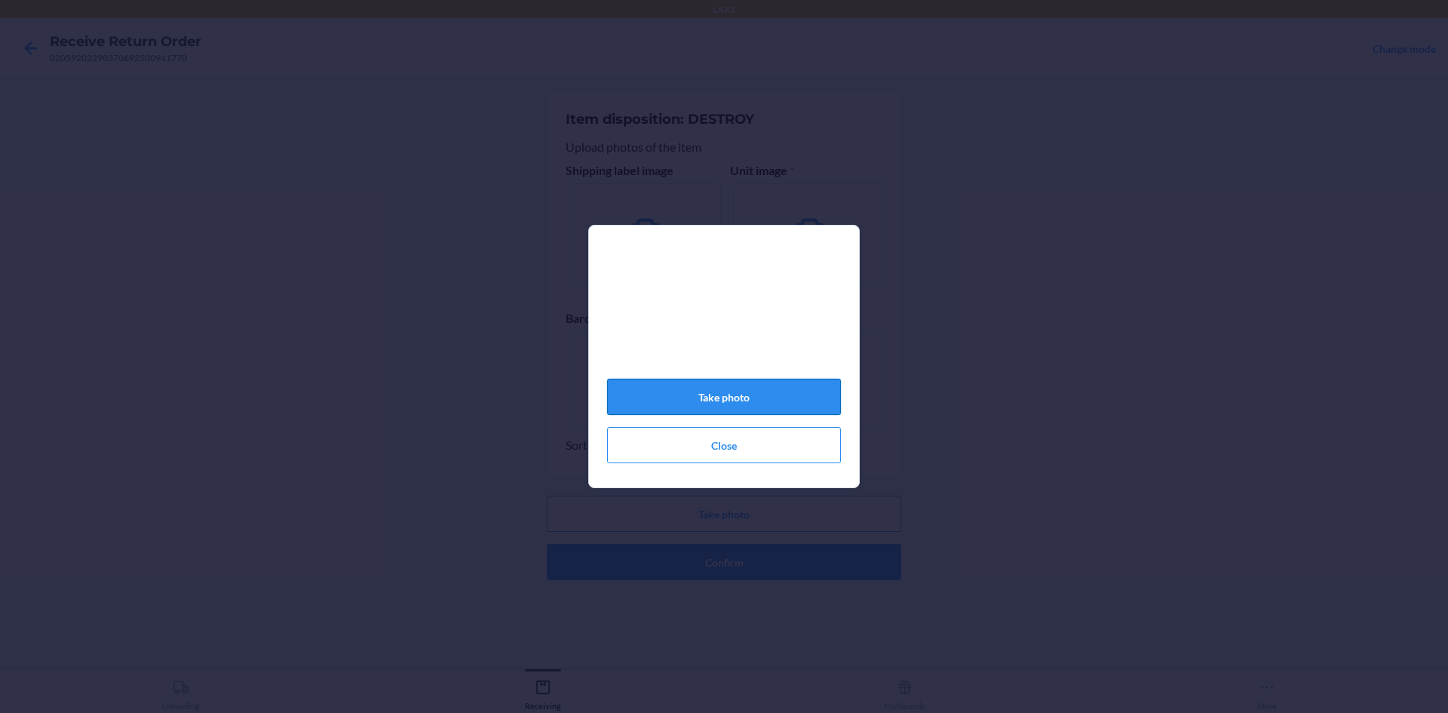
click at [724, 394] on button "Take photo" at bounding box center [724, 397] width 234 height 36
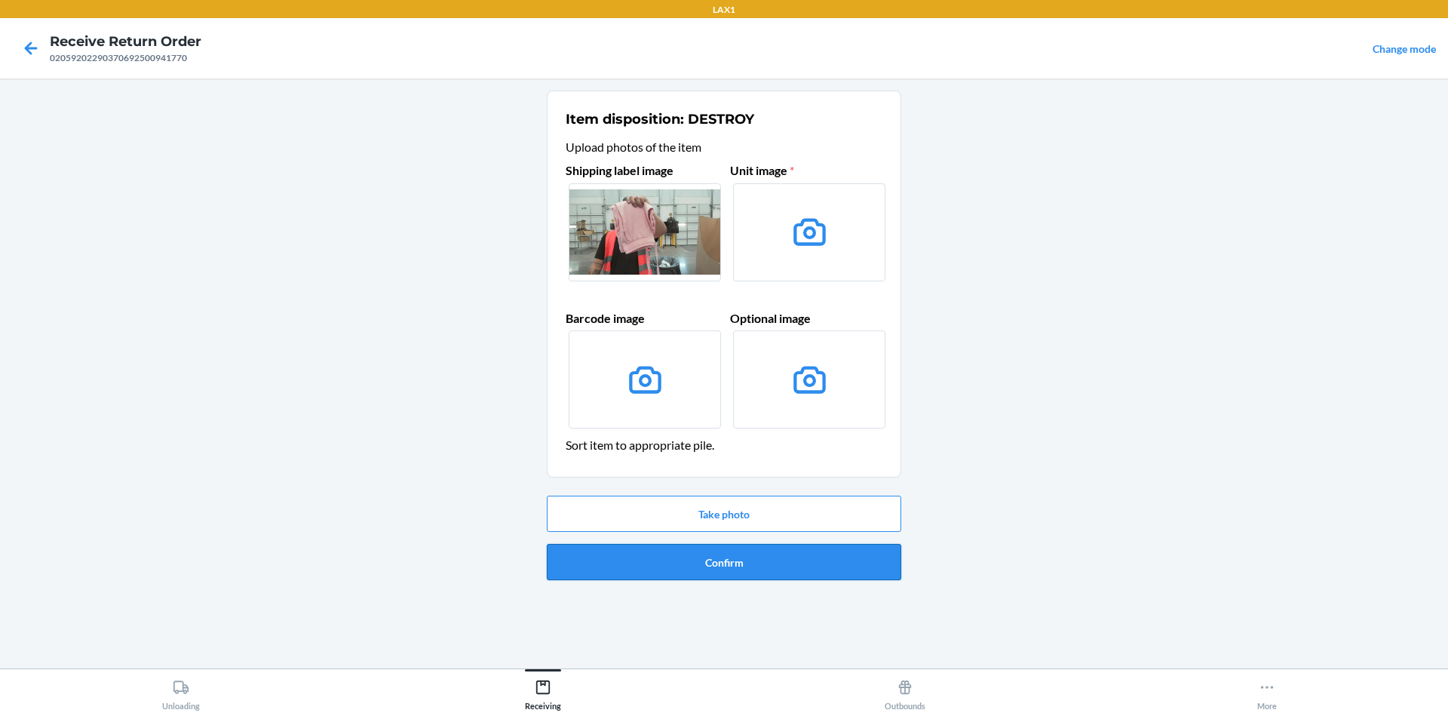
click at [712, 560] on button "Confirm" at bounding box center [724, 562] width 354 height 36
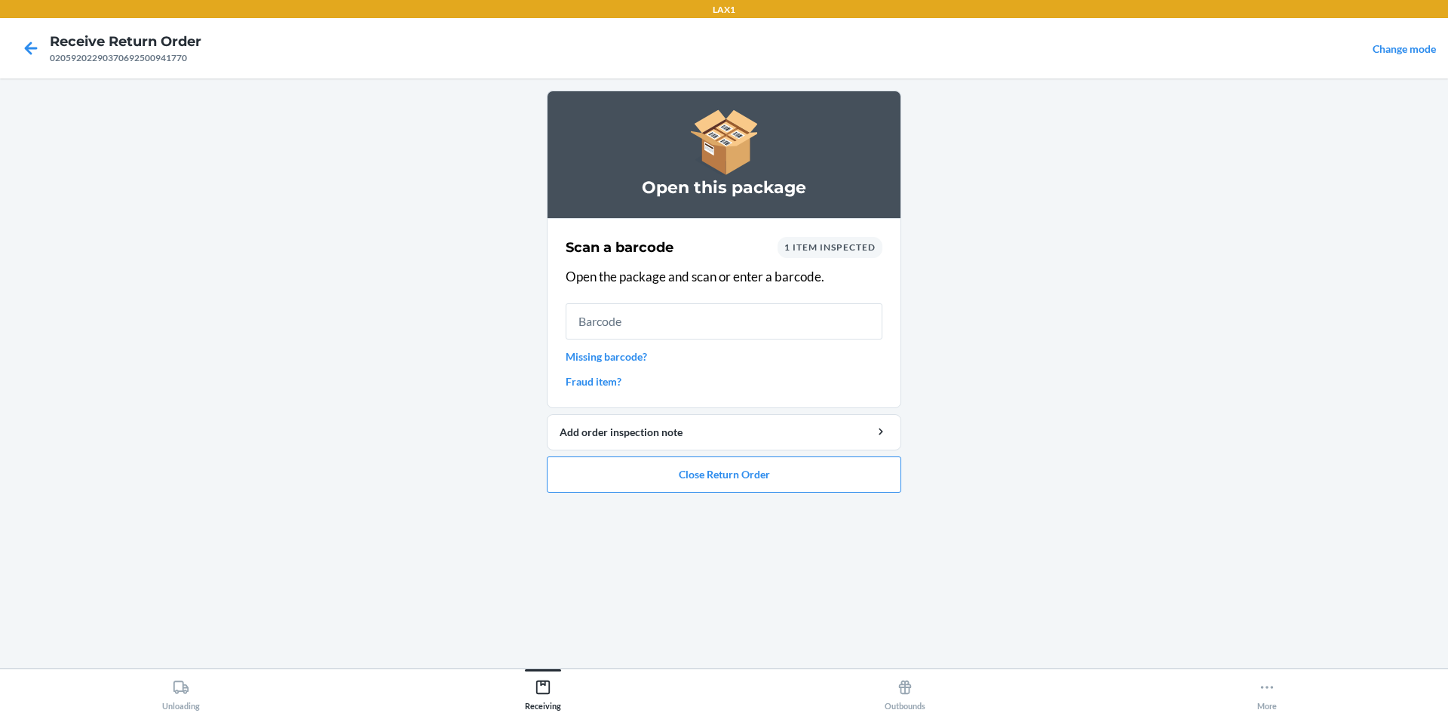
click at [633, 358] on link "Missing barcode?" at bounding box center [724, 356] width 317 height 16
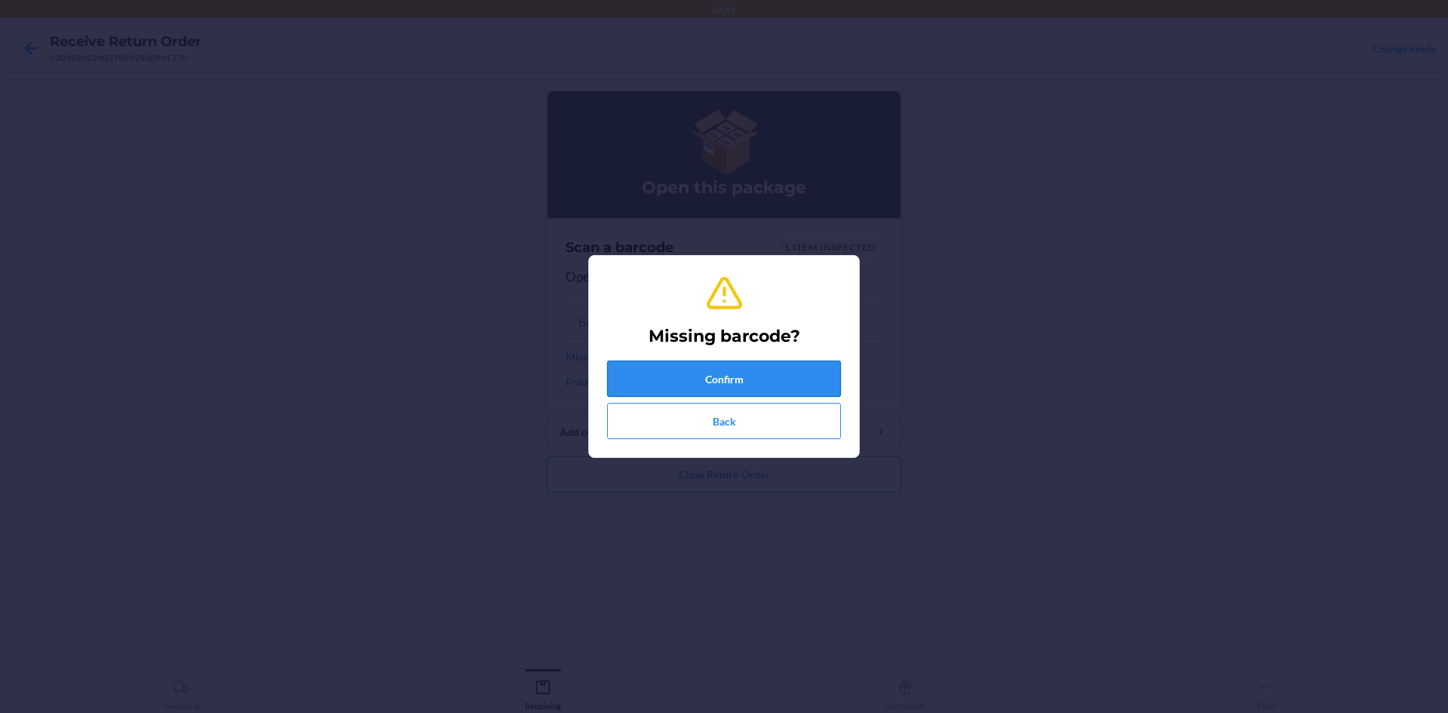
click at [704, 374] on button "Confirm" at bounding box center [724, 379] width 234 height 36
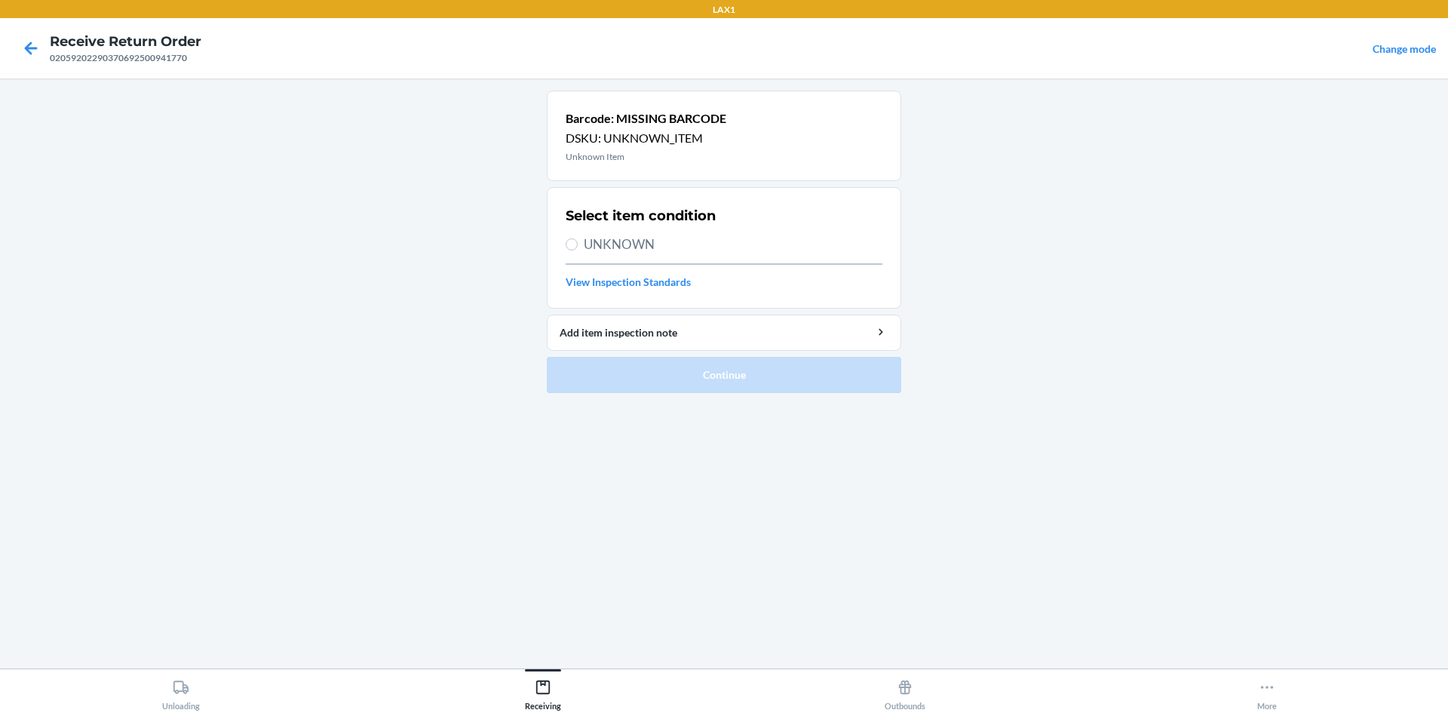
click at [698, 242] on span "UNKNOWN" at bounding box center [733, 245] width 299 height 20
click at [578, 242] on input "UNKNOWN" at bounding box center [572, 244] width 12 height 12
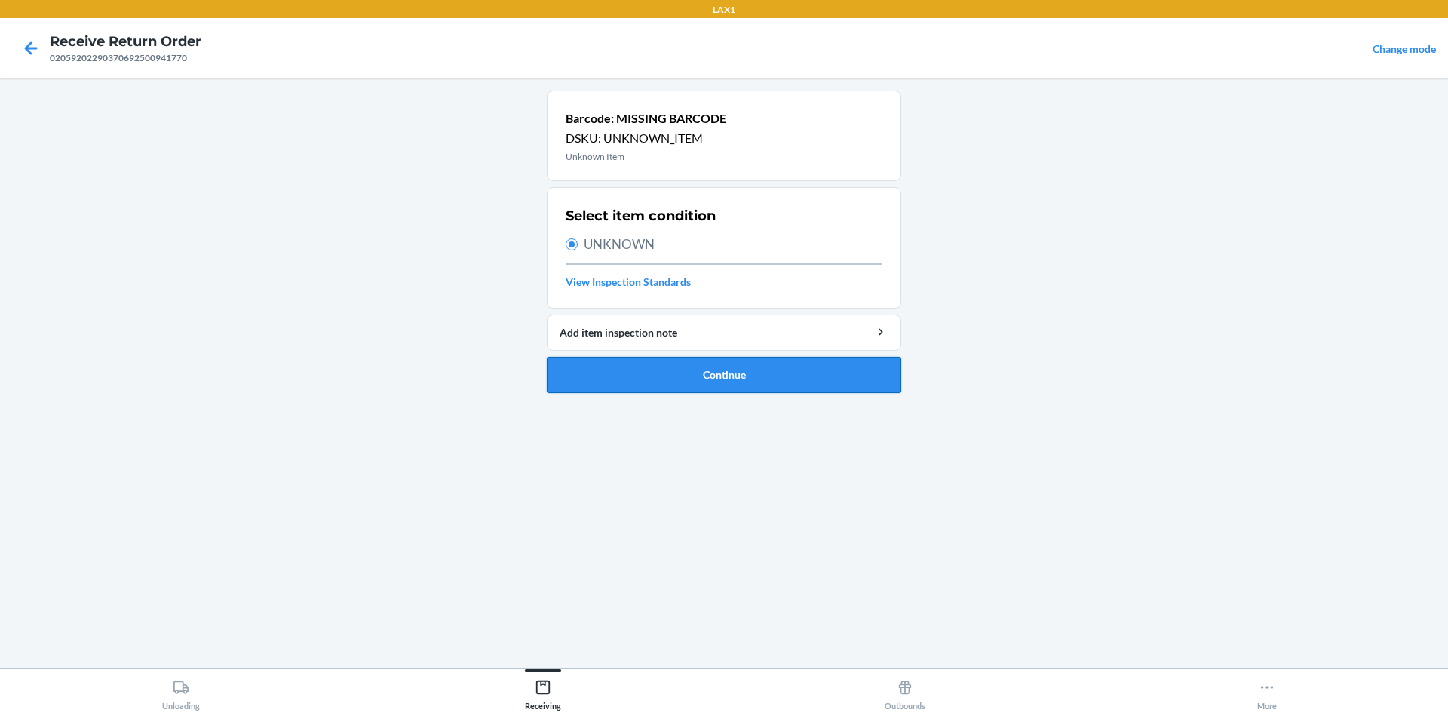
click at [696, 373] on button "Continue" at bounding box center [724, 375] width 354 height 36
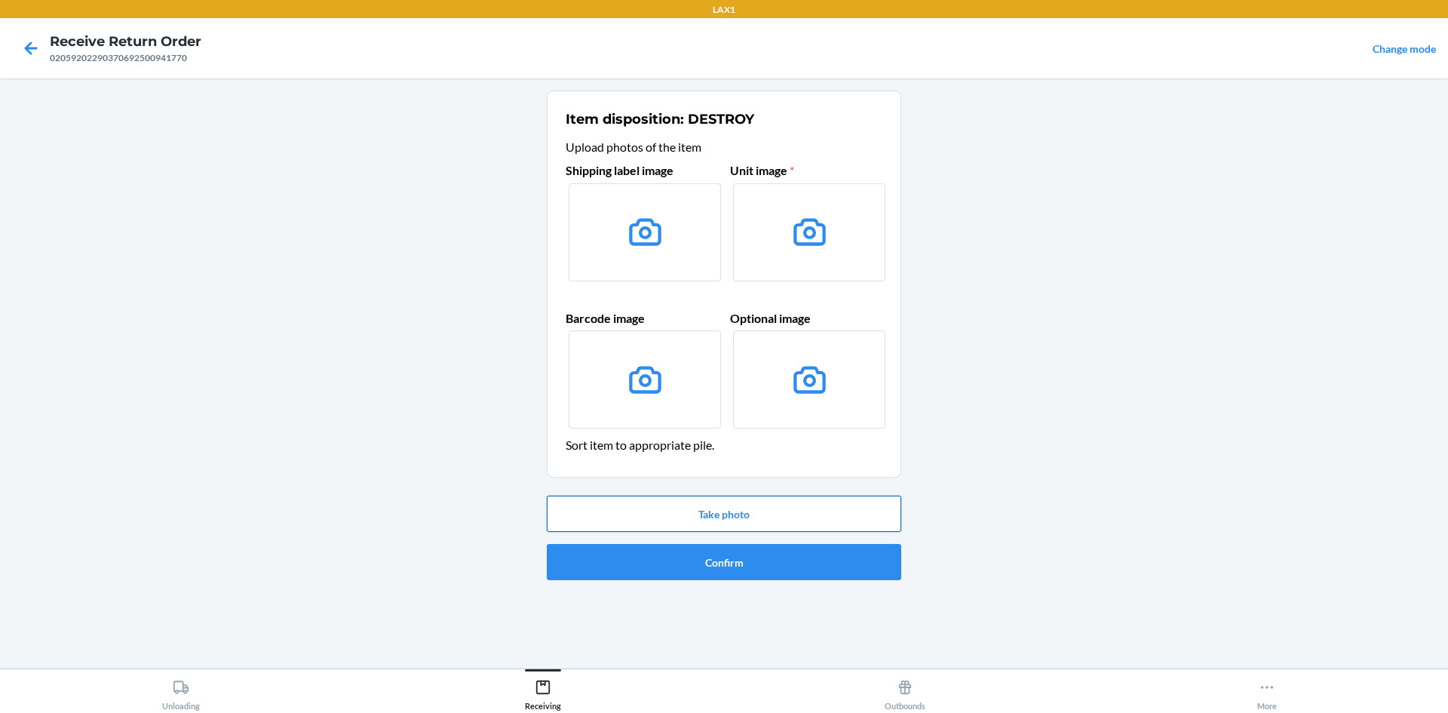
click at [741, 510] on button "Take photo" at bounding box center [724, 514] width 354 height 36
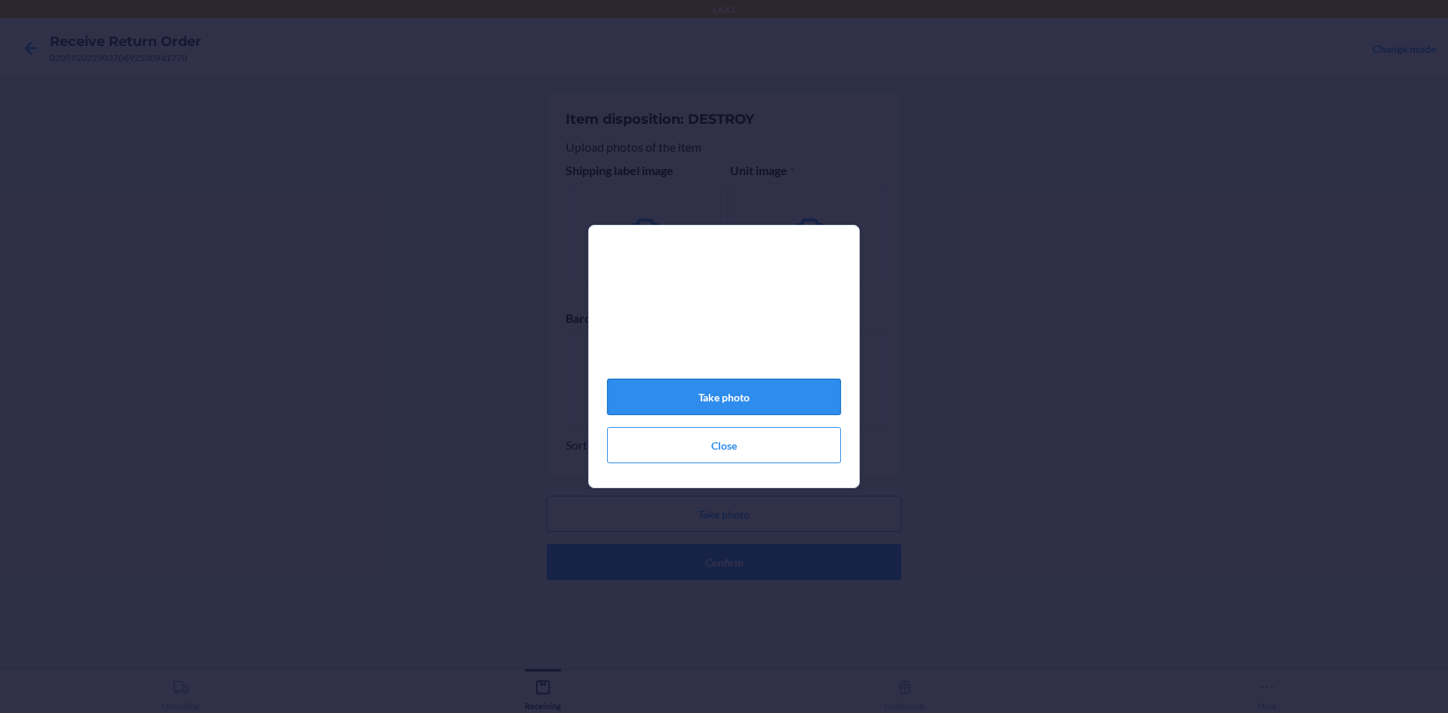
click at [722, 410] on button "Take photo" at bounding box center [724, 397] width 234 height 36
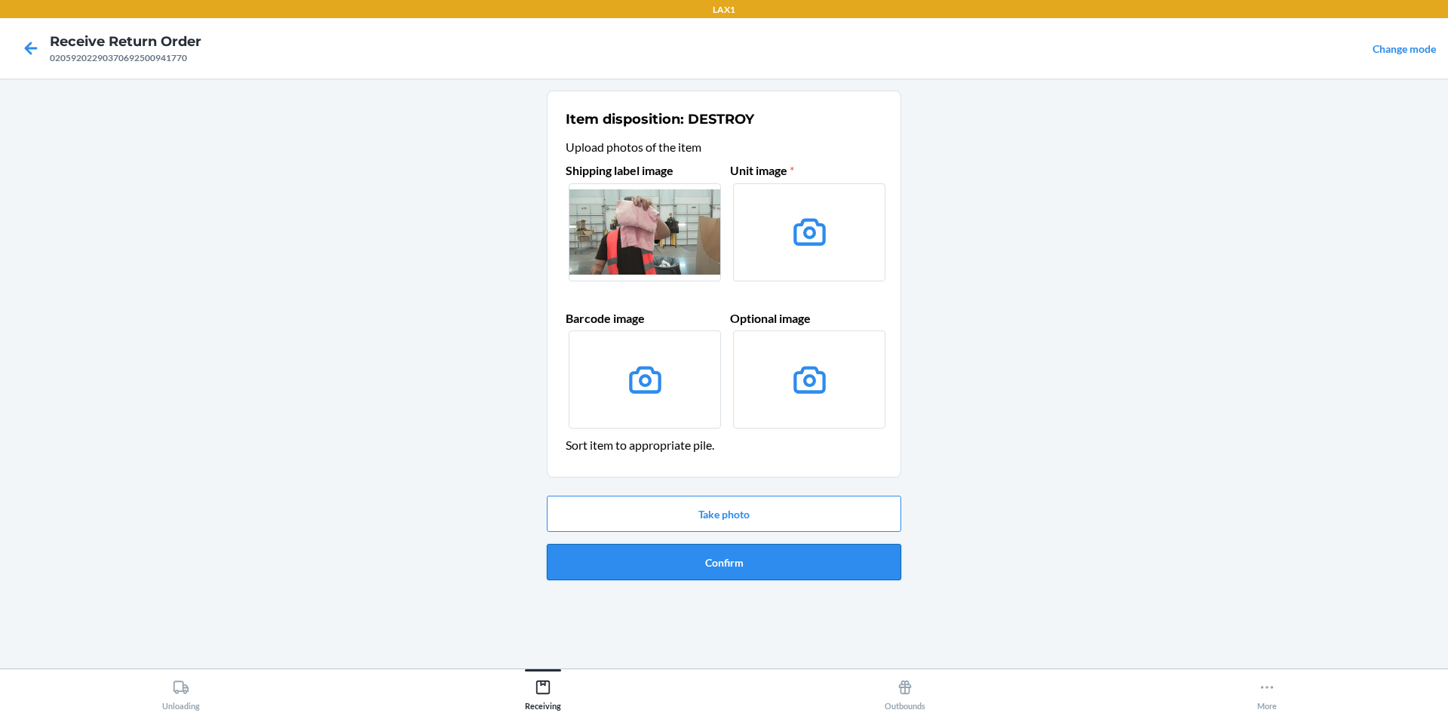
click at [692, 566] on button "Confirm" at bounding box center [724, 562] width 354 height 36
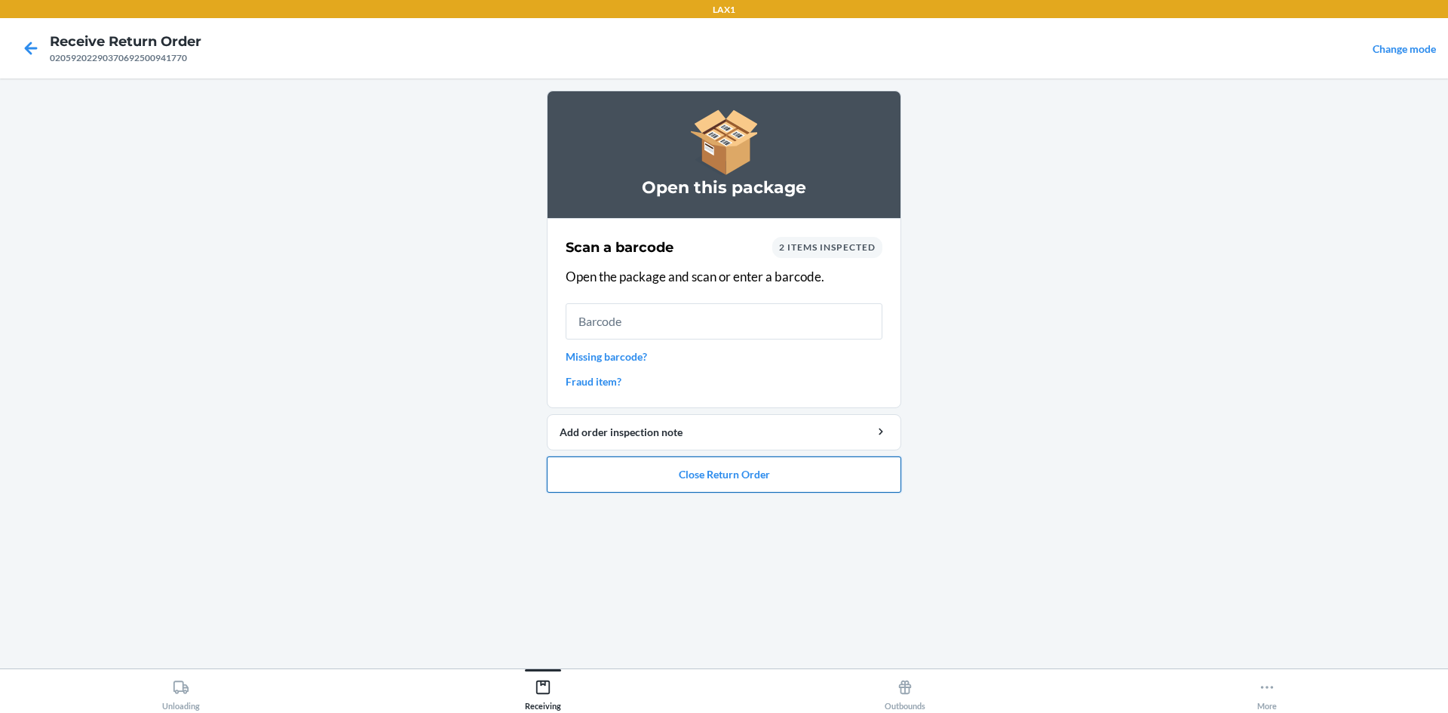
click at [753, 465] on button "Close Return Order" at bounding box center [724, 474] width 354 height 36
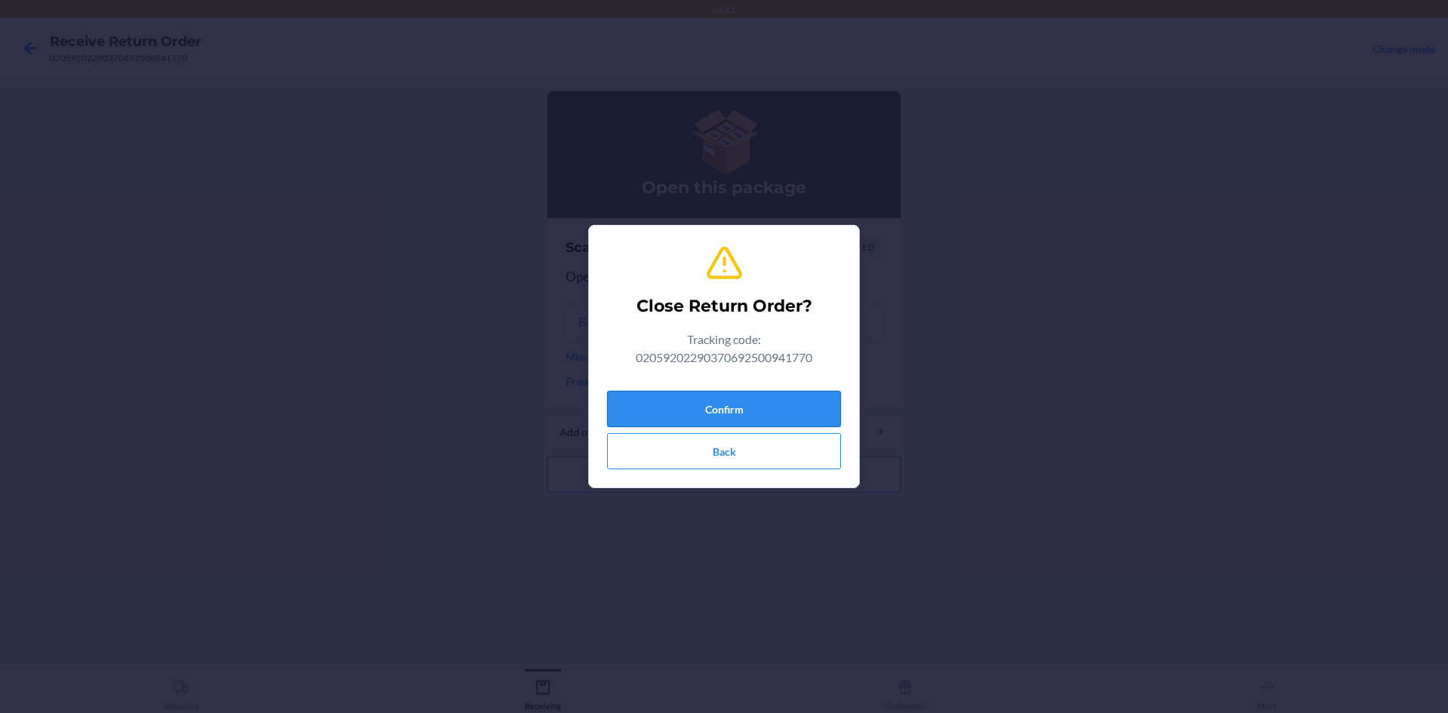
click at [827, 402] on button "Confirm" at bounding box center [724, 409] width 234 height 36
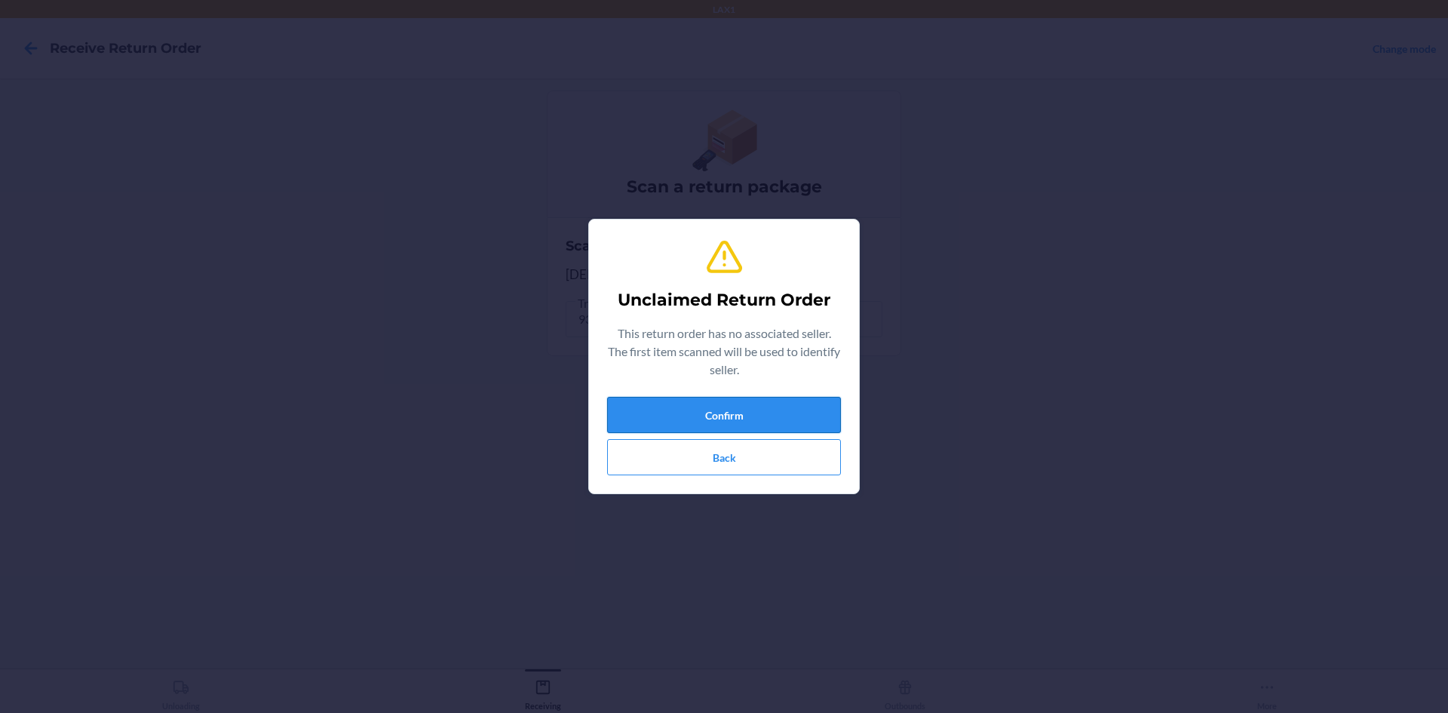
click at [824, 401] on button "Confirm" at bounding box center [724, 415] width 234 height 36
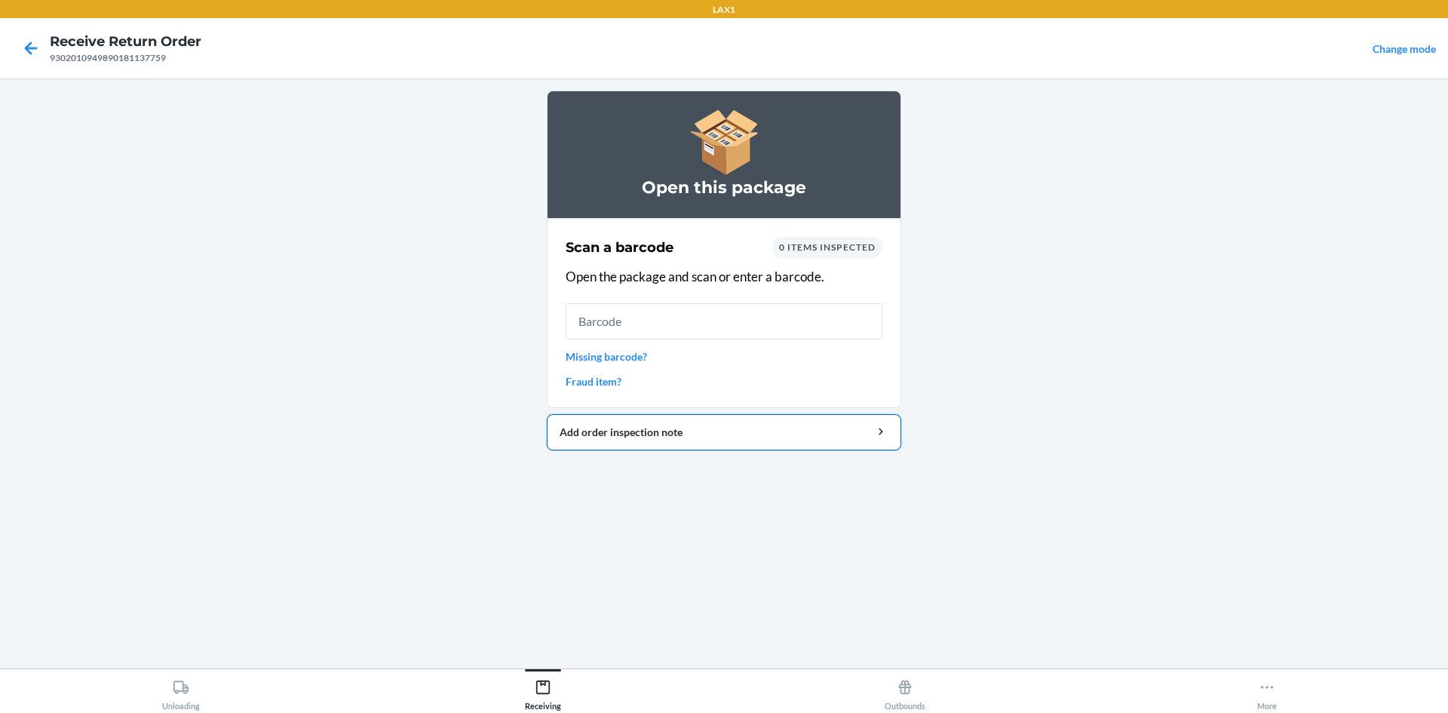
click at [750, 436] on div "Add order inspection note" at bounding box center [724, 432] width 329 height 16
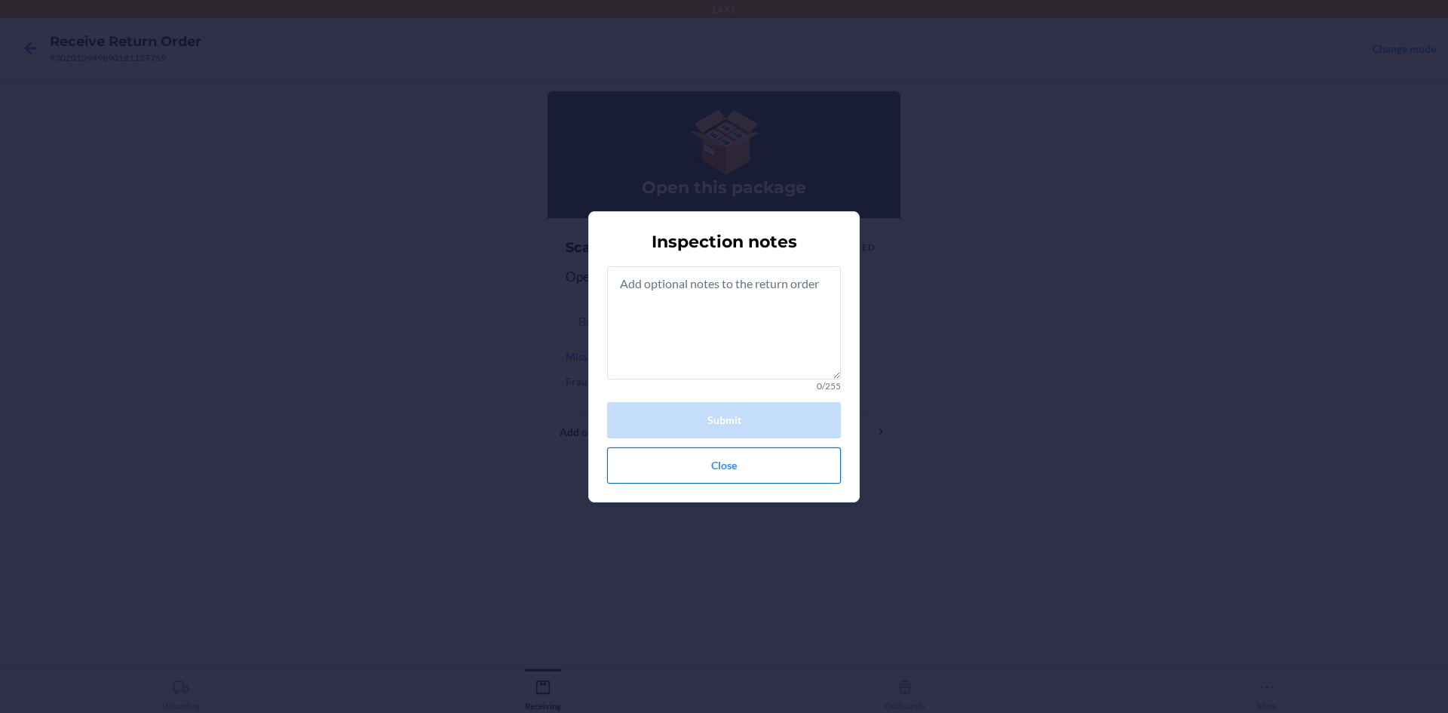
click at [701, 467] on button "Close" at bounding box center [724, 465] width 234 height 36
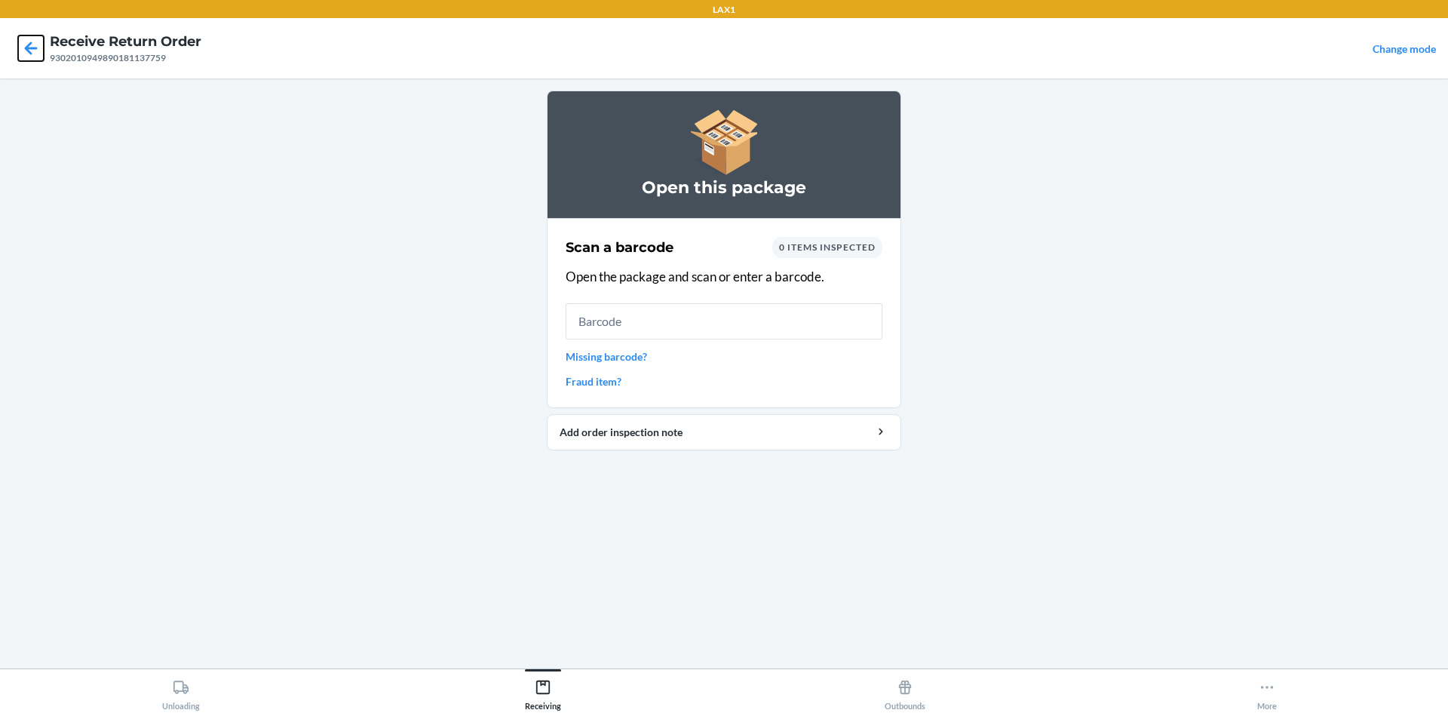
click at [27, 55] on icon at bounding box center [31, 48] width 26 height 26
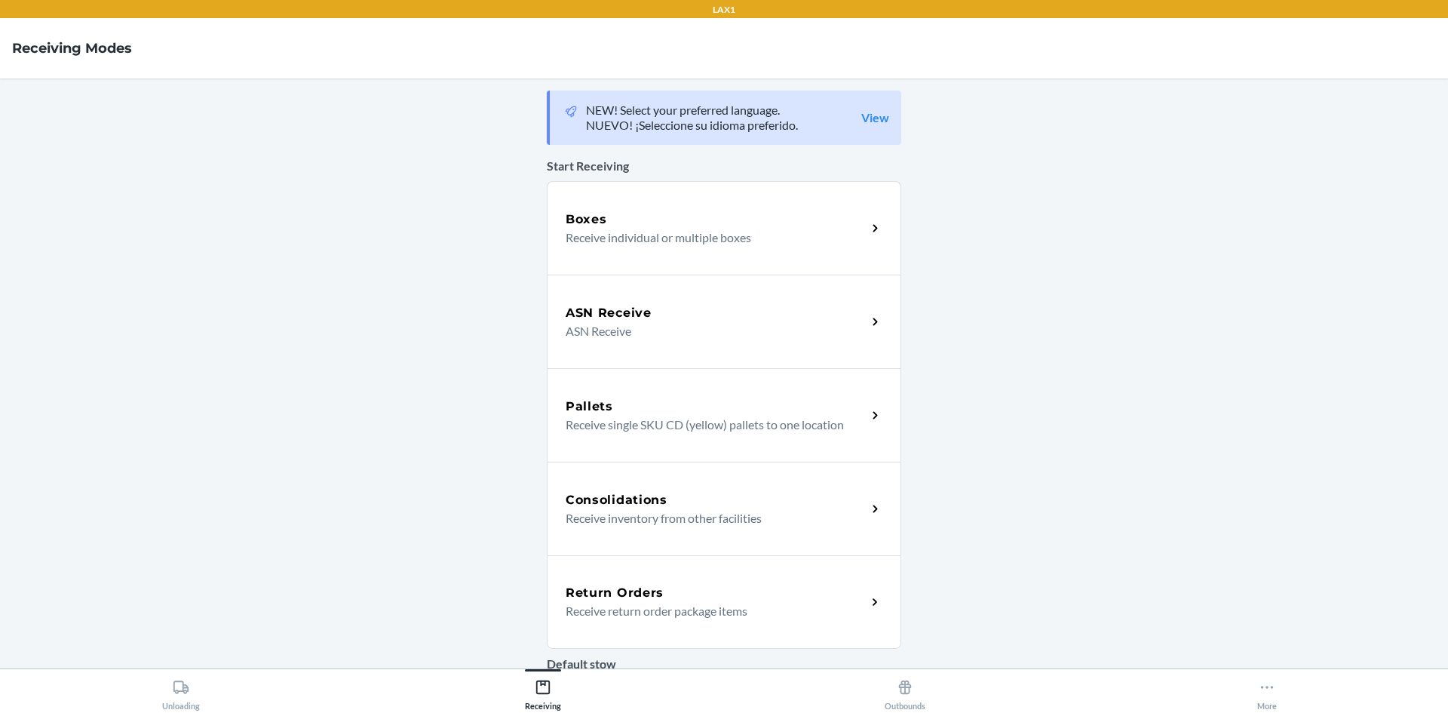
click at [692, 587] on div "Return Orders" at bounding box center [716, 593] width 301 height 18
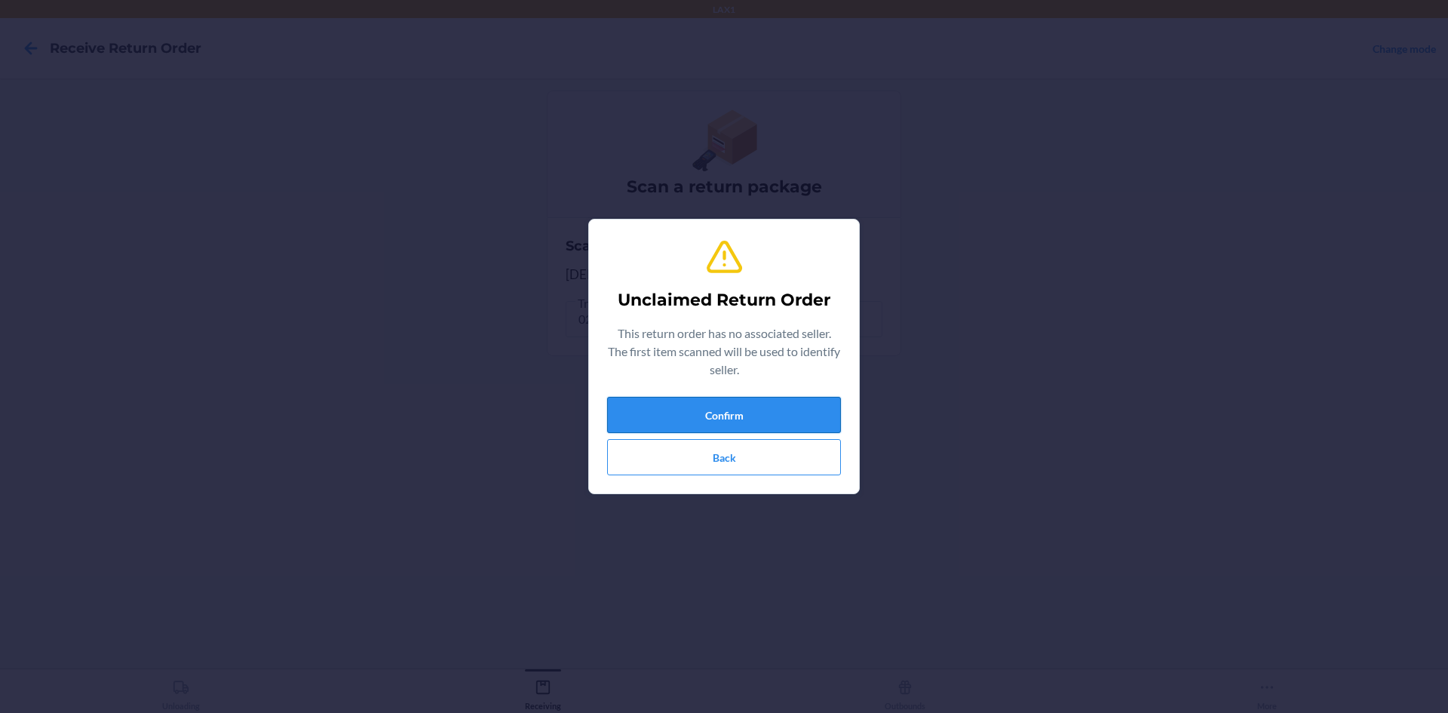
click at [797, 422] on button "Confirm" at bounding box center [724, 415] width 234 height 36
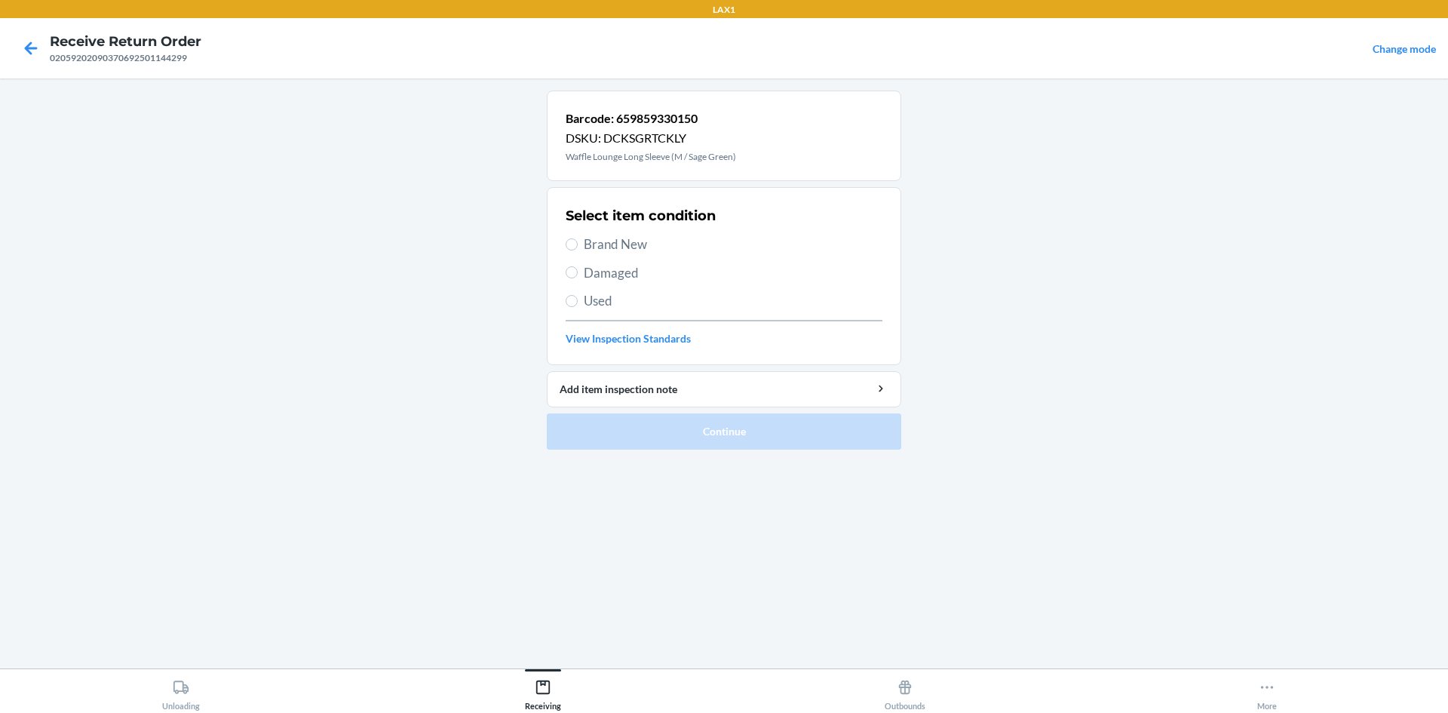
click at [695, 235] on div "Select item condition Brand New Damaged Used View Inspection Standards" at bounding box center [724, 275] width 317 height 149
click at [692, 237] on span "Brand New" at bounding box center [733, 245] width 299 height 20
click at [578, 238] on input "Brand New" at bounding box center [572, 244] width 12 height 12
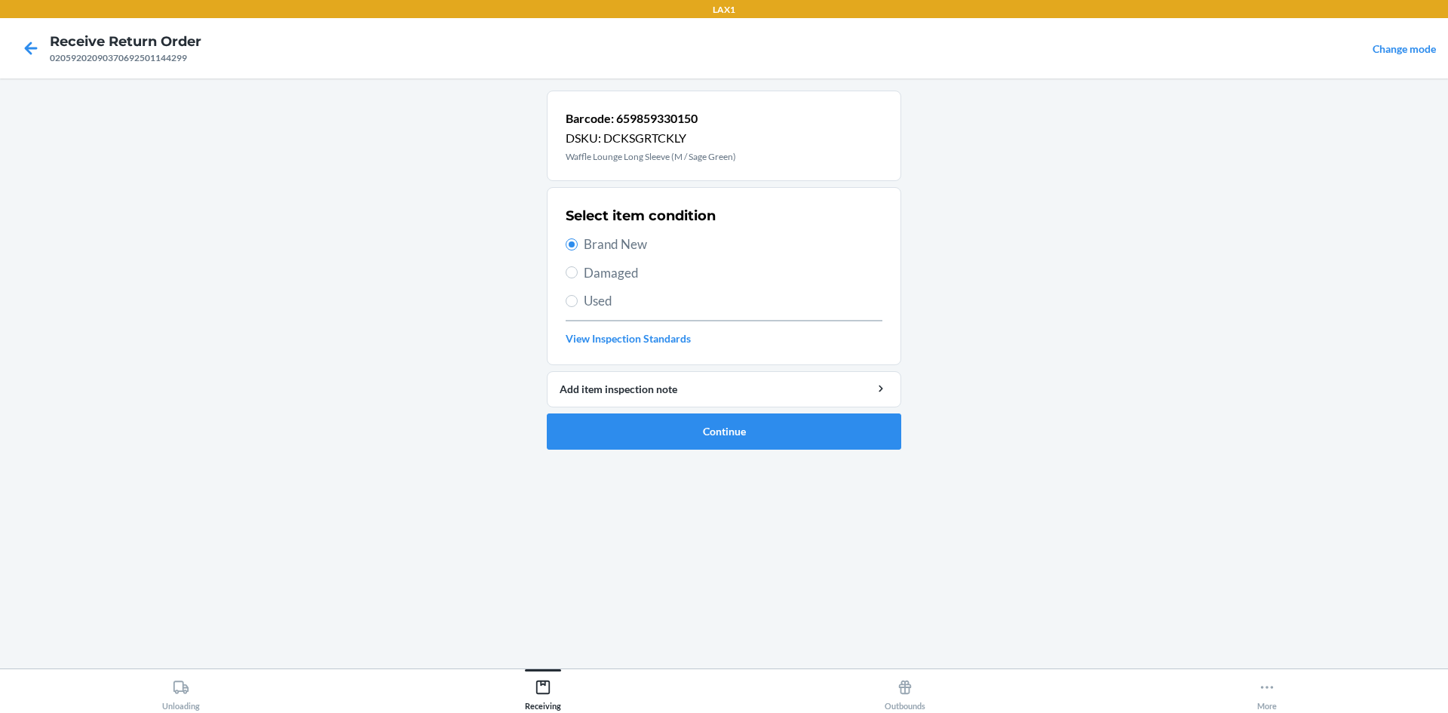
click at [692, 243] on span "Brand New" at bounding box center [733, 245] width 299 height 20
click at [578, 243] on input "Brand New" at bounding box center [572, 244] width 12 height 12
click at [689, 435] on button "Continue" at bounding box center [724, 431] width 354 height 36
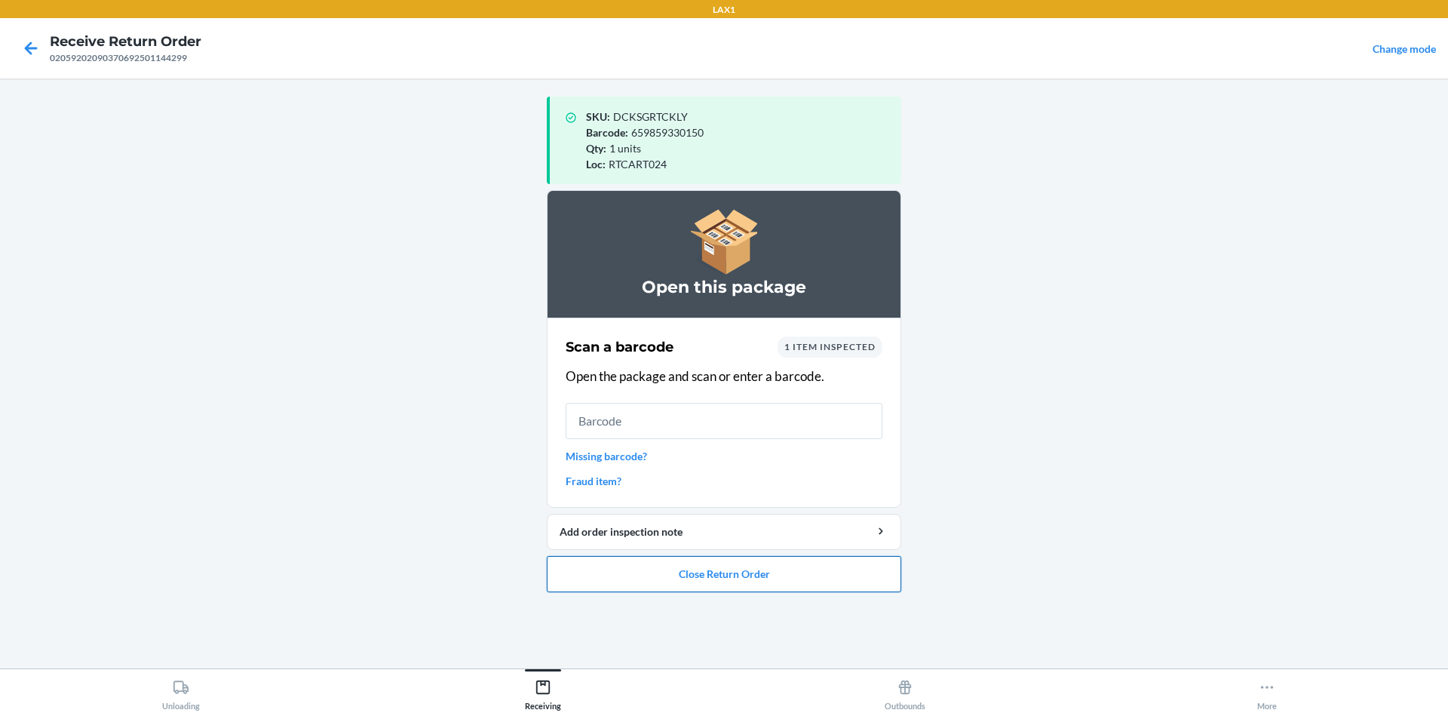
click at [681, 577] on button "Close Return Order" at bounding box center [724, 574] width 354 height 36
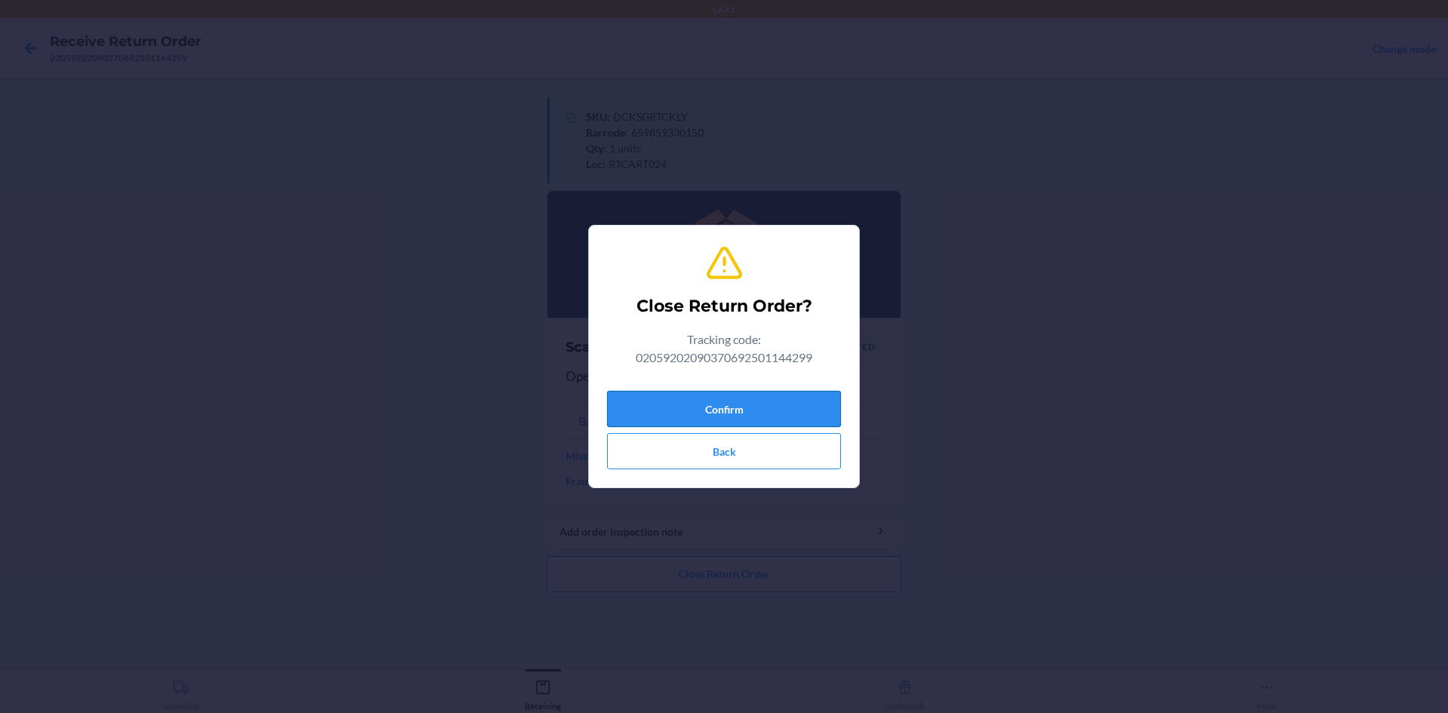
click at [697, 404] on button "Confirm" at bounding box center [724, 409] width 234 height 36
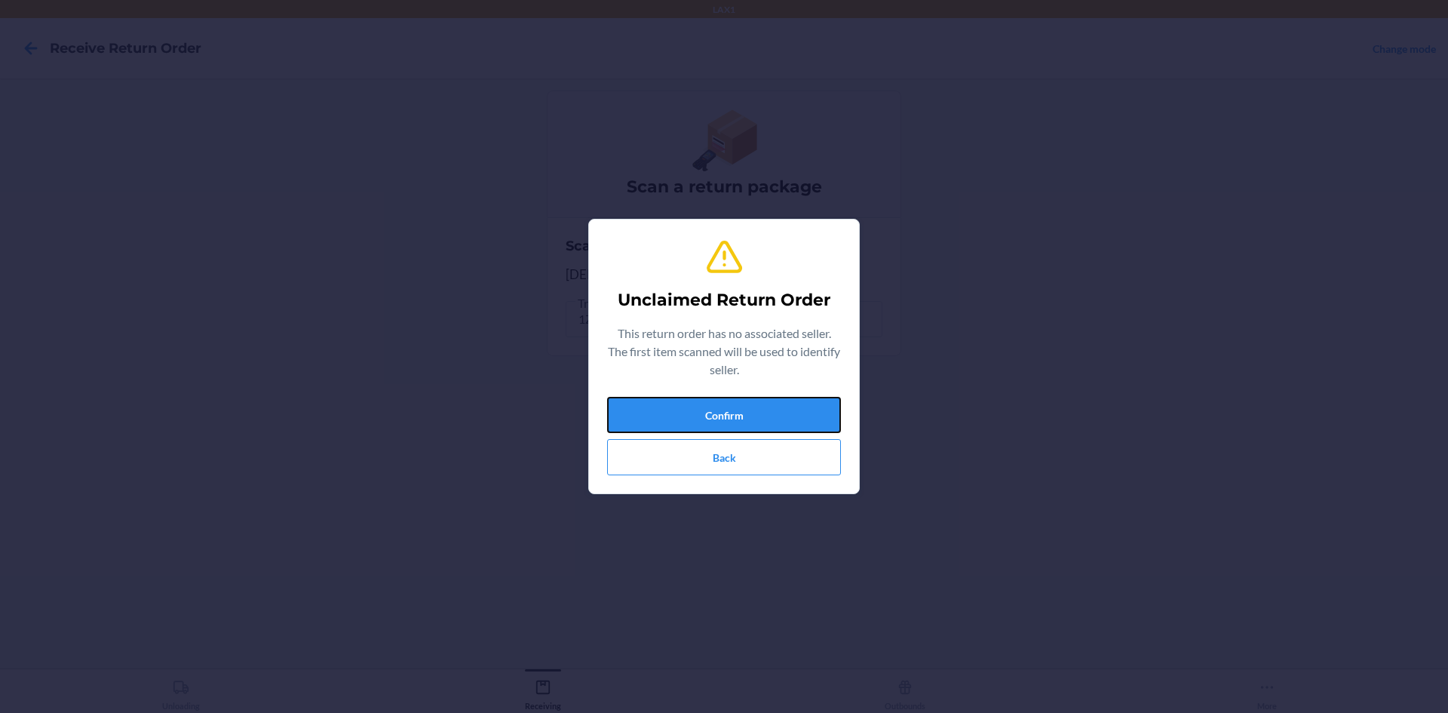
click at [697, 404] on button "Confirm" at bounding box center [724, 415] width 234 height 36
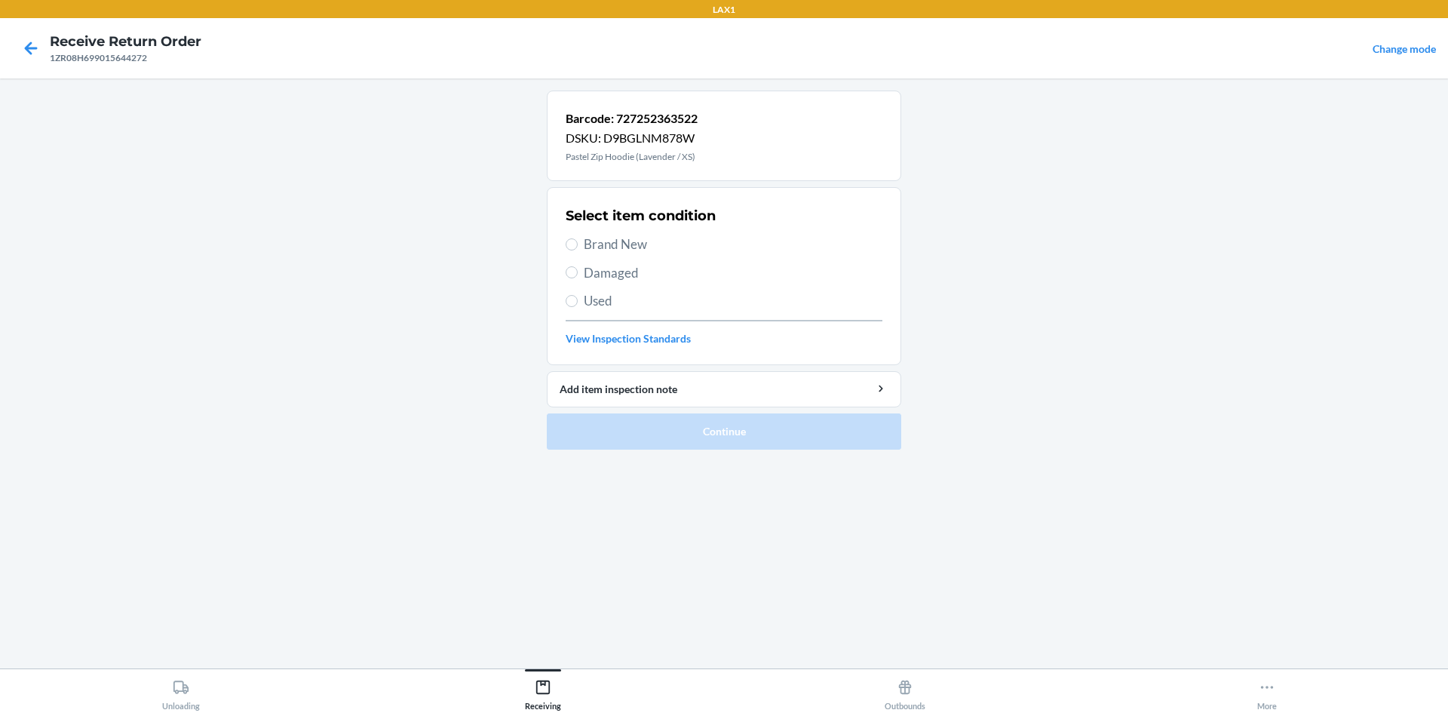
click at [636, 239] on span "Brand New" at bounding box center [733, 245] width 299 height 20
click at [578, 239] on input "Brand New" at bounding box center [572, 244] width 12 height 12
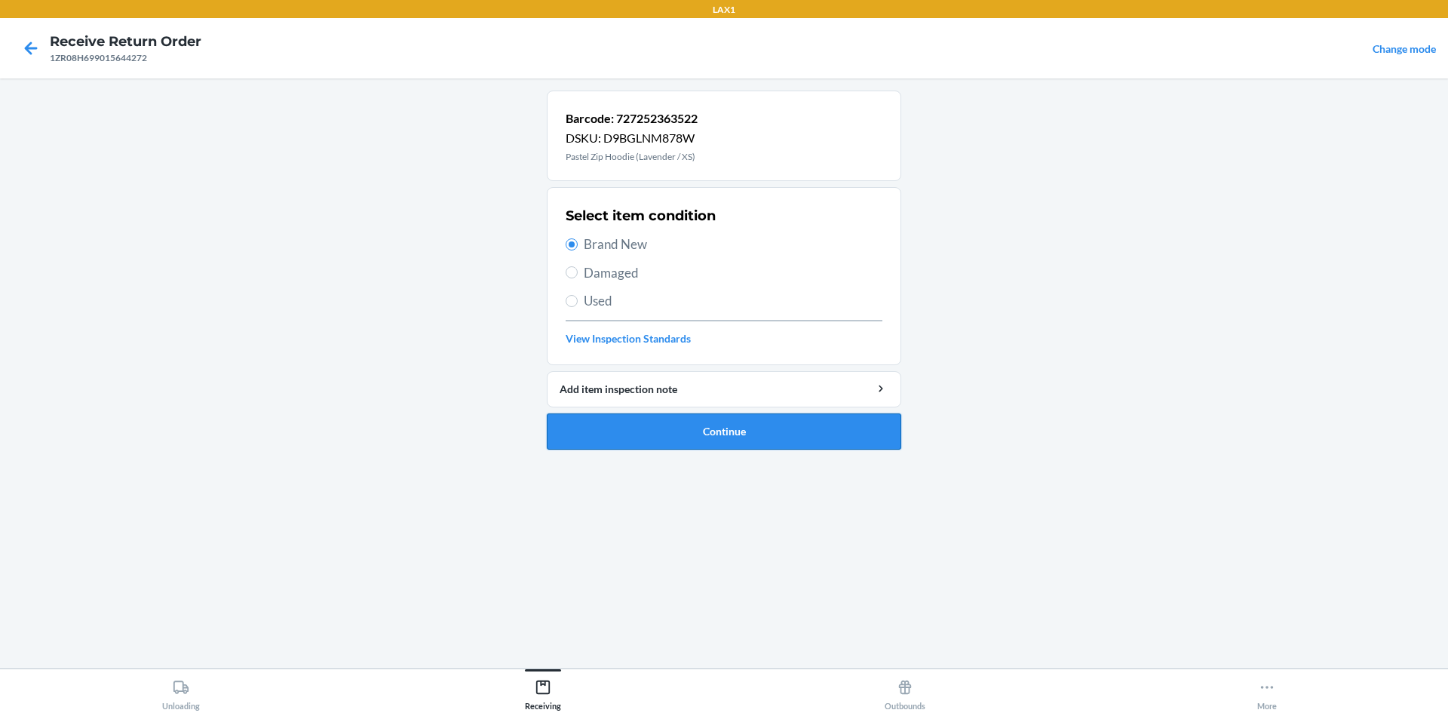
click at [640, 446] on button "Continue" at bounding box center [724, 431] width 354 height 36
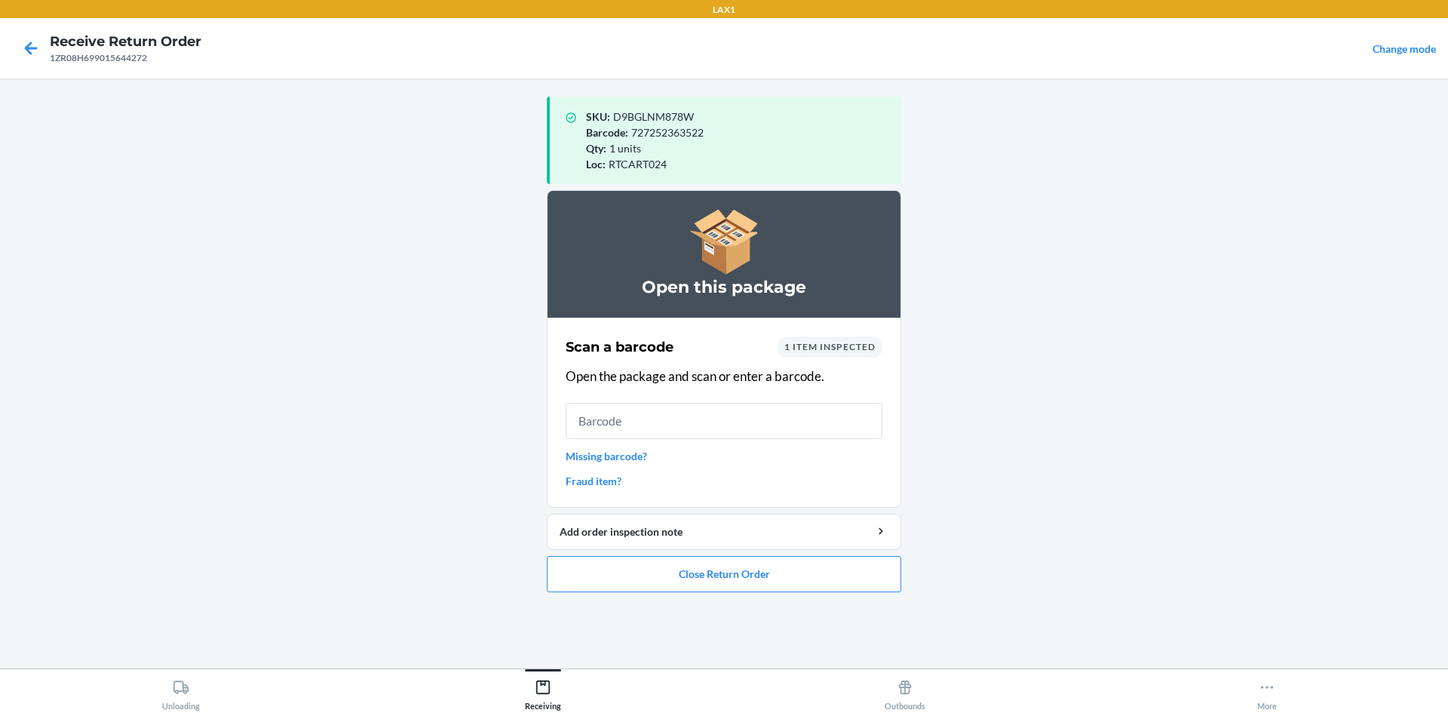
click at [698, 592] on ol "Open this package Scan a barcode 1 item inspected Open the package and scan or …" at bounding box center [724, 397] width 354 height 414
click at [710, 575] on button "Close Return Order" at bounding box center [724, 574] width 354 height 36
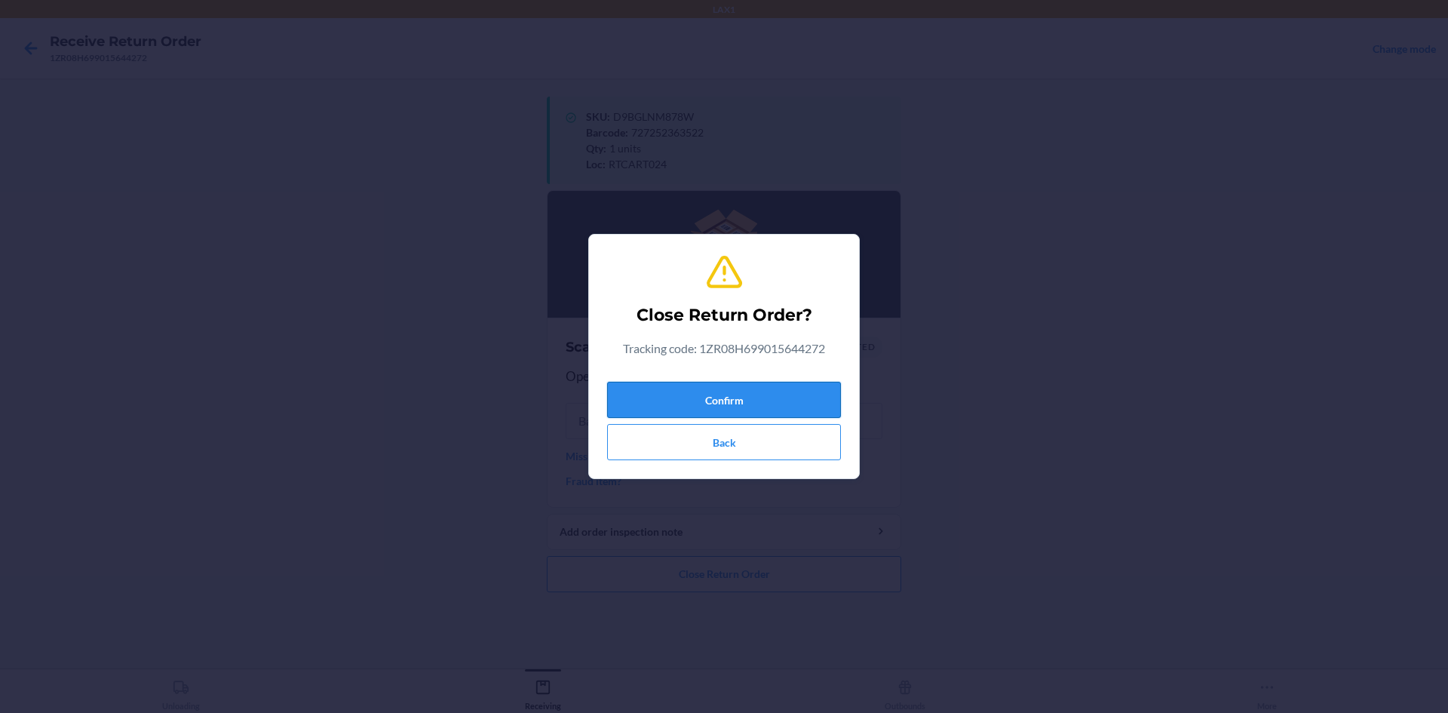
click at [756, 396] on button "Confirm" at bounding box center [724, 400] width 234 height 36
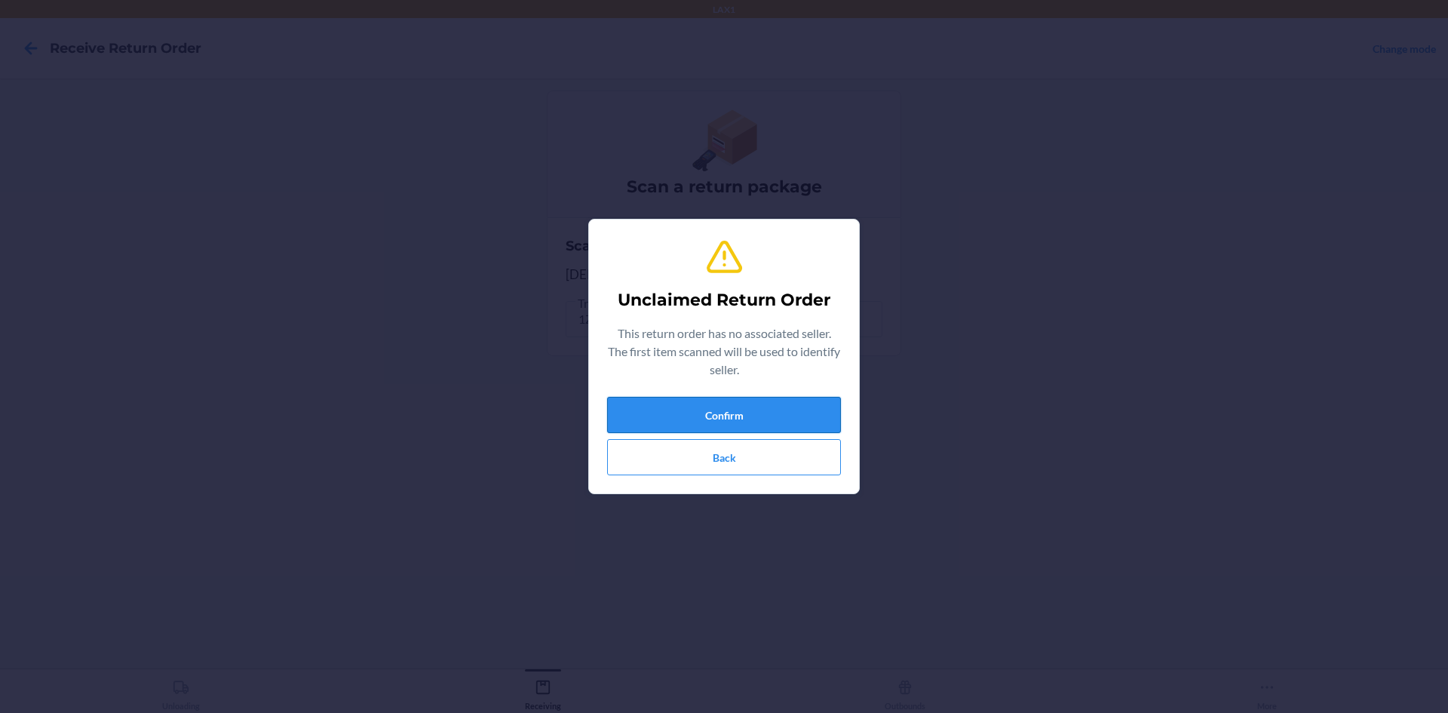
click at [727, 412] on button "Confirm" at bounding box center [724, 415] width 234 height 36
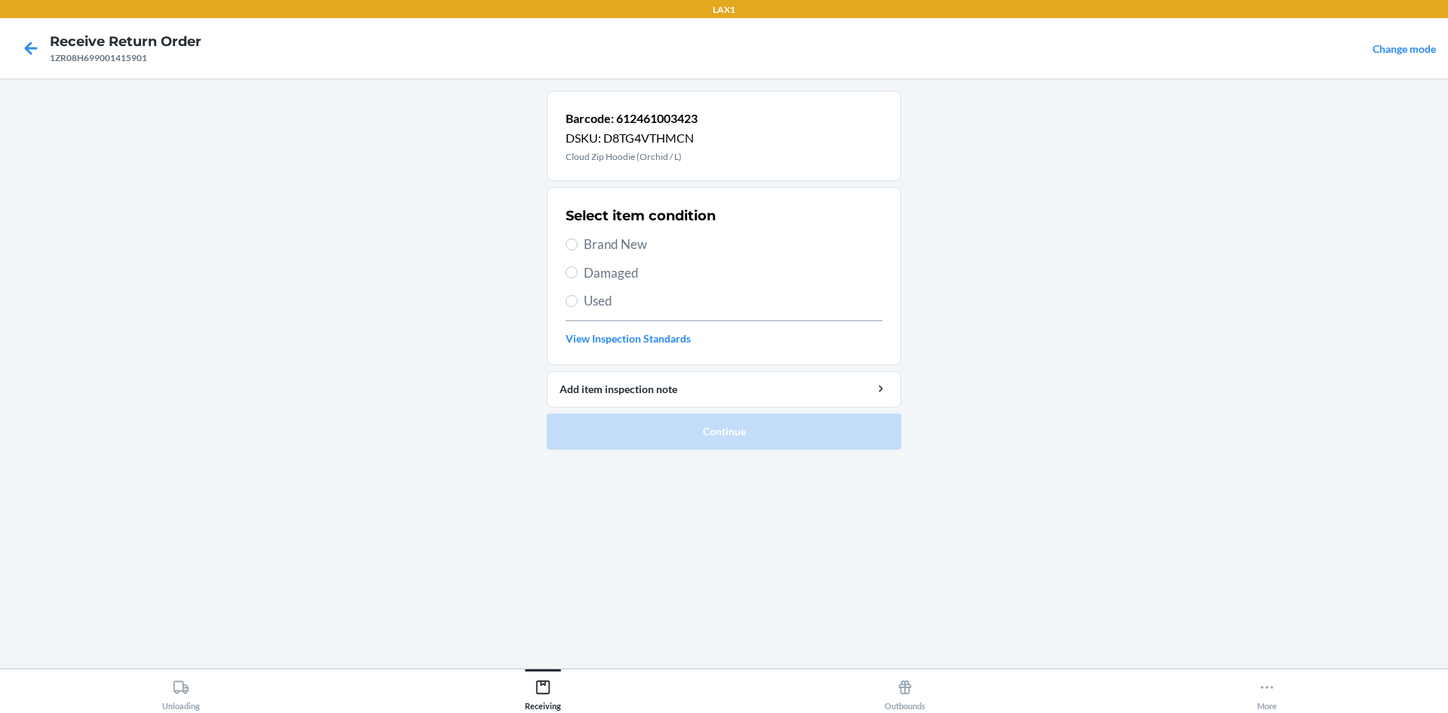
click at [649, 249] on span "Brand New" at bounding box center [733, 245] width 299 height 20
click at [578, 249] on input "Brand New" at bounding box center [572, 244] width 12 height 12
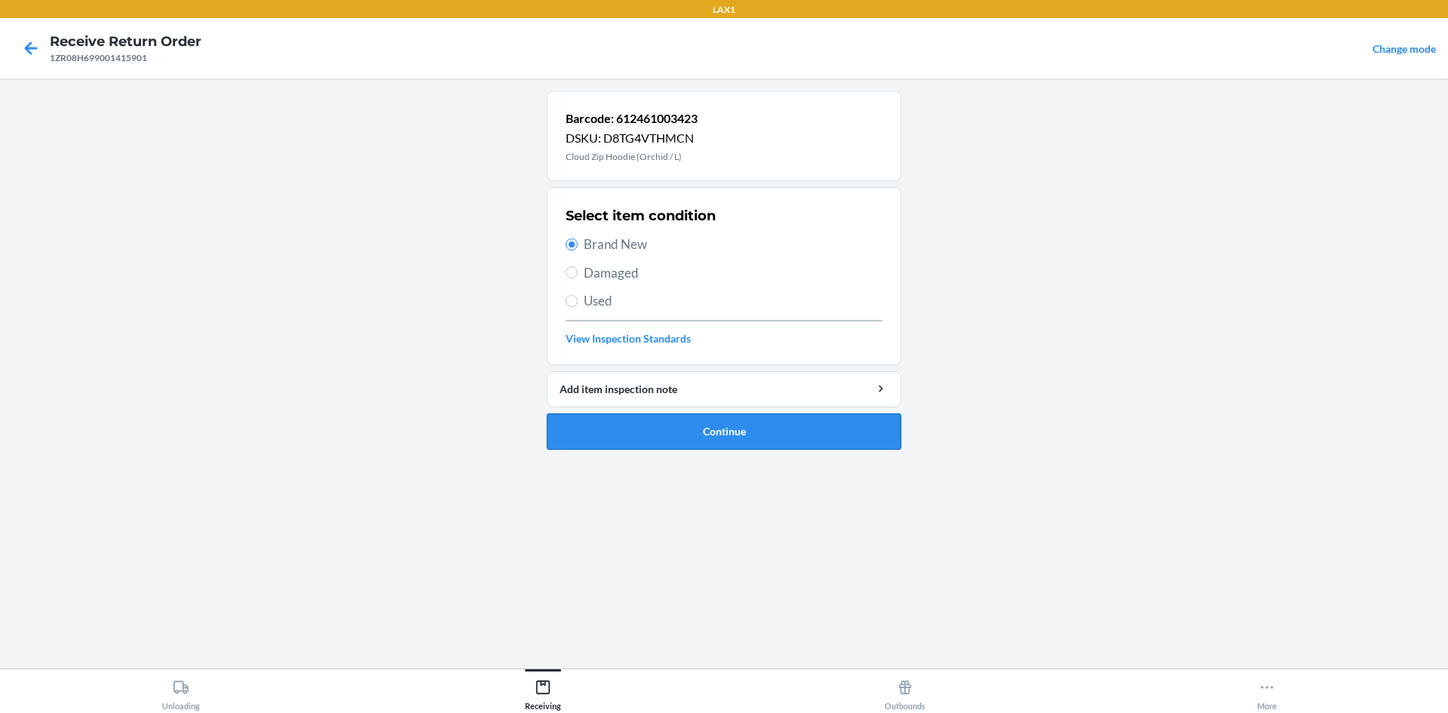
click at [709, 437] on button "Continue" at bounding box center [724, 431] width 354 height 36
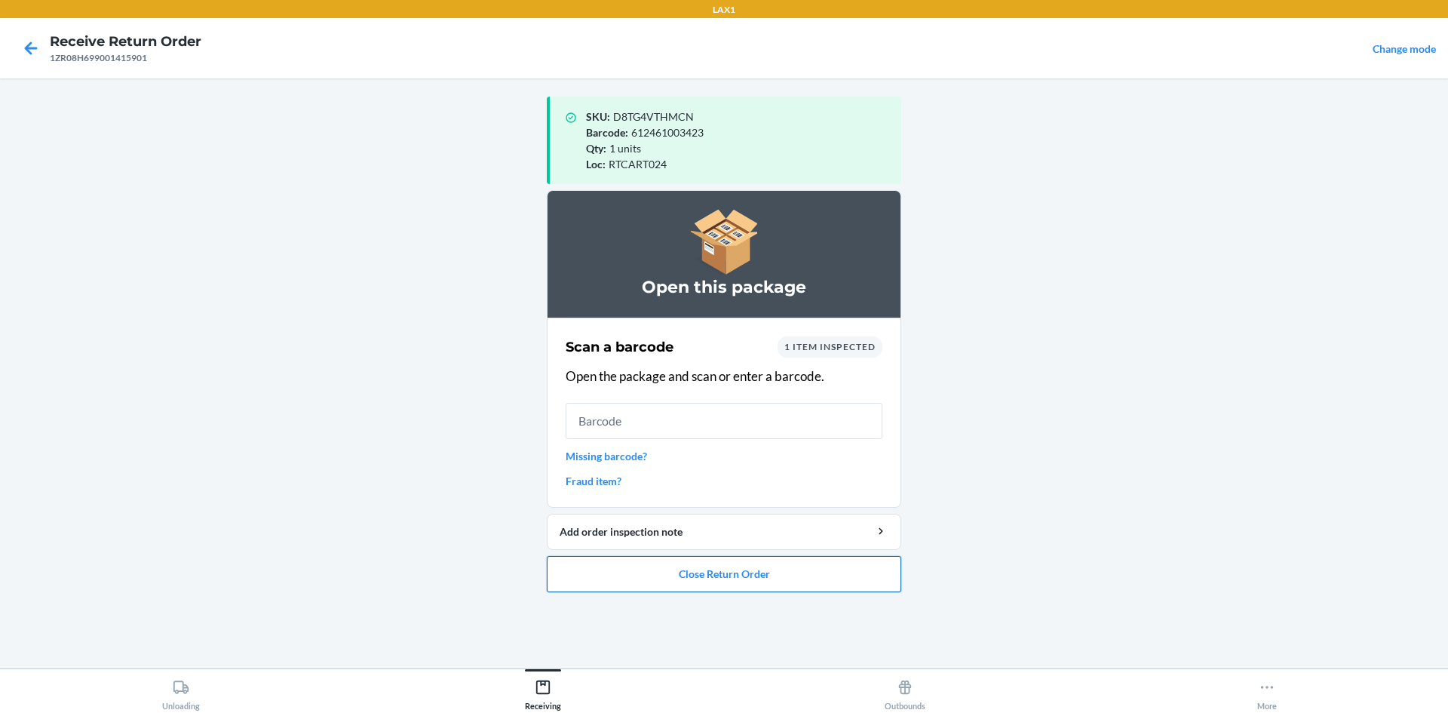
click at [656, 576] on button "Close Return Order" at bounding box center [724, 574] width 354 height 36
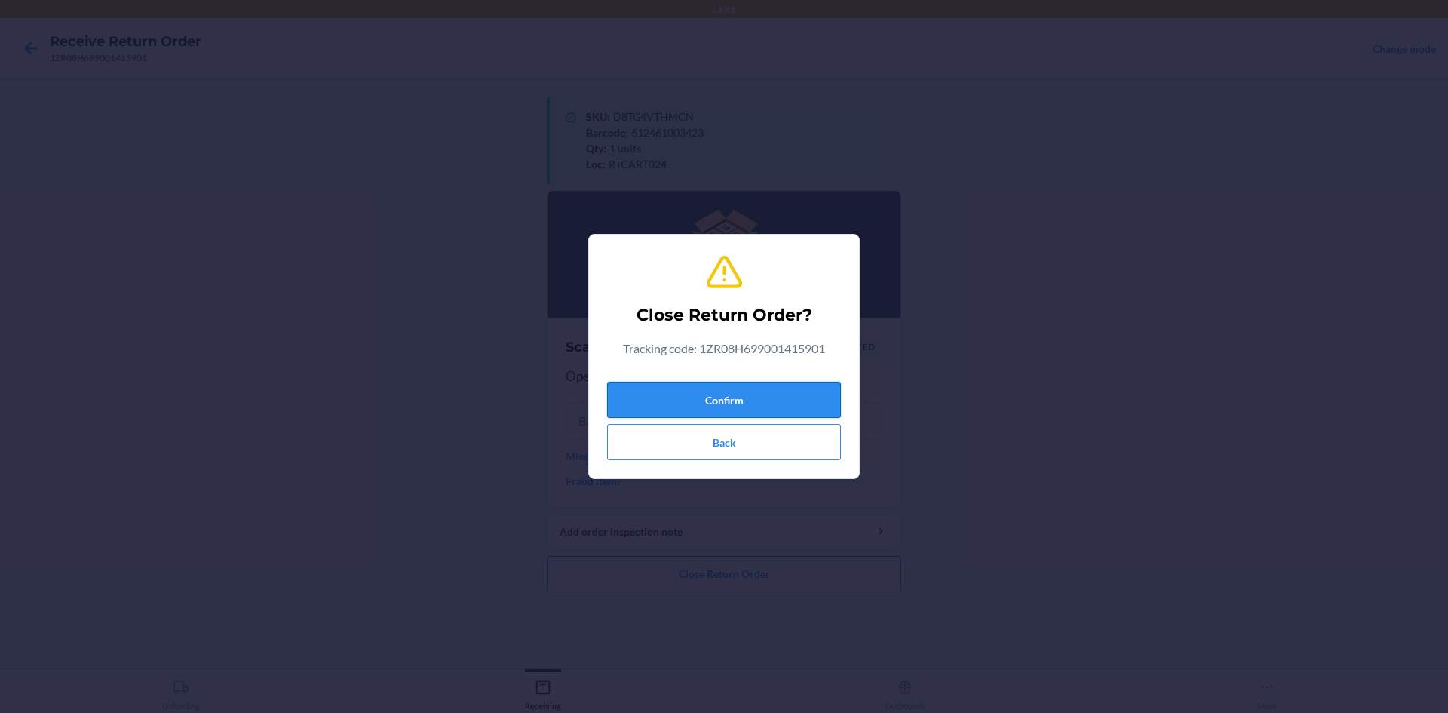
click at [736, 390] on button "Confirm" at bounding box center [724, 400] width 234 height 36
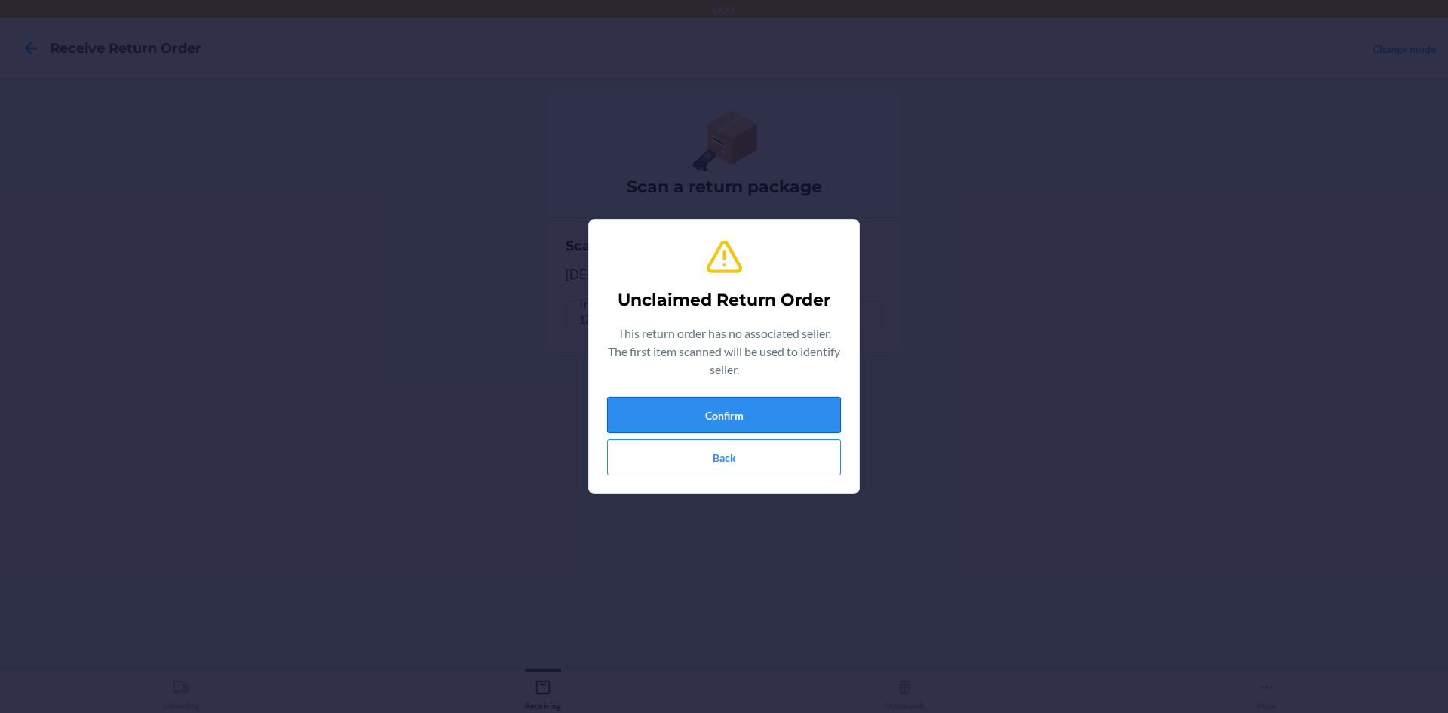
click at [644, 416] on button "Confirm" at bounding box center [724, 415] width 234 height 36
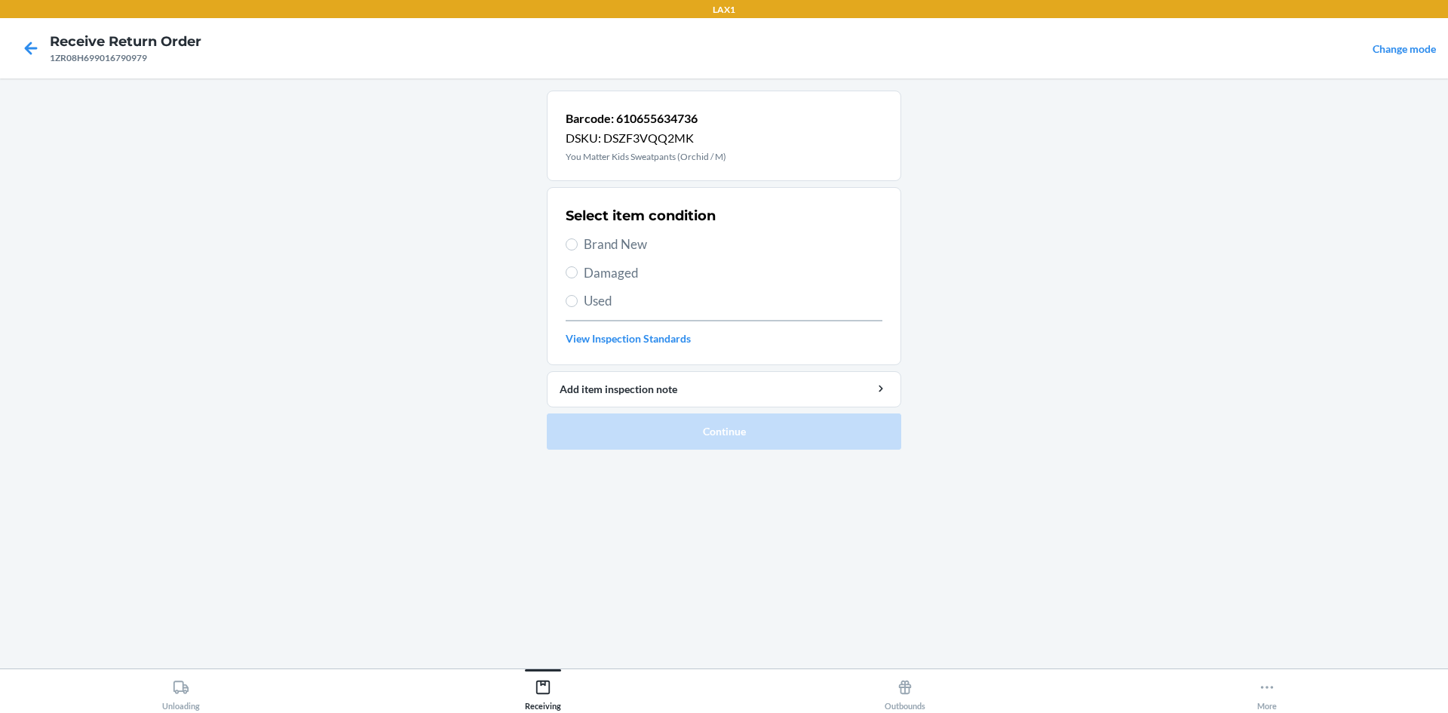
click at [670, 240] on span "Brand New" at bounding box center [733, 245] width 299 height 20
click at [578, 240] on input "Brand New" at bounding box center [572, 244] width 12 height 12
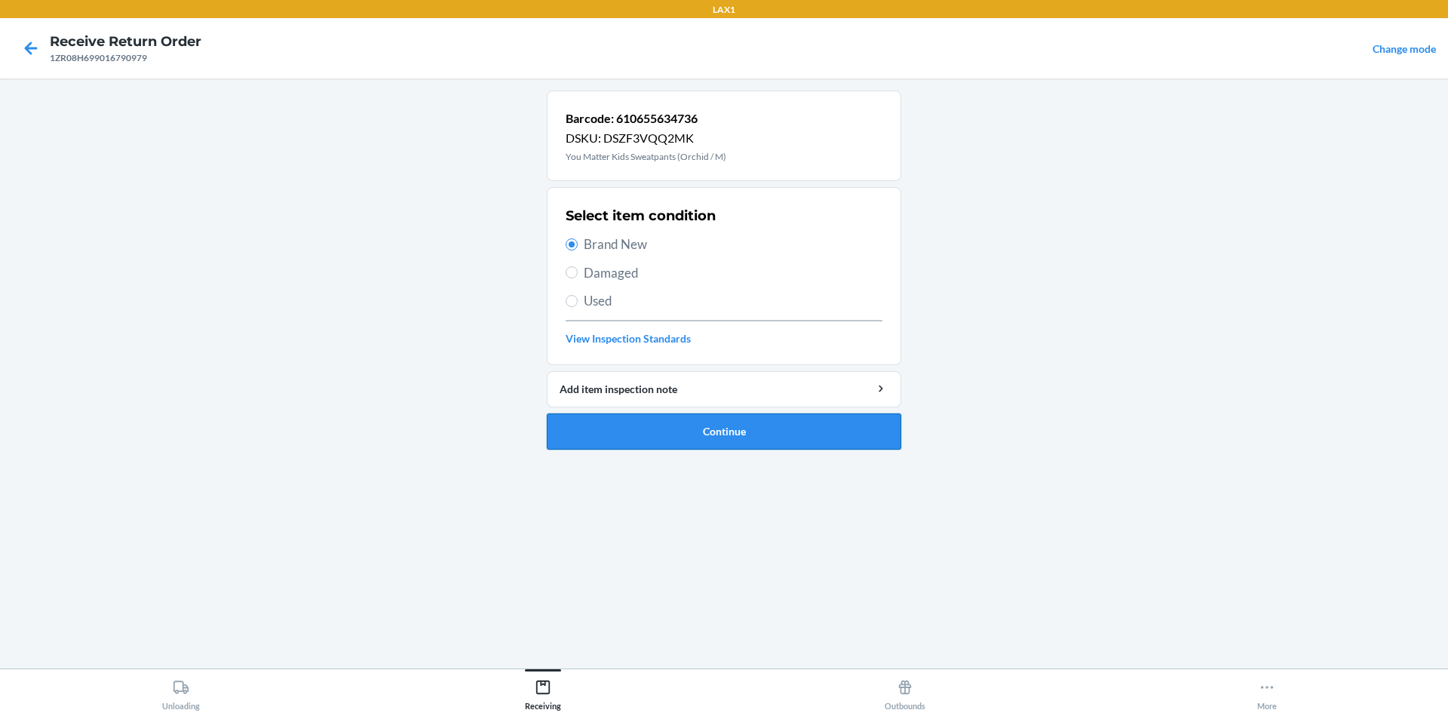
click at [661, 420] on button "Continue" at bounding box center [724, 431] width 354 height 36
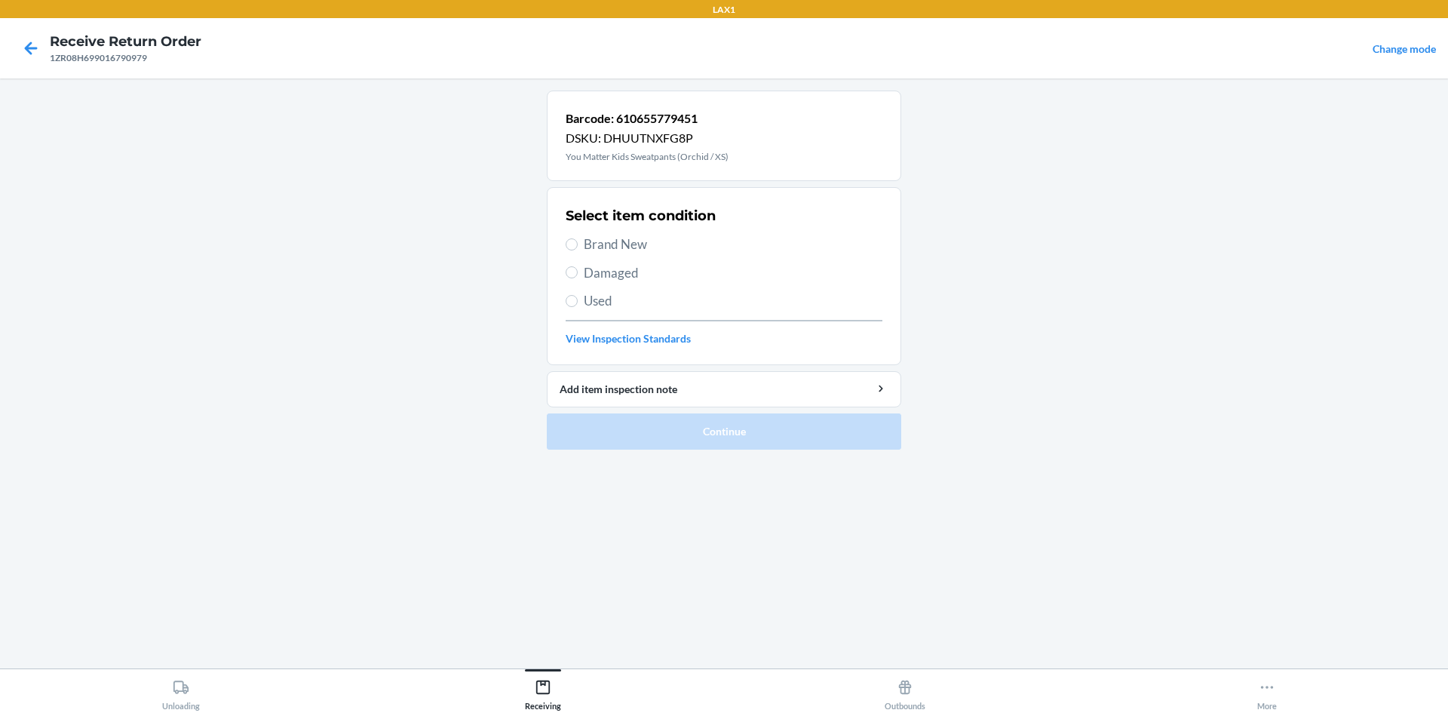
click at [634, 305] on span "Used" at bounding box center [733, 301] width 299 height 20
click at [578, 305] on input "Used" at bounding box center [572, 301] width 12 height 12
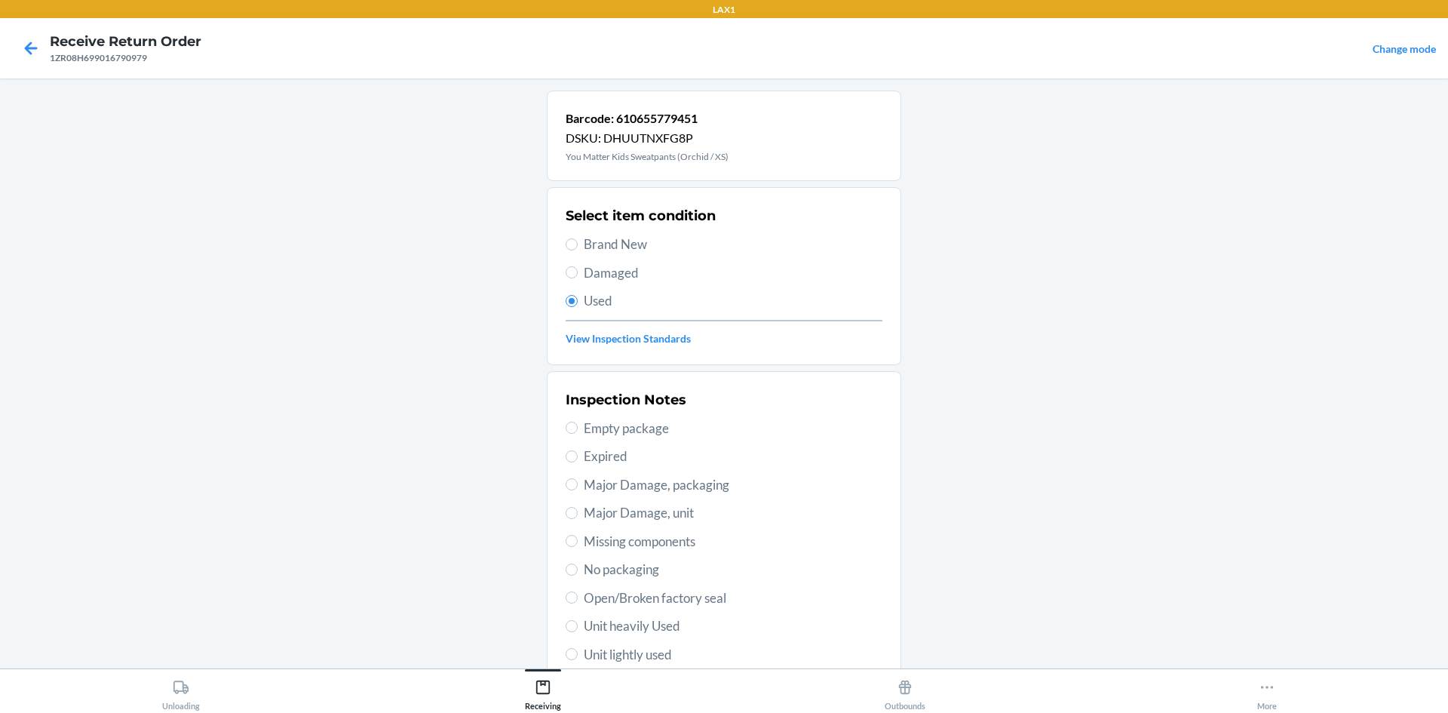
click at [623, 245] on span "Brand New" at bounding box center [733, 245] width 299 height 20
click at [578, 245] on input "Brand New" at bounding box center [572, 244] width 12 height 12
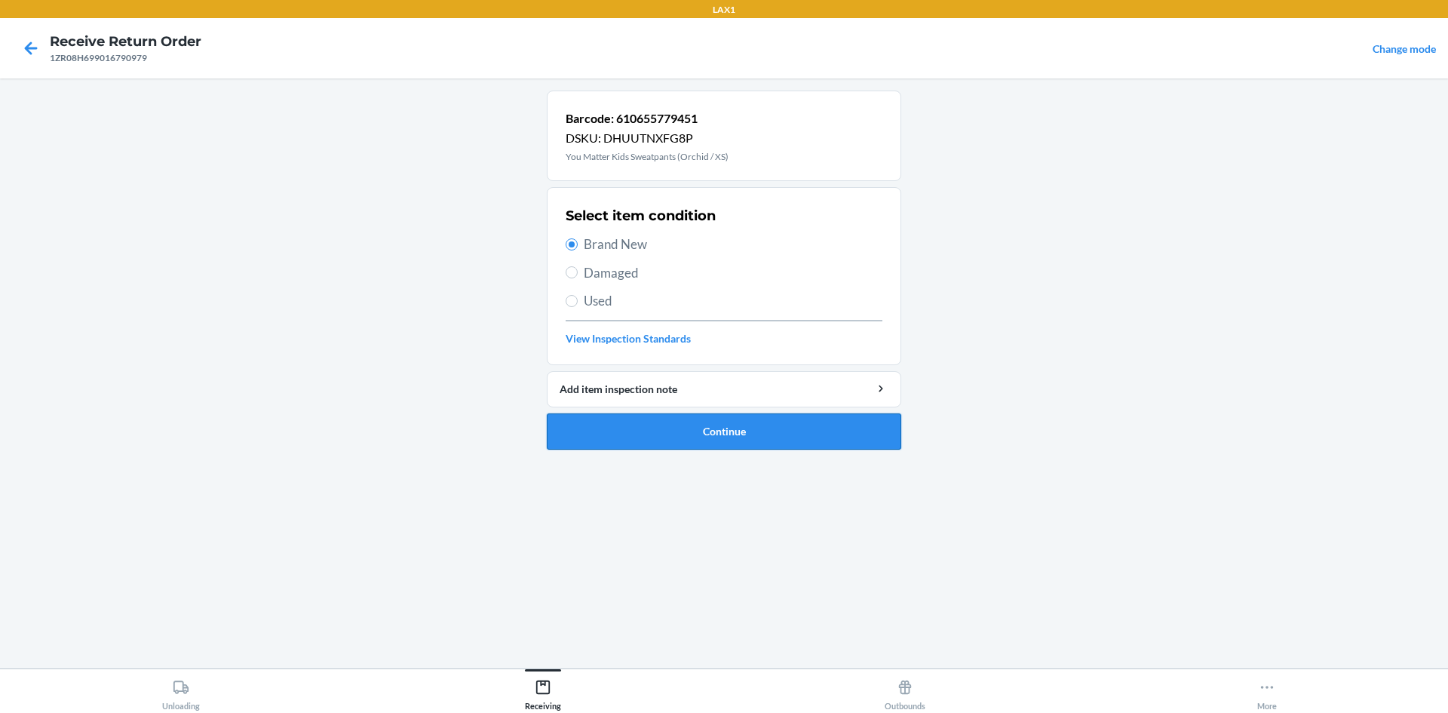
drag, startPoint x: 670, startPoint y: 420, endPoint x: 661, endPoint y: 403, distance: 19.6
click at [669, 416] on button "Continue" at bounding box center [724, 431] width 354 height 36
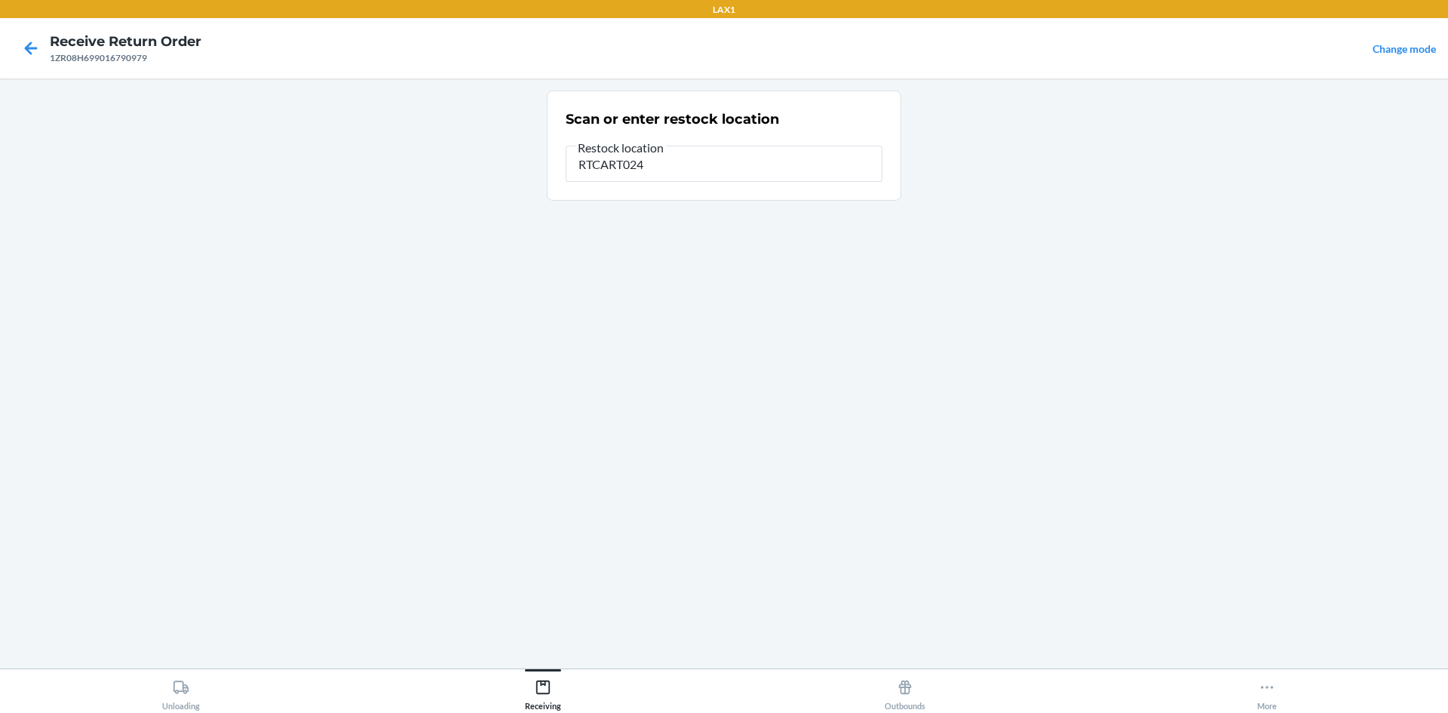
click at [683, 400] on div "Scan or enter restock location Restock location RTCART024" at bounding box center [724, 374] width 354 height 566
click at [671, 403] on div "Scan or enter restock location Restock location RTCART024" at bounding box center [724, 374] width 354 height 566
click at [686, 377] on div "Scan or enter restock location Restock location RTCART024" at bounding box center [724, 374] width 354 height 566
drag, startPoint x: 690, startPoint y: 372, endPoint x: 697, endPoint y: 360, distance: 13.8
click at [694, 366] on div "Scan or enter restock location Restock location RTCART024" at bounding box center [724, 374] width 354 height 566
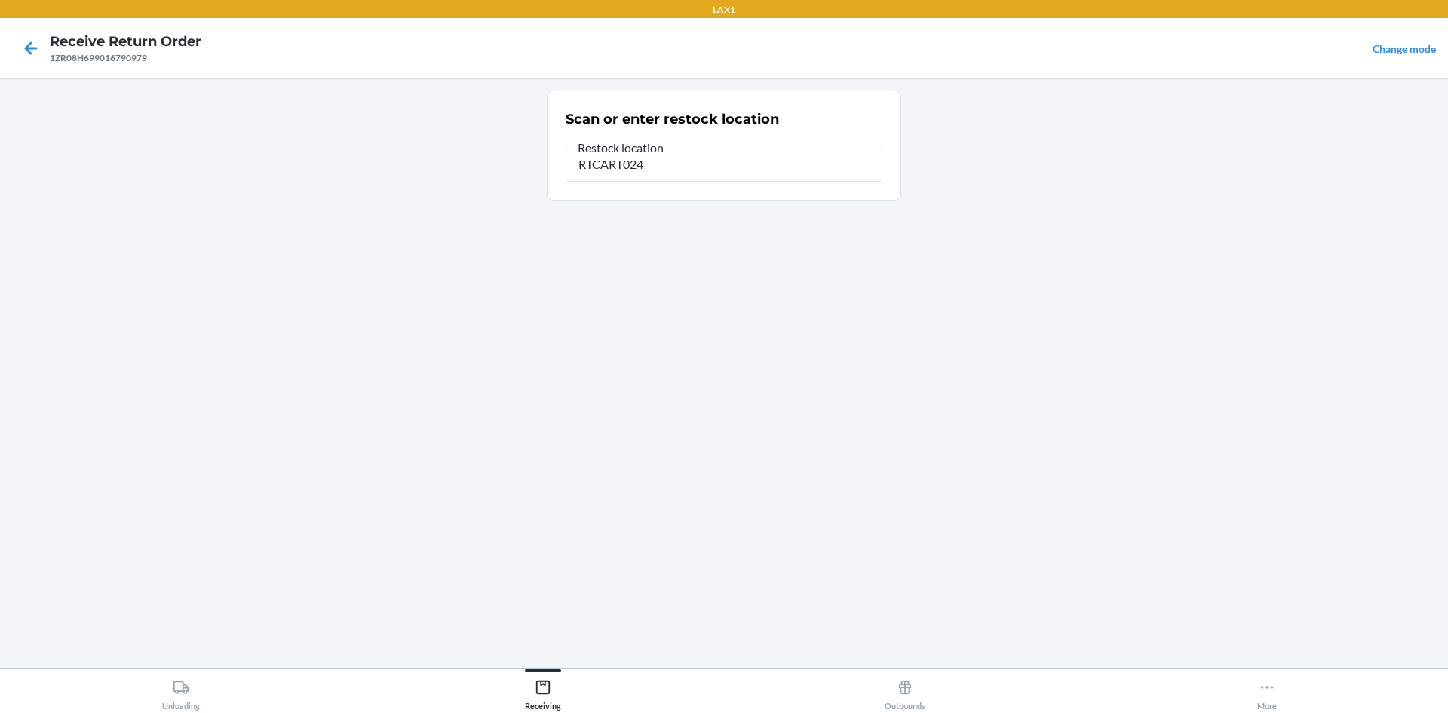
click at [697, 360] on div "Scan or enter restock location Restock location RTCART024" at bounding box center [724, 374] width 354 height 566
drag, startPoint x: 697, startPoint y: 360, endPoint x: 695, endPoint y: 368, distance: 8.4
click at [695, 368] on div "Scan or enter restock location Restock location RTCART024" at bounding box center [724, 374] width 354 height 566
click at [723, 176] on input "RTCART024" at bounding box center [724, 164] width 317 height 36
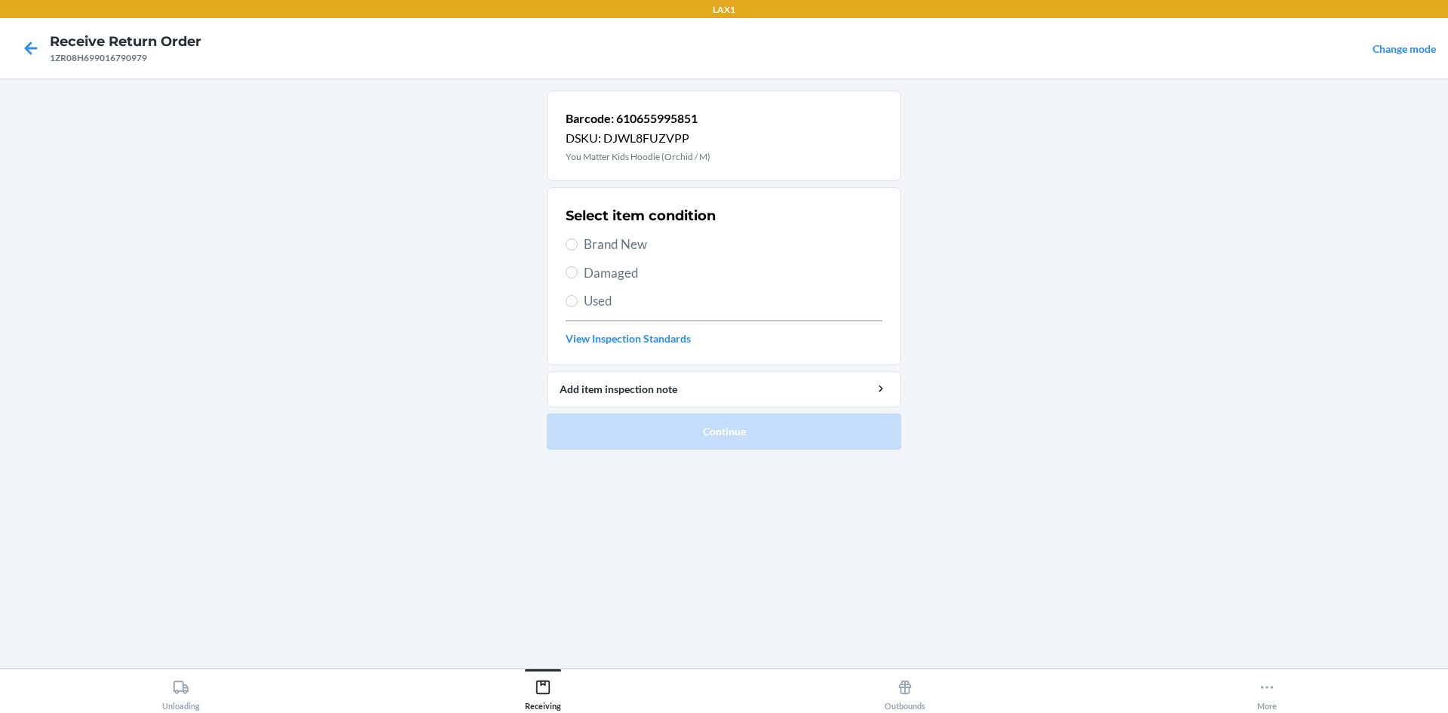
click at [674, 243] on span "Brand New" at bounding box center [733, 245] width 299 height 20
click at [578, 243] on input "Brand New" at bounding box center [572, 244] width 12 height 12
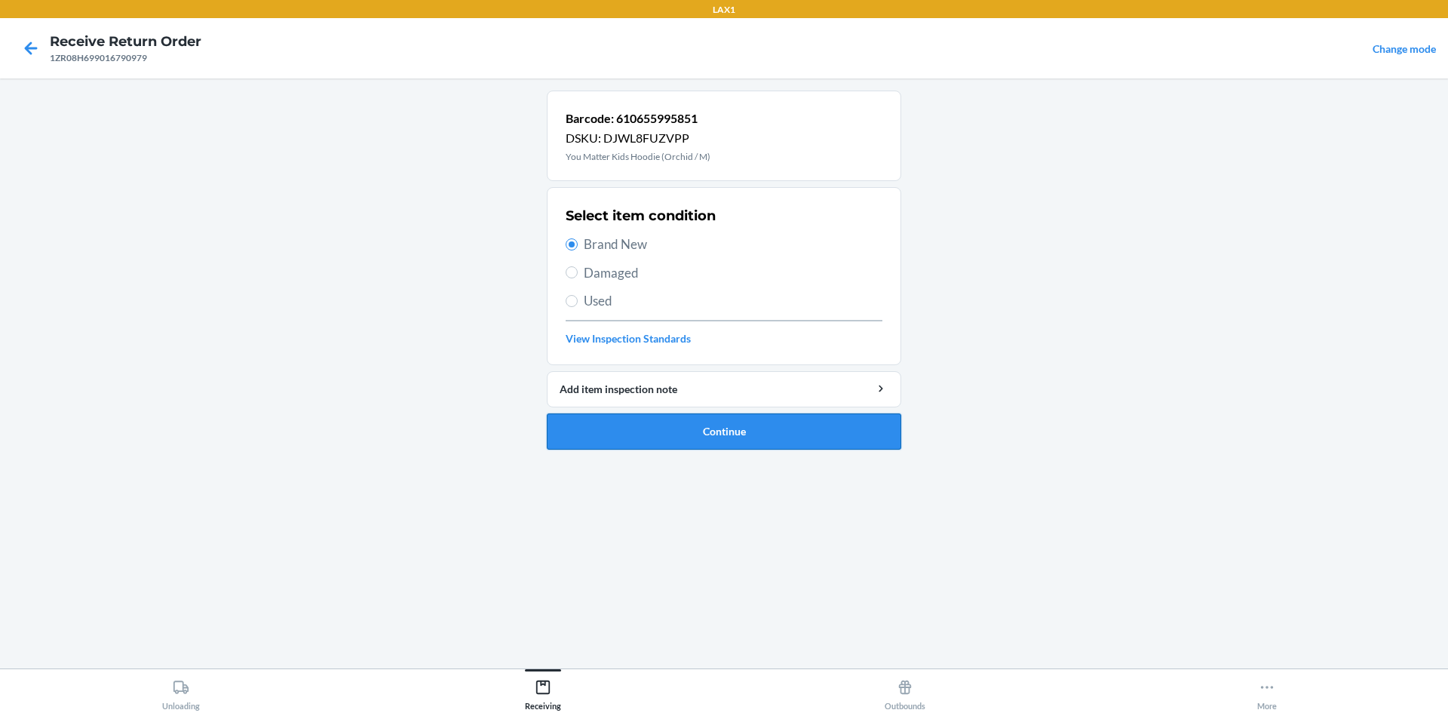
click at [731, 435] on button "Continue" at bounding box center [724, 431] width 354 height 36
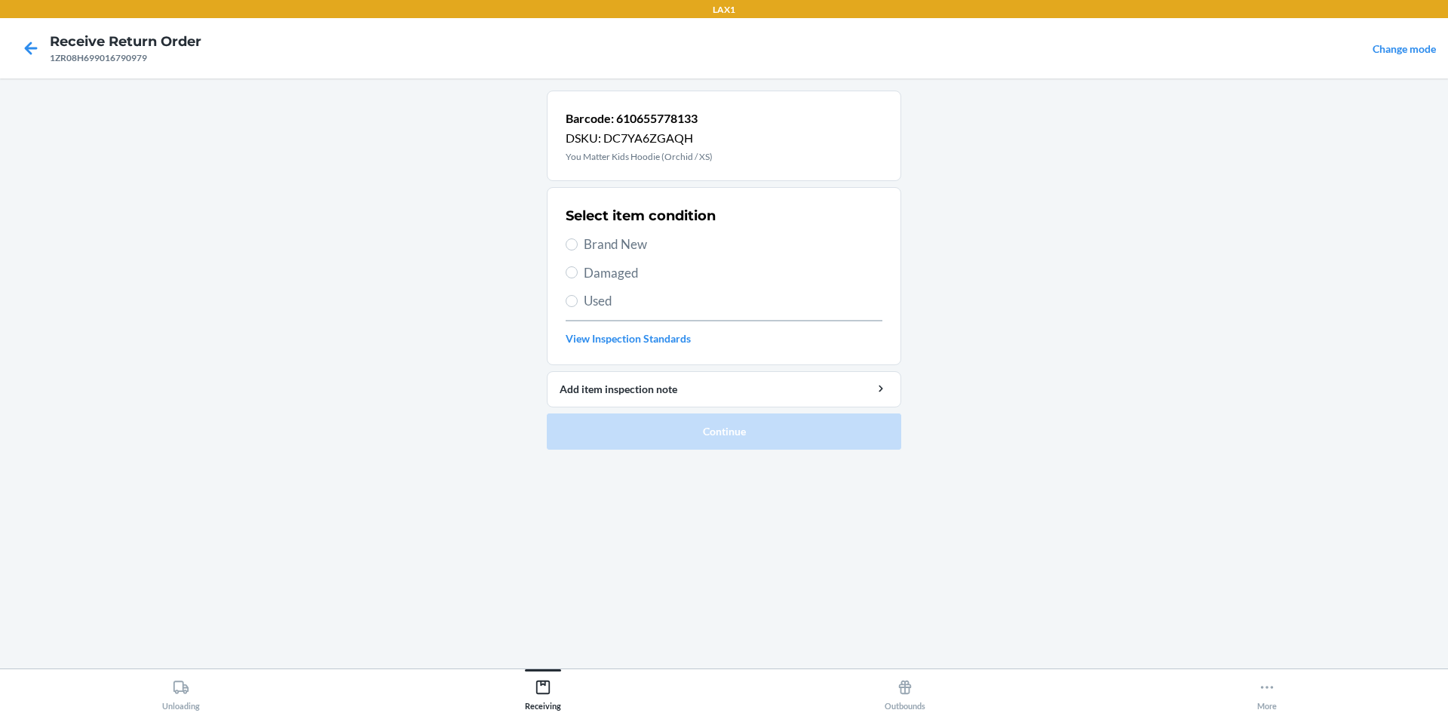
click at [626, 302] on span "Used" at bounding box center [733, 301] width 299 height 20
click at [578, 302] on input "Used" at bounding box center [572, 301] width 12 height 12
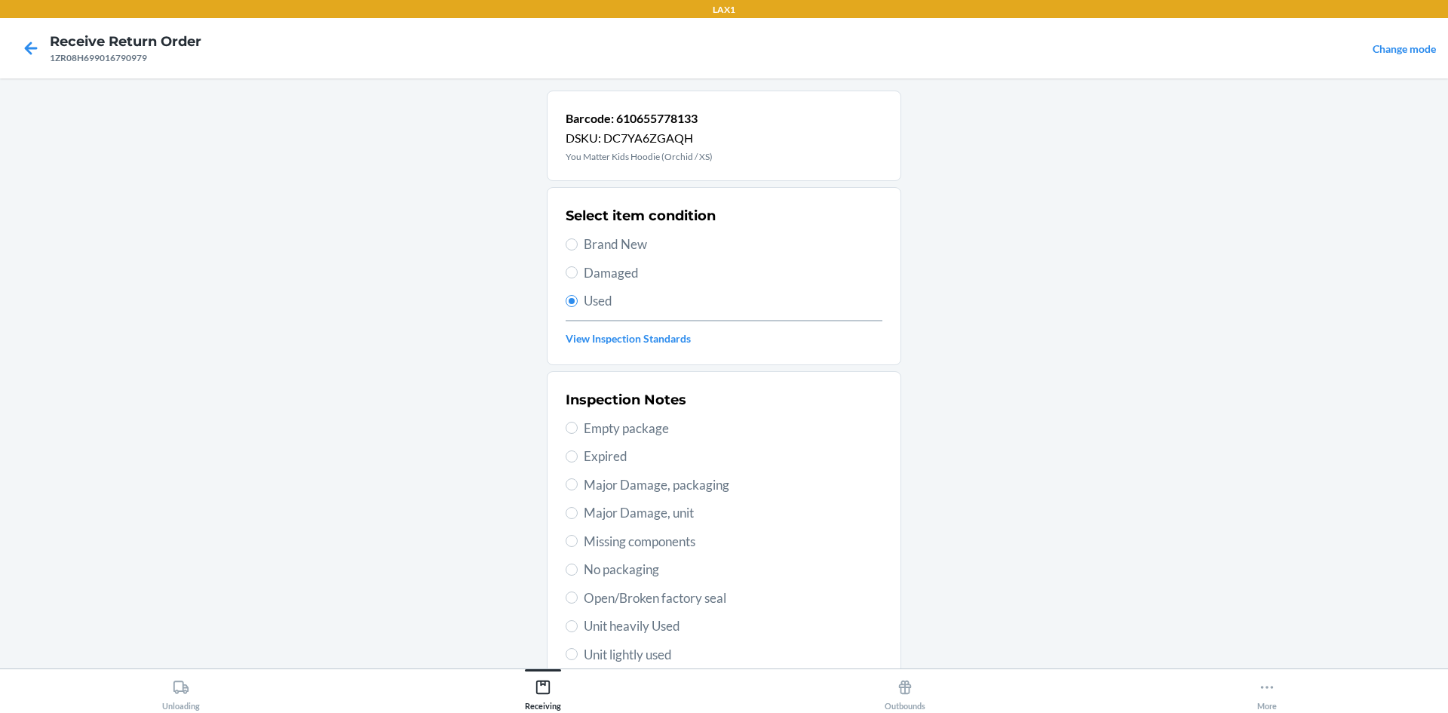
click at [637, 249] on span "Brand New" at bounding box center [733, 245] width 299 height 20
click at [578, 249] on input "Brand New" at bounding box center [572, 244] width 12 height 12
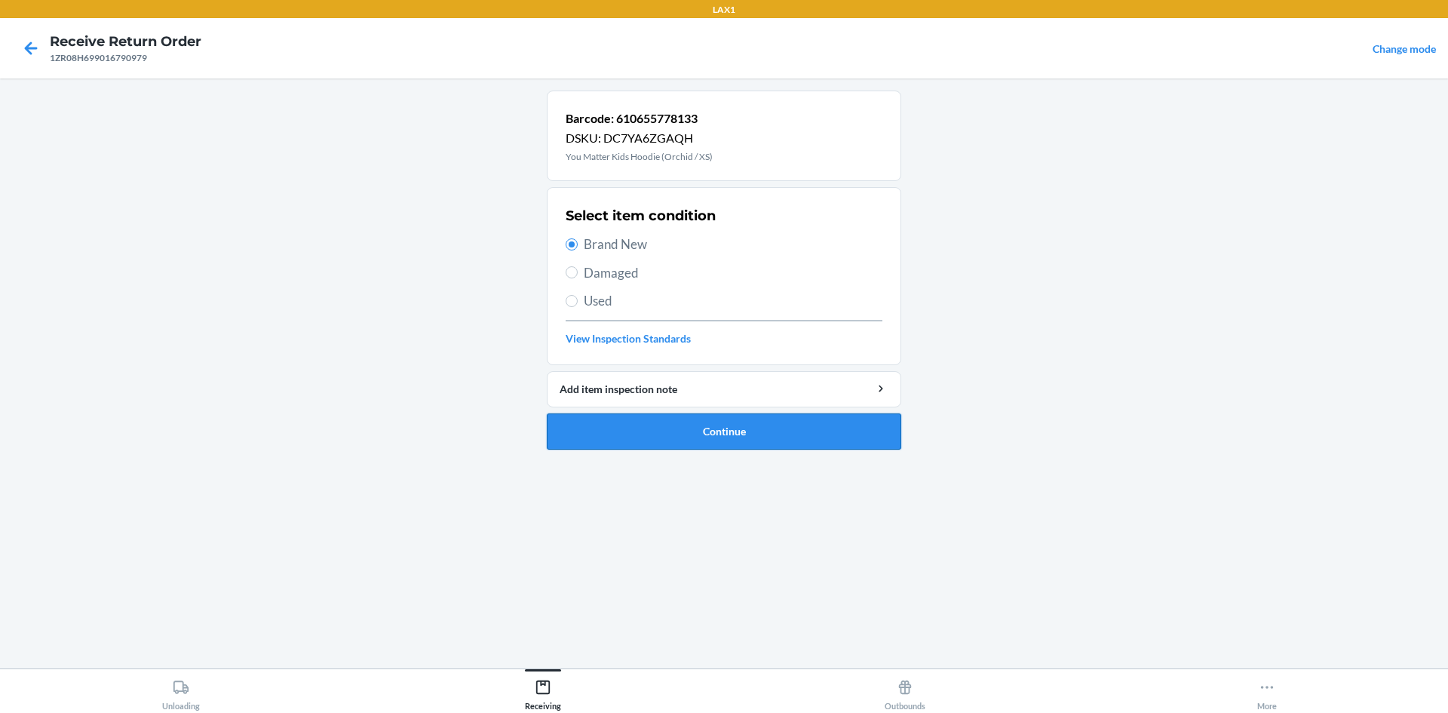
click at [689, 427] on button "Continue" at bounding box center [724, 431] width 354 height 36
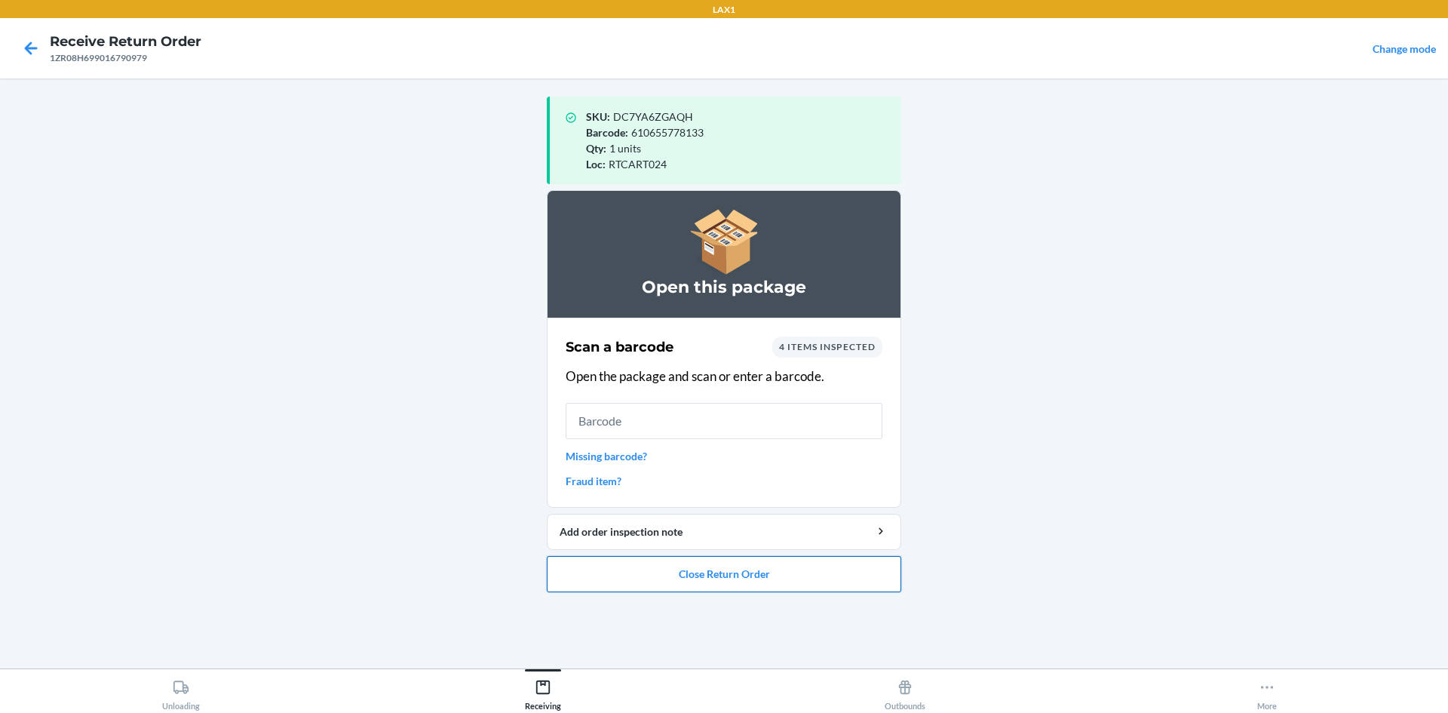
click at [756, 581] on button "Close Return Order" at bounding box center [724, 574] width 354 height 36
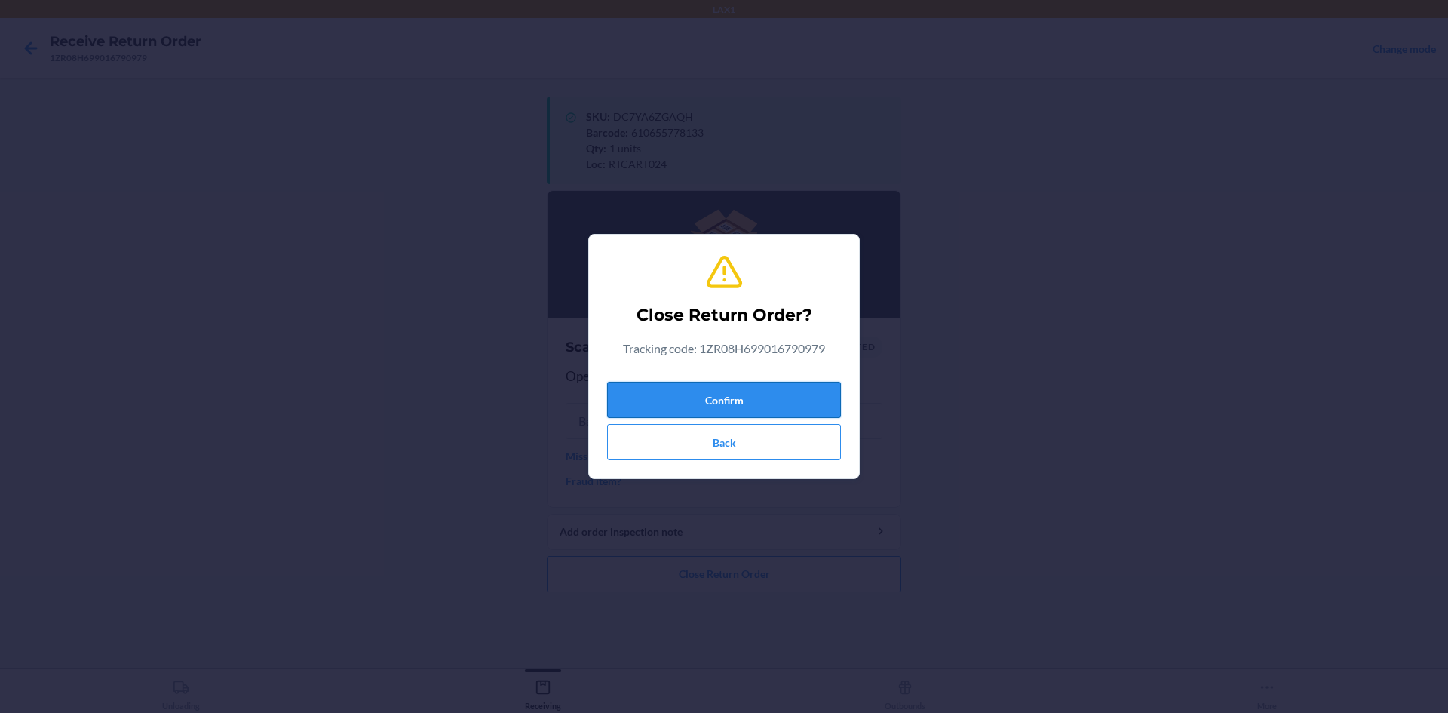
click at [736, 397] on button "Confirm" at bounding box center [724, 400] width 234 height 36
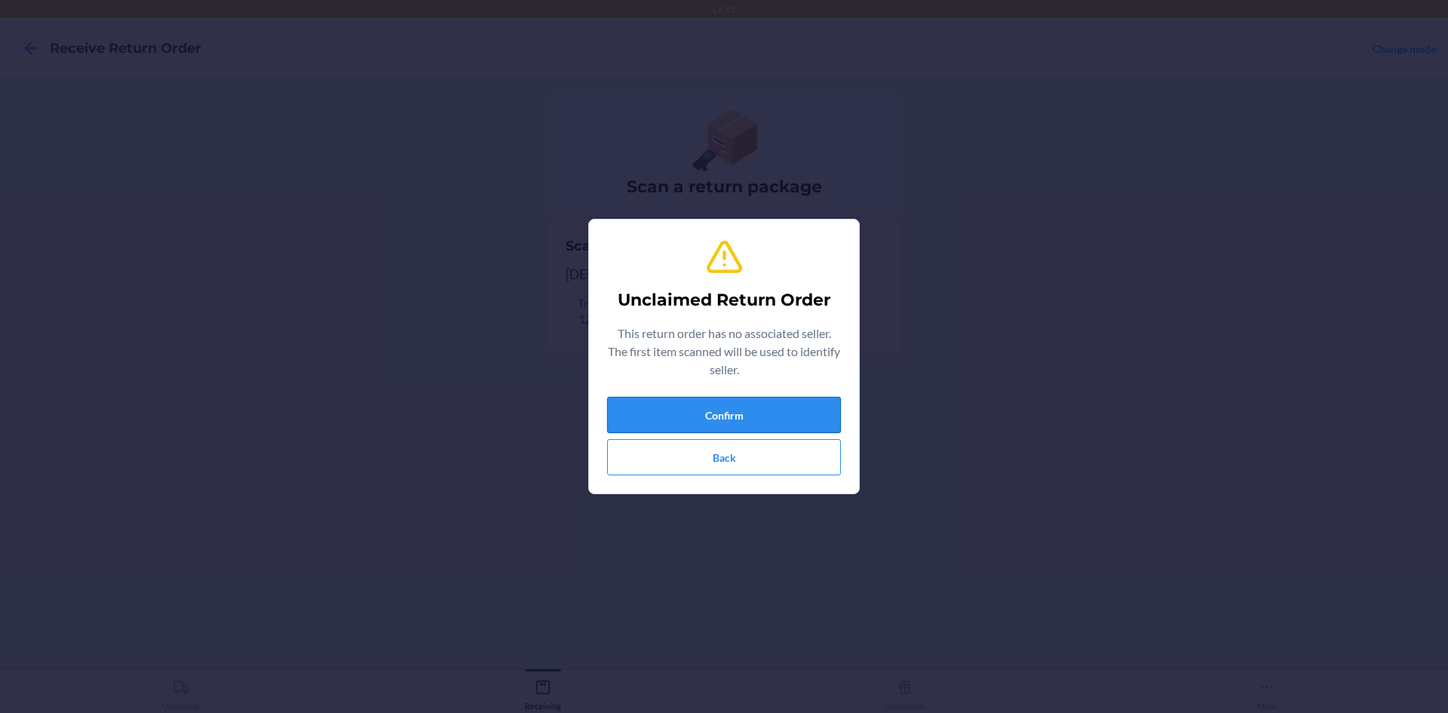
click at [712, 411] on button "Confirm" at bounding box center [724, 415] width 234 height 36
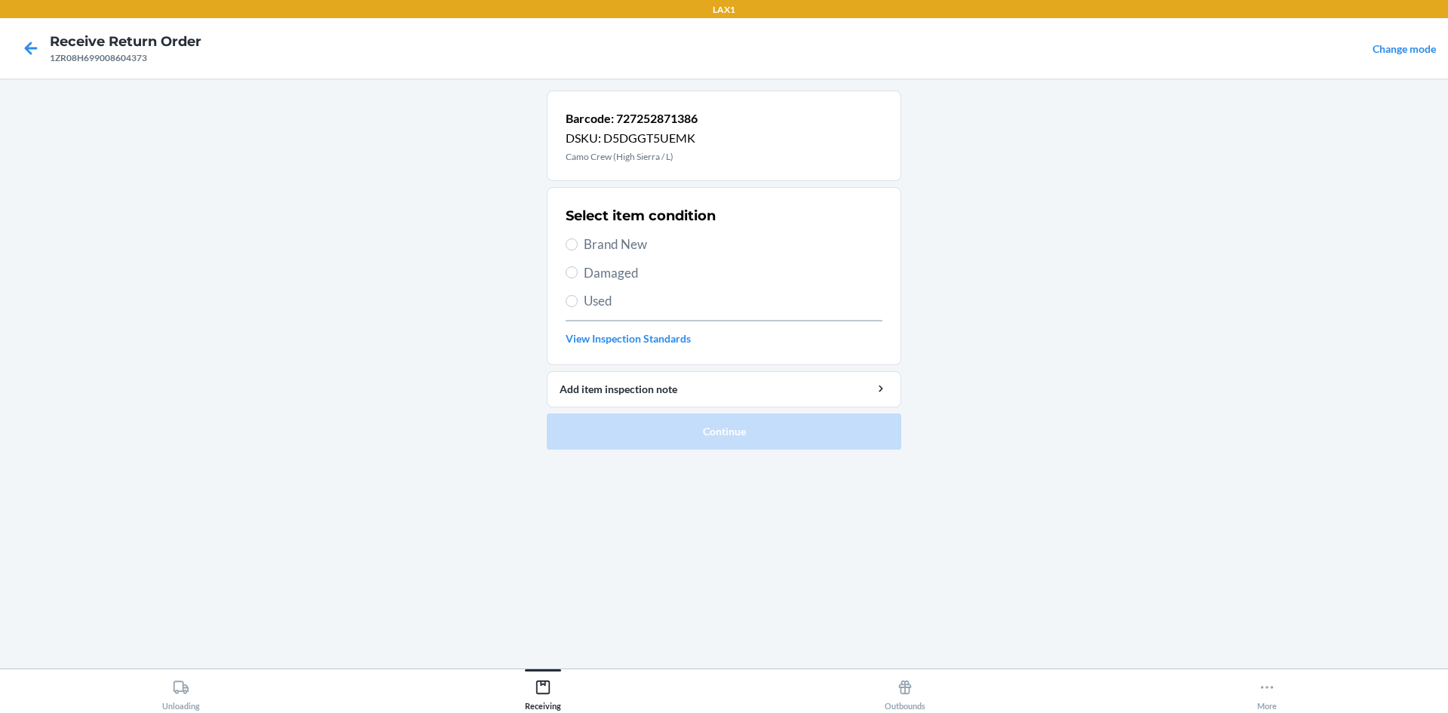
click at [624, 248] on span "Brand New" at bounding box center [733, 245] width 299 height 20
click at [578, 248] on input "Brand New" at bounding box center [572, 244] width 12 height 12
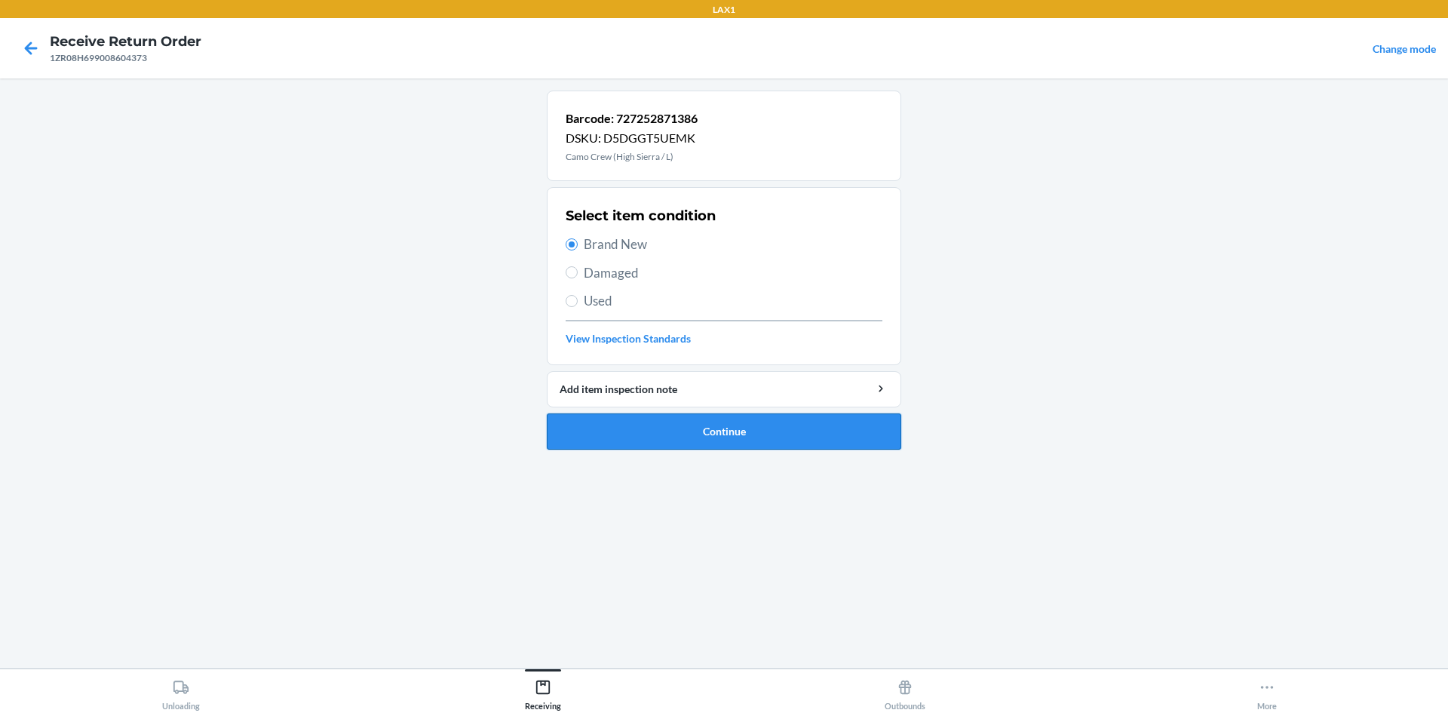
click at [674, 433] on button "Continue" at bounding box center [724, 431] width 354 height 36
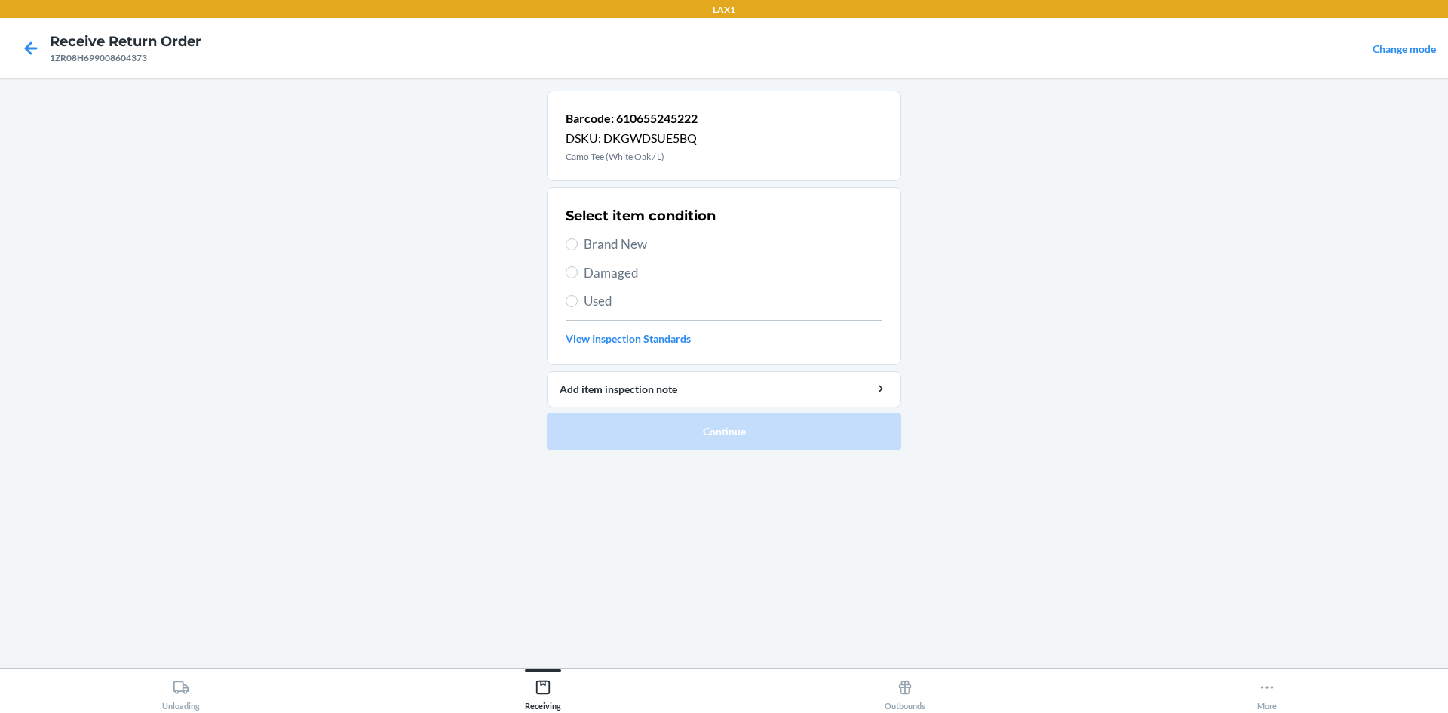
click at [666, 246] on span "Brand New" at bounding box center [733, 245] width 299 height 20
click at [578, 246] on input "Brand New" at bounding box center [572, 244] width 12 height 12
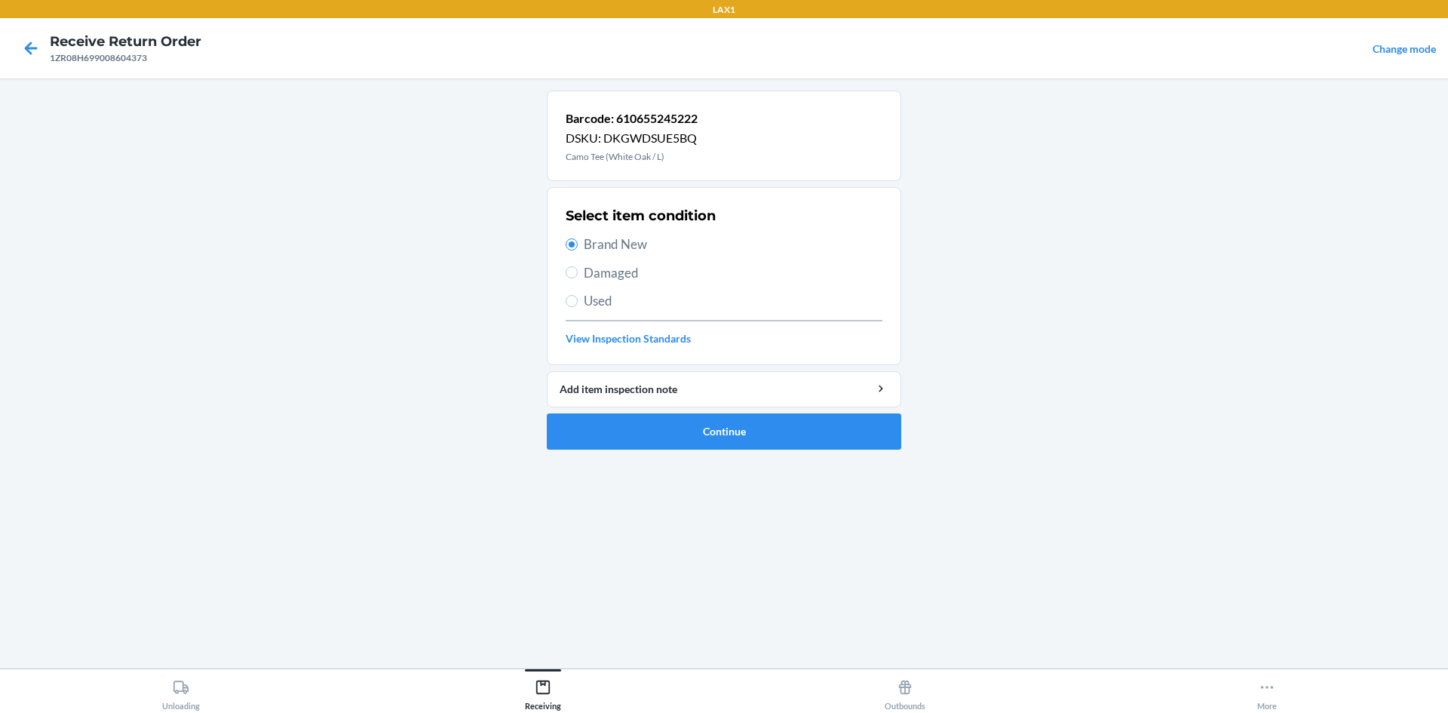
click at [641, 309] on span "Used" at bounding box center [733, 301] width 299 height 20
click at [578, 307] on input "Used" at bounding box center [572, 301] width 12 height 12
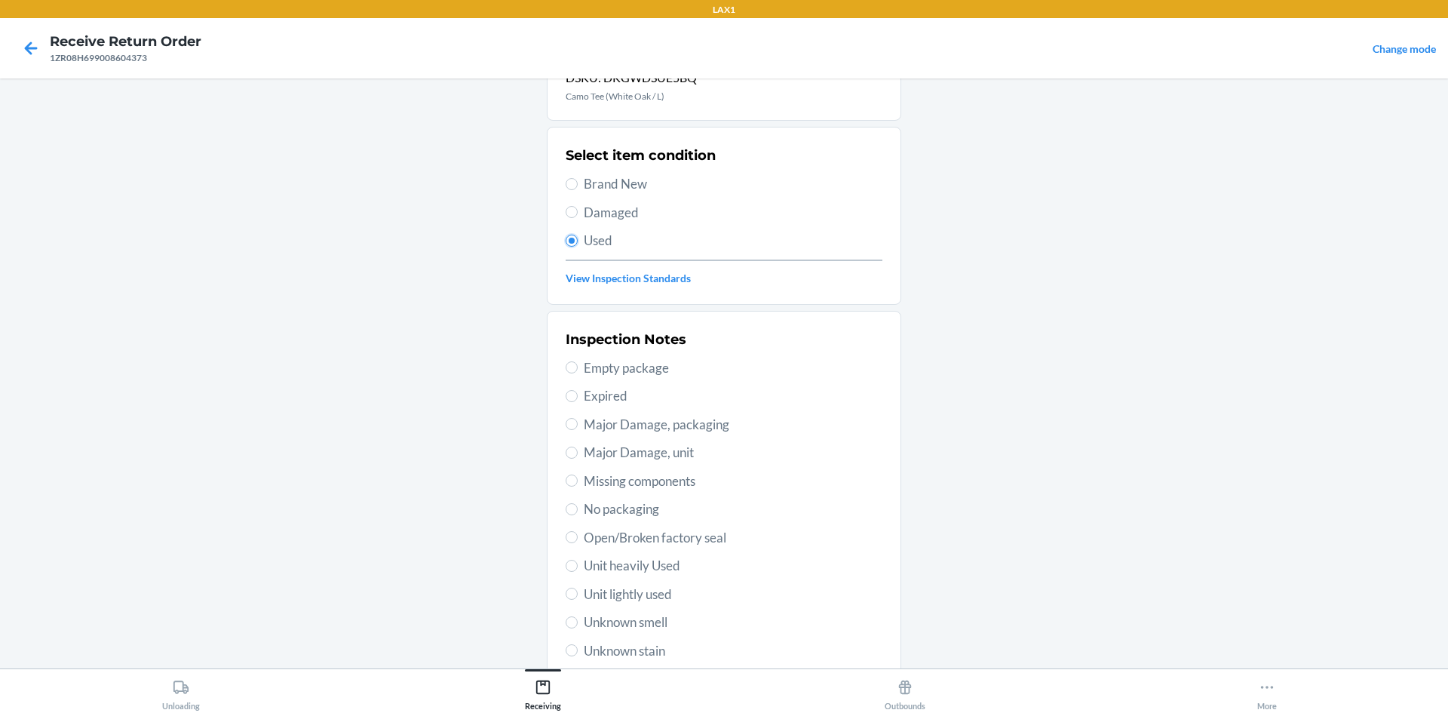
scroll to position [196, 0]
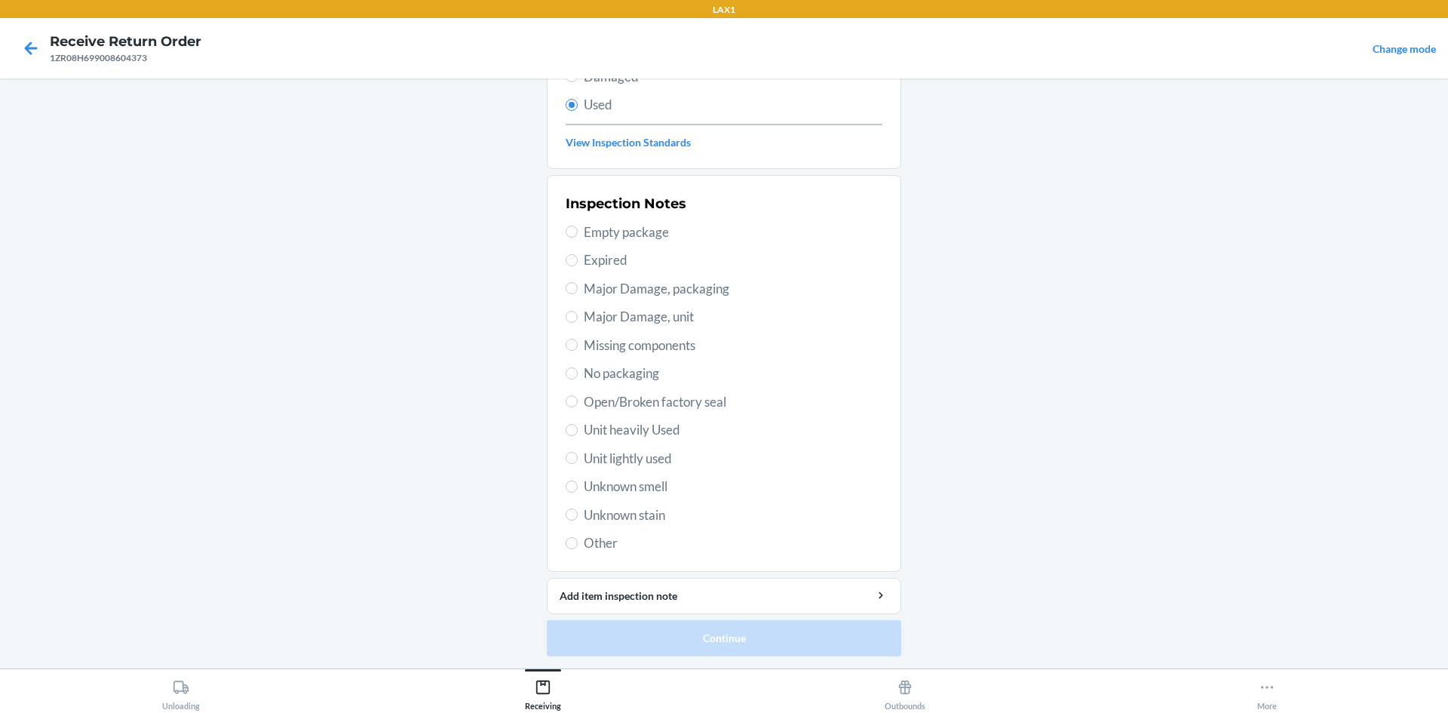
click at [645, 434] on span "Unit heavily Used" at bounding box center [733, 430] width 299 height 20
click at [578, 434] on input "Unit heavily Used" at bounding box center [572, 430] width 12 height 12
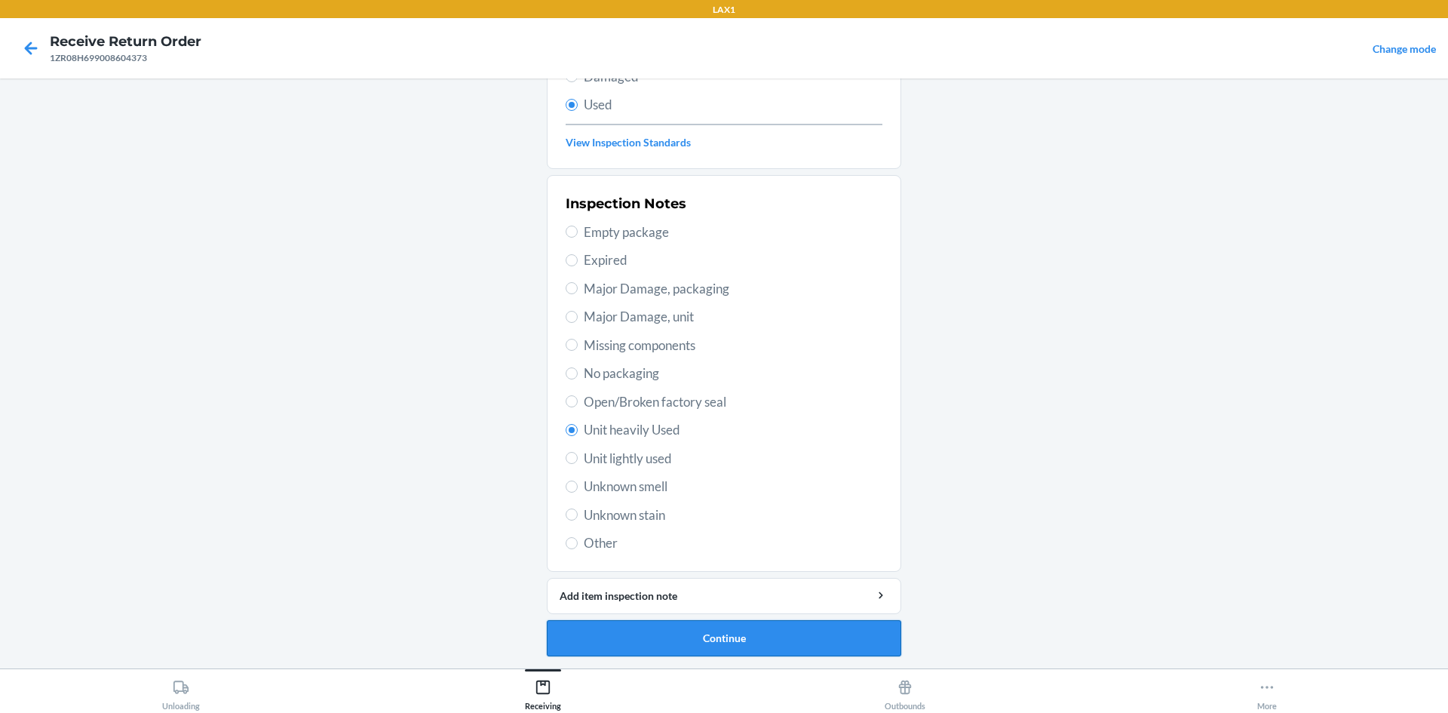
drag, startPoint x: 564, startPoint y: 638, endPoint x: 531, endPoint y: 556, distance: 88.7
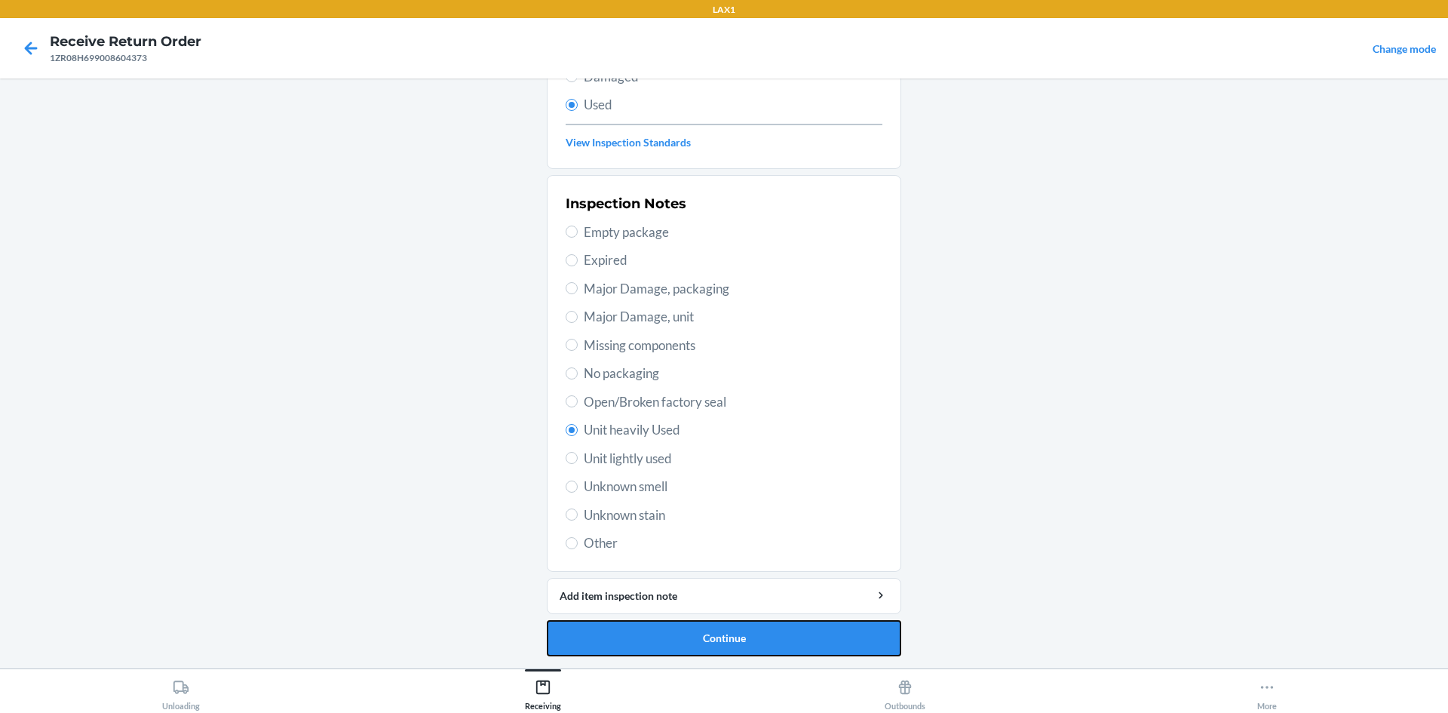
click at [563, 637] on button "Continue" at bounding box center [724, 638] width 354 height 36
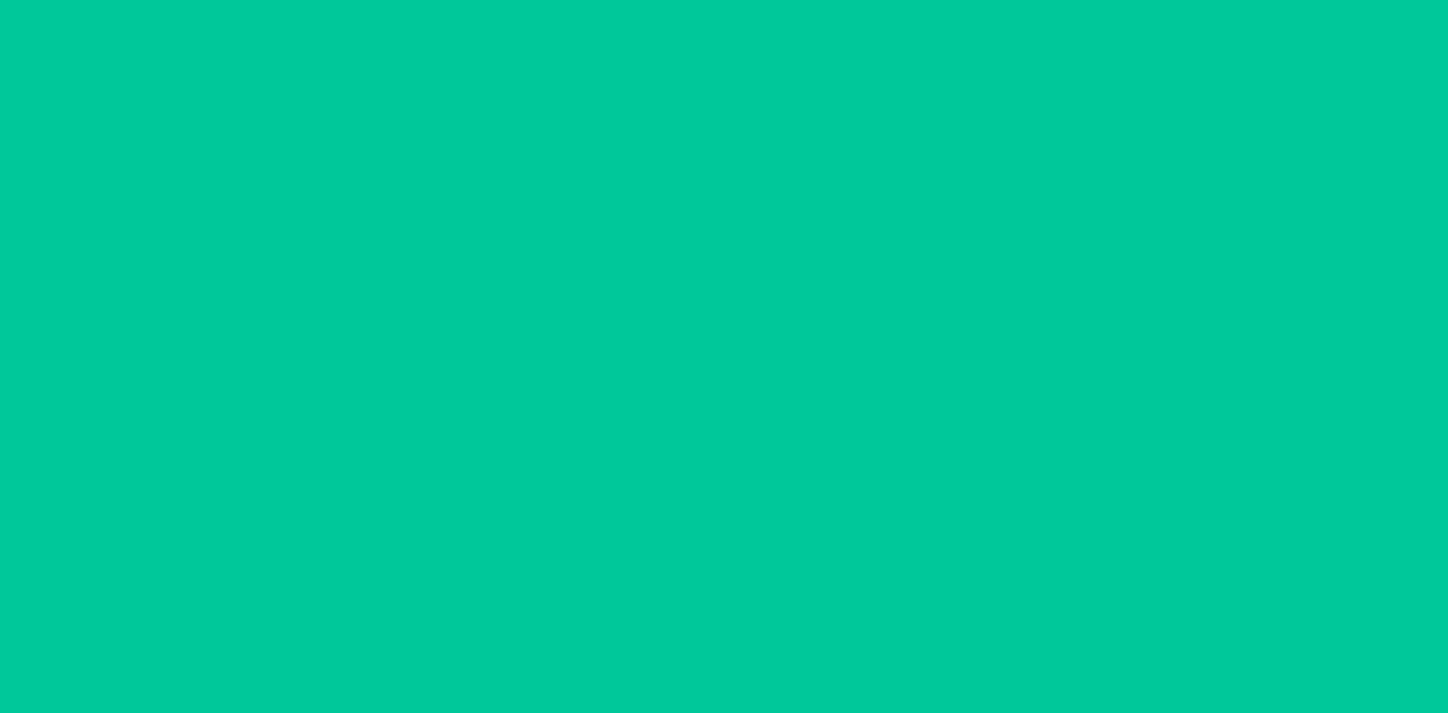
scroll to position [0, 0]
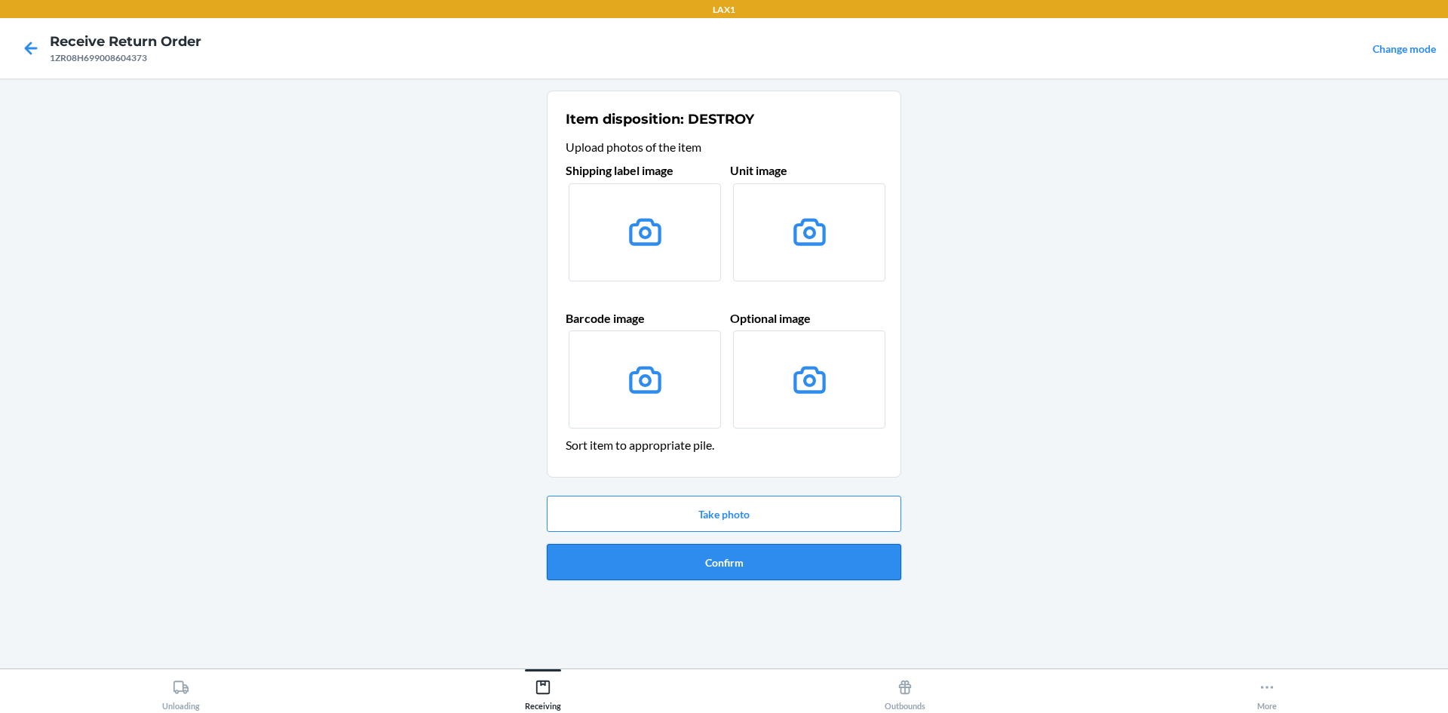
click at [621, 577] on button "Confirm" at bounding box center [724, 562] width 354 height 36
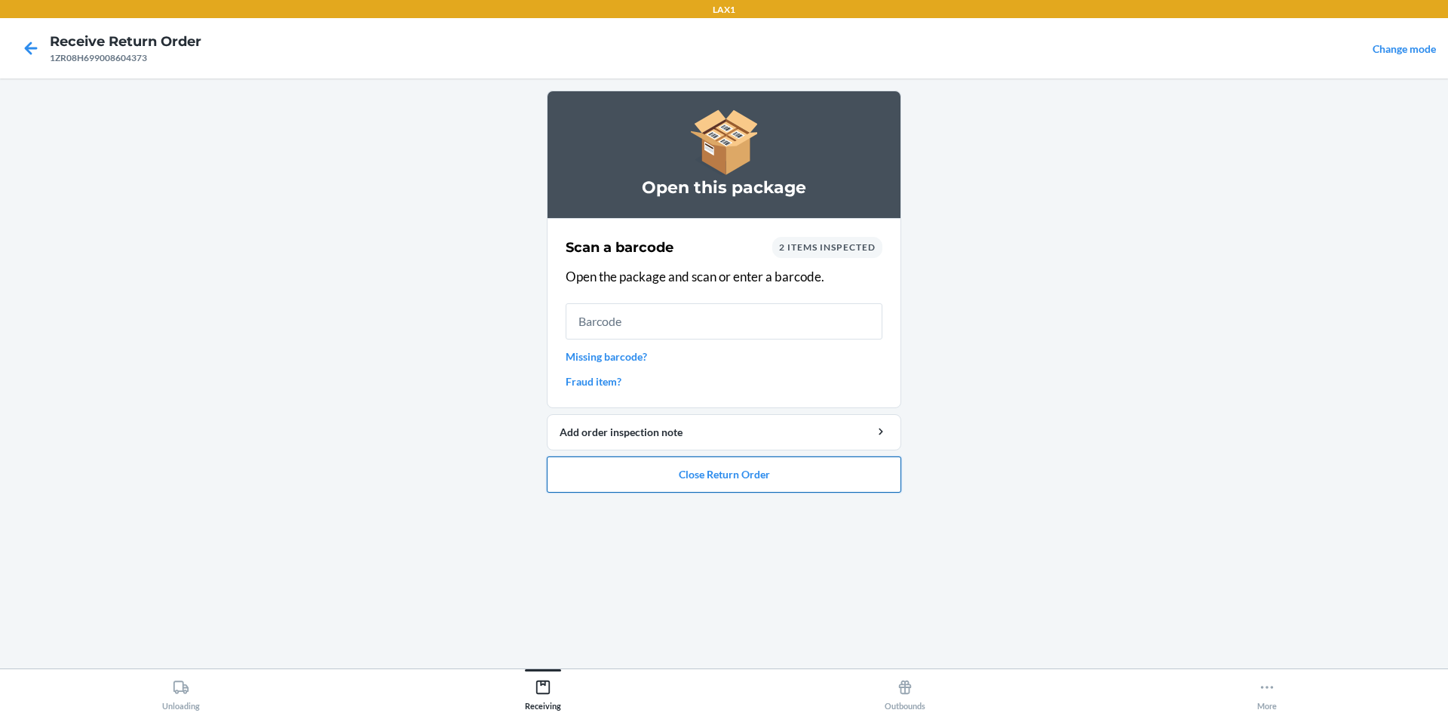
click at [667, 486] on button "Close Return Order" at bounding box center [724, 474] width 354 height 36
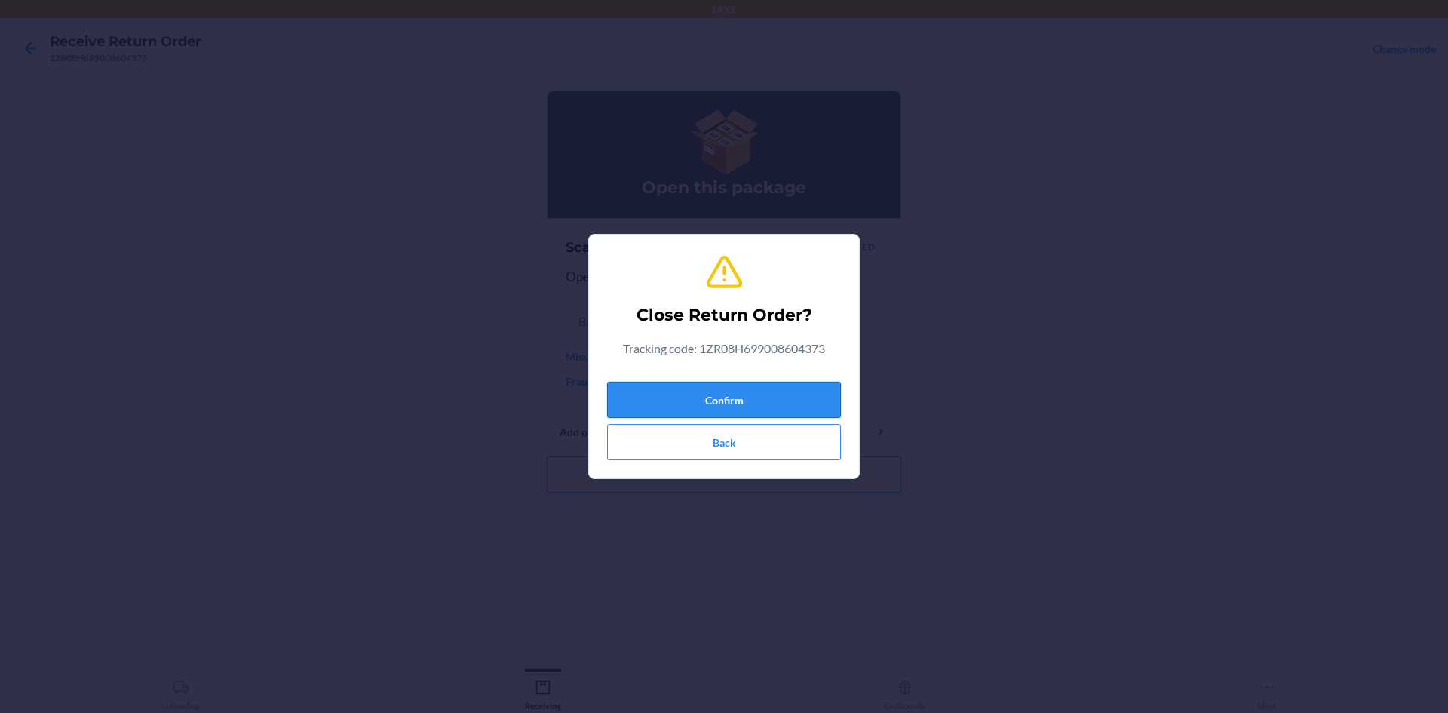
click at [775, 397] on button "Confirm" at bounding box center [724, 400] width 234 height 36
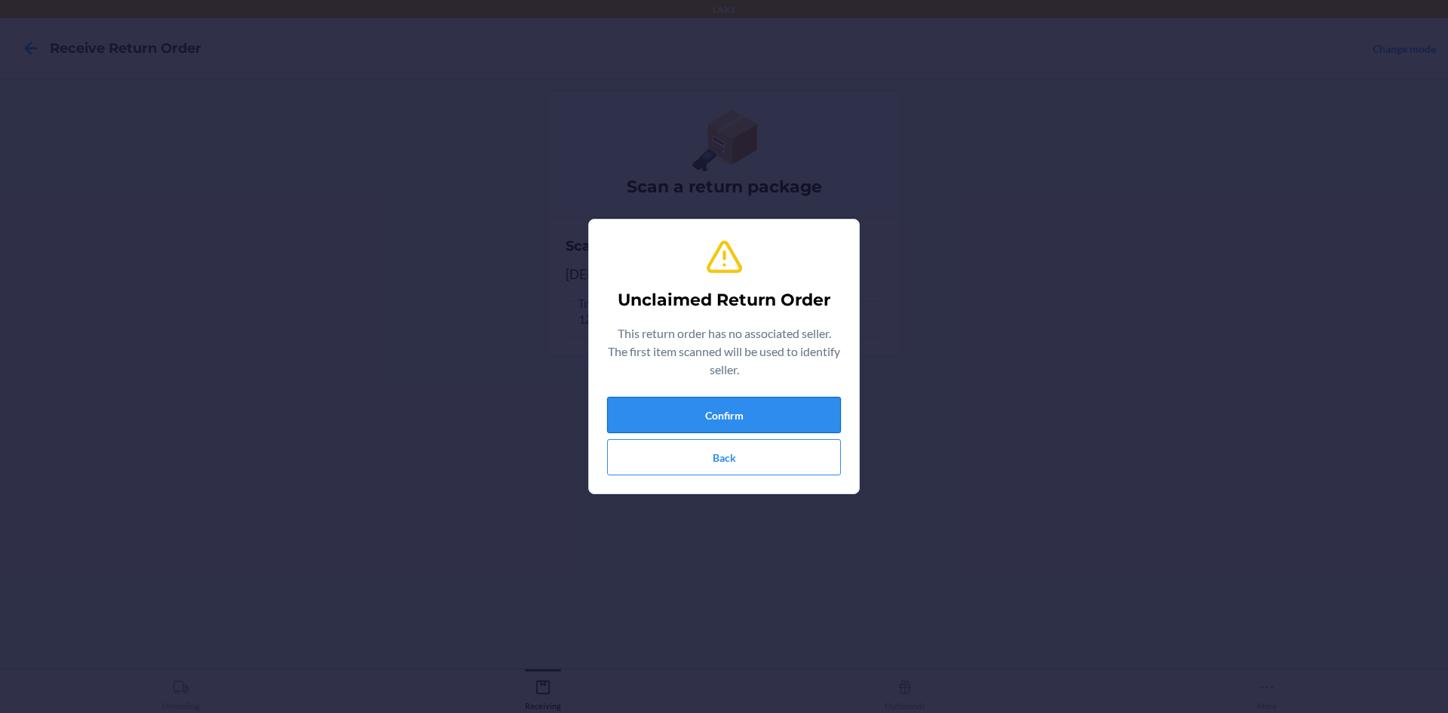
click at [805, 416] on button "Confirm" at bounding box center [724, 415] width 234 height 36
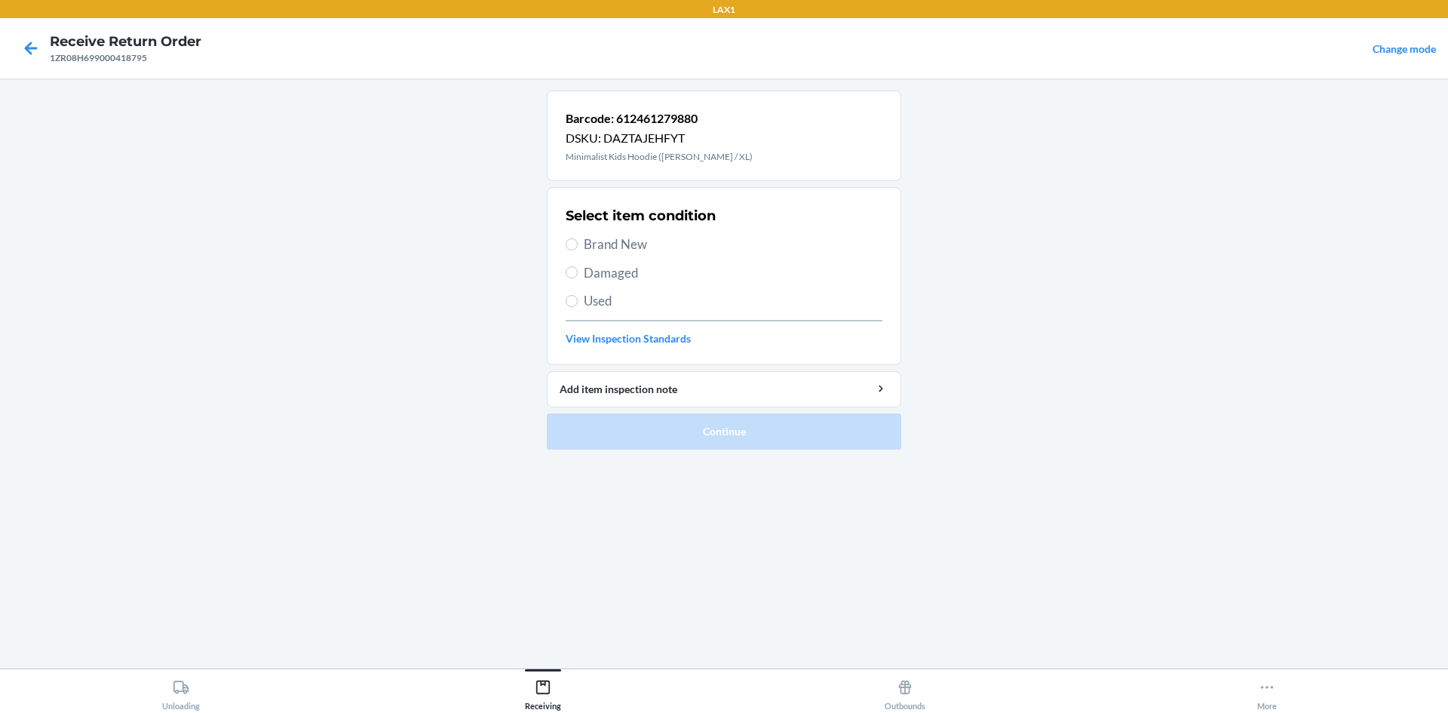
click at [601, 239] on span "Brand New" at bounding box center [733, 245] width 299 height 20
click at [578, 239] on input "Brand New" at bounding box center [572, 244] width 12 height 12
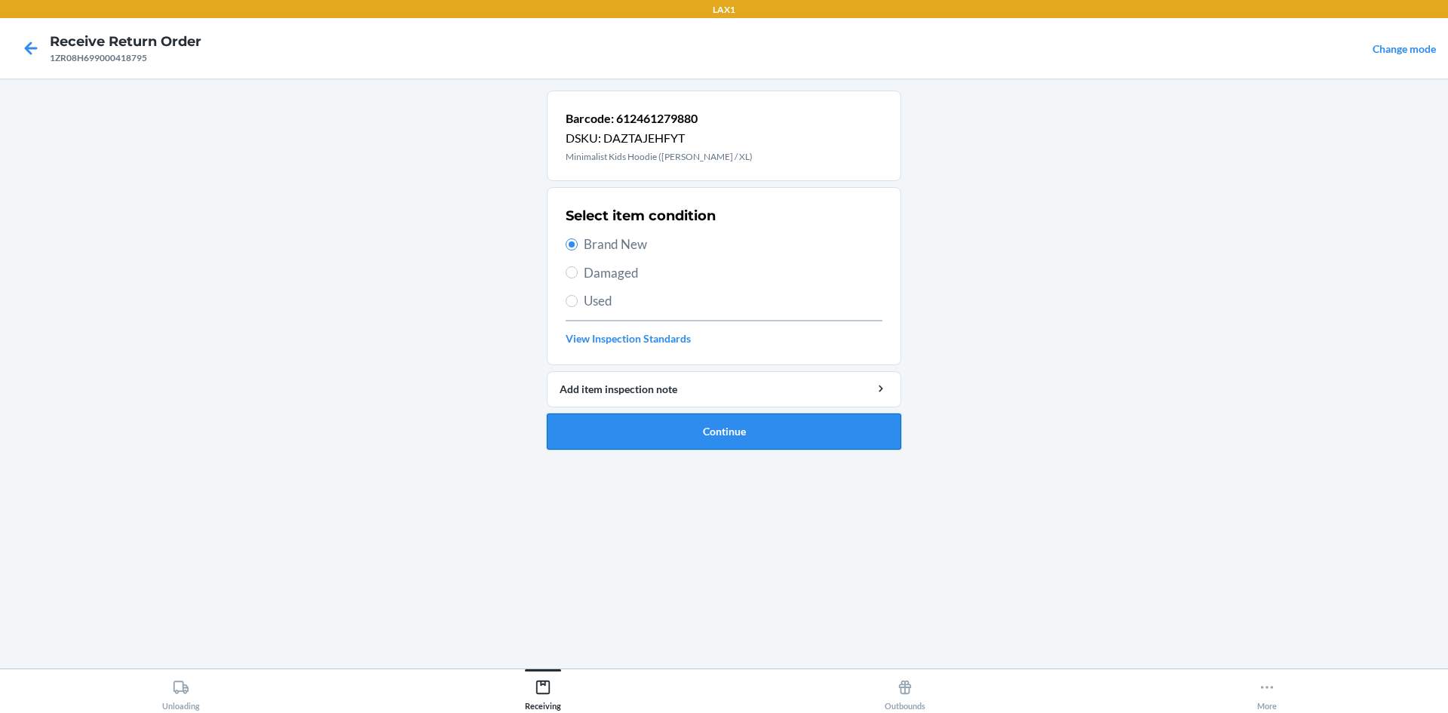
click at [734, 436] on button "Continue" at bounding box center [724, 431] width 354 height 36
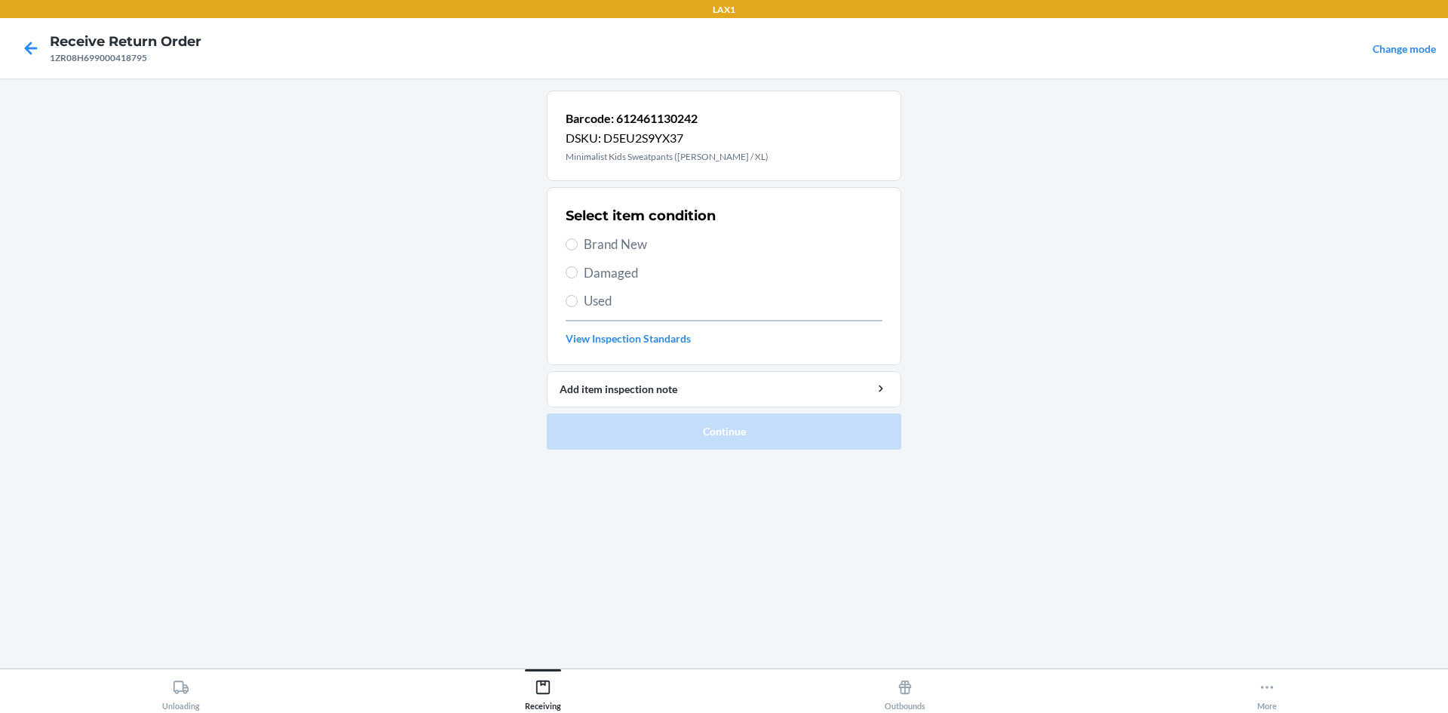
click at [647, 240] on span "Brand New" at bounding box center [733, 245] width 299 height 20
click at [578, 240] on input "Brand New" at bounding box center [572, 244] width 12 height 12
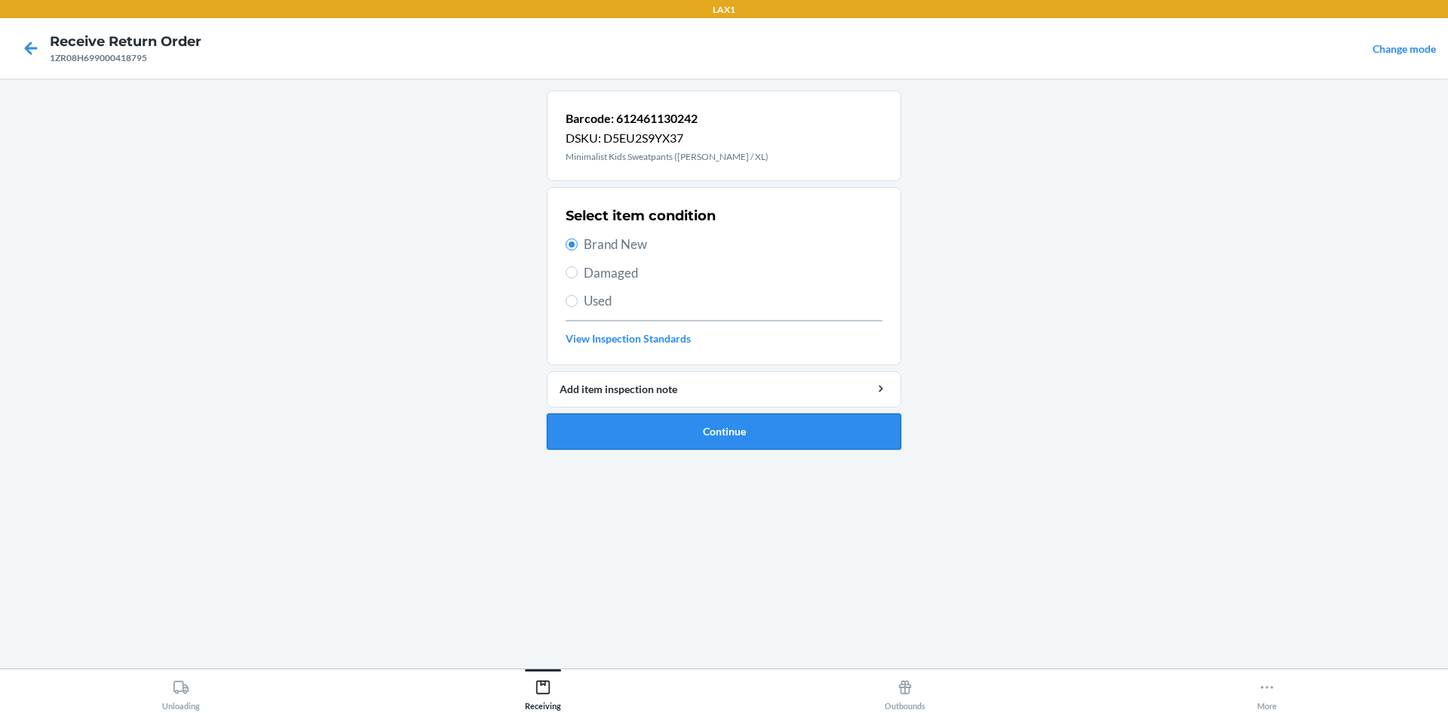
click at [656, 425] on button "Continue" at bounding box center [724, 431] width 354 height 36
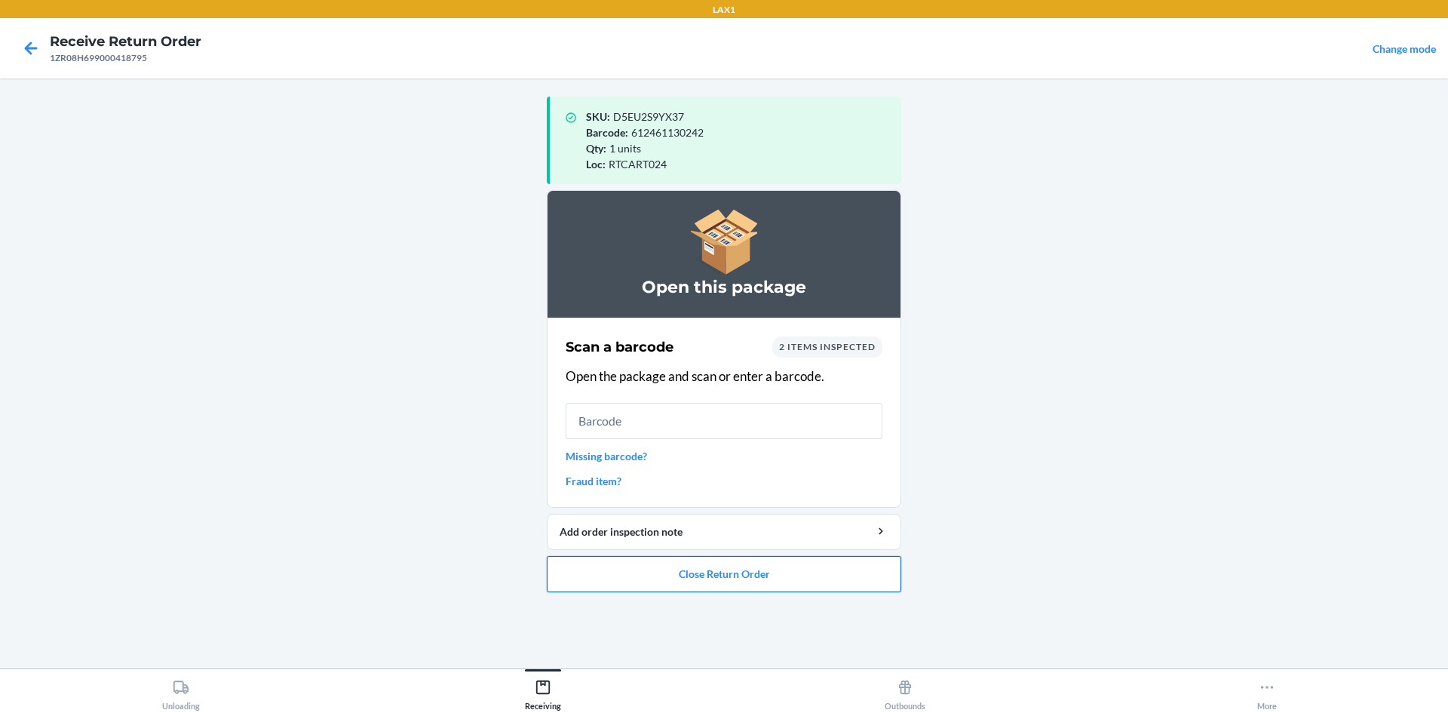
click at [761, 578] on button "Close Return Order" at bounding box center [724, 574] width 354 height 36
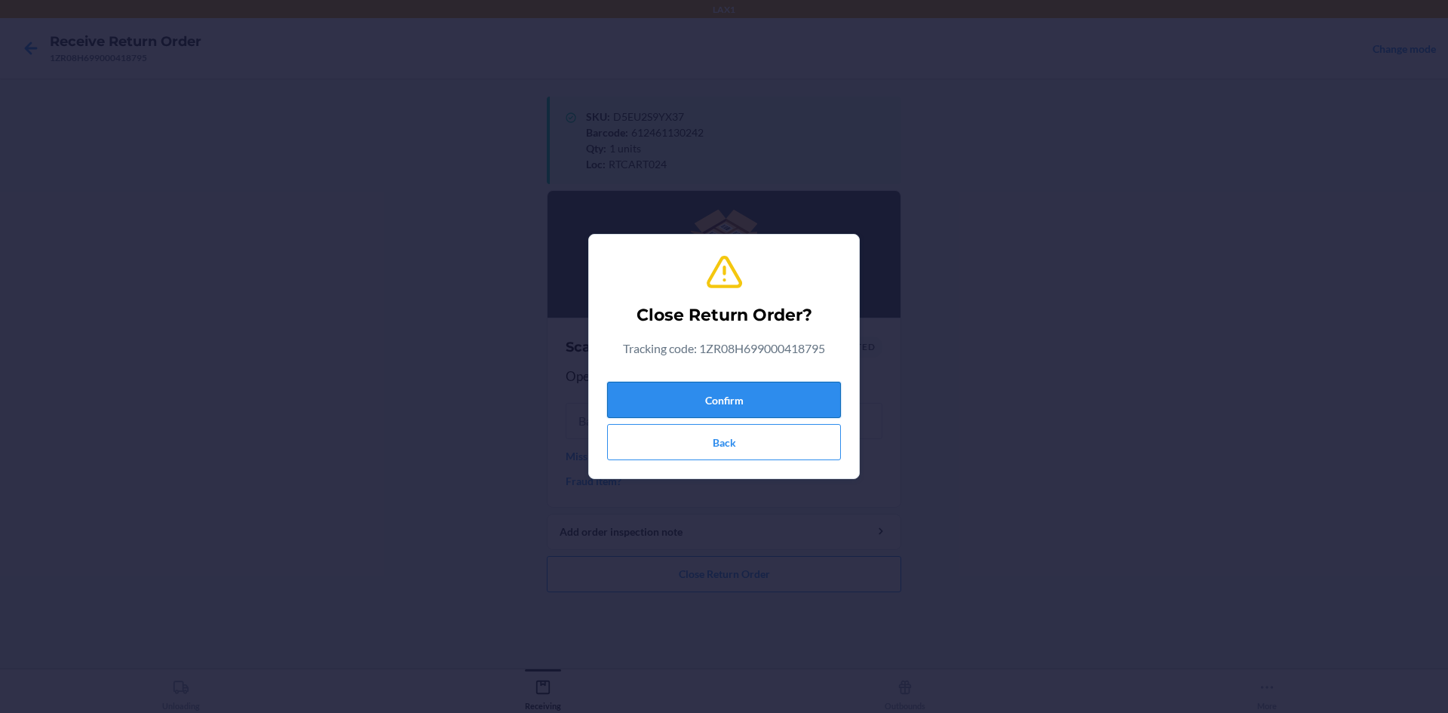
click at [710, 391] on button "Confirm" at bounding box center [724, 400] width 234 height 36
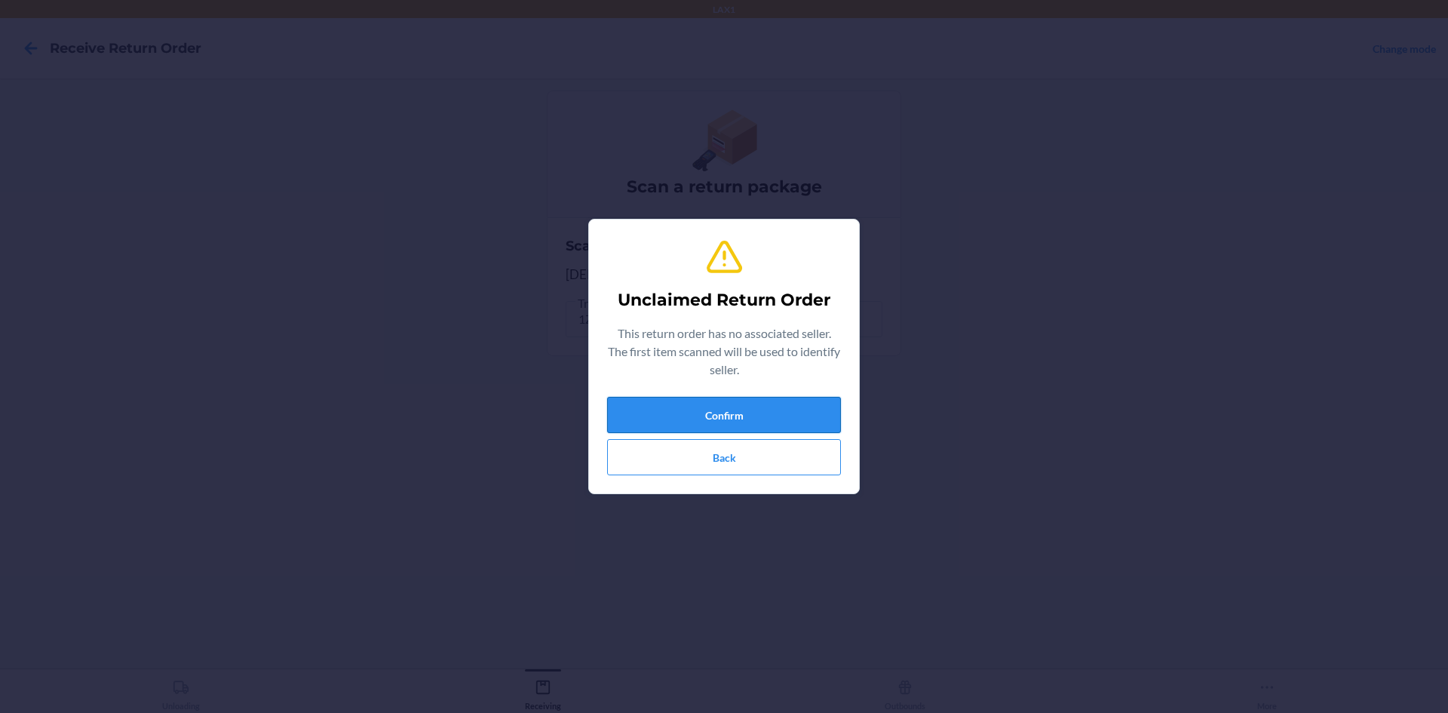
click at [721, 422] on button "Confirm" at bounding box center [724, 415] width 234 height 36
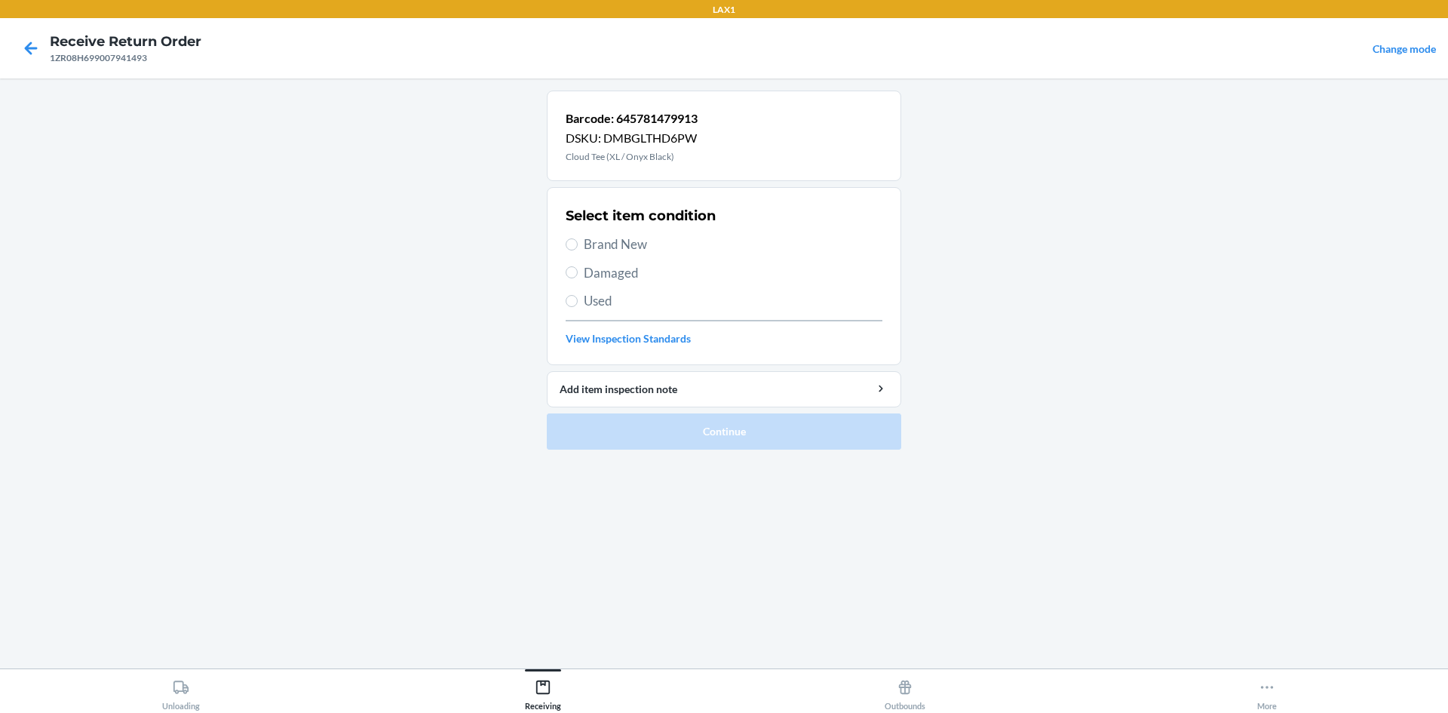
click at [644, 305] on span "Used" at bounding box center [733, 301] width 299 height 20
click at [578, 305] on input "Used" at bounding box center [572, 301] width 12 height 12
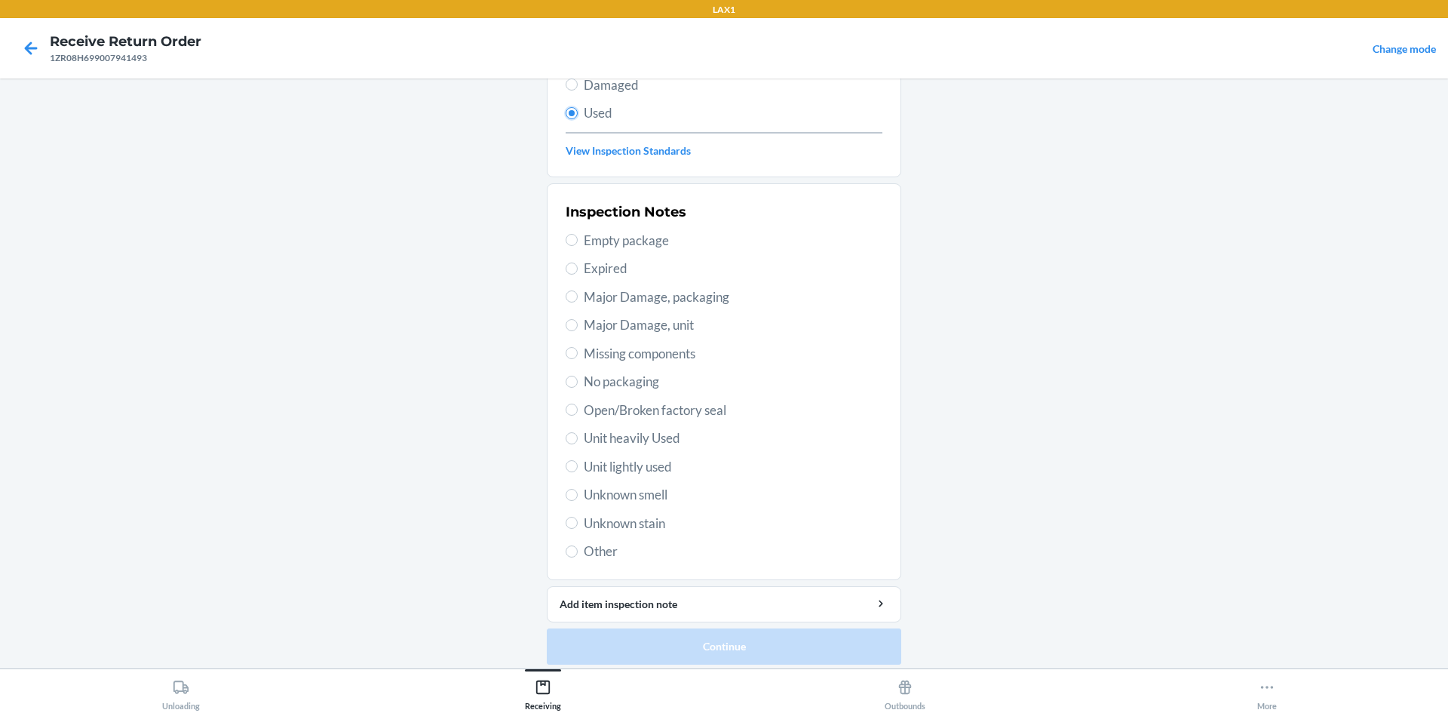
scroll to position [196, 0]
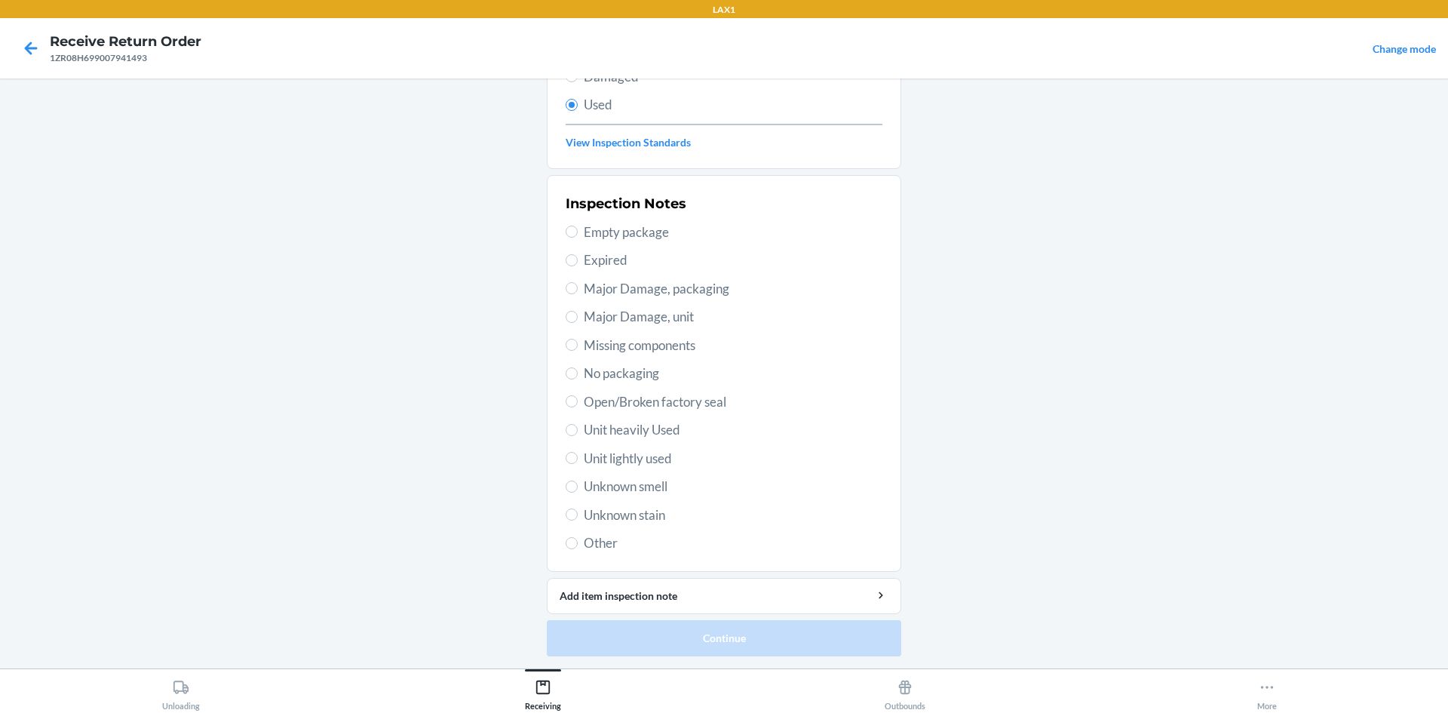
click at [669, 434] on span "Unit heavily Used" at bounding box center [733, 430] width 299 height 20
click at [578, 434] on input "Unit heavily Used" at bounding box center [572, 430] width 12 height 12
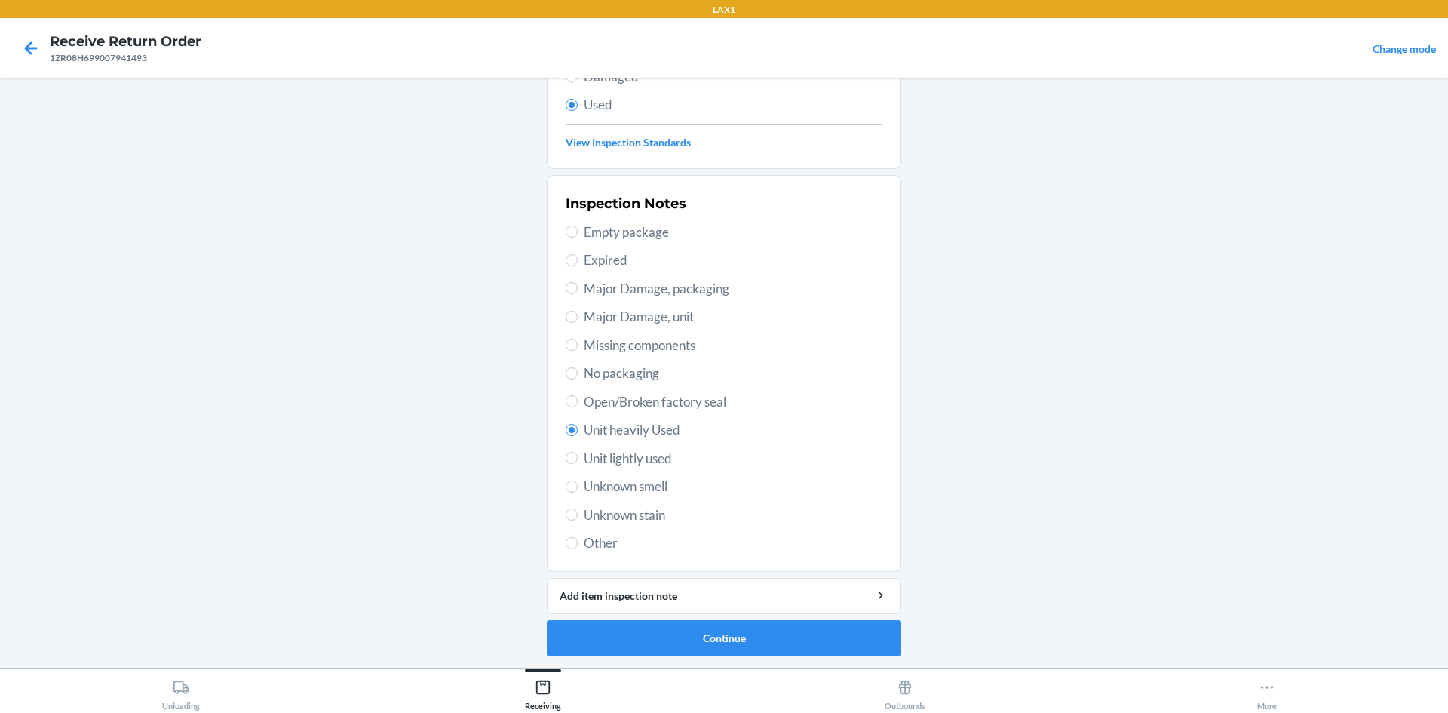
click at [585, 660] on ol "Barcode: 645781479913 DSKU: DMBGLTHD6PW Cloud Tee (XL / Onyx Black) Select item…" at bounding box center [724, 281] width 354 height 774
click at [589, 647] on button "Continue" at bounding box center [724, 638] width 354 height 36
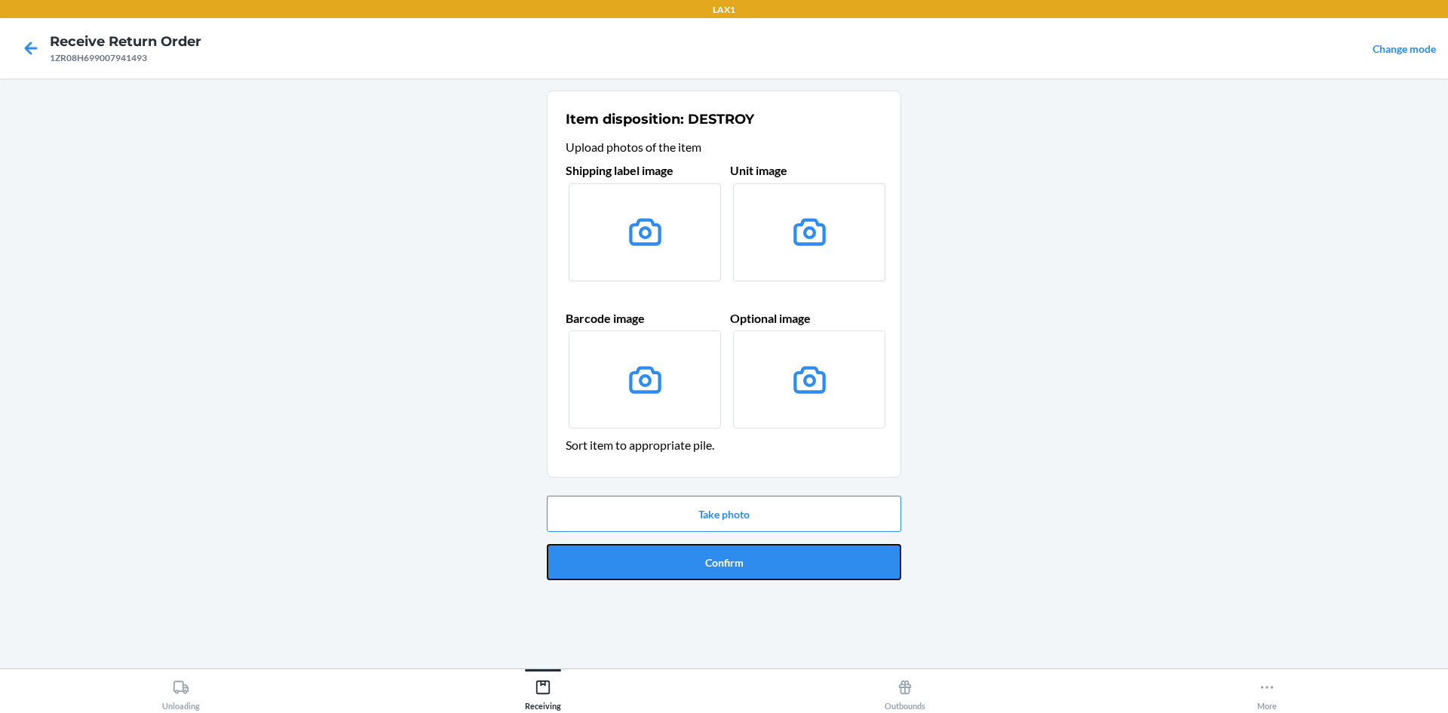
drag, startPoint x: 739, startPoint y: 569, endPoint x: 735, endPoint y: 583, distance: 15.0
click at [739, 572] on button "Confirm" at bounding box center [724, 562] width 354 height 36
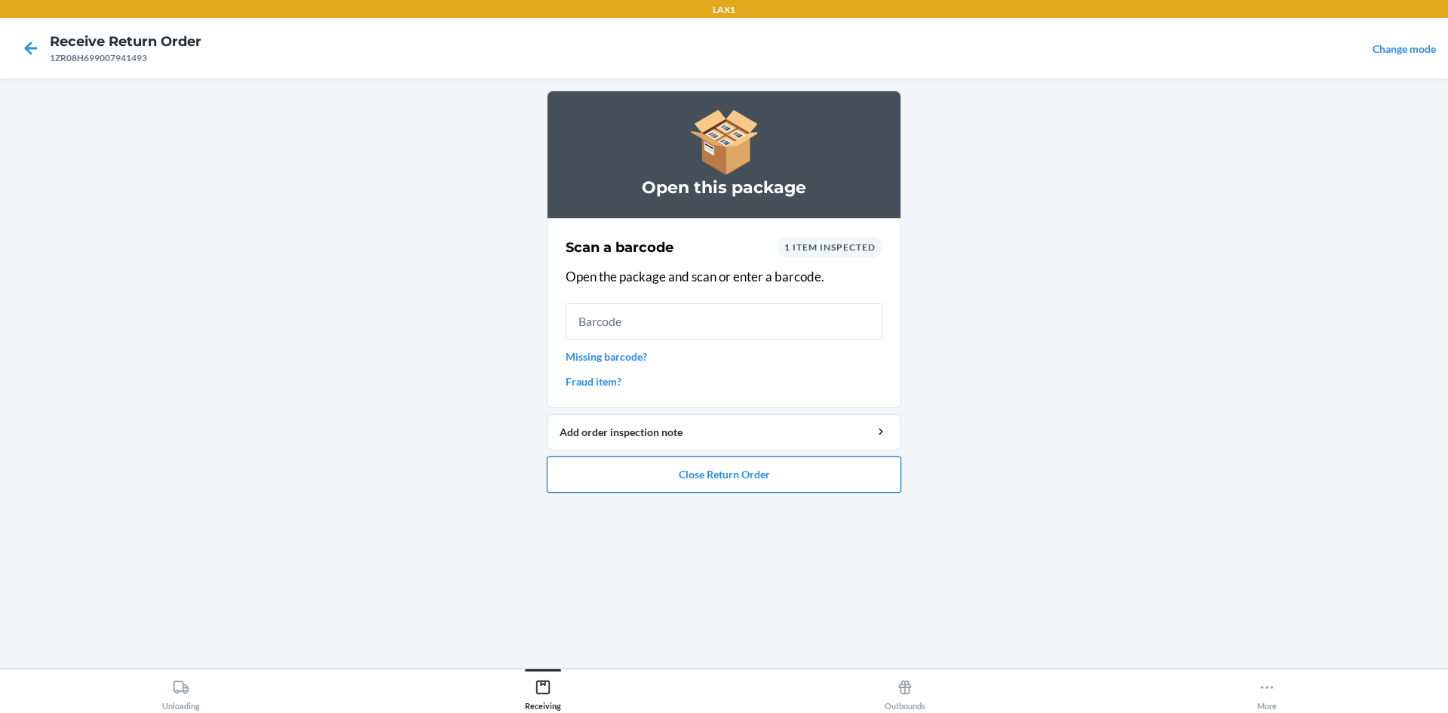
click at [754, 479] on button "Close Return Order" at bounding box center [724, 474] width 354 height 36
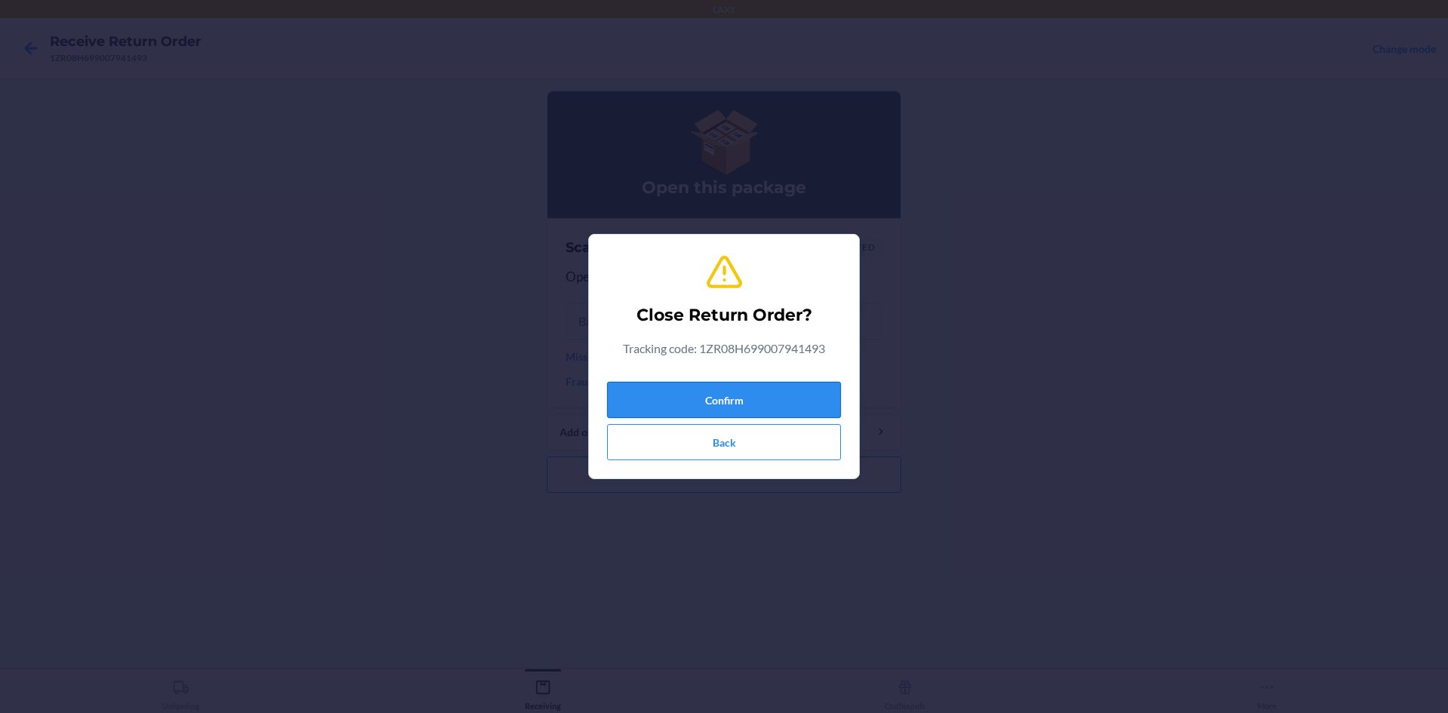
click at [749, 403] on button "Confirm" at bounding box center [724, 400] width 234 height 36
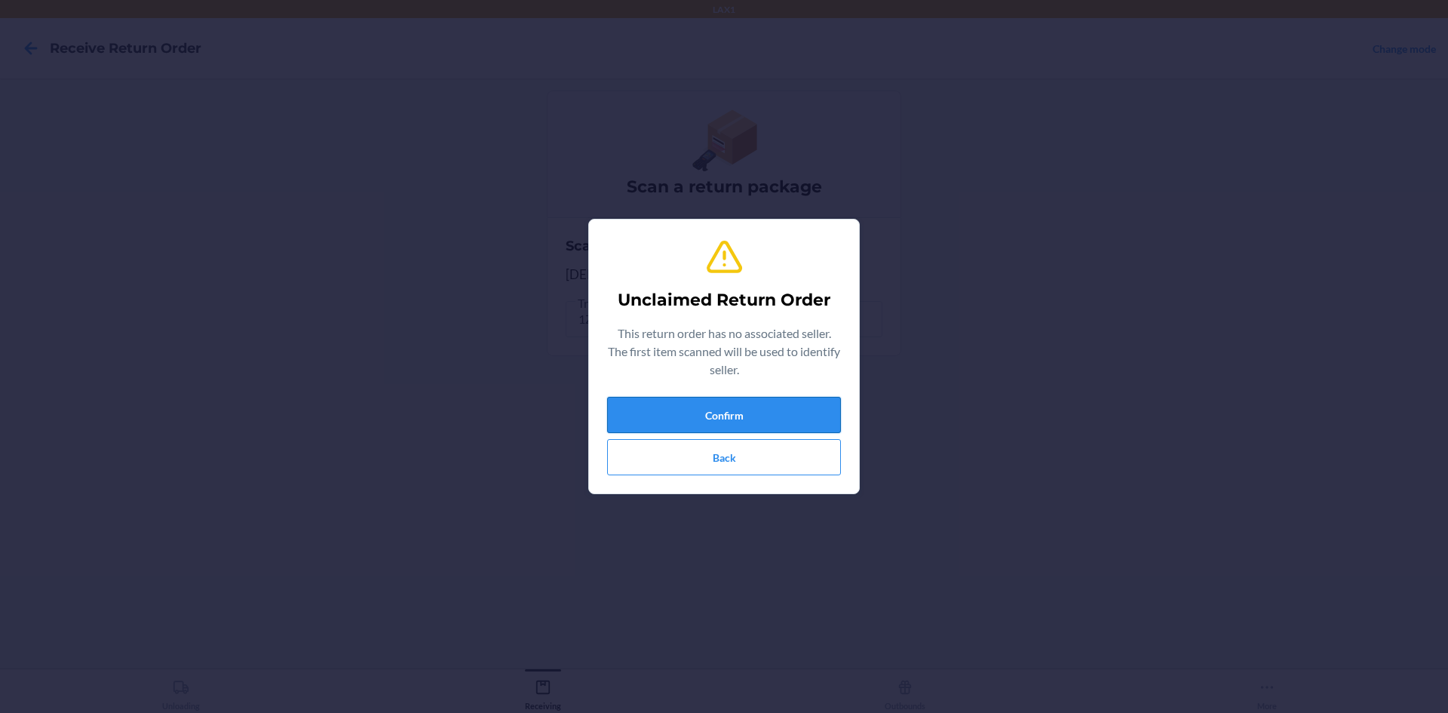
click at [665, 410] on button "Confirm" at bounding box center [724, 415] width 234 height 36
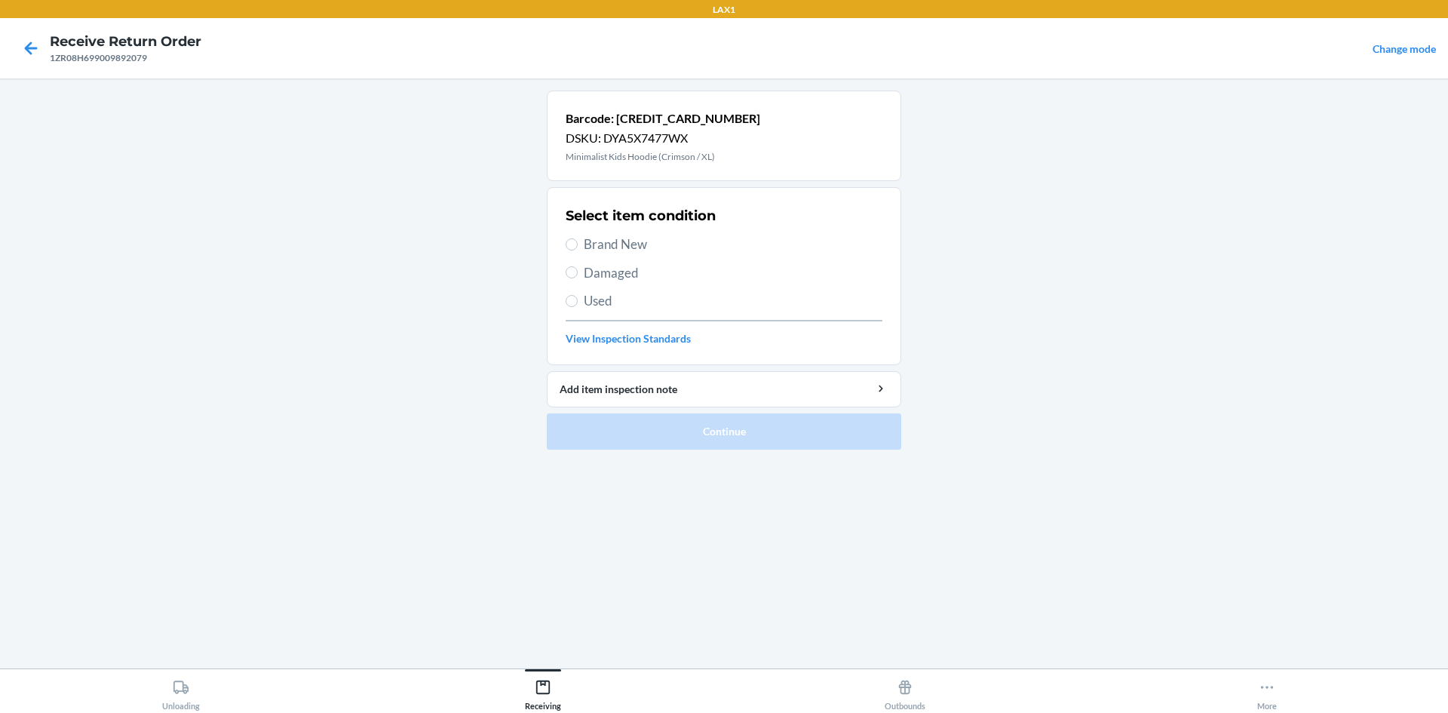
click at [635, 253] on span "Brand New" at bounding box center [733, 245] width 299 height 20
click at [578, 250] on input "Brand New" at bounding box center [572, 244] width 12 height 12
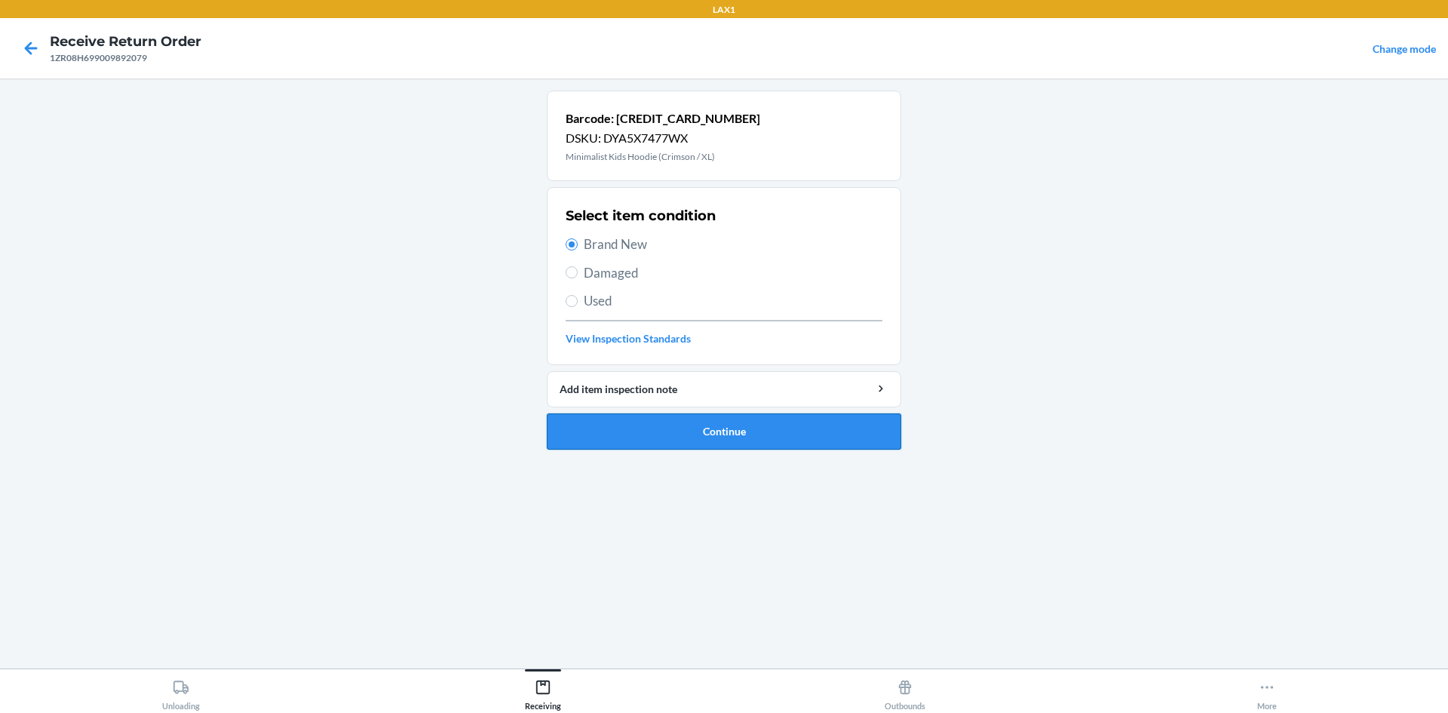
click at [713, 434] on button "Continue" at bounding box center [724, 431] width 354 height 36
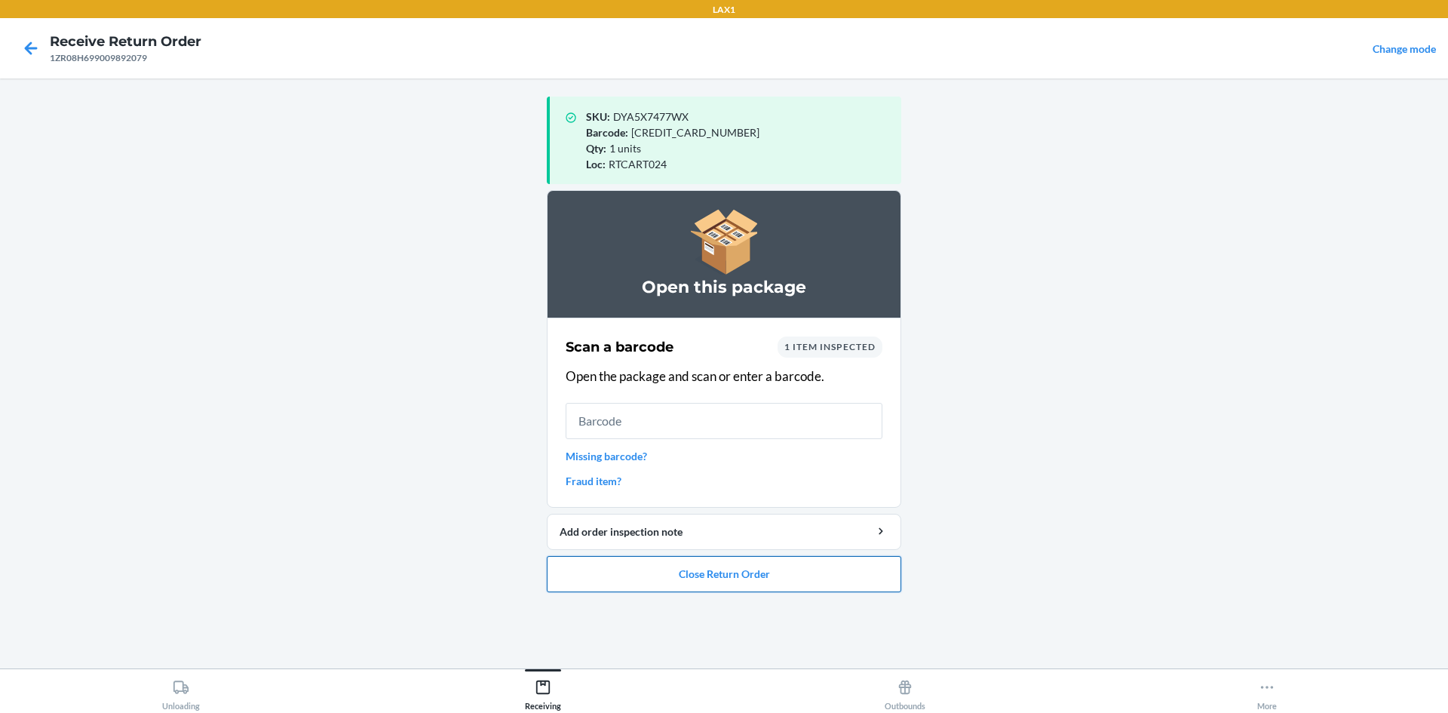
click at [712, 565] on button "Close Return Order" at bounding box center [724, 574] width 354 height 36
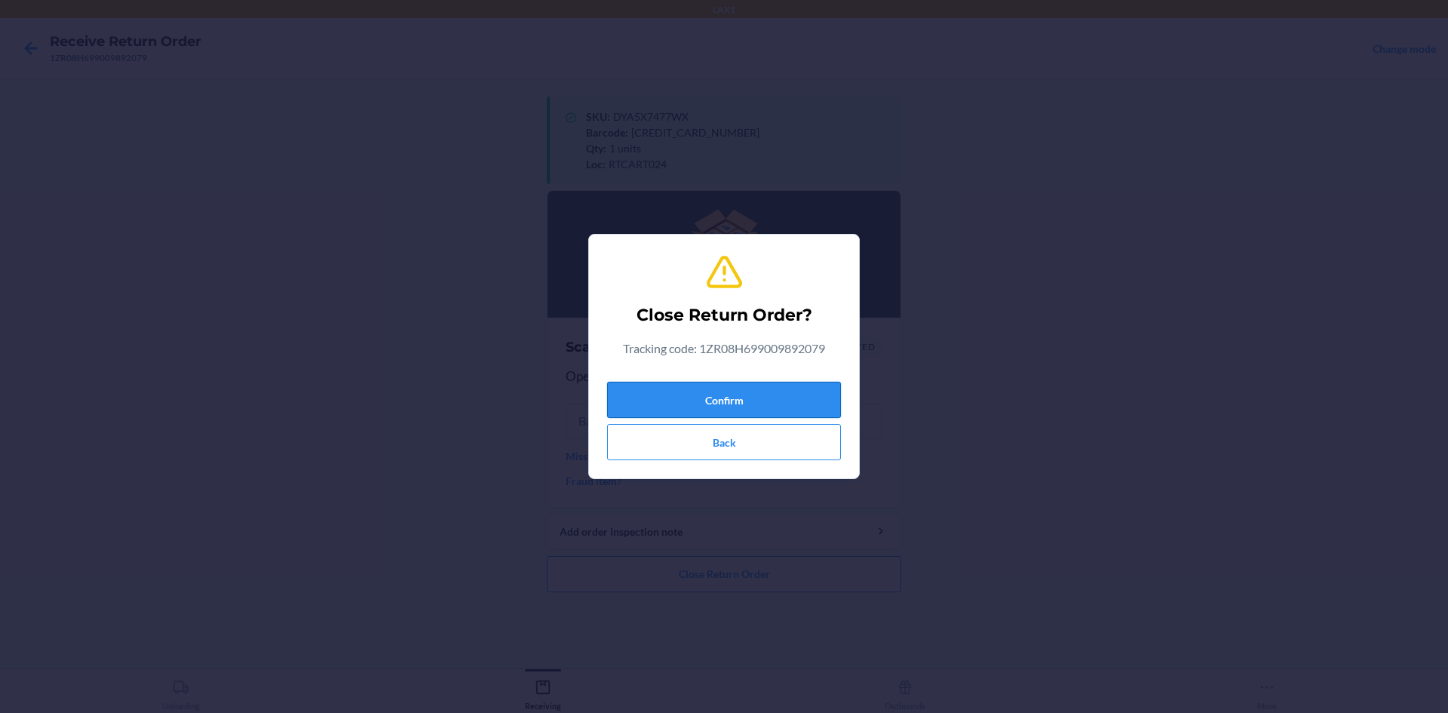
click at [729, 404] on button "Confirm" at bounding box center [724, 400] width 234 height 36
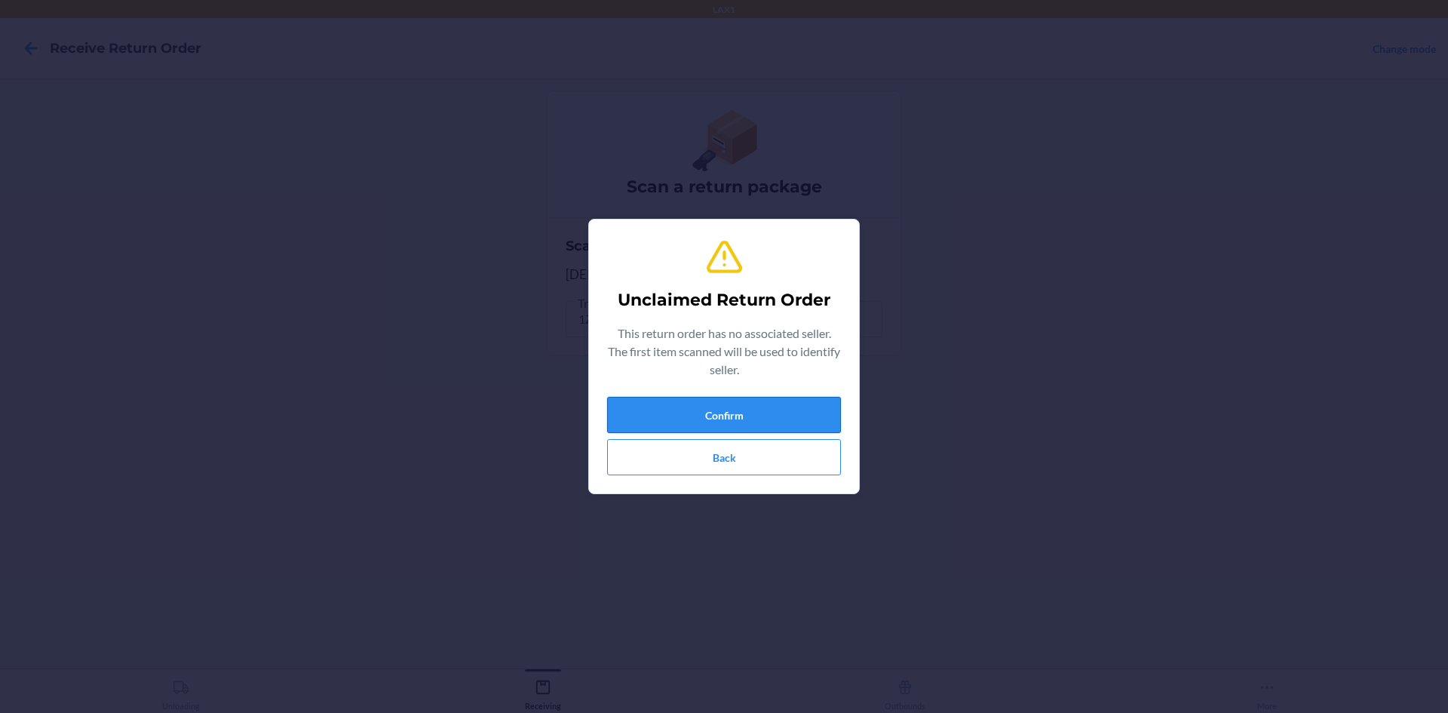
click at [732, 419] on button "Confirm" at bounding box center [724, 415] width 234 height 36
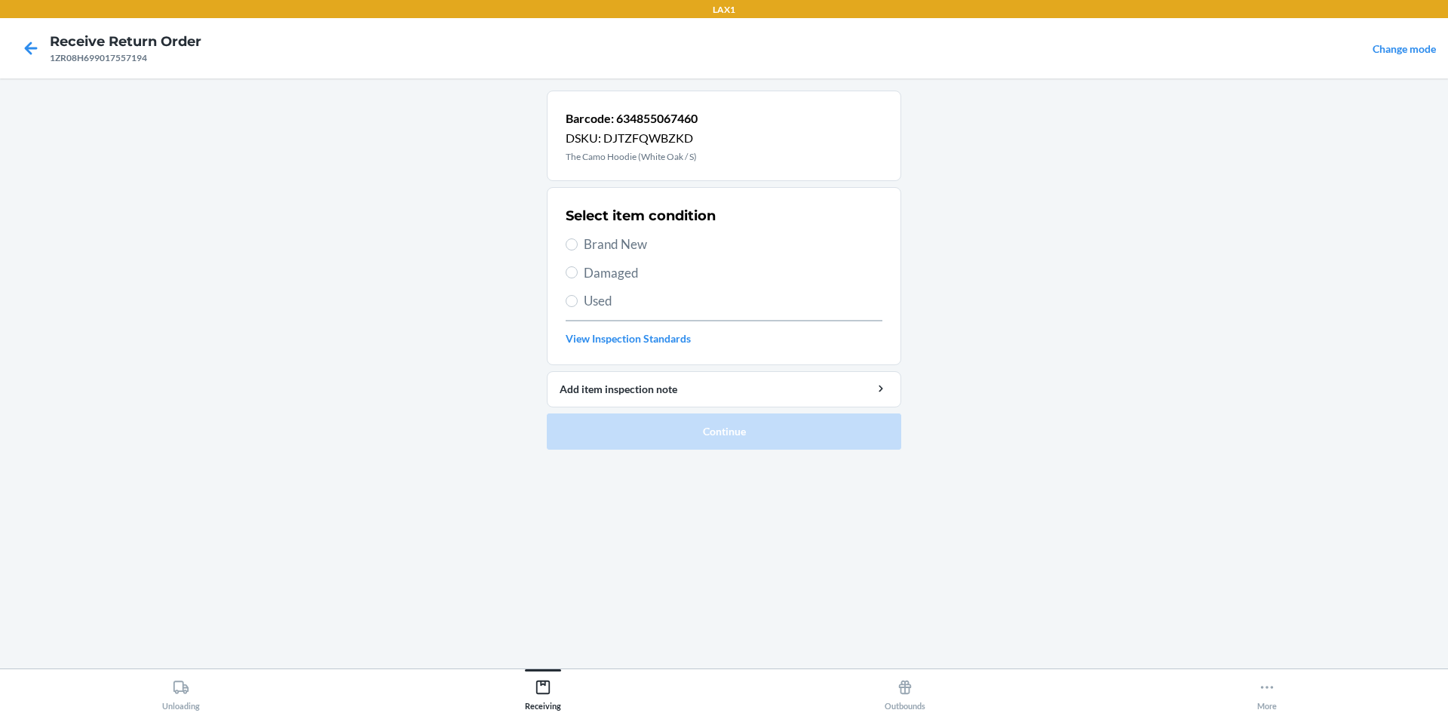
click at [643, 245] on span "Brand New" at bounding box center [733, 245] width 299 height 20
click at [578, 245] on input "Brand New" at bounding box center [572, 244] width 12 height 12
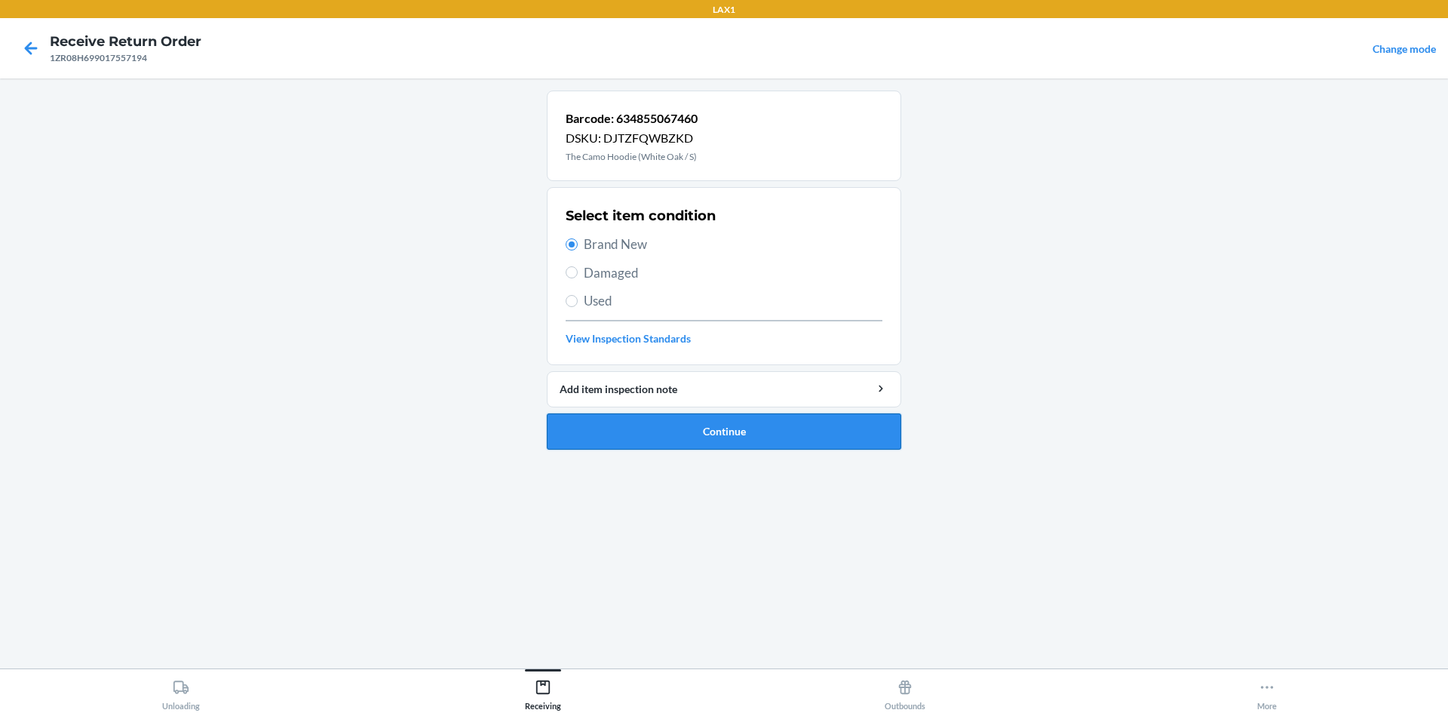
click at [674, 440] on button "Continue" at bounding box center [724, 431] width 354 height 36
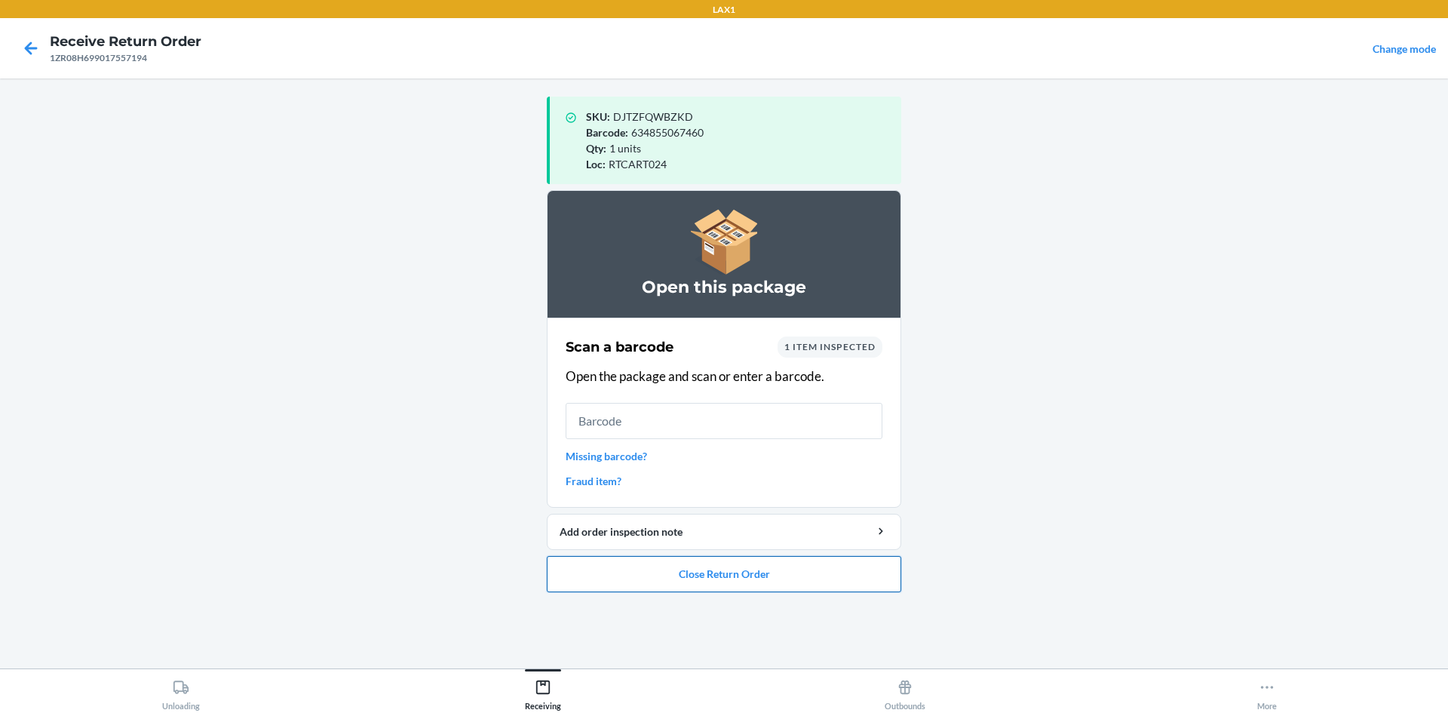
click at [642, 572] on button "Close Return Order" at bounding box center [724, 574] width 354 height 36
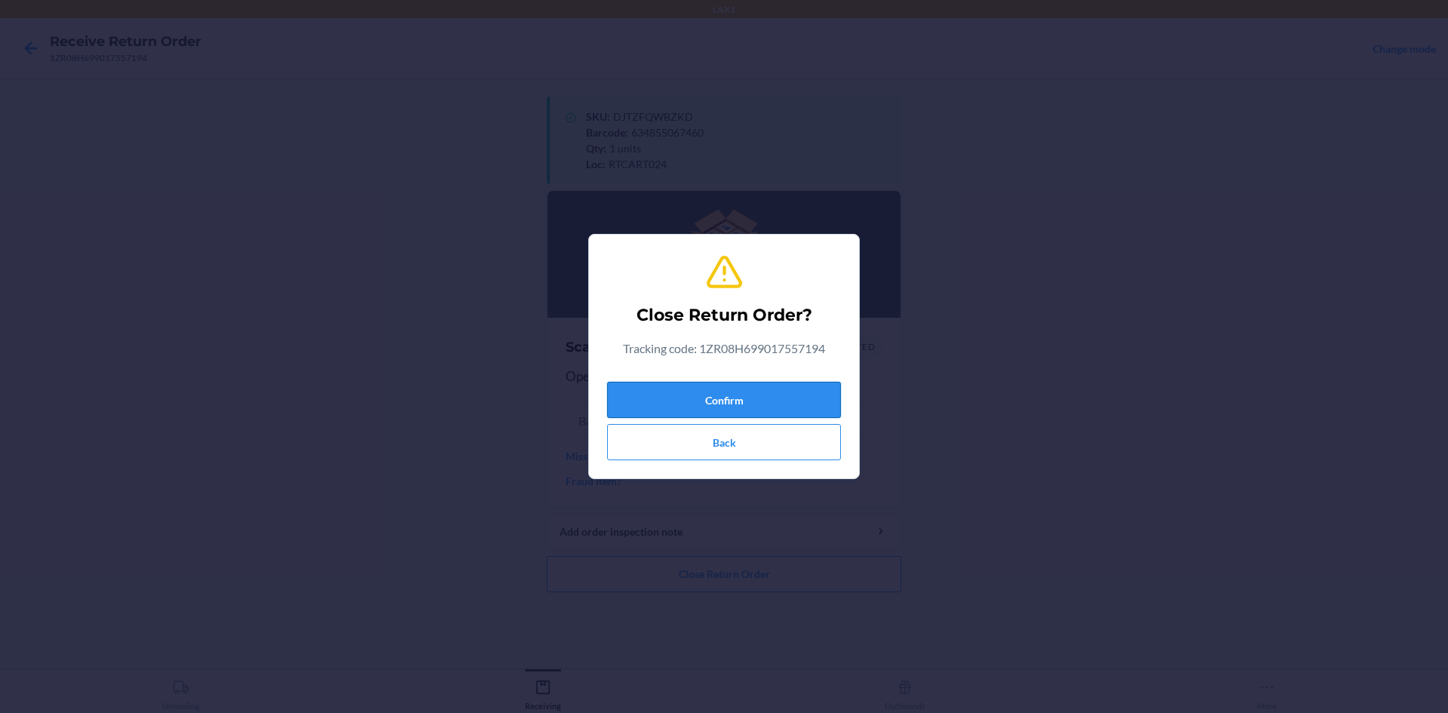
click at [663, 398] on button "Confirm" at bounding box center [724, 400] width 234 height 36
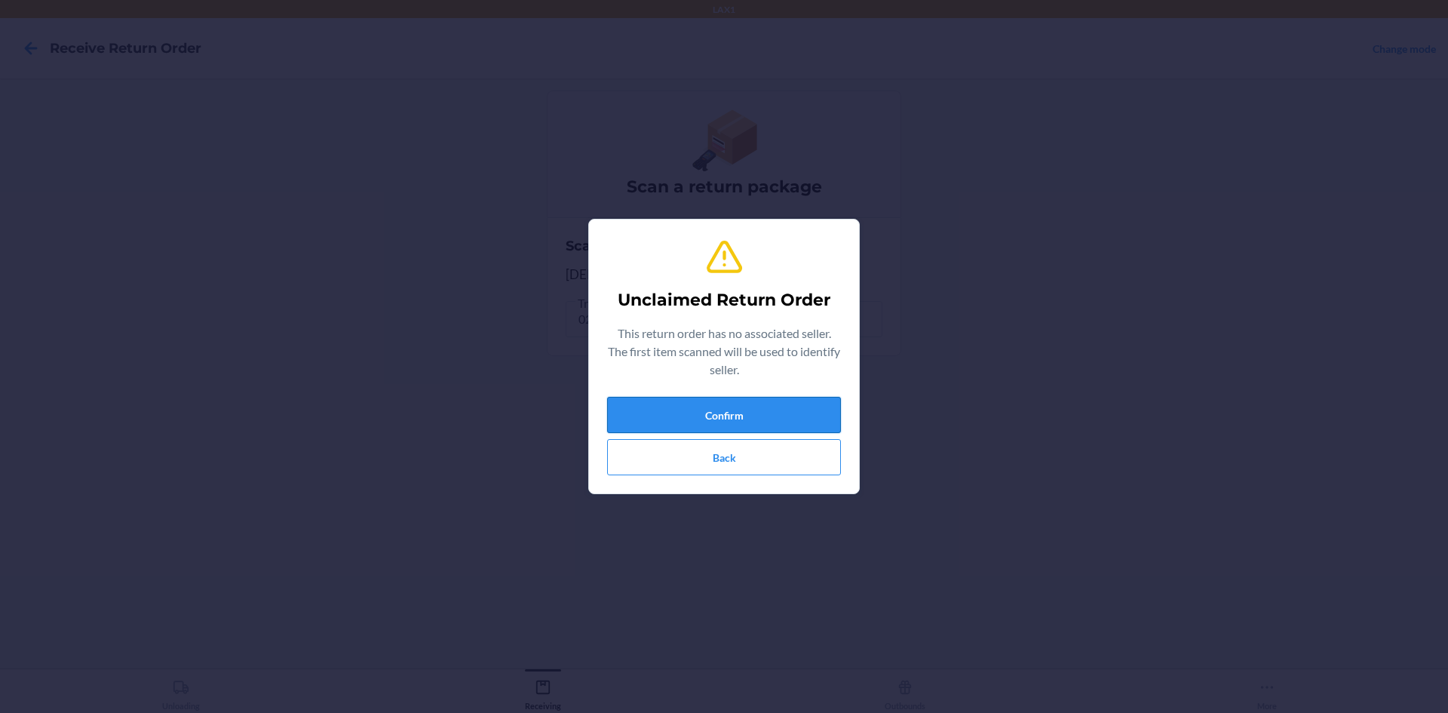
click at [663, 422] on button "Confirm" at bounding box center [724, 415] width 234 height 36
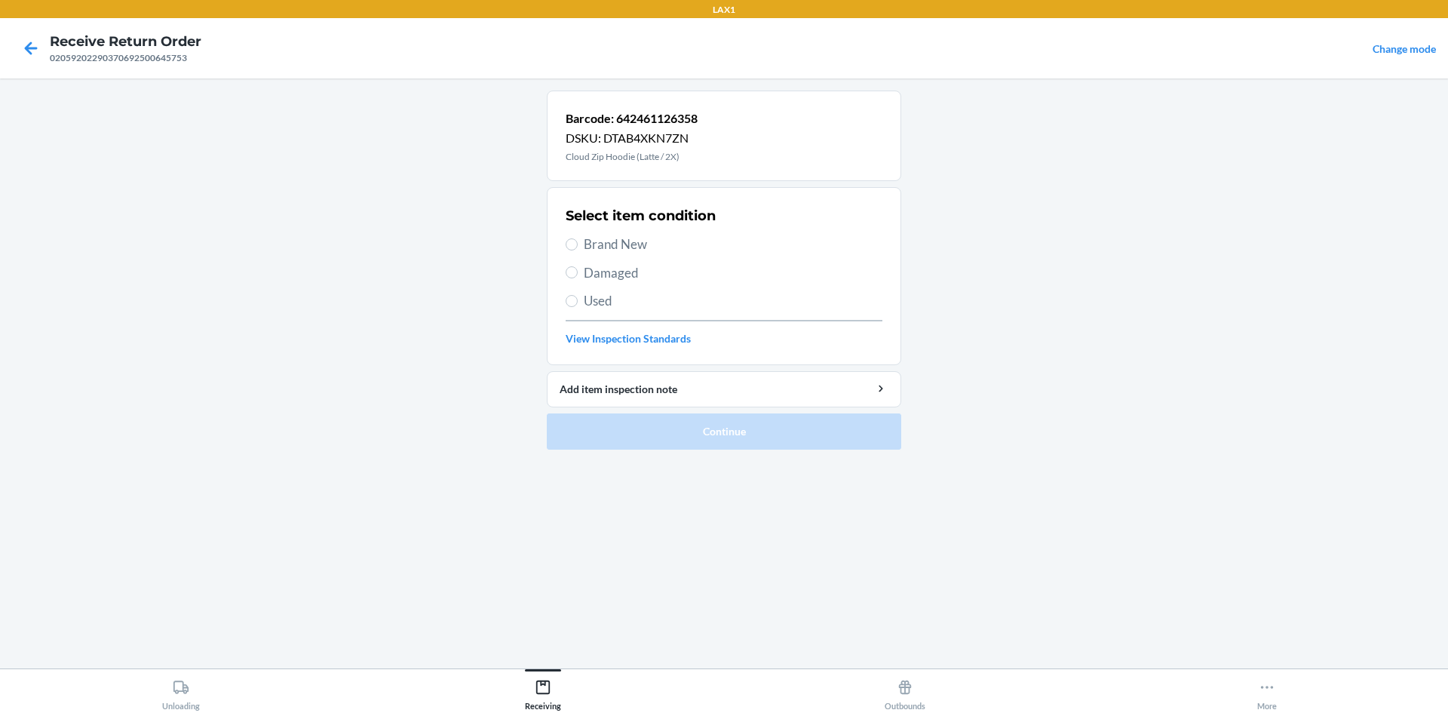
drag, startPoint x: 416, startPoint y: 294, endPoint x: 773, endPoint y: 173, distance: 376.8
click at [355, 155] on main "Barcode: 642461126358 DSKU: DTAB4XKN7ZN Cloud Zip Hoodie (Latte / 2X) Select it…" at bounding box center [724, 373] width 1448 height 590
click at [709, 238] on span "Brand New" at bounding box center [733, 245] width 299 height 20
click at [578, 238] on input "Brand New" at bounding box center [572, 244] width 12 height 12
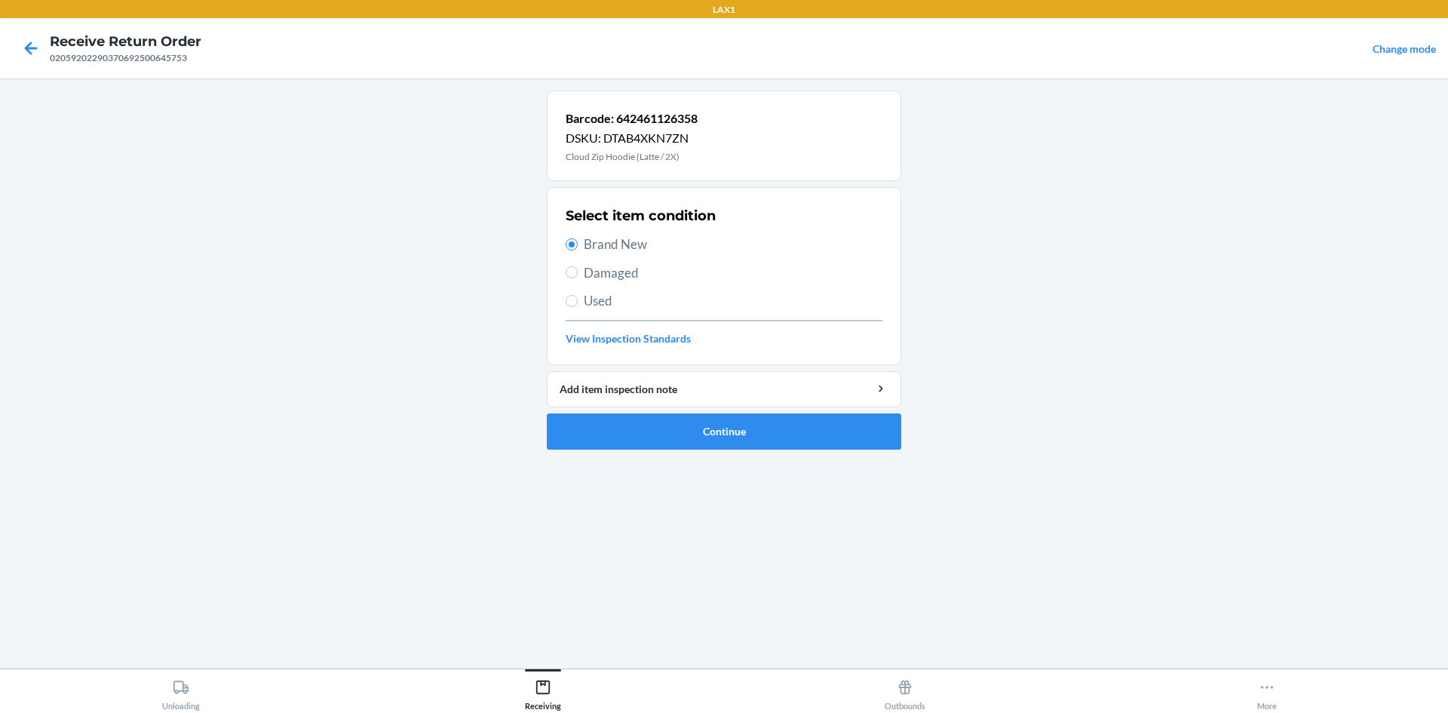
click at [707, 240] on span "Brand New" at bounding box center [733, 245] width 299 height 20
click at [578, 240] on input "Brand New" at bounding box center [572, 244] width 12 height 12
click at [759, 414] on button "Continue" at bounding box center [724, 431] width 354 height 36
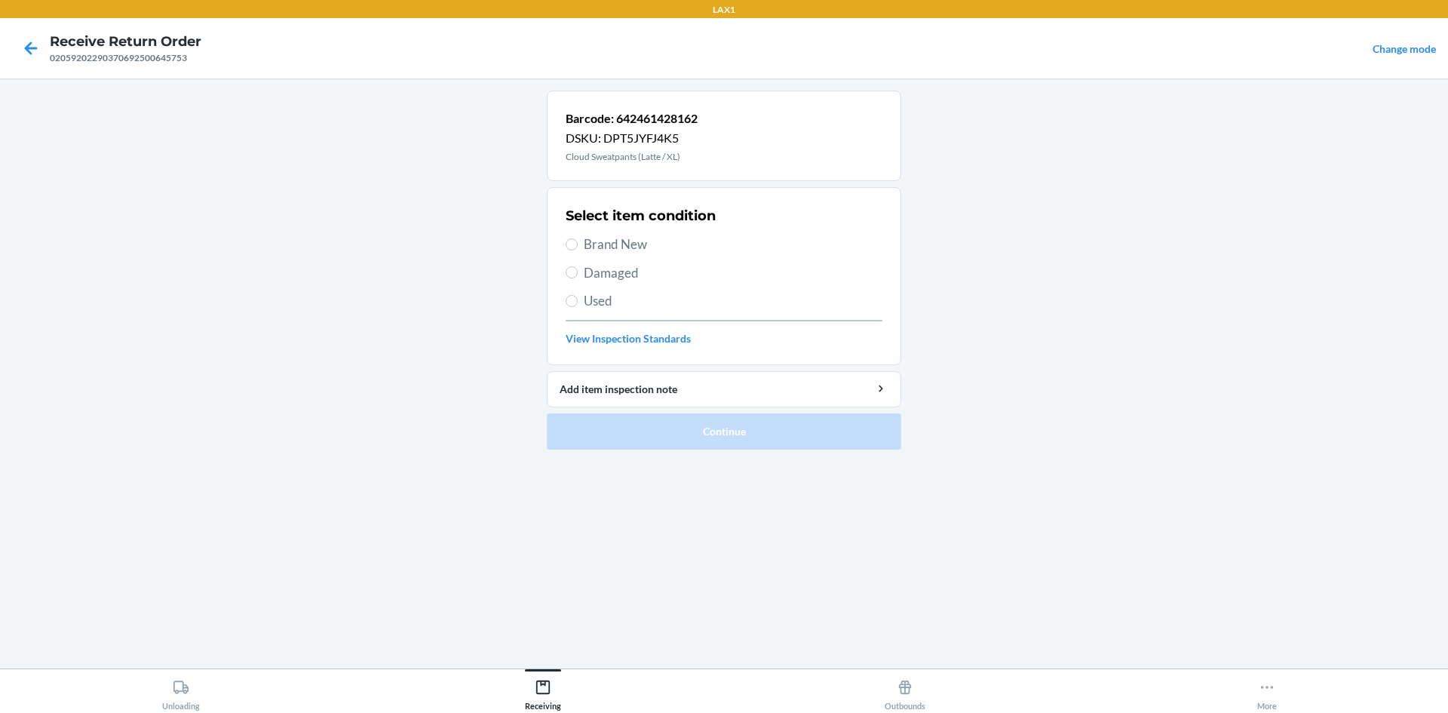
click at [579, 302] on label "Used" at bounding box center [724, 301] width 317 height 20
click at [578, 302] on input "Used" at bounding box center [572, 301] width 12 height 12
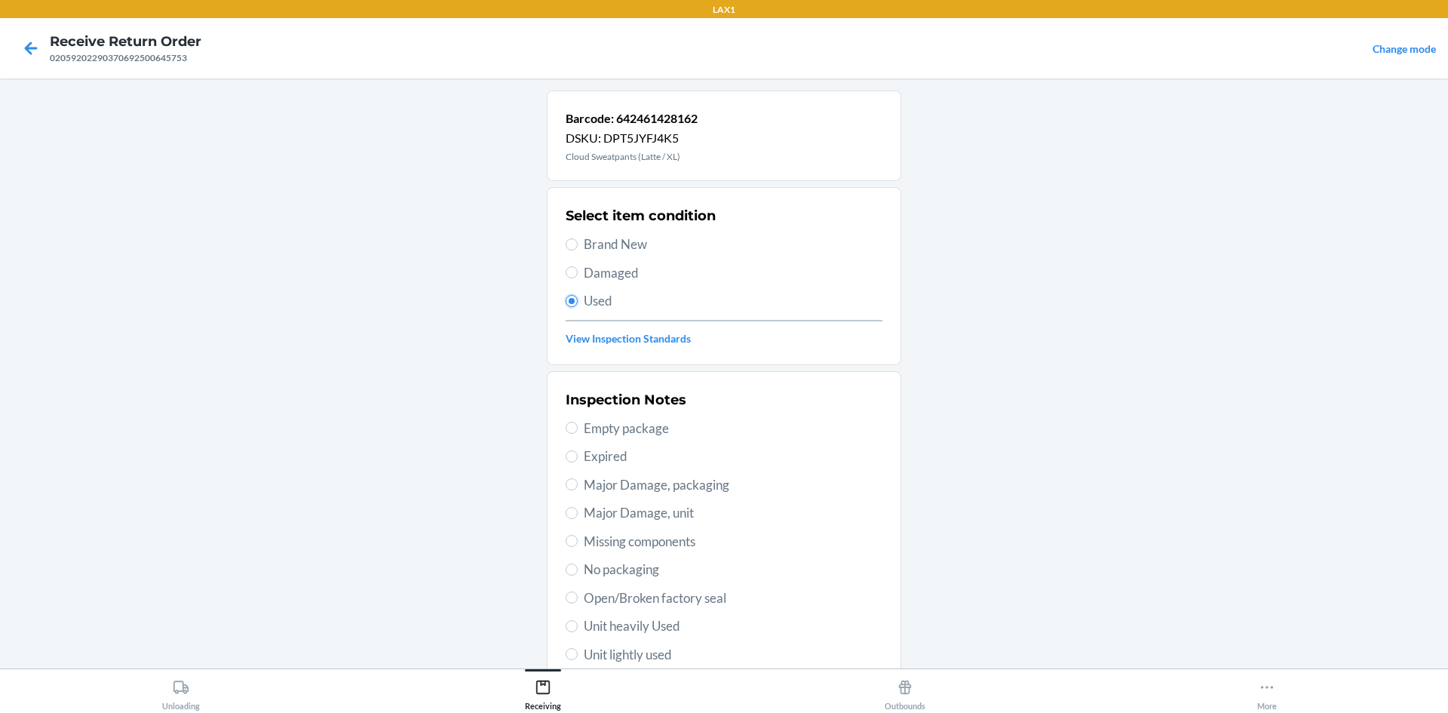
scroll to position [196, 0]
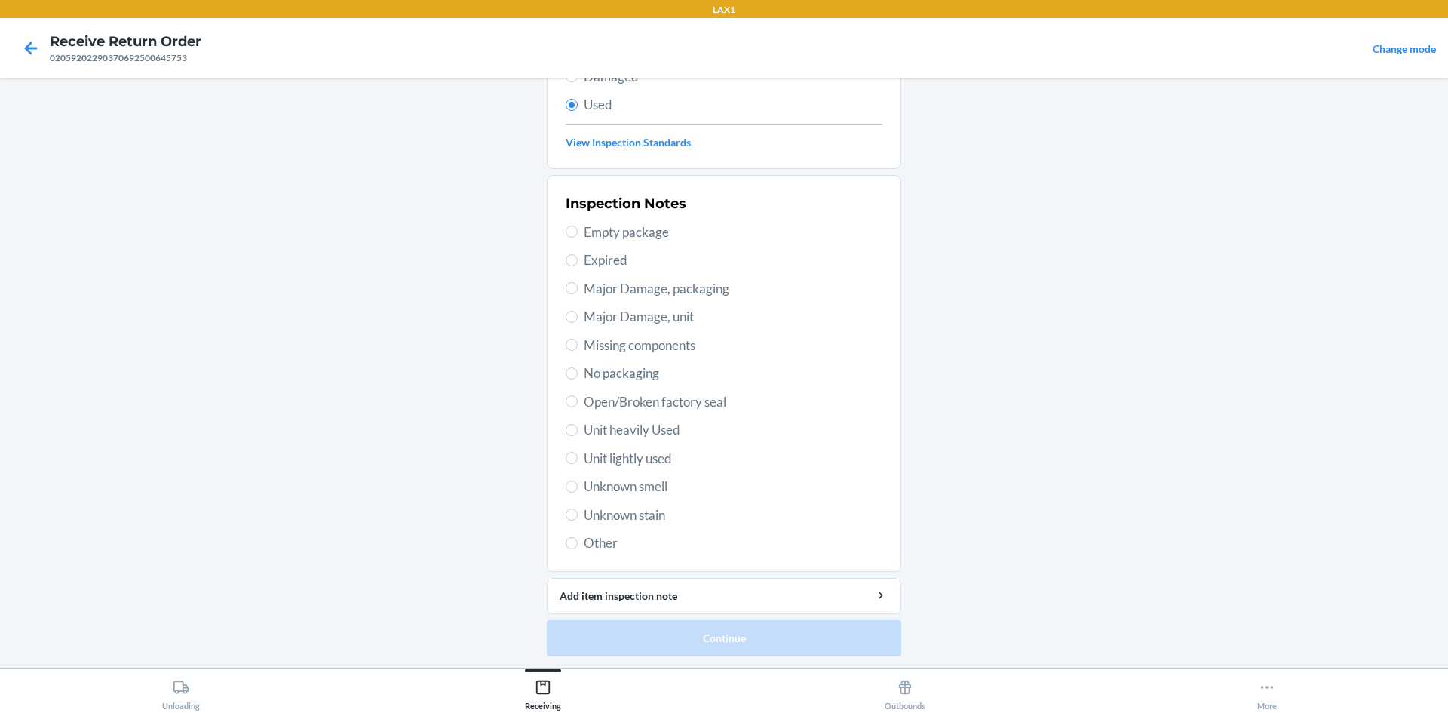
click at [618, 432] on span "Unit heavily Used" at bounding box center [733, 430] width 299 height 20
click at [578, 432] on input "Unit heavily Used" at bounding box center [572, 430] width 12 height 12
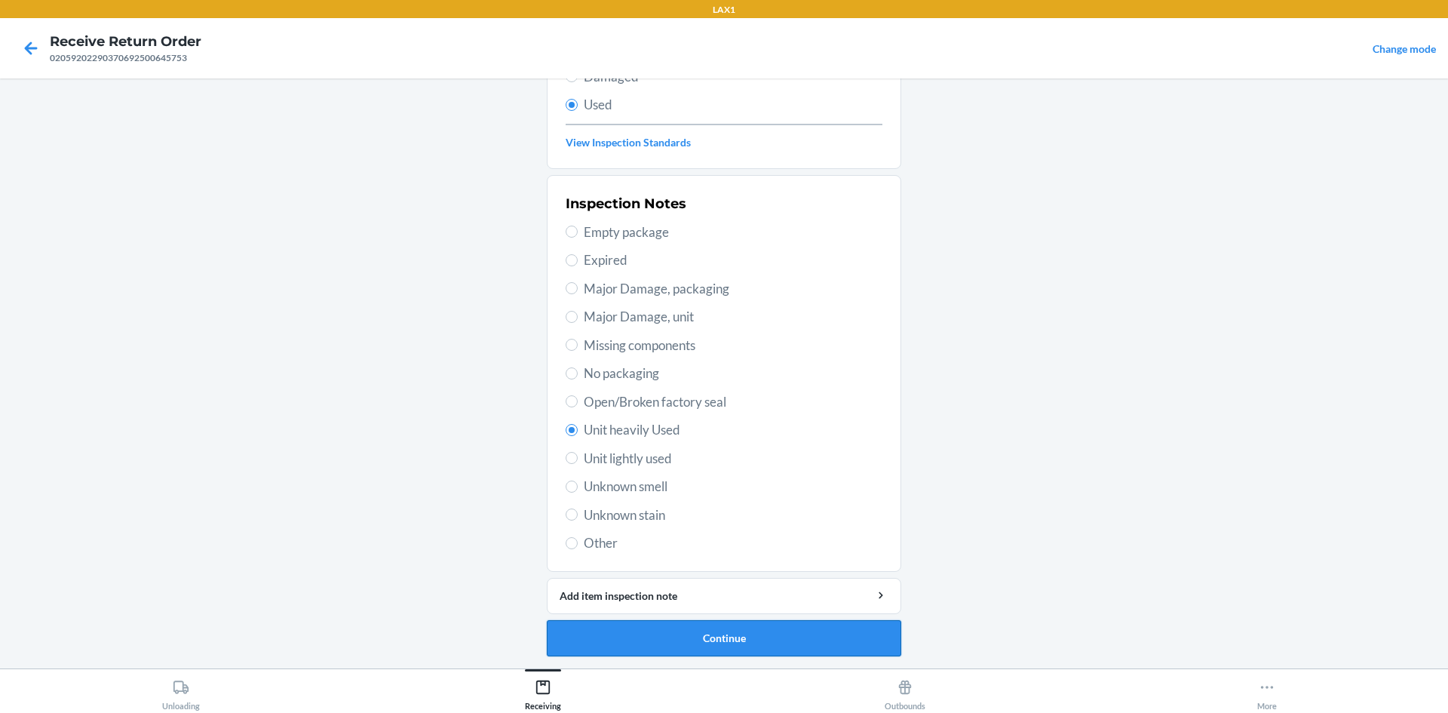
click at [641, 643] on button "Continue" at bounding box center [724, 638] width 354 height 36
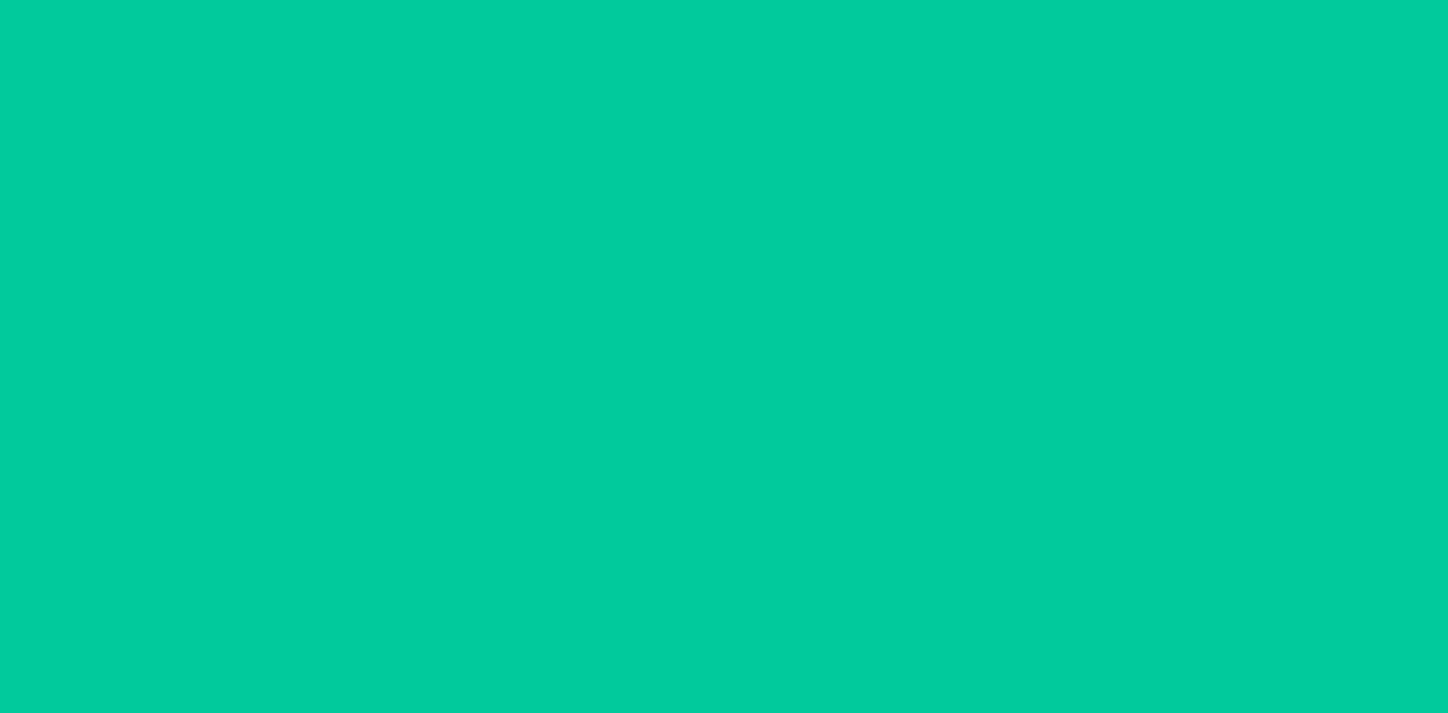
scroll to position [0, 0]
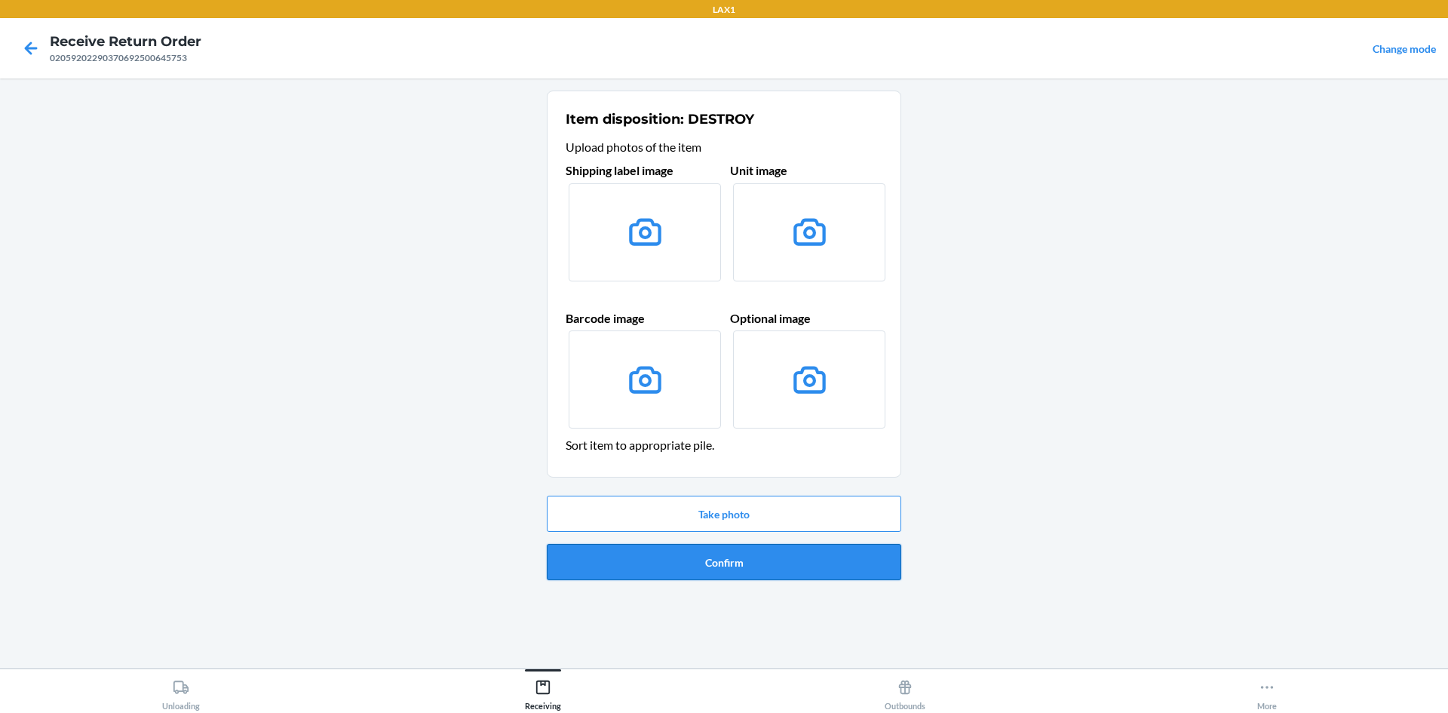
click at [700, 556] on button "Confirm" at bounding box center [724, 562] width 354 height 36
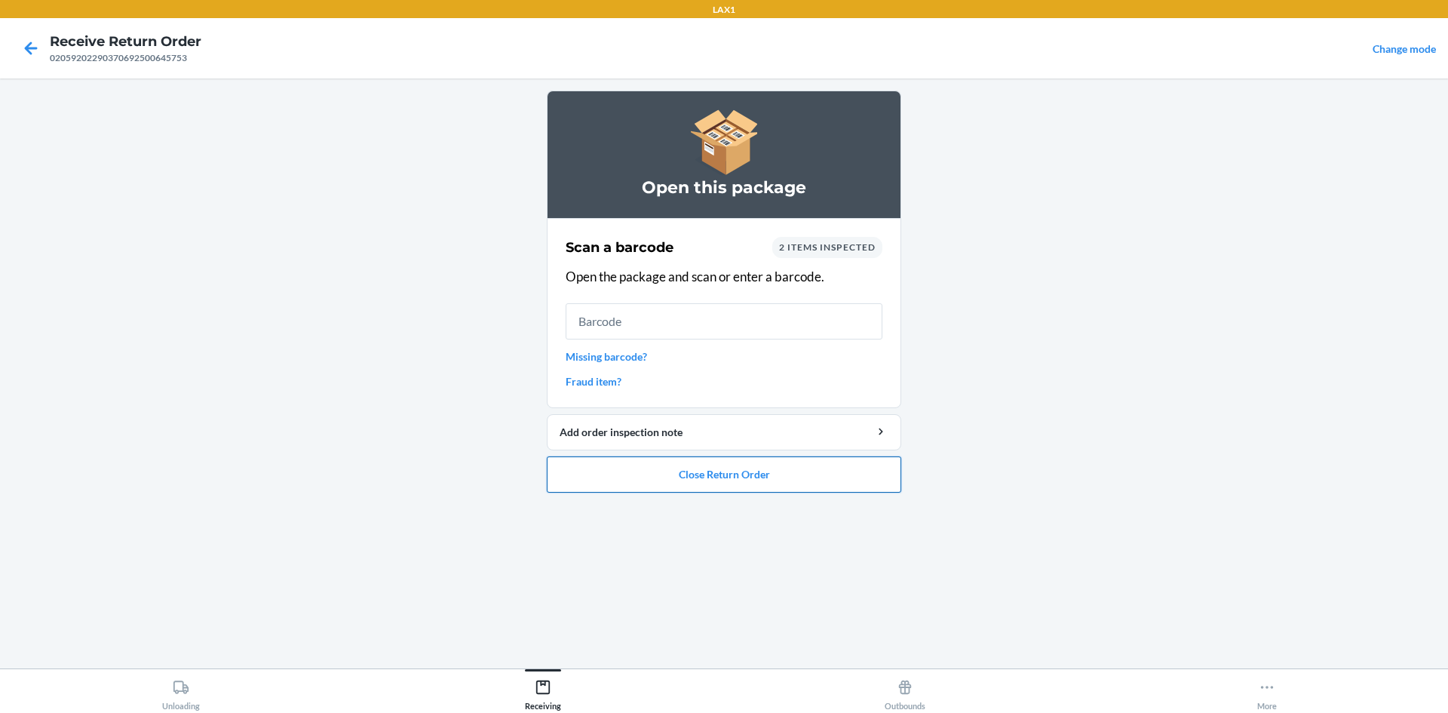
click at [768, 481] on button "Close Return Order" at bounding box center [724, 474] width 354 height 36
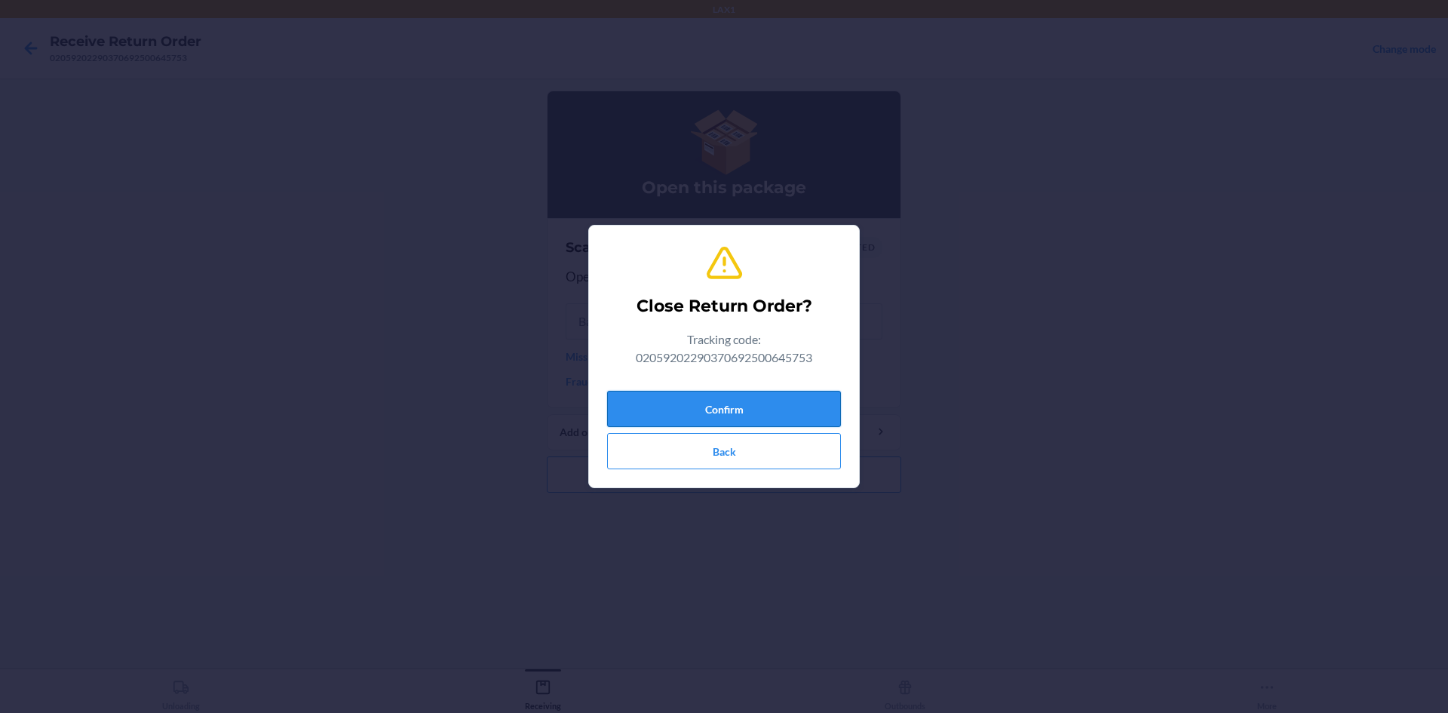
click at [740, 406] on button "Confirm" at bounding box center [724, 409] width 234 height 36
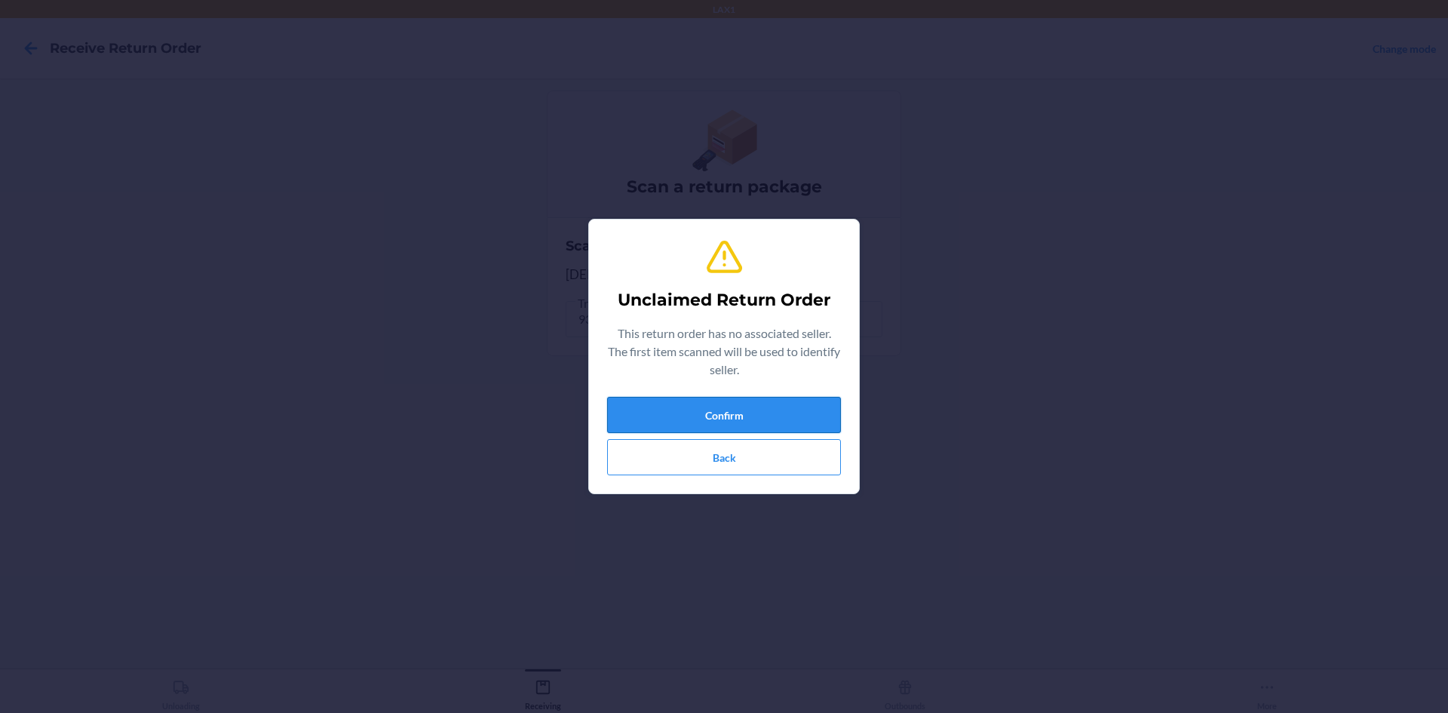
click at [739, 405] on button "Confirm" at bounding box center [724, 415] width 234 height 36
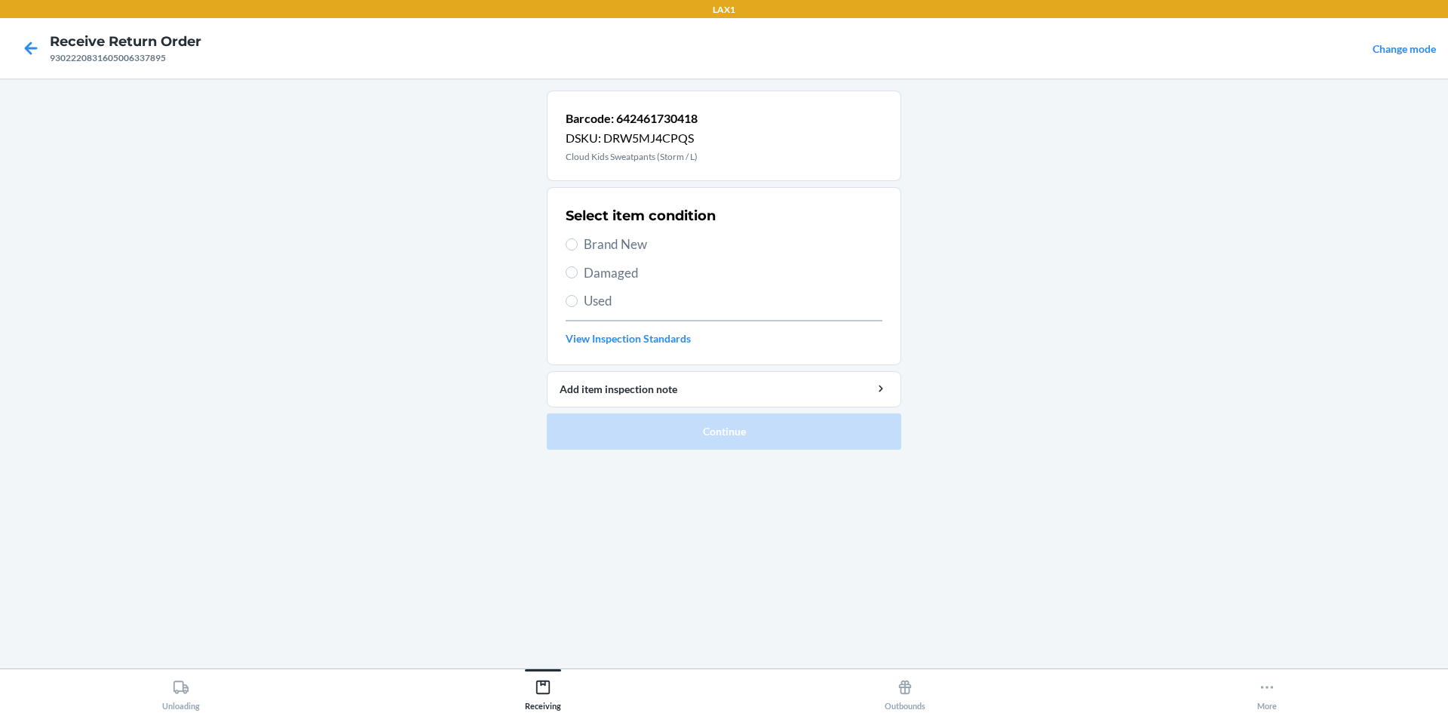
click at [615, 296] on span "Used" at bounding box center [733, 301] width 299 height 20
click at [578, 296] on input "Used" at bounding box center [572, 301] width 12 height 12
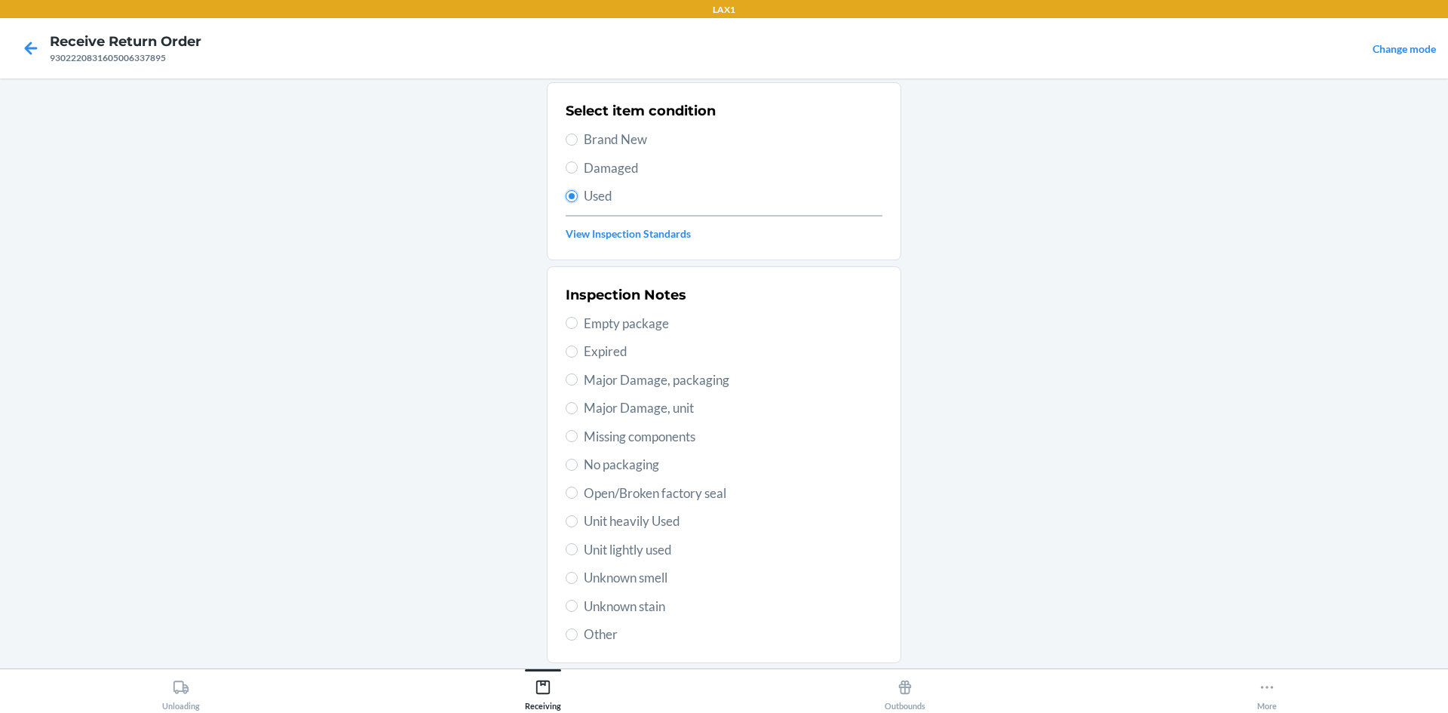
scroll to position [196, 0]
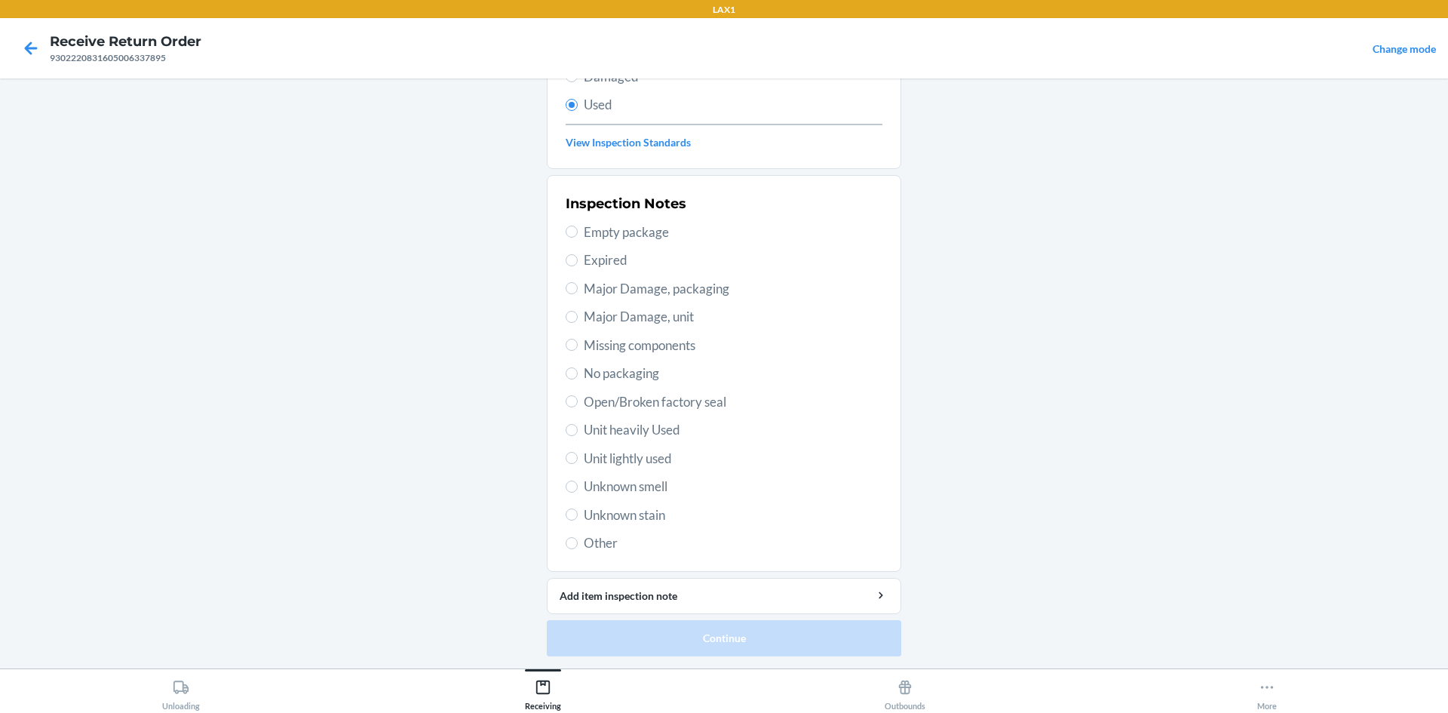
drag, startPoint x: 614, startPoint y: 431, endPoint x: 686, endPoint y: 637, distance: 218.0
click at [615, 434] on span "Unit heavily Used" at bounding box center [733, 430] width 299 height 20
click at [578, 434] on input "Unit heavily Used" at bounding box center [572, 430] width 12 height 12
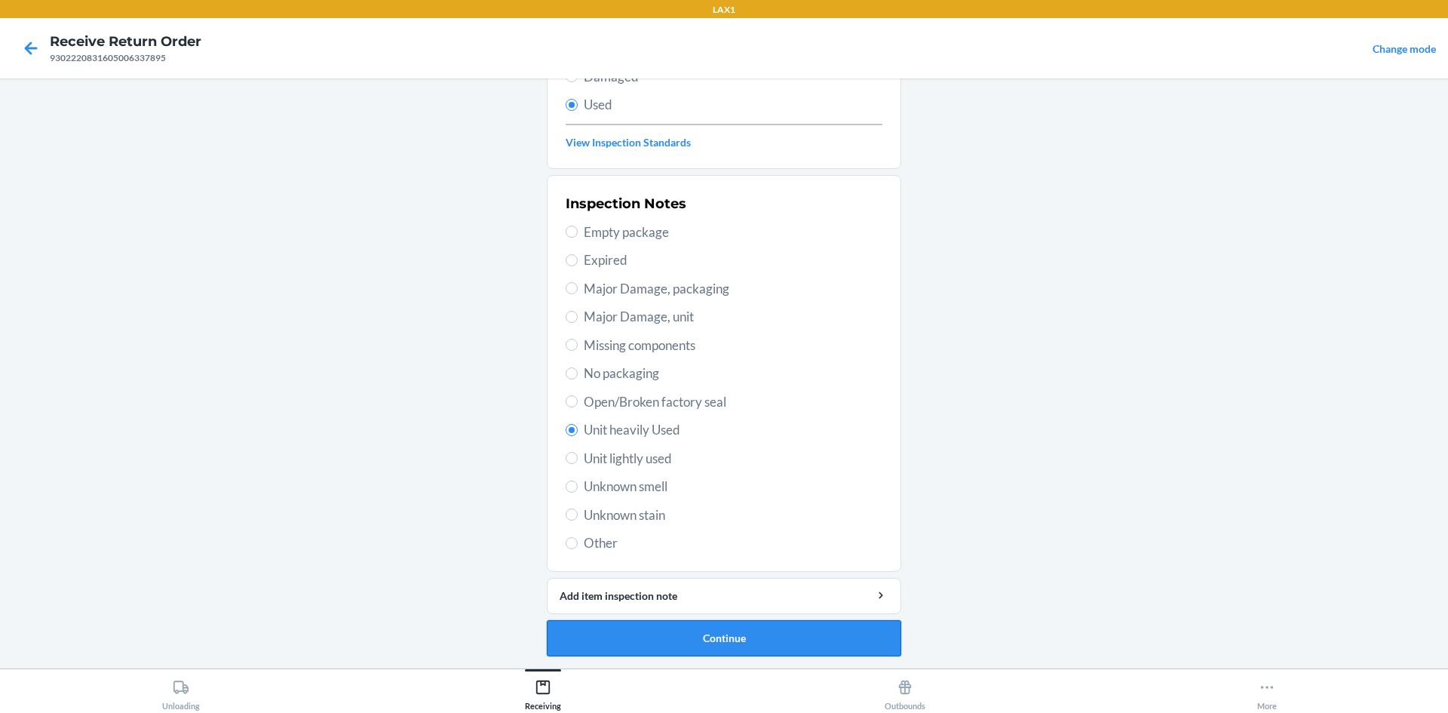
click at [682, 637] on button "Continue" at bounding box center [724, 638] width 354 height 36
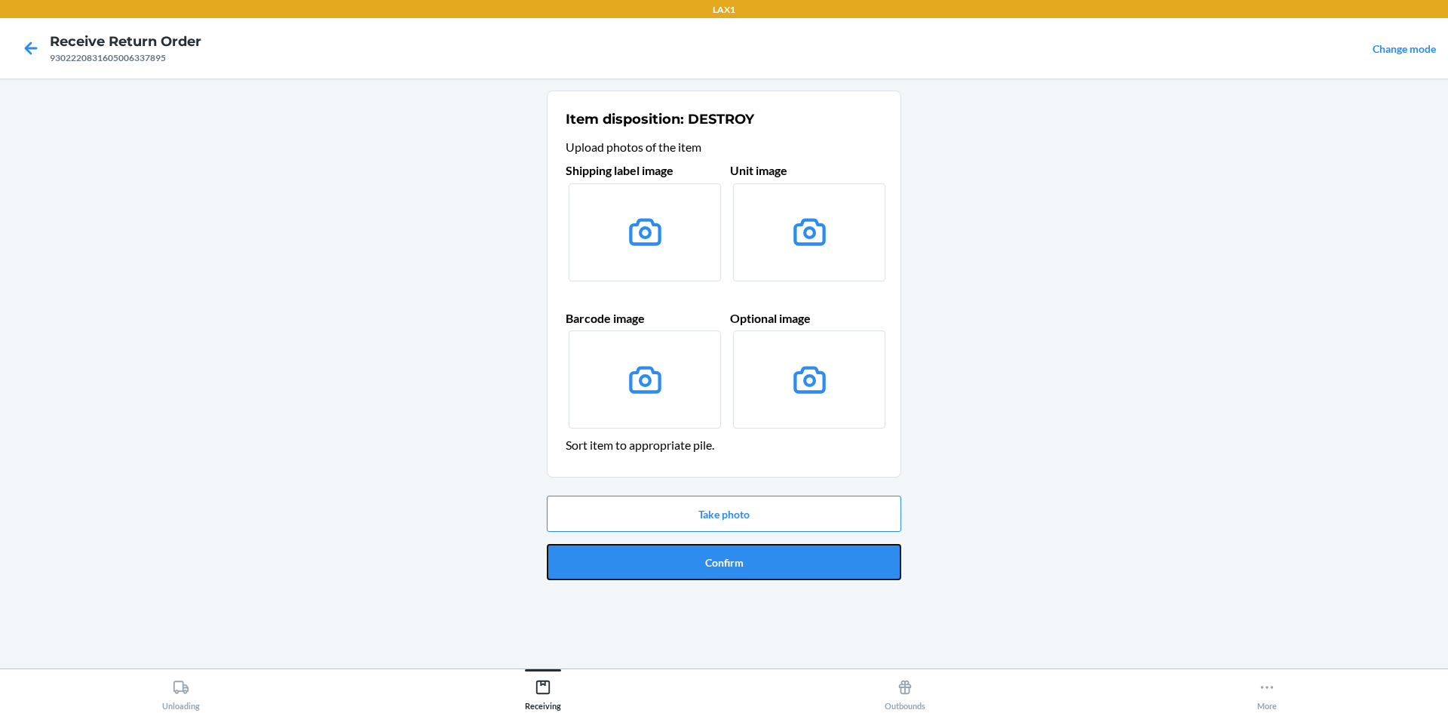
drag, startPoint x: 606, startPoint y: 566, endPoint x: 608, endPoint y: 556, distance: 10.8
click at [607, 560] on button "Confirm" at bounding box center [724, 562] width 354 height 36
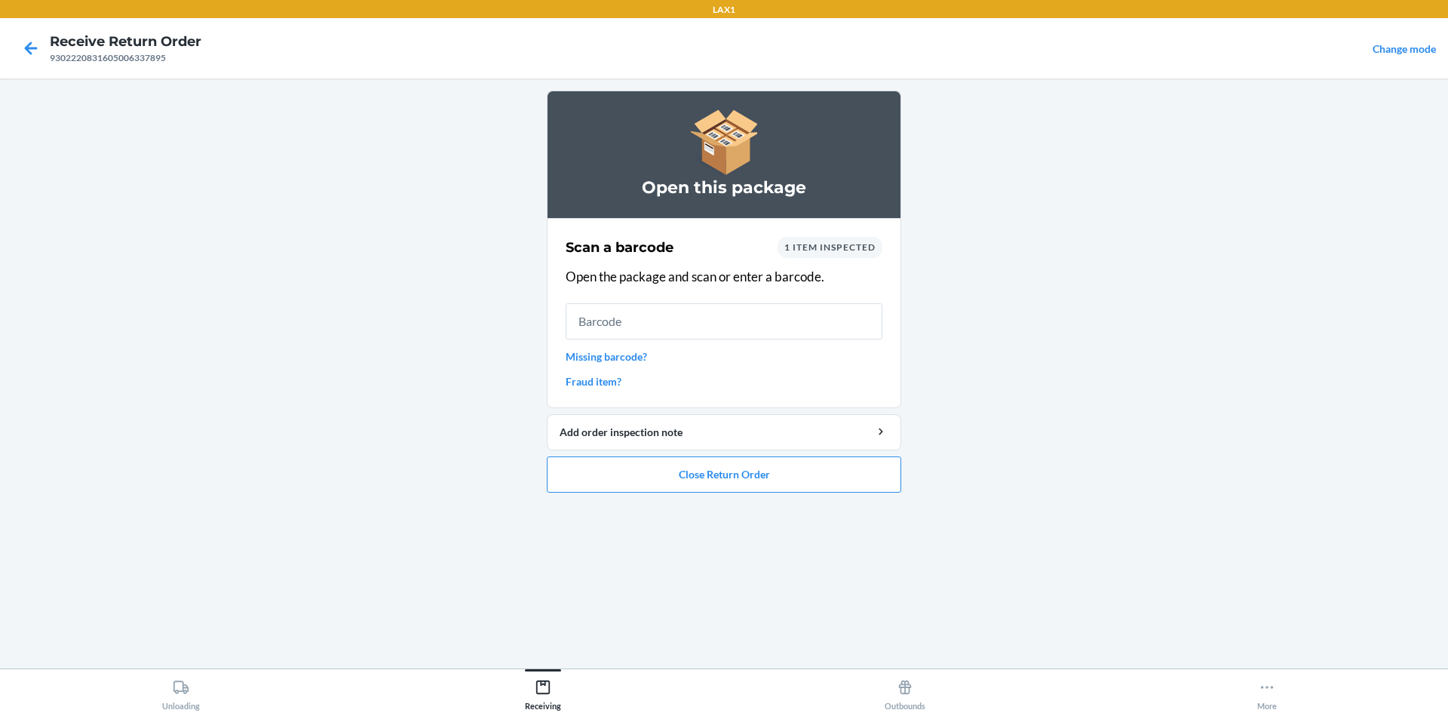
click at [593, 355] on link "Missing barcode?" at bounding box center [724, 356] width 317 height 16
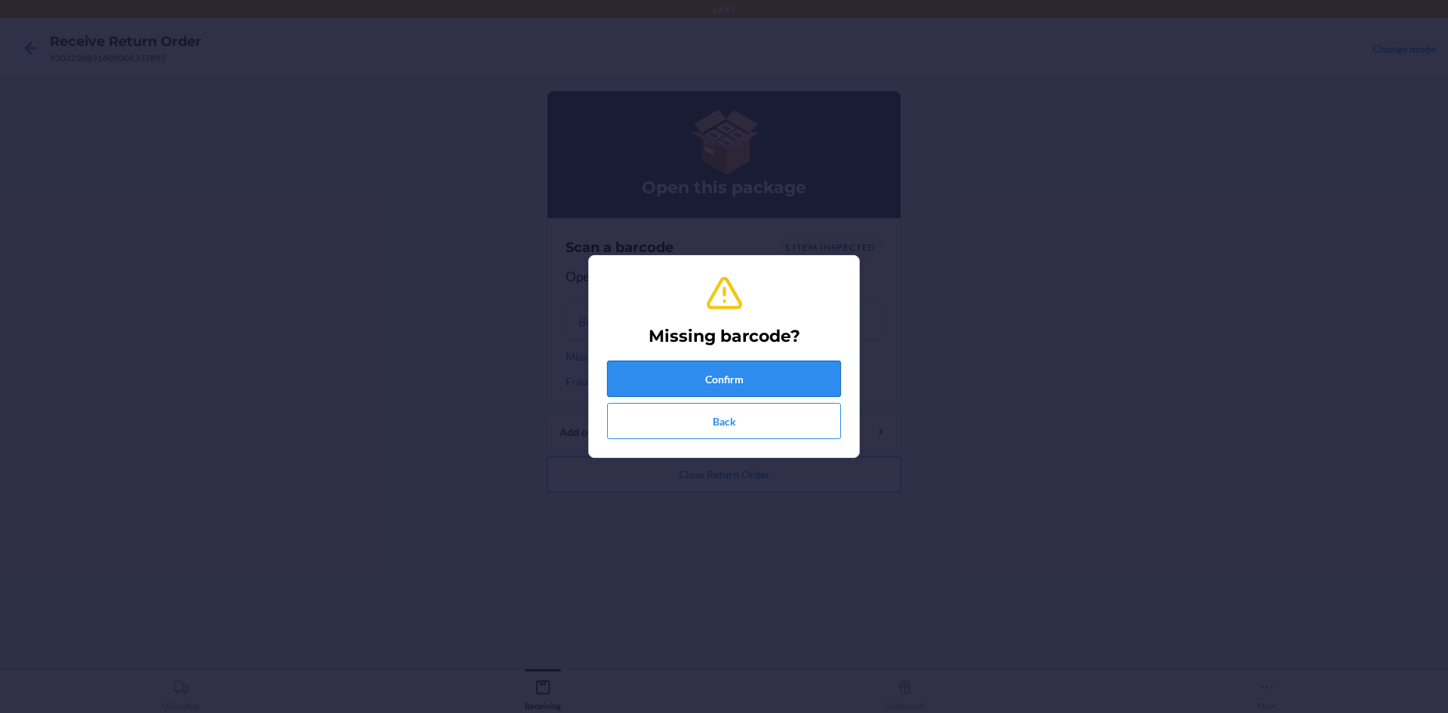
click at [706, 377] on button "Confirm" at bounding box center [724, 379] width 234 height 36
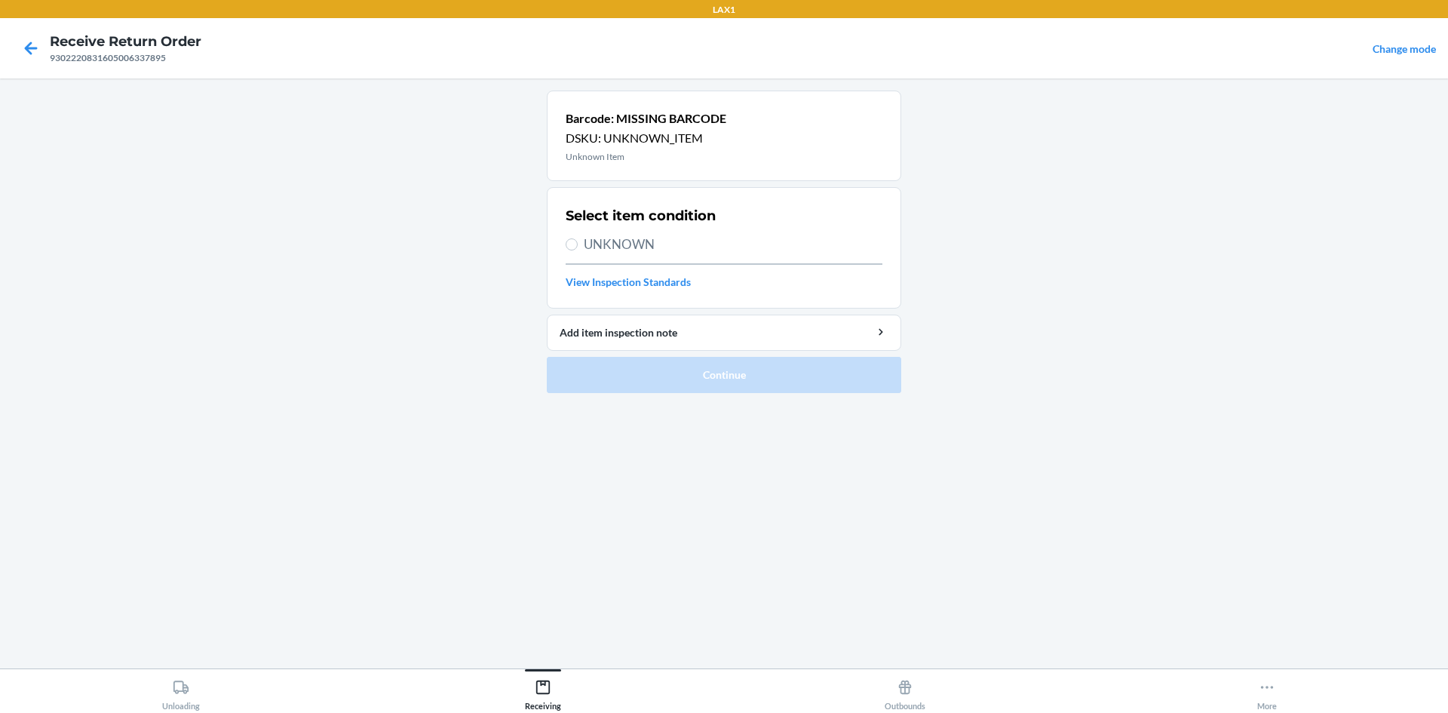
click at [676, 244] on span "UNKNOWN" at bounding box center [733, 245] width 299 height 20
click at [578, 244] on input "UNKNOWN" at bounding box center [572, 244] width 12 height 12
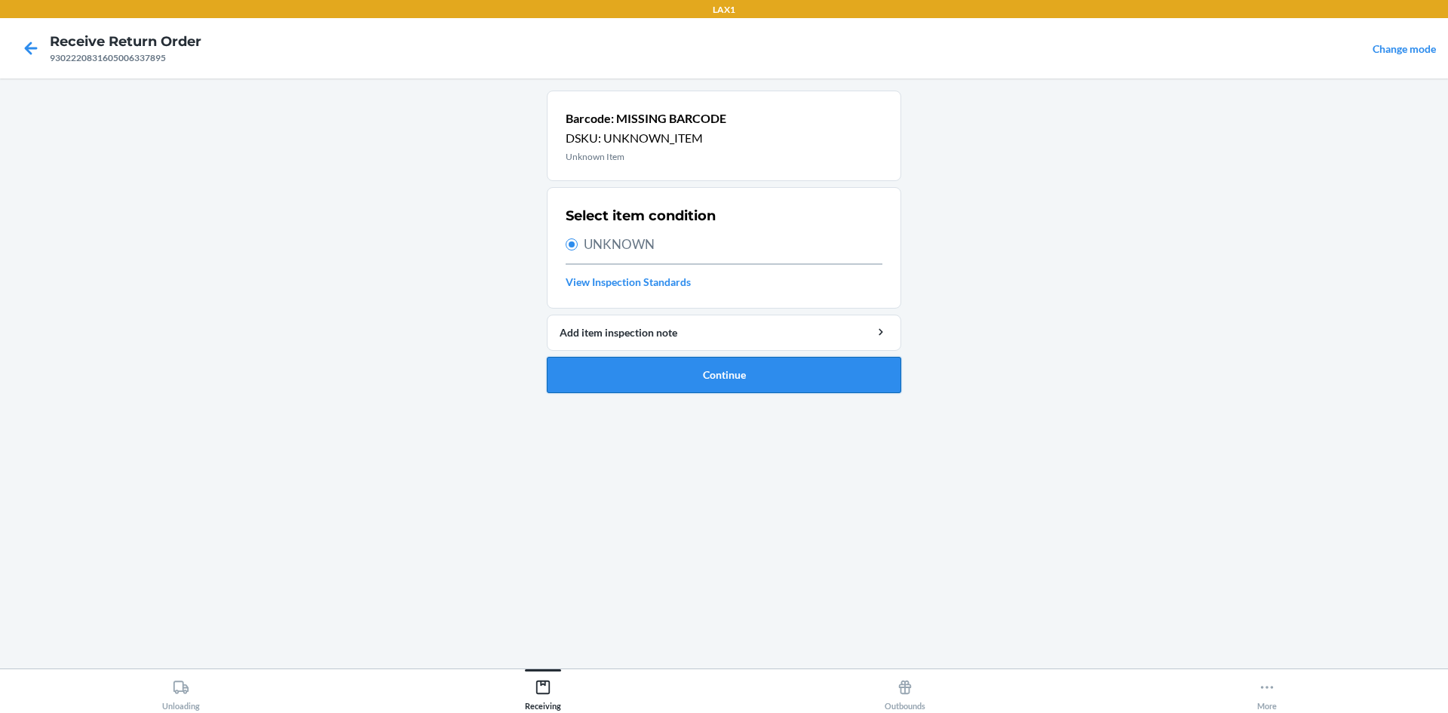
click at [672, 369] on button "Continue" at bounding box center [724, 375] width 354 height 36
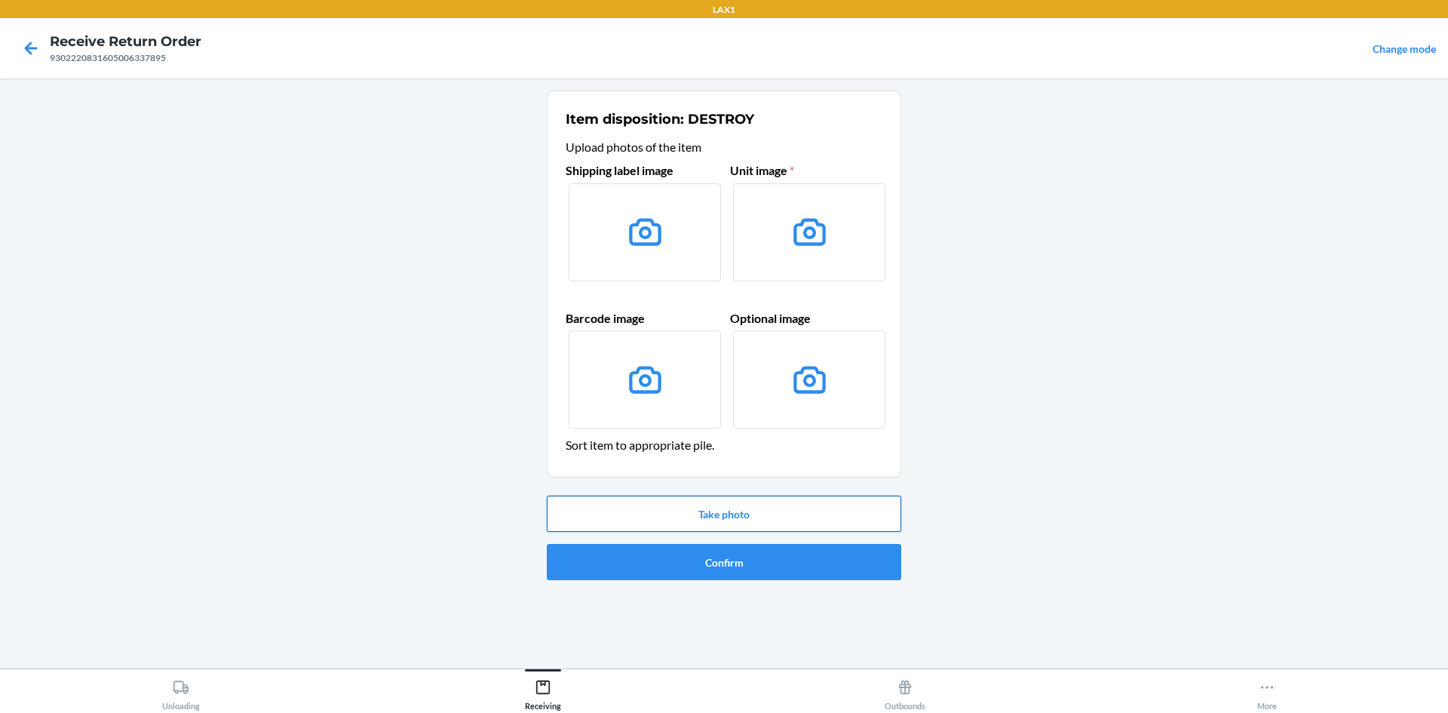
click at [735, 517] on button "Take photo" at bounding box center [724, 514] width 354 height 36
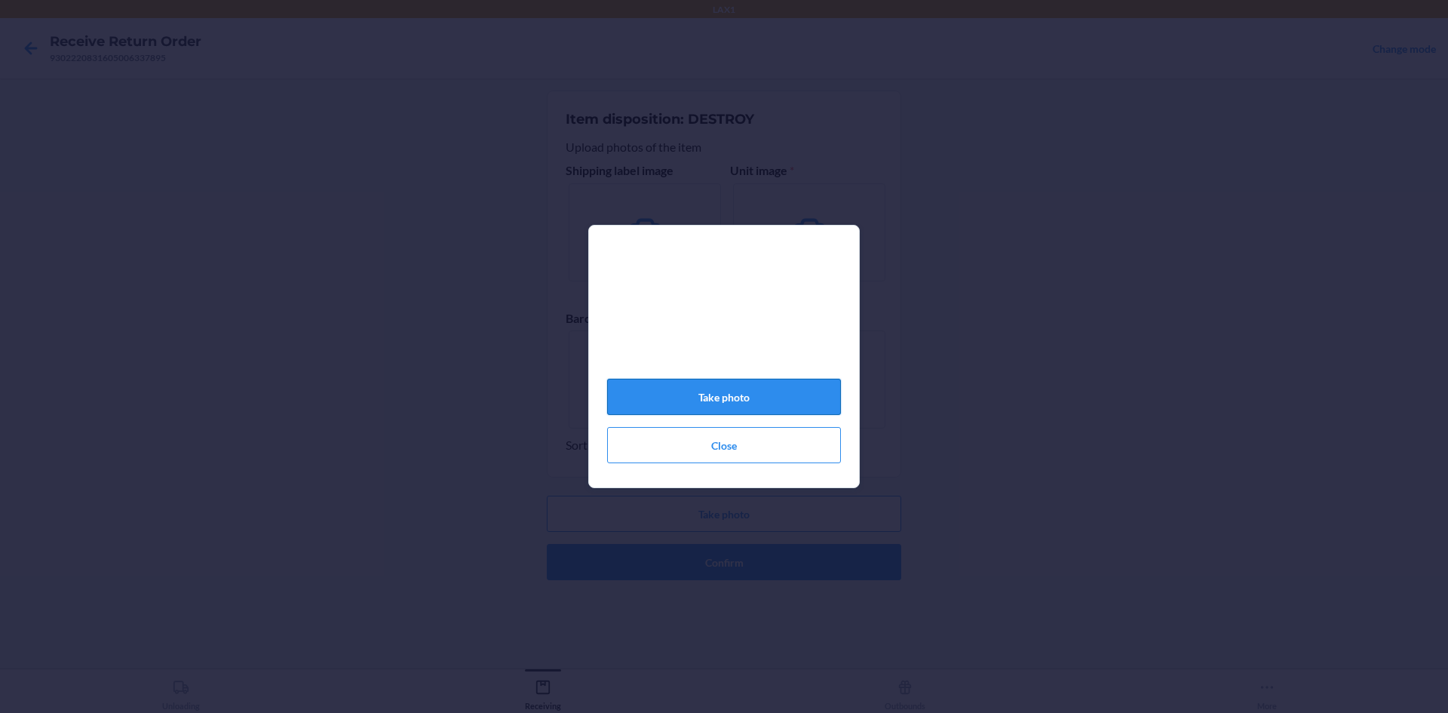
click at [738, 404] on button "Take photo" at bounding box center [724, 397] width 234 height 36
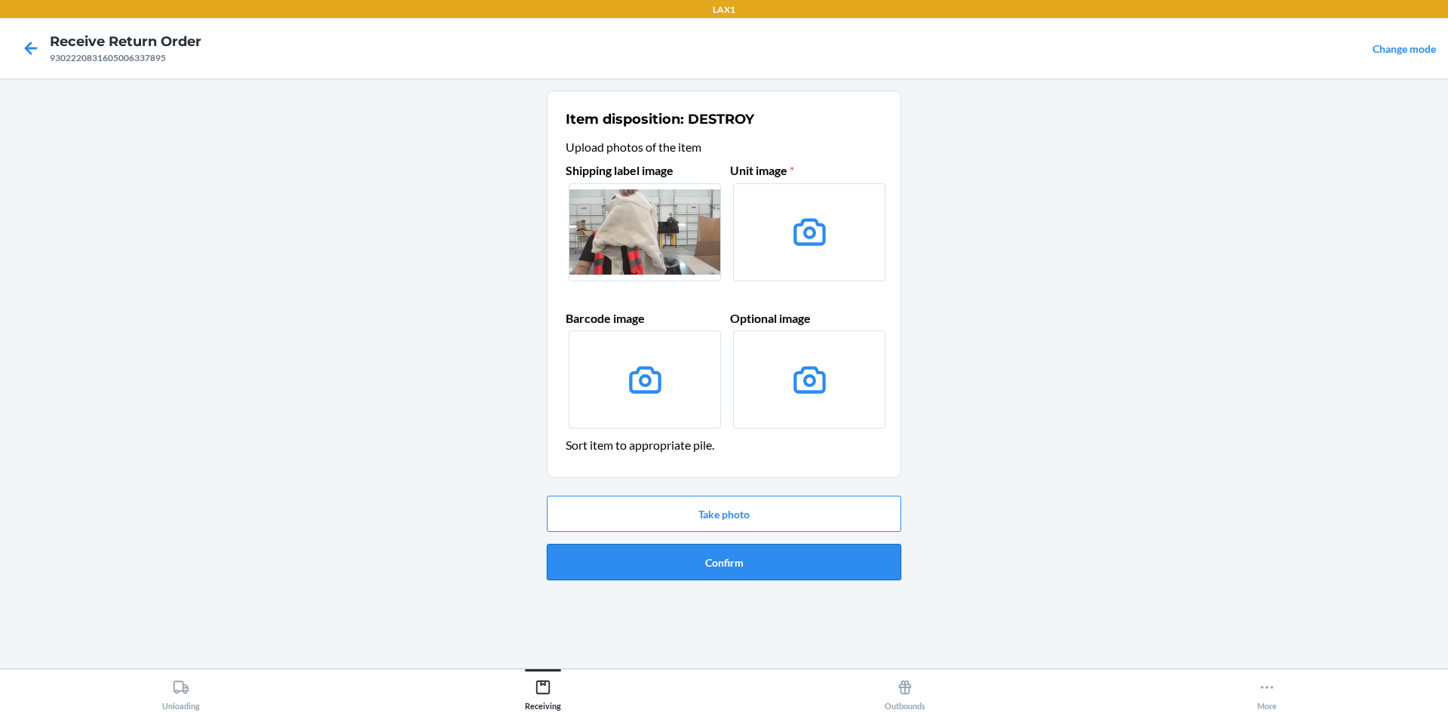
click at [749, 569] on button "Confirm" at bounding box center [724, 562] width 354 height 36
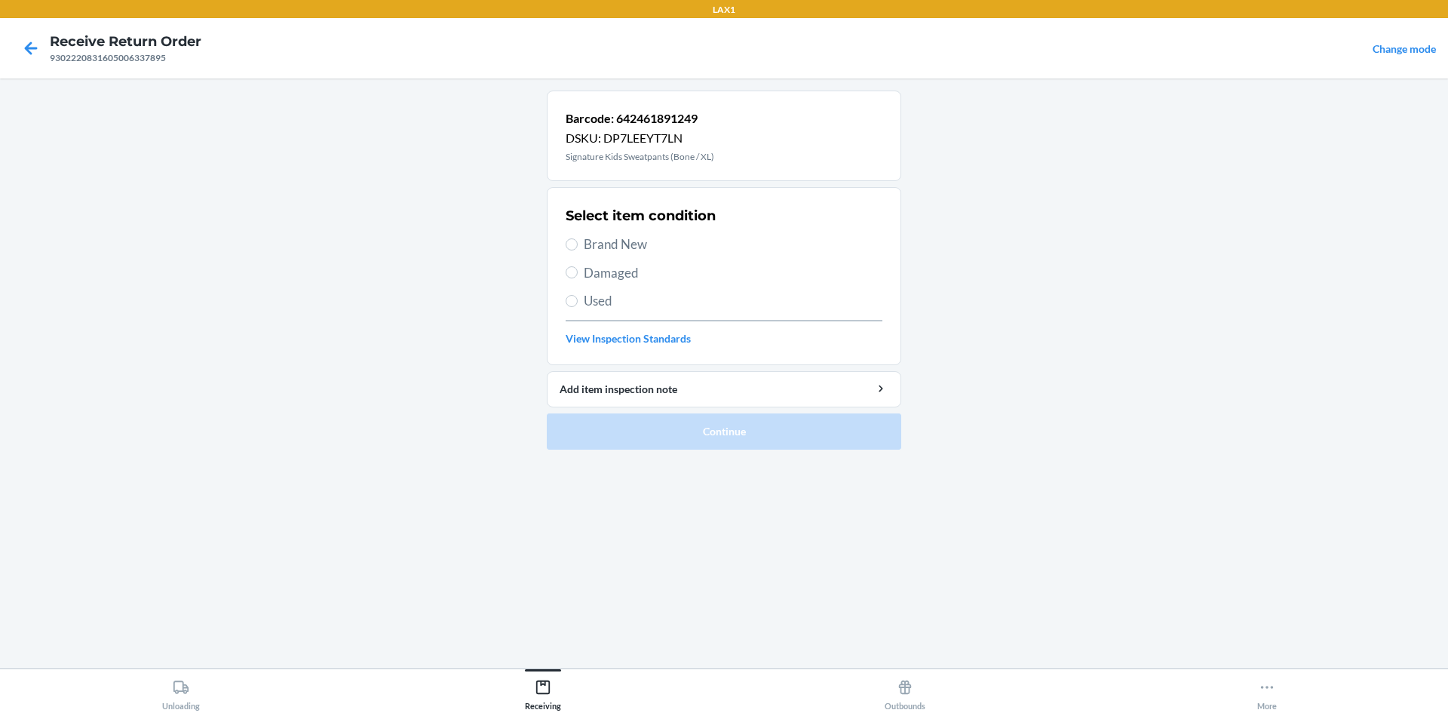
click at [655, 252] on span "Brand New" at bounding box center [733, 245] width 299 height 20
click at [578, 250] on input "Brand New" at bounding box center [572, 244] width 12 height 12
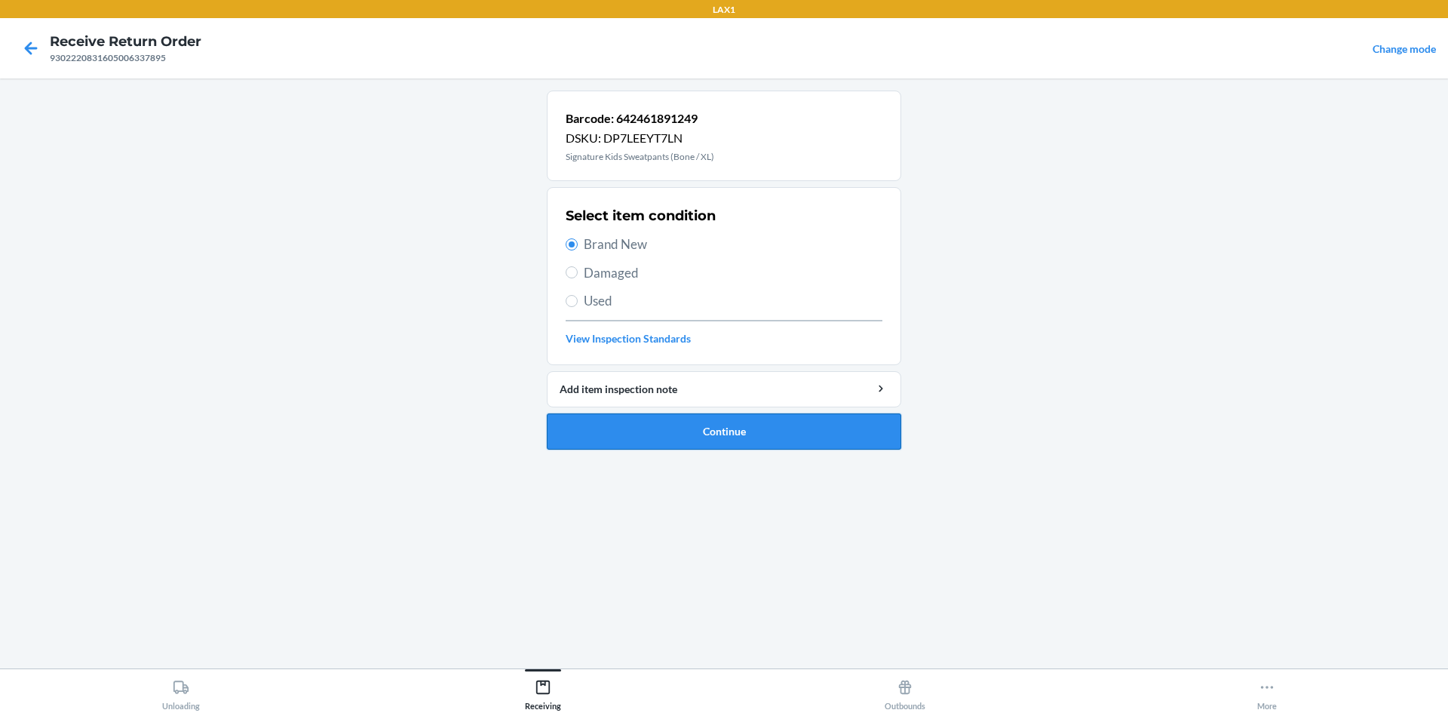
click at [726, 428] on button "Continue" at bounding box center [724, 431] width 354 height 36
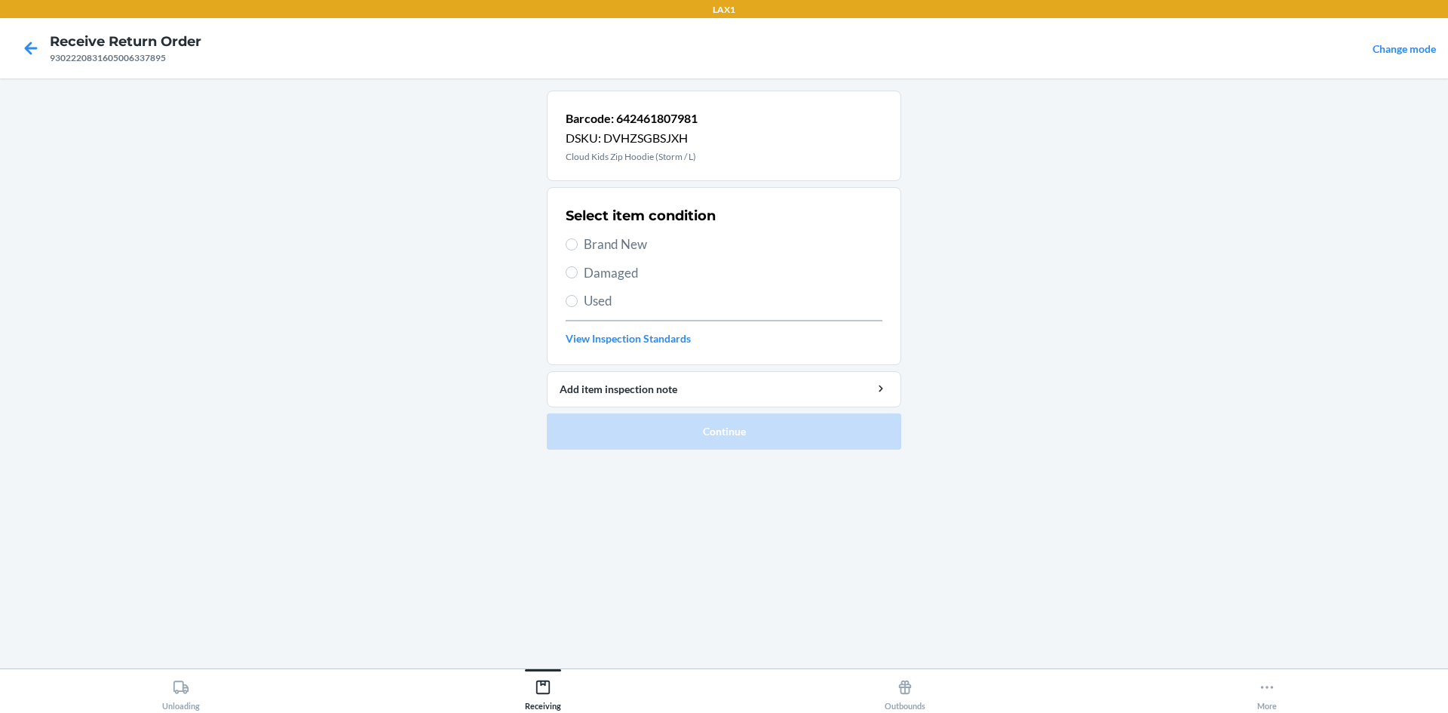
click at [652, 244] on span "Brand New" at bounding box center [733, 245] width 299 height 20
click at [578, 244] on input "Brand New" at bounding box center [572, 244] width 12 height 12
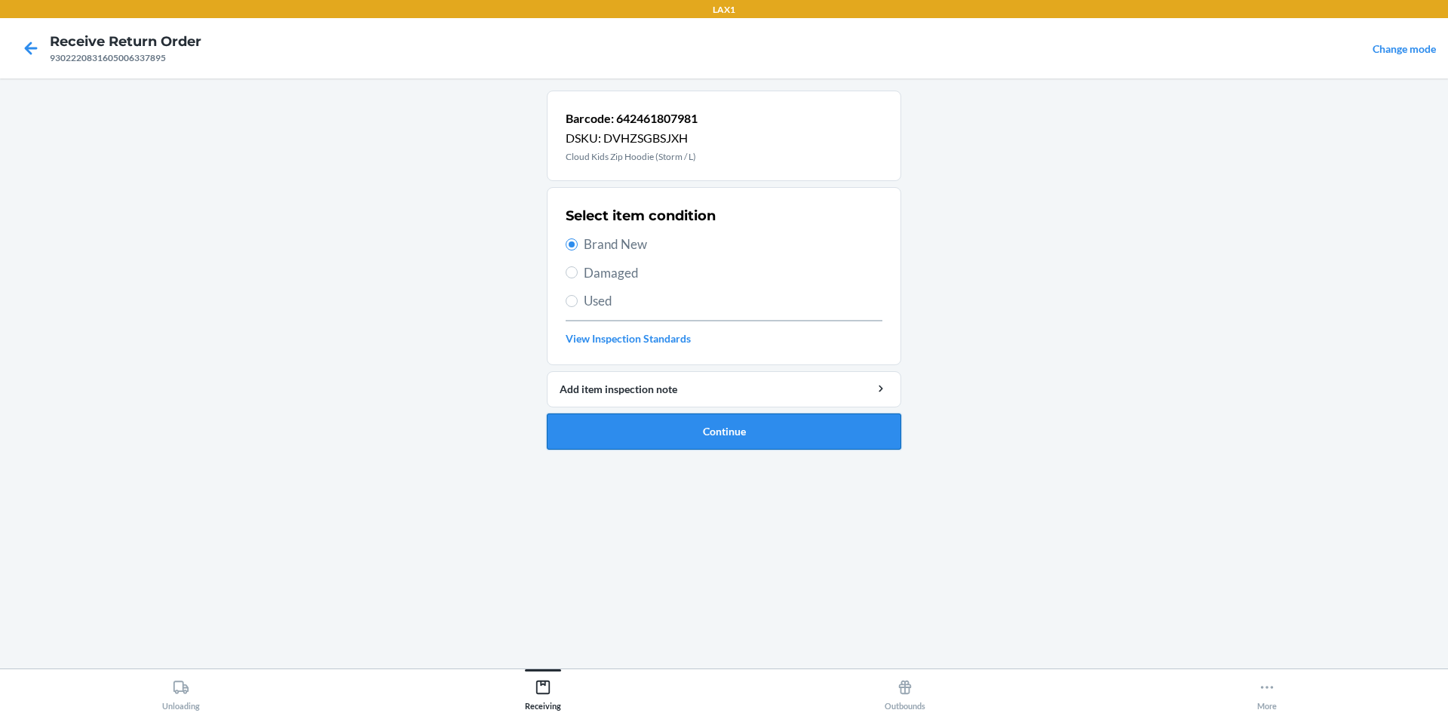
click at [713, 425] on button "Continue" at bounding box center [724, 431] width 354 height 36
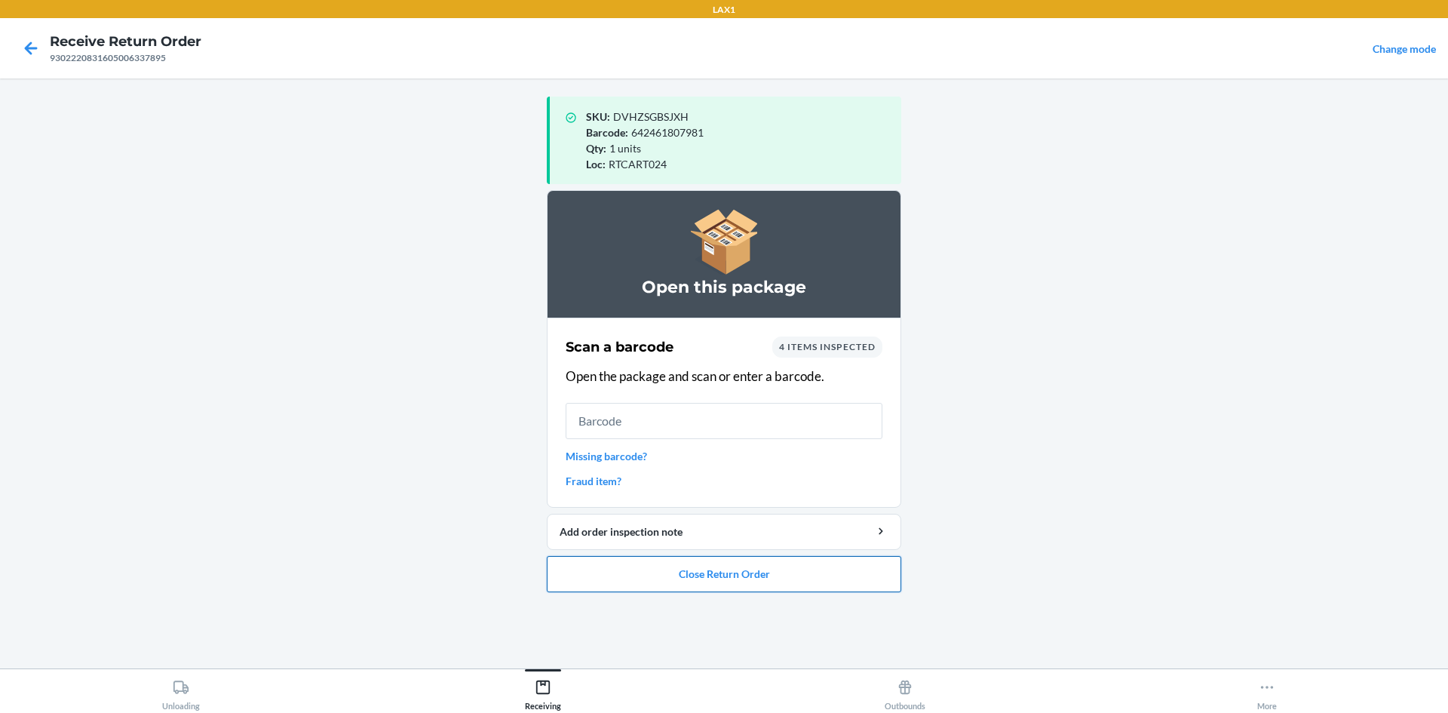
drag, startPoint x: 634, startPoint y: 581, endPoint x: 637, endPoint y: 572, distance: 9.5
click at [635, 578] on button "Close Return Order" at bounding box center [724, 574] width 354 height 36
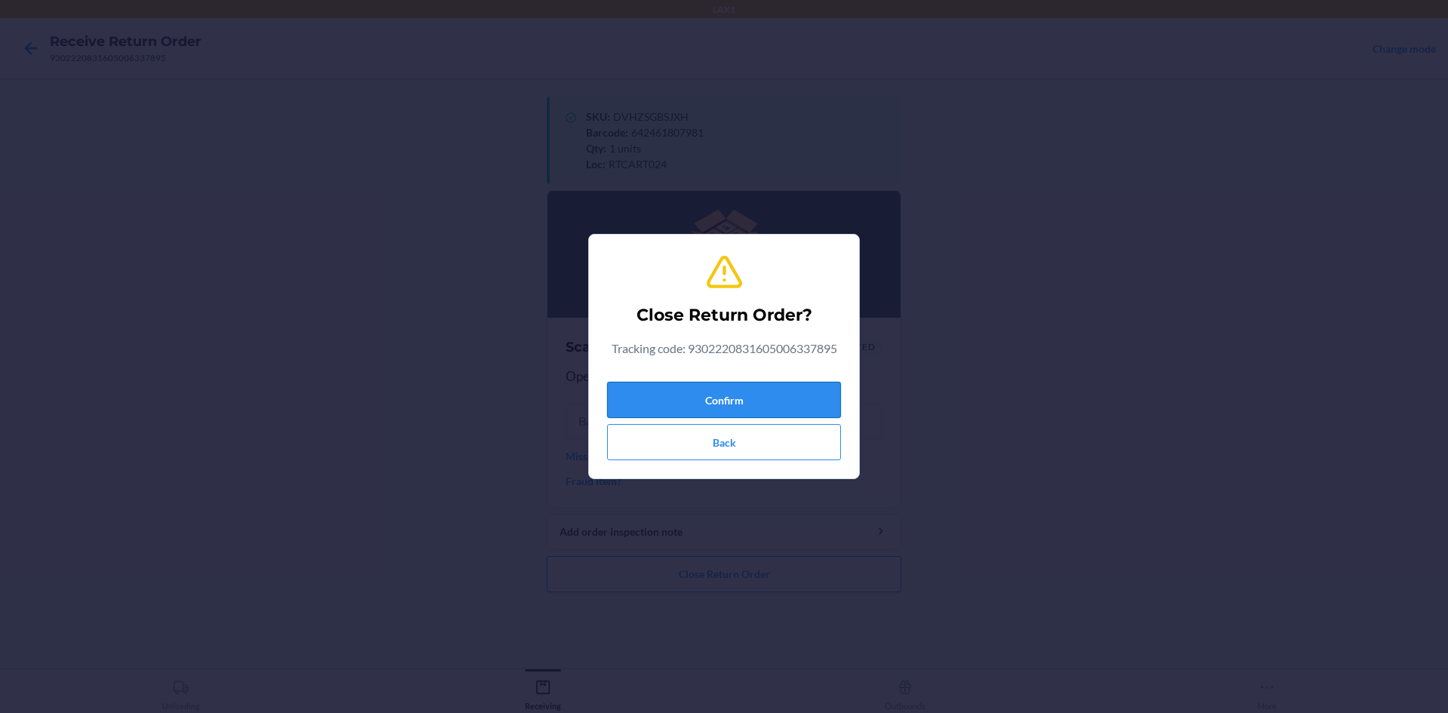
click at [693, 391] on button "Confirm" at bounding box center [724, 400] width 234 height 36
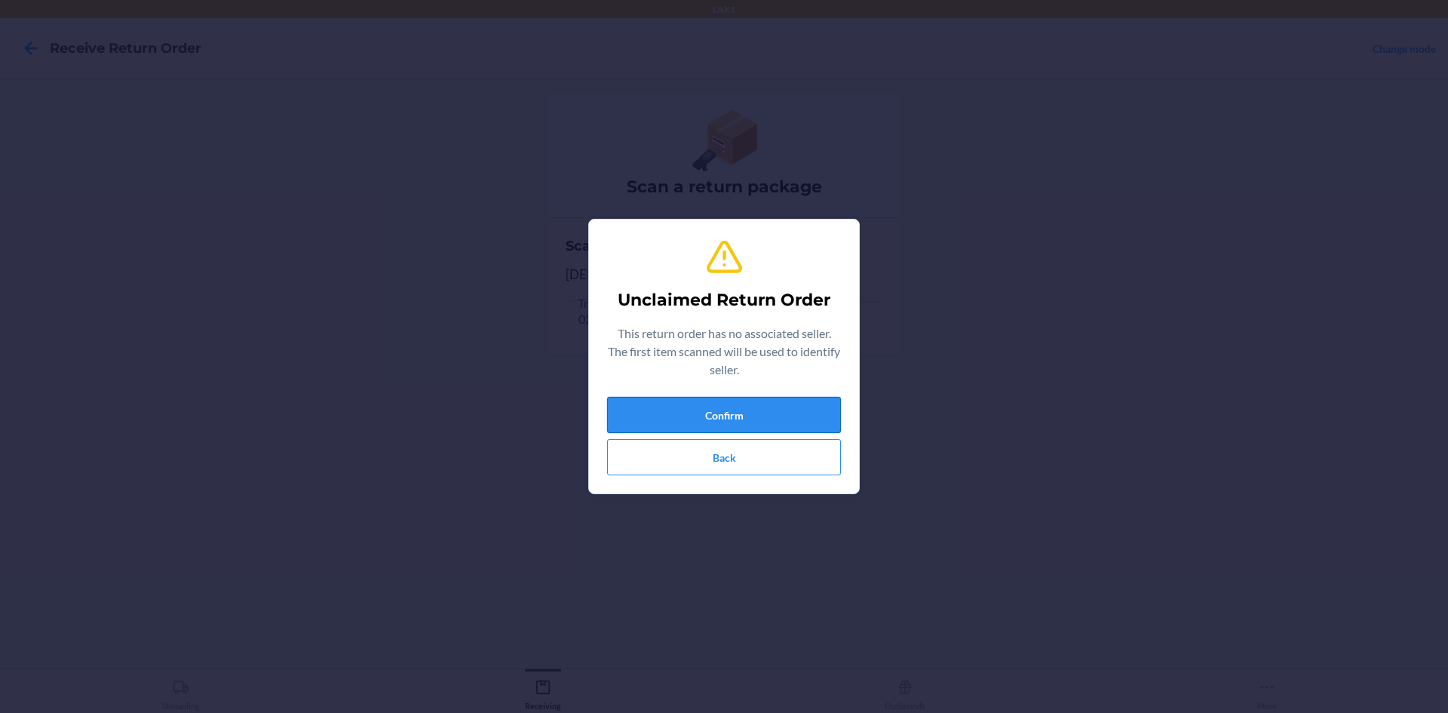
click at [646, 421] on button "Confirm" at bounding box center [724, 415] width 234 height 36
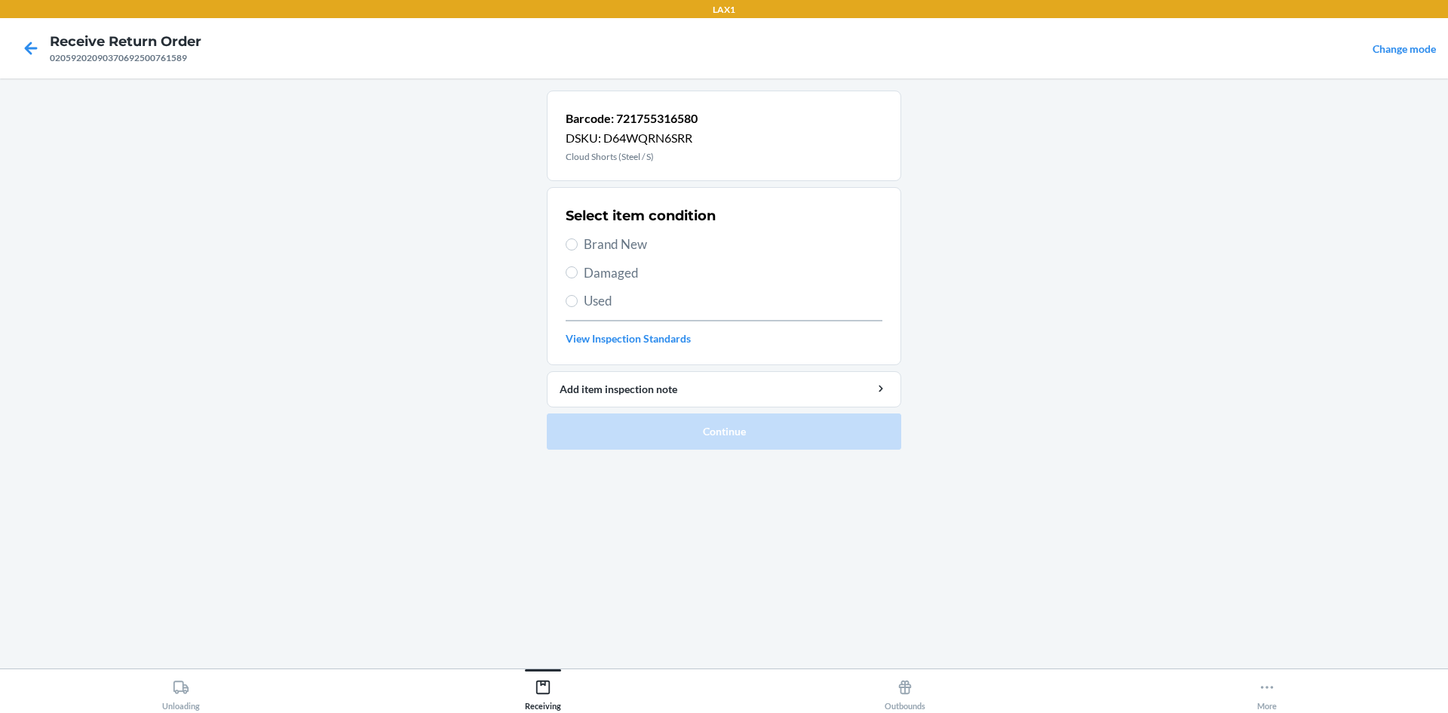
click at [642, 236] on span "Brand New" at bounding box center [733, 245] width 299 height 20
click at [578, 238] on input "Brand New" at bounding box center [572, 244] width 12 height 12
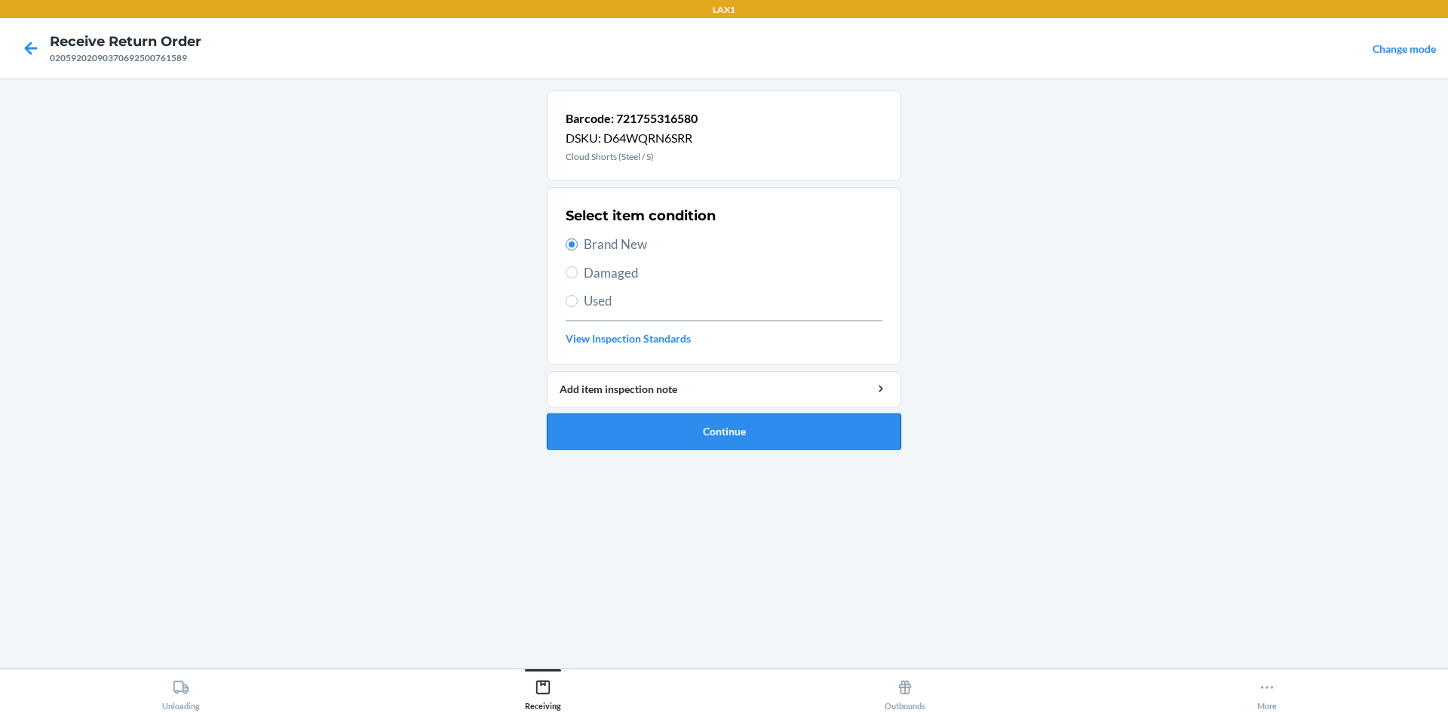
click at [739, 424] on button "Continue" at bounding box center [724, 431] width 354 height 36
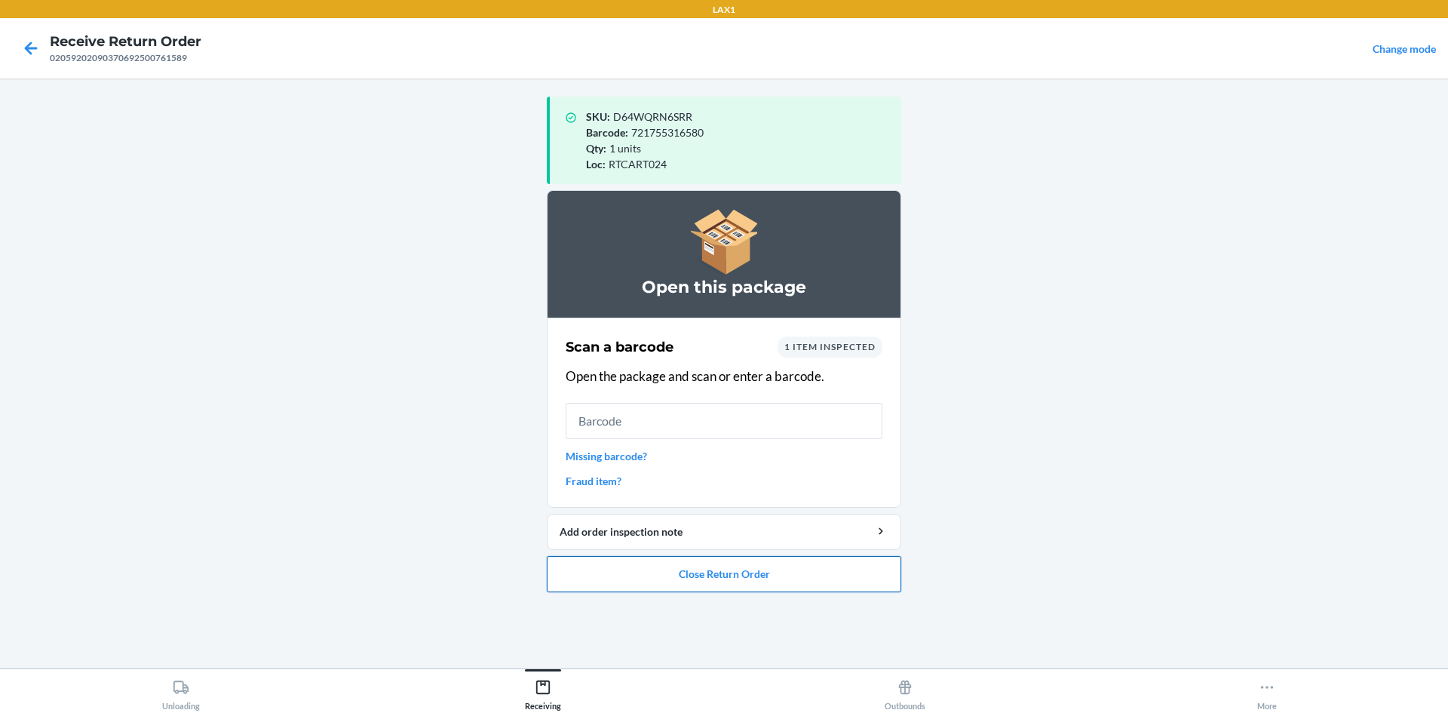
click at [746, 566] on button "Close Return Order" at bounding box center [724, 574] width 354 height 36
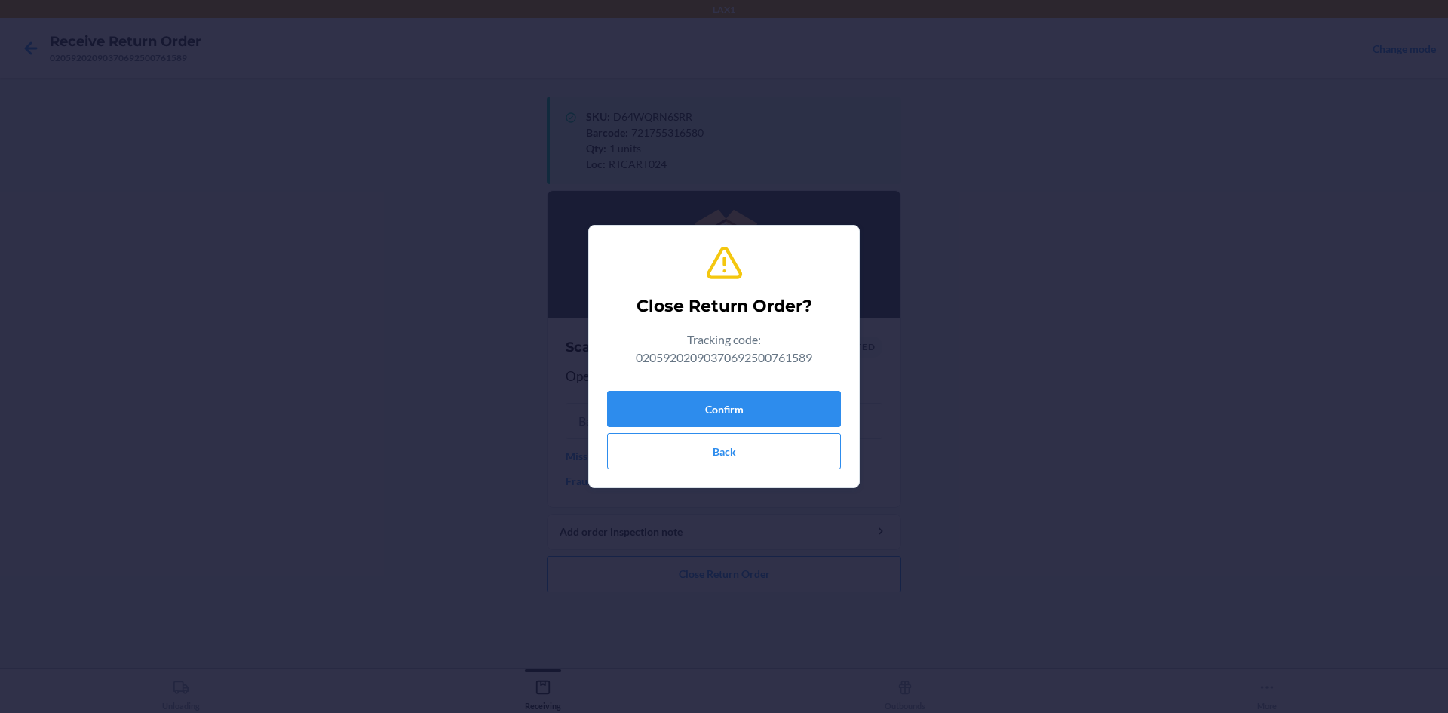
click at [735, 385] on div "Confirm Back" at bounding box center [724, 427] width 234 height 84
click at [738, 388] on div "Confirm Back" at bounding box center [724, 427] width 234 height 84
click at [739, 402] on button "Confirm" at bounding box center [724, 409] width 234 height 36
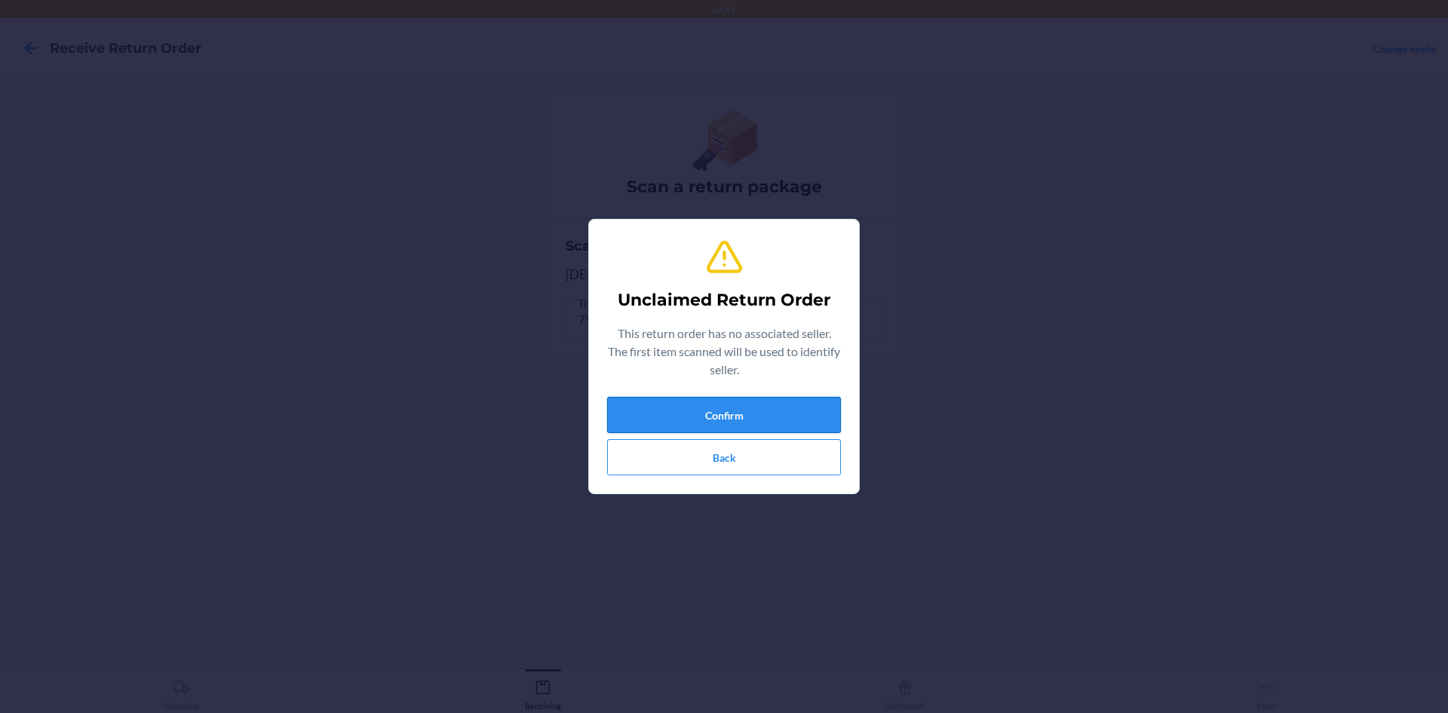
click at [663, 420] on button "Confirm" at bounding box center [724, 415] width 234 height 36
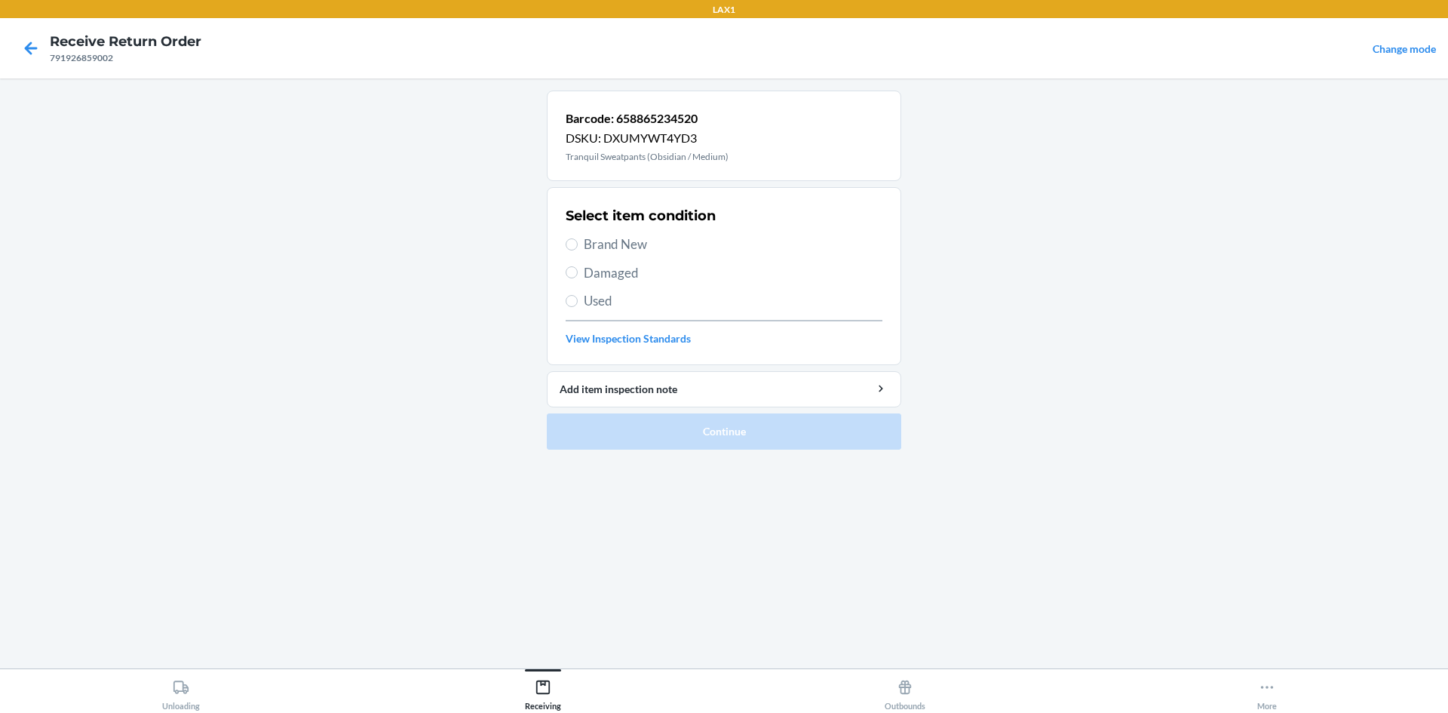
drag, startPoint x: 615, startPoint y: 296, endPoint x: 624, endPoint y: 351, distance: 55.8
click at [615, 299] on span "Used" at bounding box center [733, 301] width 299 height 20
click at [578, 299] on input "Used" at bounding box center [572, 301] width 12 height 12
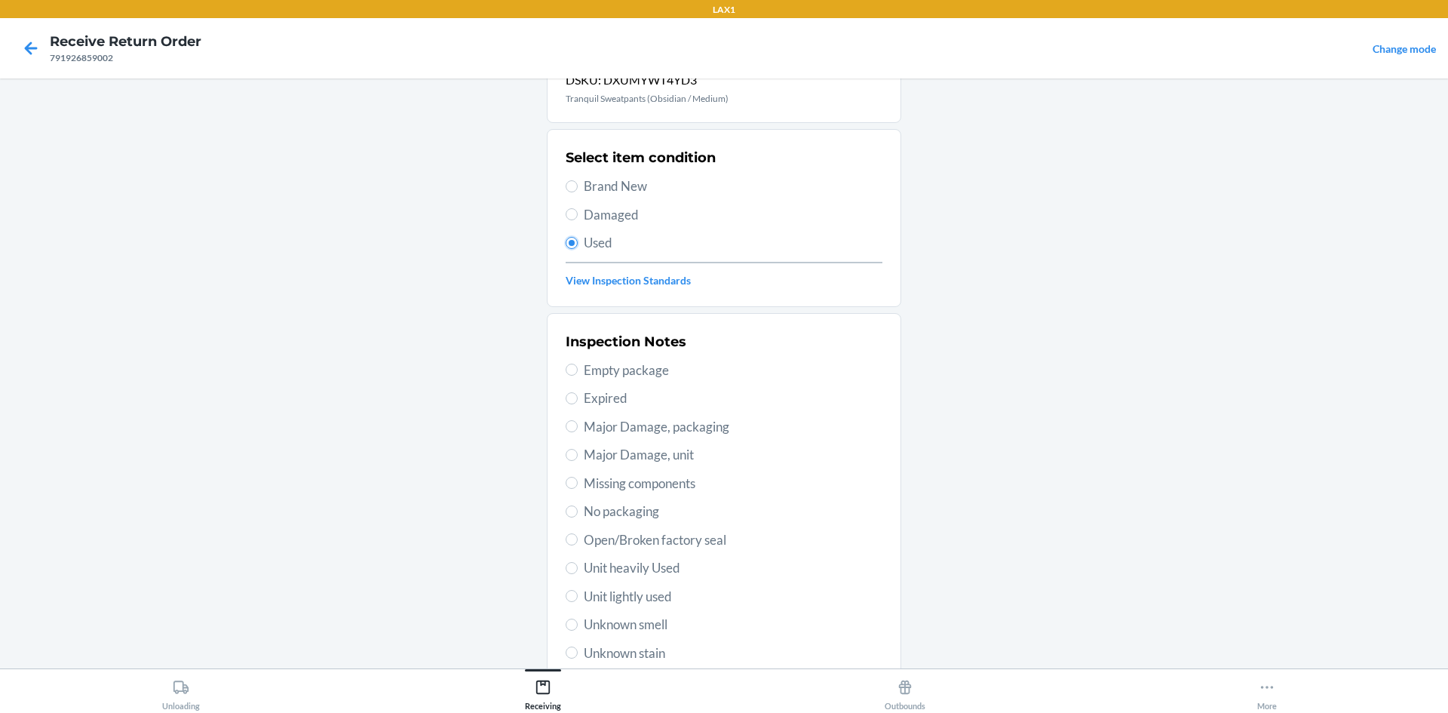
scroll to position [196, 0]
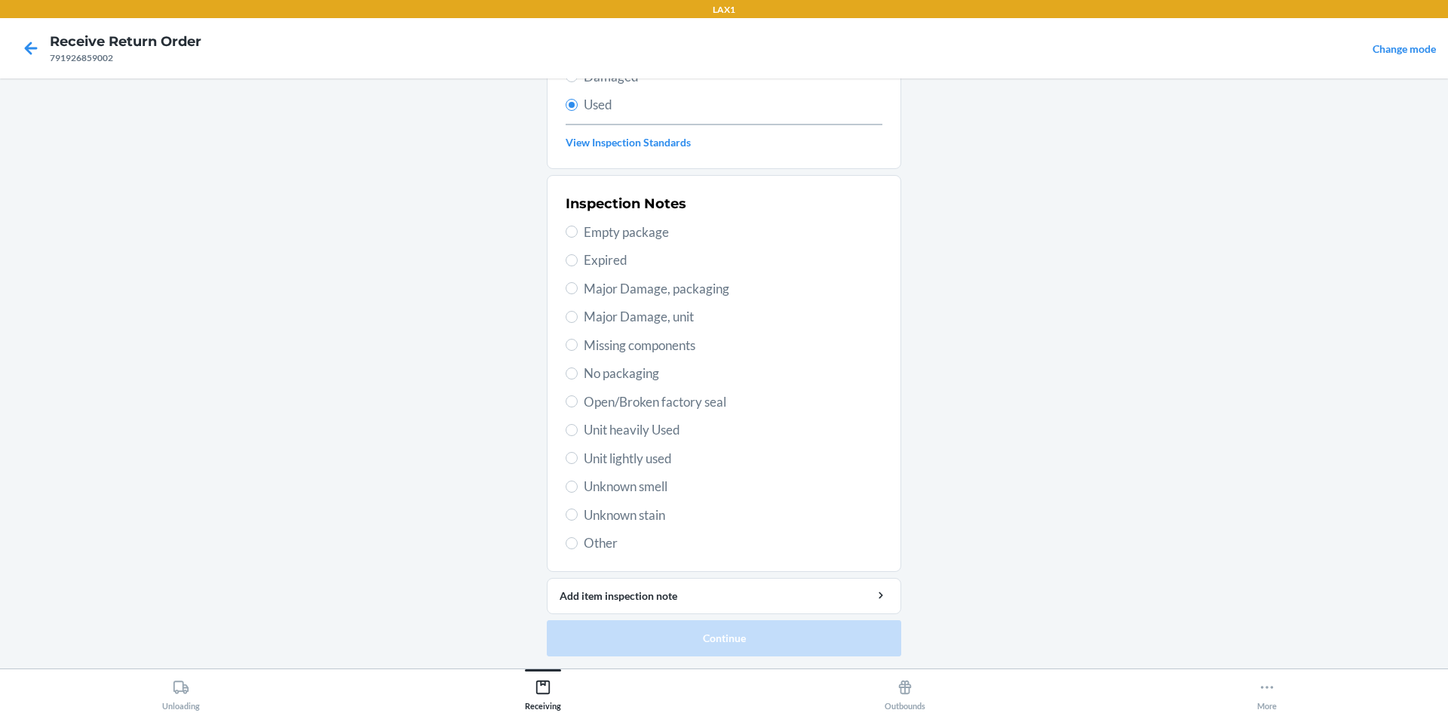
click at [687, 434] on span "Unit heavily Used" at bounding box center [733, 430] width 299 height 20
click at [578, 434] on input "Unit heavily Used" at bounding box center [572, 430] width 12 height 12
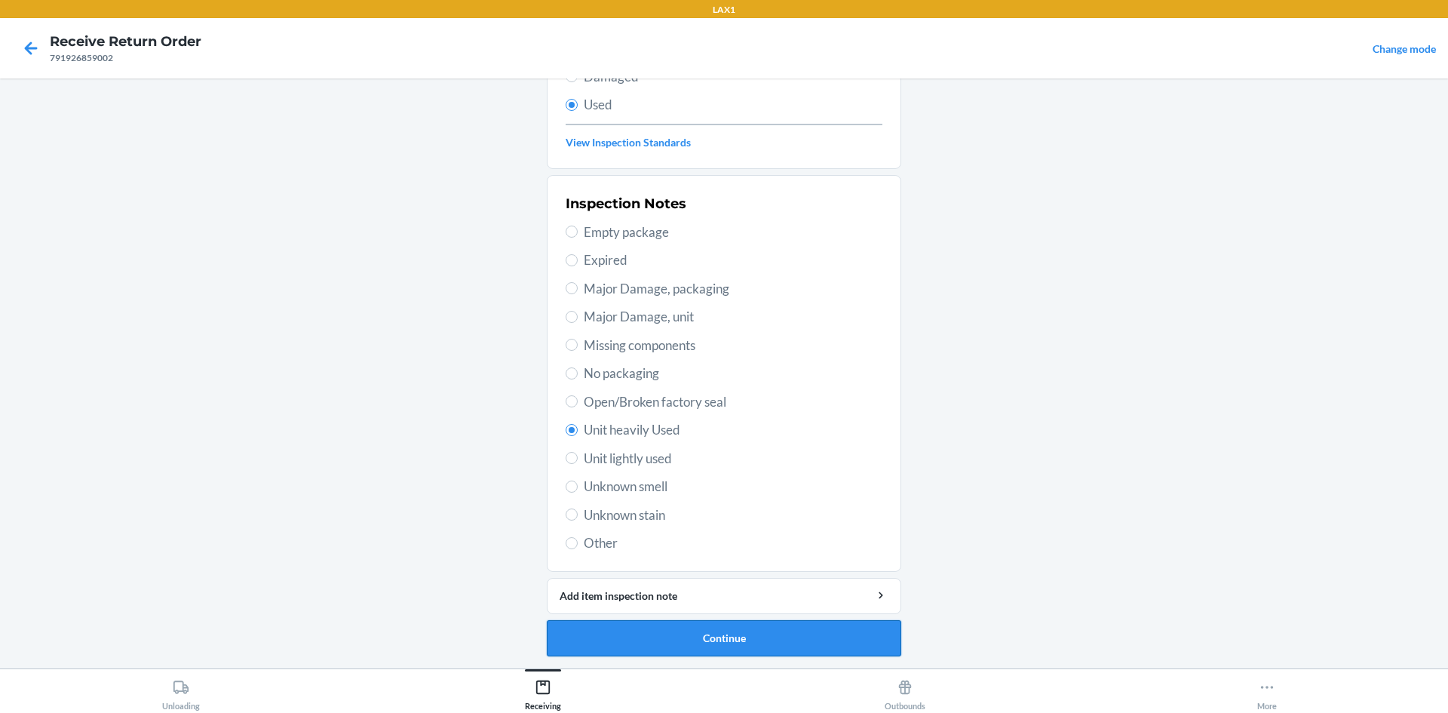
click at [680, 642] on button "Continue" at bounding box center [724, 638] width 354 height 36
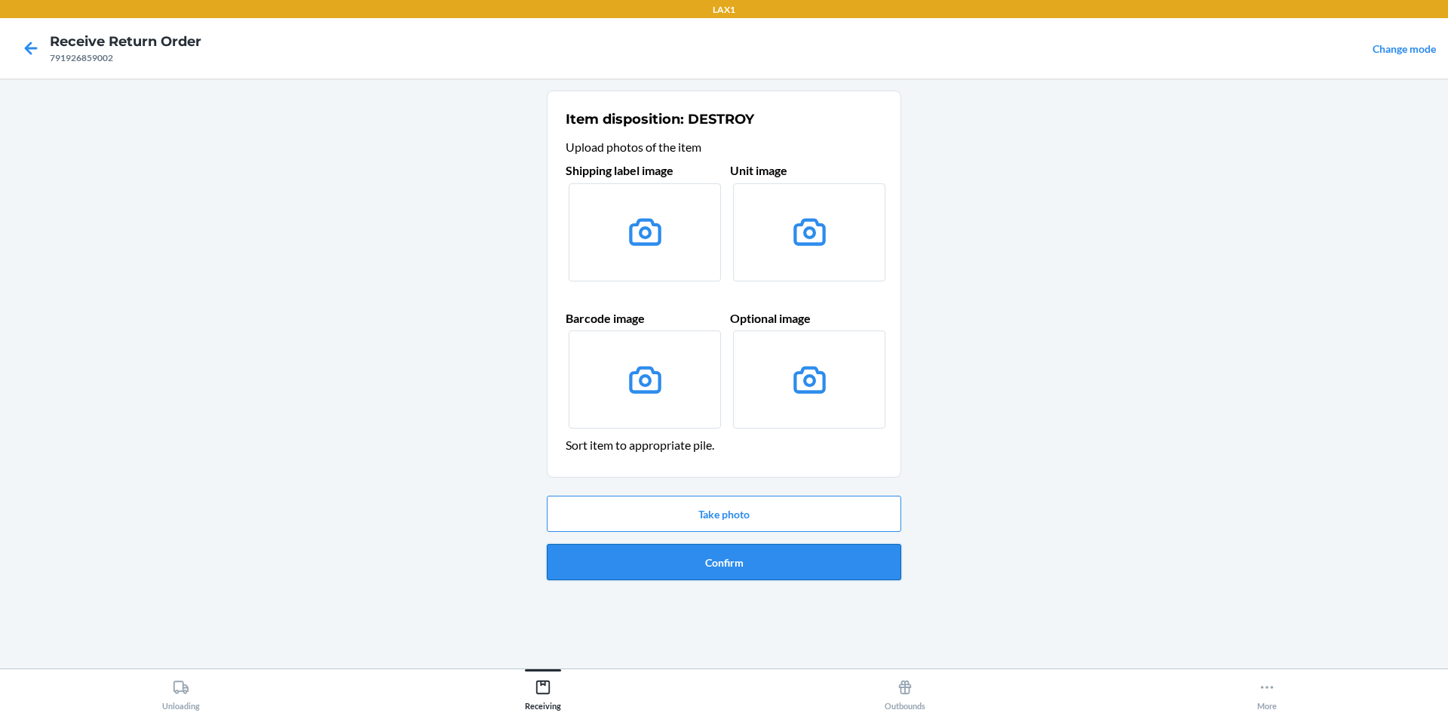
click at [669, 555] on button "Confirm" at bounding box center [724, 562] width 354 height 36
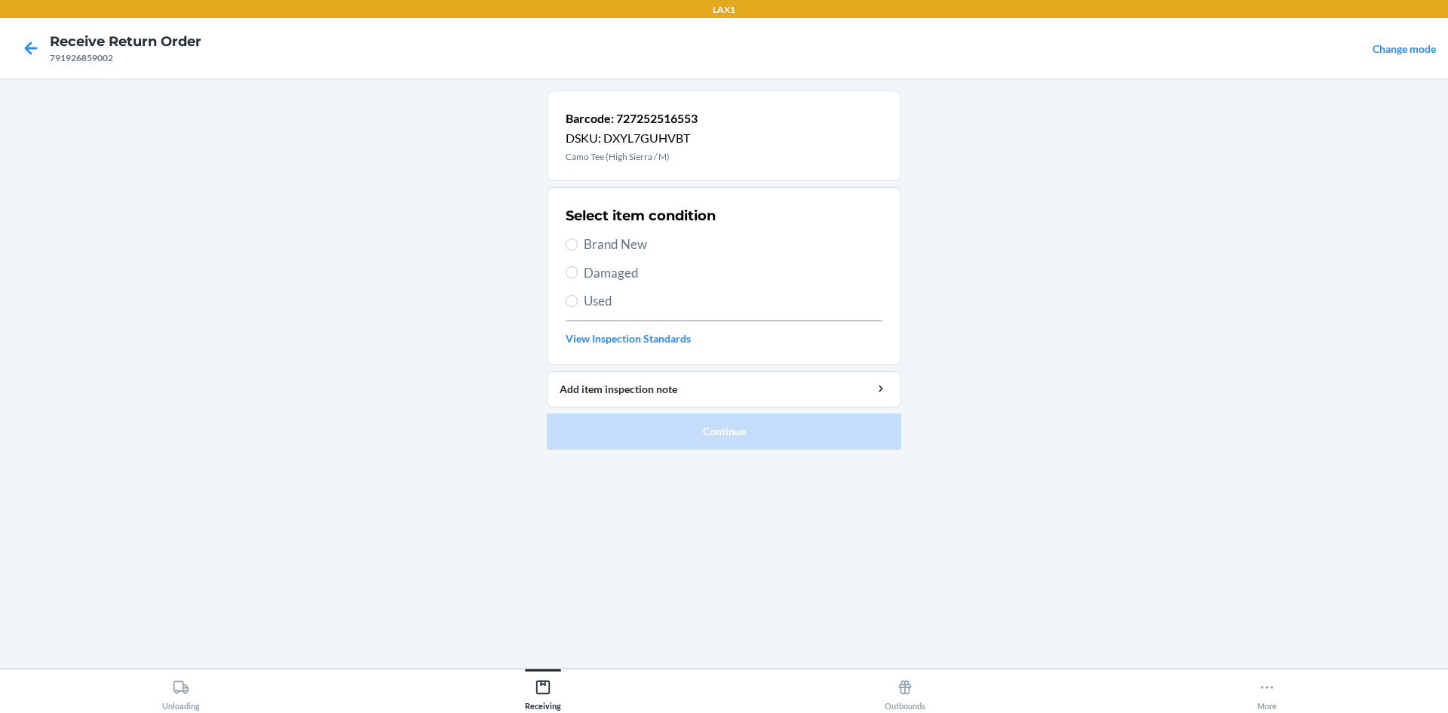
click at [655, 248] on span "Brand New" at bounding box center [733, 245] width 299 height 20
click at [578, 248] on input "Brand New" at bounding box center [572, 244] width 12 height 12
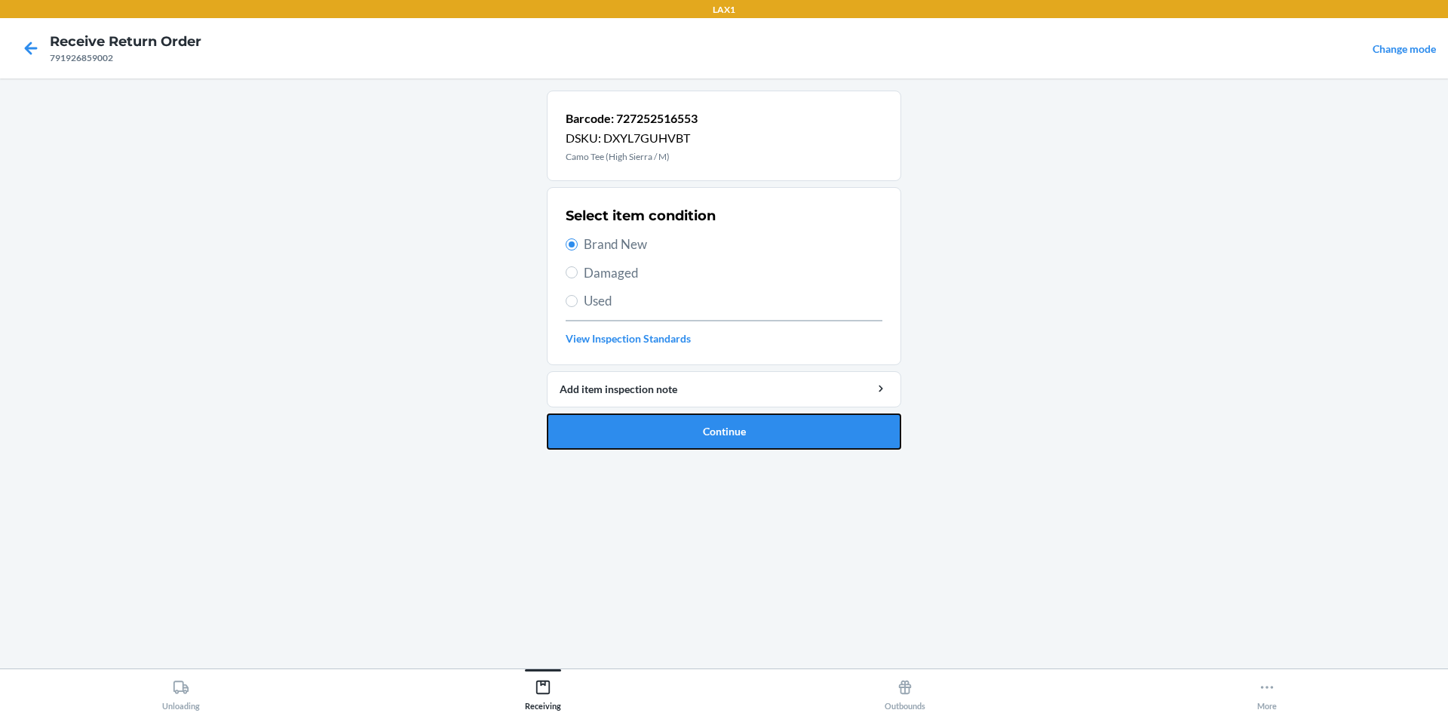
drag, startPoint x: 641, startPoint y: 428, endPoint x: 662, endPoint y: 288, distance: 141.1
click at [643, 410] on li "Barcode: 727252516553 DSKU: DXYL7GUHVBT Camo Tee (High Sierra / M) Select item …" at bounding box center [724, 270] width 354 height 359
click at [596, 443] on button "Continue" at bounding box center [724, 431] width 354 height 36
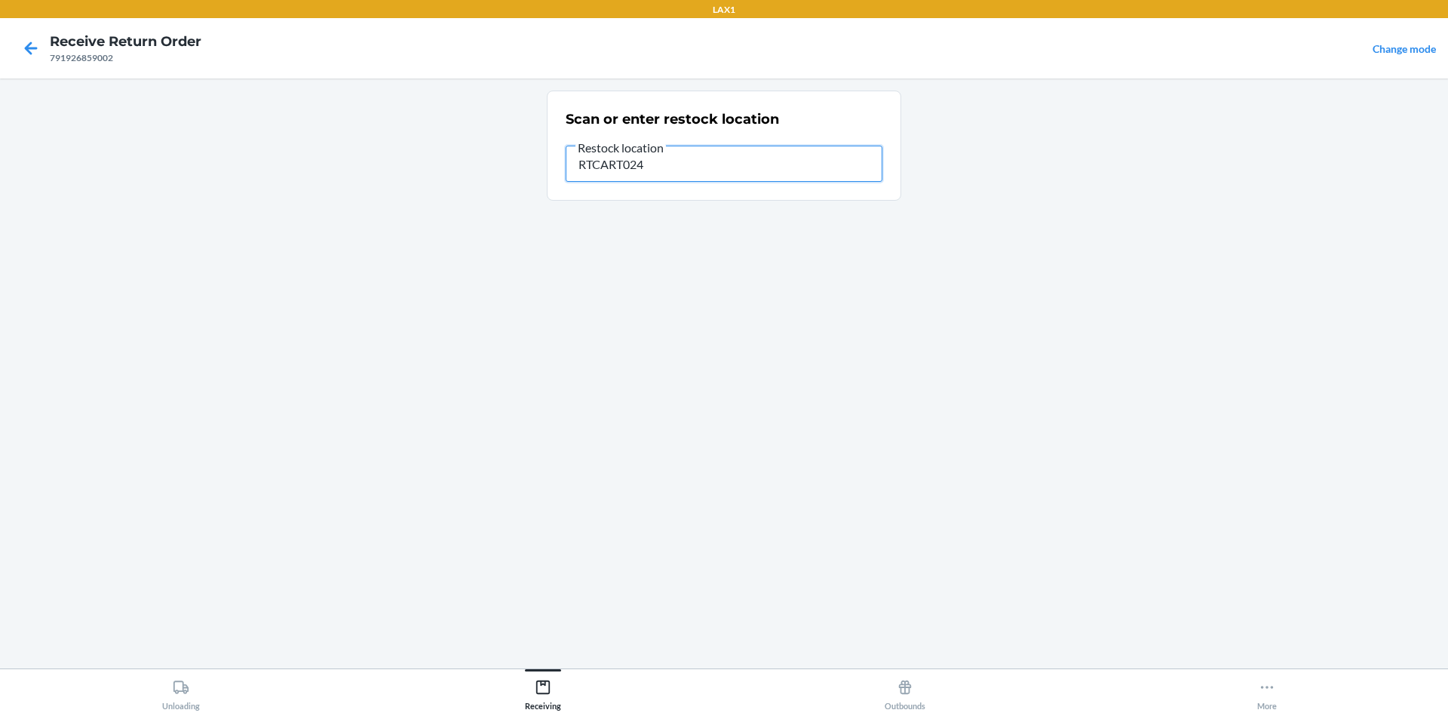
click at [730, 176] on input "RTCART024" at bounding box center [724, 164] width 317 height 36
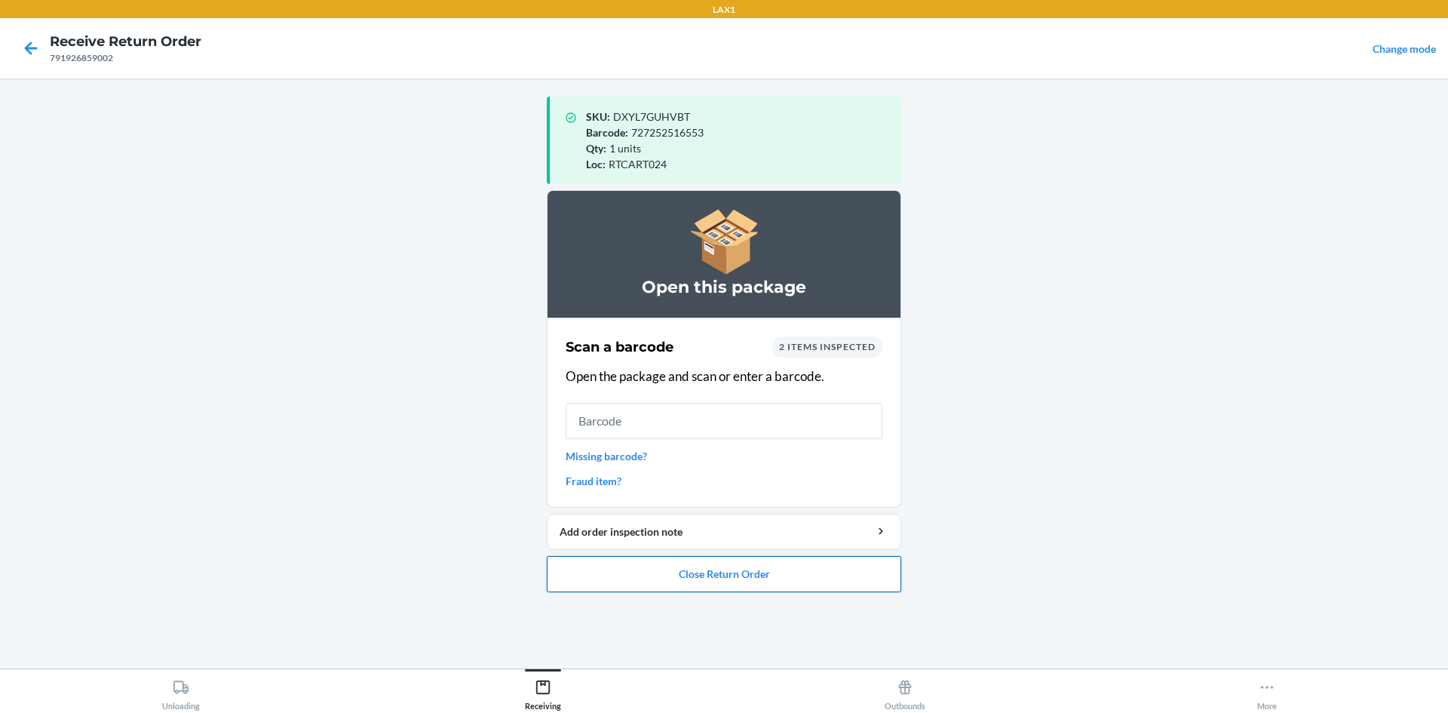
click at [702, 565] on button "Close Return Order" at bounding box center [724, 574] width 354 height 36
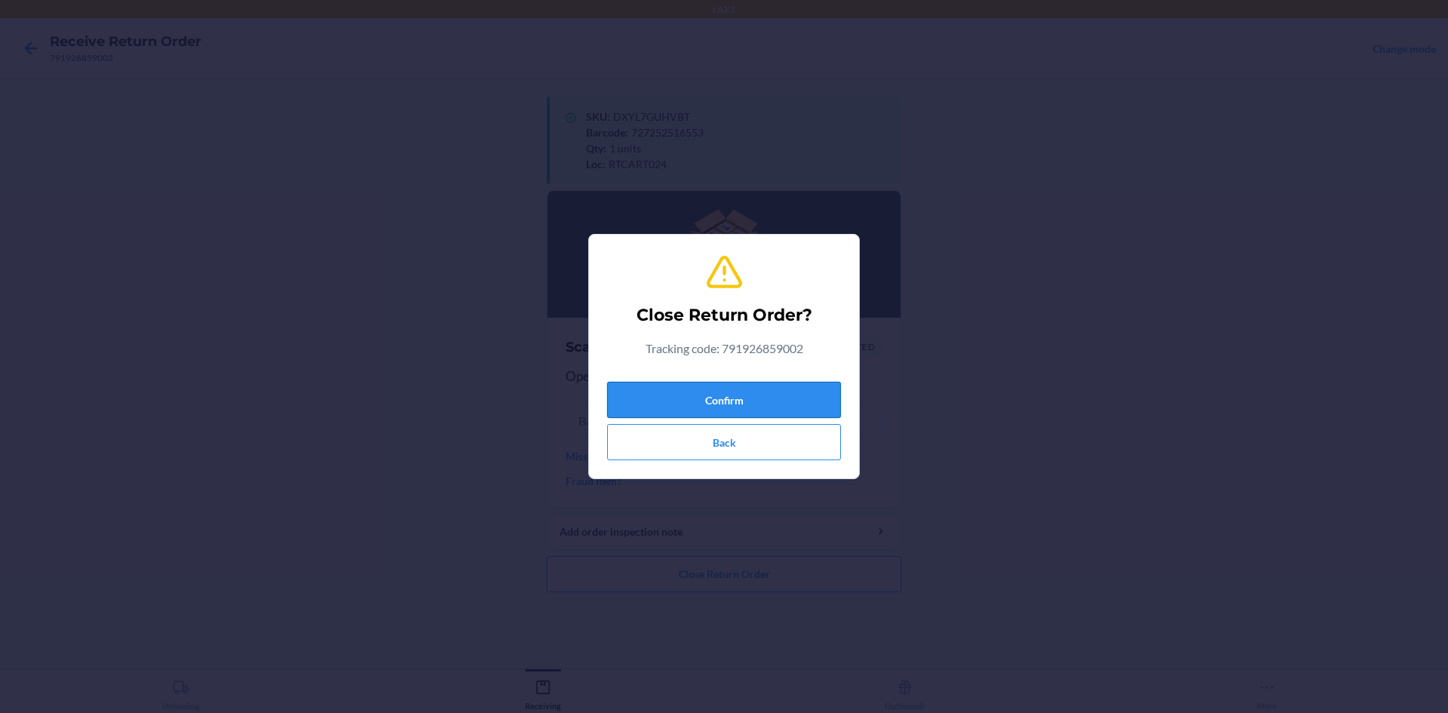
click at [715, 386] on button "Confirm" at bounding box center [724, 400] width 234 height 36
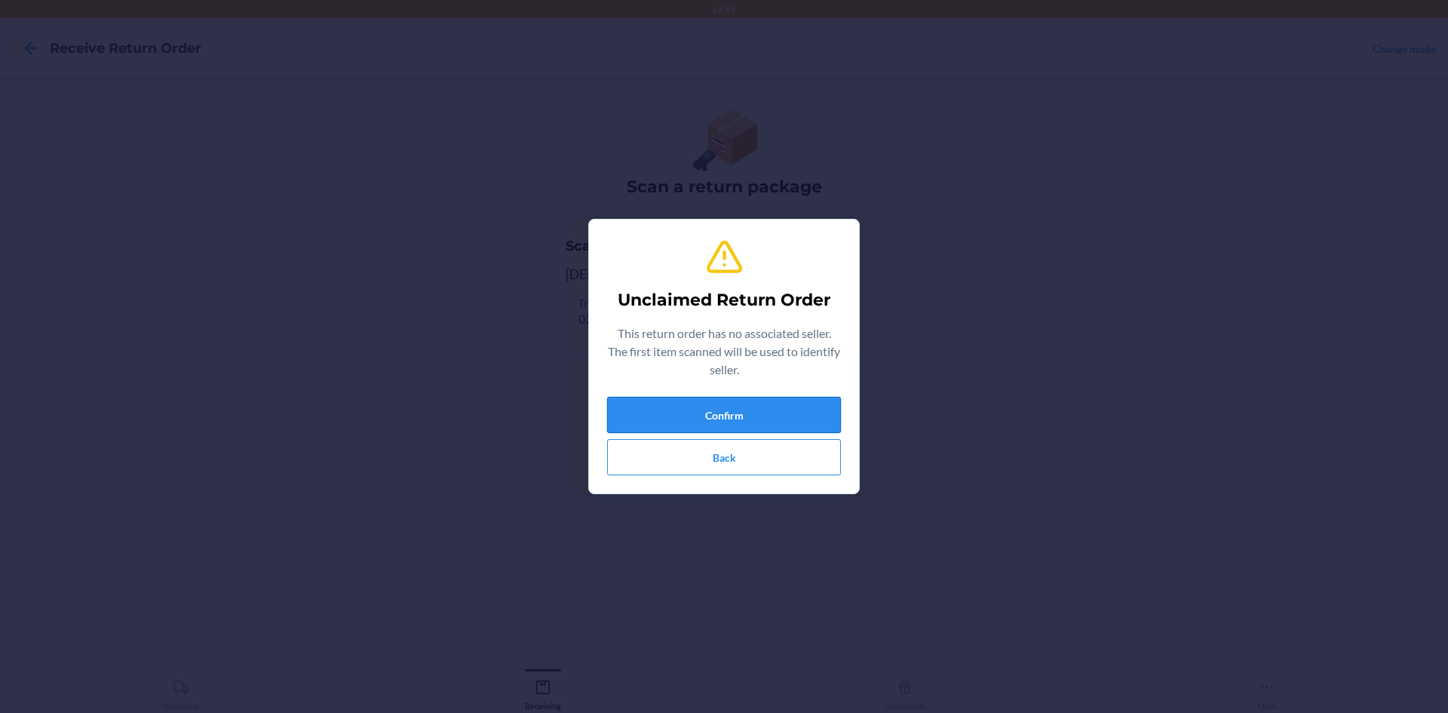
click at [689, 410] on button "Confirm" at bounding box center [724, 415] width 234 height 36
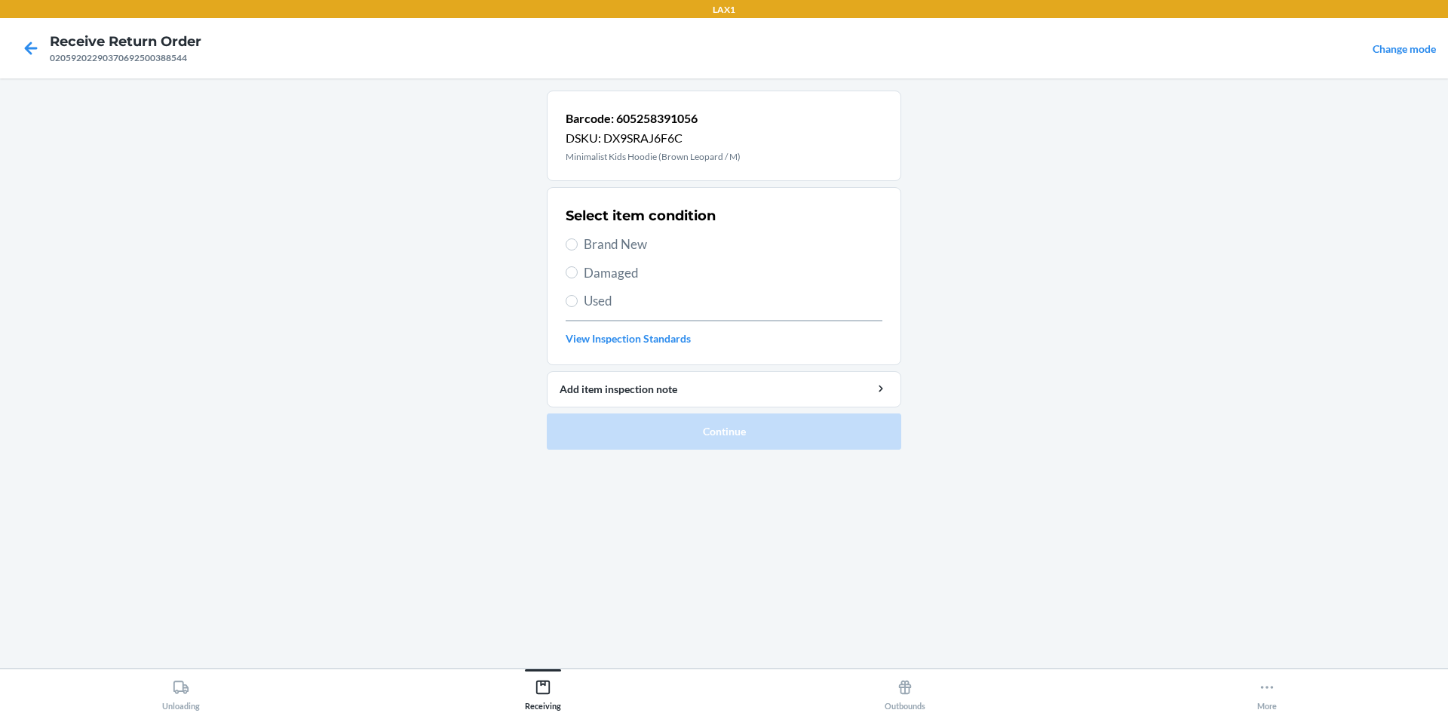
click at [646, 243] on span "Brand New" at bounding box center [733, 245] width 299 height 20
click at [578, 243] on input "Brand New" at bounding box center [572, 244] width 12 height 12
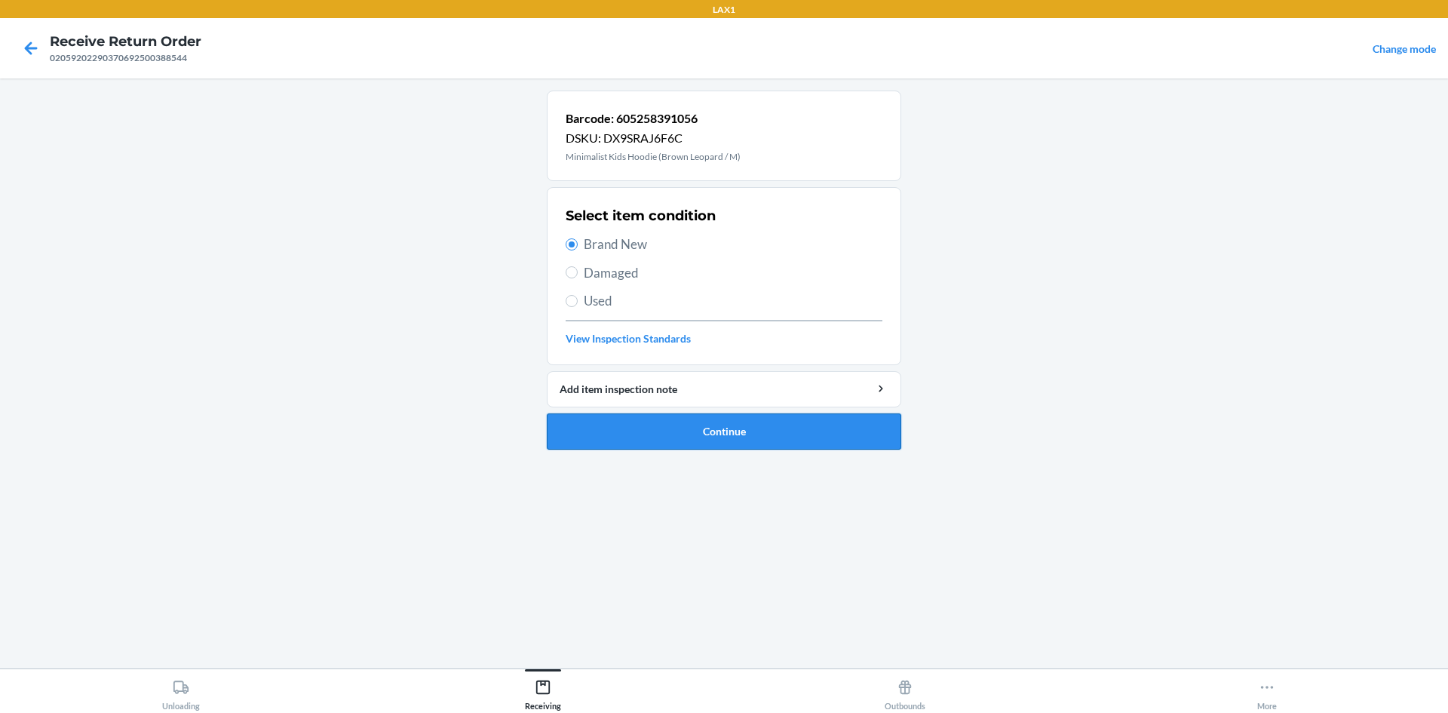
click at [662, 440] on button "Continue" at bounding box center [724, 431] width 354 height 36
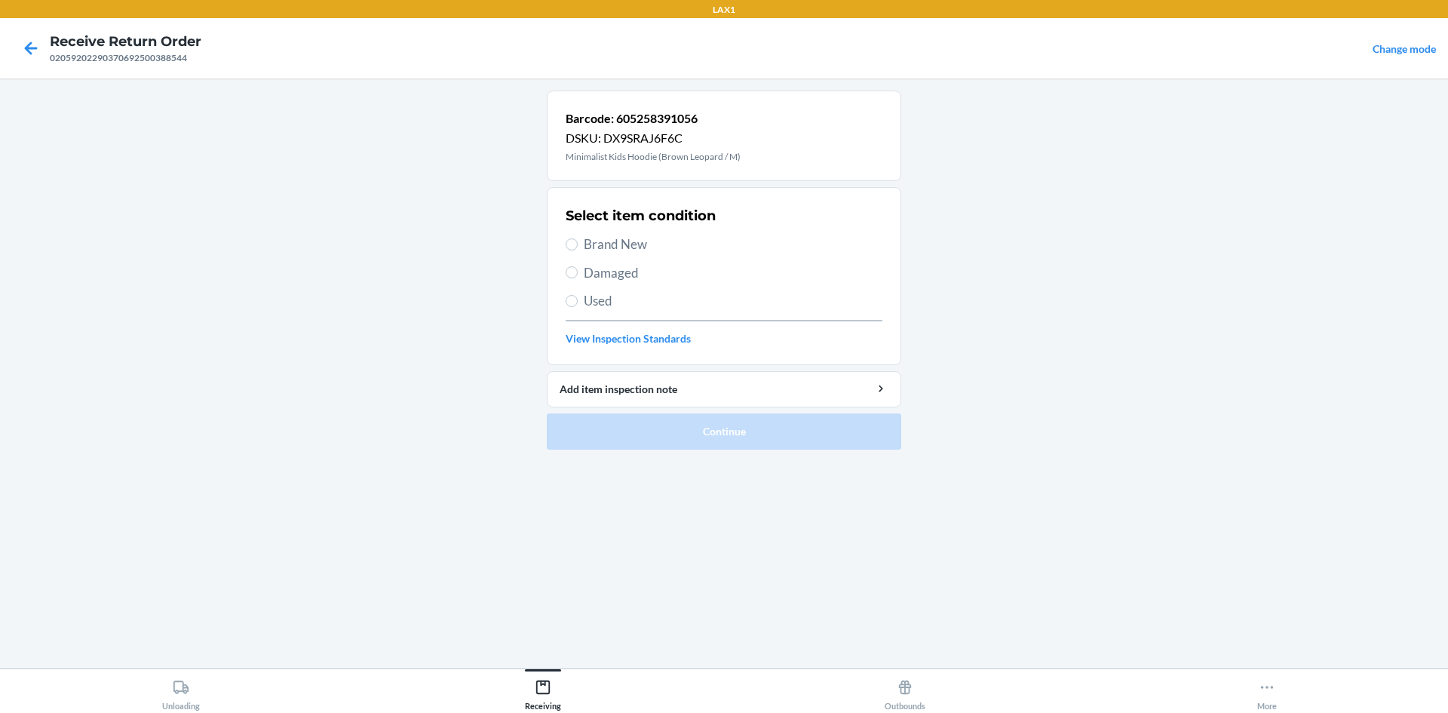
click at [620, 247] on span "Brand New" at bounding box center [733, 245] width 299 height 20
click at [578, 247] on input "Brand New" at bounding box center [572, 244] width 12 height 12
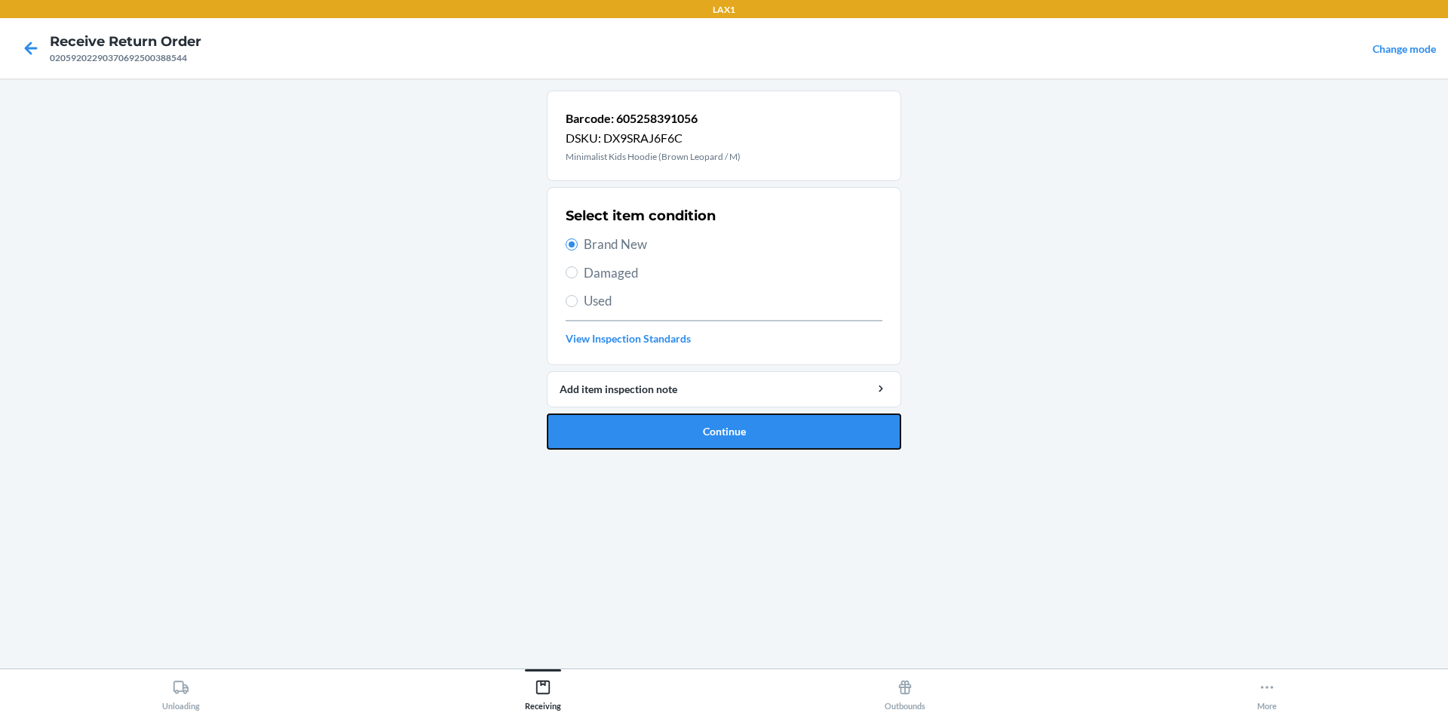
click at [729, 422] on button "Continue" at bounding box center [724, 431] width 354 height 36
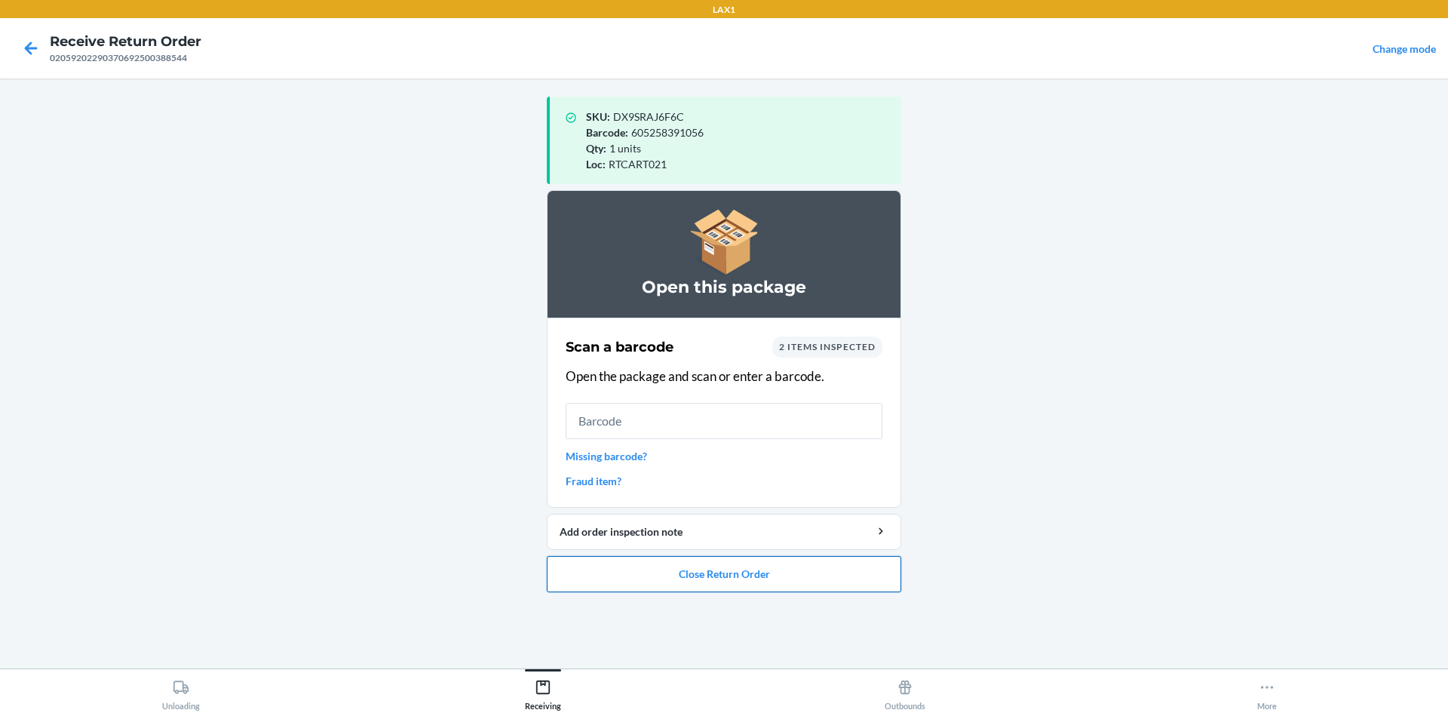
drag, startPoint x: 646, startPoint y: 569, endPoint x: 641, endPoint y: 560, distance: 9.5
click at [643, 564] on button "Close Return Order" at bounding box center [724, 574] width 354 height 36
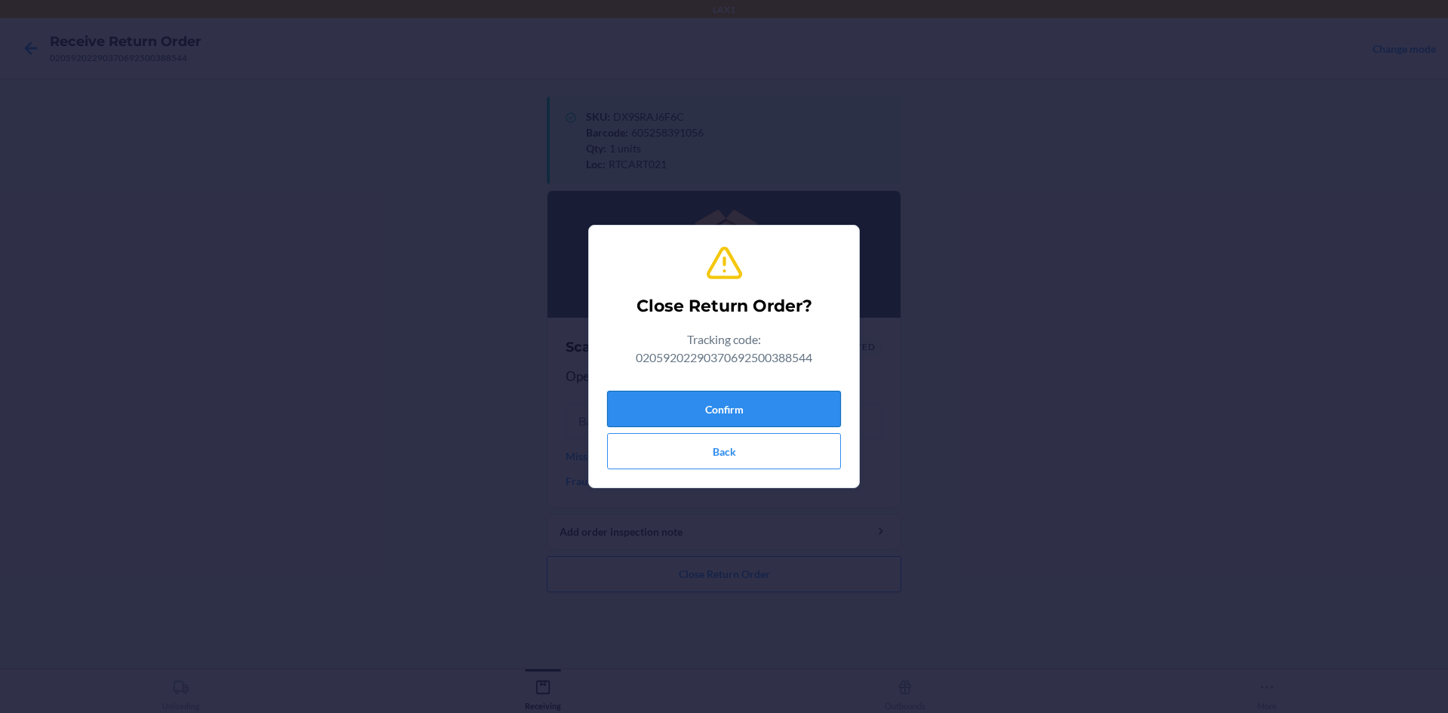
click at [661, 404] on button "Confirm" at bounding box center [724, 409] width 234 height 36
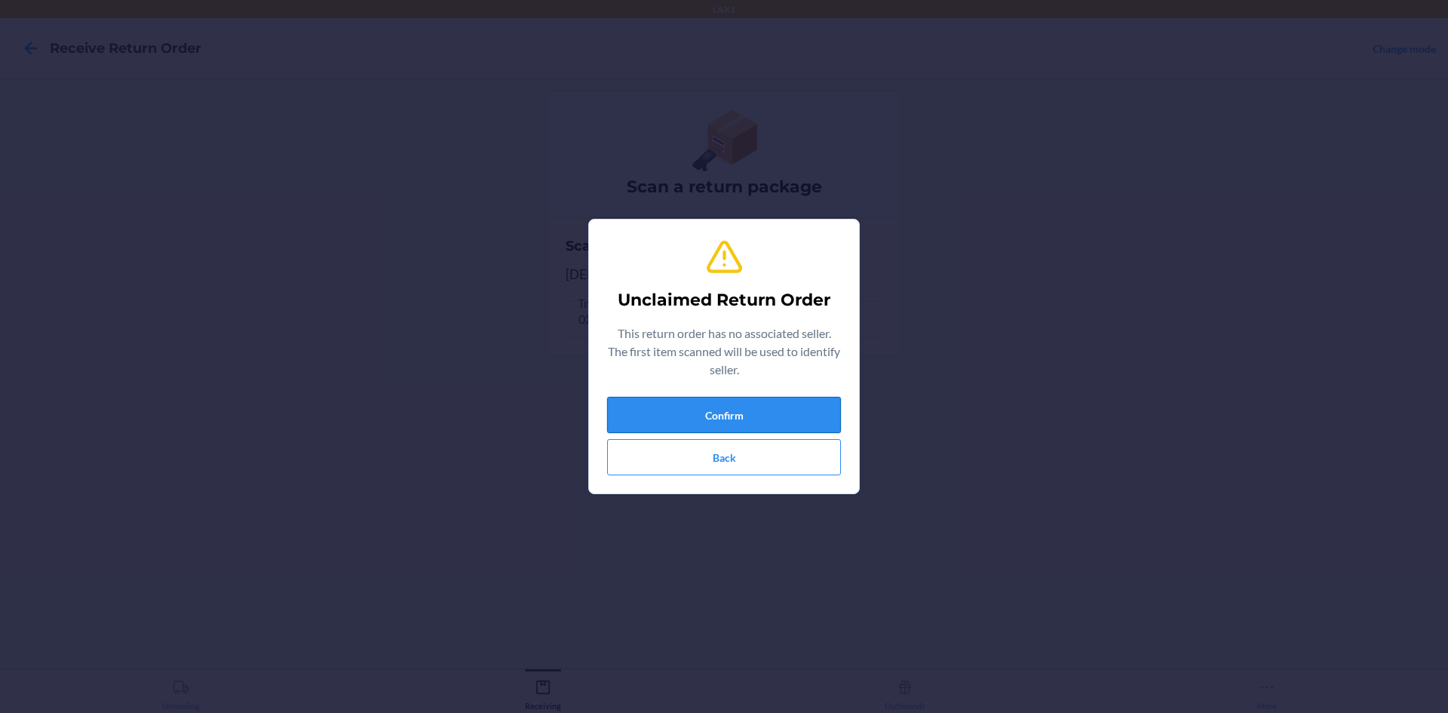
click at [781, 418] on button "Confirm" at bounding box center [724, 415] width 234 height 36
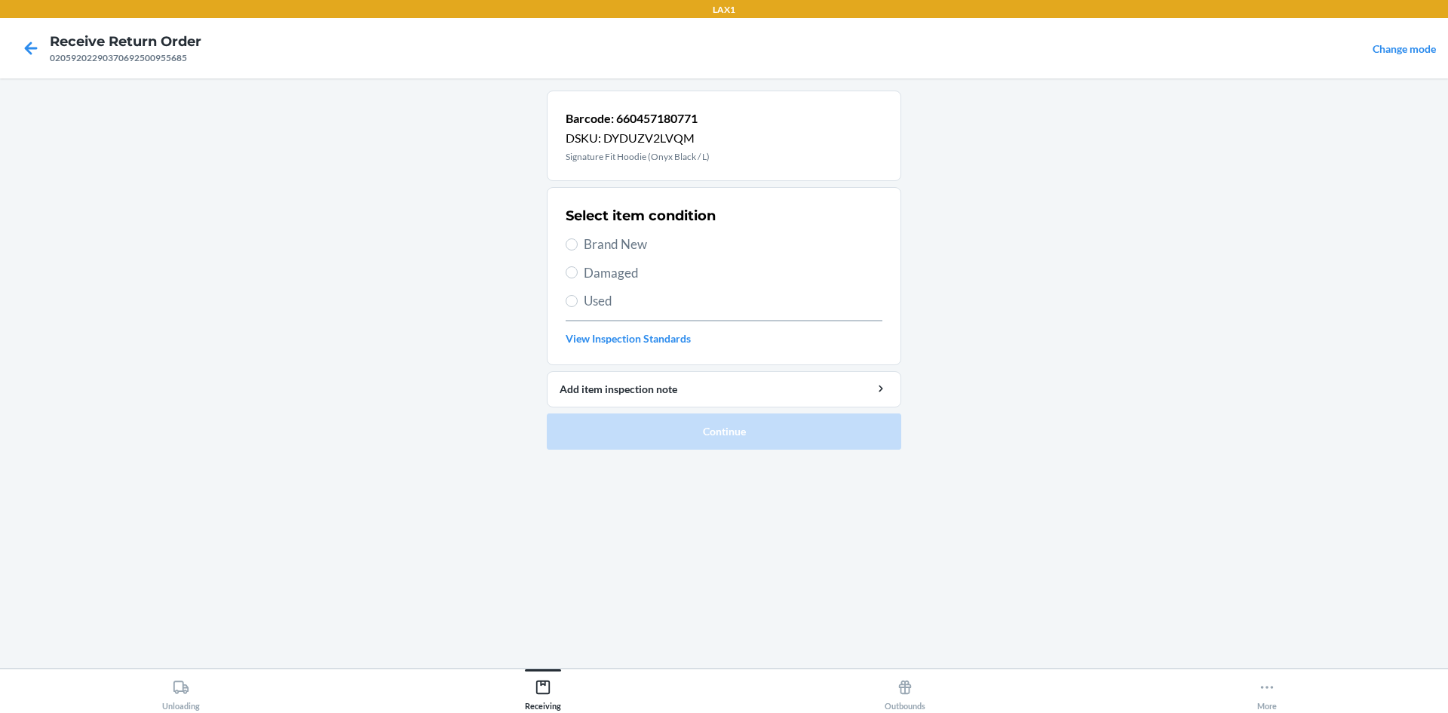
click at [632, 248] on span "Brand New" at bounding box center [733, 245] width 299 height 20
click at [578, 248] on input "Brand New" at bounding box center [572, 244] width 12 height 12
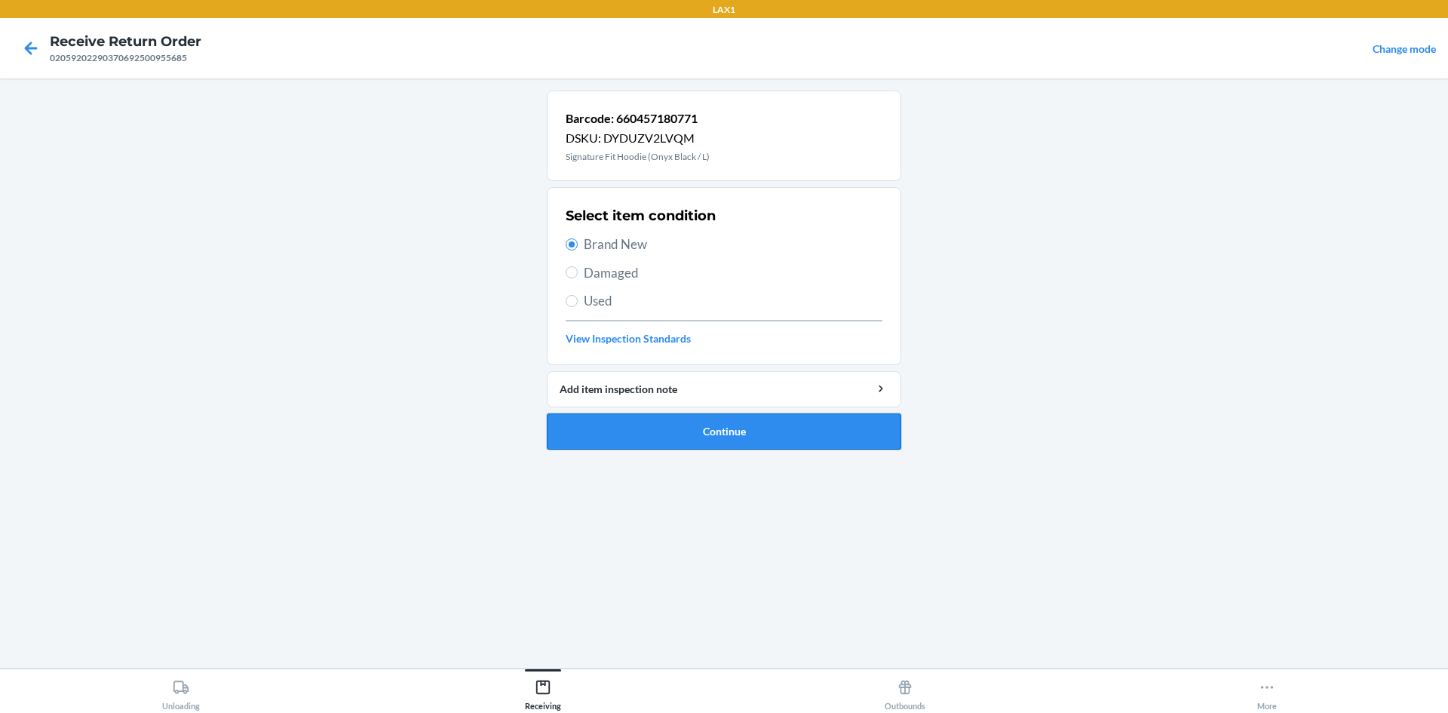
click at [674, 446] on button "Continue" at bounding box center [724, 431] width 354 height 36
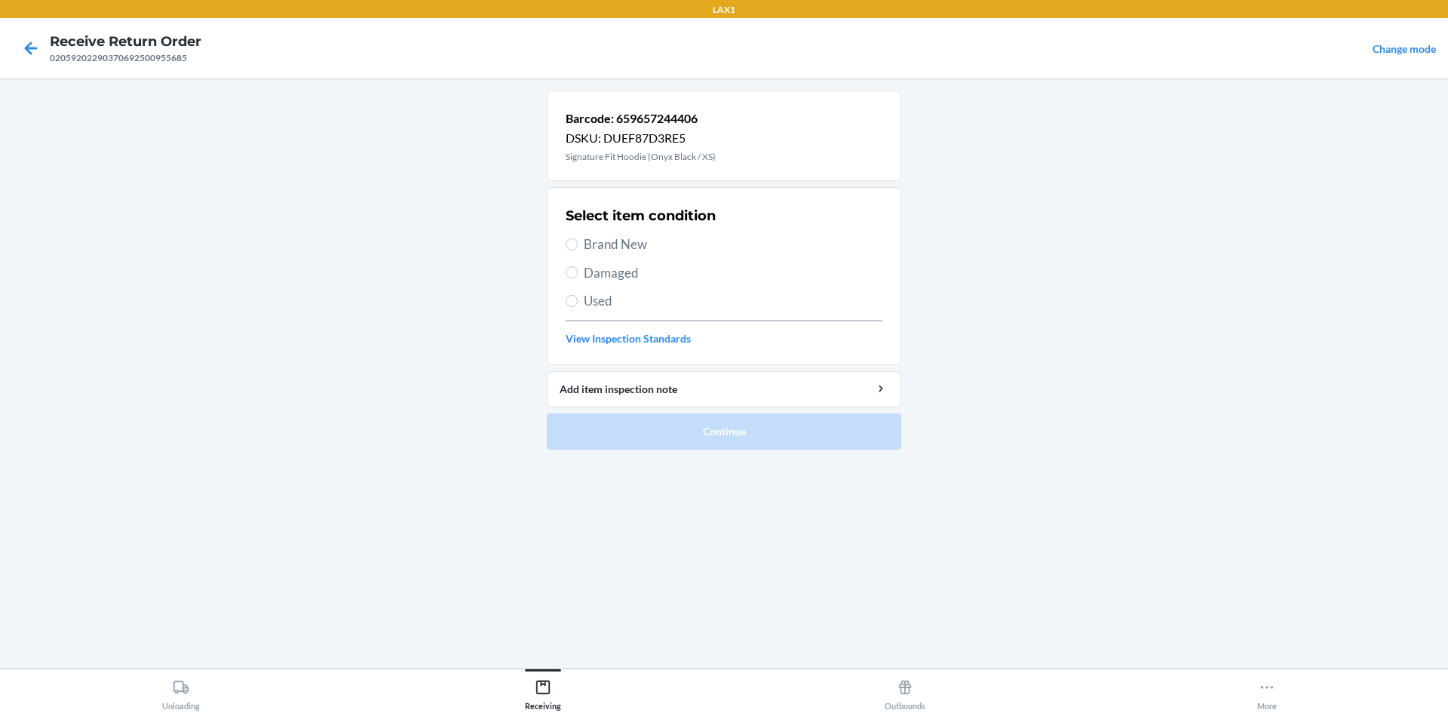
click at [634, 244] on span "Brand New" at bounding box center [733, 245] width 299 height 20
click at [578, 244] on input "Brand New" at bounding box center [572, 244] width 12 height 12
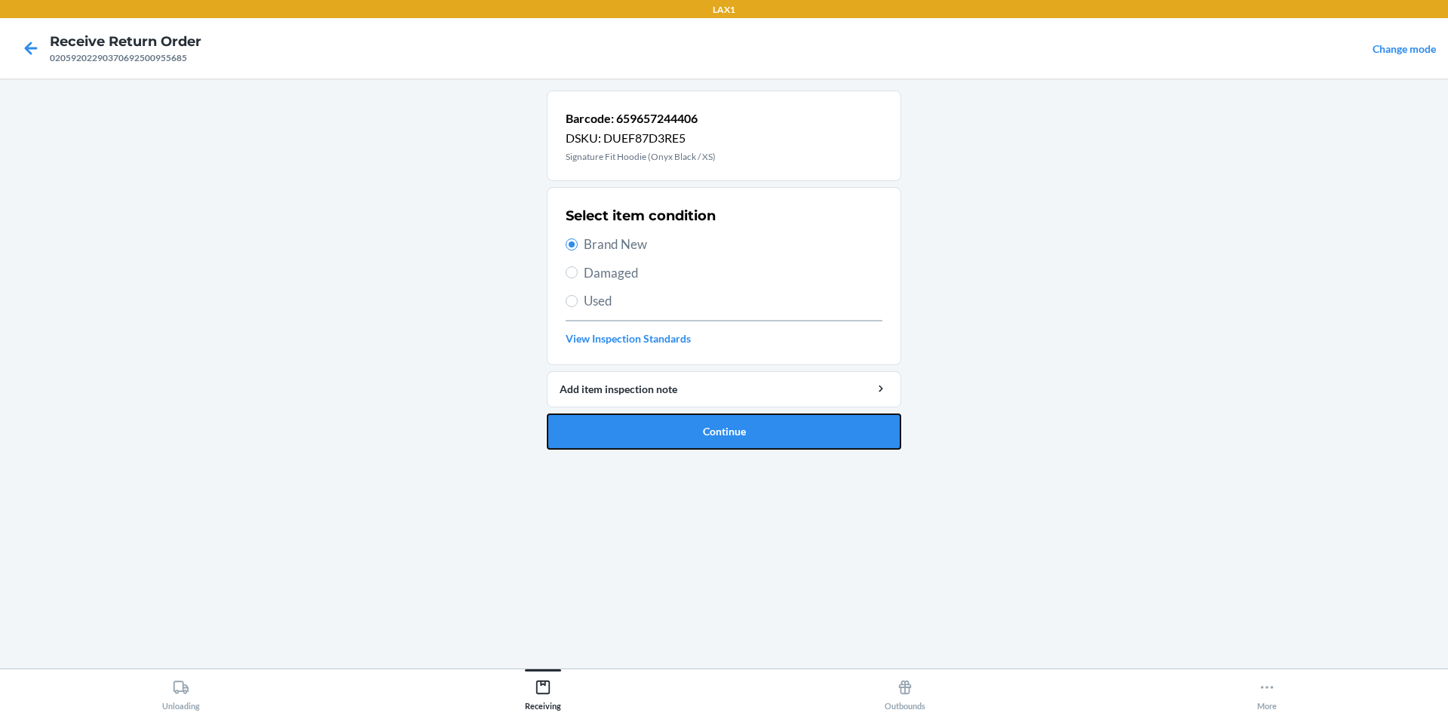
click at [605, 419] on button "Continue" at bounding box center [724, 431] width 354 height 36
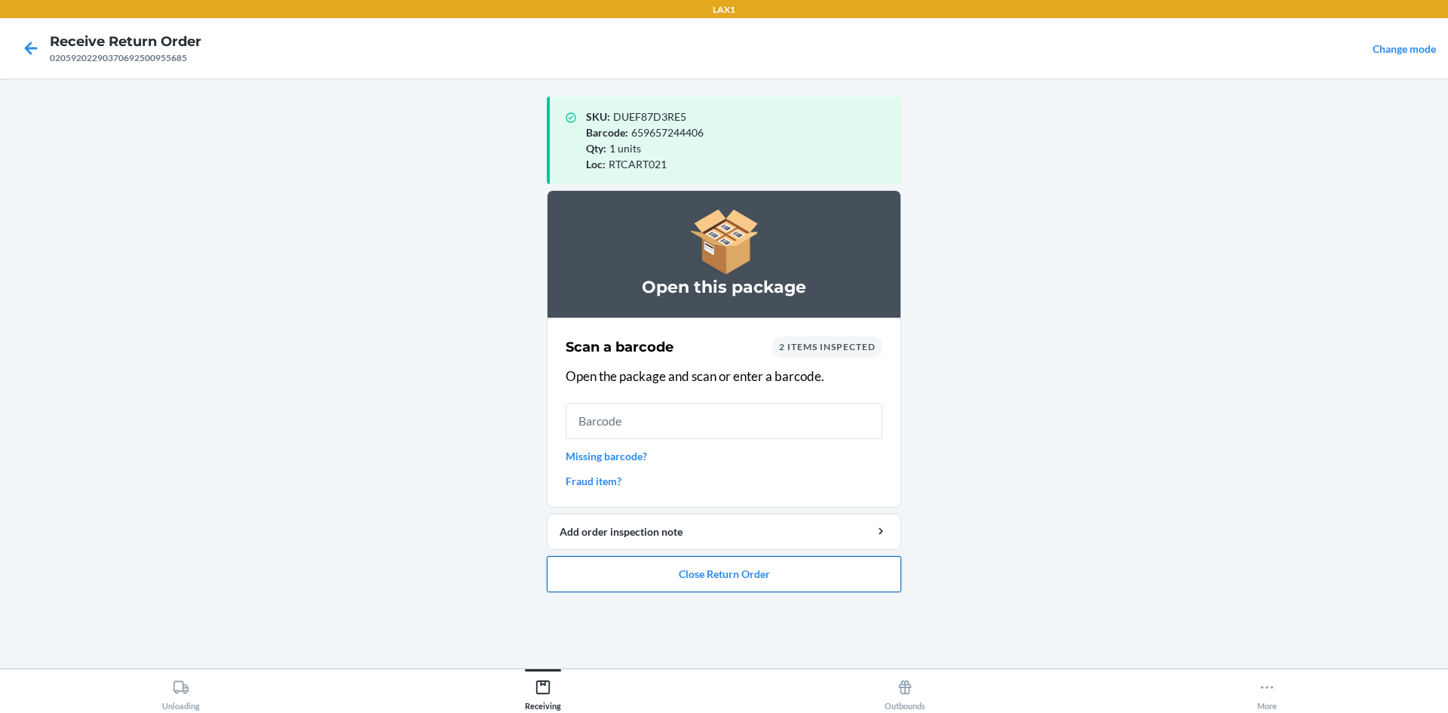
click at [649, 588] on button "Close Return Order" at bounding box center [724, 574] width 354 height 36
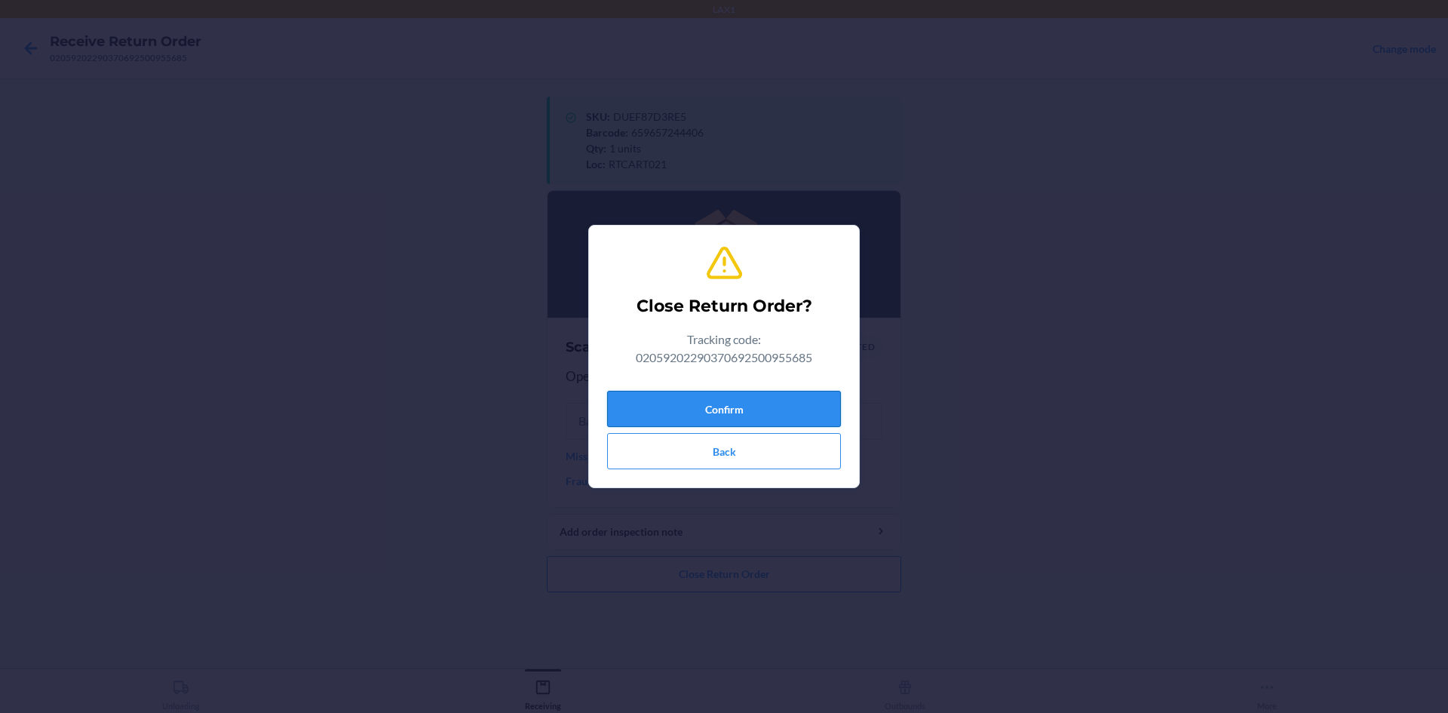
click at [734, 418] on button "Confirm" at bounding box center [724, 409] width 234 height 36
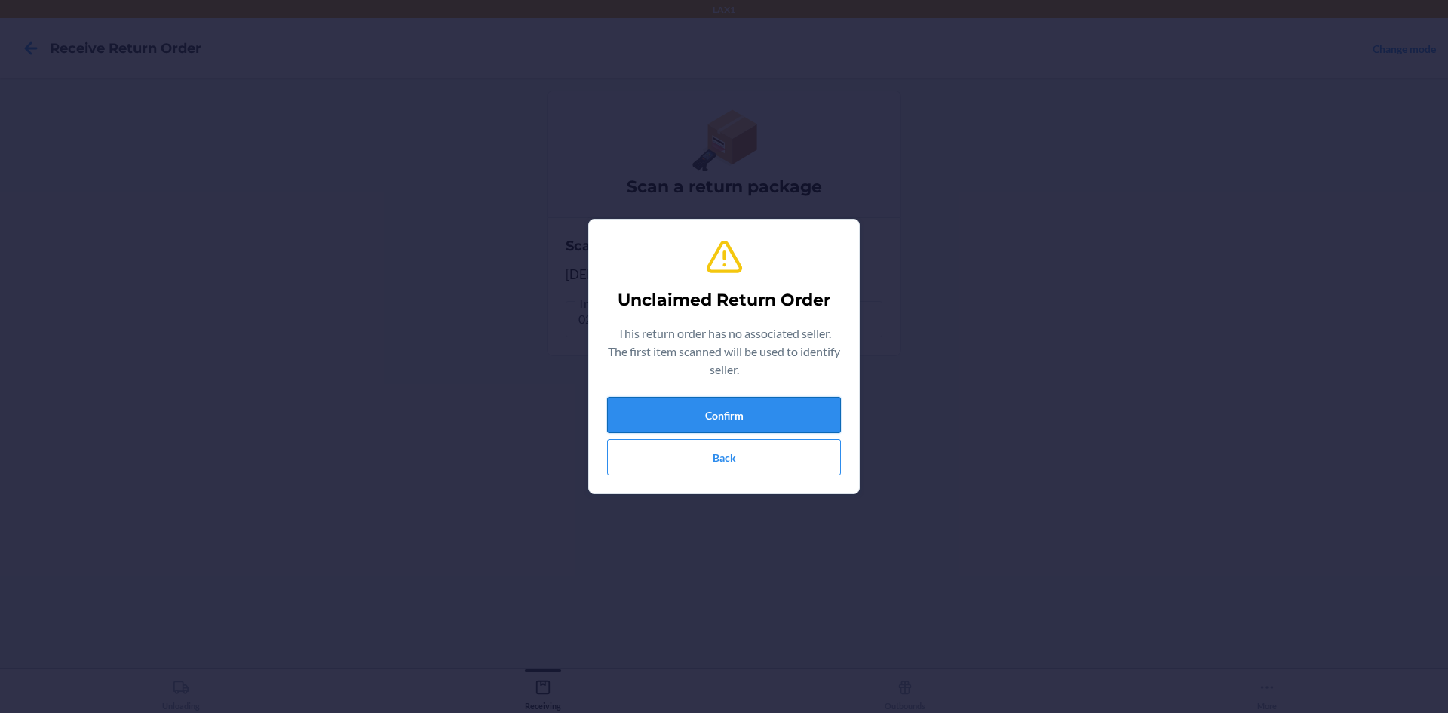
click at [735, 417] on button "Confirm" at bounding box center [724, 415] width 234 height 36
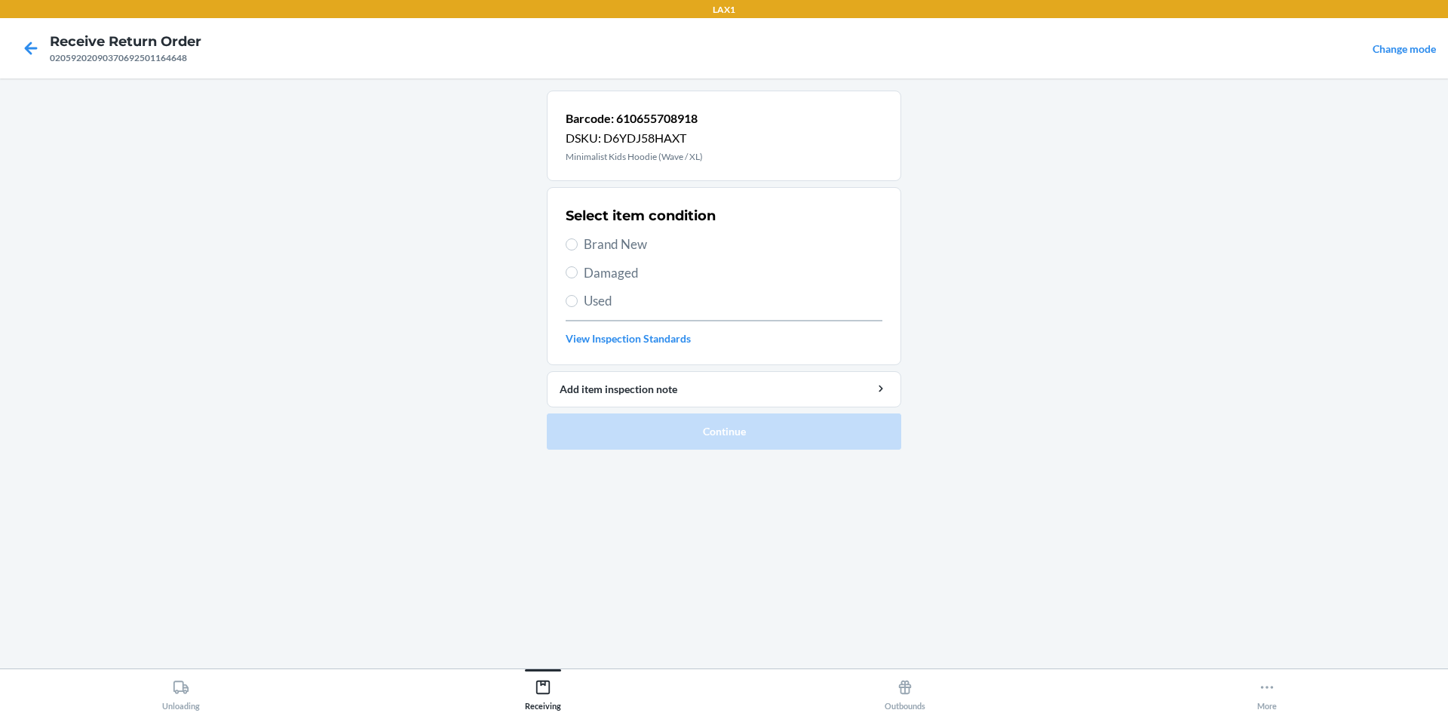
click at [677, 250] on span "Brand New" at bounding box center [733, 245] width 299 height 20
click at [578, 250] on input "Brand New" at bounding box center [572, 244] width 12 height 12
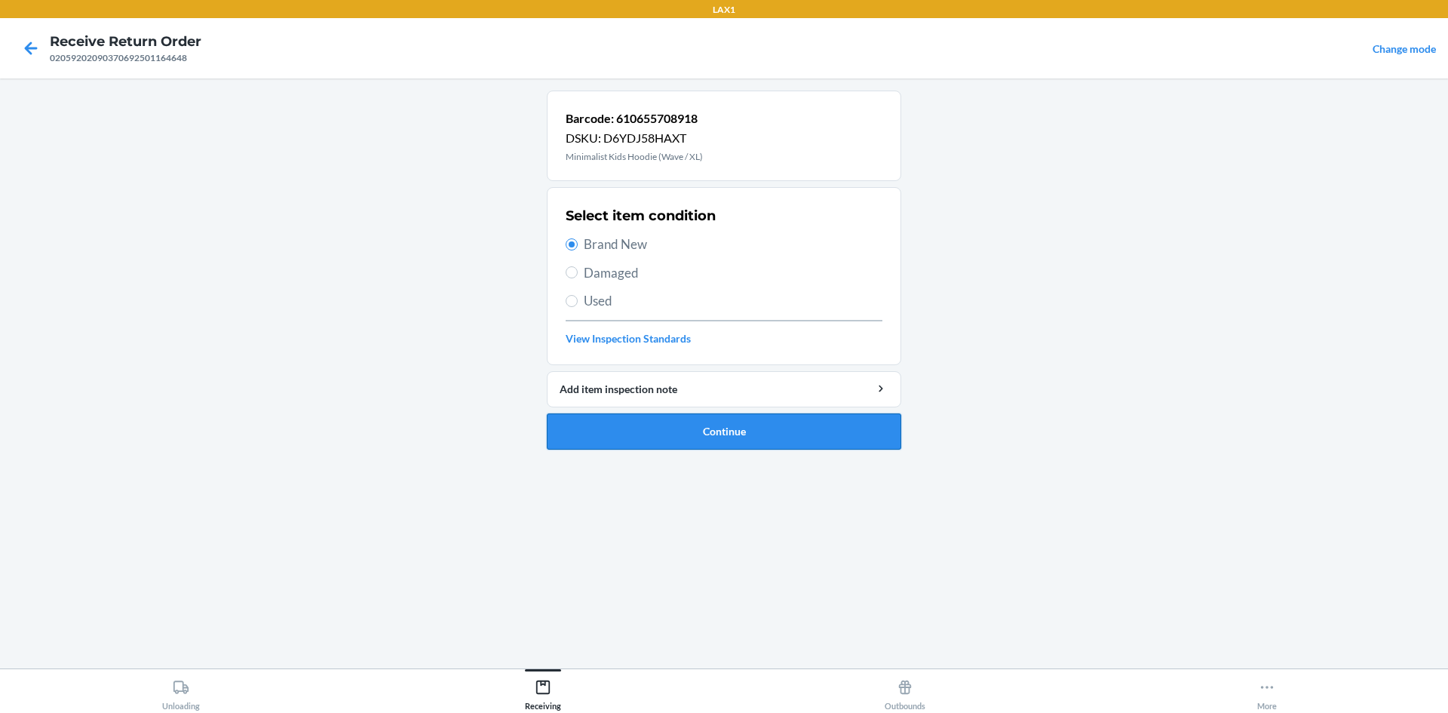
drag, startPoint x: 749, startPoint y: 440, endPoint x: 756, endPoint y: 436, distance: 8.8
click at [756, 436] on button "Continue" at bounding box center [724, 431] width 354 height 36
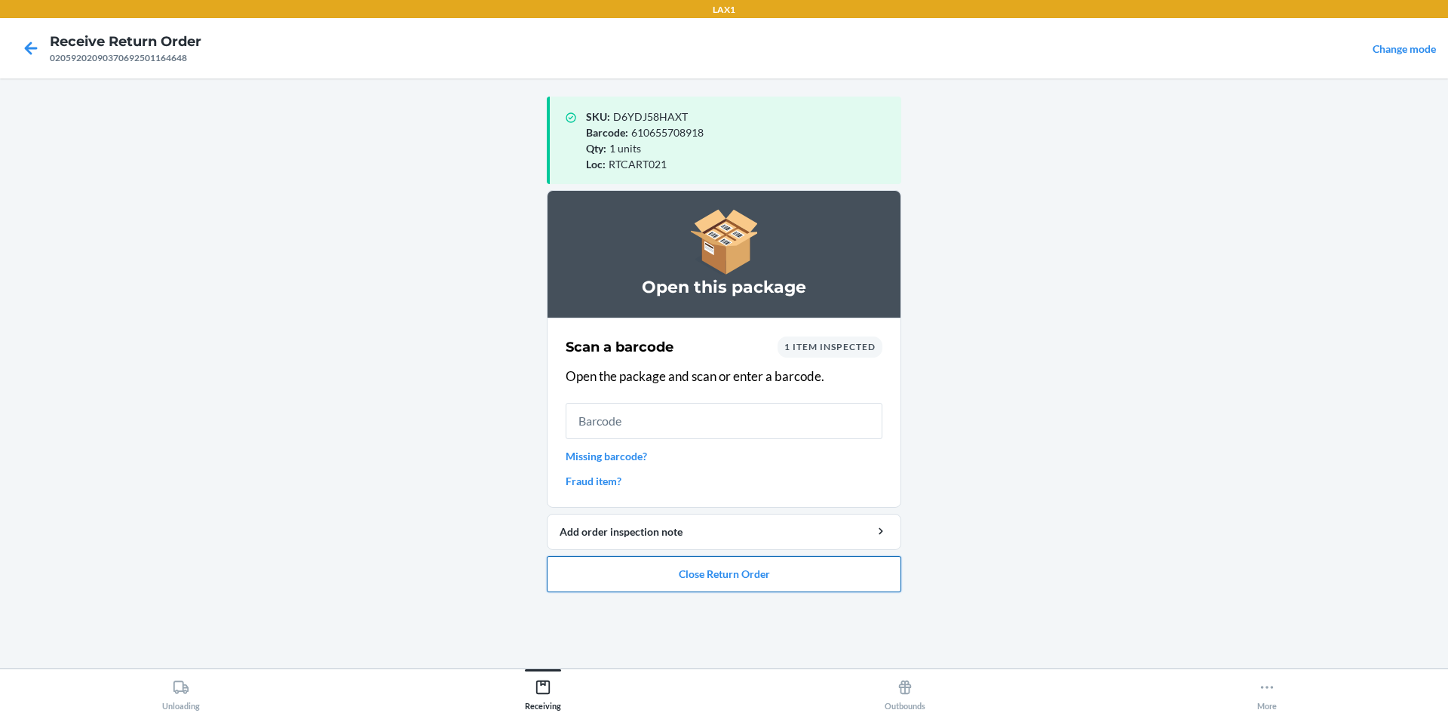
click at [783, 572] on button "Close Return Order" at bounding box center [724, 574] width 354 height 36
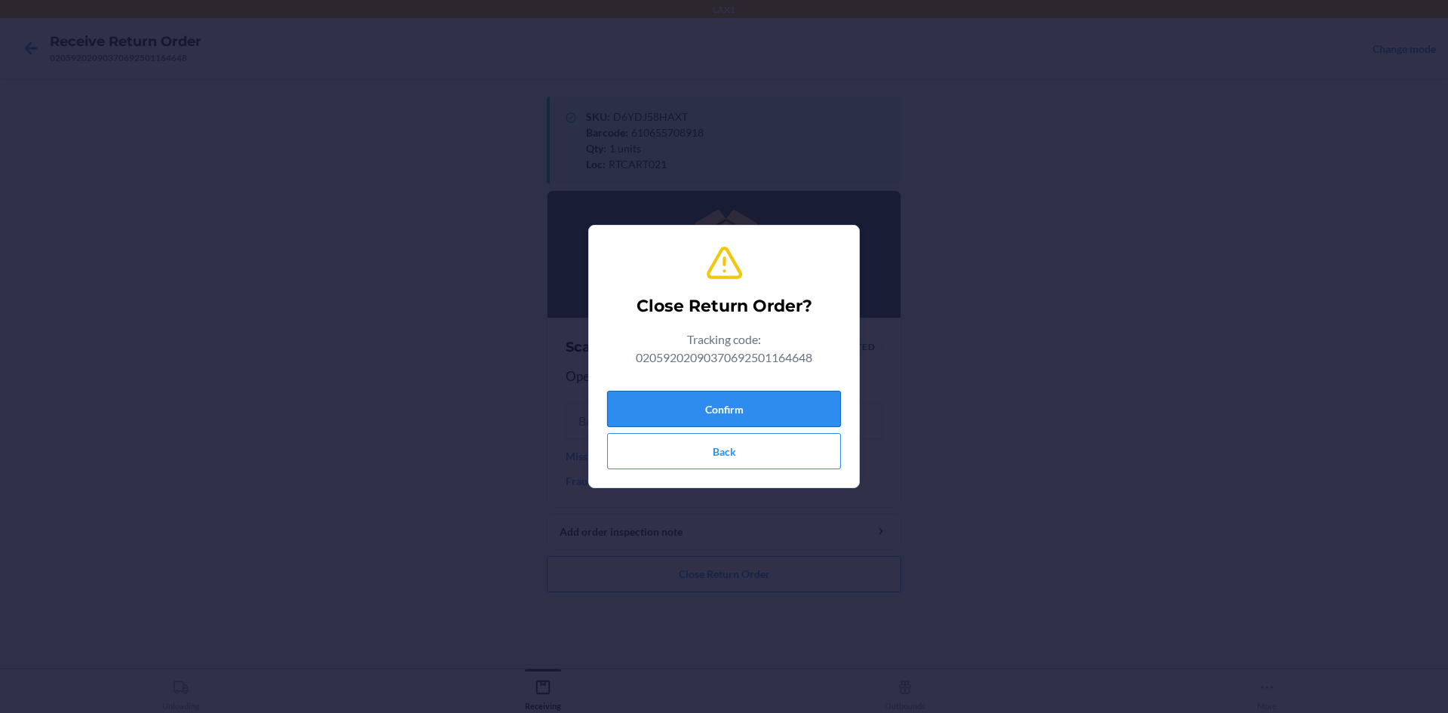
click at [756, 419] on button "Confirm" at bounding box center [724, 409] width 234 height 36
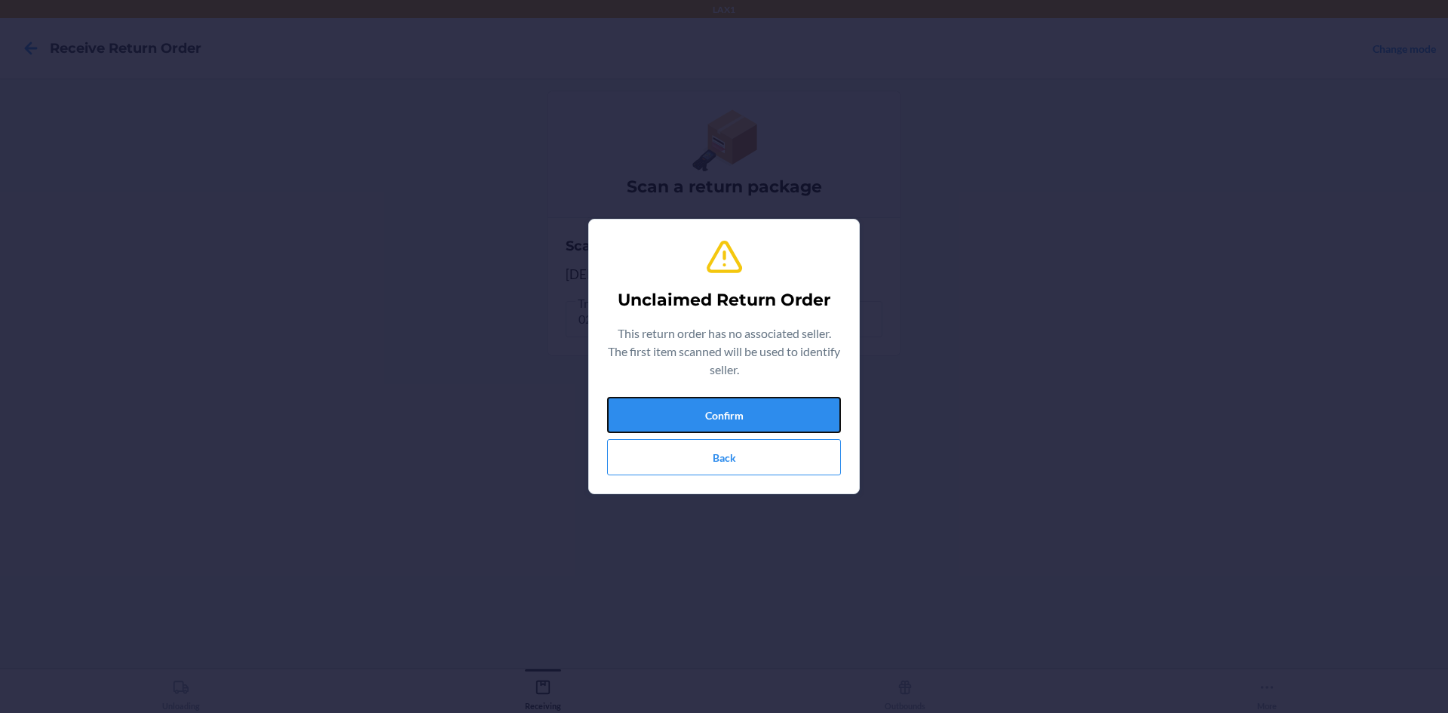
drag, startPoint x: 756, startPoint y: 419, endPoint x: 749, endPoint y: 434, distance: 16.5
click at [749, 434] on div "Confirm Back" at bounding box center [724, 436] width 234 height 78
click at [756, 408] on button "Confirm" at bounding box center [724, 415] width 234 height 36
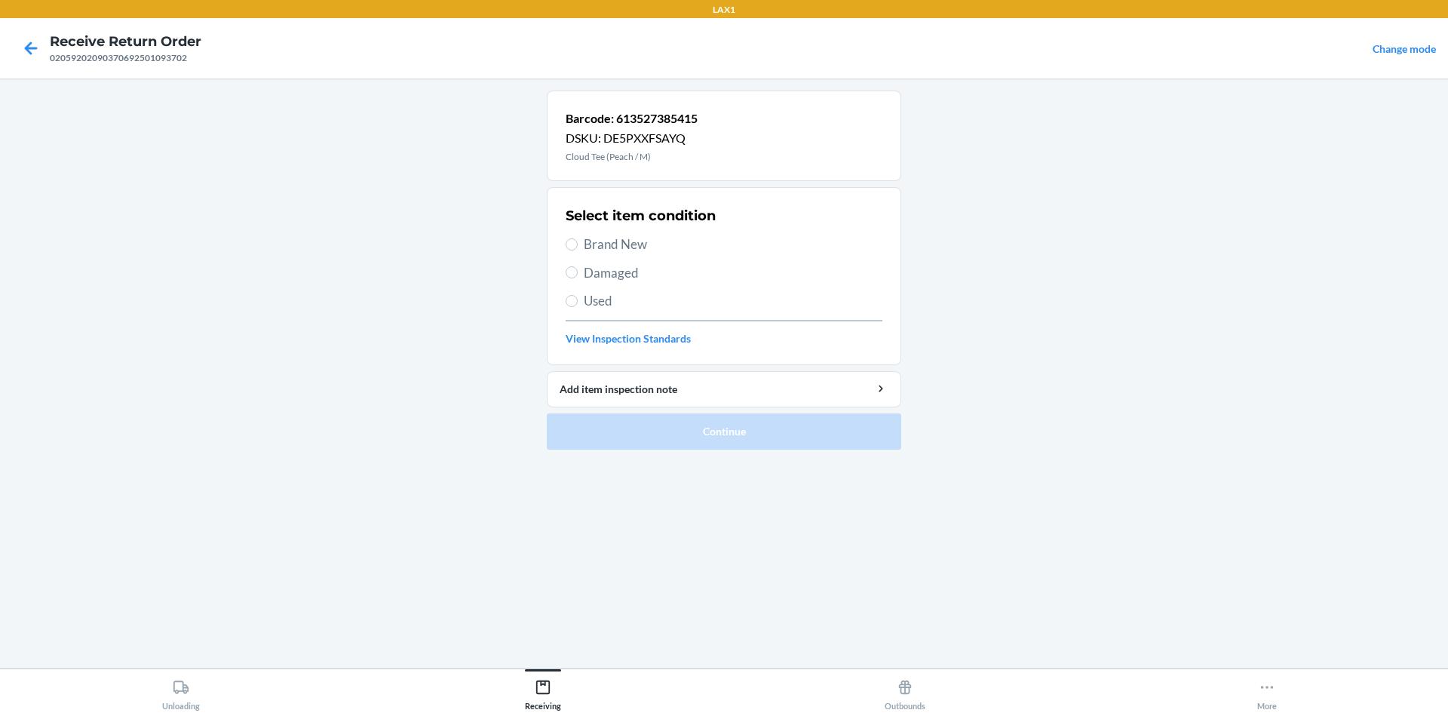
click at [637, 312] on div "Select item condition Brand New Damaged Used View Inspection Standards" at bounding box center [724, 275] width 317 height 149
click at [645, 304] on span "Used" at bounding box center [733, 301] width 299 height 20
click at [578, 304] on input "Used" at bounding box center [572, 301] width 12 height 12
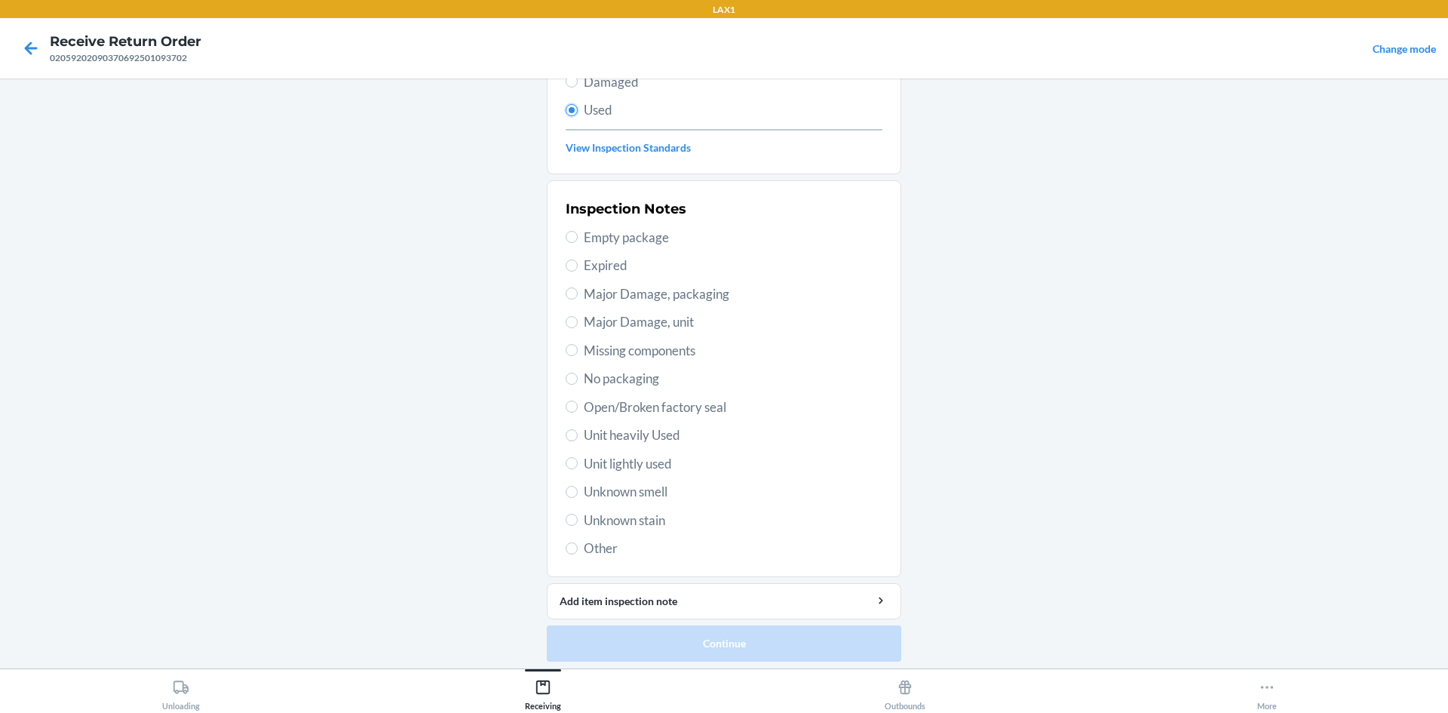
scroll to position [196, 0]
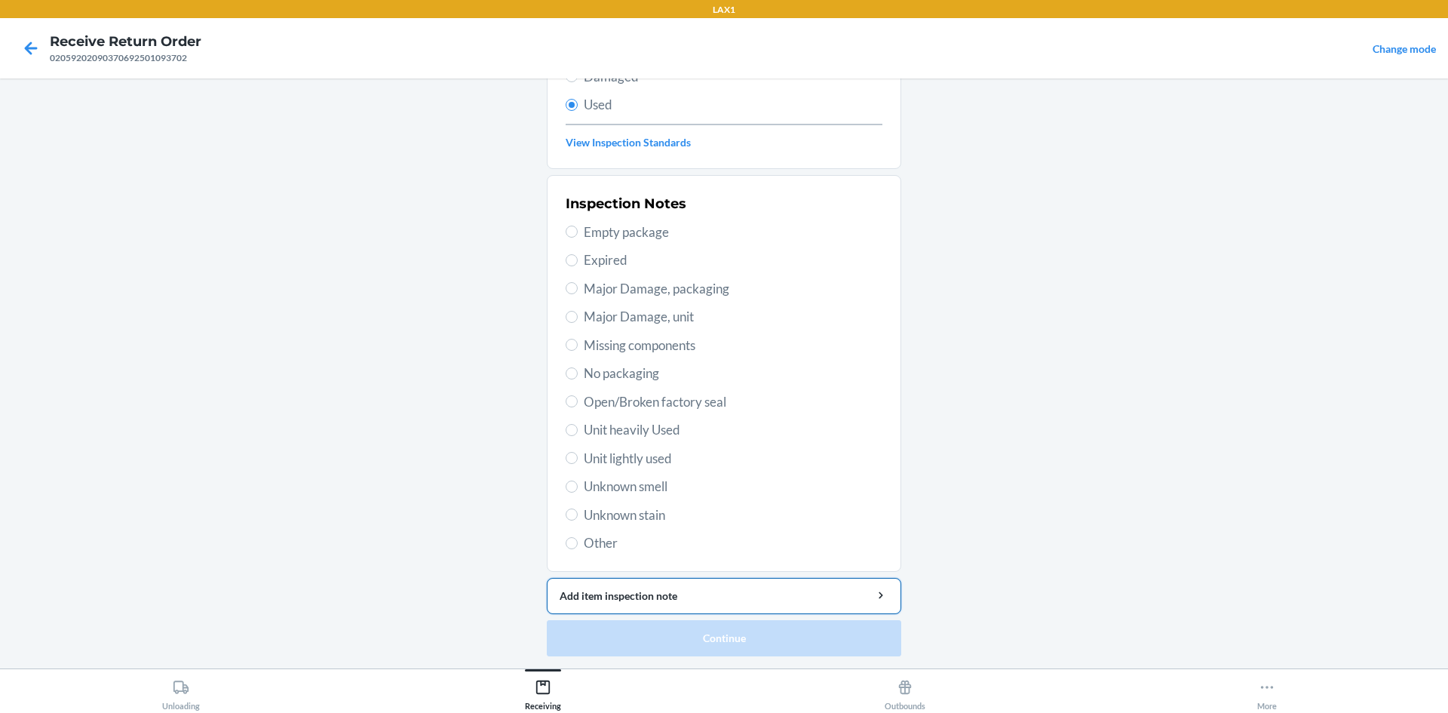
drag, startPoint x: 662, startPoint y: 429, endPoint x: 697, endPoint y: 591, distance: 165.1
click at [662, 434] on span "Unit heavily Used" at bounding box center [733, 430] width 299 height 20
click at [578, 434] on input "Unit heavily Used" at bounding box center [572, 430] width 12 height 12
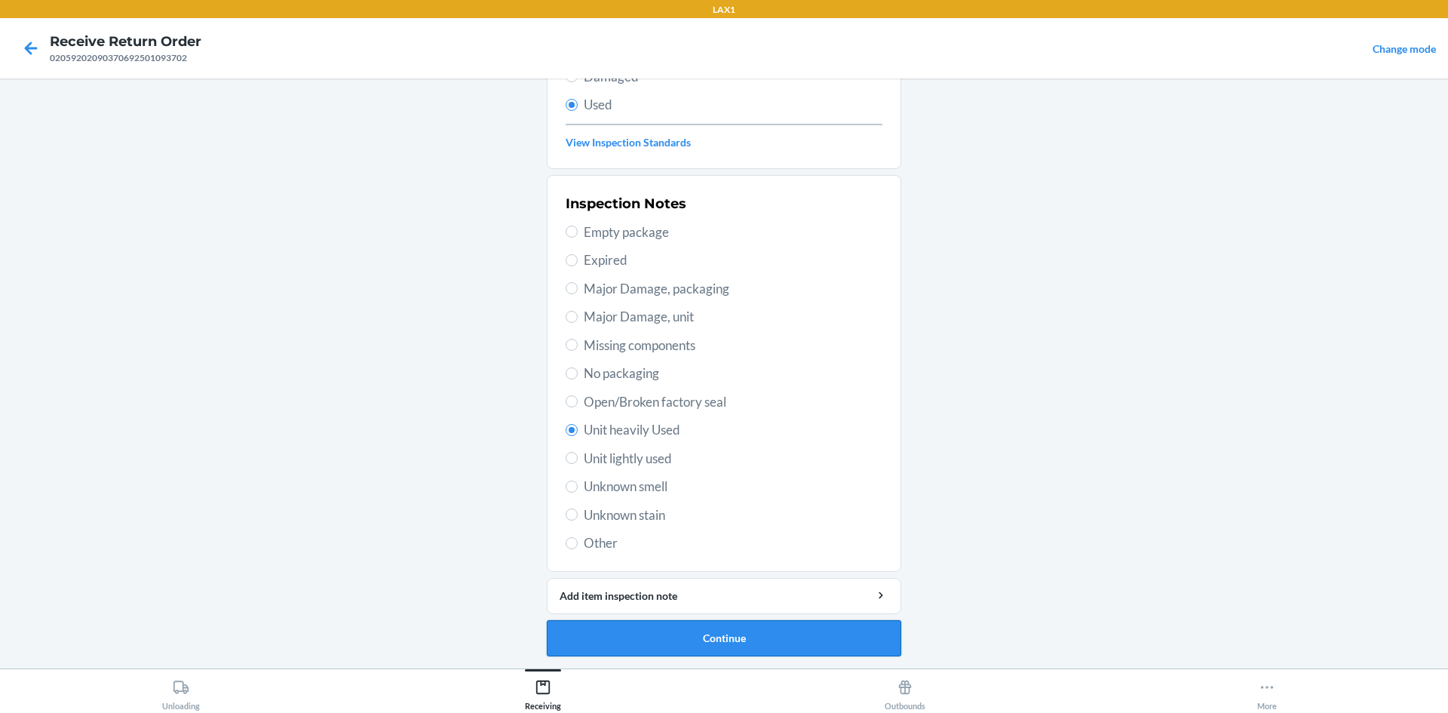
click at [698, 624] on button "Continue" at bounding box center [724, 638] width 354 height 36
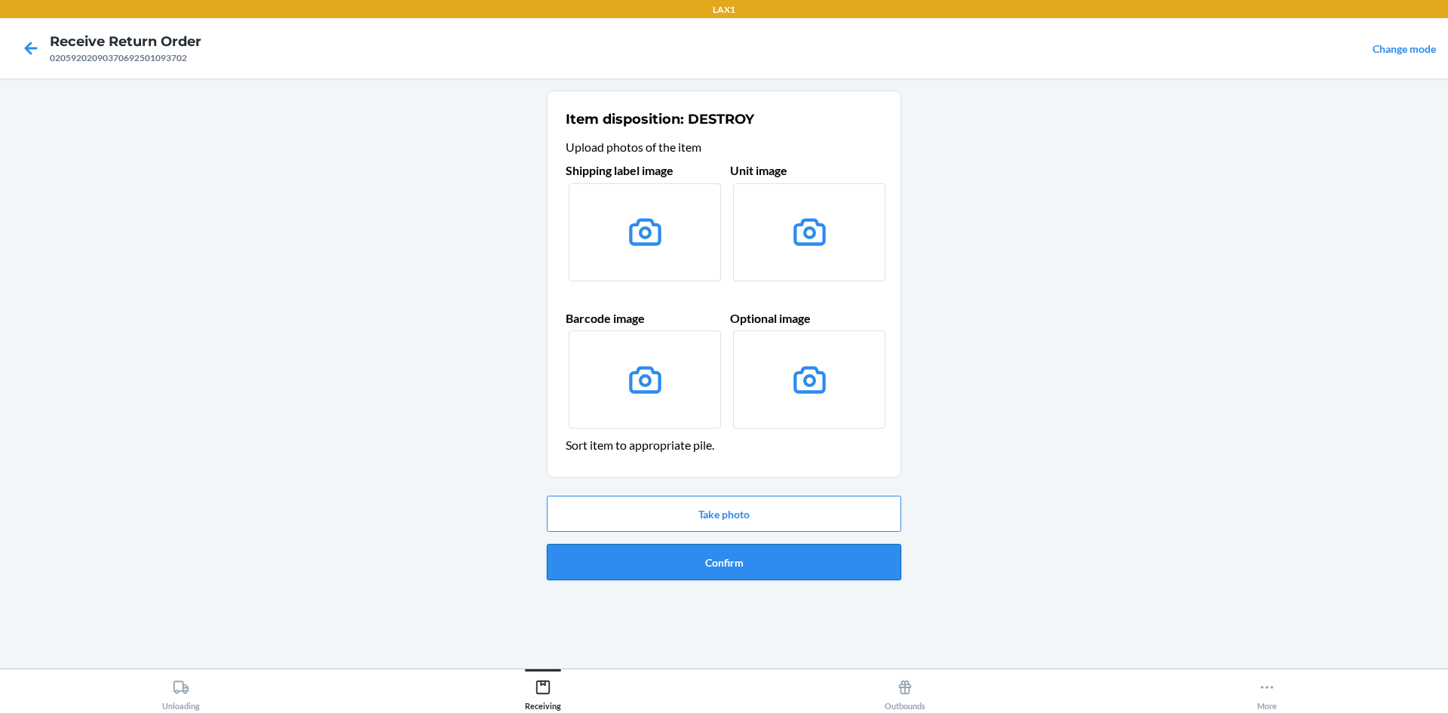
click at [717, 562] on button "Confirm" at bounding box center [724, 562] width 354 height 36
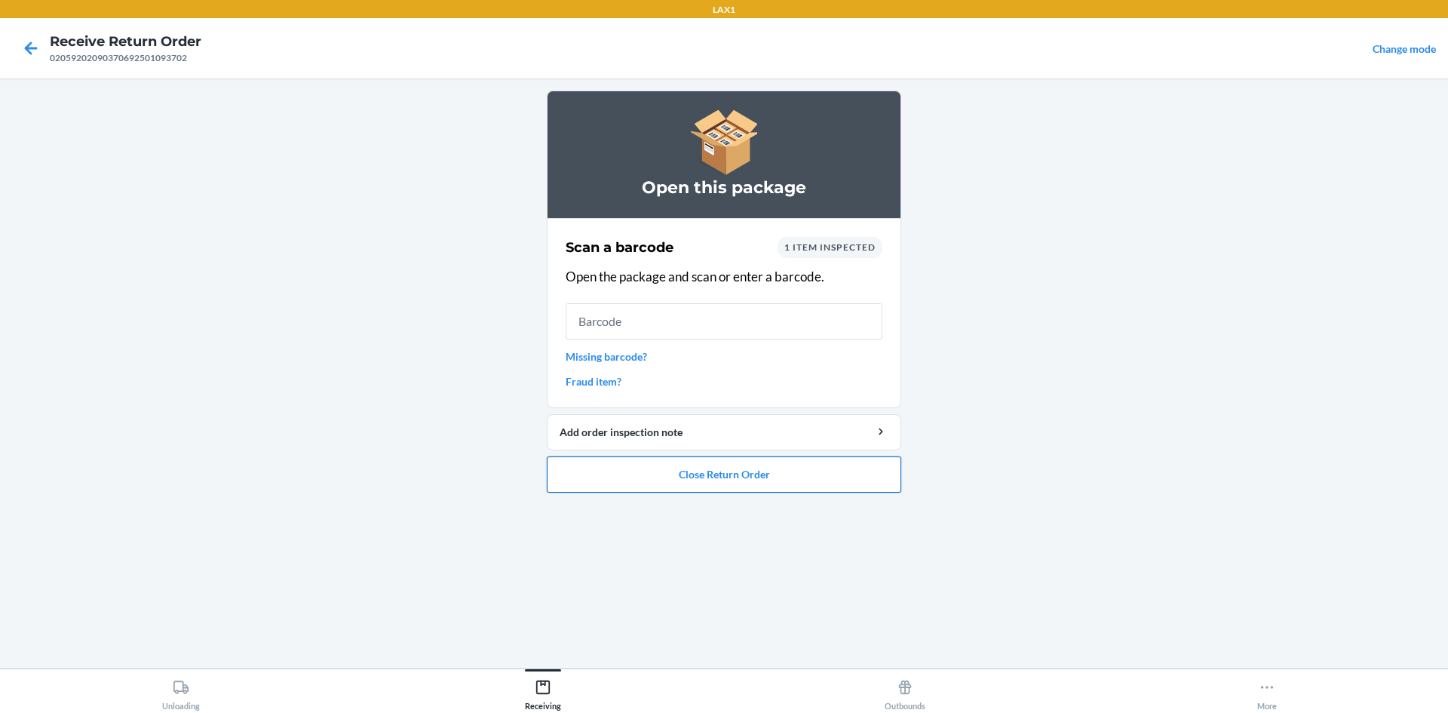
click at [781, 487] on button "Close Return Order" at bounding box center [724, 474] width 354 height 36
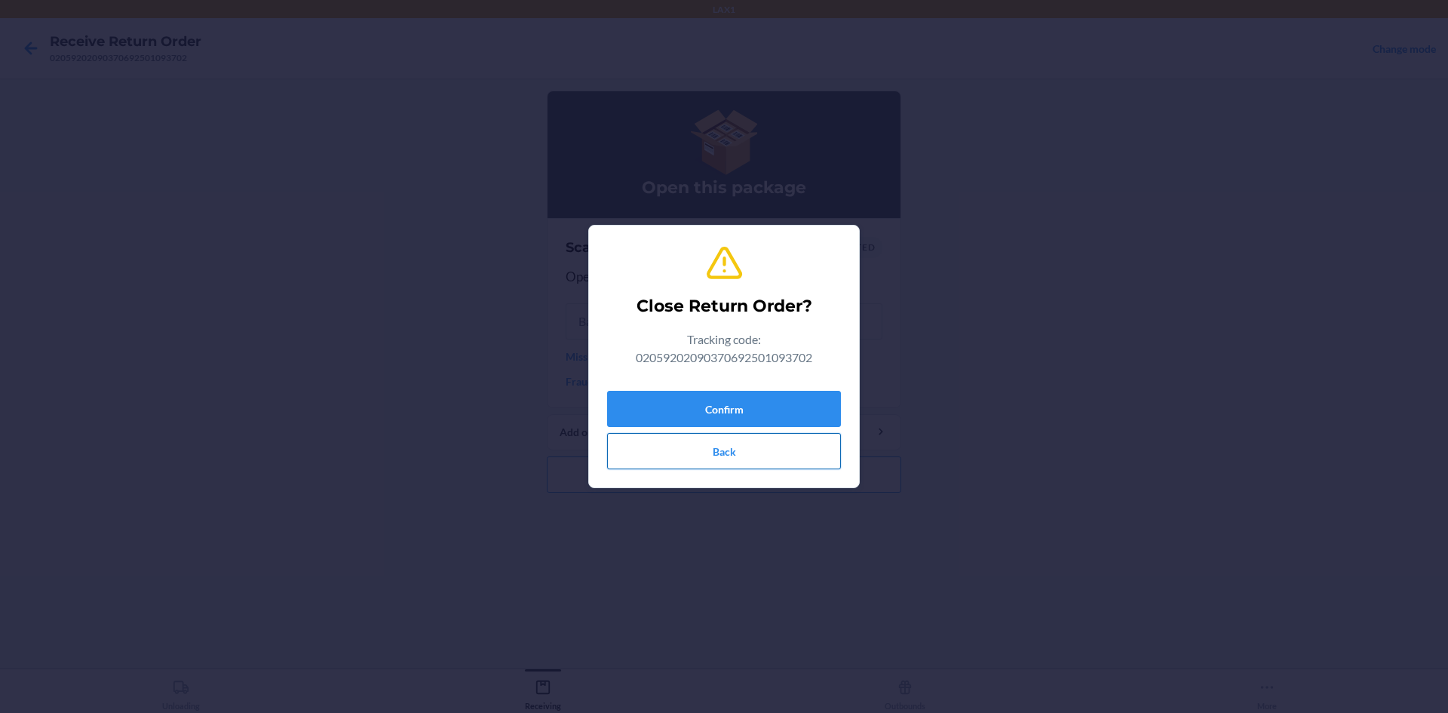
click at [747, 434] on button "Back" at bounding box center [724, 451] width 234 height 36
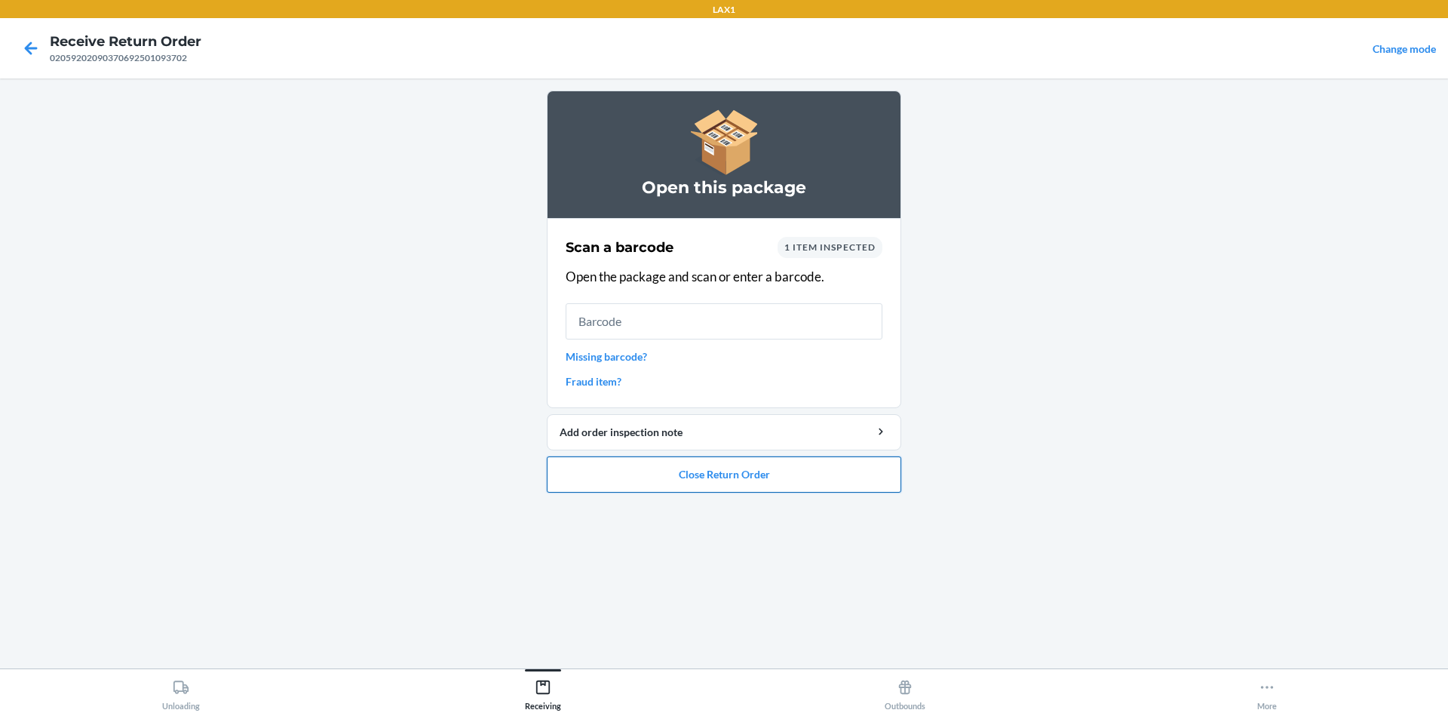
click at [760, 478] on button "Close Return Order" at bounding box center [724, 474] width 354 height 36
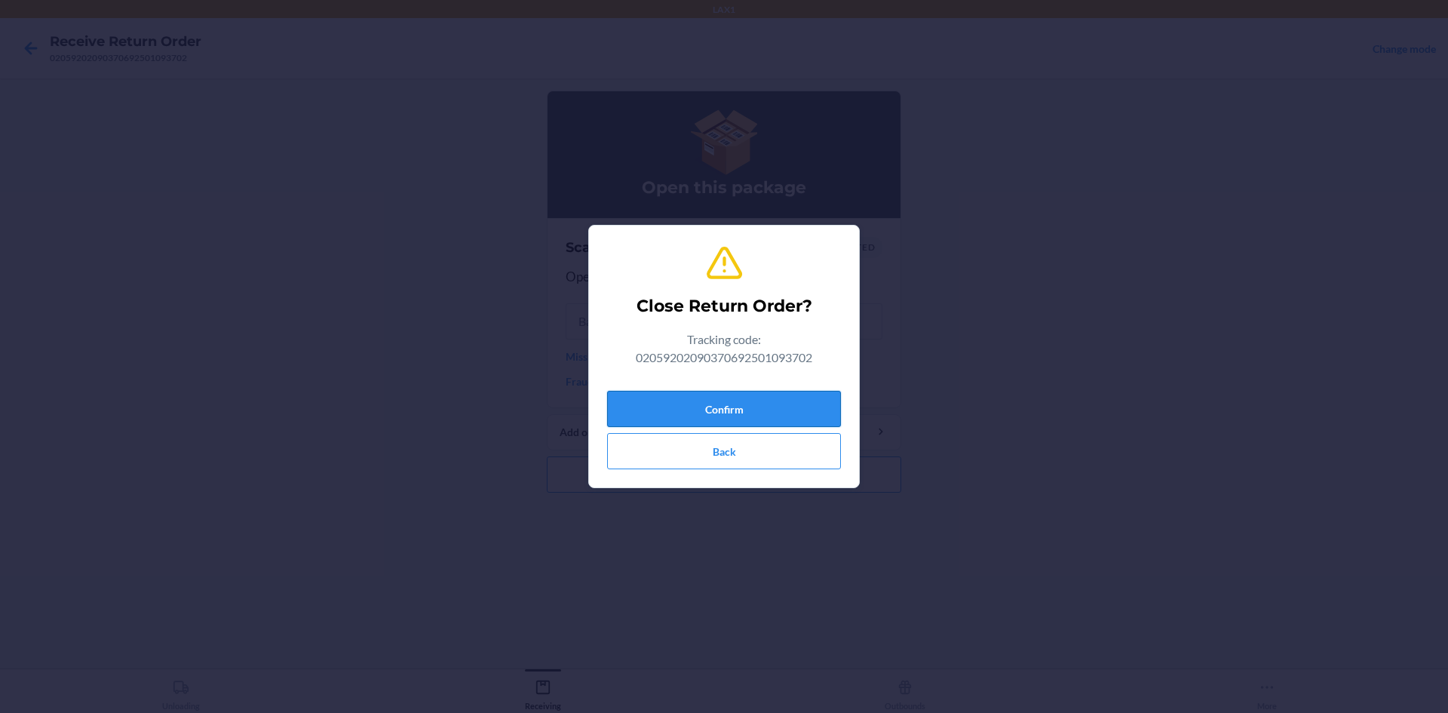
click at [764, 410] on button "Confirm" at bounding box center [724, 409] width 234 height 36
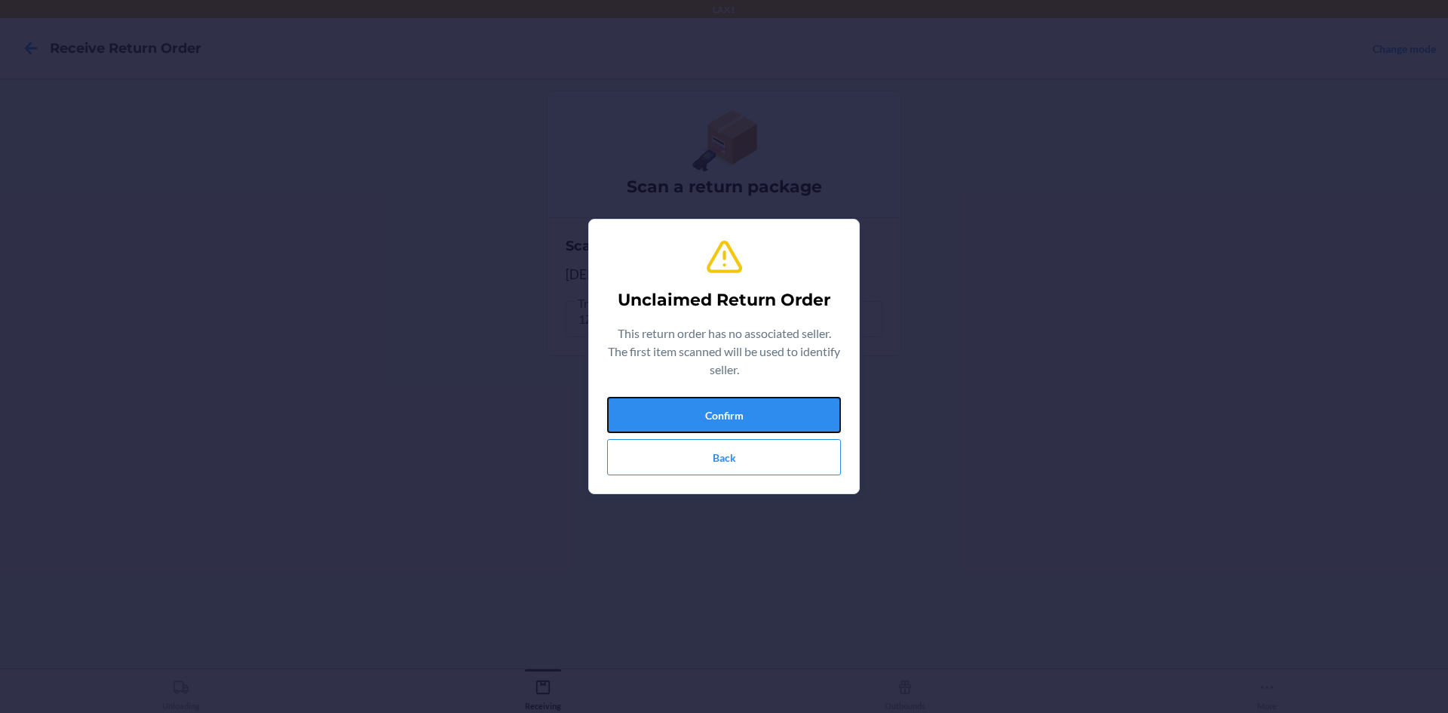
click at [764, 409] on button "Confirm" at bounding box center [724, 415] width 234 height 36
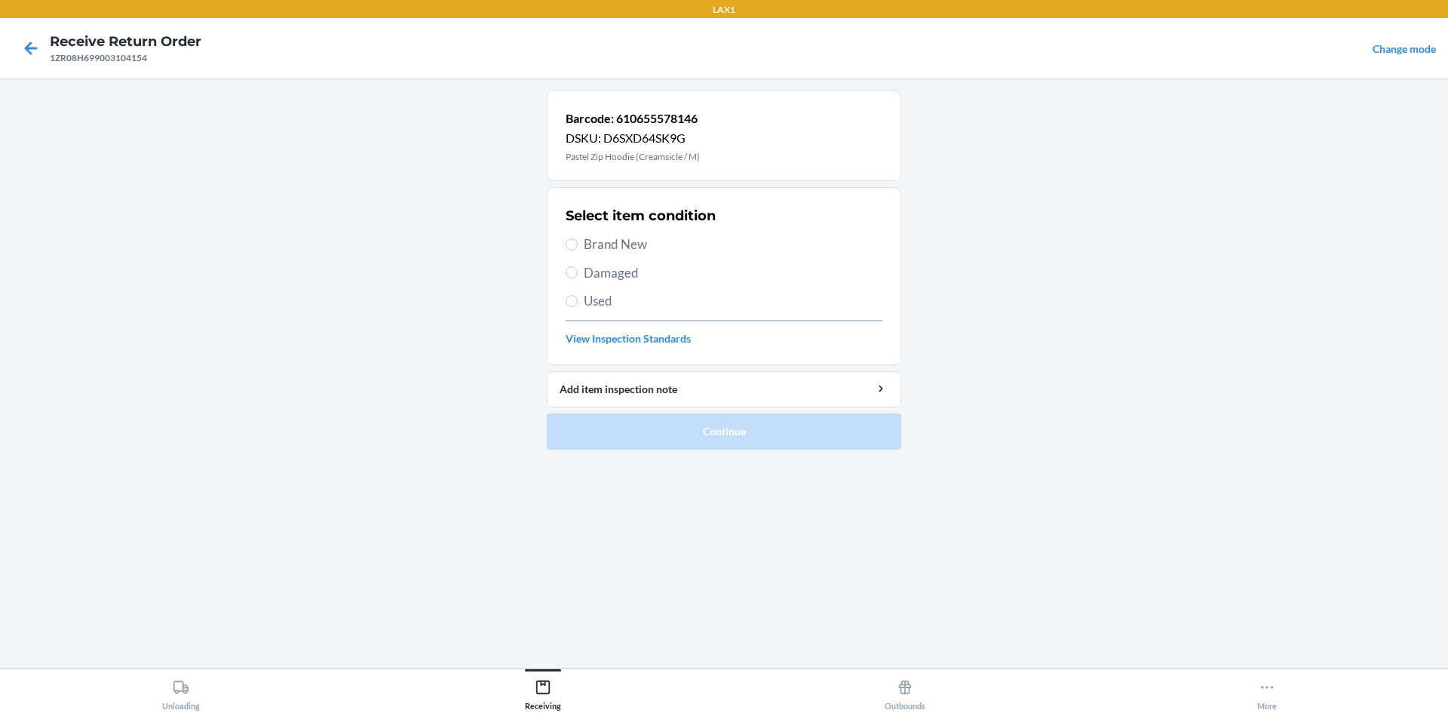
click at [653, 241] on span "Brand New" at bounding box center [733, 245] width 299 height 20
click at [578, 241] on input "Brand New" at bounding box center [572, 244] width 12 height 12
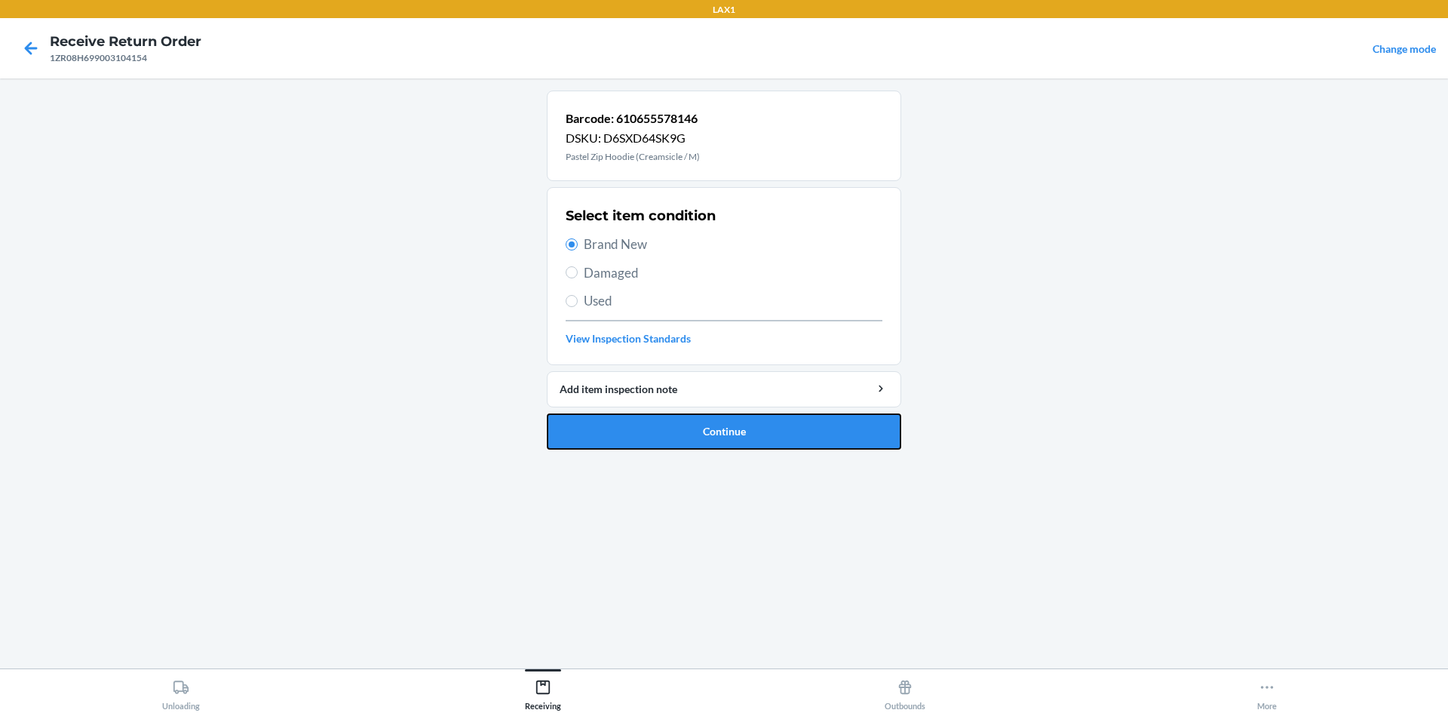
click at [726, 424] on button "Continue" at bounding box center [724, 431] width 354 height 36
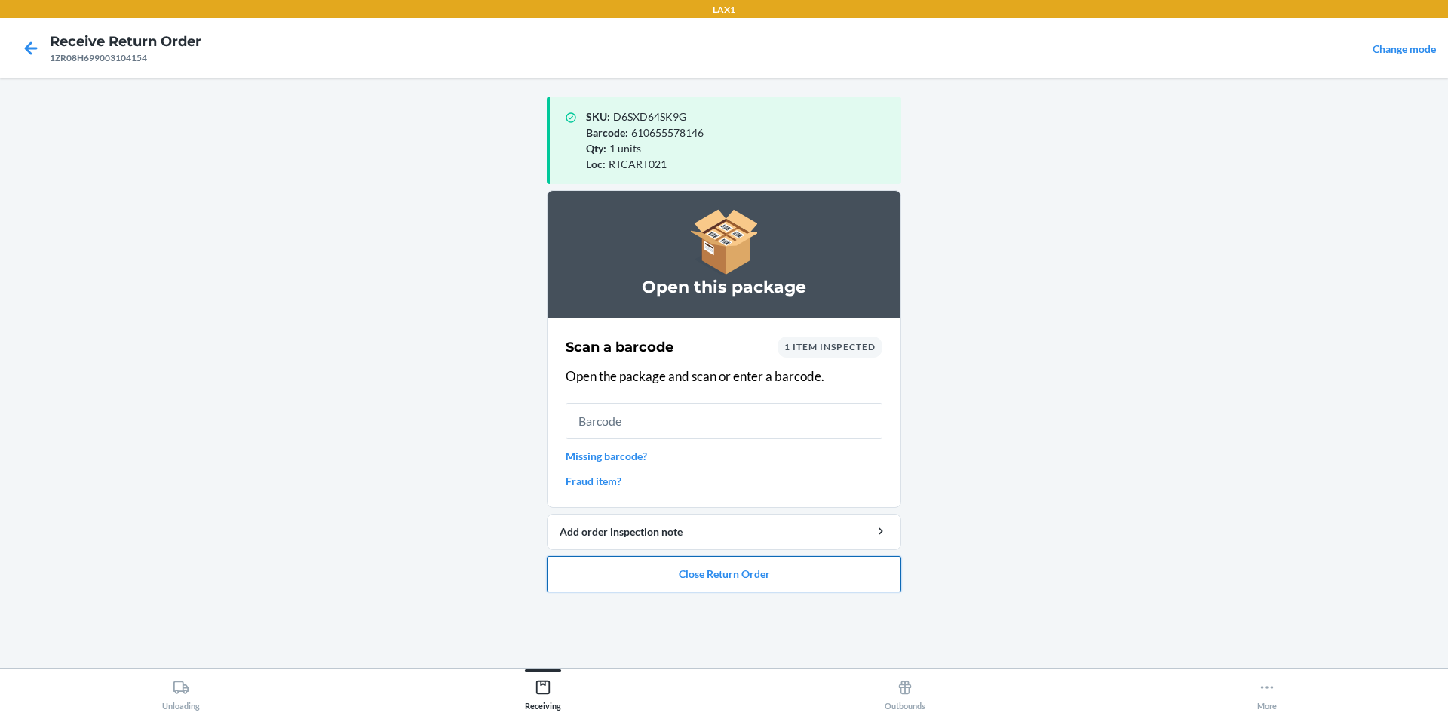
click at [716, 590] on button "Close Return Order" at bounding box center [724, 574] width 354 height 36
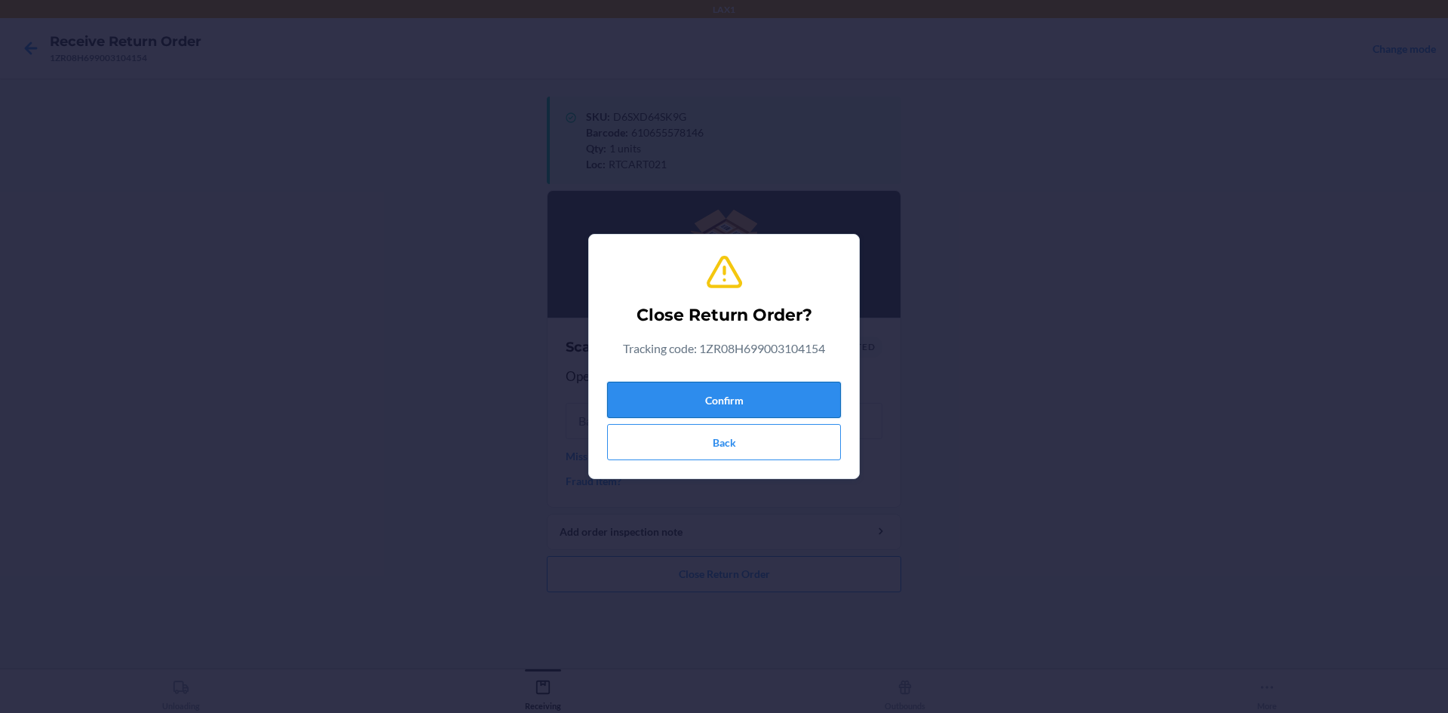
click at [717, 404] on button "Confirm" at bounding box center [724, 400] width 234 height 36
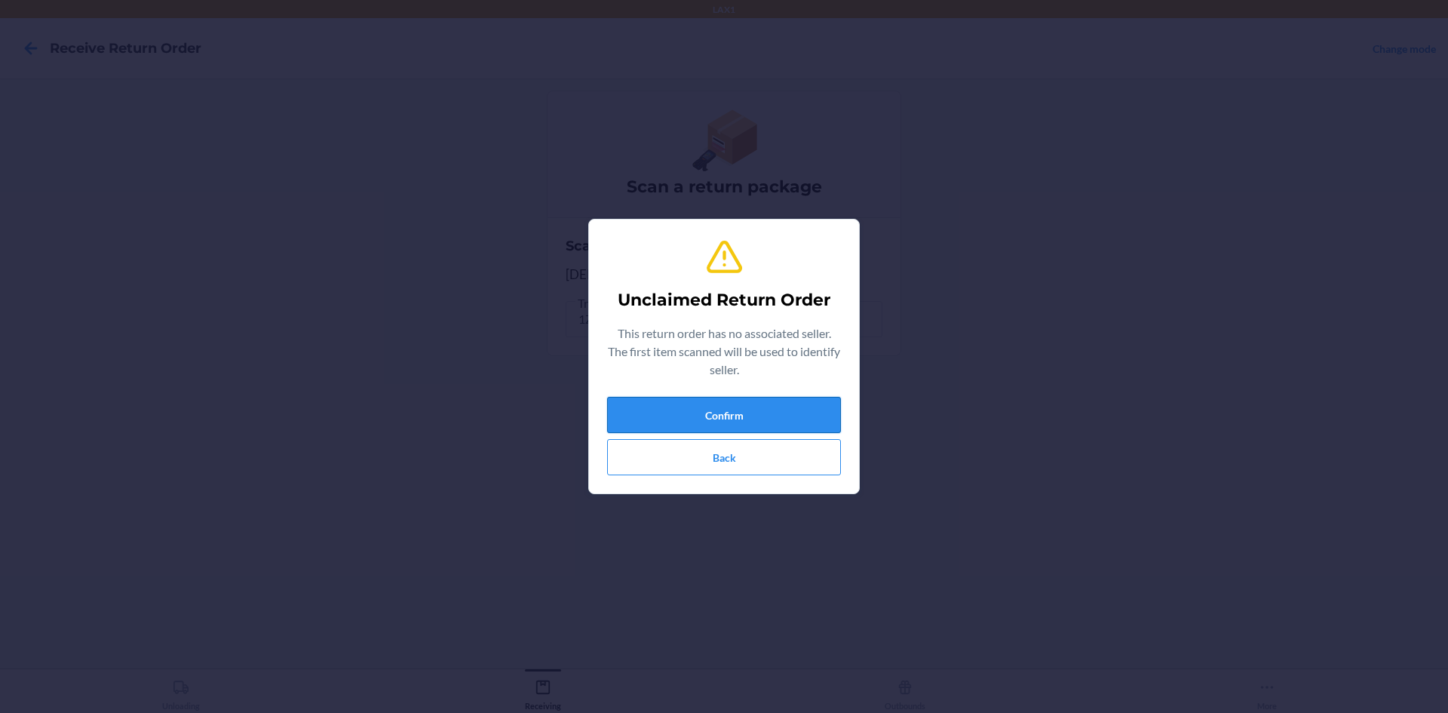
click at [769, 402] on button "Confirm" at bounding box center [724, 415] width 234 height 36
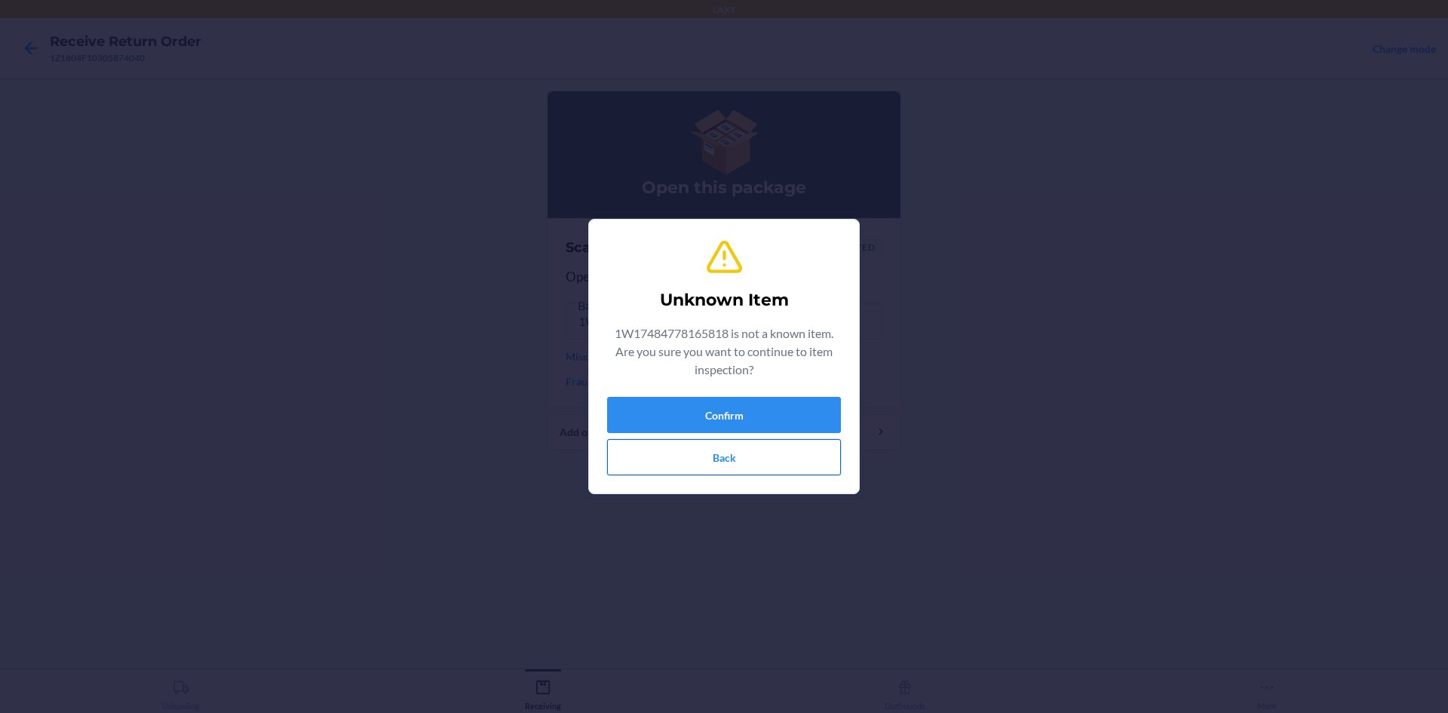
click at [759, 466] on button "Back" at bounding box center [724, 457] width 234 height 36
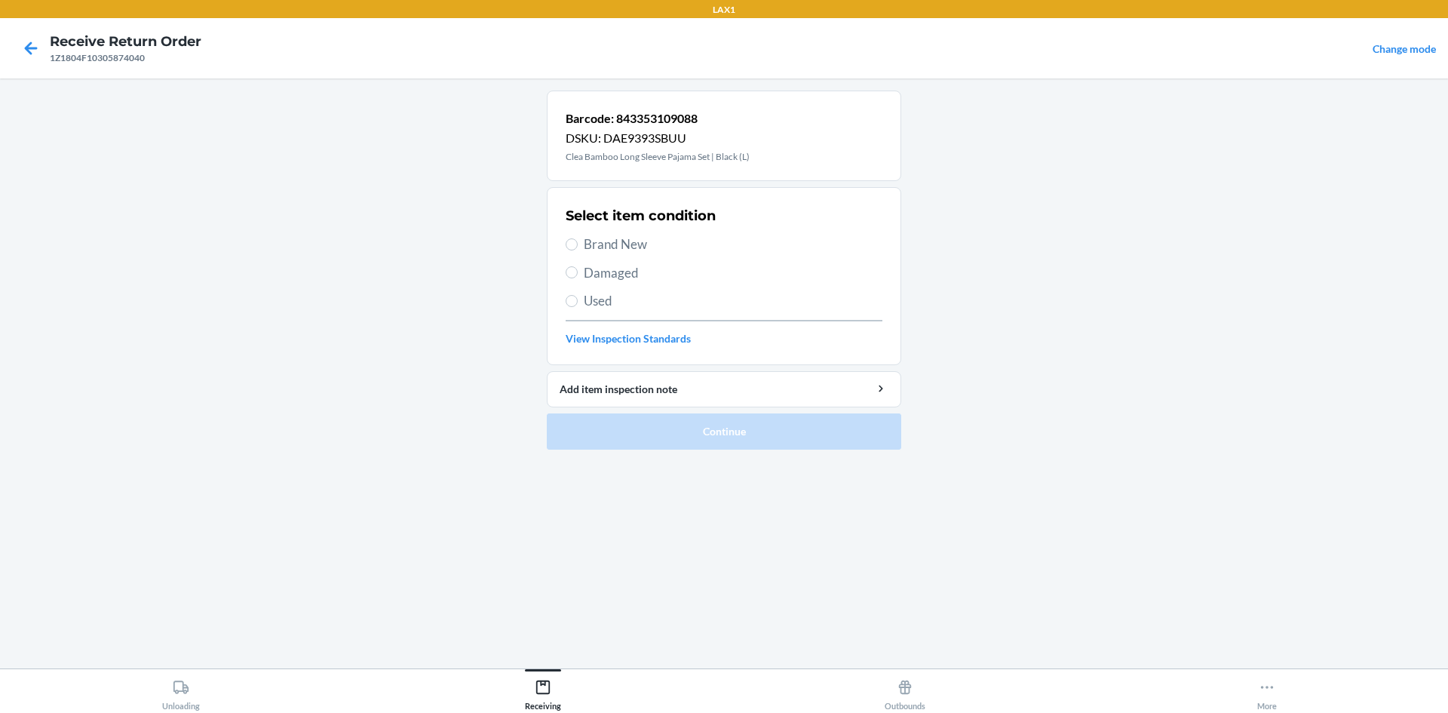
click at [658, 244] on span "Brand New" at bounding box center [733, 245] width 299 height 20
click at [578, 244] on input "Brand New" at bounding box center [572, 244] width 12 height 12
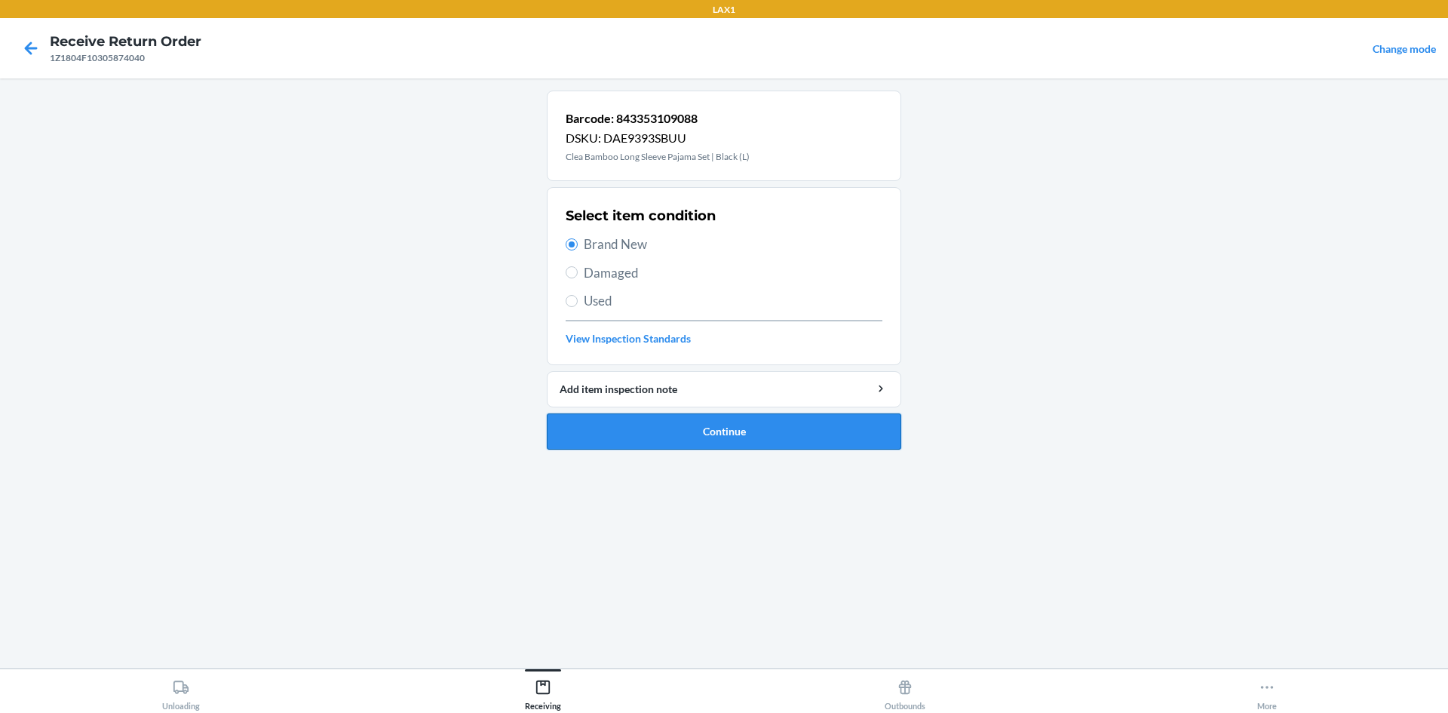
click at [704, 434] on button "Continue" at bounding box center [724, 431] width 354 height 36
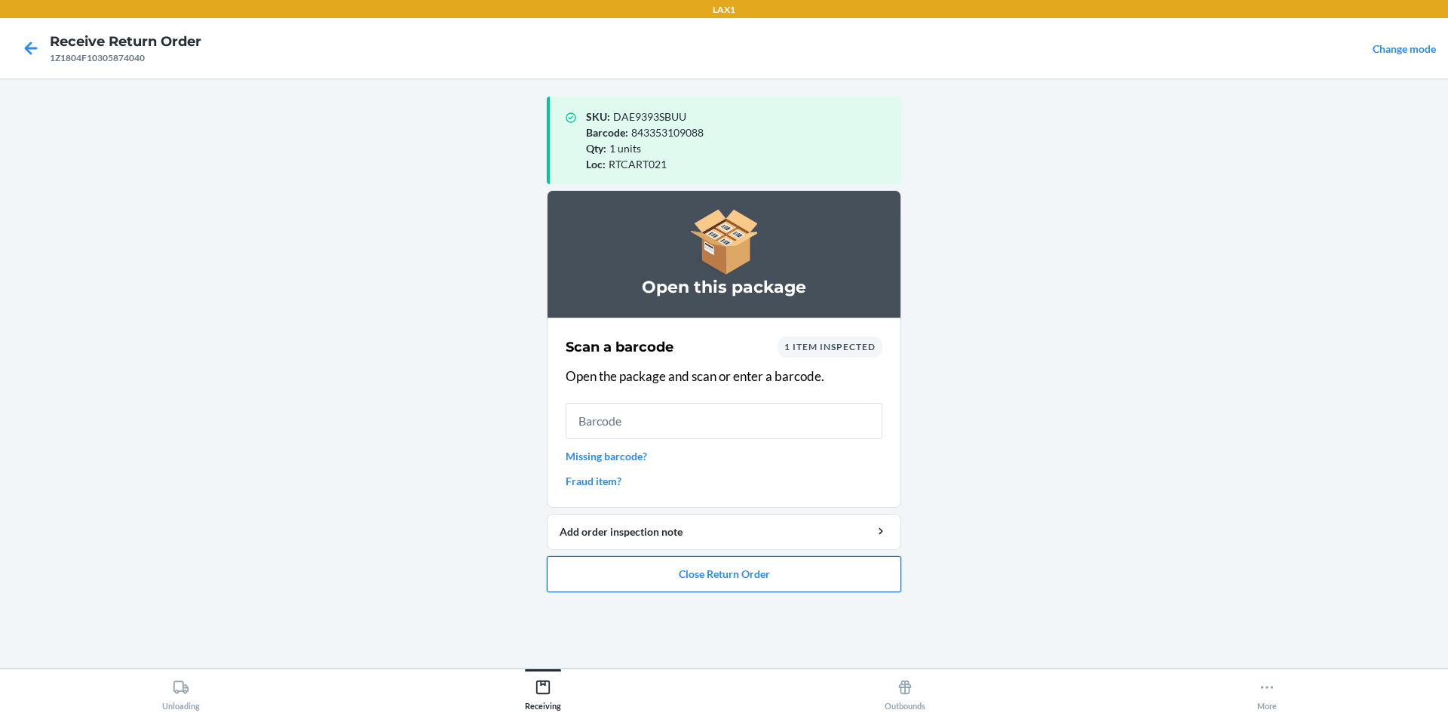
click at [715, 586] on button "Close Return Order" at bounding box center [724, 574] width 354 height 36
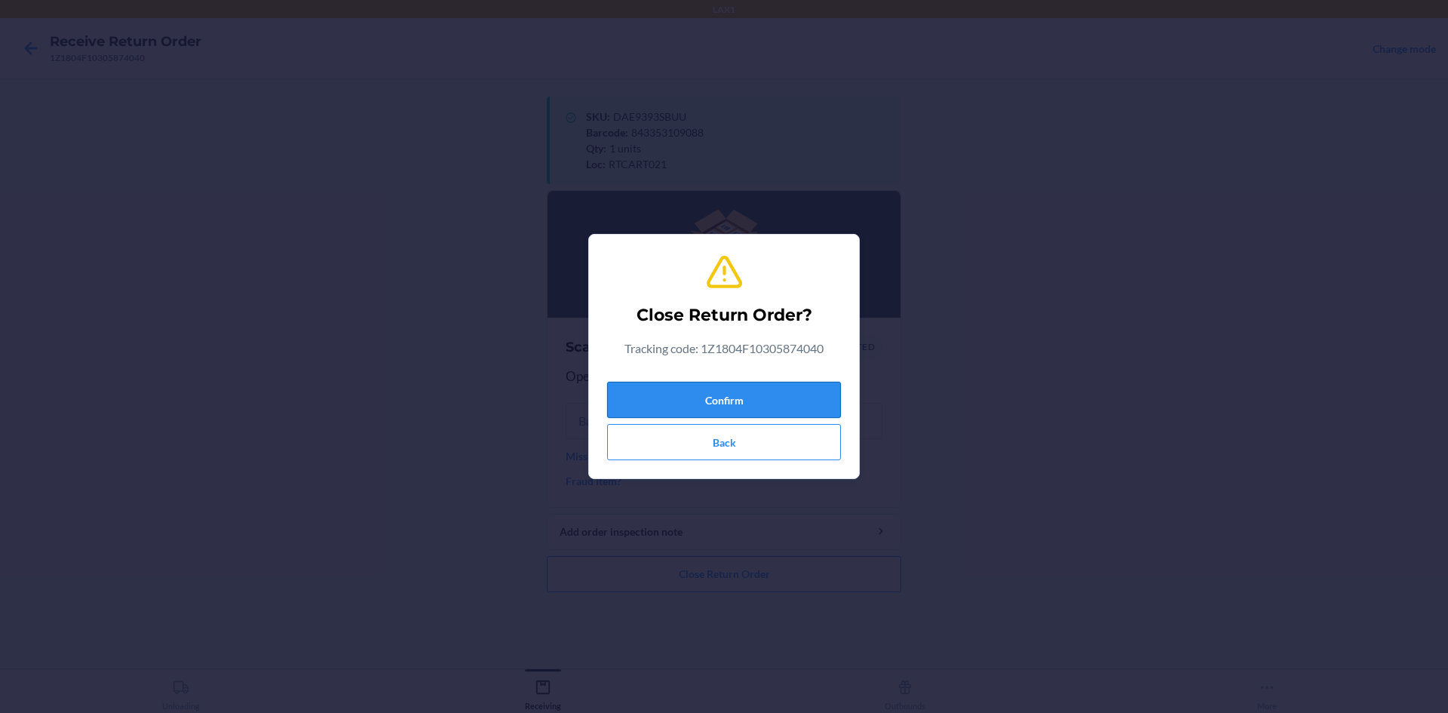
click at [766, 397] on button "Confirm" at bounding box center [724, 400] width 234 height 36
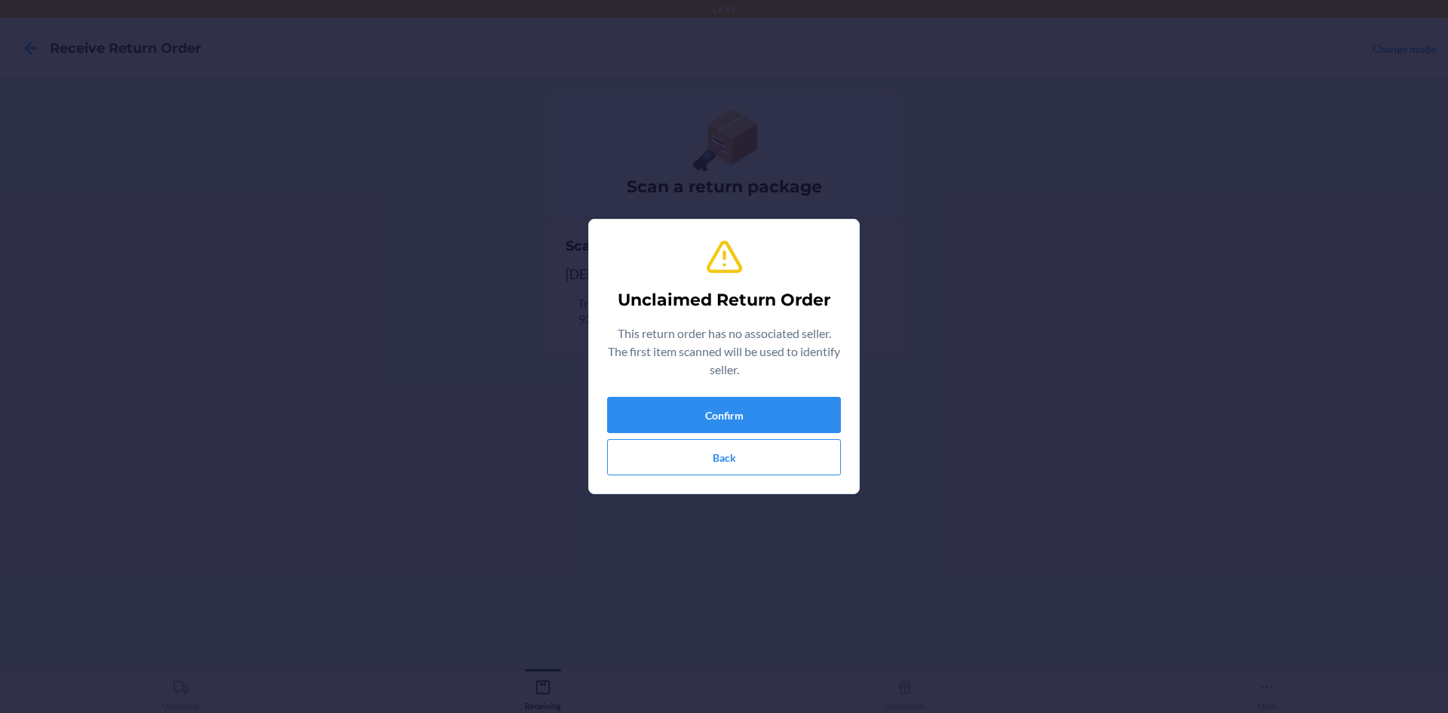
drag, startPoint x: 755, startPoint y: 379, endPoint x: 750, endPoint y: 394, distance: 16.0
click at [752, 390] on div "Unclaimed Return Order This return order has no associated seller. The first it…" at bounding box center [724, 357] width 234 height 250
click at [744, 404] on button "Confirm" at bounding box center [724, 415] width 234 height 36
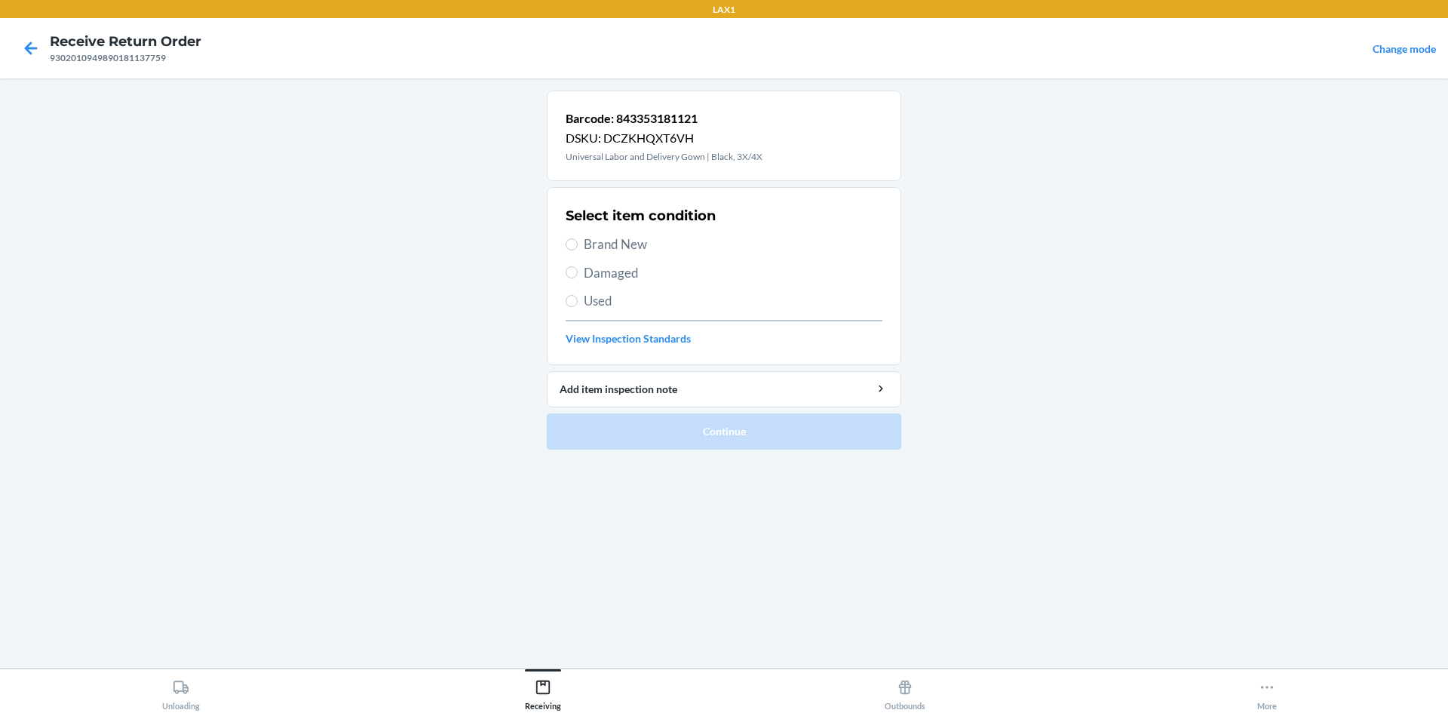
click at [606, 248] on span "Brand New" at bounding box center [733, 245] width 299 height 20
click at [578, 248] on input "Brand New" at bounding box center [572, 244] width 12 height 12
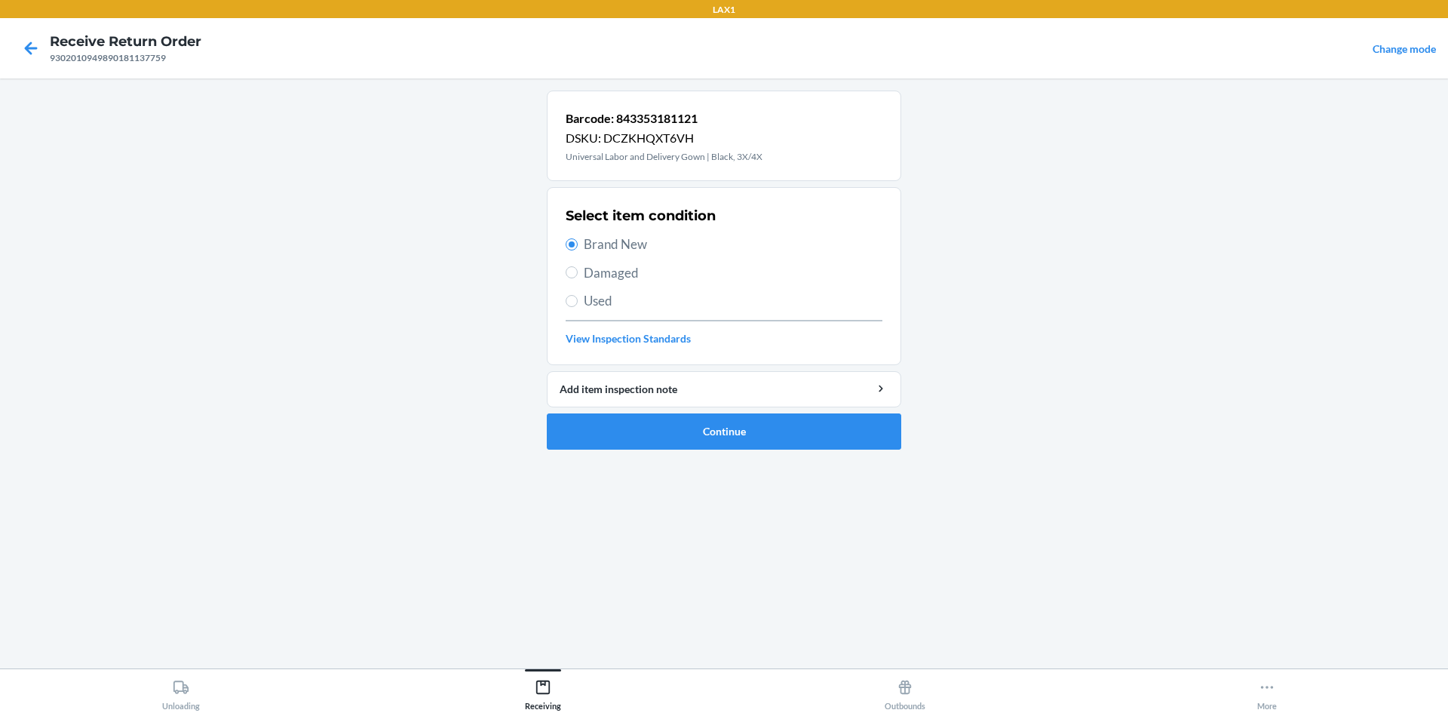
click at [602, 311] on div "Select item condition Brand New Damaged Used View Inspection Standards" at bounding box center [724, 275] width 317 height 149
click at [618, 302] on span "Used" at bounding box center [733, 301] width 299 height 20
click at [578, 302] on input "Used" at bounding box center [572, 301] width 12 height 12
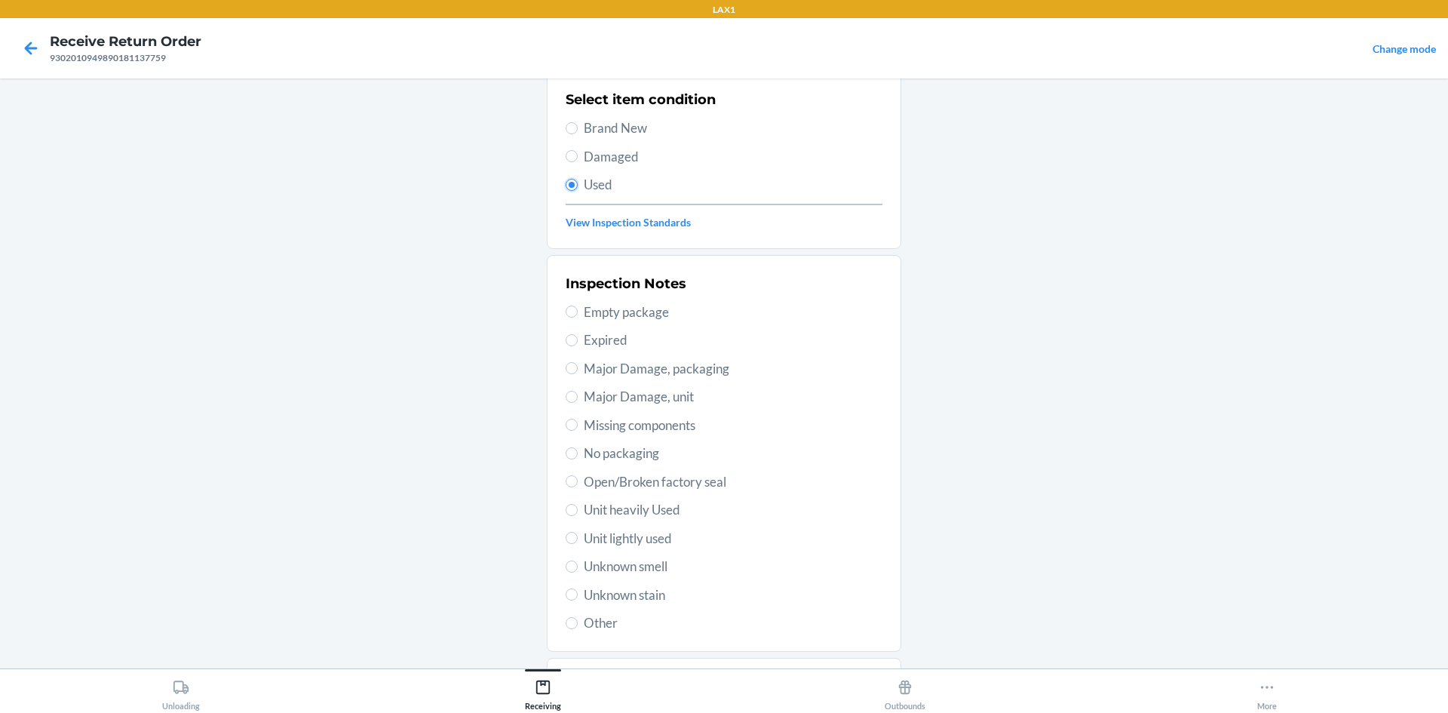
scroll to position [196, 0]
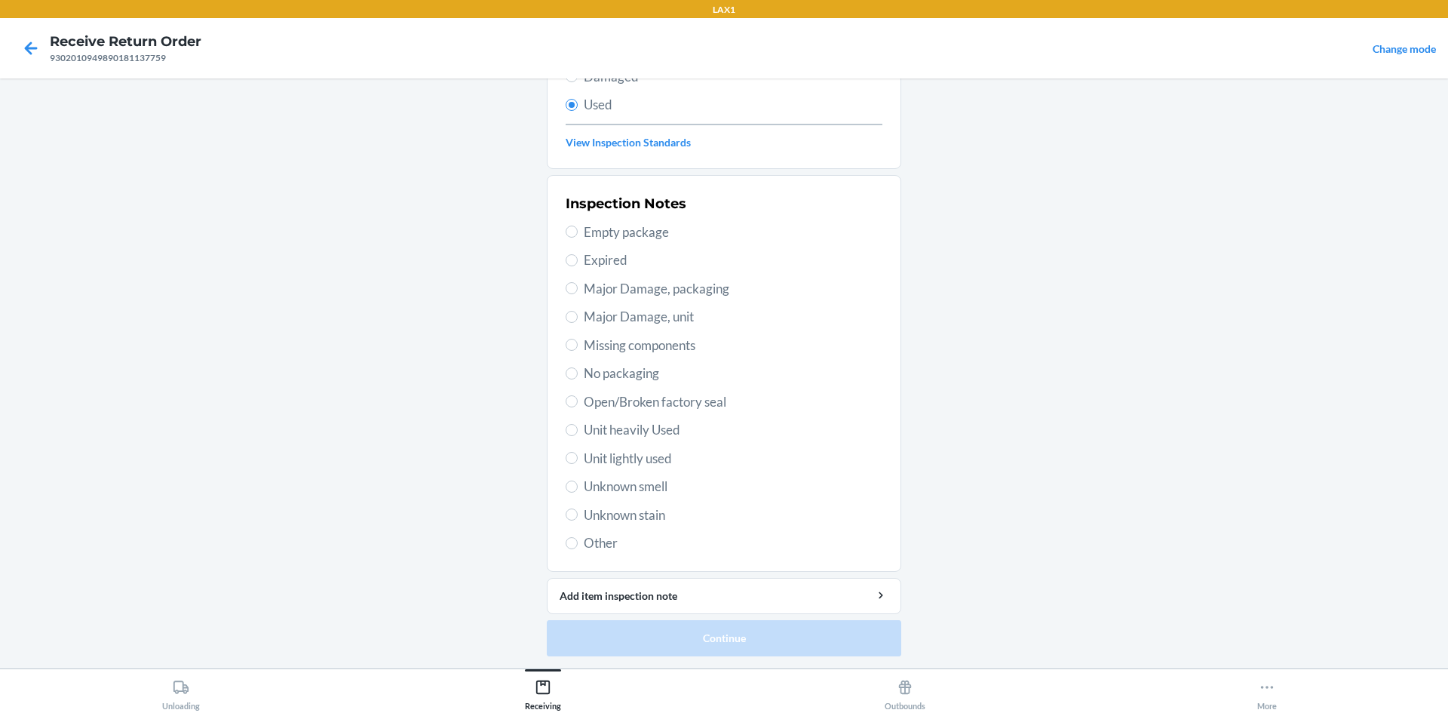
click at [649, 435] on span "Unit heavily Used" at bounding box center [733, 430] width 299 height 20
click at [578, 435] on input "Unit heavily Used" at bounding box center [572, 430] width 12 height 12
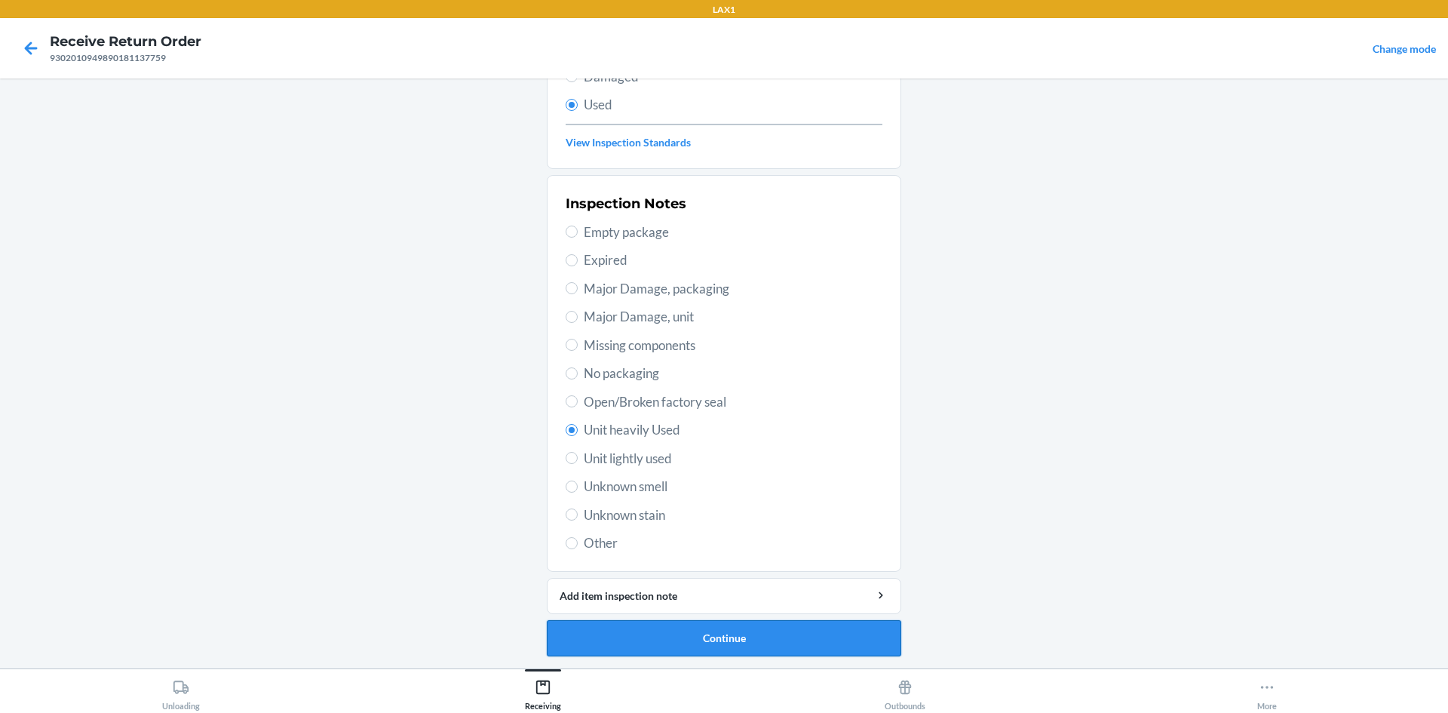
click at [684, 631] on button "Continue" at bounding box center [724, 638] width 354 height 36
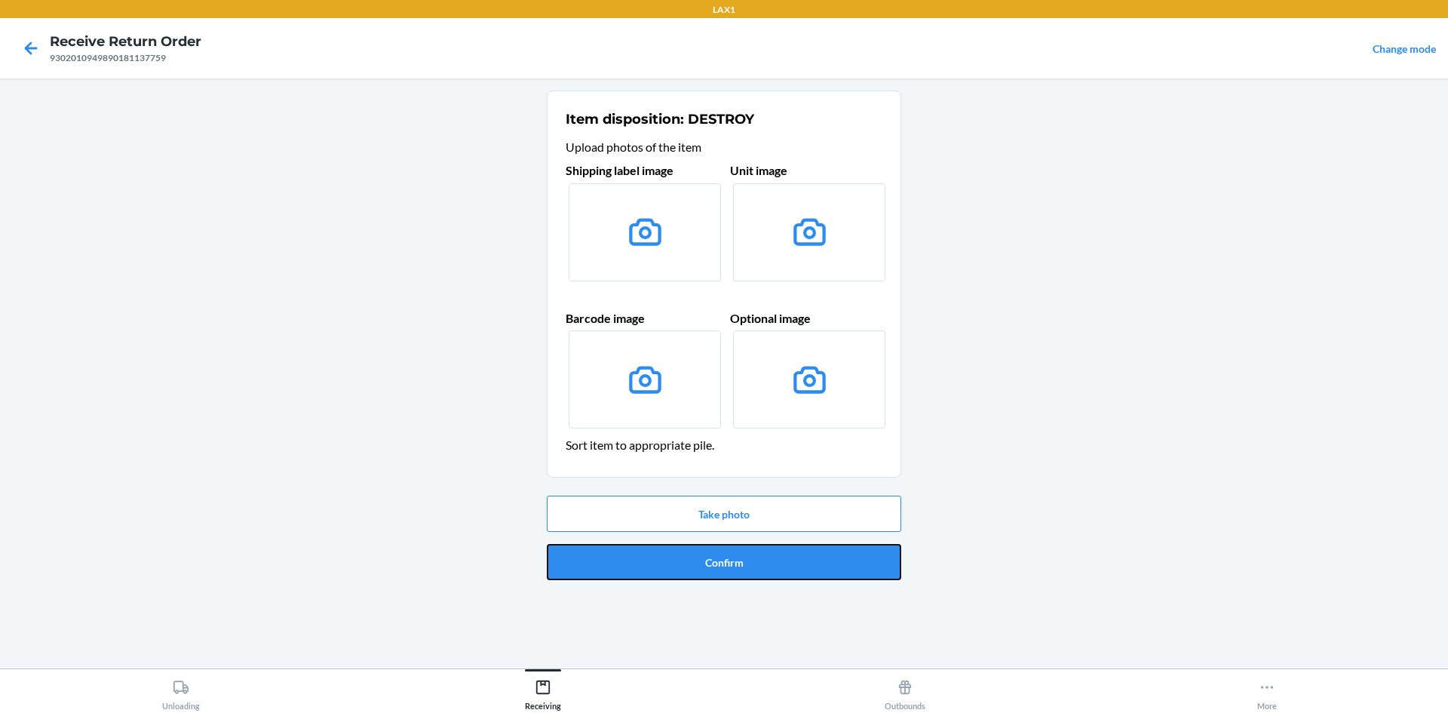
click at [710, 574] on button "Confirm" at bounding box center [724, 562] width 354 height 36
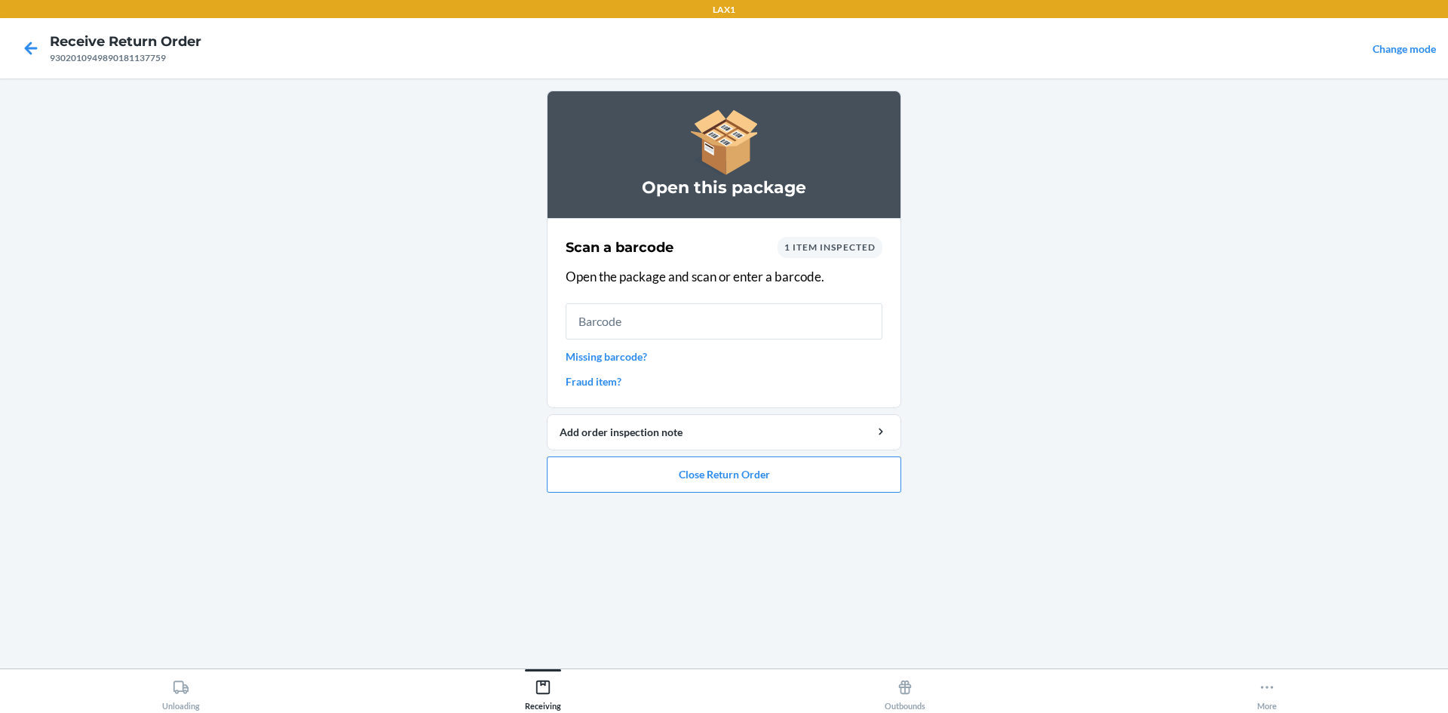
click at [651, 495] on ol "Open this package Scan a barcode 1 item inspected Open the package and scan or …" at bounding box center [724, 298] width 354 height 414
click at [655, 459] on button "Close Return Order" at bounding box center [724, 474] width 354 height 36
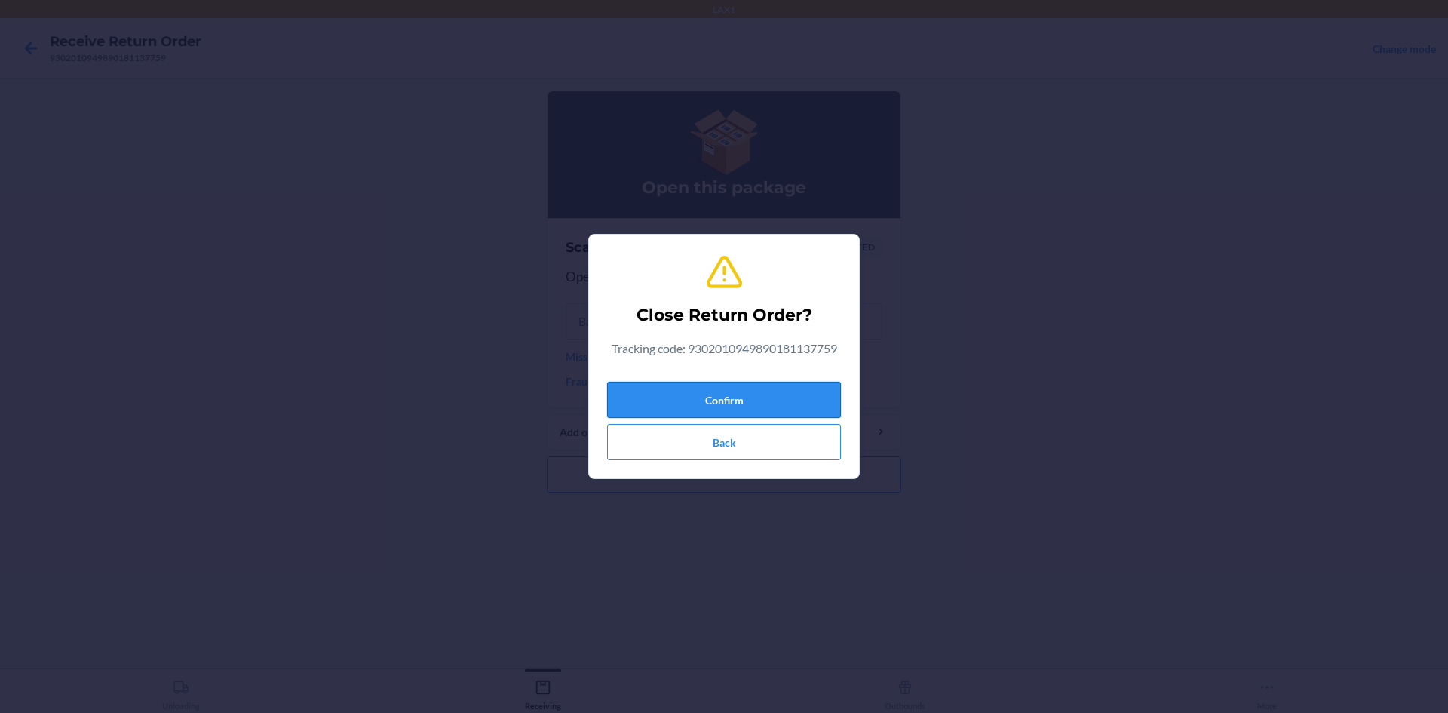
click at [683, 389] on button "Confirm" at bounding box center [724, 400] width 234 height 36
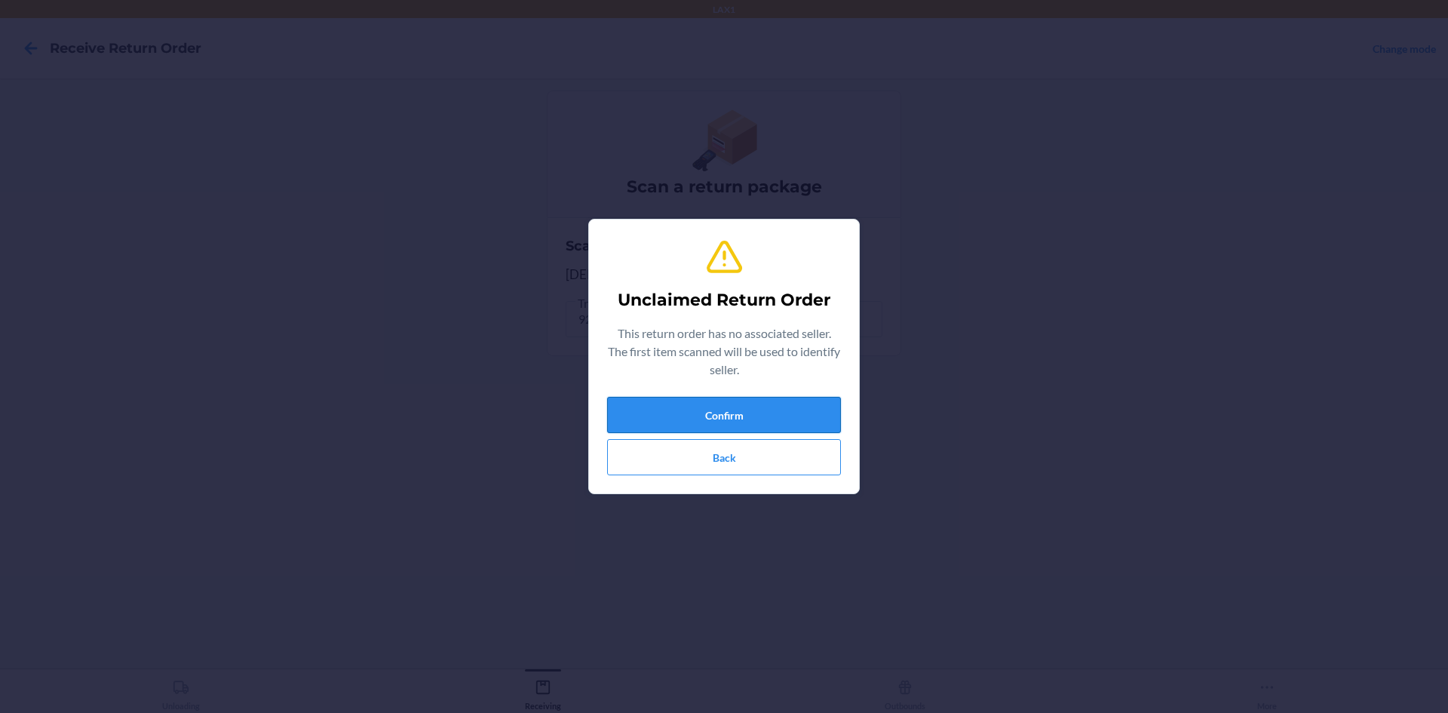
click at [615, 413] on button "Confirm" at bounding box center [724, 415] width 234 height 36
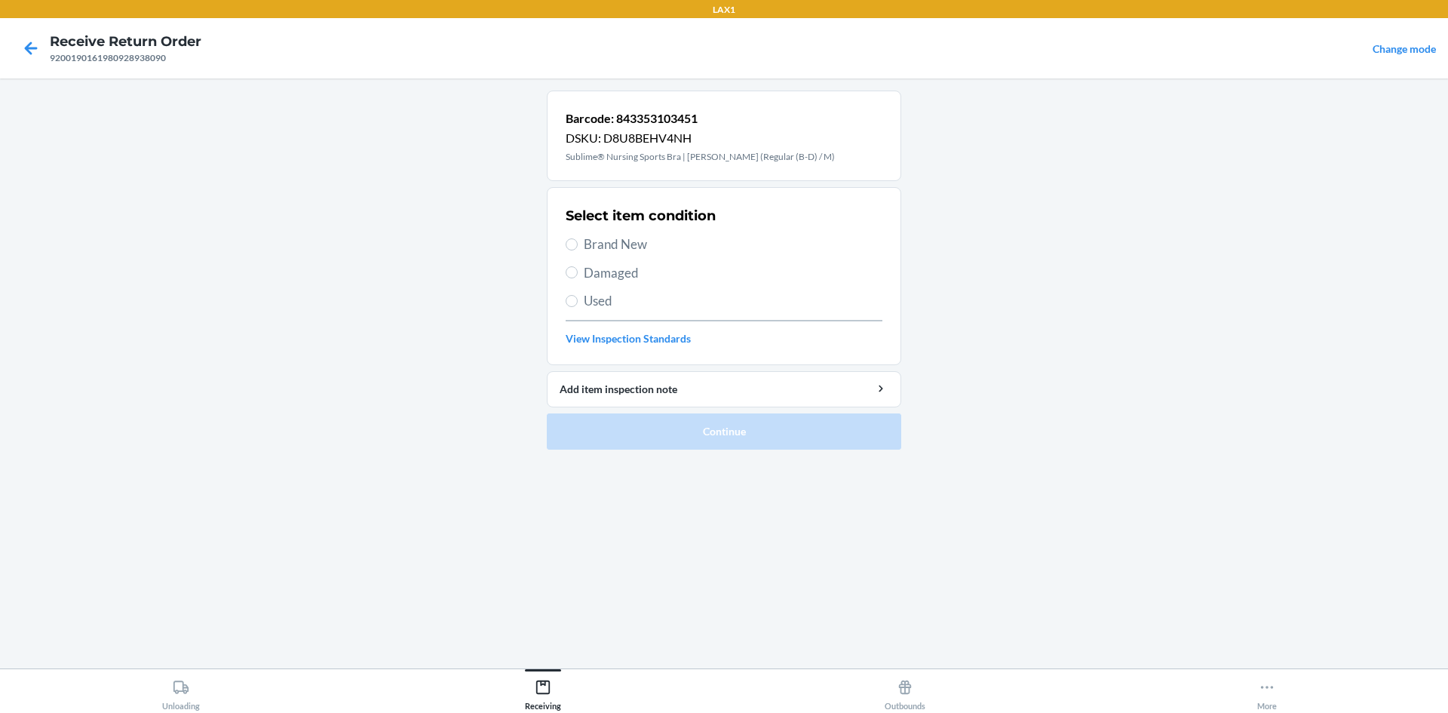
click at [632, 310] on span "Used" at bounding box center [733, 301] width 299 height 20
click at [578, 307] on input "Used" at bounding box center [572, 301] width 12 height 12
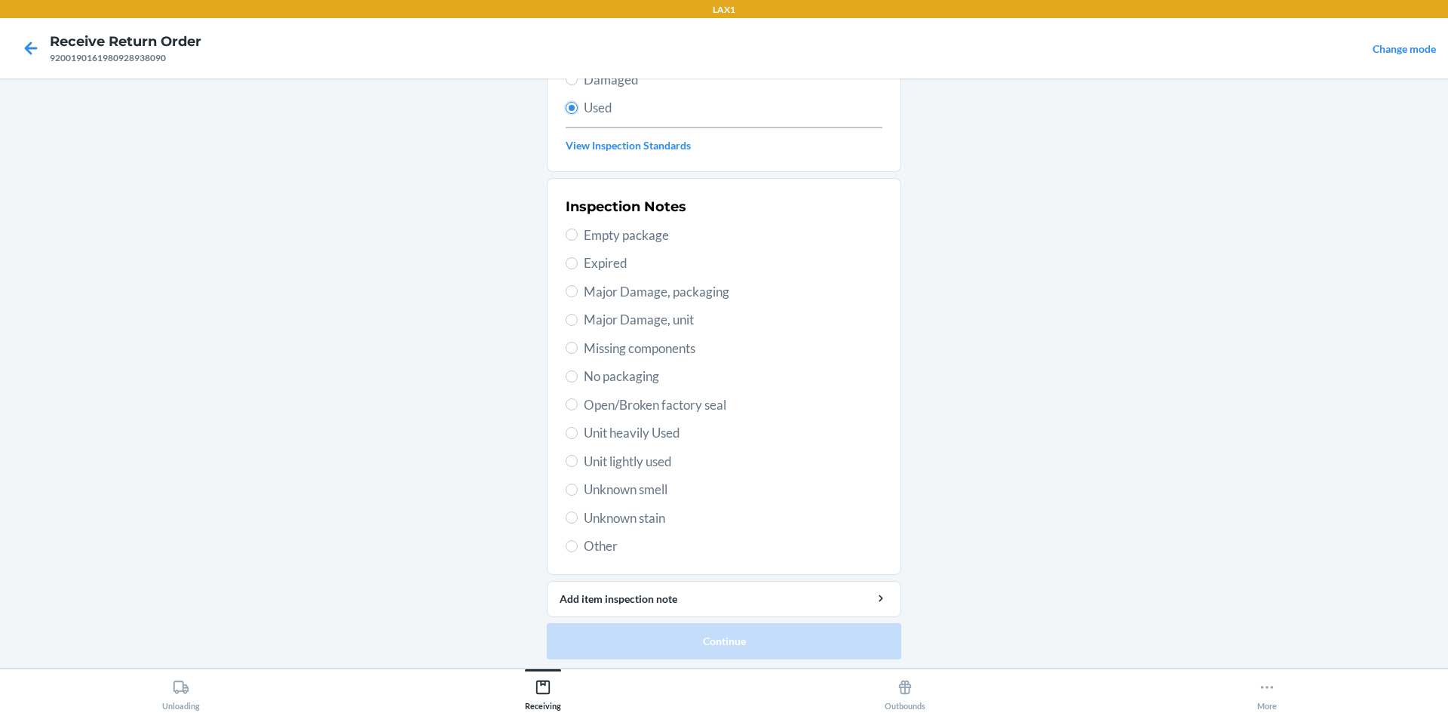
scroll to position [196, 0]
click at [625, 426] on span "Unit heavily Used" at bounding box center [733, 430] width 299 height 20
click at [578, 426] on input "Unit heavily Used" at bounding box center [572, 430] width 12 height 12
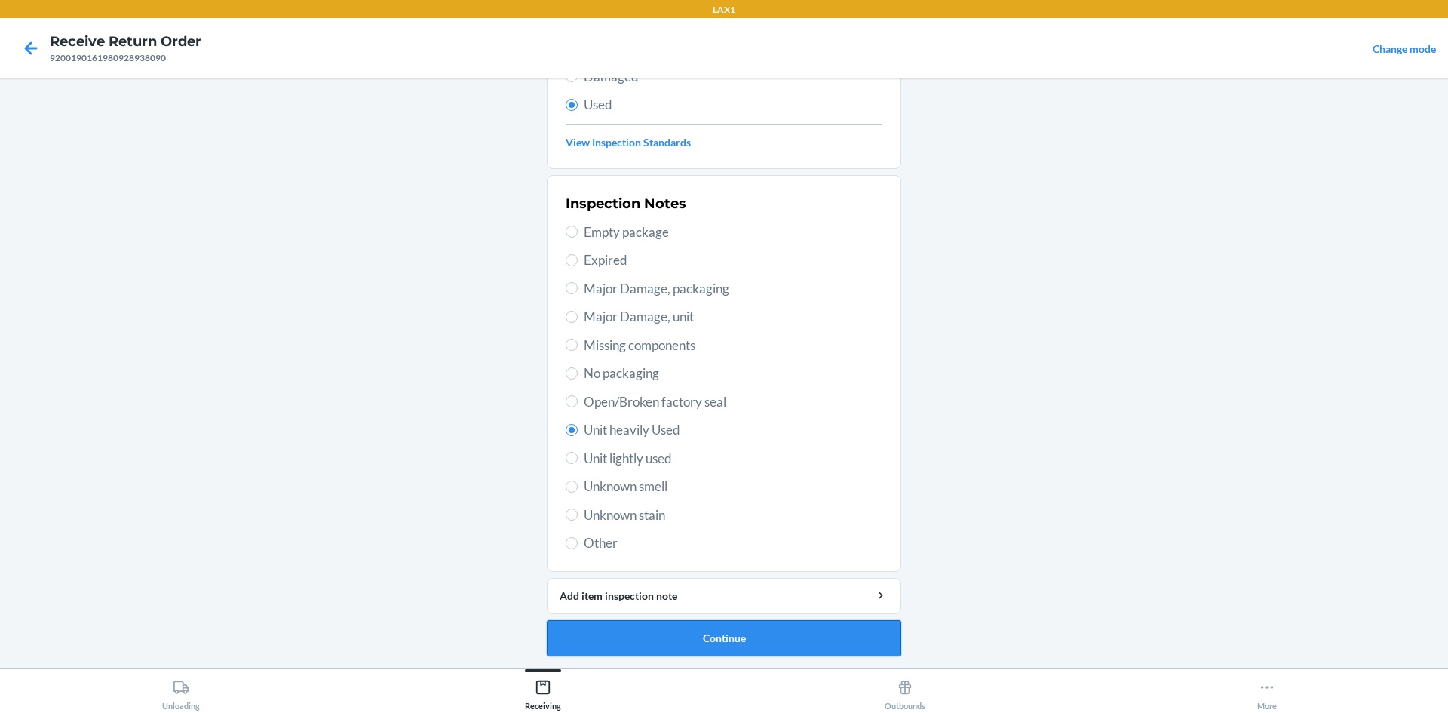
click at [656, 640] on button "Continue" at bounding box center [724, 638] width 354 height 36
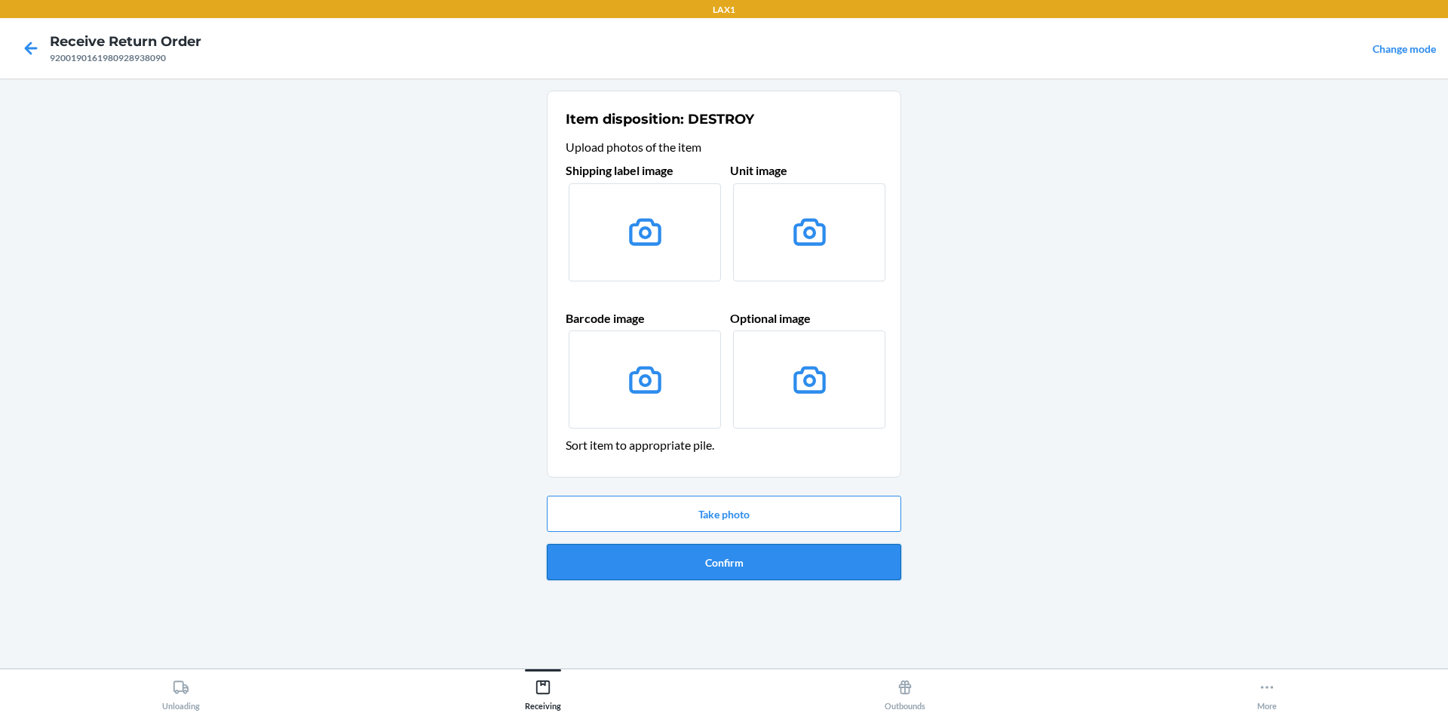
click at [701, 548] on button "Confirm" at bounding box center [724, 562] width 354 height 36
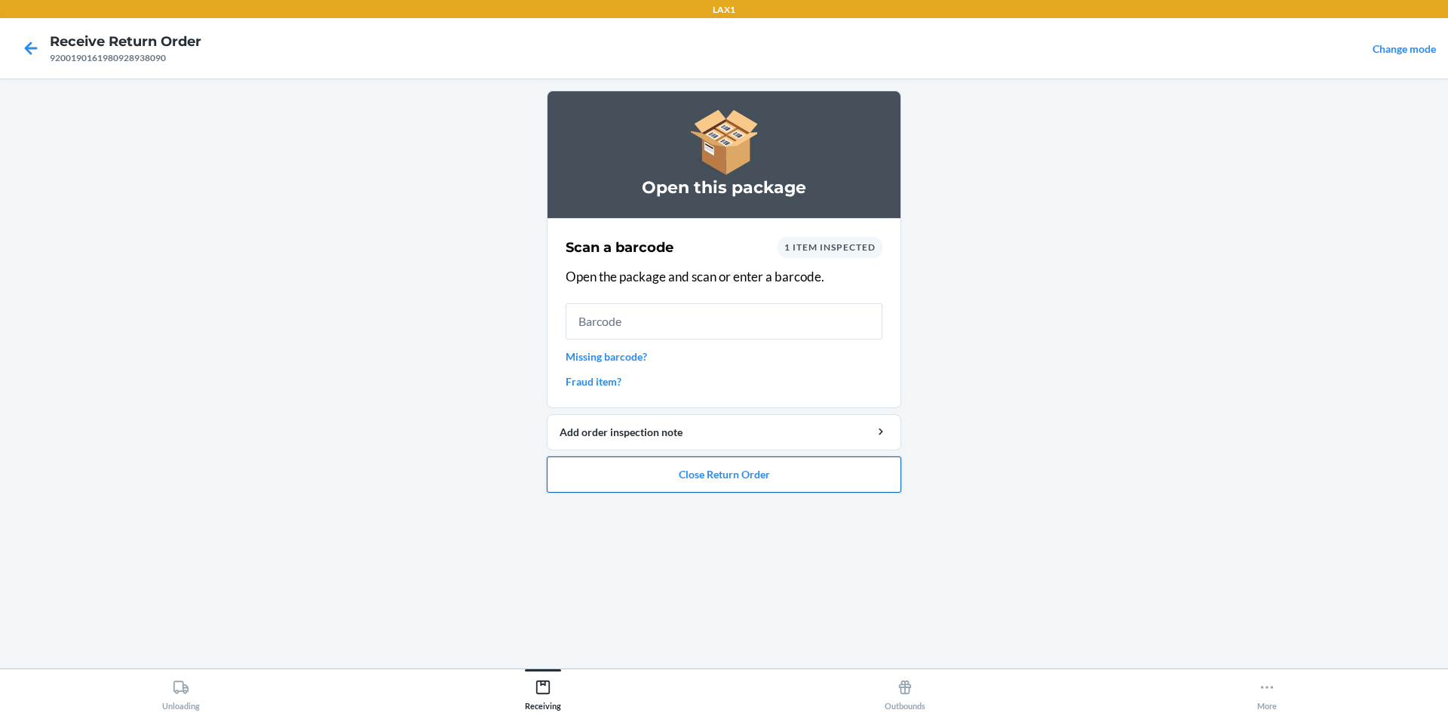
click at [786, 481] on button "Close Return Order" at bounding box center [724, 474] width 354 height 36
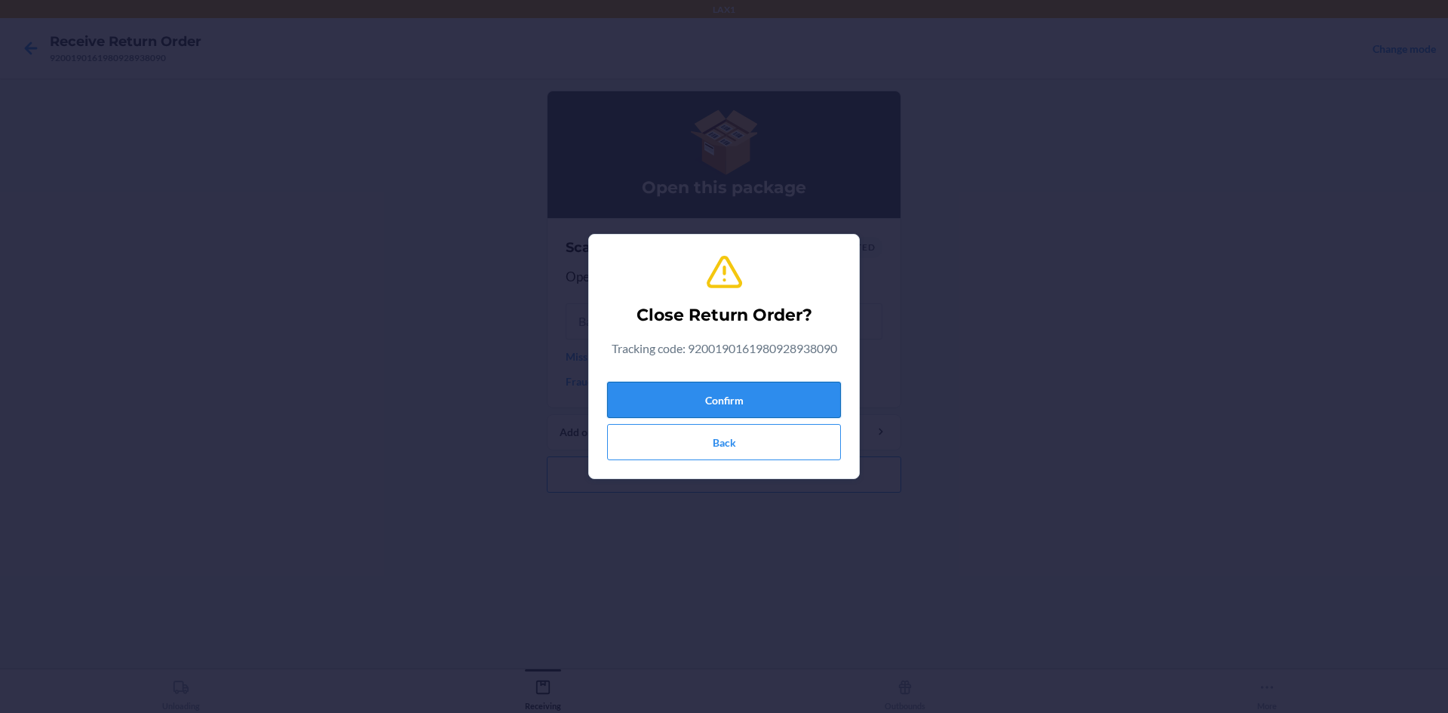
click at [763, 394] on button "Confirm" at bounding box center [724, 400] width 234 height 36
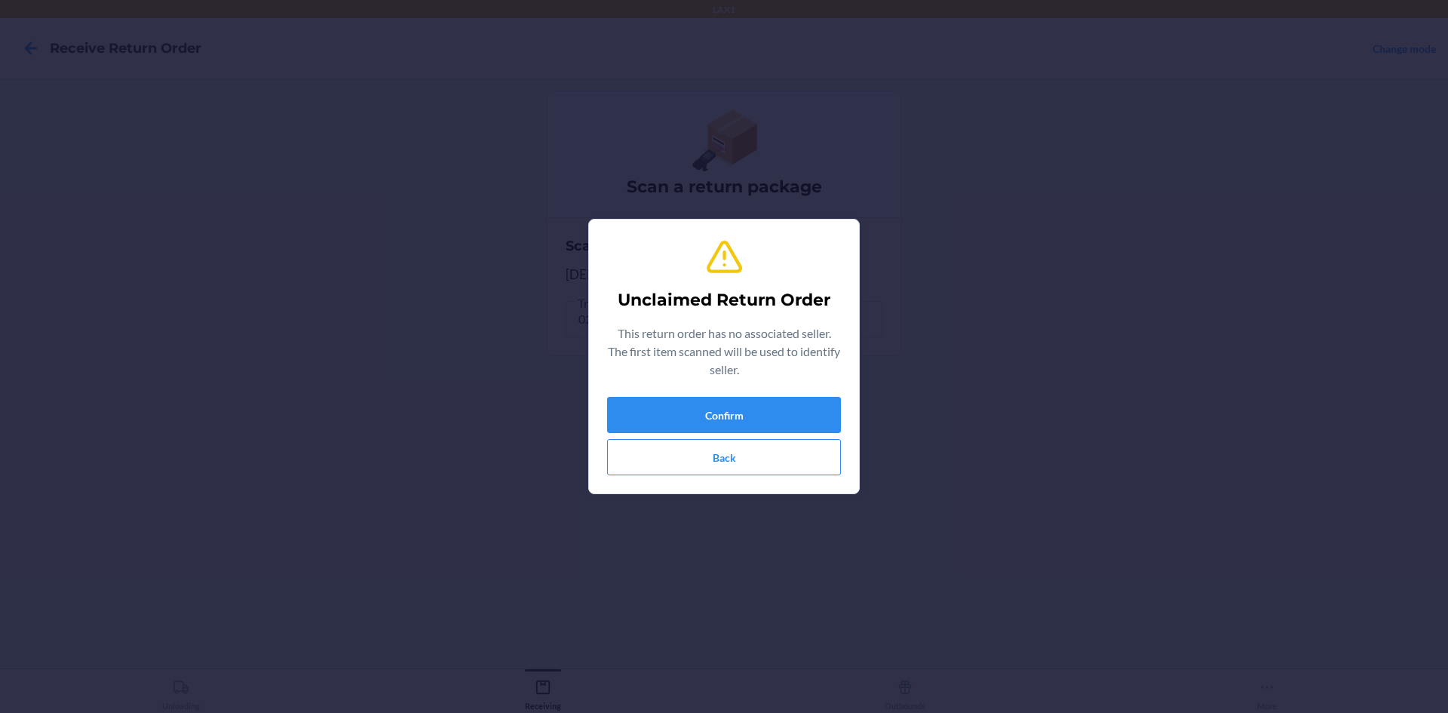
click at [680, 437] on div "Confirm Back" at bounding box center [724, 436] width 234 height 78
drag, startPoint x: 680, startPoint y: 437, endPoint x: 682, endPoint y: 414, distance: 22.7
click at [682, 414] on div "Confirm Back" at bounding box center [724, 436] width 234 height 78
click at [682, 414] on button "Confirm" at bounding box center [724, 415] width 234 height 36
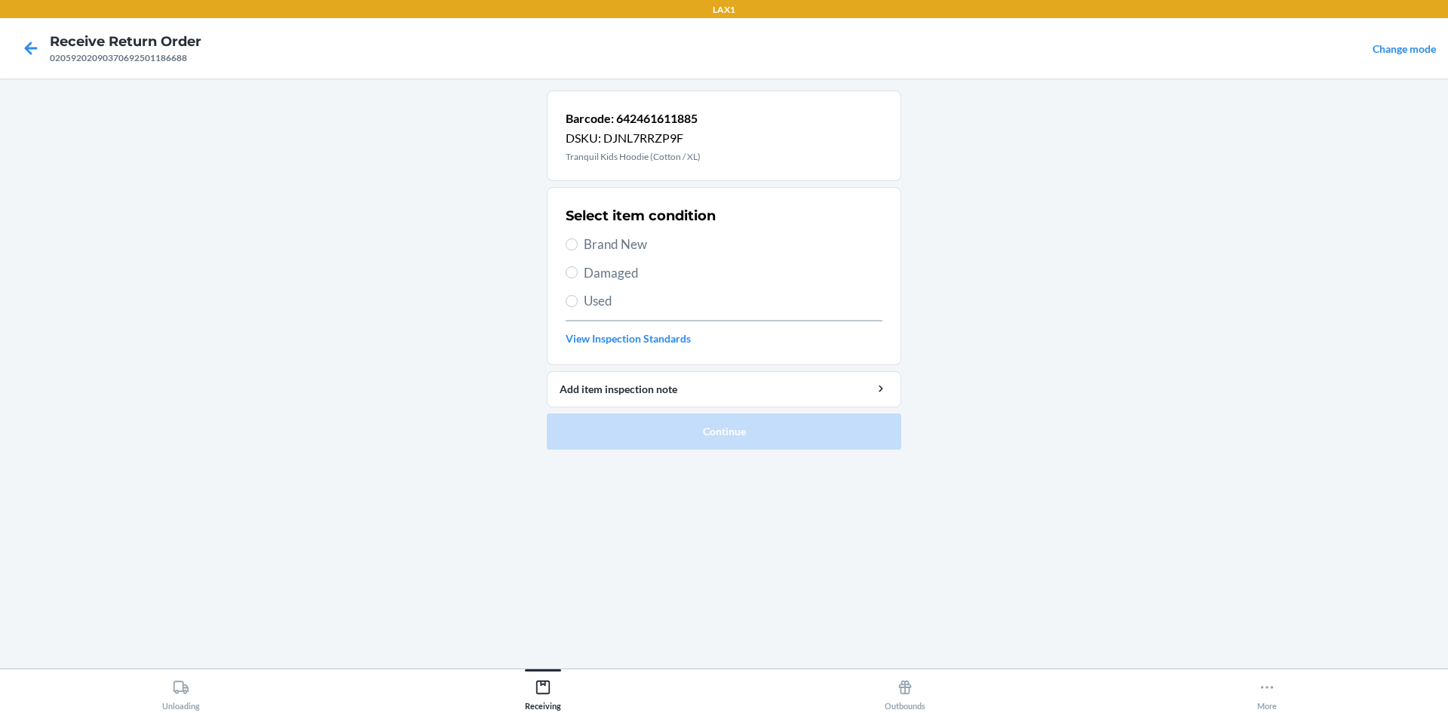
click at [648, 299] on span "Used" at bounding box center [733, 301] width 299 height 20
click at [578, 299] on input "Used" at bounding box center [572, 301] width 12 height 12
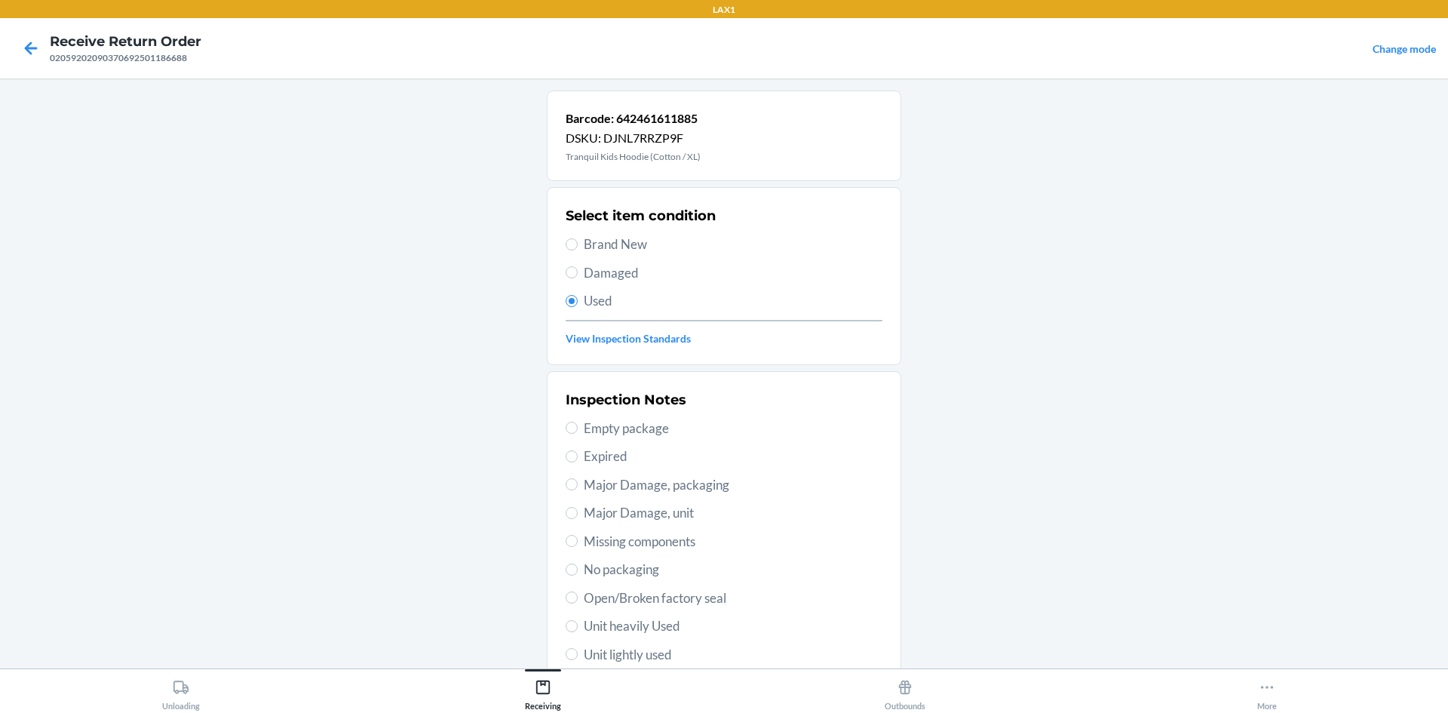
click at [658, 253] on span "Brand New" at bounding box center [733, 245] width 299 height 20
click at [578, 250] on input "Brand New" at bounding box center [572, 244] width 12 height 12
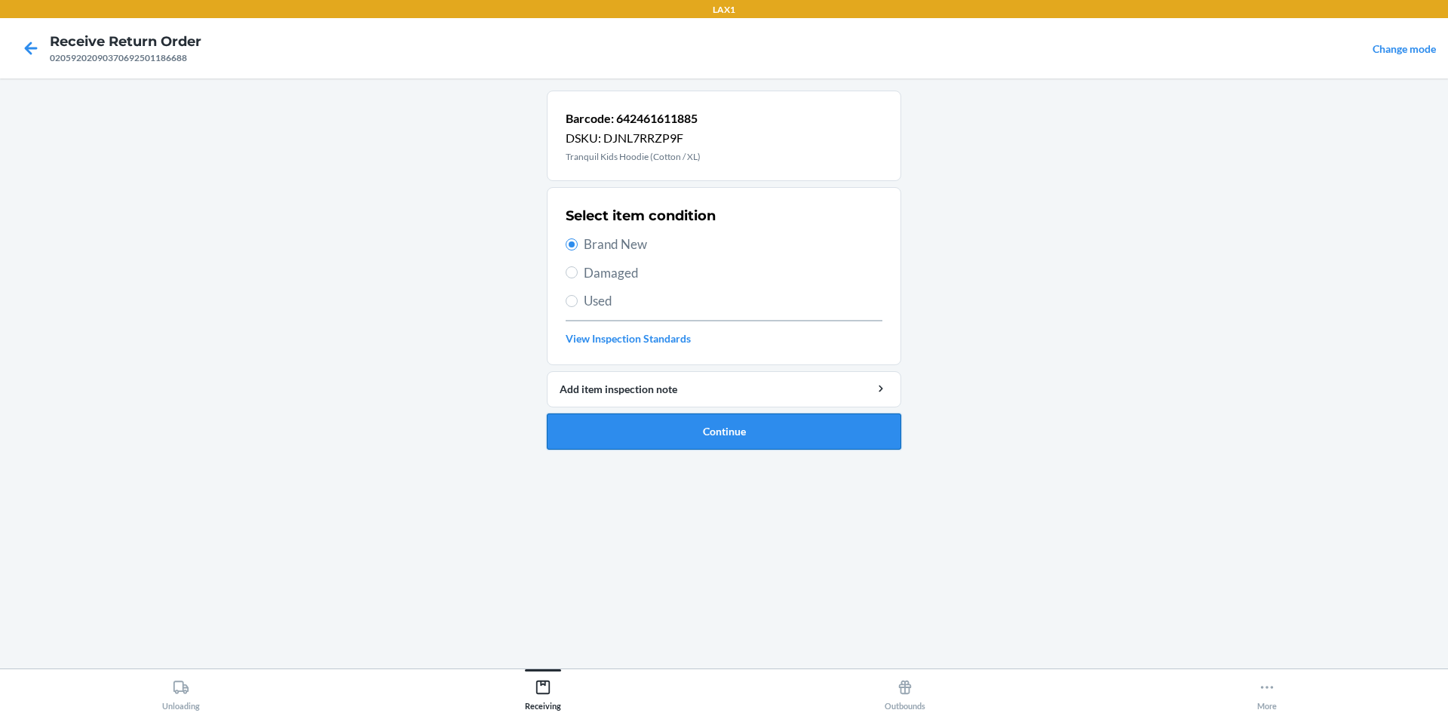
click at [714, 448] on button "Continue" at bounding box center [724, 431] width 354 height 36
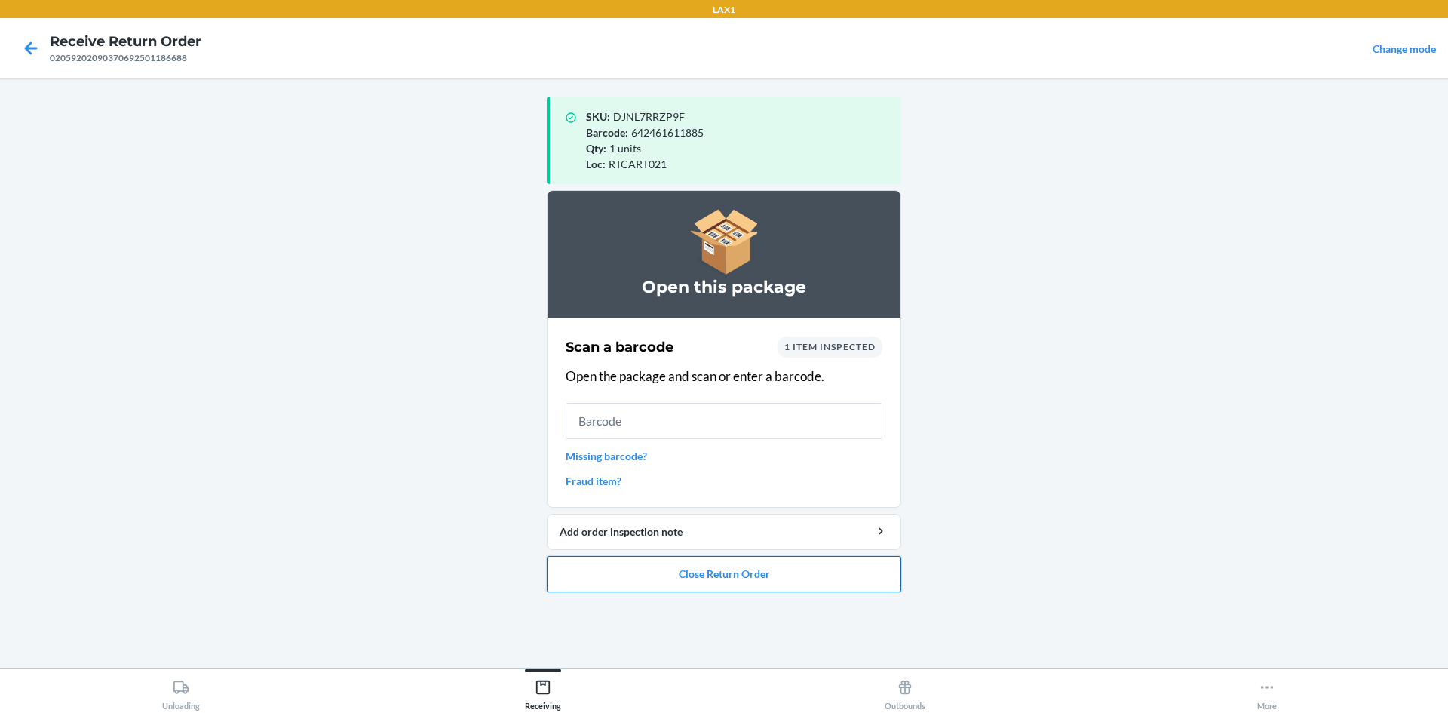
click at [751, 565] on button "Close Return Order" at bounding box center [724, 574] width 354 height 36
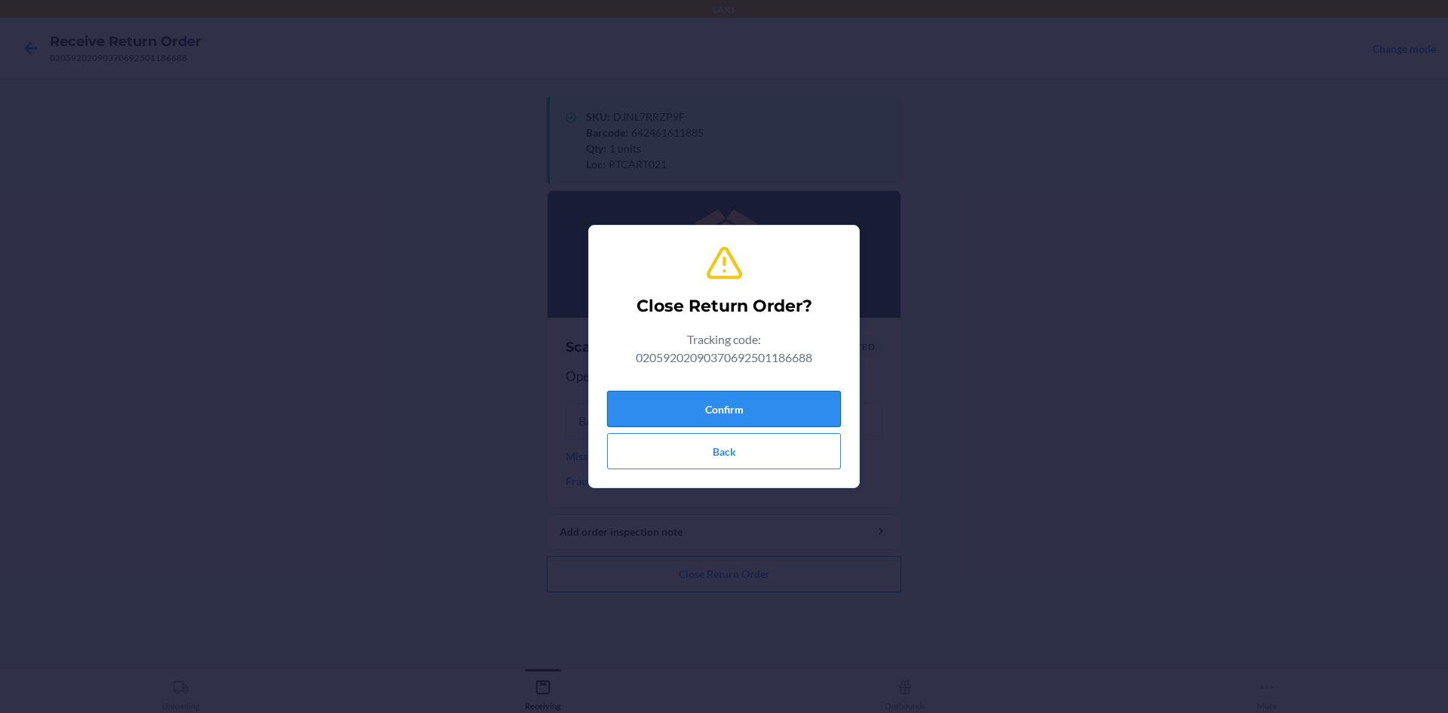
click at [720, 393] on button "Confirm" at bounding box center [724, 409] width 234 height 36
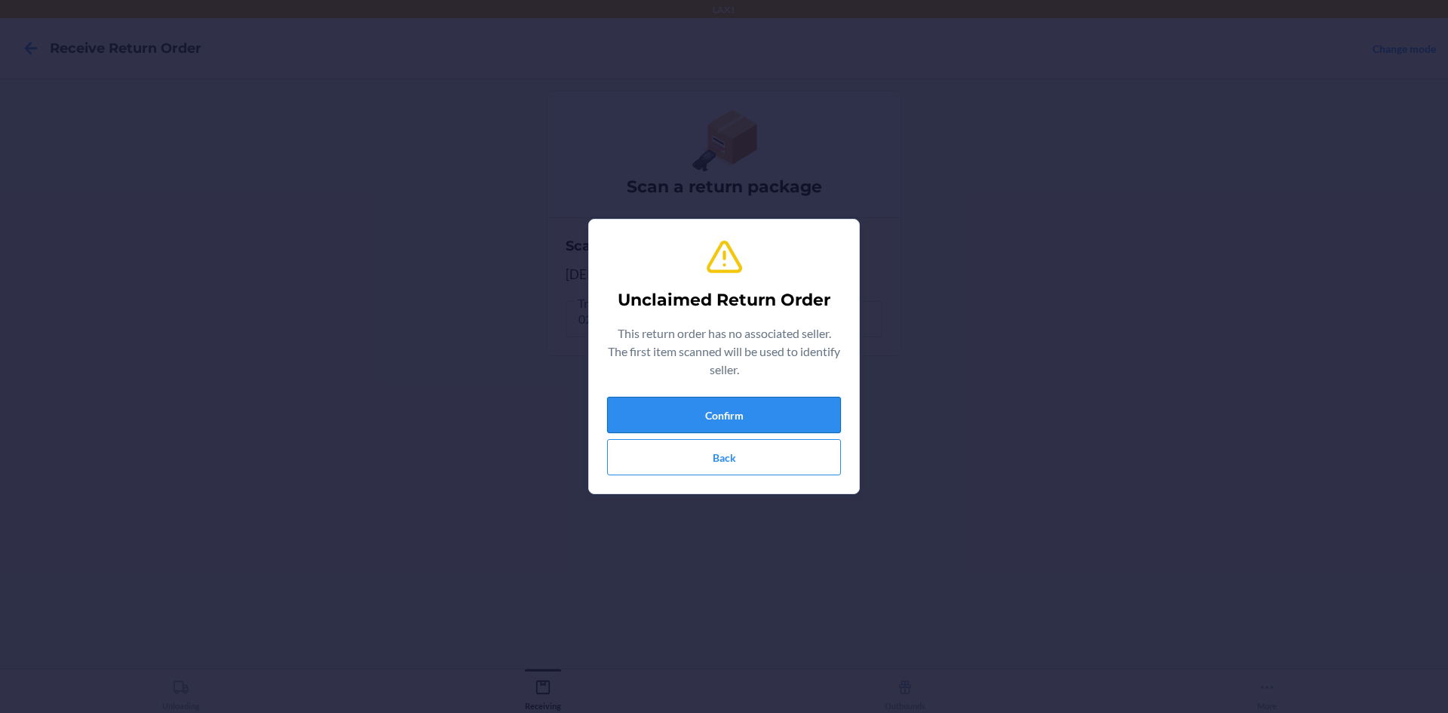
click at [658, 413] on button "Confirm" at bounding box center [724, 415] width 234 height 36
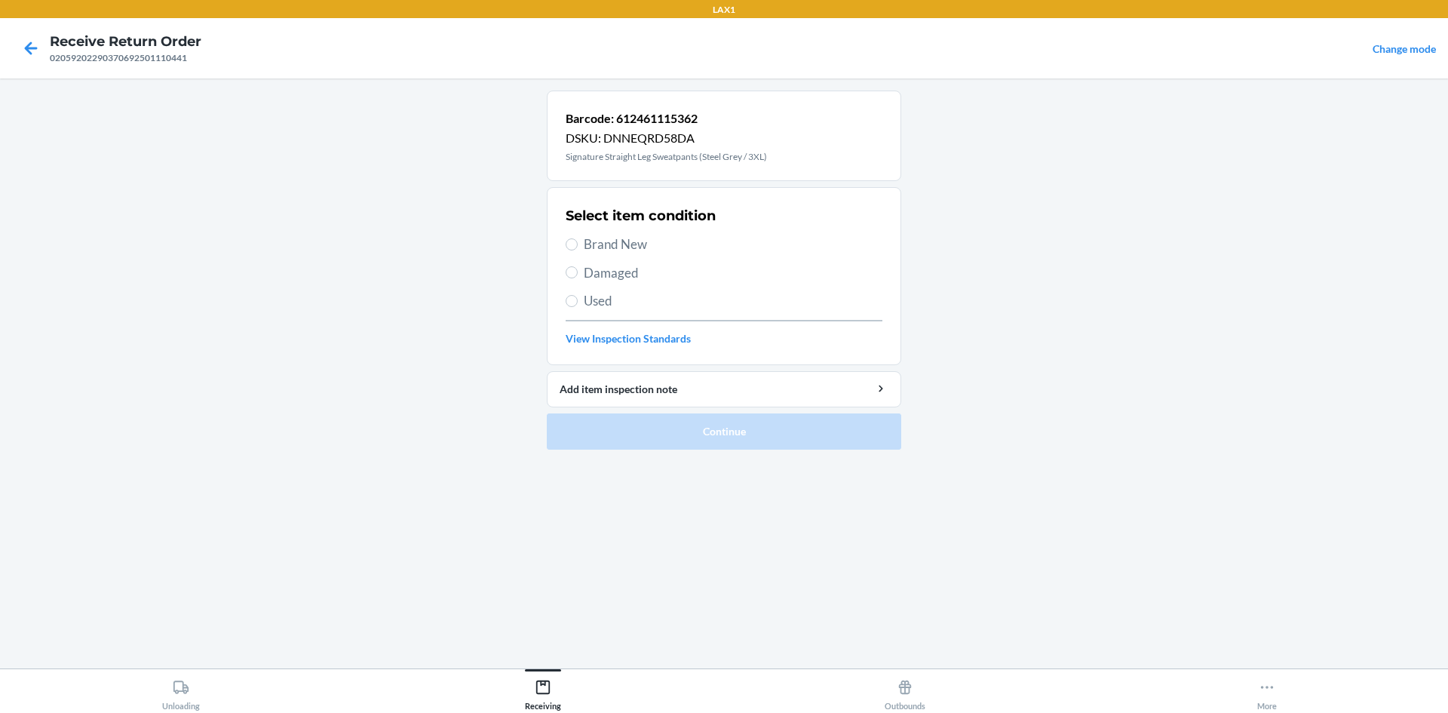
click at [633, 247] on span "Brand New" at bounding box center [733, 245] width 299 height 20
click at [578, 247] on input "Brand New" at bounding box center [572, 244] width 12 height 12
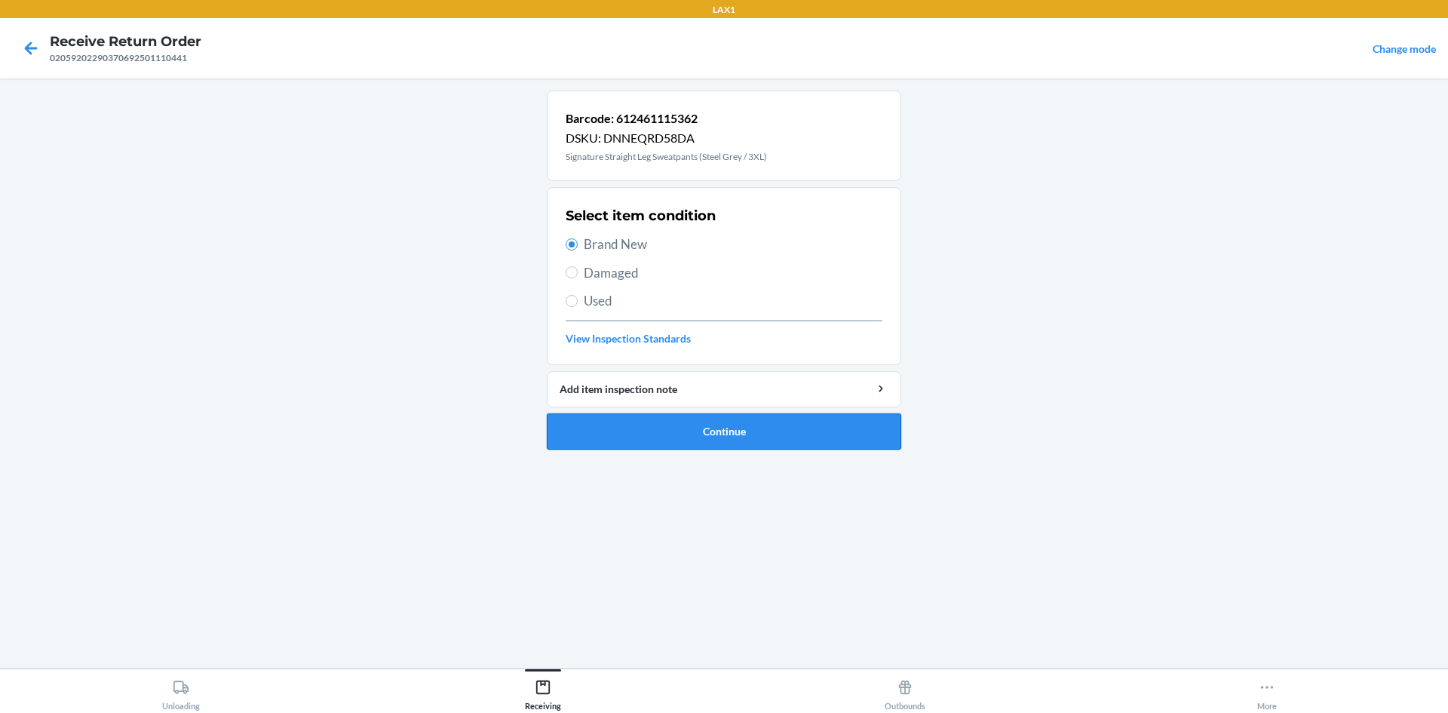
click at [720, 427] on button "Continue" at bounding box center [724, 431] width 354 height 36
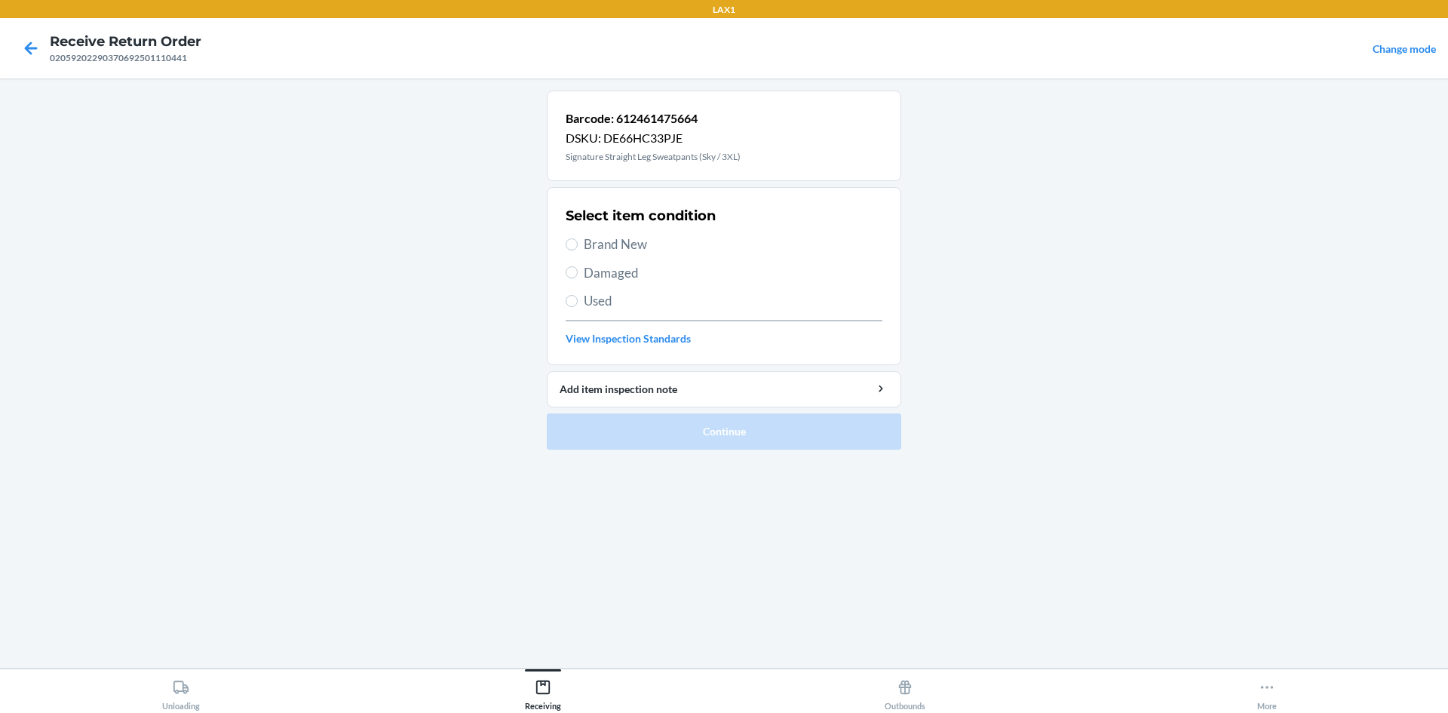
click at [658, 240] on span "Brand New" at bounding box center [733, 245] width 299 height 20
click at [578, 240] on input "Brand New" at bounding box center [572, 244] width 12 height 12
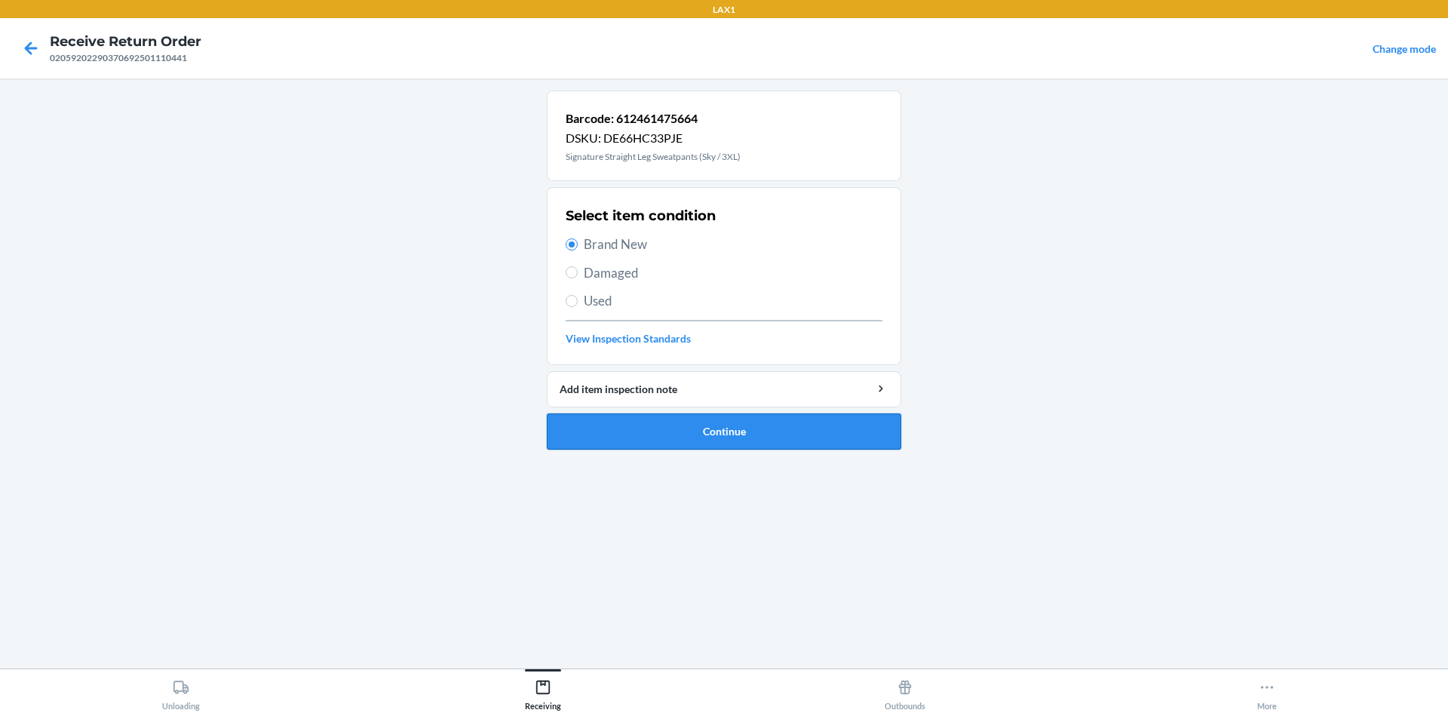
click at [678, 442] on button "Continue" at bounding box center [724, 431] width 354 height 36
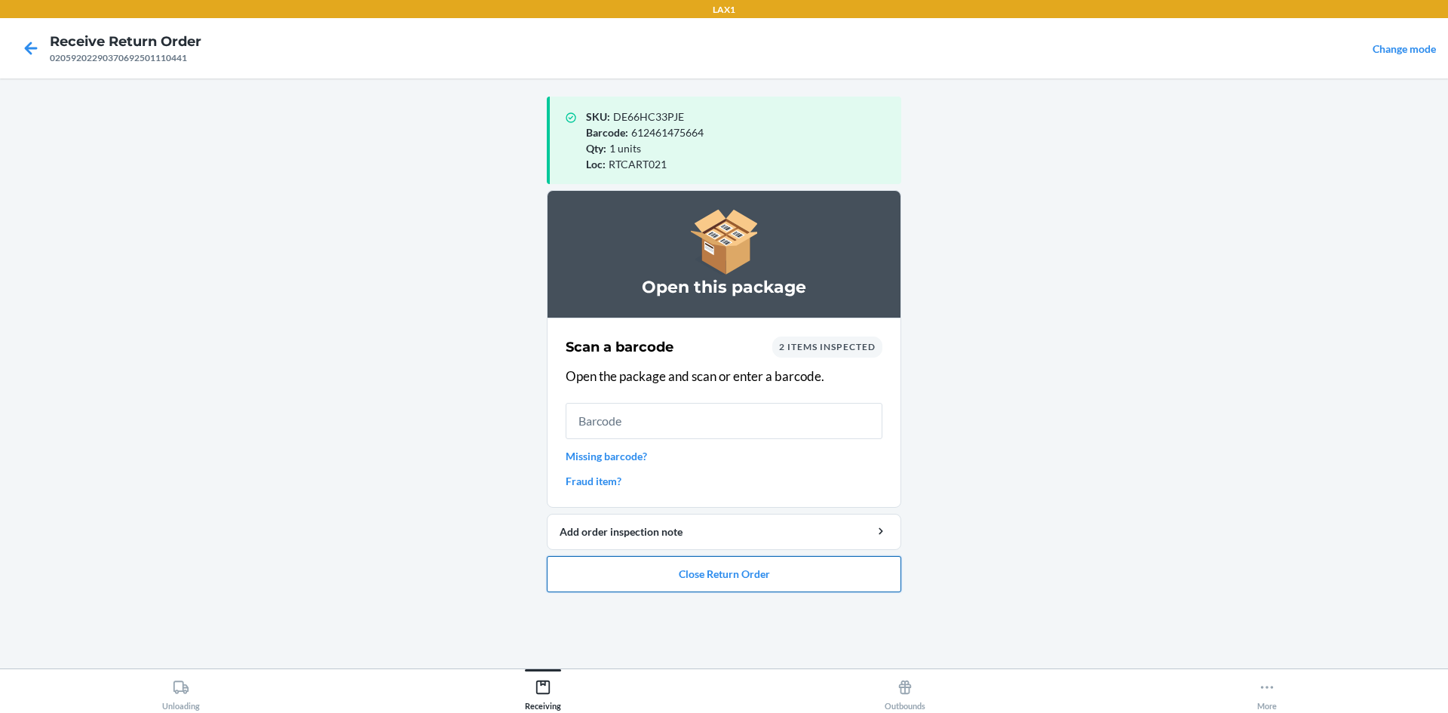
click at [778, 578] on button "Close Return Order" at bounding box center [724, 574] width 354 height 36
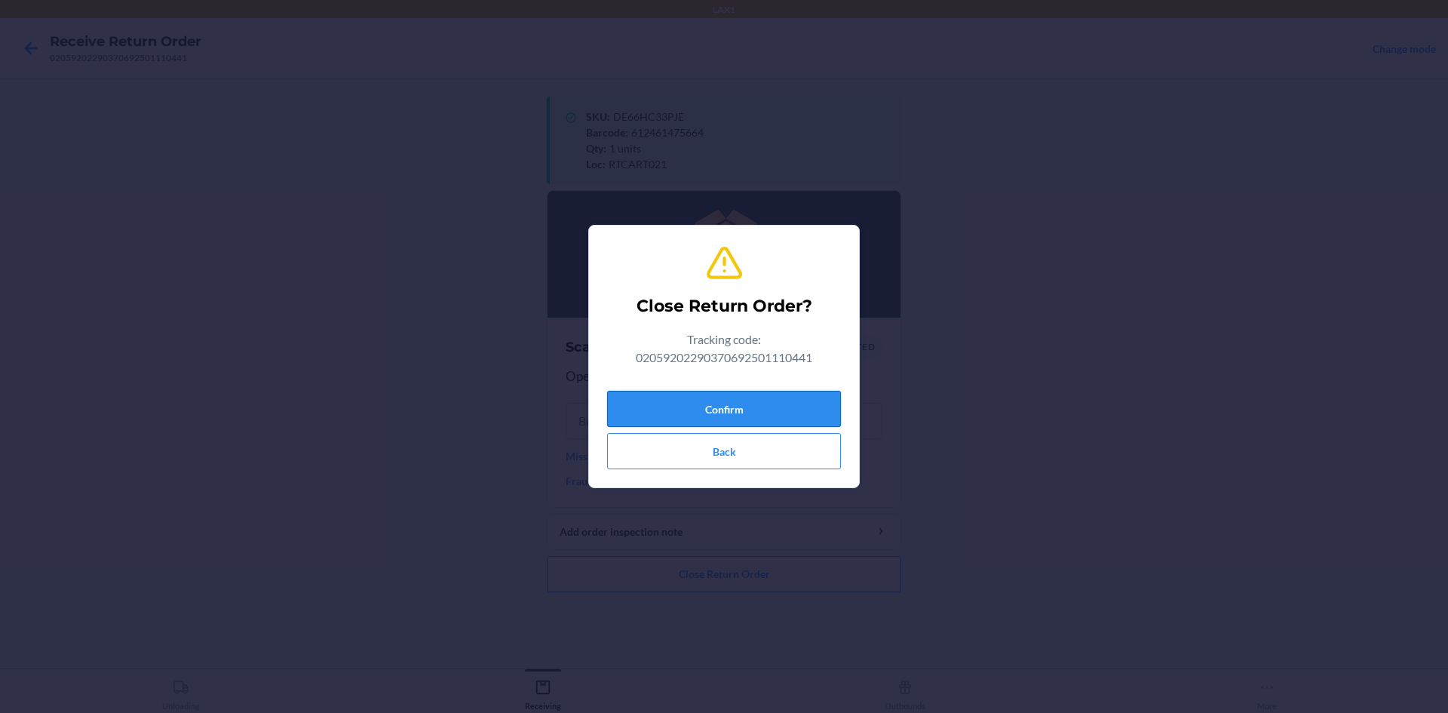
click at [771, 417] on button "Confirm" at bounding box center [724, 409] width 234 height 36
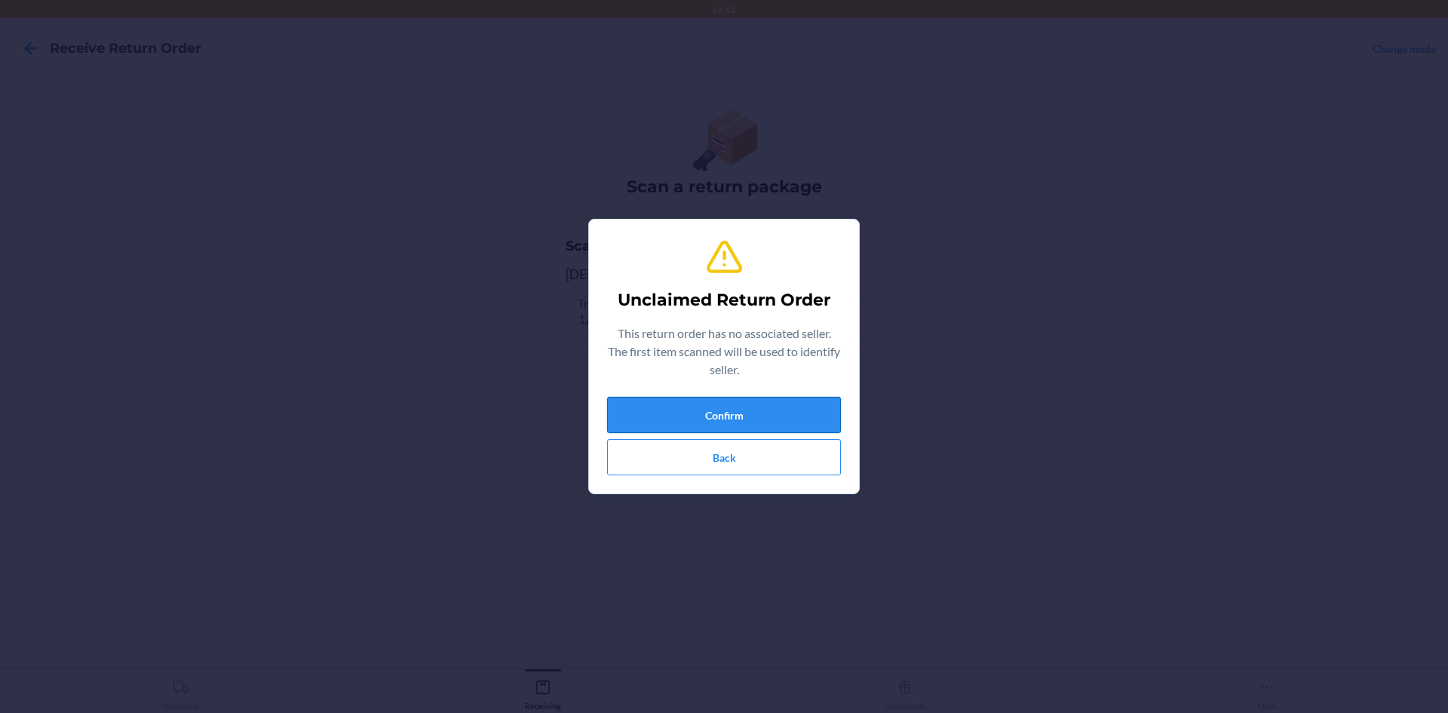
click at [771, 416] on button "Confirm" at bounding box center [724, 415] width 234 height 36
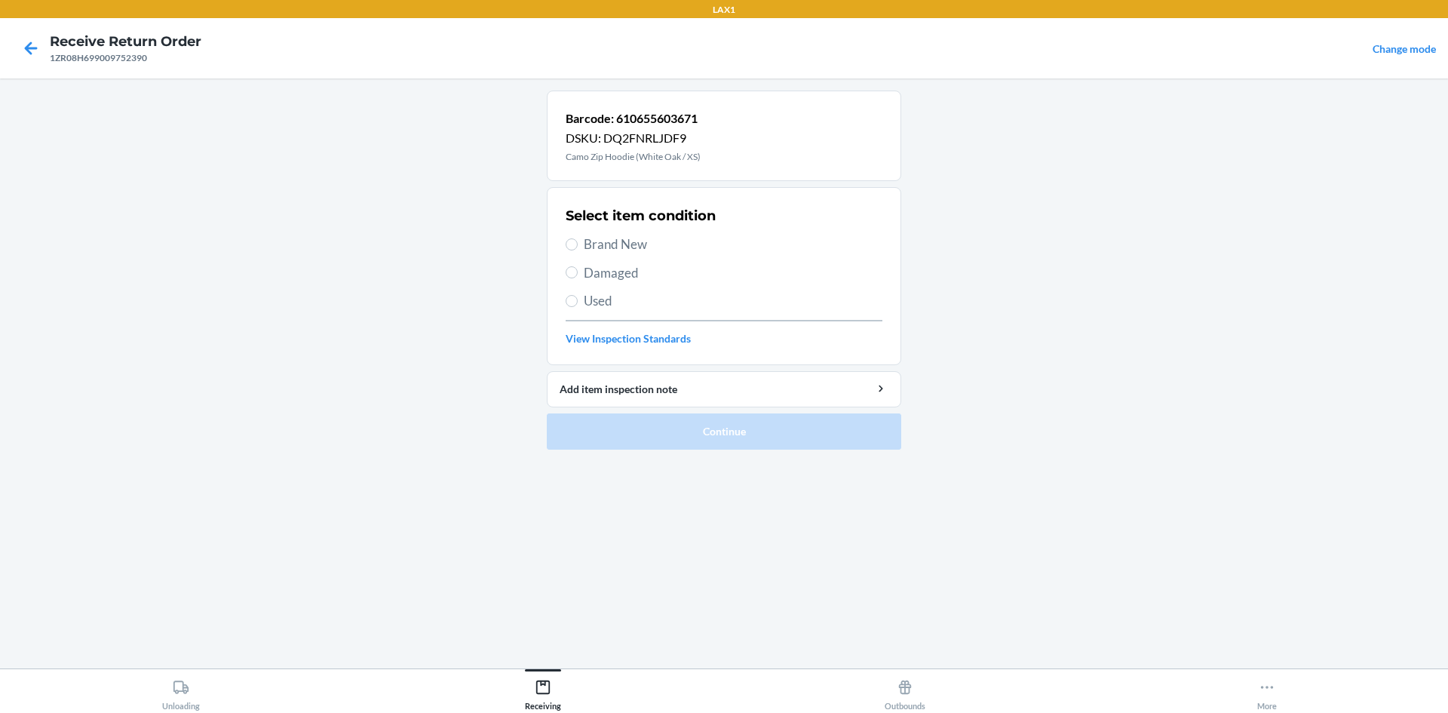
click at [661, 238] on span "Brand New" at bounding box center [733, 245] width 299 height 20
click at [578, 238] on input "Brand New" at bounding box center [572, 244] width 12 height 12
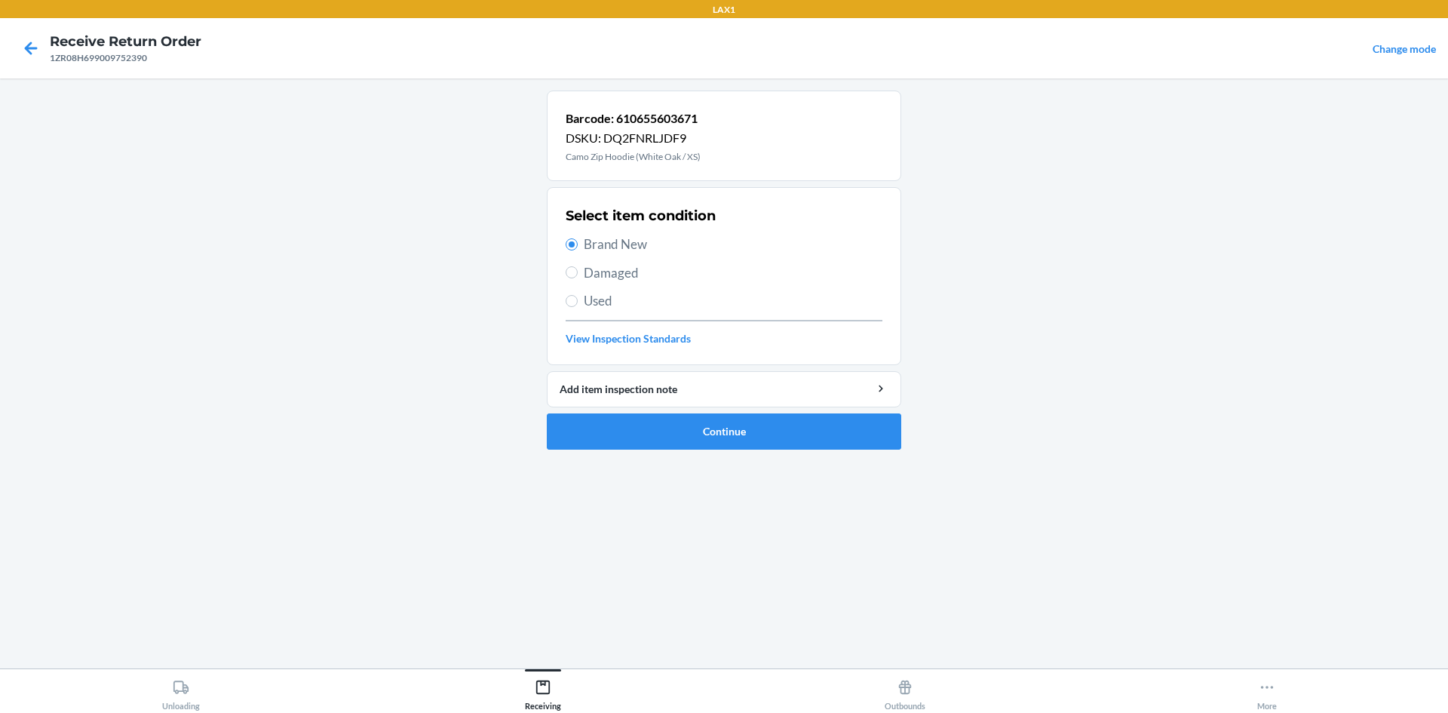
click at [730, 459] on ol "Barcode: 610655603671 DSKU: DQ2FNRLJDF9 Camo Zip Hoodie (White Oak / XS) Select…" at bounding box center [724, 276] width 354 height 371
click at [729, 446] on button "Continue" at bounding box center [724, 431] width 354 height 36
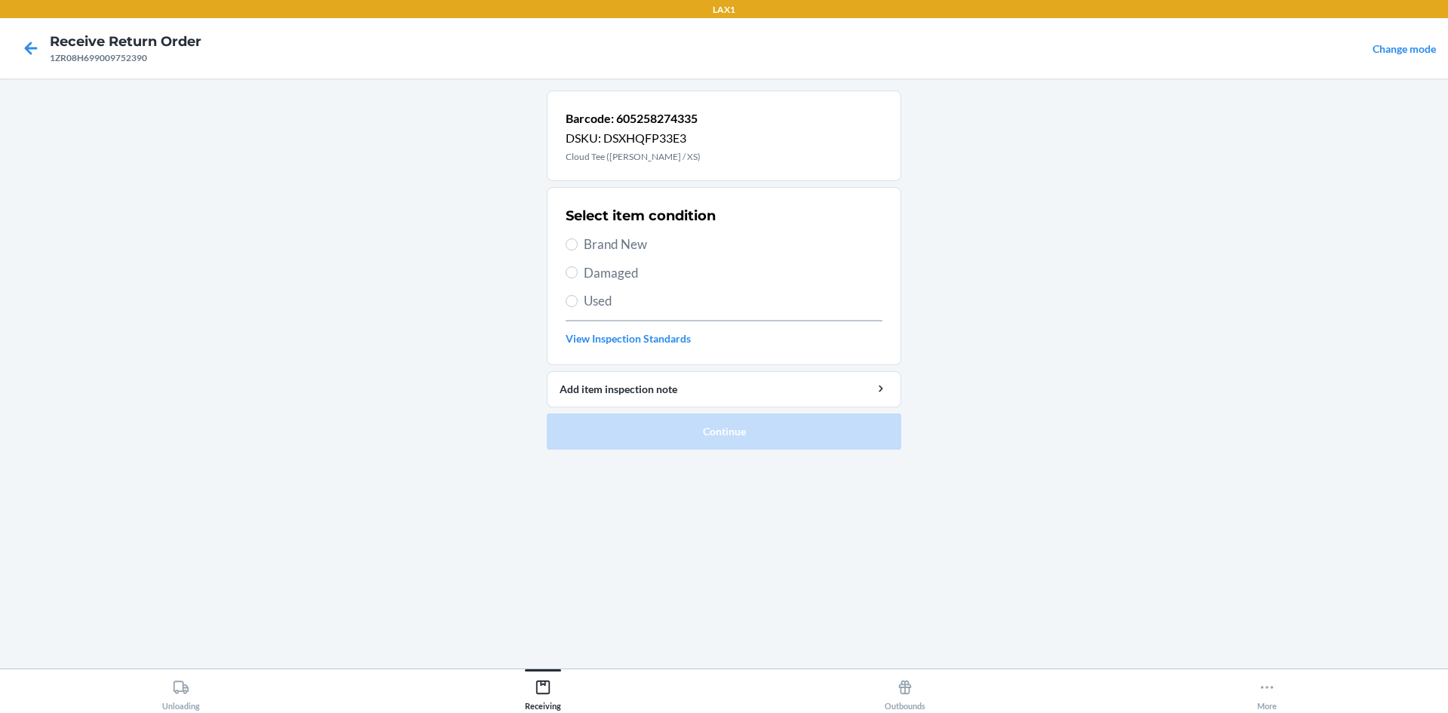
drag, startPoint x: 631, startPoint y: 246, endPoint x: 650, endPoint y: 304, distance: 61.1
click at [632, 249] on span "Brand New" at bounding box center [733, 245] width 299 height 20
click at [578, 249] on input "Brand New" at bounding box center [572, 244] width 12 height 12
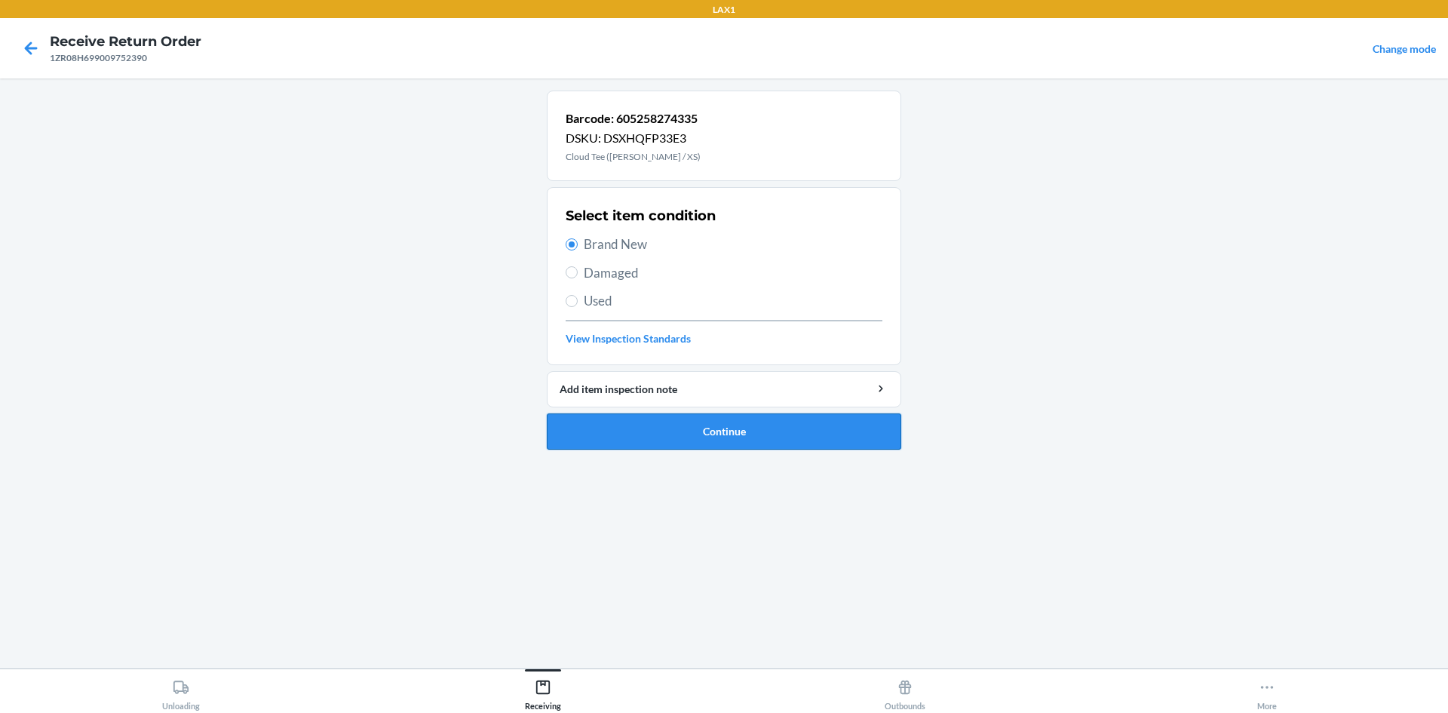
click at [646, 421] on button "Continue" at bounding box center [724, 431] width 354 height 36
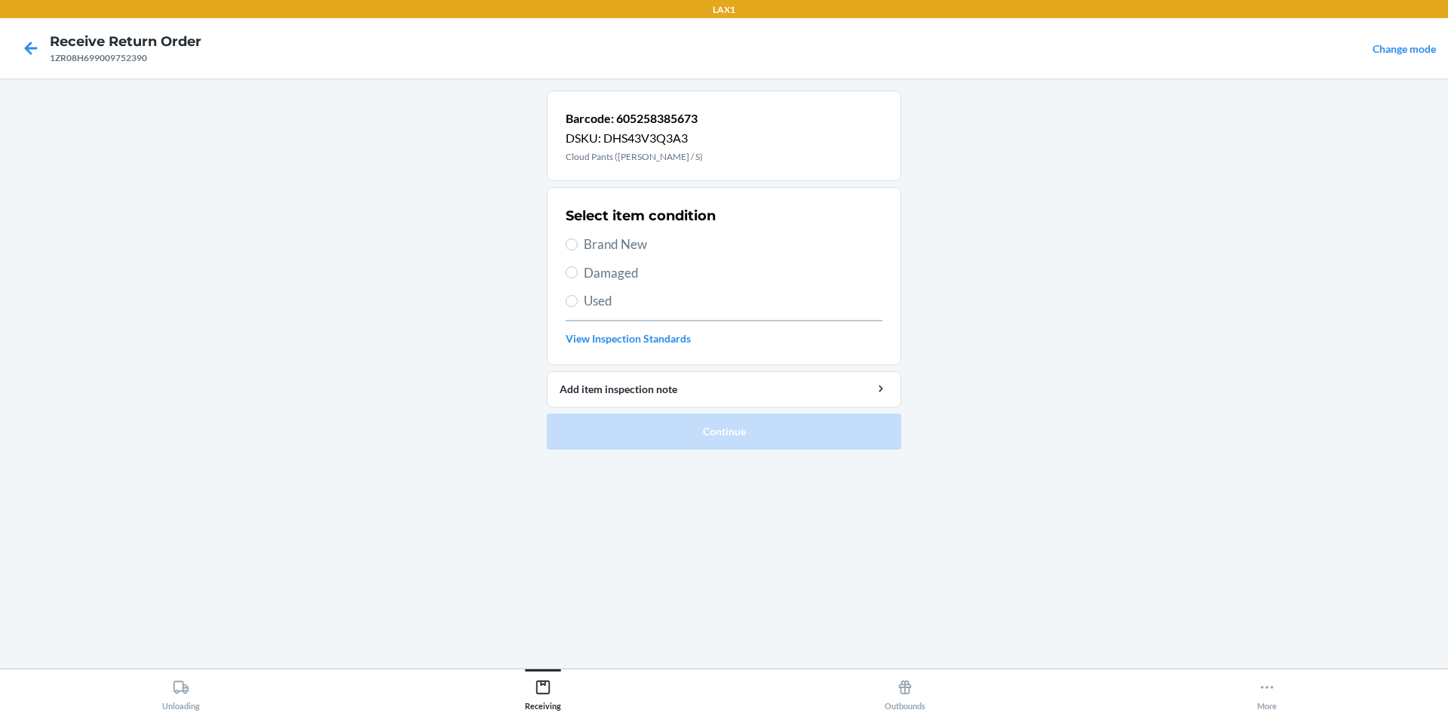
click at [610, 243] on span "Brand New" at bounding box center [733, 245] width 299 height 20
click at [578, 243] on input "Brand New" at bounding box center [572, 244] width 12 height 12
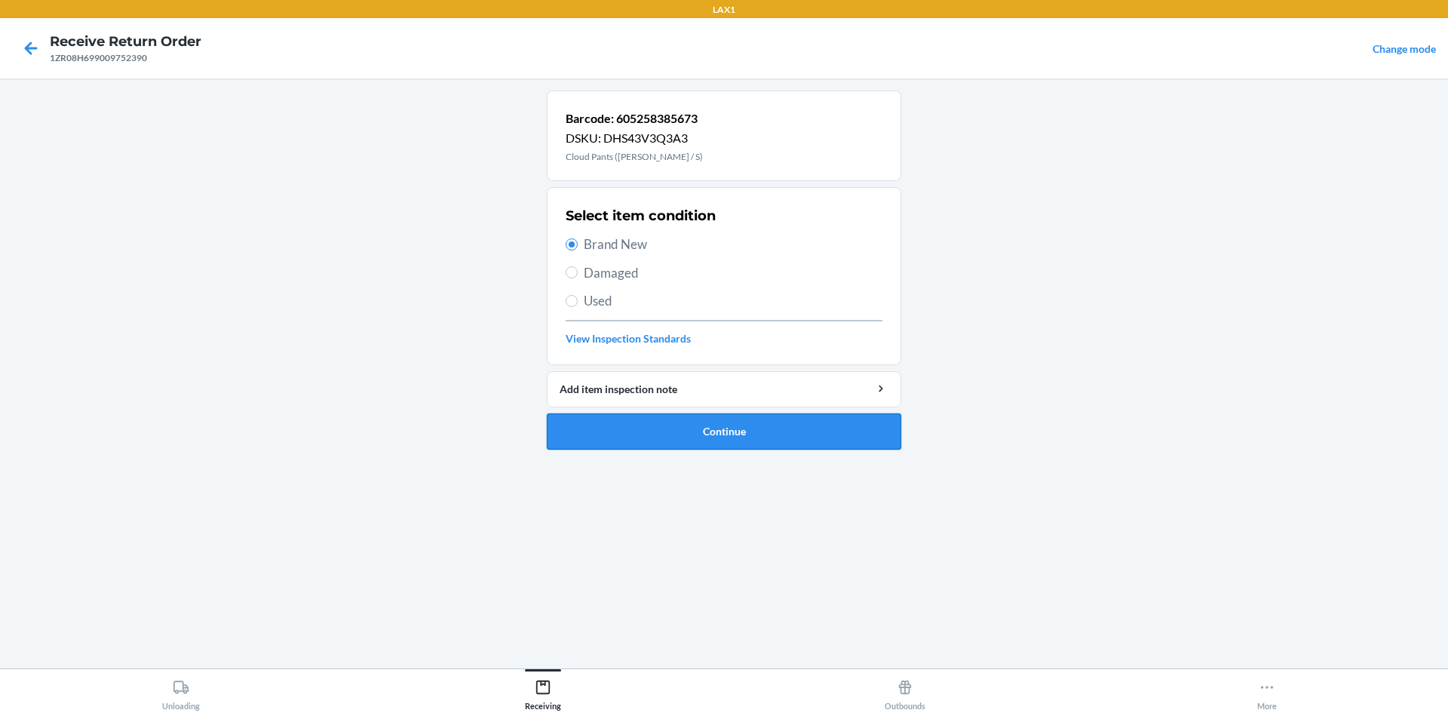
click at [721, 424] on button "Continue" at bounding box center [724, 431] width 354 height 36
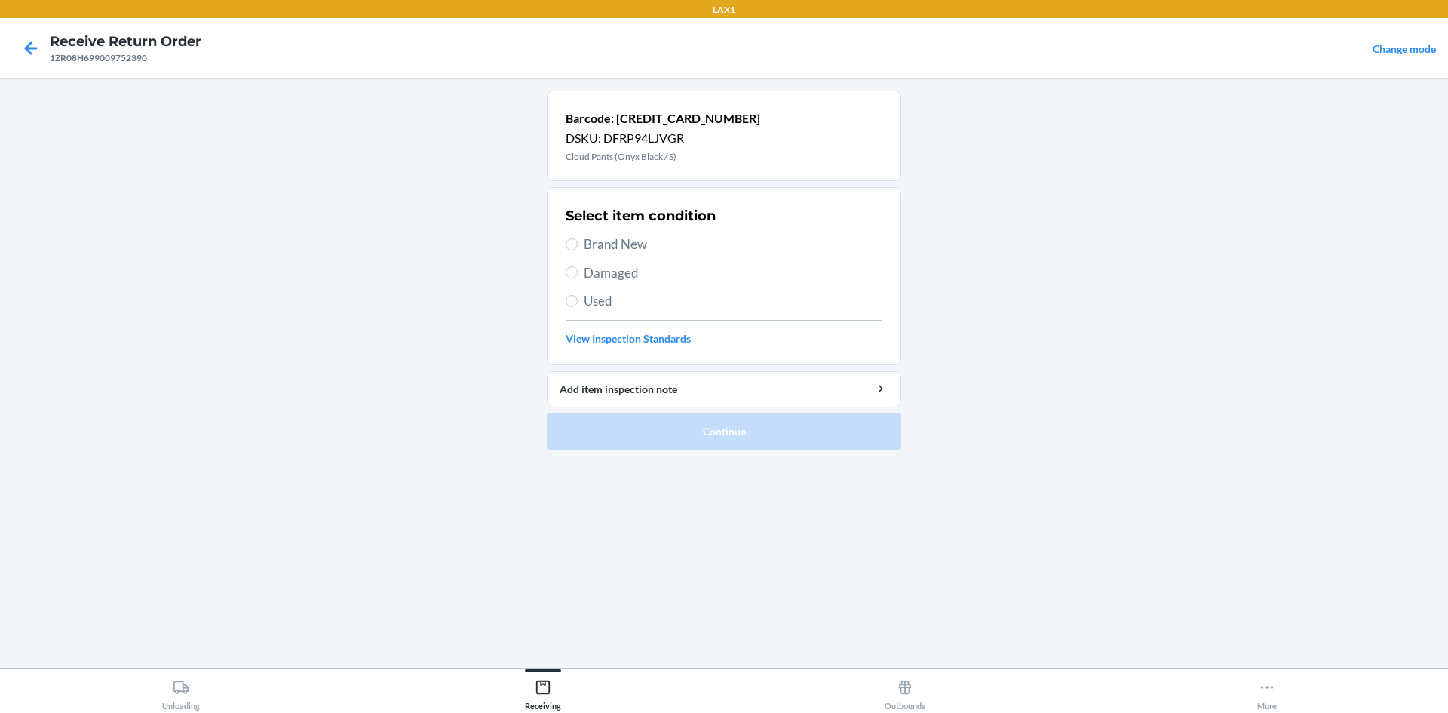
click at [590, 241] on span "Brand New" at bounding box center [733, 245] width 299 height 20
click at [578, 241] on input "Brand New" at bounding box center [572, 244] width 12 height 12
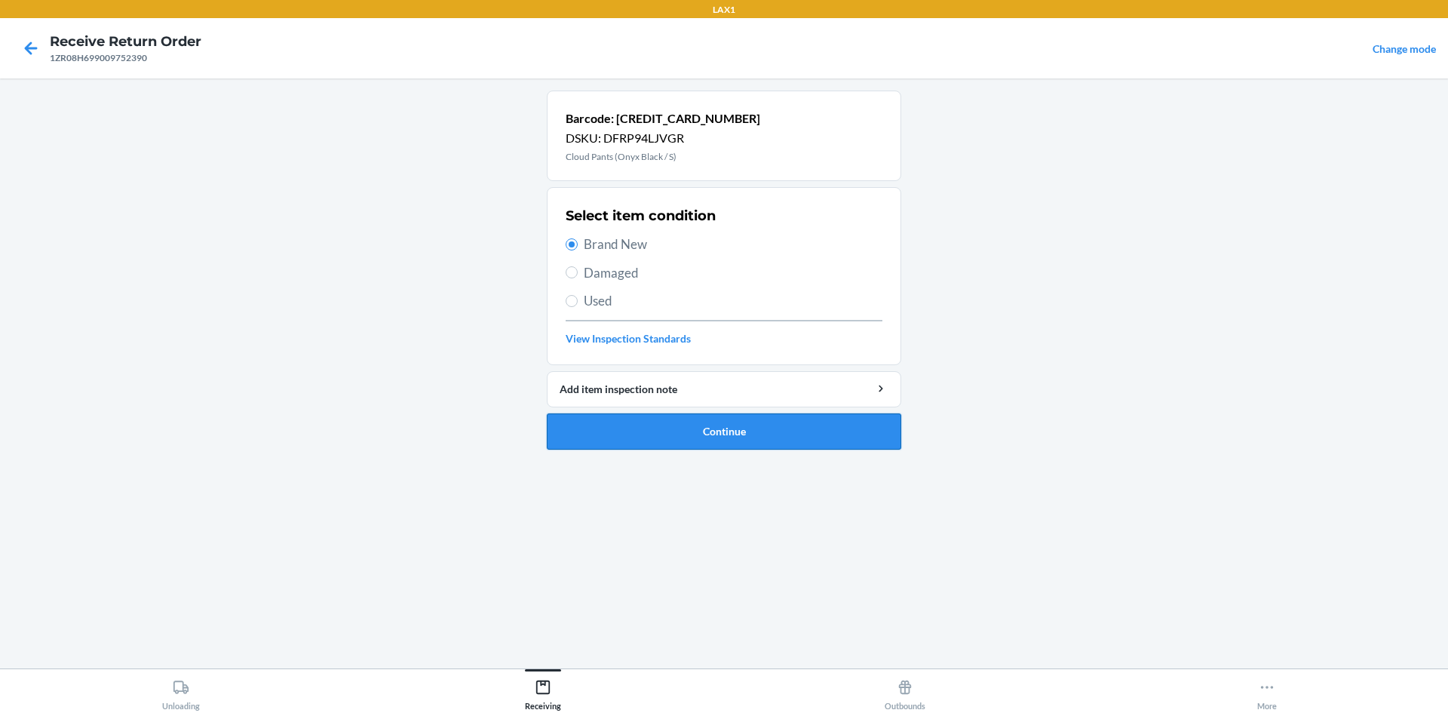
click at [674, 436] on button "Continue" at bounding box center [724, 431] width 354 height 36
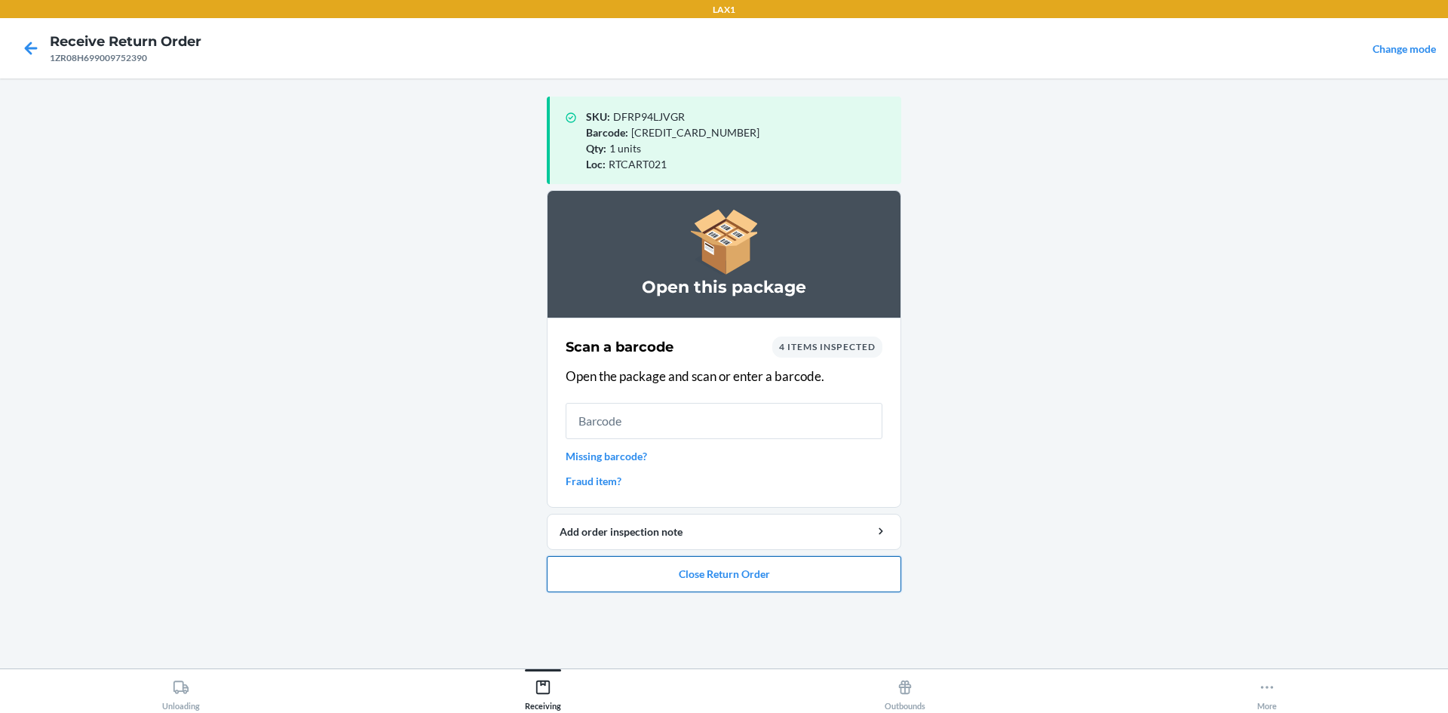
drag, startPoint x: 794, startPoint y: 577, endPoint x: 793, endPoint y: 589, distance: 12.2
click at [793, 588] on button "Close Return Order" at bounding box center [724, 574] width 354 height 36
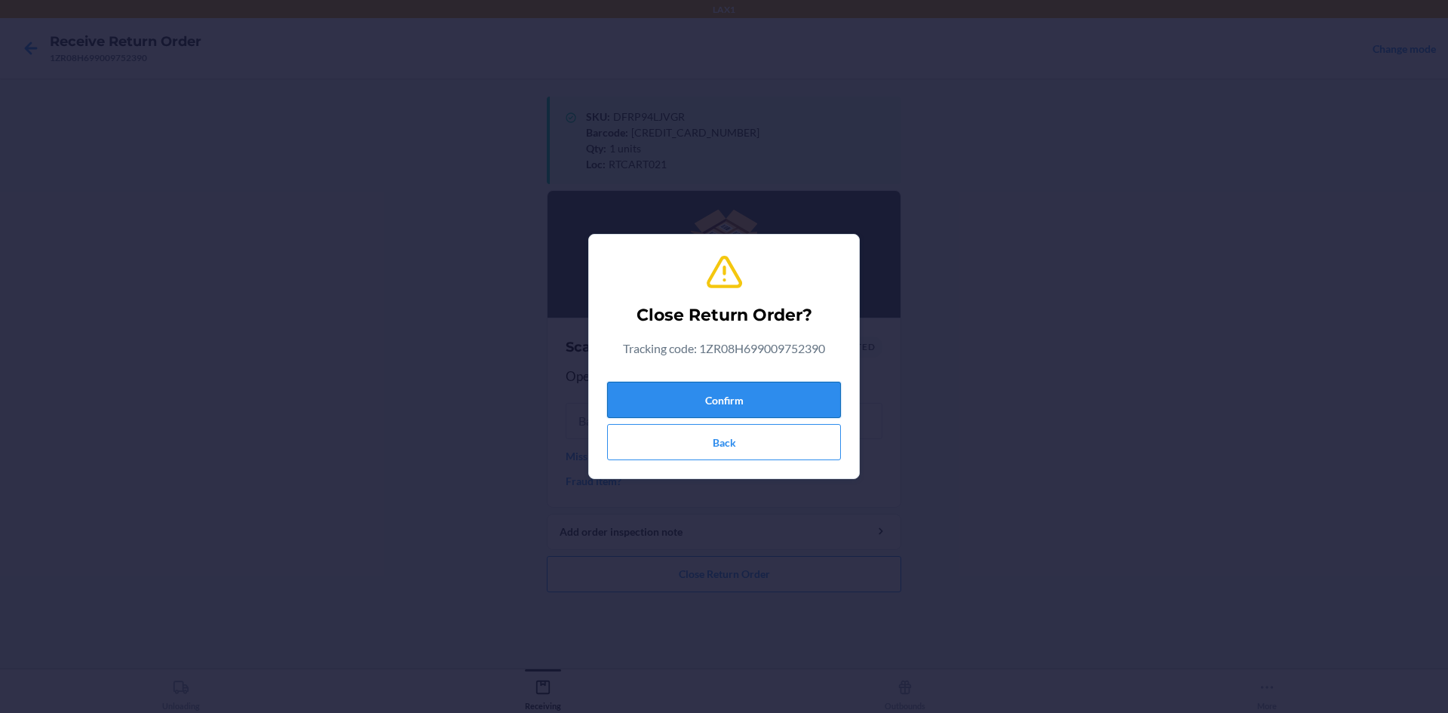
click at [732, 396] on button "Confirm" at bounding box center [724, 400] width 234 height 36
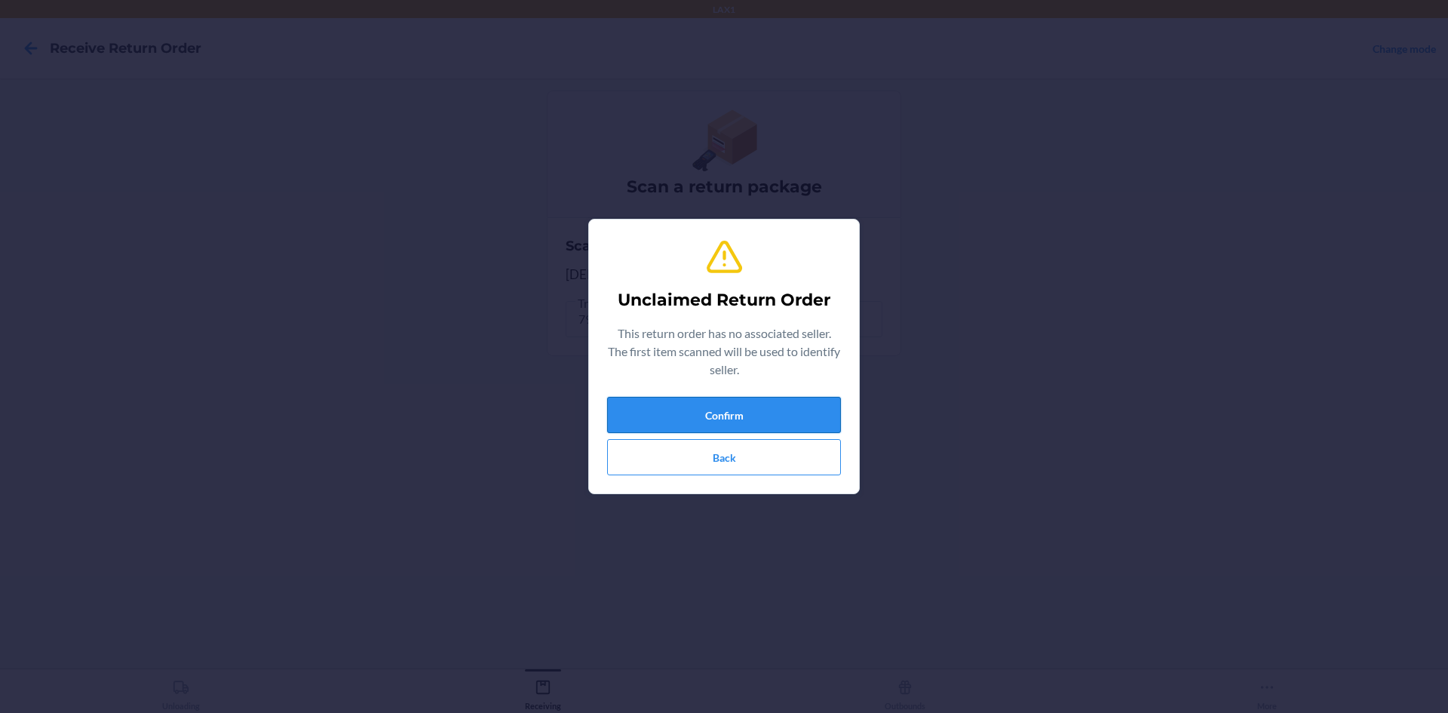
click at [787, 426] on button "Confirm" at bounding box center [724, 415] width 234 height 36
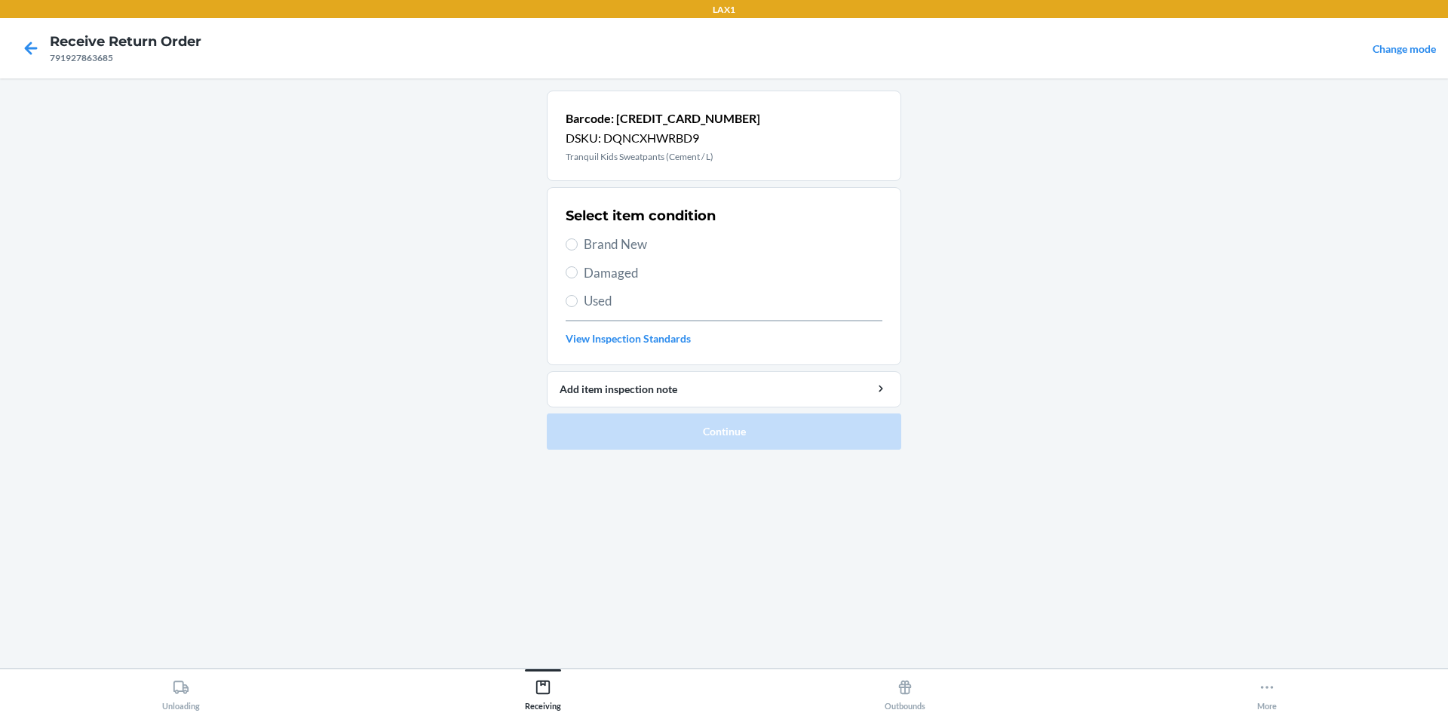
click at [603, 239] on span "Brand New" at bounding box center [733, 245] width 299 height 20
click at [578, 239] on input "Brand New" at bounding box center [572, 244] width 12 height 12
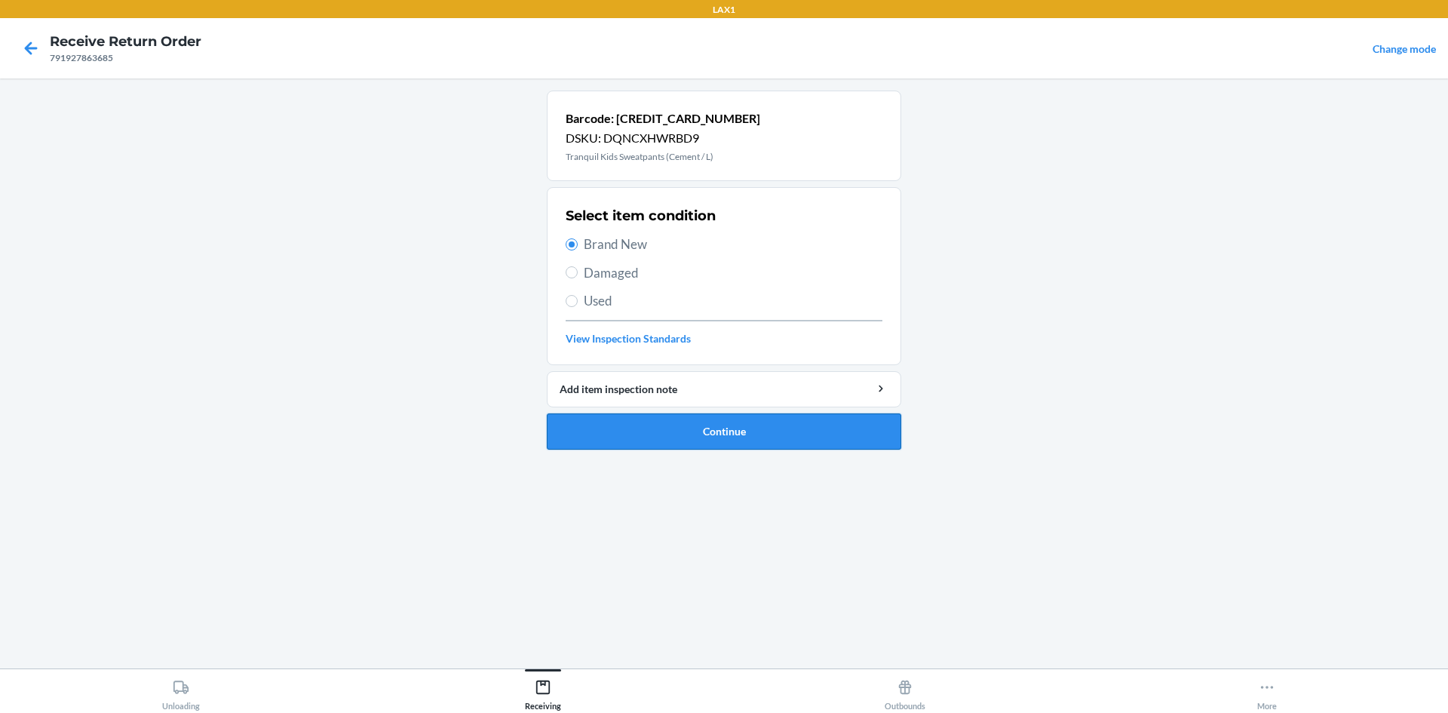
click at [684, 446] on button "Continue" at bounding box center [724, 431] width 354 height 36
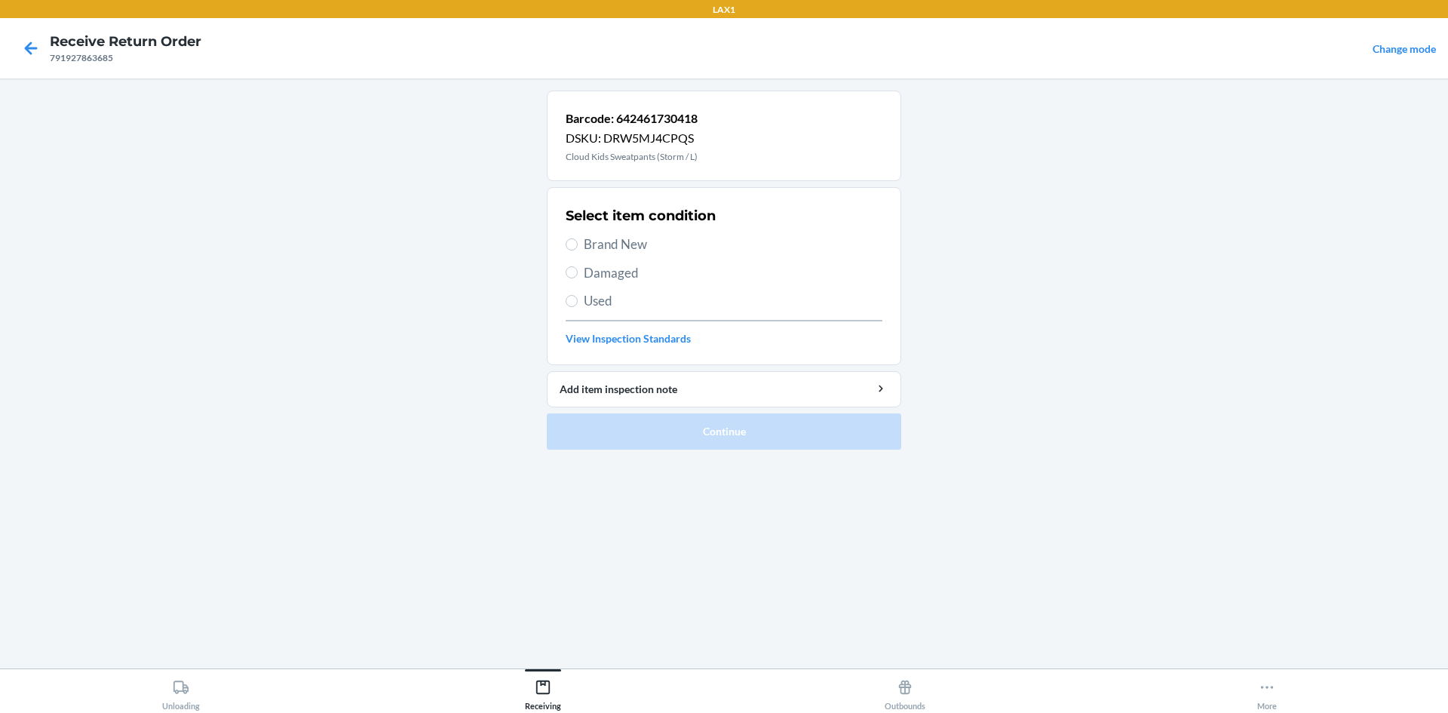
click at [674, 244] on span "Brand New" at bounding box center [733, 245] width 299 height 20
click at [578, 244] on input "Brand New" at bounding box center [572, 244] width 12 height 12
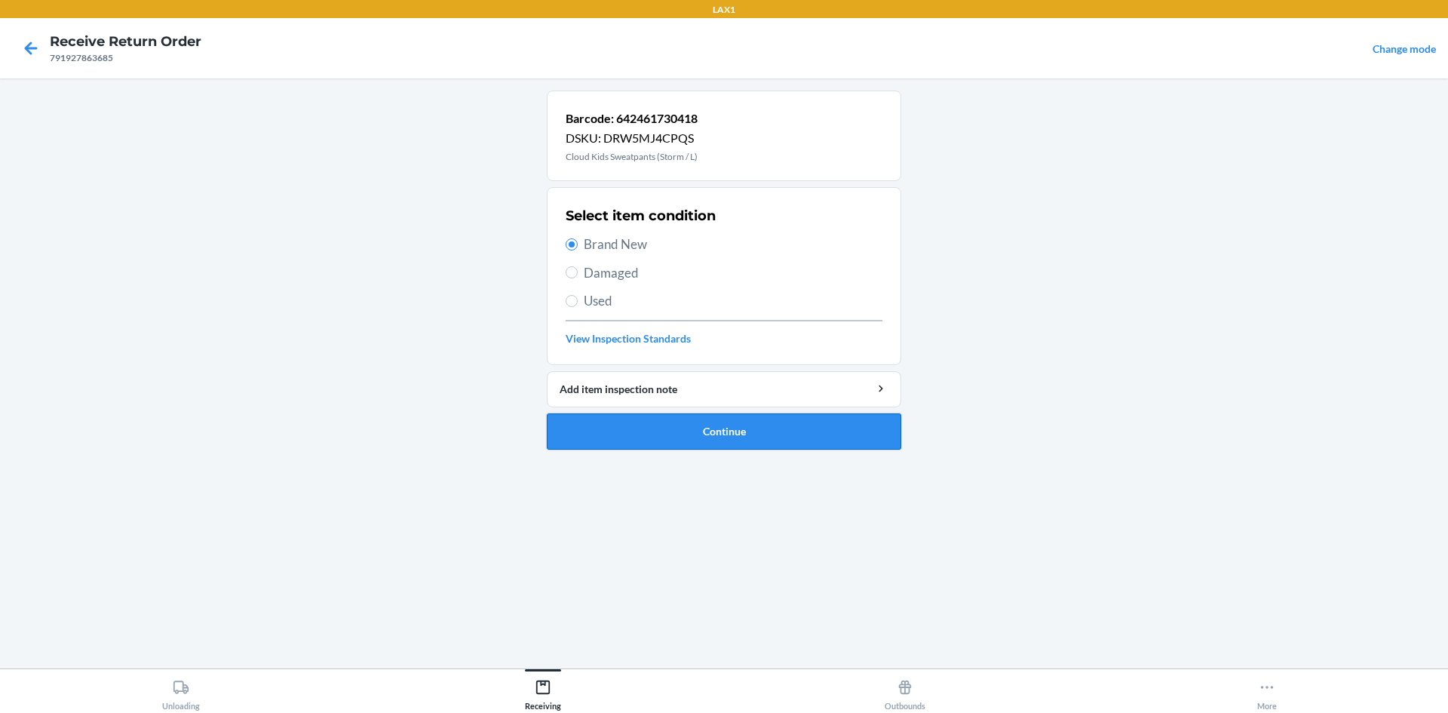
click at [698, 429] on button "Continue" at bounding box center [724, 431] width 354 height 36
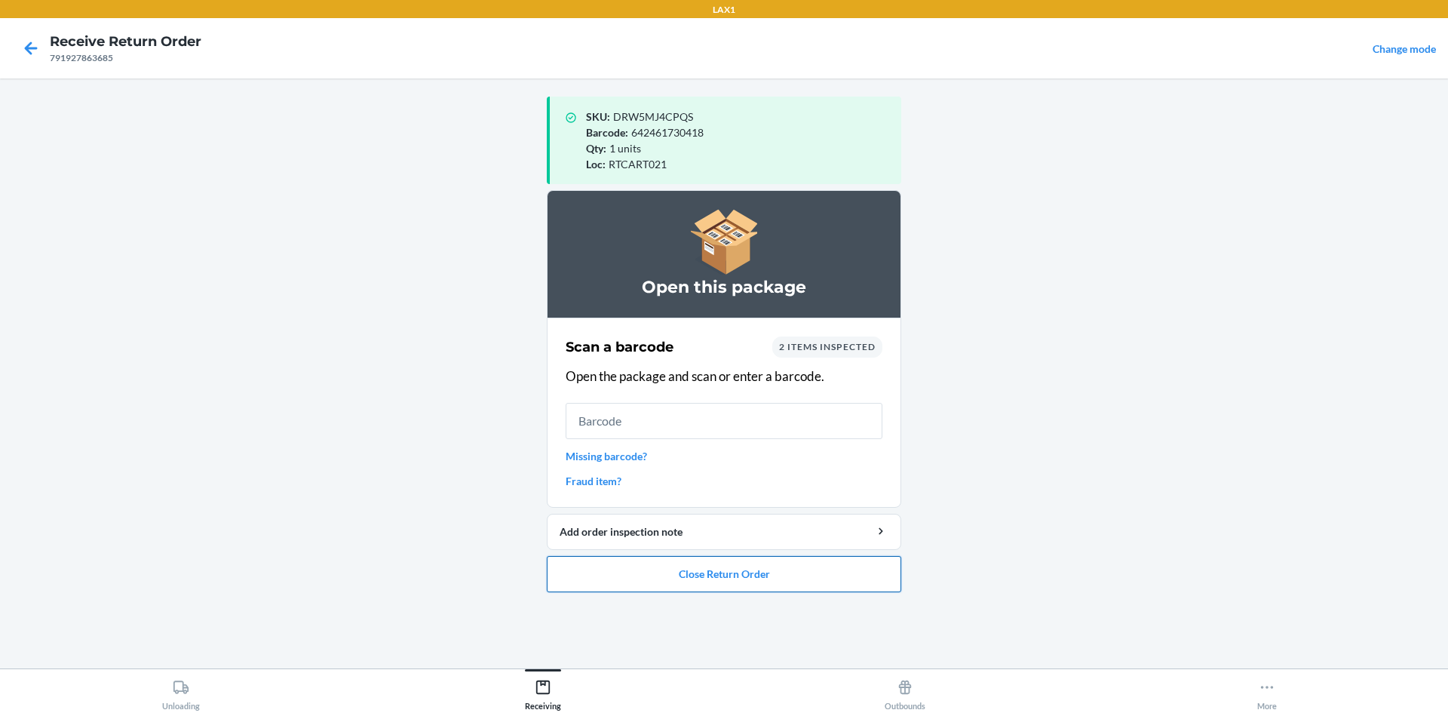
click at [738, 586] on button "Close Return Order" at bounding box center [724, 574] width 354 height 36
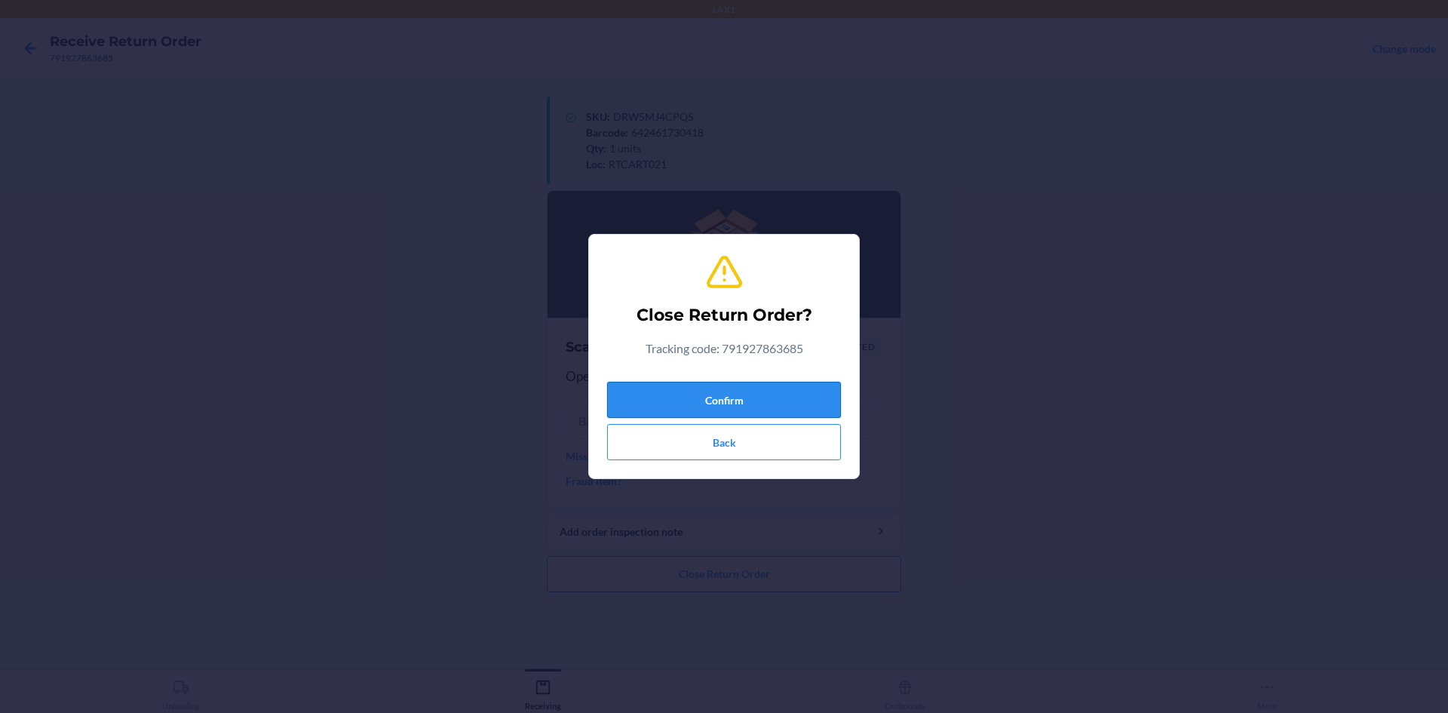
click at [726, 410] on button "Confirm" at bounding box center [724, 400] width 234 height 36
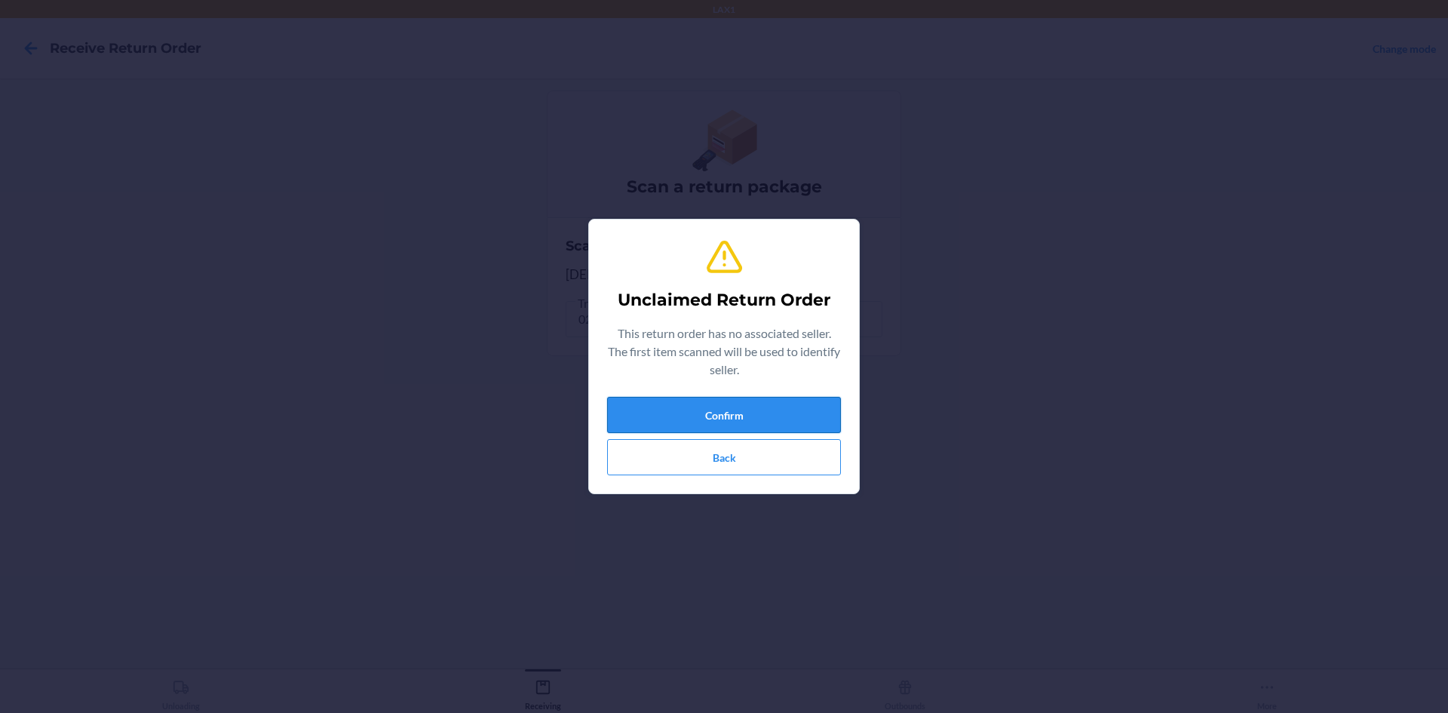
click at [656, 423] on button "Confirm" at bounding box center [724, 415] width 234 height 36
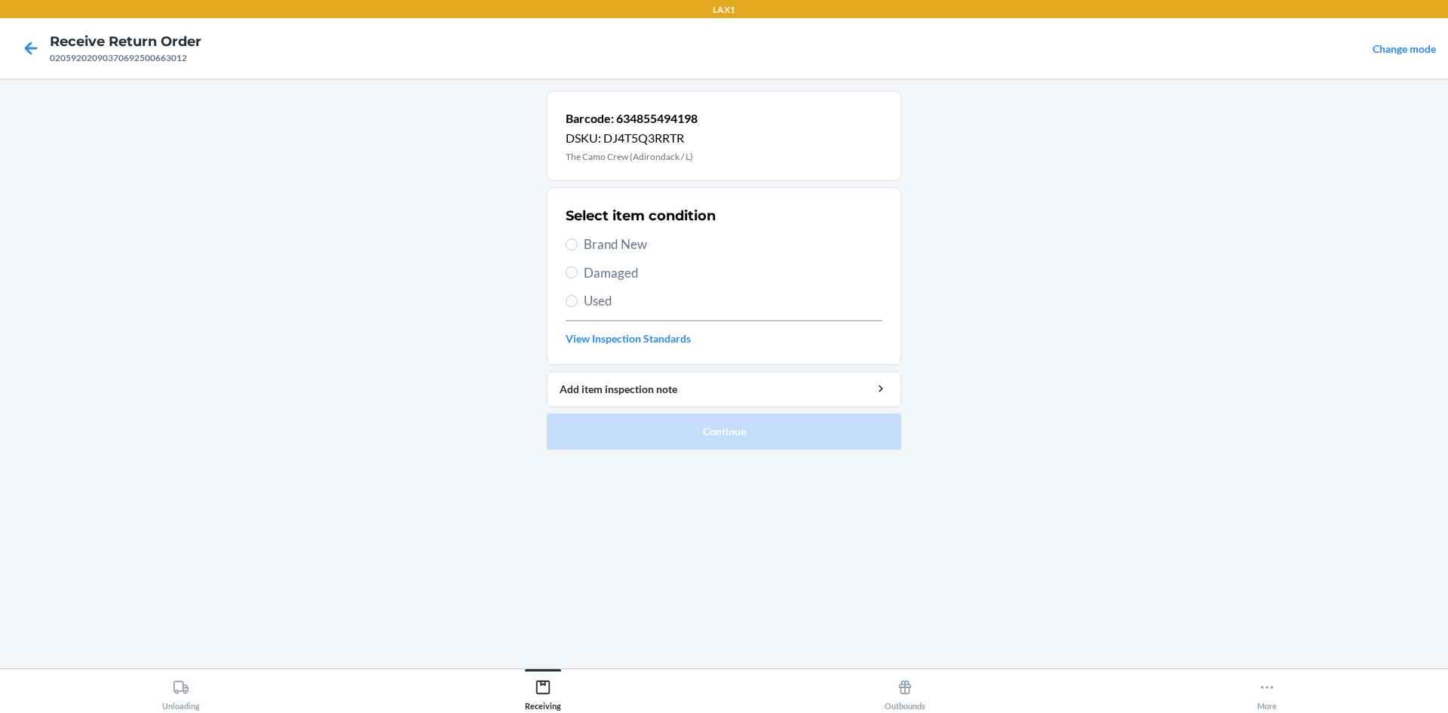
click at [607, 243] on span "Brand New" at bounding box center [733, 245] width 299 height 20
click at [578, 243] on input "Brand New" at bounding box center [572, 244] width 12 height 12
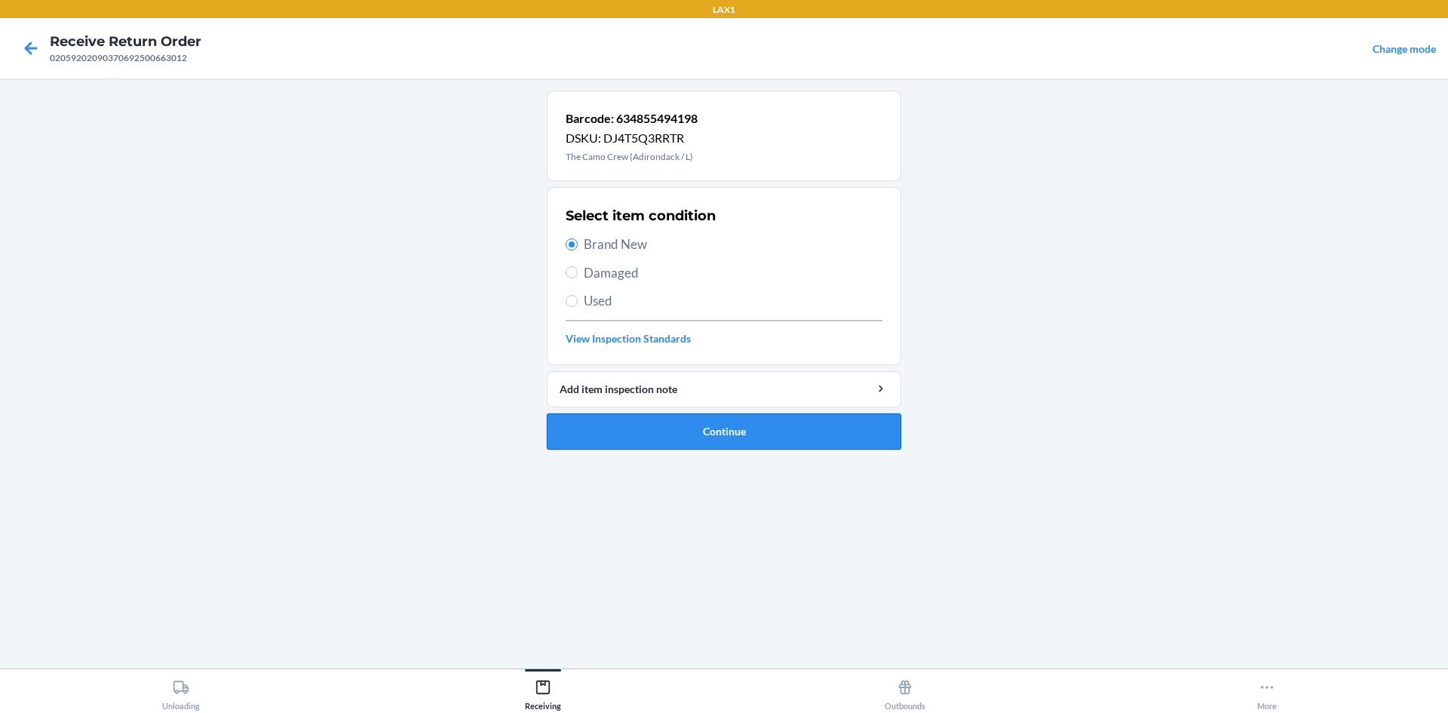
click at [708, 434] on button "Continue" at bounding box center [724, 431] width 354 height 36
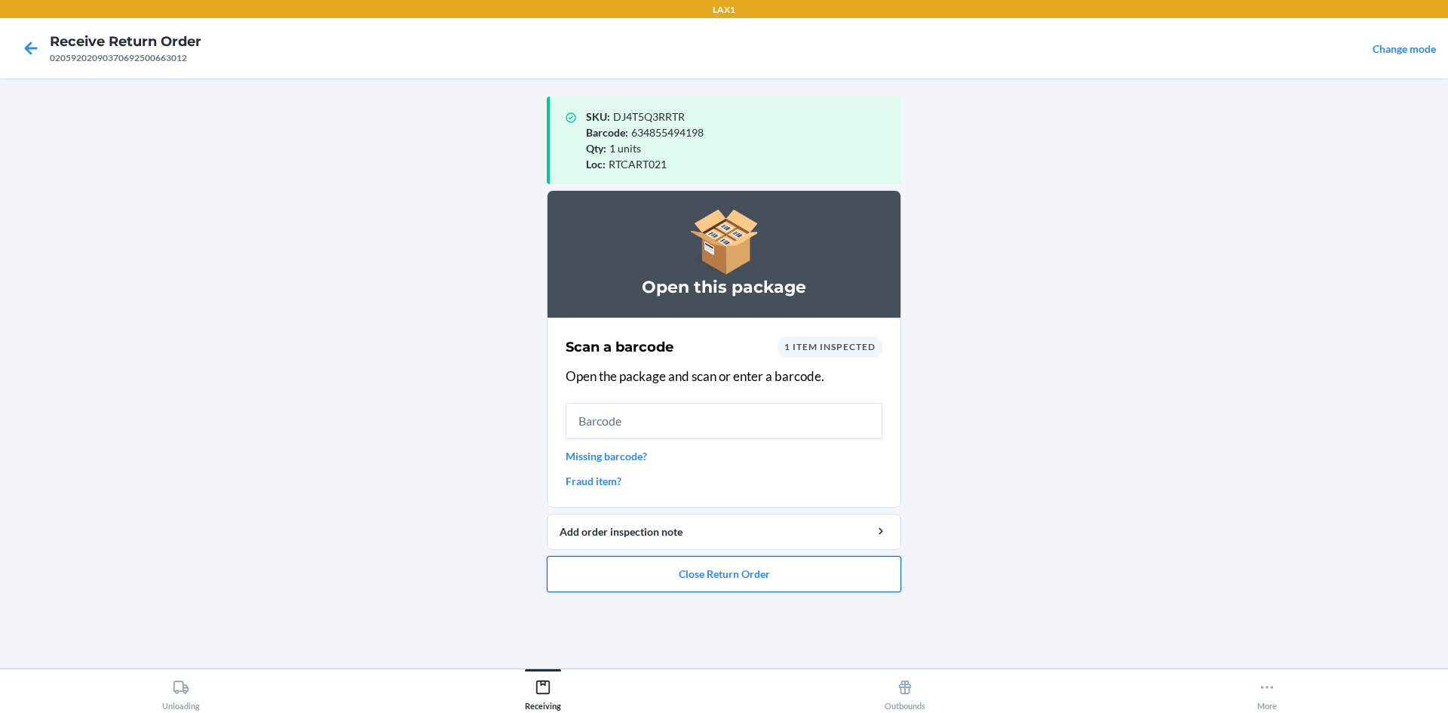
click at [741, 580] on button "Close Return Order" at bounding box center [724, 574] width 354 height 36
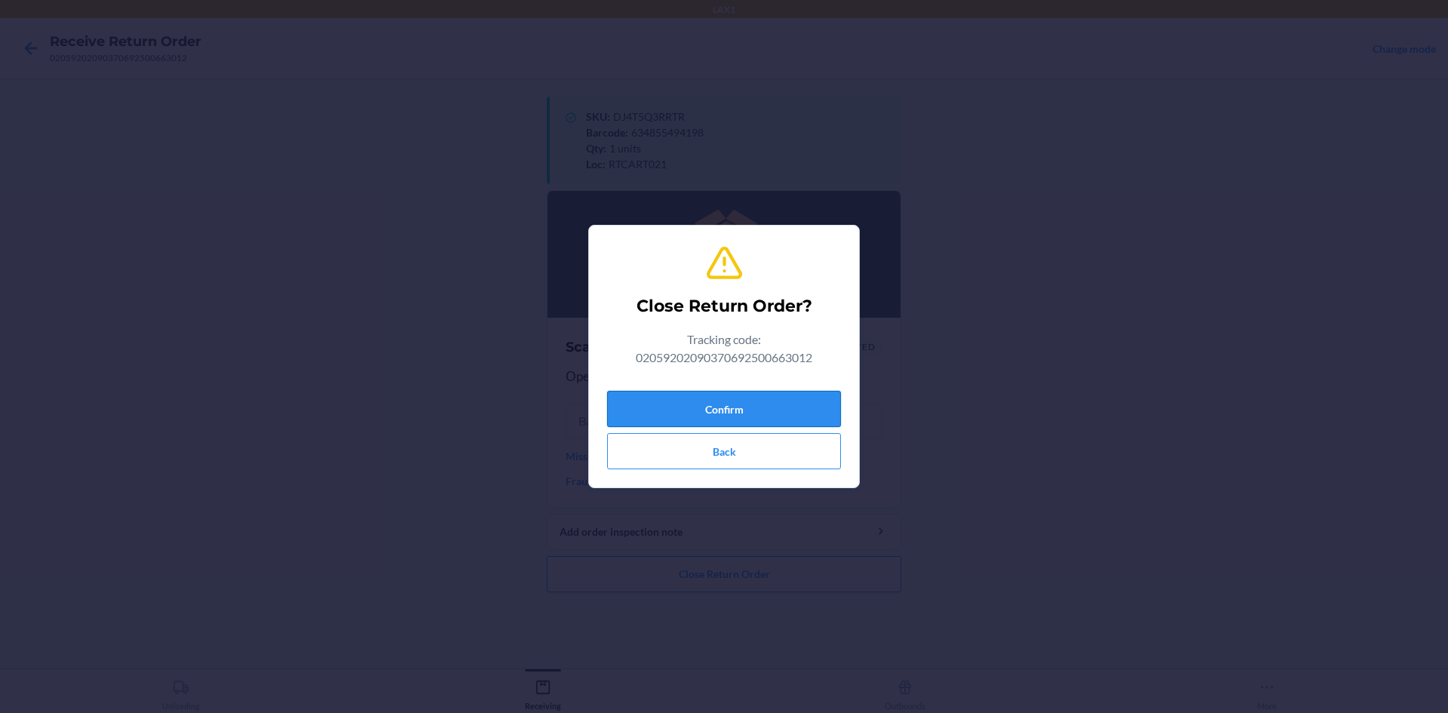
click at [745, 410] on button "Confirm" at bounding box center [724, 409] width 234 height 36
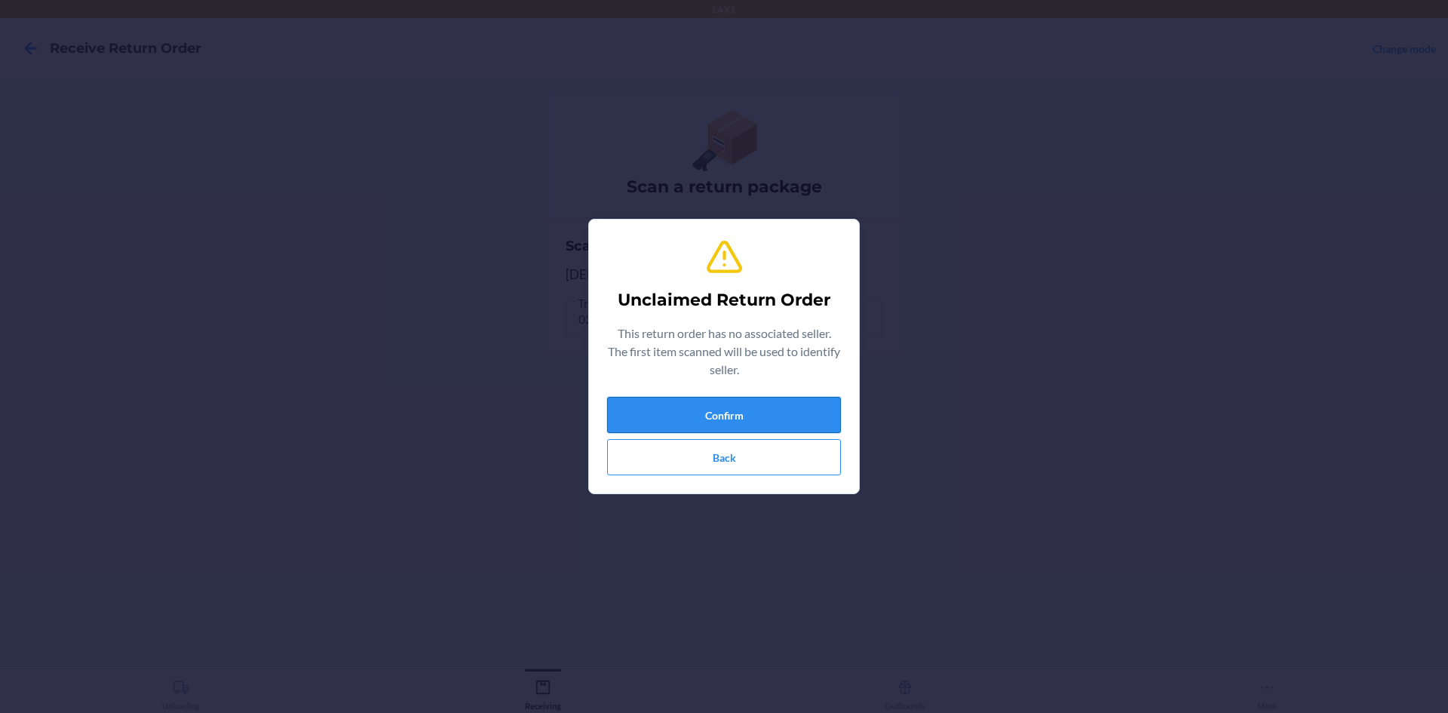
click at [790, 422] on button "Confirm" at bounding box center [724, 415] width 234 height 36
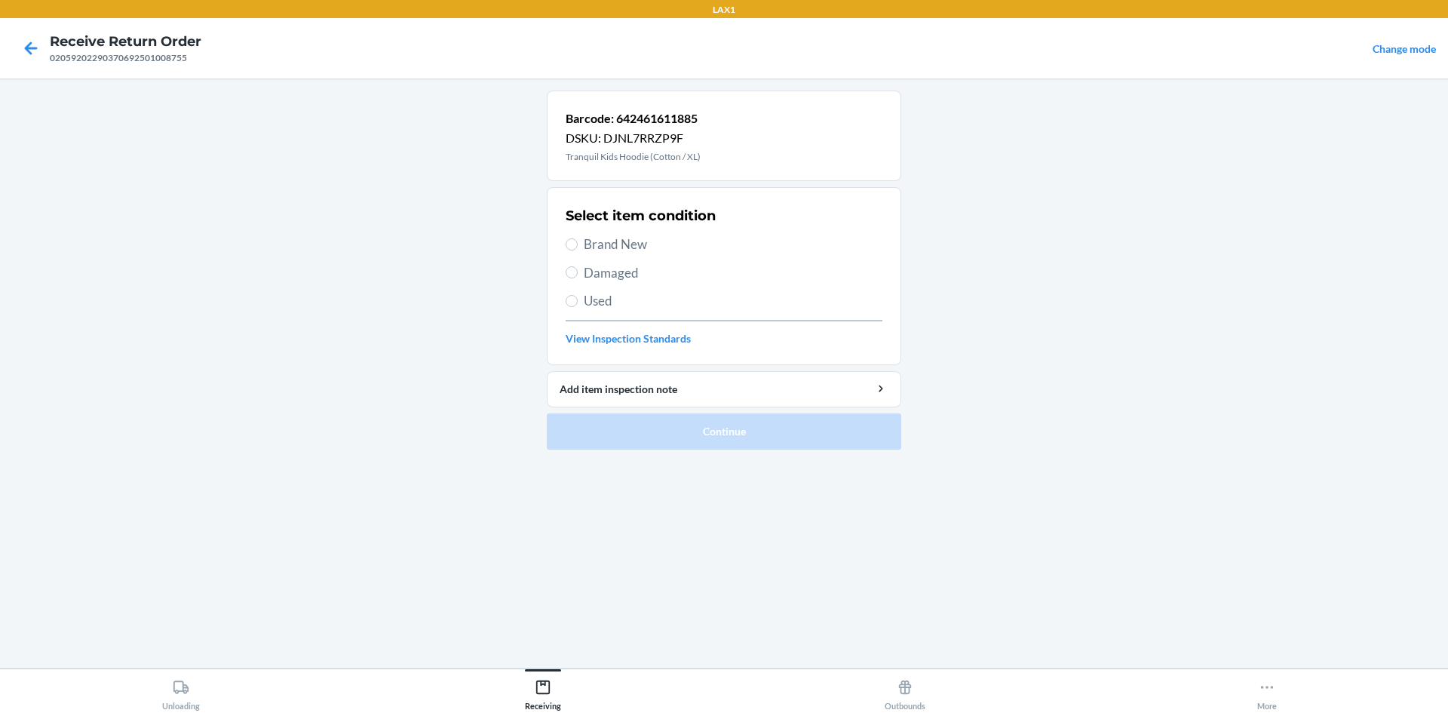
click at [616, 238] on span "Brand New" at bounding box center [733, 245] width 299 height 20
click at [578, 238] on input "Brand New" at bounding box center [572, 244] width 12 height 12
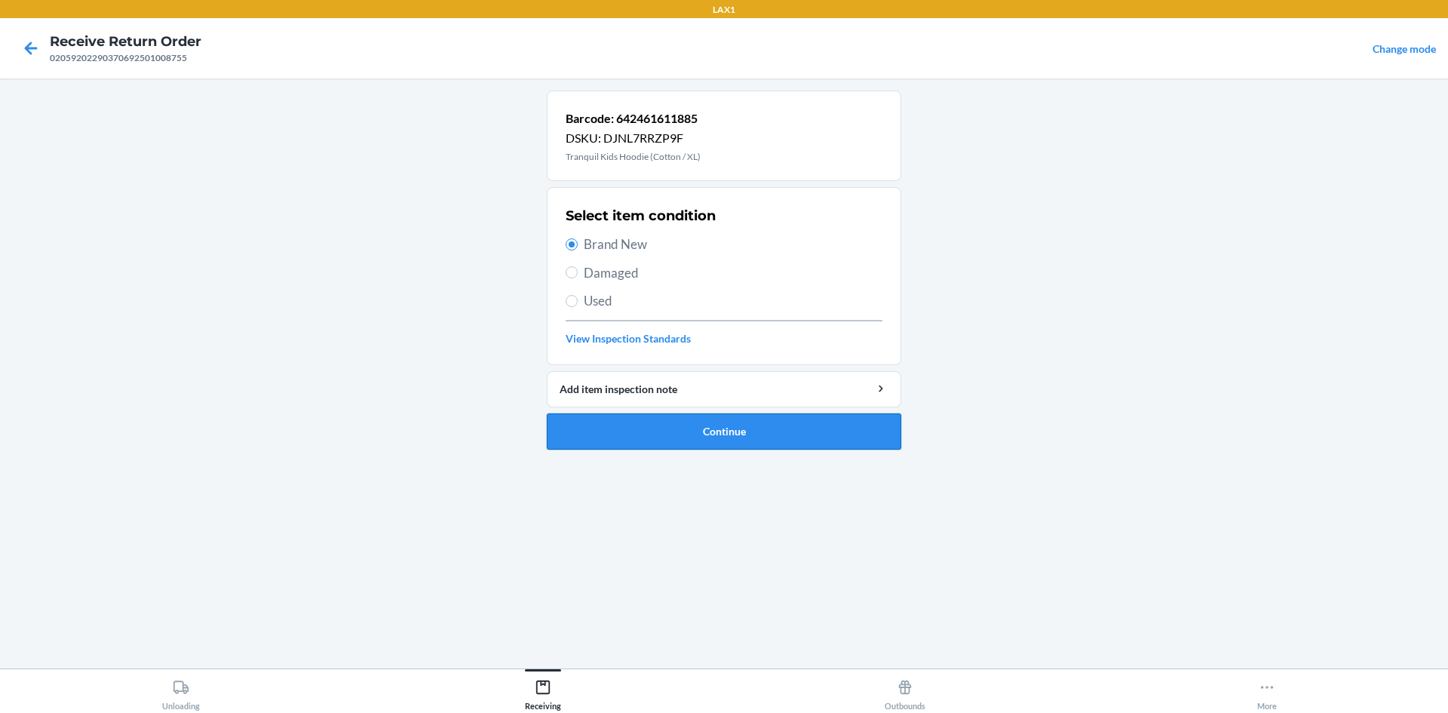
click at [693, 431] on button "Continue" at bounding box center [724, 431] width 354 height 36
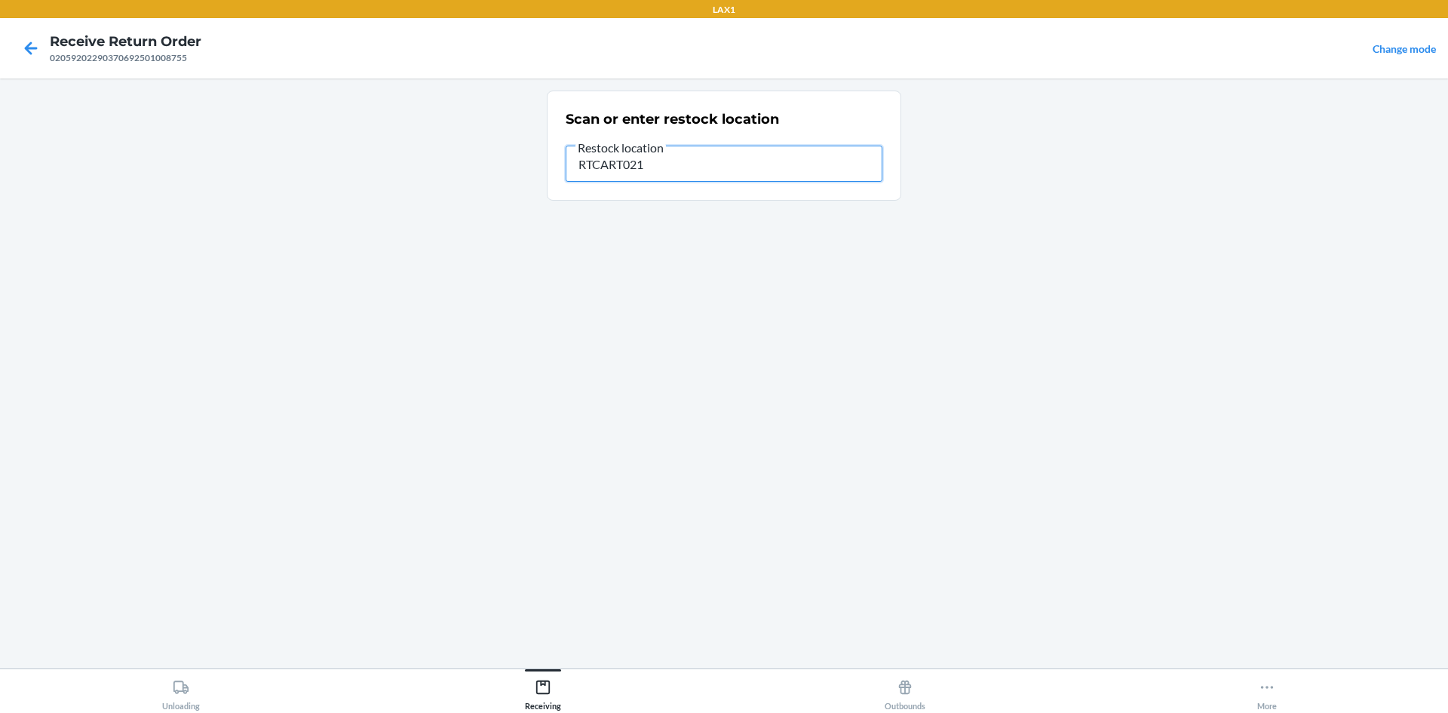
click at [693, 151] on input "RTCART021" at bounding box center [724, 164] width 317 height 36
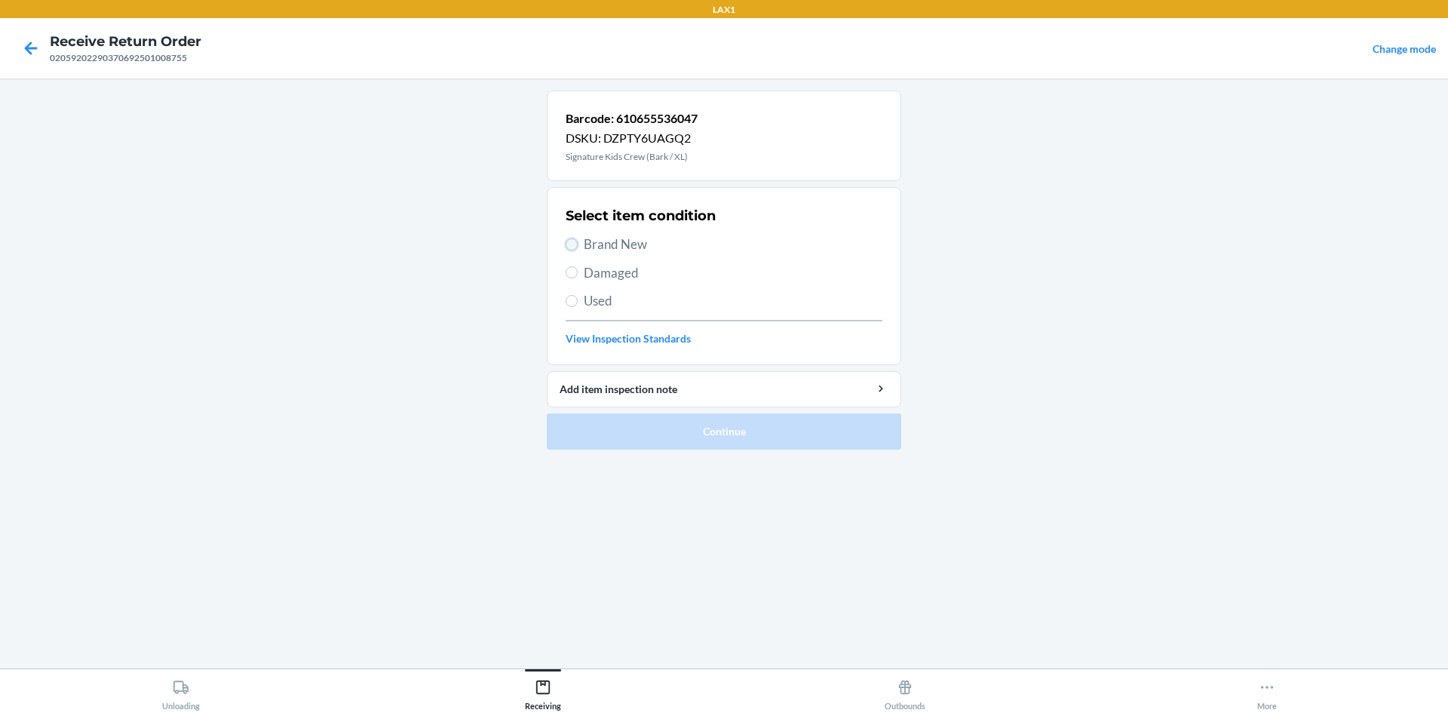
click at [577, 245] on input "Brand New" at bounding box center [572, 244] width 12 height 12
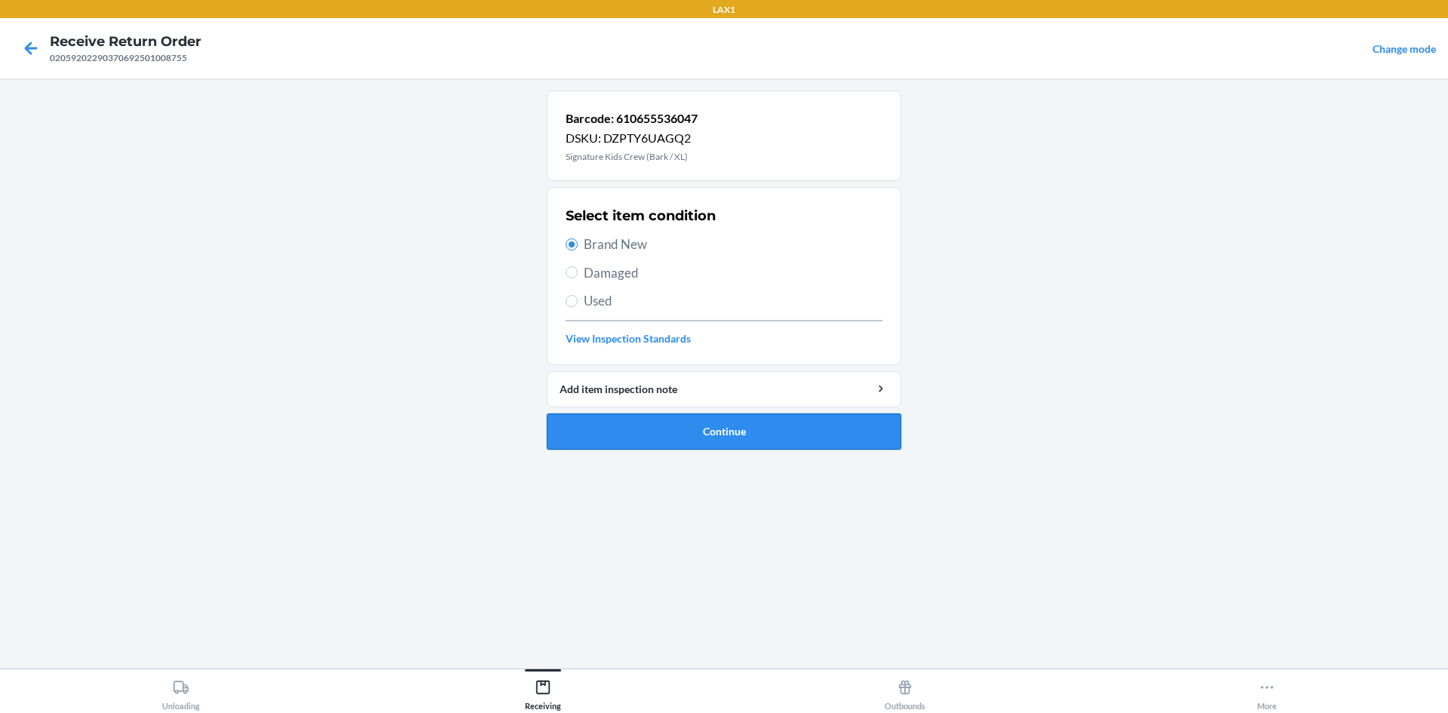
click at [788, 441] on button "Continue" at bounding box center [724, 431] width 354 height 36
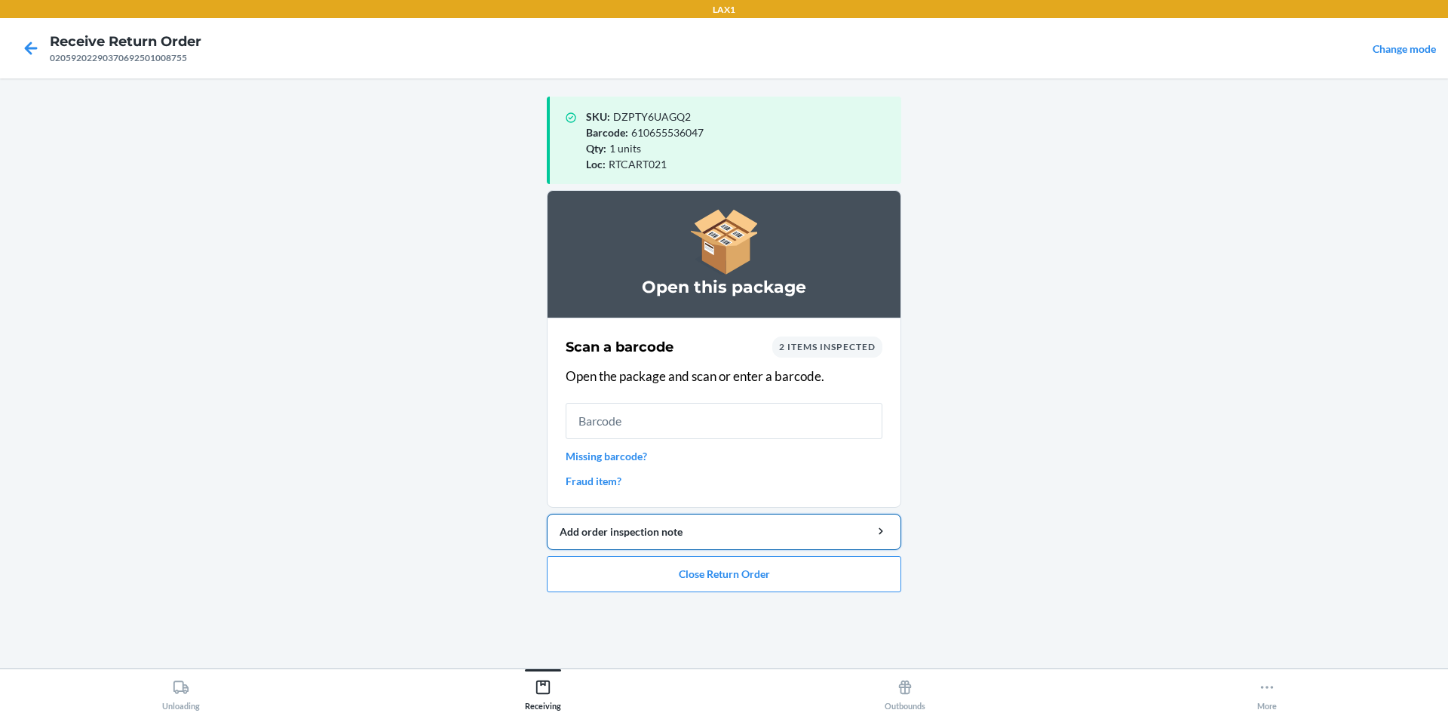
drag, startPoint x: 809, startPoint y: 549, endPoint x: 783, endPoint y: 566, distance: 31.6
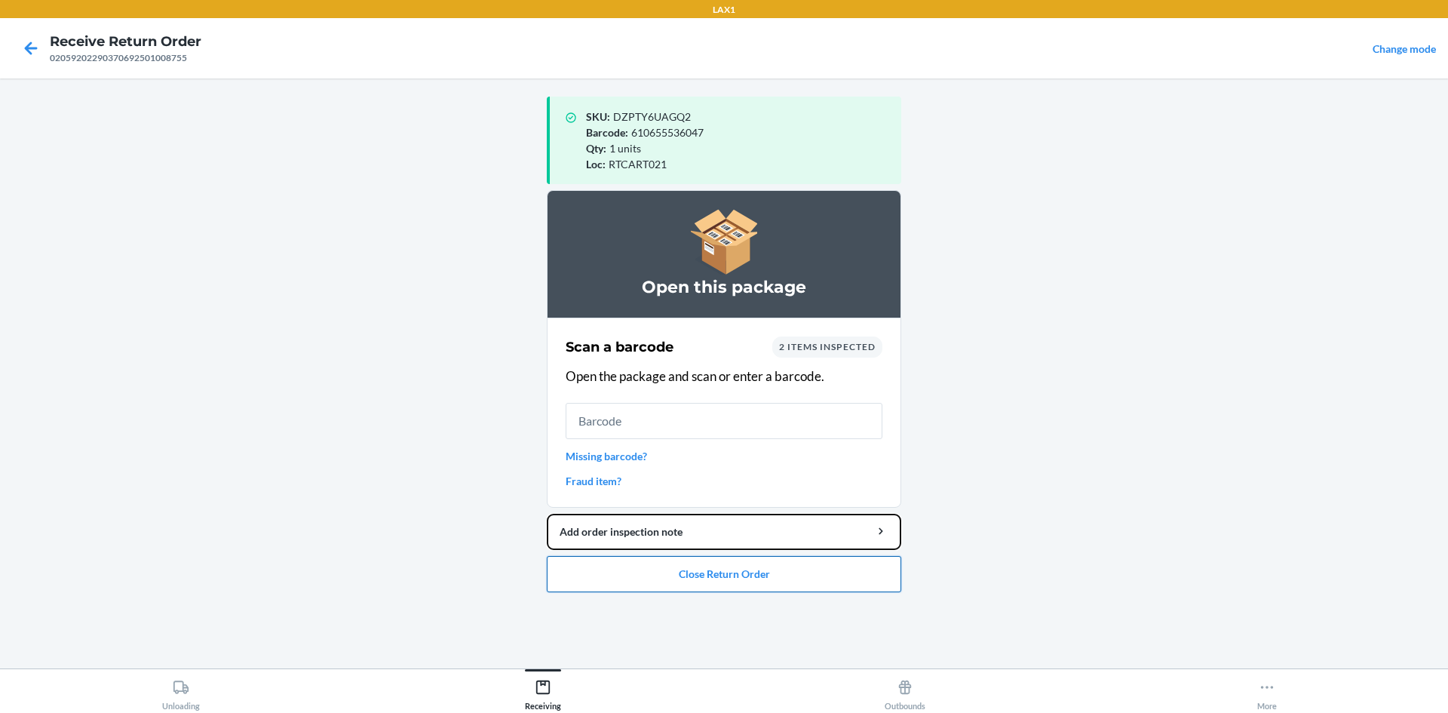
click at [808, 551] on li "Open this package Scan a barcode 2 items inspected Open the package and scan or…" at bounding box center [724, 391] width 354 height 402
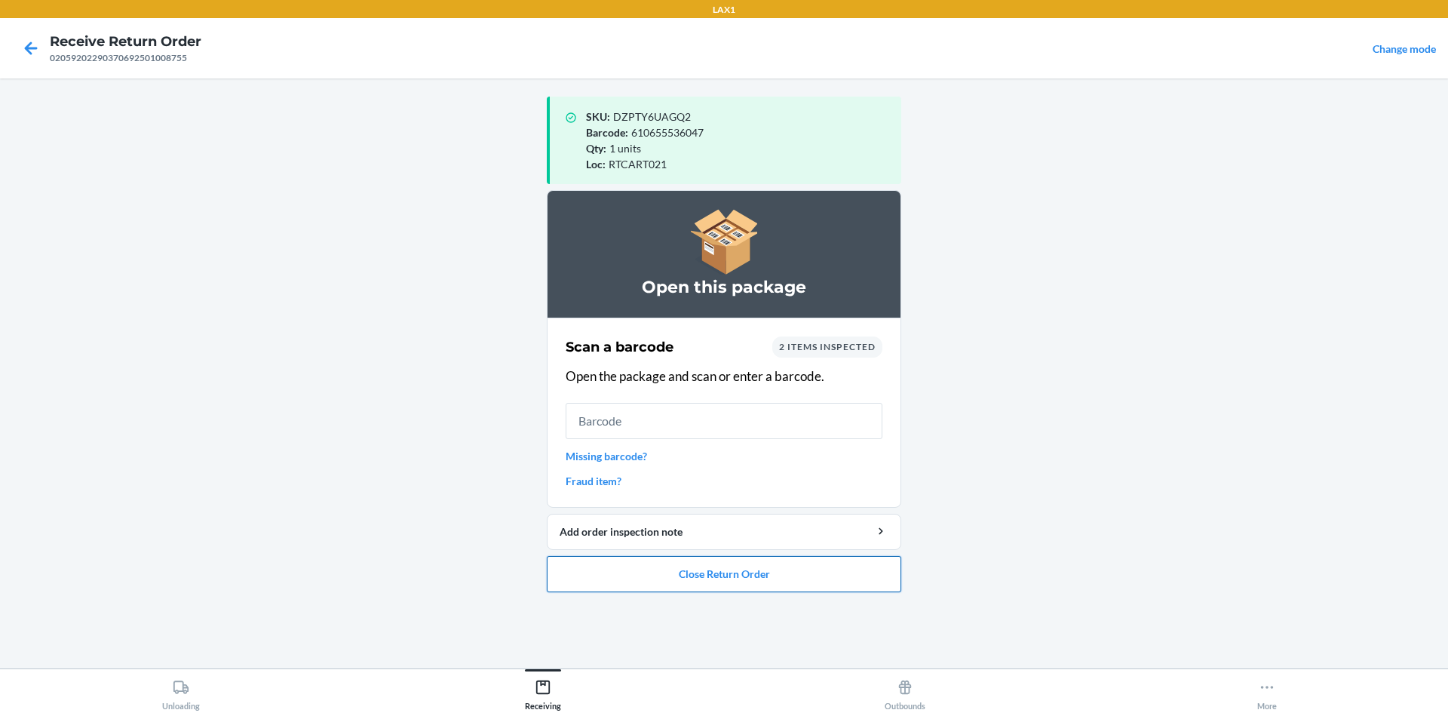
click at [781, 569] on button "Close Return Order" at bounding box center [724, 574] width 354 height 36
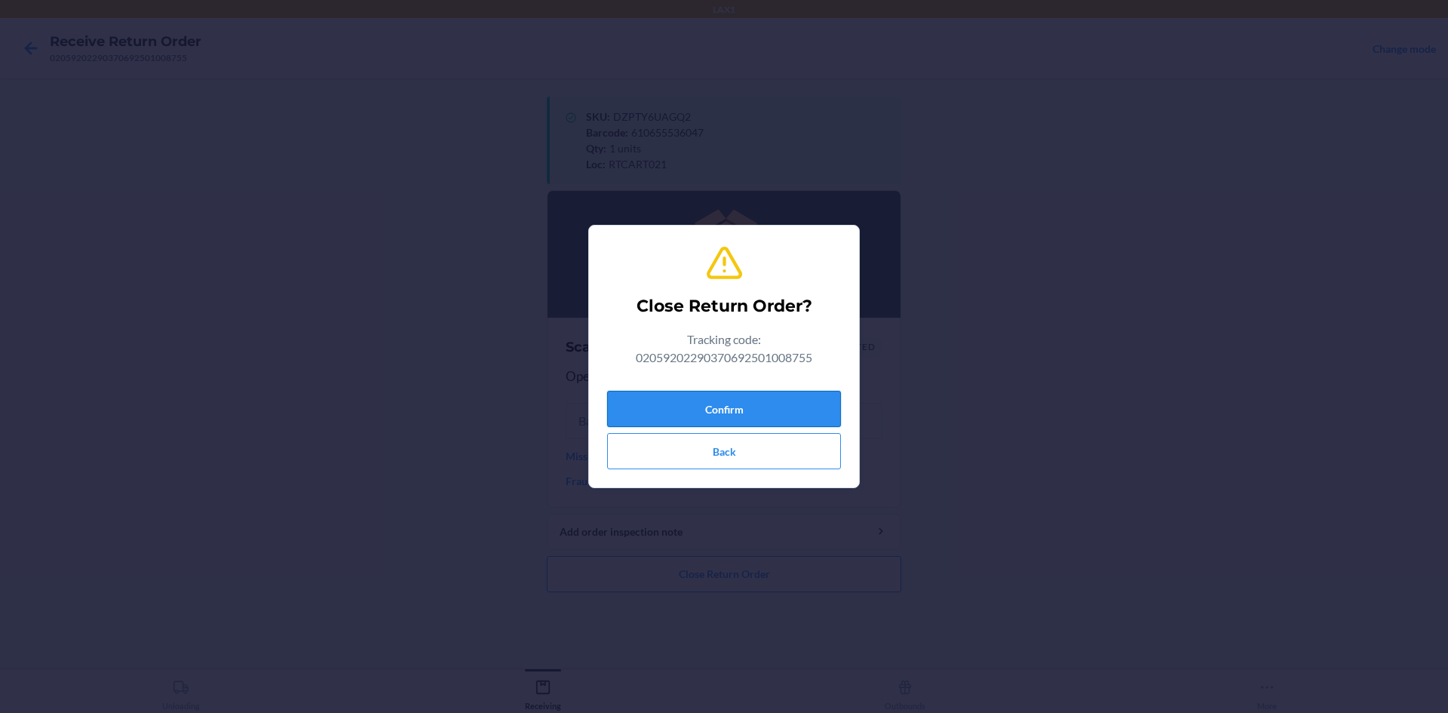
click at [747, 416] on button "Confirm" at bounding box center [724, 409] width 234 height 36
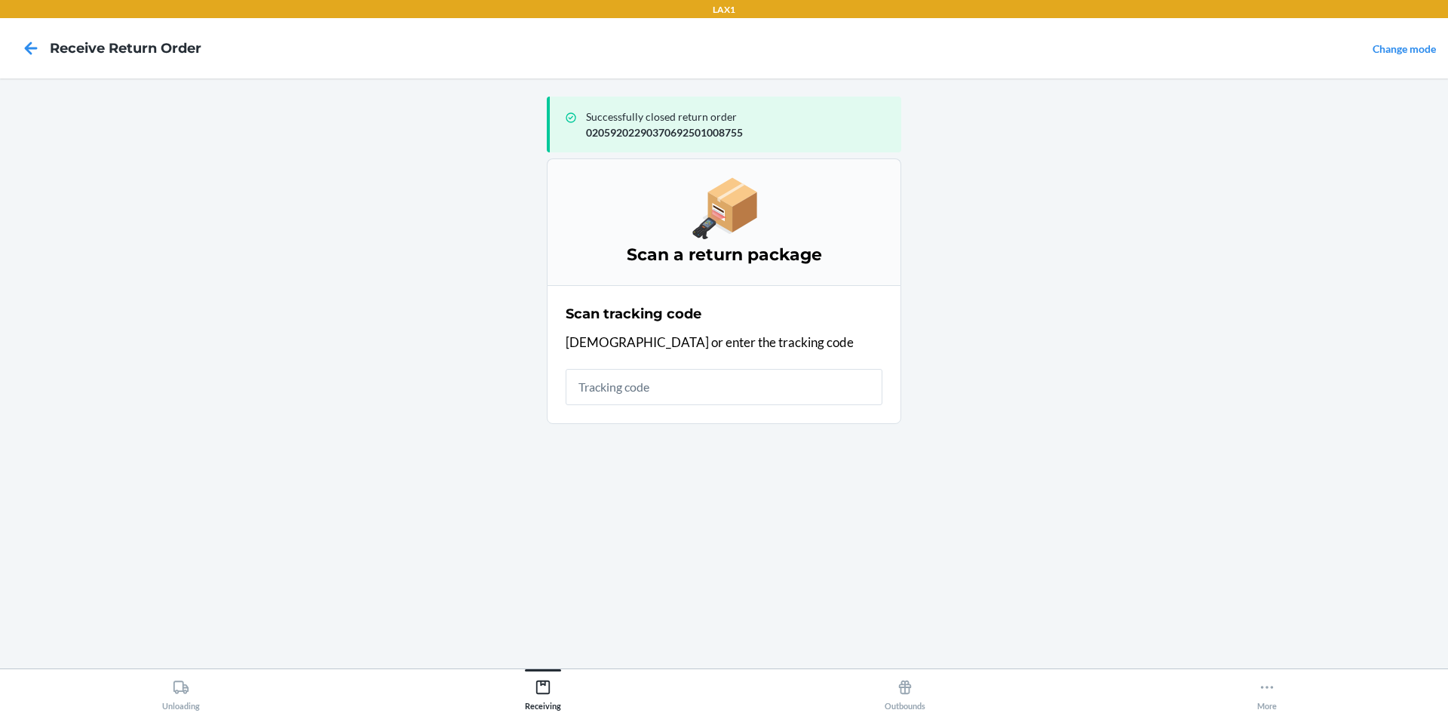
click at [1367, 603] on main "Successfully closed return order 02059202290370692501008755 Scan a return packa…" at bounding box center [724, 373] width 1448 height 590
drag, startPoint x: 1367, startPoint y: 603, endPoint x: 244, endPoint y: 72, distance: 1242.6
click at [244, 96] on main "Successfully closed return order 02059202290370692501008755 Scan a return packa…" at bounding box center [724, 373] width 1448 height 590
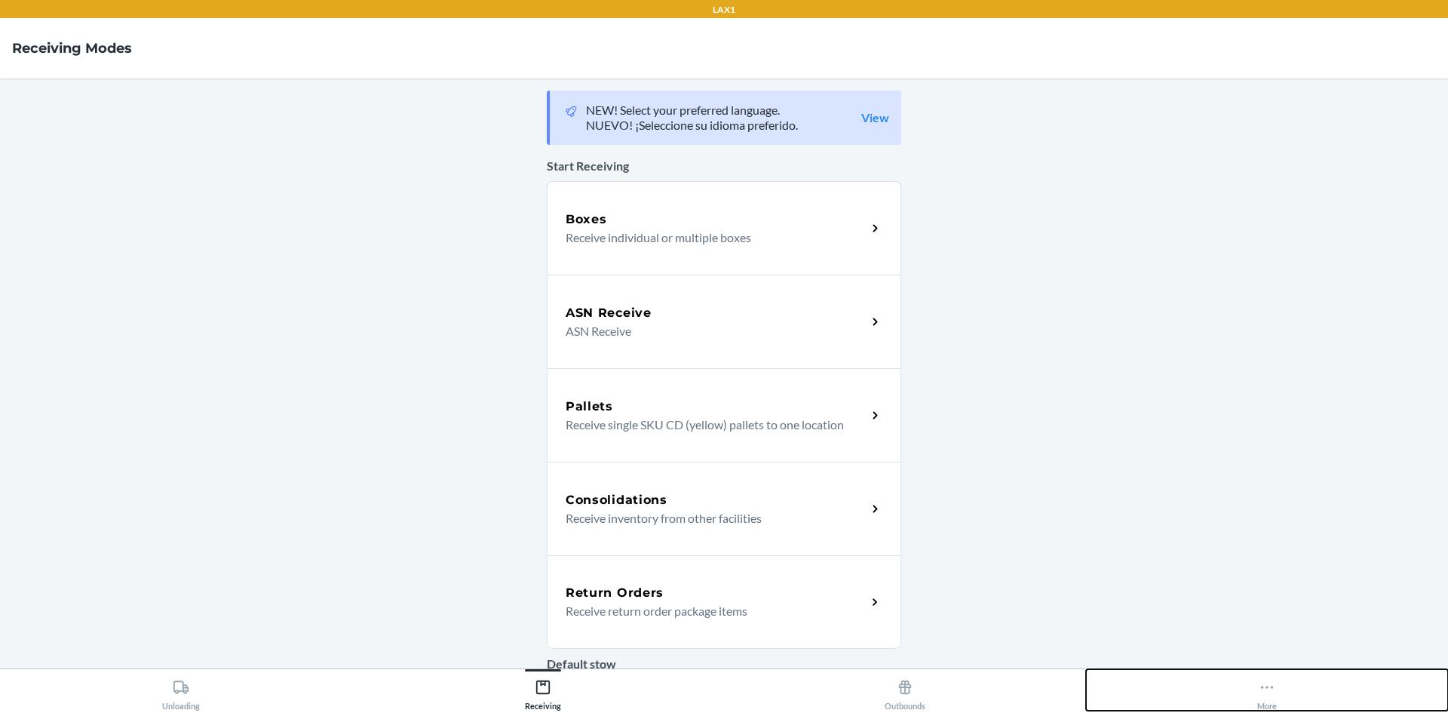
click at [1271, 695] on div "More" at bounding box center [1267, 692] width 20 height 38
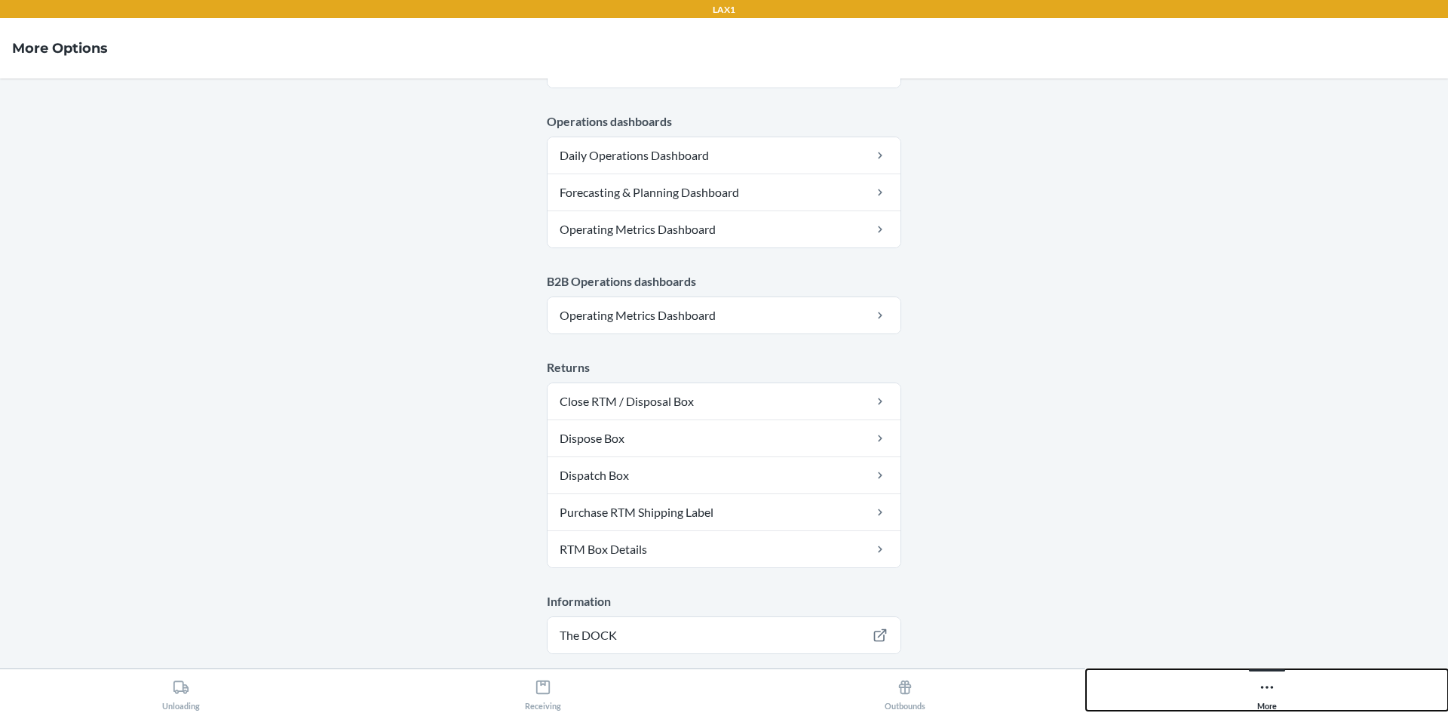
scroll to position [737, 0]
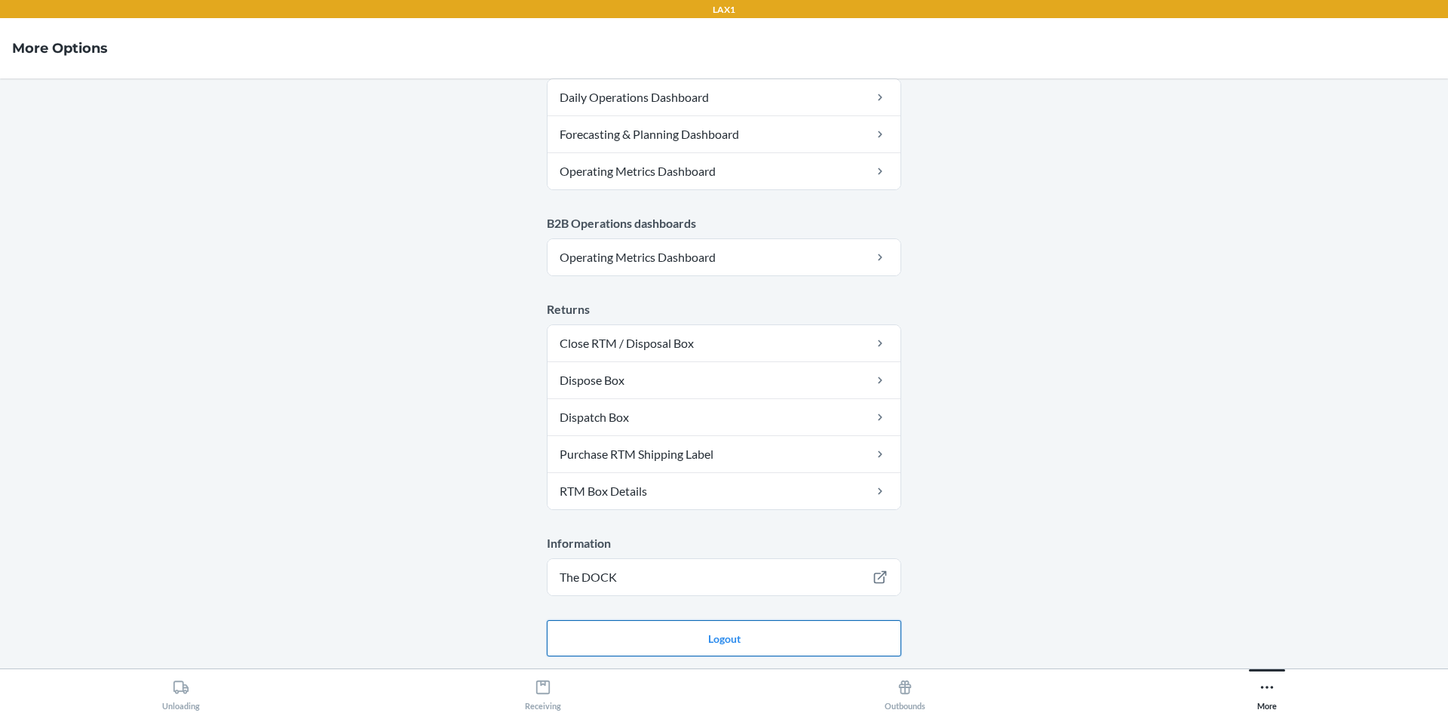
click at [660, 641] on button "Logout" at bounding box center [724, 638] width 354 height 36
